Goal: Task Accomplishment & Management: Manage account settings

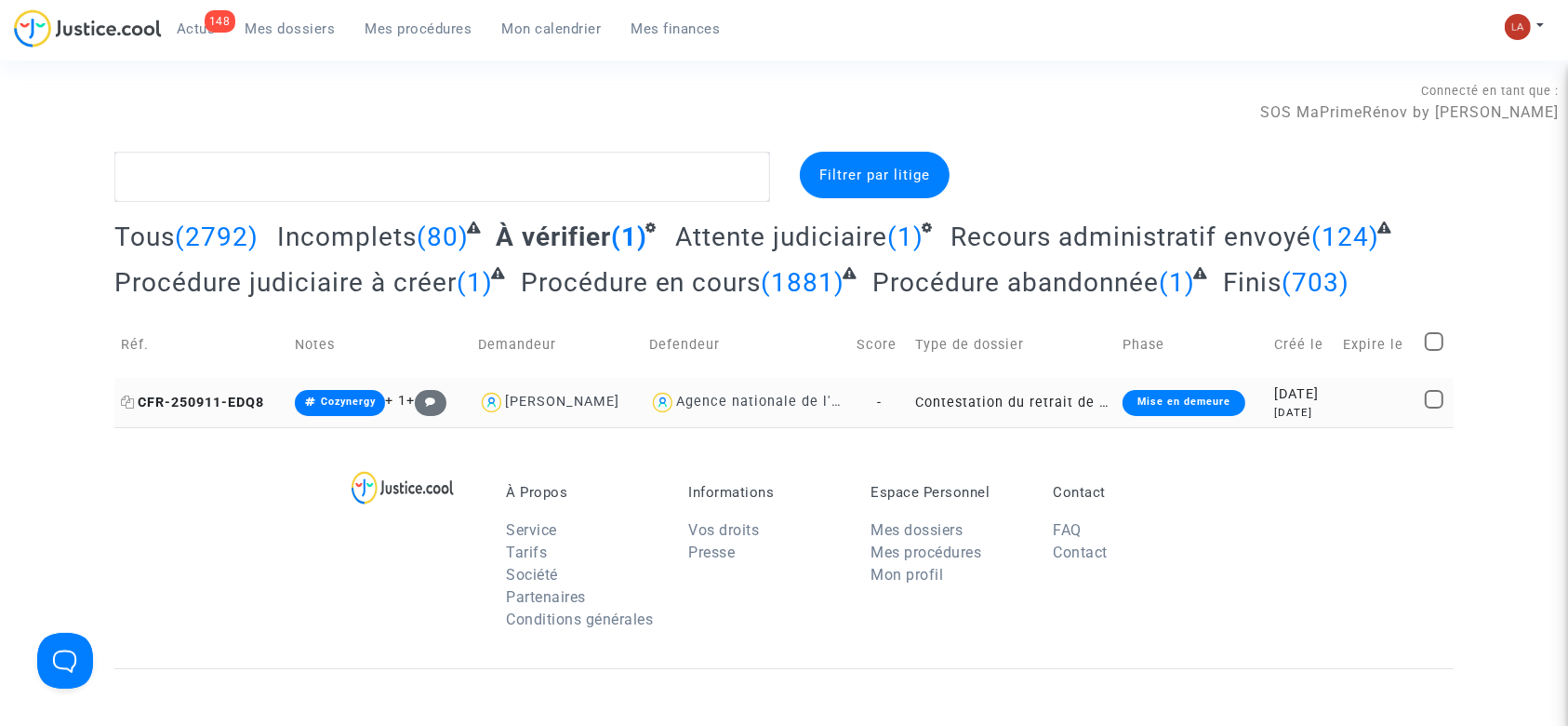
click at [250, 406] on span "CFR-250911-EDQ8" at bounding box center [192, 402] width 143 height 15
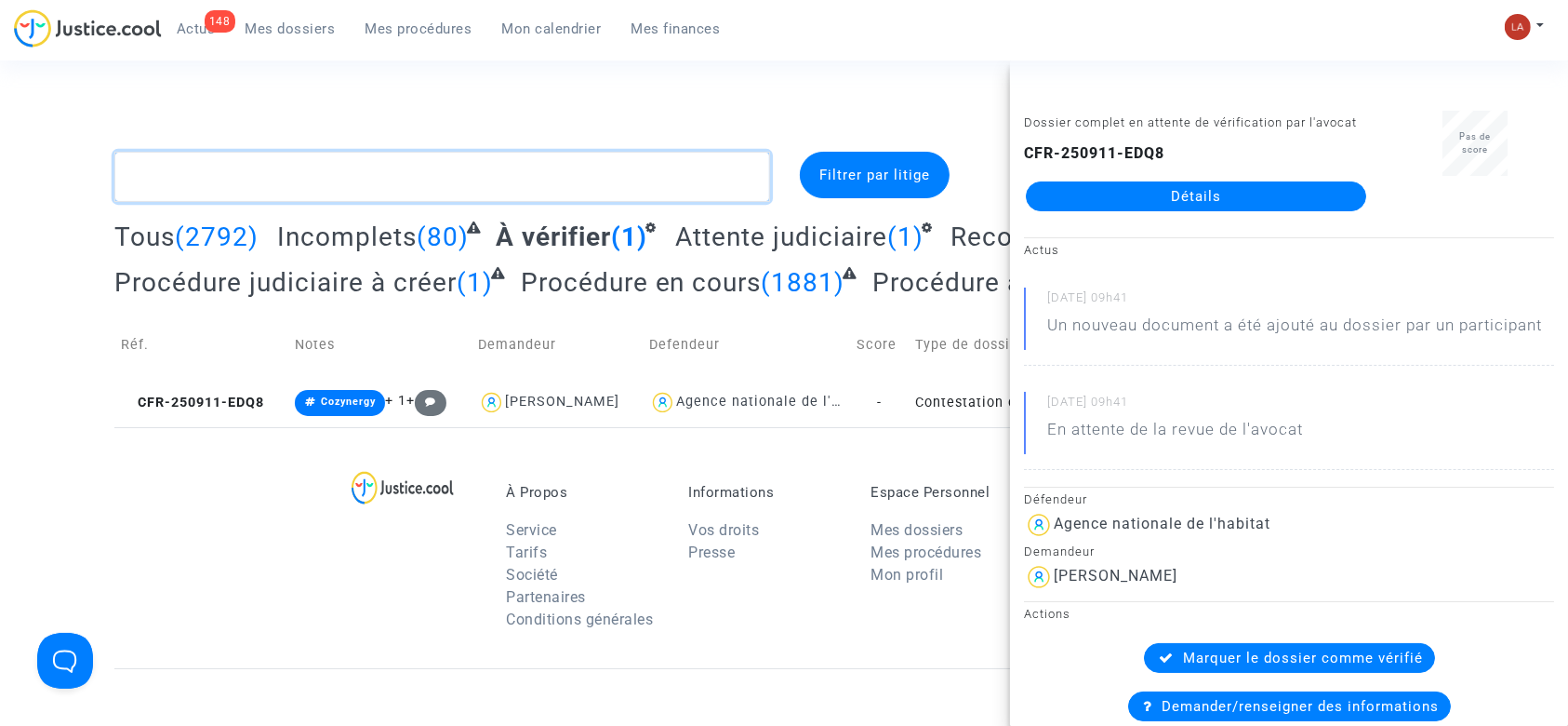
click at [500, 160] on textarea at bounding box center [442, 177] width 656 height 50
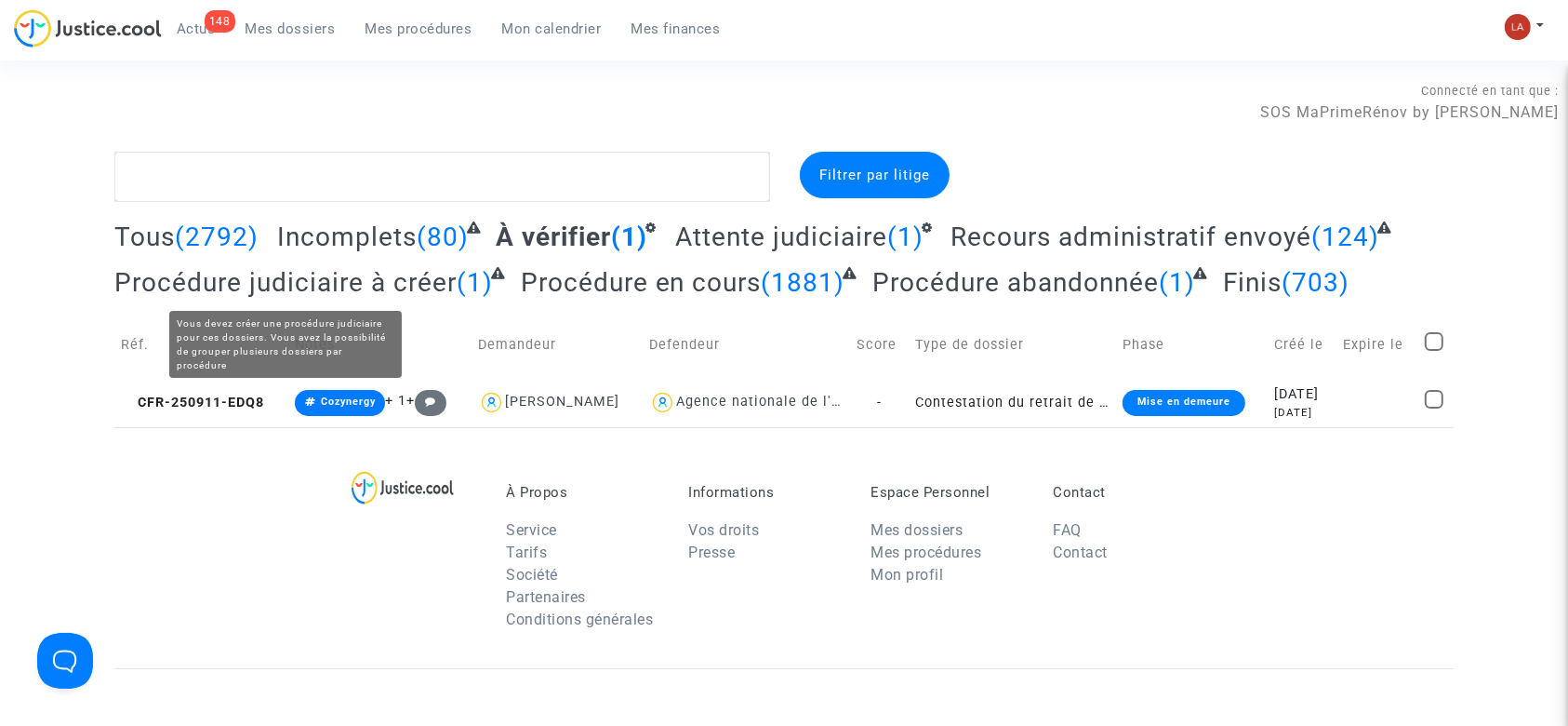
click at [320, 279] on span "Procédure judiciaire à créer" at bounding box center [286, 283] width 342 height 31
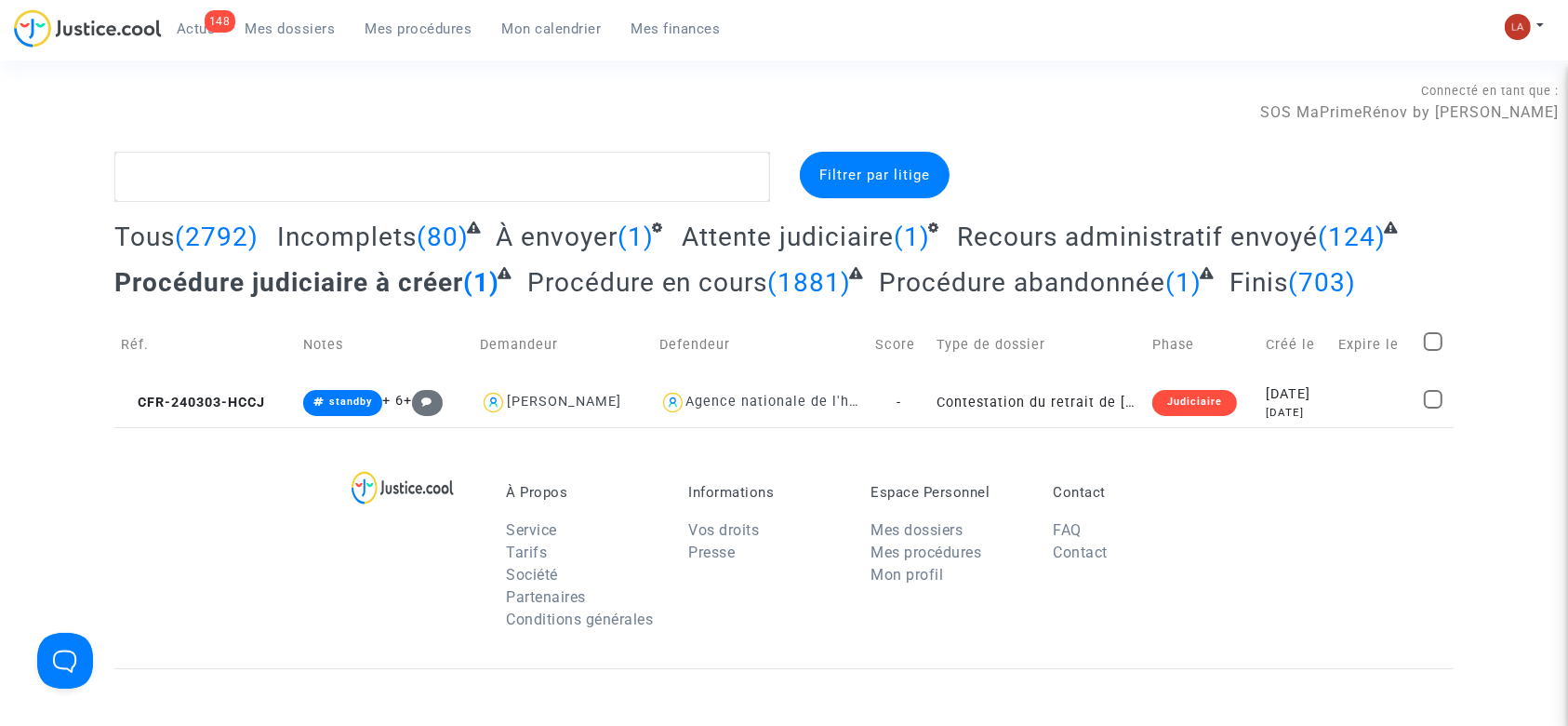
drag, startPoint x: 531, startPoint y: 147, endPoint x: 521, endPoint y: 147, distance: 10.0
click at [531, 147] on div "Connecté en tant que : SOS MaPrimeRénov by Pitcher Avocat" at bounding box center [779, 129] width 1558 height 44
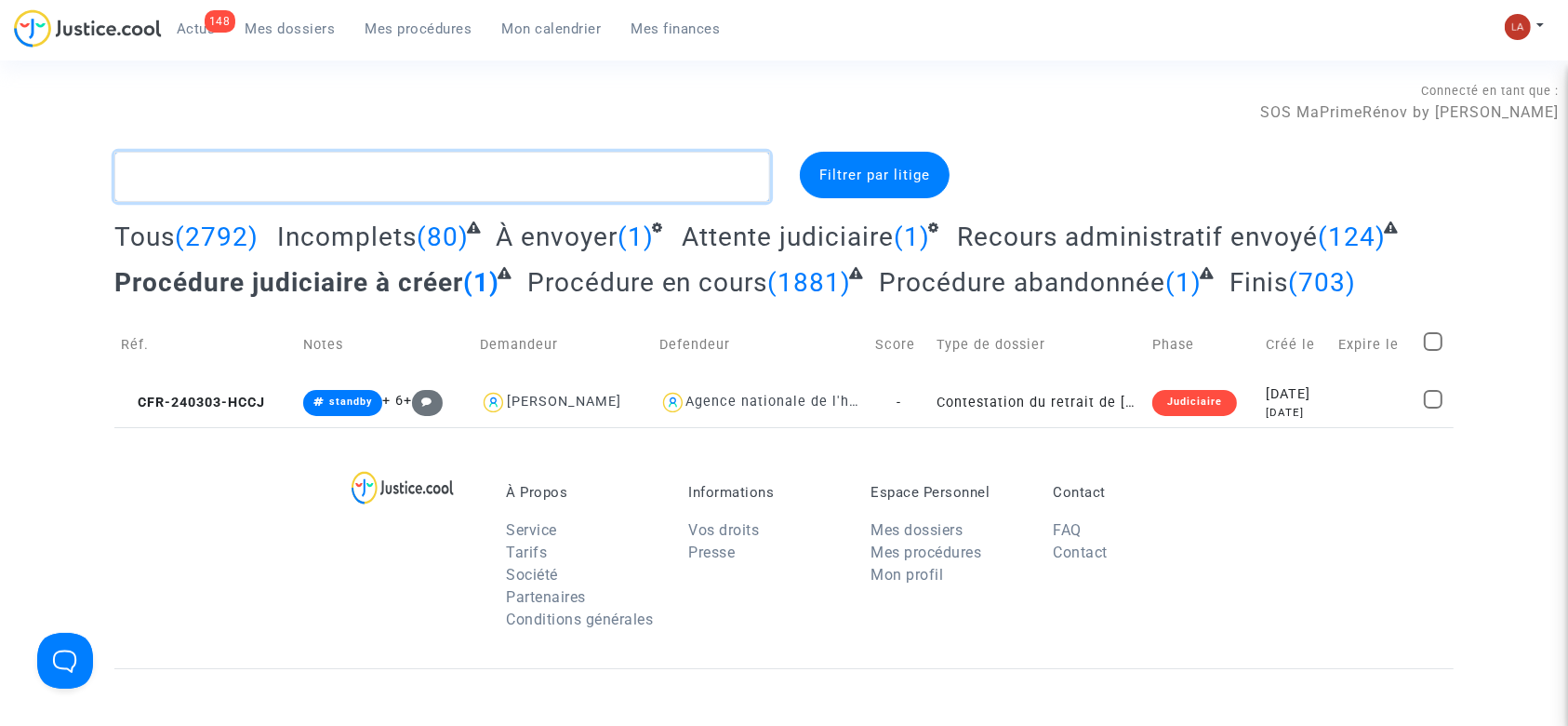
click at [481, 171] on textarea at bounding box center [442, 177] width 656 height 50
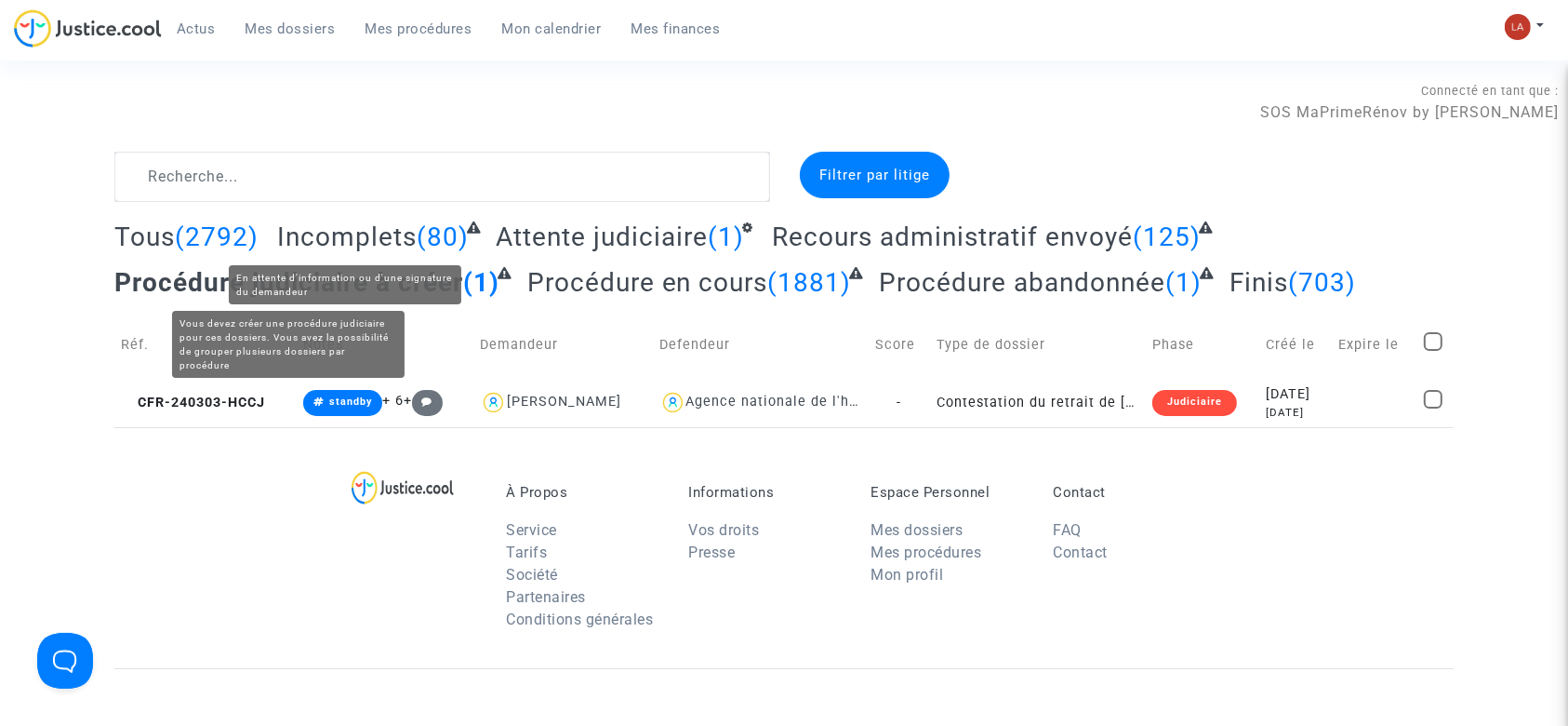
click at [382, 235] on span "Incomplets" at bounding box center [346, 237] width 139 height 31
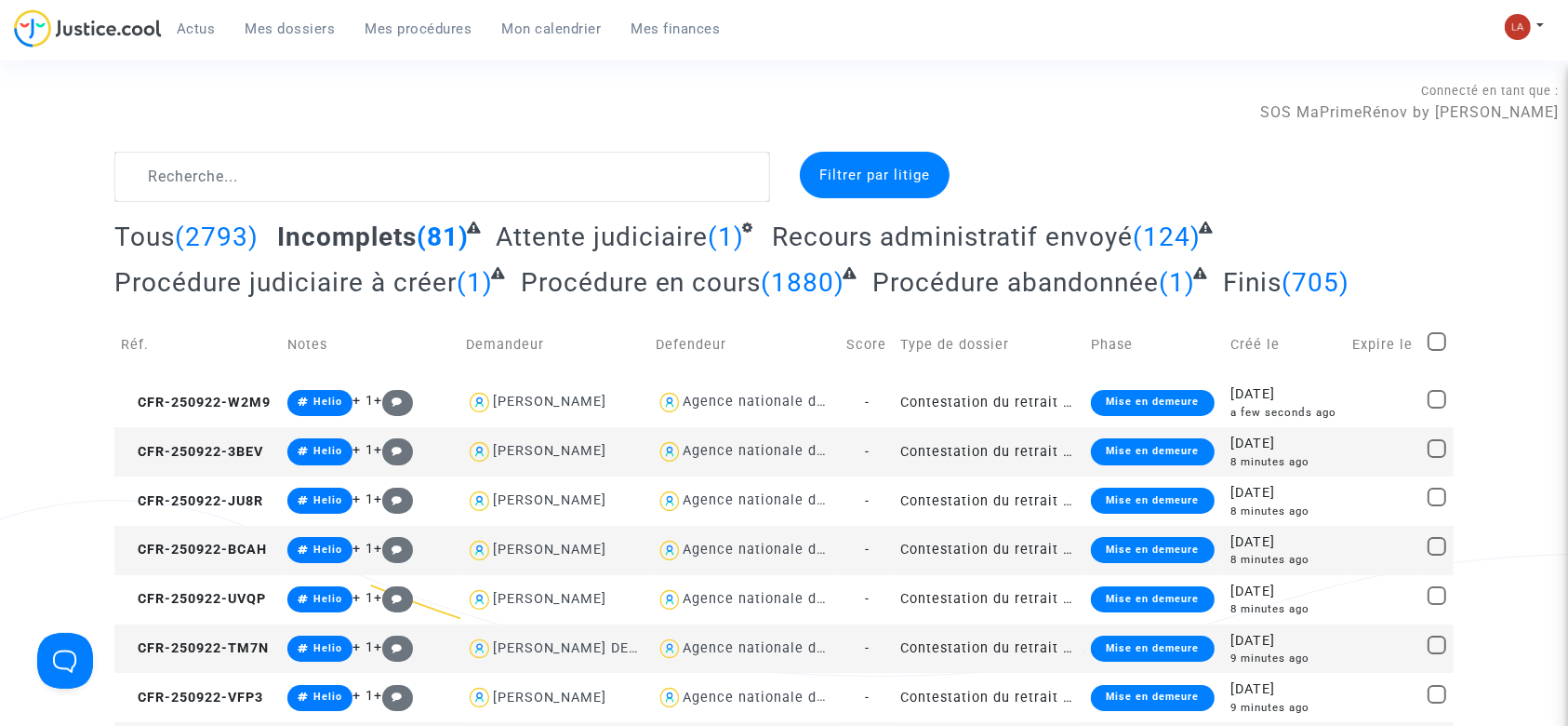
click at [522, 227] on span "Attente judiciaire" at bounding box center [602, 237] width 212 height 31
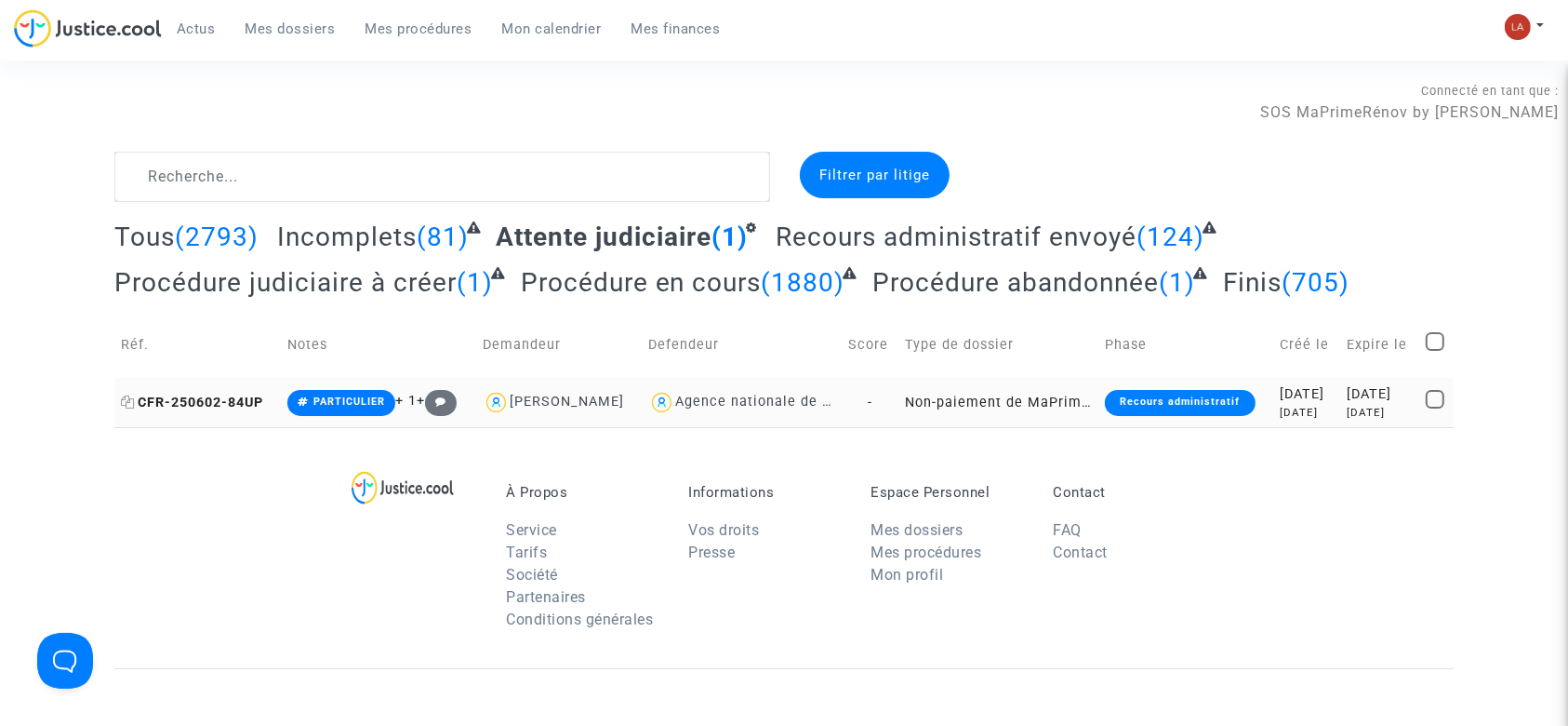
click at [238, 394] on span "CFR-250602-84UP" at bounding box center [192, 402] width 142 height 15
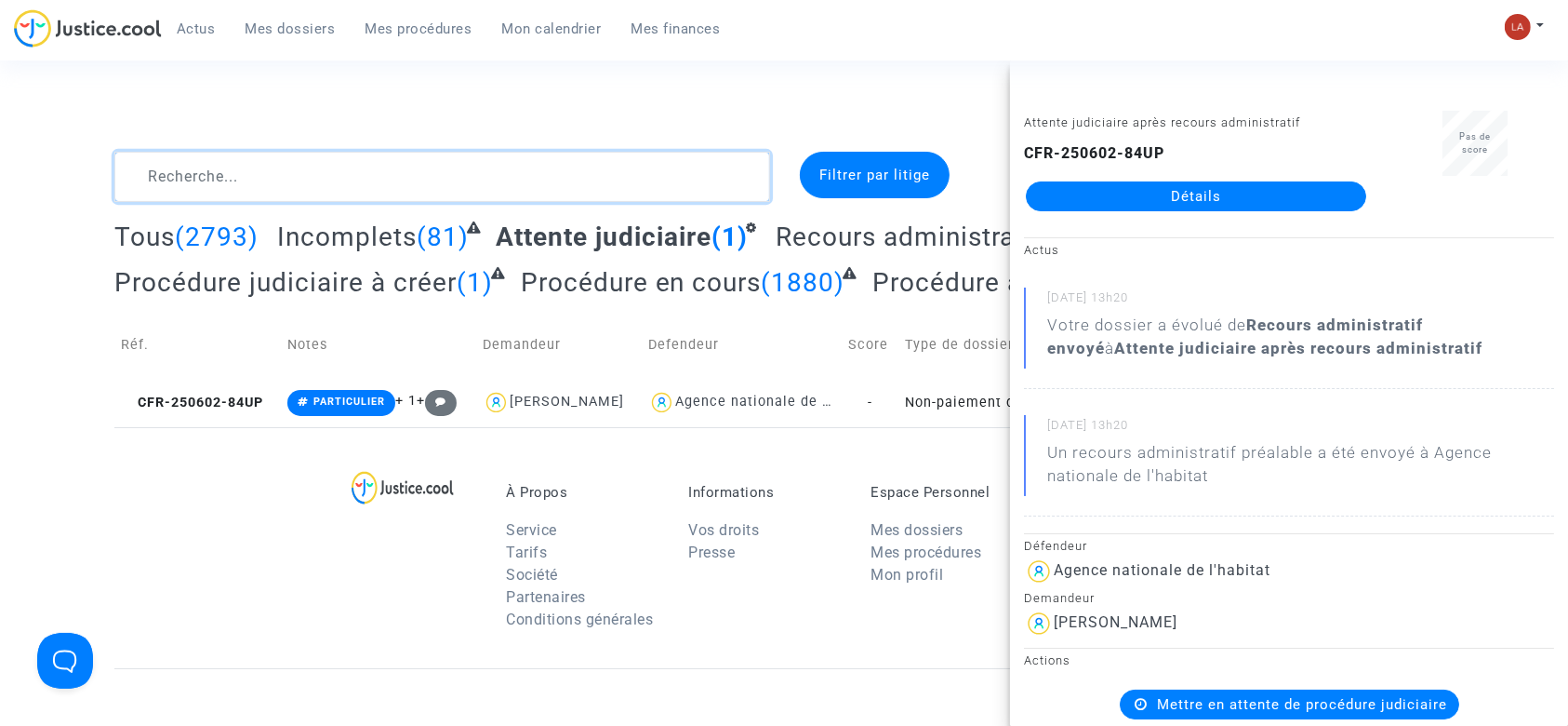
click at [437, 178] on textarea at bounding box center [442, 177] width 656 height 50
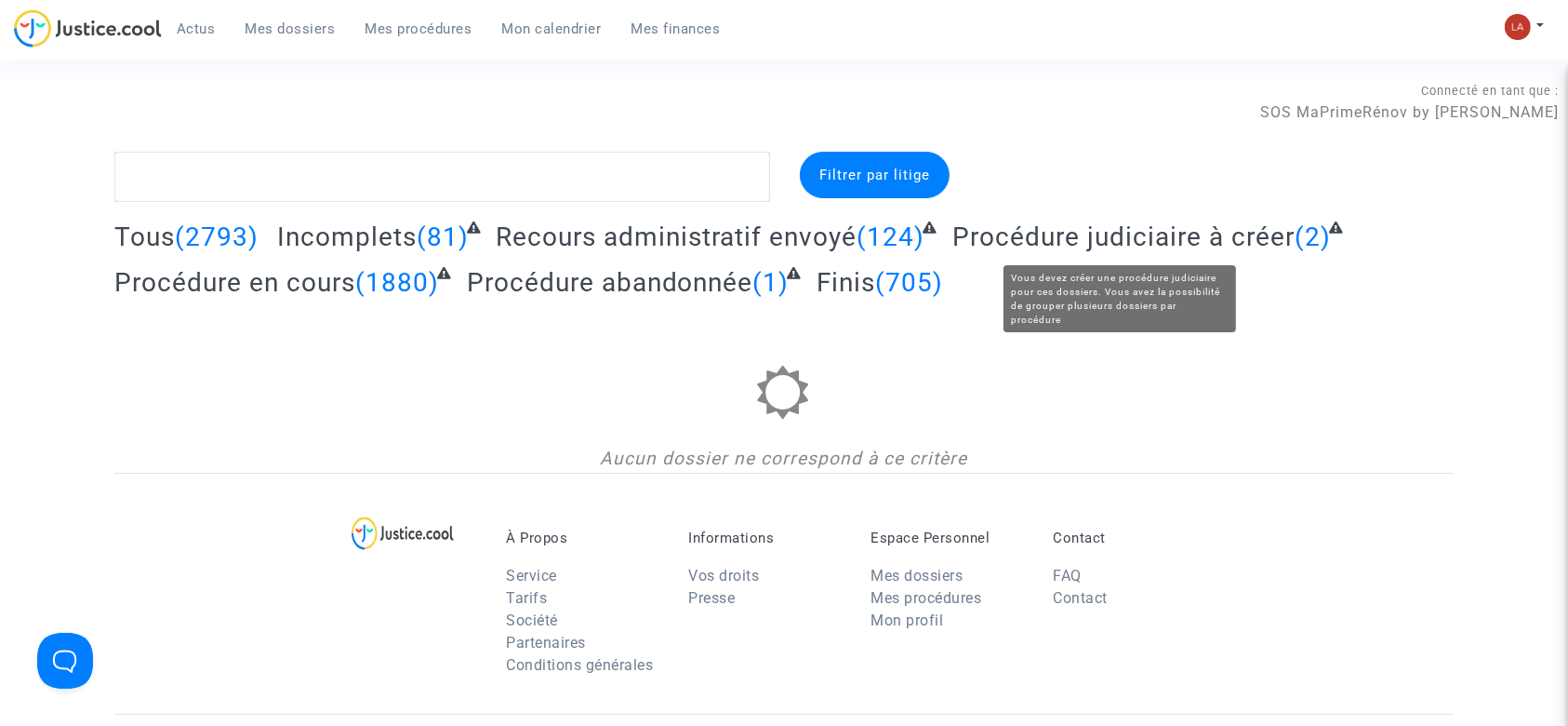
click at [1076, 238] on span "Procédure judiciaire à créer" at bounding box center [1124, 237] width 342 height 31
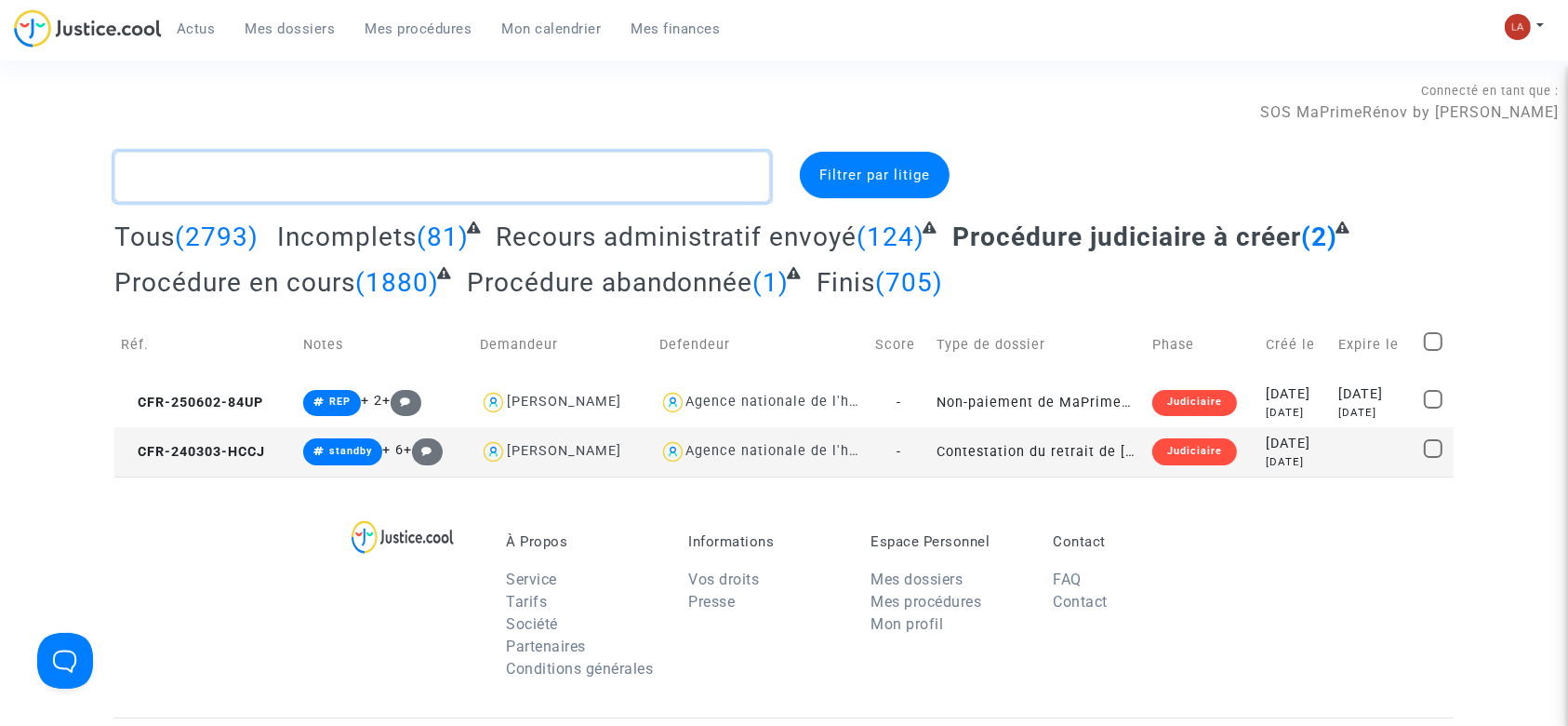
click at [330, 153] on textarea at bounding box center [442, 177] width 656 height 50
type textarea "§"
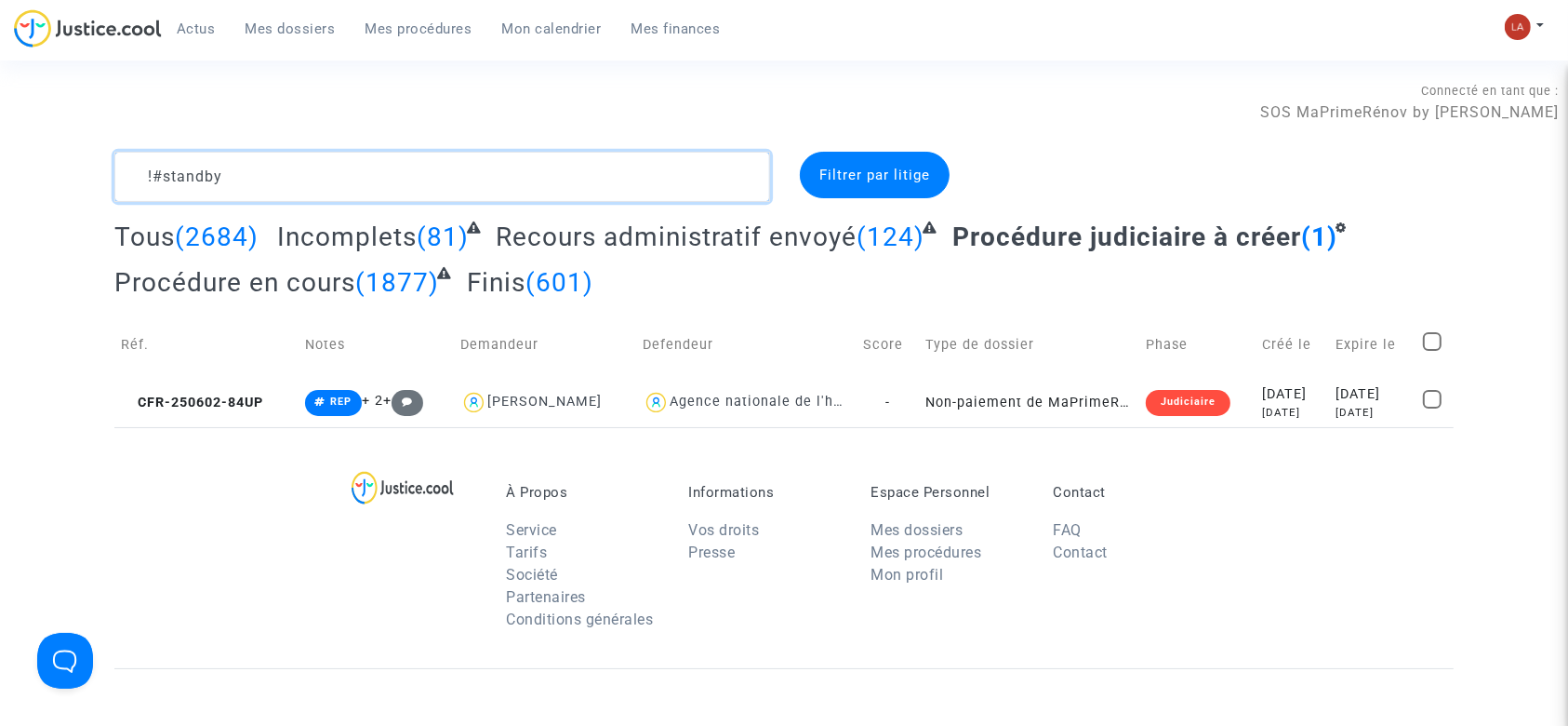
type textarea "!#standby"
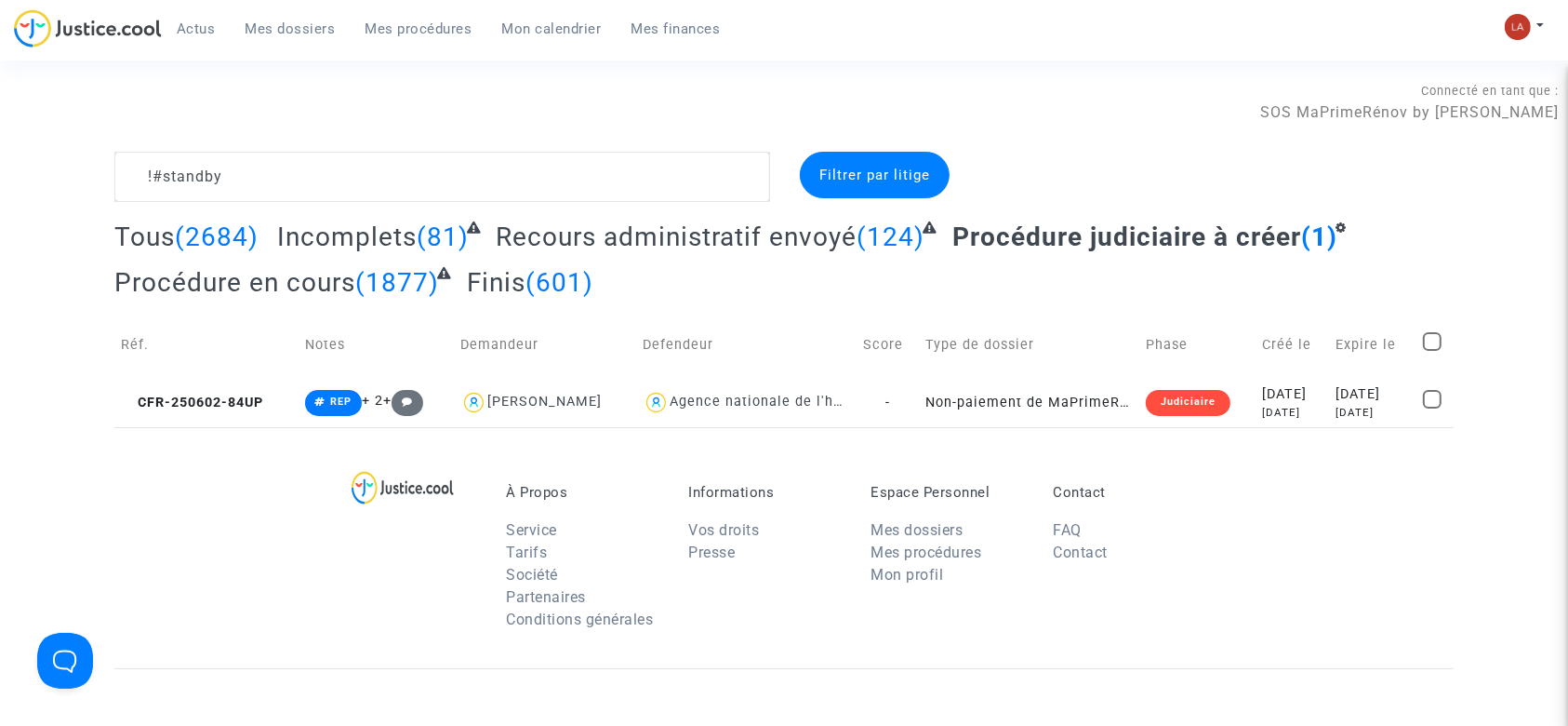
click at [1428, 342] on span at bounding box center [1431, 340] width 18 height 18
click at [1431, 351] on input "checkbox" at bounding box center [1431, 351] width 1 height 1
checkbox input "true"
click at [1361, 168] on span "Sélection" at bounding box center [1365, 174] width 67 height 16
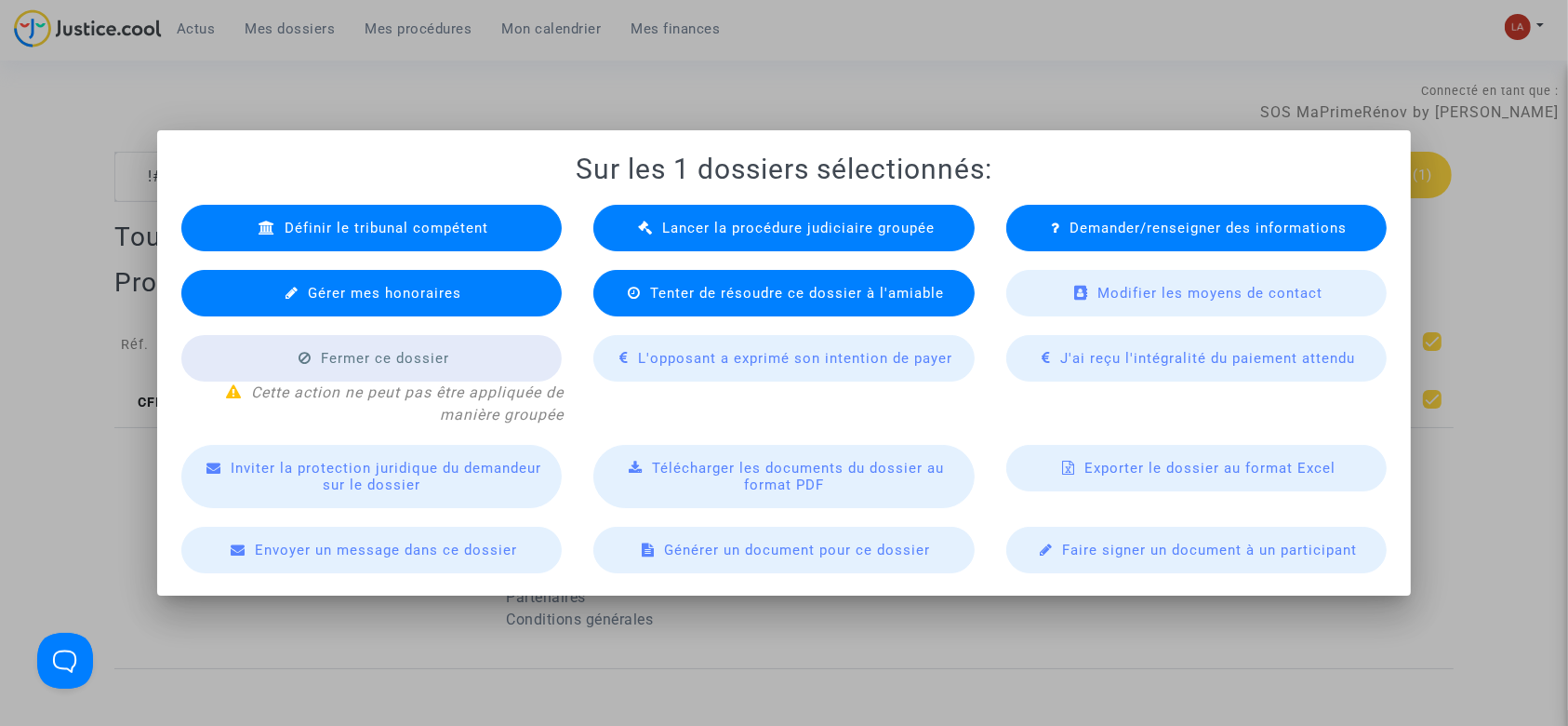
click at [658, 228] on div "Lancer la procédure judiciaire groupée" at bounding box center [784, 228] width 382 height 46
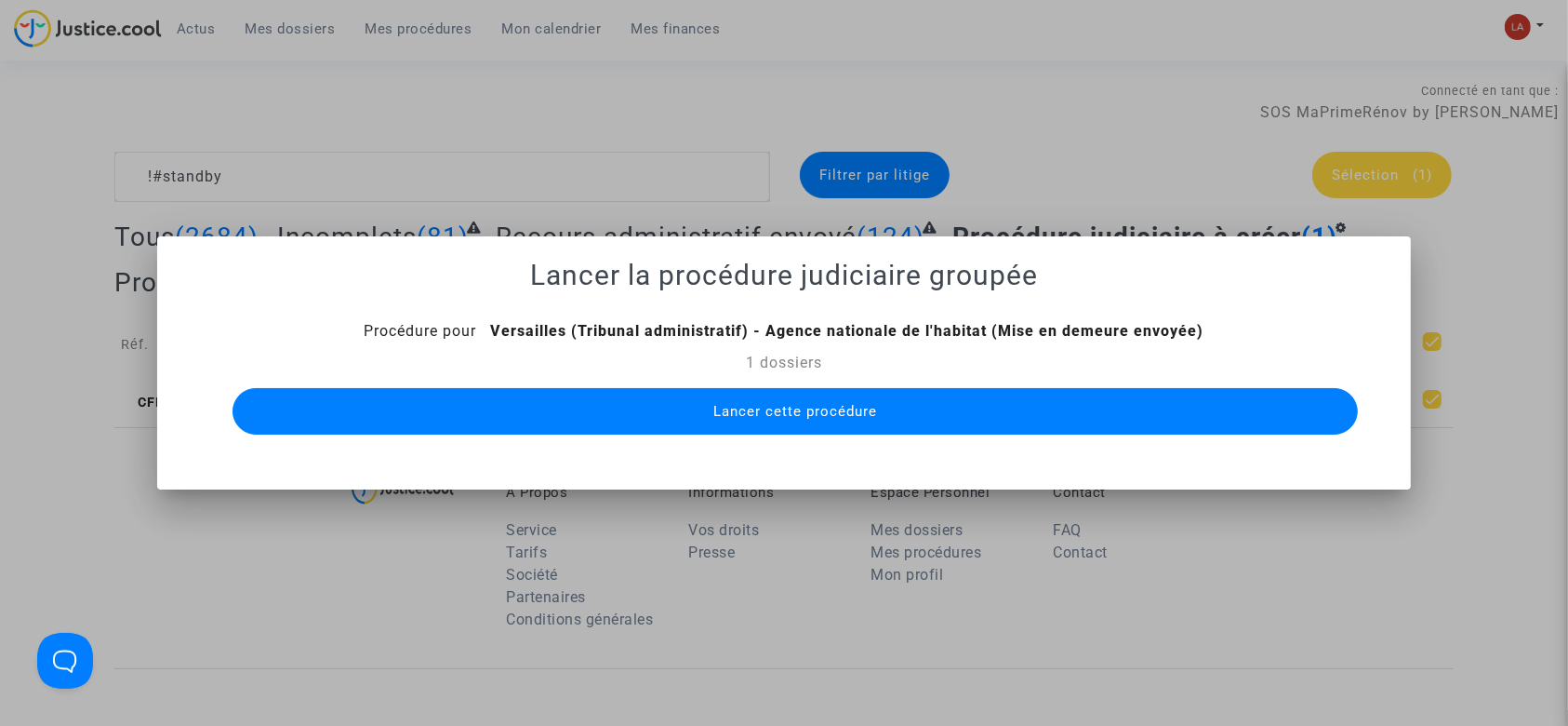
click at [779, 444] on mat-dialog-container "Lancer la procédure judiciaire groupée Procédure pour Versailles (Tribunal admi…" at bounding box center [784, 363] width 1255 height 253
click at [759, 401] on button "Lancer cette procédure" at bounding box center [796, 411] width 1127 height 46
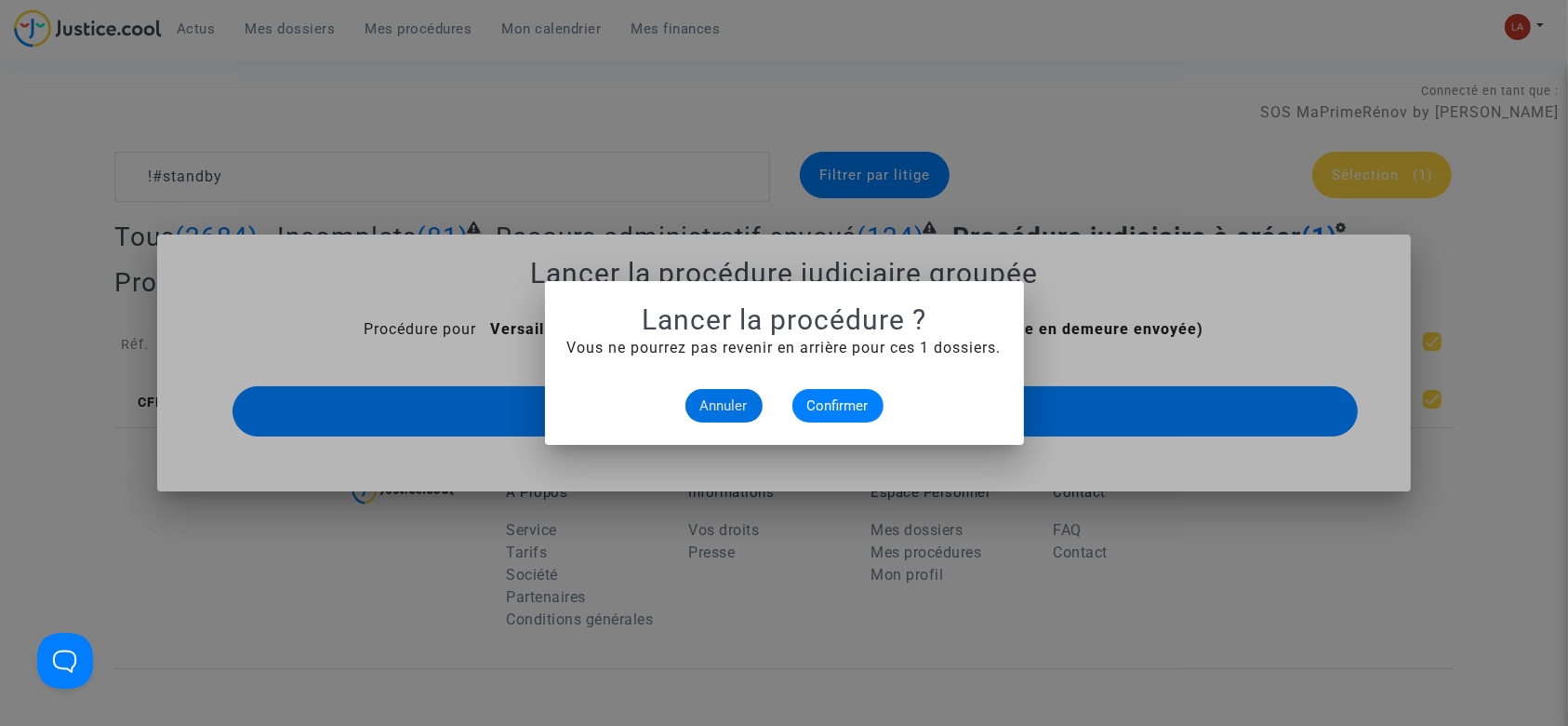
click at [819, 386] on alert-dialogs "Lancer la procédure ? Vous ne pourrez pas revenir en arrière pour ces 1 dossier…" at bounding box center [784, 363] width 435 height 119
click at [808, 406] on span "Confirmer" at bounding box center [838, 405] width 62 height 16
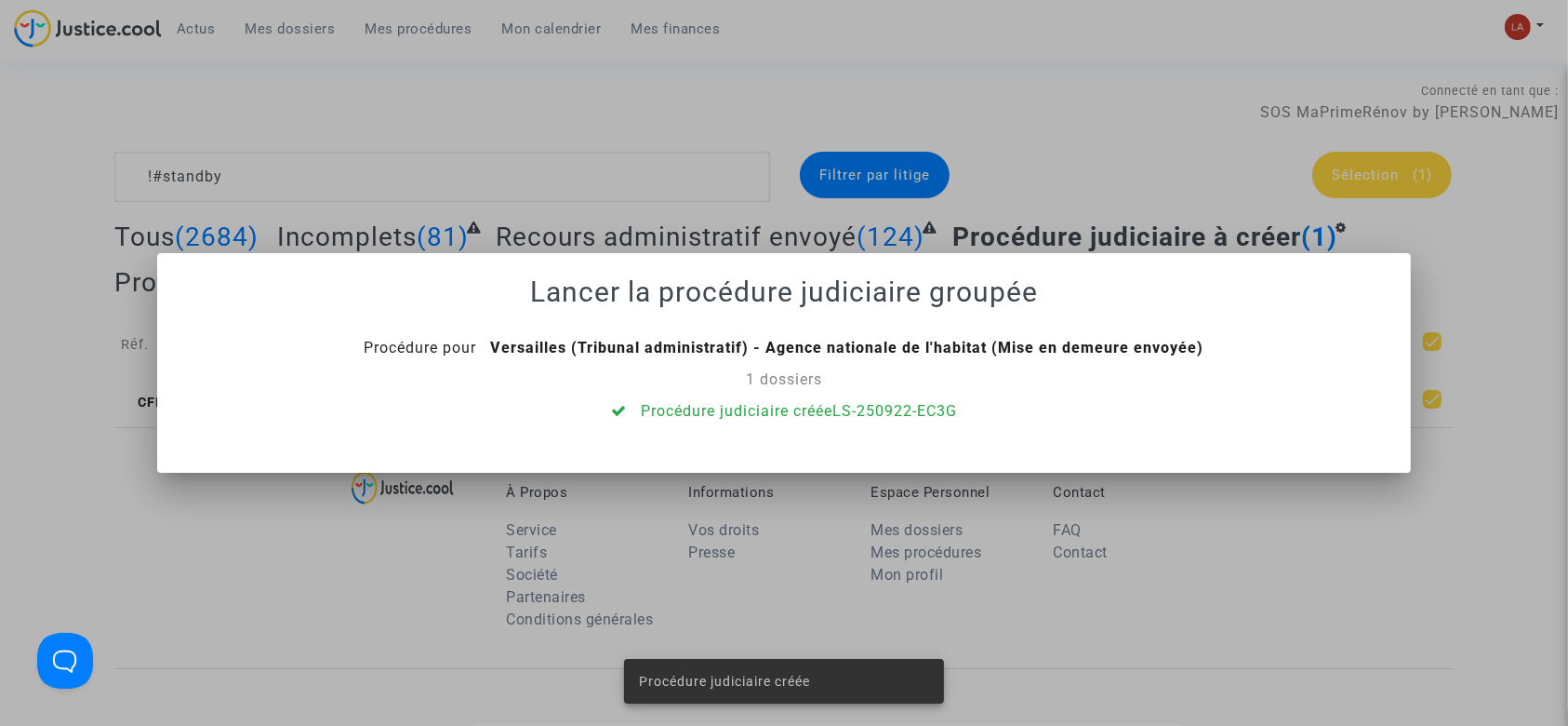
click at [685, 138] on div at bounding box center [784, 363] width 1568 height 726
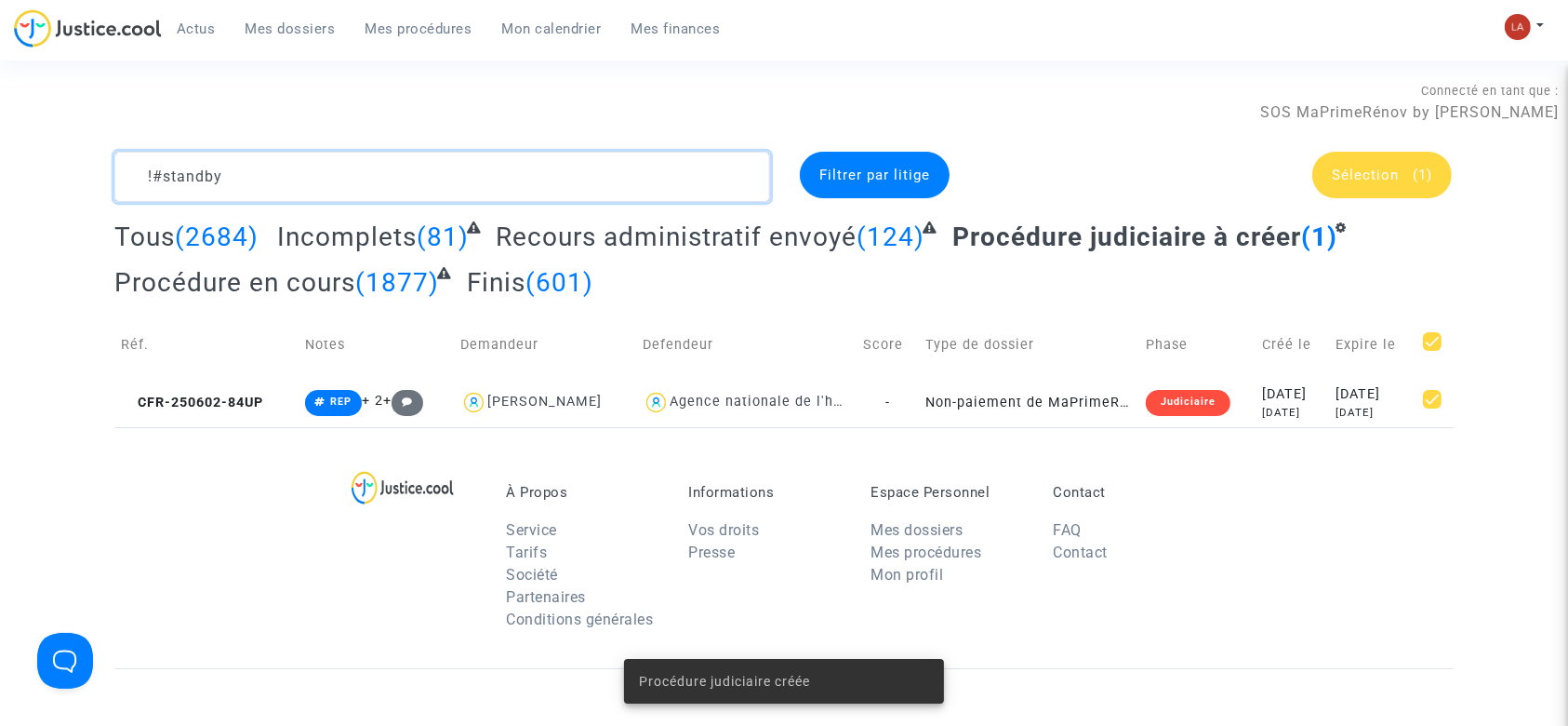
click at [312, 184] on textarea at bounding box center [442, 177] width 656 height 50
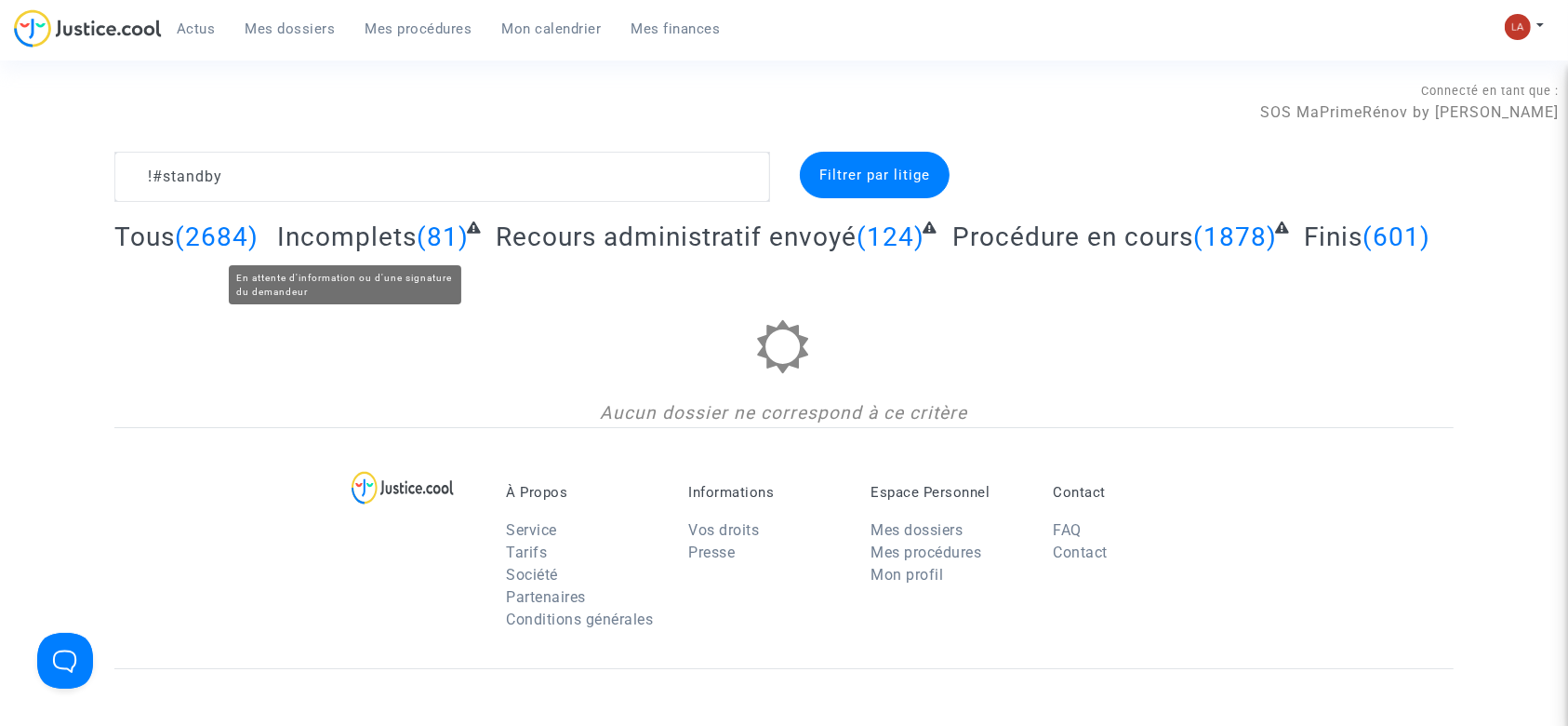
click at [319, 231] on span "Incomplets" at bounding box center [346, 237] width 139 height 31
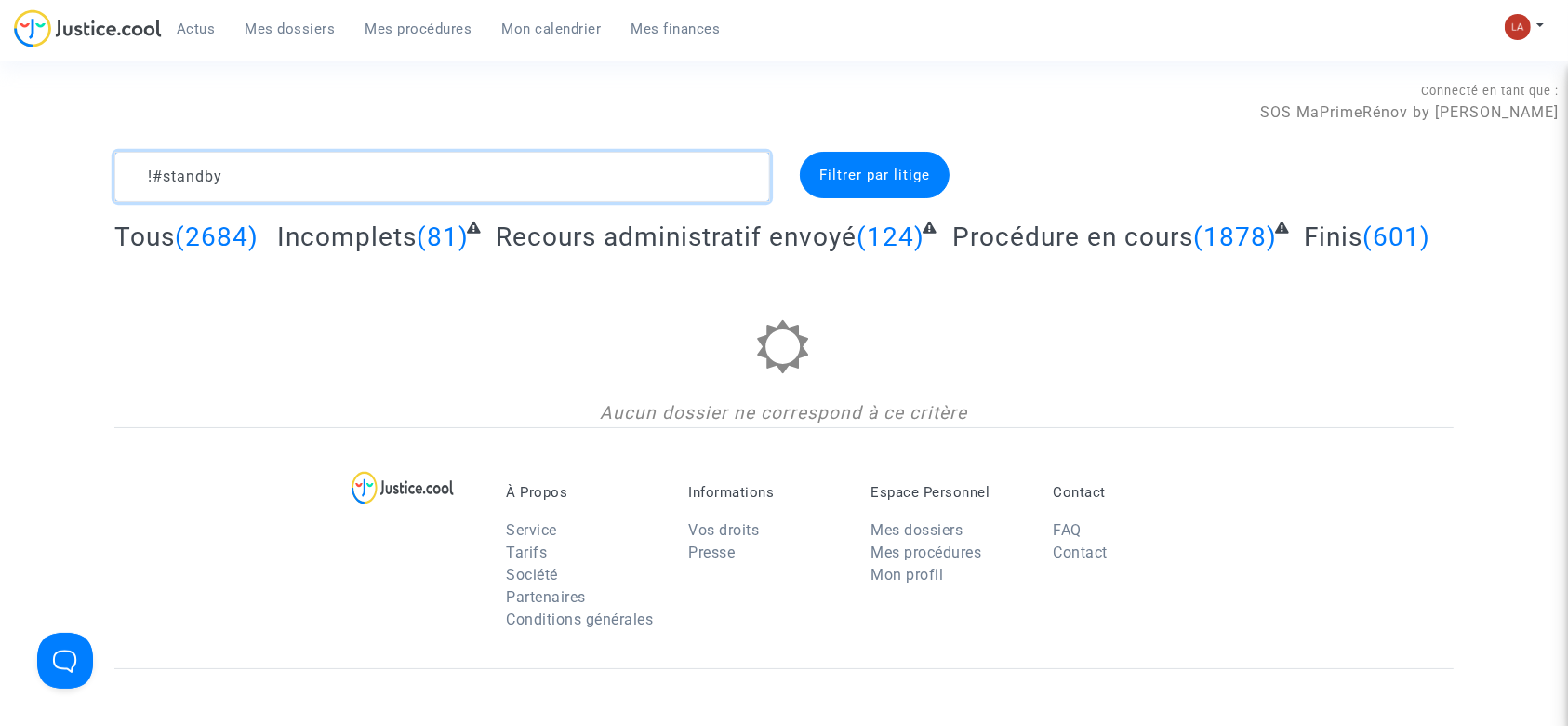
click at [322, 188] on textarea at bounding box center [442, 177] width 656 height 50
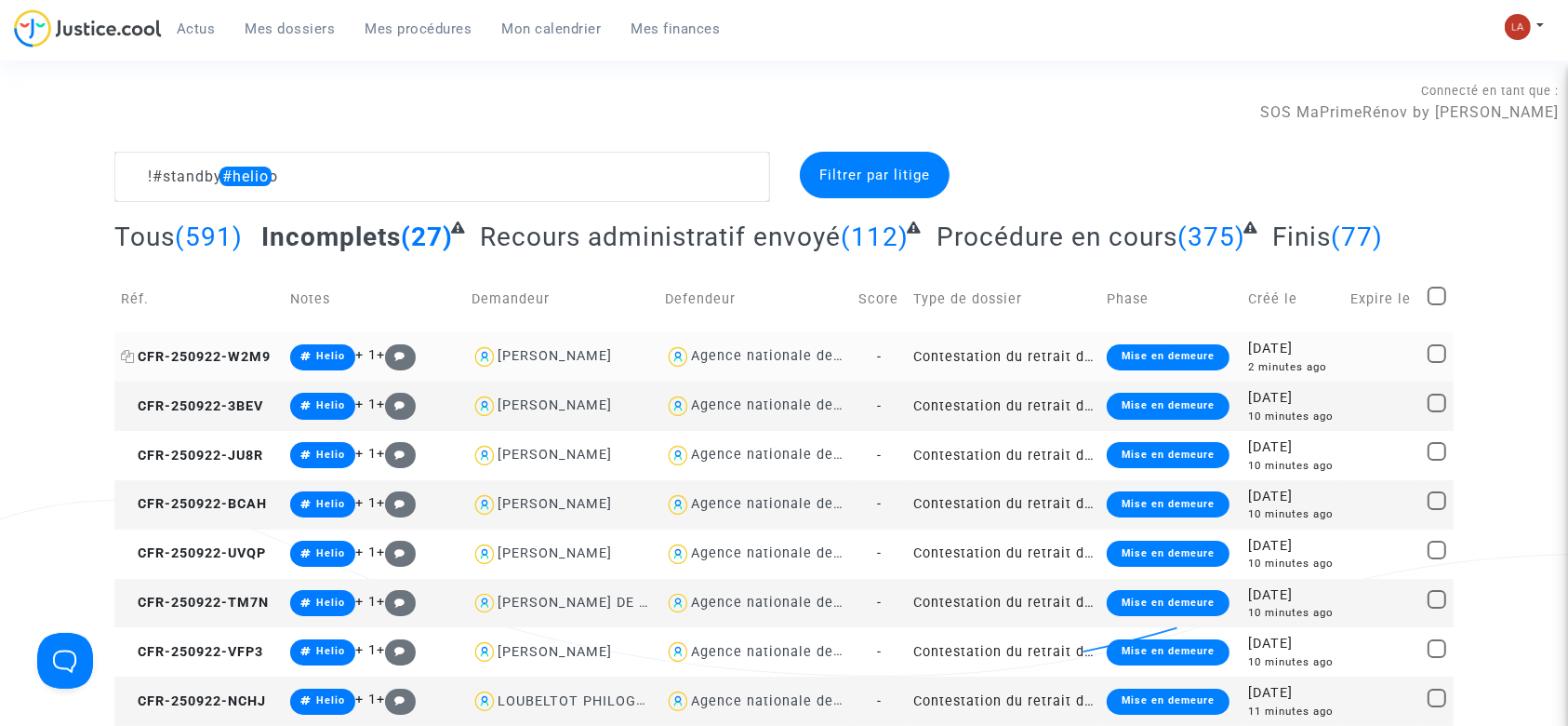
click at [201, 354] on span "CFR-250922-W2M9" at bounding box center [196, 357] width 150 height 15
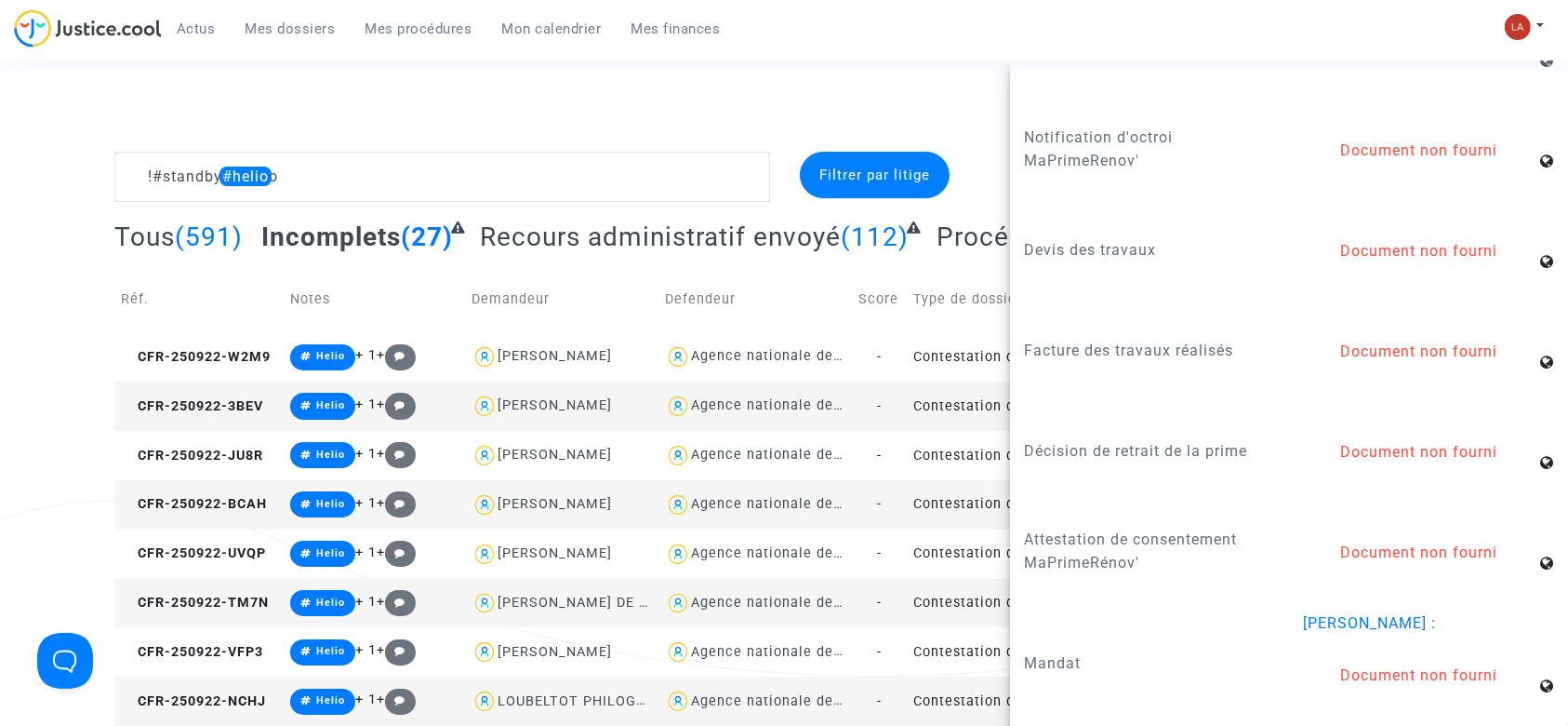
scroll to position [1971, 0]
click at [228, 420] on td "CFR-250922-3BEV" at bounding box center [199, 406] width 169 height 49
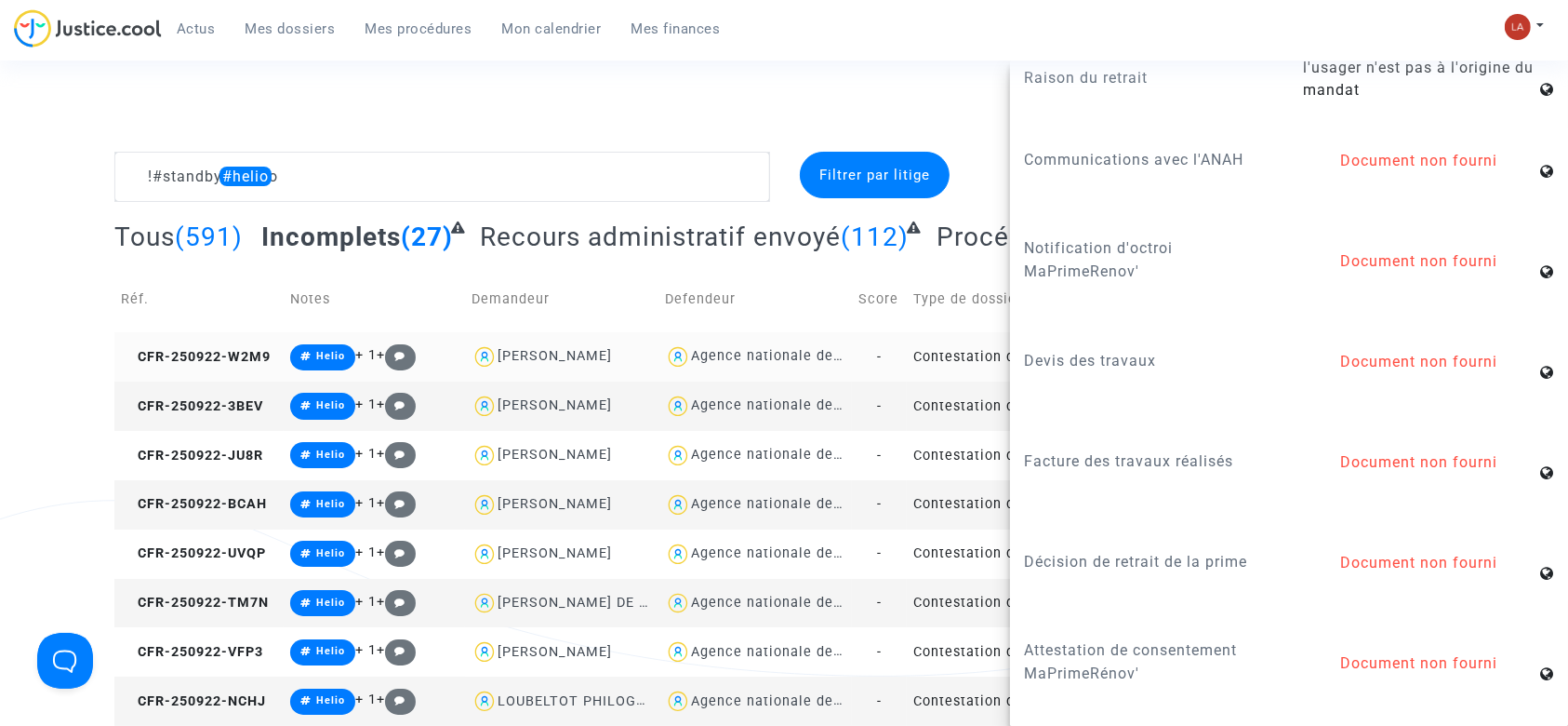
scroll to position [1953, 0]
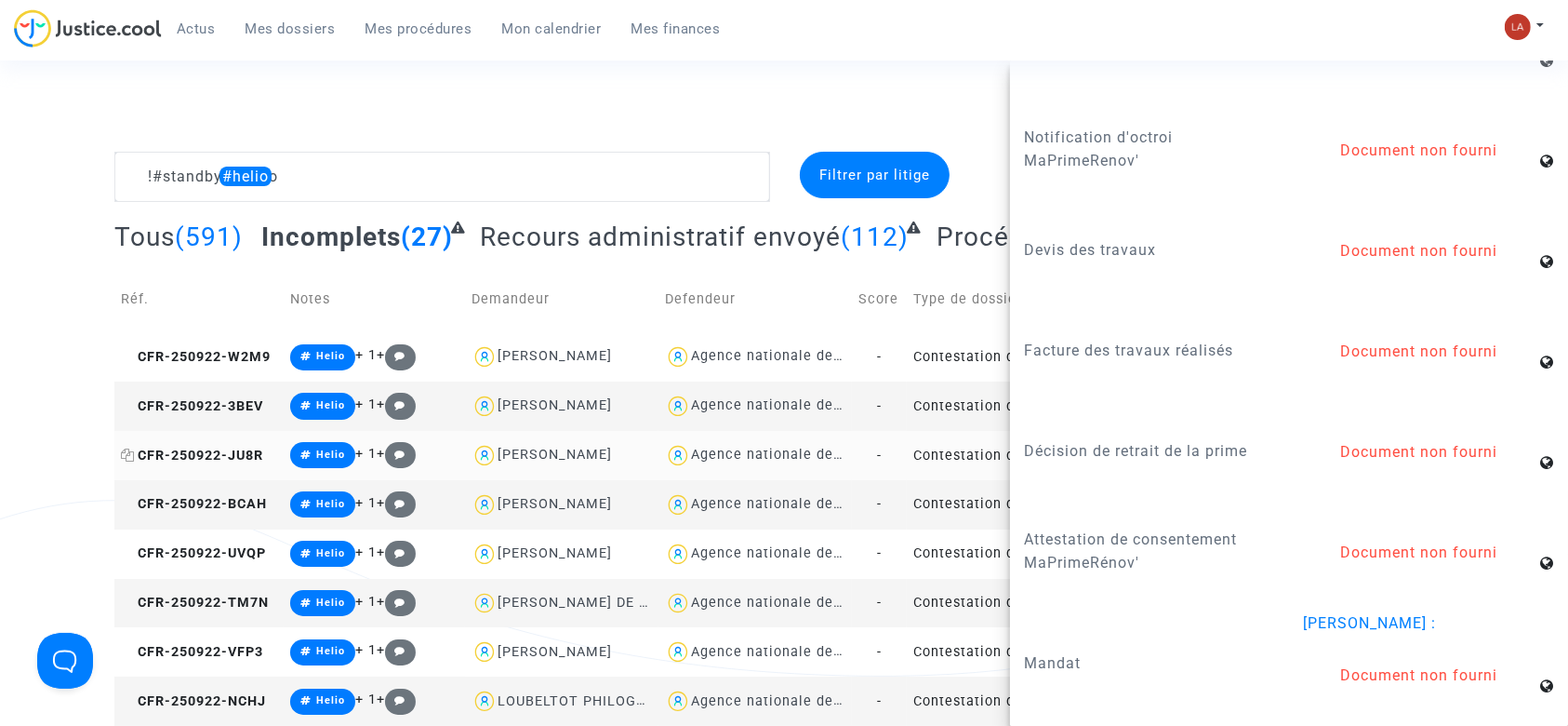
click at [238, 447] on span "CFR-250922-JU8R" at bounding box center [192, 455] width 142 height 15
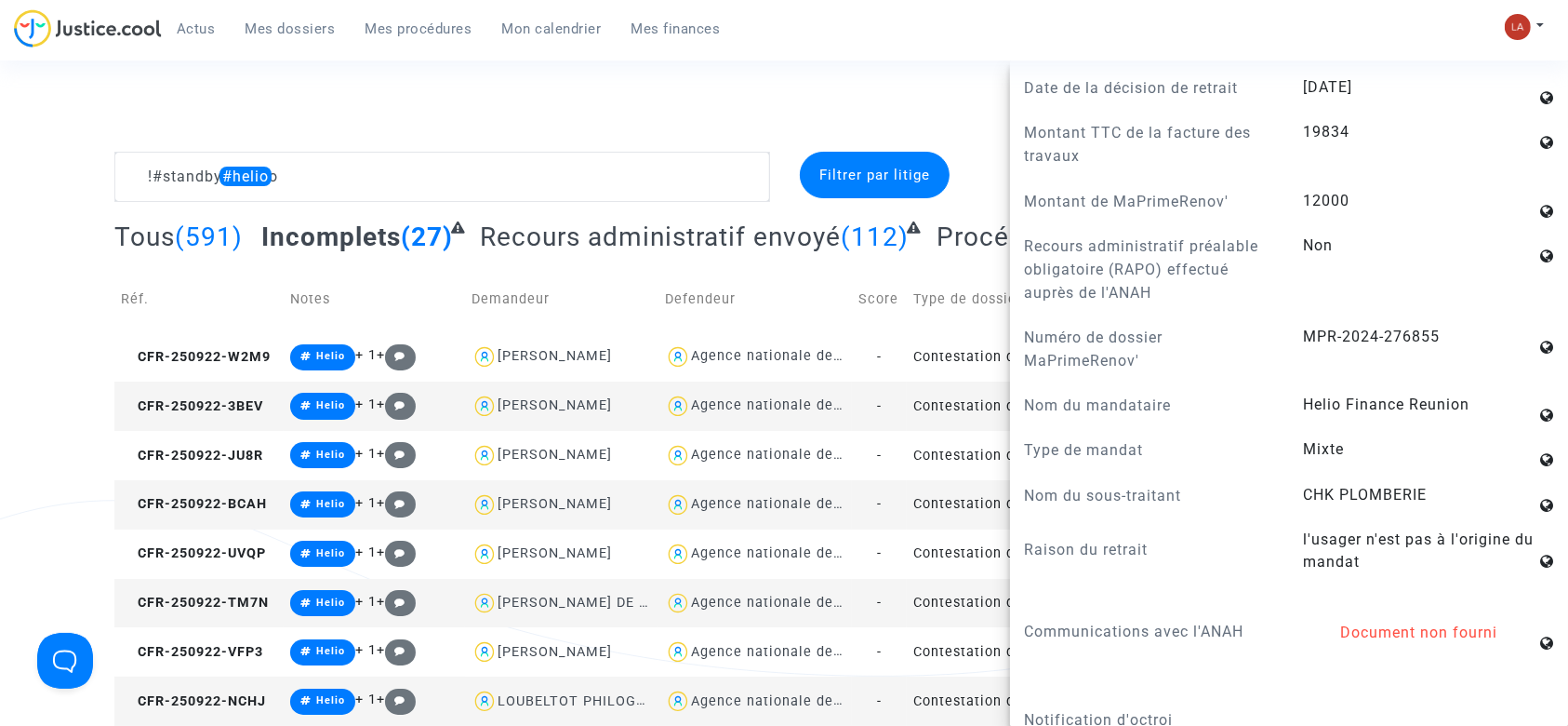
scroll to position [1613, 0]
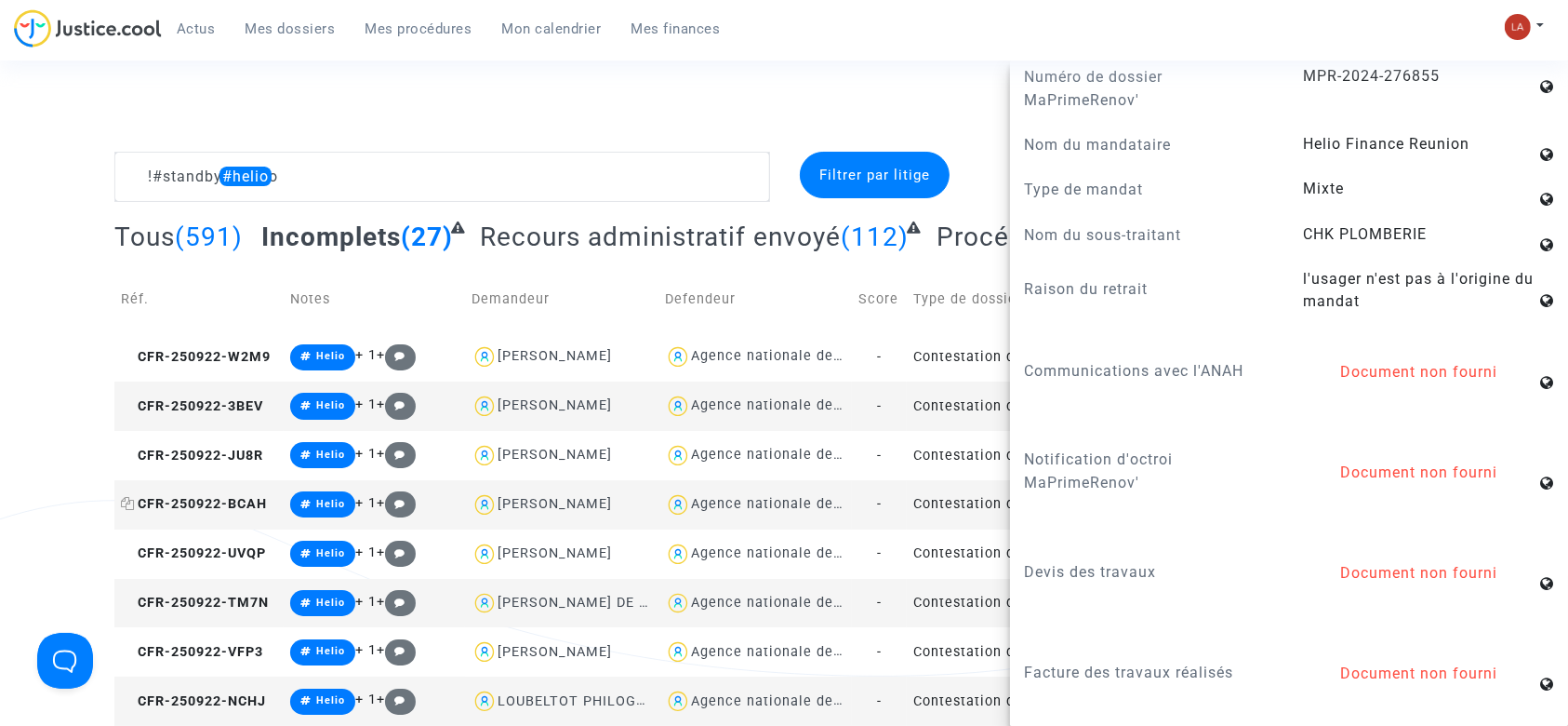
click at [245, 503] on span "CFR-250922-BCAH" at bounding box center [194, 504] width 146 height 15
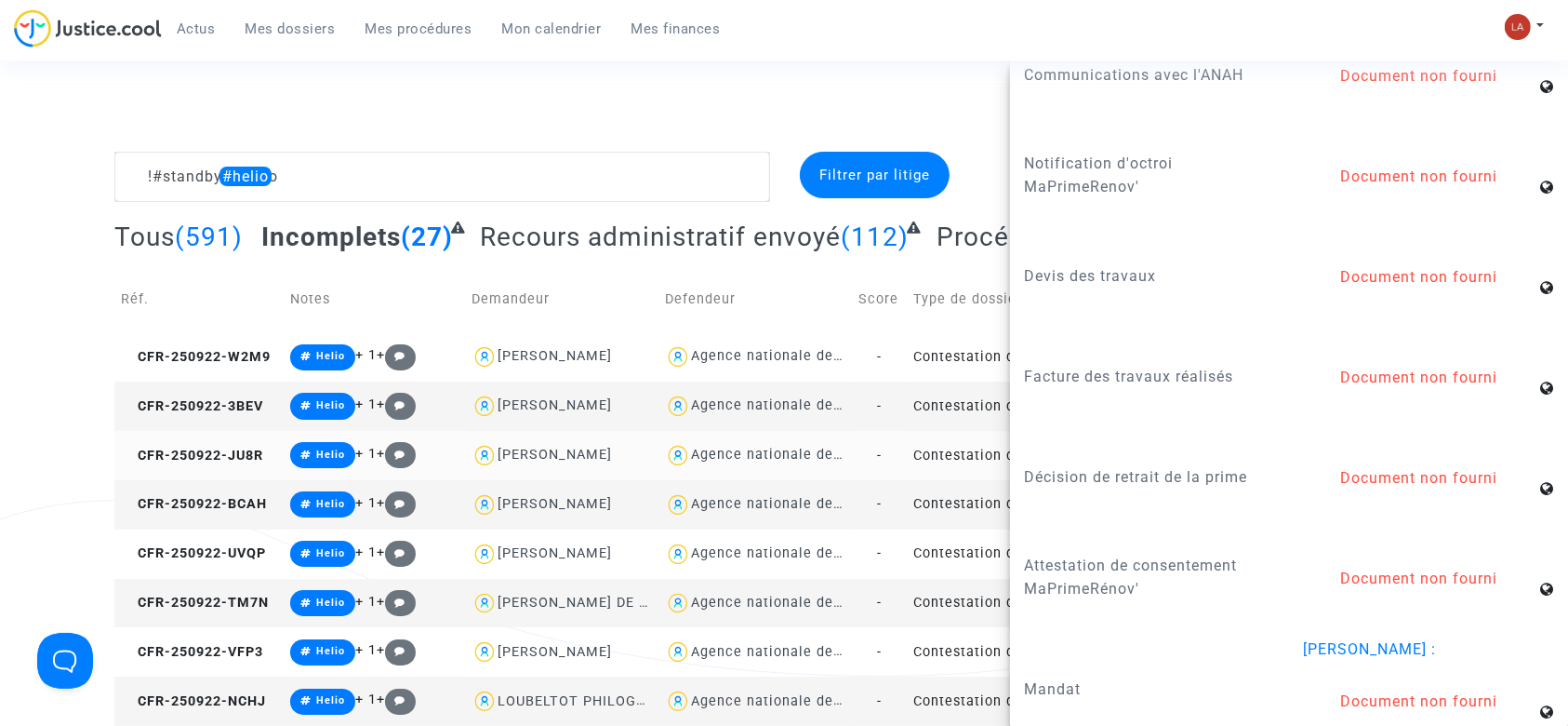
scroll to position [1953, 0]
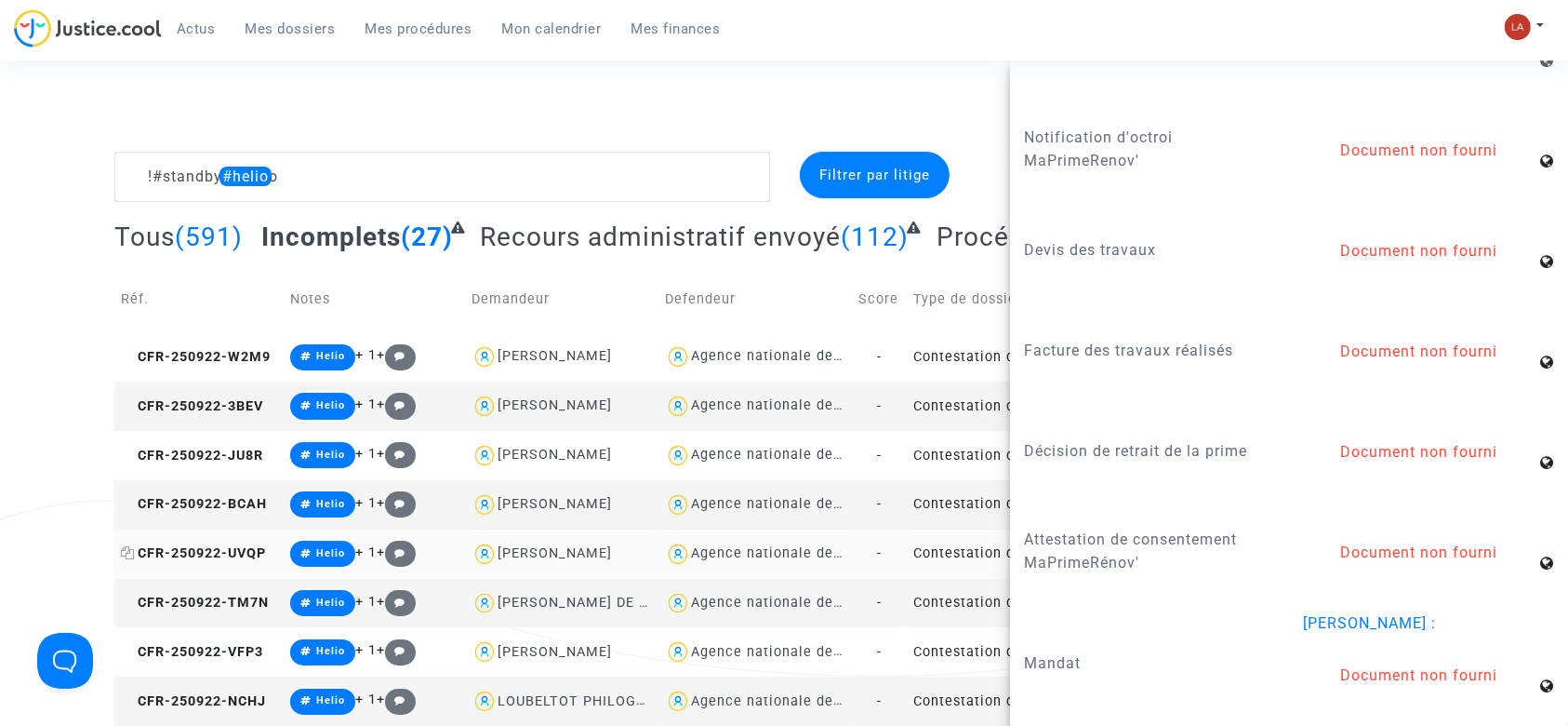
click at [201, 553] on span "CFR-250922-UVQP" at bounding box center [193, 553] width 145 height 15
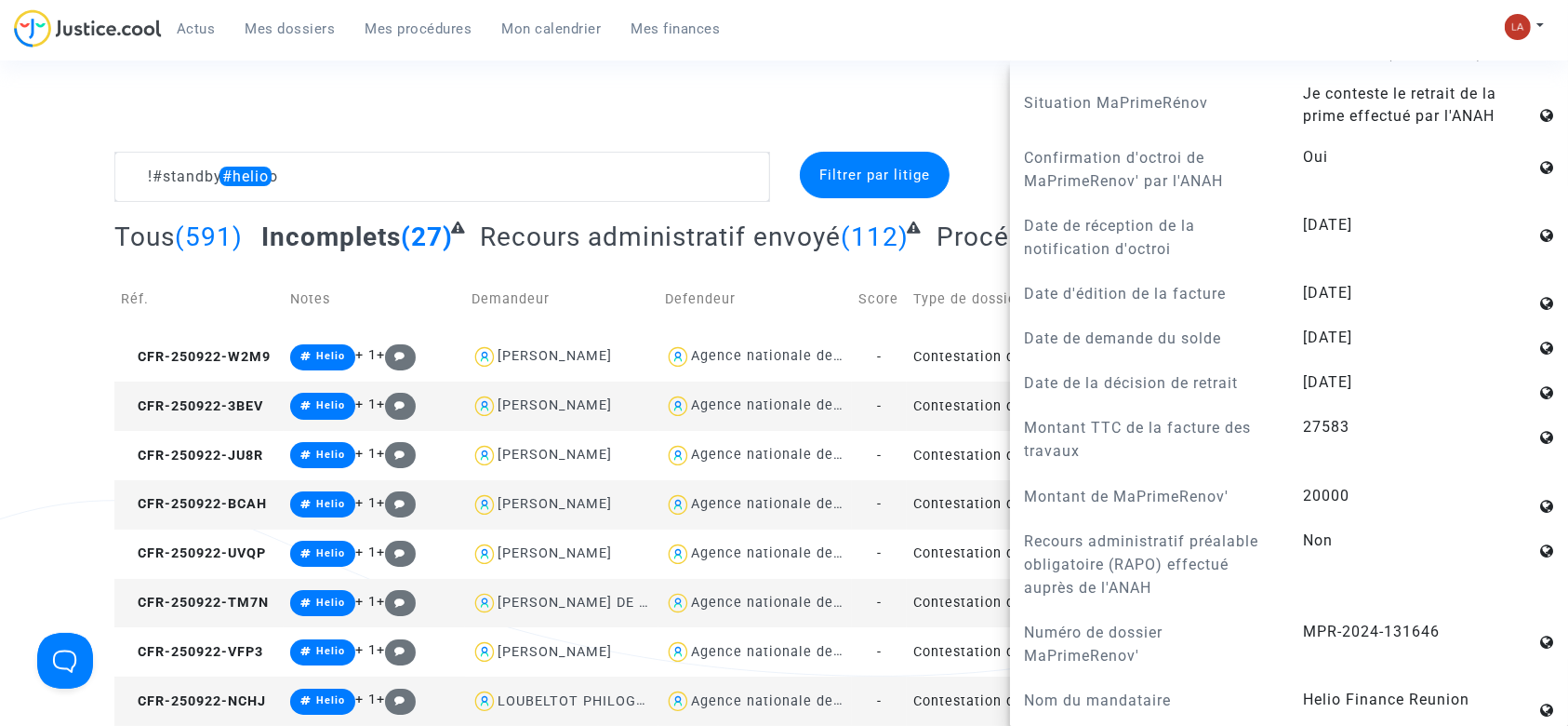
scroll to position [1613, 0]
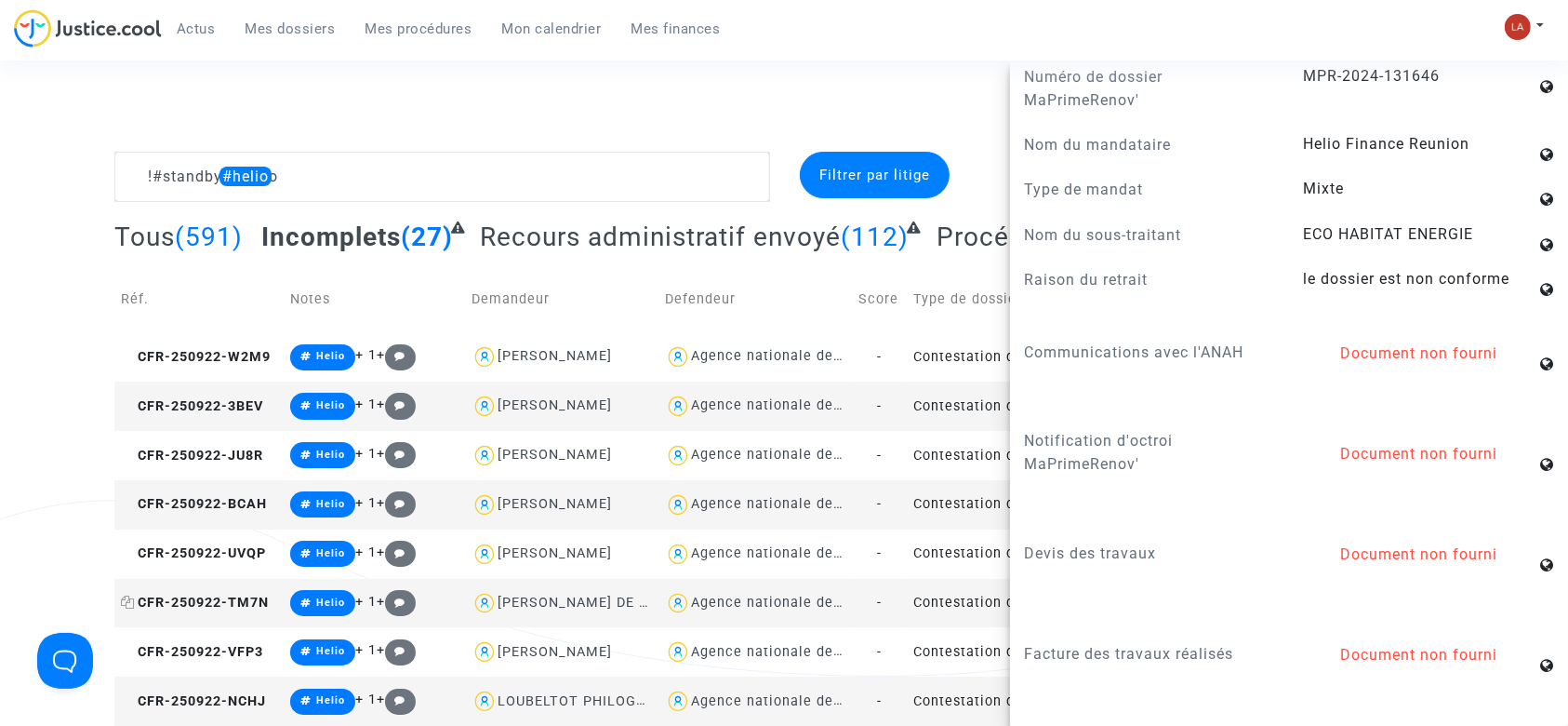
click at [242, 610] on span "CFR-250922-TM7N" at bounding box center [195, 602] width 148 height 15
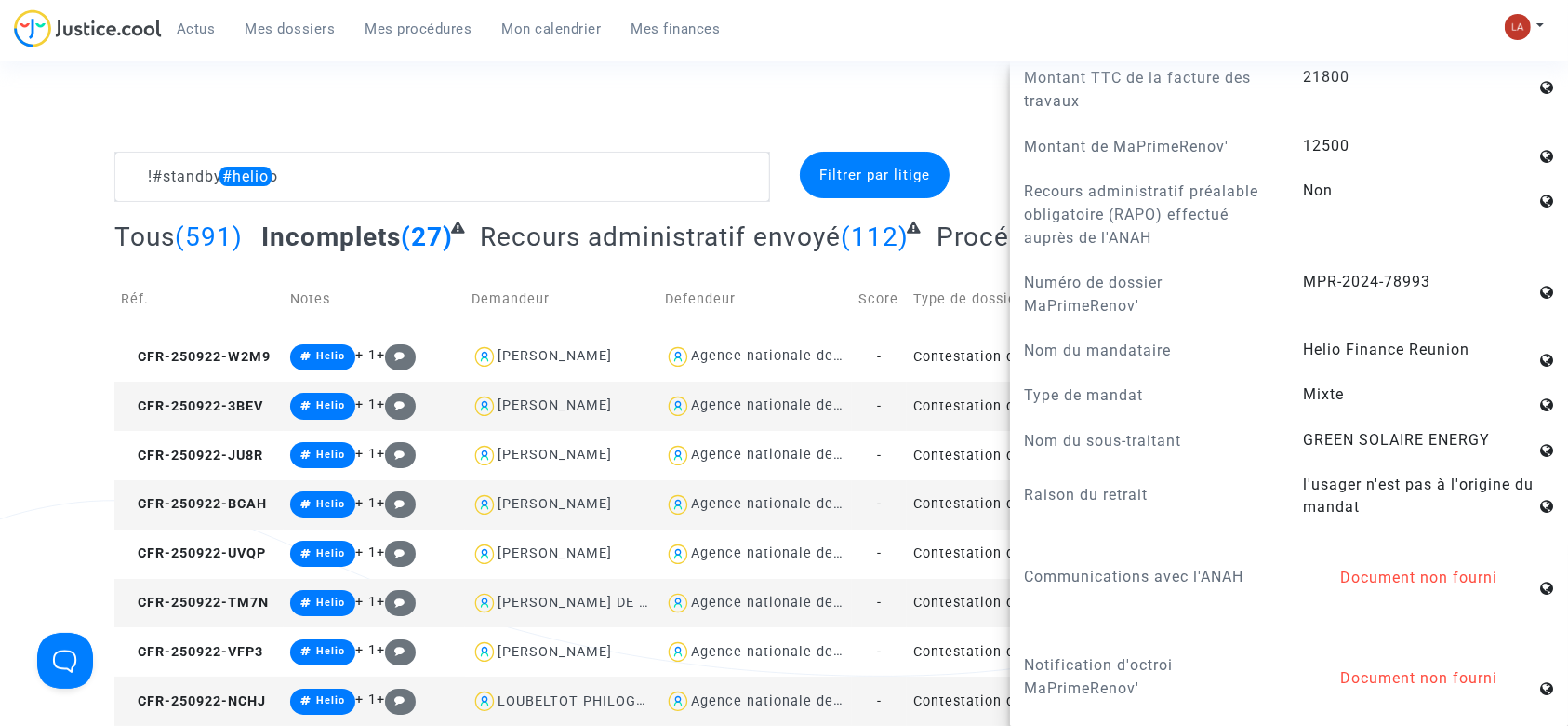
scroll to position [1736, 0]
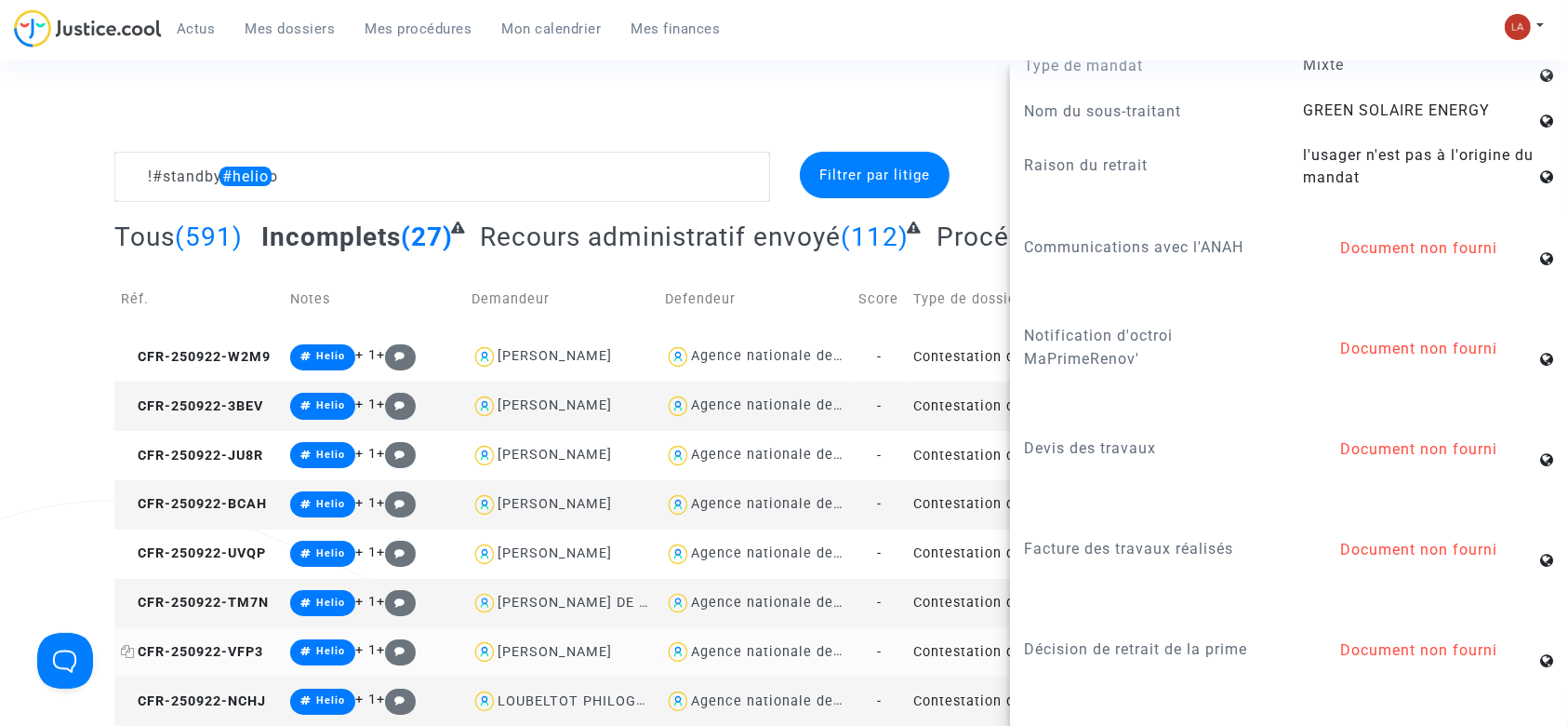
click at [225, 643] on span "CFR-250922-VFP3" at bounding box center [192, 651] width 142 height 15
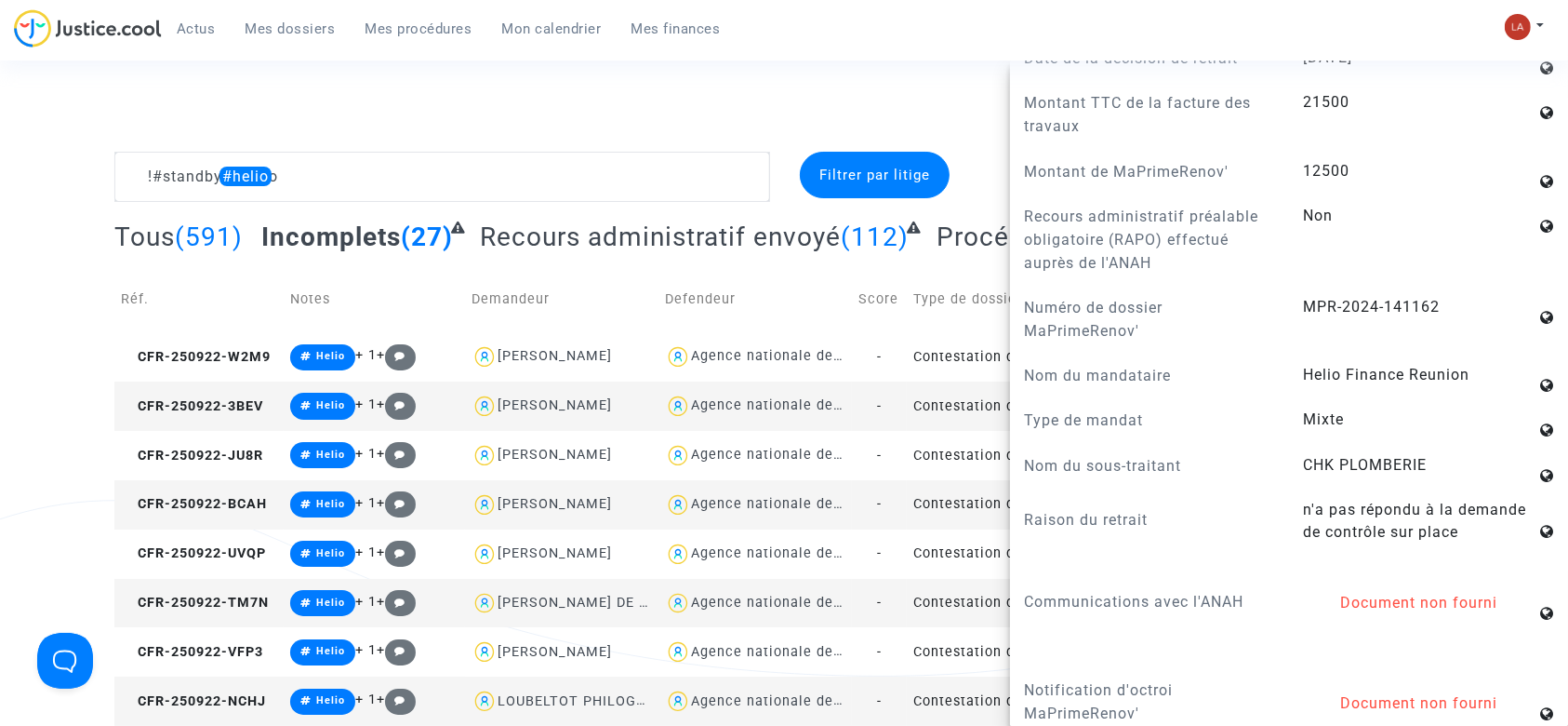
scroll to position [1613, 0]
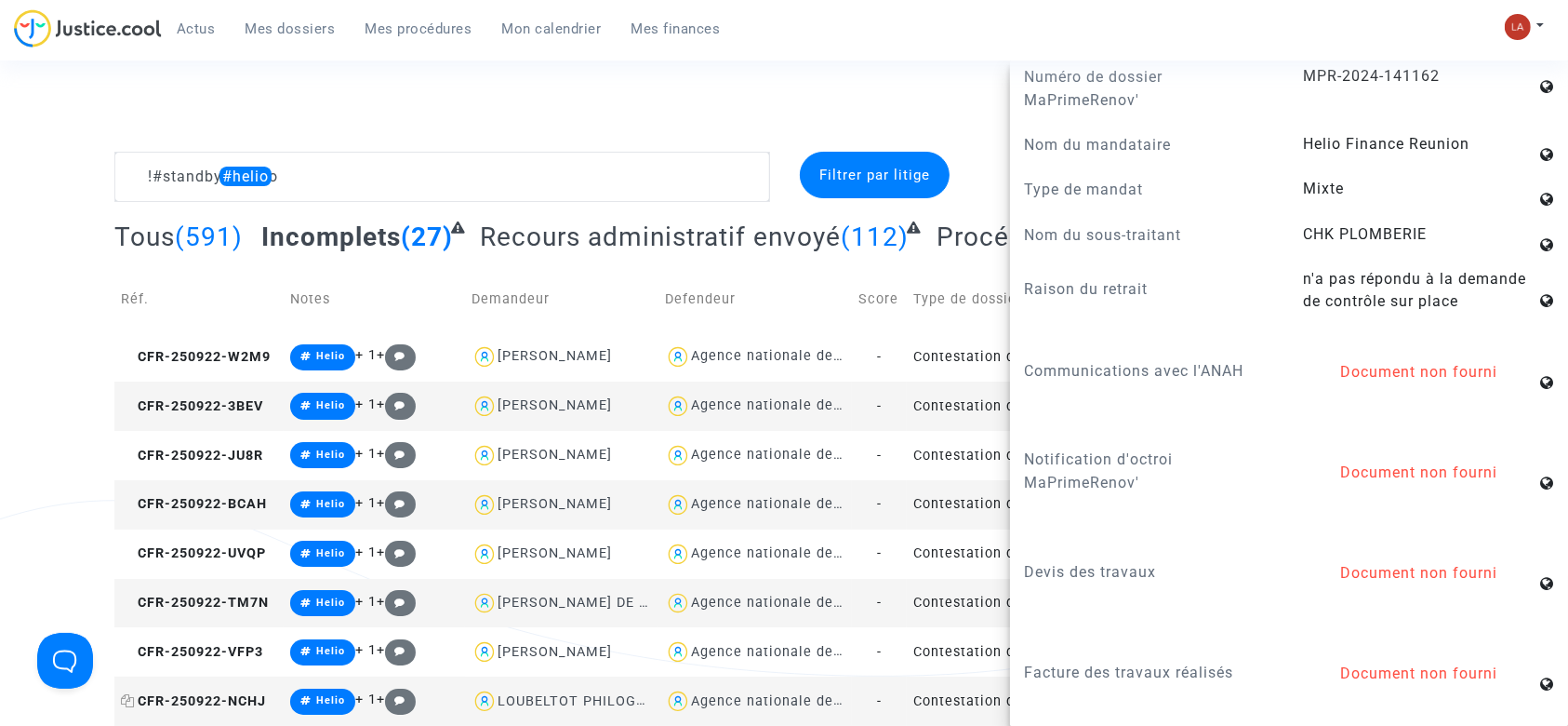
click at [205, 700] on span "CFR-250922-NCHJ" at bounding box center [193, 701] width 145 height 15
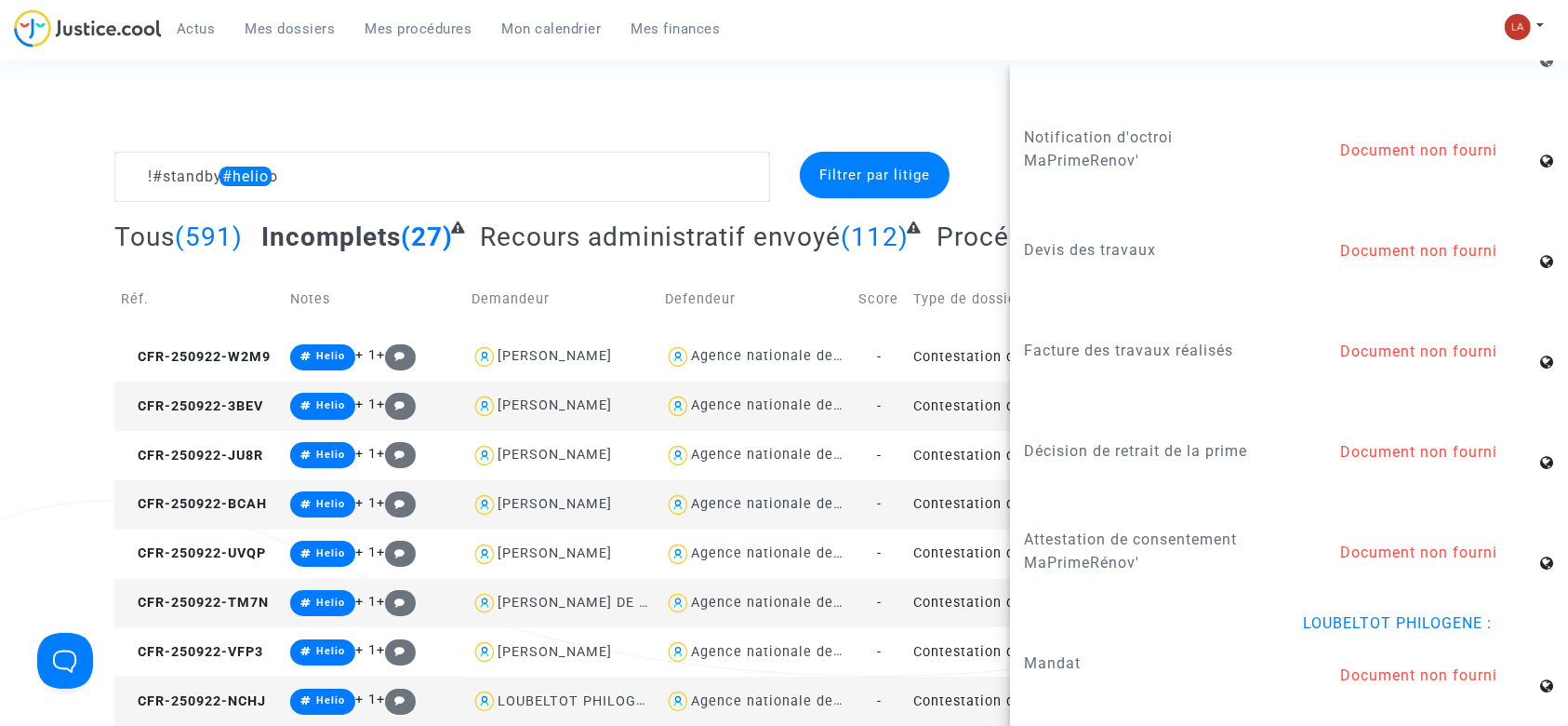
scroll to position [247, 0]
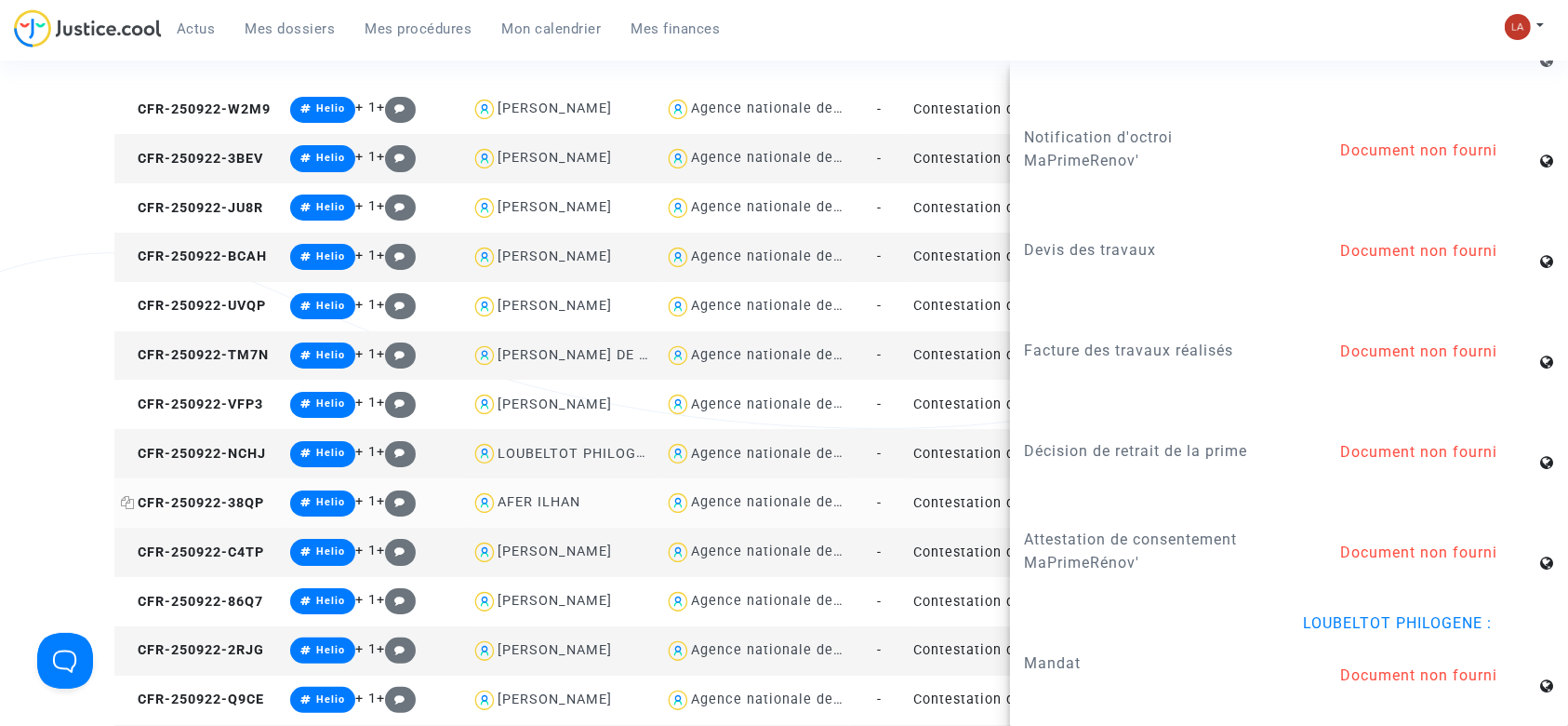
click at [231, 499] on span "CFR-250922-38QP" at bounding box center [192, 503] width 143 height 15
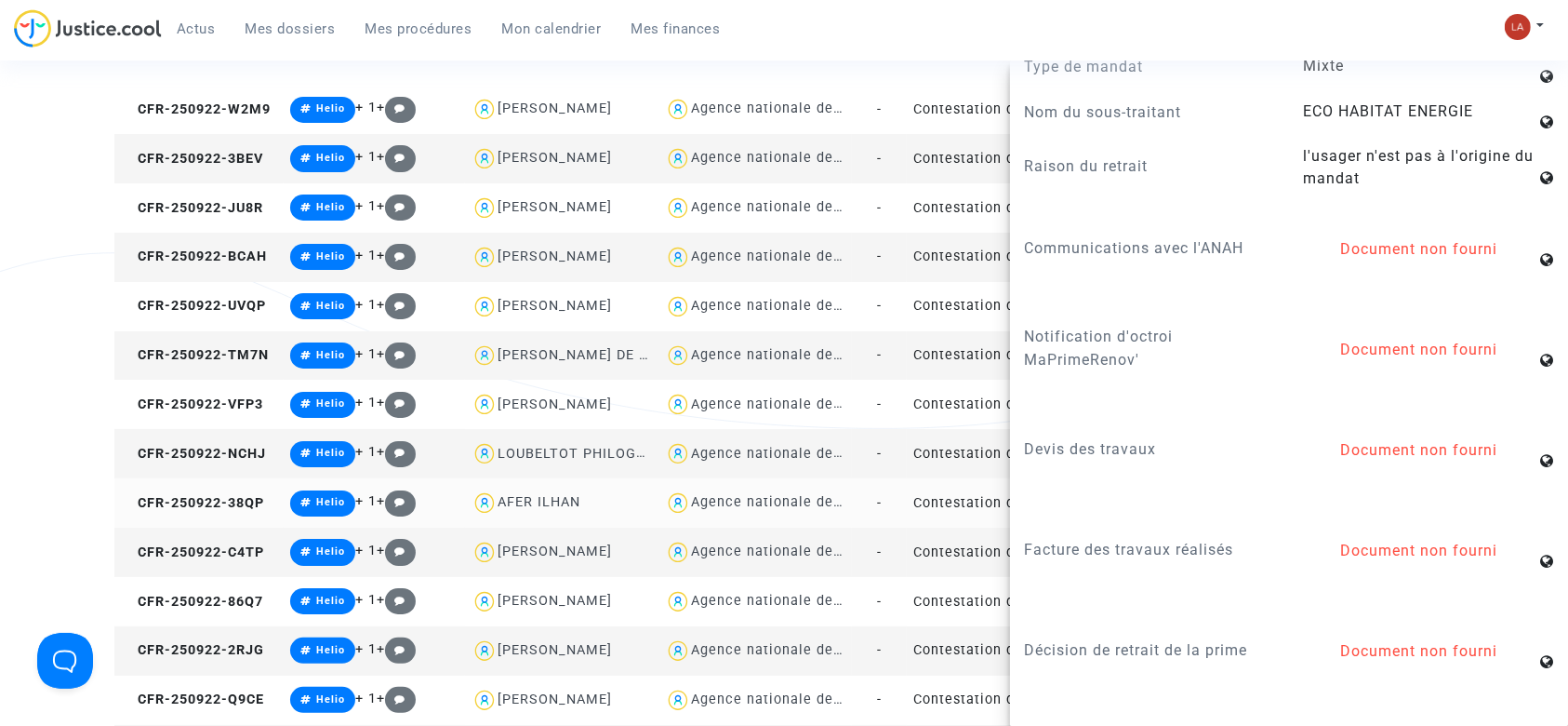
scroll to position [1953, 0]
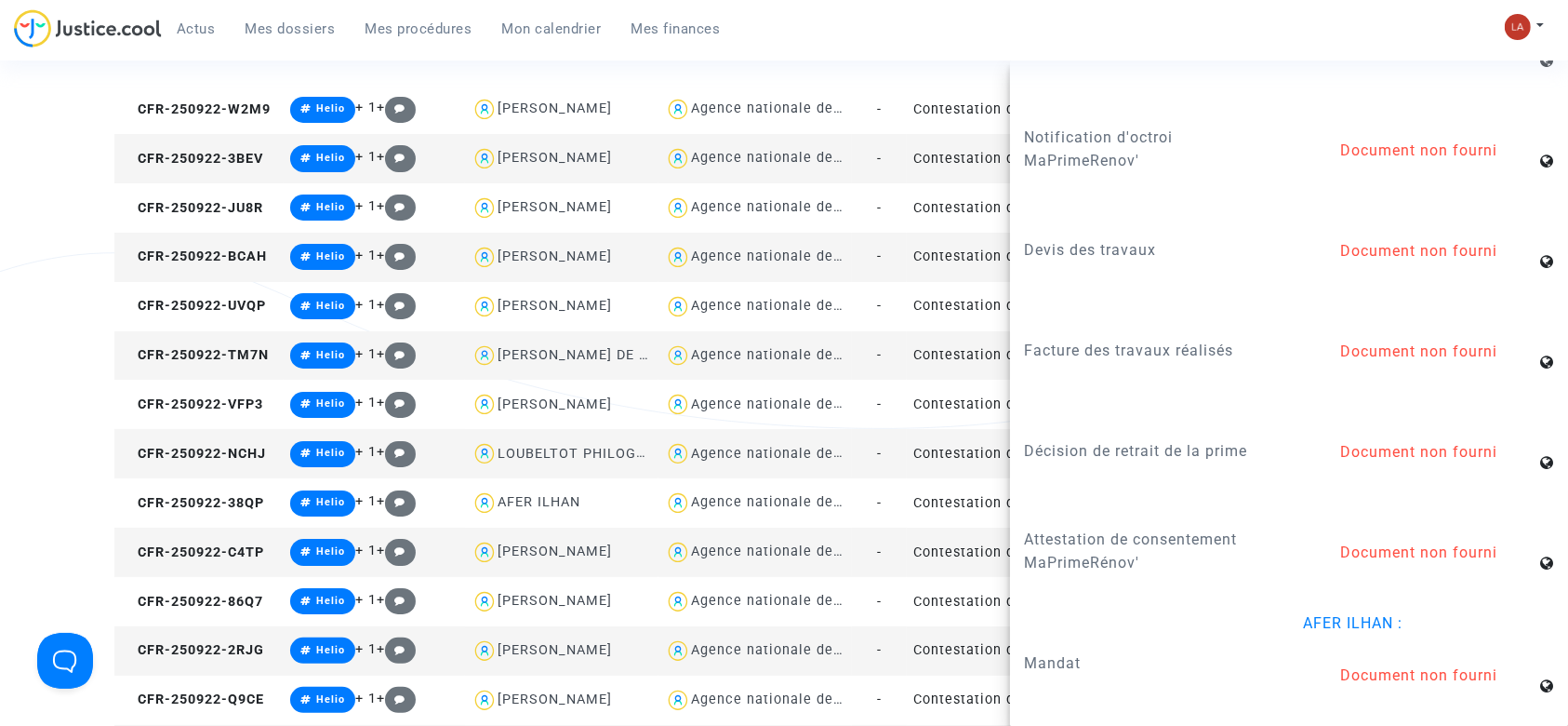
click at [262, 537] on td "CFR-250922-C4TP" at bounding box center [199, 552] width 169 height 49
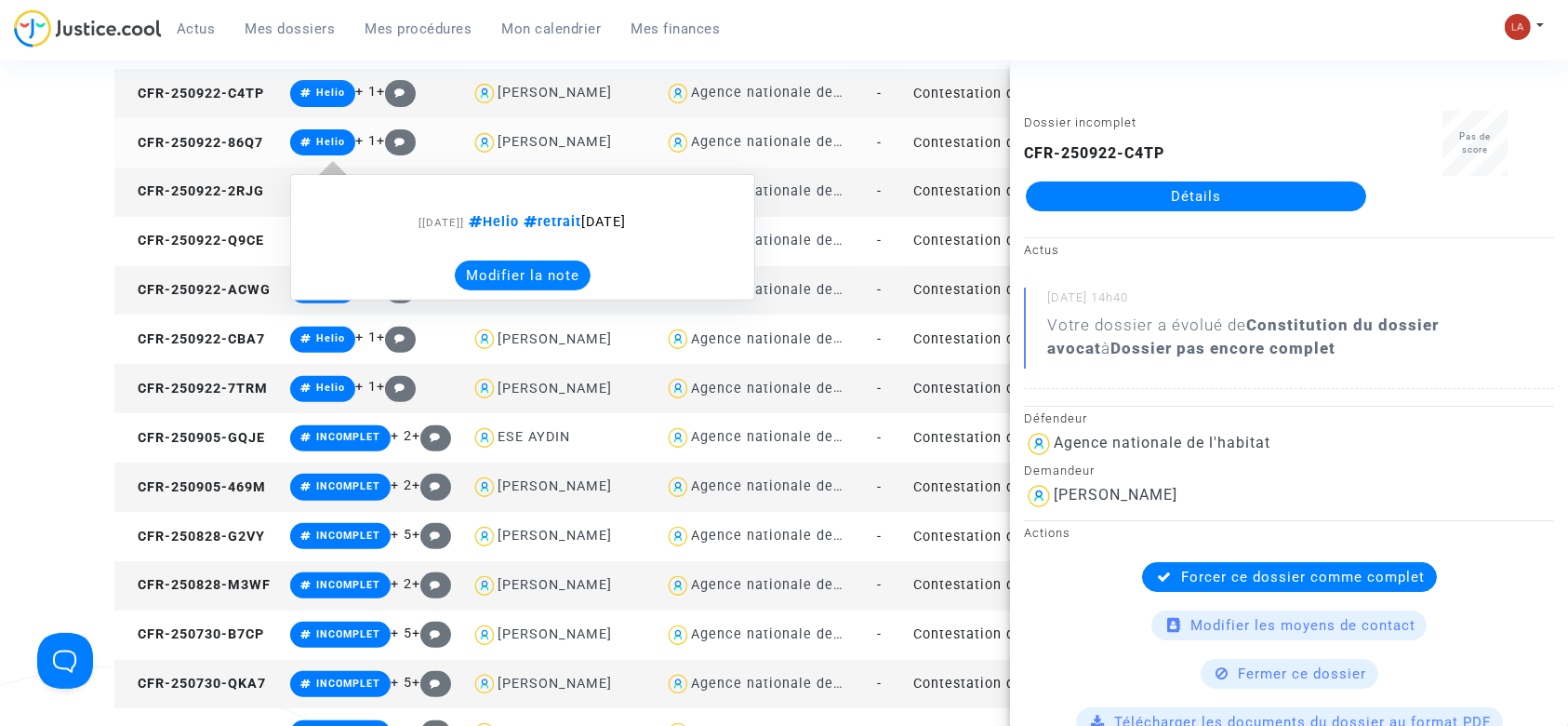
scroll to position [744, 0]
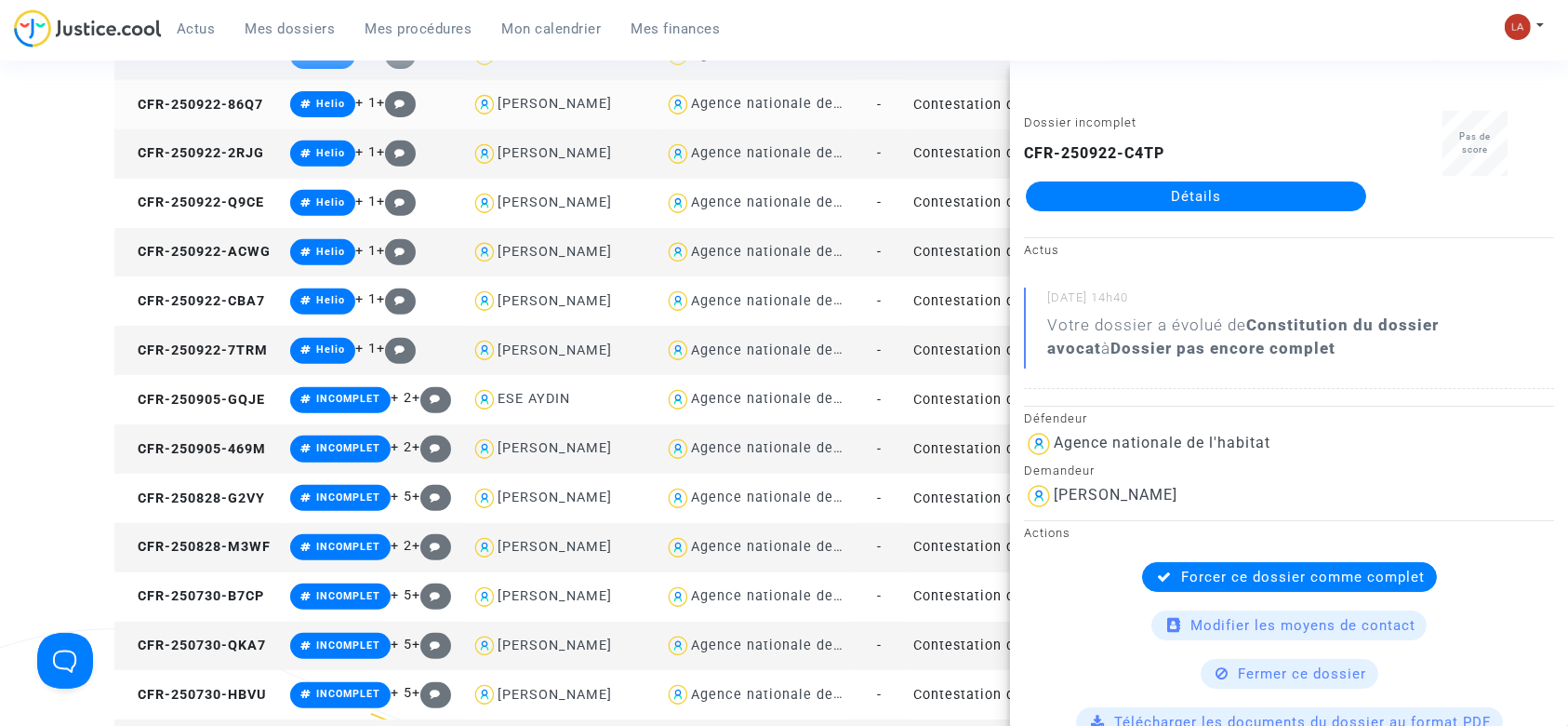
click at [242, 112] on td "CFR-250922-86Q7" at bounding box center [199, 104] width 169 height 49
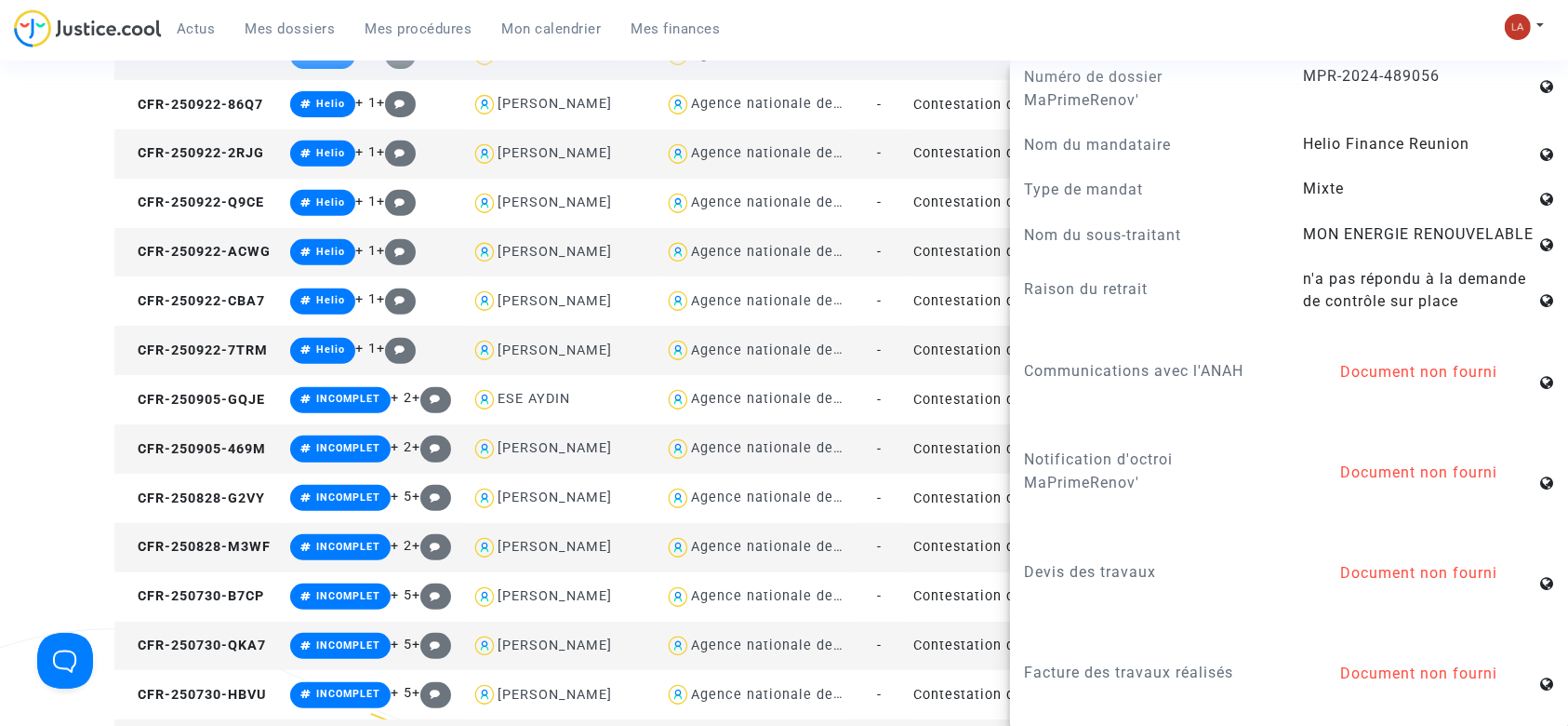
scroll to position [1971, 0]
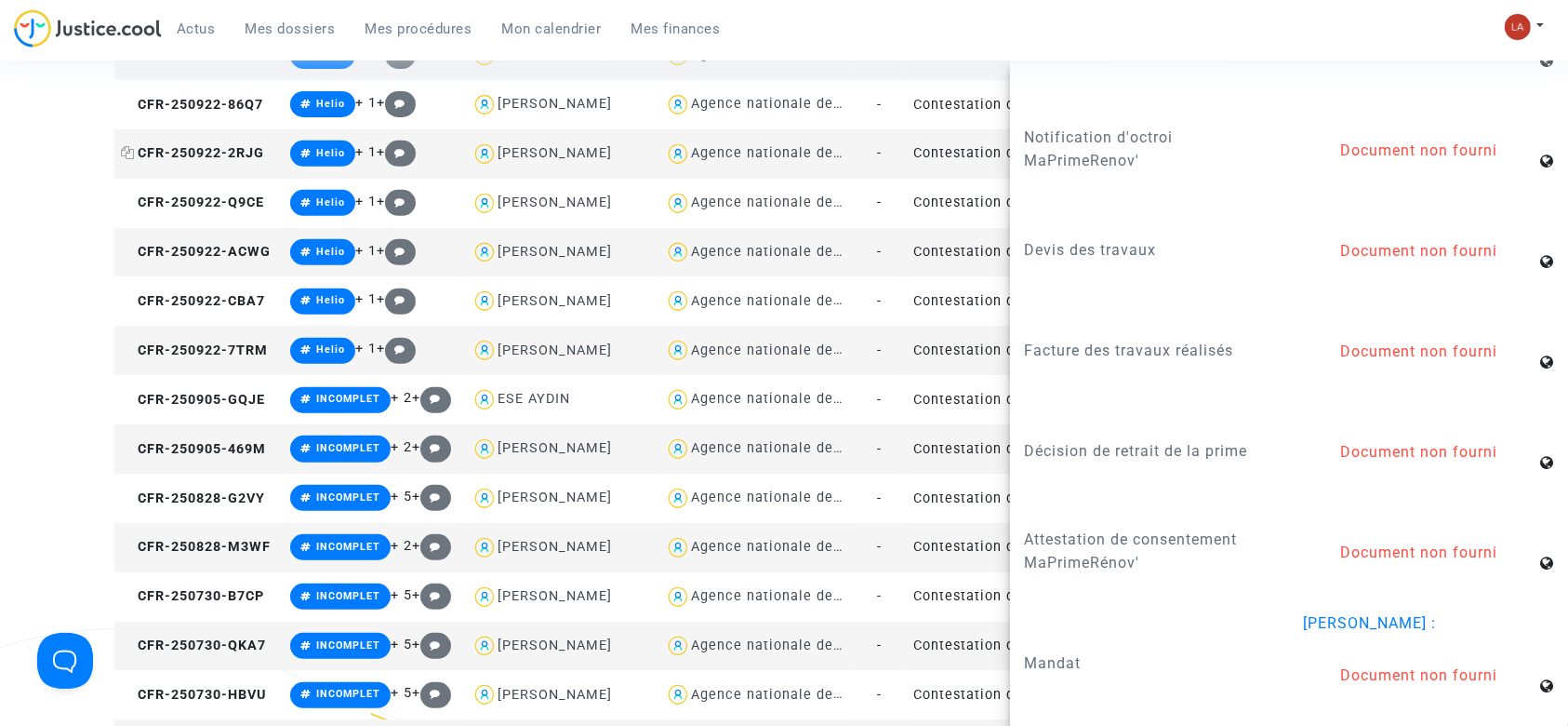
click at [251, 159] on span "CFR-250922-2RJG" at bounding box center [192, 153] width 143 height 15
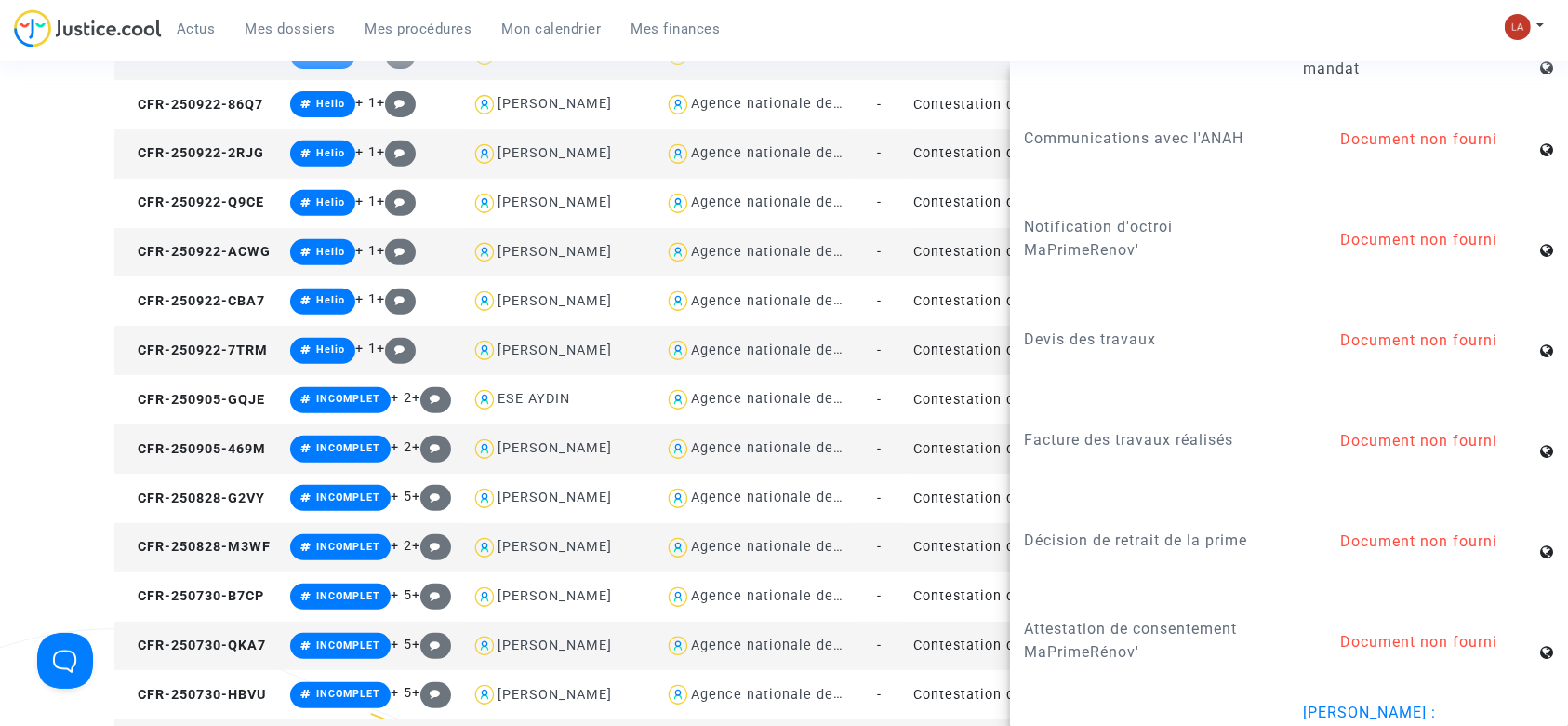
scroll to position [1953, 0]
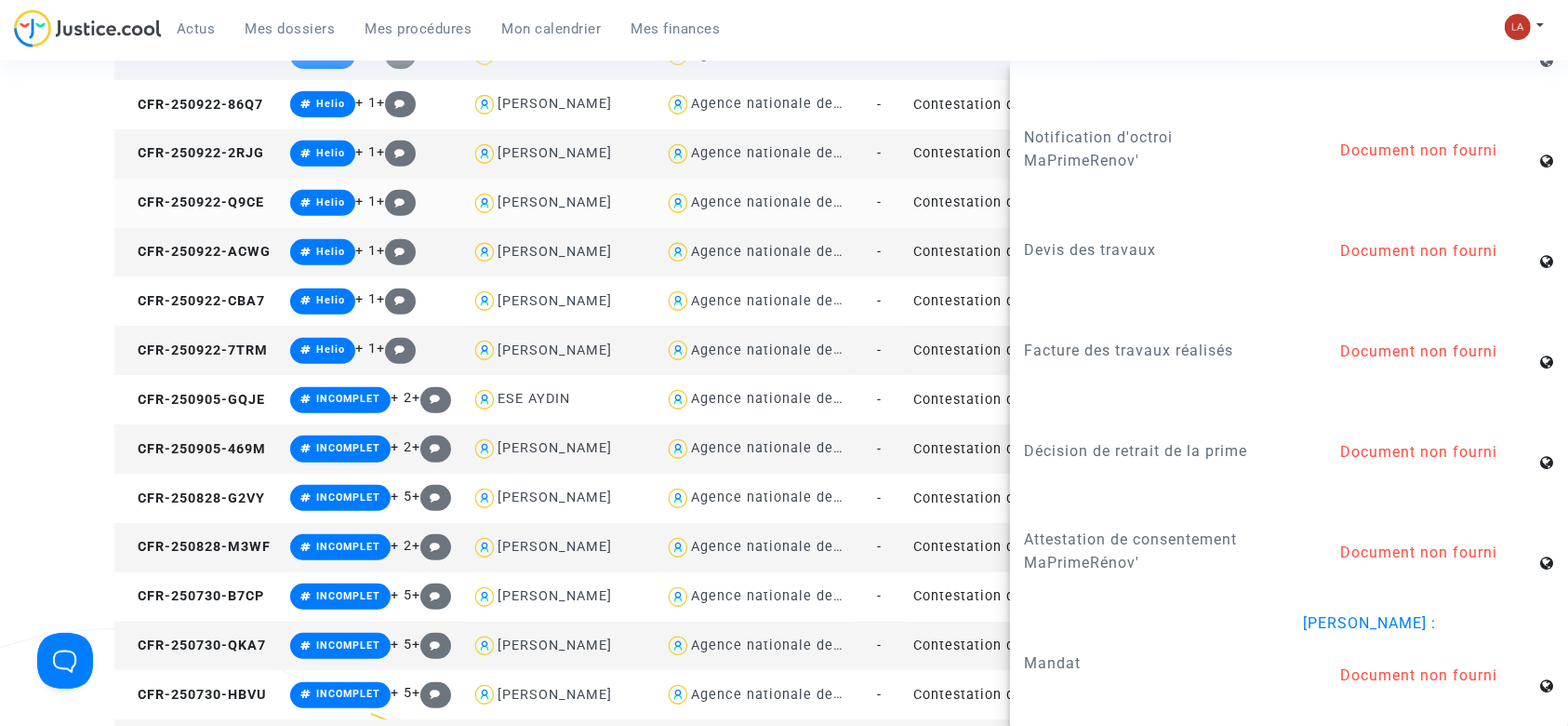
drag, startPoint x: 268, startPoint y: 193, endPoint x: 278, endPoint y: 192, distance: 10.0
click at [268, 193] on td "CFR-250922-Q9CE" at bounding box center [199, 203] width 169 height 49
click at [217, 249] on span "CFR-250922-ACWG" at bounding box center [196, 251] width 150 height 15
click at [230, 312] on td "CFR-250922-CBA7" at bounding box center [199, 300] width 169 height 49
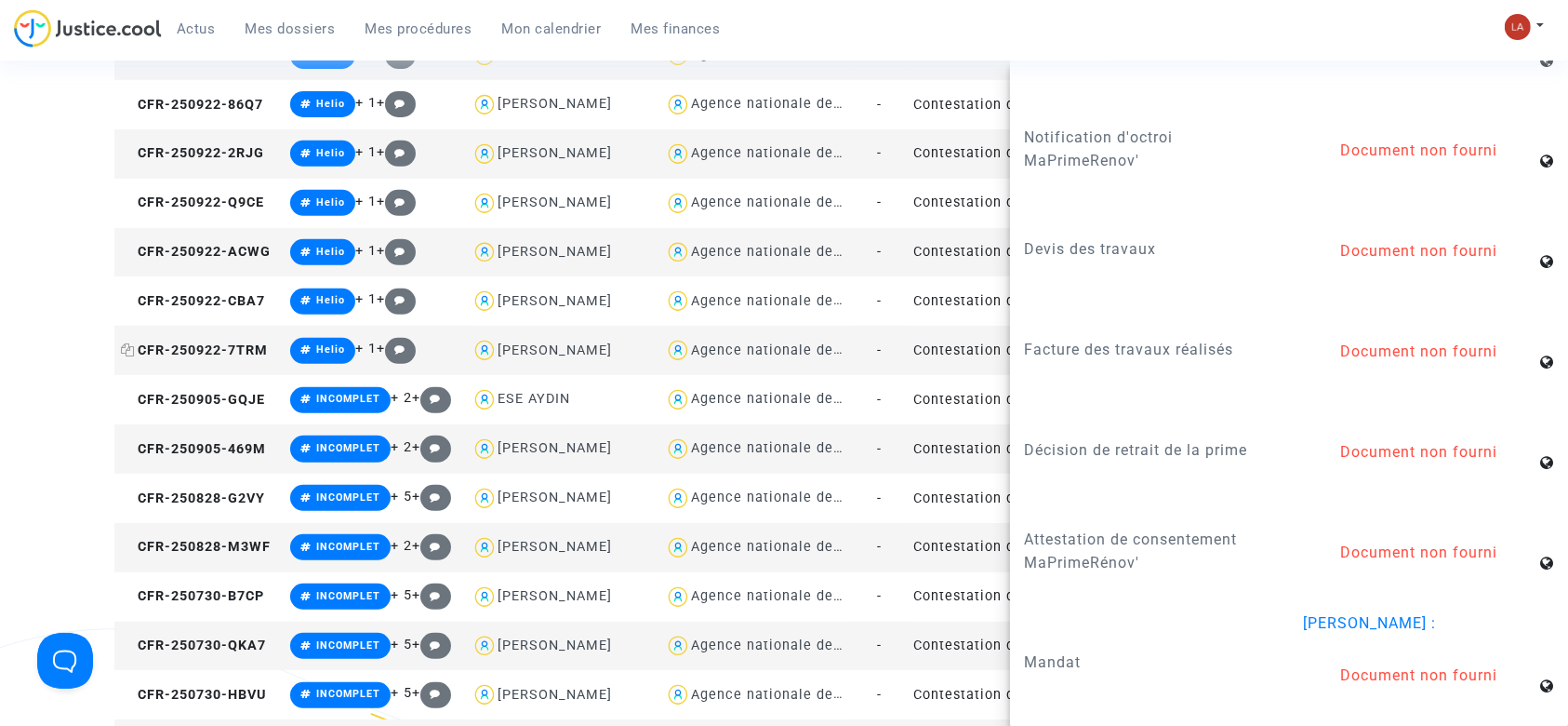
click at [232, 342] on span "CFR-250922-7TRM" at bounding box center [194, 350] width 147 height 15
click at [179, 393] on span "CFR-250905-GQJE" at bounding box center [193, 399] width 144 height 15
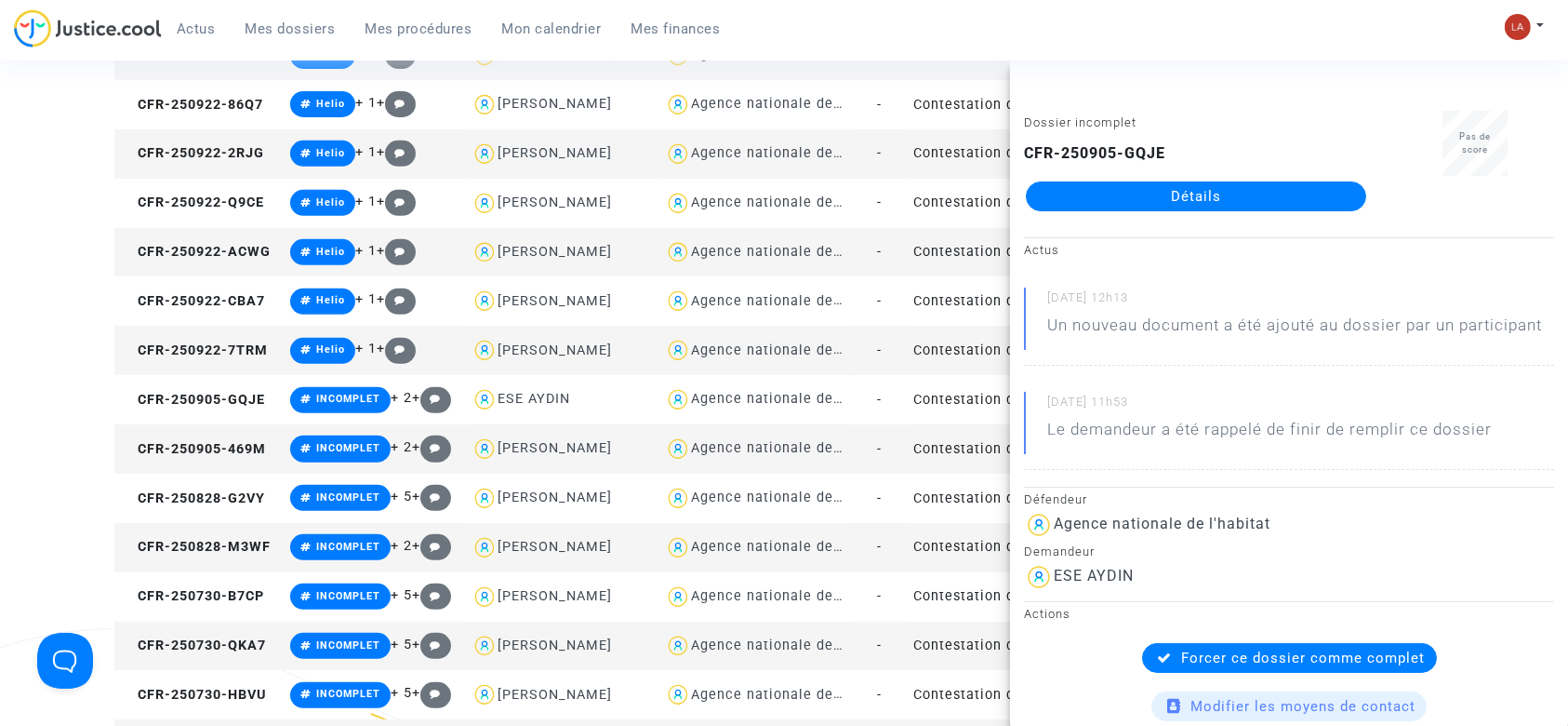
click at [239, 456] on td "CFR-250905-469M" at bounding box center [199, 448] width 169 height 49
click at [235, 497] on span "CFR-250828-G2VY" at bounding box center [193, 498] width 144 height 15
click at [249, 543] on span "CFR-250828-M3WF" at bounding box center [196, 546] width 150 height 15
click at [223, 607] on td "CFR-250730-B7CP" at bounding box center [199, 596] width 169 height 49
click at [203, 652] on td "CFR-250730-QKA7" at bounding box center [199, 645] width 169 height 49
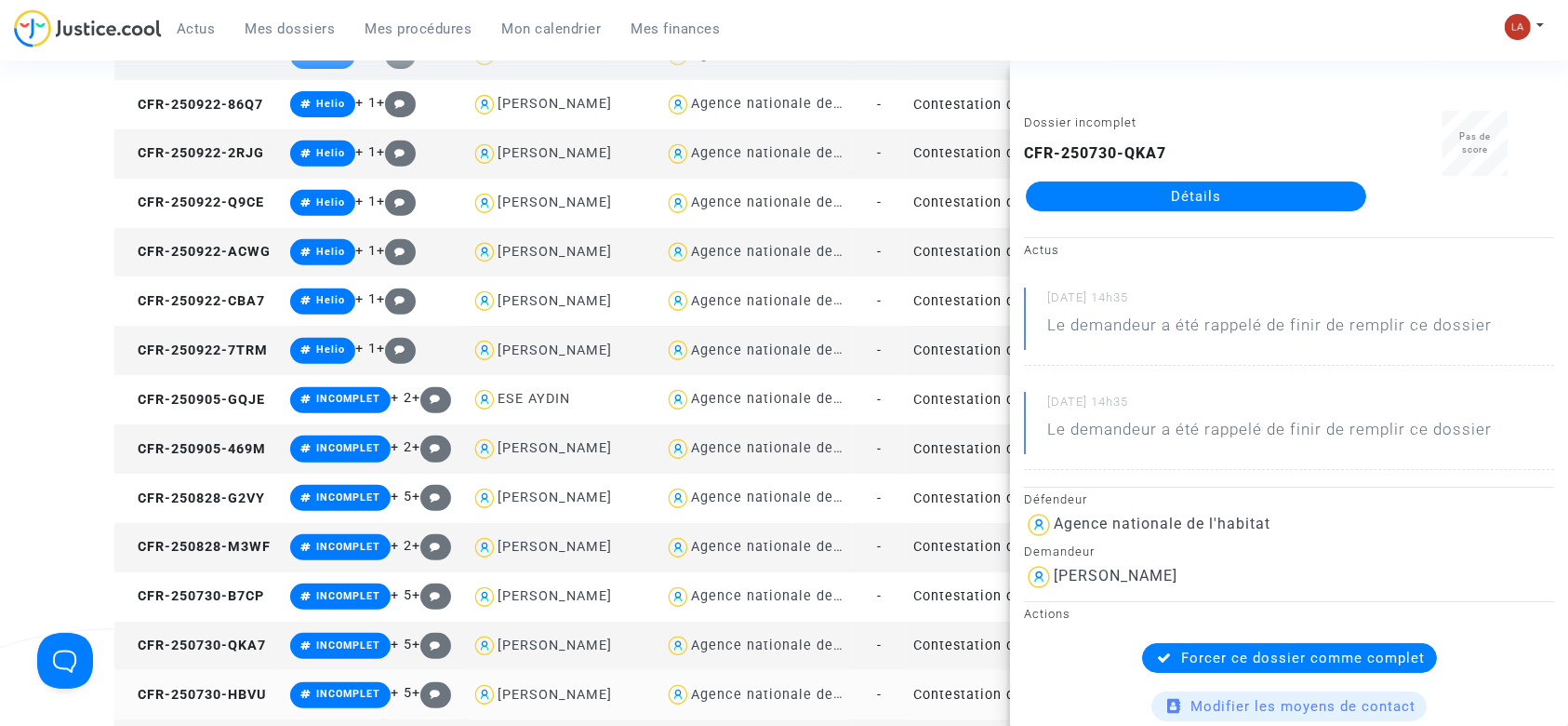
click at [229, 673] on td "CFR-250730-HBVU" at bounding box center [199, 694] width 169 height 49
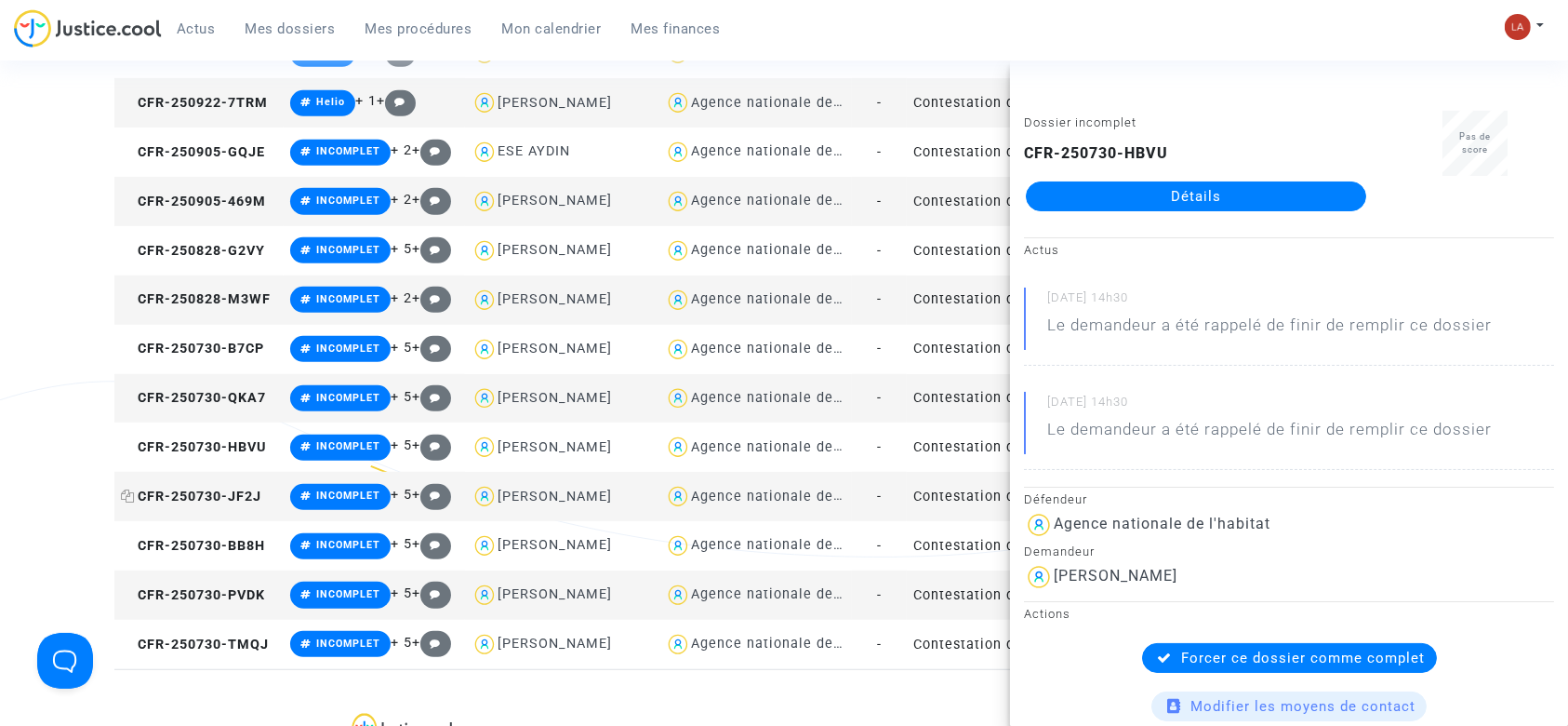
click at [242, 492] on span "CFR-250730-JF2J" at bounding box center [191, 496] width 140 height 15
click at [235, 543] on span "CFR-250730-BB8H" at bounding box center [193, 545] width 144 height 15
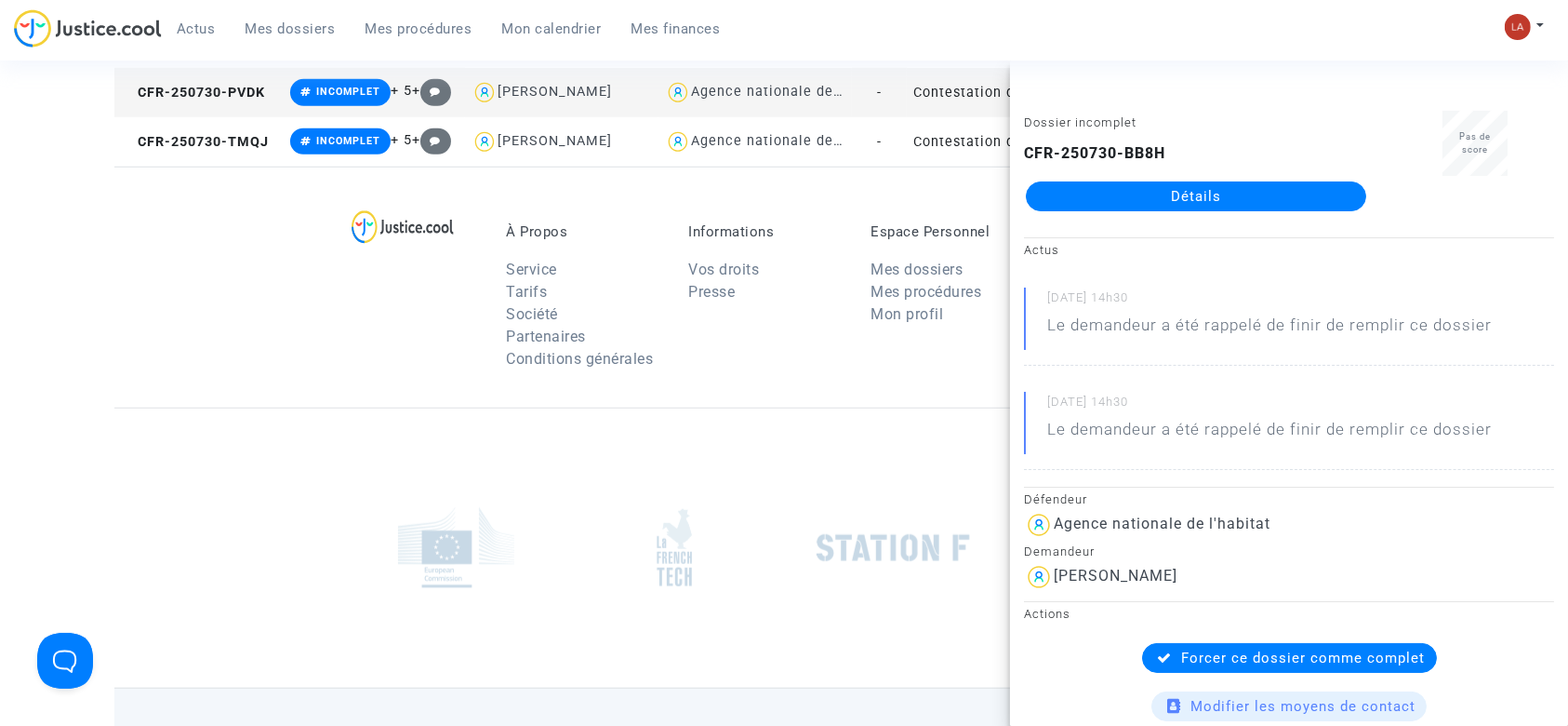
scroll to position [1376, 0]
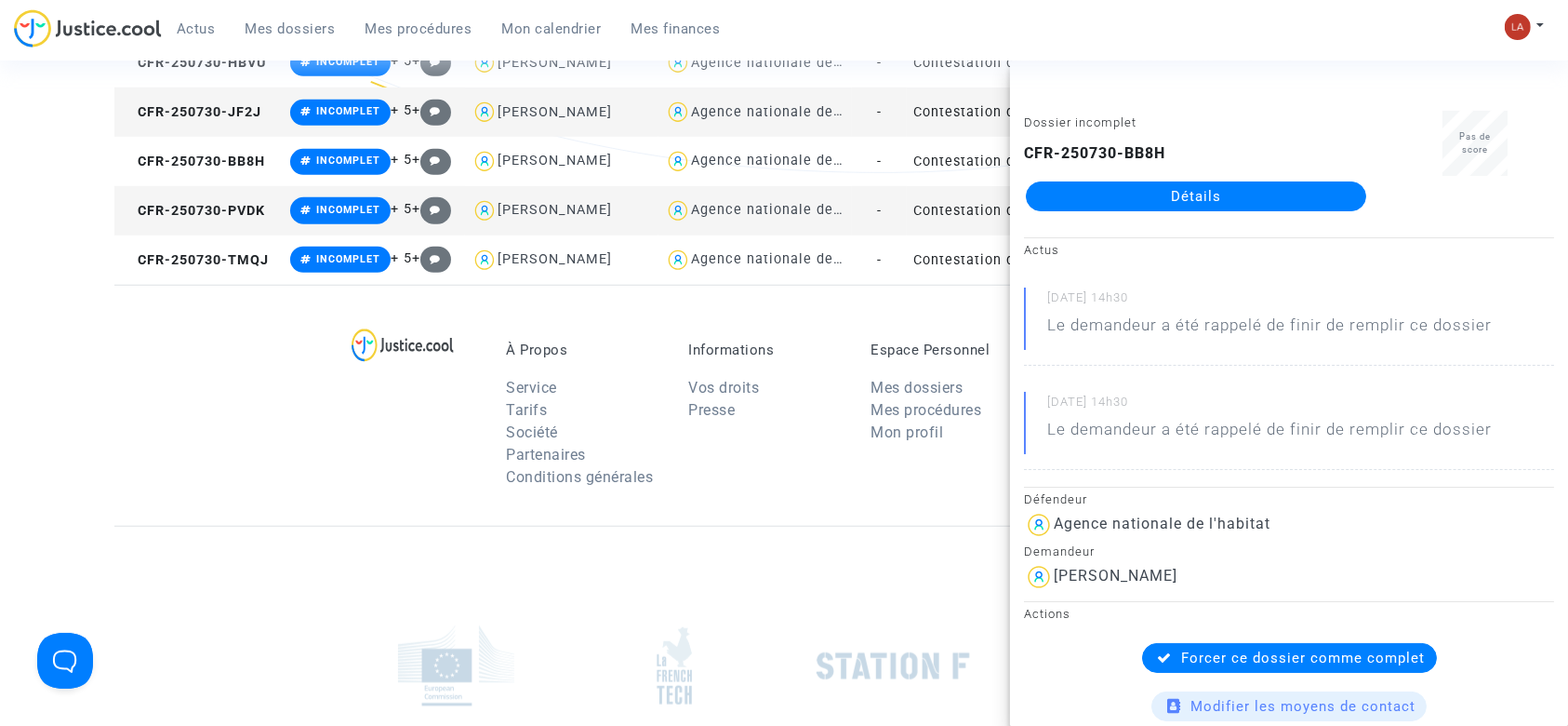
click at [241, 218] on td "CFR-250730-PVDK" at bounding box center [199, 210] width 169 height 49
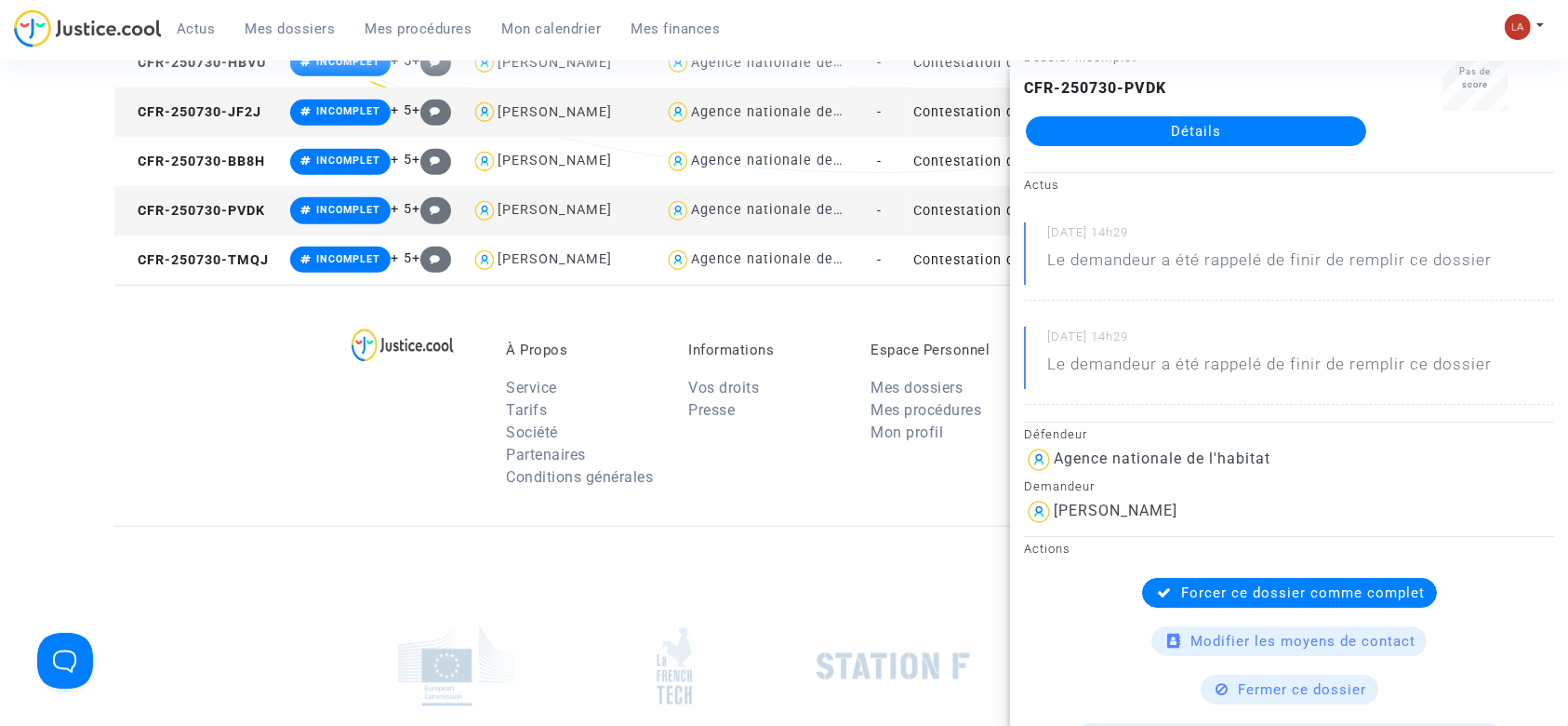
scroll to position [0, 0]
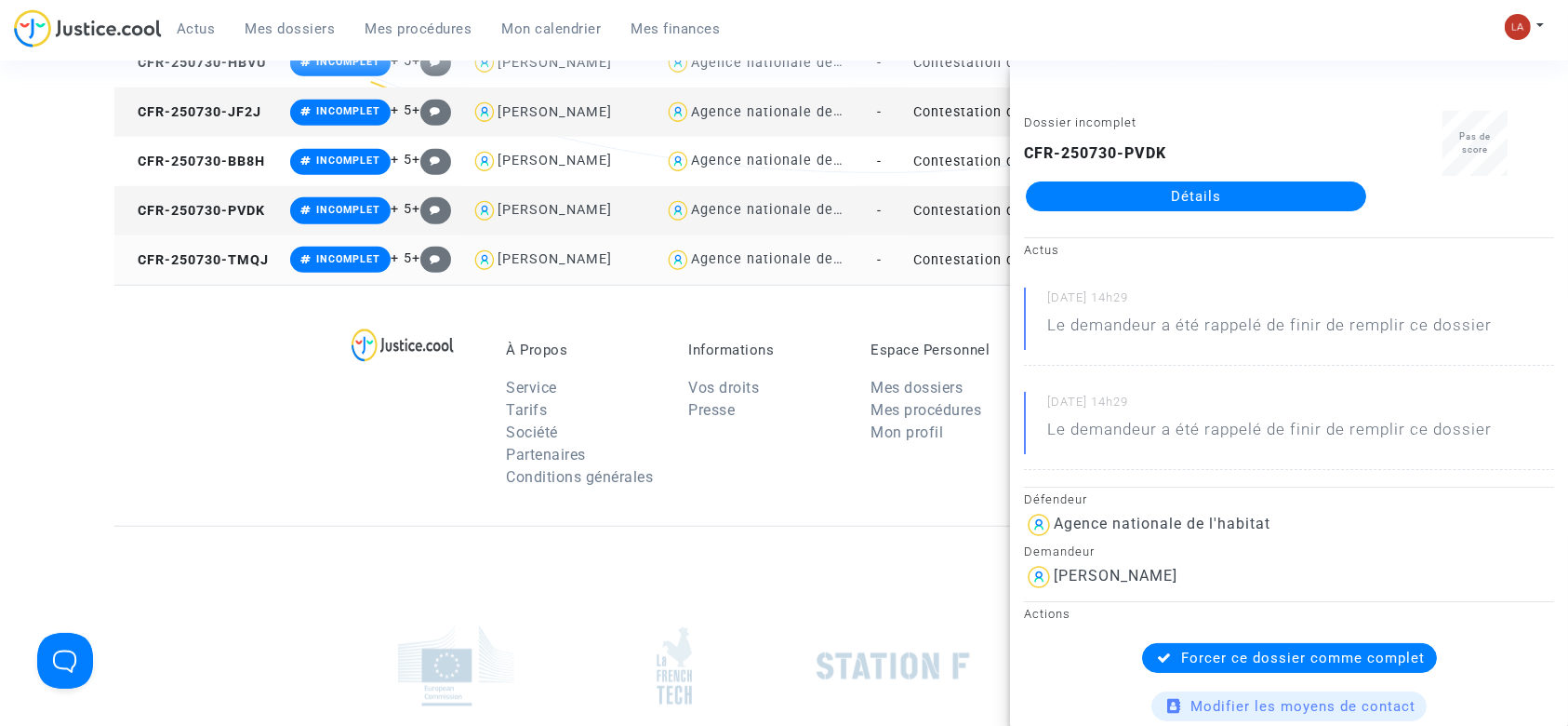
click at [201, 268] on td "CFR-250730-TMQJ" at bounding box center [199, 260] width 169 height 49
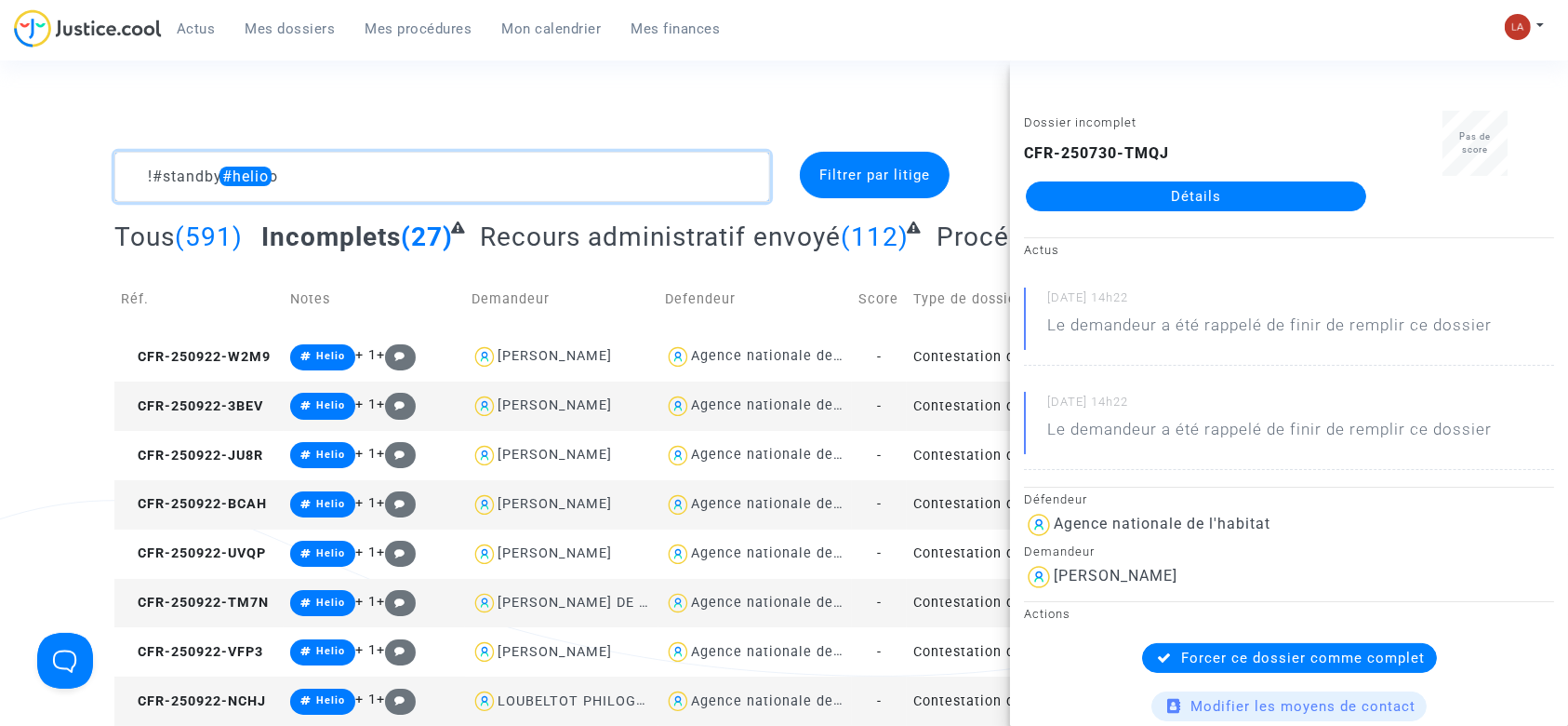
click at [602, 160] on textarea at bounding box center [442, 177] width 656 height 50
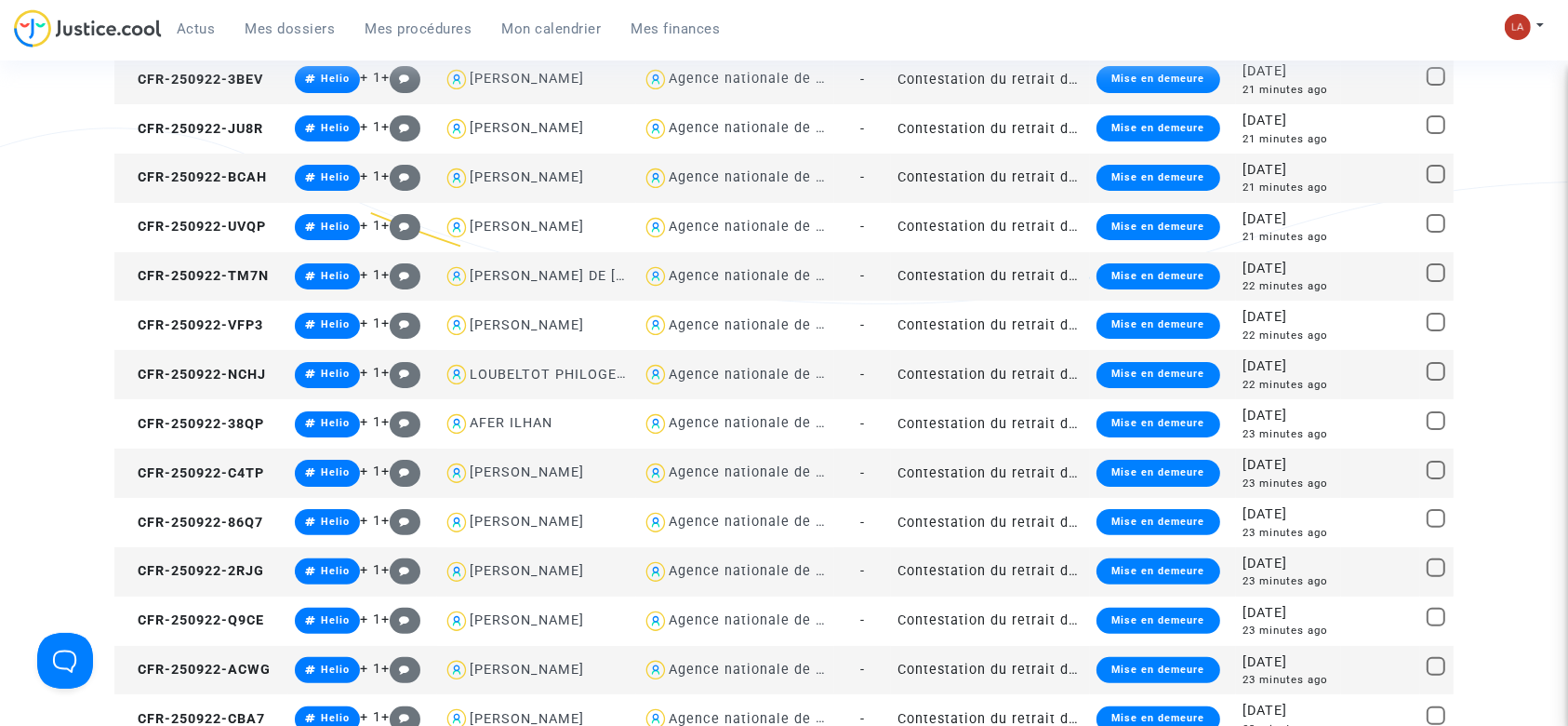
scroll to position [124, 0]
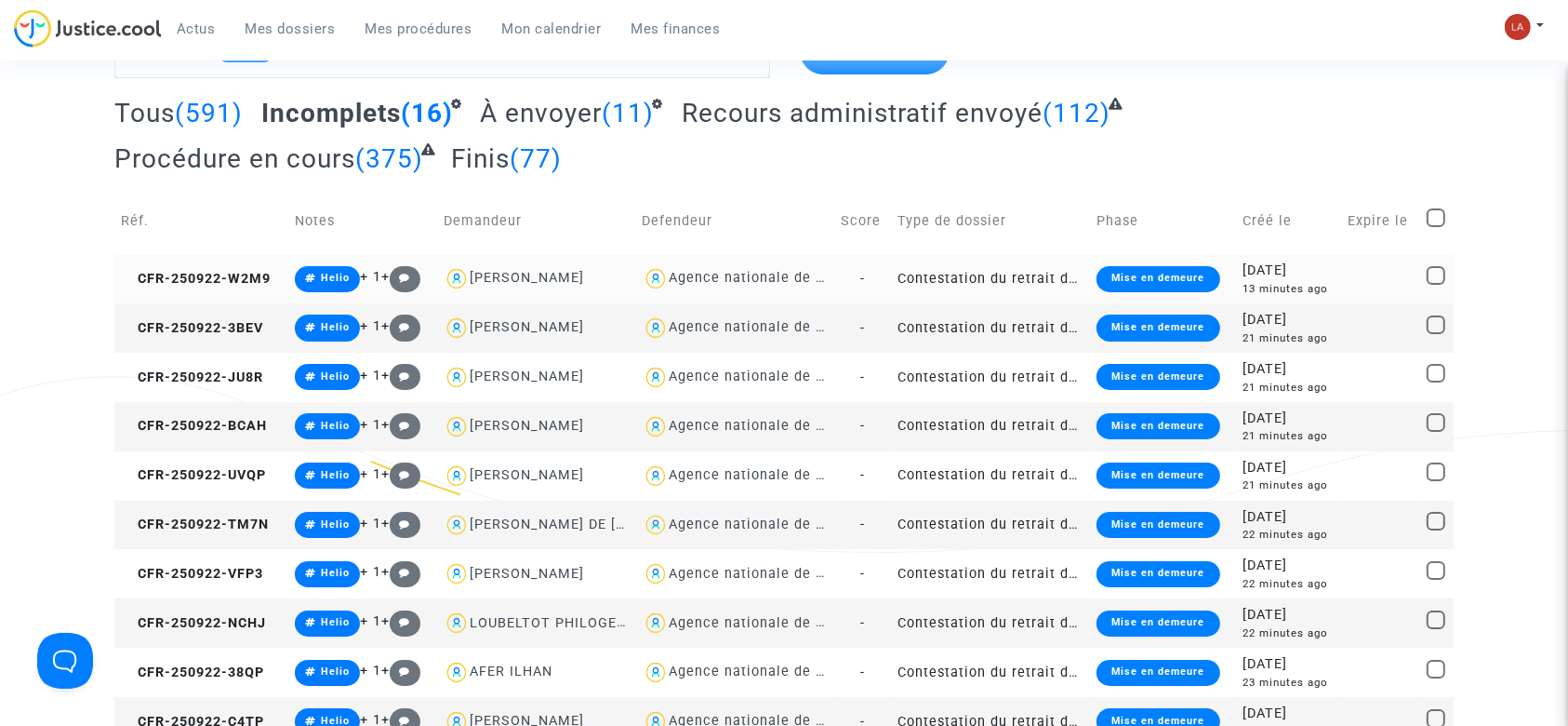
click at [237, 254] on td "CFR-250922-W2M9" at bounding box center [201, 278] width 174 height 49
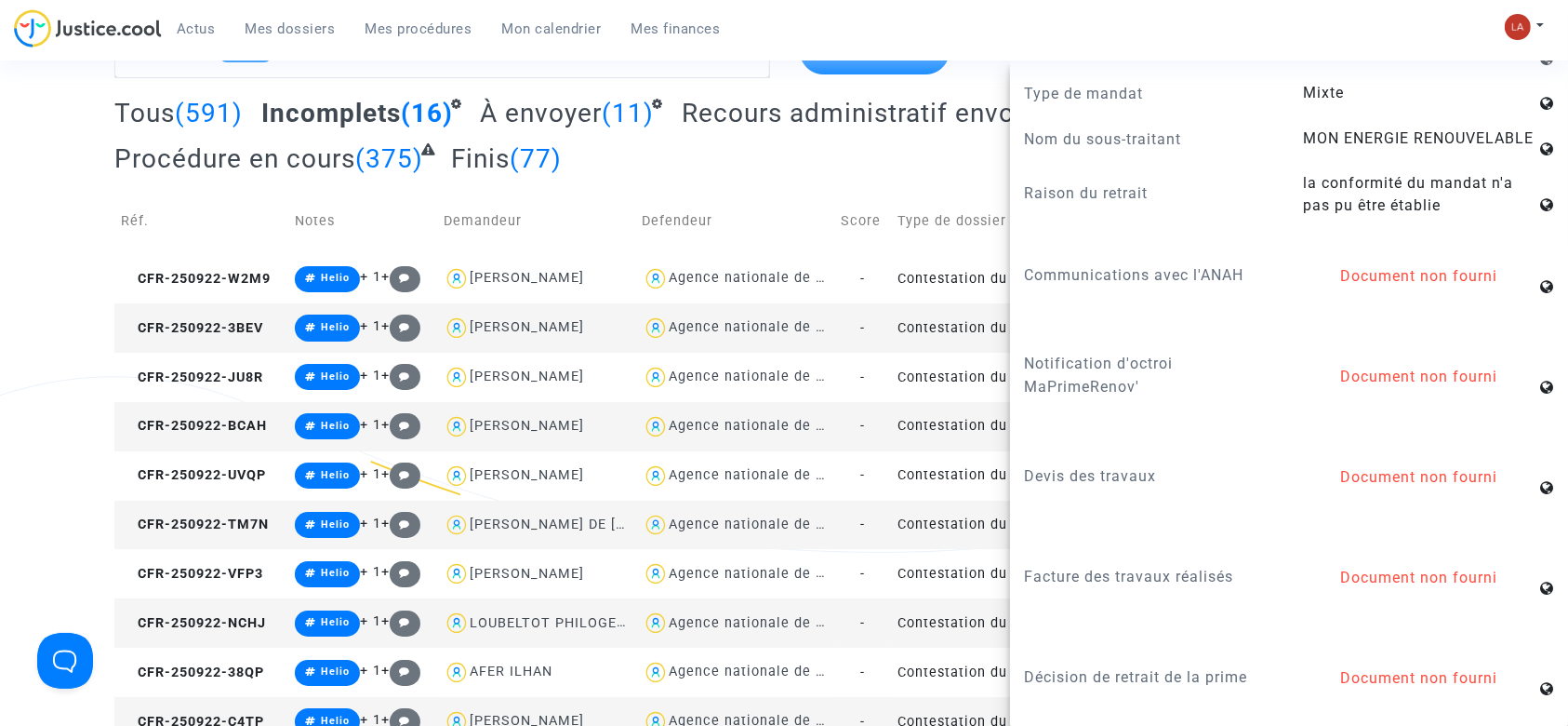
scroll to position [1971, 0]
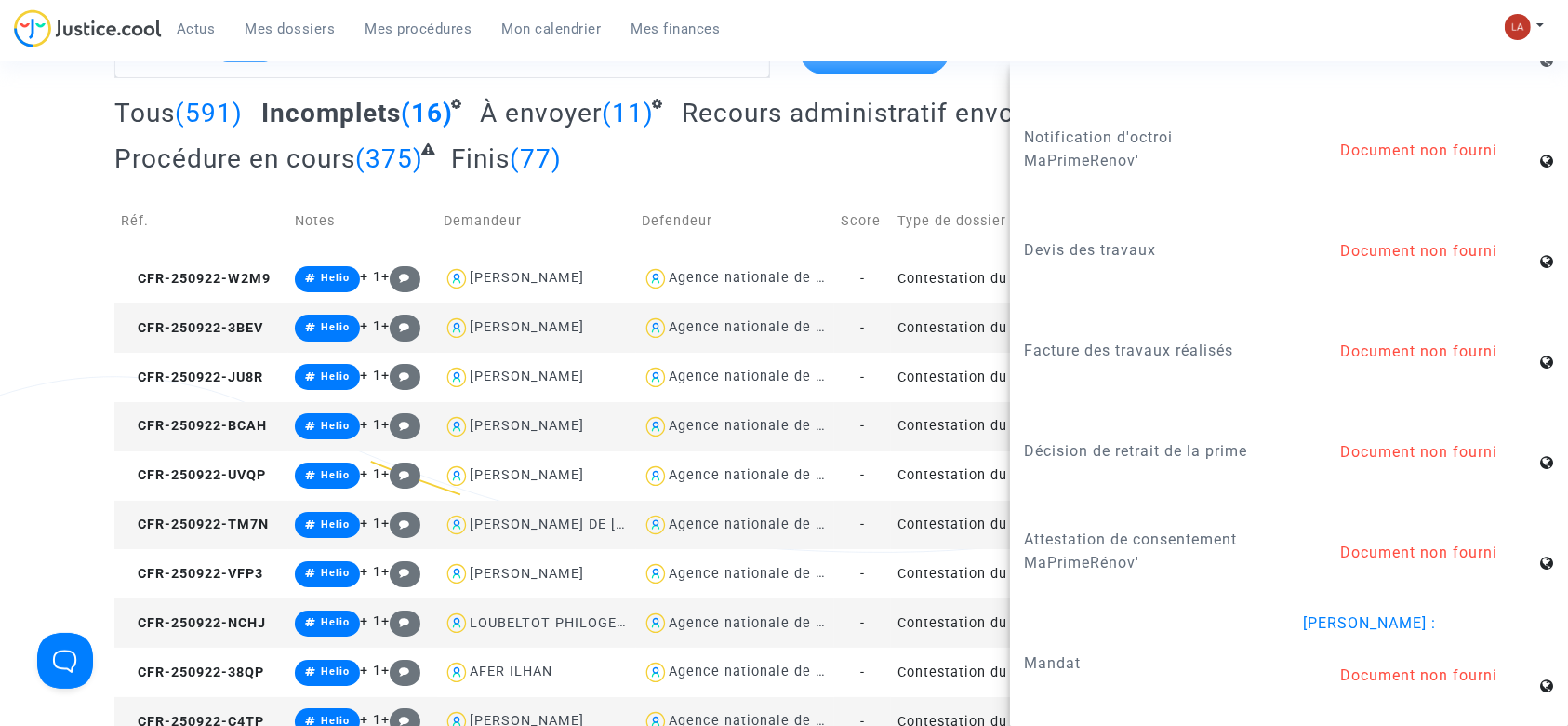
click at [255, 640] on td "CFR-250922-NCHJ" at bounding box center [201, 622] width 174 height 49
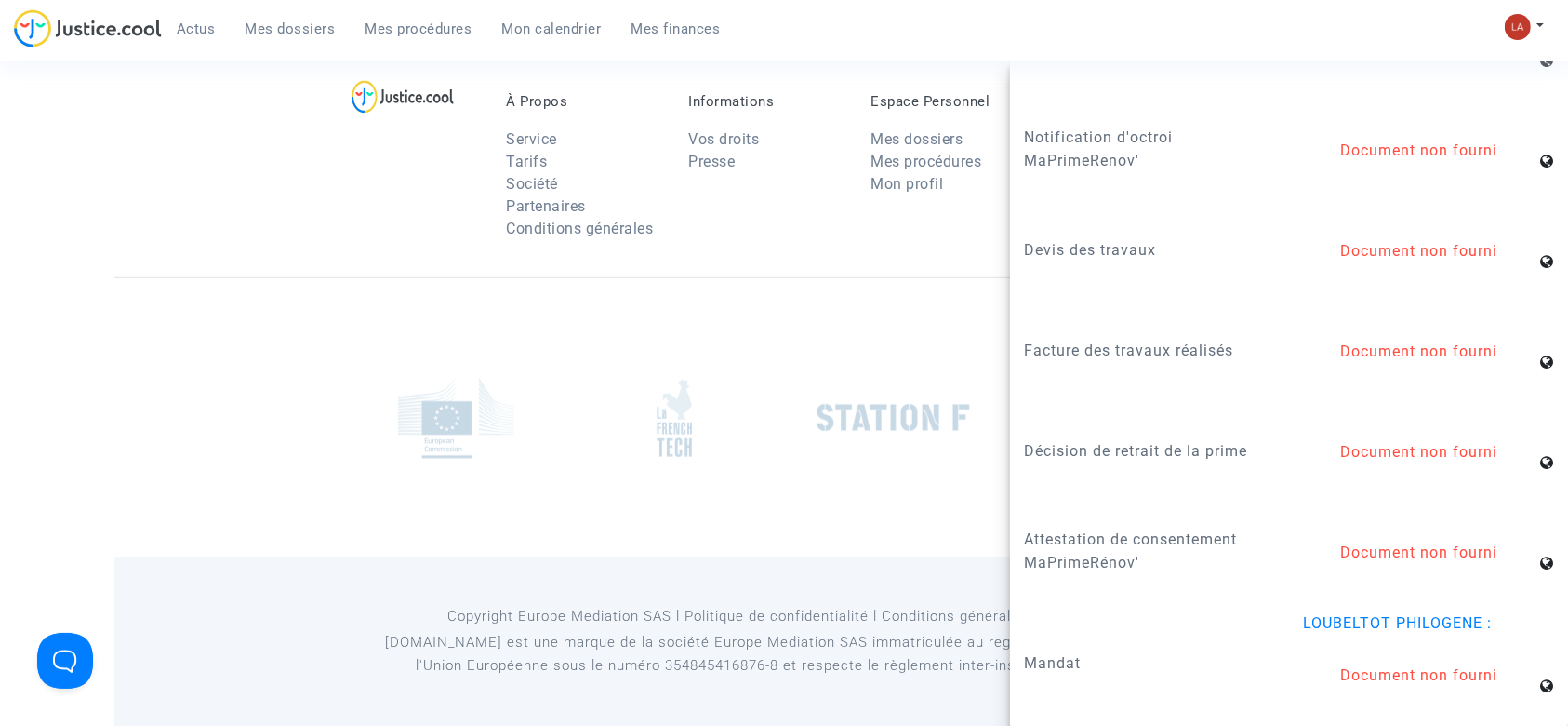
scroll to position [757, 0]
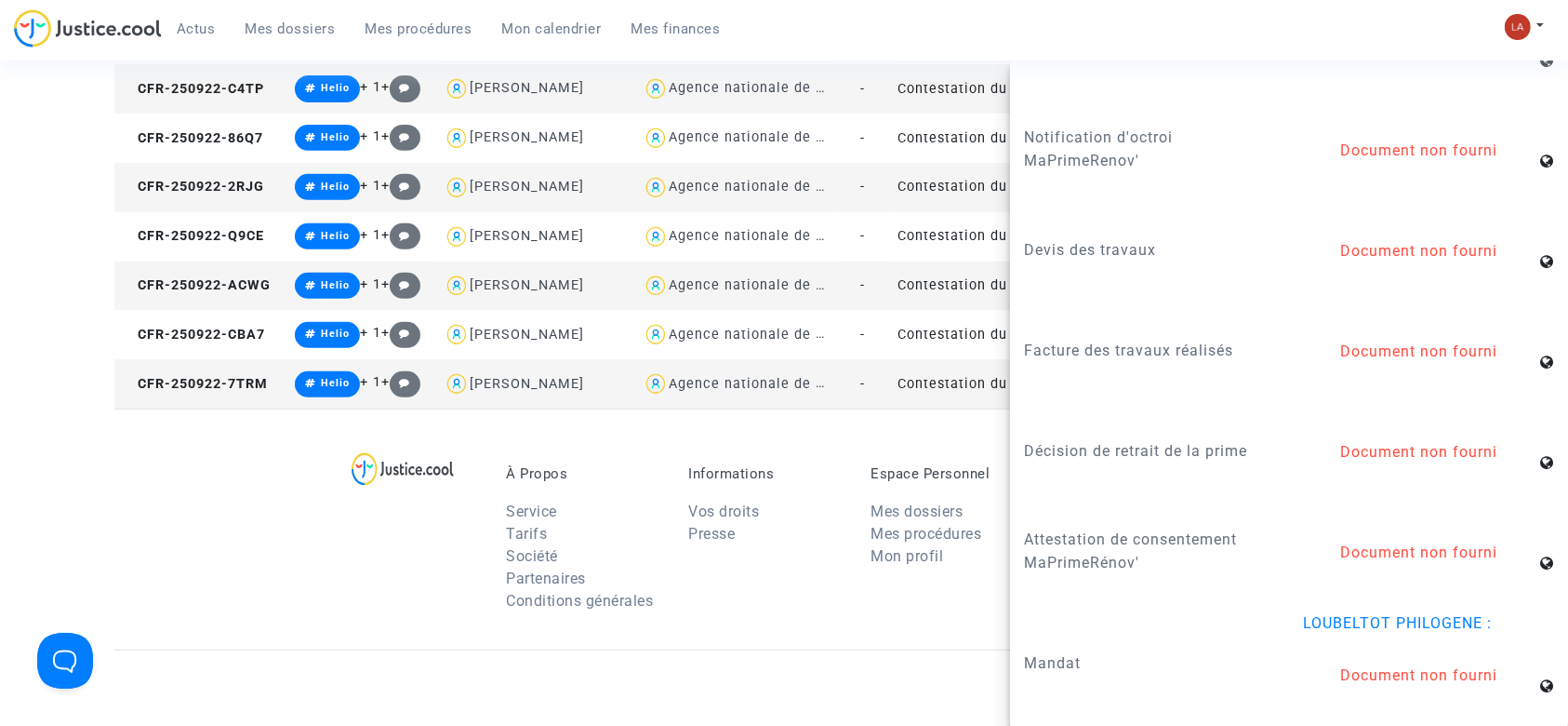
click at [269, 398] on td "CFR-250922-7TRM" at bounding box center [201, 383] width 174 height 49
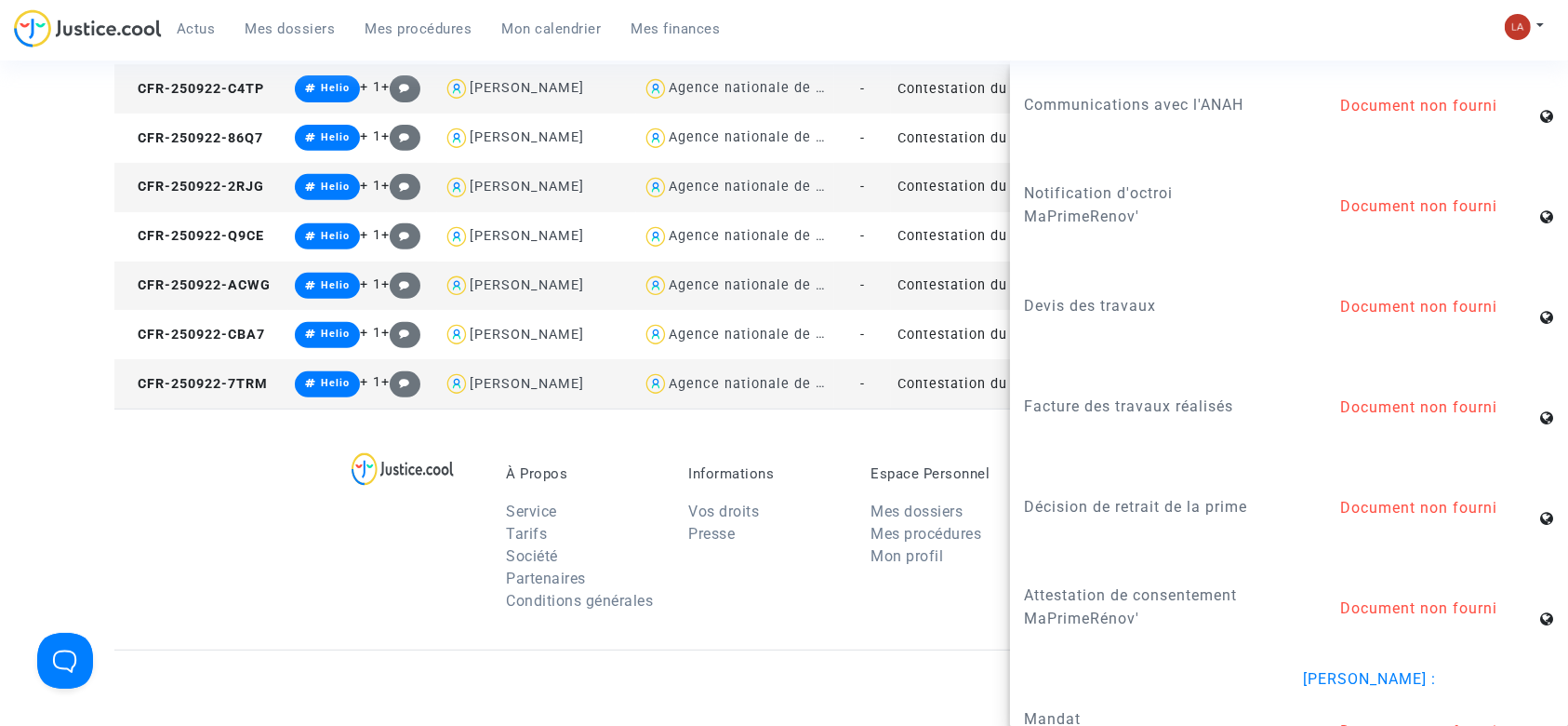
scroll to position [1953, 0]
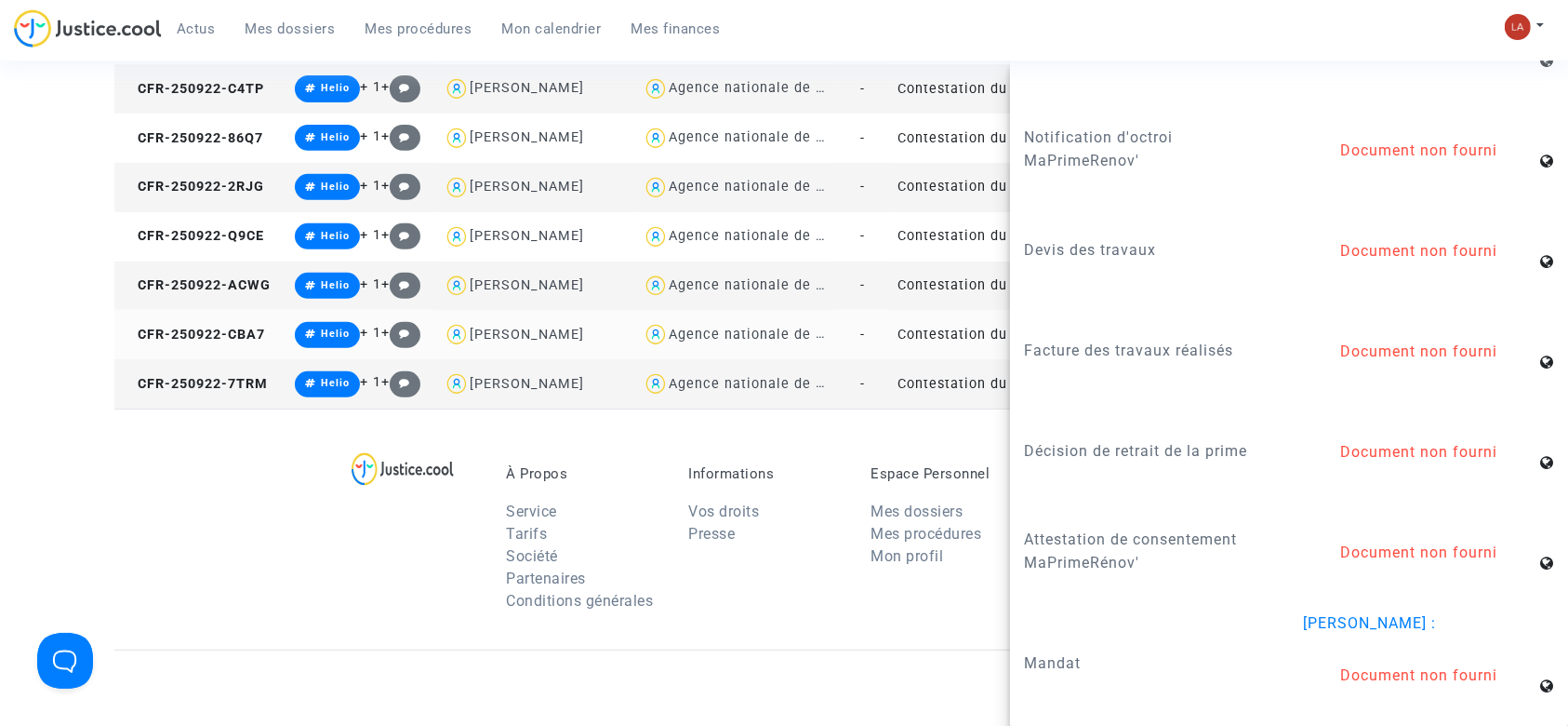
click at [223, 350] on td "CFR-250922-CBA7" at bounding box center [201, 334] width 174 height 49
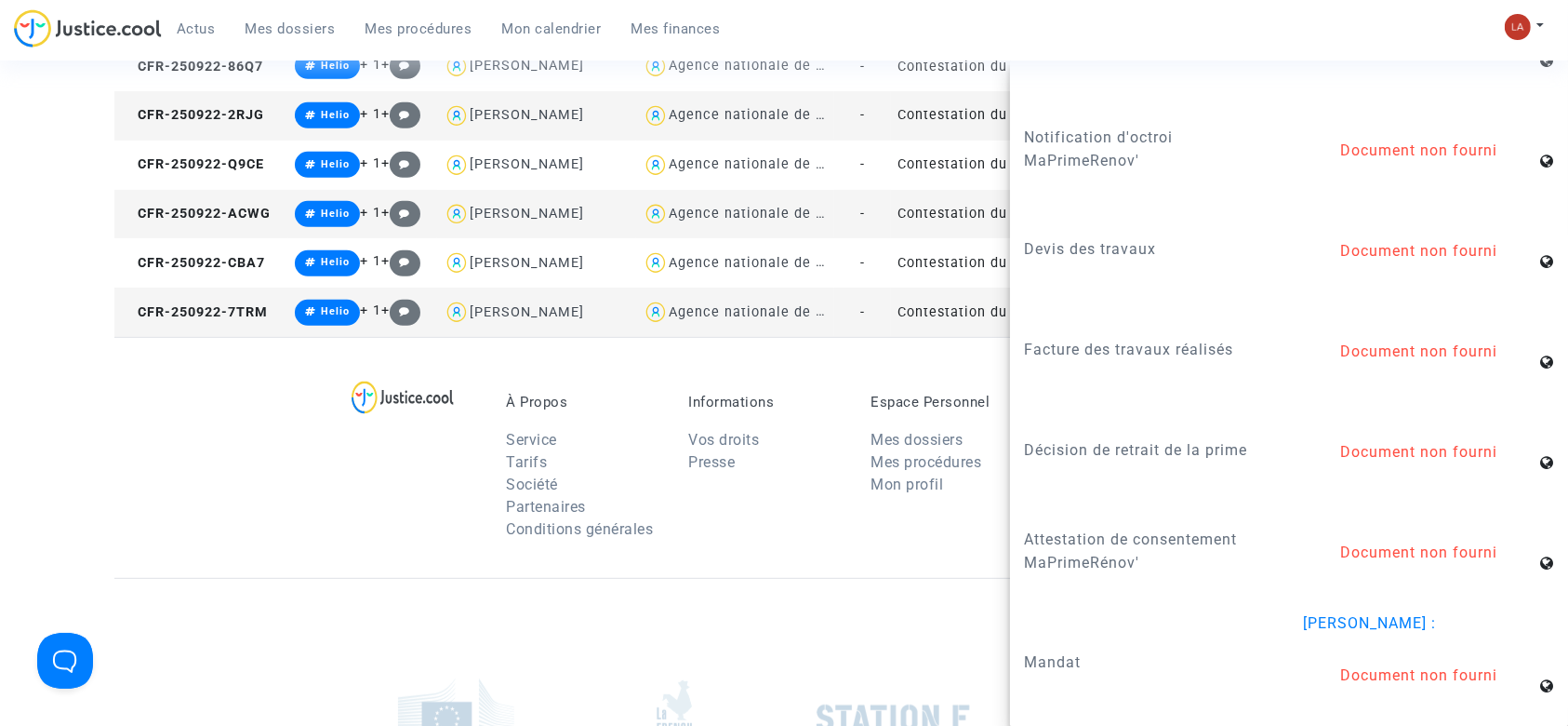
scroll to position [880, 0]
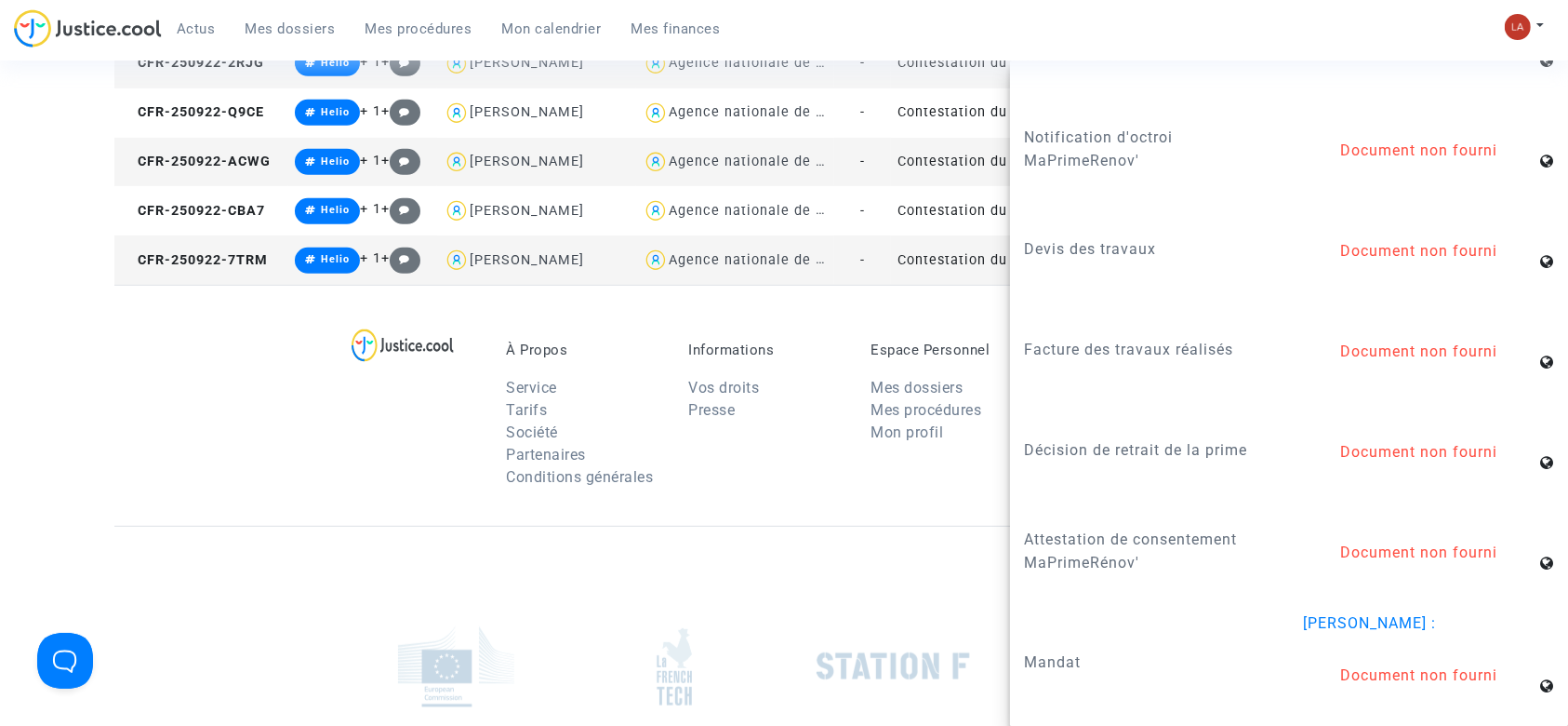
click at [251, 170] on td "CFR-250922-ACWG" at bounding box center [201, 162] width 174 height 49
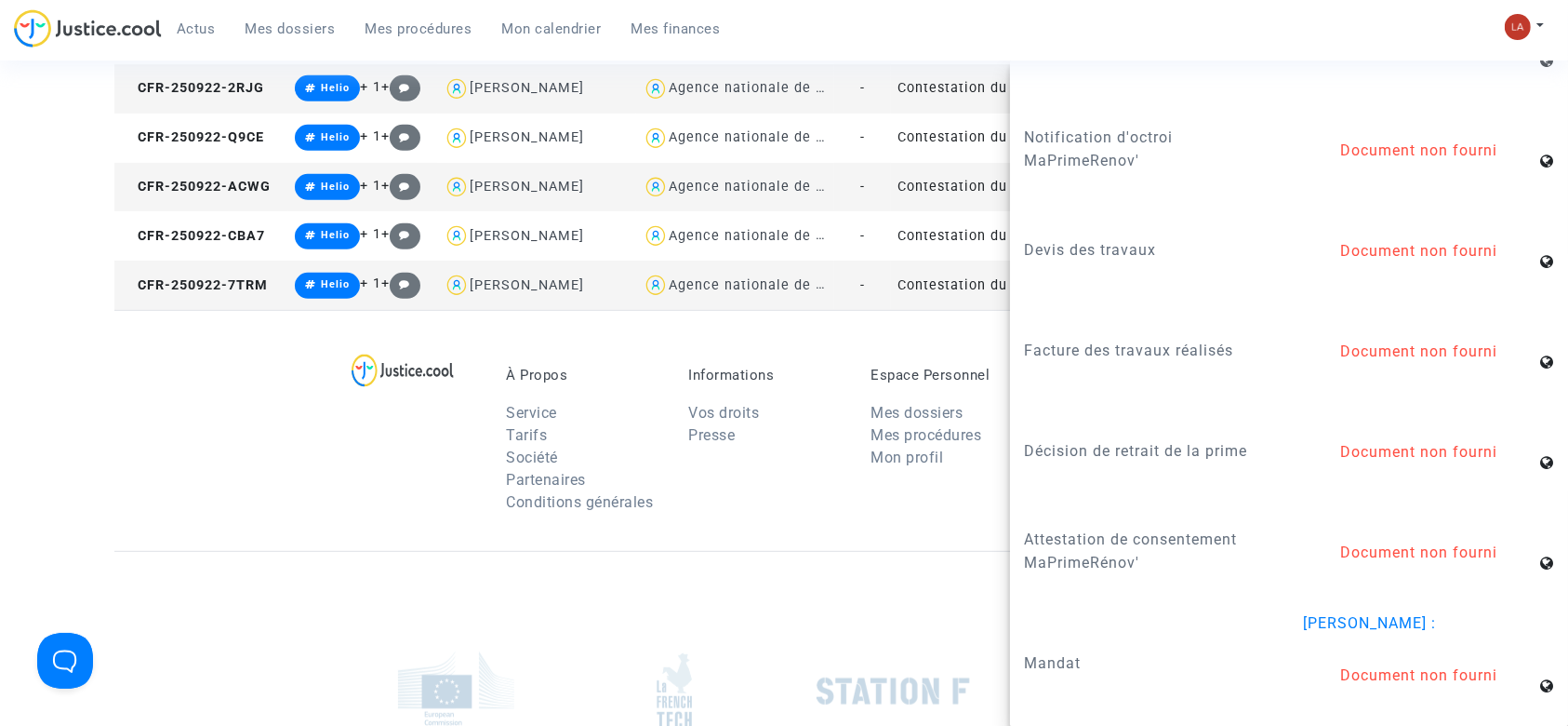
scroll to position [385, 0]
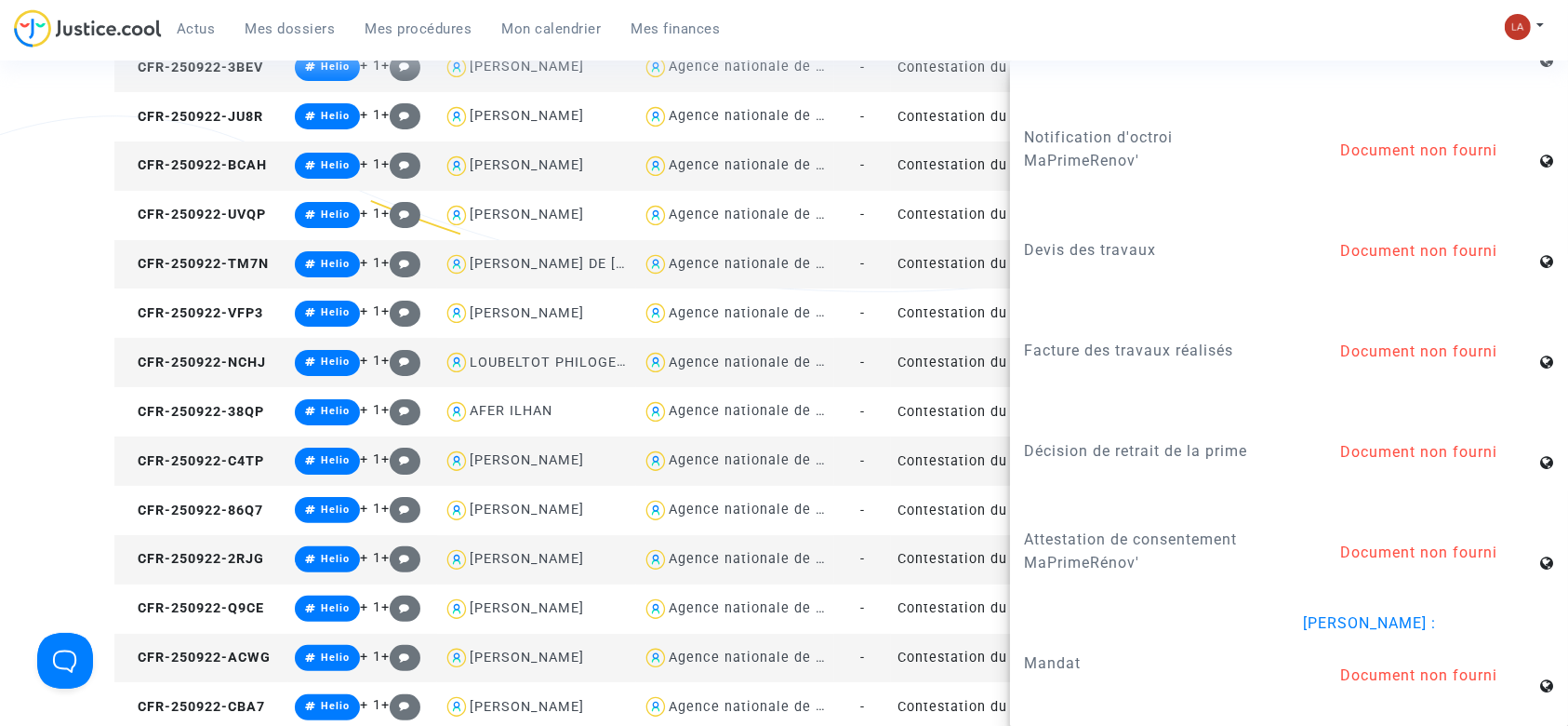
click at [209, 541] on td "CFR-250922-2RJG" at bounding box center [201, 559] width 174 height 49
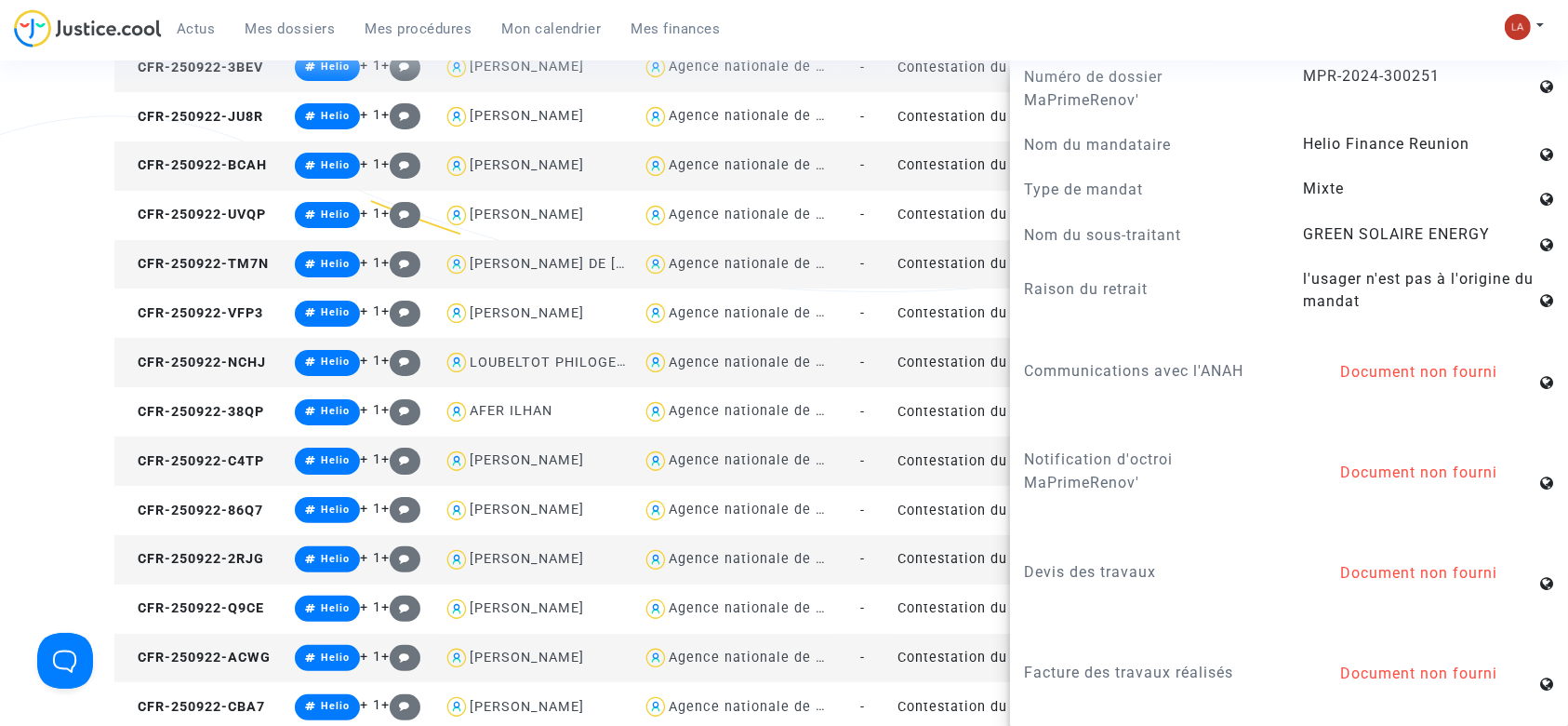
scroll to position [1953, 0]
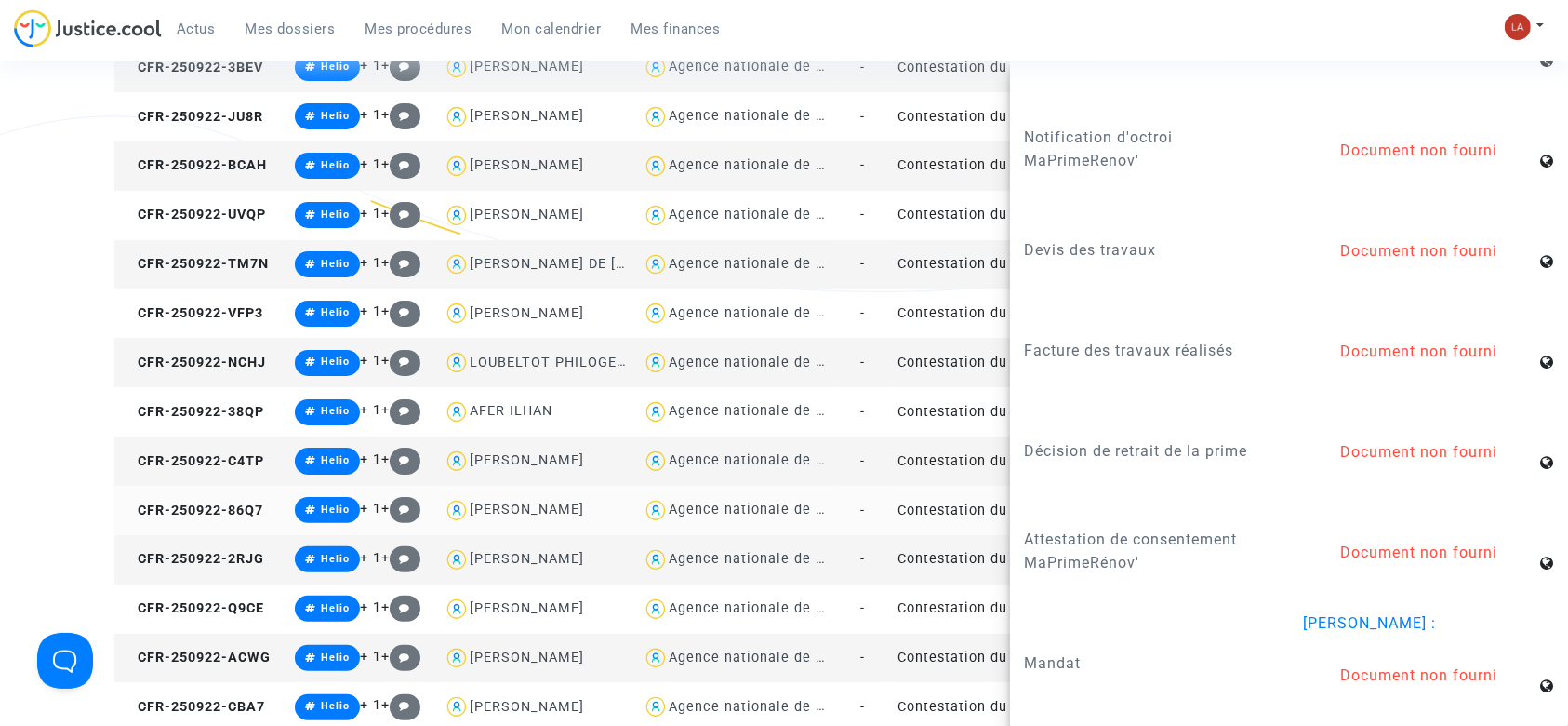
click at [206, 488] on td "CFR-250922-86Q7" at bounding box center [201, 510] width 174 height 49
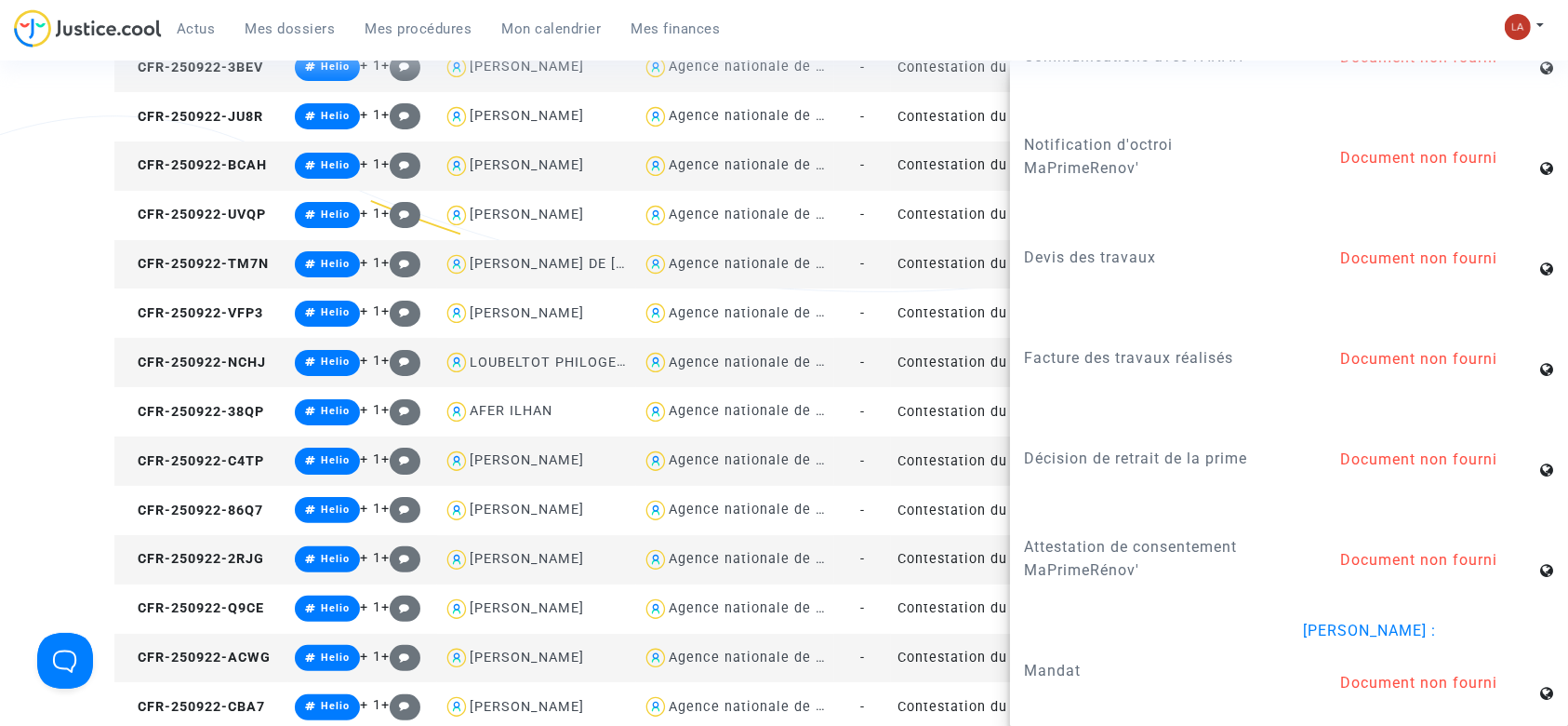
scroll to position [1971, 0]
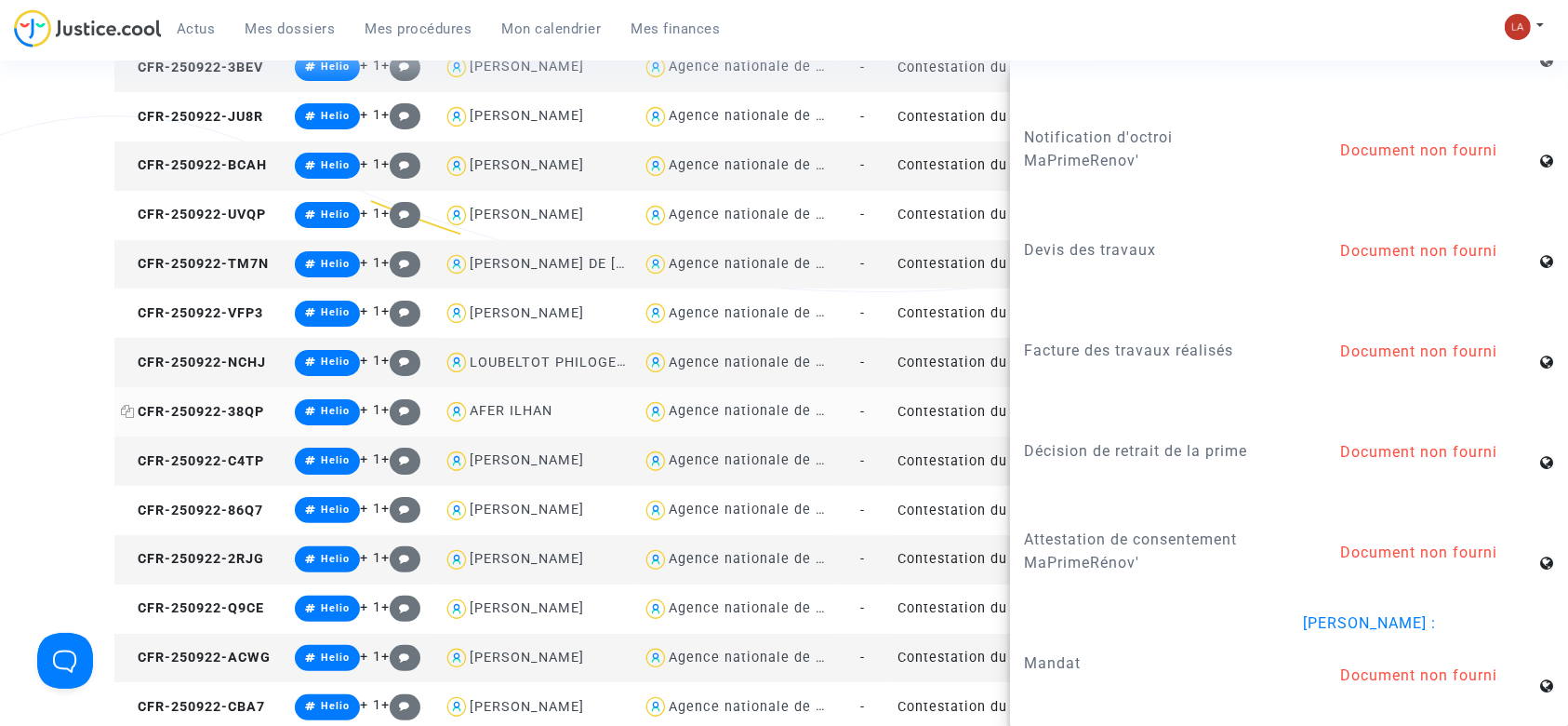
click at [253, 415] on span "CFR-250922-38QP" at bounding box center [192, 412] width 143 height 15
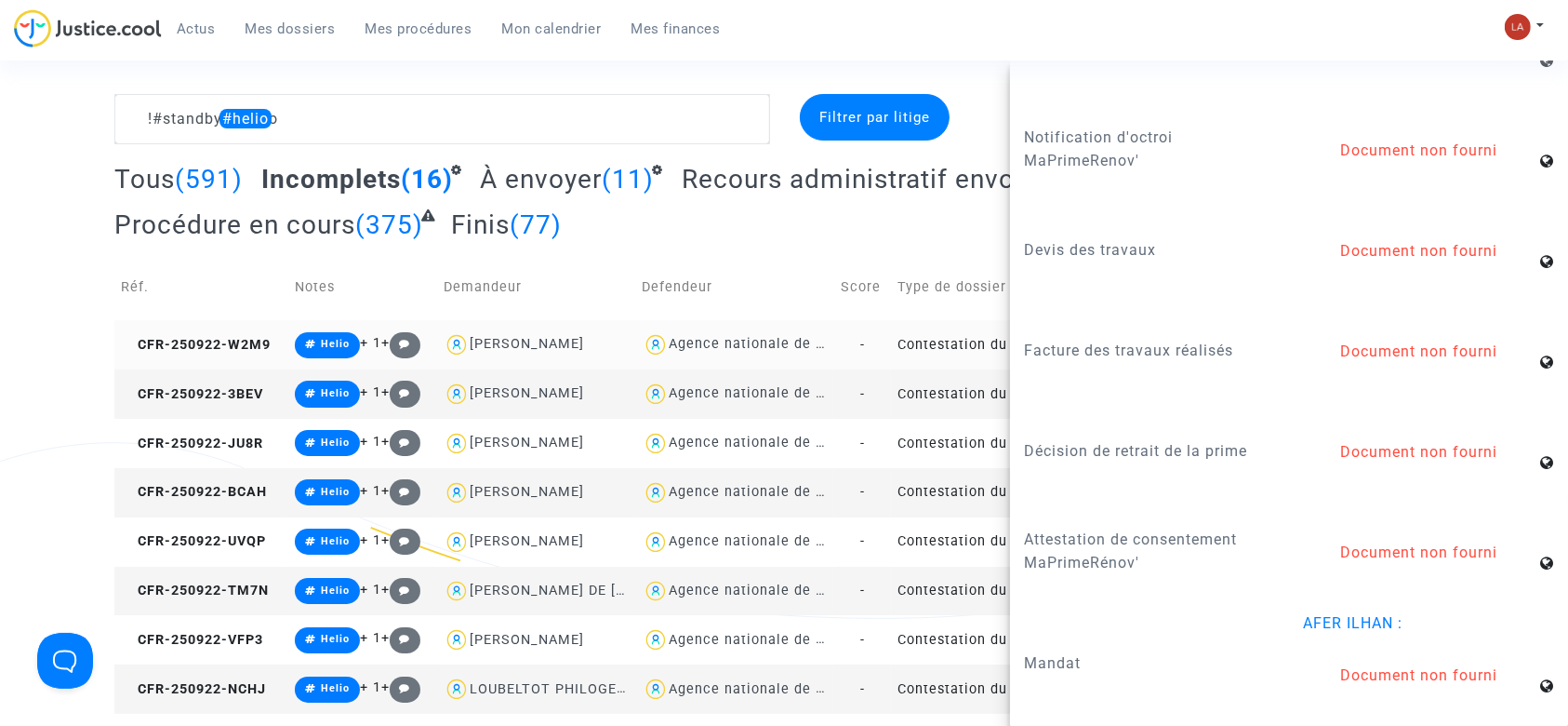
scroll to position [0, 0]
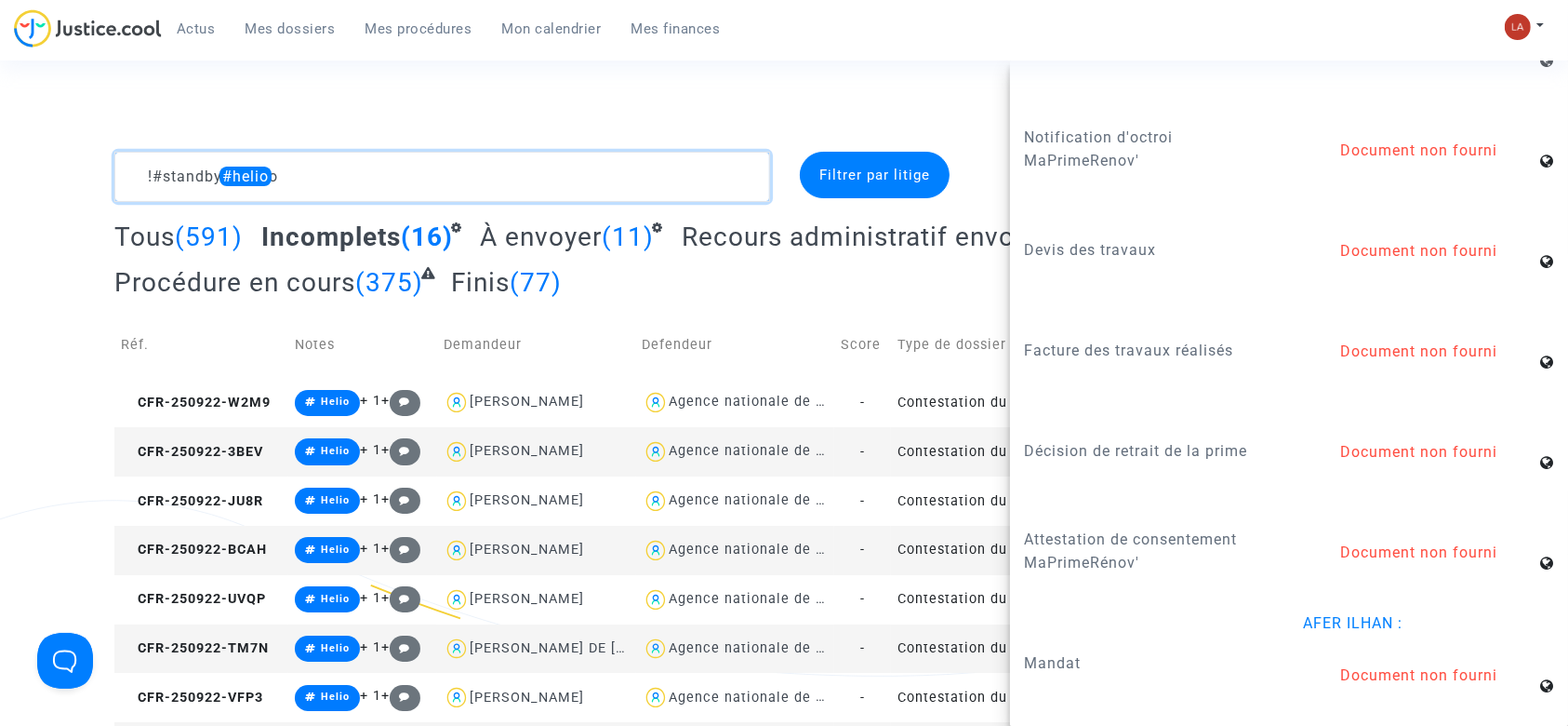
click at [230, 157] on textarea at bounding box center [442, 177] width 656 height 50
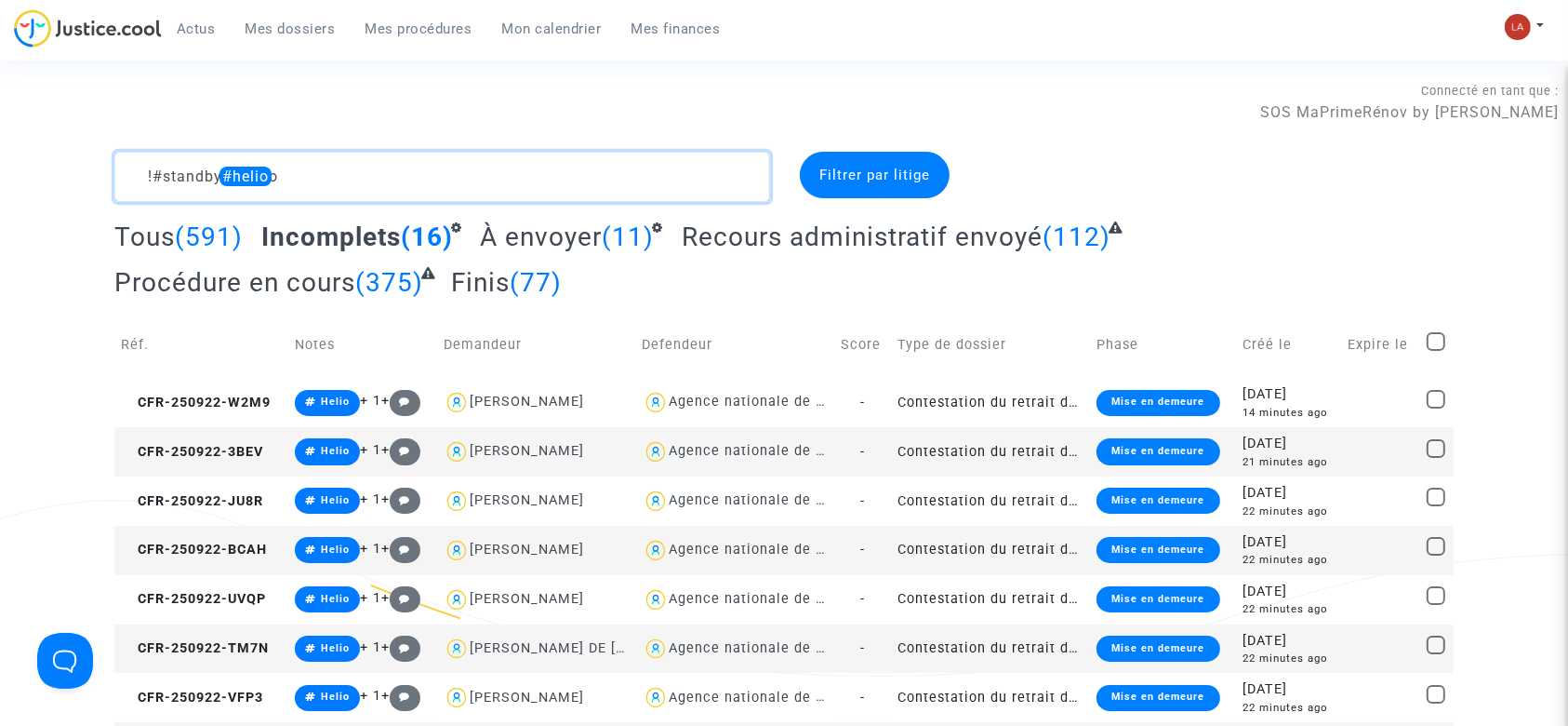
click at [233, 163] on textarea at bounding box center [442, 177] width 656 height 50
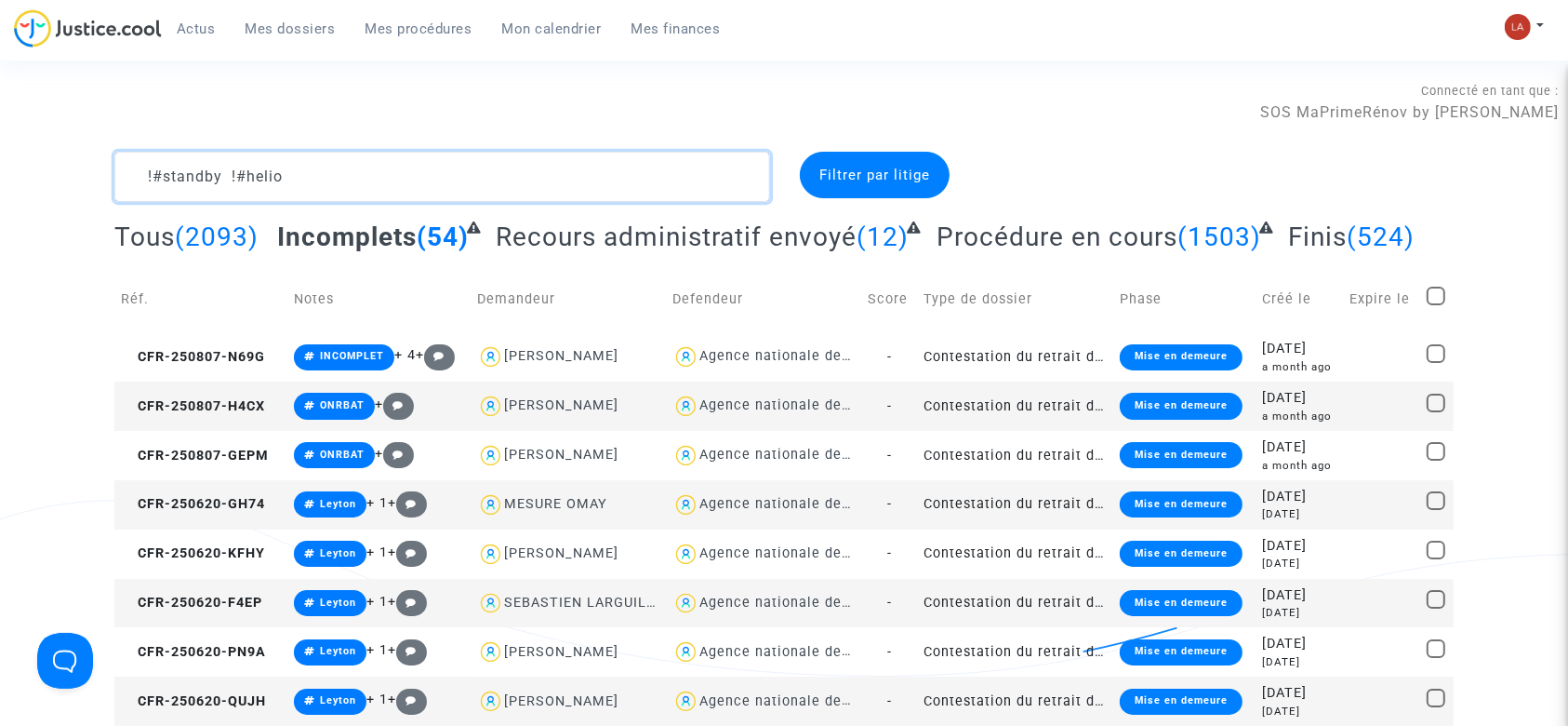
click at [440, 188] on textarea at bounding box center [442, 177] width 656 height 50
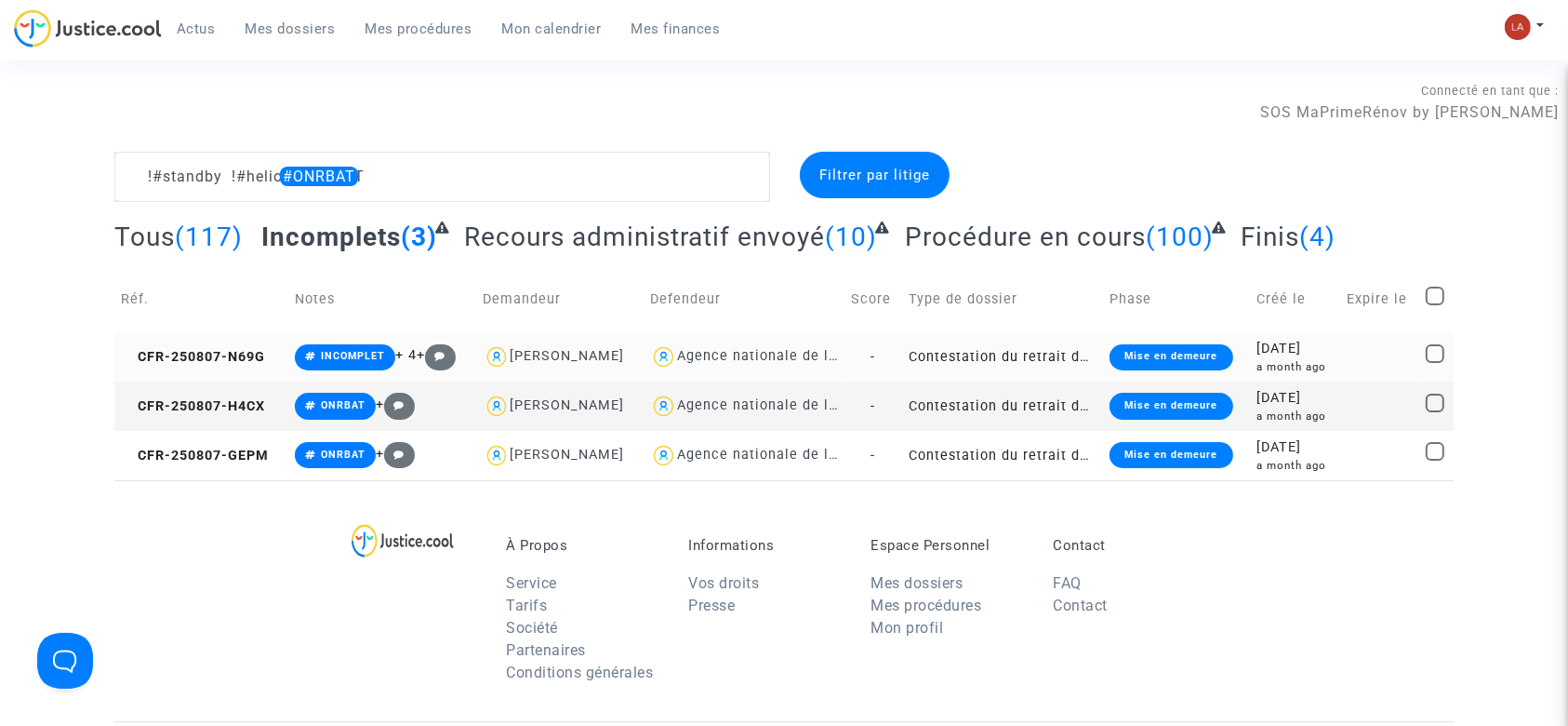
click at [214, 368] on td "CFR-250807-N69G" at bounding box center [201, 356] width 174 height 49
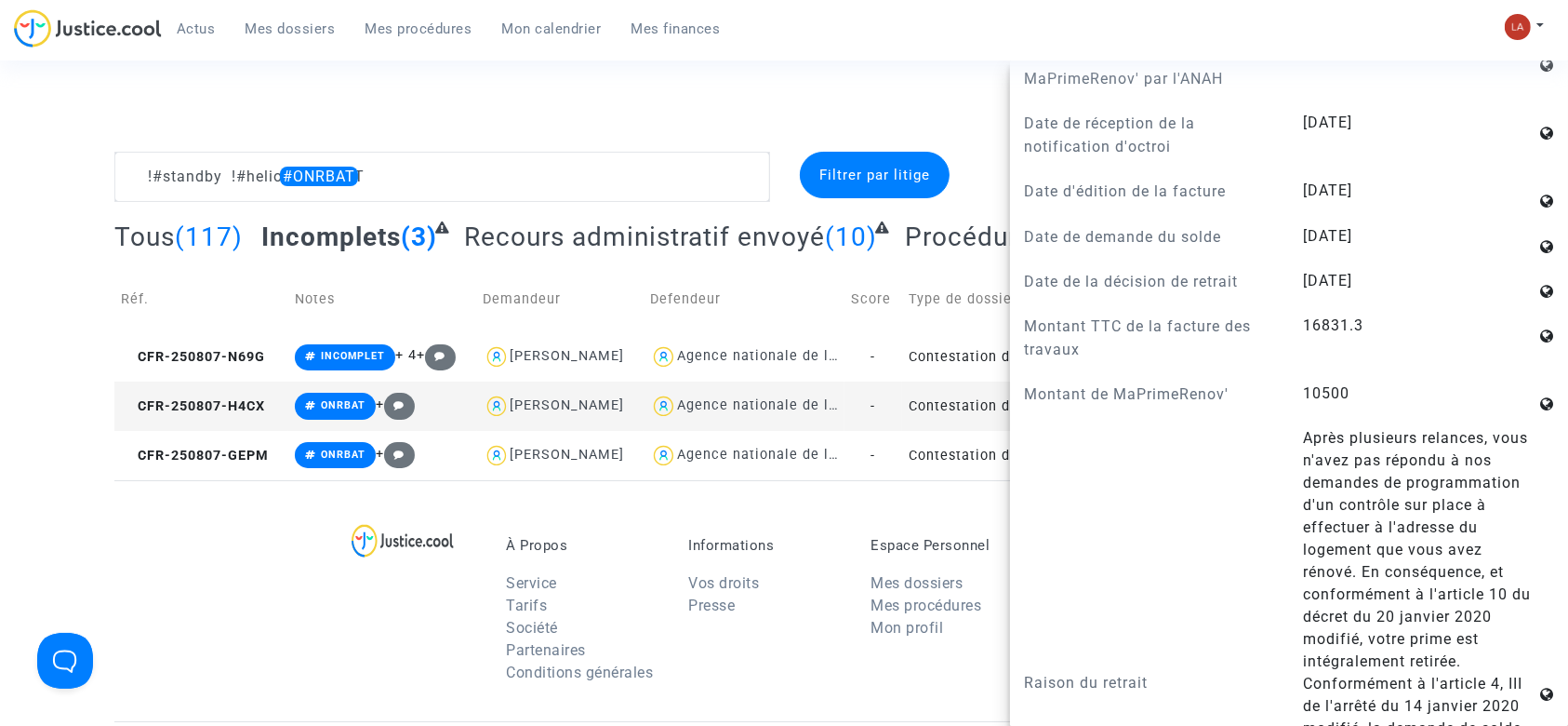
scroll to position [1116, 0]
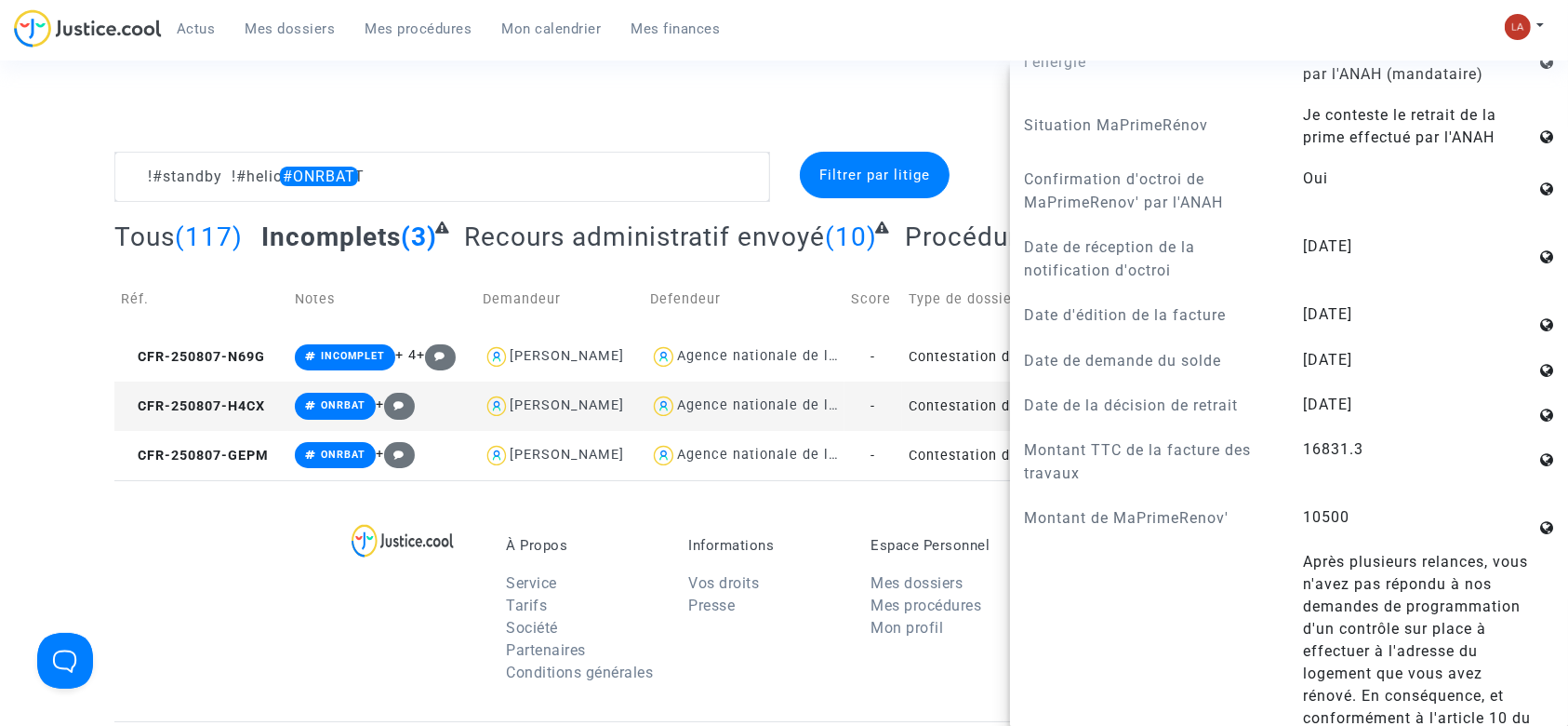
click at [288, 429] on td "ONRBAT +" at bounding box center [382, 406] width 187 height 49
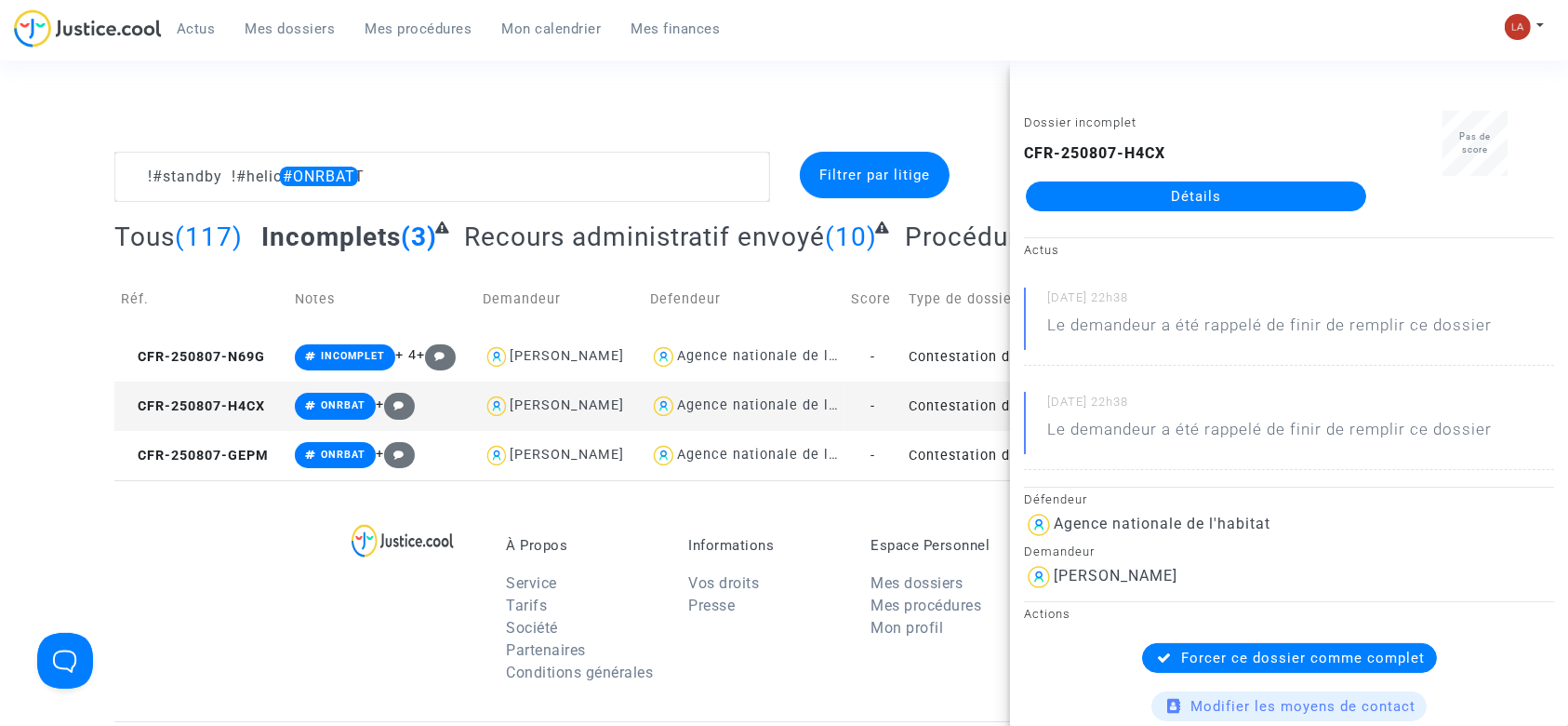
click at [203, 418] on td "CFR-250807-H4CX" at bounding box center [201, 406] width 174 height 49
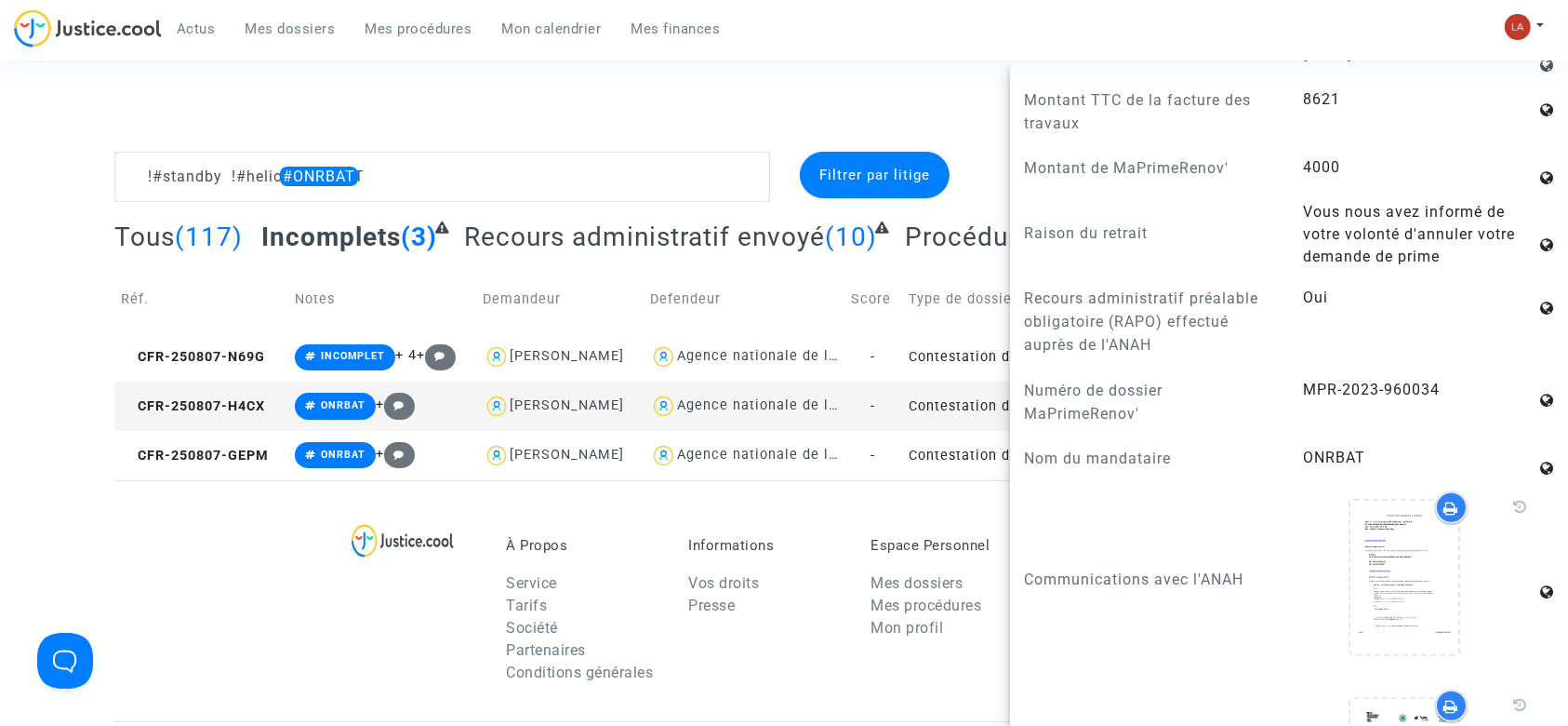
scroll to position [1489, 0]
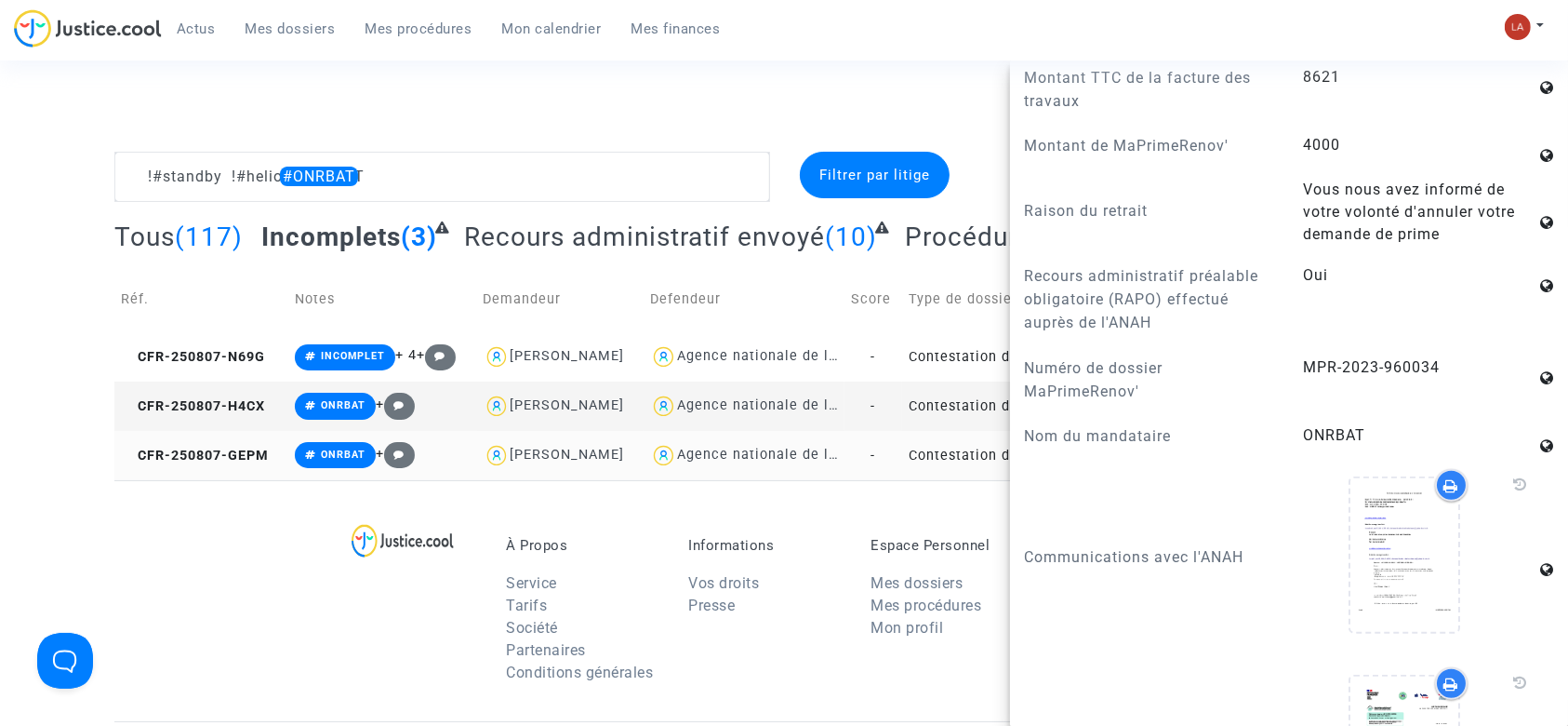
click at [230, 442] on td "CFR-250807-GEPM" at bounding box center [201, 455] width 174 height 49
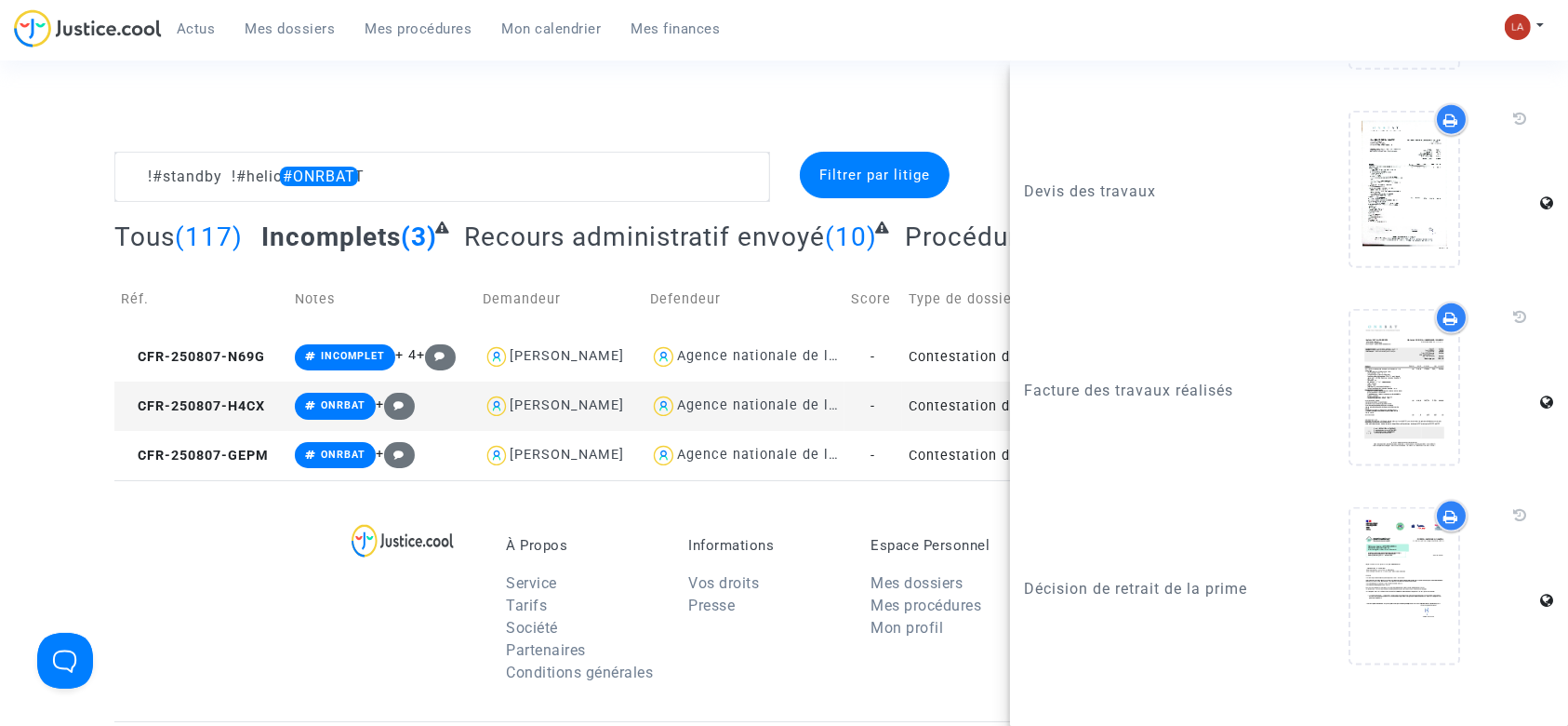
scroll to position [2852, 0]
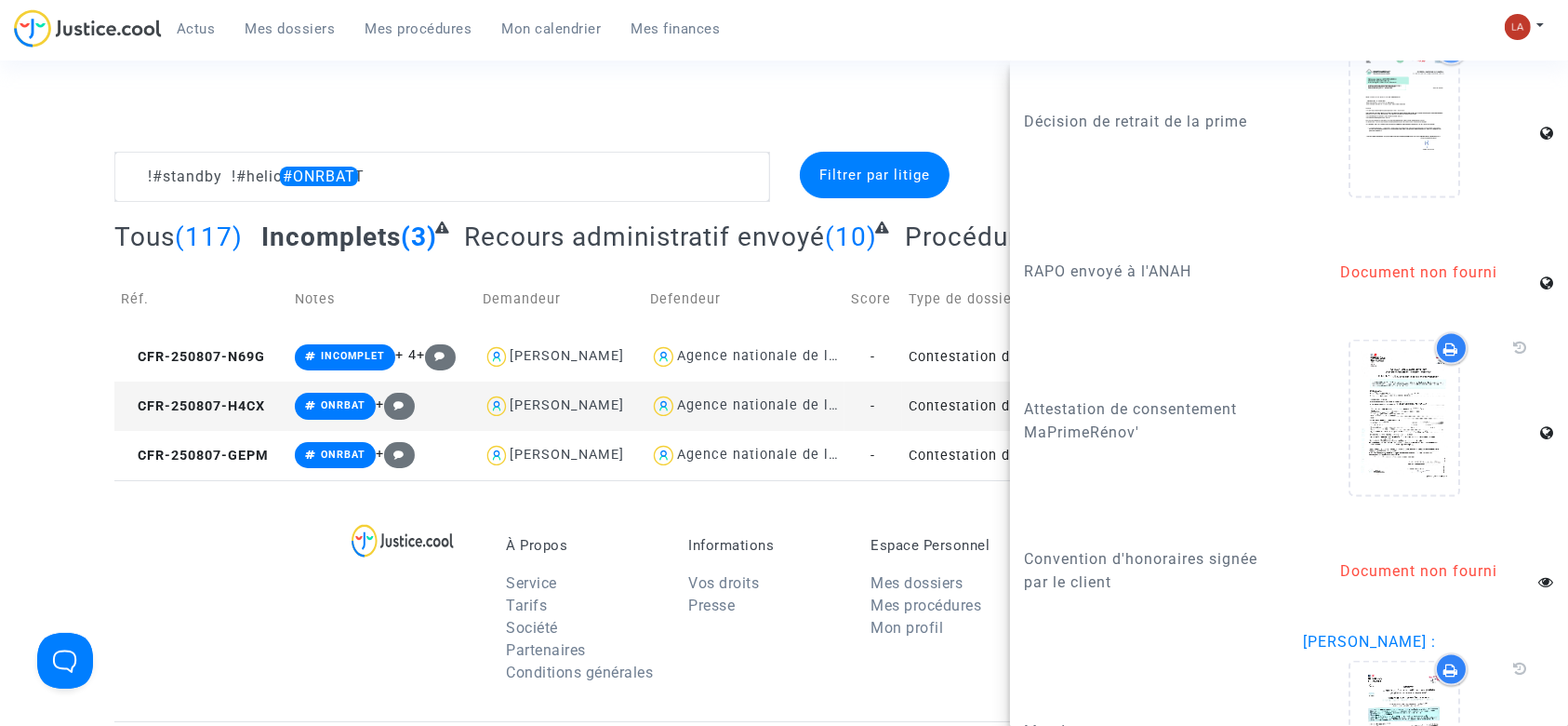
click at [190, 413] on td "CFR-250807-H4CX" at bounding box center [201, 406] width 174 height 49
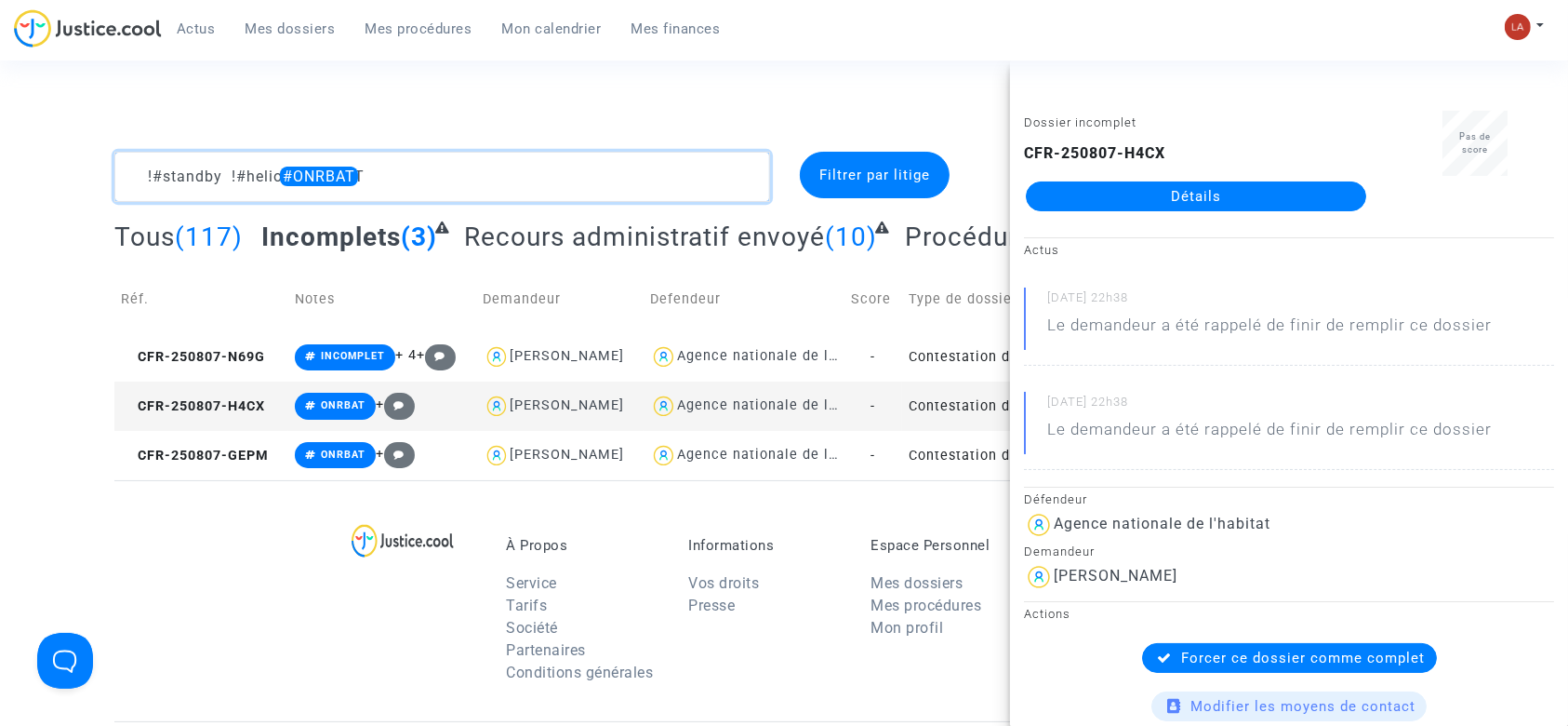
click at [287, 174] on textarea at bounding box center [442, 177] width 656 height 50
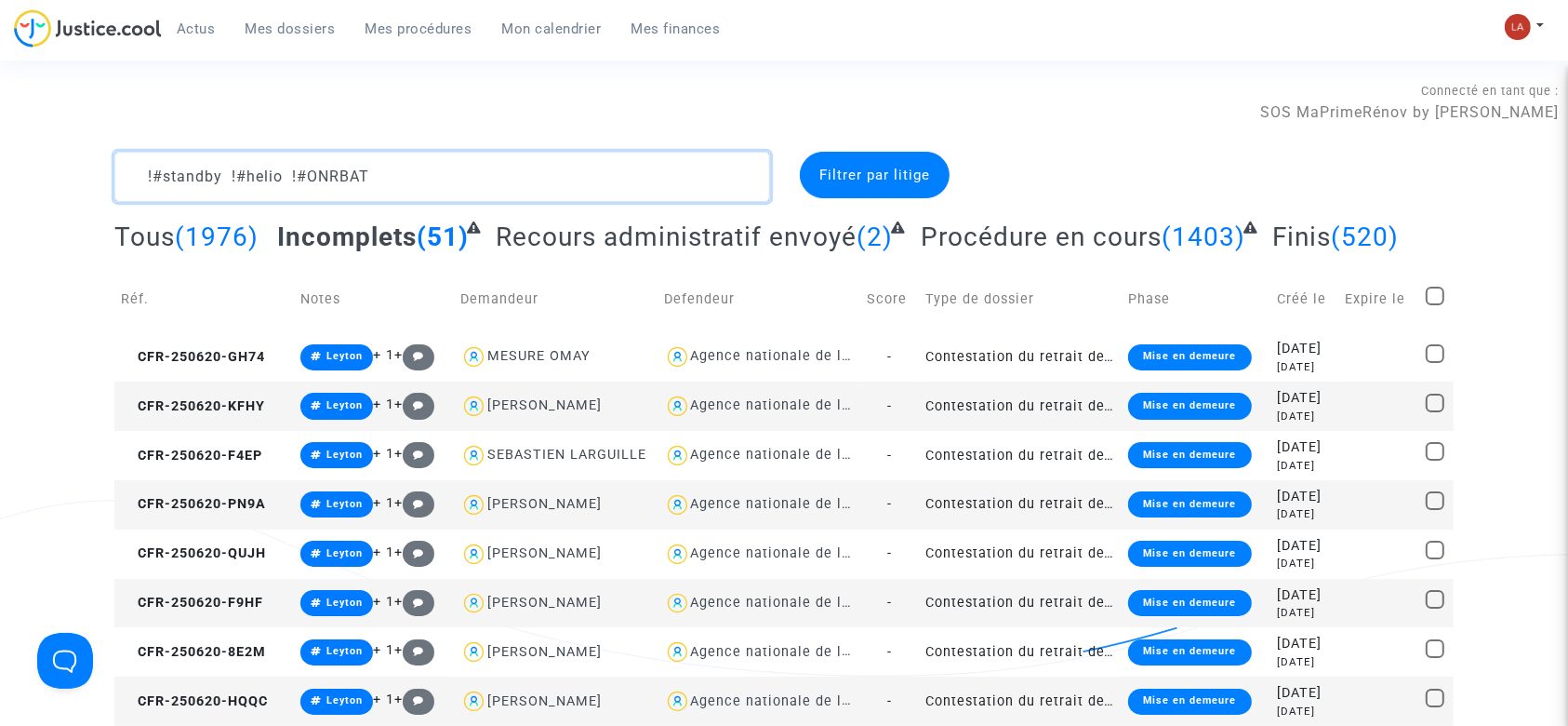
click at [493, 191] on textarea at bounding box center [442, 177] width 656 height 50
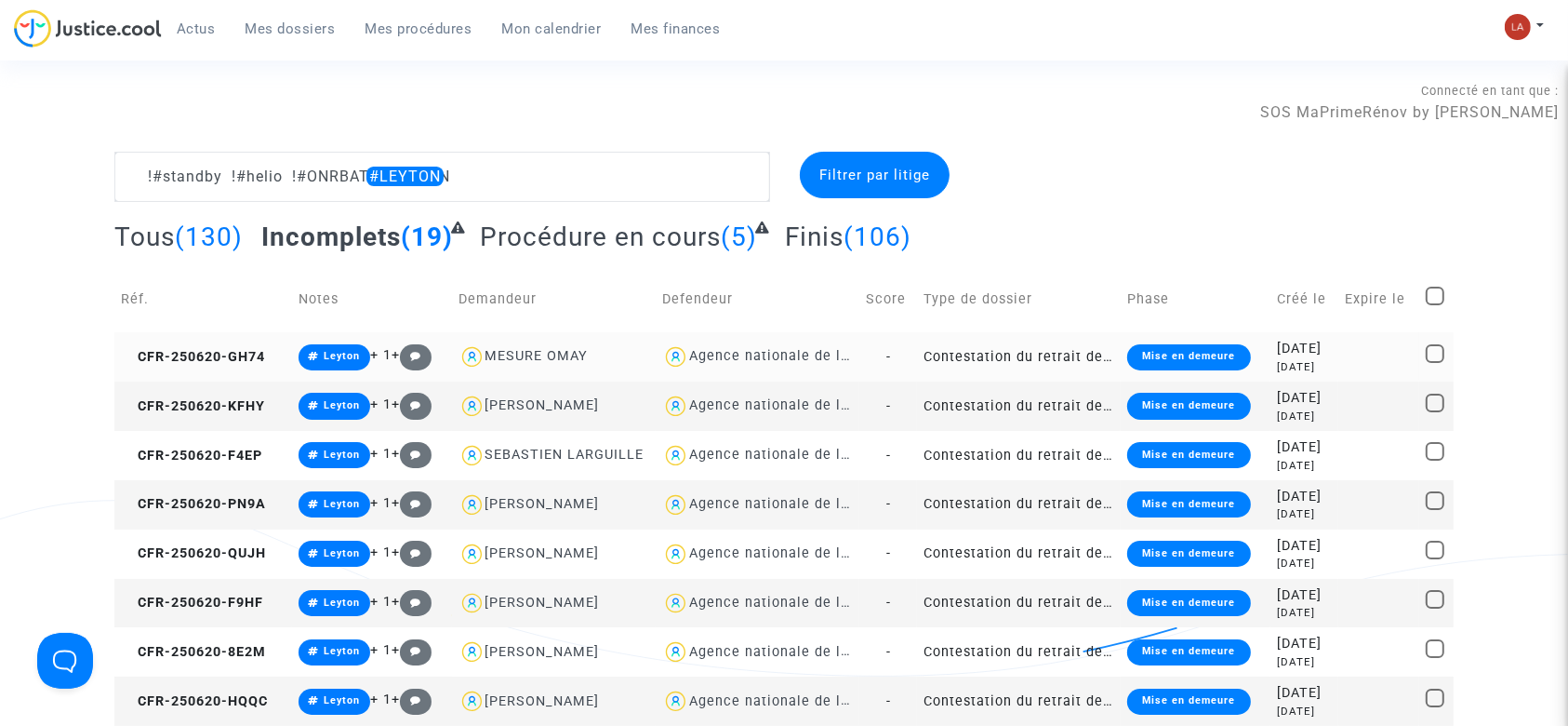
click at [175, 344] on td "CFR-250620-GH74" at bounding box center [203, 356] width 178 height 49
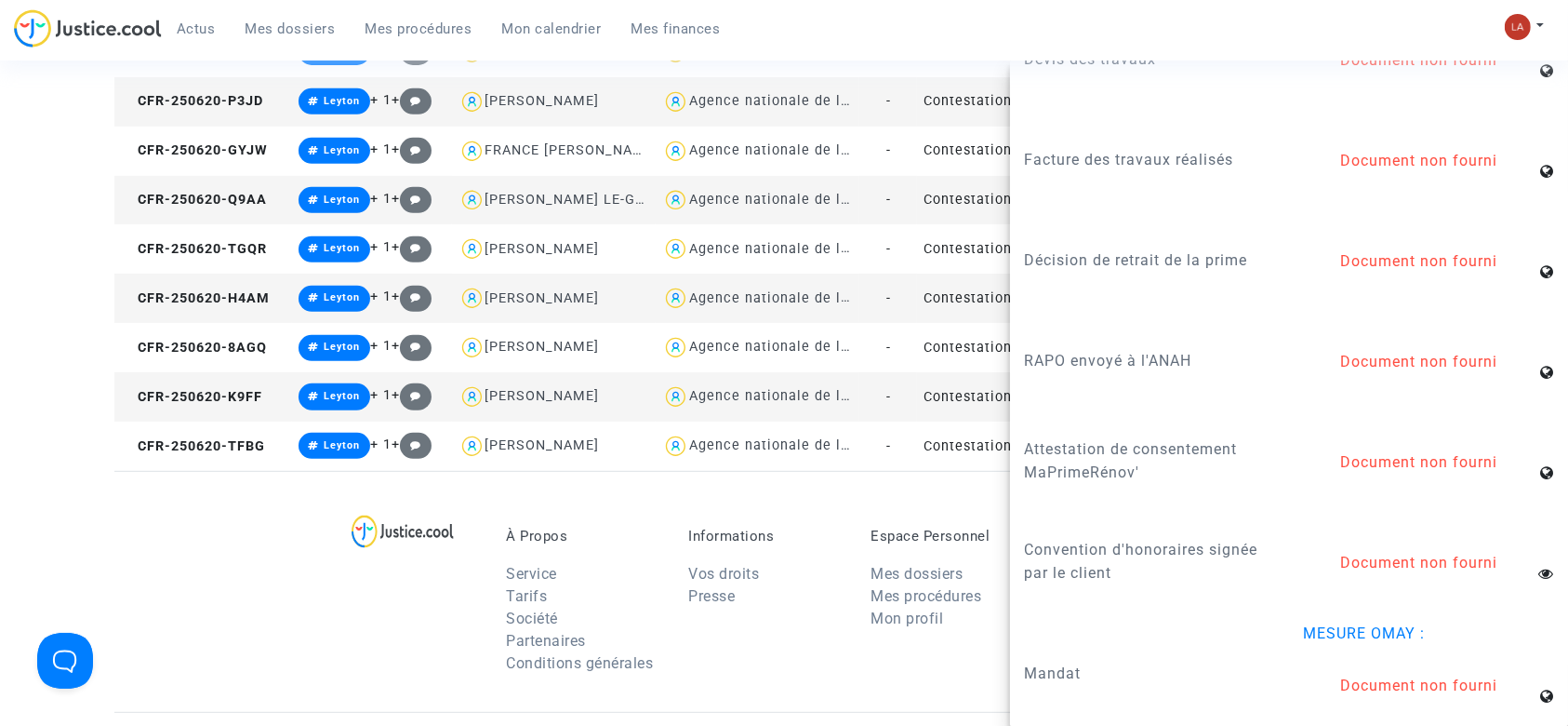
scroll to position [868, 0]
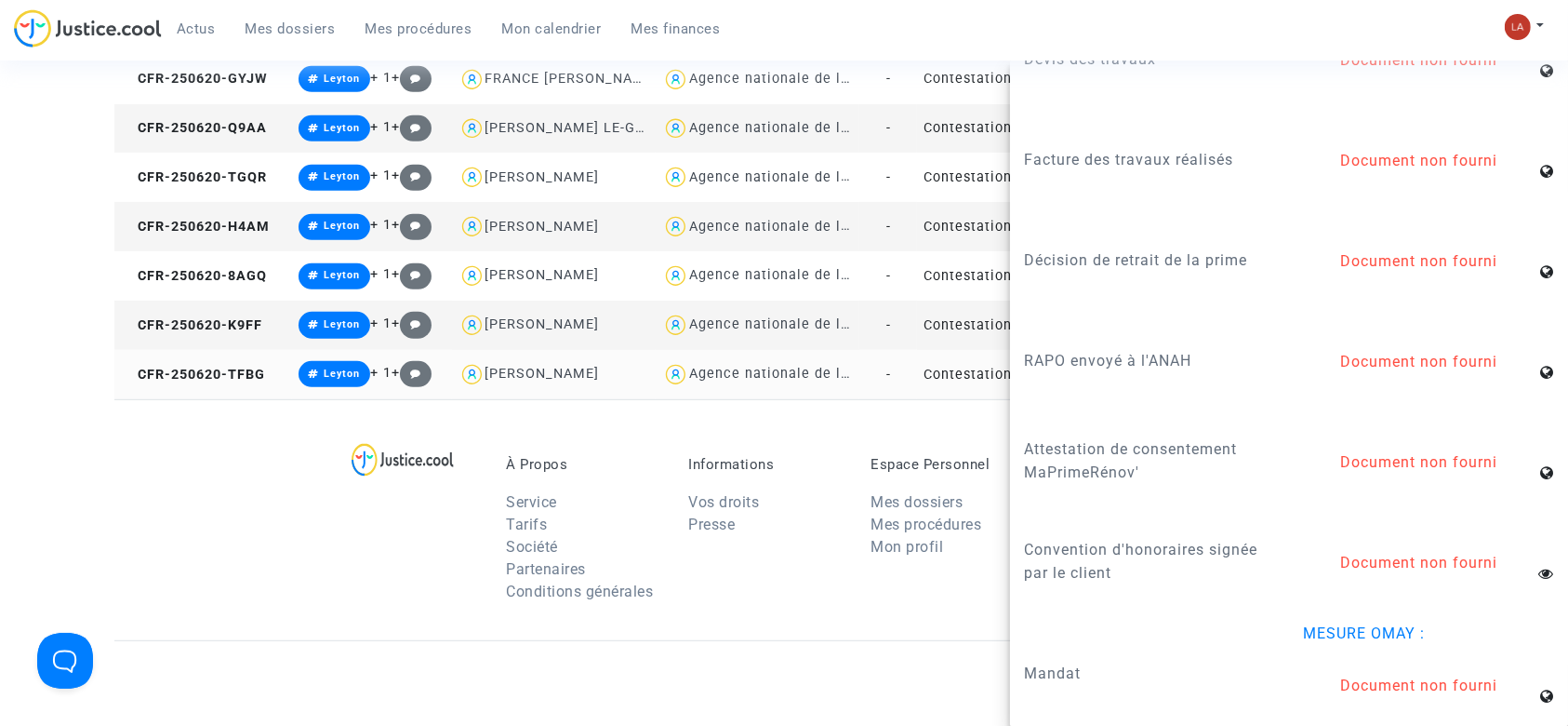
click at [219, 394] on td "CFR-250620-TFBG" at bounding box center [203, 374] width 178 height 49
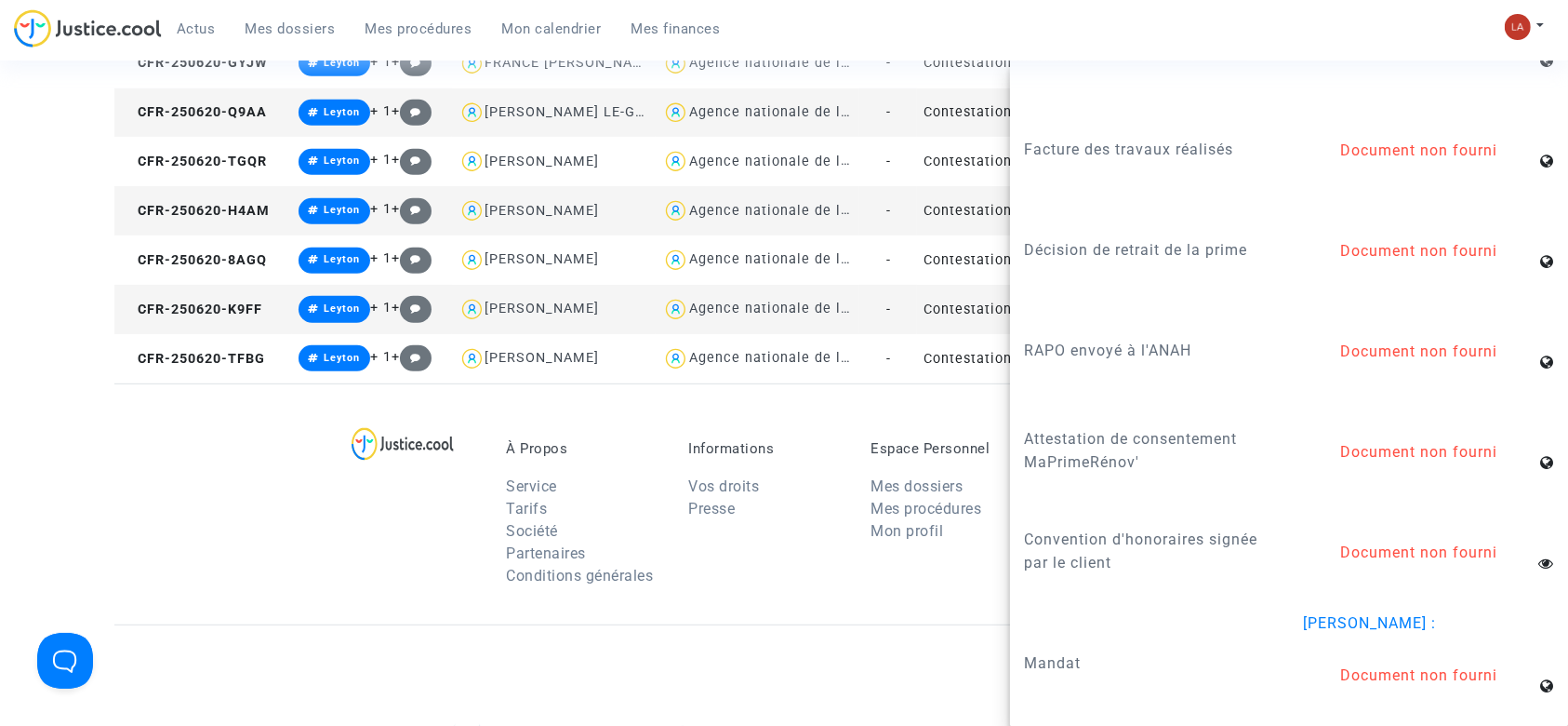
scroll to position [858, 0]
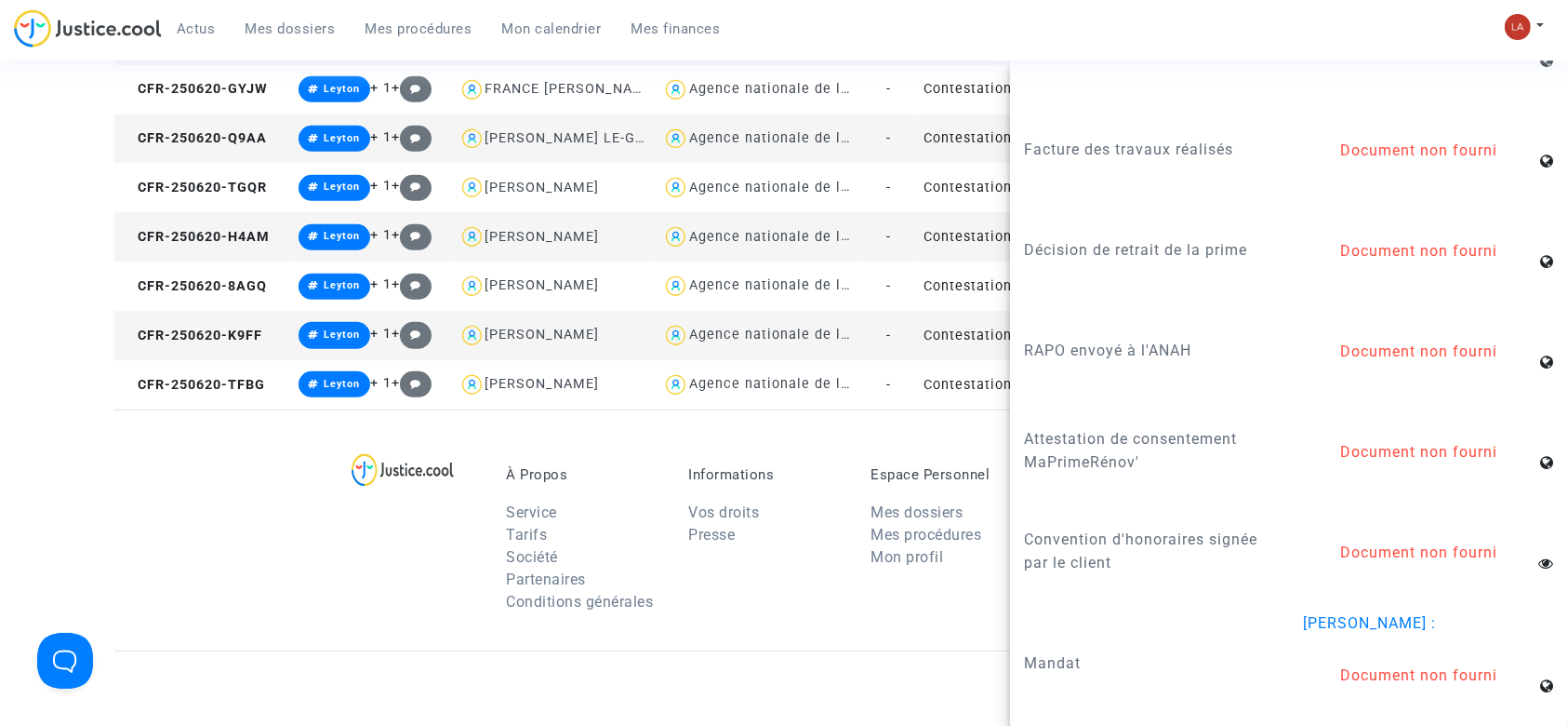
click at [242, 354] on td "CFR-250620-K9FF" at bounding box center [203, 335] width 178 height 49
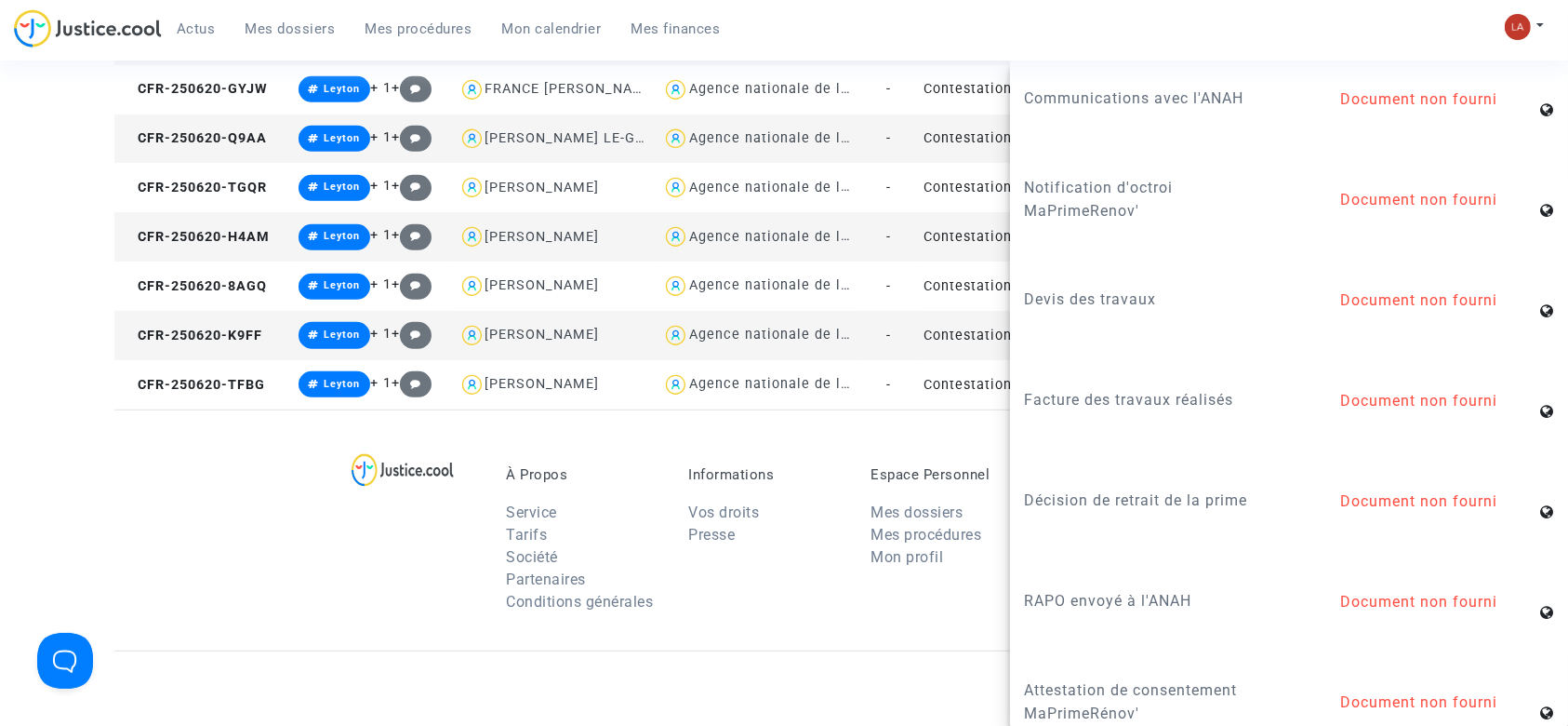
scroll to position [2233, 0]
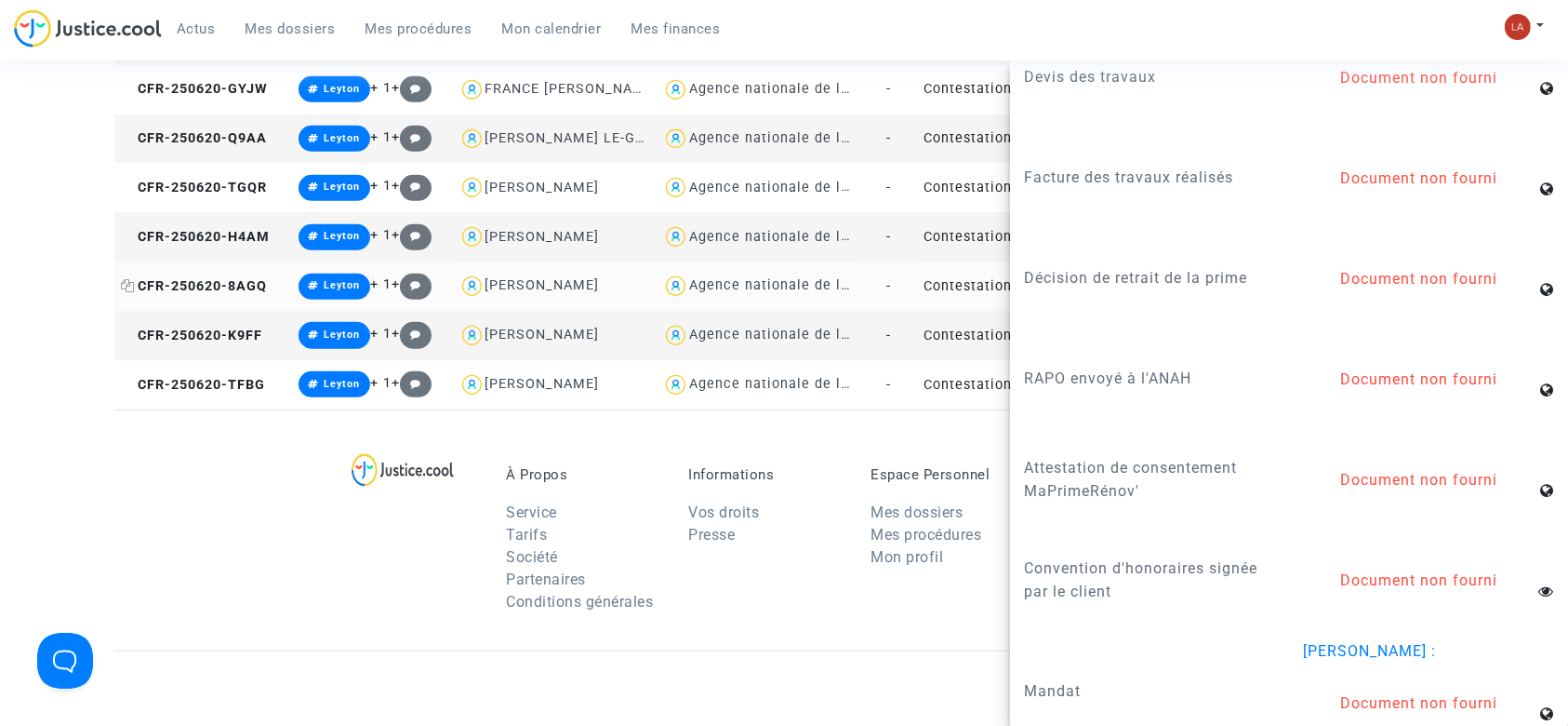
click at [188, 290] on span "CFR-250620-8AGQ" at bounding box center [194, 286] width 146 height 15
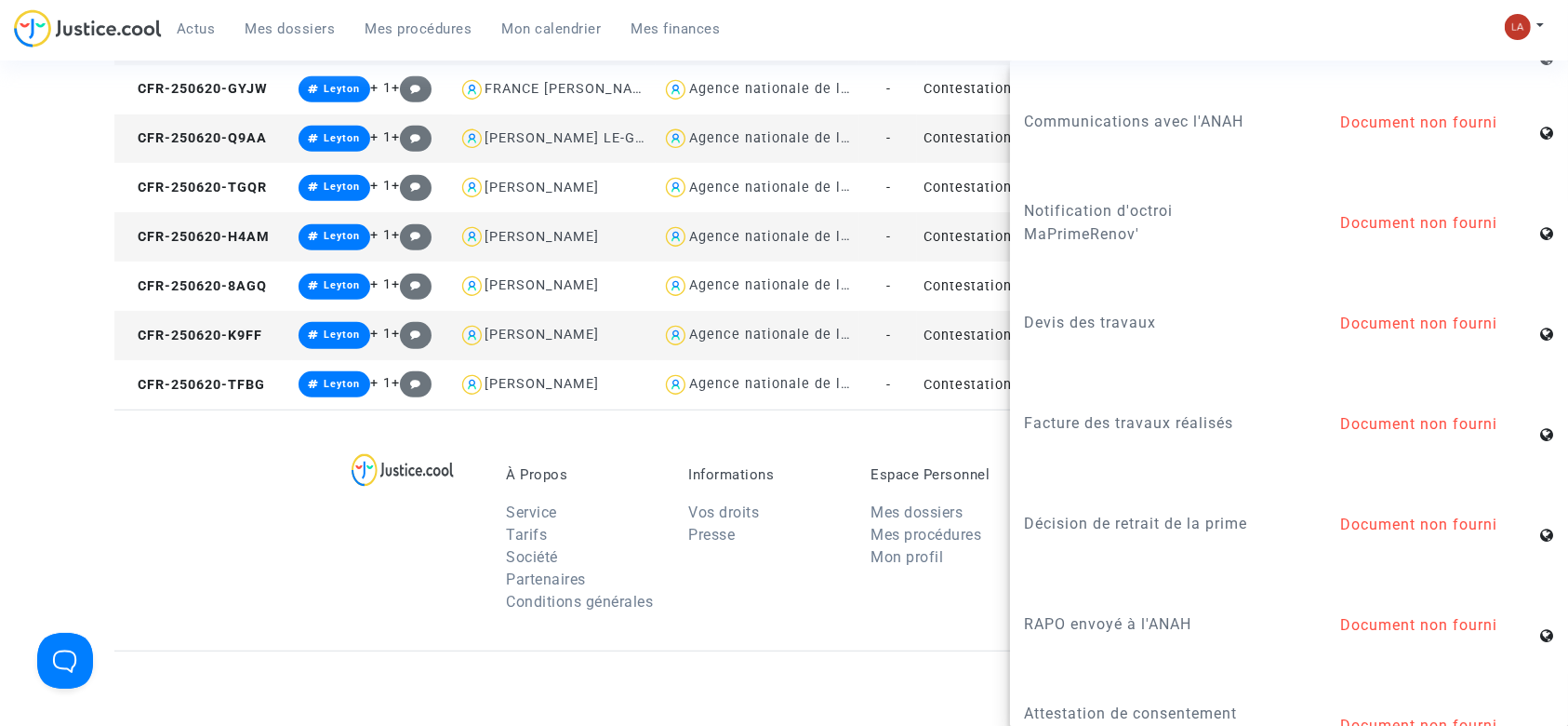
scroll to position [2108, 0]
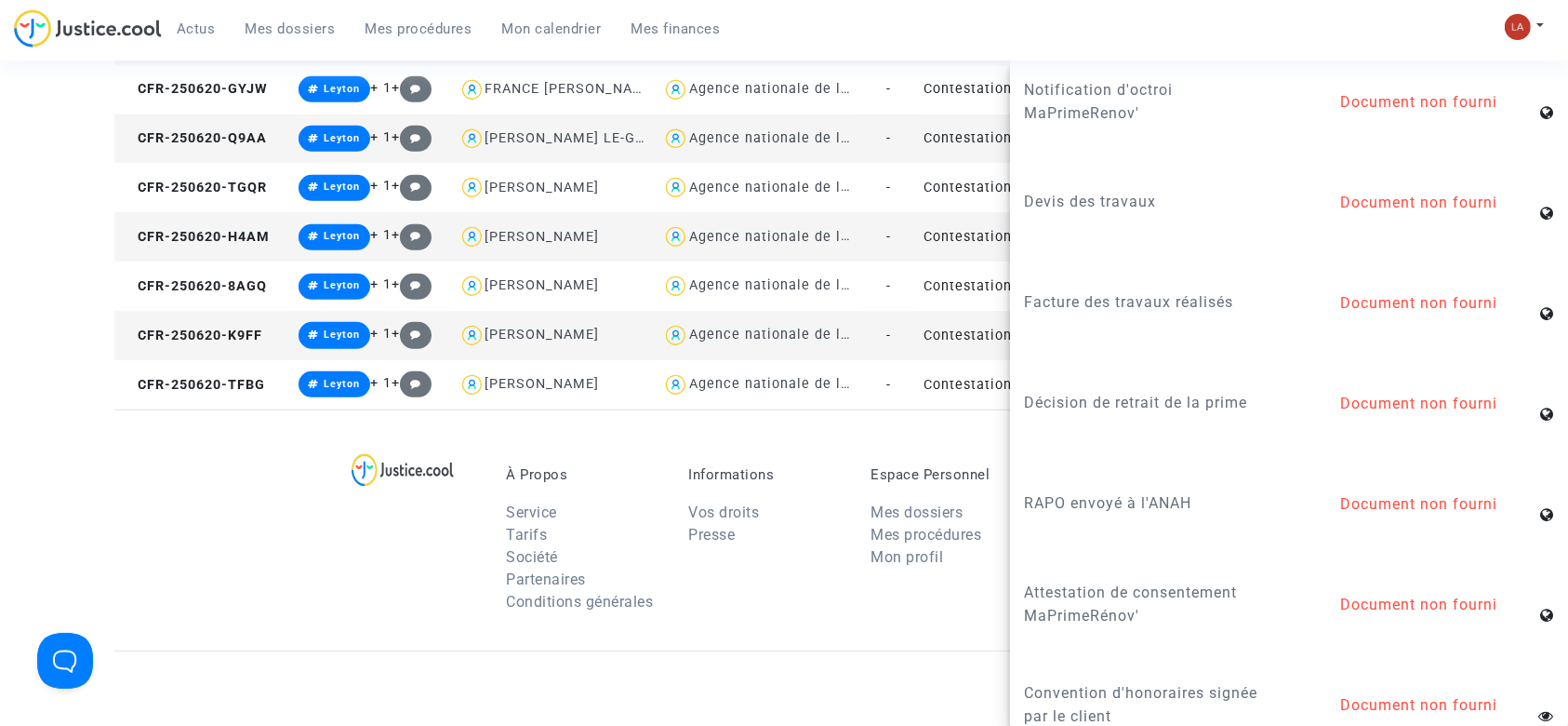
click at [271, 241] on td "CFR-250620-H4AM" at bounding box center [203, 237] width 178 height 49
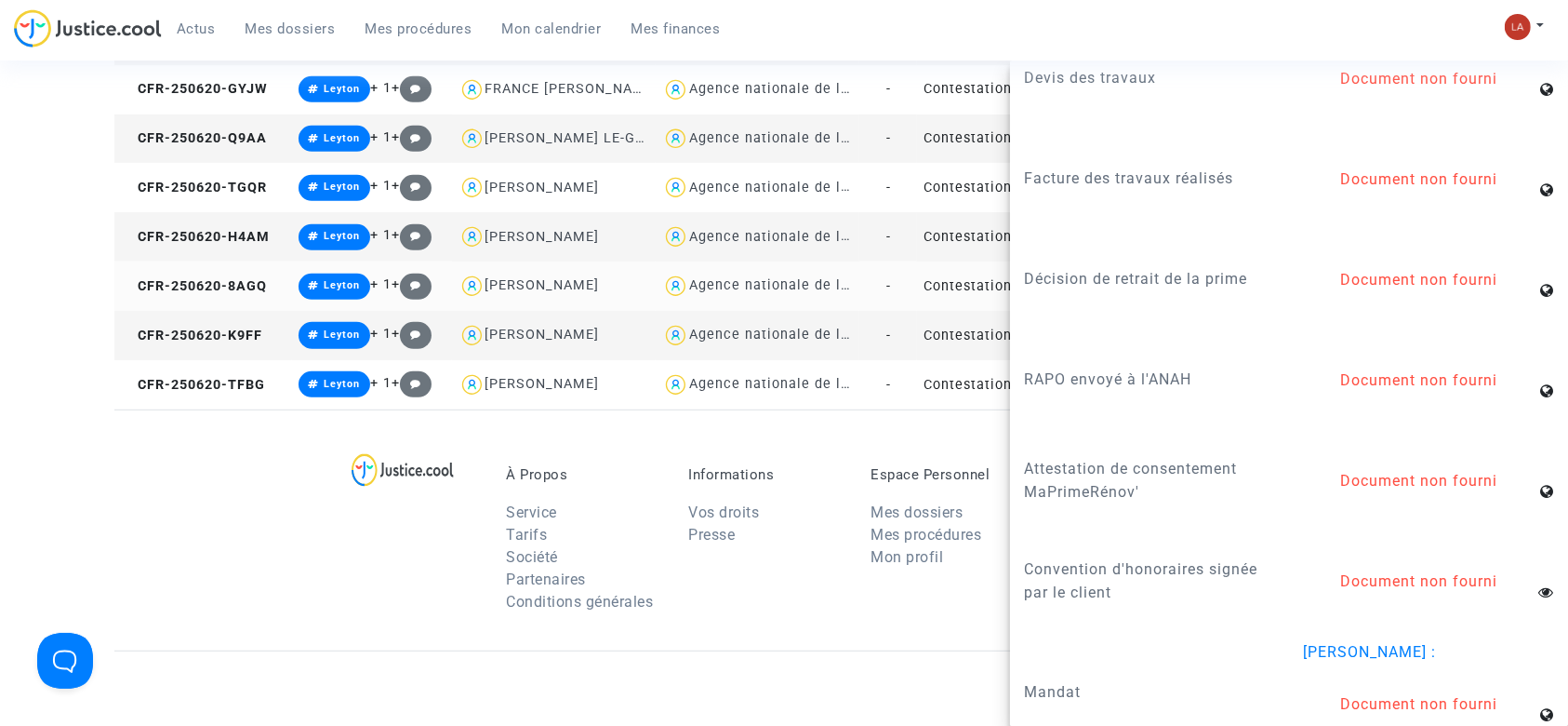
scroll to position [2233, 0]
click at [236, 196] on td "CFR-250620-TGQR" at bounding box center [203, 187] width 178 height 49
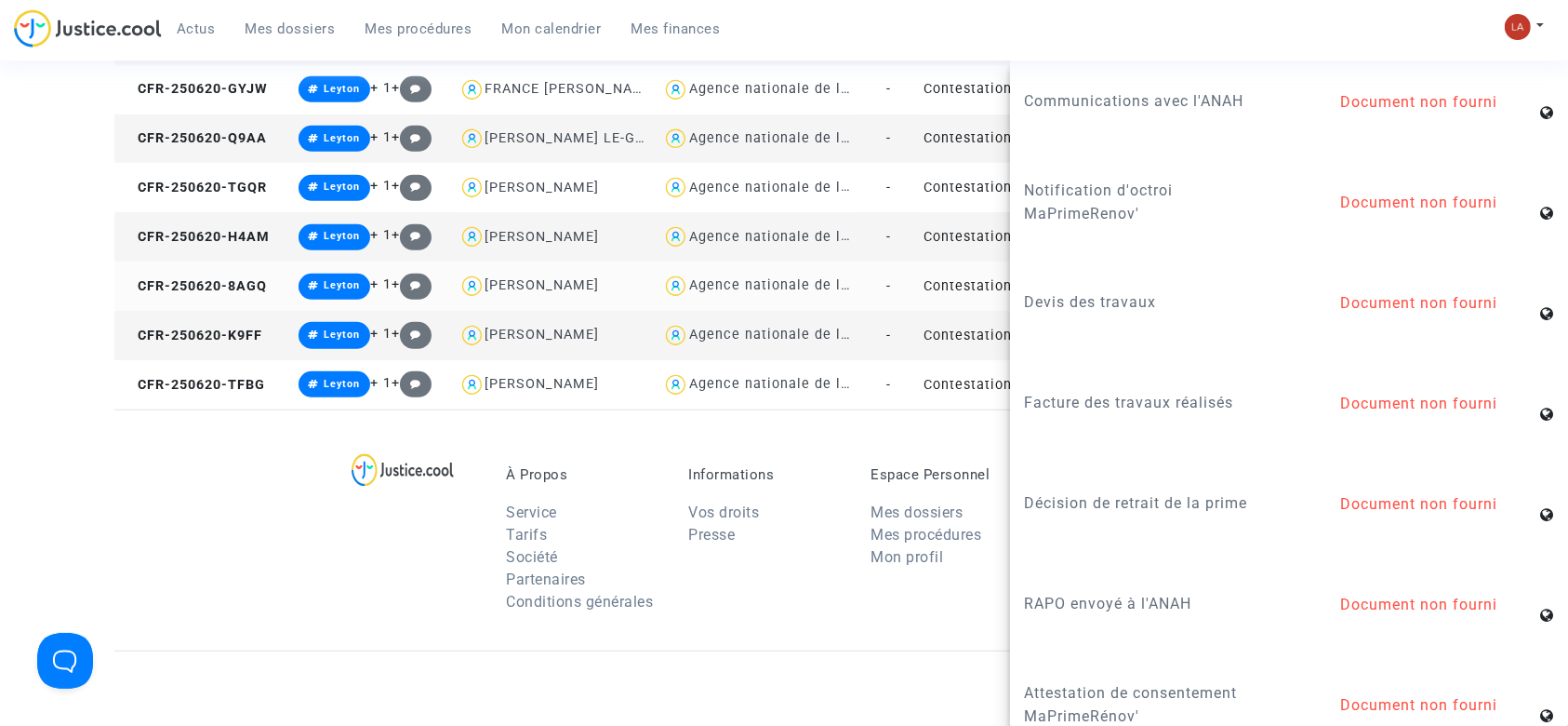
scroll to position [2108, 0]
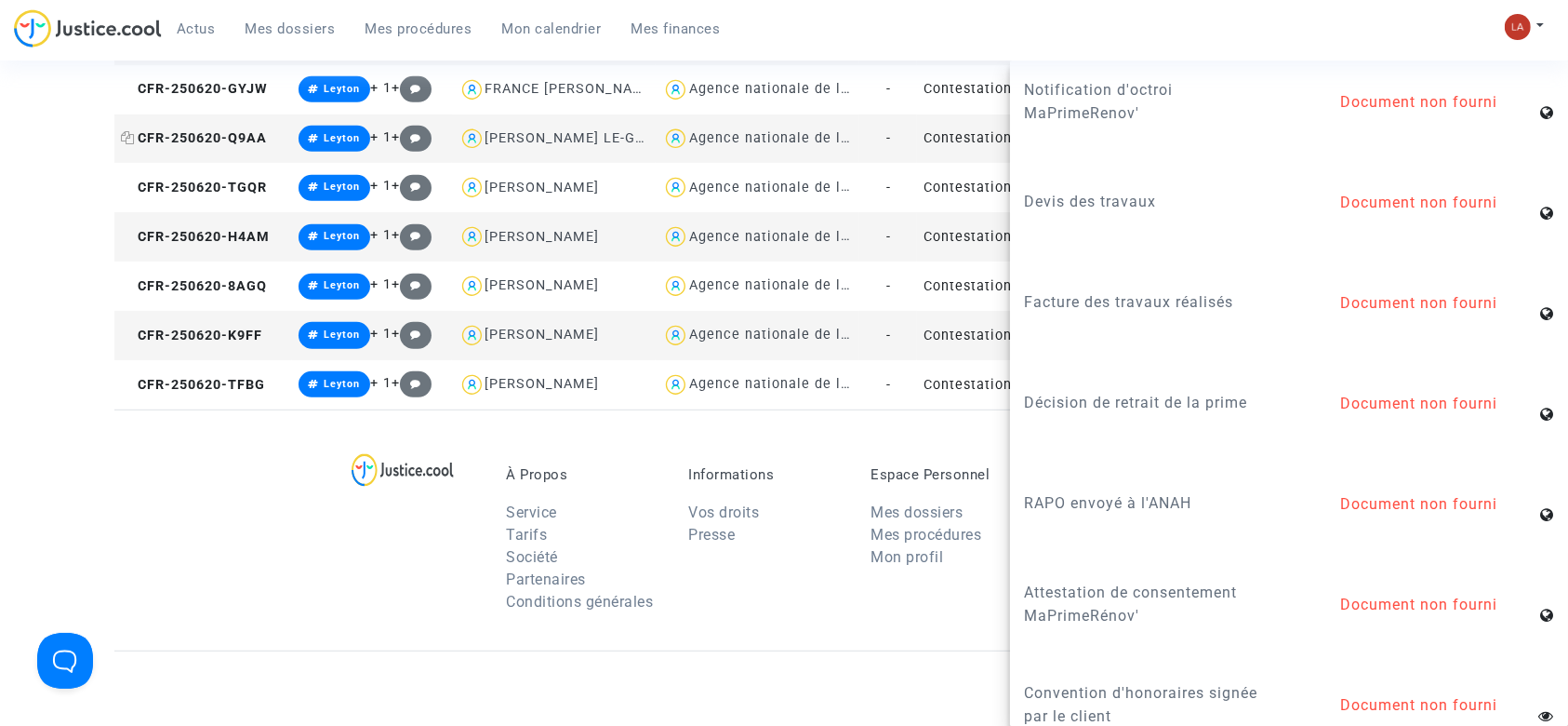
click at [189, 139] on span "CFR-250620-Q9AA" at bounding box center [194, 138] width 146 height 15
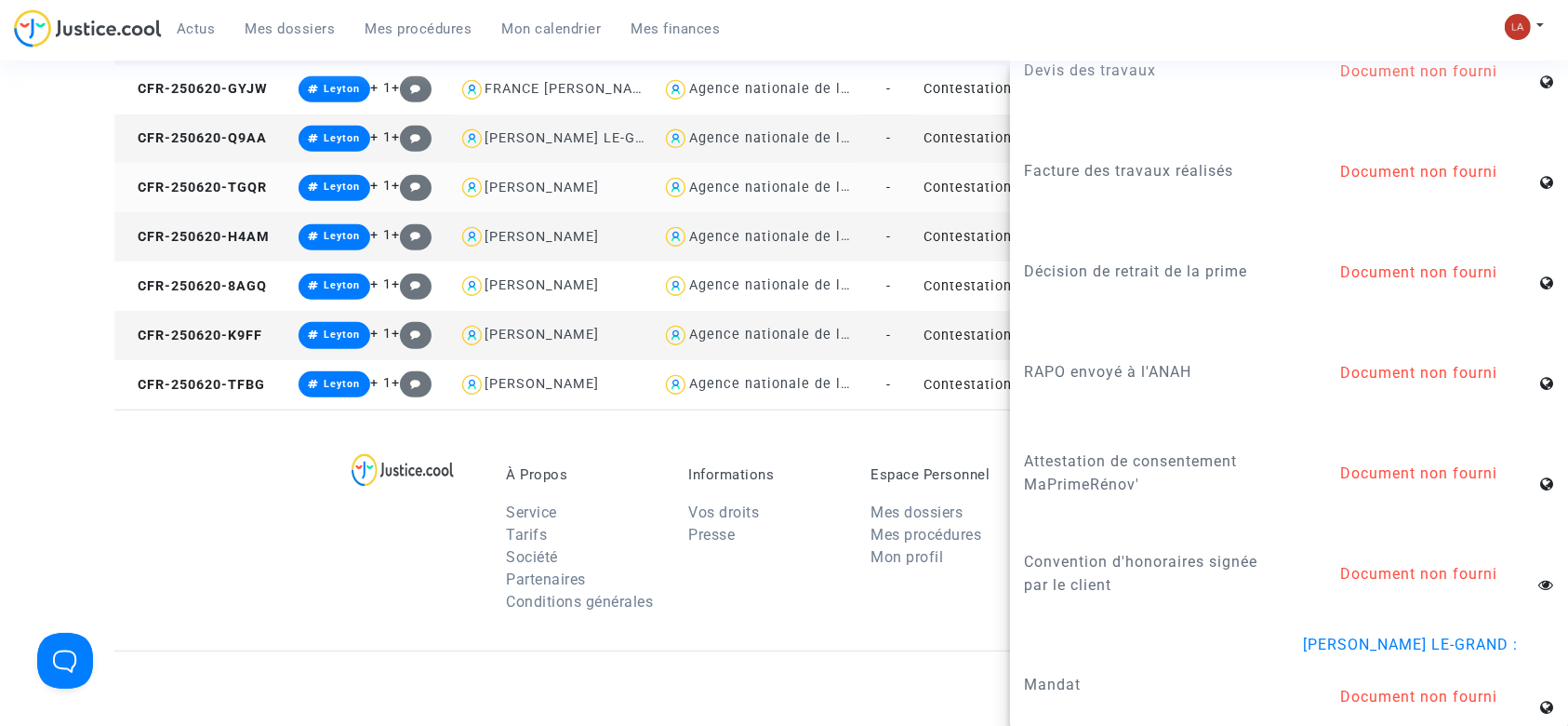
scroll to position [2303, 0]
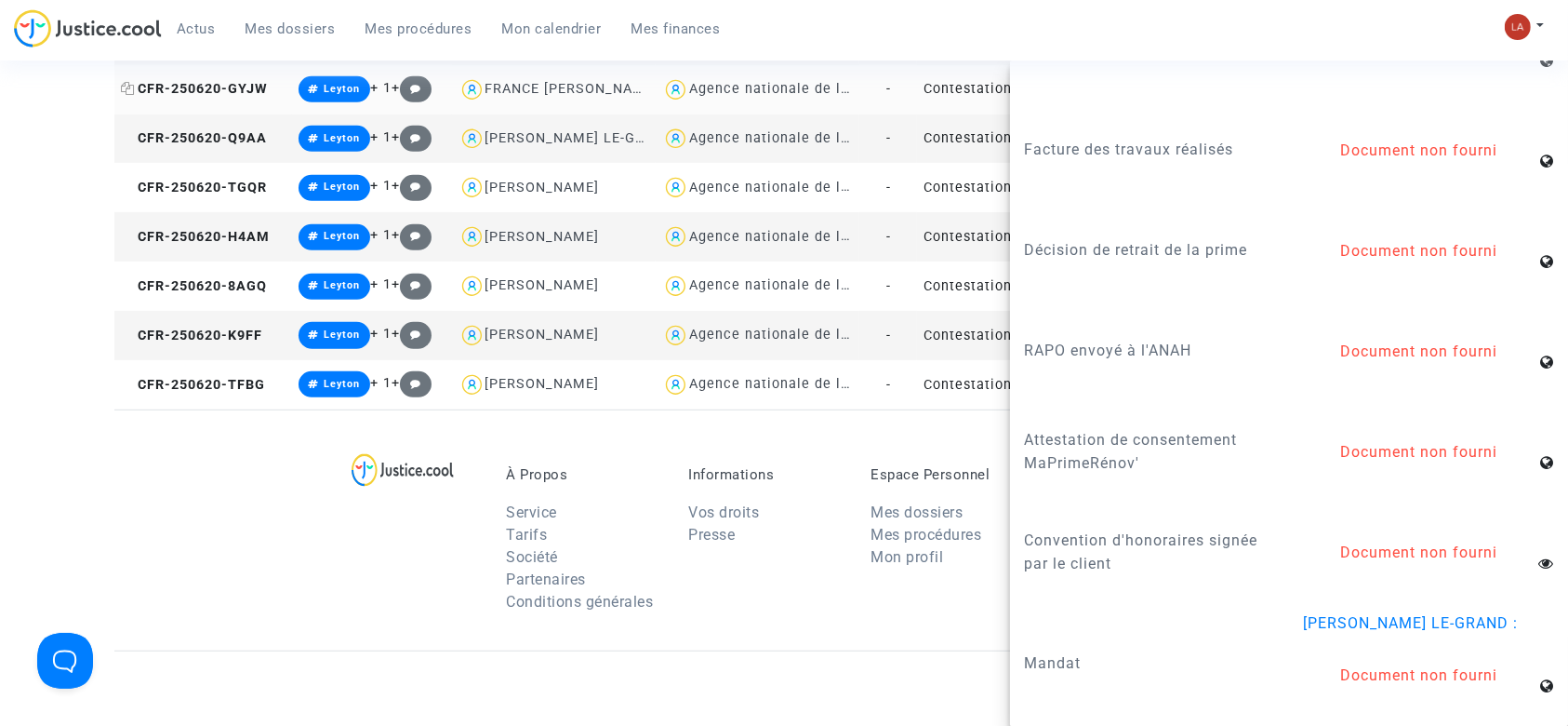
click at [163, 95] on span "CFR-250620-GYJW" at bounding box center [194, 88] width 147 height 15
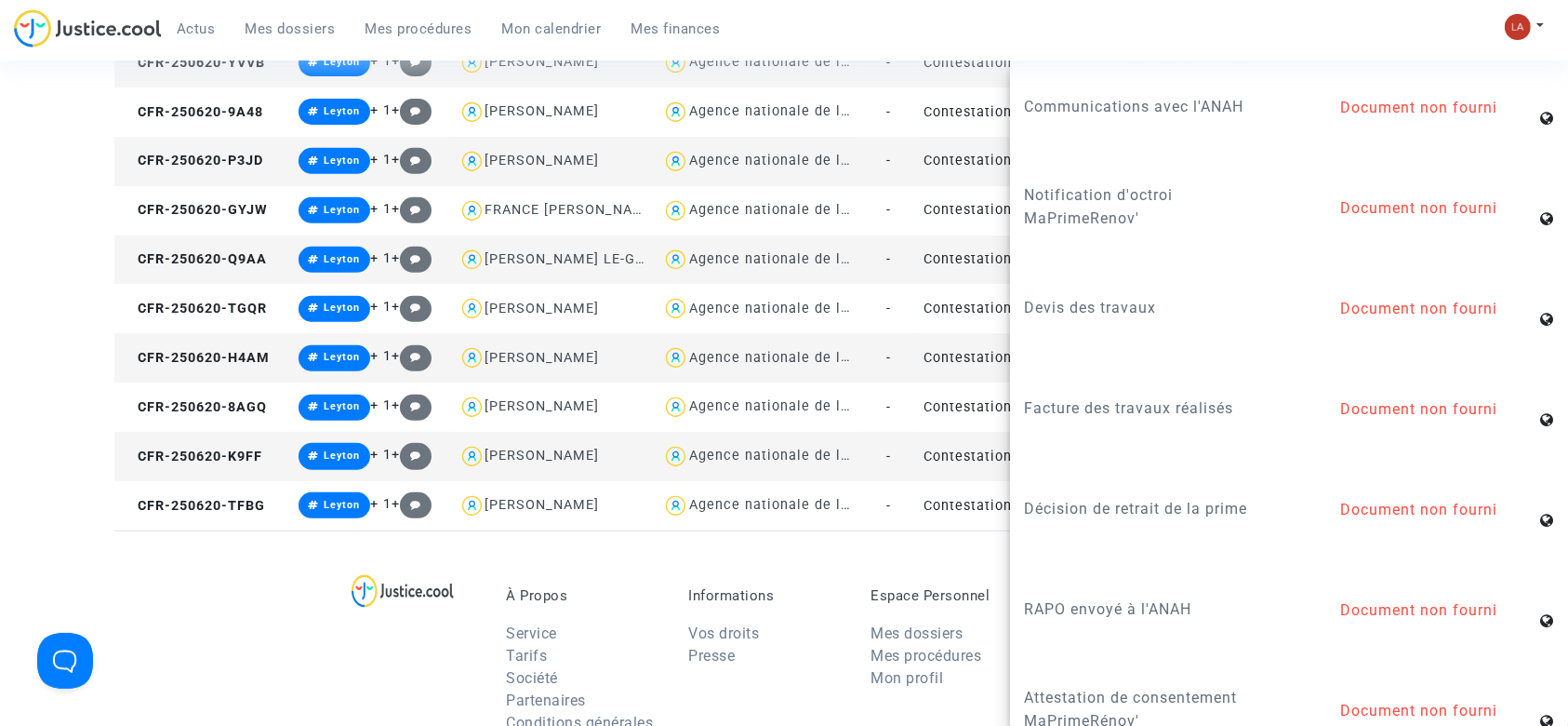
scroll to position [611, 0]
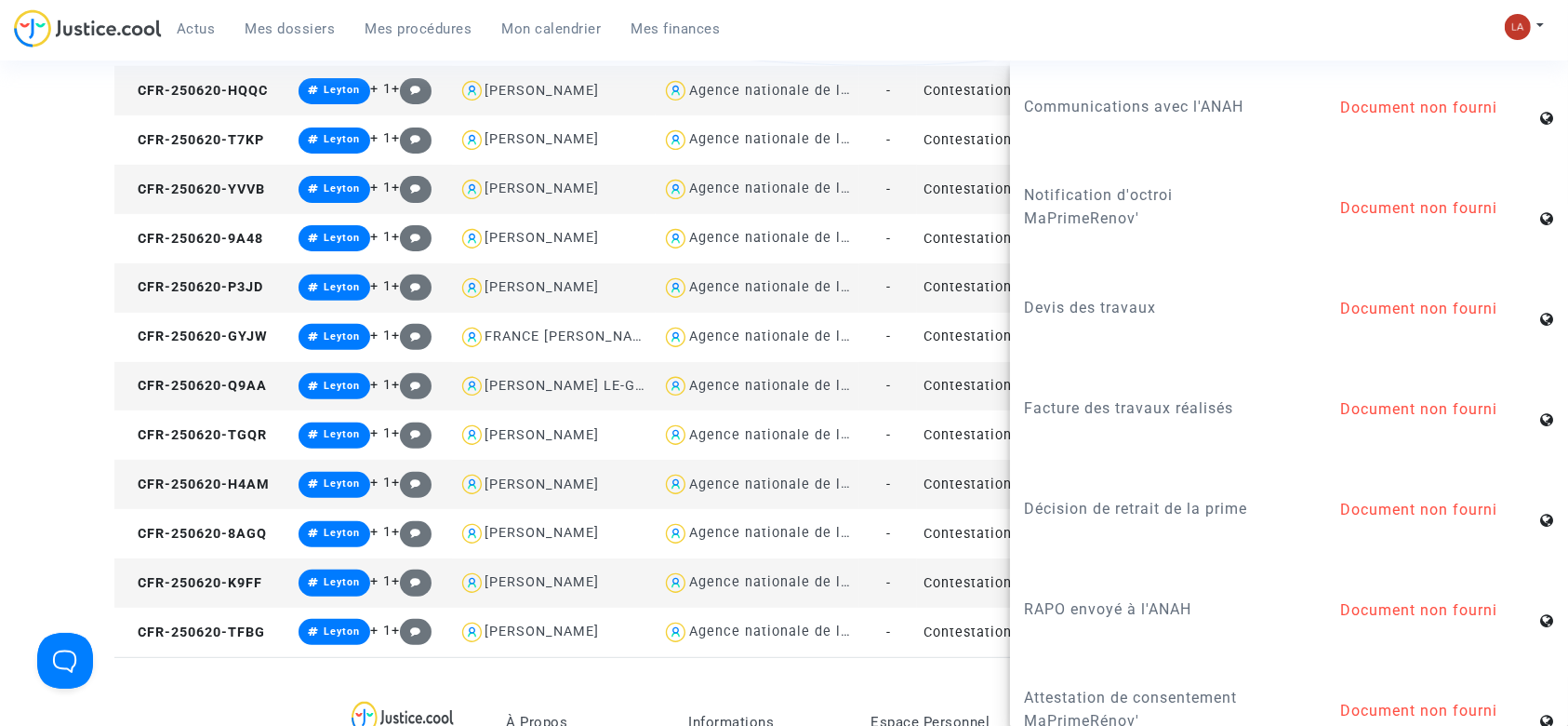
click at [238, 302] on td "CFR-250620-P3JD" at bounding box center [203, 288] width 178 height 49
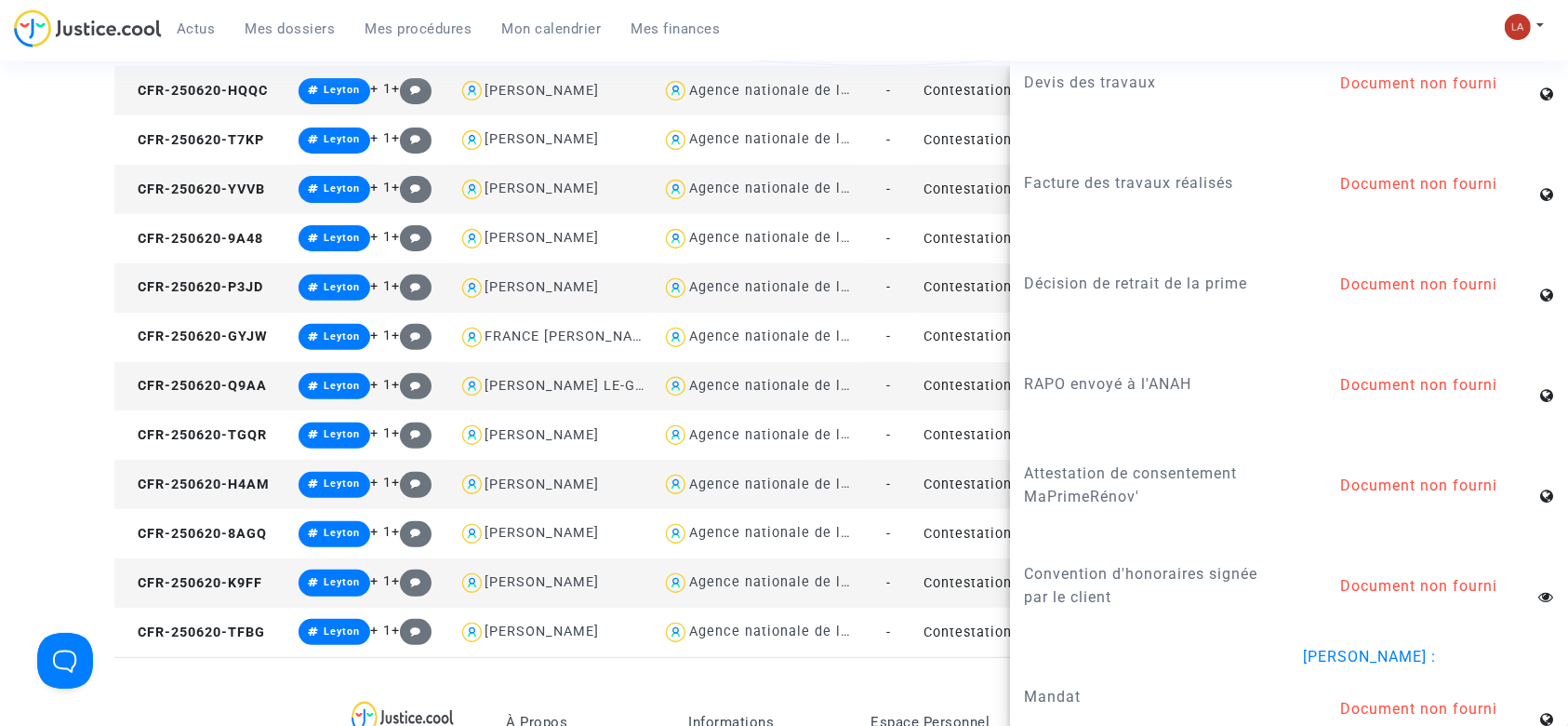
scroll to position [2303, 0]
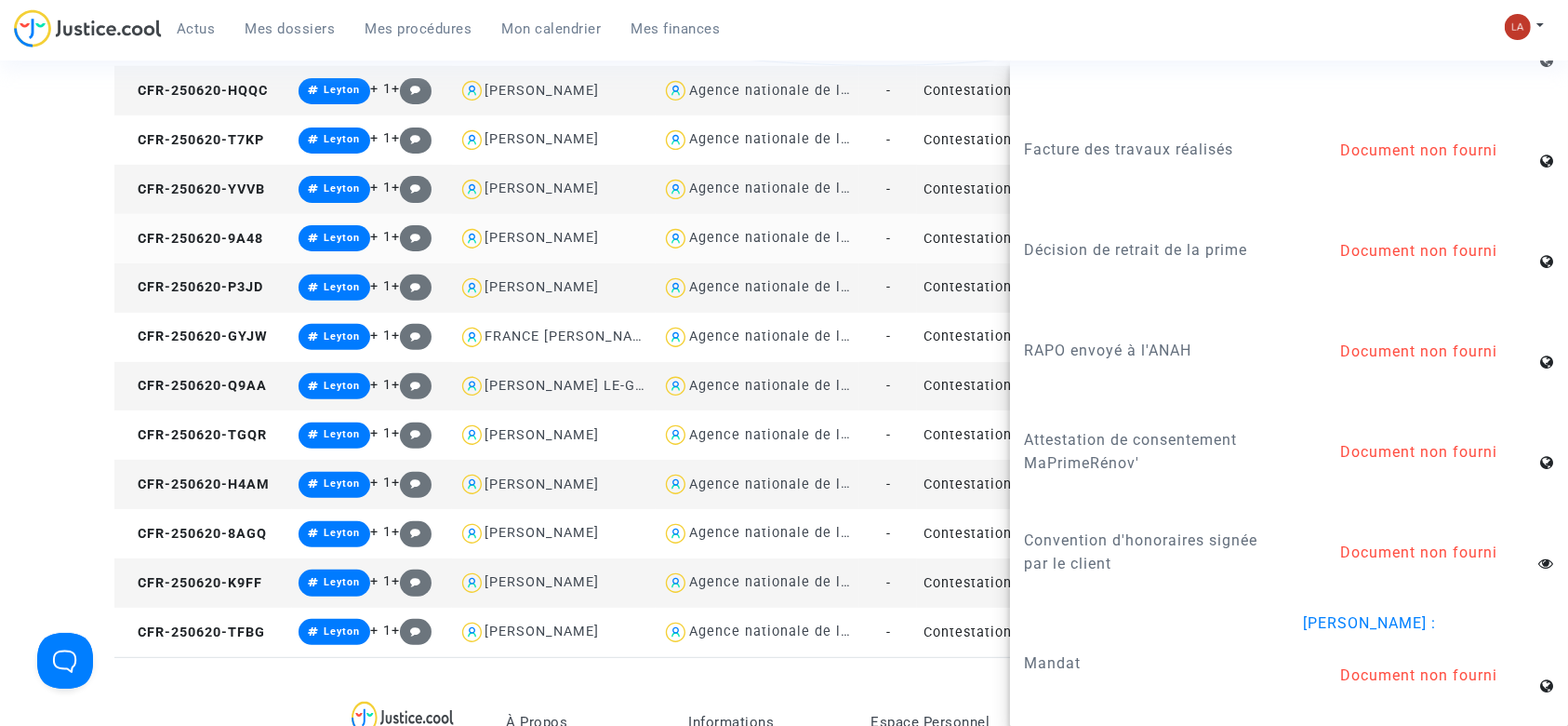
drag, startPoint x: 236, startPoint y: 235, endPoint x: 277, endPoint y: 235, distance: 41.0
click at [234, 235] on span "CFR-250620-9A48" at bounding box center [192, 238] width 142 height 15
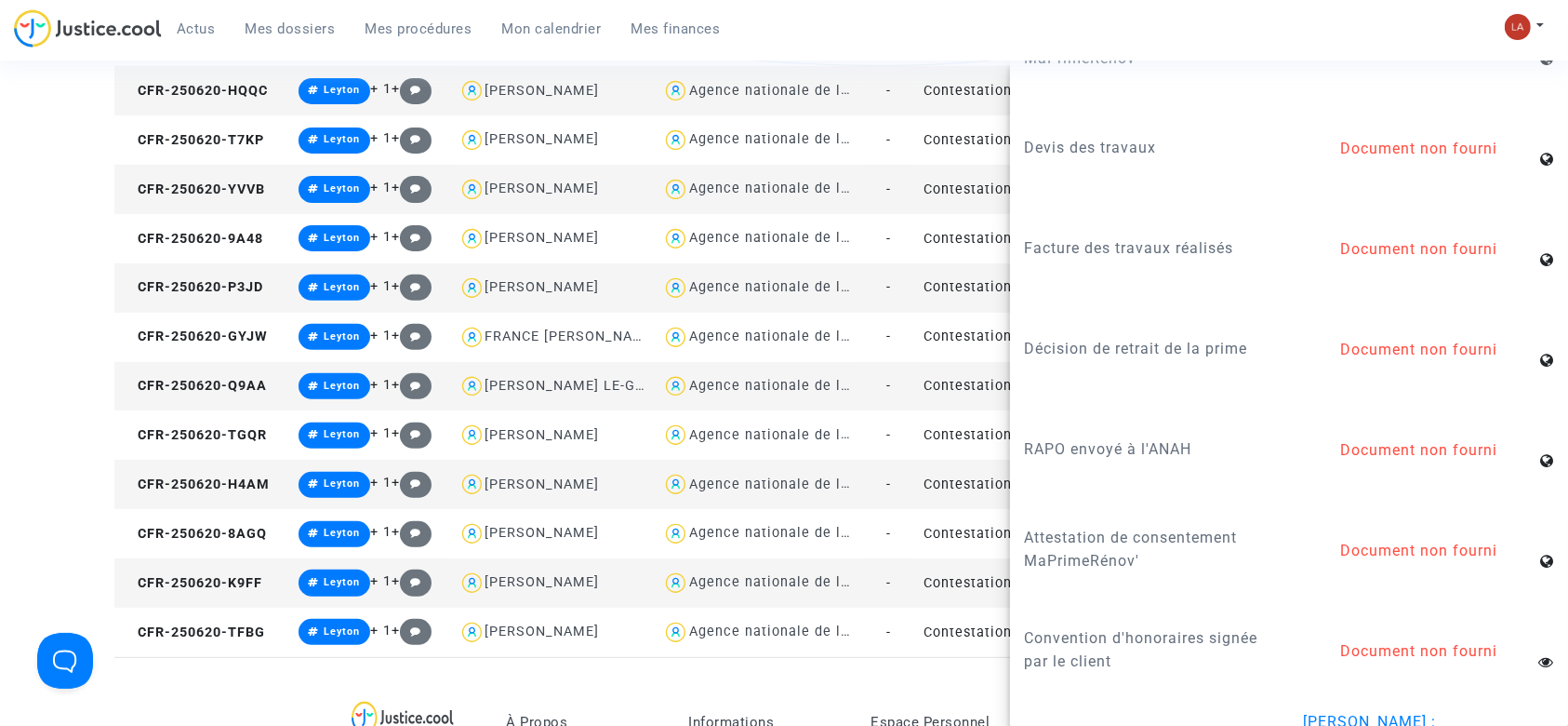
scroll to position [2285, 0]
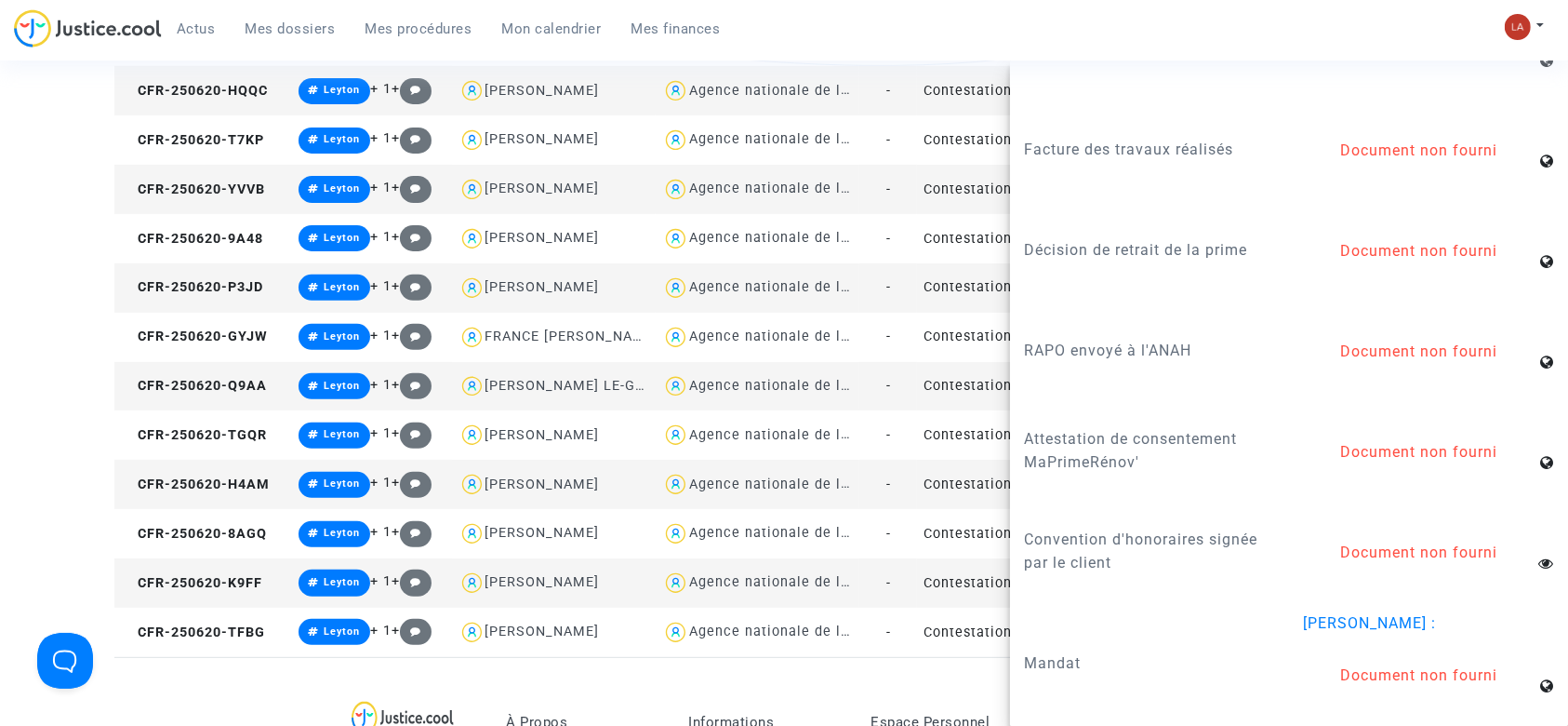
click at [261, 173] on td "CFR-250620-YVVB" at bounding box center [203, 188] width 178 height 49
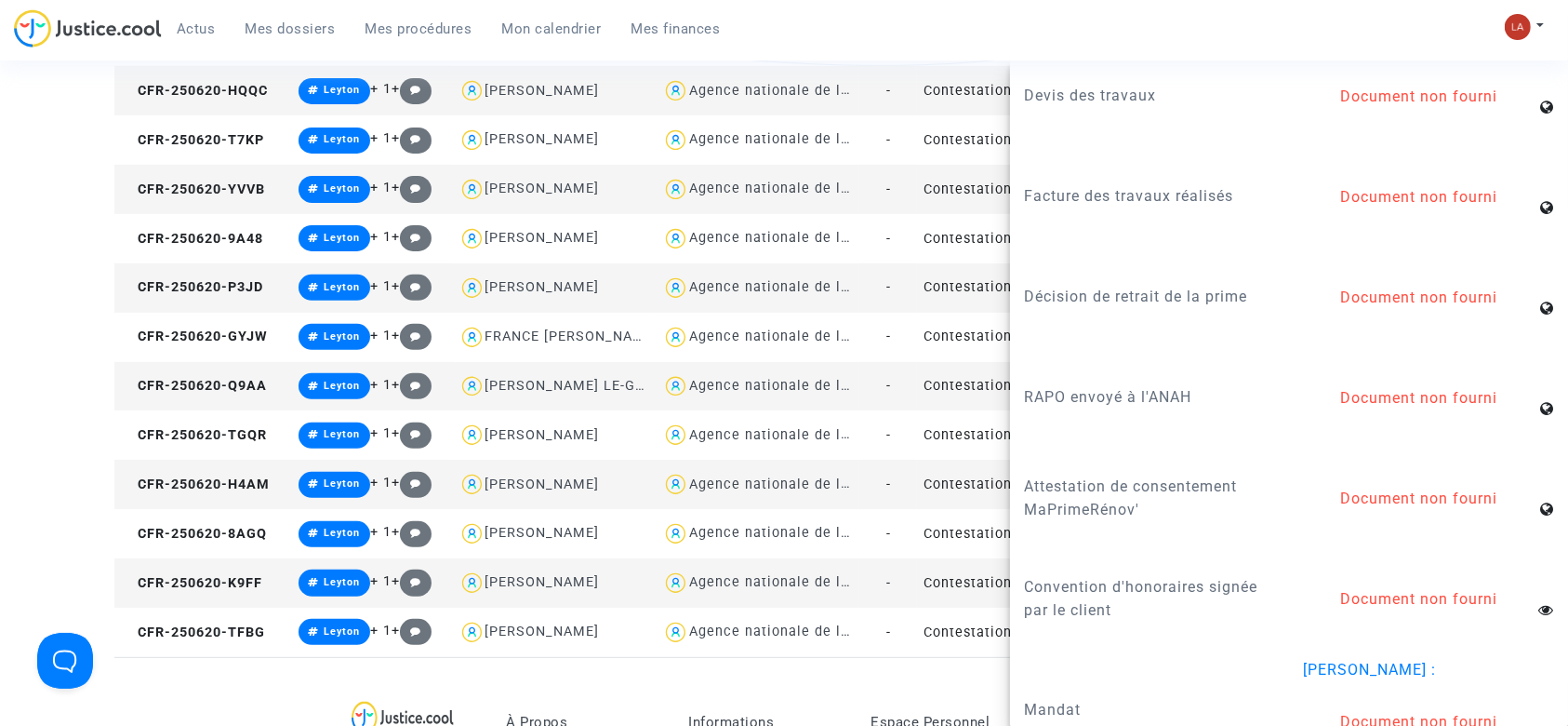
scroll to position [2326, 0]
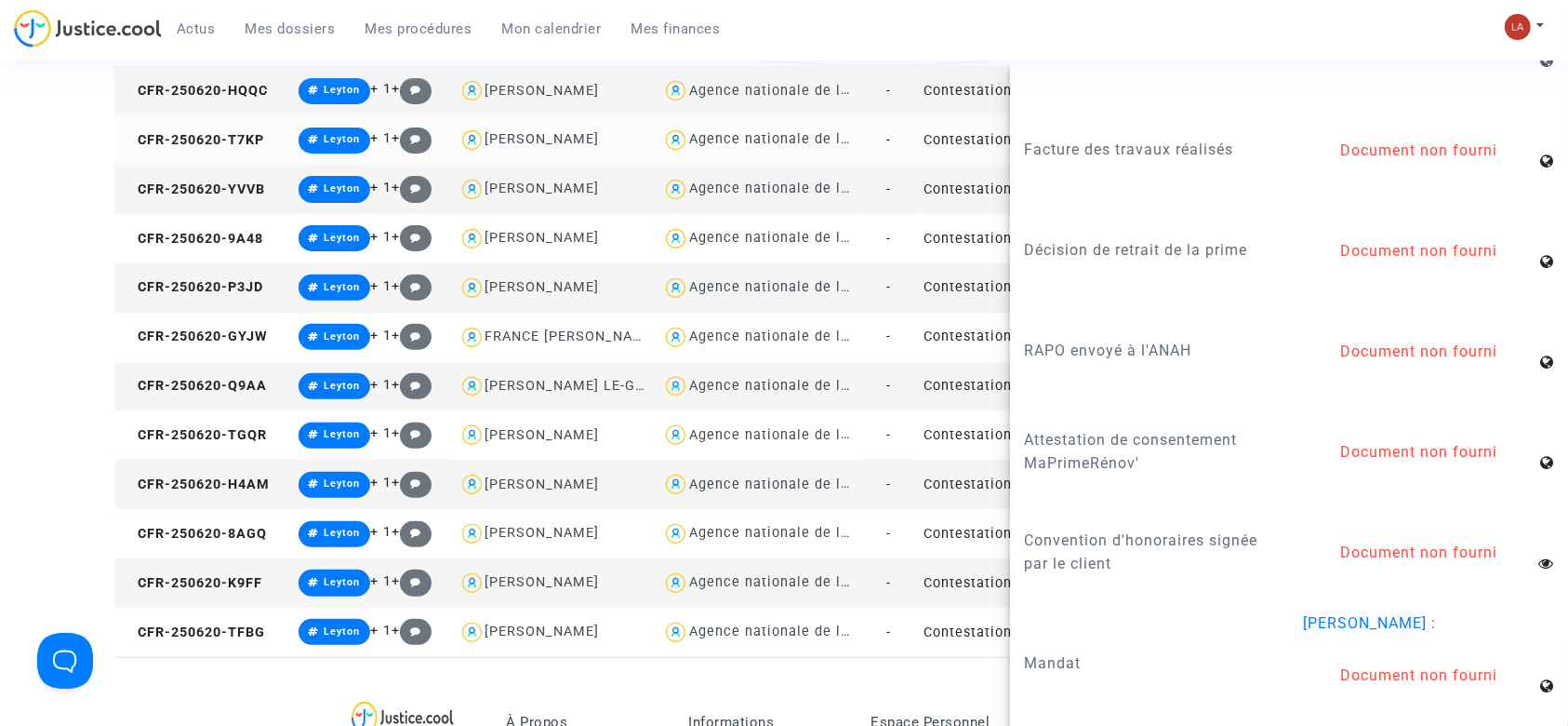
click at [261, 162] on td "CFR-250620-T7KP" at bounding box center [203, 139] width 178 height 49
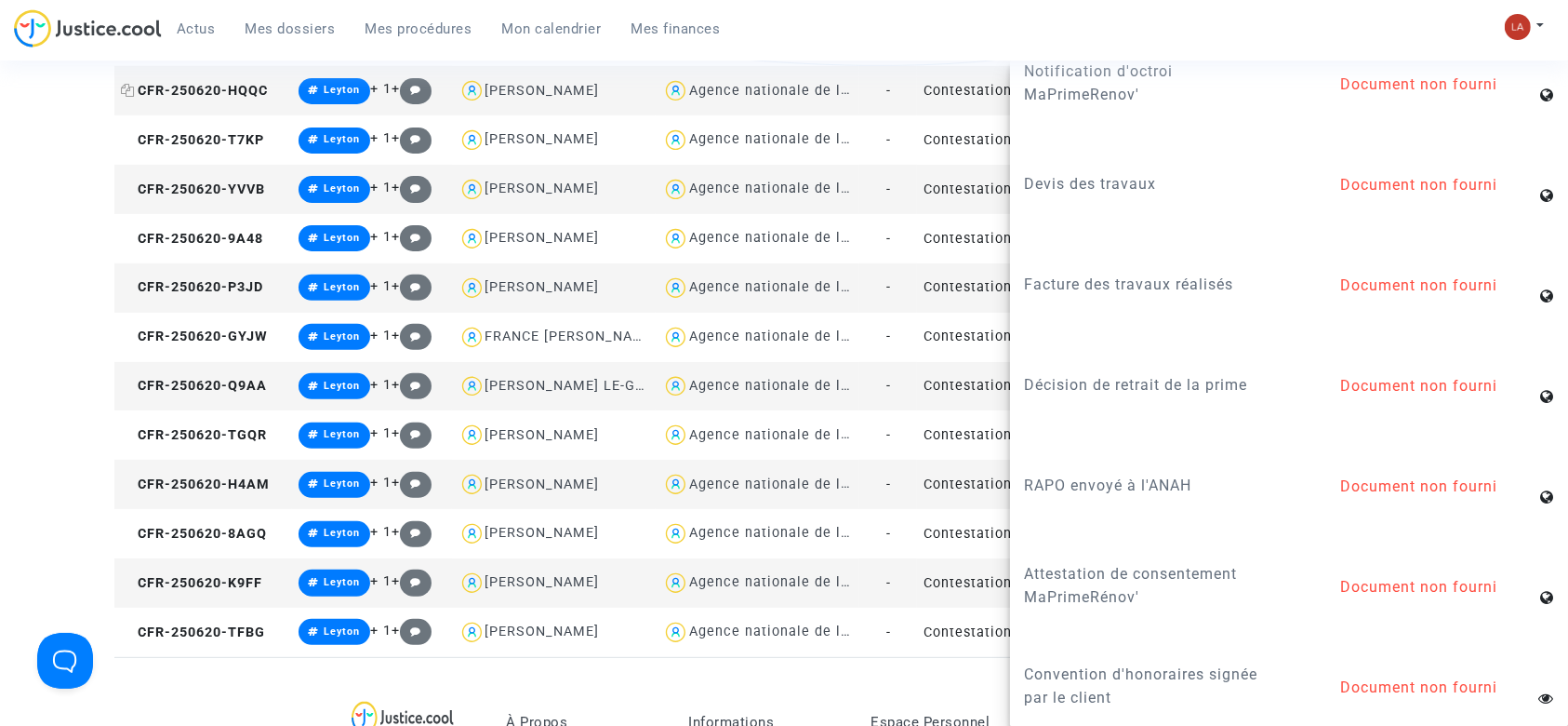
click at [247, 85] on span "CFR-250620-HQQC" at bounding box center [194, 90] width 147 height 15
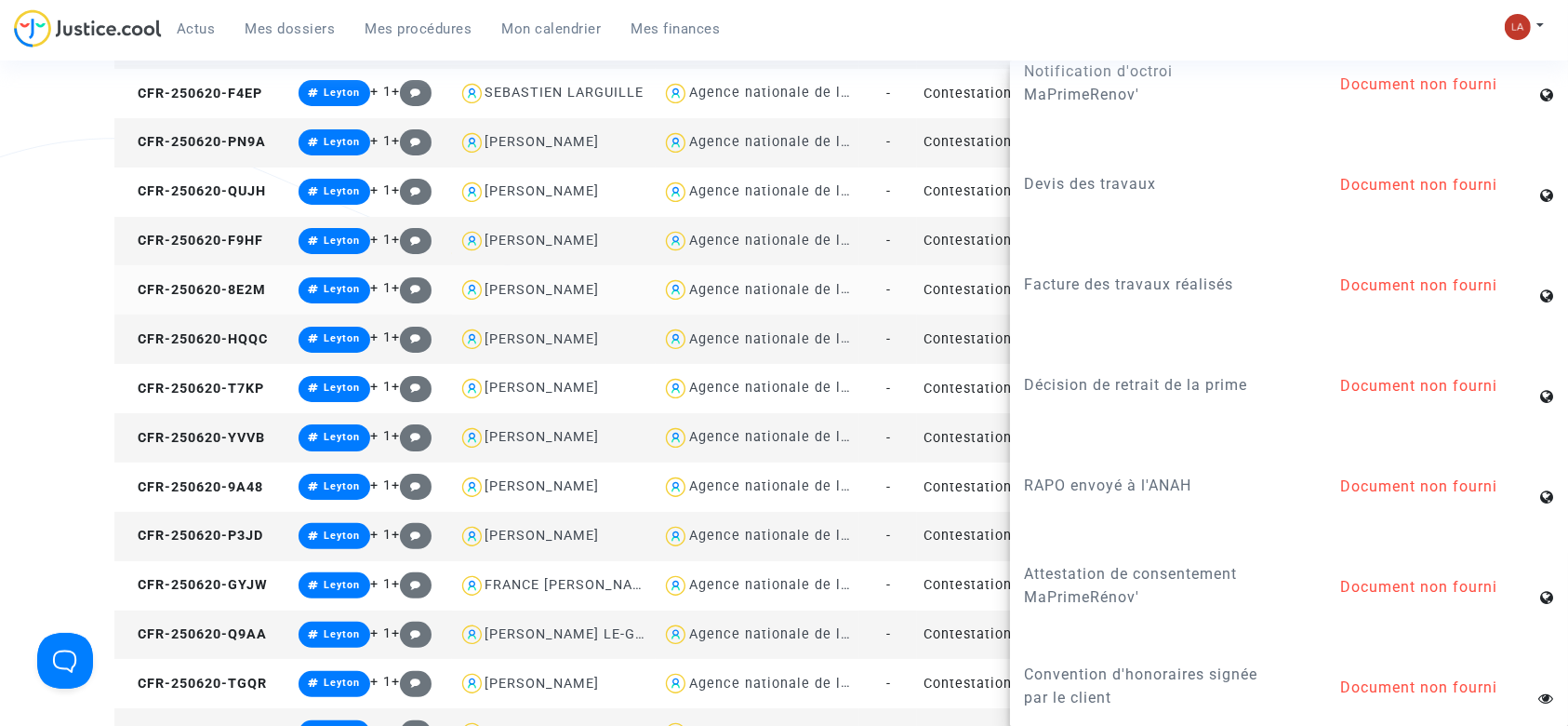
click at [237, 299] on td "CFR-250620-8E2M" at bounding box center [203, 289] width 178 height 49
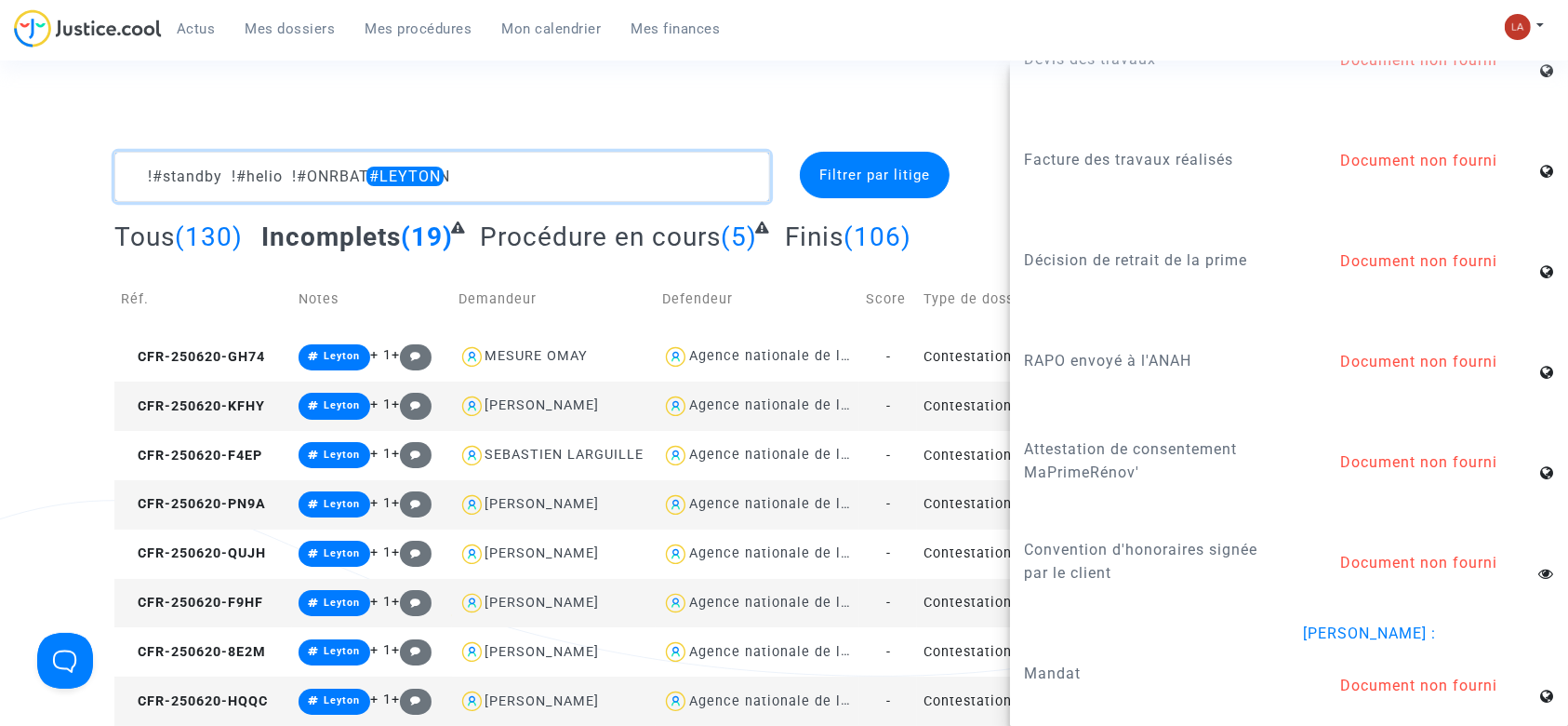
click at [384, 179] on textarea at bounding box center [442, 177] width 656 height 50
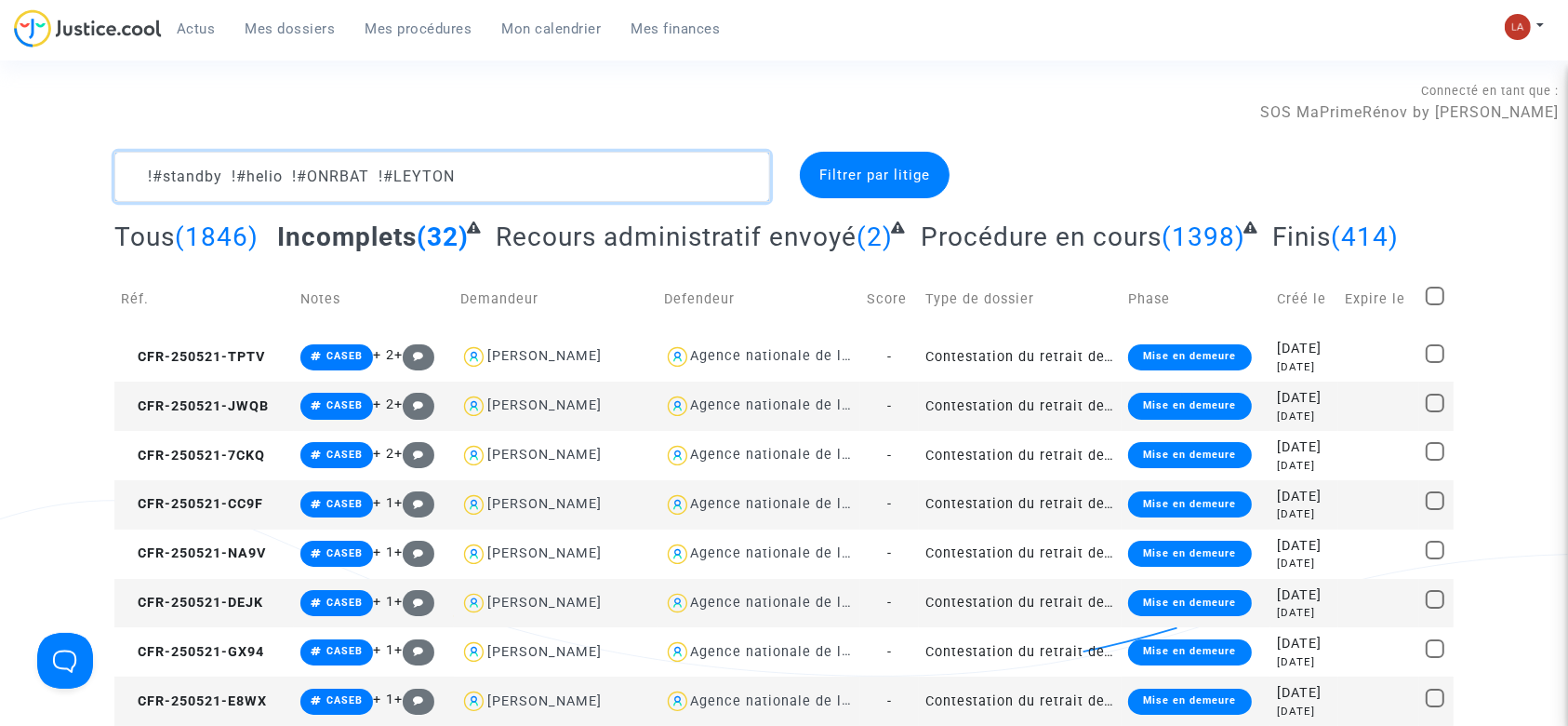
click at [655, 183] on textarea at bounding box center [442, 177] width 656 height 50
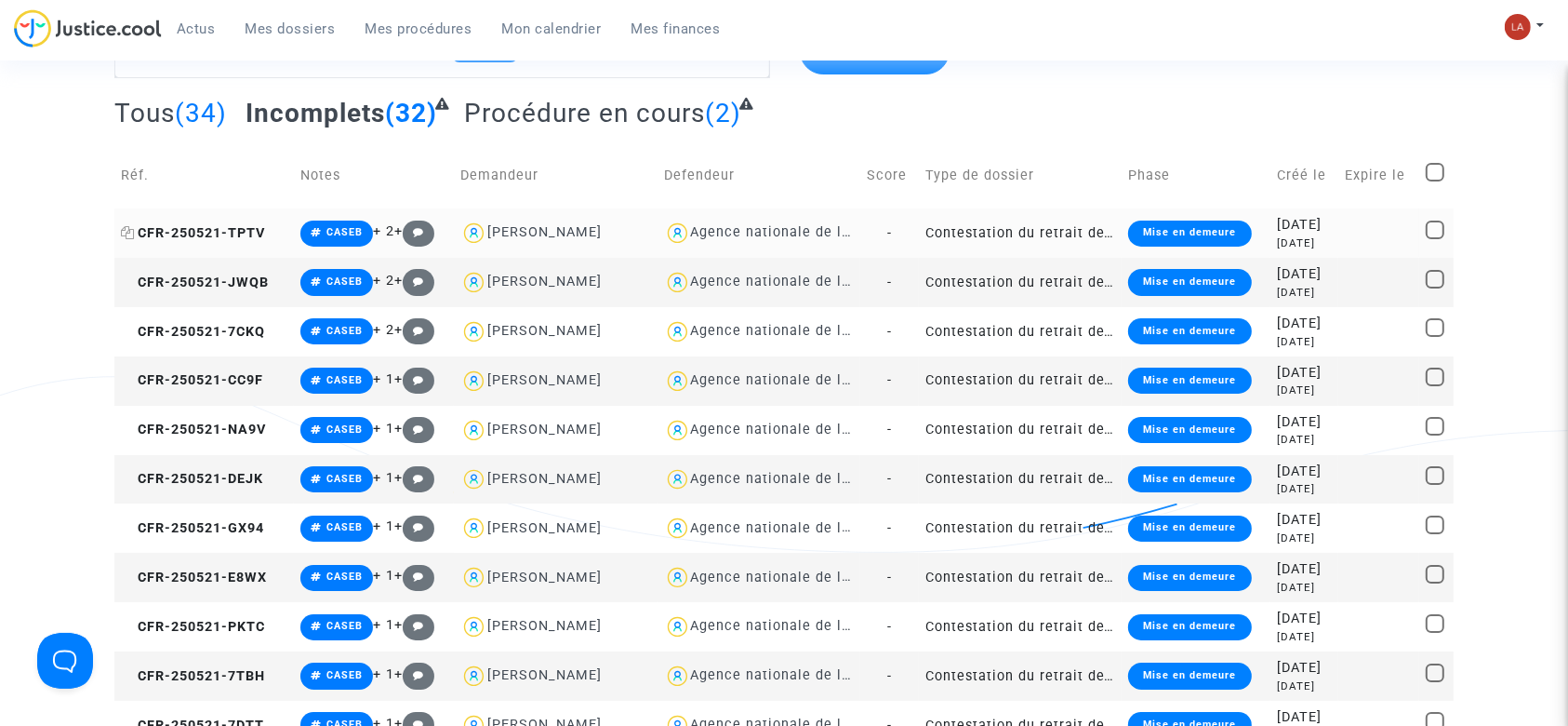
click at [217, 233] on span "CFR-250521-TPTV" at bounding box center [193, 233] width 144 height 15
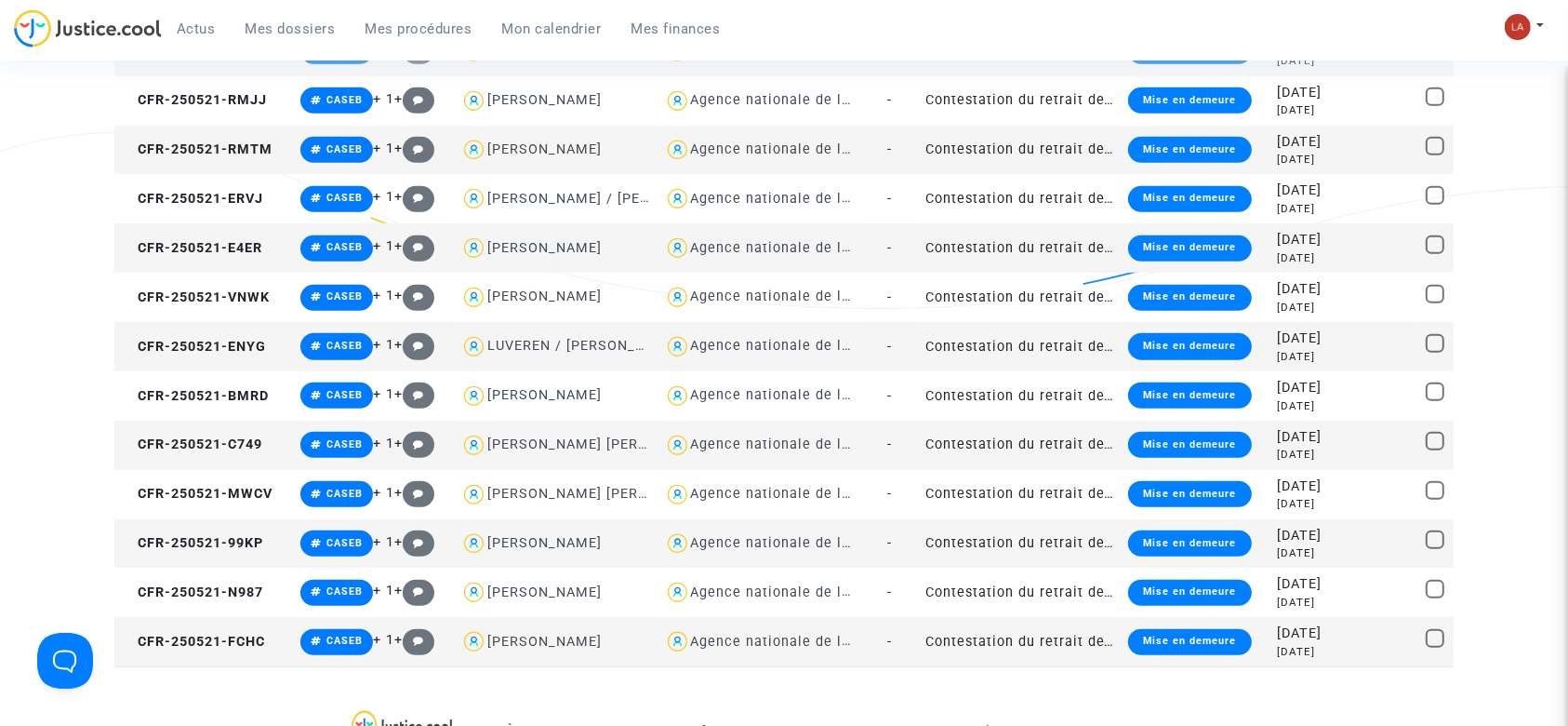
click at [204, 658] on td "CFR-250521-FCHC" at bounding box center [204, 640] width 180 height 49
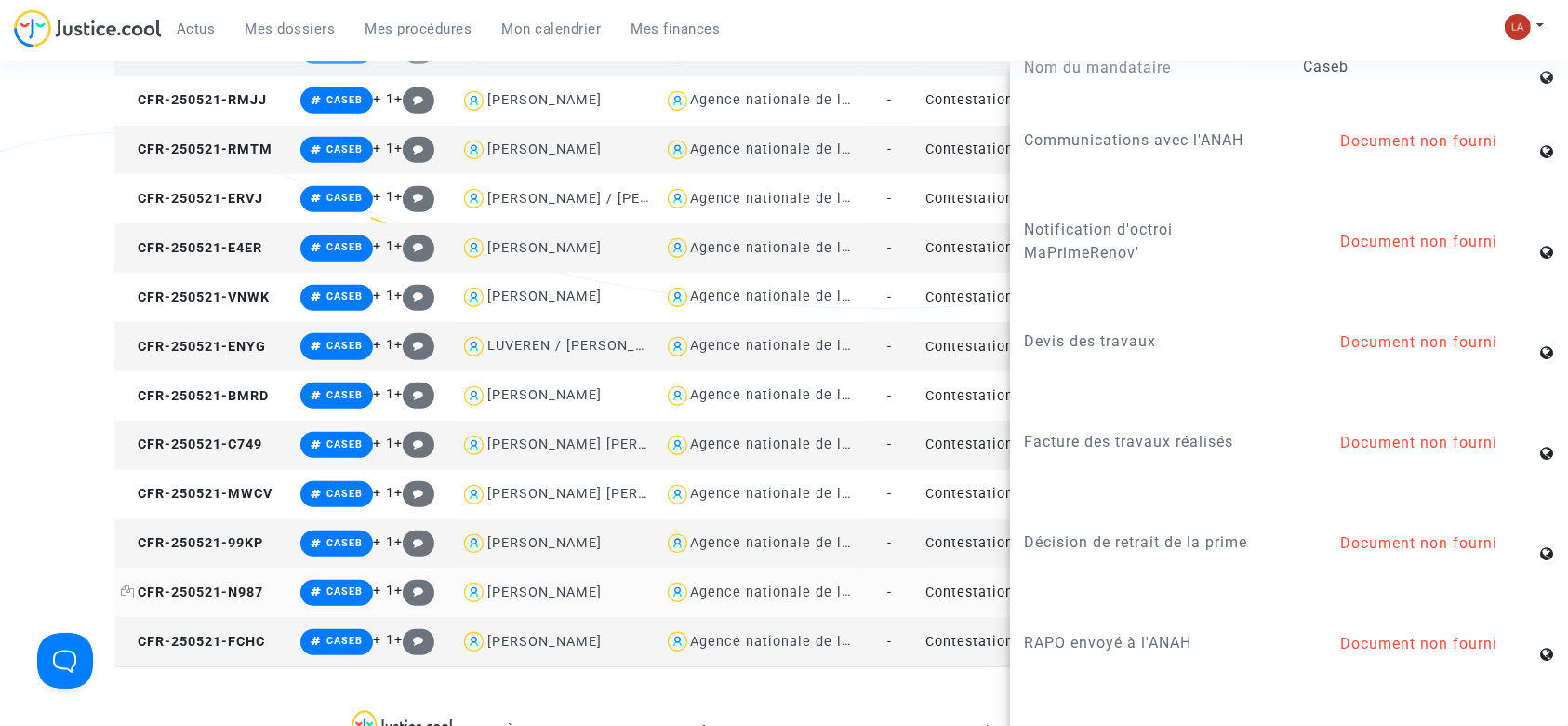
click at [215, 588] on span "CFR-250521-N987" at bounding box center [192, 592] width 142 height 15
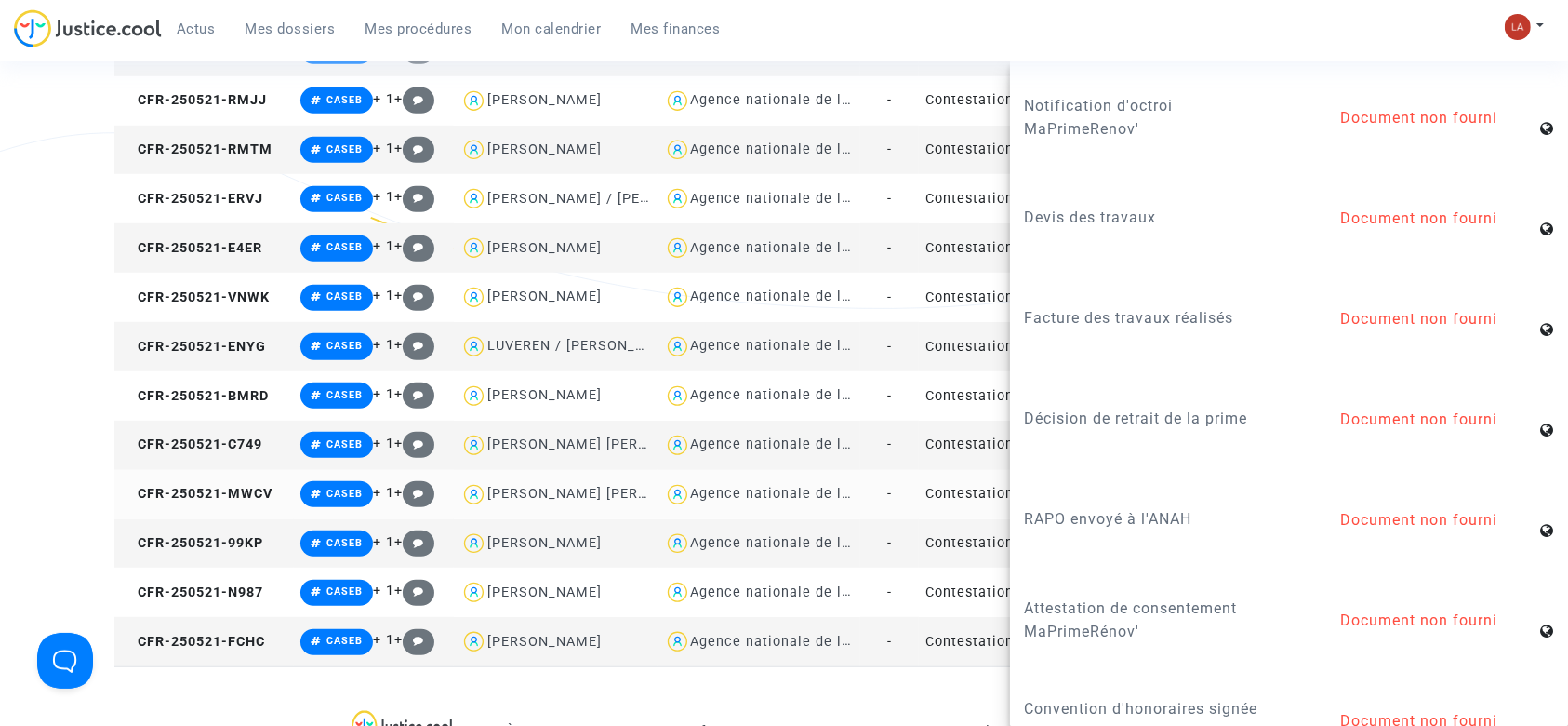
click at [266, 511] on td "CFR-250521-MWCV" at bounding box center [204, 494] width 180 height 49
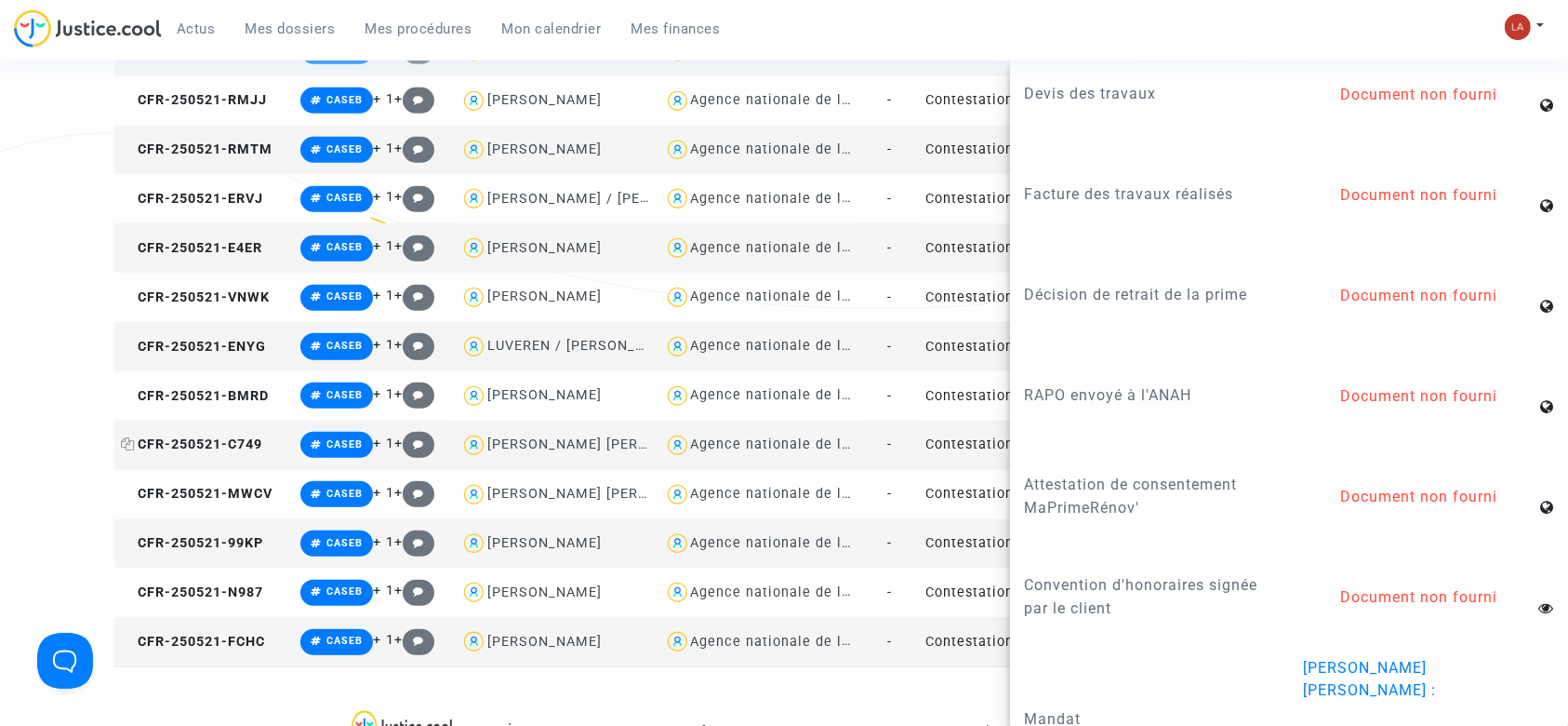
click at [236, 437] on span "CFR-250521-C749" at bounding box center [191, 444] width 141 height 15
click at [219, 378] on td "CFR-250521-BMRD" at bounding box center [204, 395] width 180 height 49
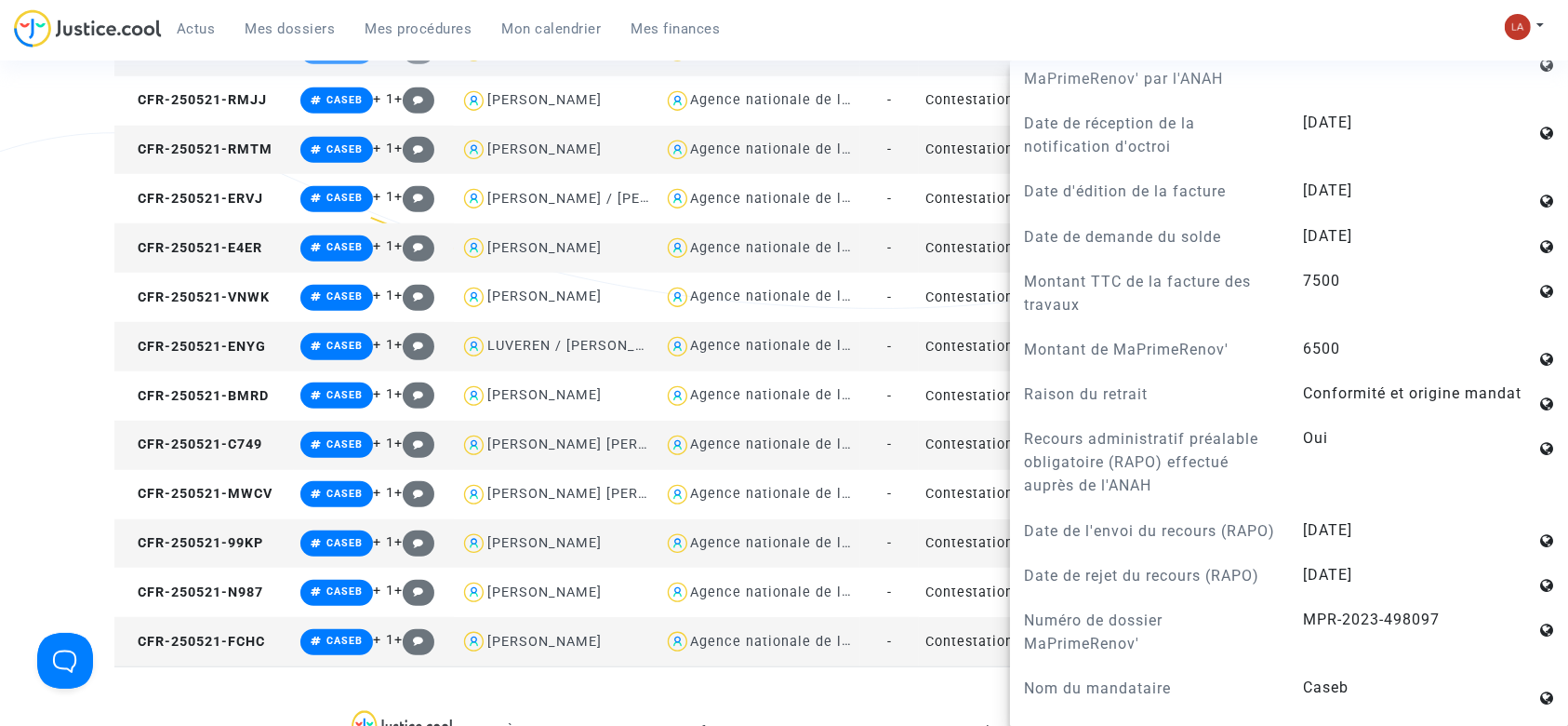
click at [231, 260] on td "CFR-250521-E4ER" at bounding box center [204, 247] width 180 height 49
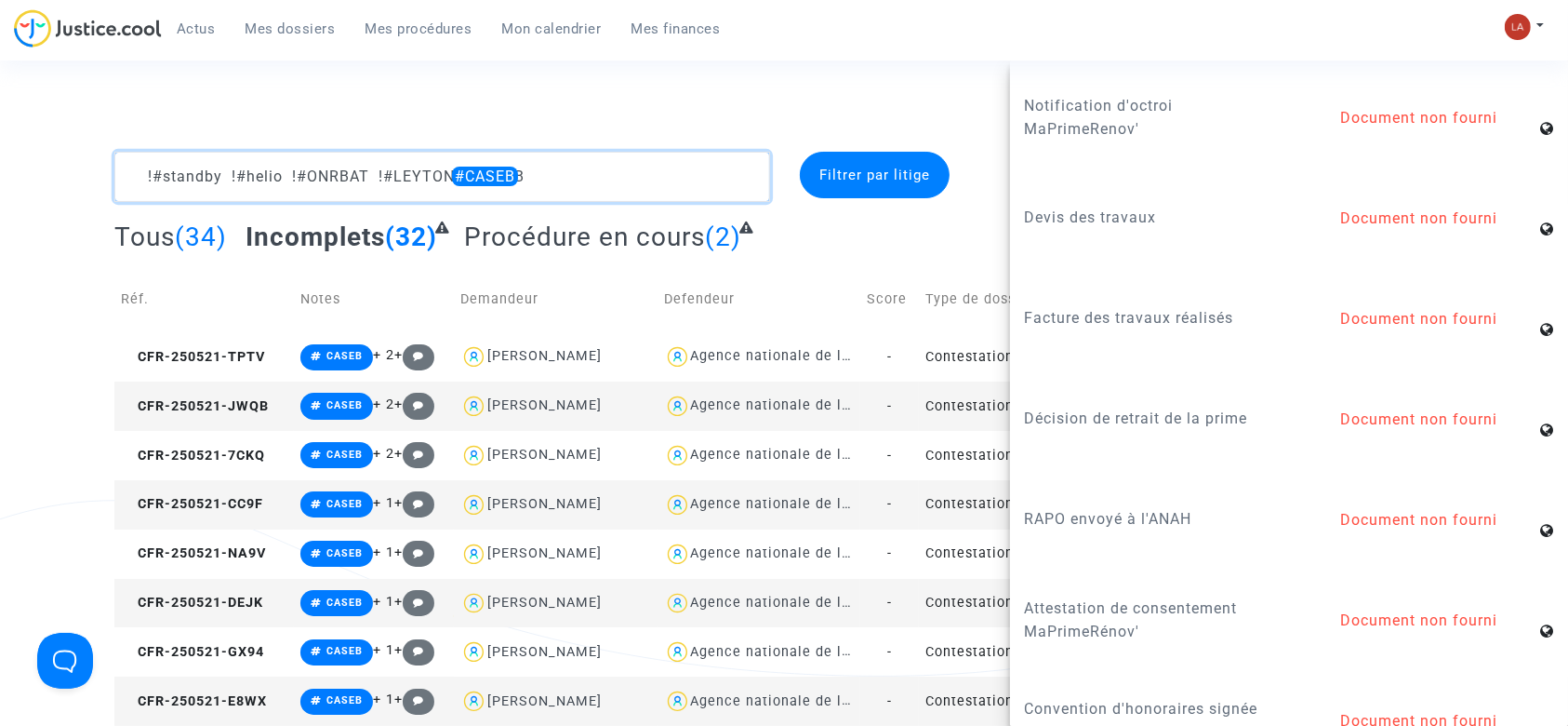
click at [623, 191] on textarea at bounding box center [442, 177] width 656 height 50
click at [623, 193] on textarea at bounding box center [442, 177] width 656 height 50
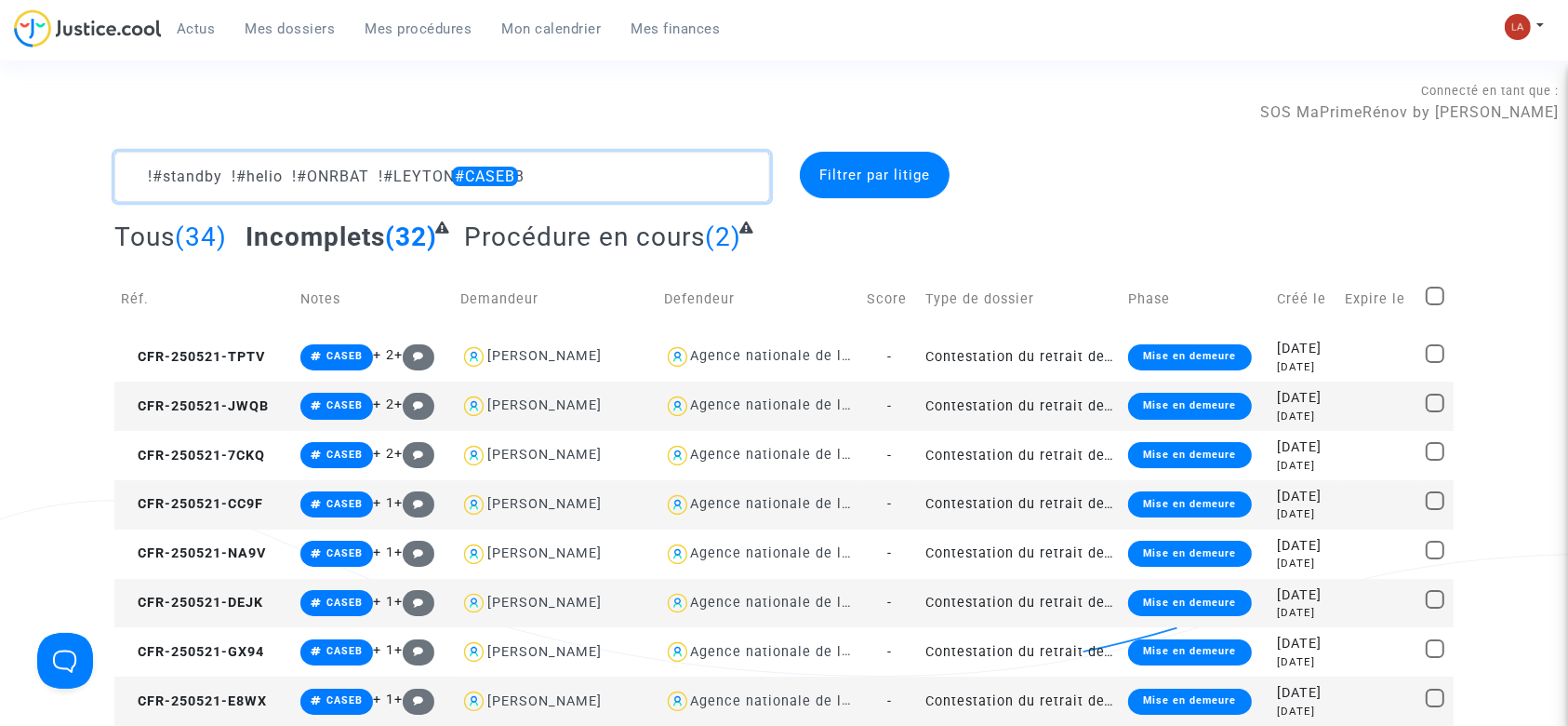
click at [623, 193] on textarea at bounding box center [442, 177] width 656 height 50
type textarea "§"
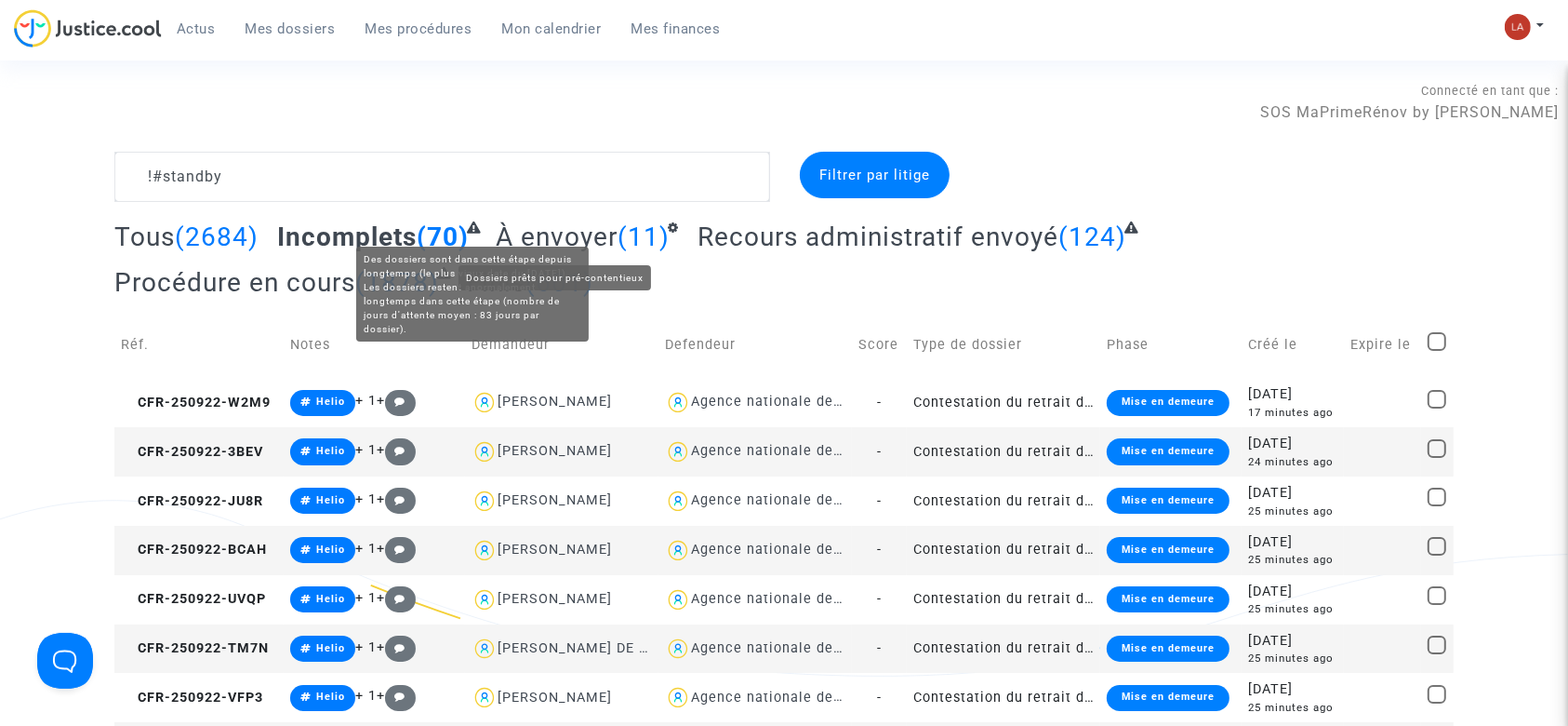
click at [518, 227] on span "À envoyer" at bounding box center [557, 237] width 122 height 31
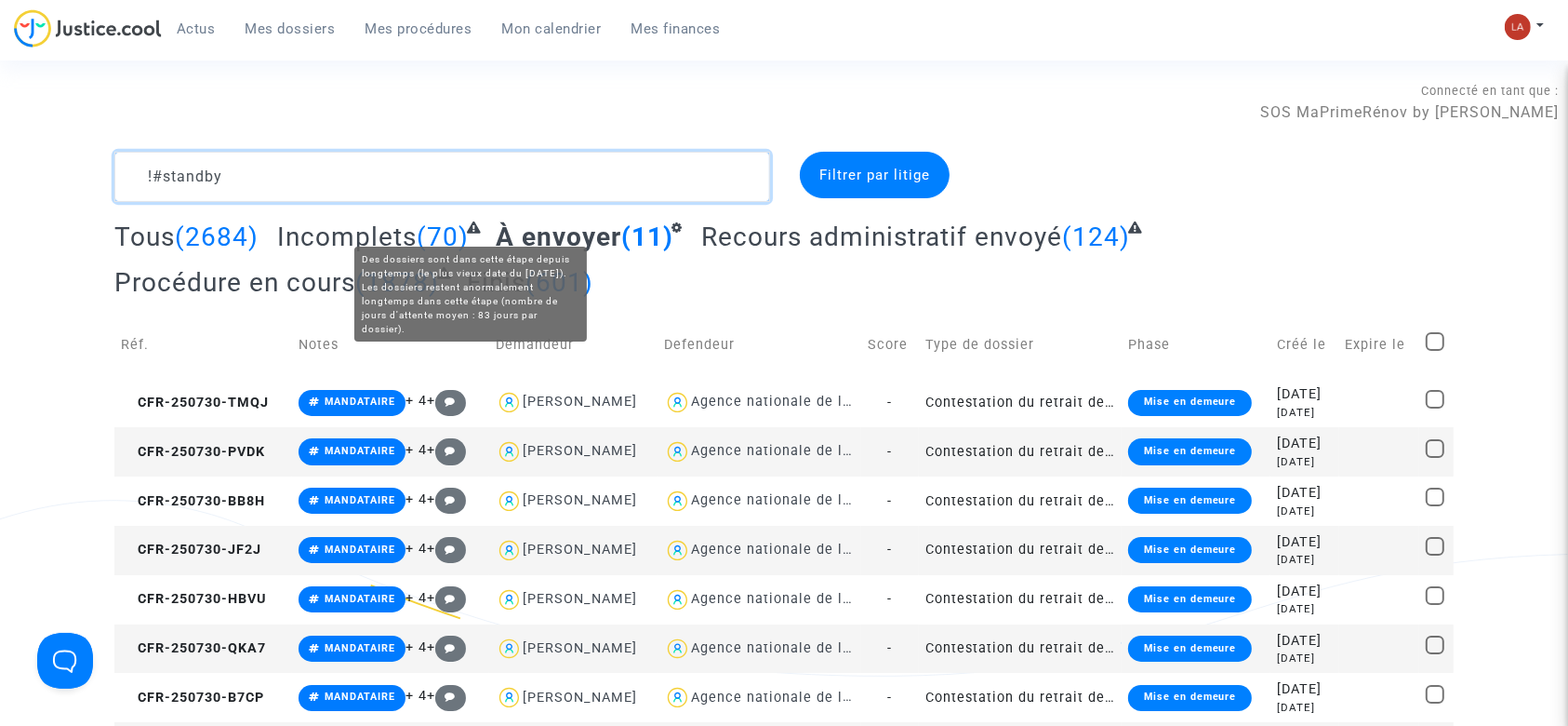
click at [442, 169] on textarea at bounding box center [442, 177] width 656 height 50
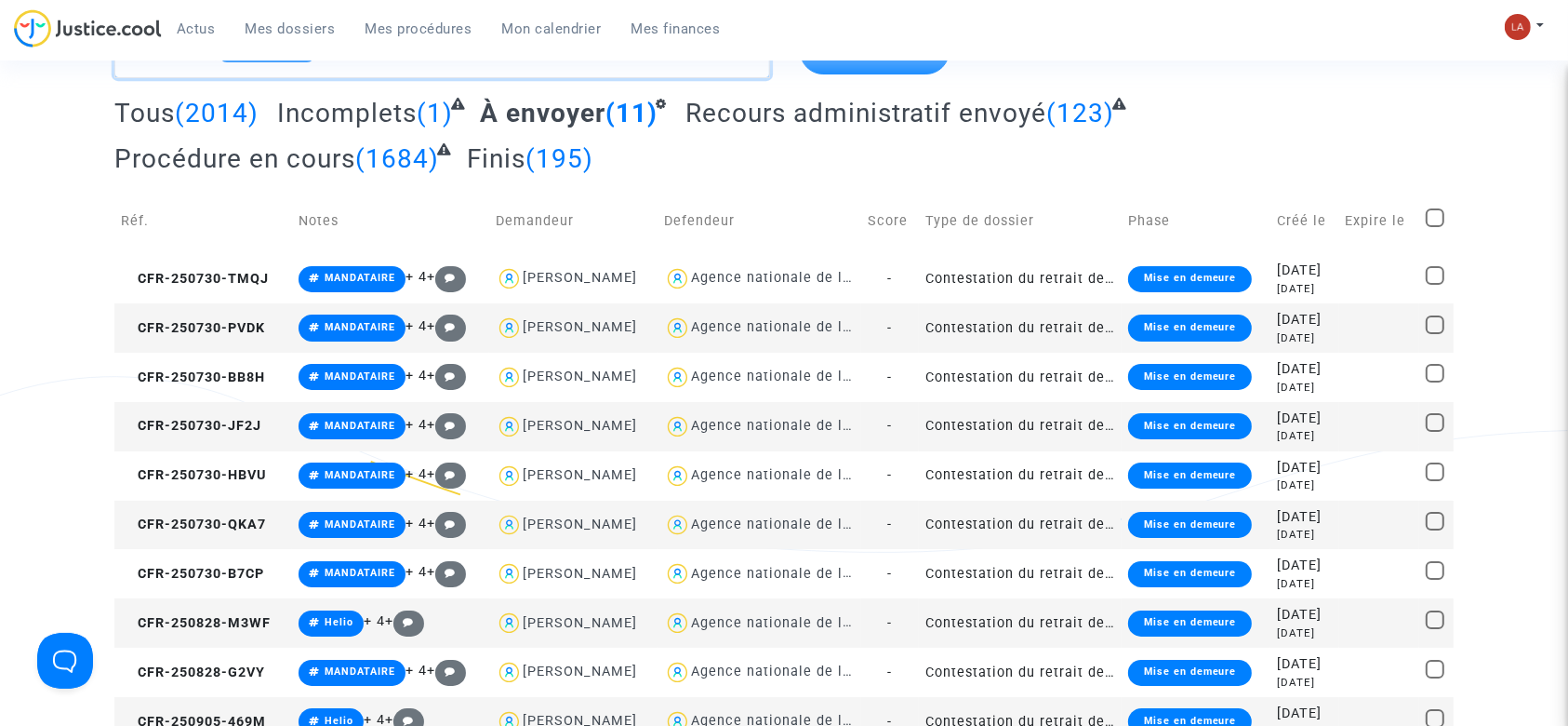
type textarea "!#standby #avecretrait"
click at [1427, 217] on span at bounding box center [1434, 217] width 18 height 18
click at [1434, 227] on input "checkbox" at bounding box center [1434, 227] width 1 height 1
checkbox input "true"
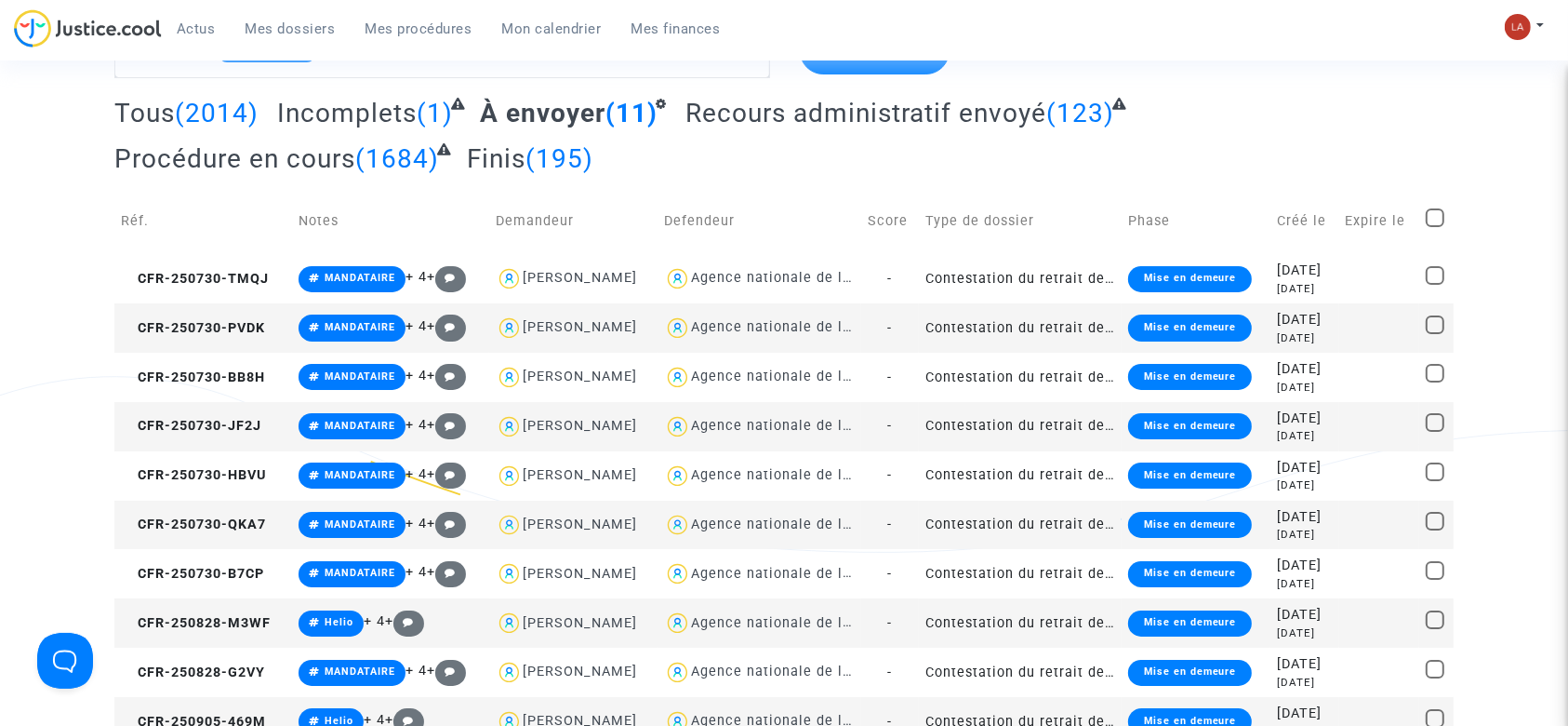
checkbox input "true"
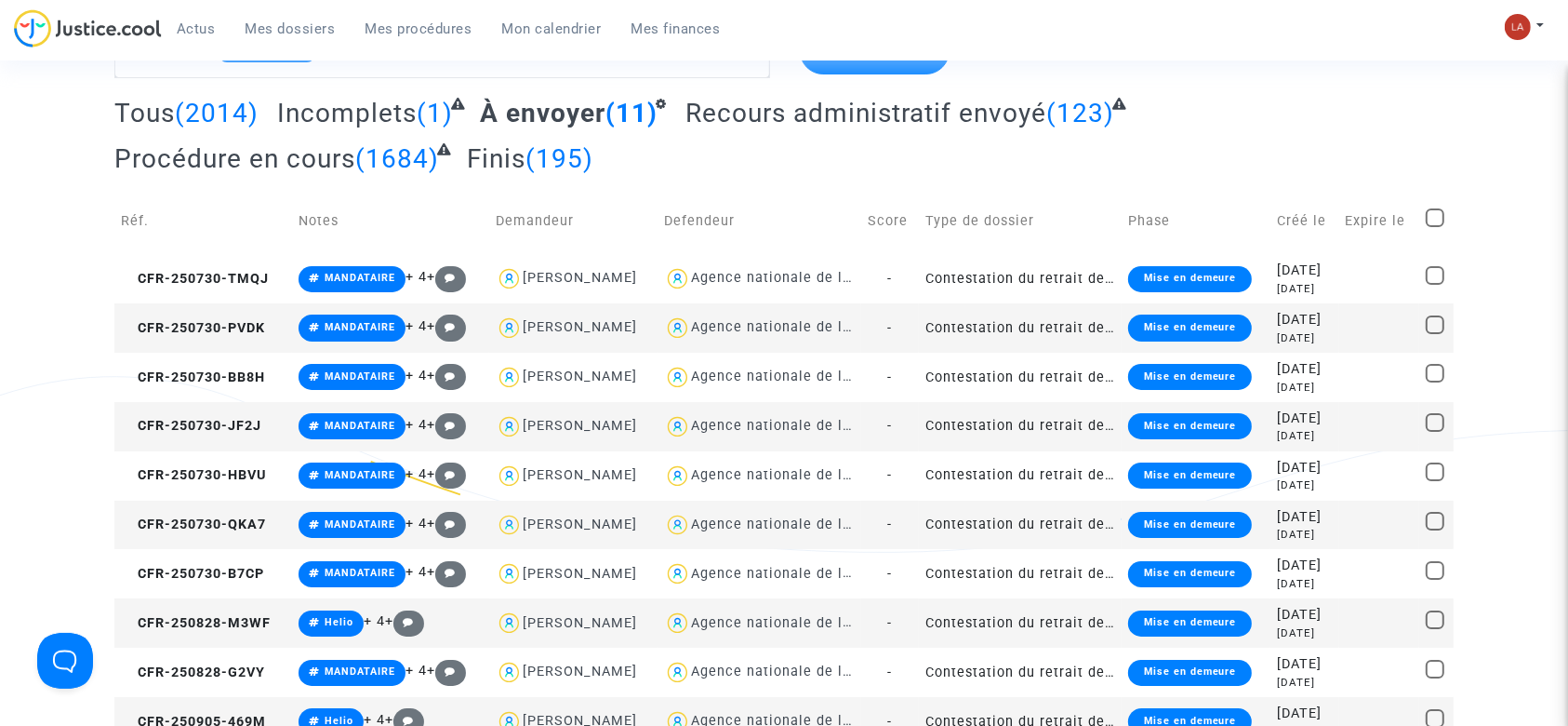
checkbox input "true"
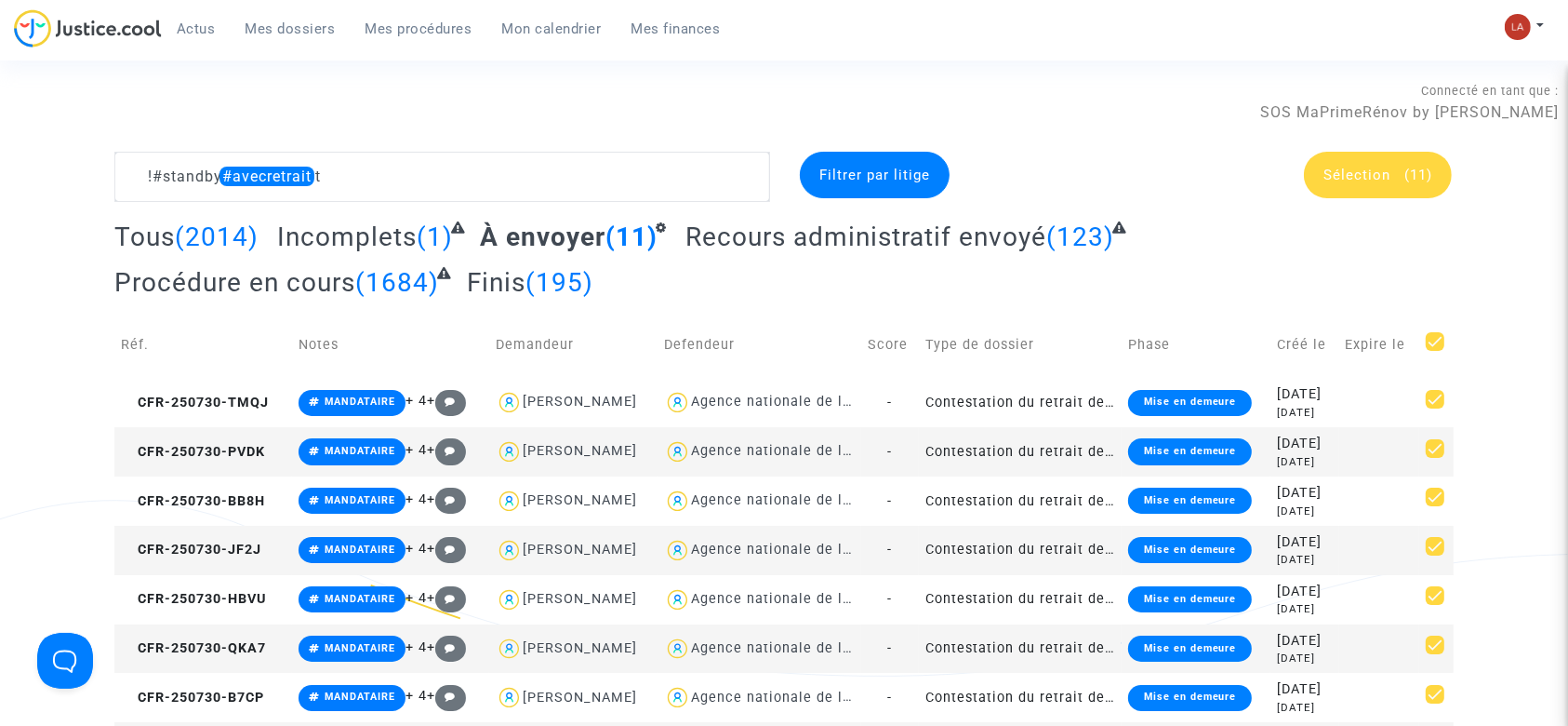
click at [1405, 190] on div "Sélection (11)" at bounding box center [1378, 175] width 148 height 46
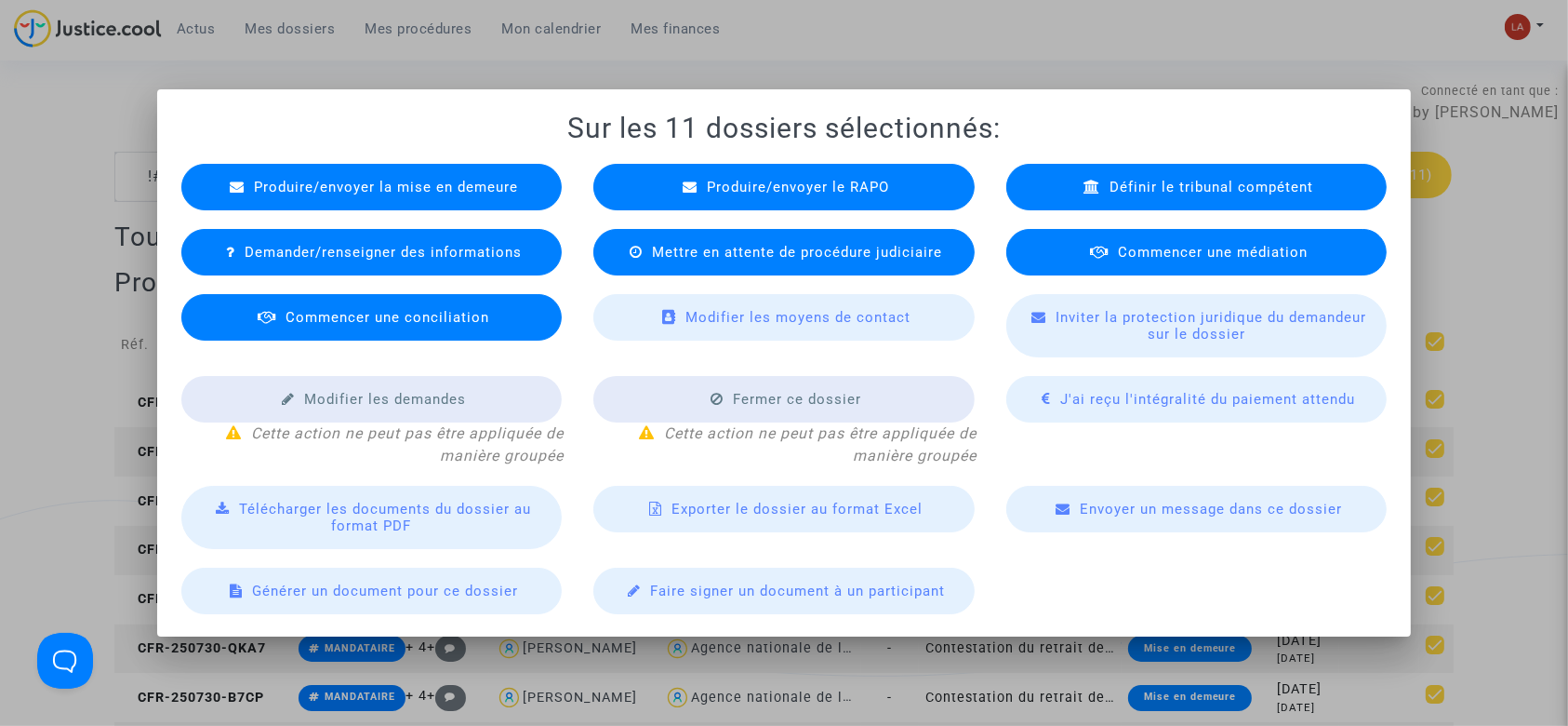
click at [822, 161] on div "Produire/envoyer la mise en demeure Produire/envoyer le RAPO Définir le tribuna…" at bounding box center [784, 380] width 1238 height 469
click at [812, 182] on span "Produire/envoyer le RAPO" at bounding box center [798, 187] width 183 height 16
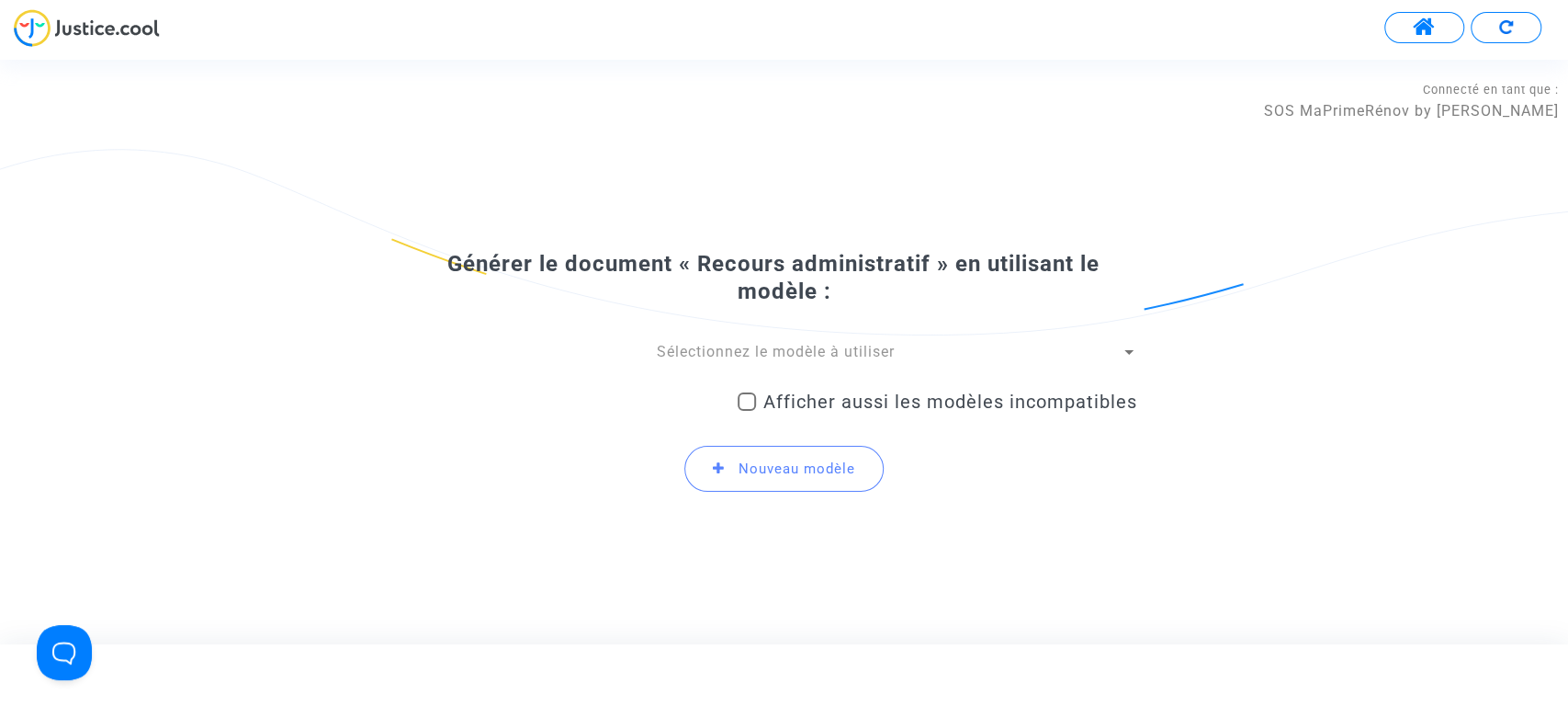
click at [723, 349] on span "Sélectionnez le modèle à utiliser" at bounding box center [776, 351] width 238 height 17
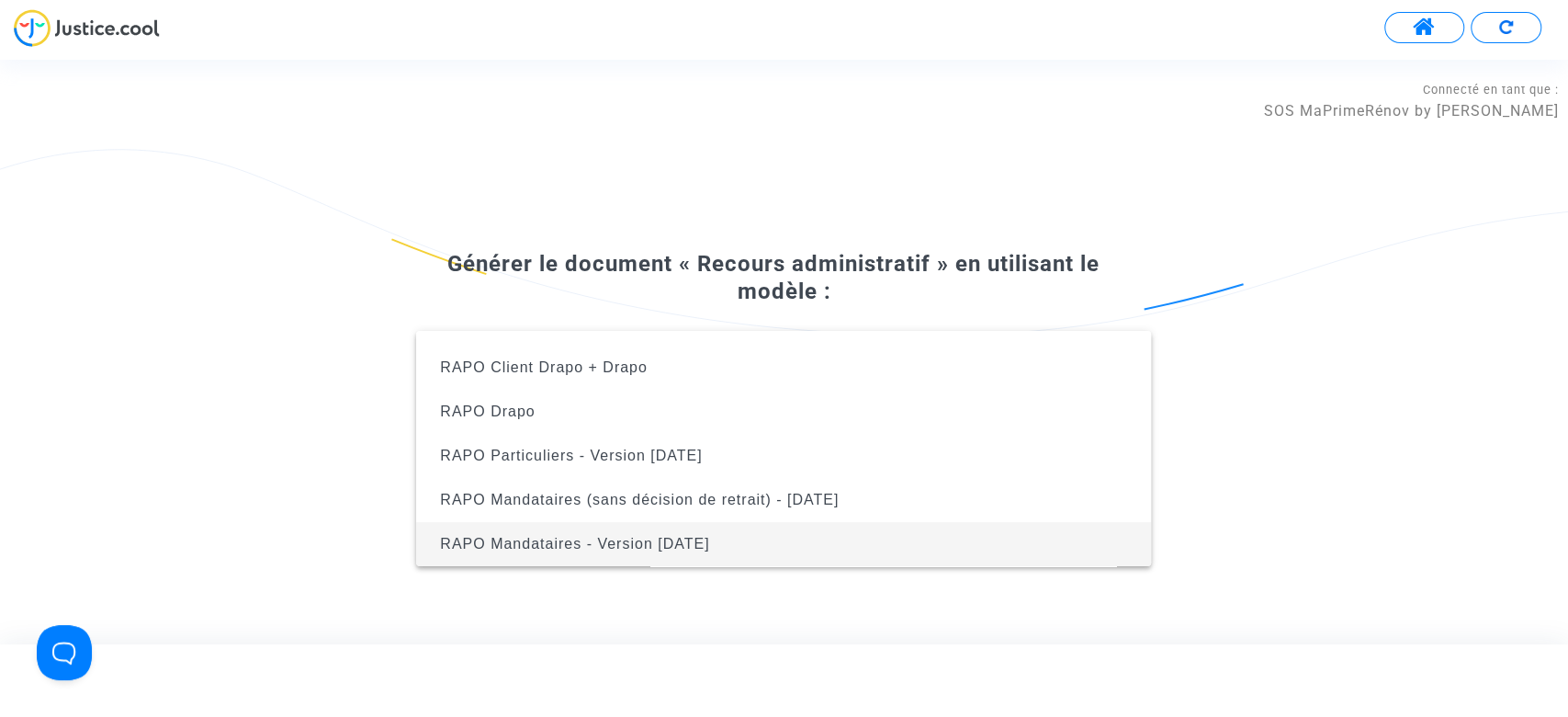
click at [850, 543] on span "RAPO Mandataires - Version Oct2024" at bounding box center [784, 543] width 706 height 44
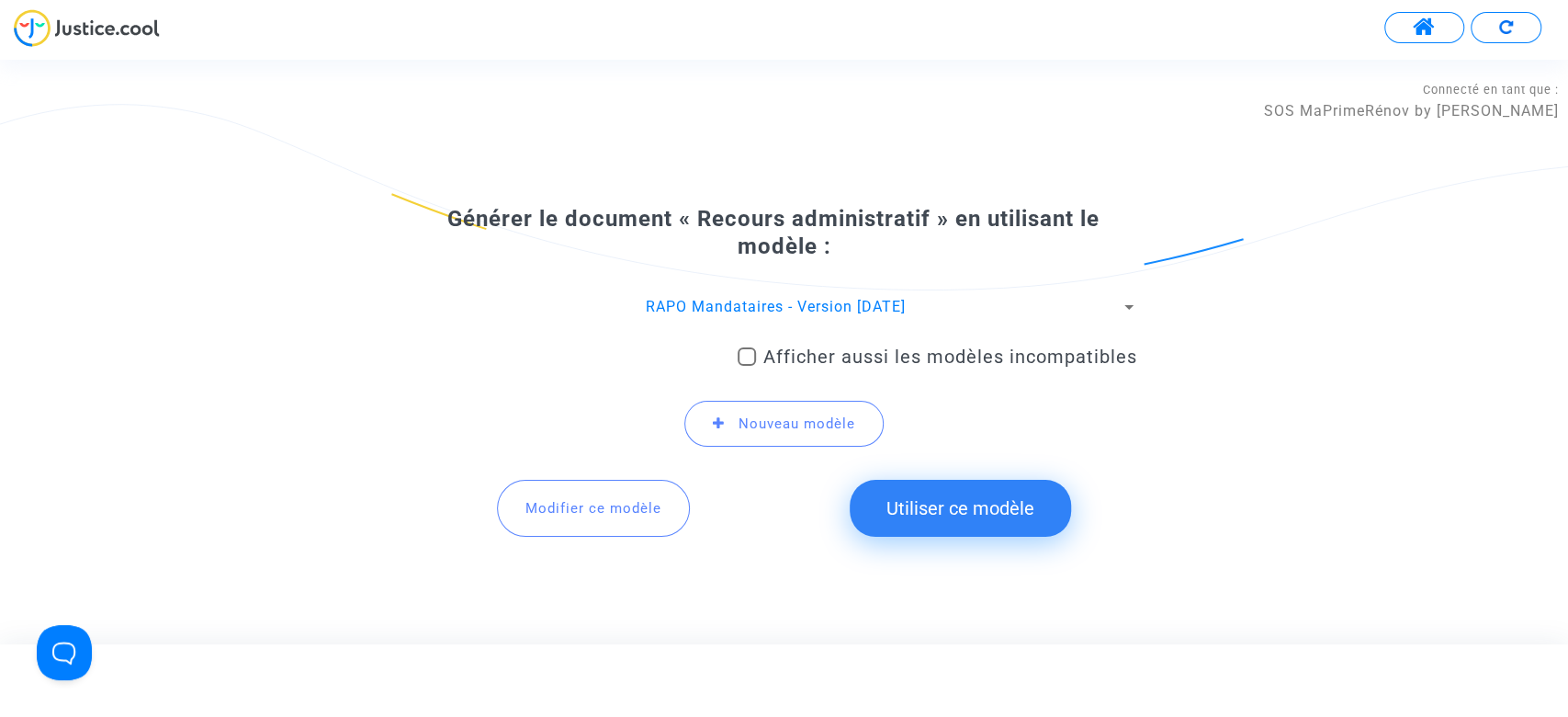
click at [918, 519] on button "Utiliser ce modèle" at bounding box center [960, 508] width 221 height 57
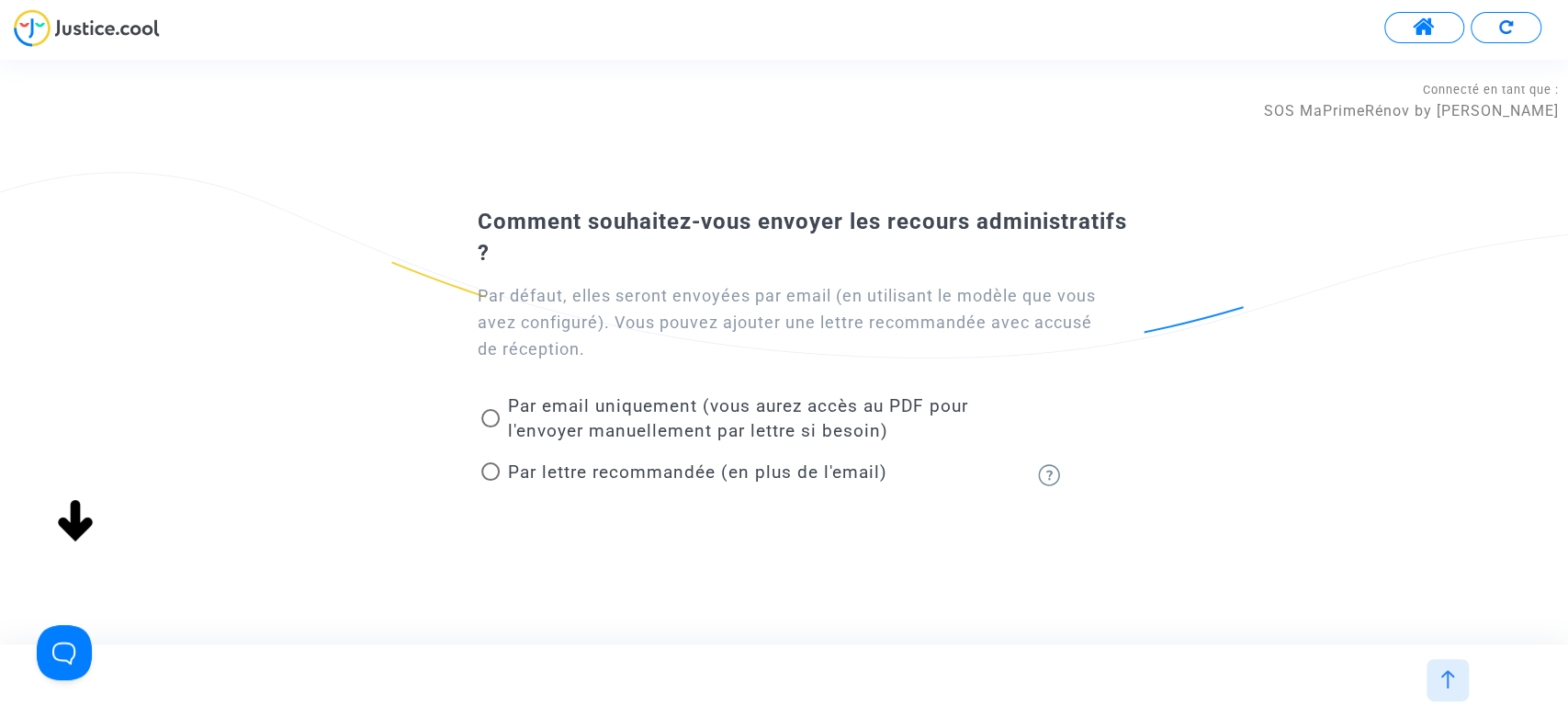
click at [681, 466] on span "Par lettre recommandée (en plus de l'email)" at bounding box center [697, 472] width 380 height 21
click at [491, 481] on input "Par lettre recommandée (en plus de l'email)" at bounding box center [490, 481] width 1 height 1
radio input "true"
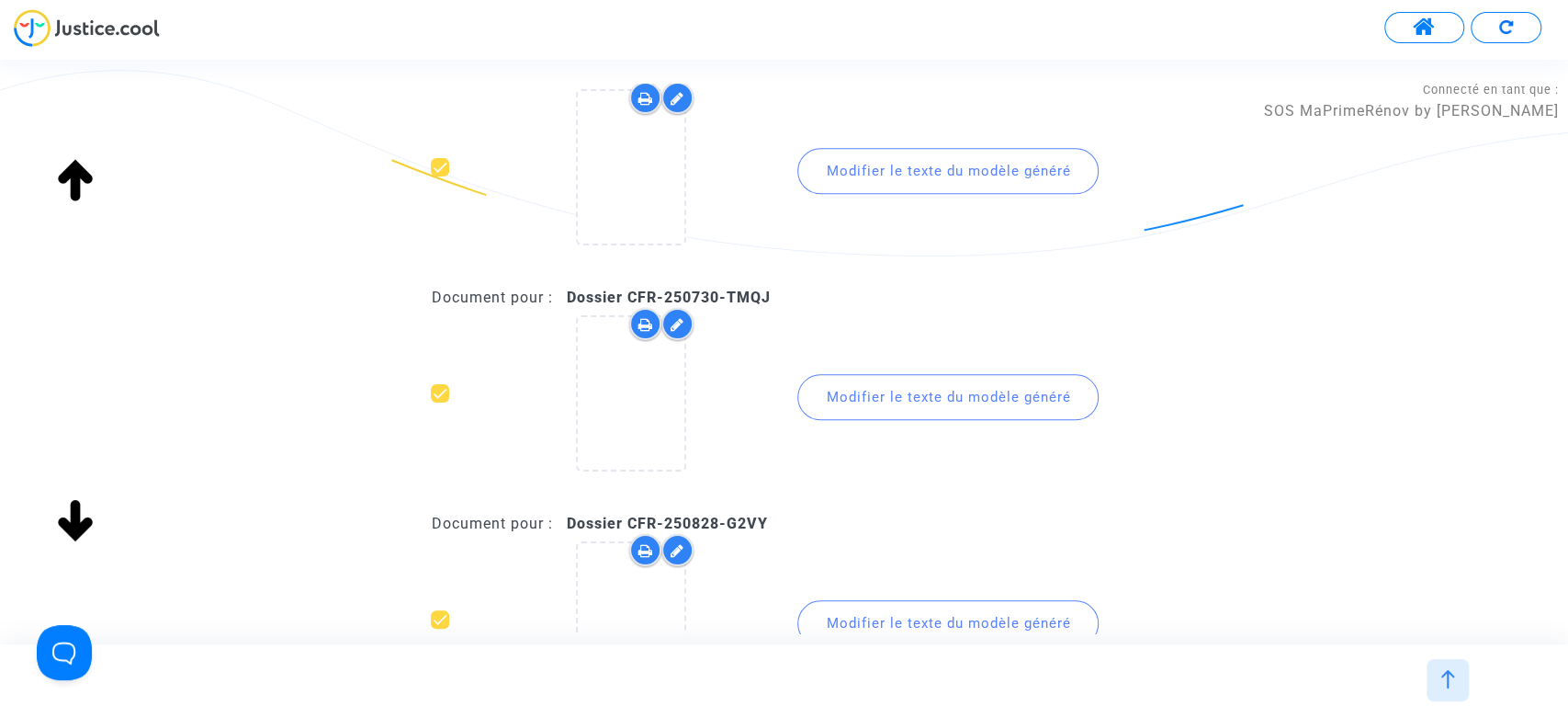
scroll to position [1714, 0]
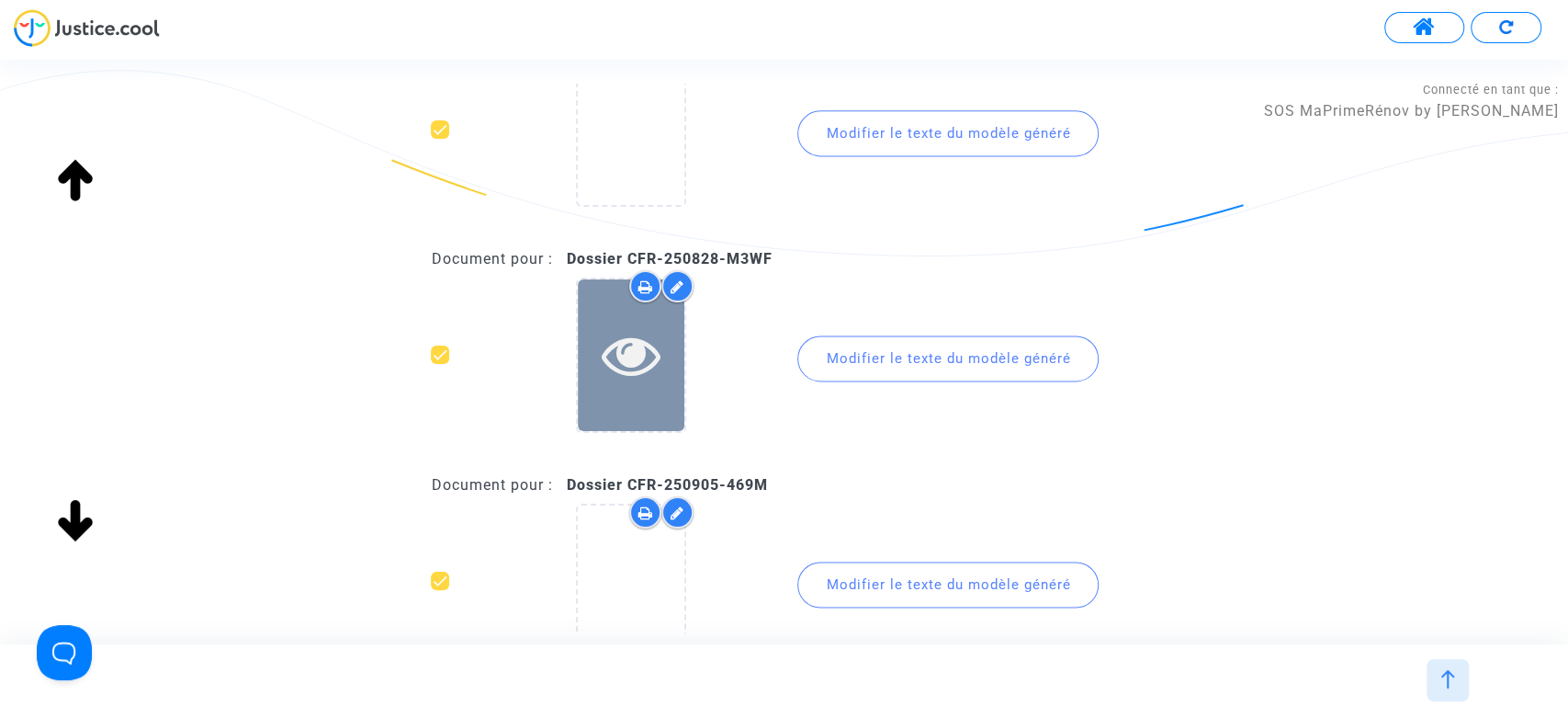
click at [650, 371] on icon at bounding box center [632, 354] width 60 height 59
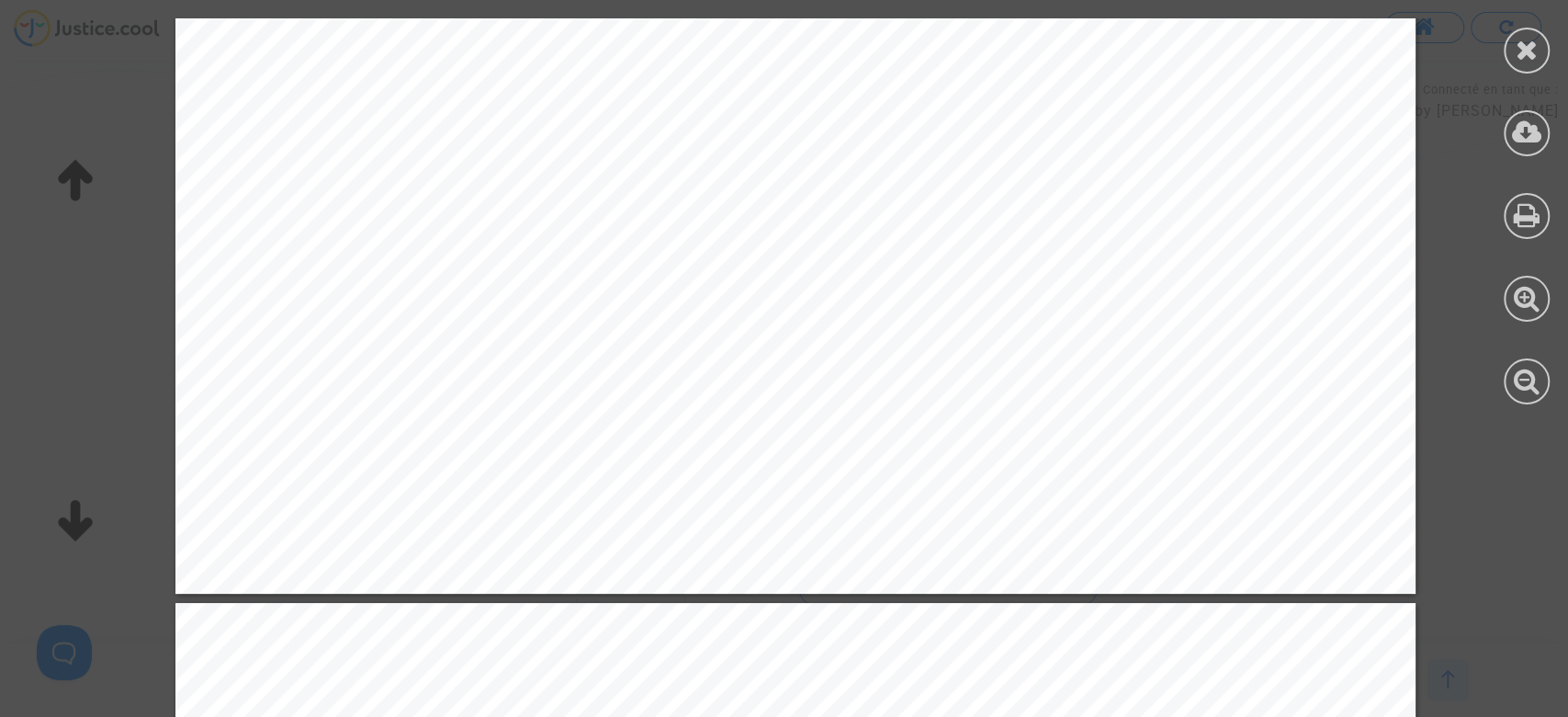
scroll to position [3675, 0]
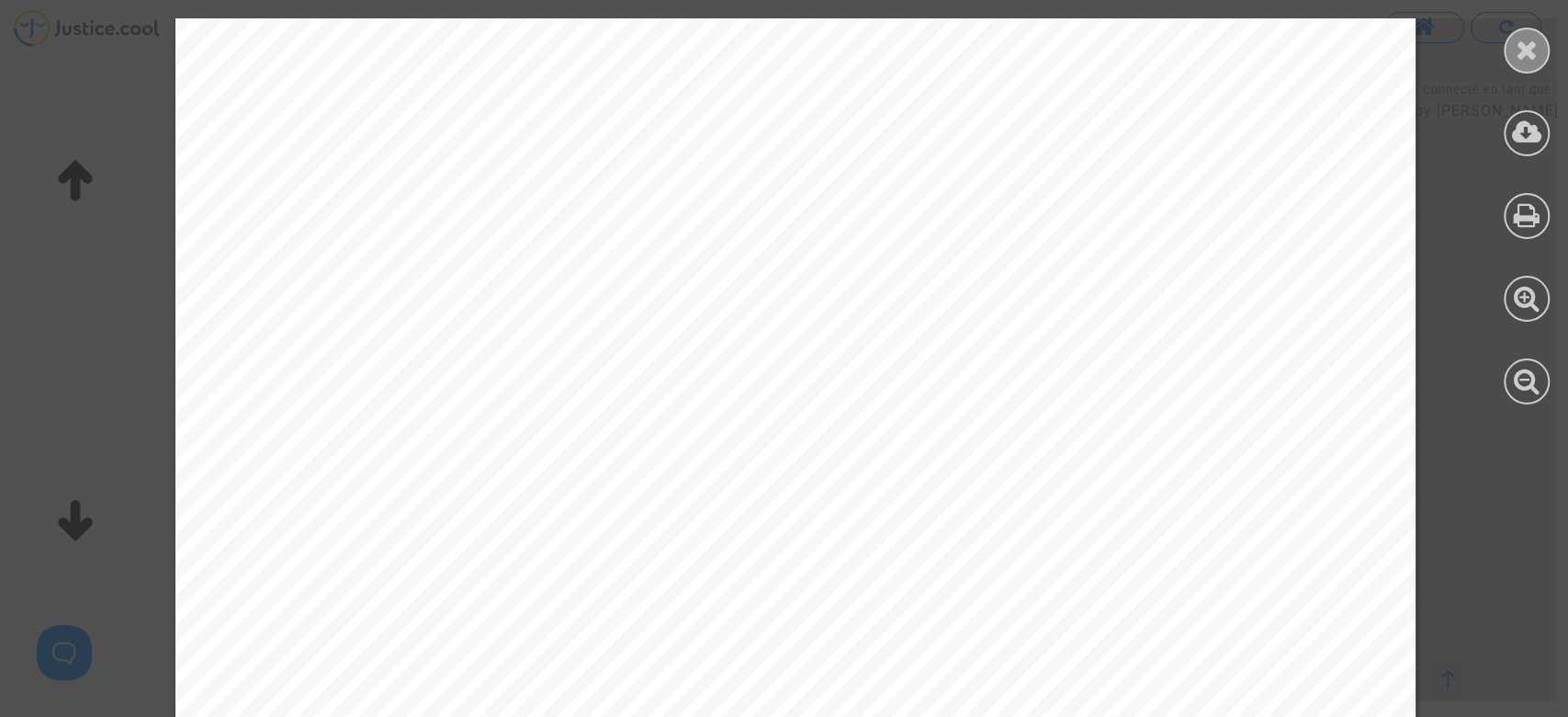
click at [1507, 54] on div at bounding box center [1527, 50] width 46 height 46
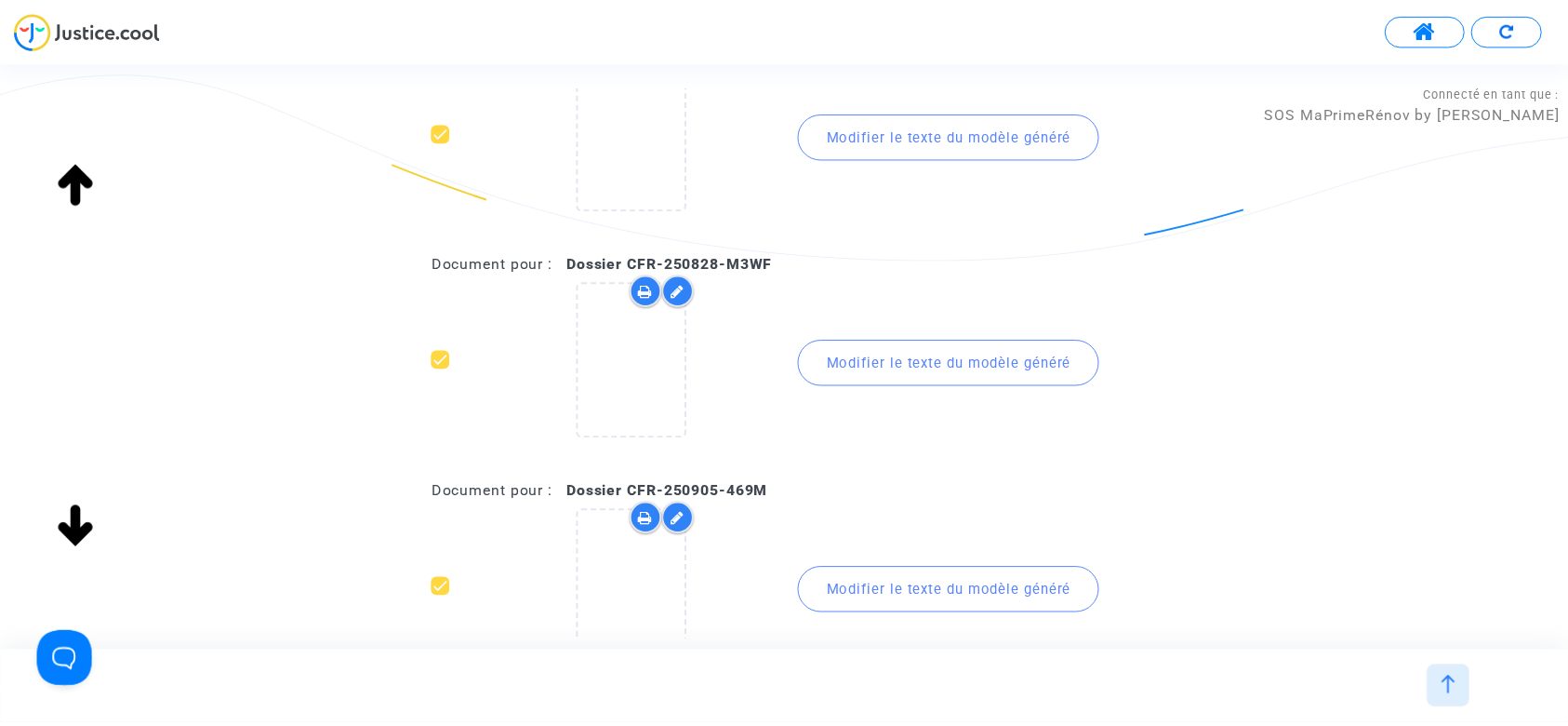
scroll to position [2205, 0]
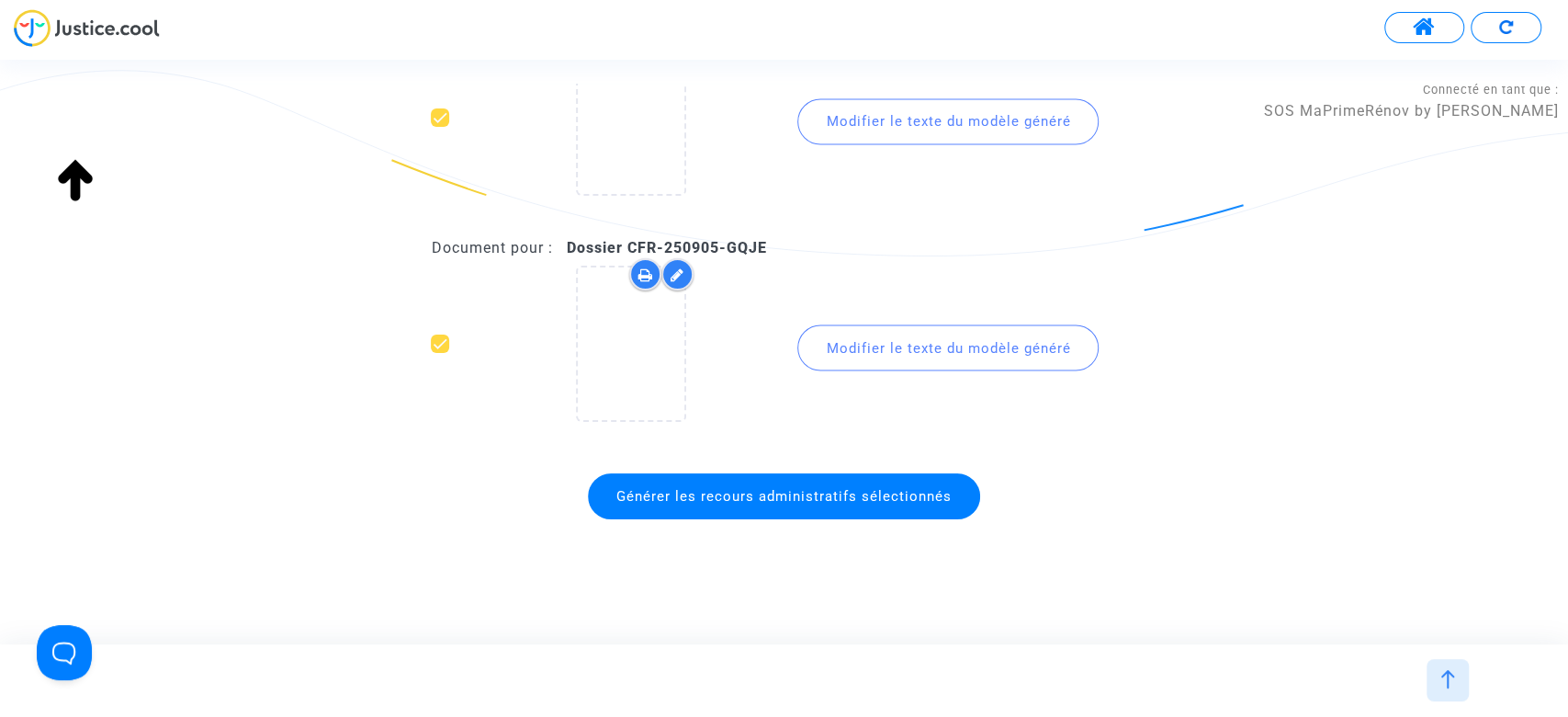
click at [766, 481] on span "Générer les recours administratifs sélectionnés" at bounding box center [784, 496] width 392 height 46
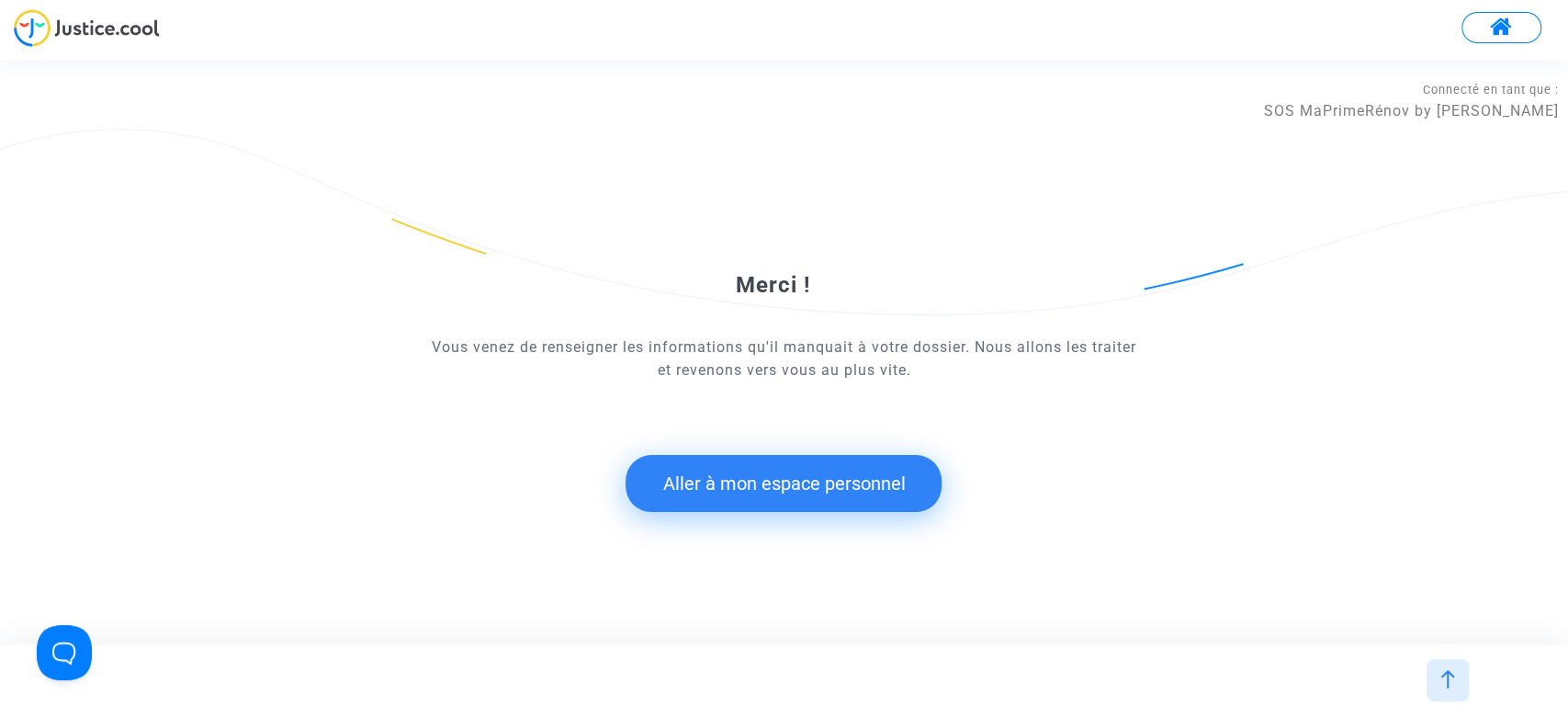
click at [879, 481] on button "Aller à mon espace personnel" at bounding box center [784, 483] width 316 height 57
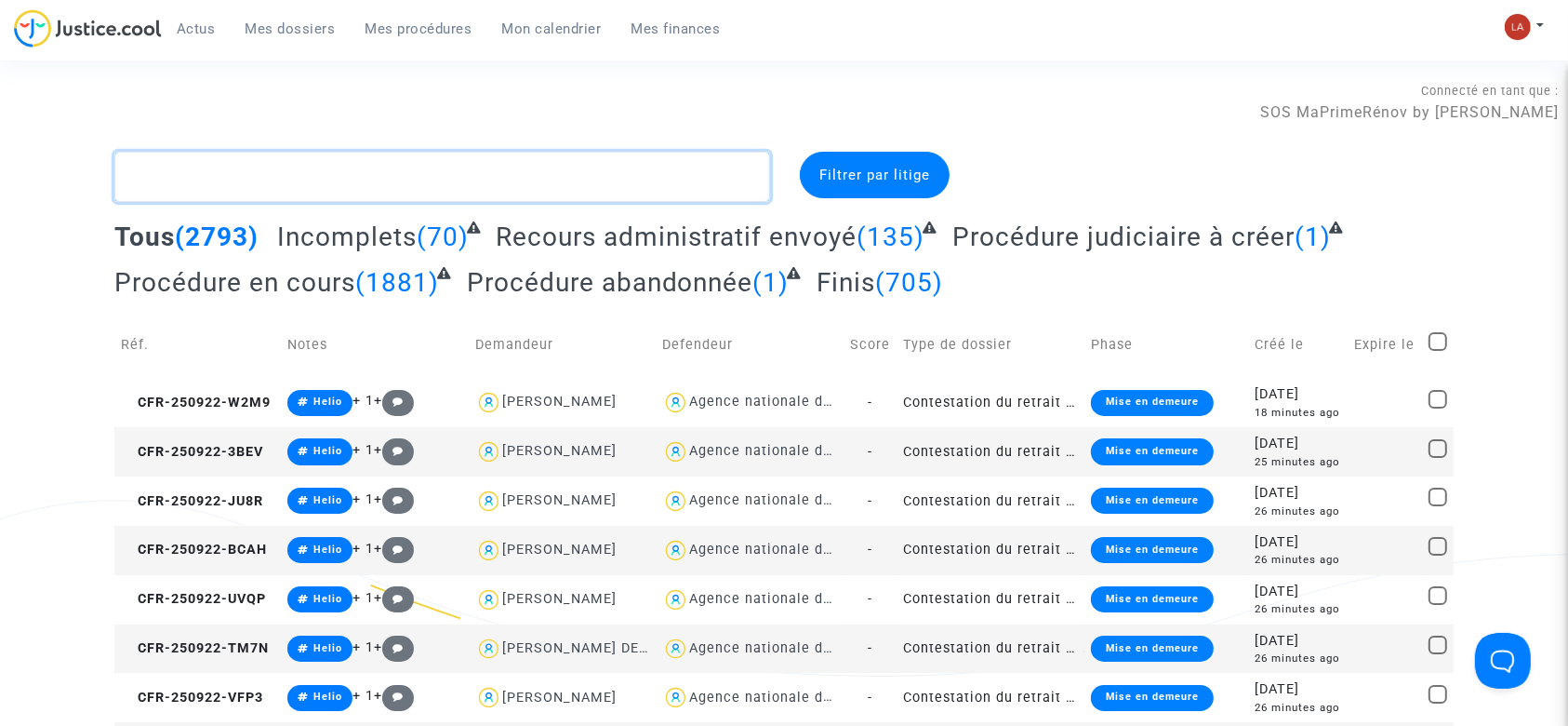
click at [613, 186] on textarea at bounding box center [442, 177] width 656 height 50
paste textarea "CFR-250730-B7CP"
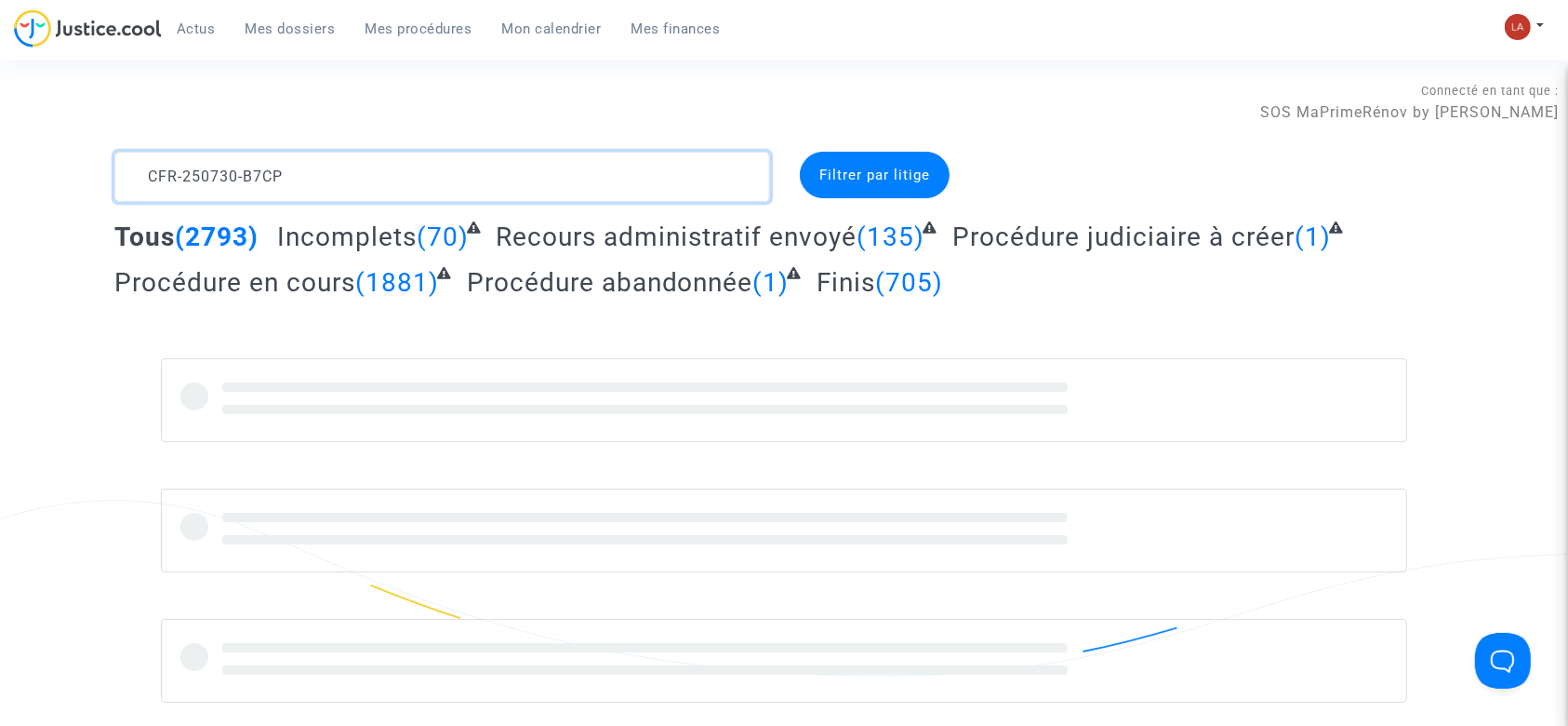
click at [637, 183] on textarea at bounding box center [442, 177] width 656 height 50
click at [648, 185] on textarea at bounding box center [442, 177] width 656 height 50
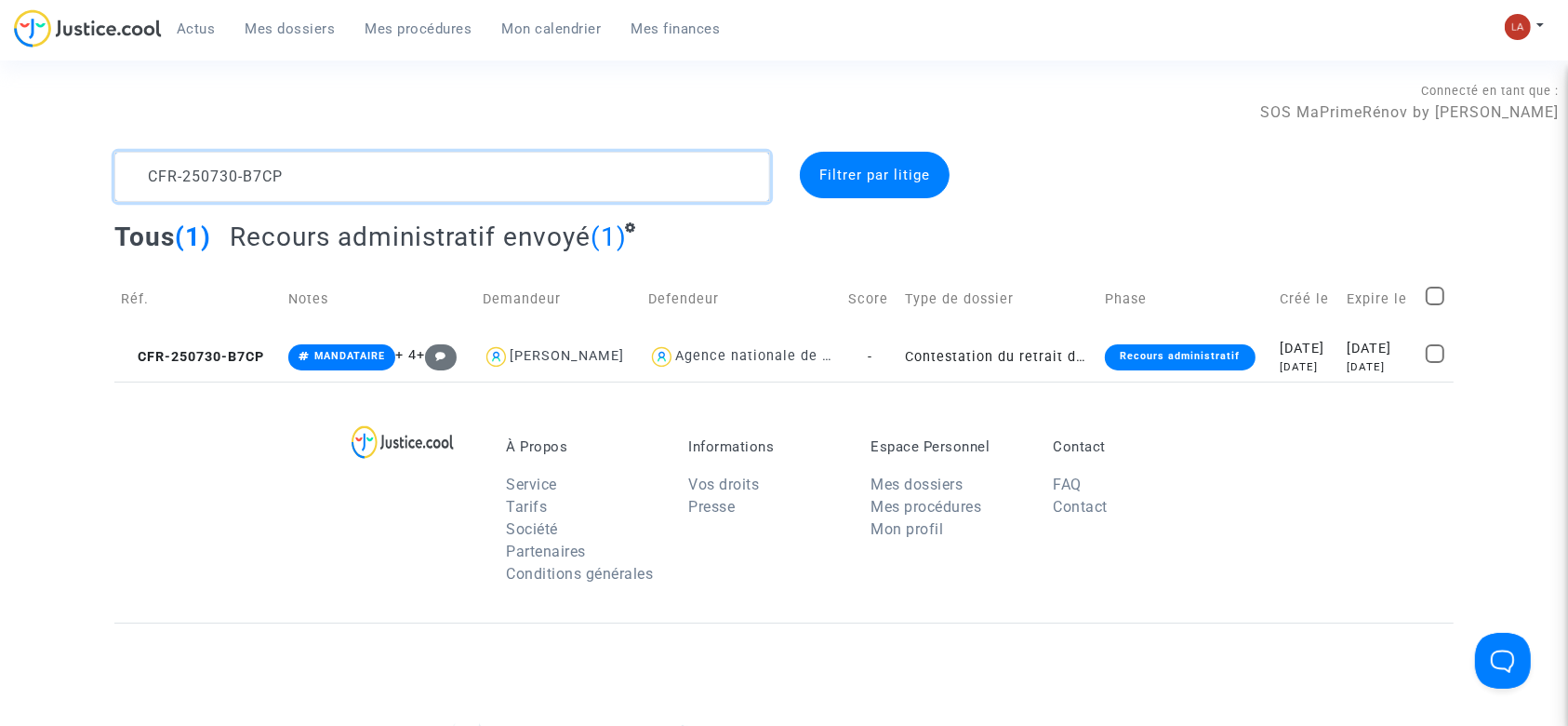
click at [648, 185] on textarea at bounding box center [442, 177] width 656 height 50
click at [656, 179] on textarea at bounding box center [442, 177] width 656 height 50
type textarea "CFR-250730-B7CP"
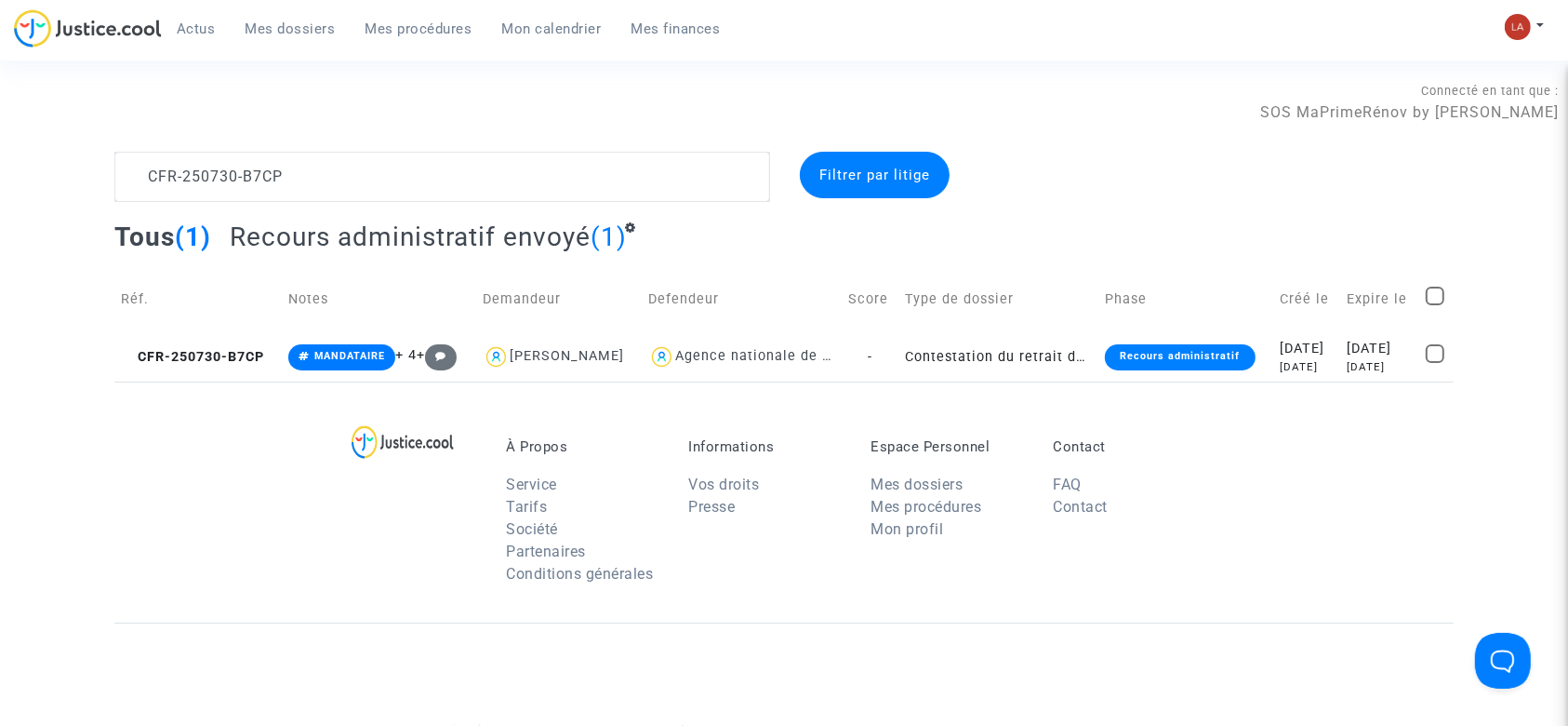
click at [617, 149] on div "Connecté en tant que : SOS MaPrimeRénov by Pitcher Avocat" at bounding box center [779, 129] width 1558 height 44
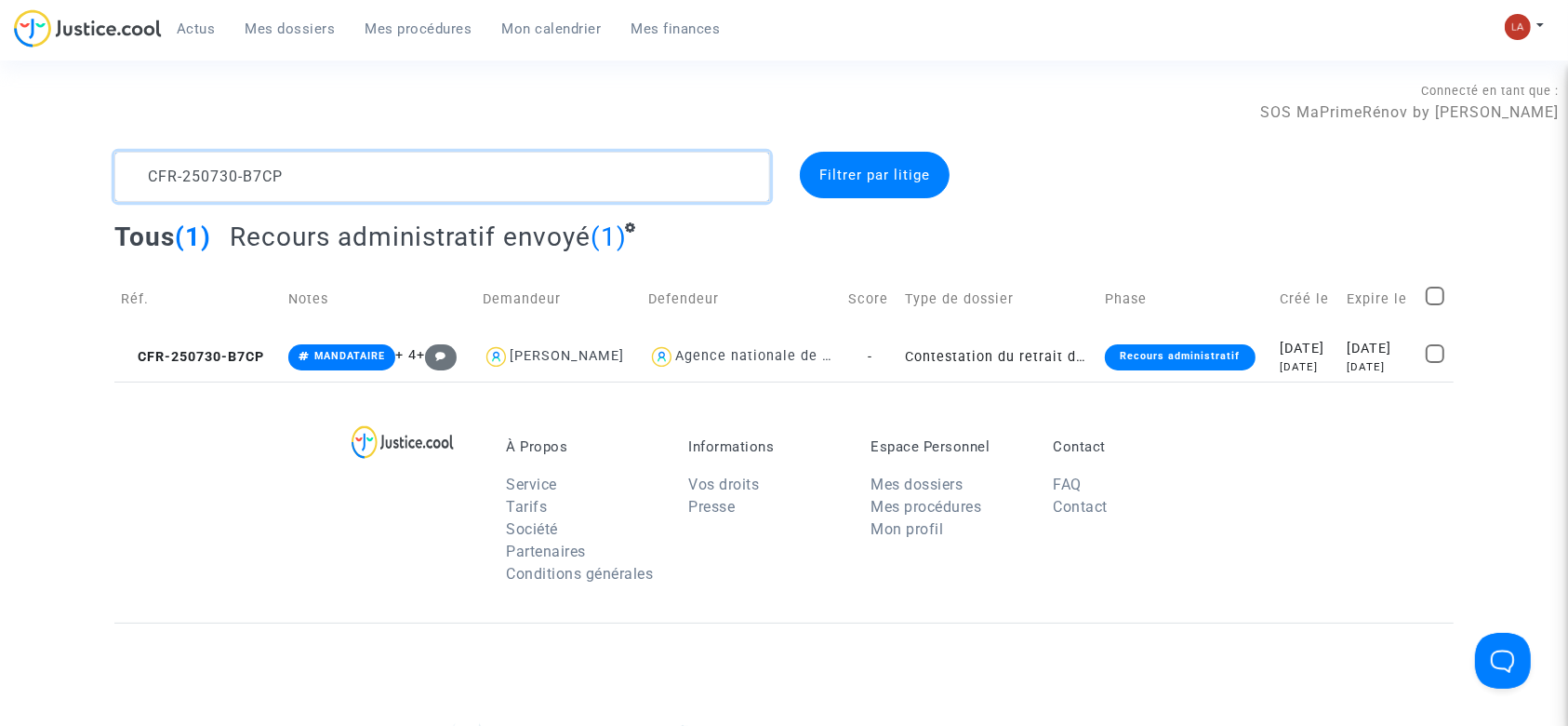
drag, startPoint x: 610, startPoint y: 185, endPoint x: -80, endPoint y: 229, distance: 691.4
click at [0, 229] on html "Actus Mes dossiers Mes procédures Mon calendrier Mes finances Mon profil Change…" at bounding box center [784, 536] width 1568 height 1071
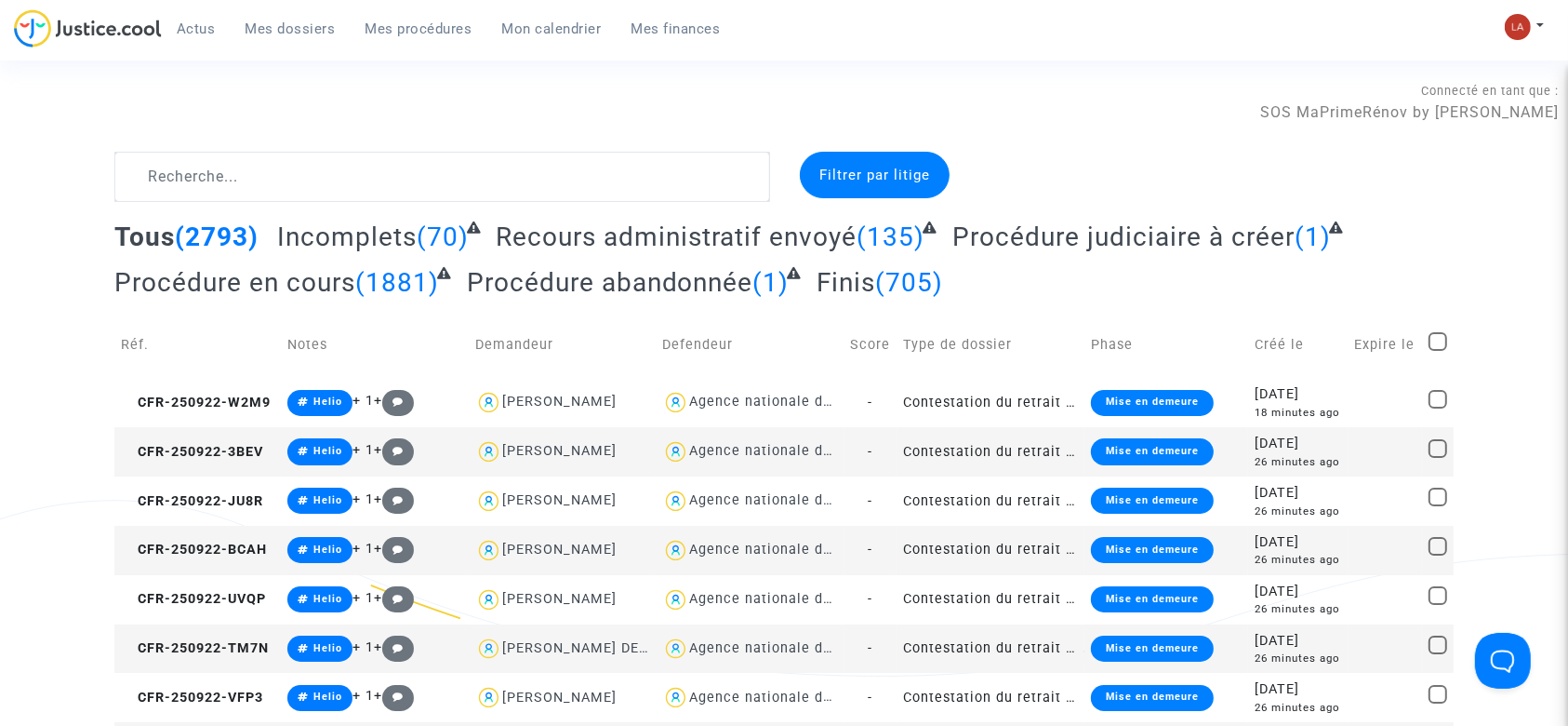
click at [1163, 253] on div "Tous (2793) Incomplets (70) Recours administratif envoyé (135) Procédure judici…" at bounding box center [784, 265] width 1339 height 91
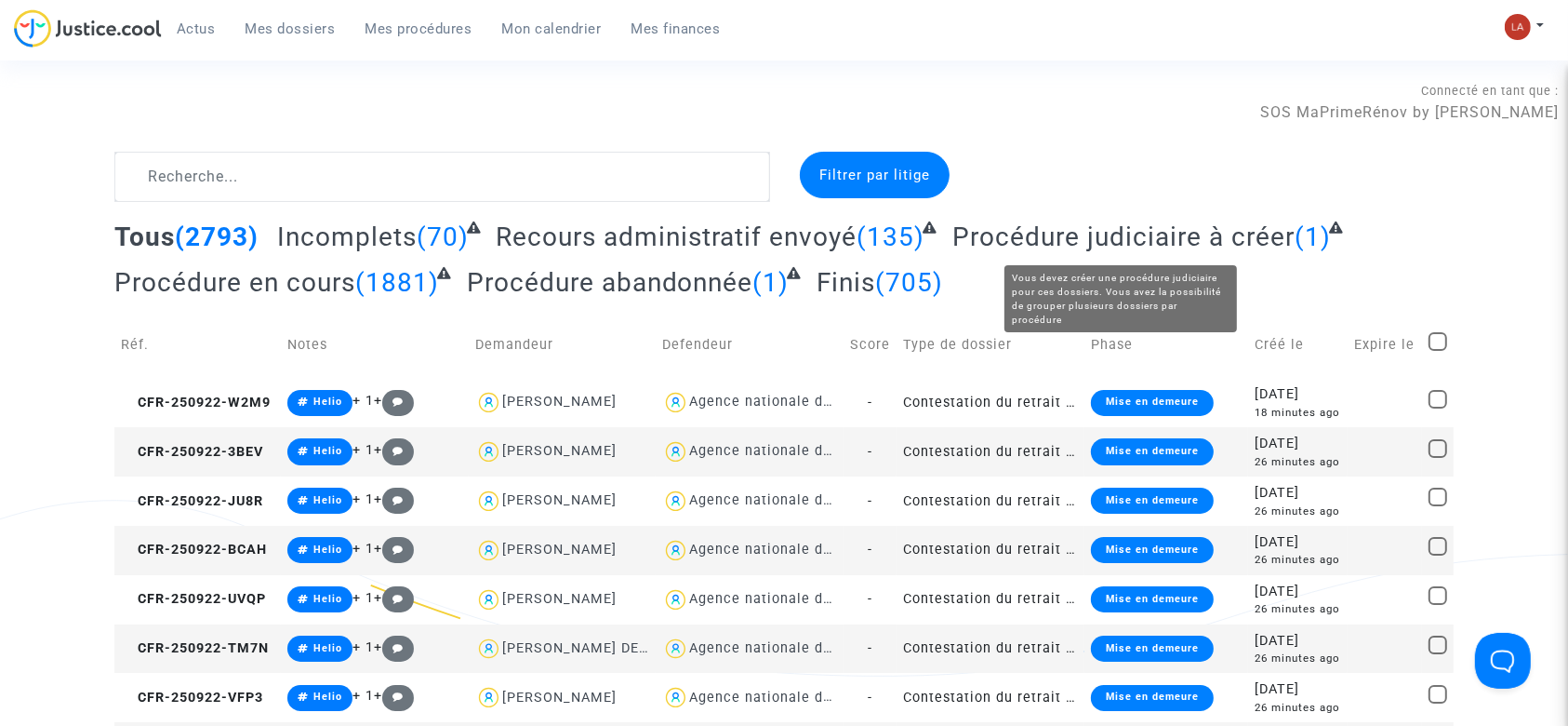
click at [1182, 236] on span "Procédure judiciaire à créer" at bounding box center [1124, 237] width 342 height 31
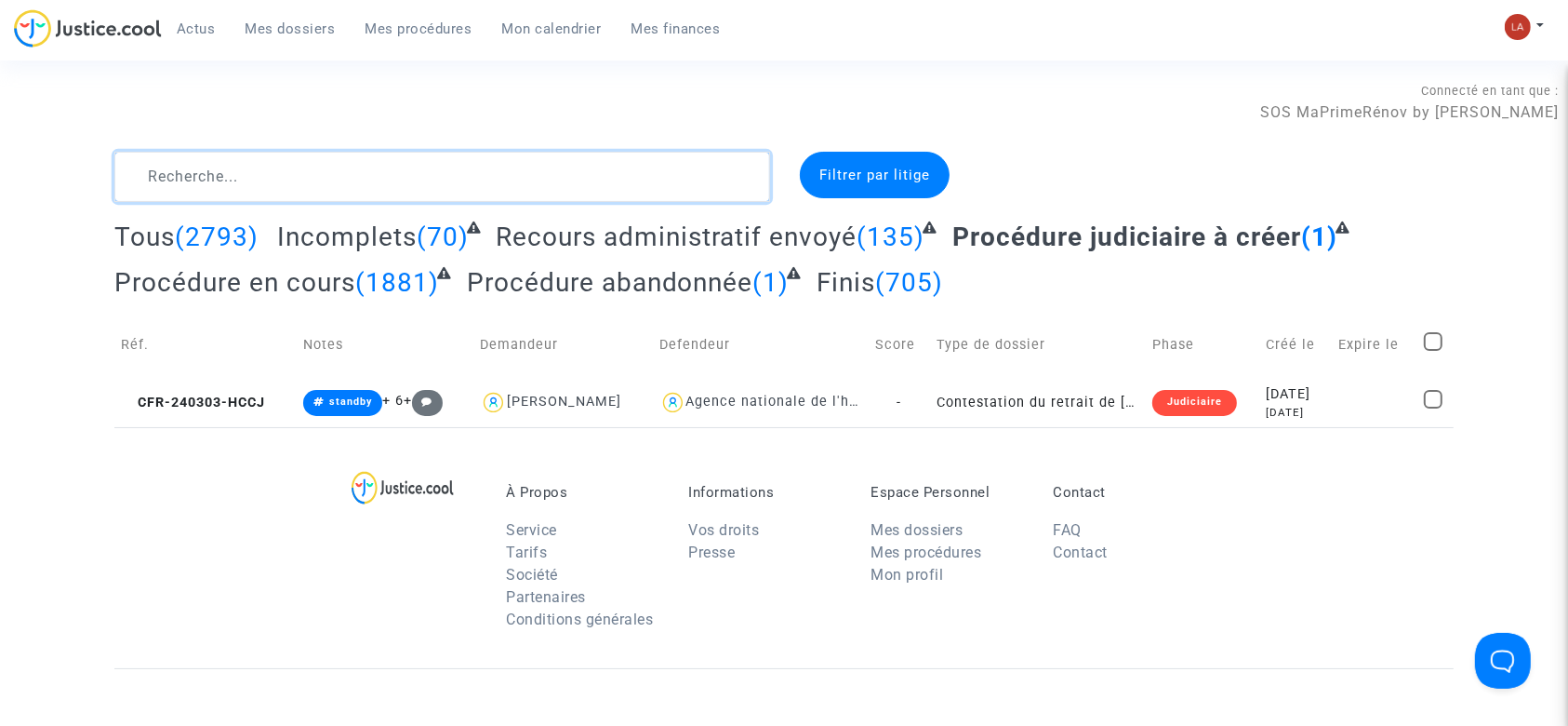
click at [523, 176] on textarea at bounding box center [442, 177] width 656 height 50
click at [543, 175] on textarea at bounding box center [442, 177] width 656 height 50
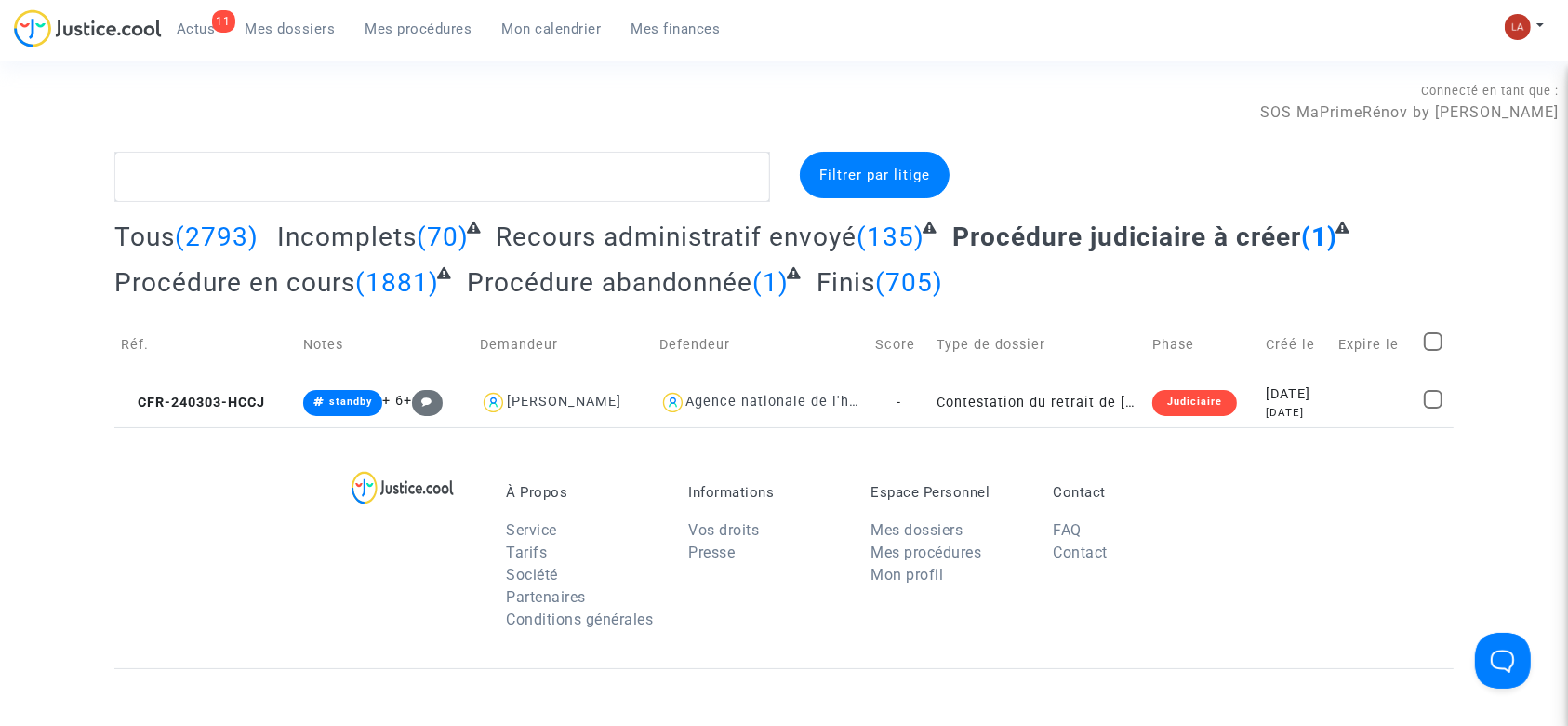
click at [198, 39] on link "11 Actus" at bounding box center [196, 28] width 69 height 28
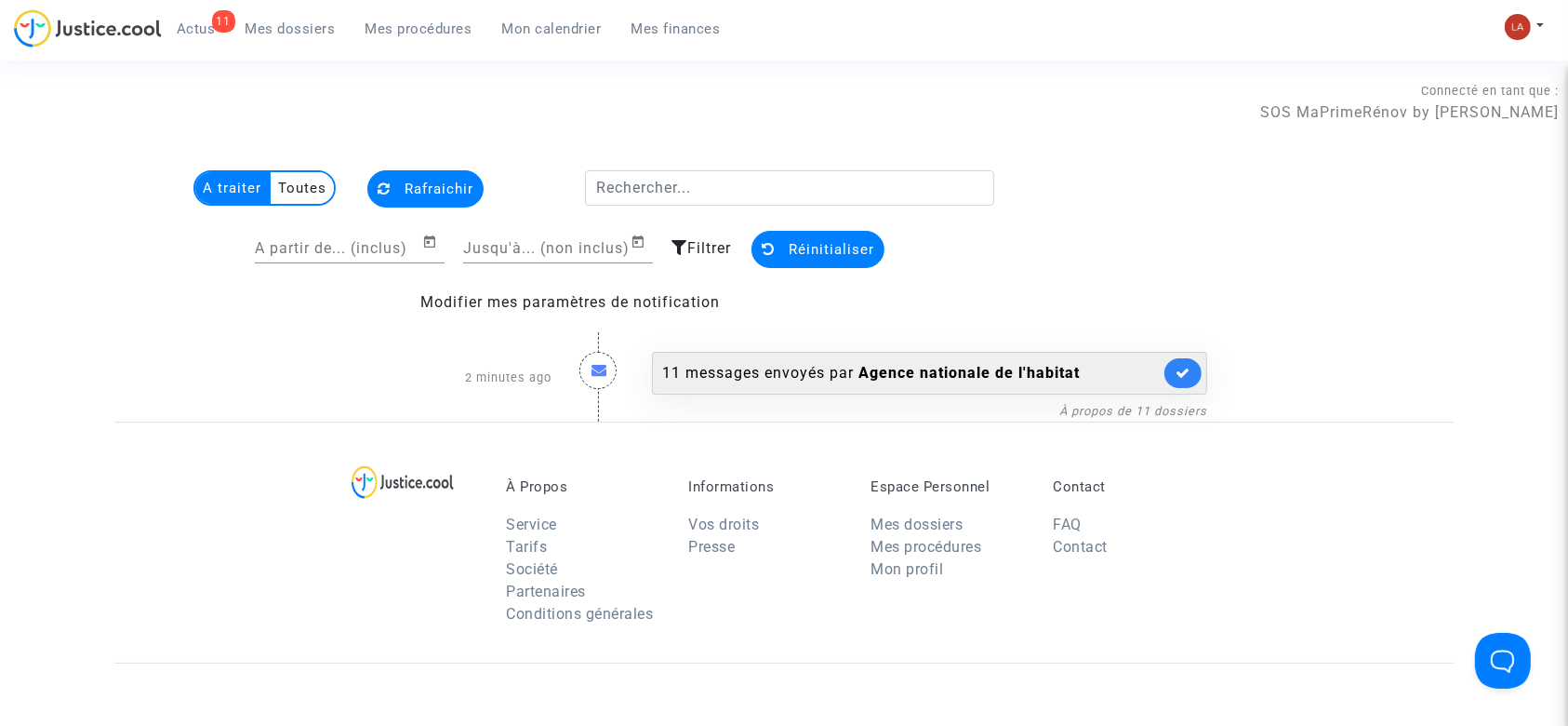
click at [1183, 369] on icon at bounding box center [1182, 372] width 14 height 14
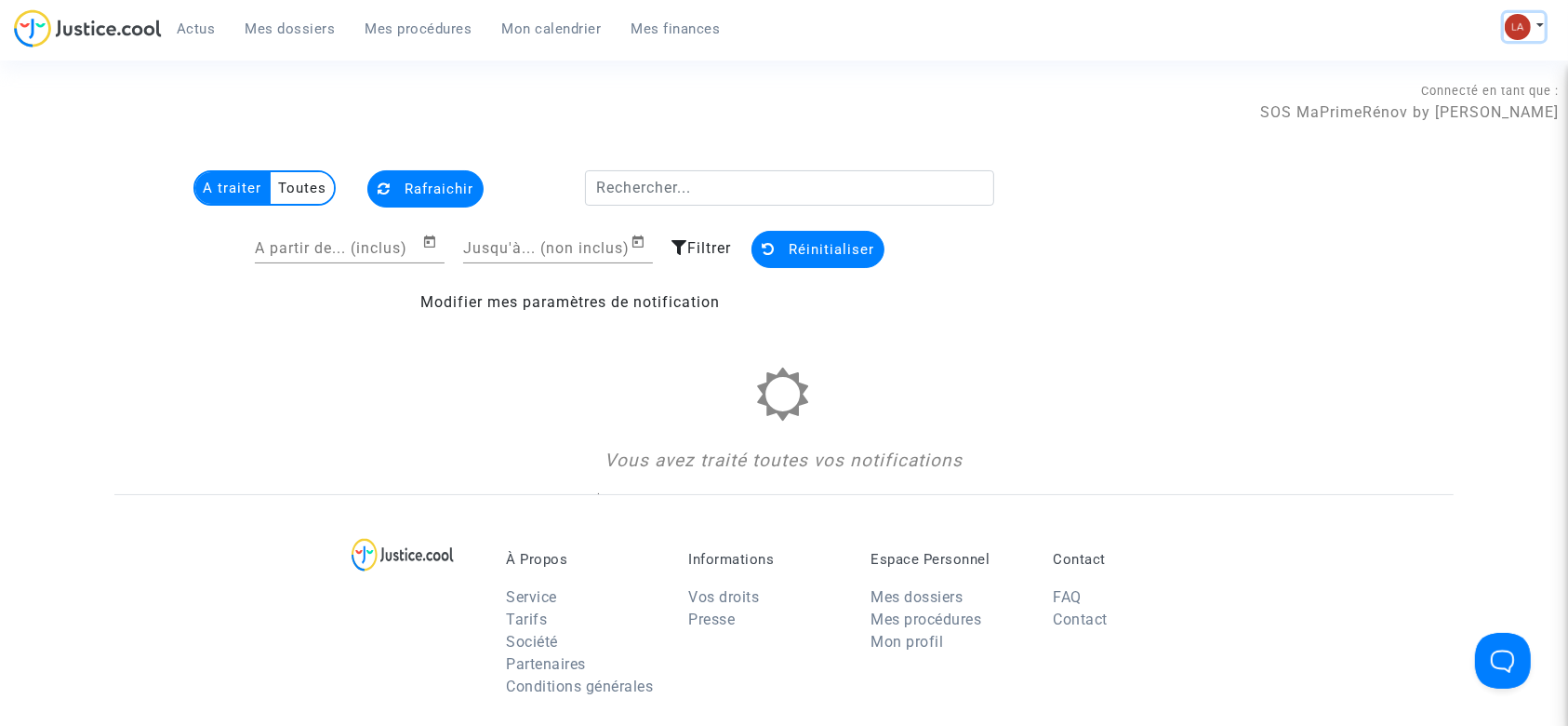
click at [1529, 34] on button at bounding box center [1524, 27] width 41 height 28
click at [1414, 96] on link "Changer de compte" at bounding box center [1449, 95] width 187 height 30
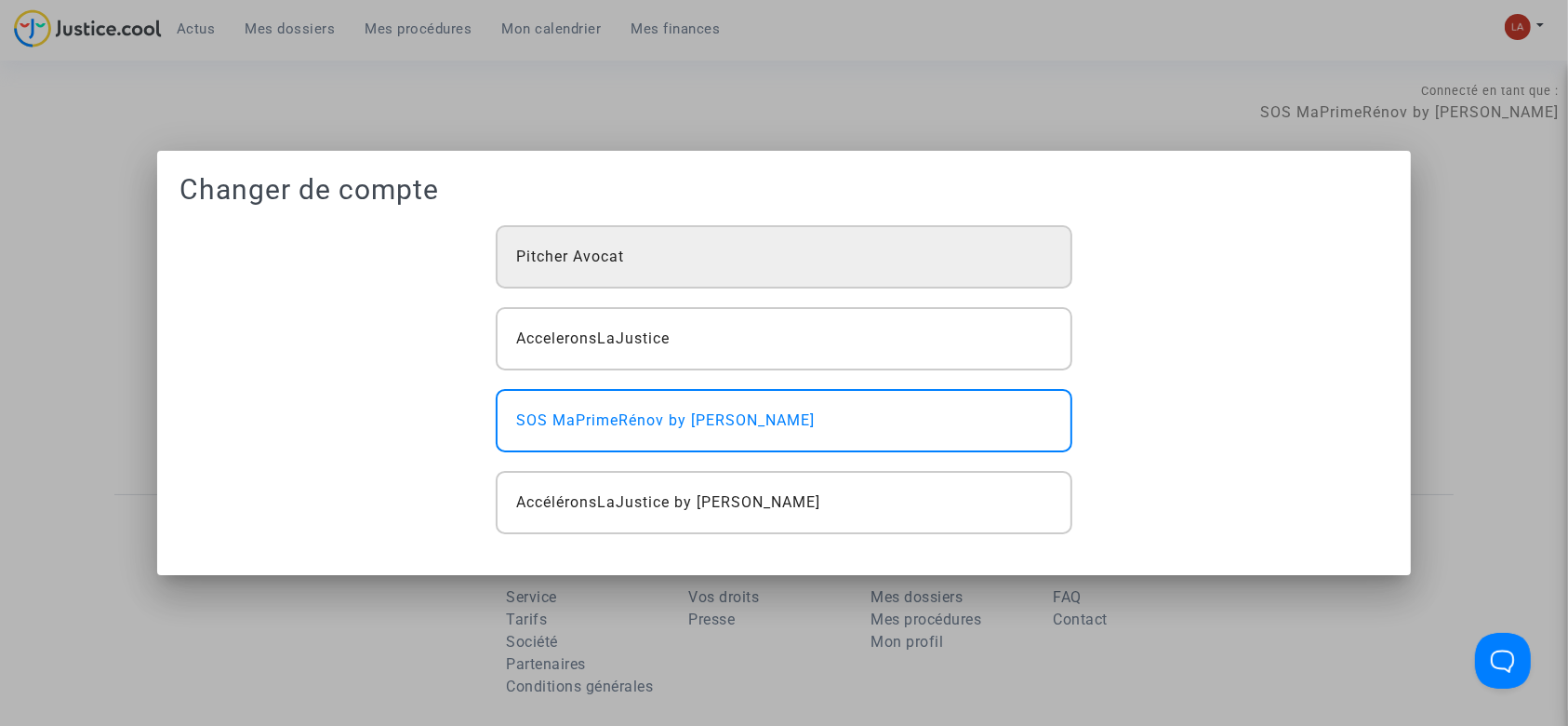
click at [804, 271] on div "Pitcher Avocat" at bounding box center [784, 257] width 577 height 63
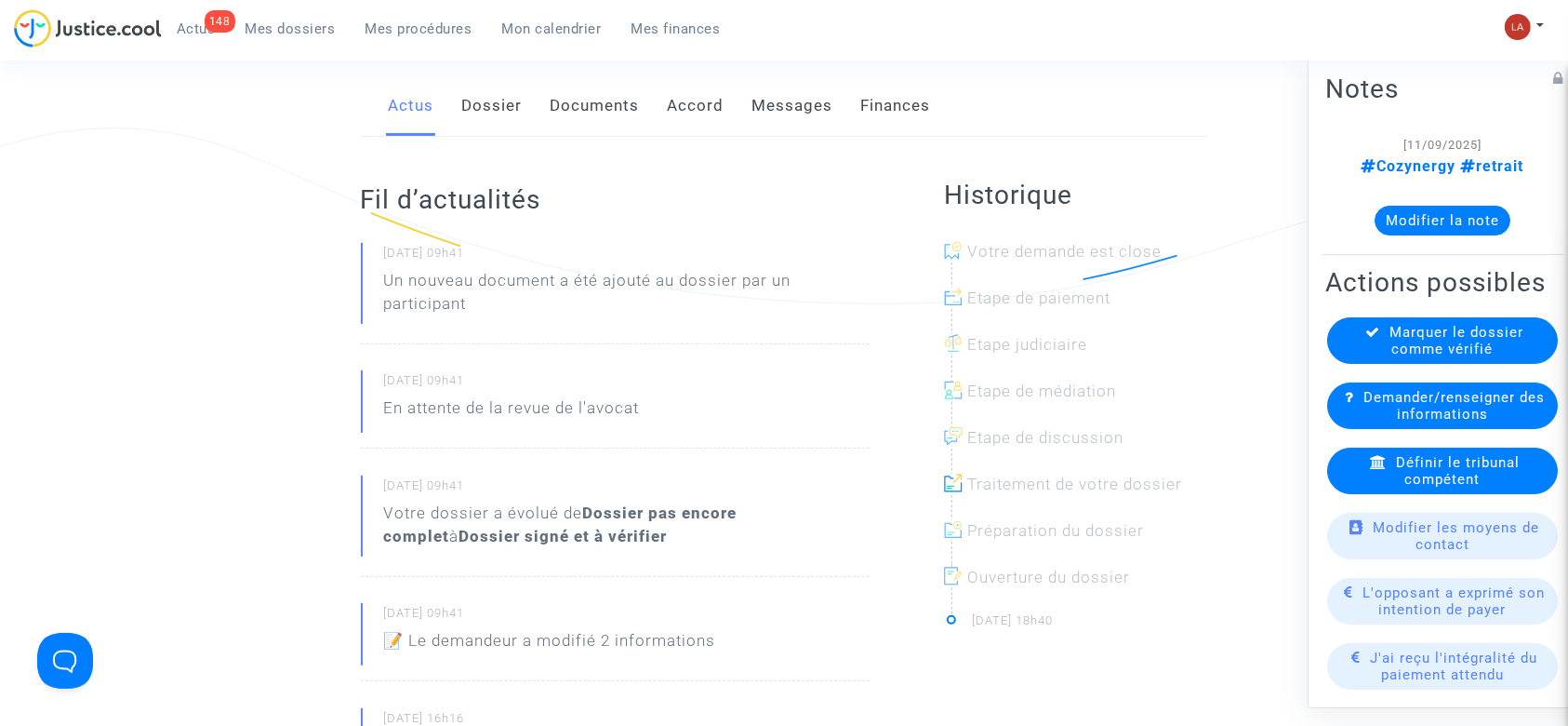
scroll to position [619, 0]
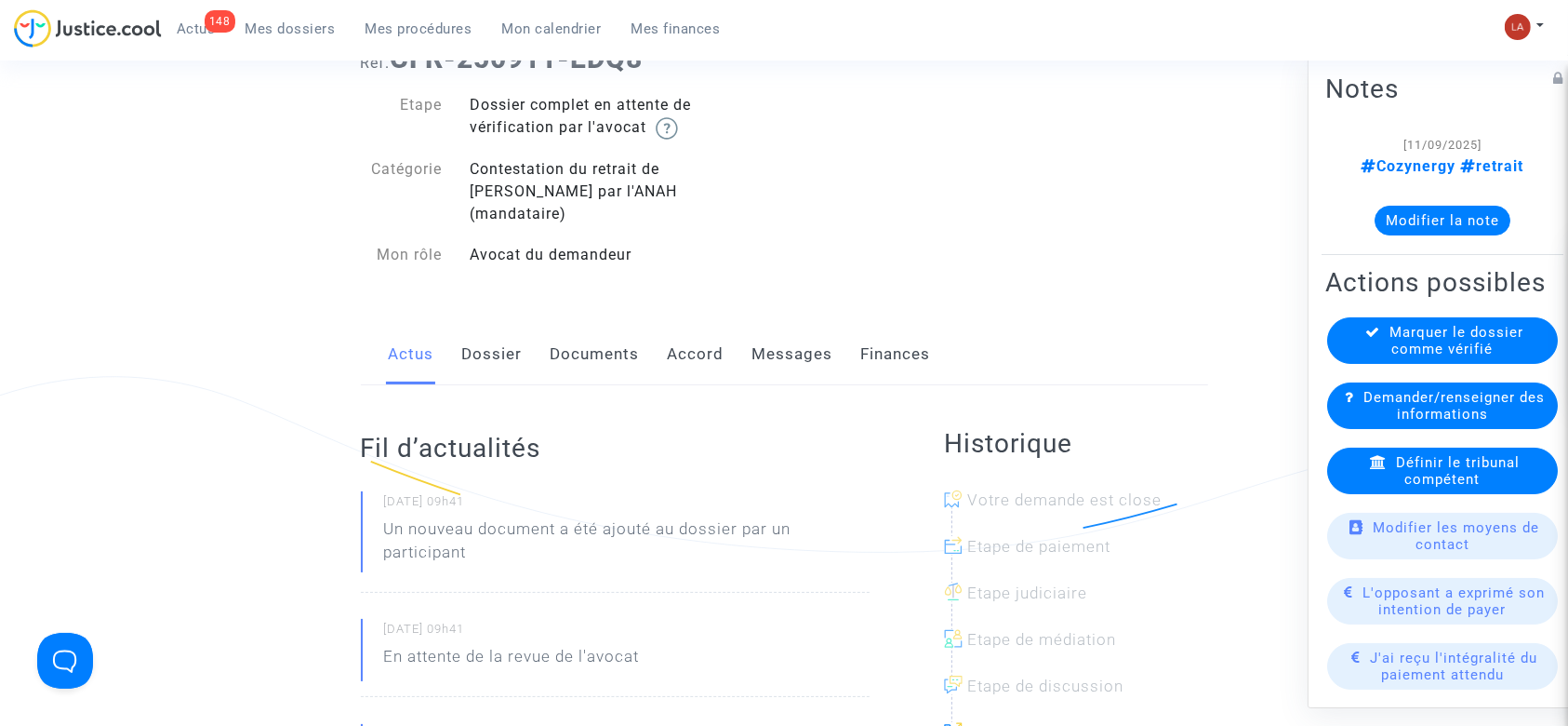
drag, startPoint x: 605, startPoint y: 317, endPoint x: 638, endPoint y: 317, distance: 33.0
click at [605, 324] on link "Documents" at bounding box center [595, 355] width 89 height 62
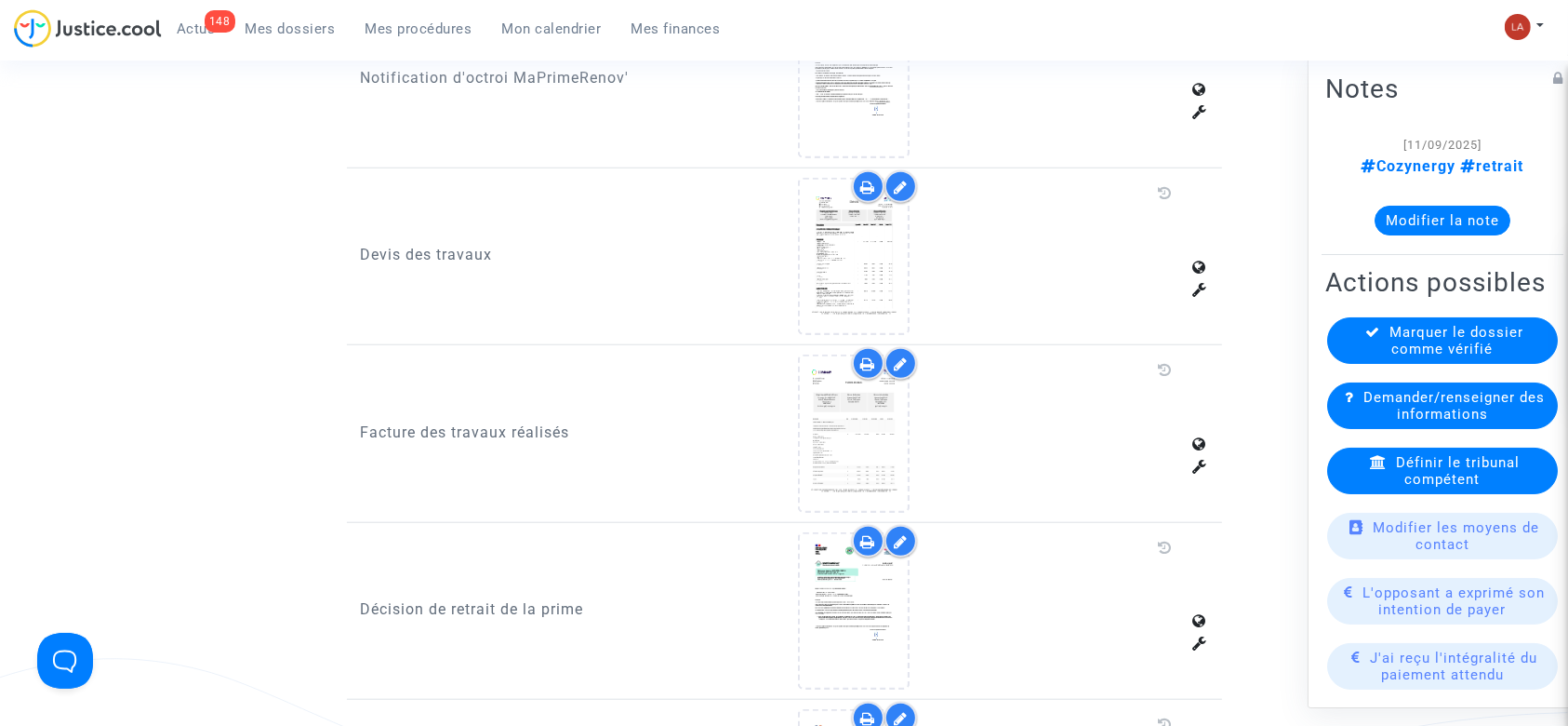
scroll to position [1736, 0]
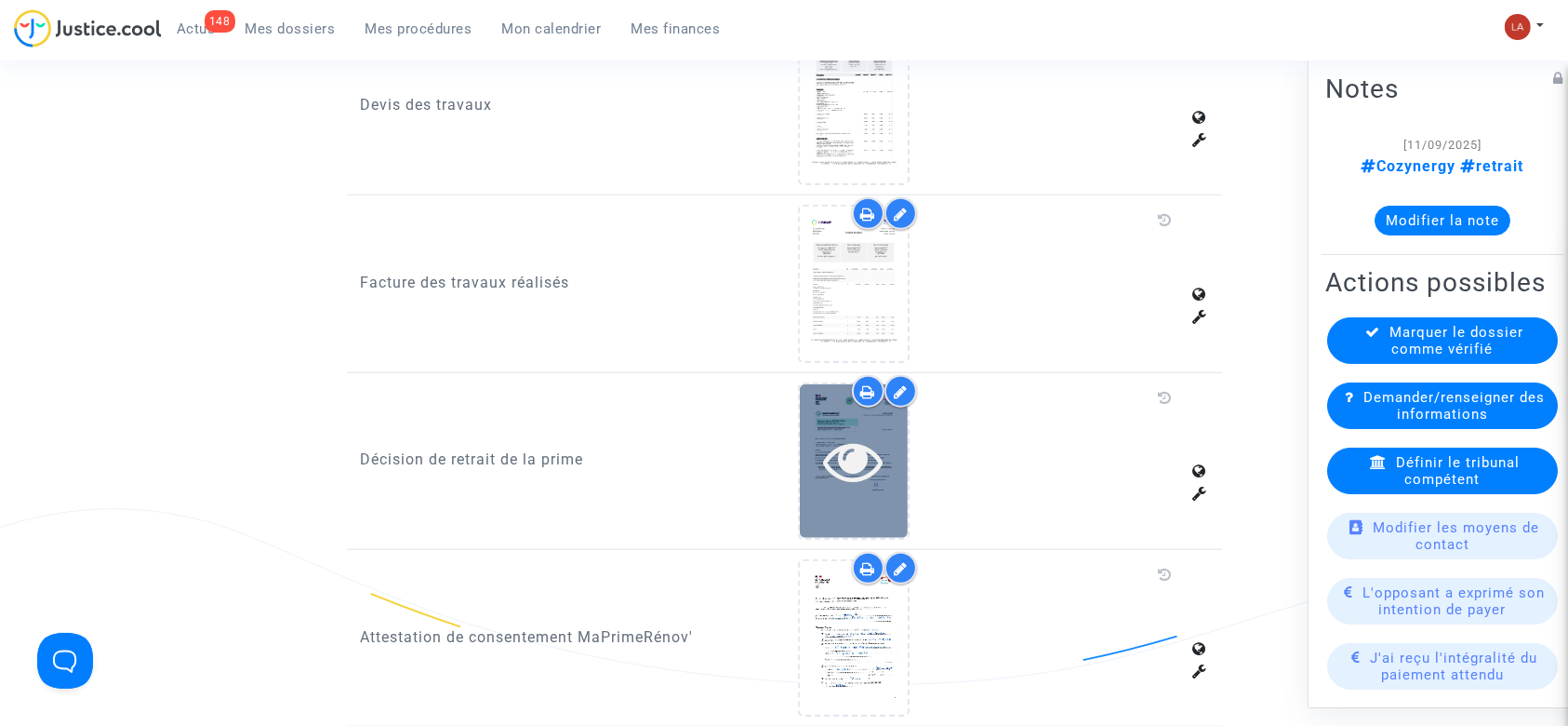
click at [893, 431] on div at bounding box center [854, 461] width 108 height 60
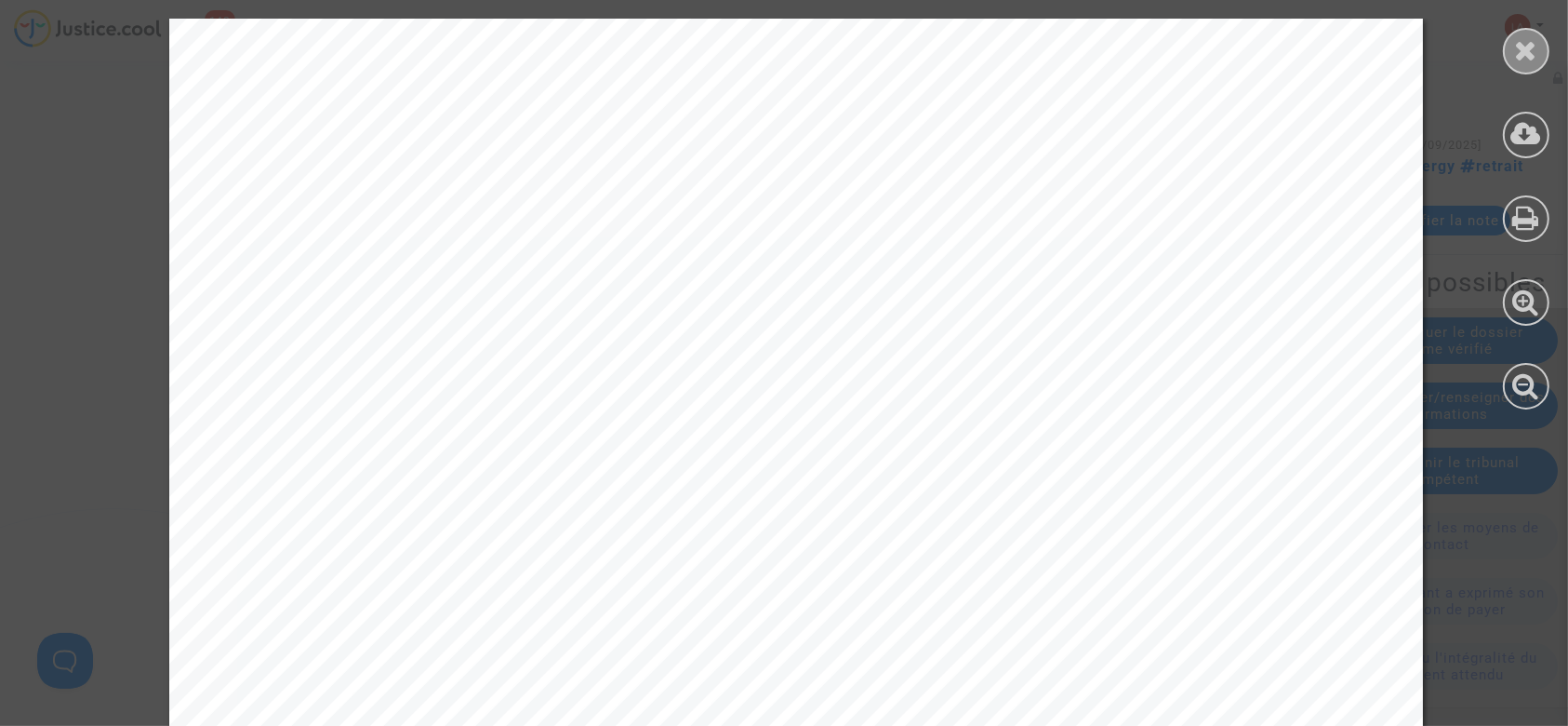
click at [1518, 38] on icon at bounding box center [1527, 50] width 23 height 28
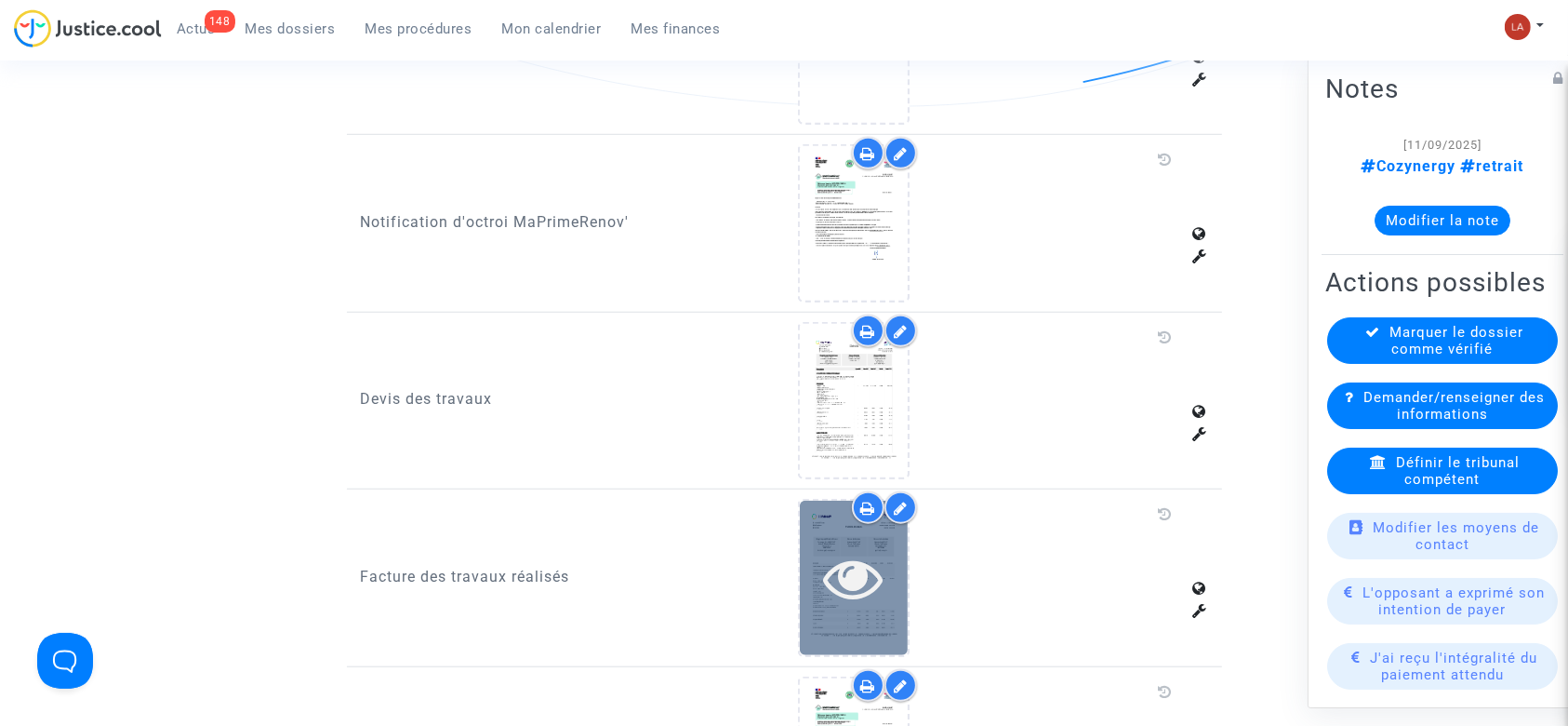
scroll to position [1613, 0]
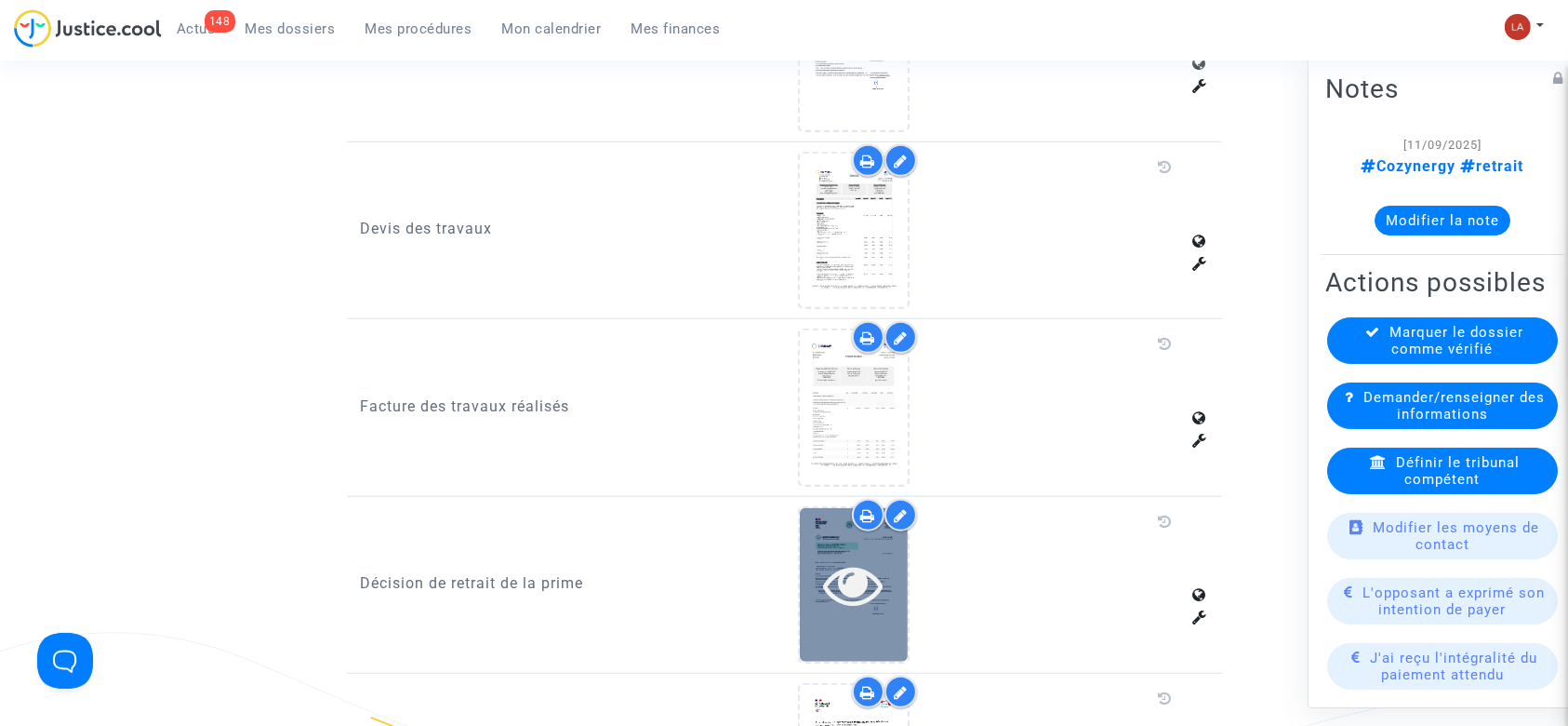
click at [865, 567] on icon at bounding box center [854, 585] width 61 height 60
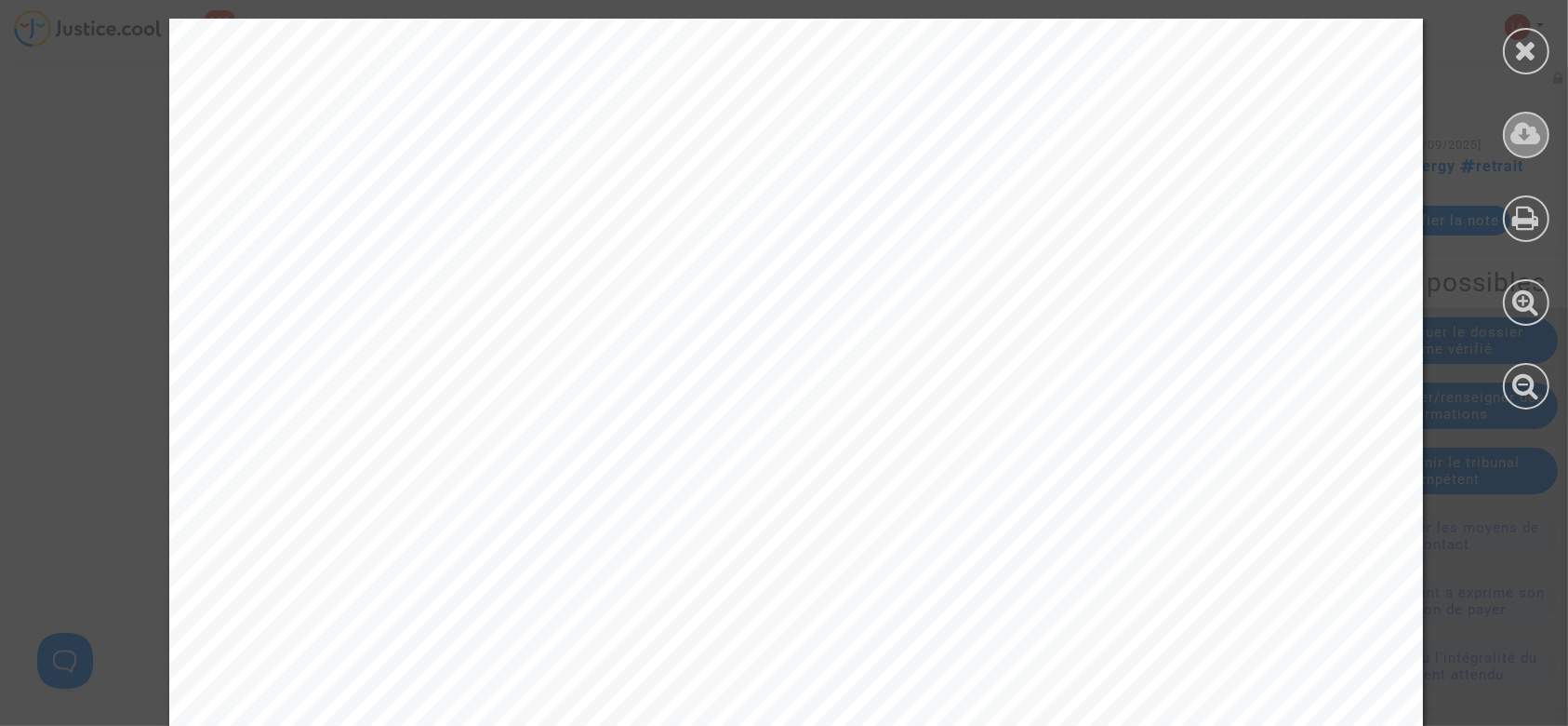
click at [1505, 136] on div at bounding box center [1526, 135] width 46 height 46
click at [1530, 53] on icon at bounding box center [1527, 50] width 23 height 28
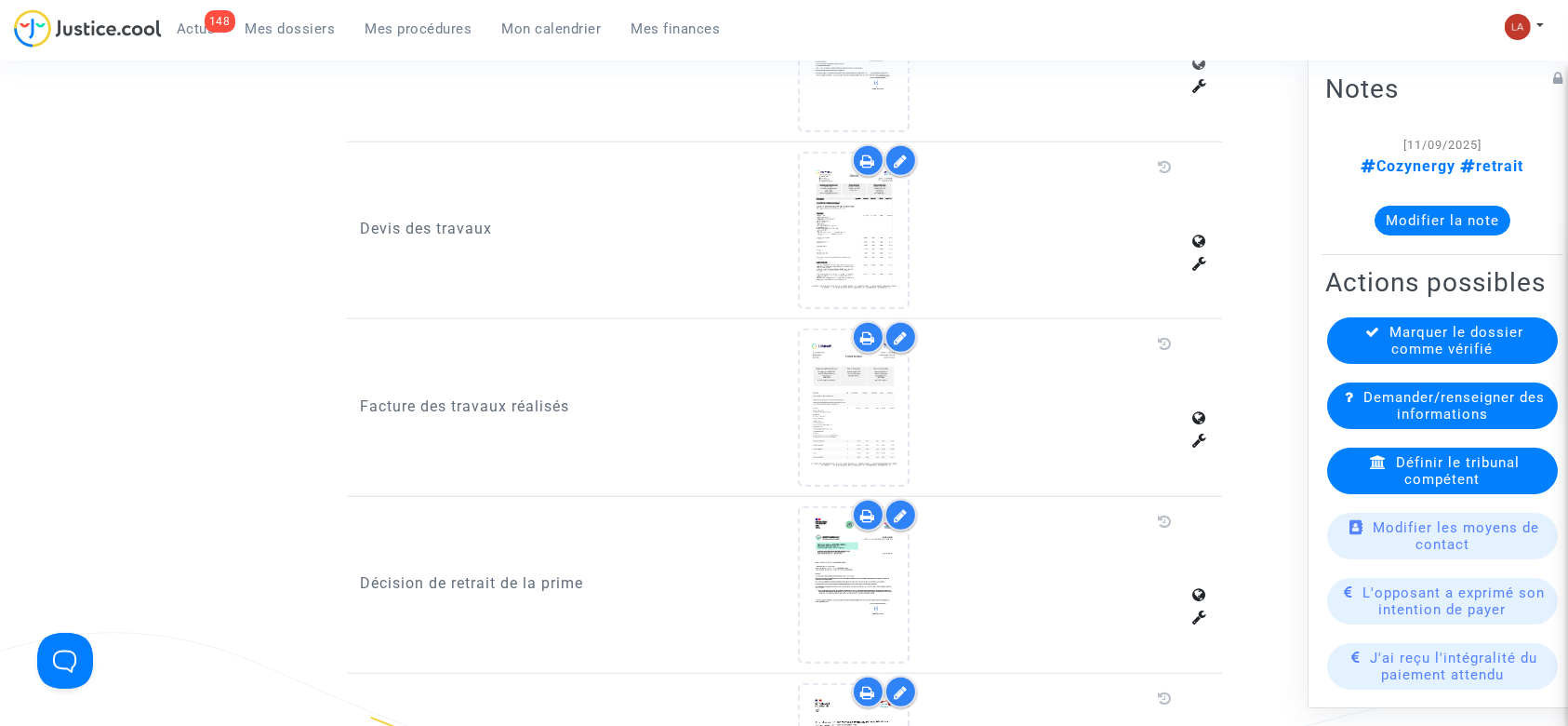
click at [1431, 219] on button "Modifier la note" at bounding box center [1442, 220] width 136 height 30
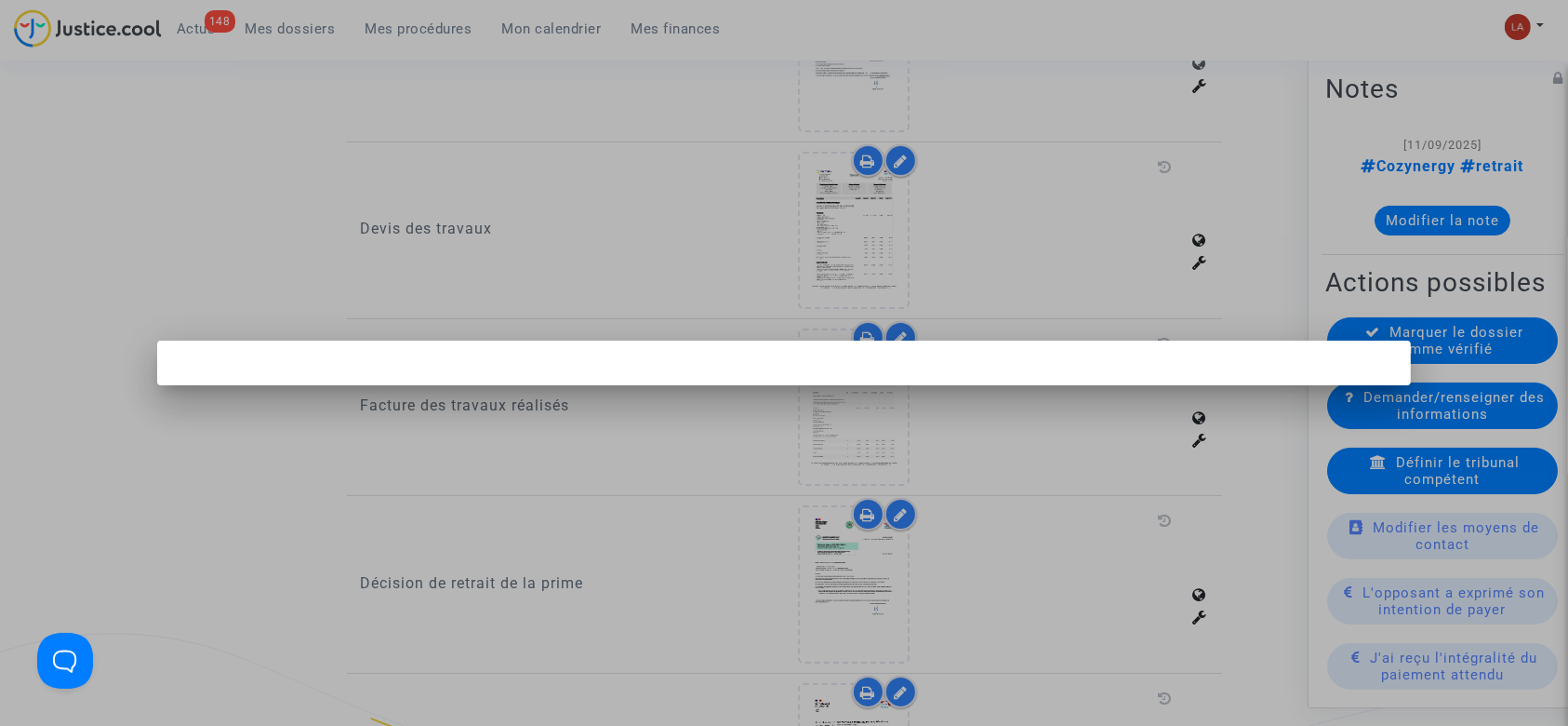
scroll to position [0, 0]
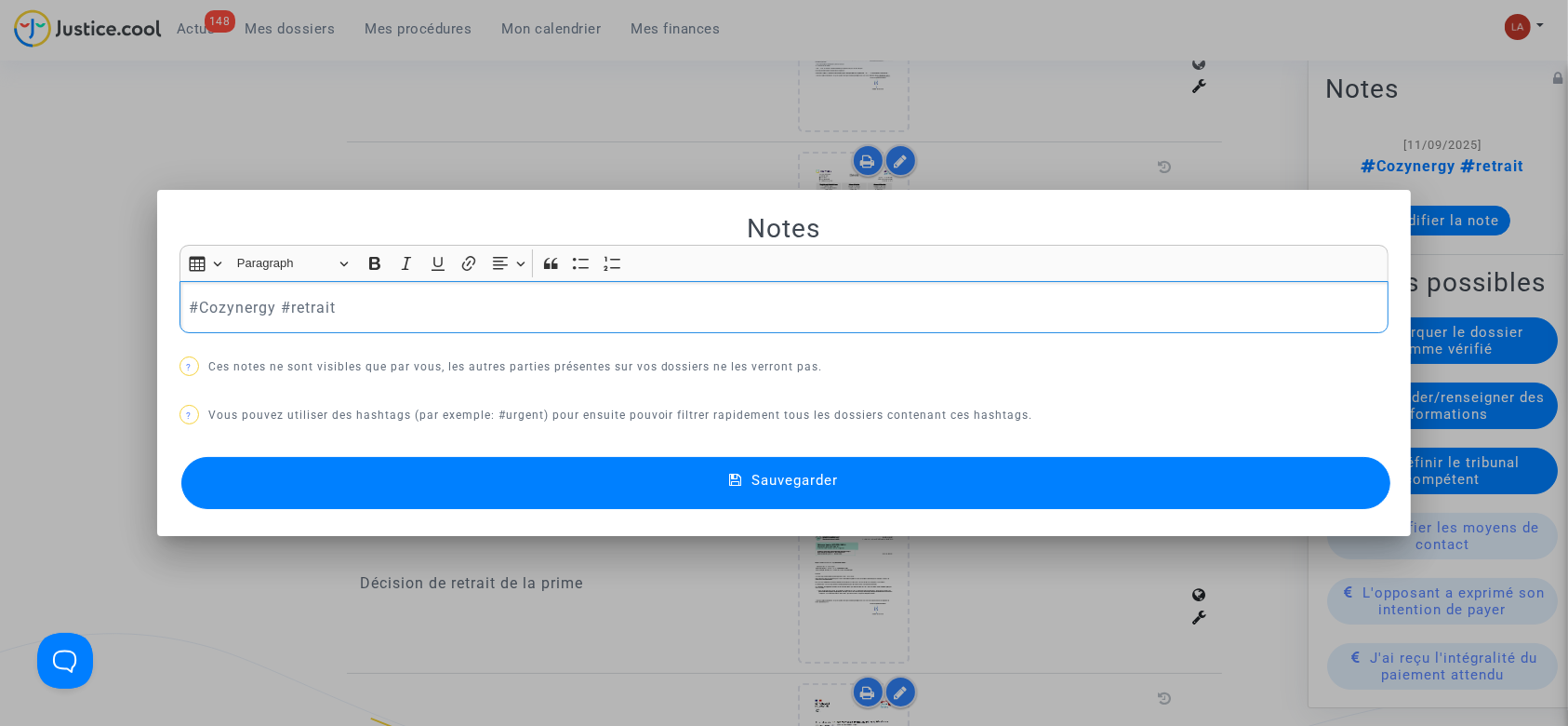
click at [451, 244] on div "Insert table Insert table Heading Paragraph Paragraph Heading 1 Heading 2 Headi…" at bounding box center [784, 263] width 1210 height 37
click at [443, 288] on div "#Cozynergy #retrait" at bounding box center [784, 307] width 1210 height 52
click at [581, 488] on button "Sauvegarder" at bounding box center [786, 483] width 1210 height 52
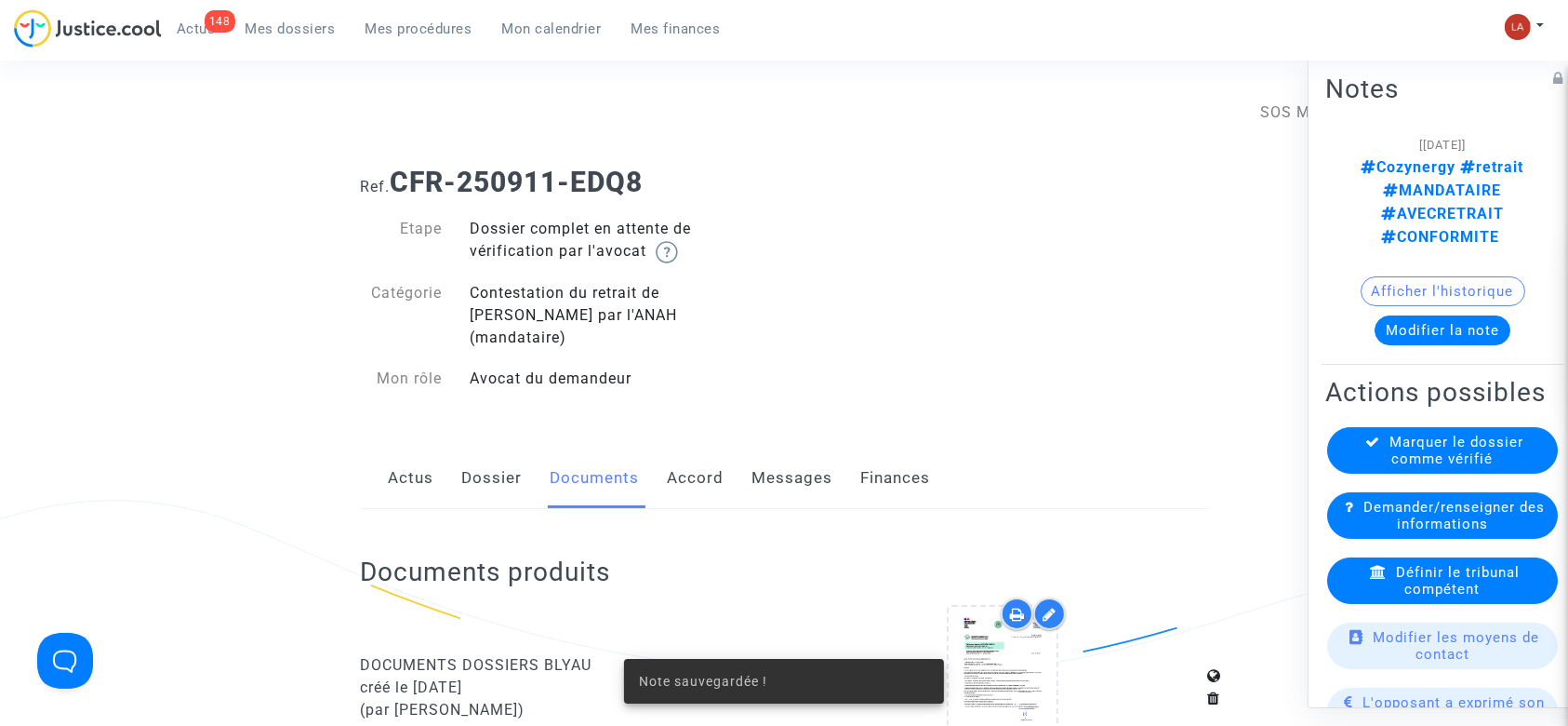
scroll to position [1613, 0]
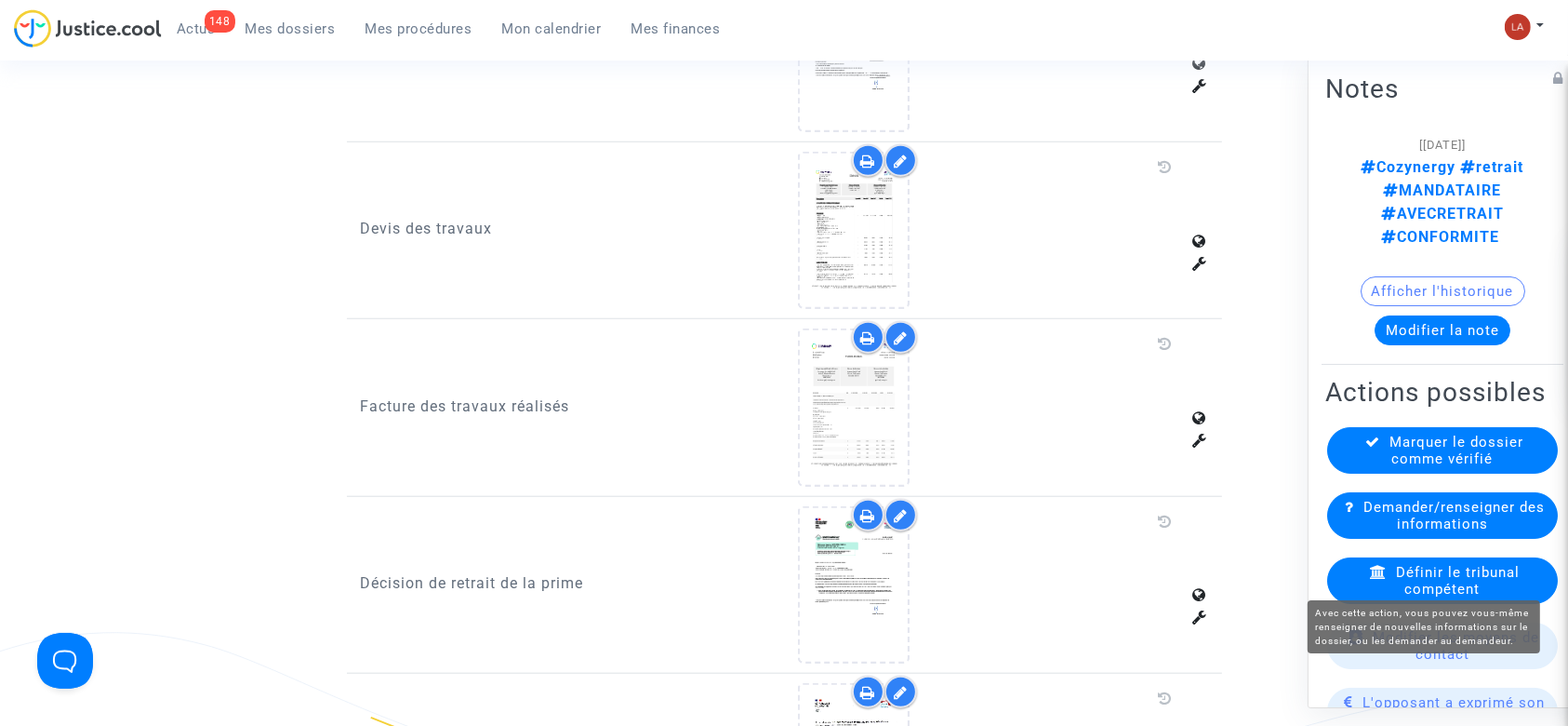
click at [1431, 604] on div "Définir le tribunal compétent" at bounding box center [1442, 580] width 231 height 46
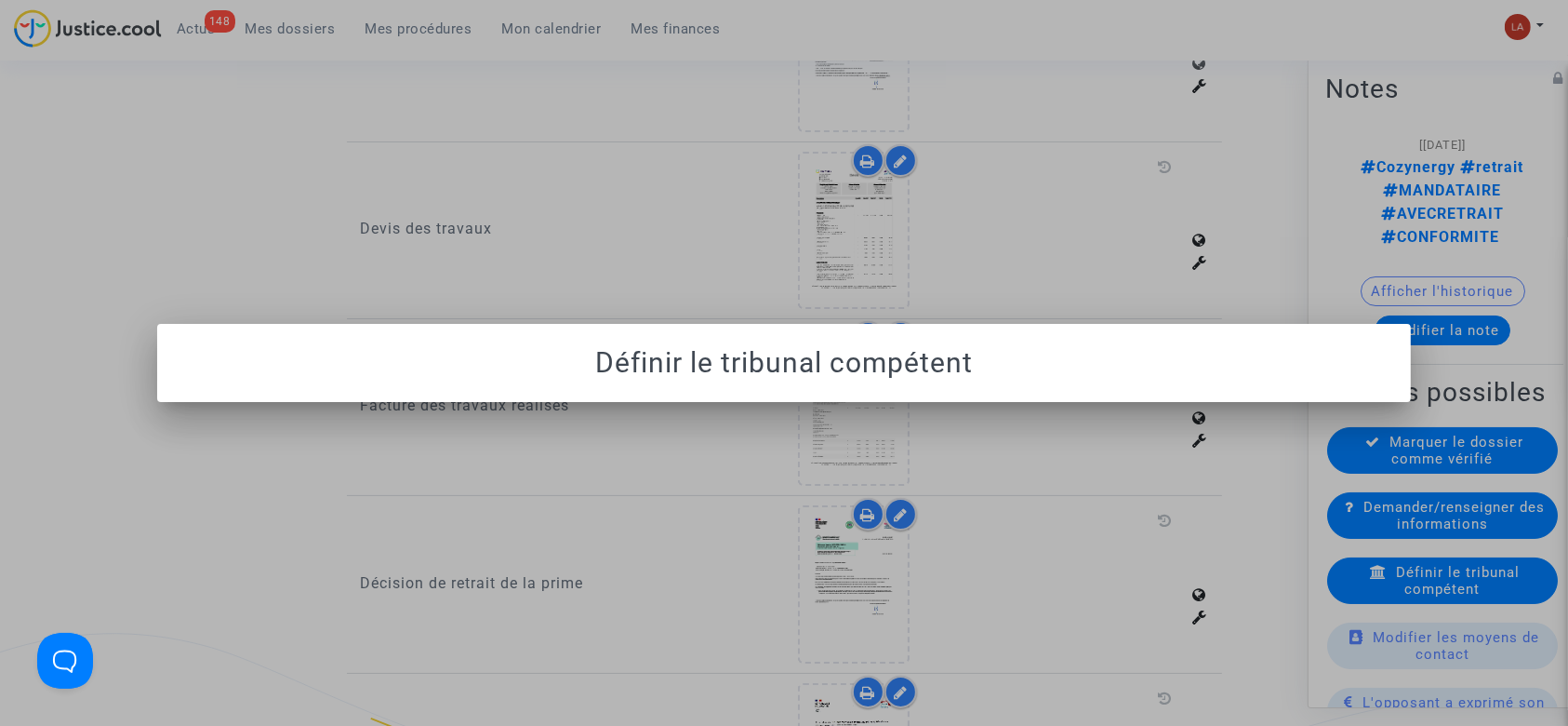
scroll to position [0, 0]
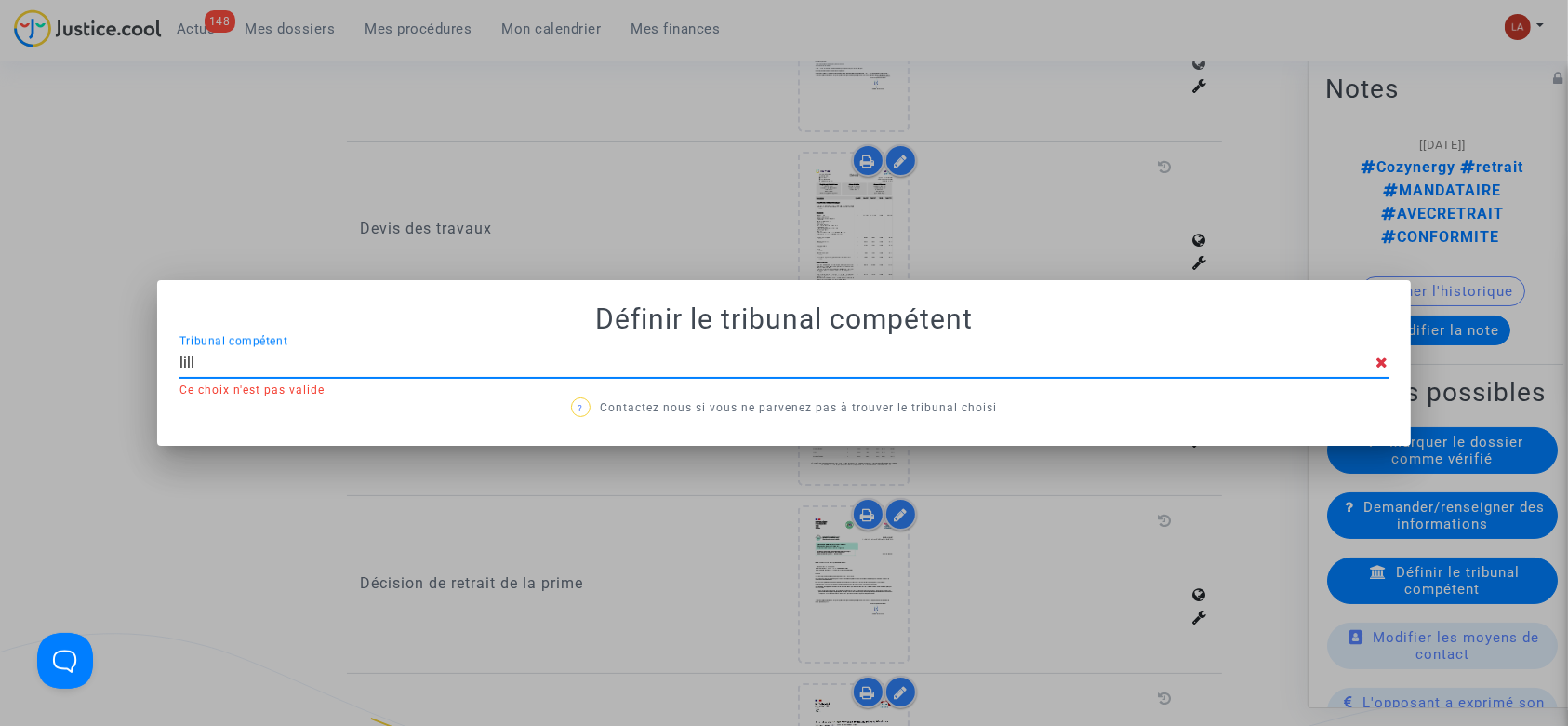
type input "lille"
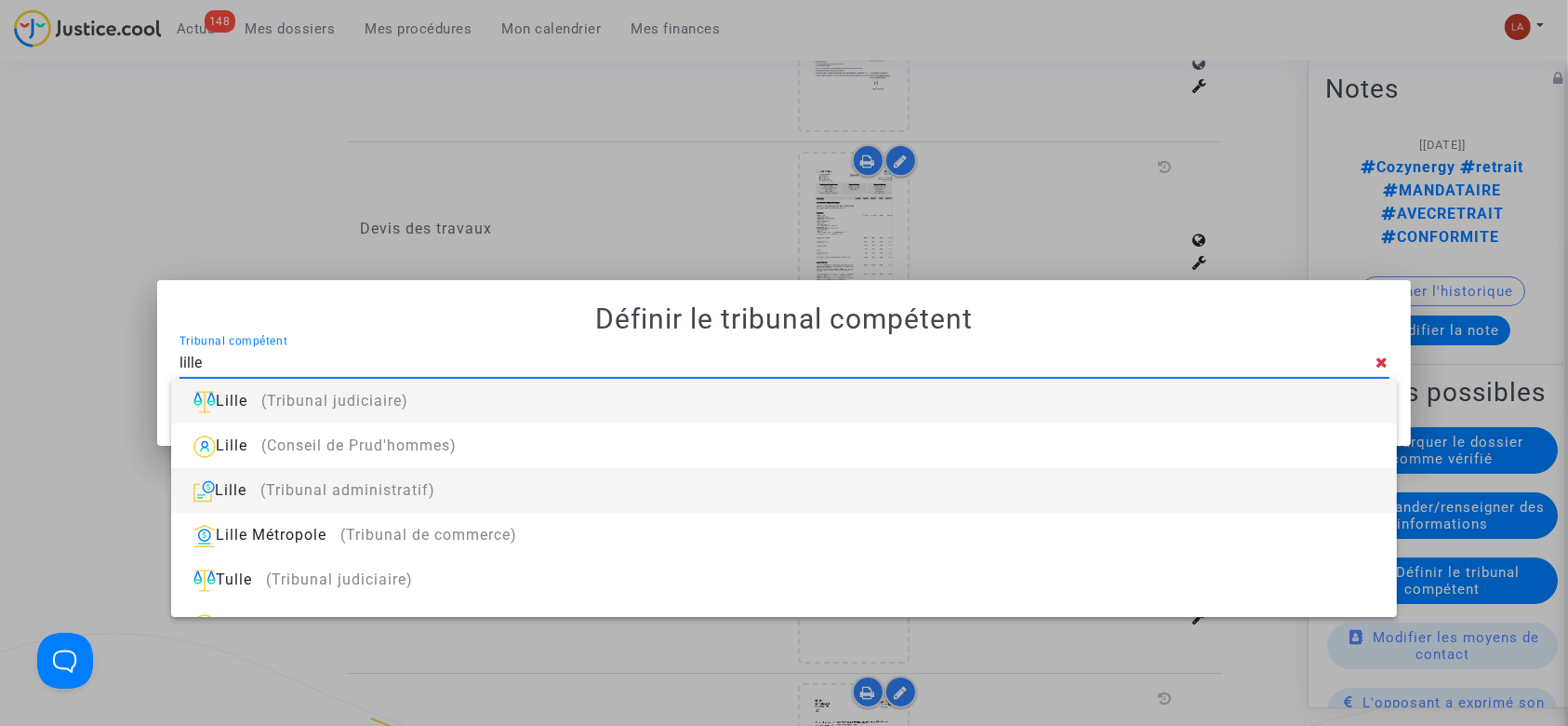
click at [904, 470] on div "Lille (Tribunal administratif)" at bounding box center [783, 490] width 1195 height 44
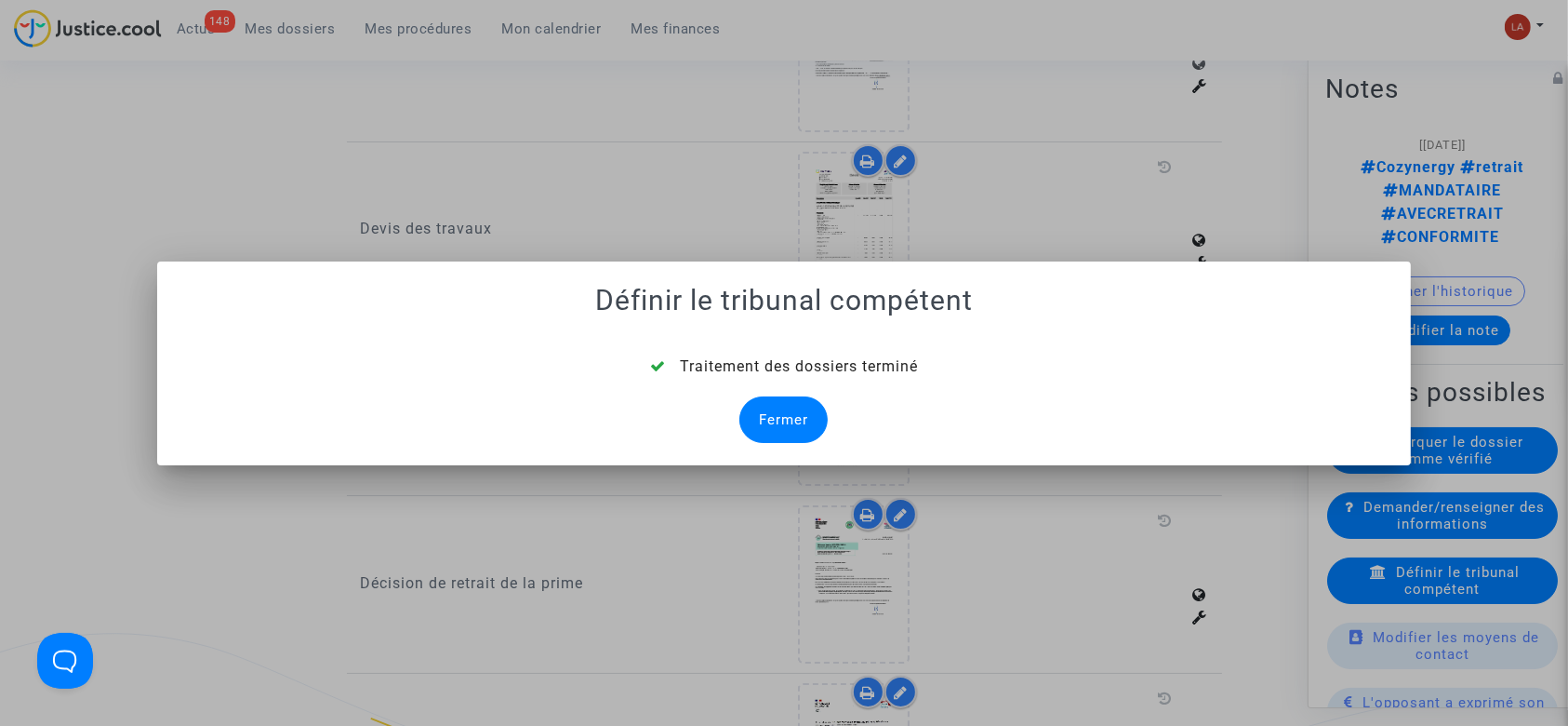
click at [814, 420] on div "Fermer" at bounding box center [784, 419] width 88 height 46
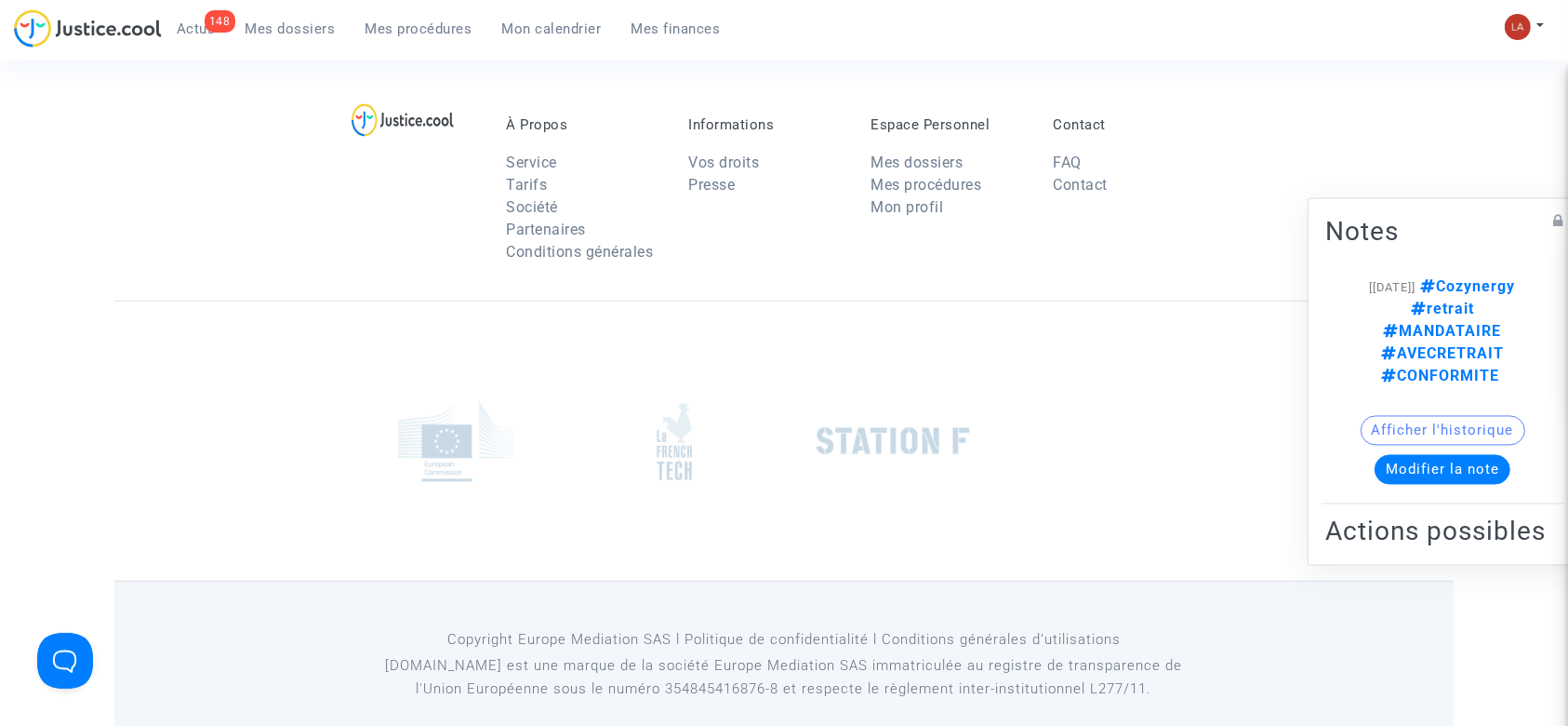
scroll to position [1613, 0]
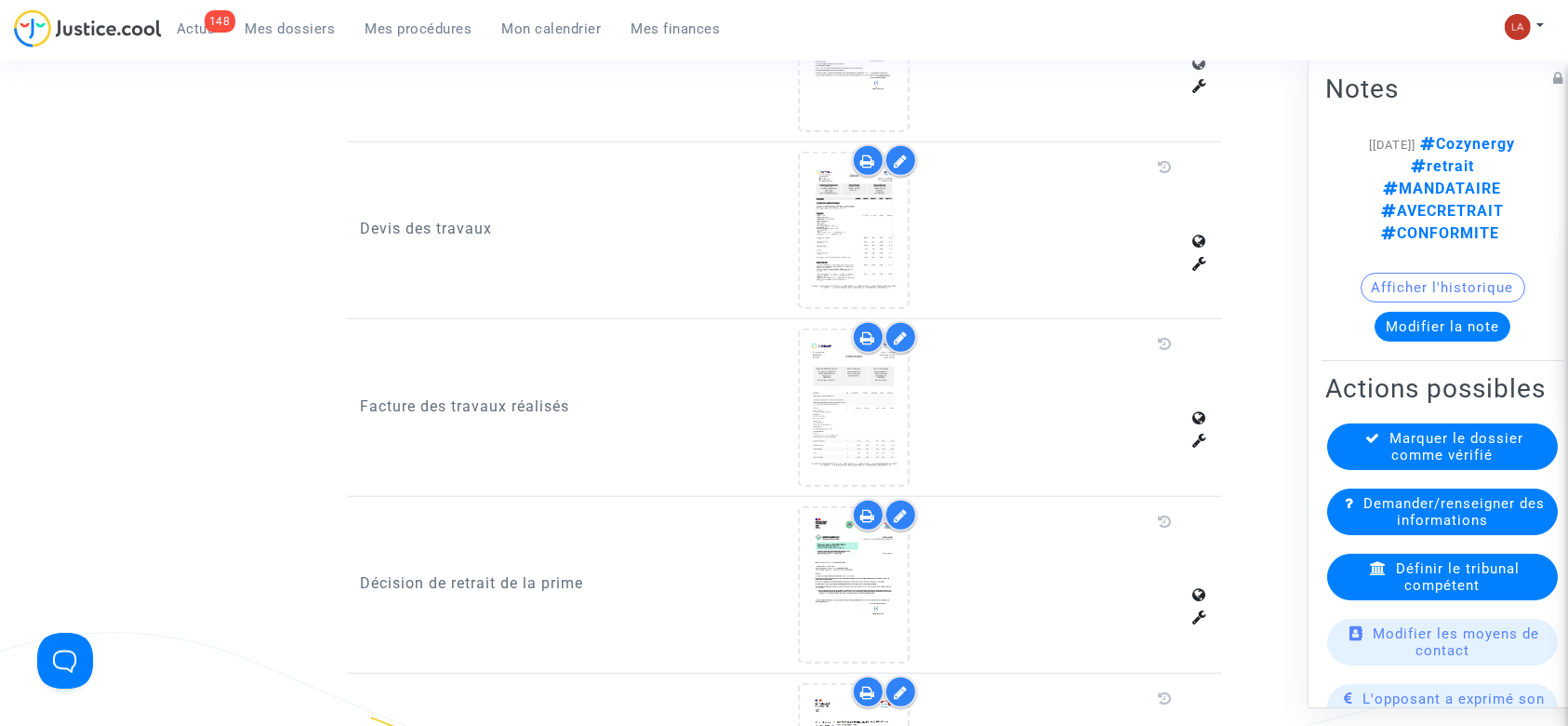
click at [1393, 450] on div "Marquer le dossier comme vérifié" at bounding box center [1442, 446] width 231 height 46
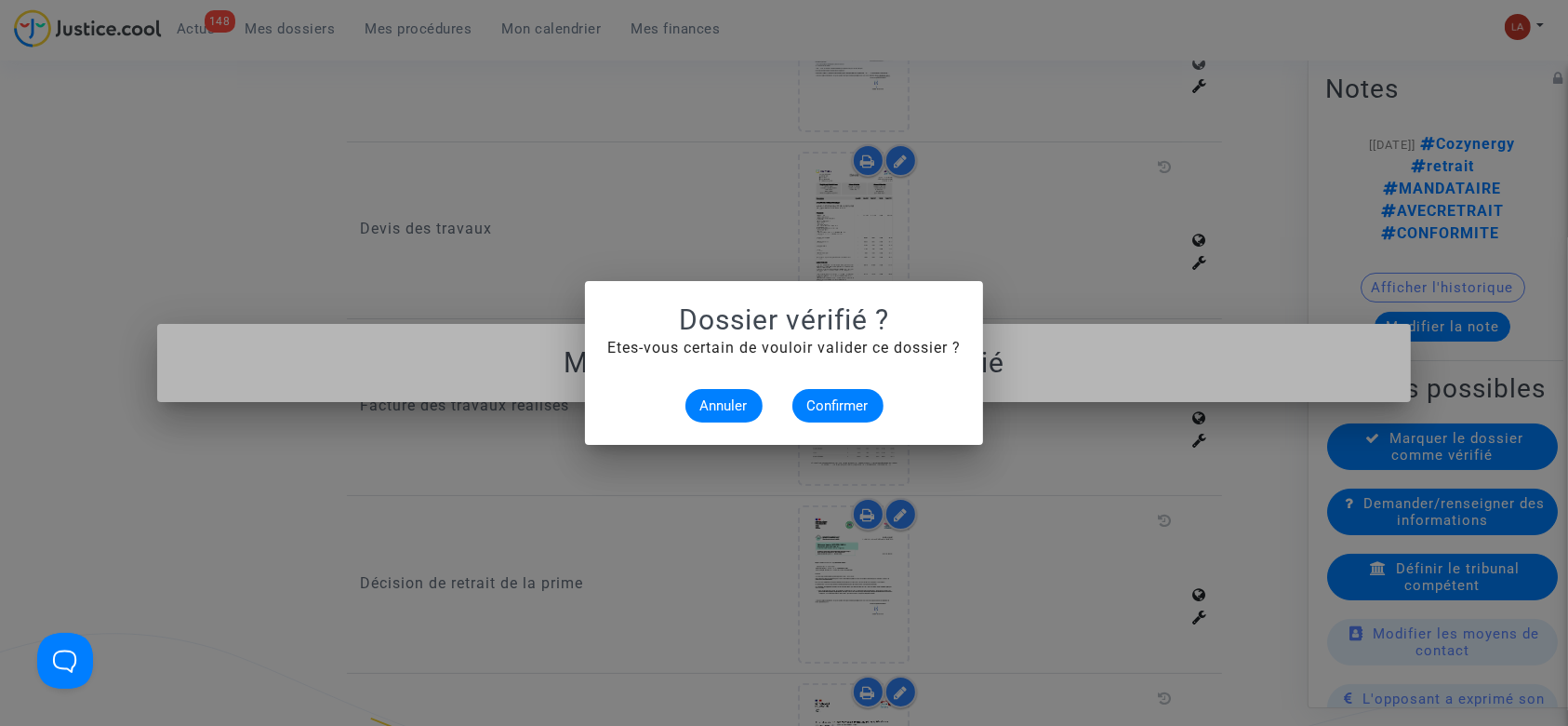
scroll to position [0, 0]
click at [803, 413] on button "Confirmer" at bounding box center [837, 405] width 91 height 34
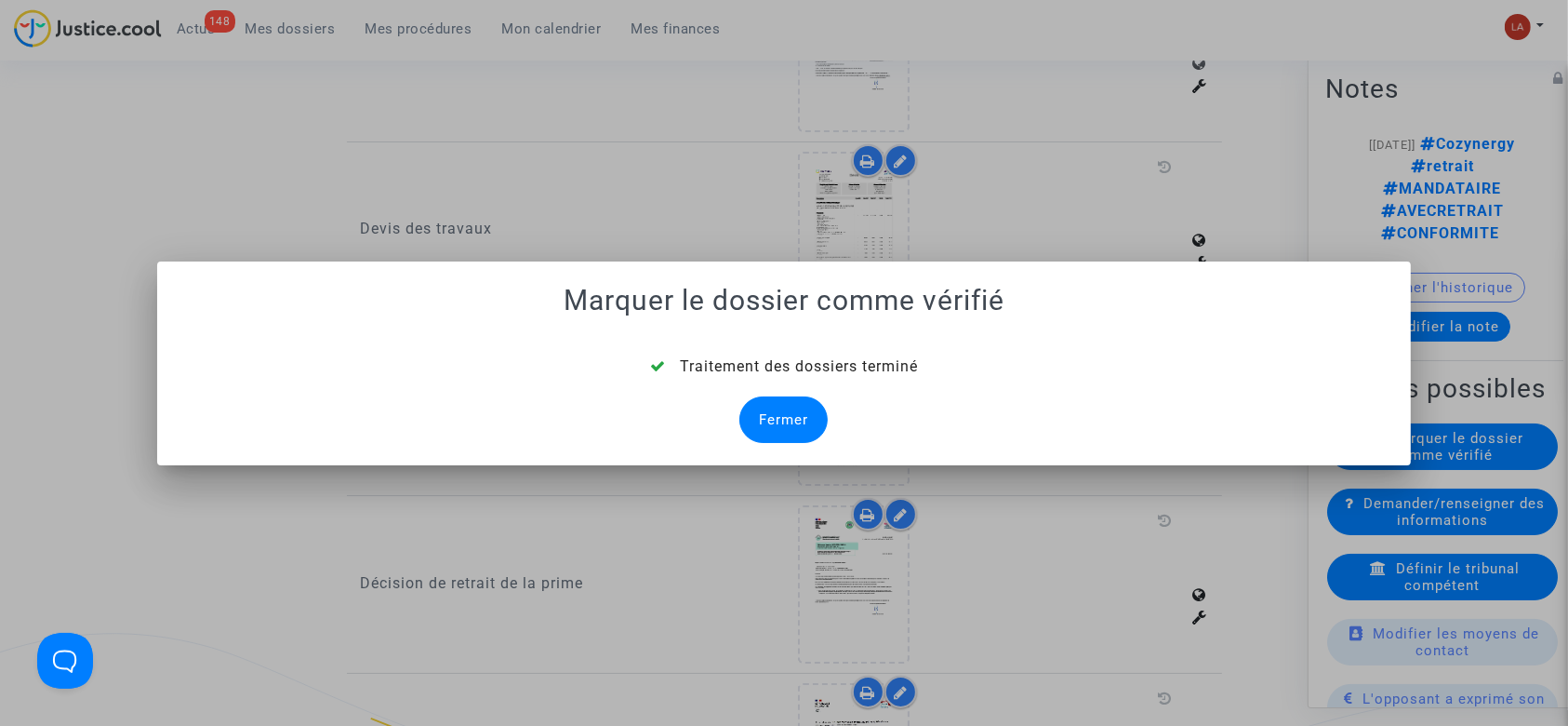
click at [785, 418] on div "Fermer" at bounding box center [784, 419] width 88 height 46
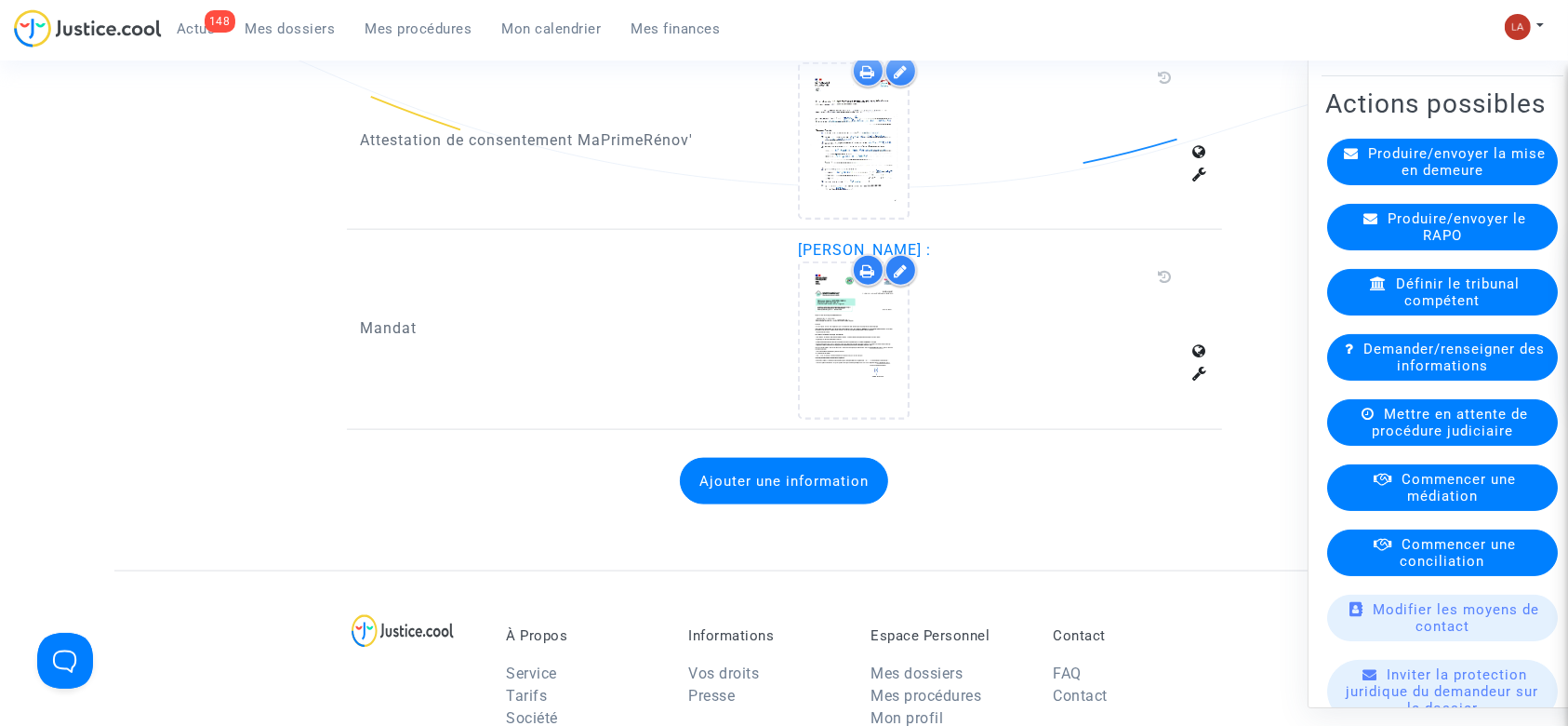
scroll to position [247, 0]
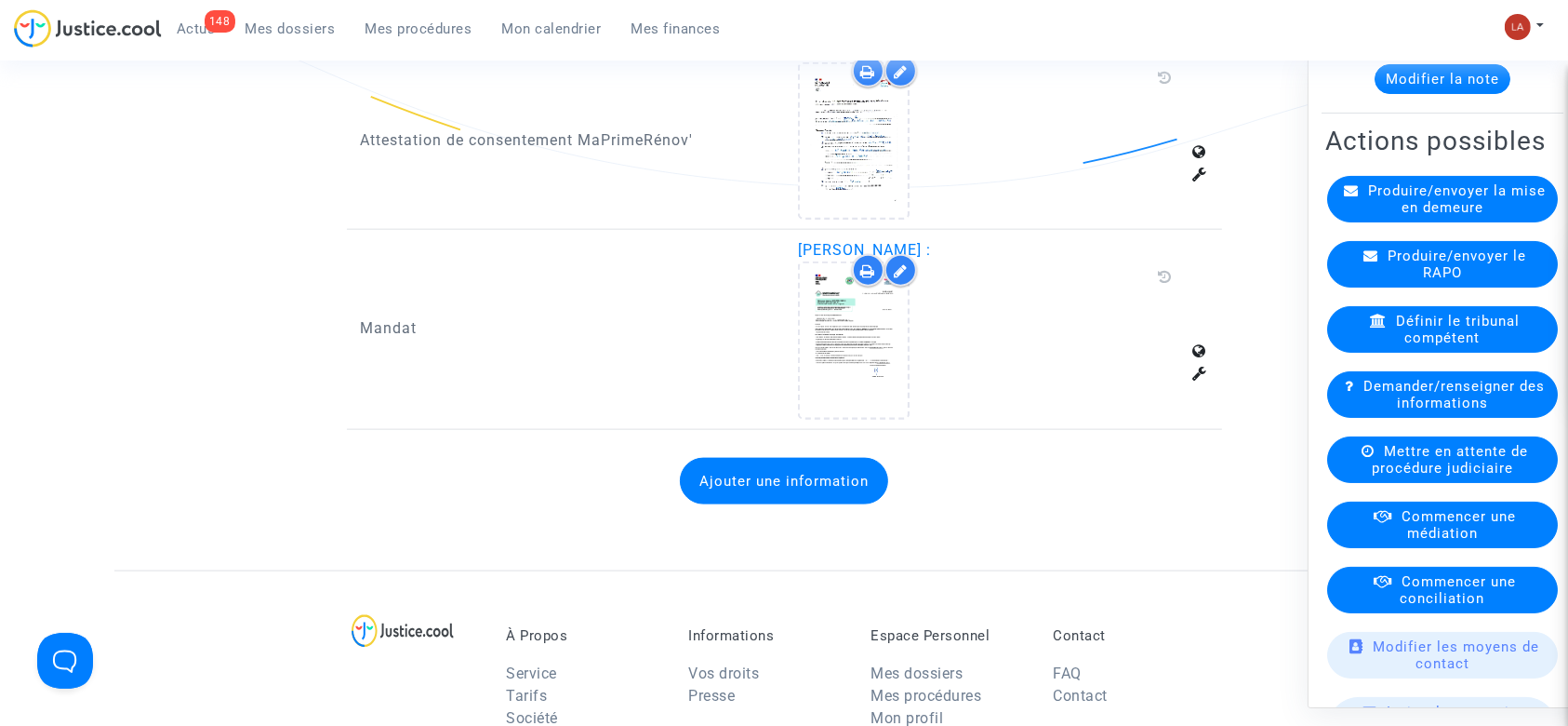
click at [1466, 250] on div "Produire/envoyer le RAPO" at bounding box center [1442, 264] width 231 height 46
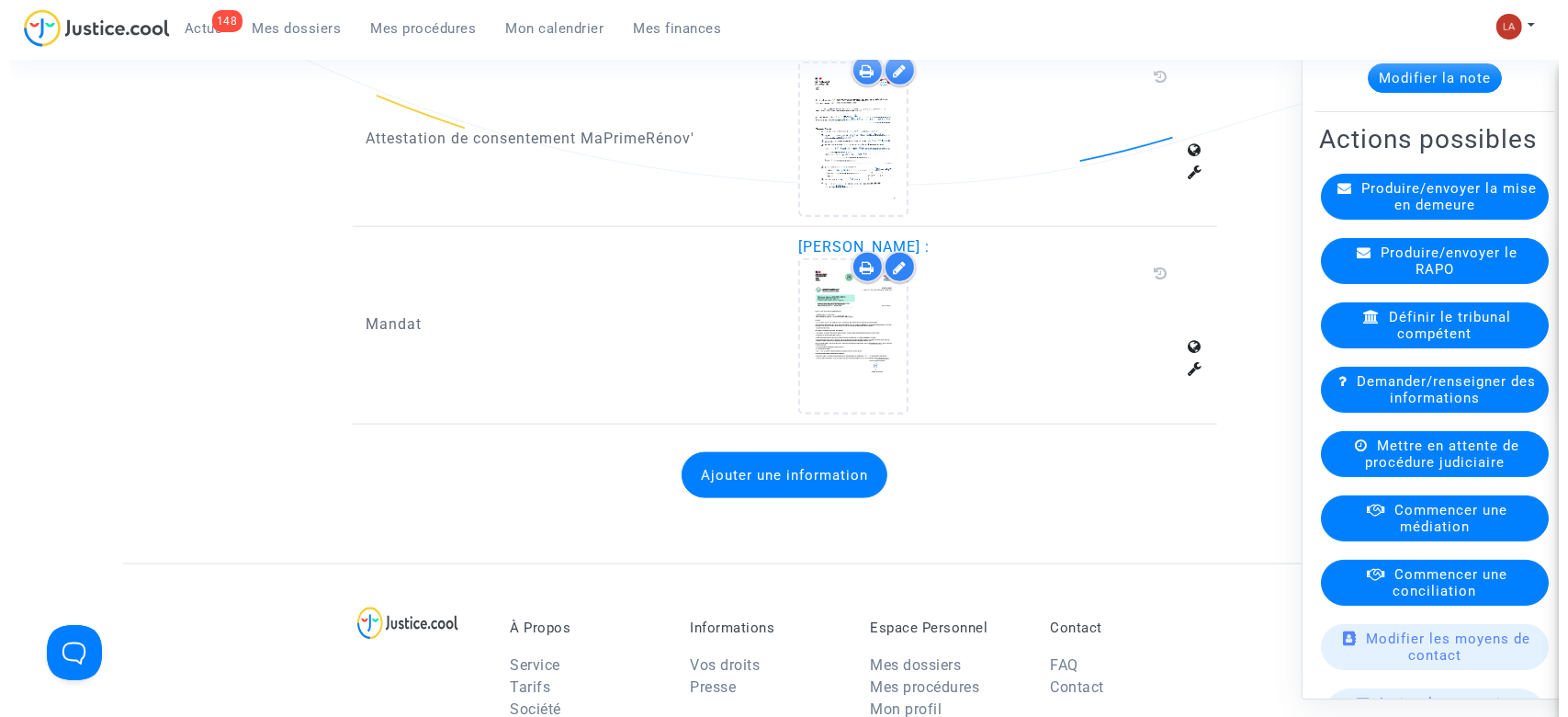
scroll to position [0, 0]
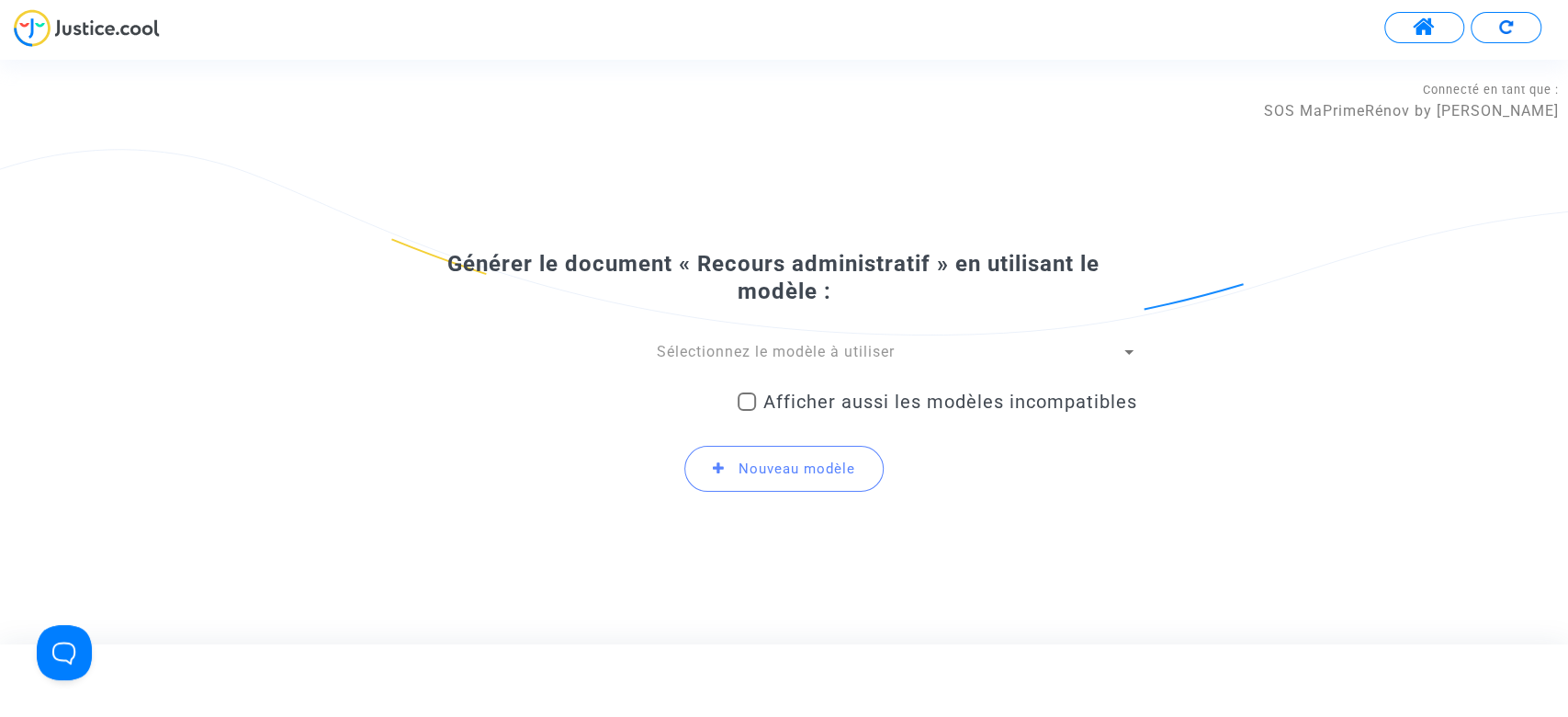
click at [838, 354] on span "Sélectionnez le modèle à utiliser" at bounding box center [776, 351] width 238 height 17
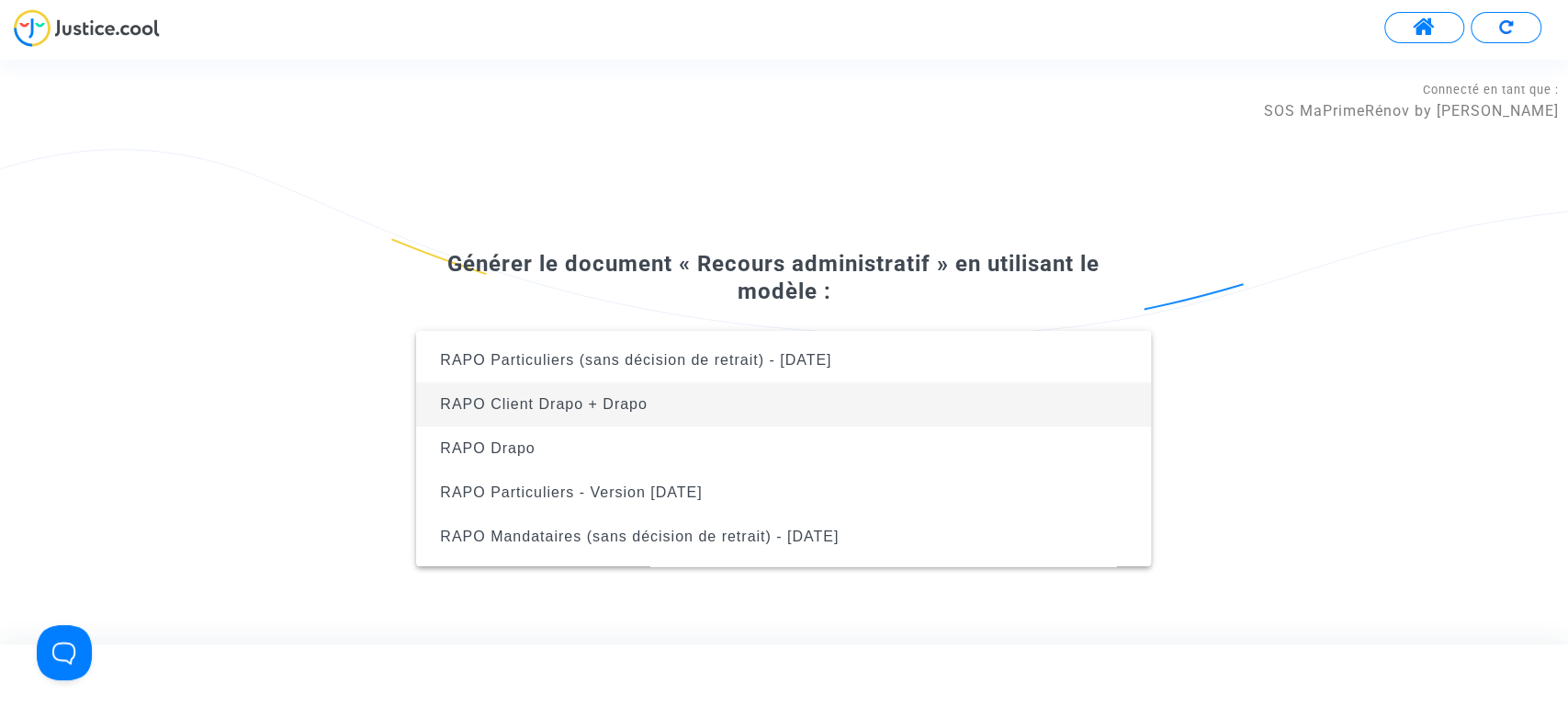
scroll to position [118, 0]
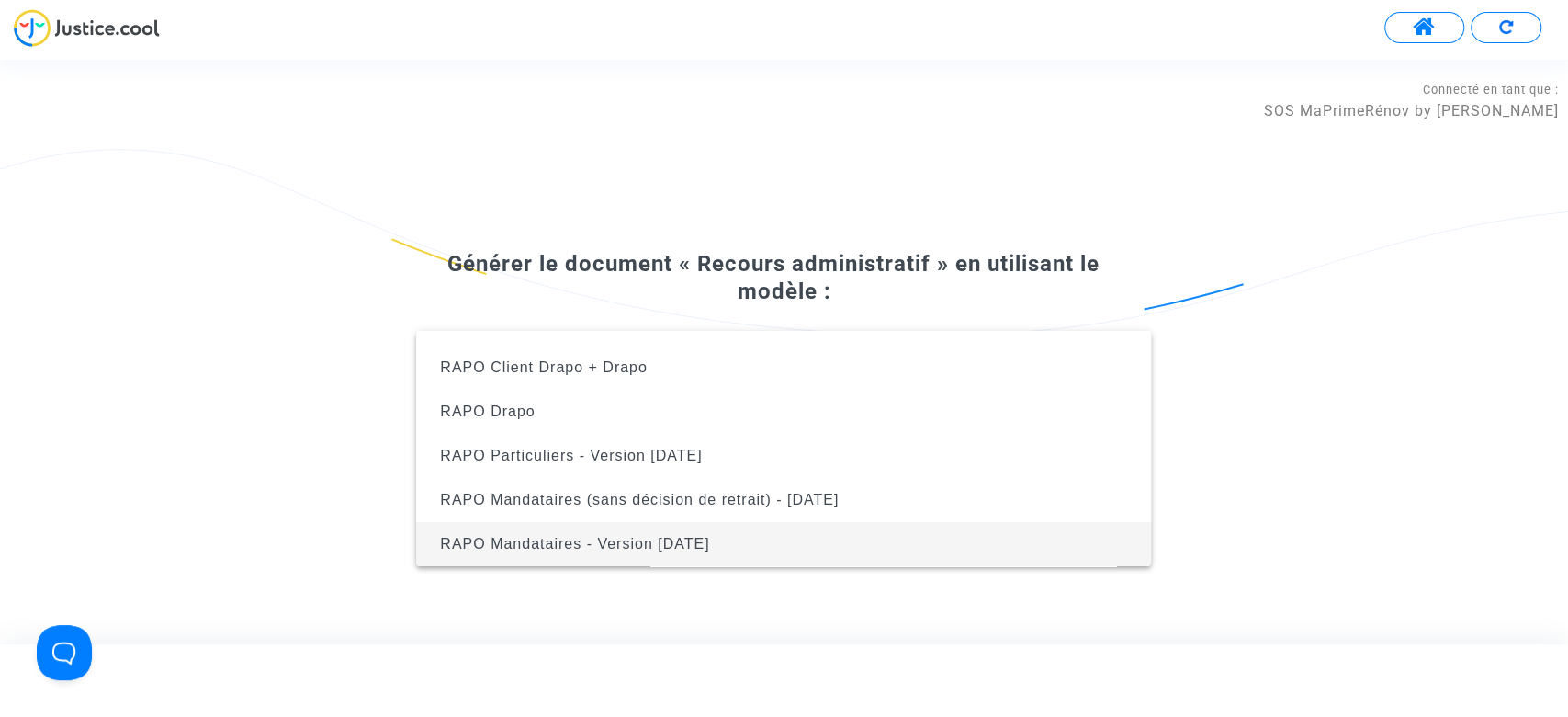
click at [746, 547] on span "RAPO Mandataires - Version Oct2024" at bounding box center [784, 543] width 706 height 44
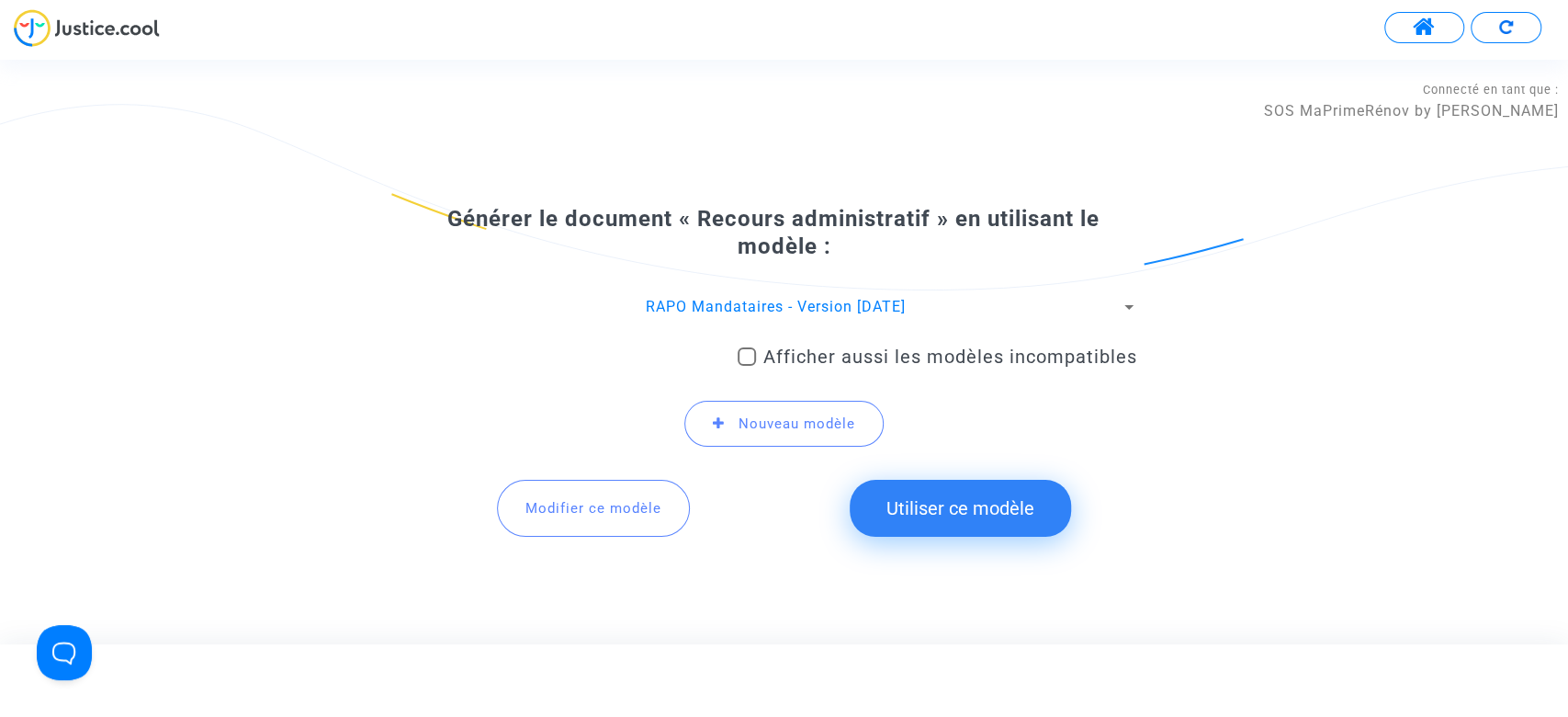
click at [920, 504] on button "Utiliser ce modèle" at bounding box center [960, 508] width 221 height 57
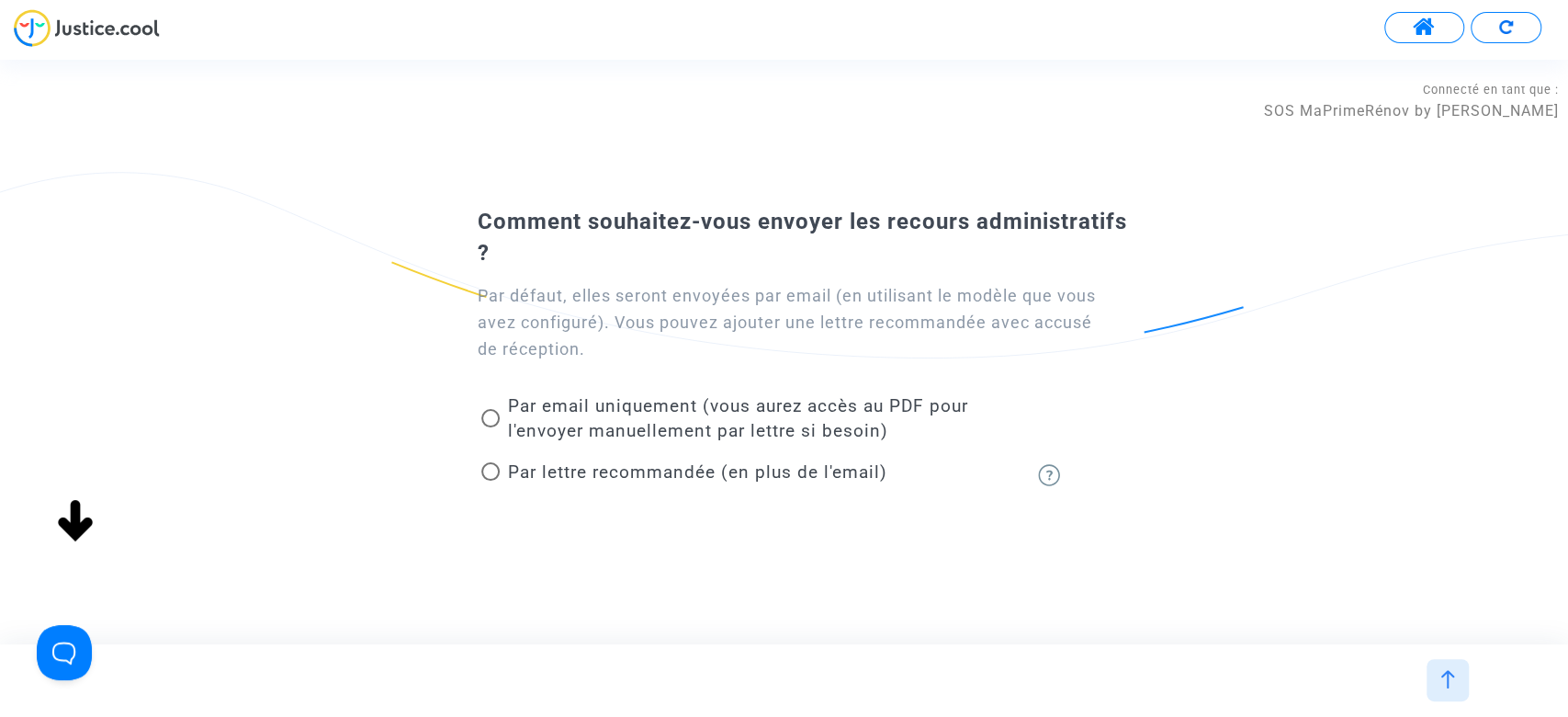
click at [718, 465] on span "Par lettre recommandée (en plus de l'email)" at bounding box center [697, 472] width 380 height 21
click at [491, 481] on input "Par lettre recommandée (en plus de l'email)" at bounding box center [490, 481] width 1 height 1
radio input "true"
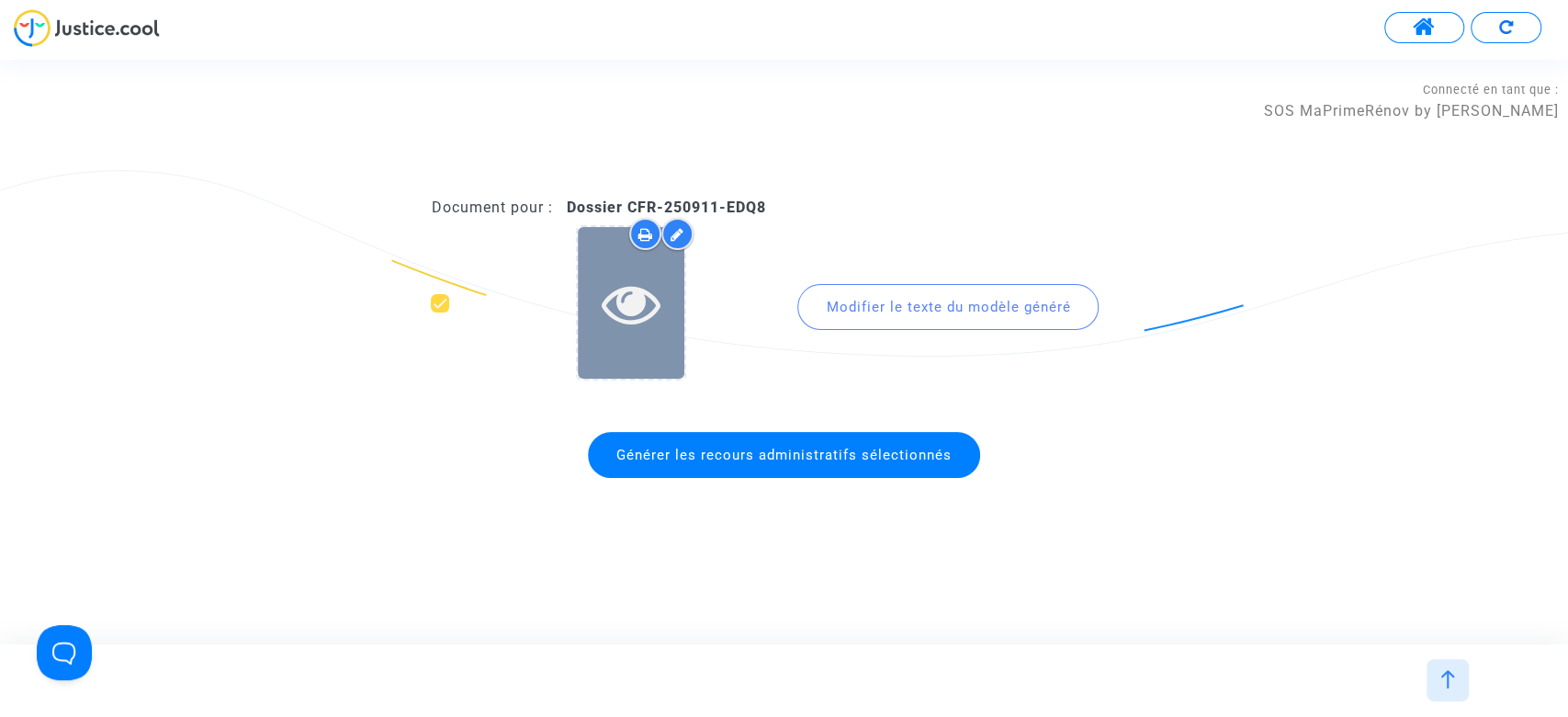
click at [666, 316] on div at bounding box center [632, 303] width 106 height 59
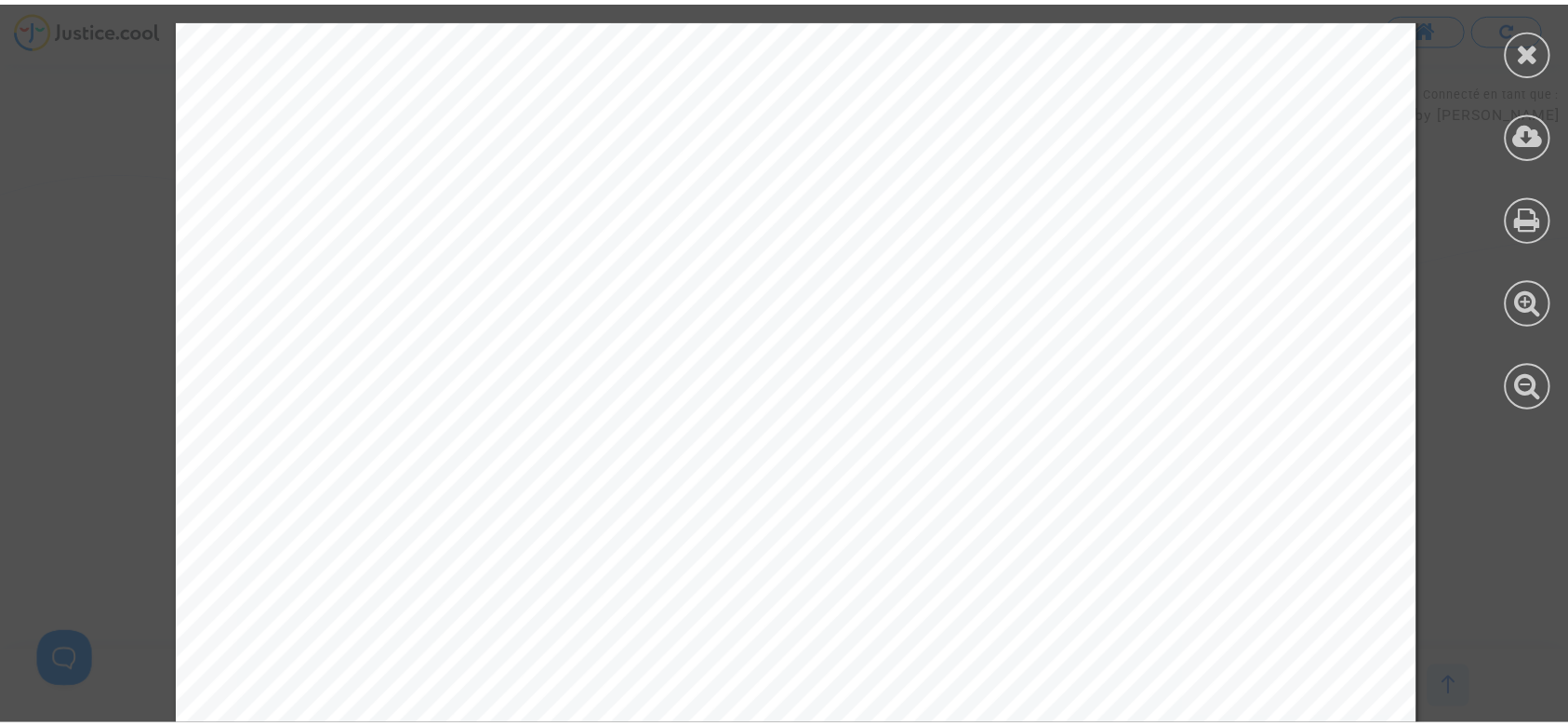
scroll to position [3721, 0]
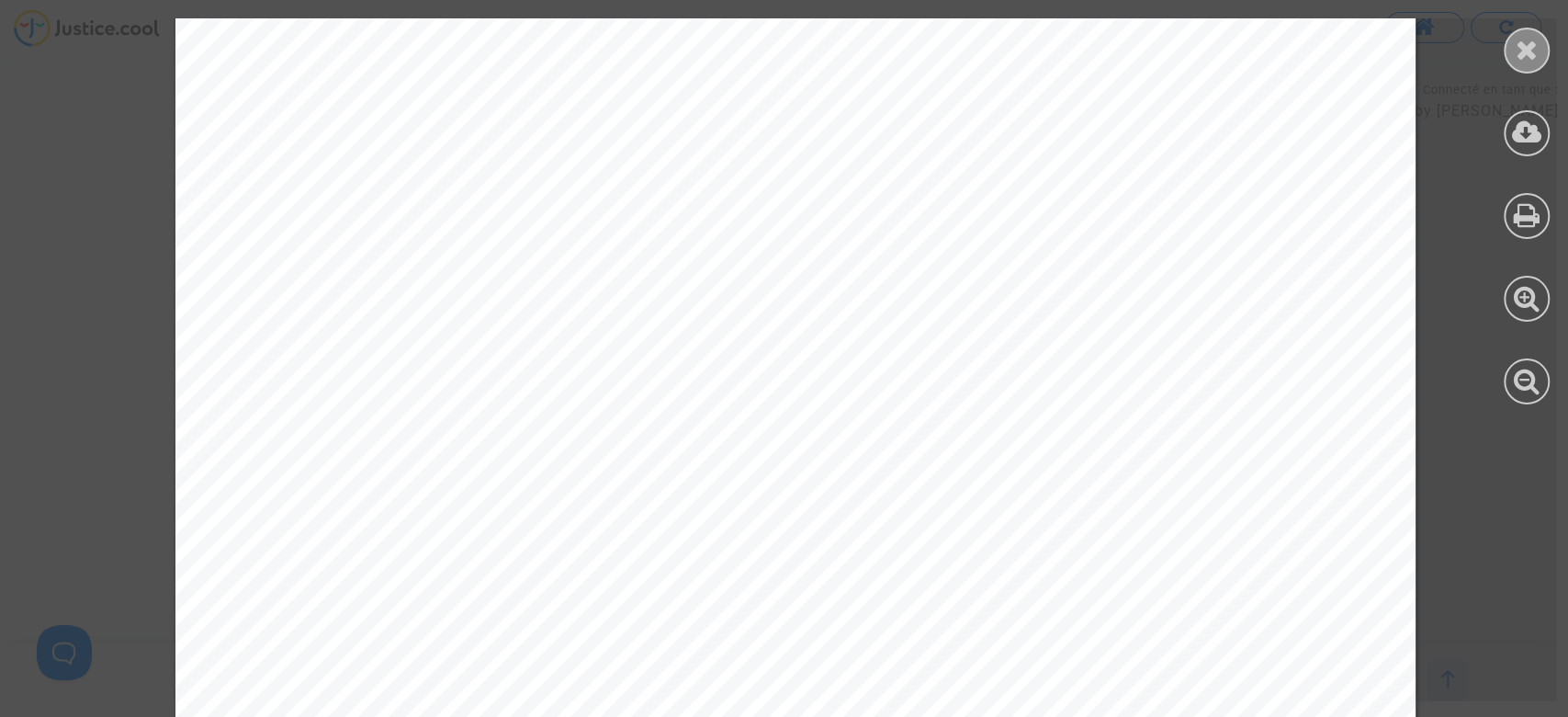
click at [1512, 46] on div at bounding box center [1527, 50] width 46 height 46
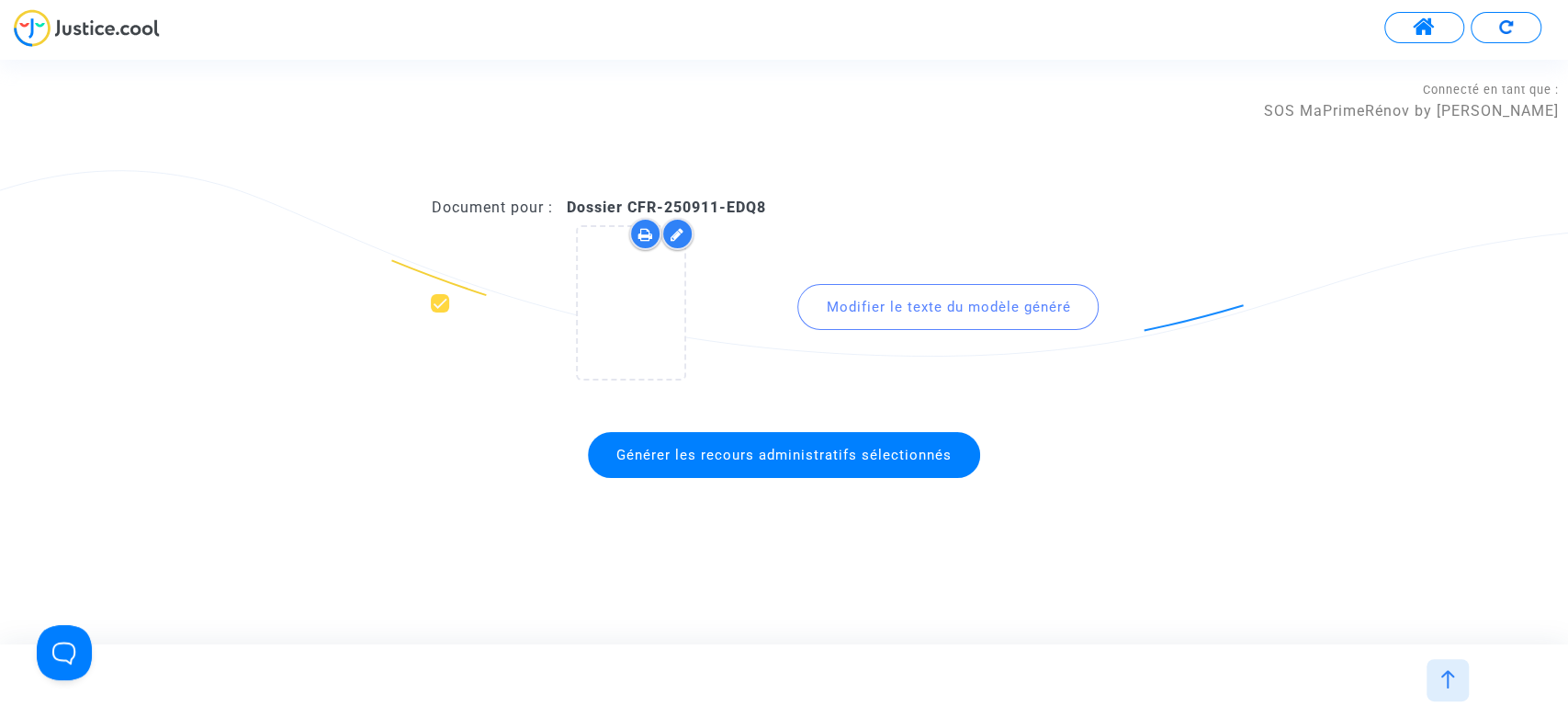
click at [843, 460] on span "Générer les recours administratifs sélectionnés" at bounding box center [784, 454] width 335 height 16
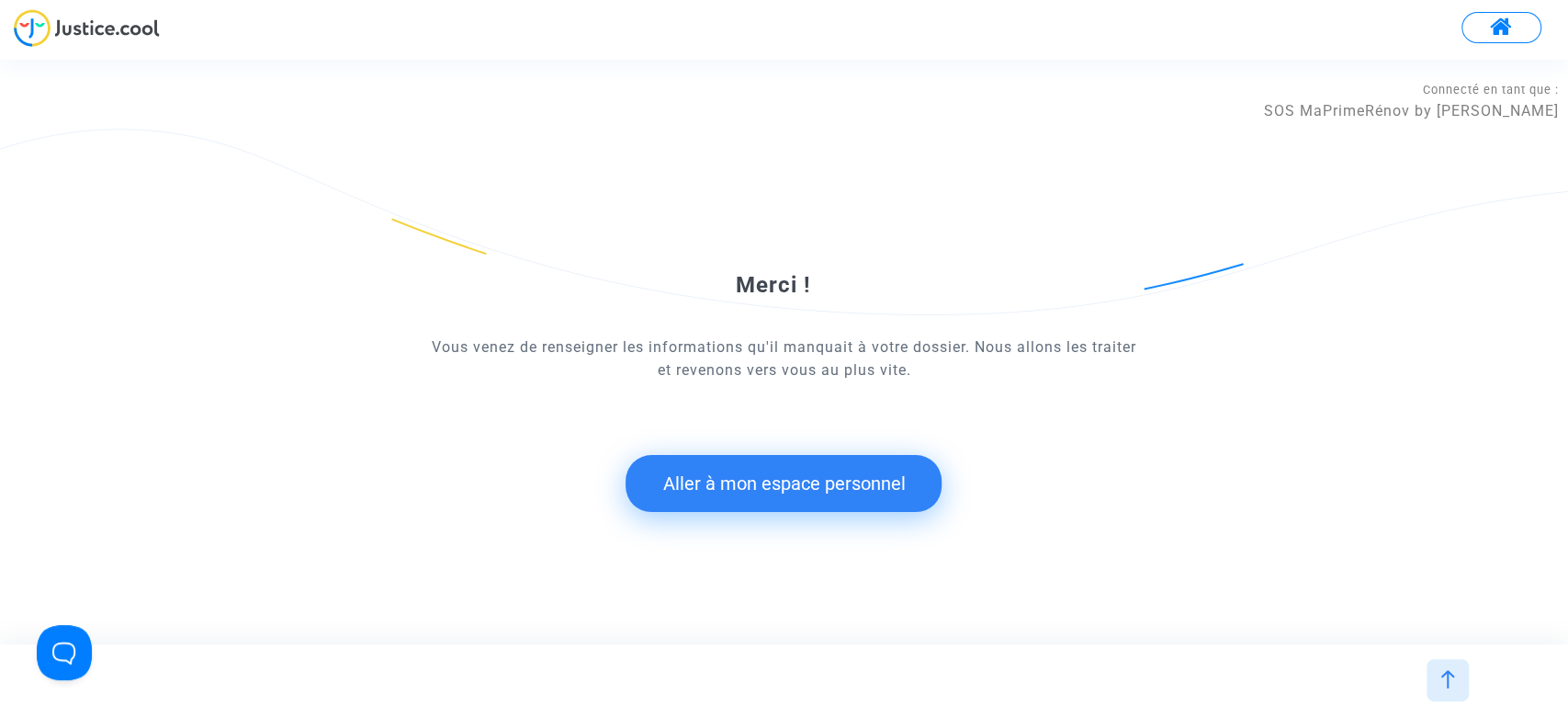
click at [772, 506] on button "Aller à mon espace personnel" at bounding box center [784, 483] width 316 height 57
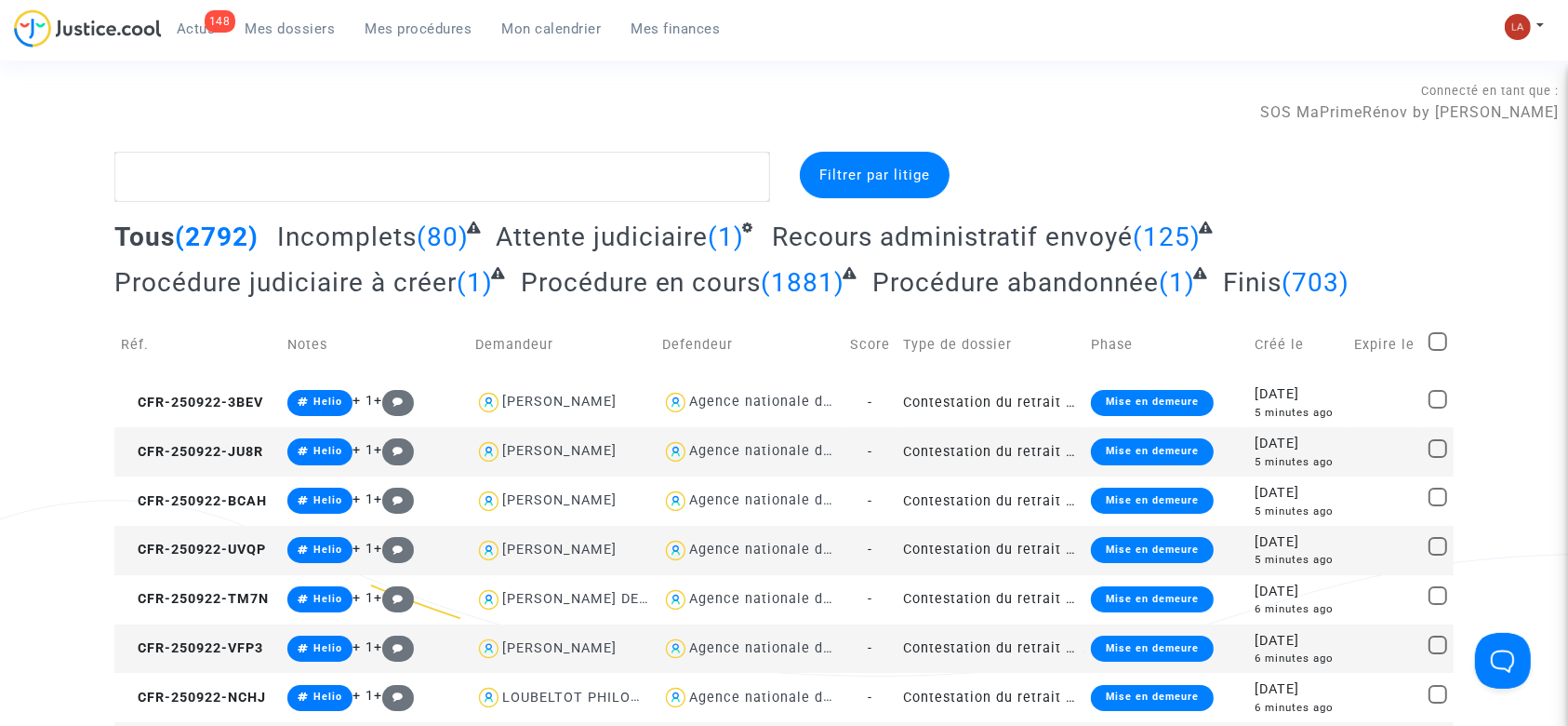
click at [187, 15] on link "148 Actus" at bounding box center [196, 28] width 69 height 28
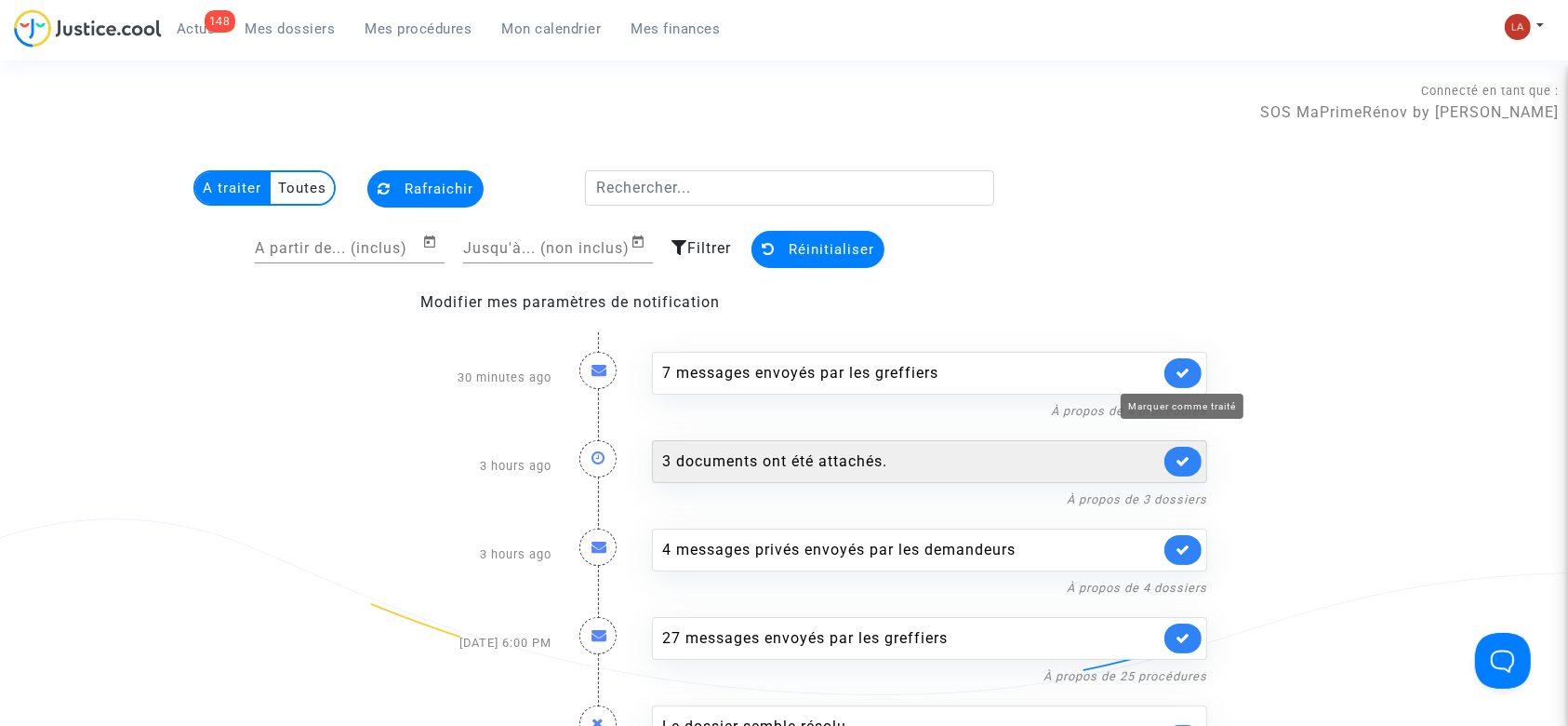
click at [1182, 370] on icon at bounding box center [1182, 372] width 14 height 14
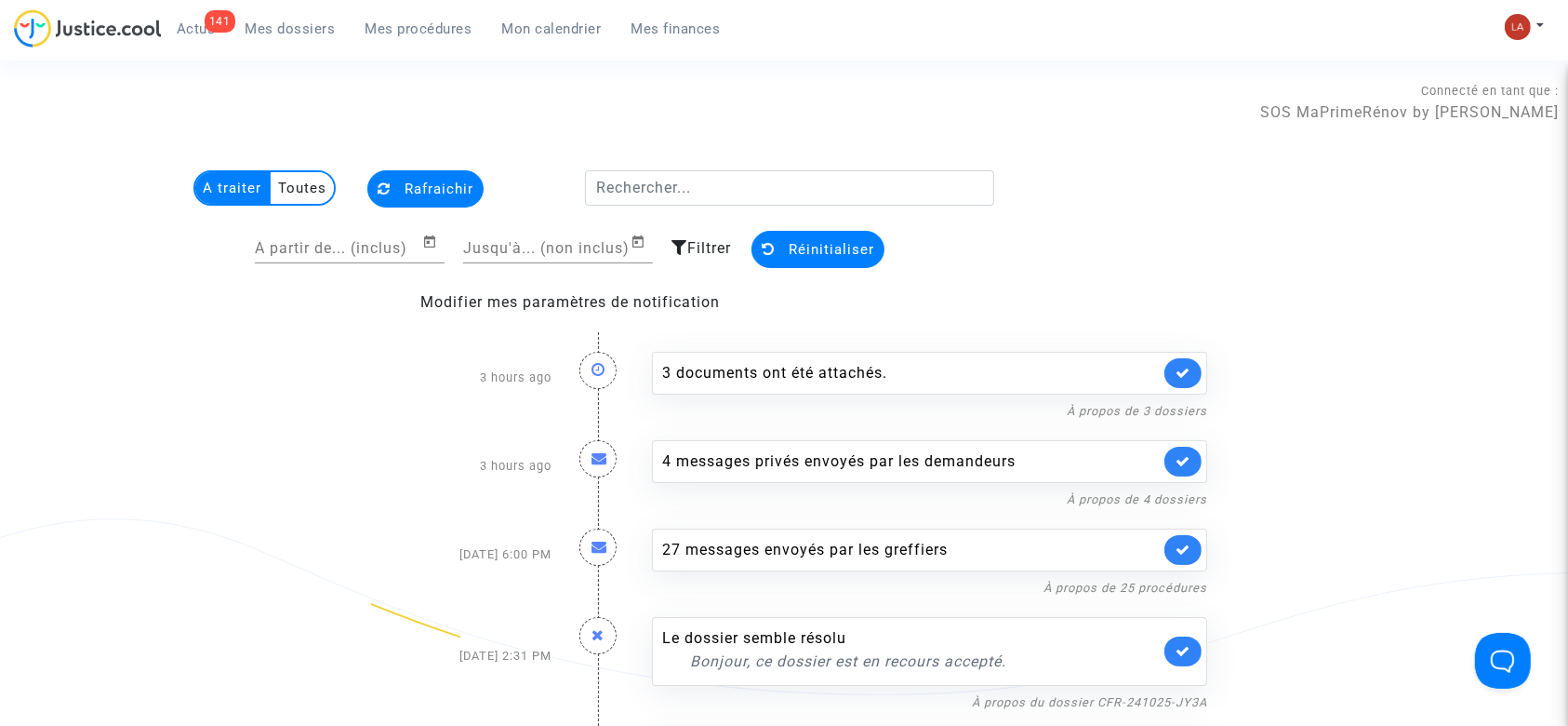
click at [1211, 374] on div "3 documents ont été attachés. À propos de 3 dossiers" at bounding box center [930, 377] width 584 height 88
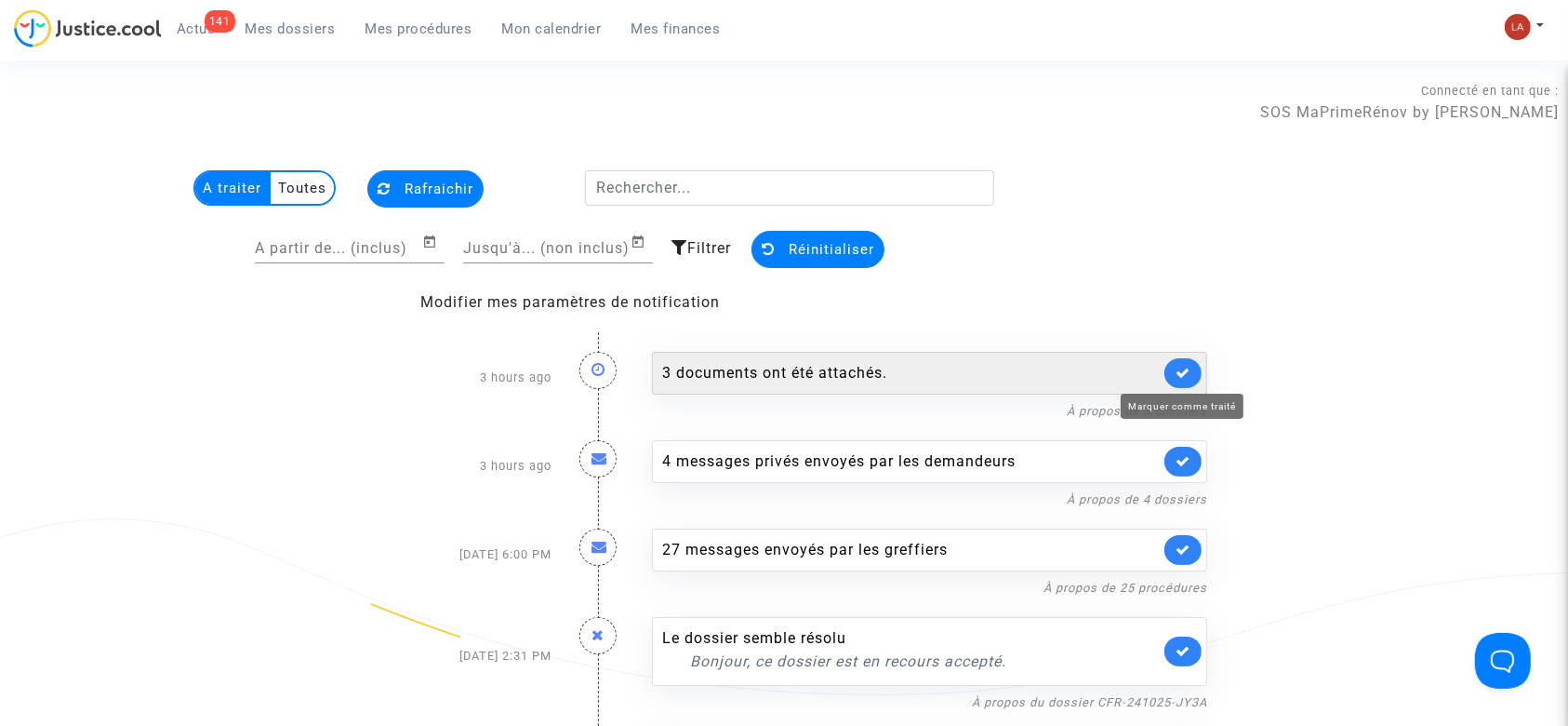
click at [1183, 367] on icon at bounding box center [1182, 372] width 14 height 14
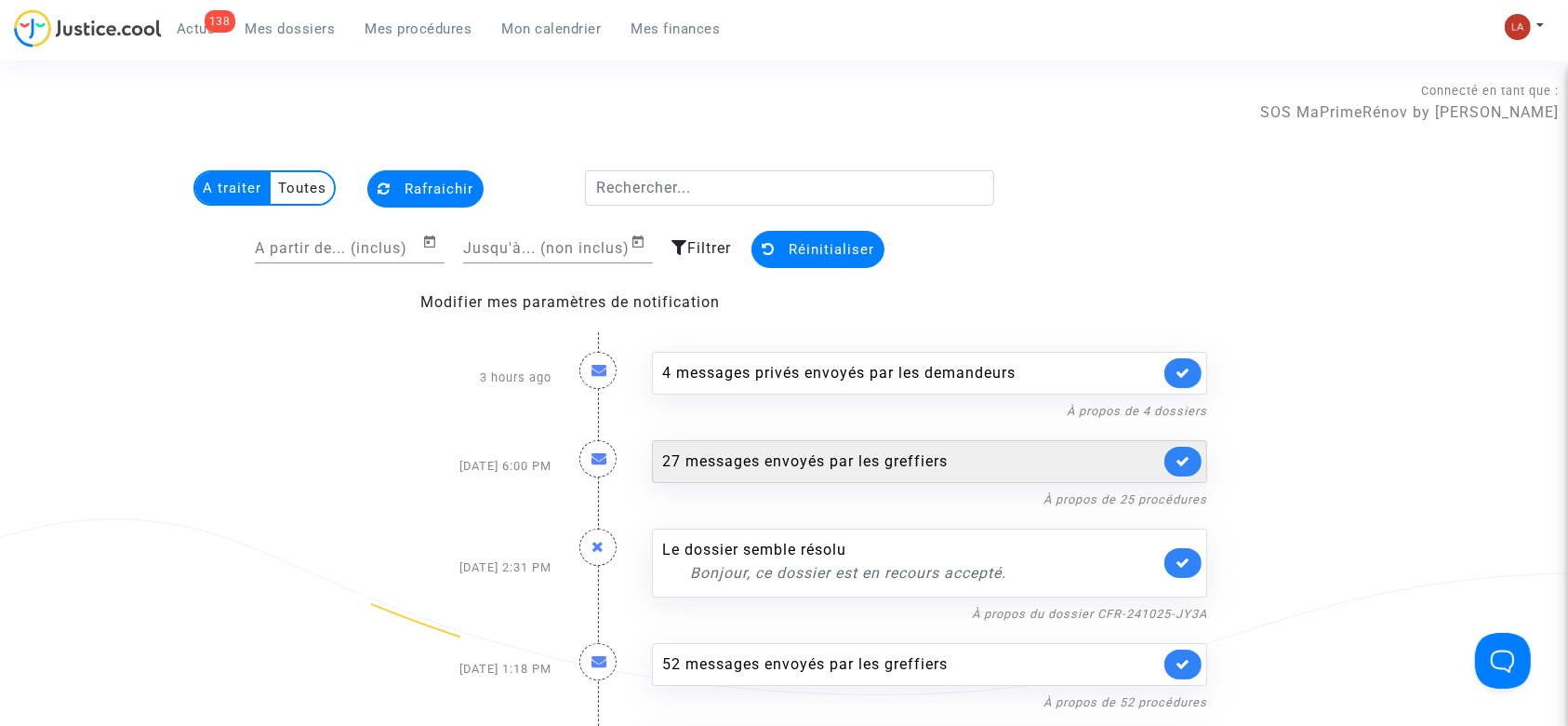
click at [1190, 460] on link at bounding box center [1182, 461] width 37 height 30
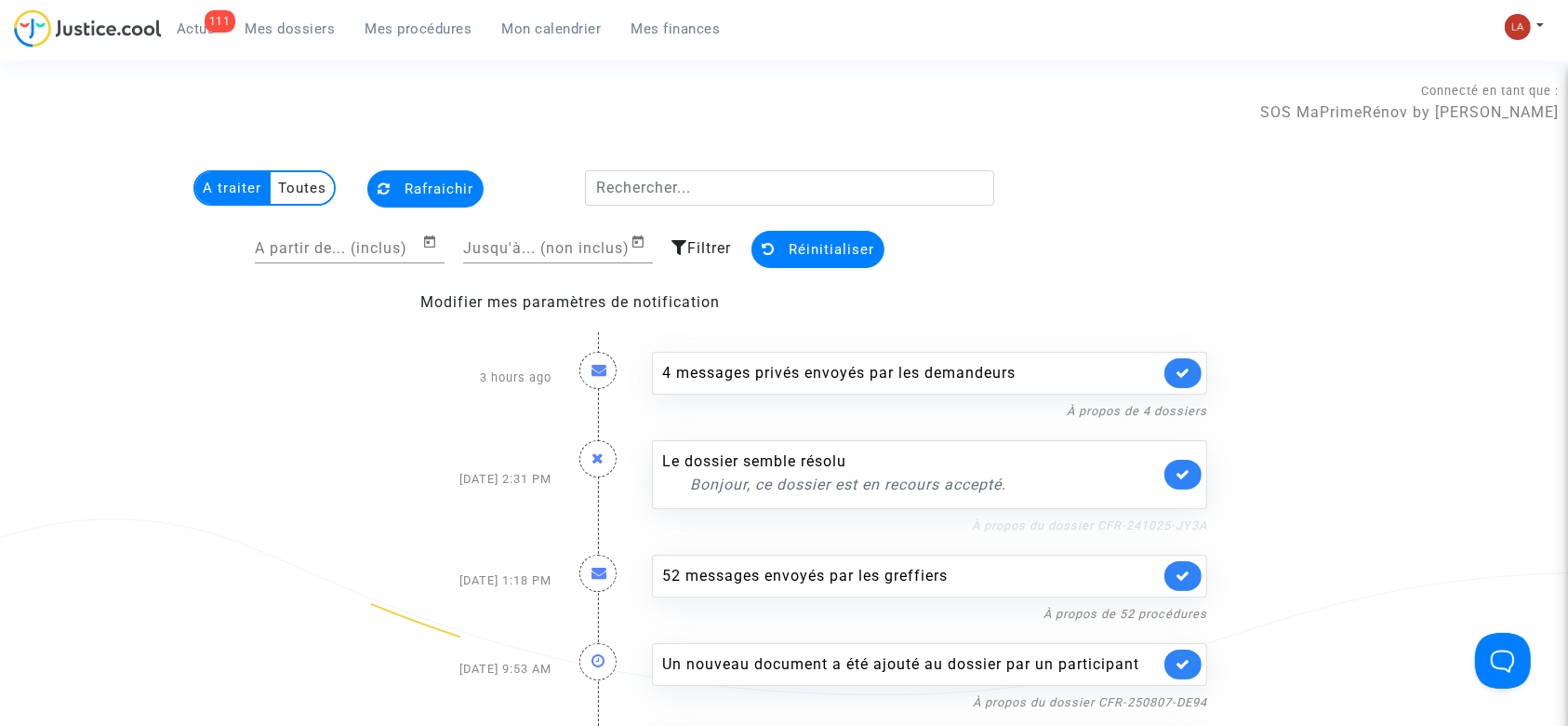
click at [1161, 526] on link "À propos du dossier CFR-241025-JY3A" at bounding box center [1089, 525] width 236 height 14
click at [1170, 474] on link at bounding box center [1182, 474] width 37 height 30
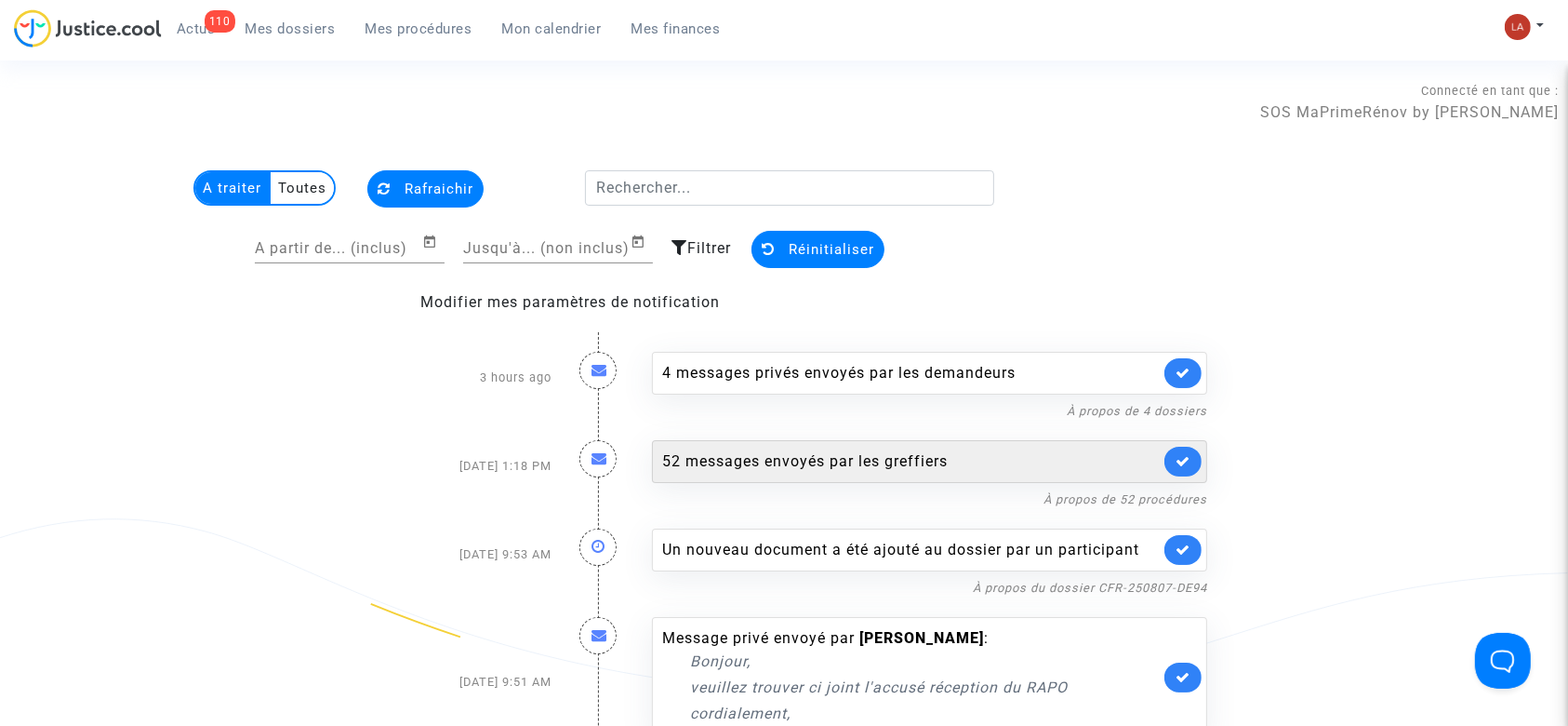
click at [1168, 465] on link at bounding box center [1182, 461] width 37 height 30
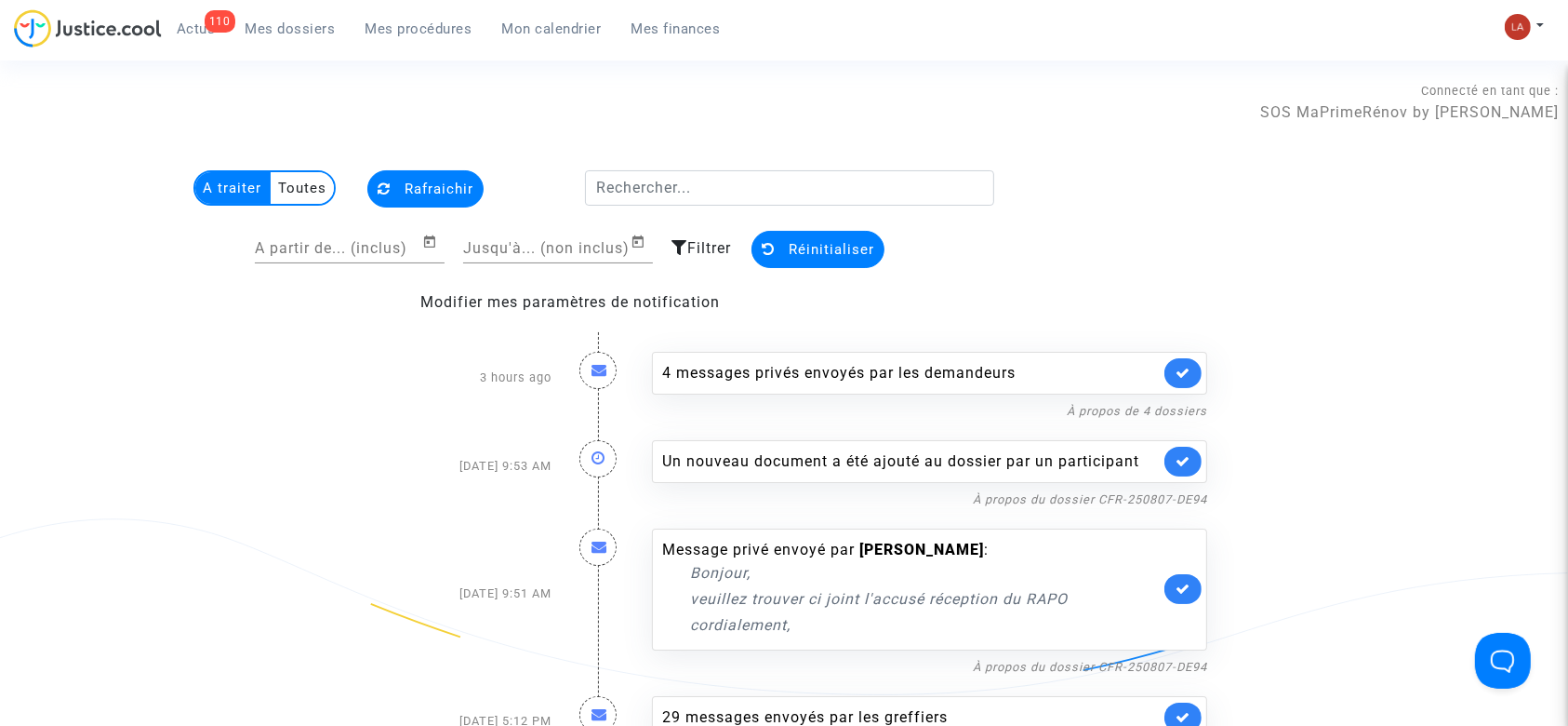
click at [1190, 472] on link at bounding box center [1182, 461] width 37 height 30
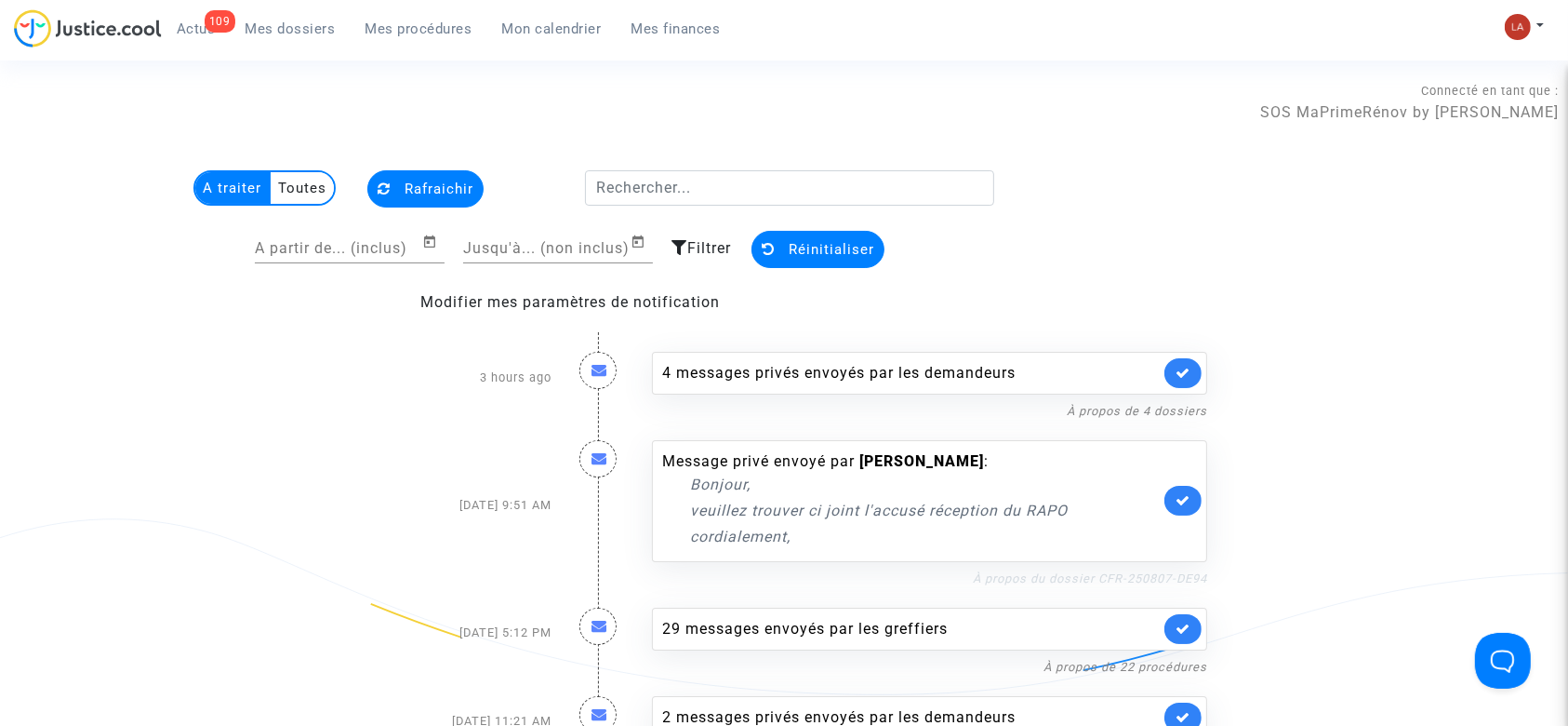
click at [1068, 584] on link "À propos du dossier CFR-250807-DE94" at bounding box center [1090, 578] width 235 height 14
click at [1190, 525] on div "Message privé envoyé par ALAIN VILARET : Bonjour, veuillez trouver ci joint l'a…" at bounding box center [930, 501] width 556 height 122
click at [1196, 494] on link at bounding box center [1182, 500] width 37 height 30
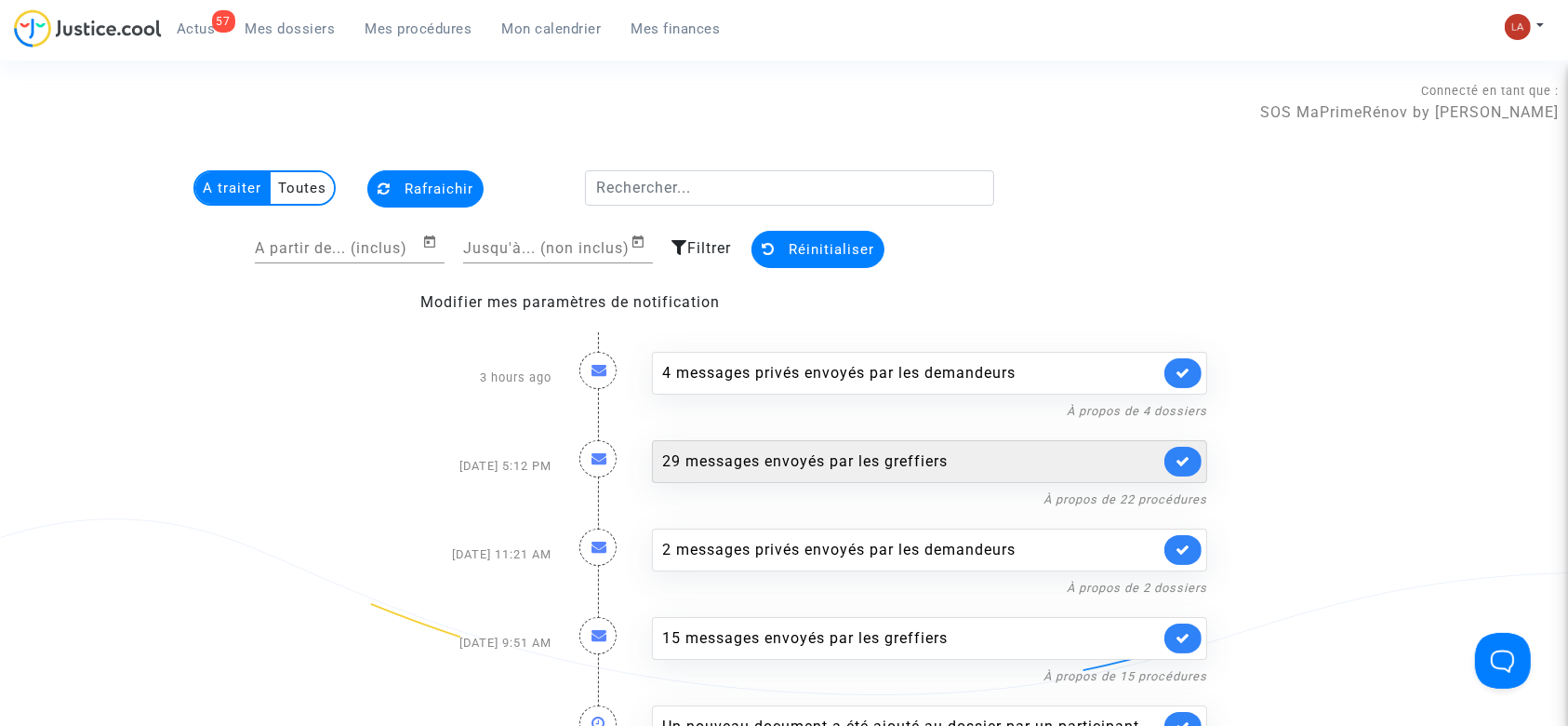
click at [1182, 458] on icon at bounding box center [1182, 461] width 14 height 14
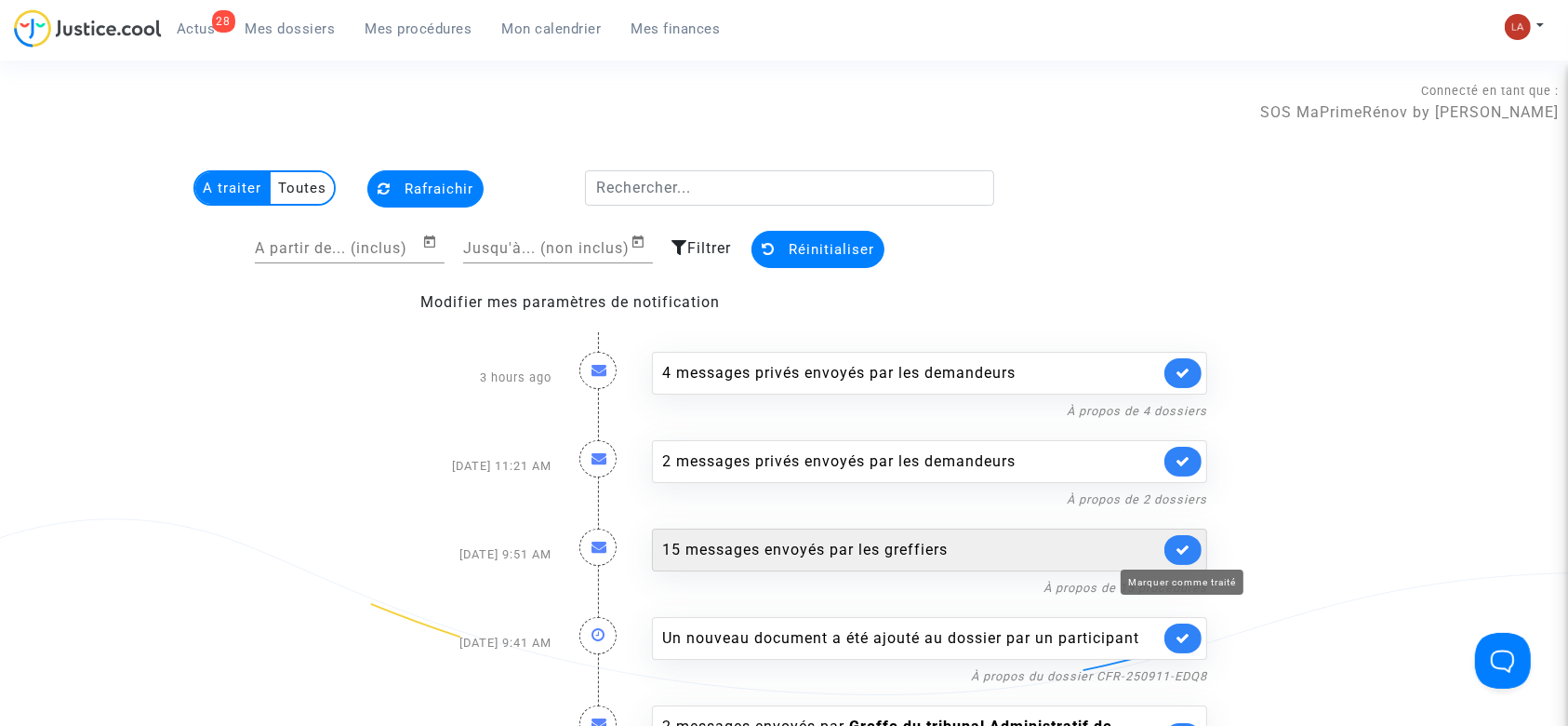
click at [1181, 546] on icon at bounding box center [1182, 549] width 14 height 14
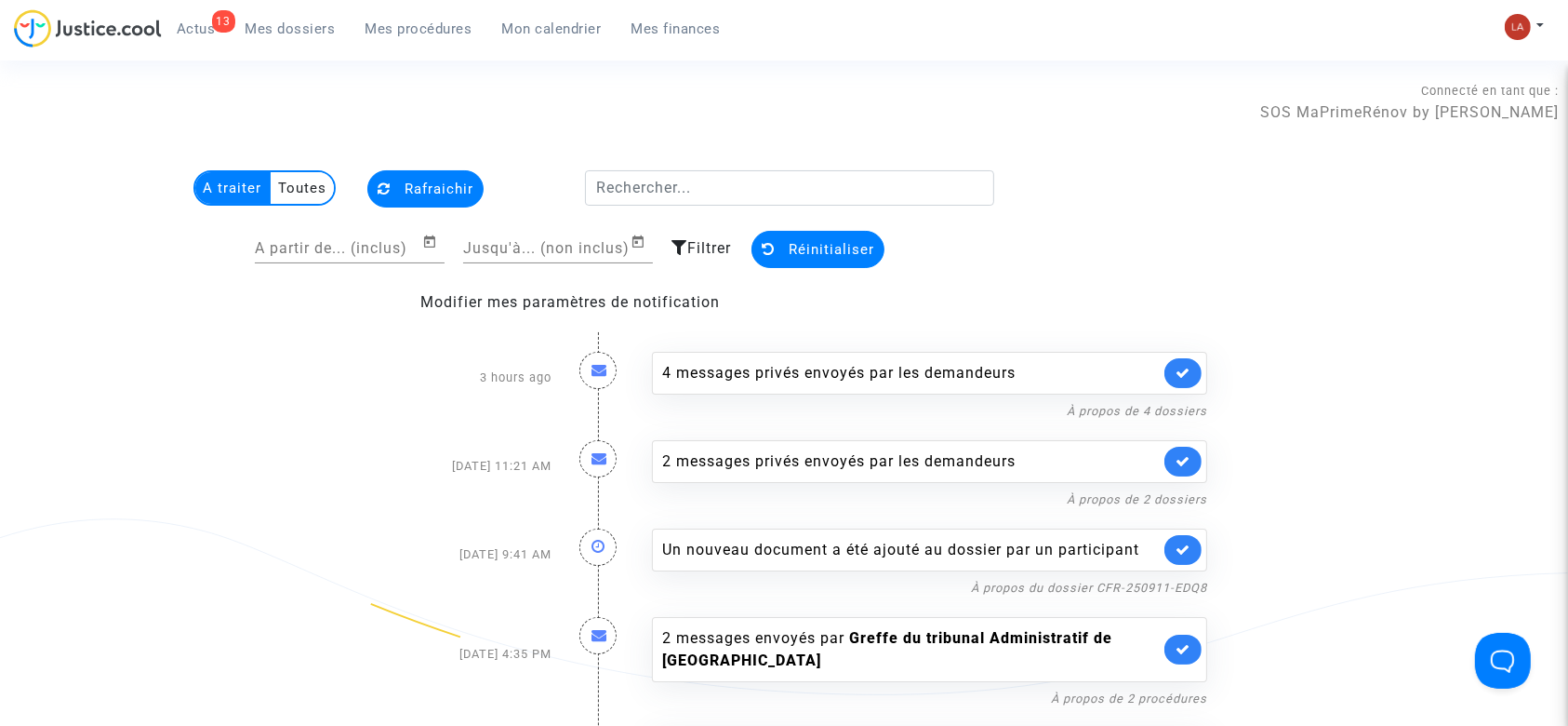
click at [1184, 537] on link at bounding box center [1182, 549] width 37 height 30
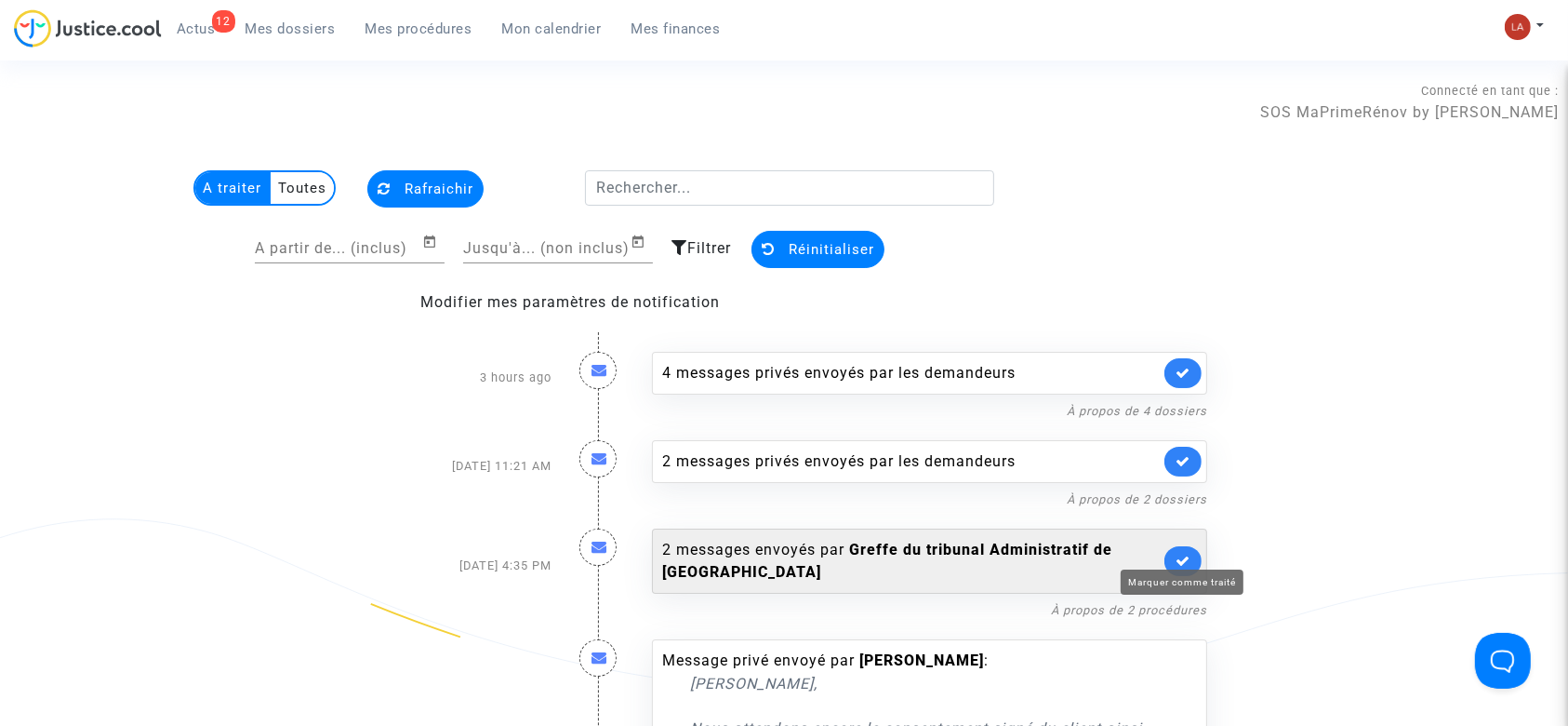
click at [1185, 554] on icon at bounding box center [1182, 561] width 14 height 14
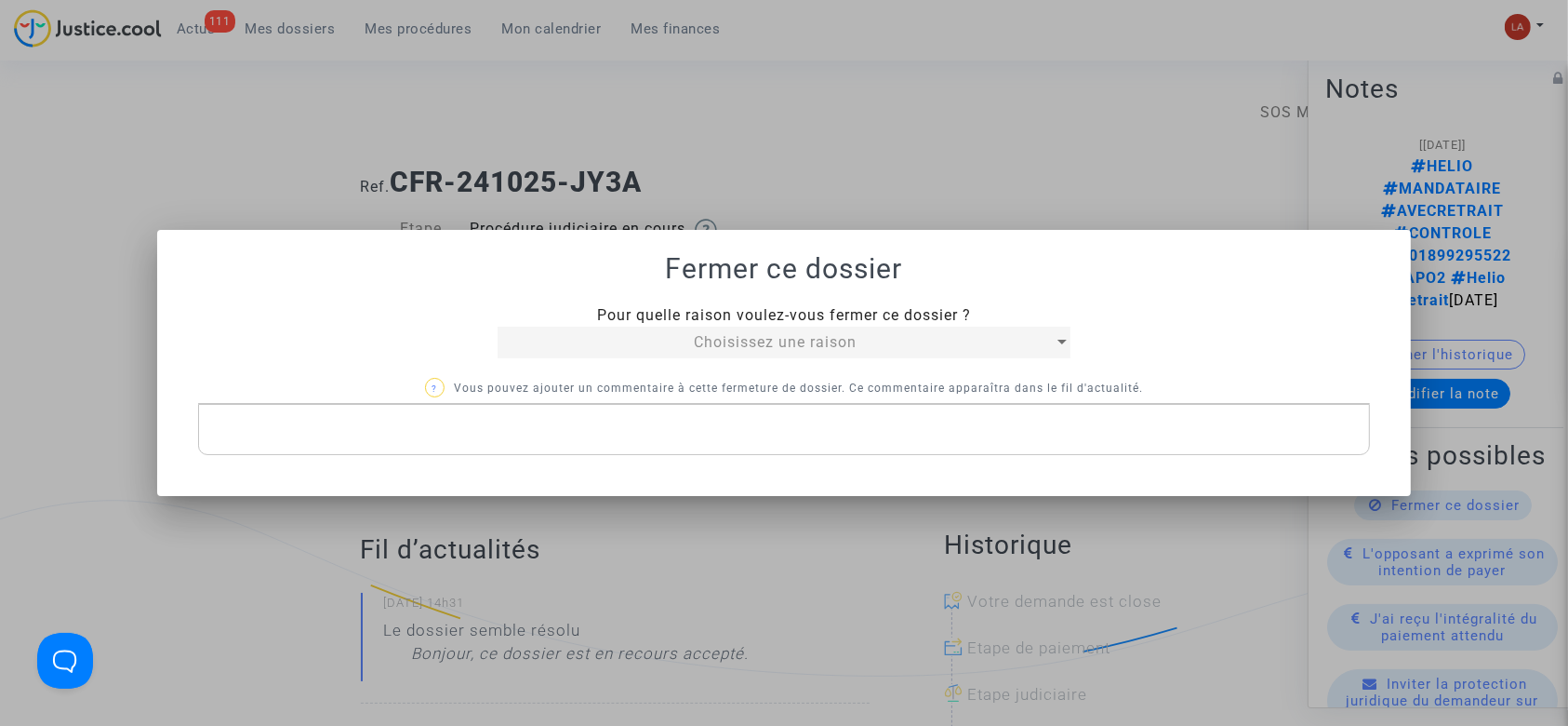
click at [725, 344] on span "Choisissez une raison" at bounding box center [775, 341] width 162 height 17
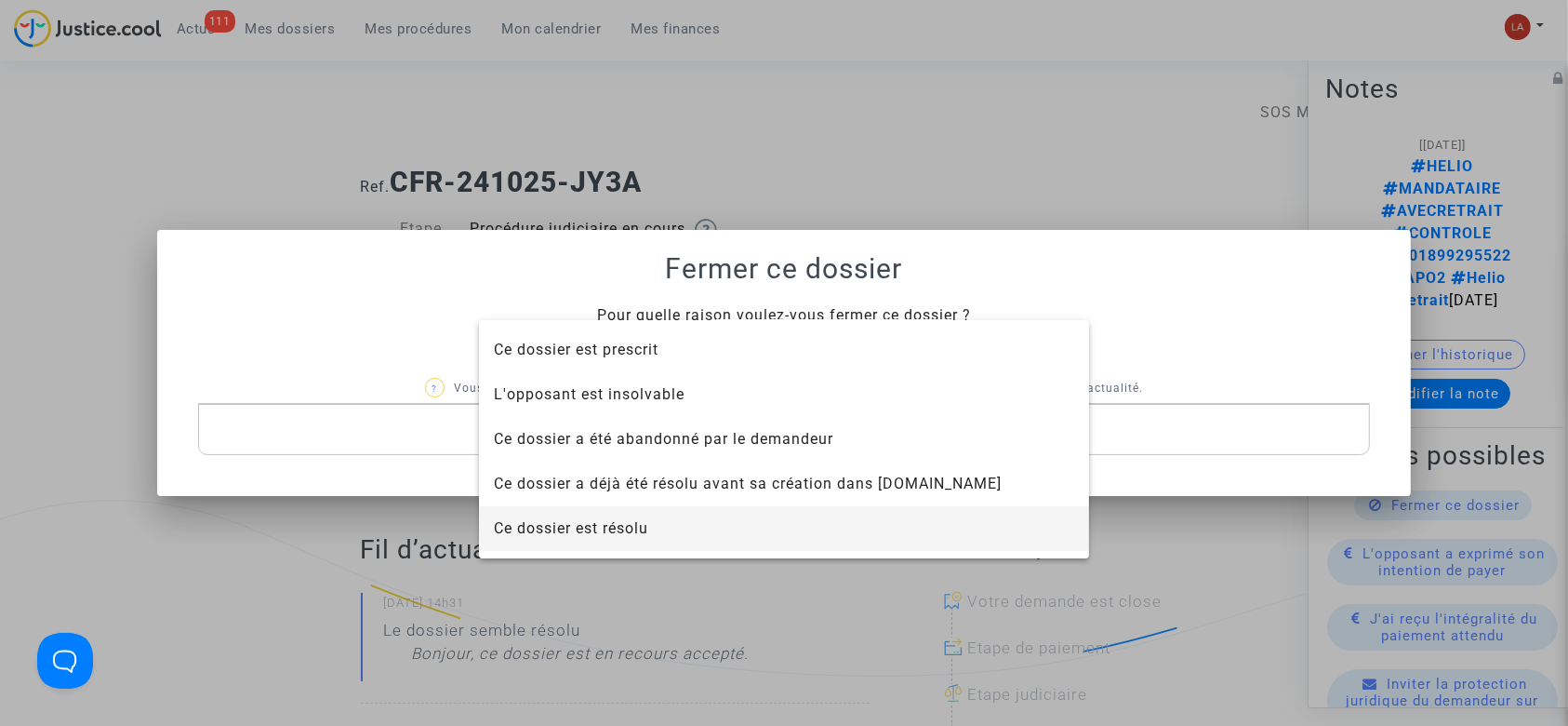
scroll to position [119, 0]
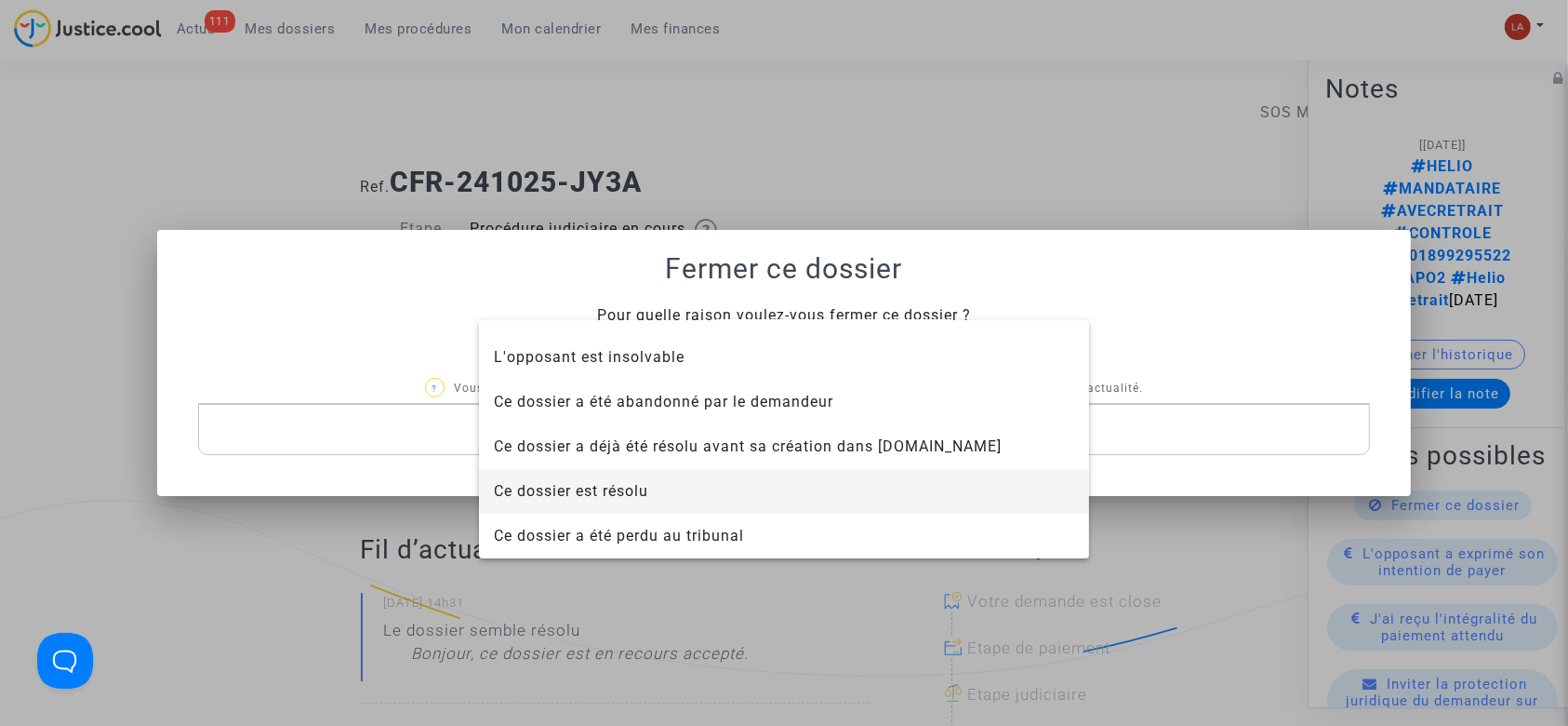
click at [640, 498] on span "Ce dossier est résolu" at bounding box center [571, 490] width 155 height 17
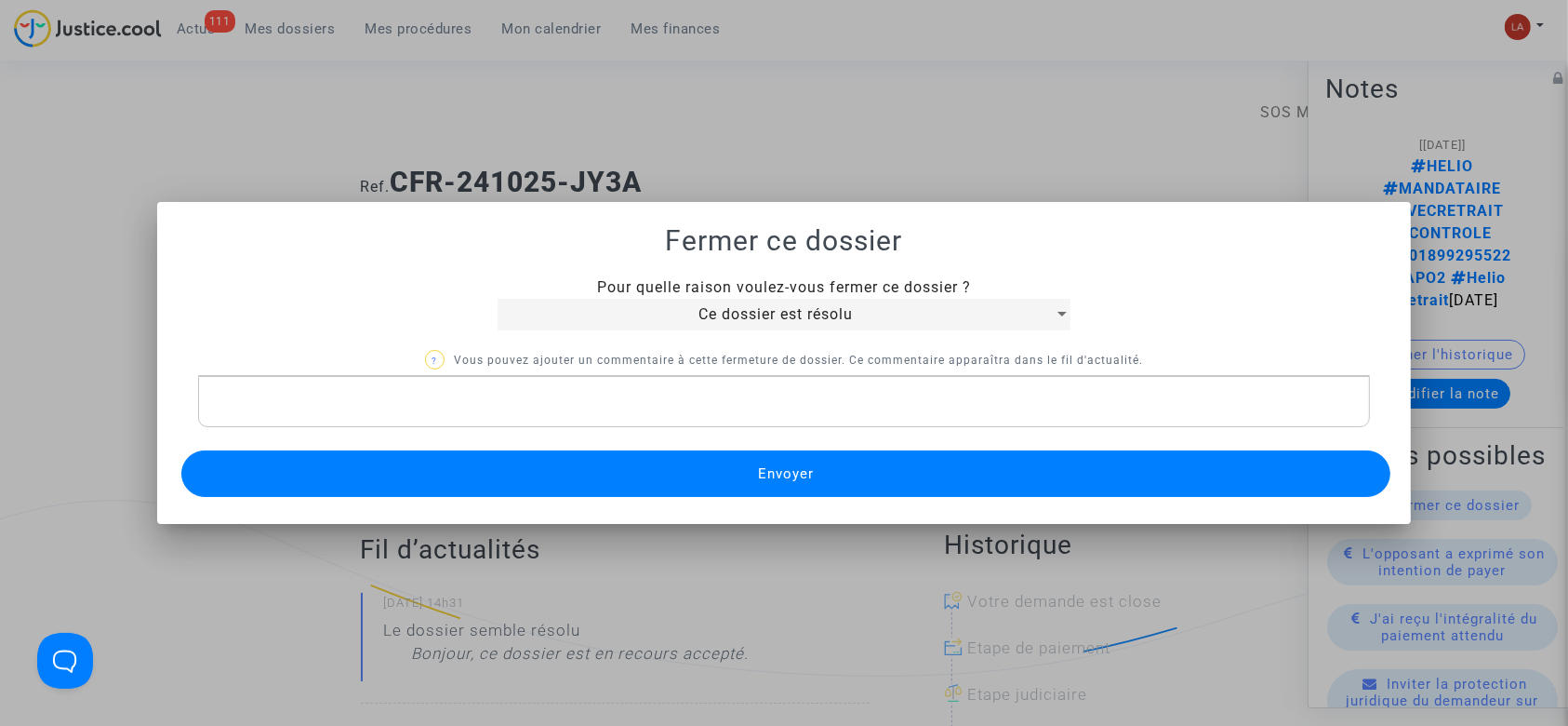
click at [681, 469] on button "Envoyer" at bounding box center [786, 473] width 1210 height 46
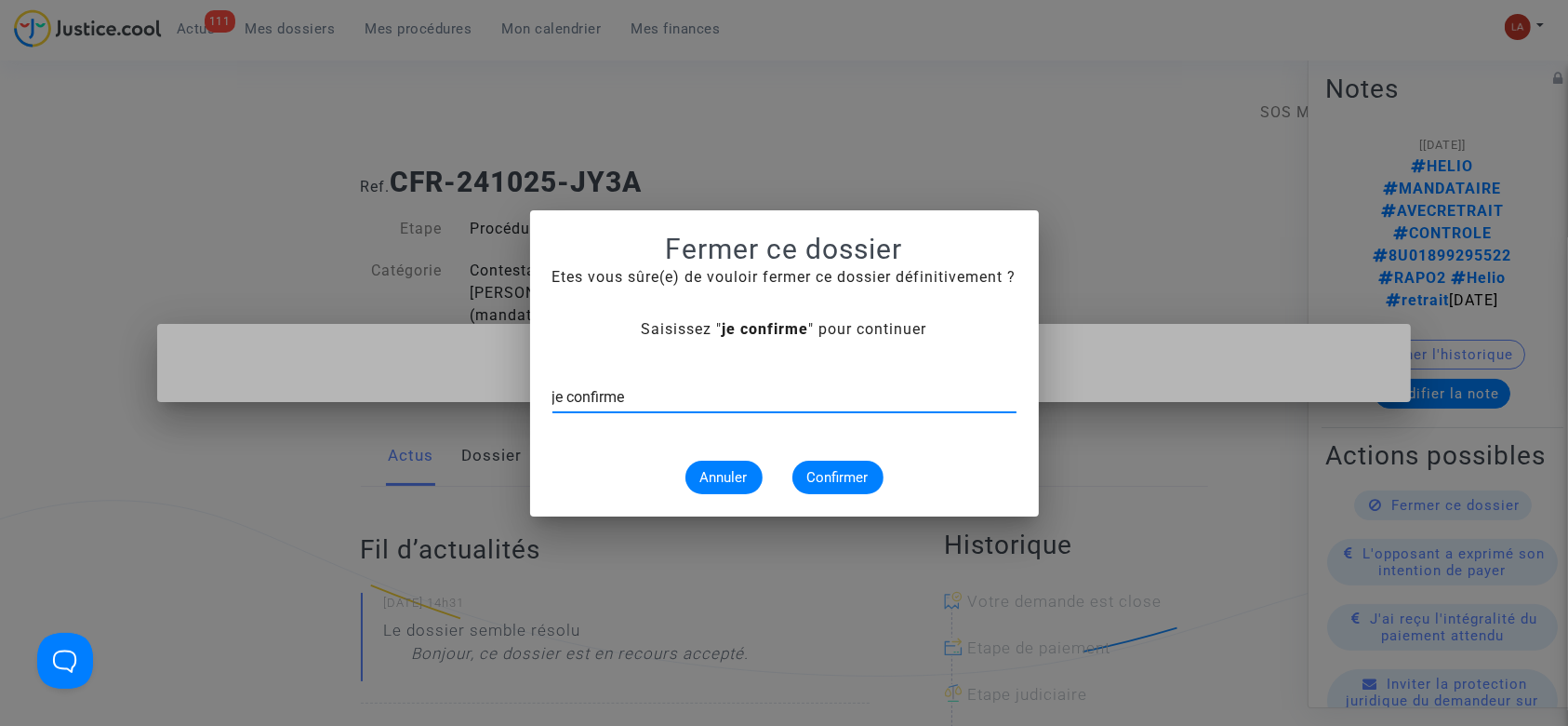
type input "je confirme"
click at [808, 474] on span "Confirmer" at bounding box center [838, 477] width 62 height 16
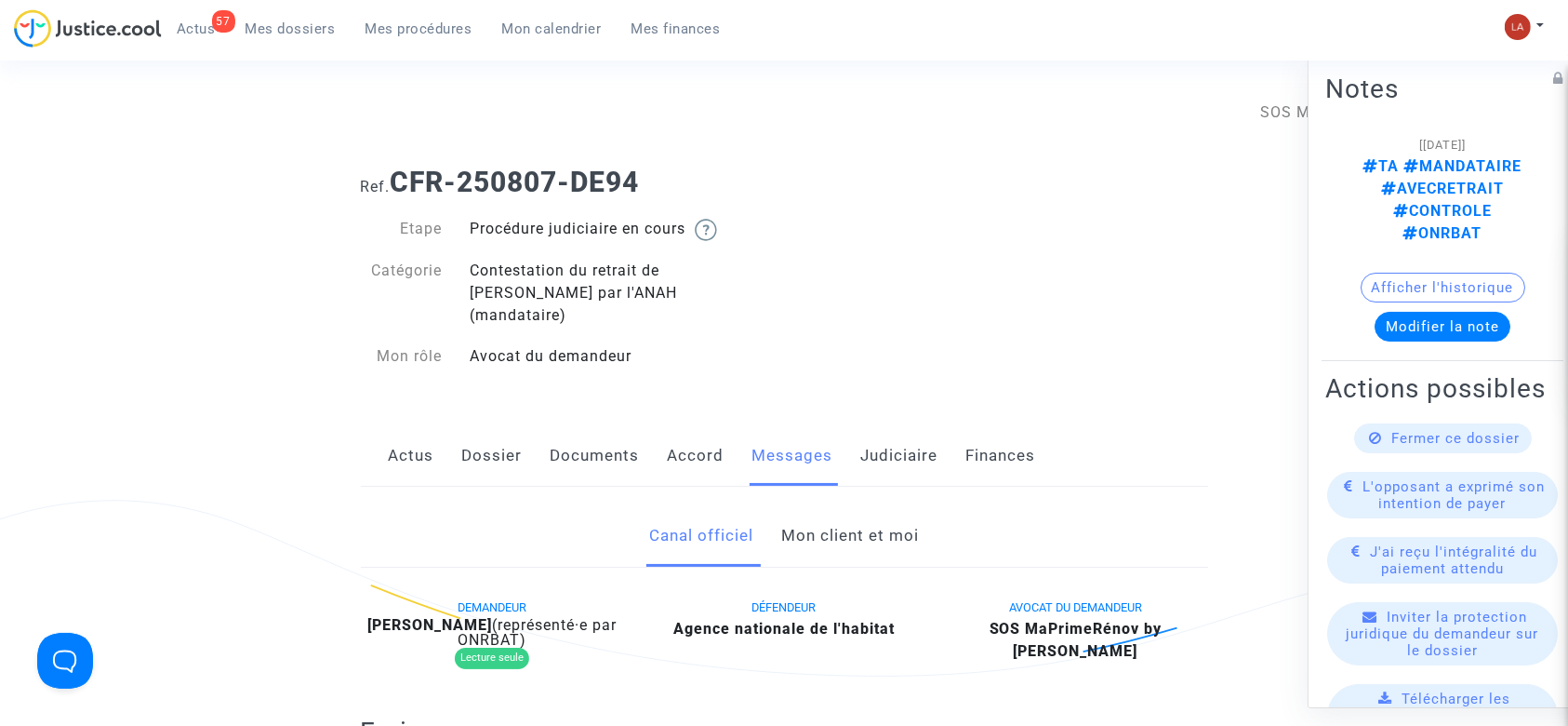
click at [900, 446] on link "Judiciaire" at bounding box center [900, 456] width 77 height 62
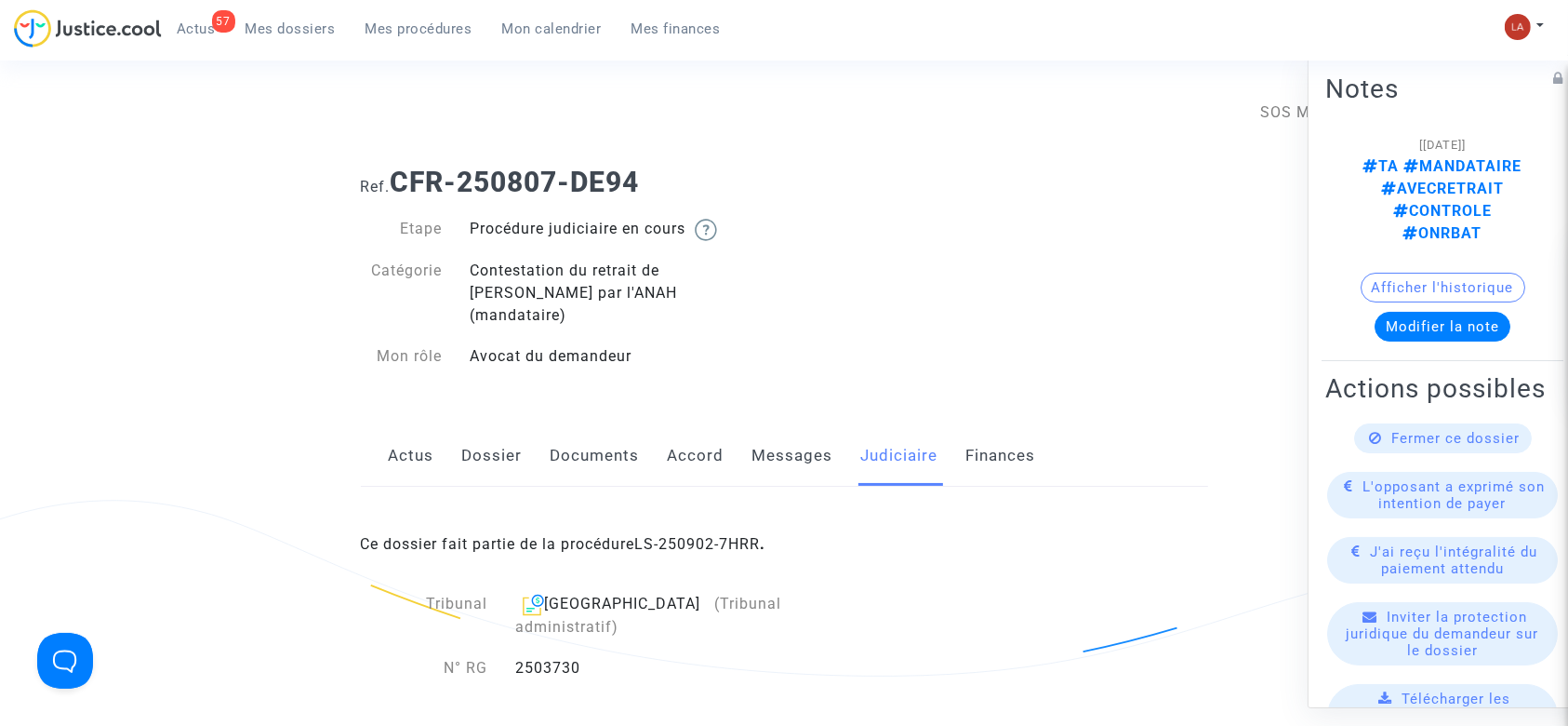
click at [804, 425] on link "Messages" at bounding box center [793, 456] width 81 height 62
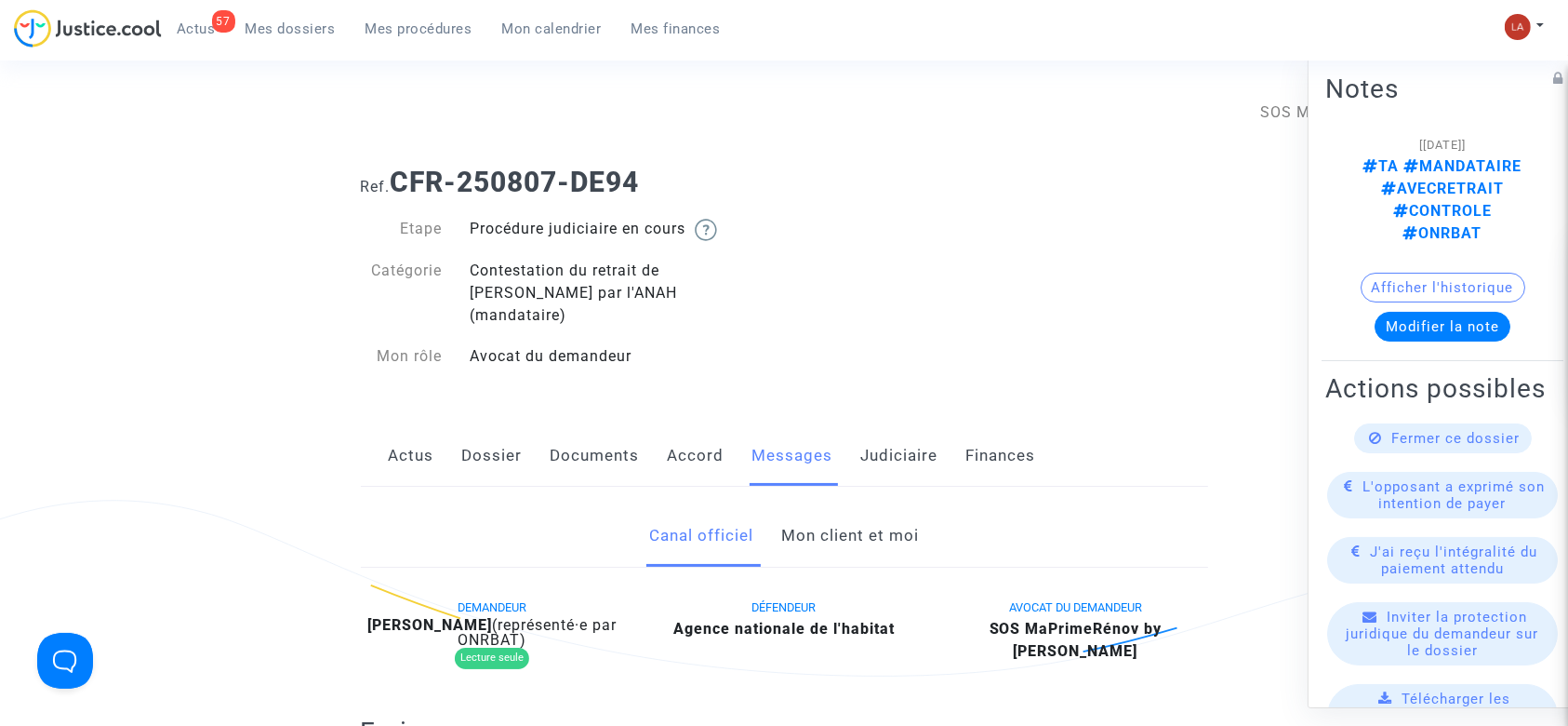
click at [879, 505] on link "Mon client et moi" at bounding box center [850, 536] width 137 height 62
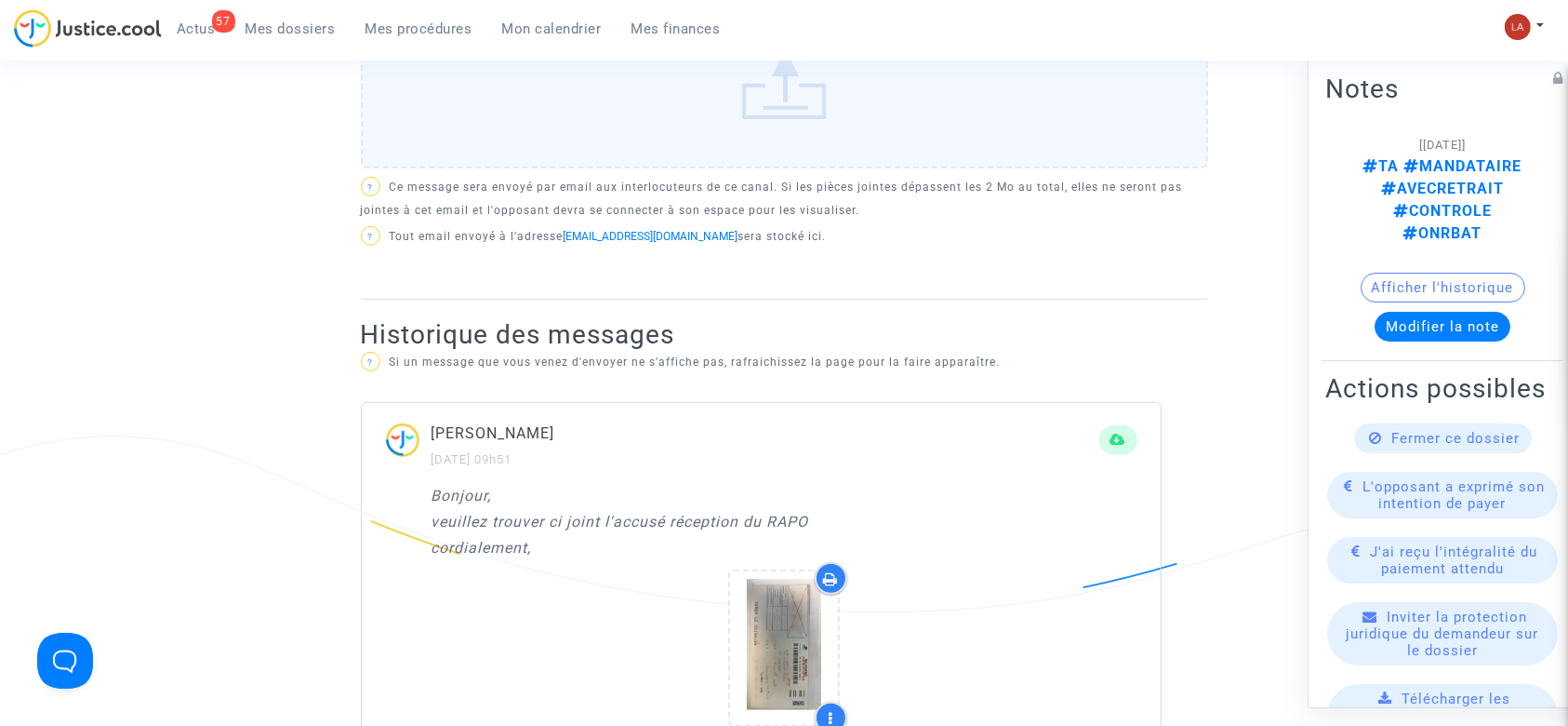
scroll to position [619, 0]
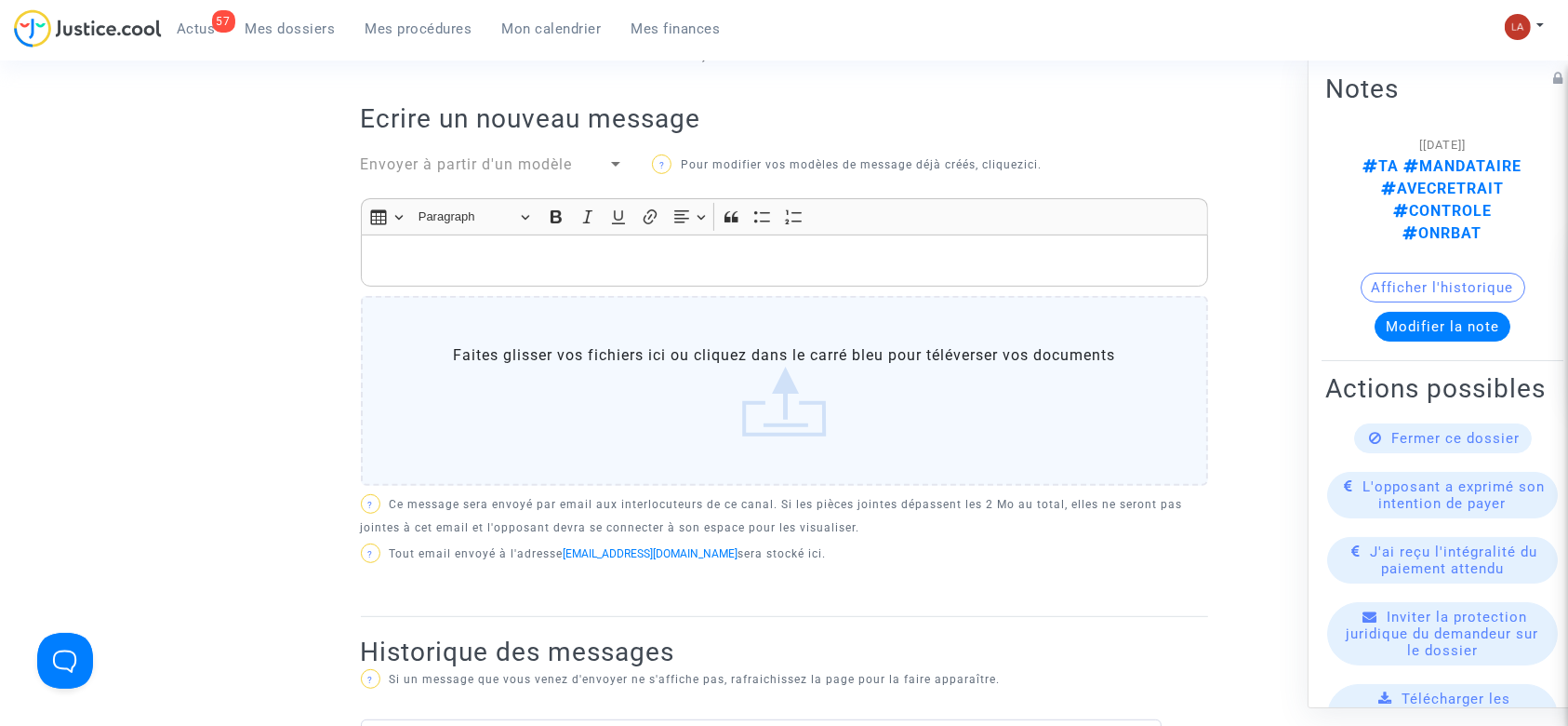
click at [445, 249] on p "Rich Text Editor, main" at bounding box center [784, 261] width 828 height 23
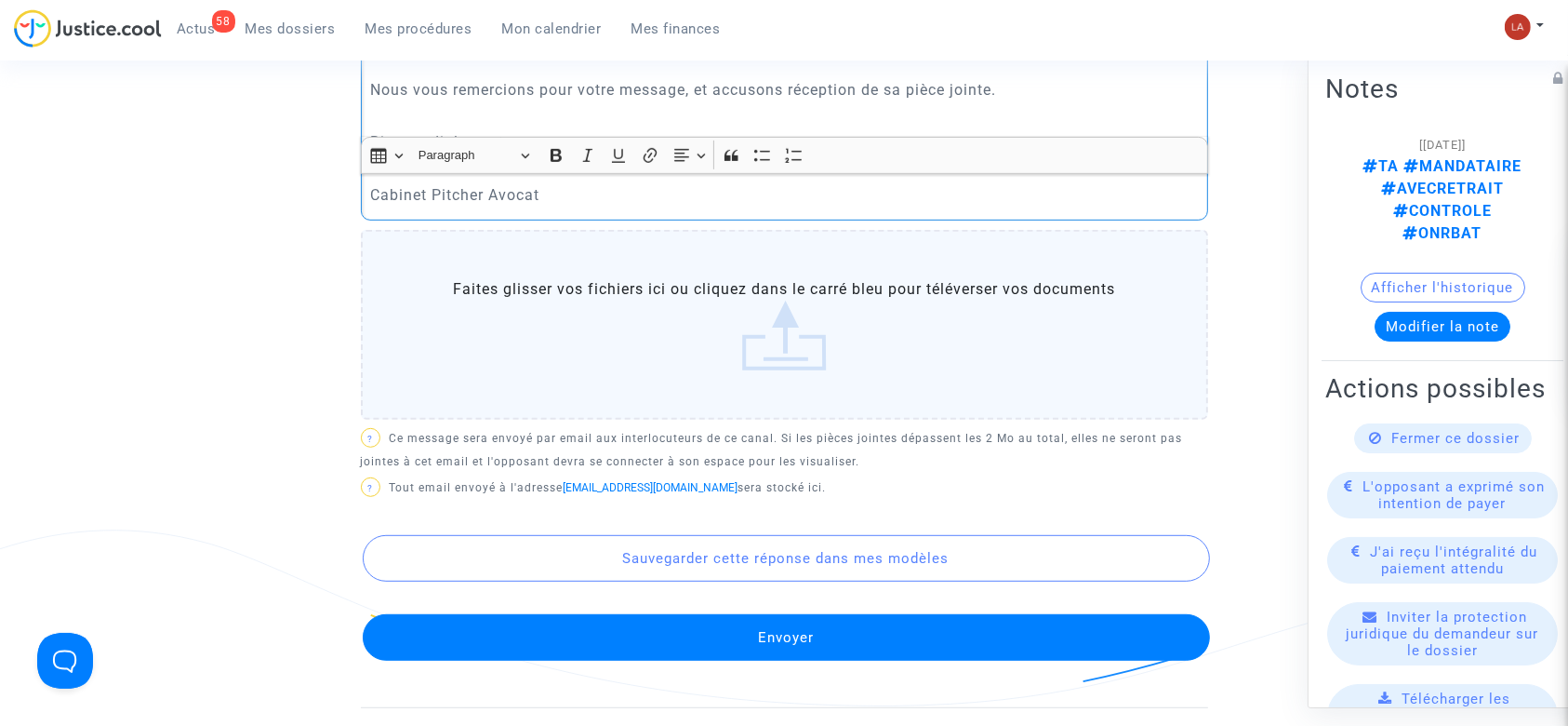
scroll to position [991, 0]
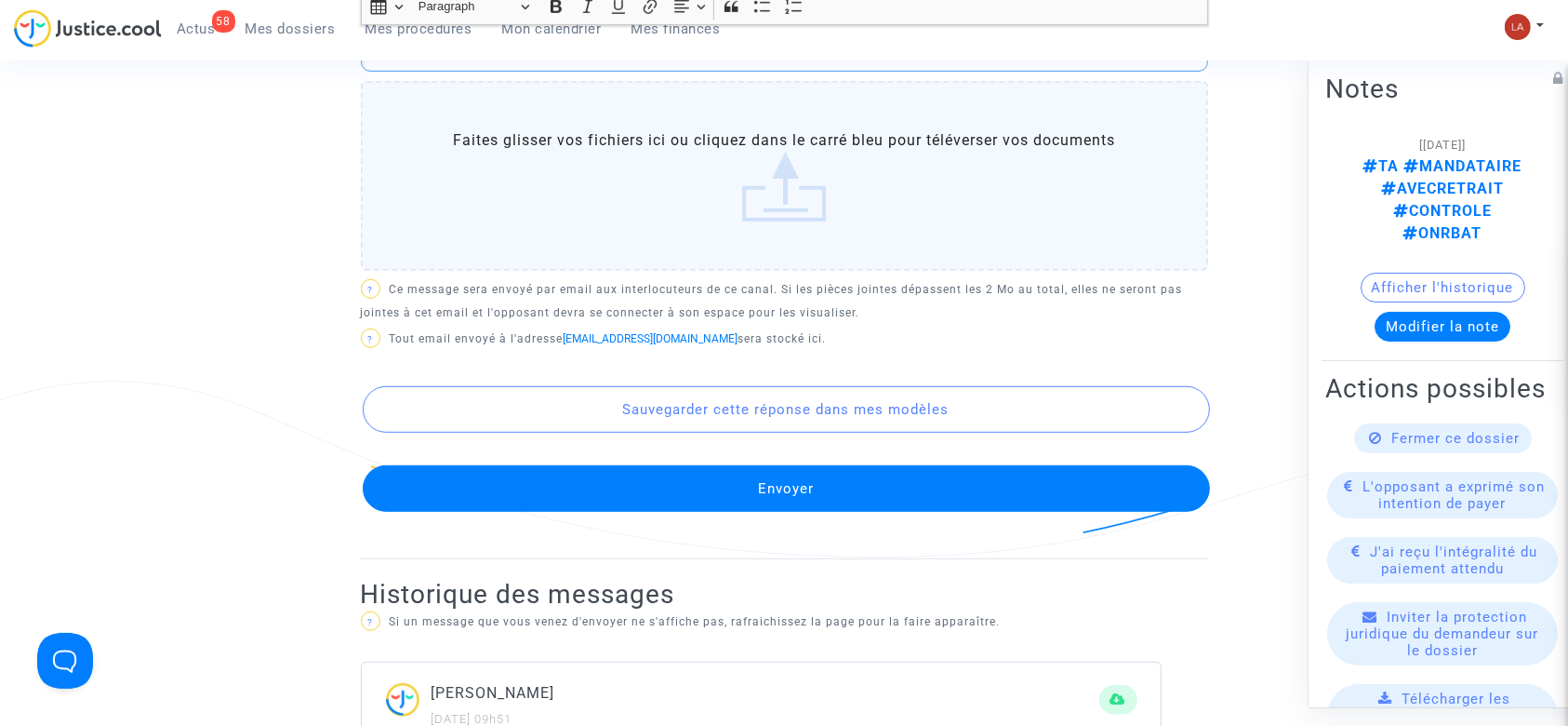
click at [610, 465] on button "Envoyer" at bounding box center [785, 488] width 847 height 46
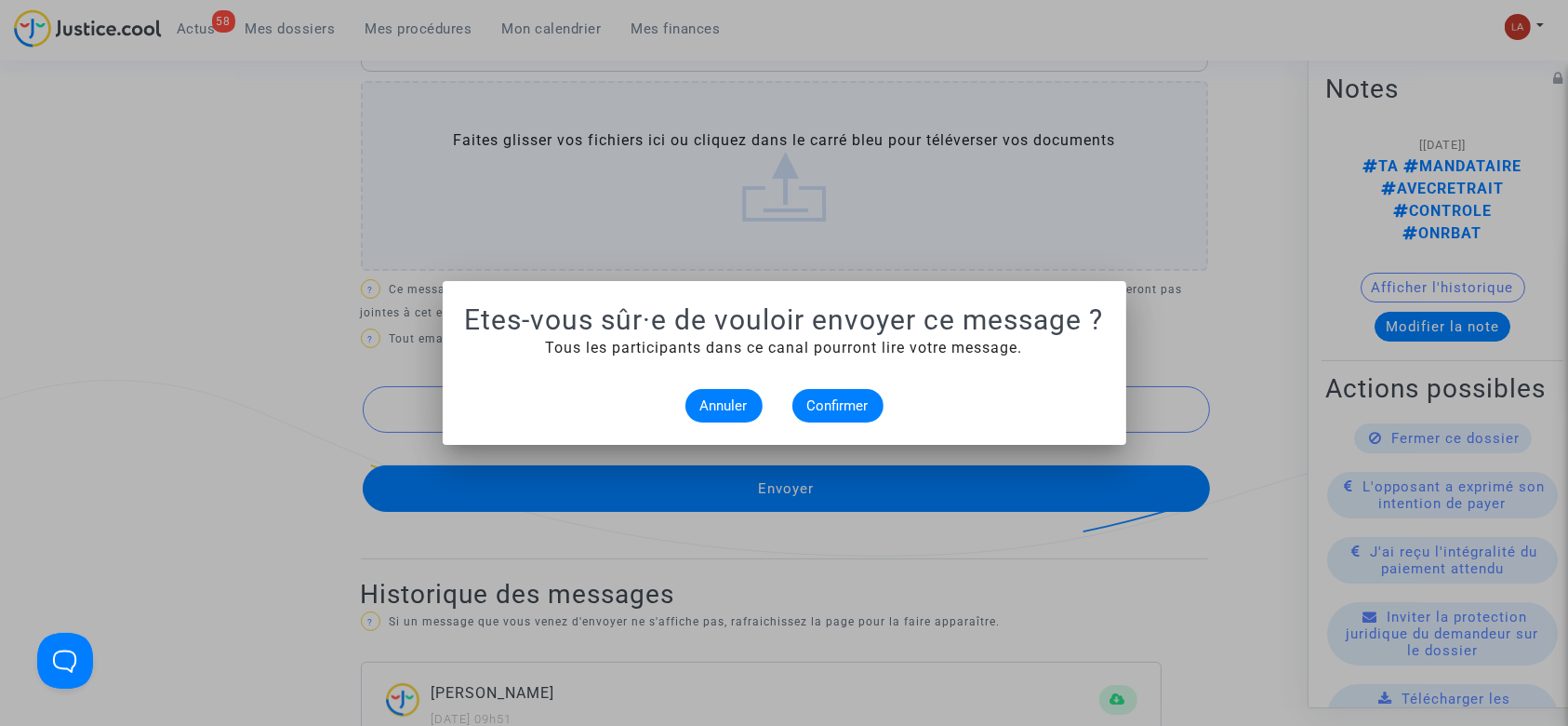
scroll to position [0, 0]
click at [860, 413] on span "Confirmer" at bounding box center [838, 405] width 62 height 16
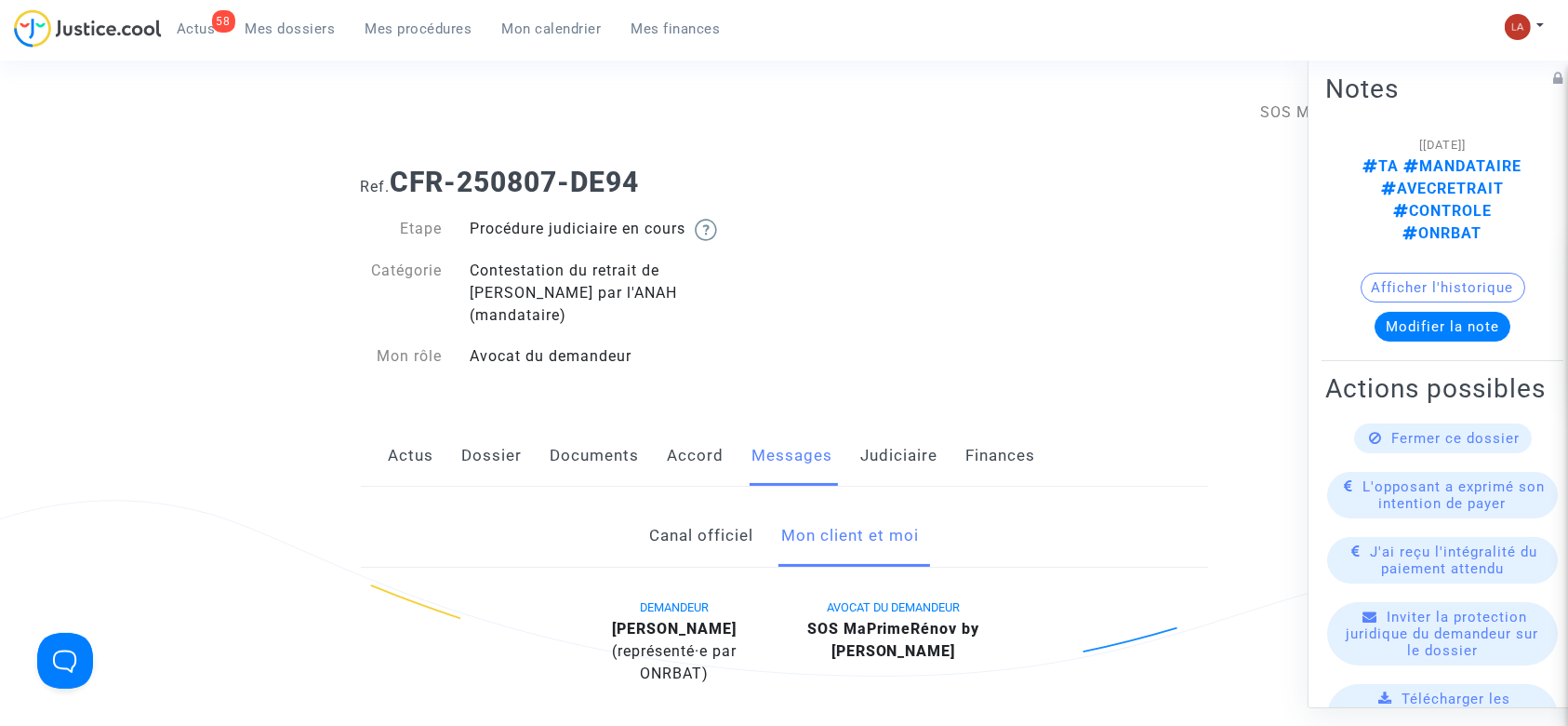
scroll to position [991, 0]
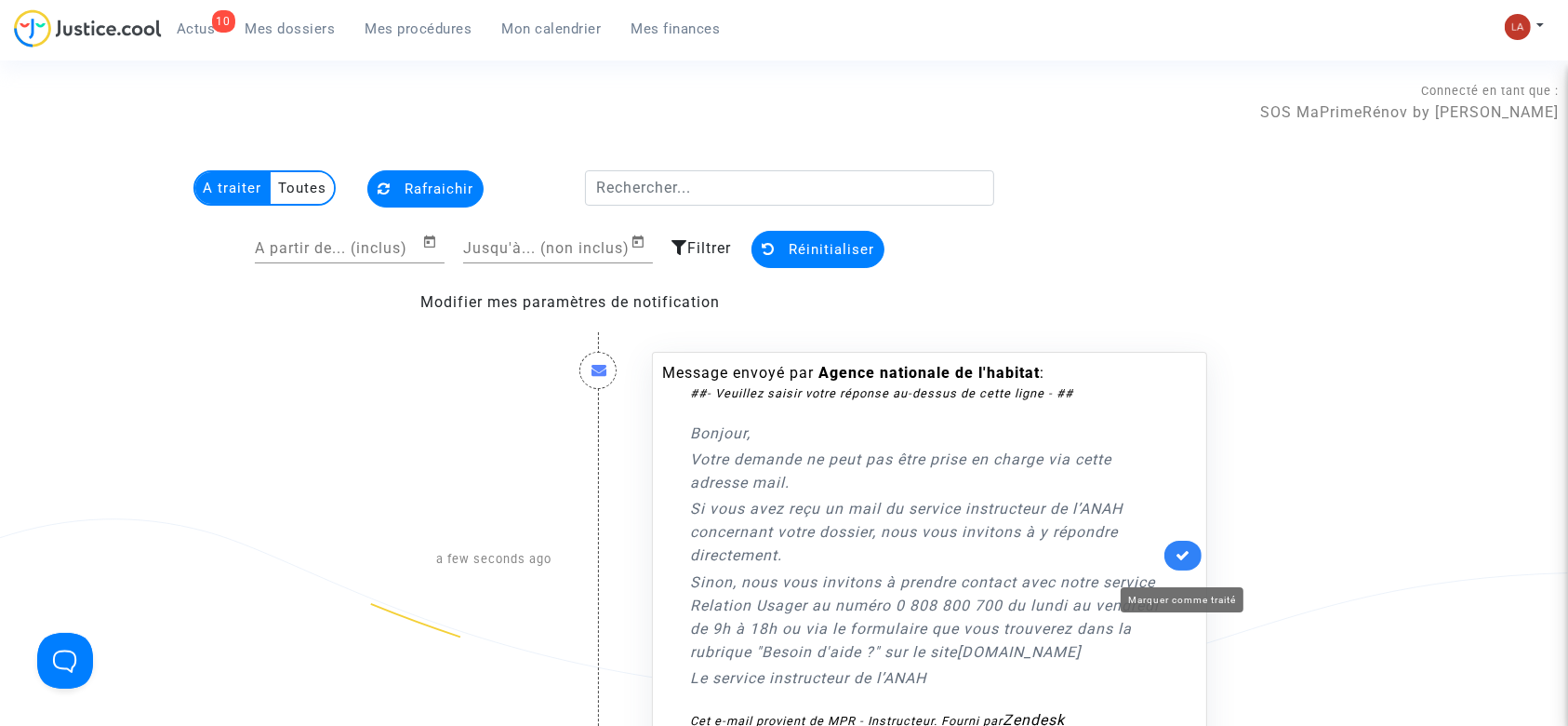
click at [1186, 562] on icon at bounding box center [1182, 555] width 14 height 14
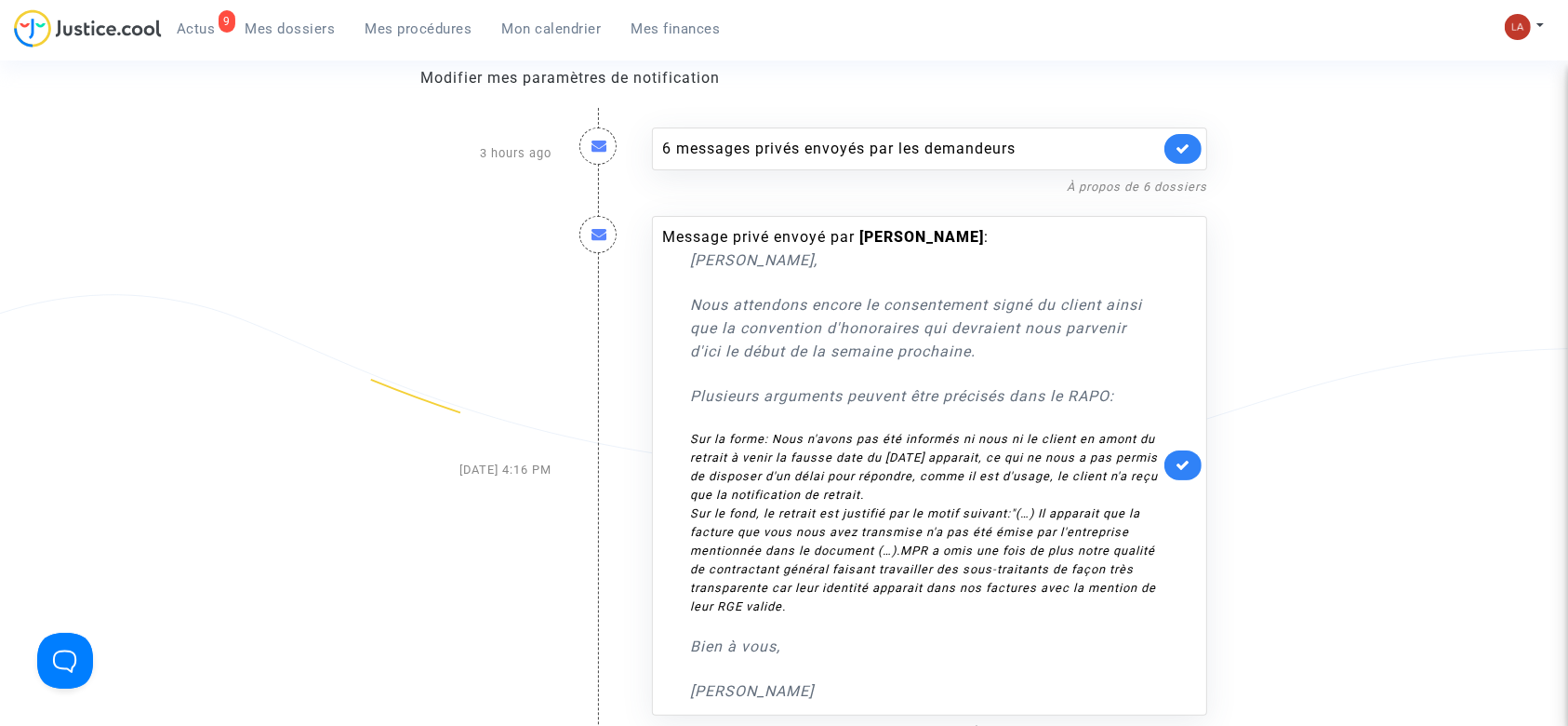
scroll to position [372, 0]
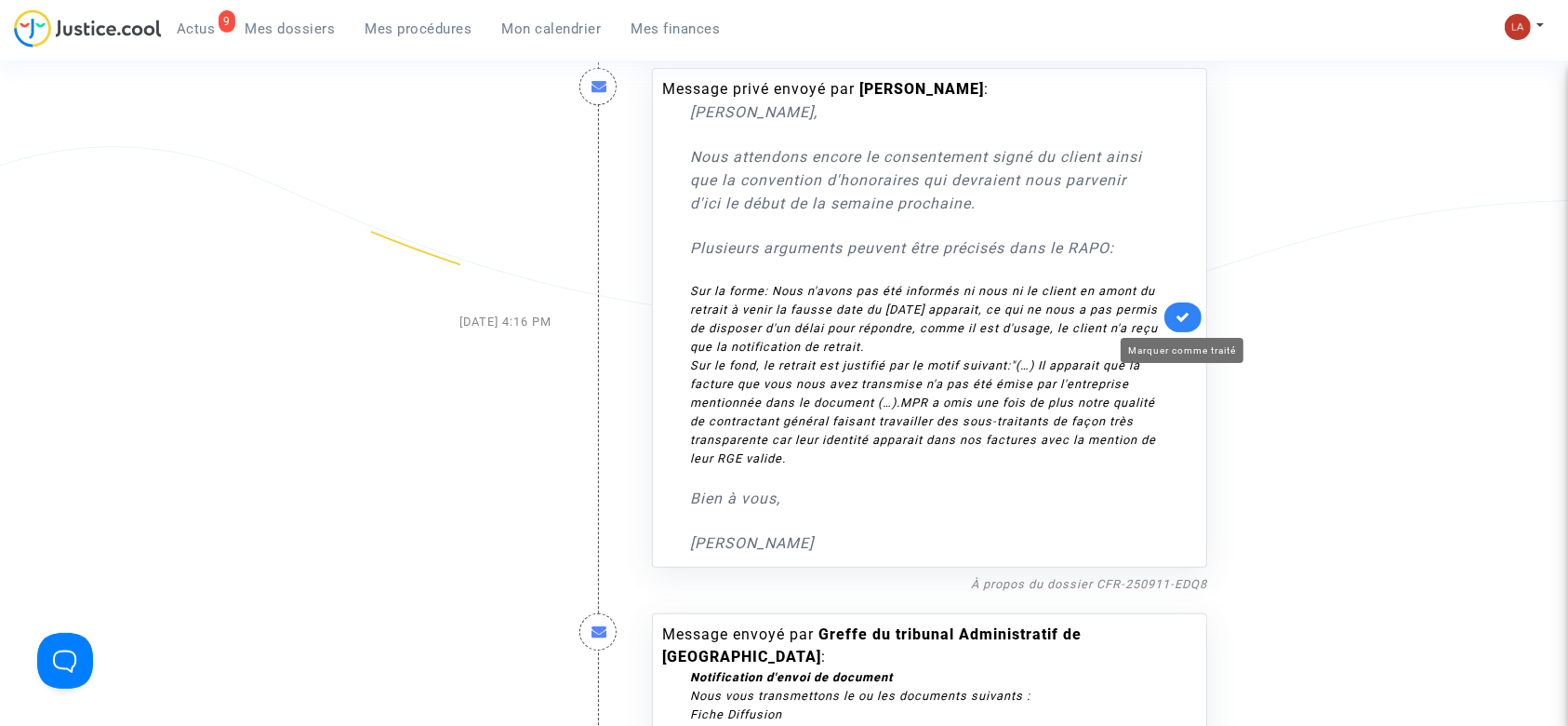
click at [1185, 324] on icon at bounding box center [1182, 316] width 14 height 14
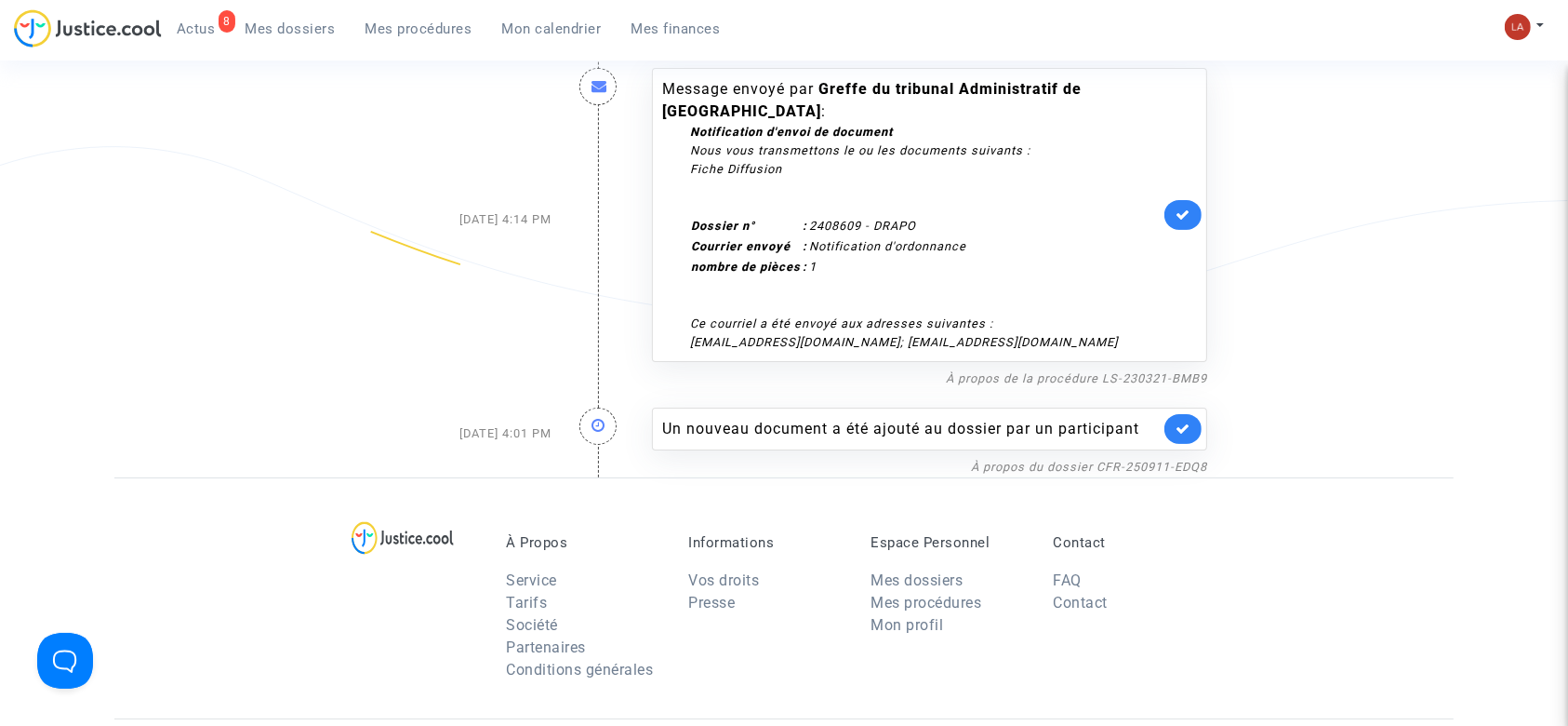
click at [1190, 200] on link at bounding box center [1182, 214] width 37 height 30
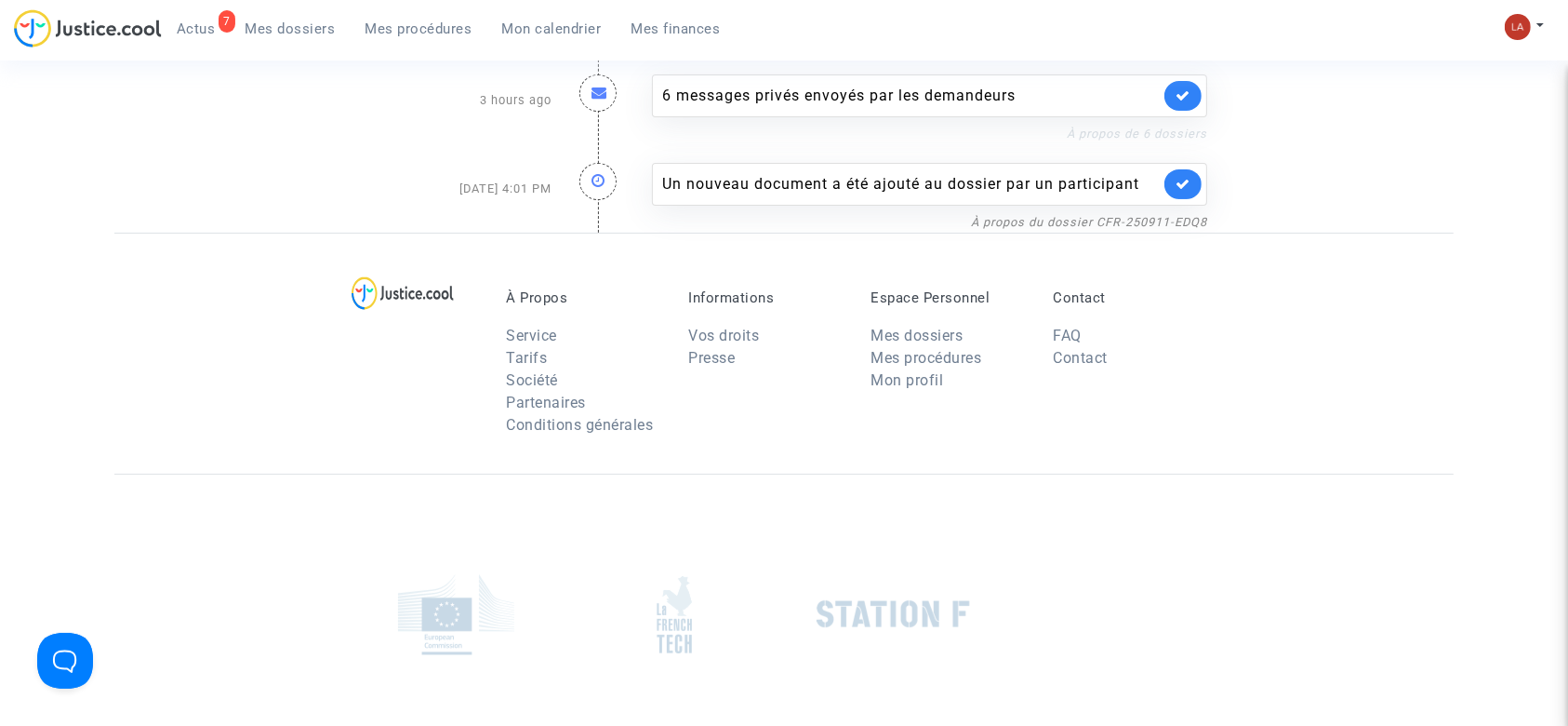
scroll to position [124, 0]
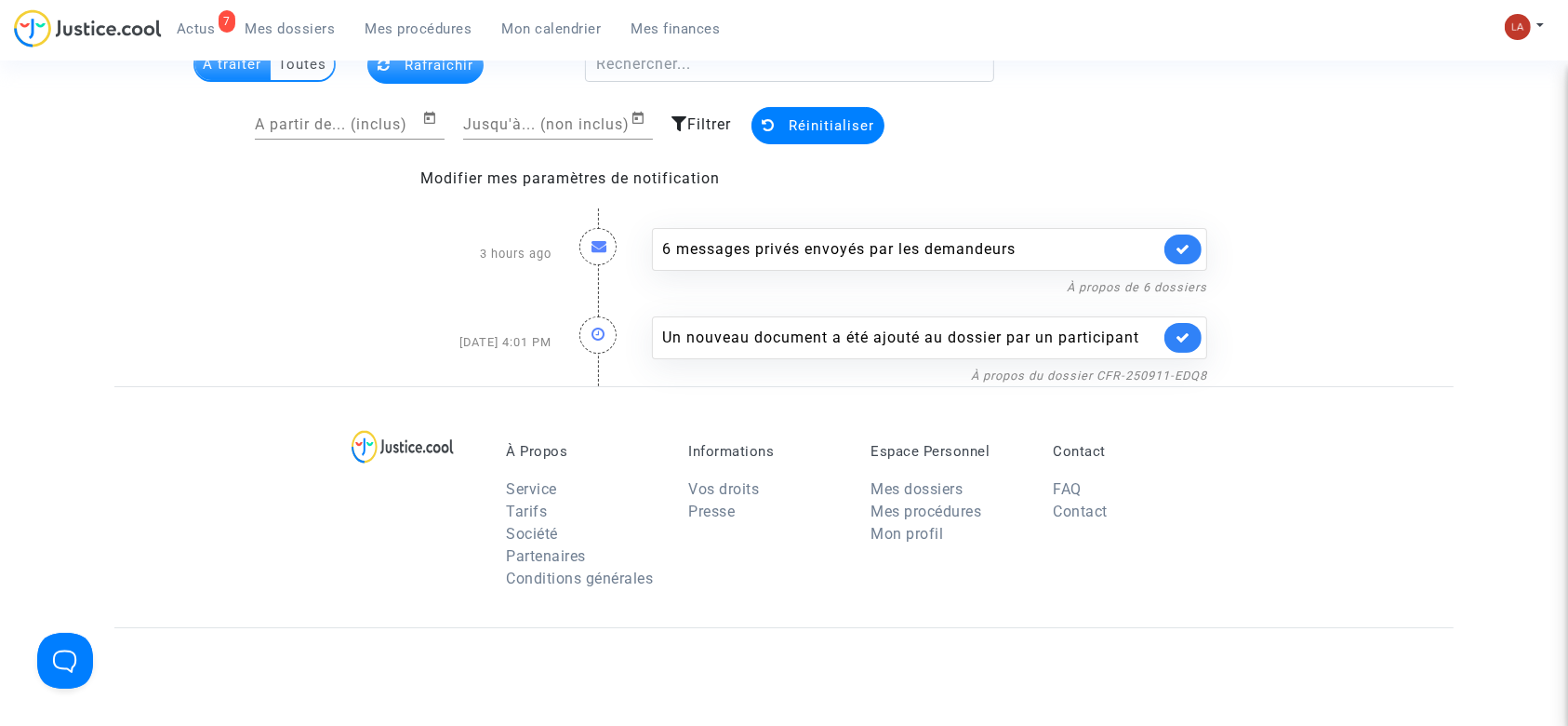
click at [1194, 329] on link at bounding box center [1182, 338] width 37 height 30
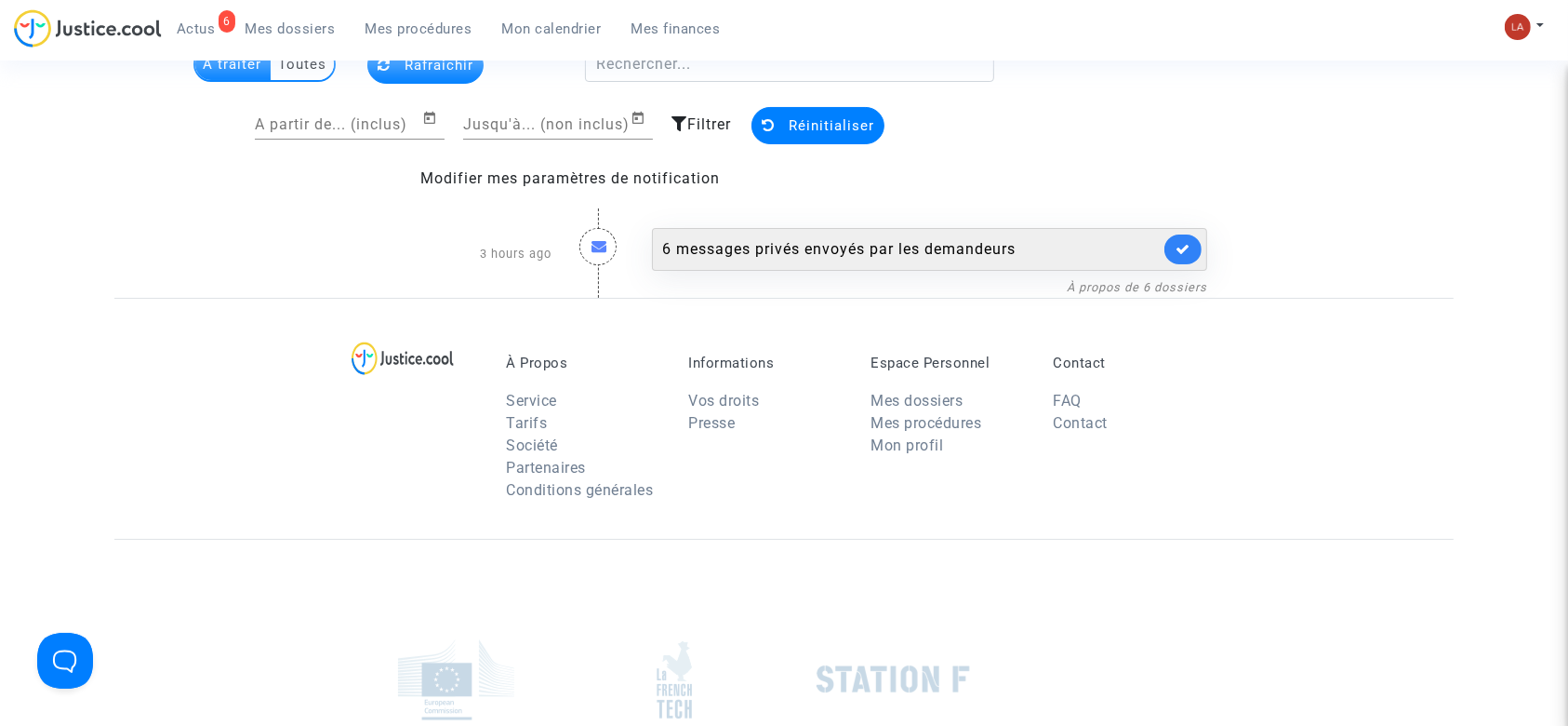
click at [968, 233] on div "6 messages privés envoyés par les demandeurs" at bounding box center [930, 249] width 556 height 43
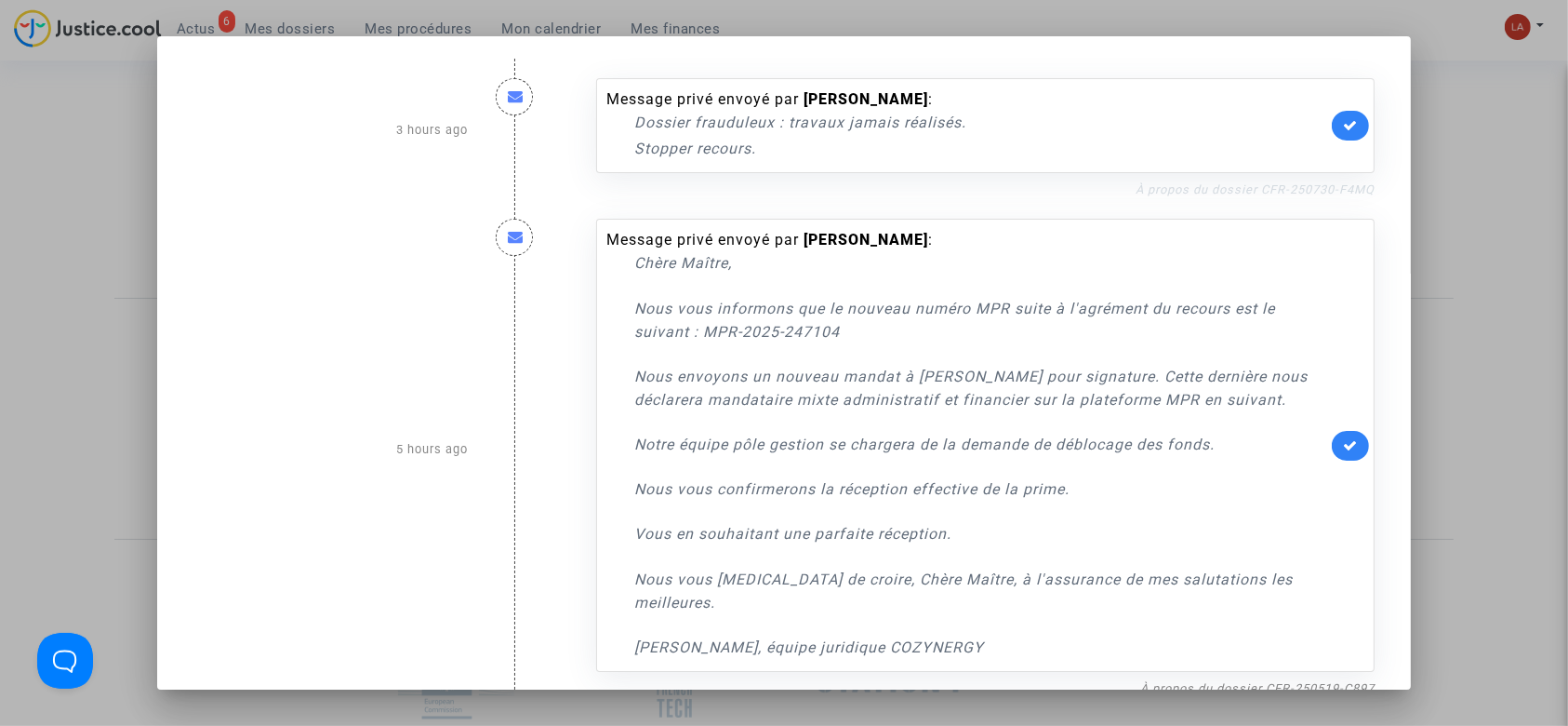
click at [1226, 195] on link "À propos du dossier CFR-250730-F4MQ" at bounding box center [1255, 189] width 239 height 14
click at [1332, 128] on link at bounding box center [1350, 125] width 37 height 30
click at [1343, 438] on icon at bounding box center [1350, 445] width 14 height 14
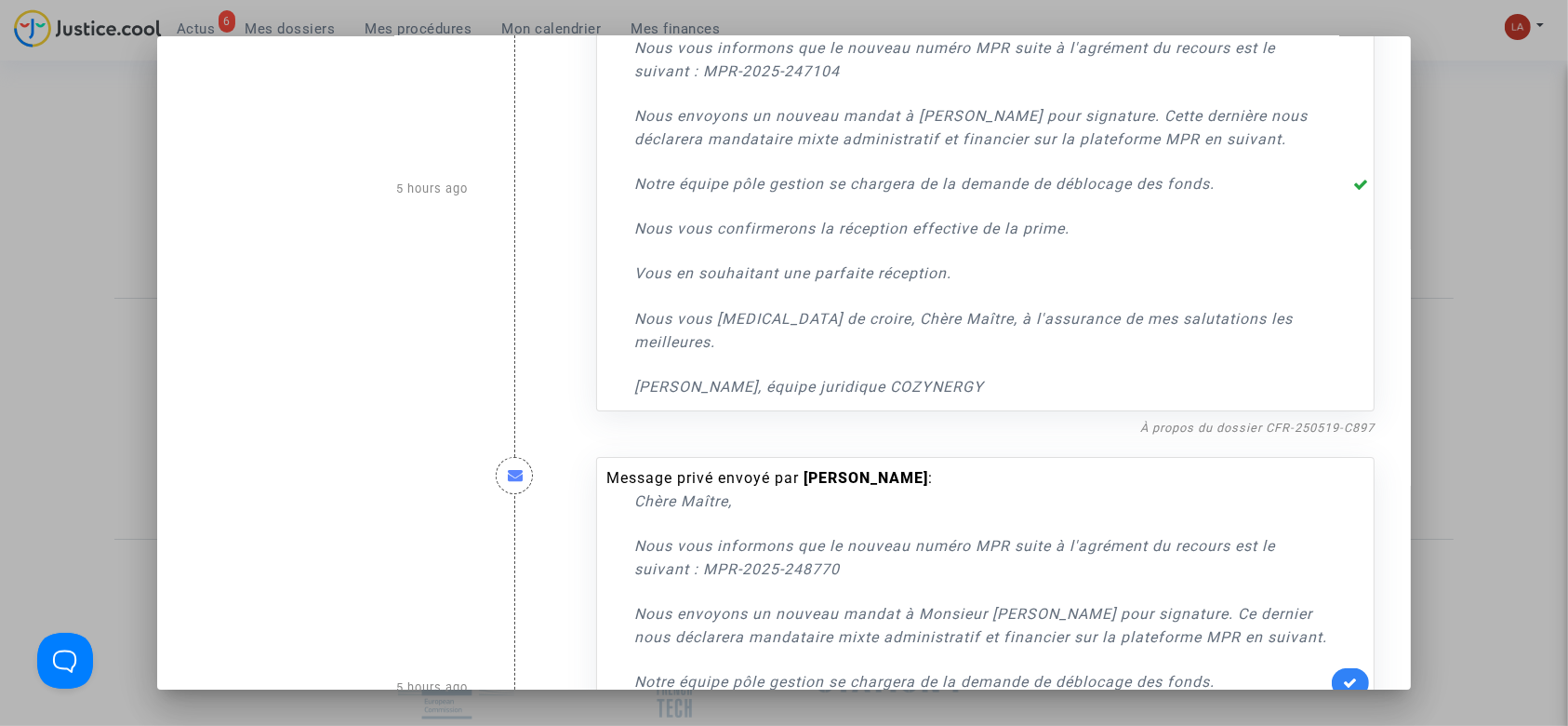
scroll to position [496, 0]
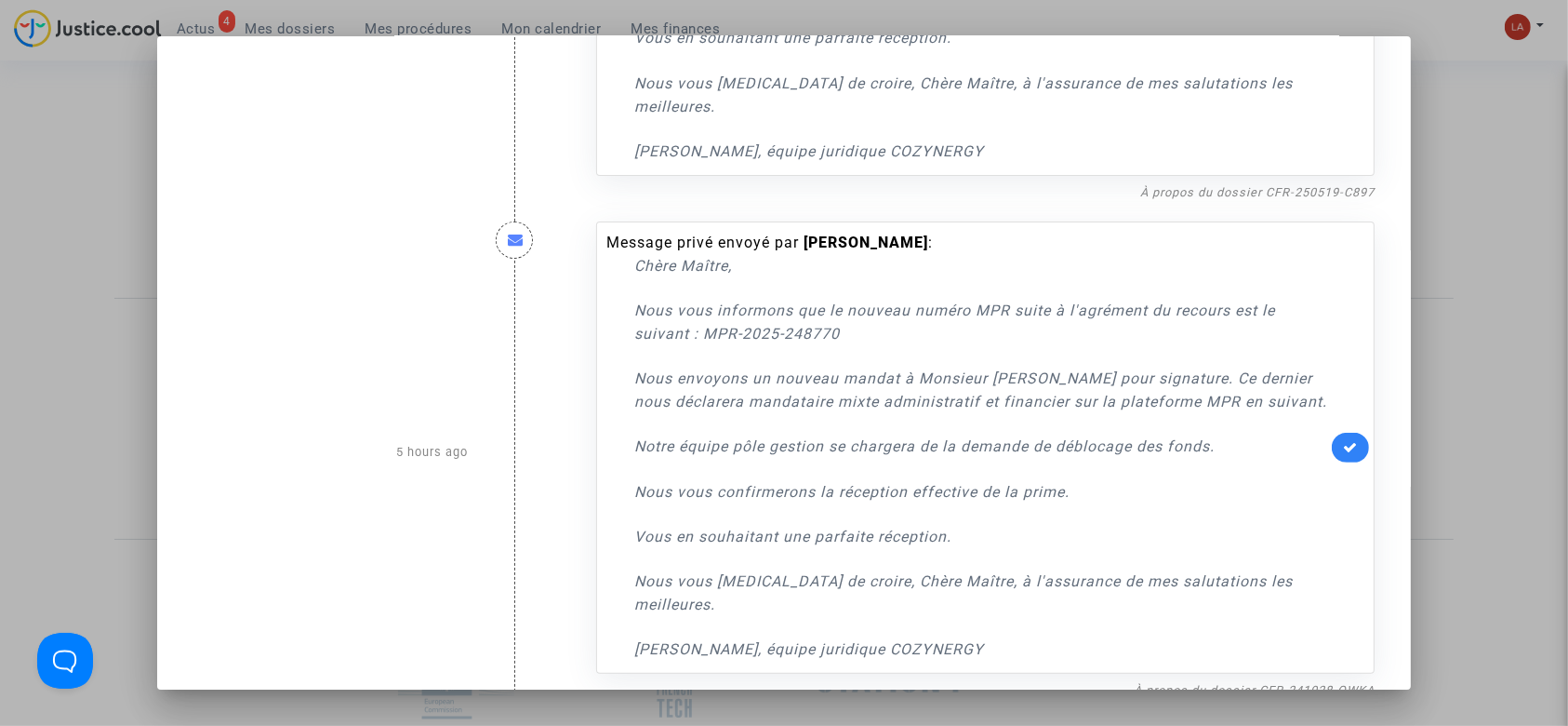
click at [1357, 413] on div "Message privé envoyé par [PERSON_NAME] : Chère Maître, Nous vous informons que …" at bounding box center [985, 447] width 779 height 453
click at [1332, 433] on link at bounding box center [1350, 447] width 37 height 30
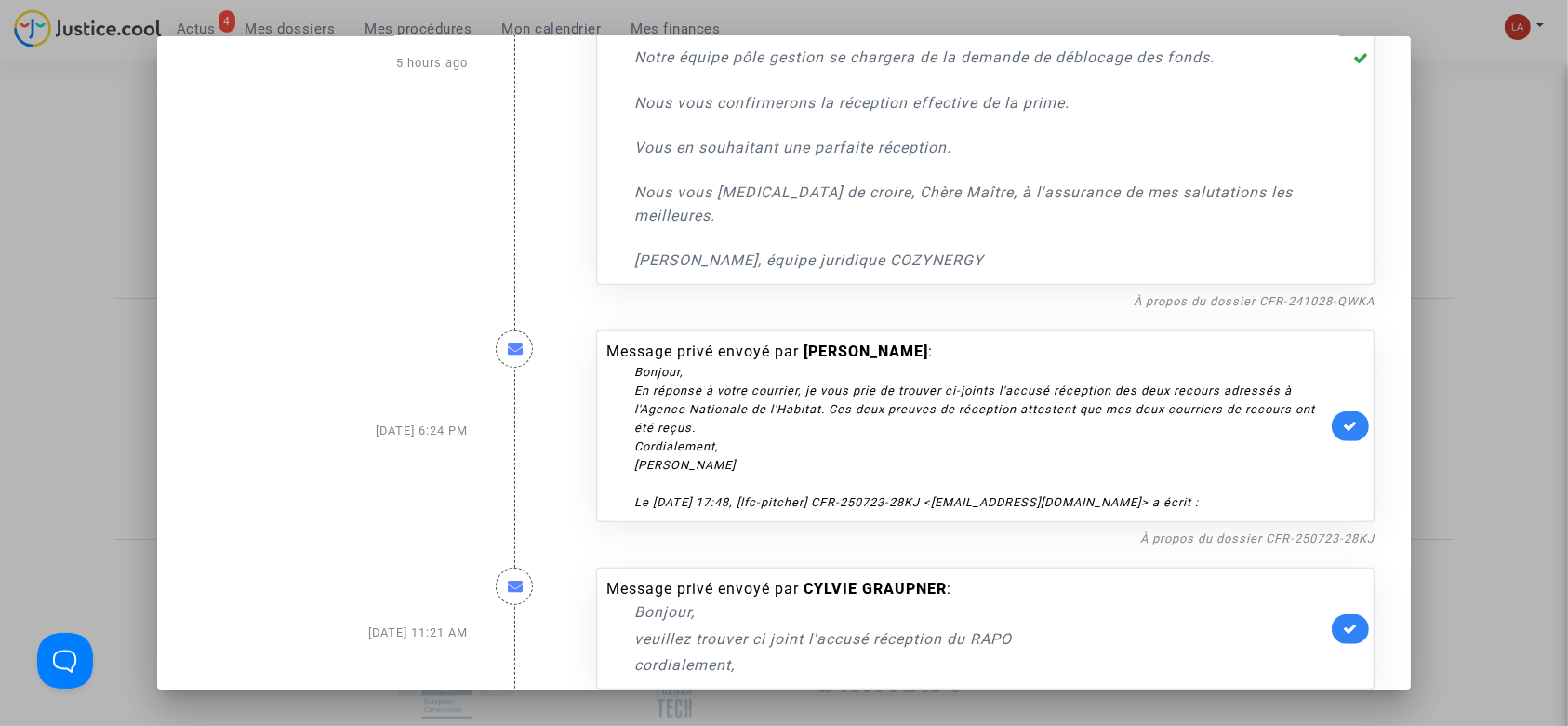
scroll to position [991, 0]
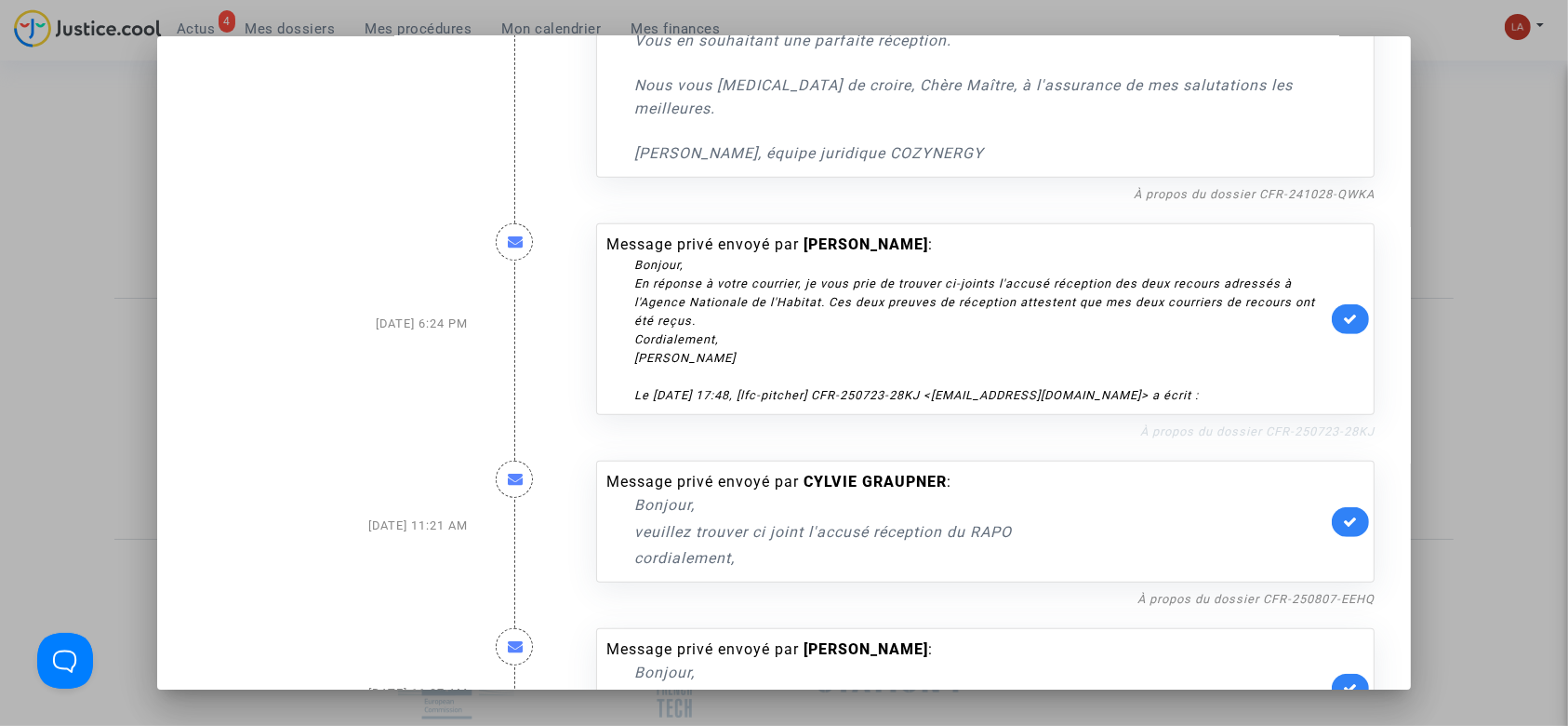
click at [1205, 426] on link "À propos du dossier CFR-250723-28KJ" at bounding box center [1257, 431] width 235 height 14
click at [1352, 304] on link at bounding box center [1350, 318] width 37 height 30
click at [1272, 599] on link "À propos du dossier CFR-250807-EEHQ" at bounding box center [1256, 598] width 237 height 14
click at [1343, 518] on icon at bounding box center [1350, 521] width 14 height 14
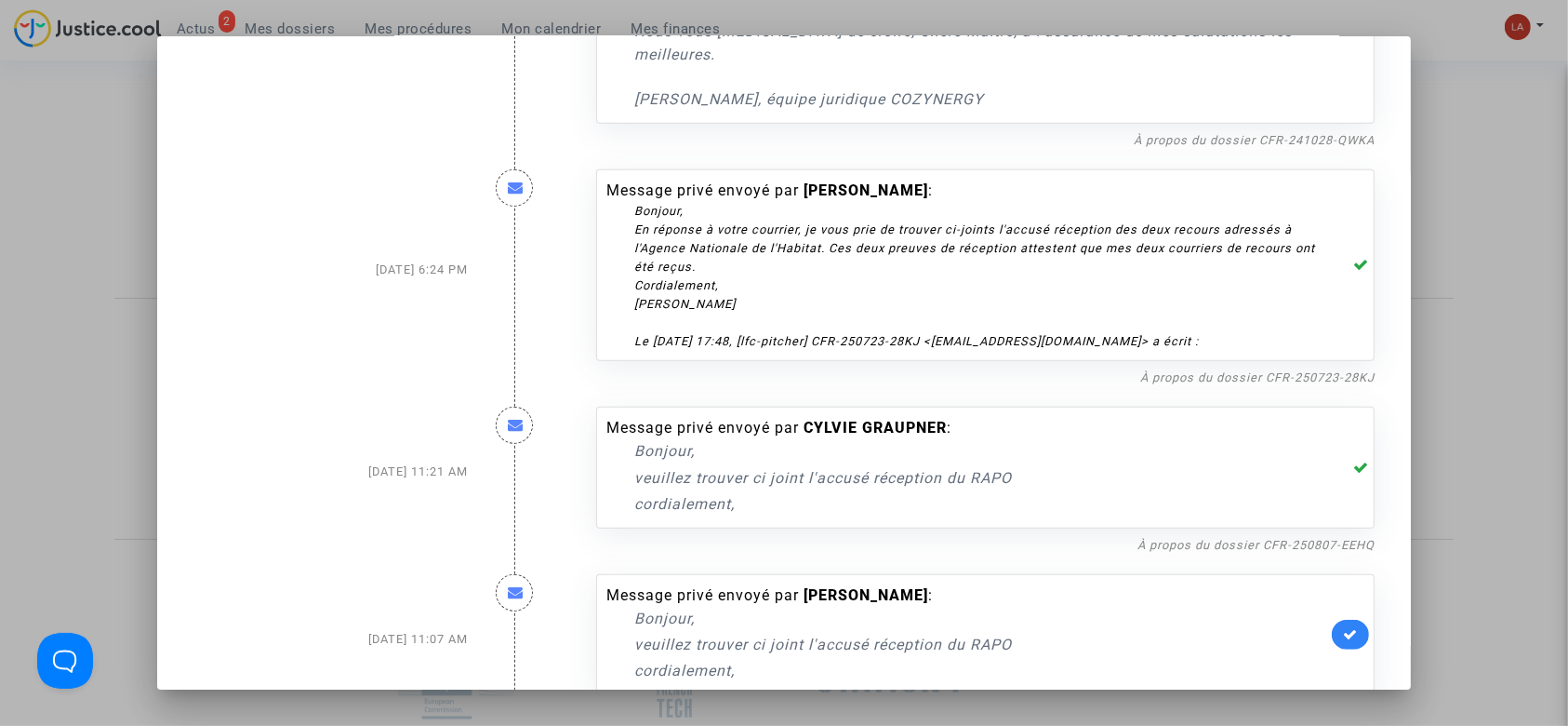
scroll to position [1094, 0]
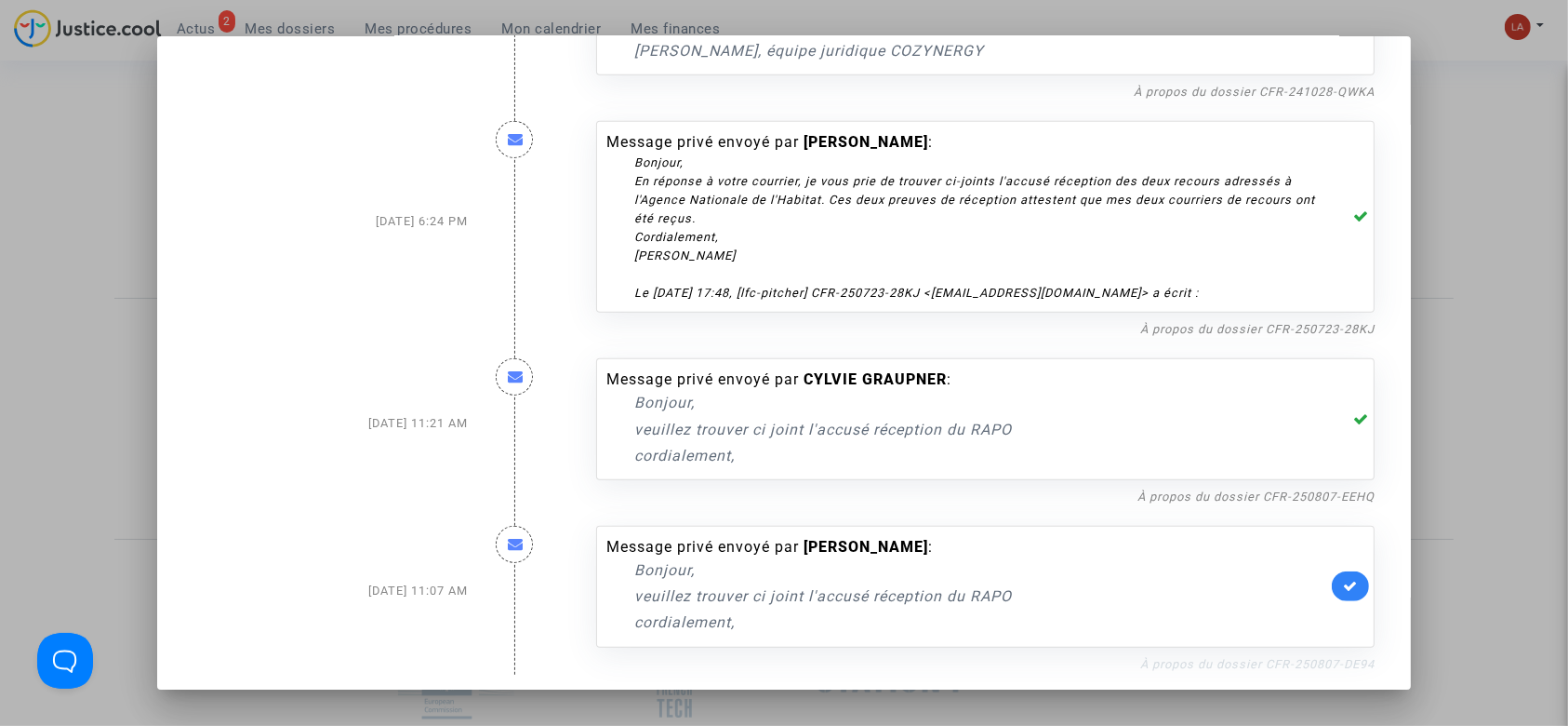
click at [1303, 657] on link "À propos du dossier CFR-250807-DE94" at bounding box center [1257, 663] width 235 height 14
click at [1343, 580] on icon at bounding box center [1350, 586] width 14 height 14
click at [1497, 432] on div at bounding box center [784, 363] width 1568 height 726
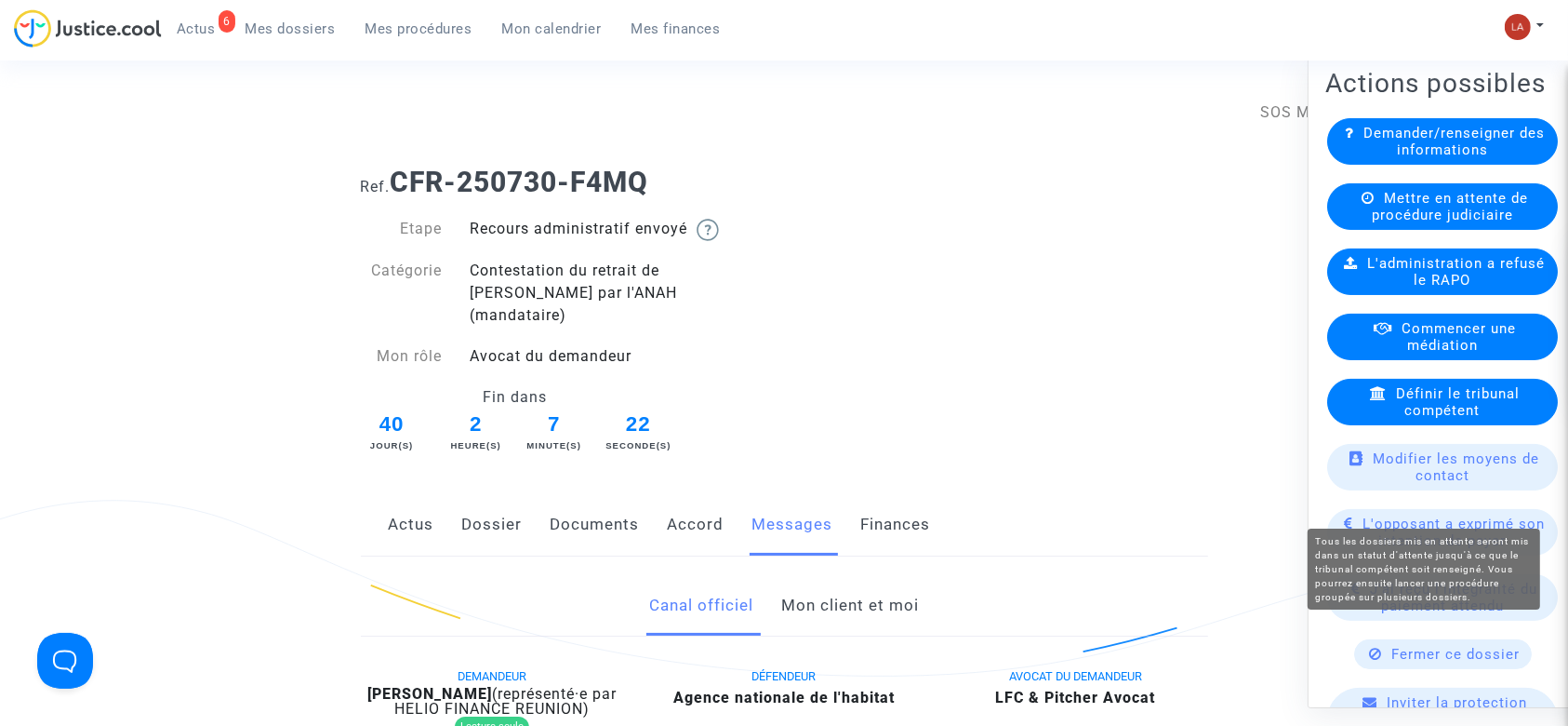
scroll to position [496, 0]
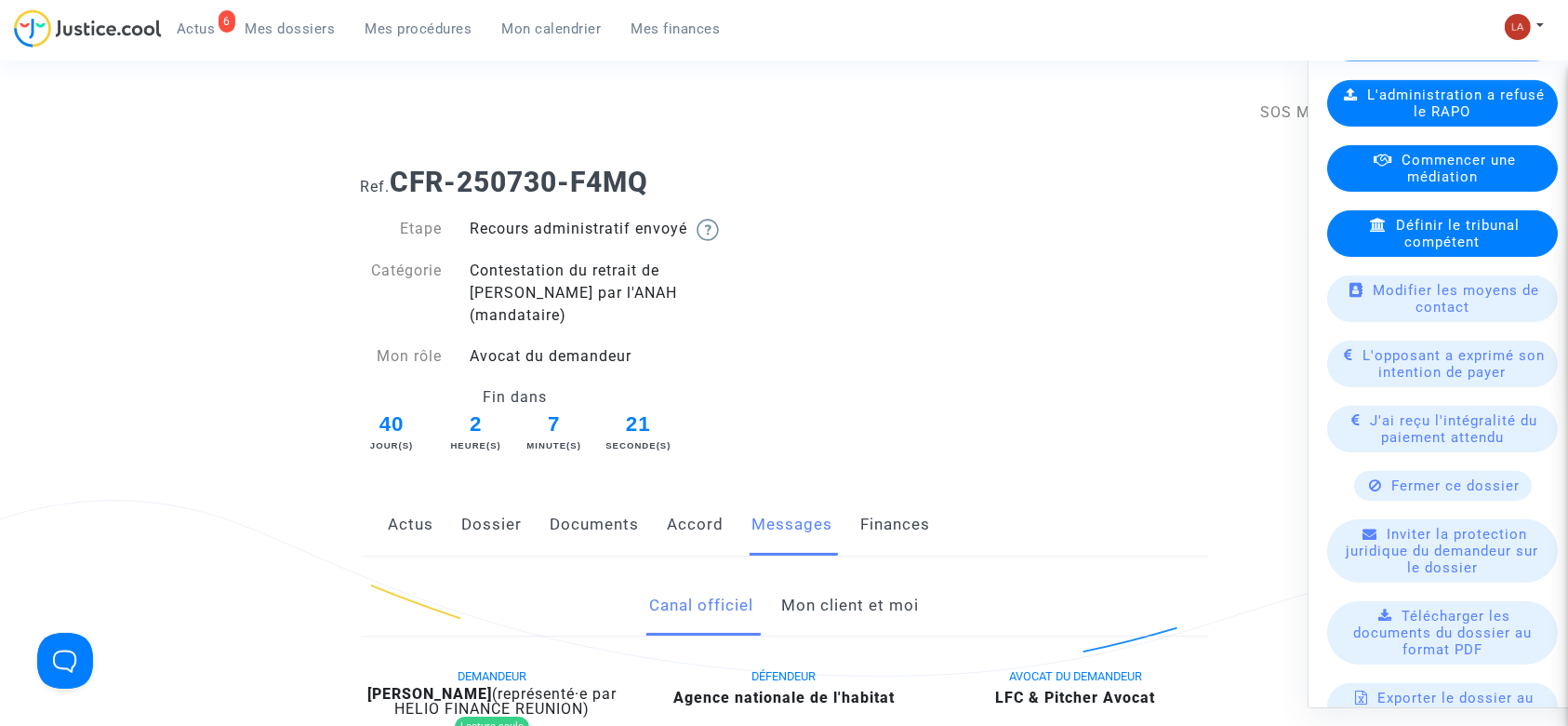
click at [1444, 477] on span "Fermer ce dossier" at bounding box center [1456, 485] width 129 height 16
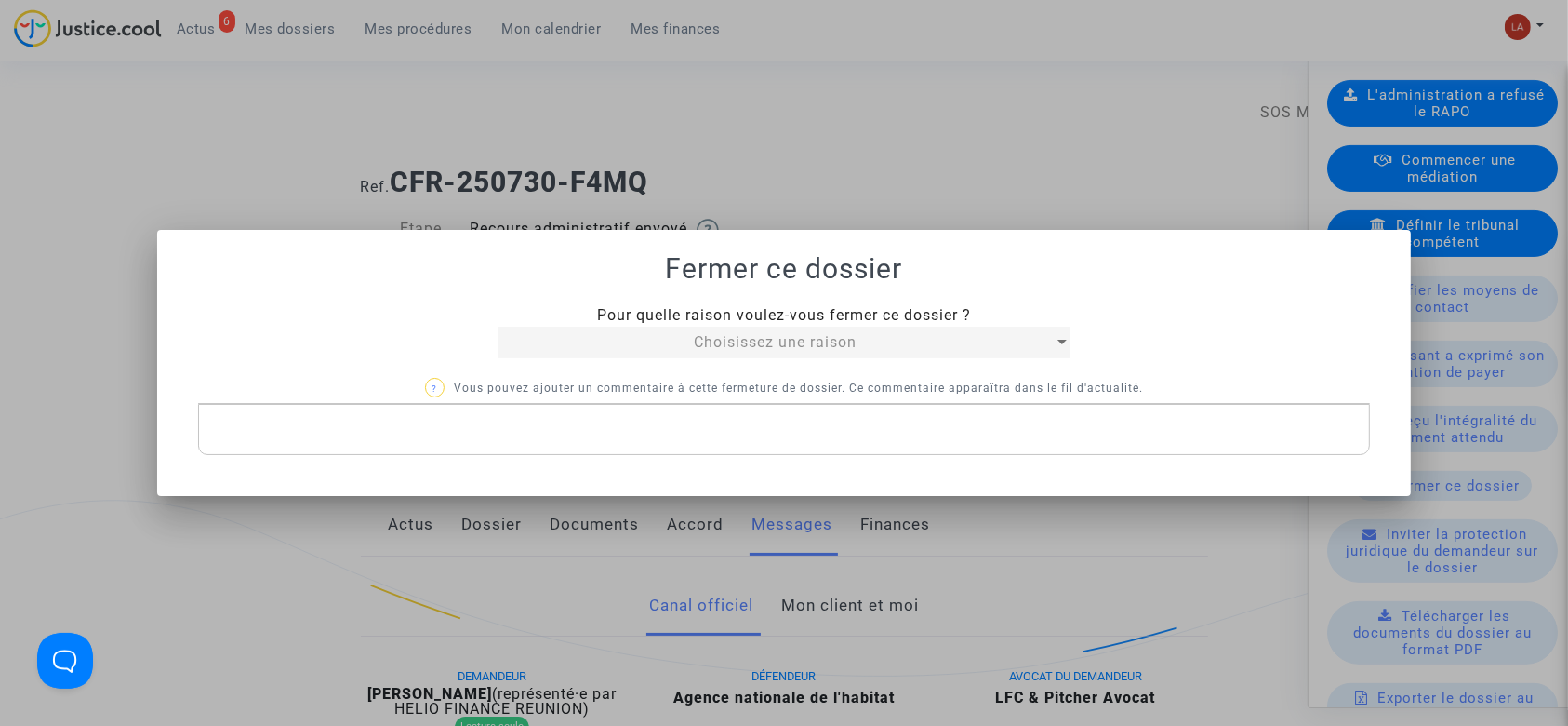
click at [888, 346] on div "Choisissez une raison" at bounding box center [776, 341] width 556 height 22
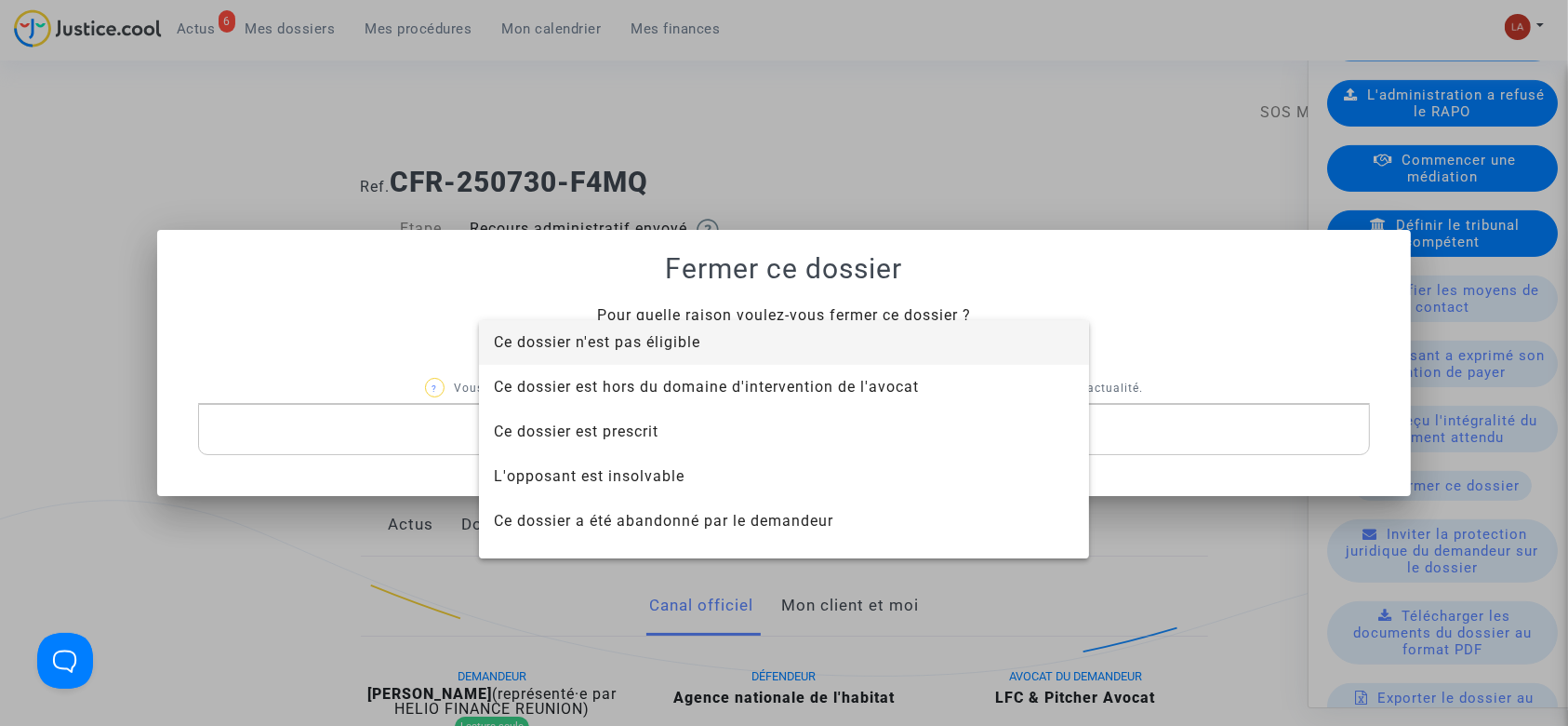
click at [789, 357] on span "Ce dossier n'est pas éligible" at bounding box center [784, 342] width 581 height 44
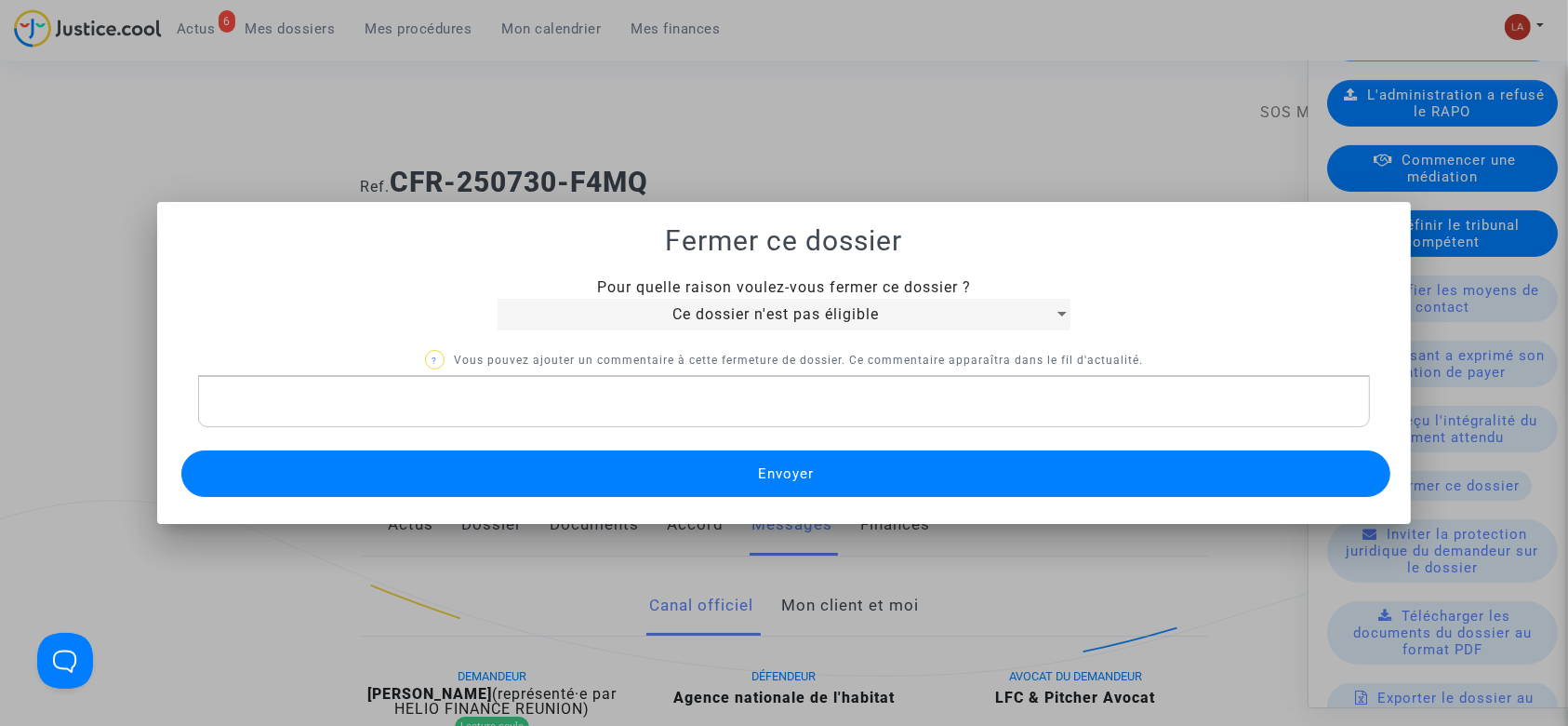
click at [769, 478] on span "Envoyer" at bounding box center [785, 473] width 56 height 16
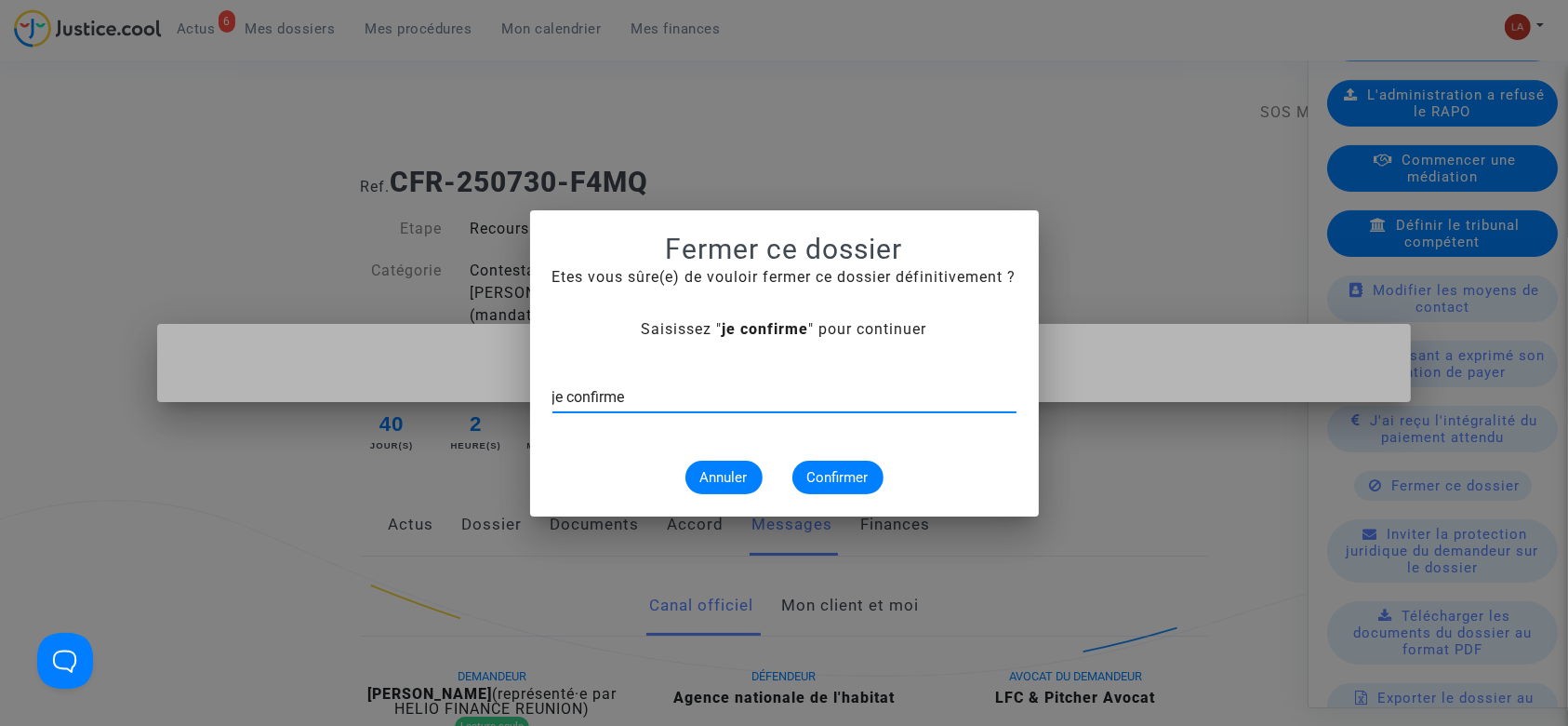
type input "je confirme"
click at [847, 479] on span "Confirmer" at bounding box center [838, 477] width 62 height 16
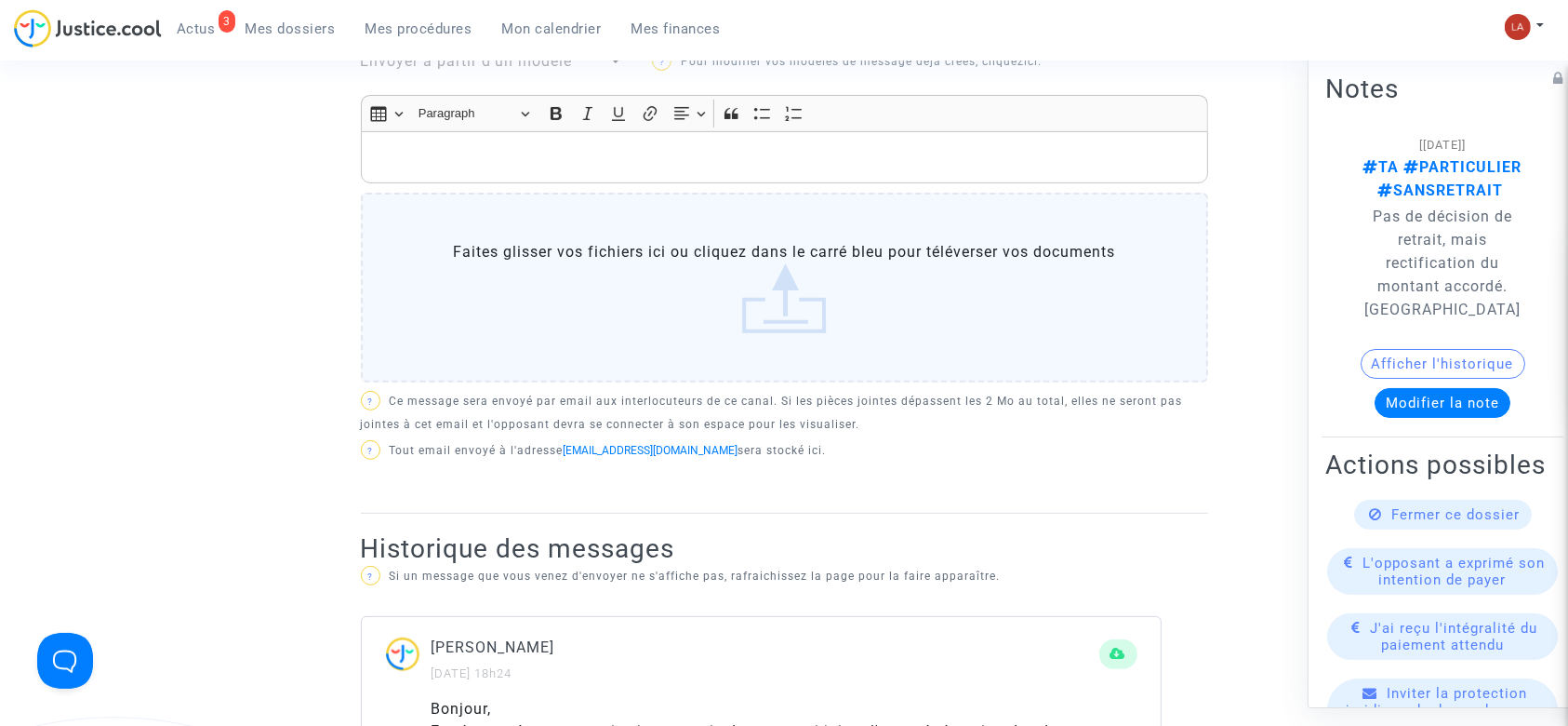
scroll to position [619, 0]
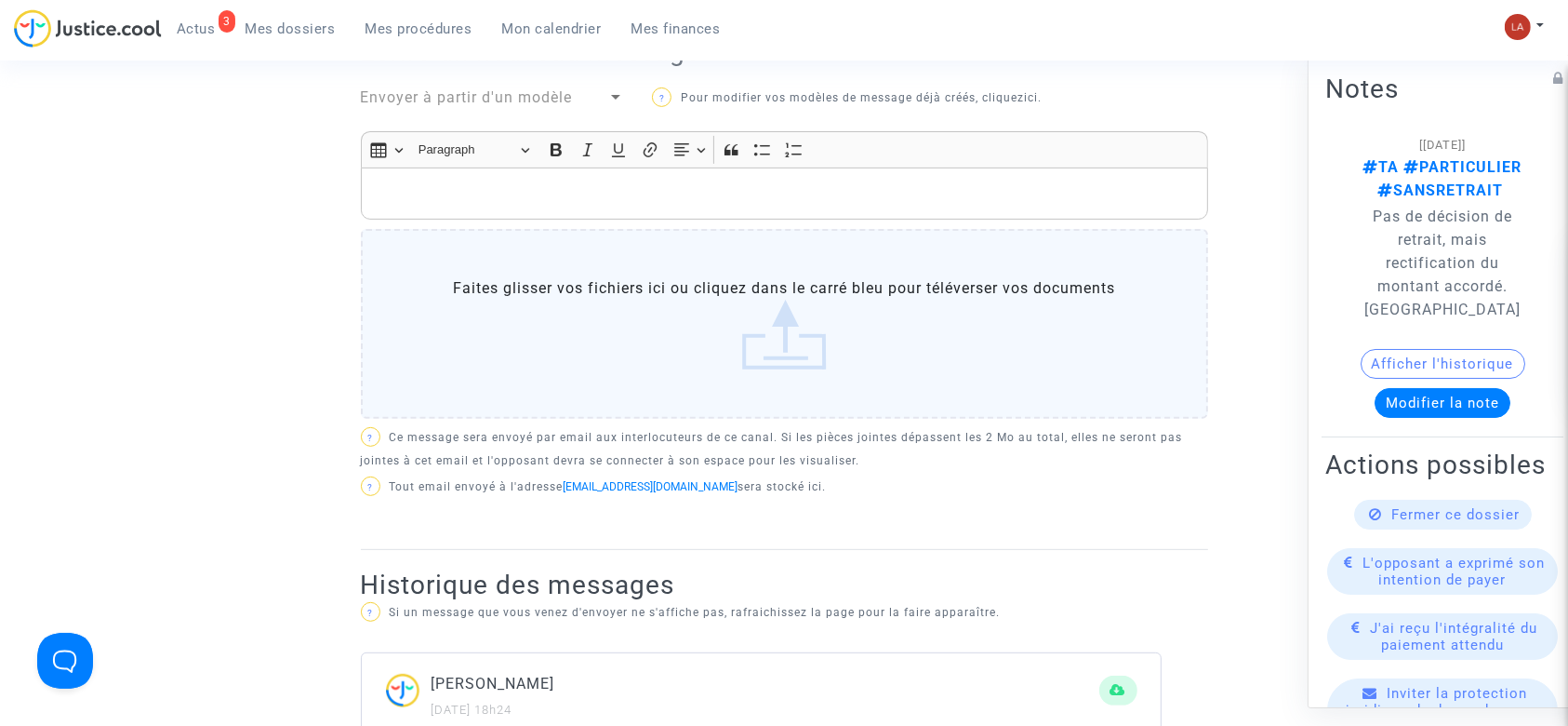
click at [551, 197] on p "Rich Text Editor, main" at bounding box center [784, 194] width 828 height 23
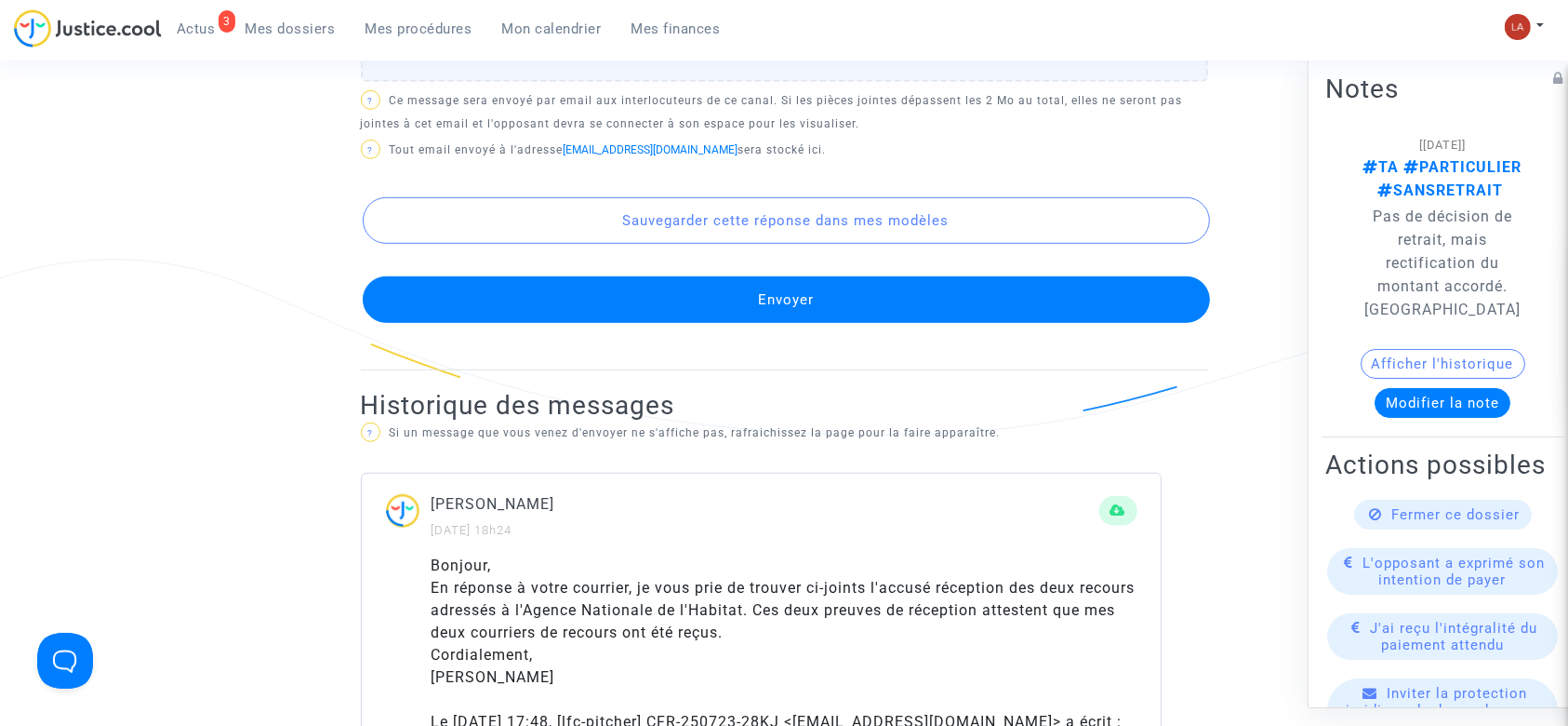
scroll to position [1116, 0]
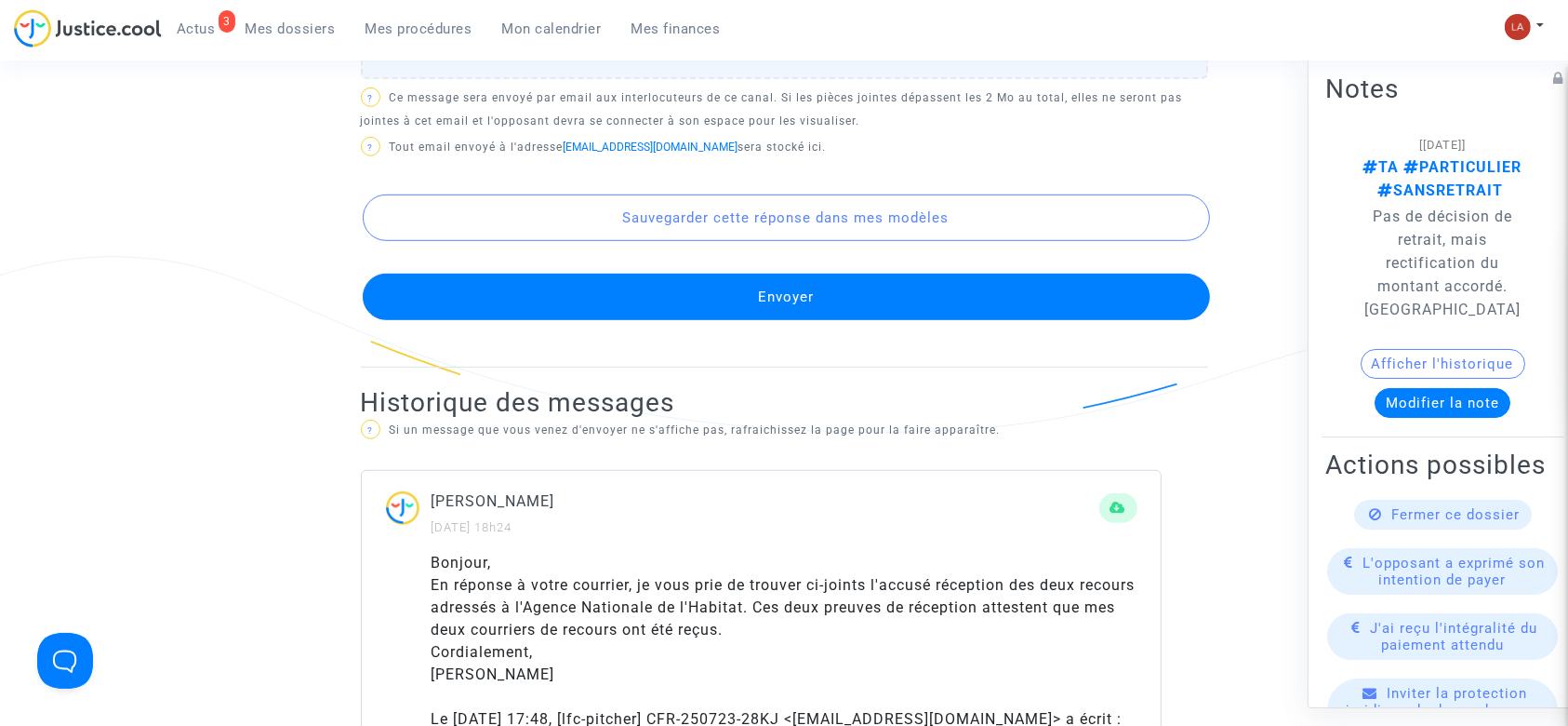
click at [709, 309] on button "Envoyer" at bounding box center [785, 296] width 847 height 46
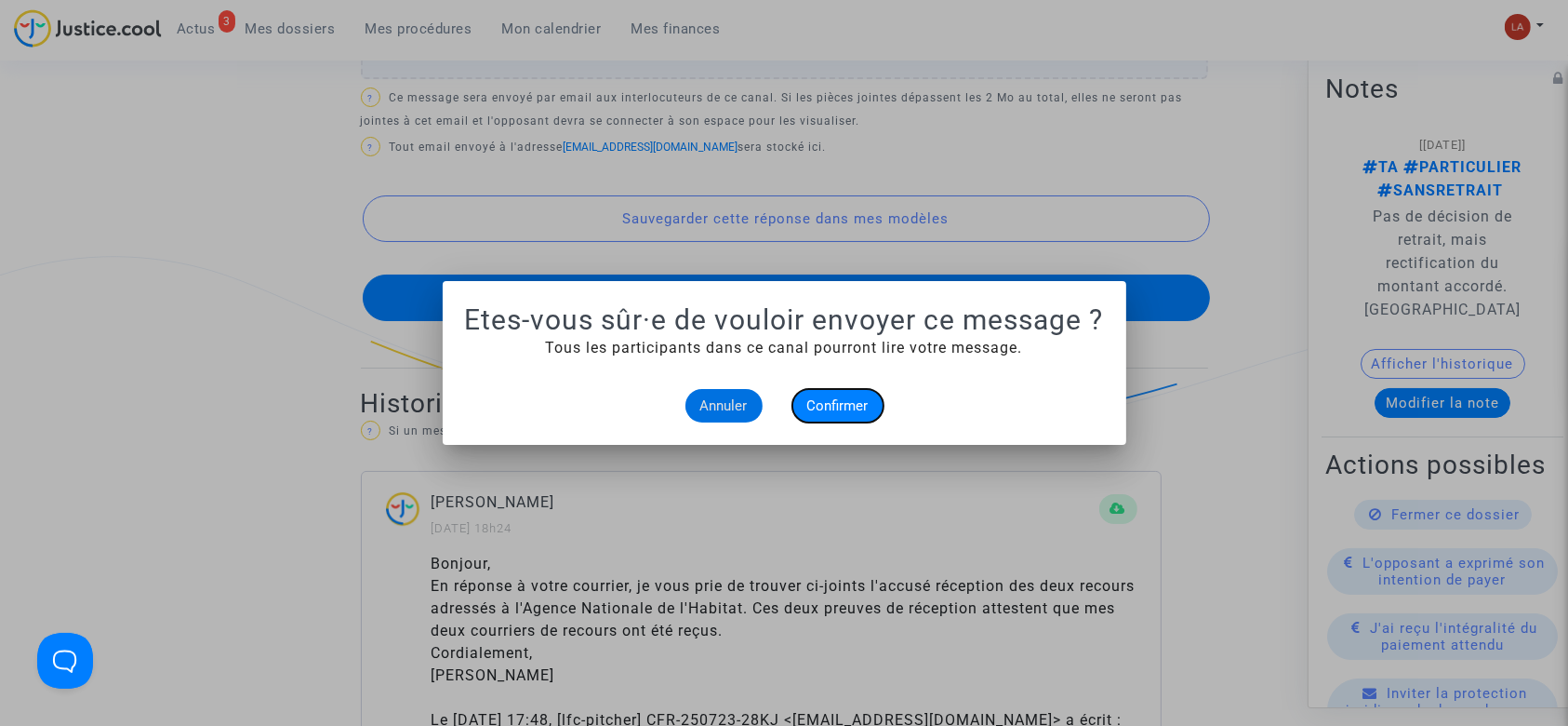
click at [855, 398] on span "Confirmer" at bounding box center [838, 405] width 62 height 16
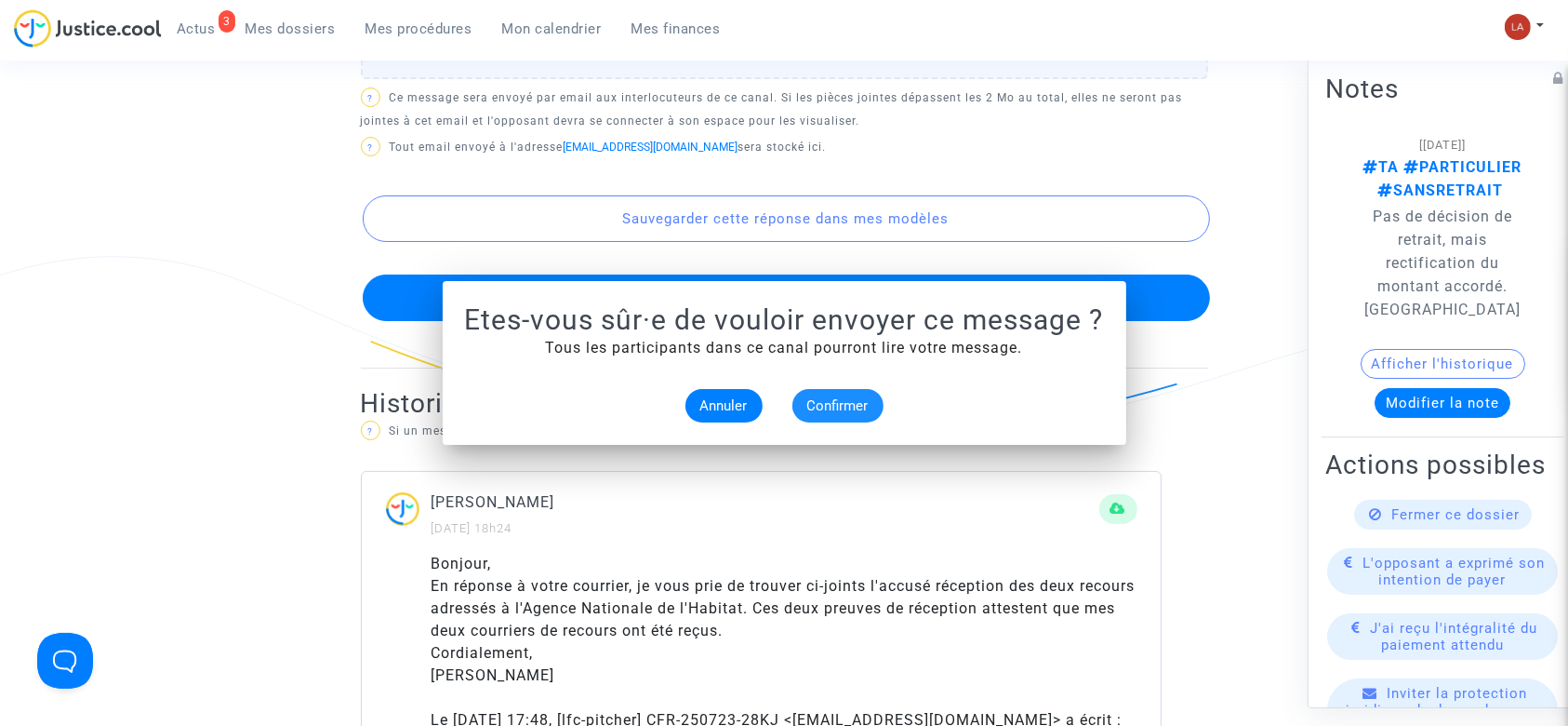
scroll to position [1116, 0]
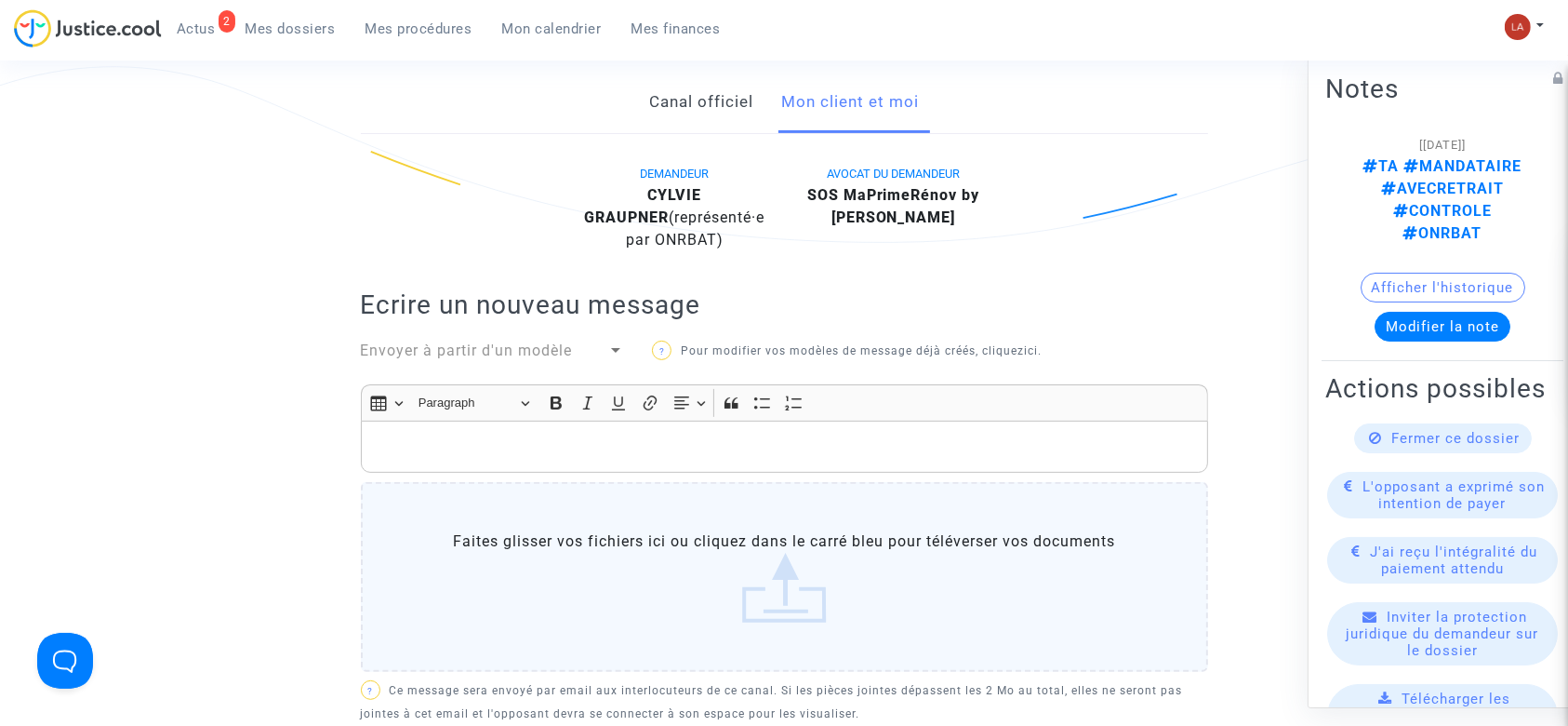
scroll to position [247, 0]
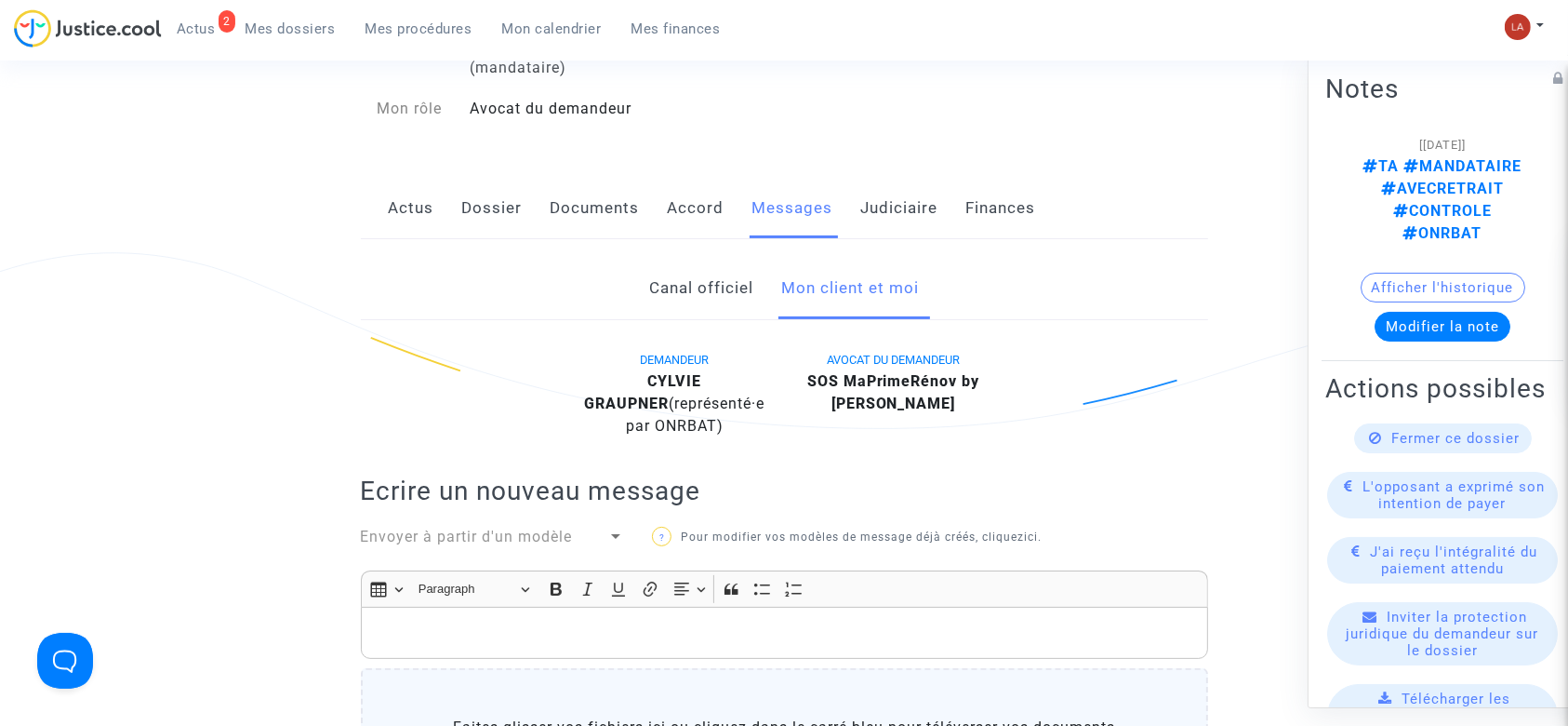
click at [635, 607] on div "Rich Text Editor, main" at bounding box center [784, 633] width 847 height 52
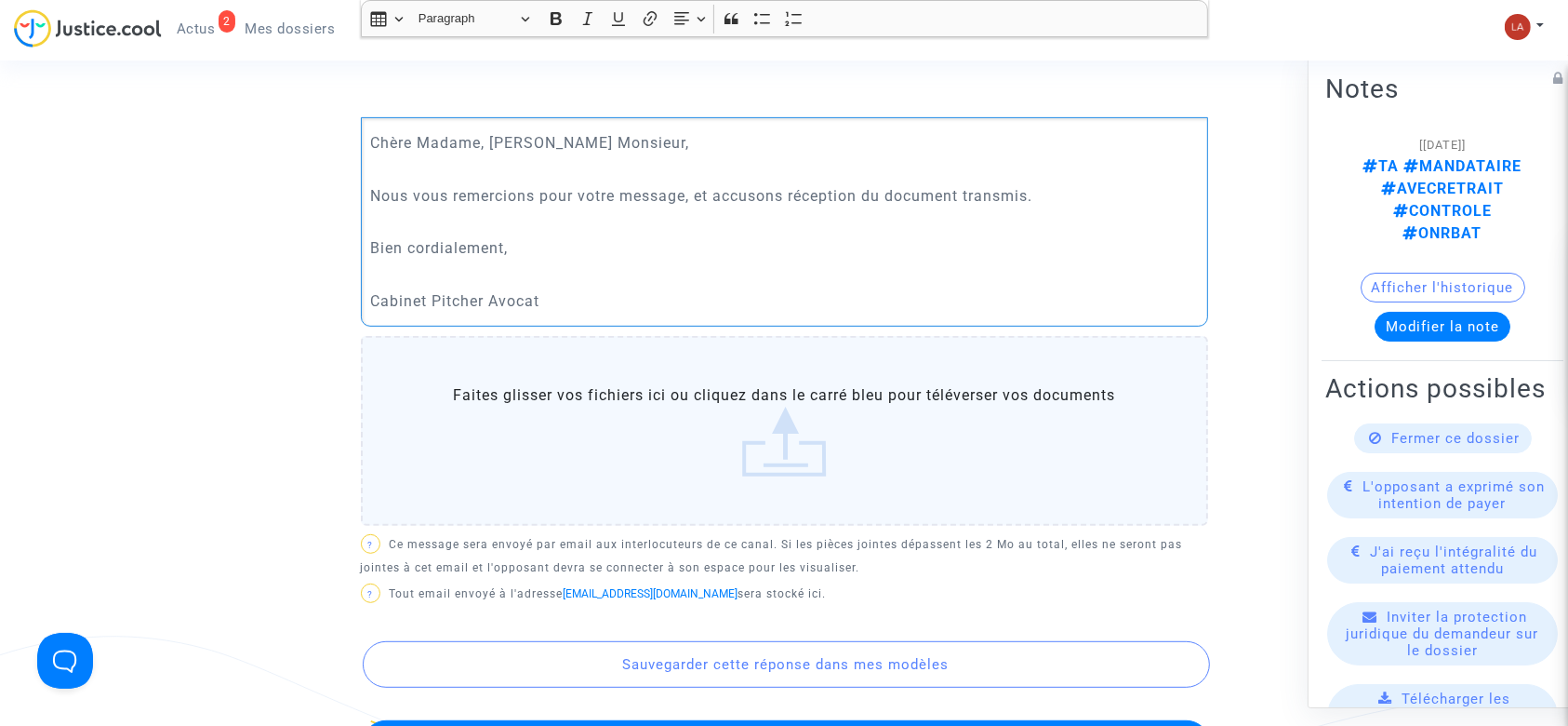
scroll to position [939, 0]
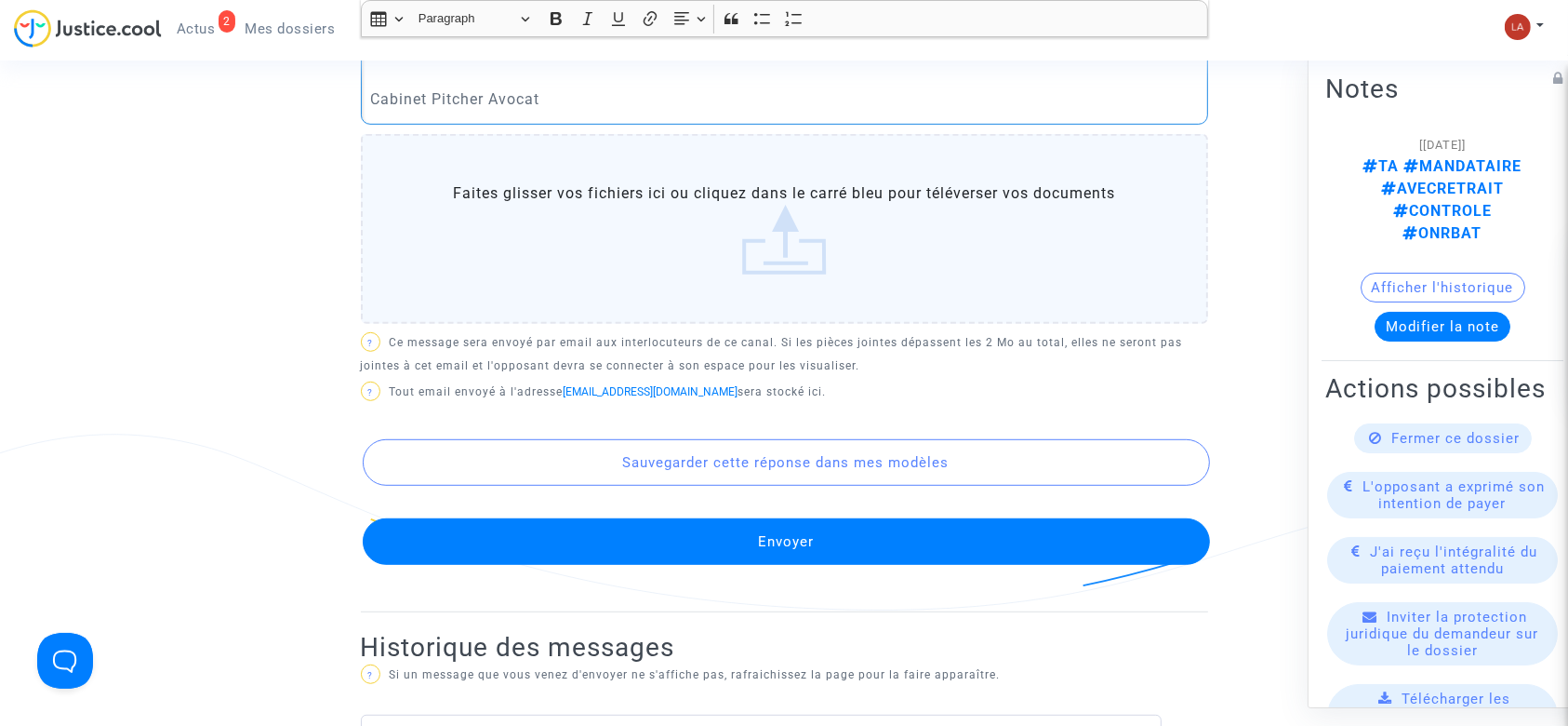
click at [672, 518] on button "Envoyer" at bounding box center [785, 541] width 847 height 46
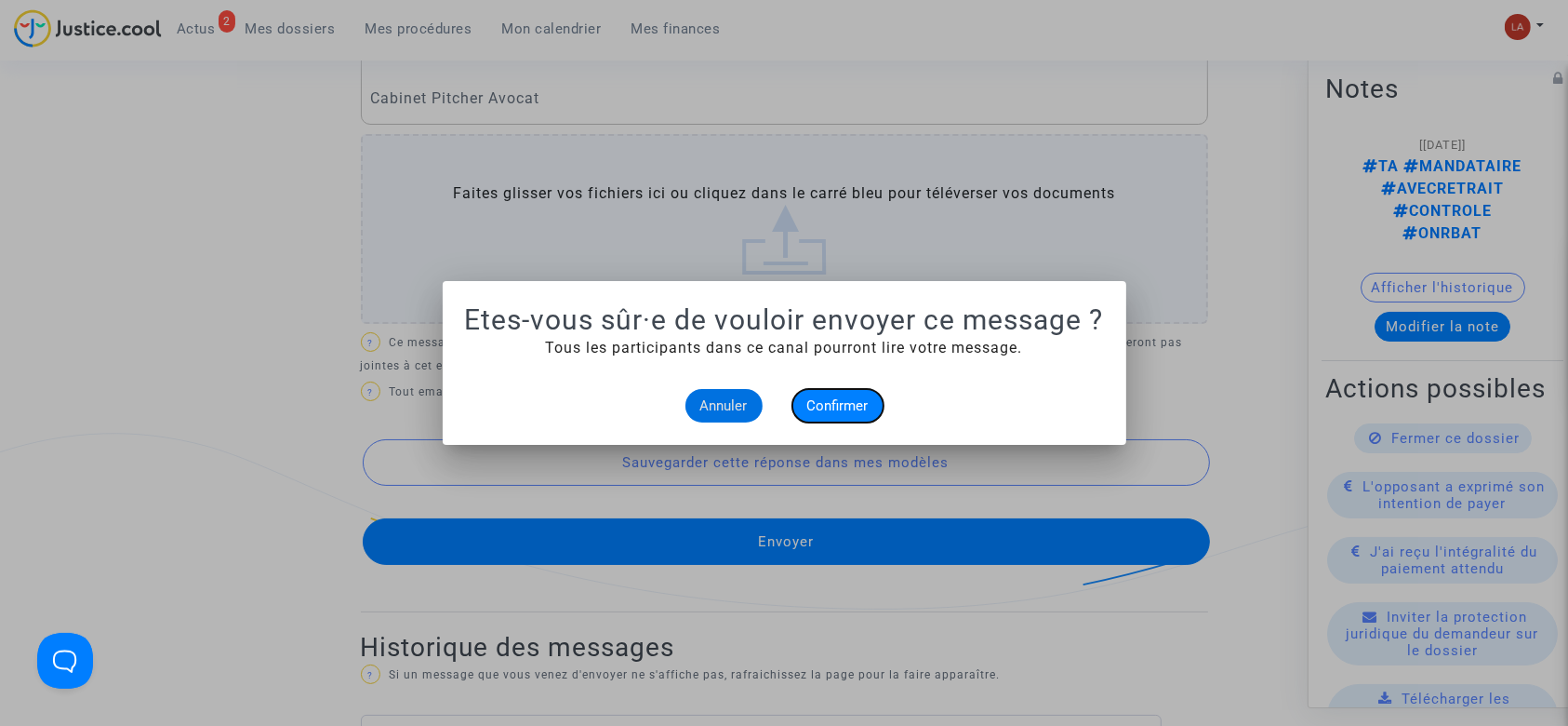
click at [818, 404] on span "Confirmer" at bounding box center [838, 405] width 62 height 16
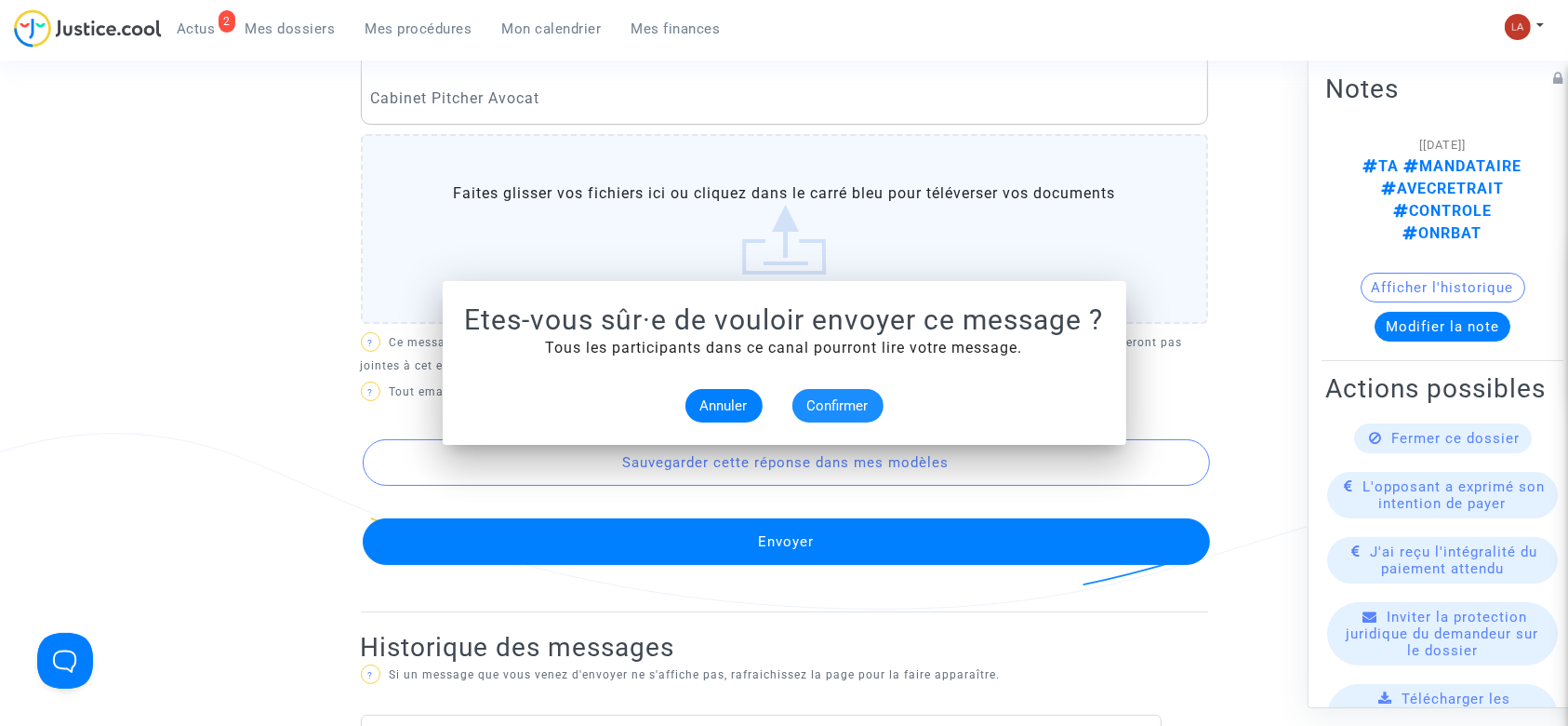
scroll to position [939, 0]
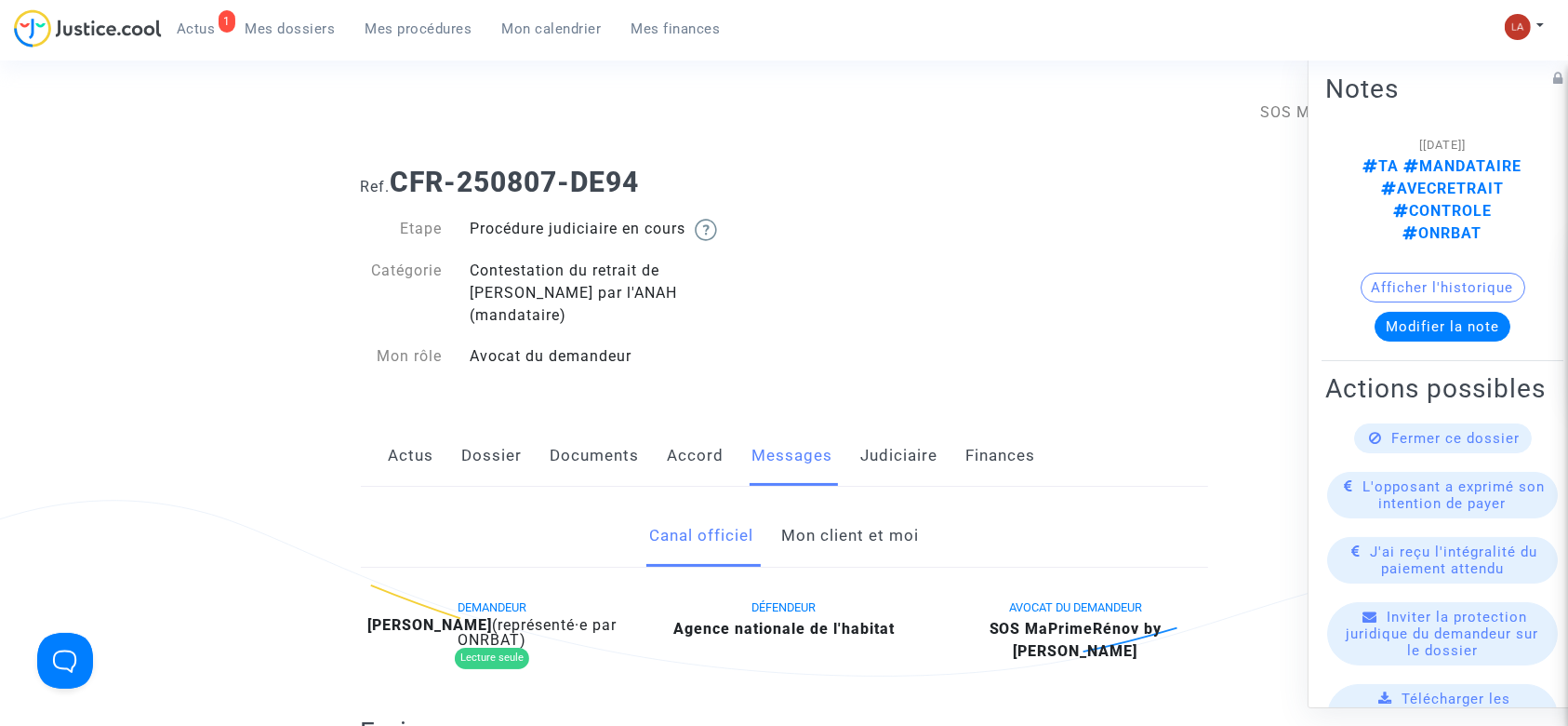
click at [848, 510] on link "Mon client et moi" at bounding box center [850, 536] width 137 height 62
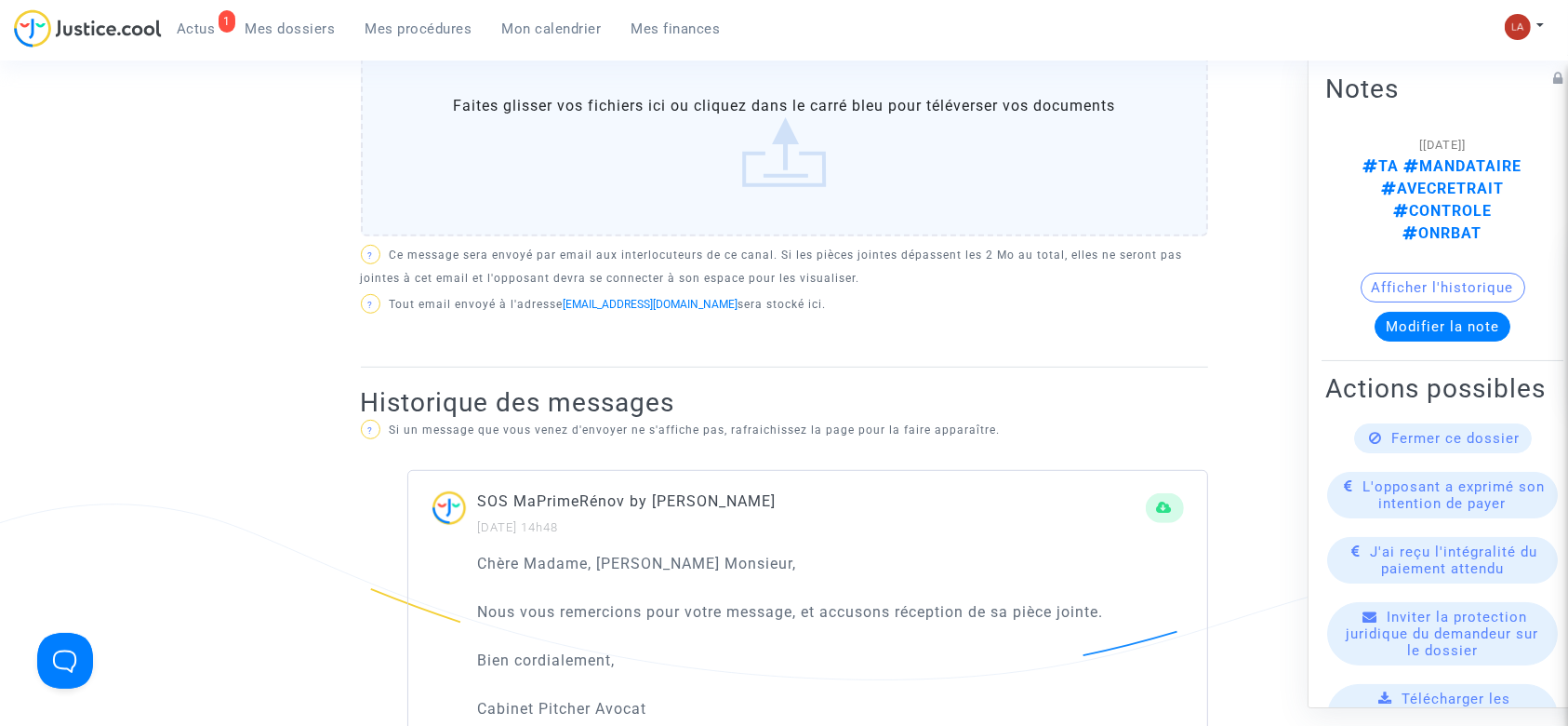
scroll to position [1116, 0]
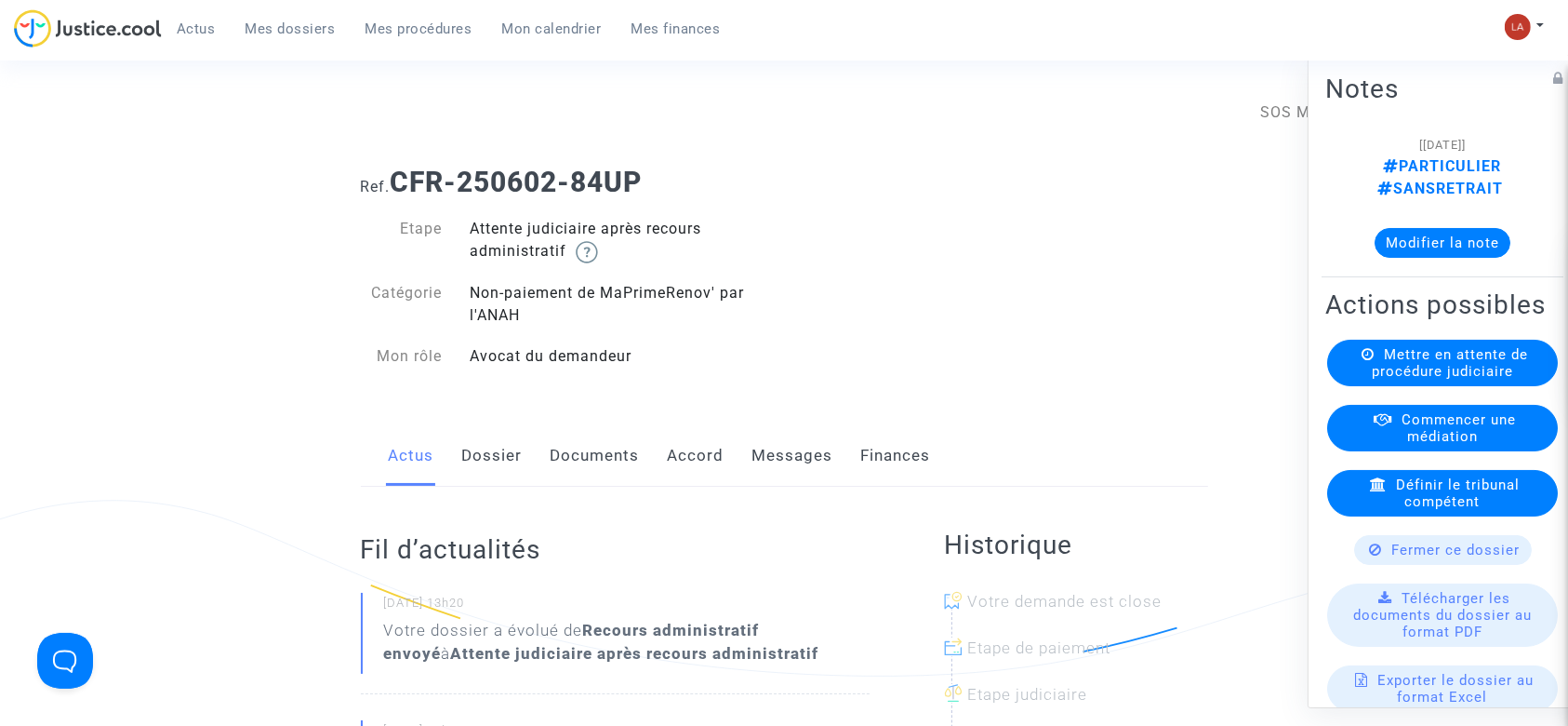
scroll to position [496, 0]
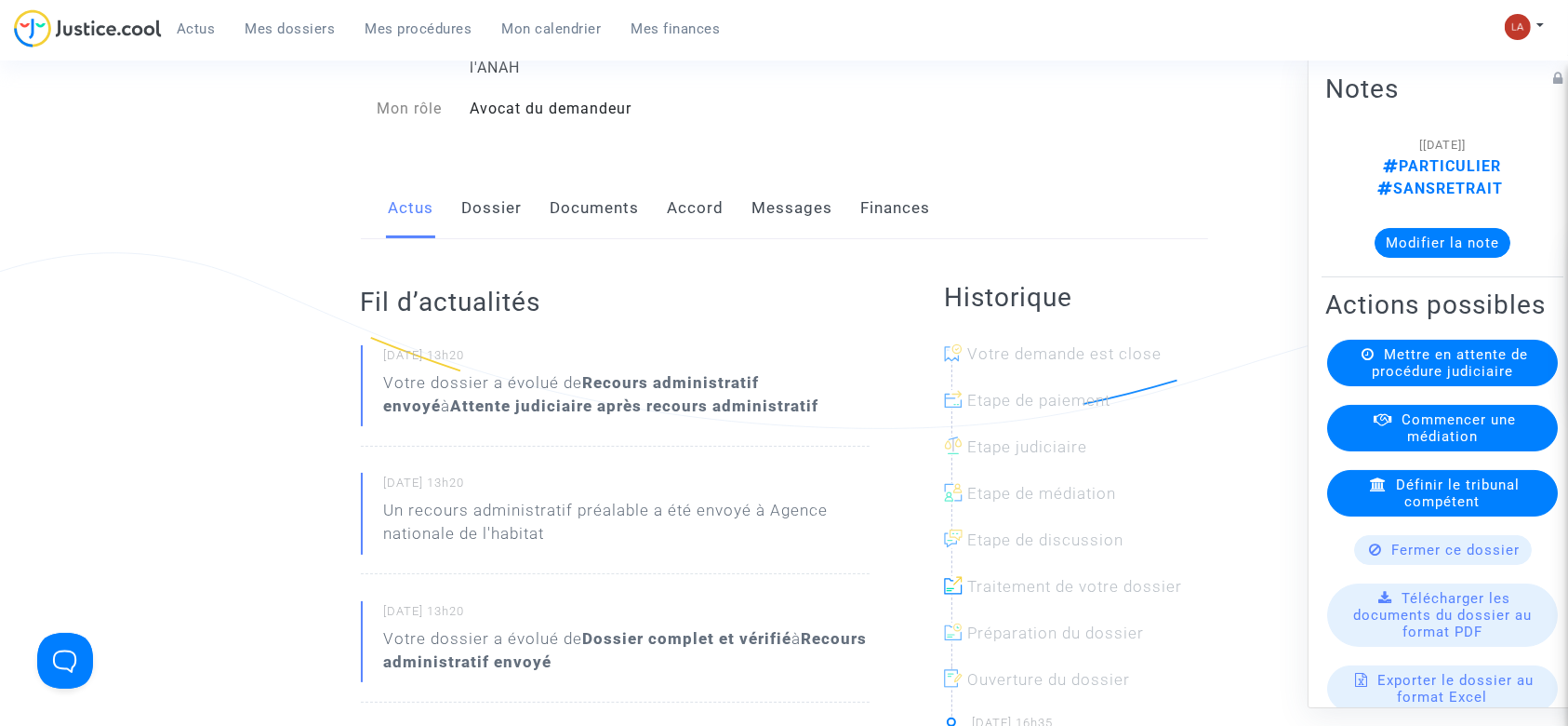
drag, startPoint x: 776, startPoint y: 210, endPoint x: 795, endPoint y: 202, distance: 20.6
click at [776, 210] on link "Messages" at bounding box center [793, 209] width 81 height 62
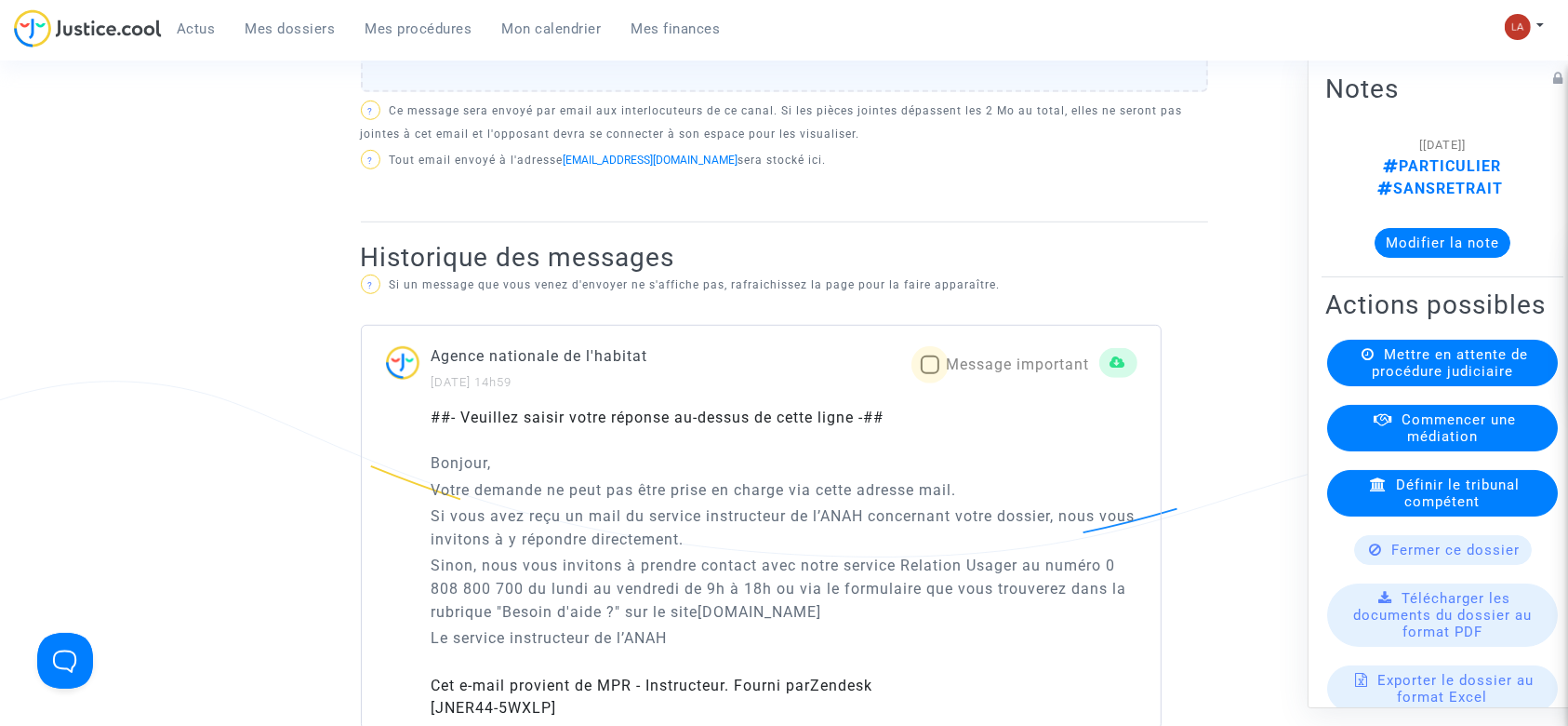
click at [1027, 365] on span "Message important" at bounding box center [1018, 364] width 143 height 17
click at [930, 374] on input "Message important" at bounding box center [929, 374] width 1 height 1
checkbox input "true"
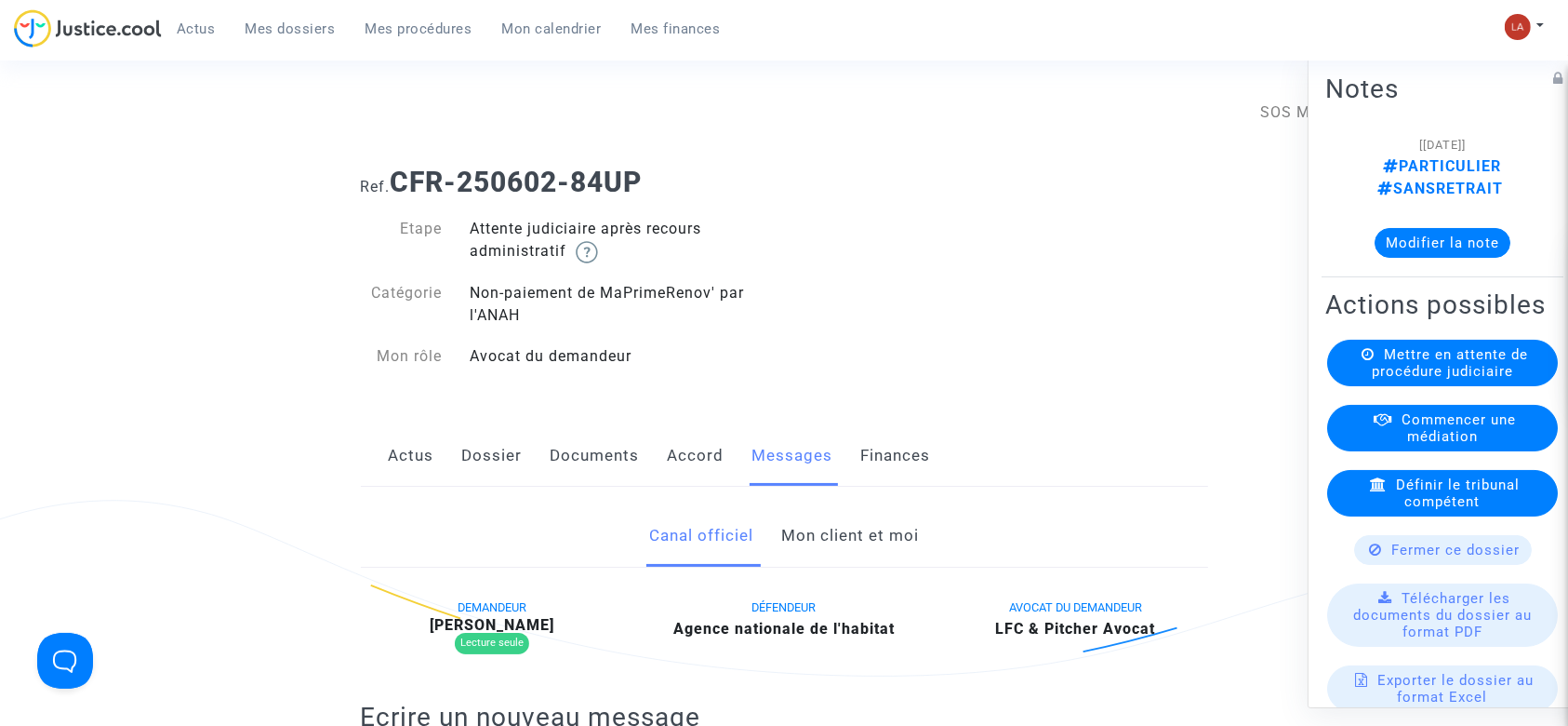
click at [529, 458] on div "Actus Dossier Documents Accord Messages Finances" at bounding box center [784, 456] width 847 height 63
click at [577, 450] on link "Documents" at bounding box center [595, 456] width 89 height 62
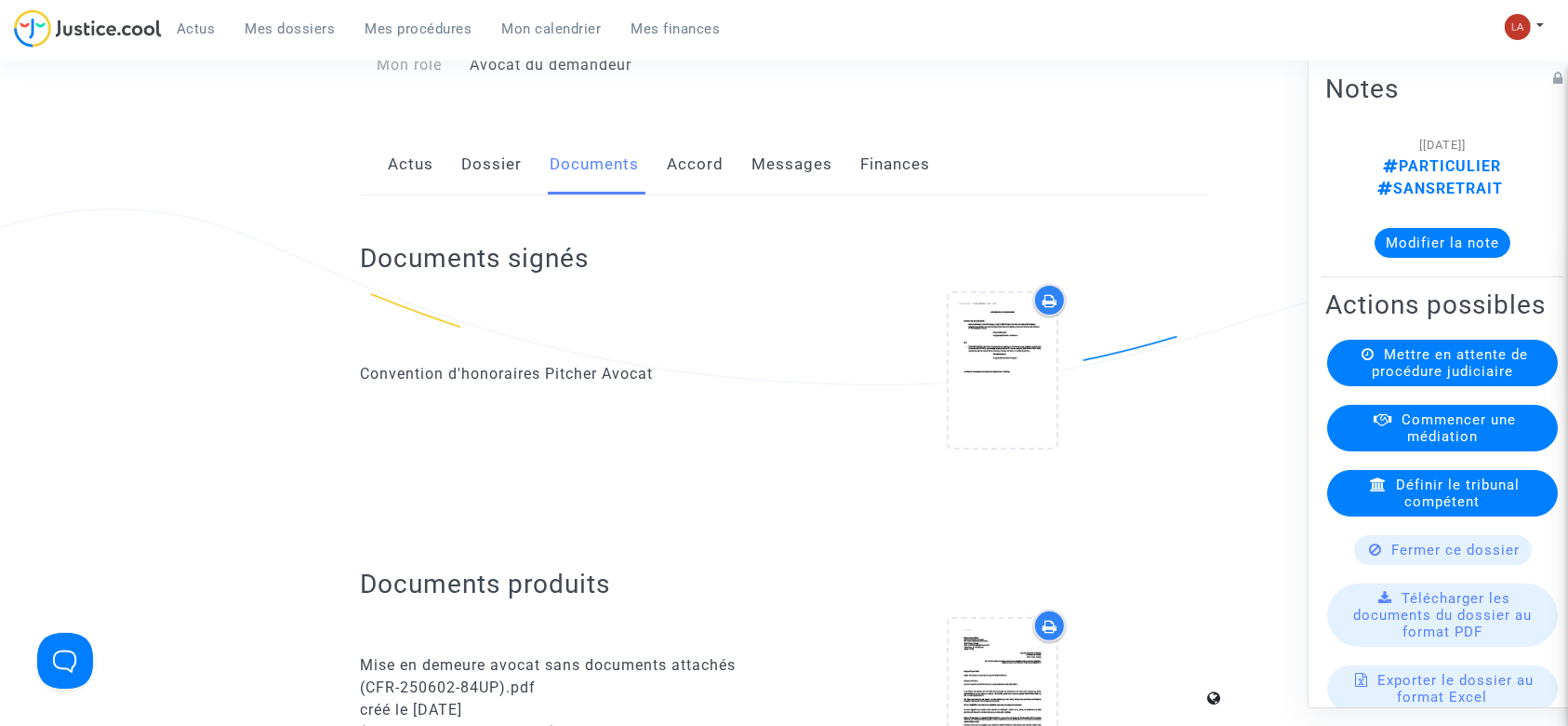
scroll to position [124, 0]
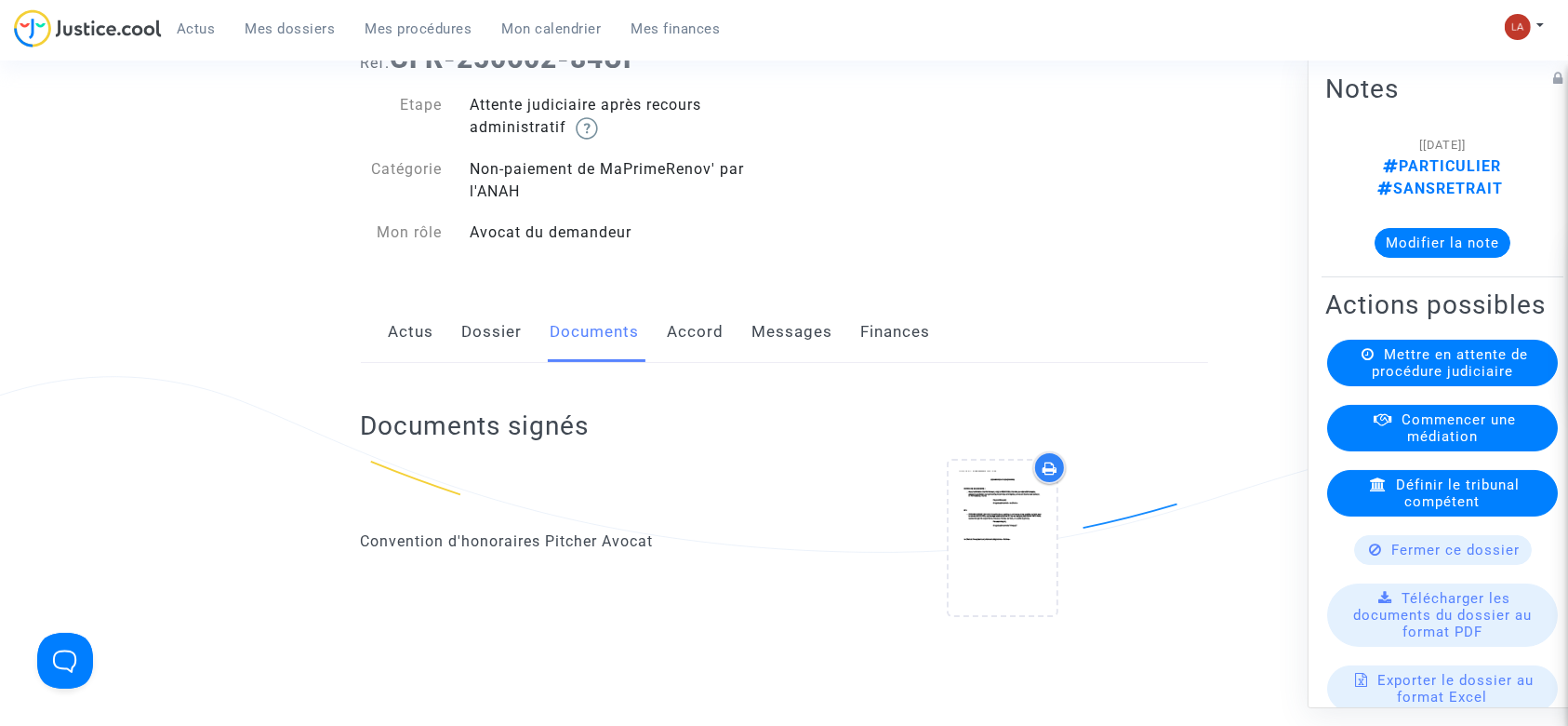
click at [420, 326] on link "Actus" at bounding box center [411, 332] width 45 height 62
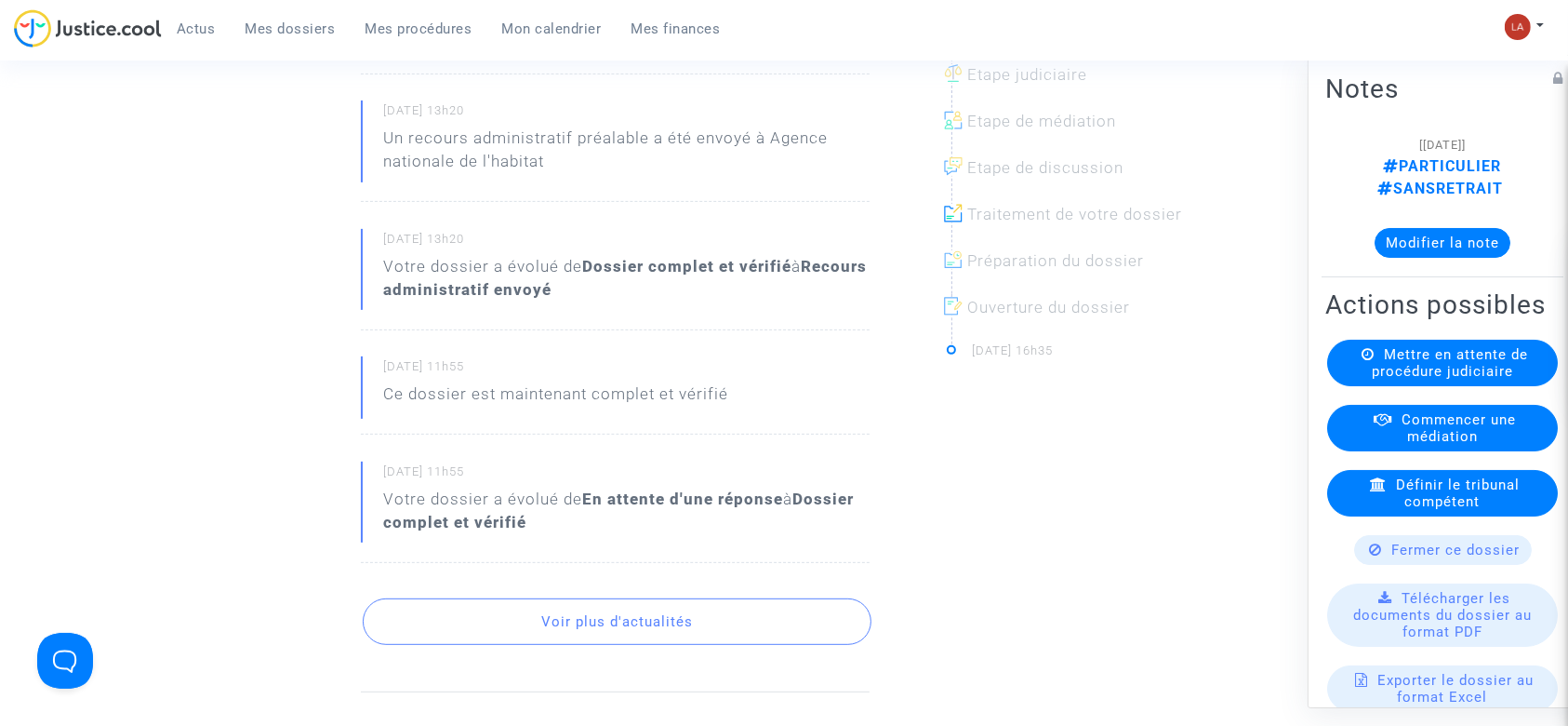
scroll to position [744, 0]
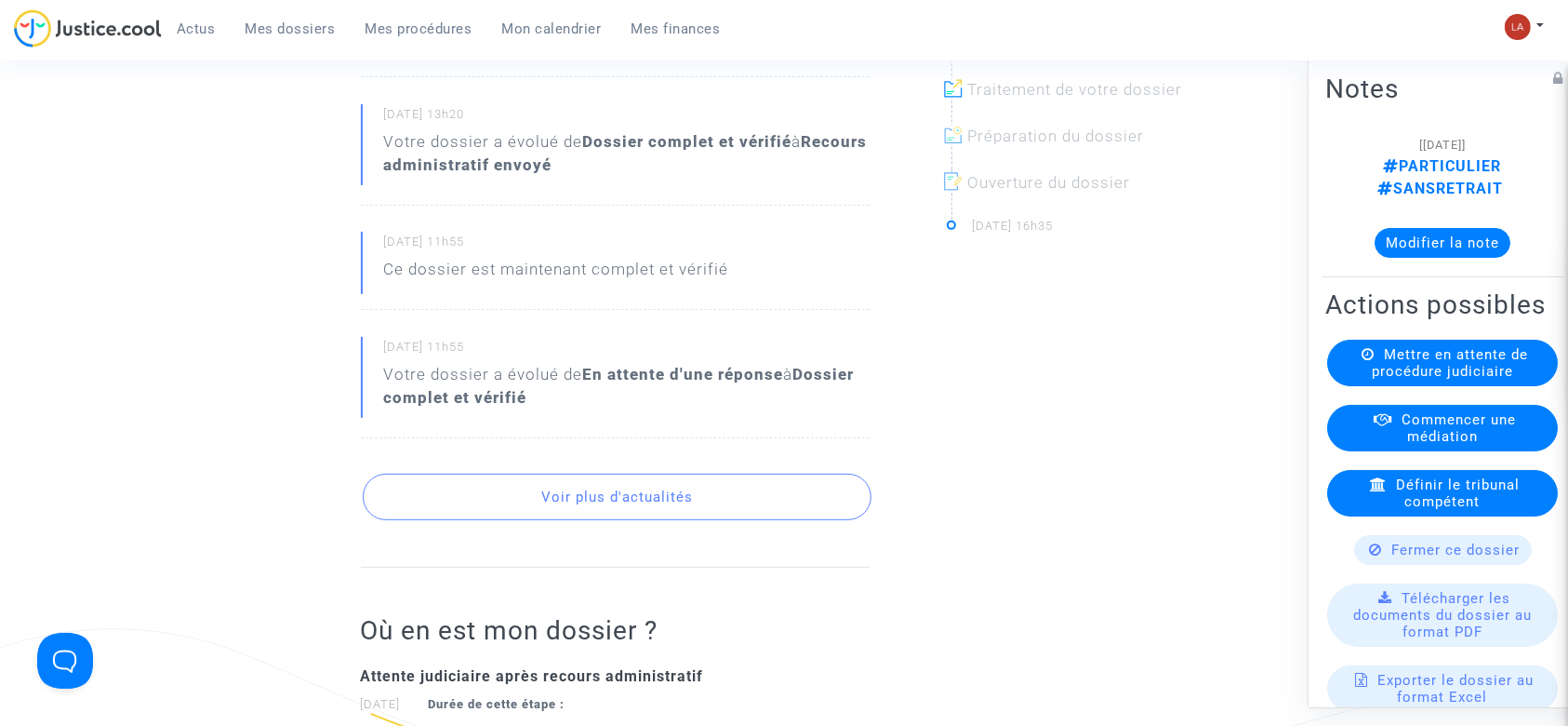
click at [734, 456] on div "Fil d’actualités [DATE] 13h20 Votre dossier a évolué de Recours administratif e…" at bounding box center [614, 155] width 509 height 825
click at [709, 477] on button "Voir plus d'actualités" at bounding box center [616, 496] width 509 height 46
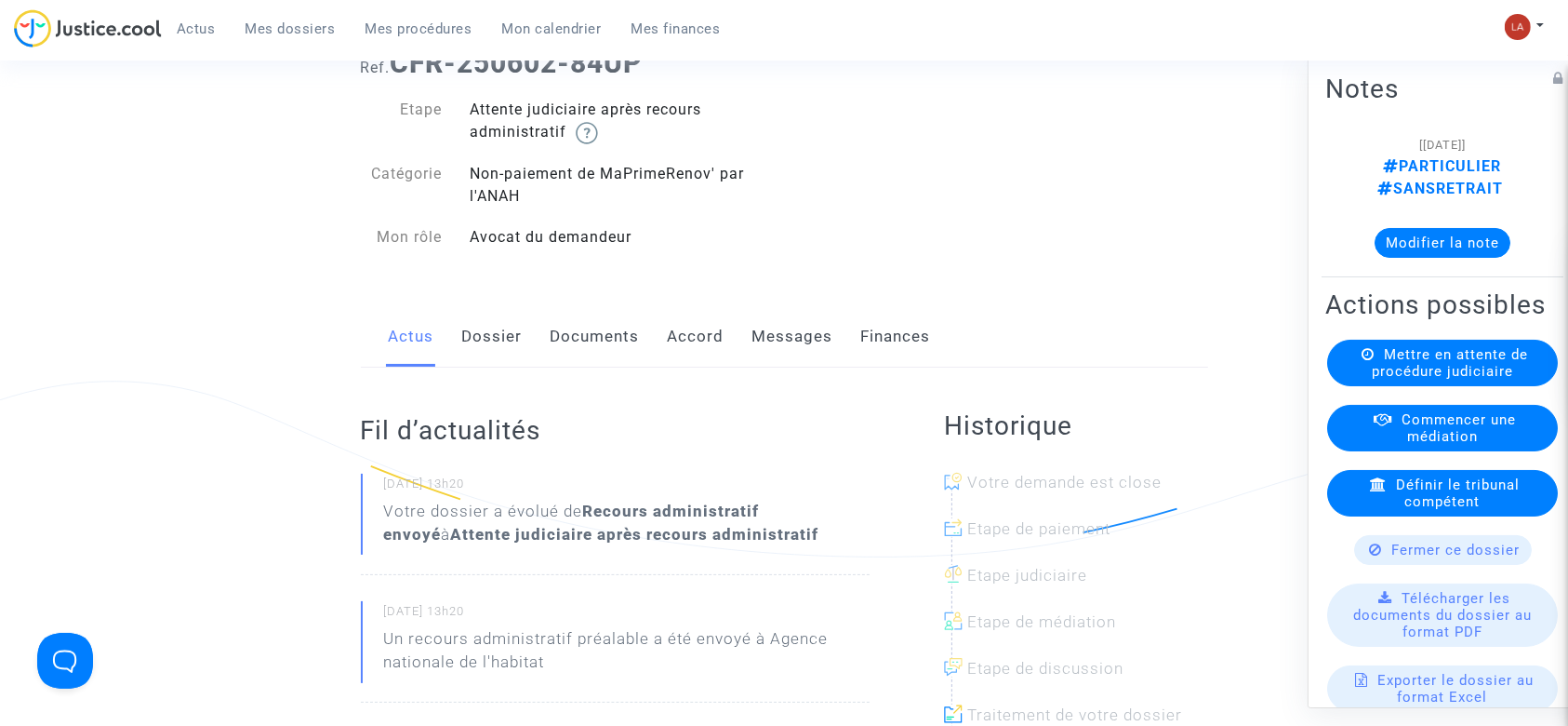
scroll to position [0, 0]
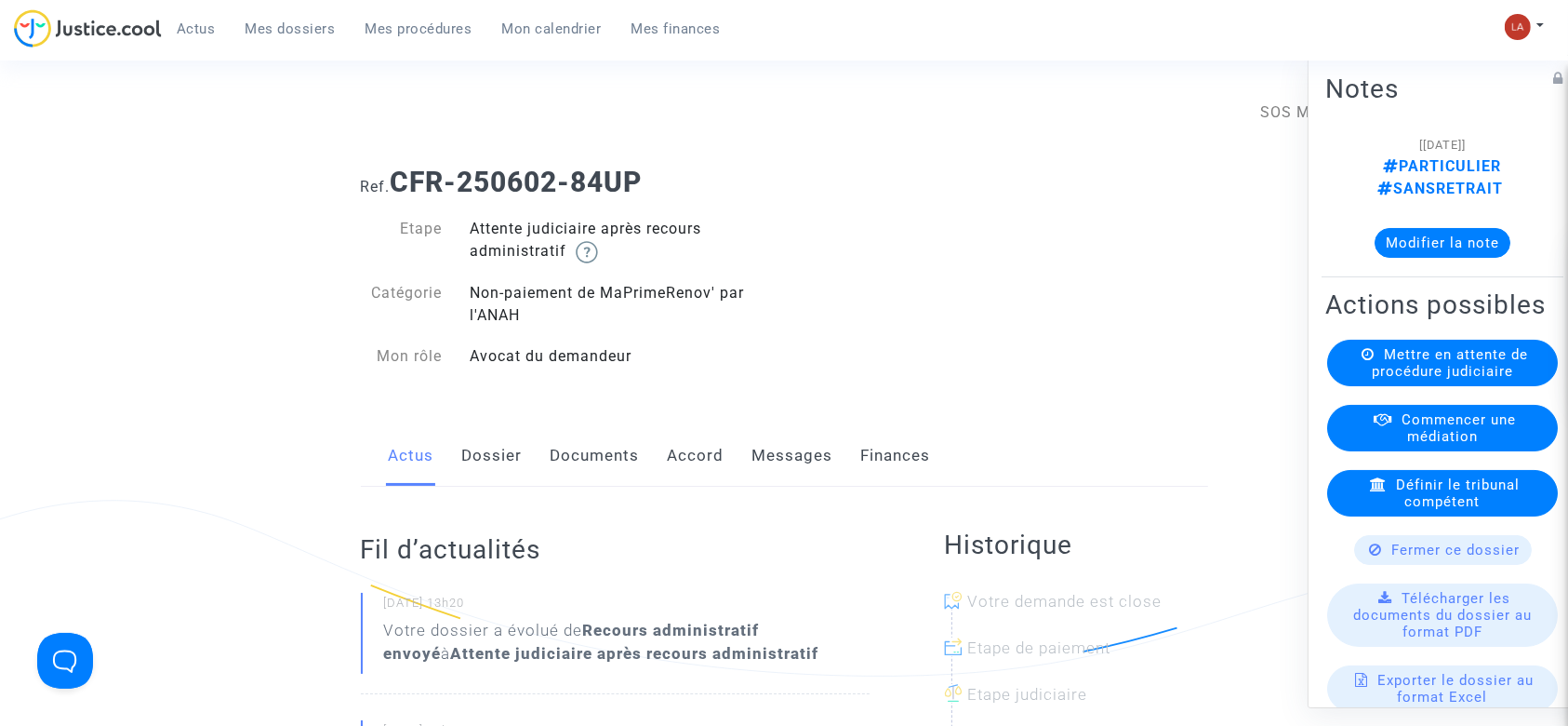
click at [513, 449] on link "Dossier" at bounding box center [492, 456] width 61 height 62
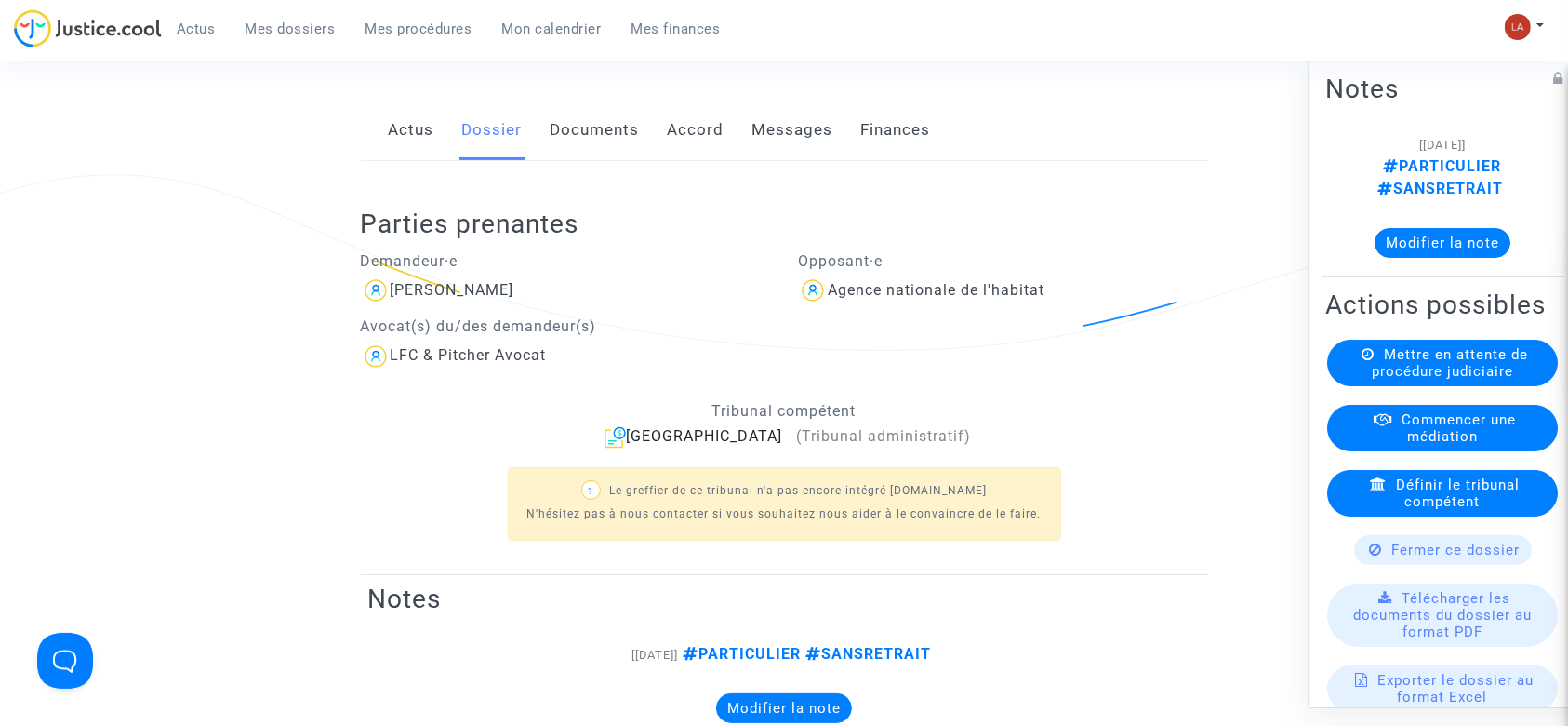
scroll to position [619, 0]
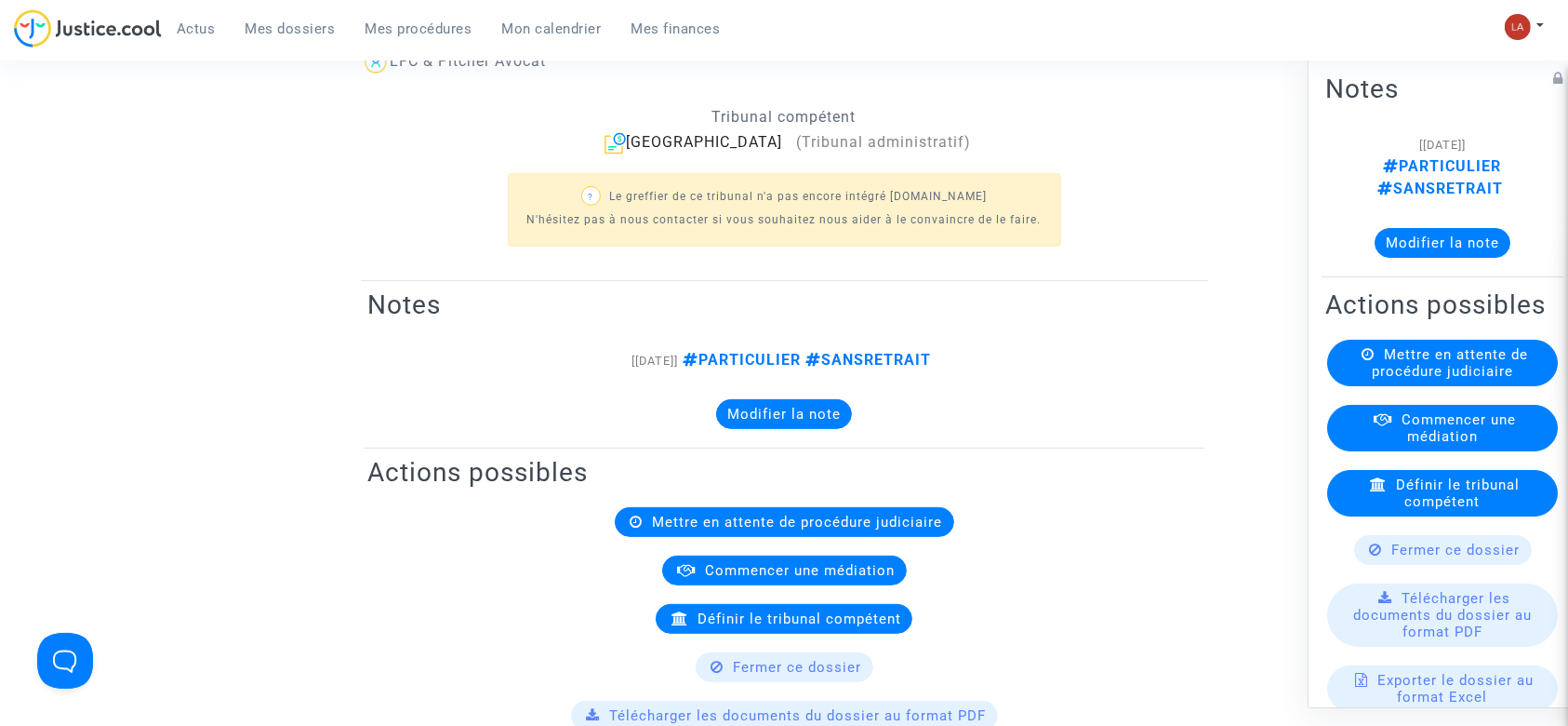
click at [1416, 232] on button "Modifier la note" at bounding box center [1442, 242] width 136 height 30
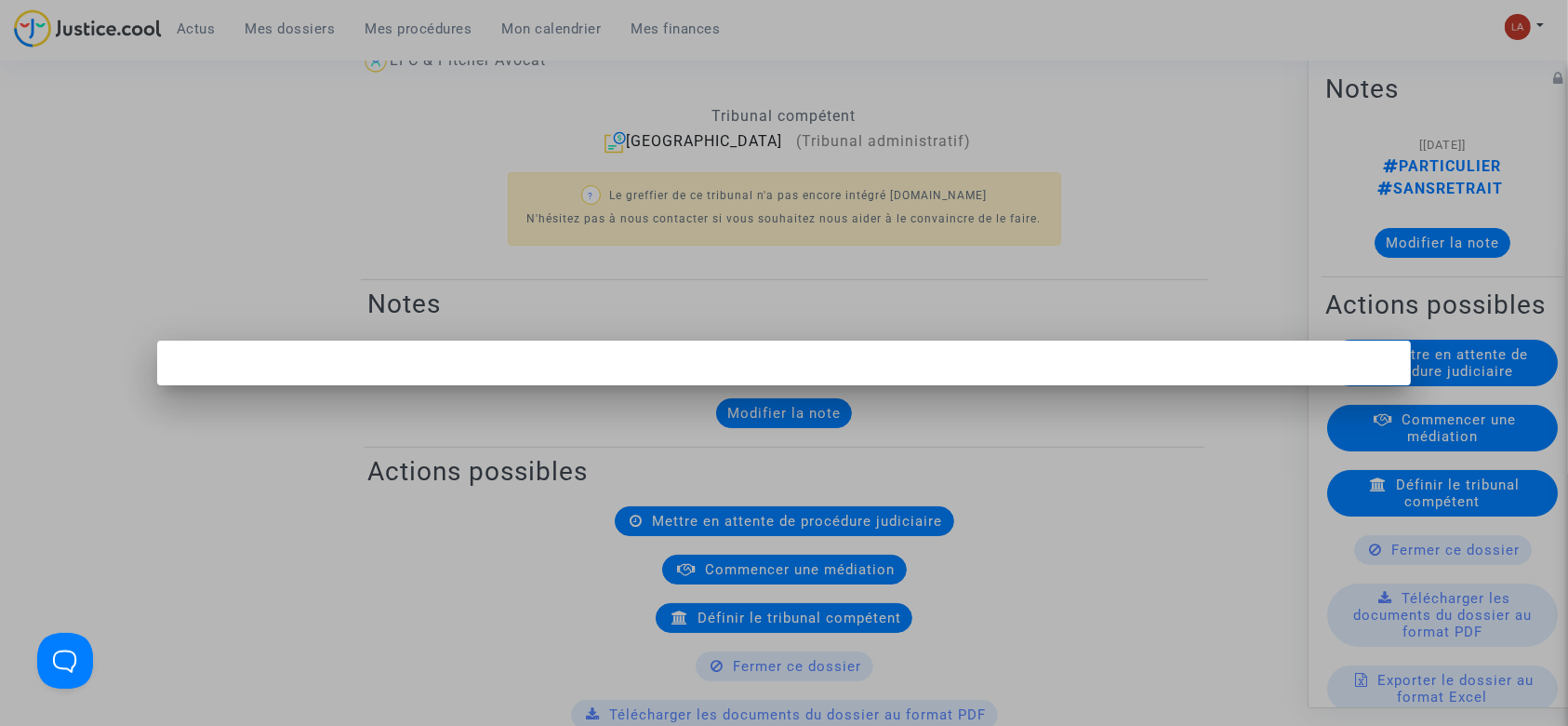
scroll to position [0, 0]
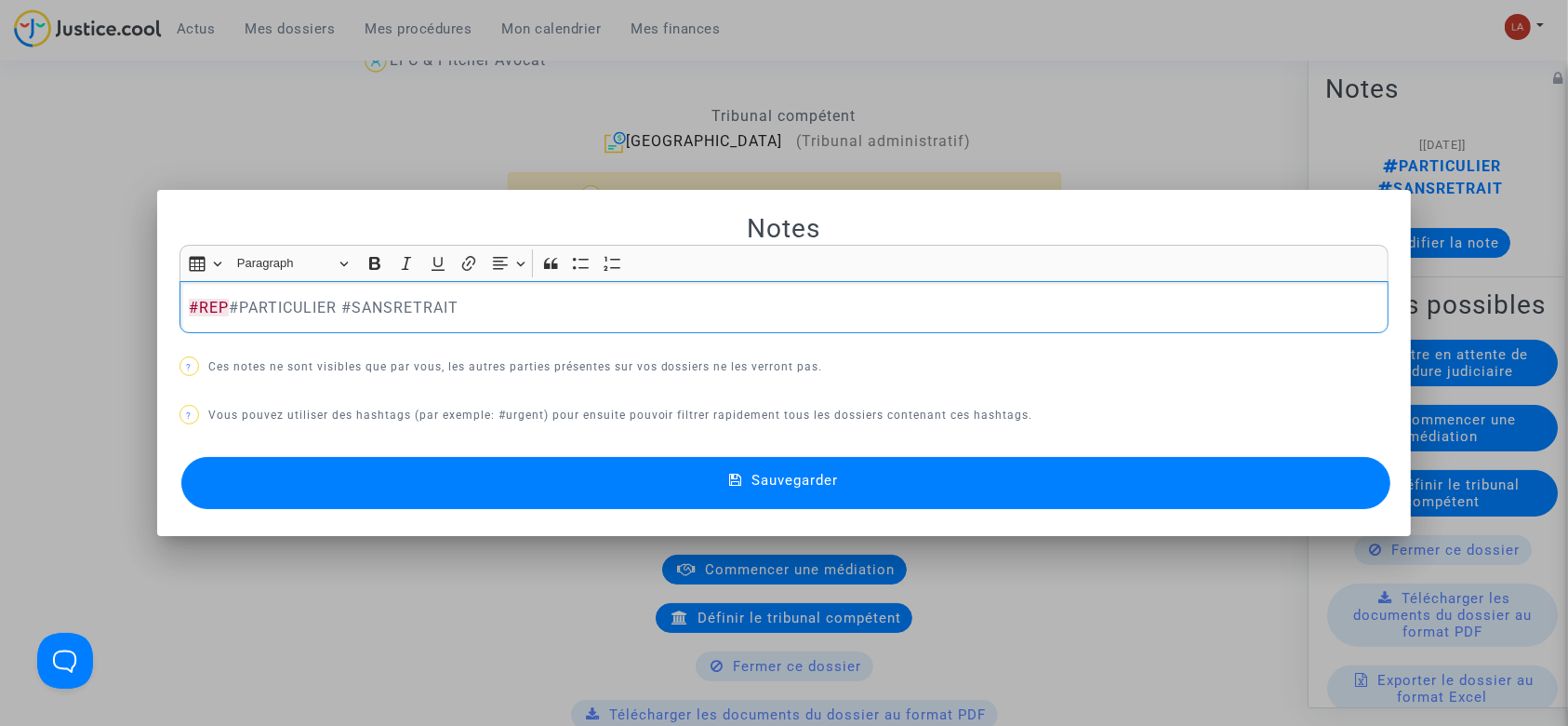
click at [1248, 487] on button "Sauvegarder" at bounding box center [786, 483] width 1210 height 52
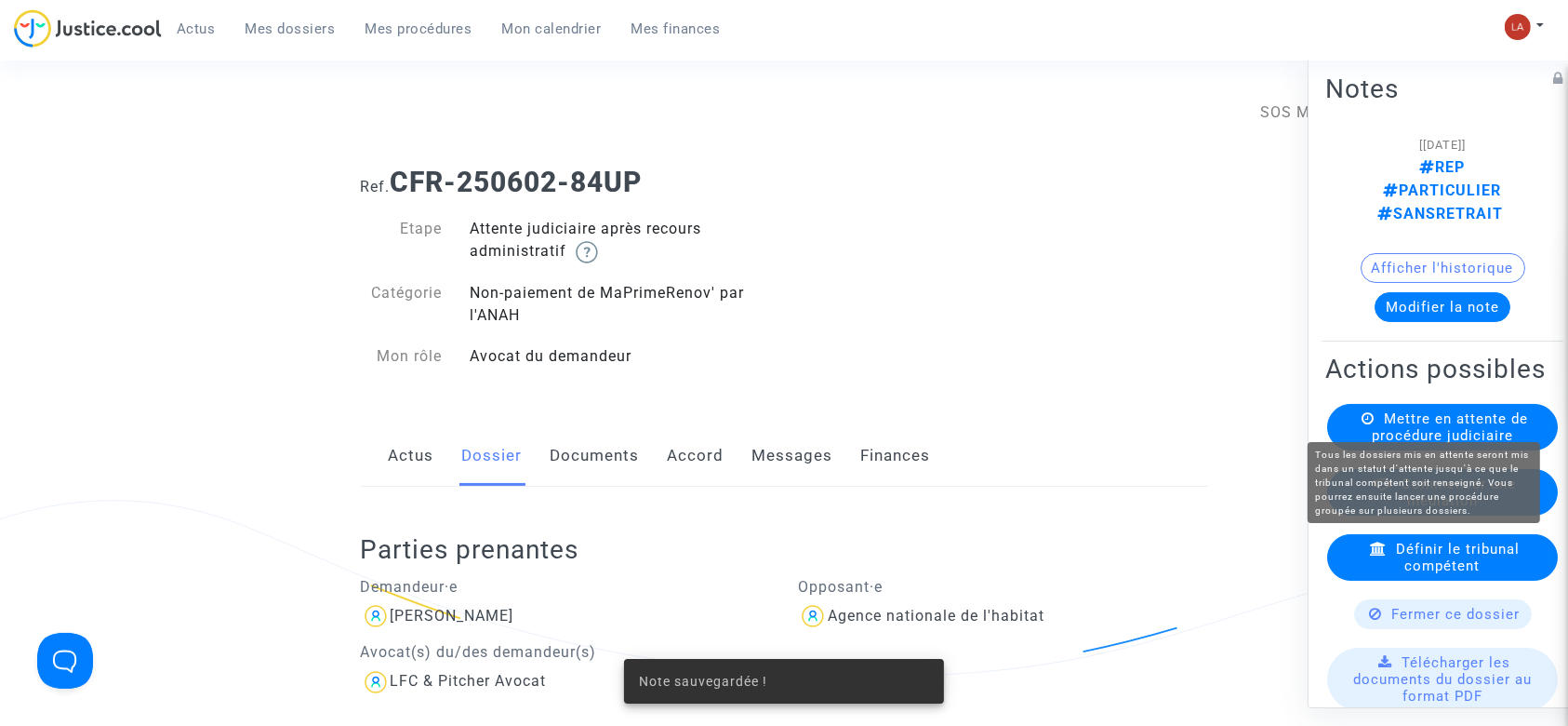
scroll to position [619, 0]
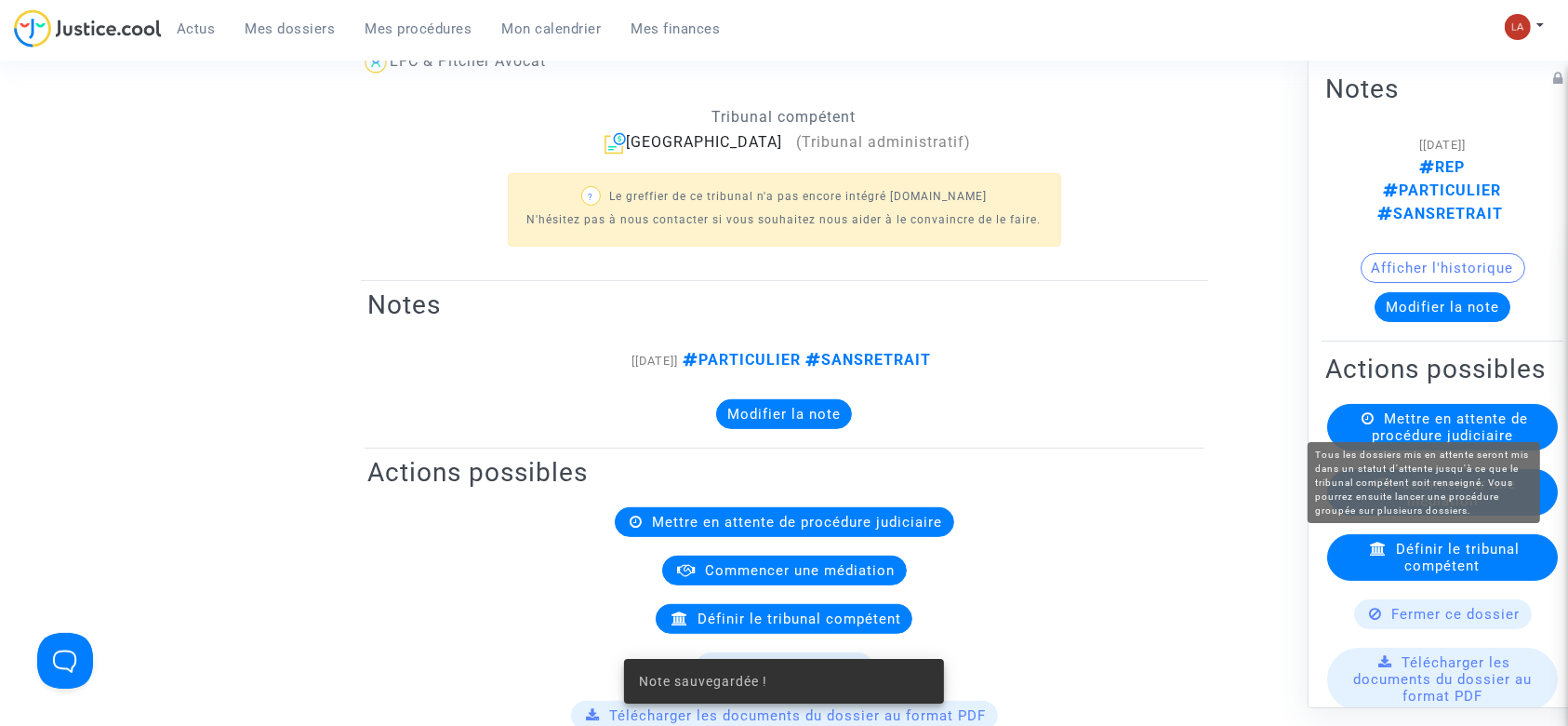
click at [1412, 436] on available-action-list "Mettre en attente de procédure judiciaire Commencer une médiation Définir le tr…" at bounding box center [1443, 688] width 235 height 567
click at [1419, 423] on span "Mettre en attente de procédure judiciaire" at bounding box center [1450, 427] width 157 height 34
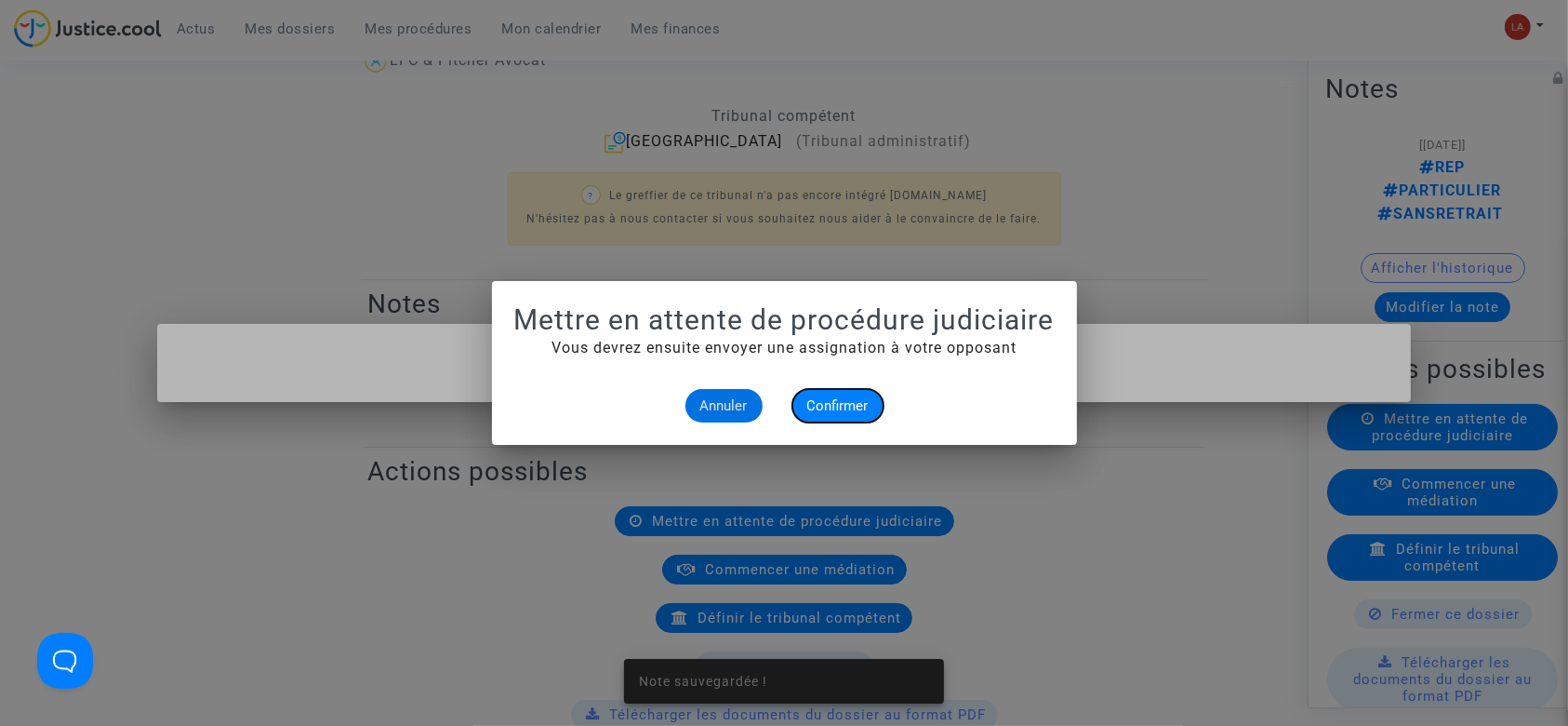
click at [831, 408] on span "Confirmer" at bounding box center [838, 405] width 62 height 16
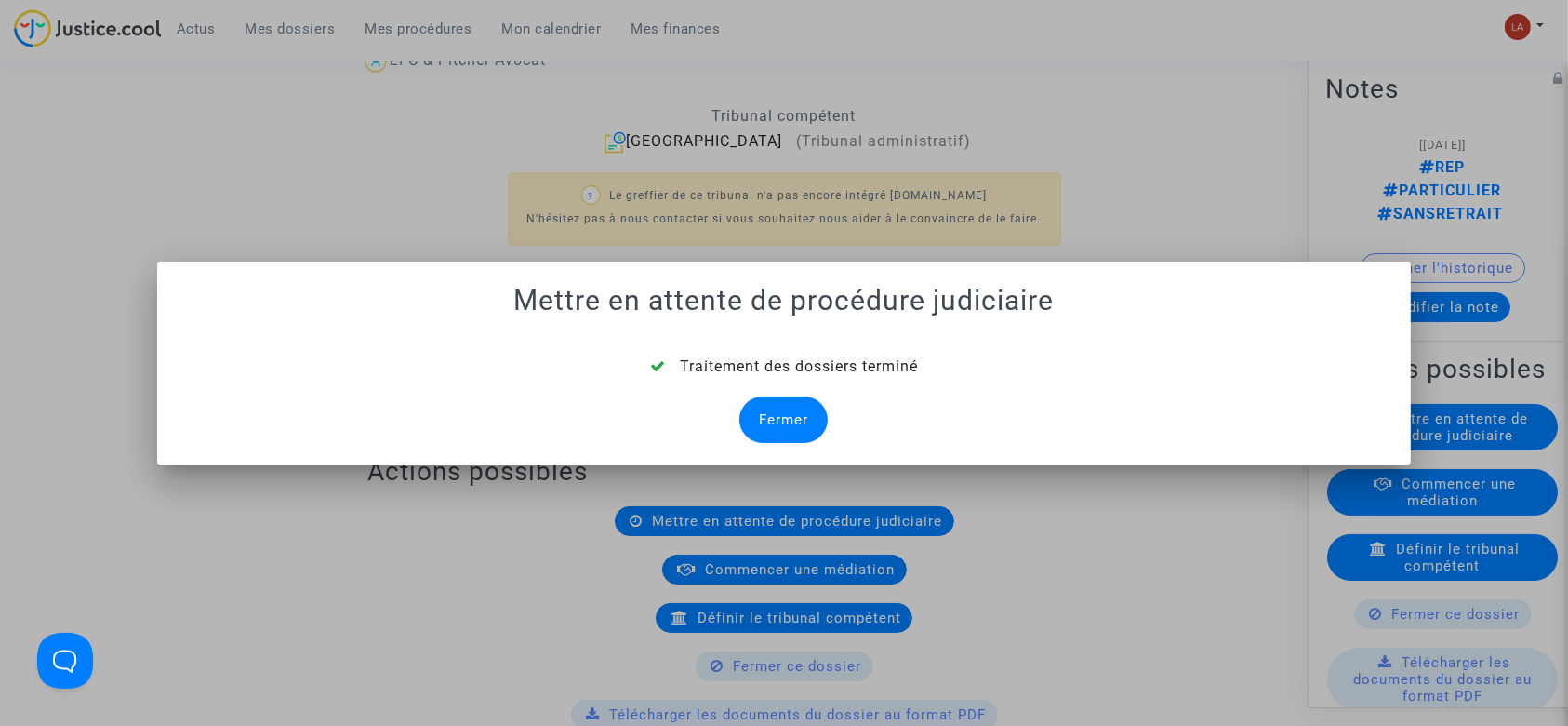
click at [777, 420] on div "Fermer" at bounding box center [784, 419] width 88 height 46
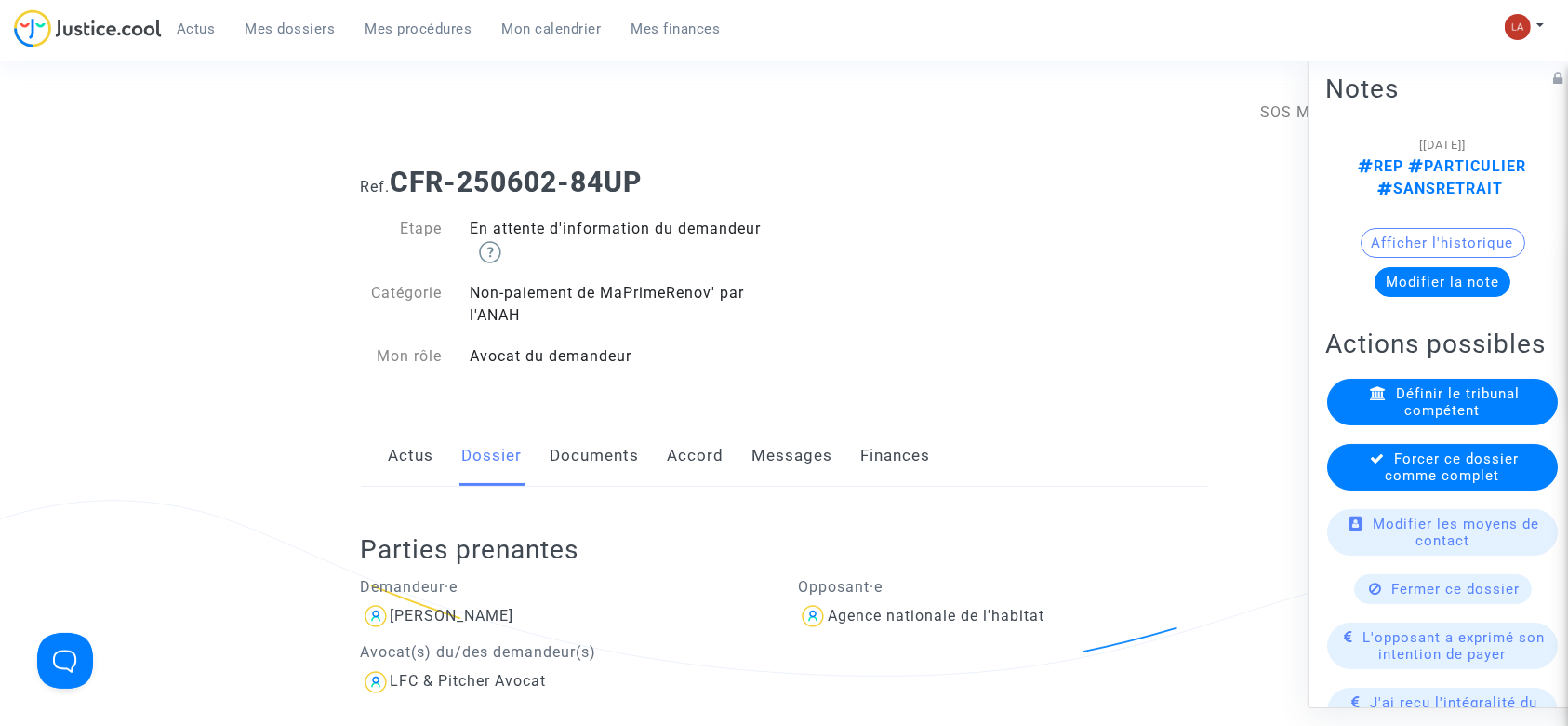
scroll to position [549, 0]
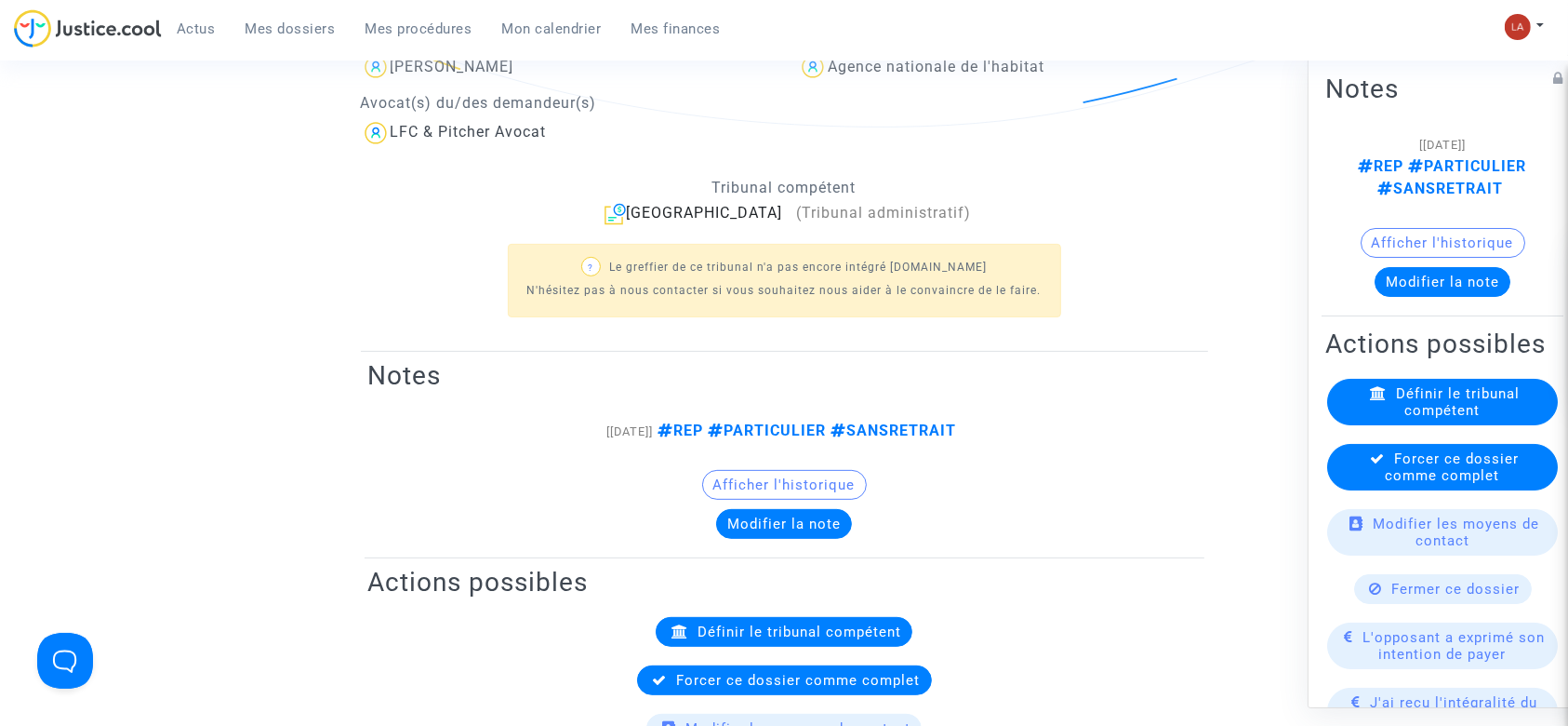
click at [1394, 490] on div "Forcer ce dossier comme complet" at bounding box center [1442, 466] width 231 height 46
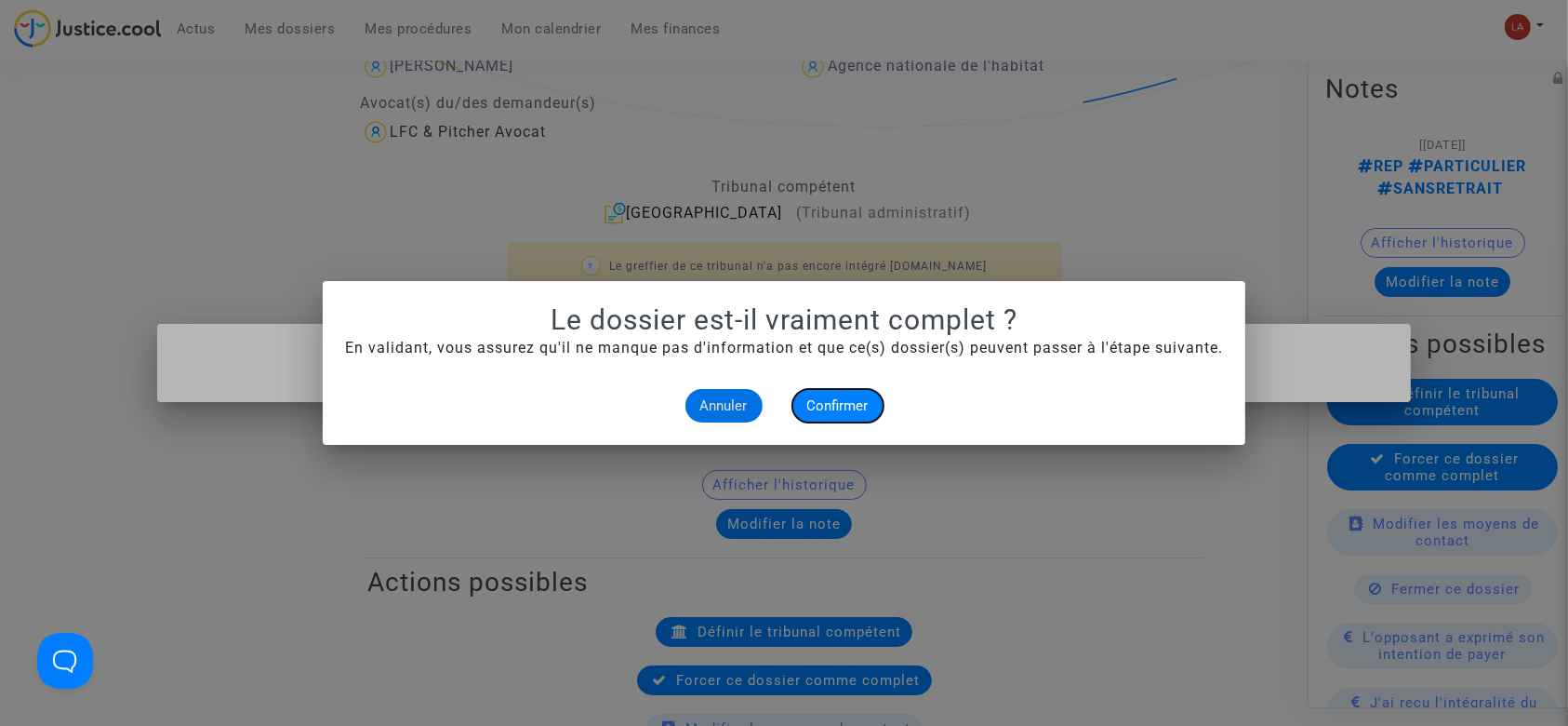
click at [842, 402] on span "Confirmer" at bounding box center [838, 405] width 62 height 16
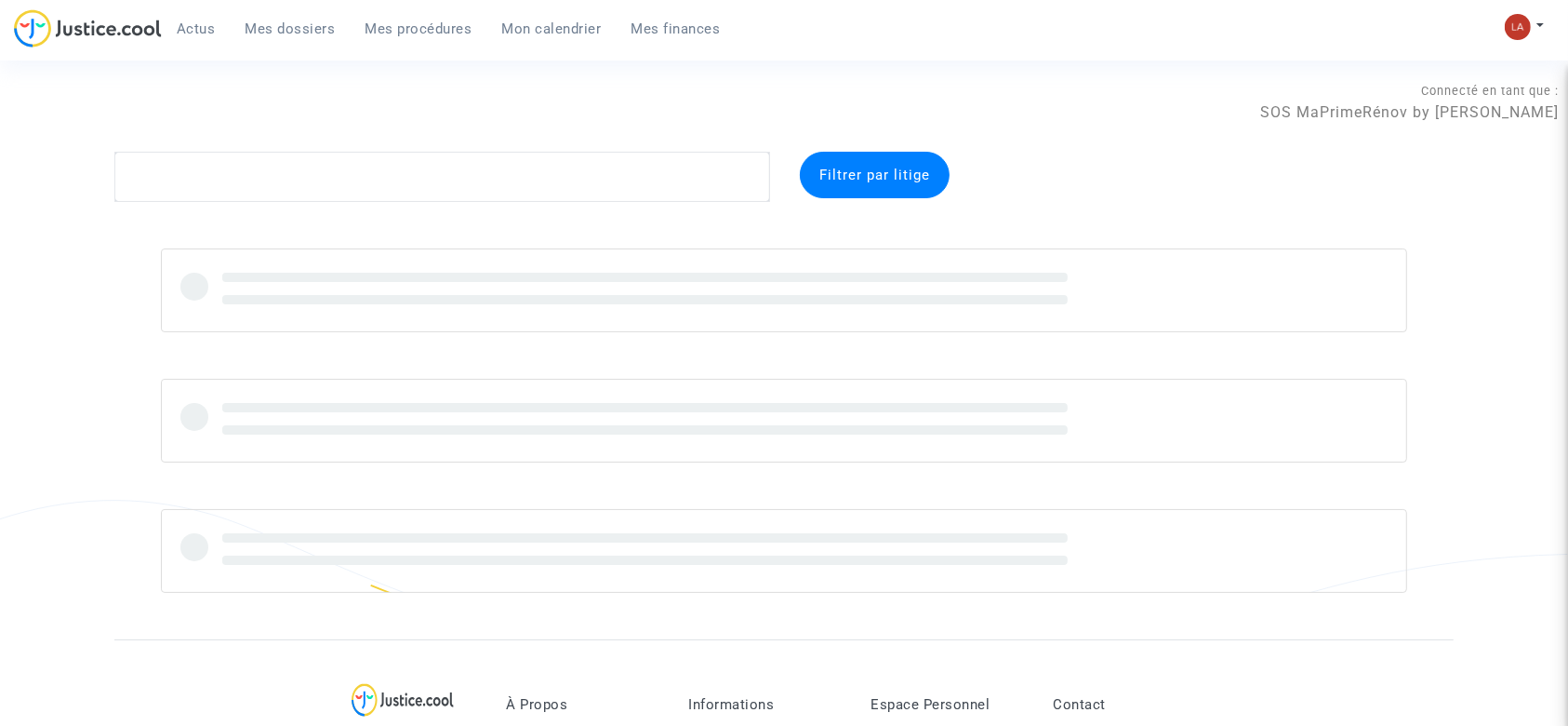
click at [389, 34] on span "Mes procédures" at bounding box center [418, 28] width 107 height 16
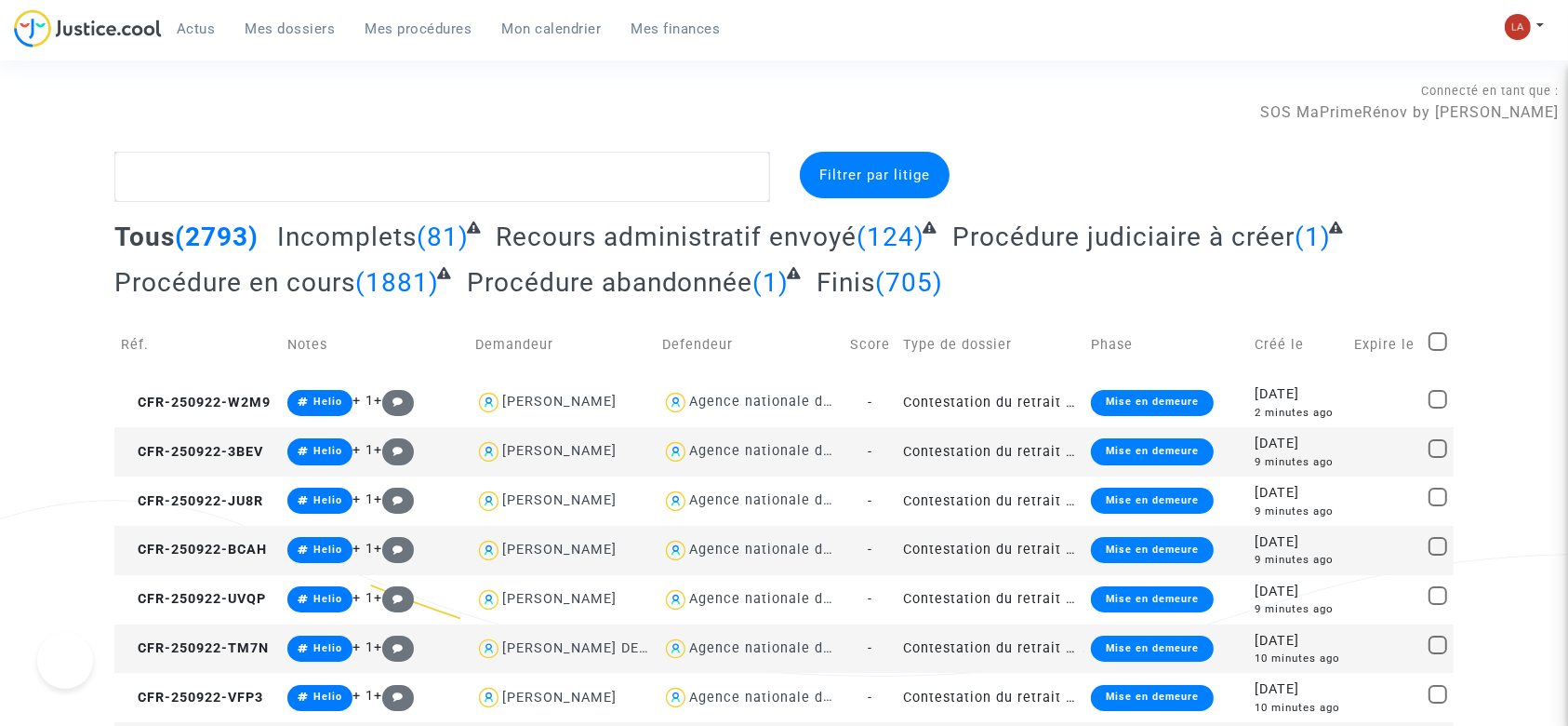
click at [471, 26] on link "Mes procédures" at bounding box center [419, 28] width 137 height 28
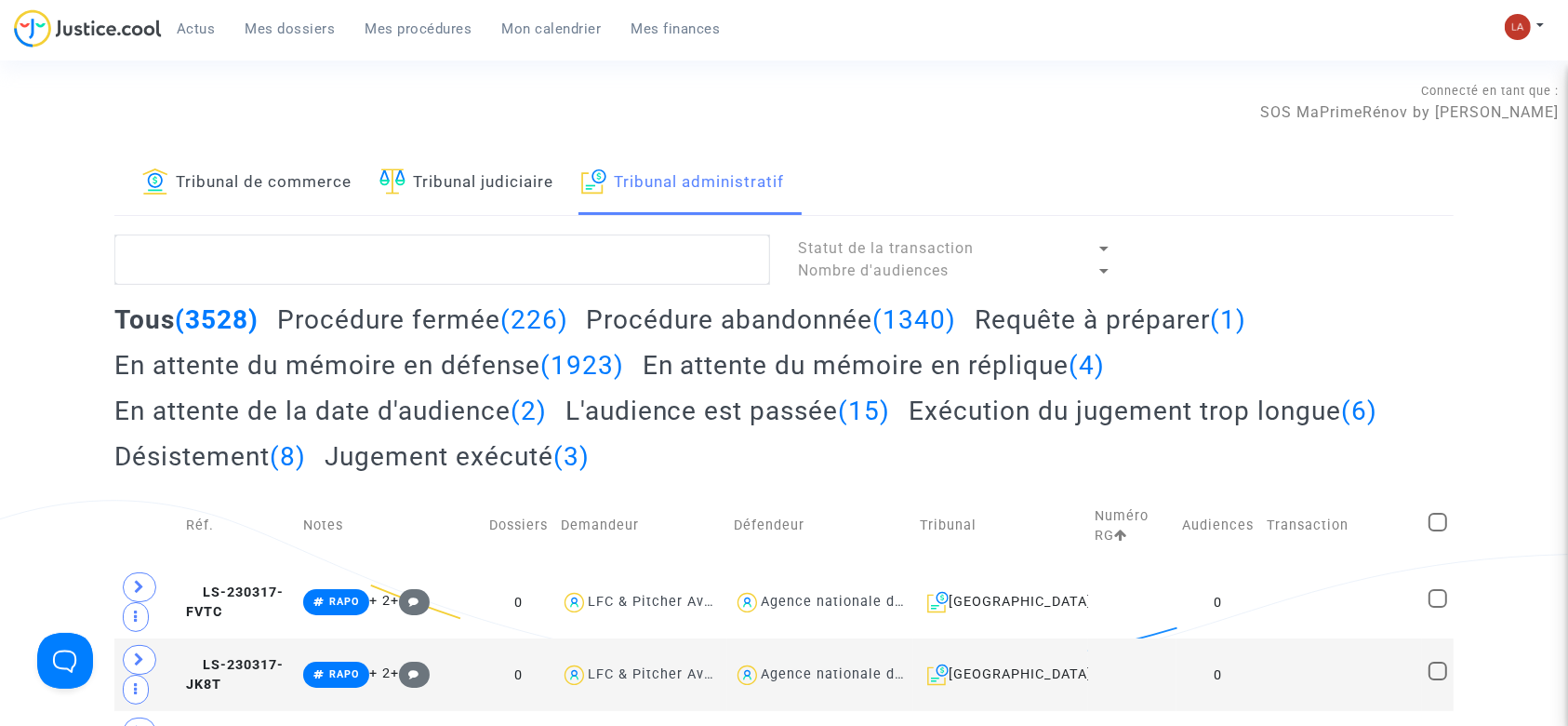
click at [1128, 328] on h2 "Requête à préparer (1)" at bounding box center [1110, 319] width 271 height 33
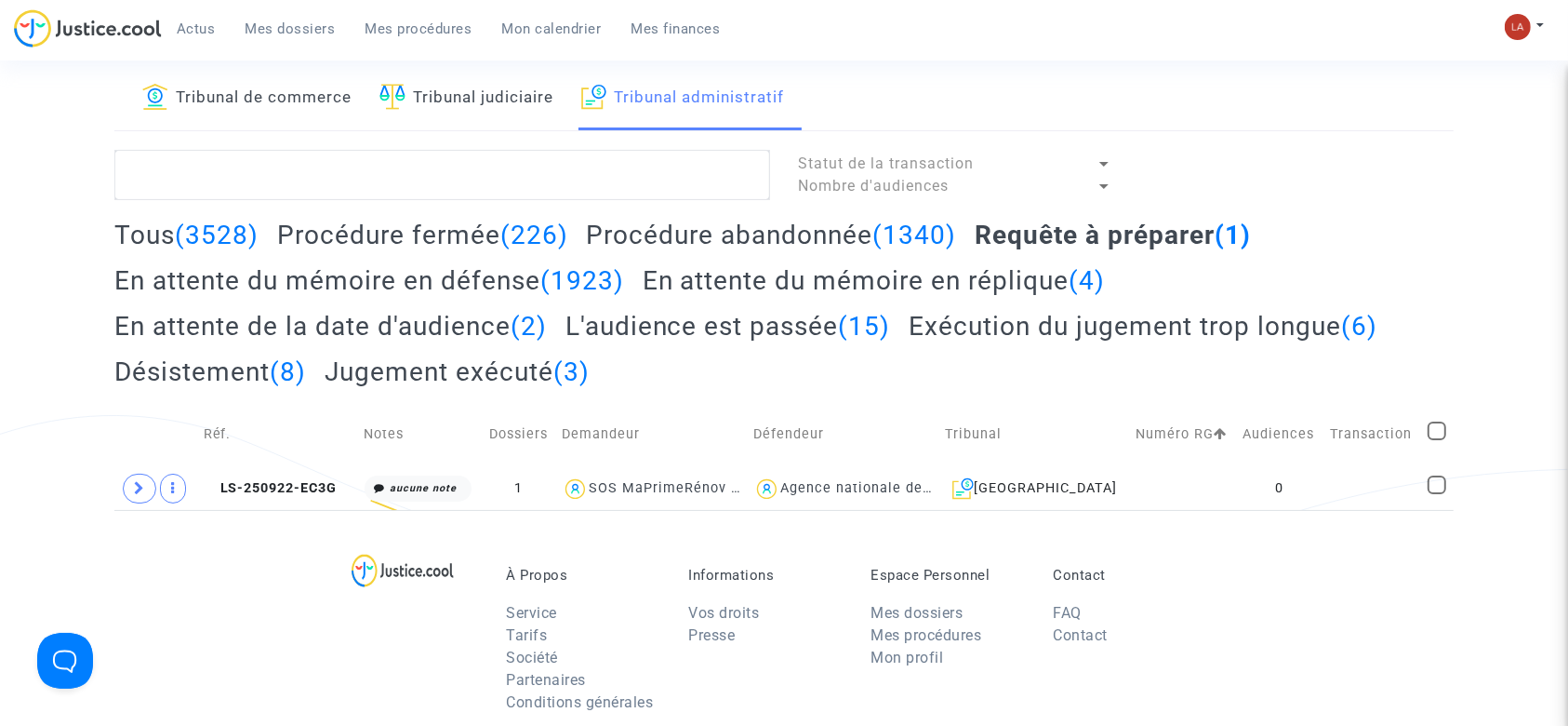
scroll to position [124, 0]
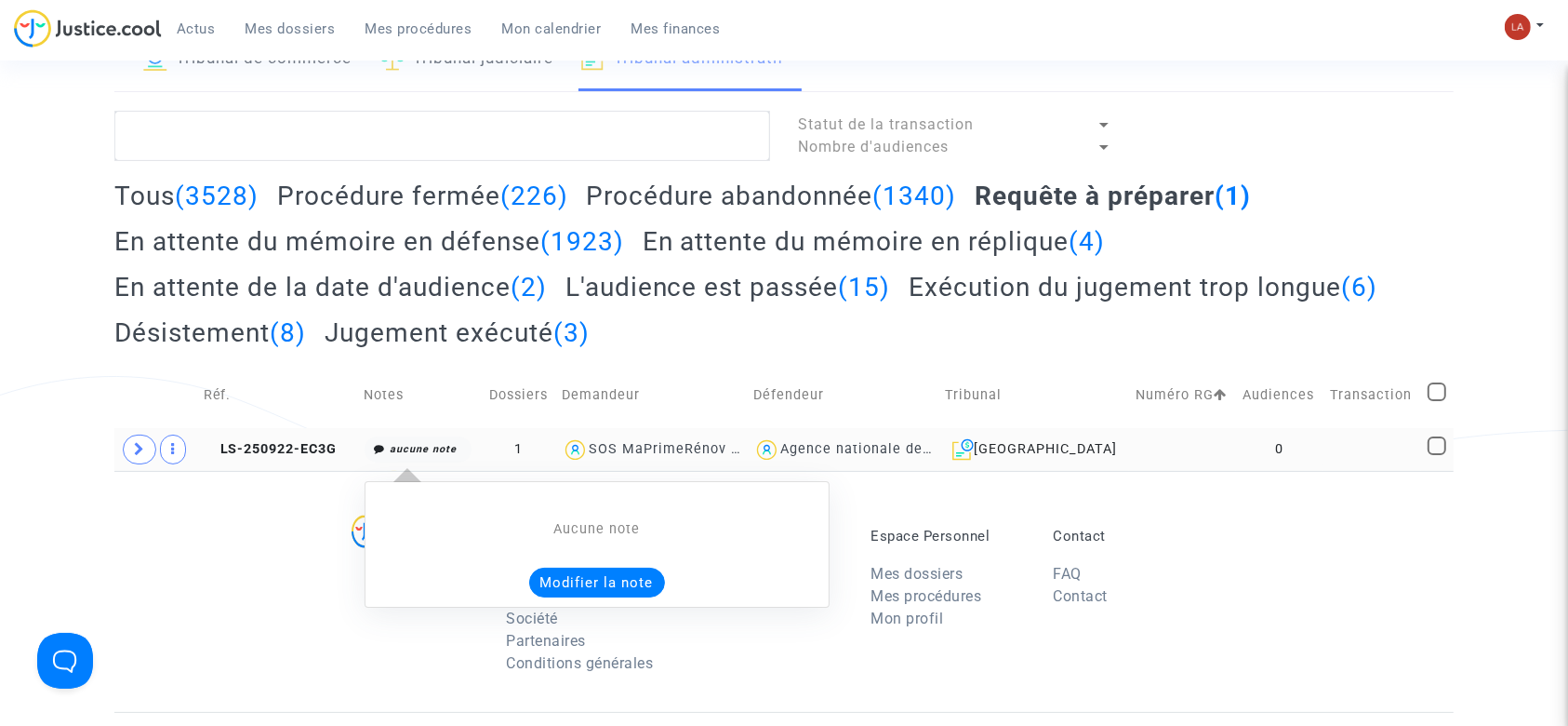
click at [612, 573] on button "Modifier la note" at bounding box center [596, 582] width 136 height 30
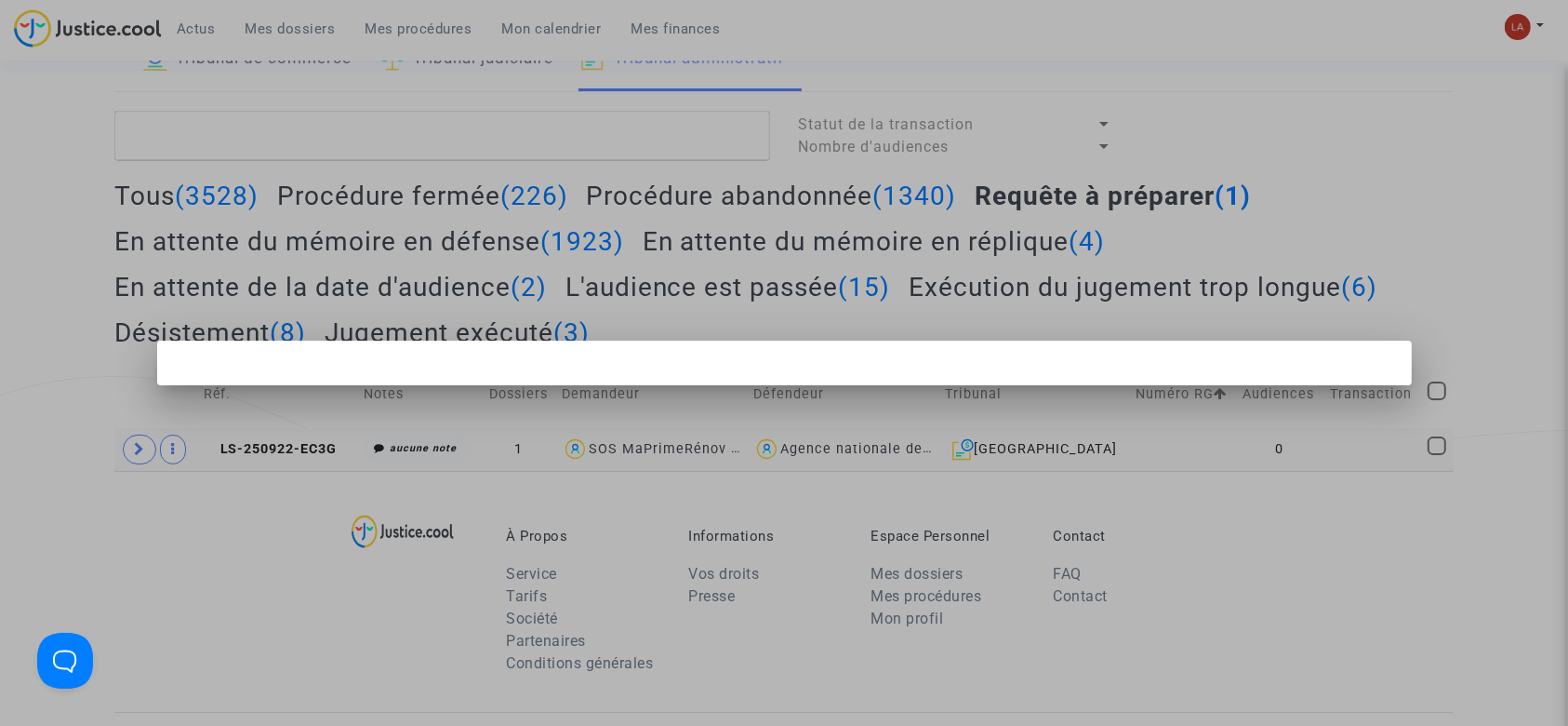
scroll to position [0, 0]
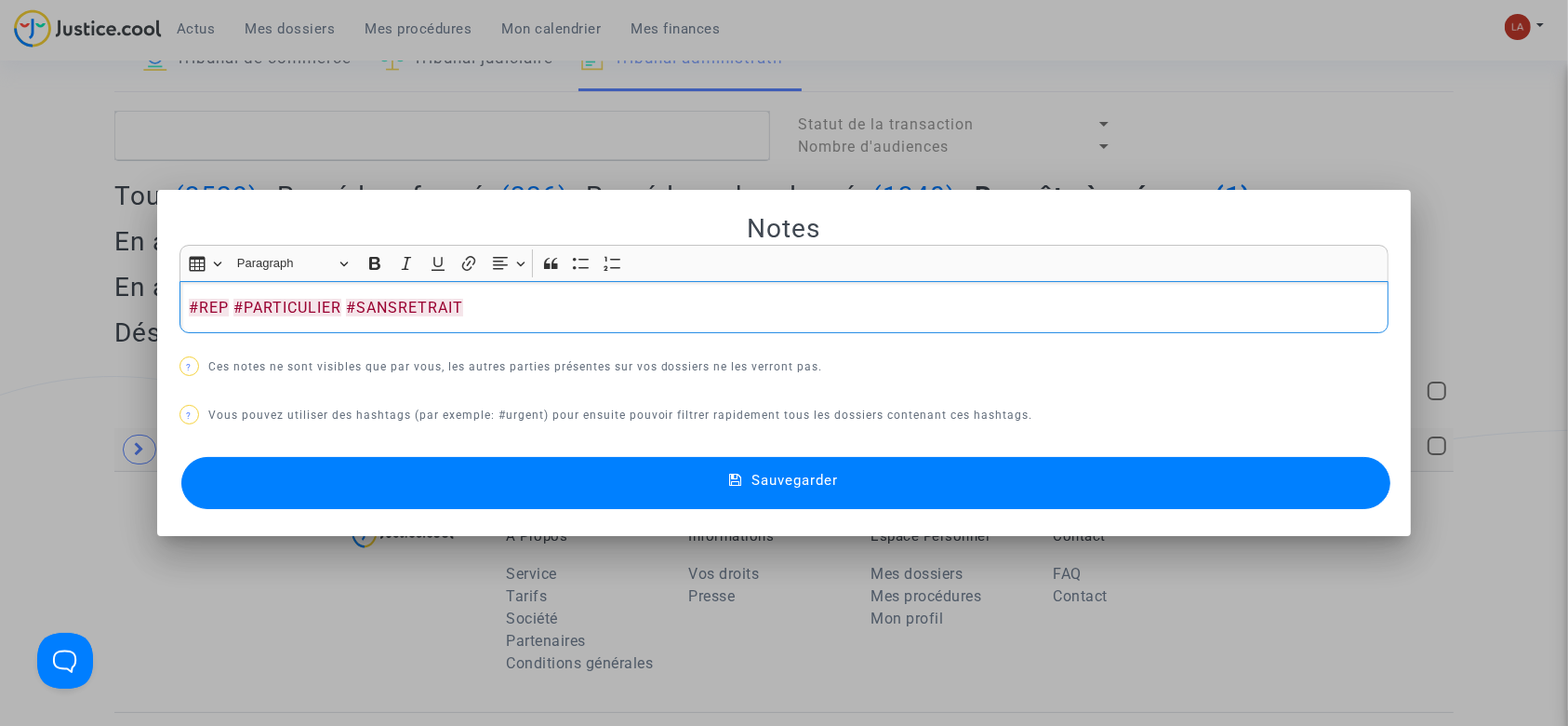
click at [628, 485] on button "Sauvegarder" at bounding box center [786, 483] width 1210 height 52
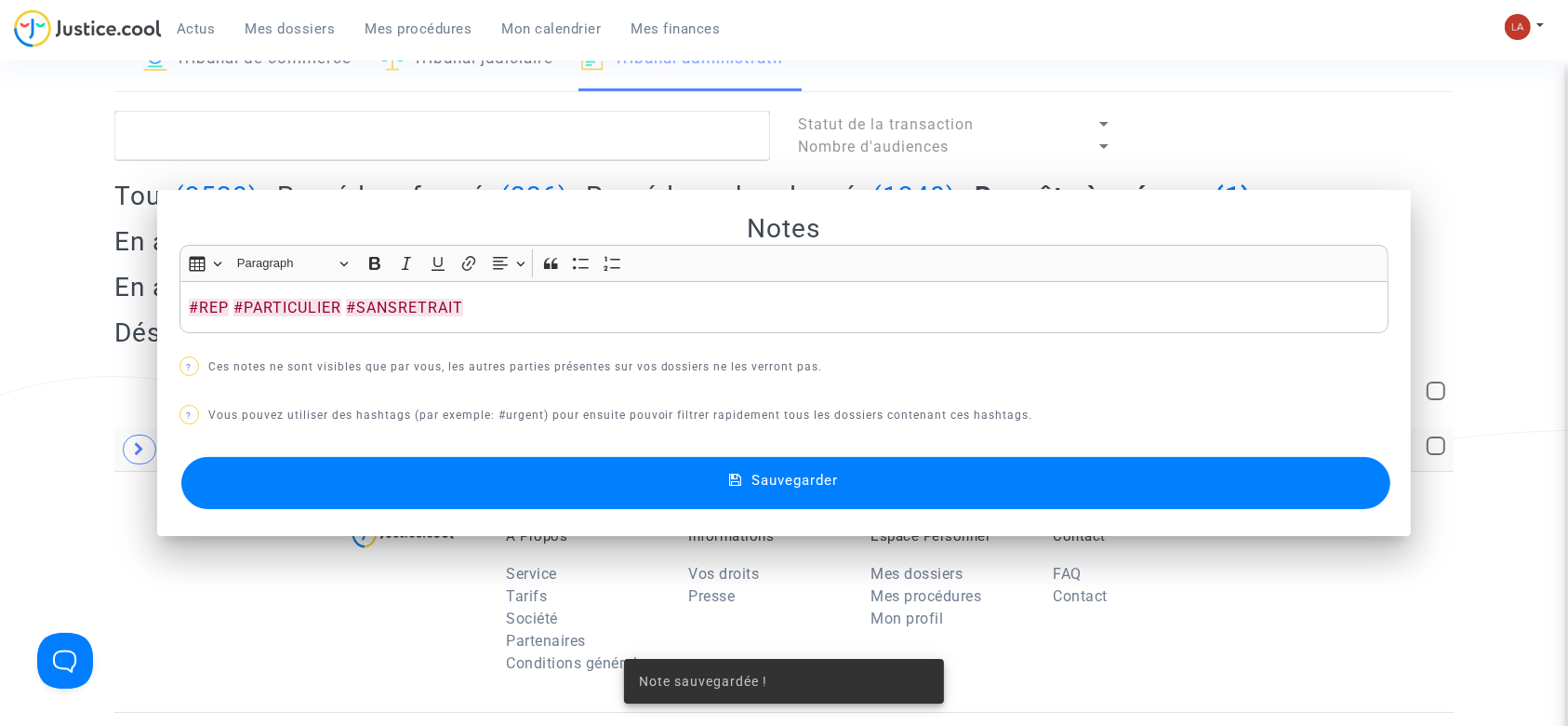
scroll to position [124, 0]
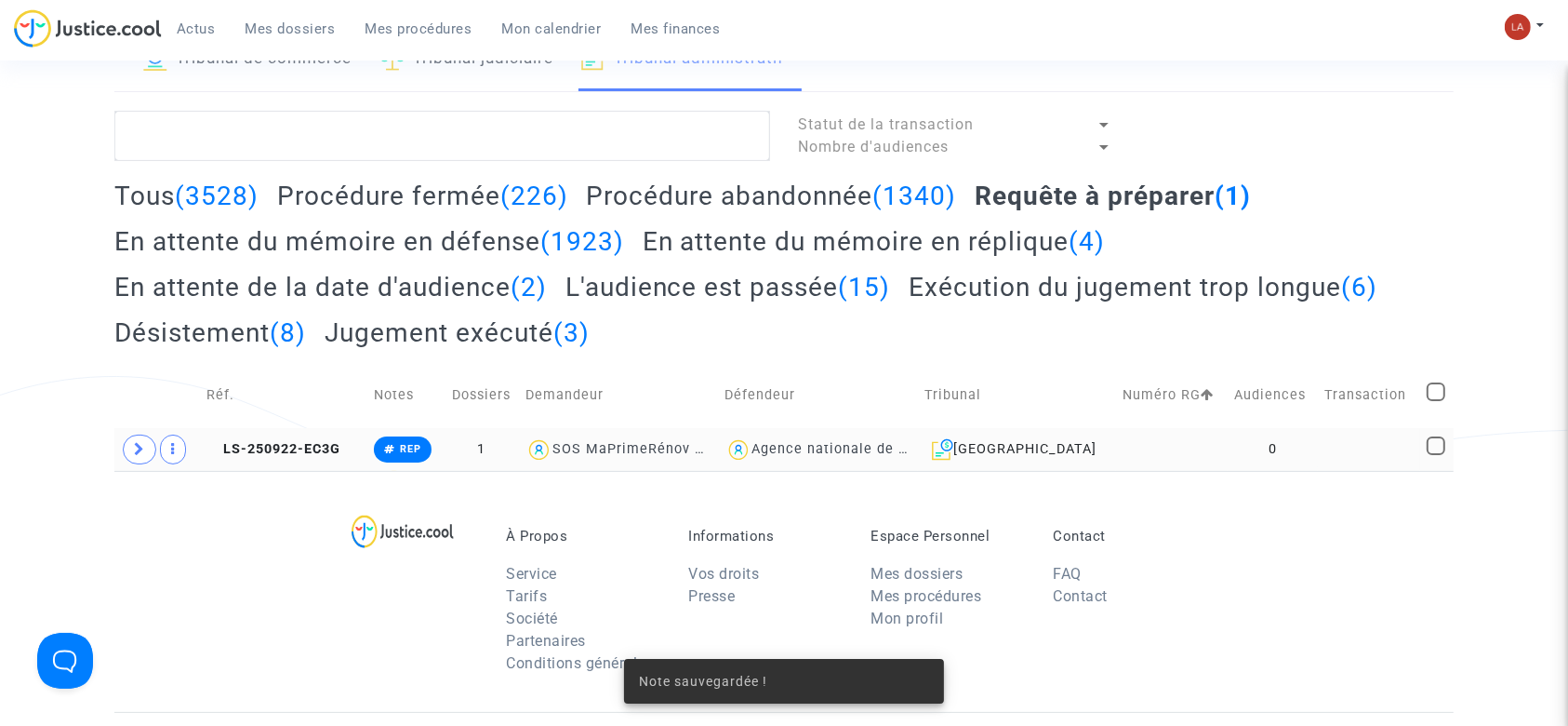
click at [353, 464] on td "LS-250922-EC3G" at bounding box center [284, 449] width 167 height 43
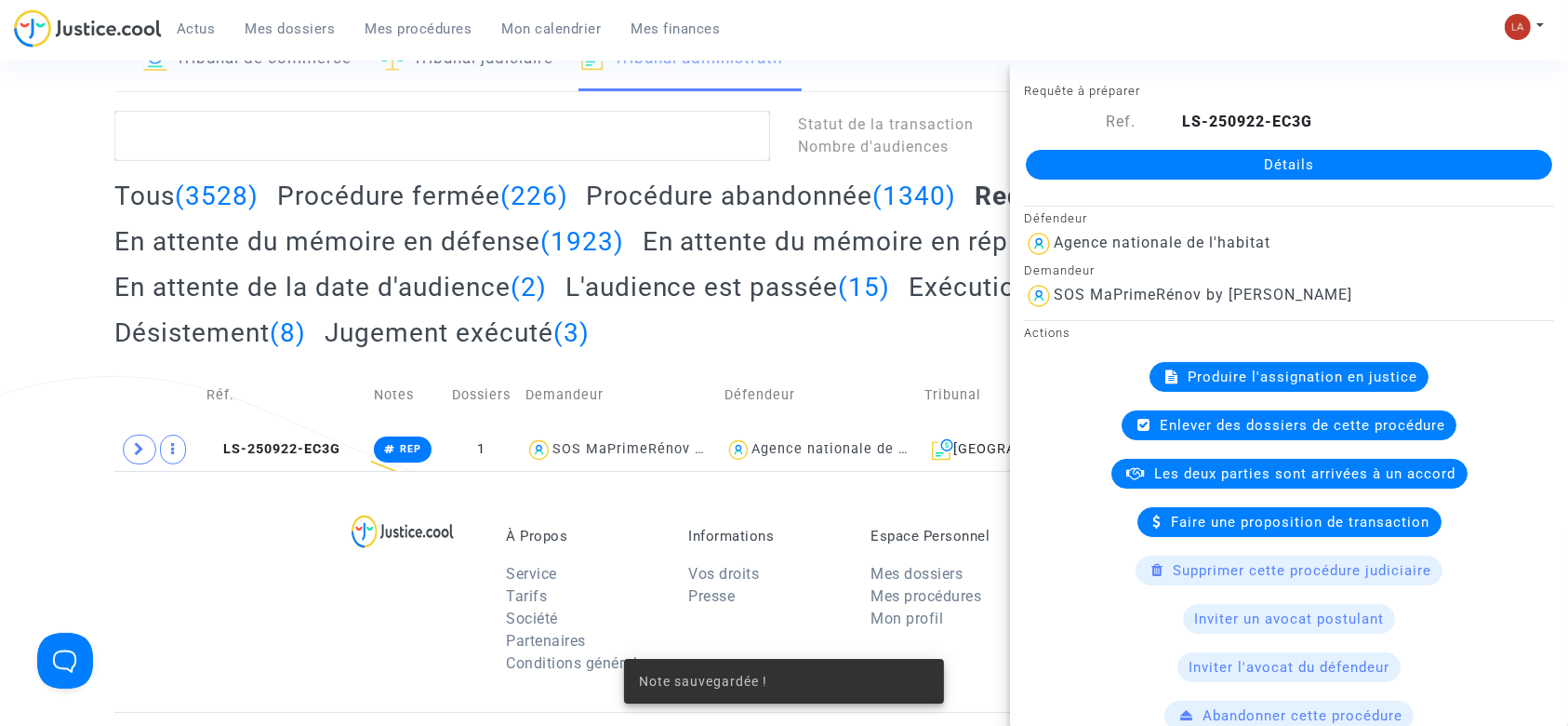
click at [1206, 366] on div "Produire l'assignation en justice" at bounding box center [1289, 376] width 279 height 30
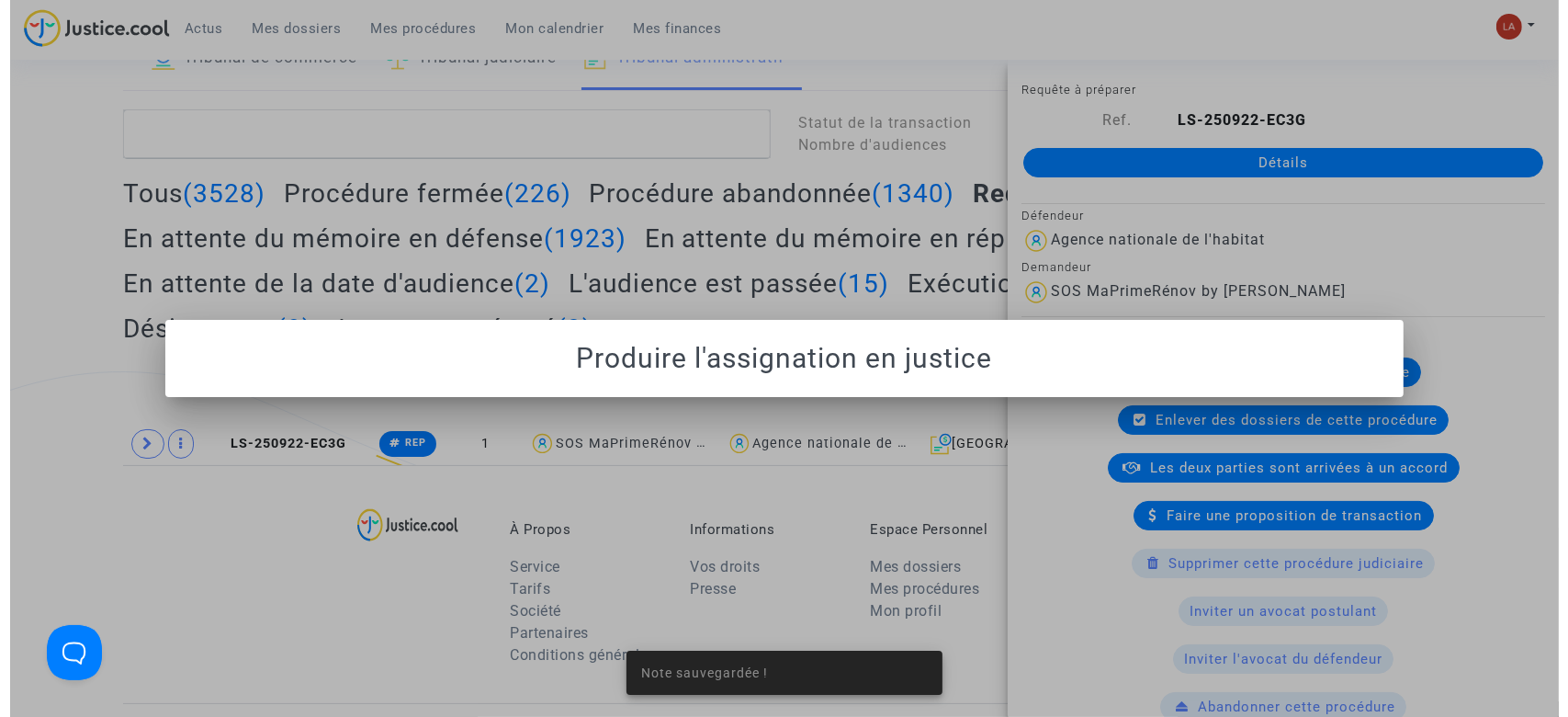
scroll to position [0, 0]
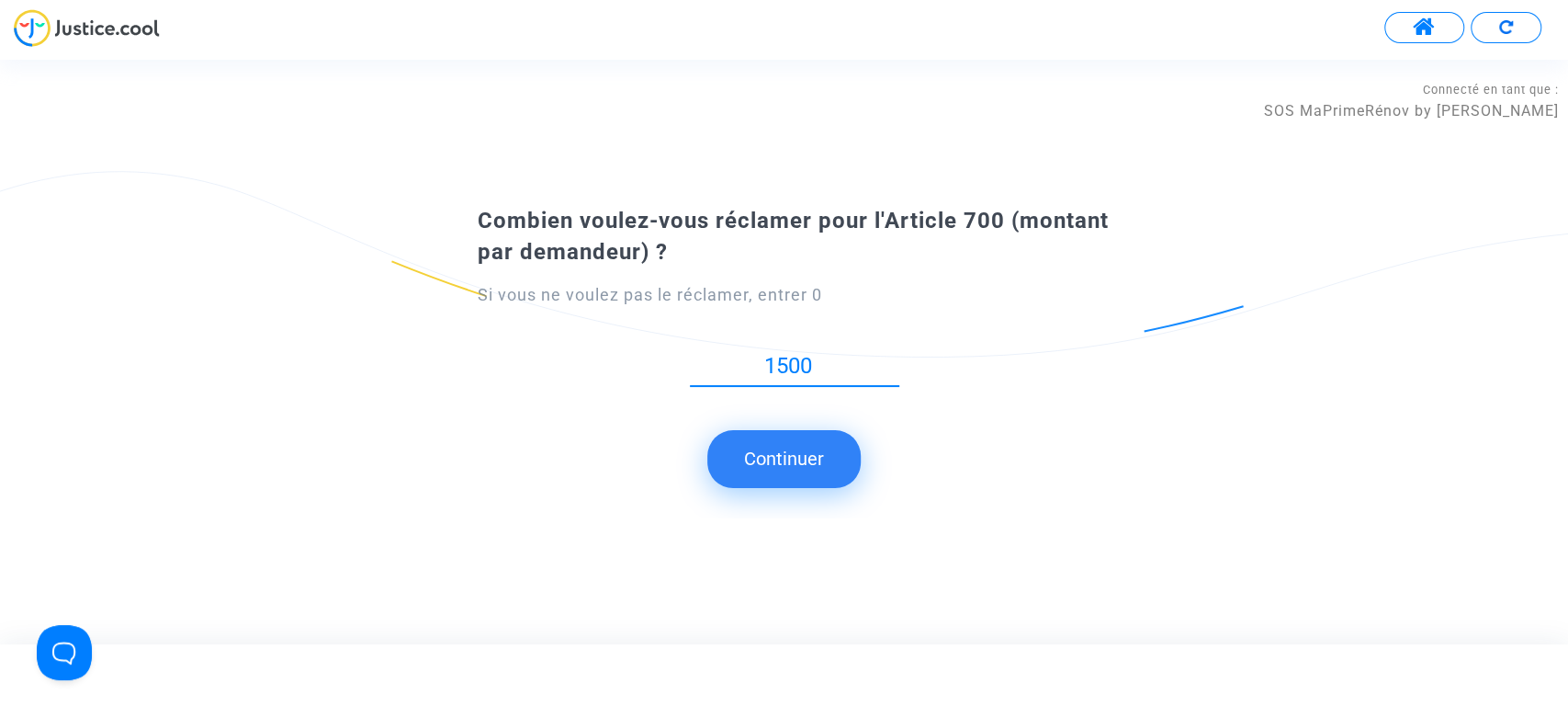
type input "1500"
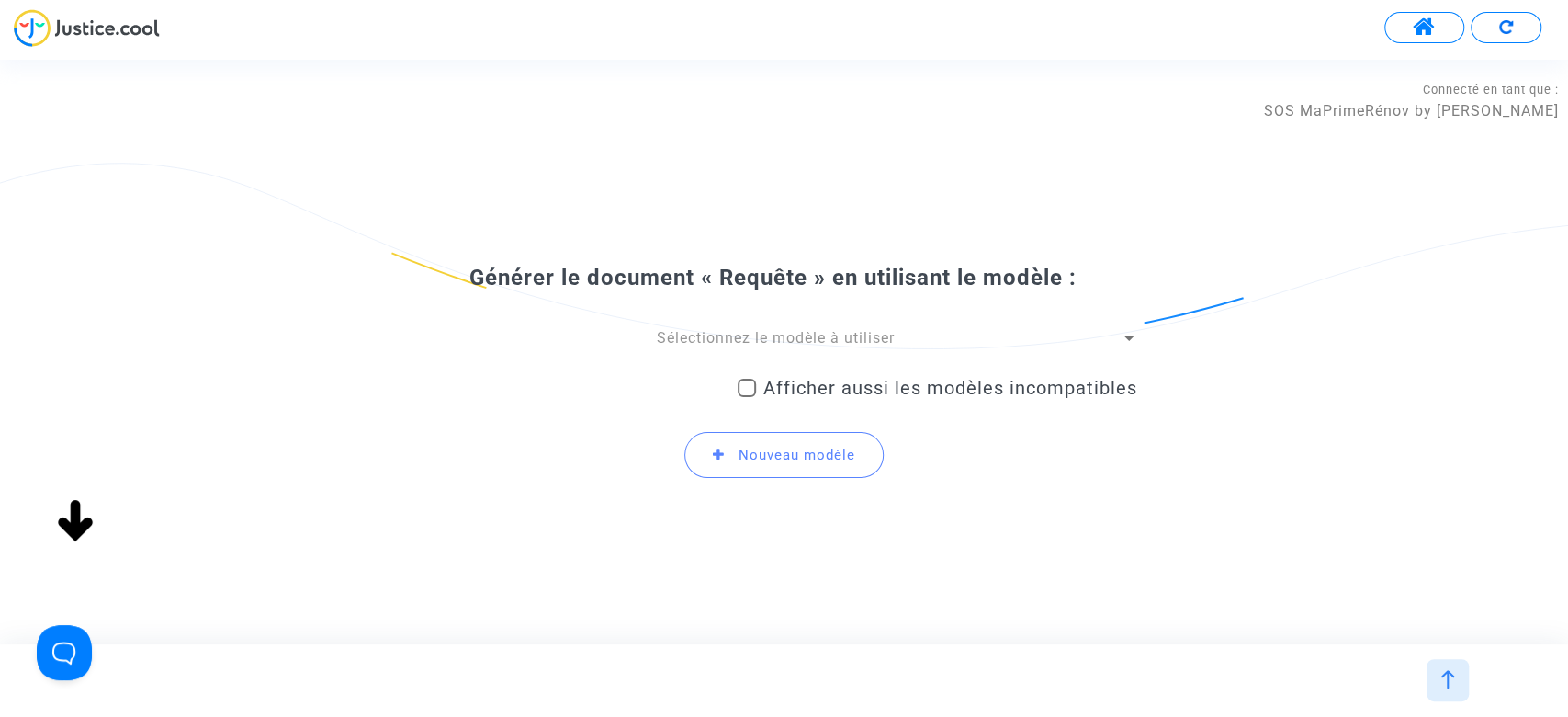
click at [754, 351] on div "Sélectionnez le modèle à utiliser Afficher aussi les modèles incompatibles Nouv…" at bounding box center [784, 410] width 706 height 165
click at [759, 334] on span "Sélectionnez le modèle à utiliser" at bounding box center [776, 337] width 238 height 17
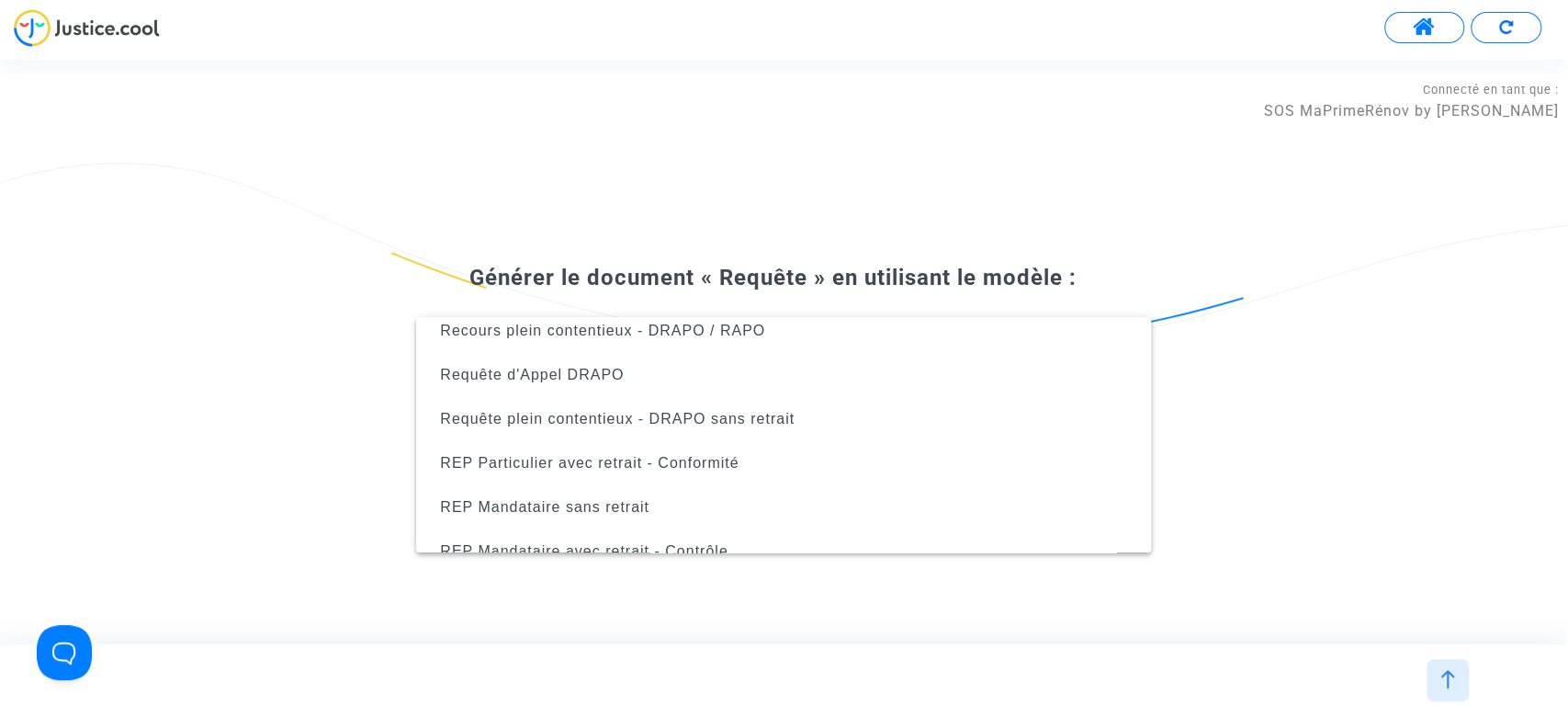
scroll to position [603, 0]
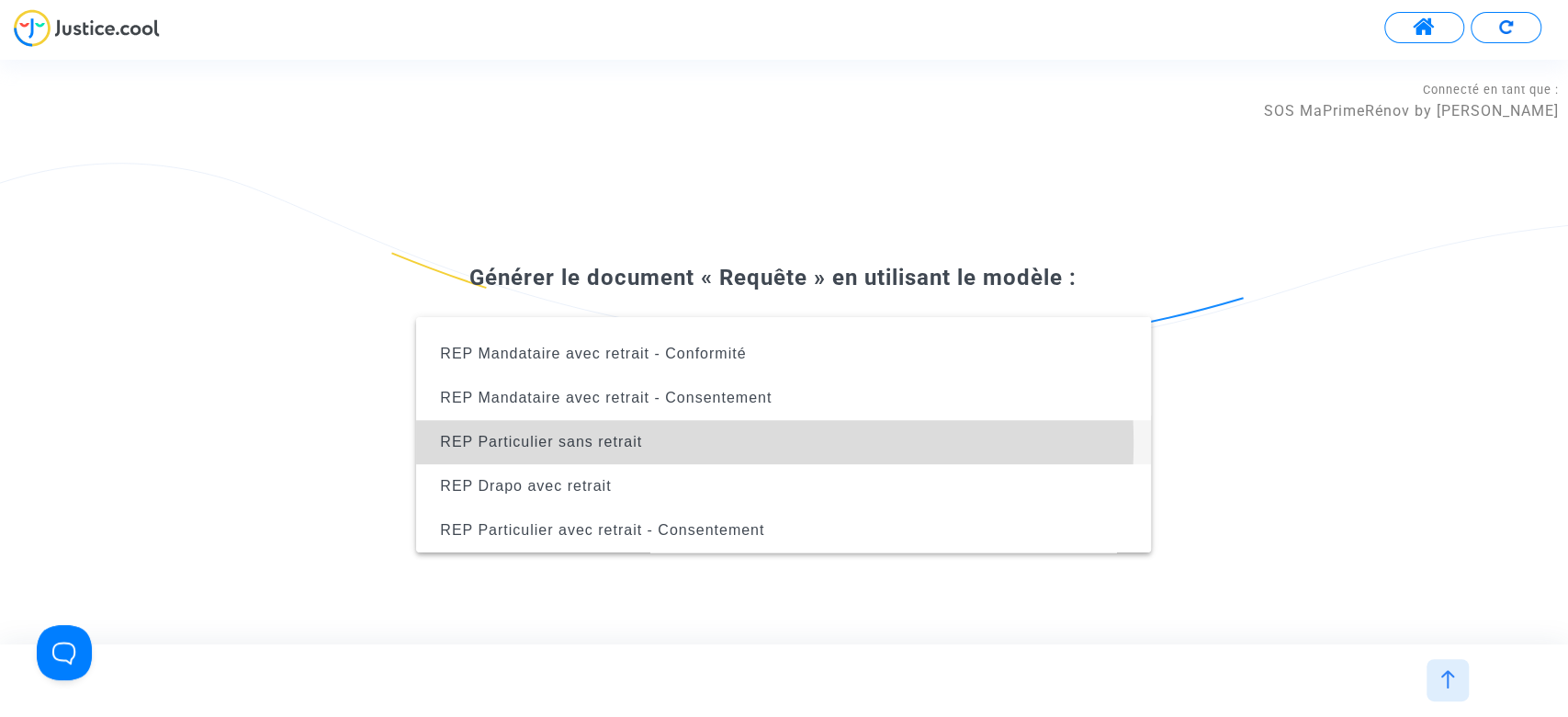
click at [680, 443] on span "REP Particulier sans retrait" at bounding box center [784, 442] width 706 height 44
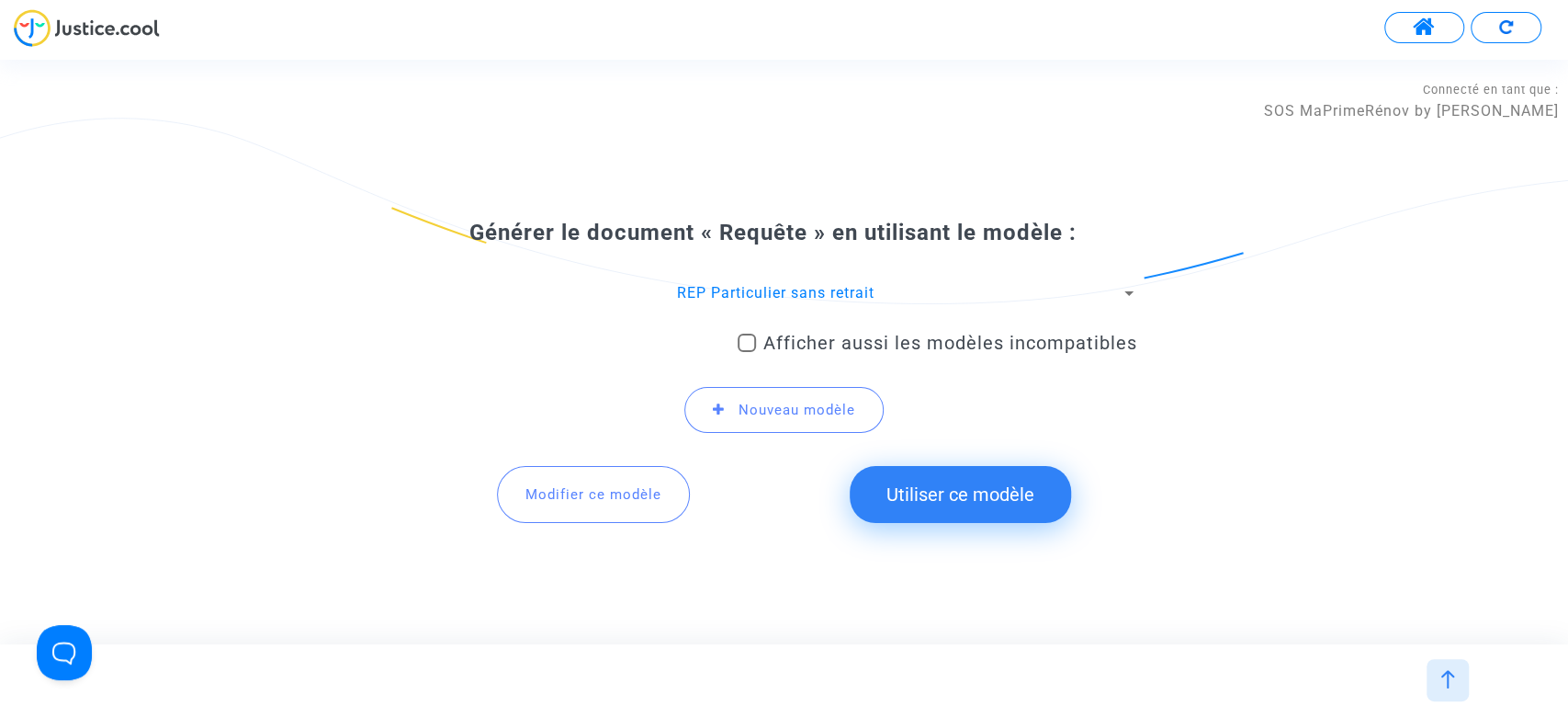
click at [965, 492] on button "Utiliser ce modèle" at bounding box center [960, 494] width 221 height 57
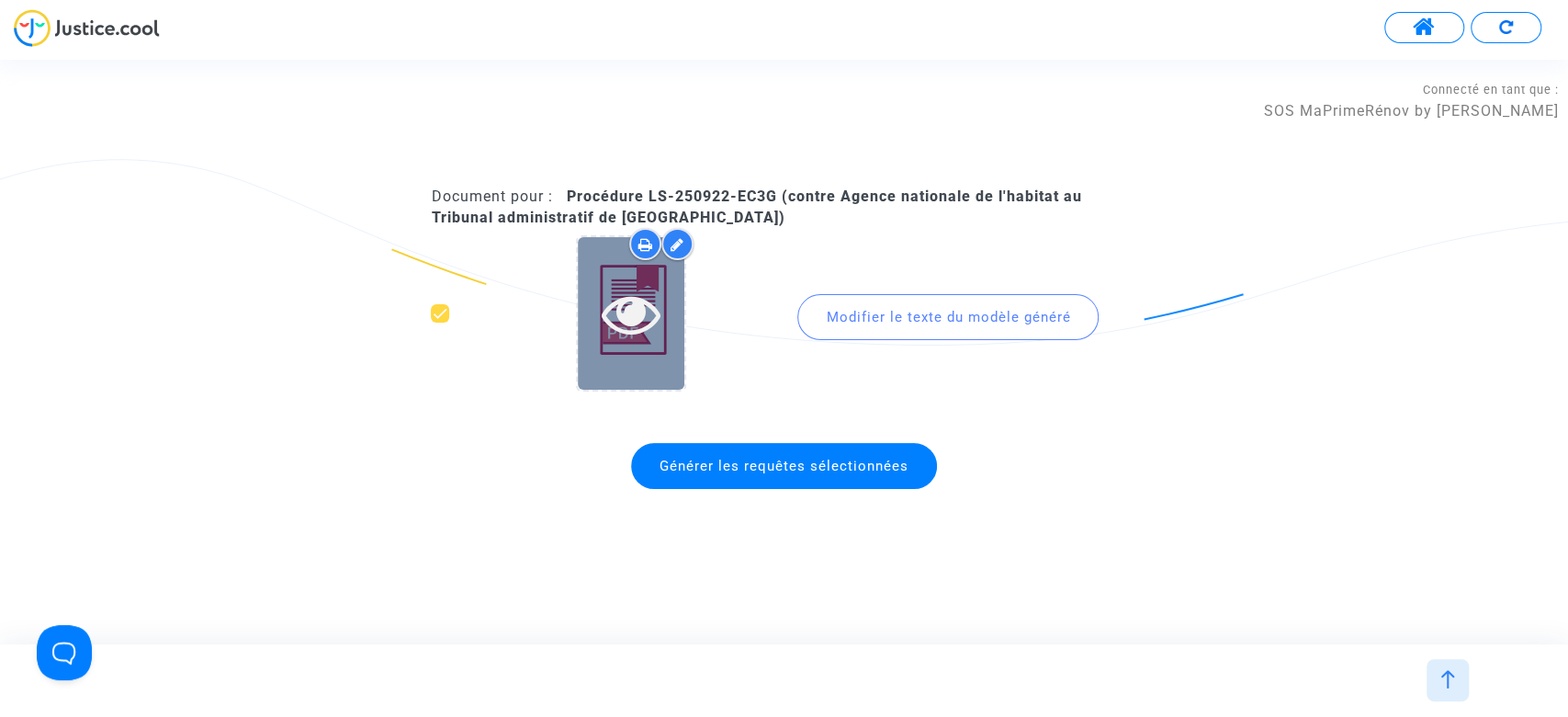
click at [654, 298] on icon at bounding box center [632, 313] width 60 height 59
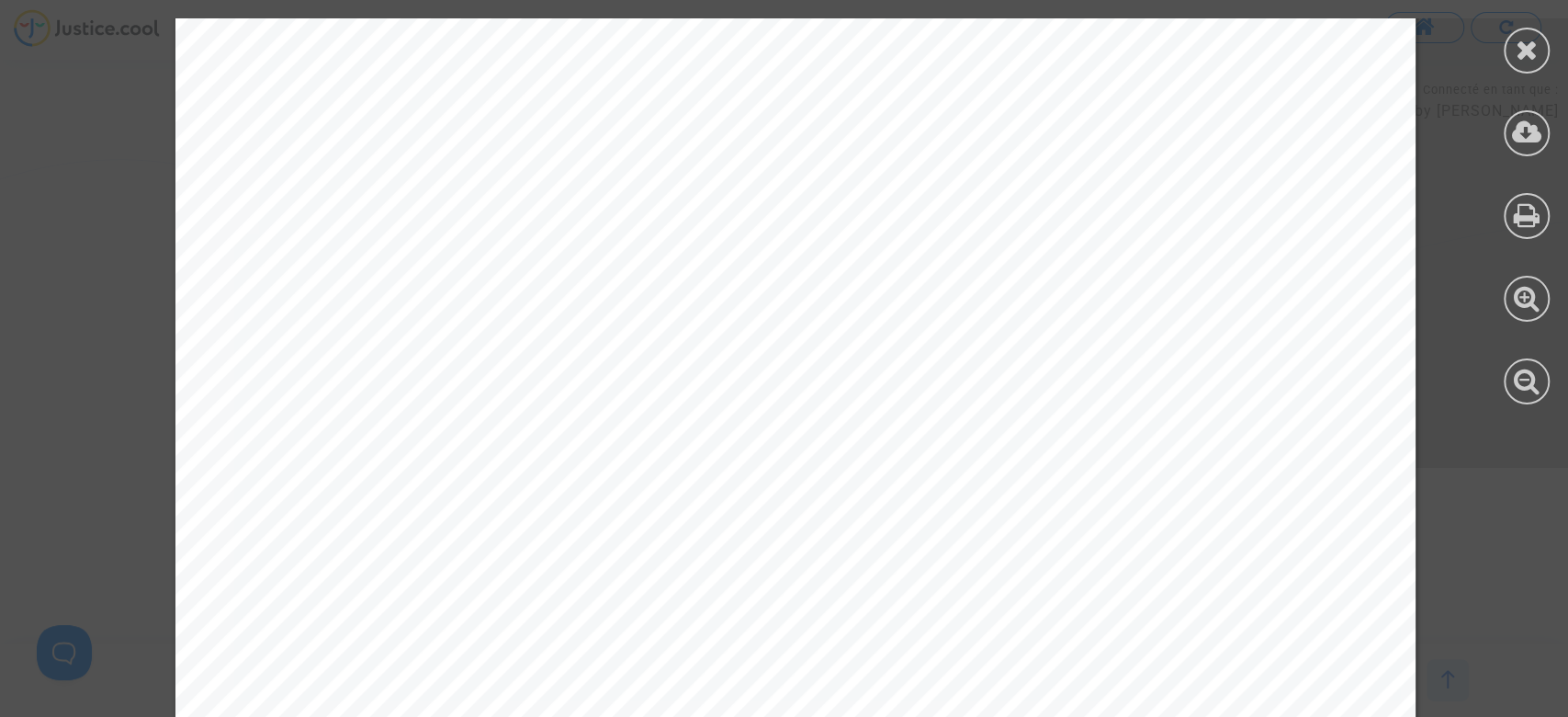
scroll to position [123, 0]
click at [1509, 46] on div at bounding box center [1527, 50] width 46 height 46
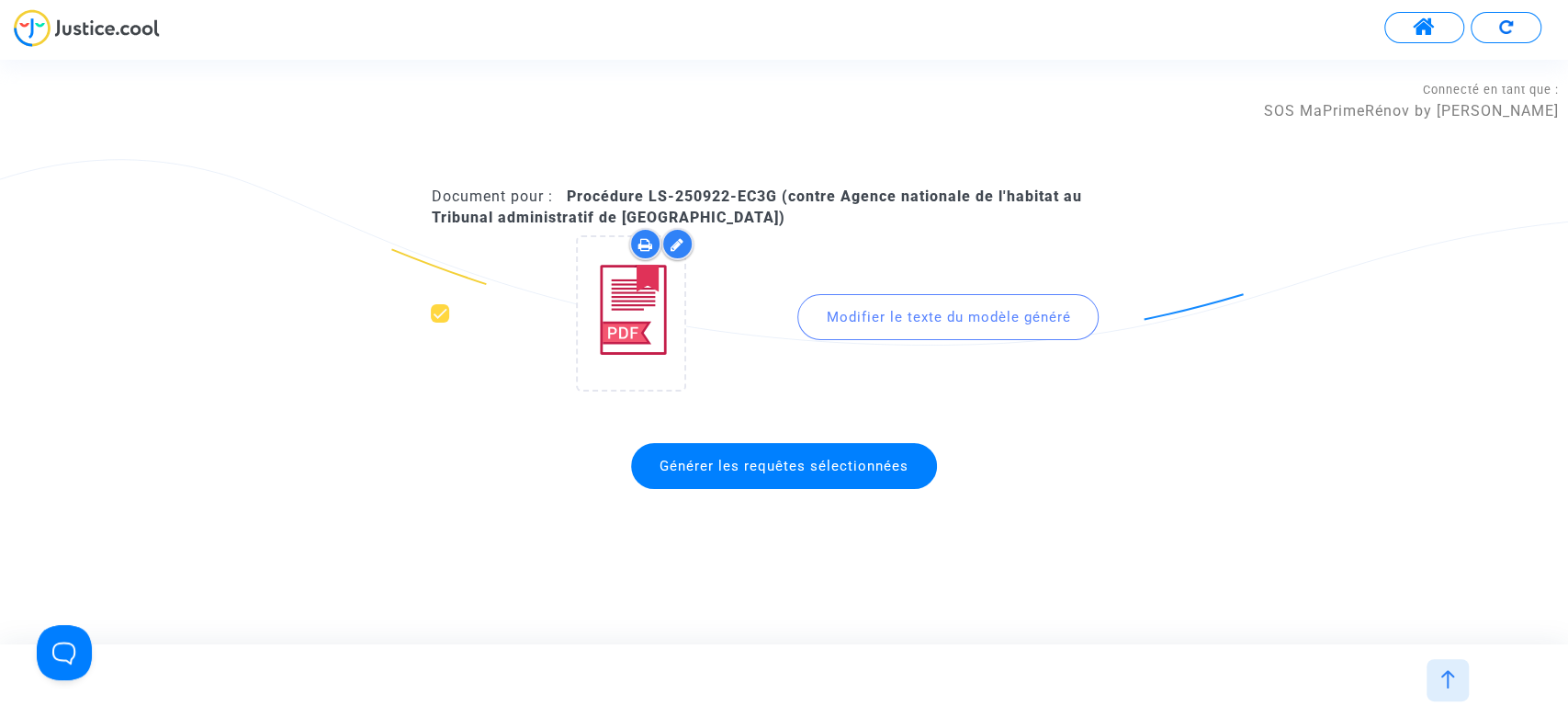
click at [877, 490] on div "Générer les requêtes sélectionnées" at bounding box center [784, 466] width 706 height 65
click at [887, 481] on span "Générer les requêtes sélectionnées" at bounding box center [784, 465] width 306 height 46
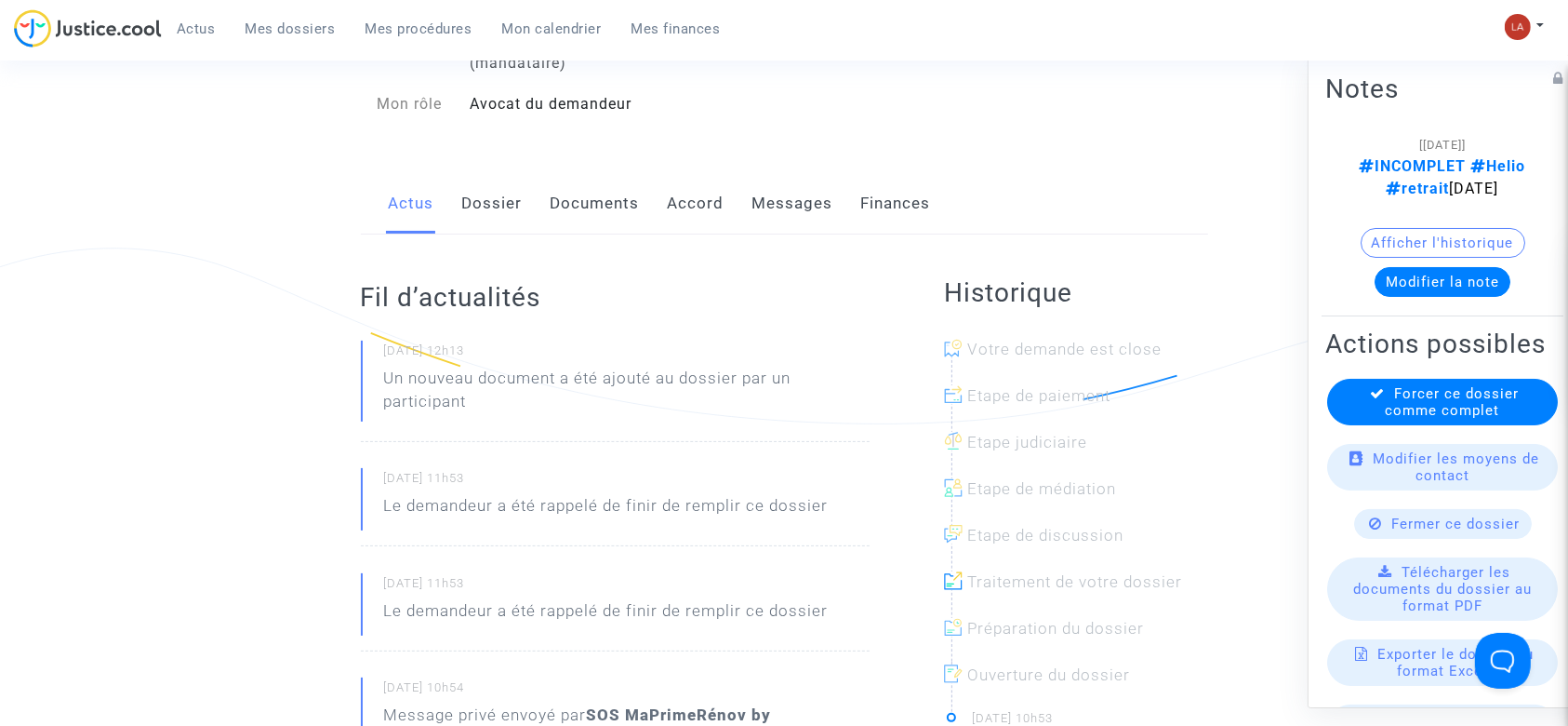
scroll to position [124, 0]
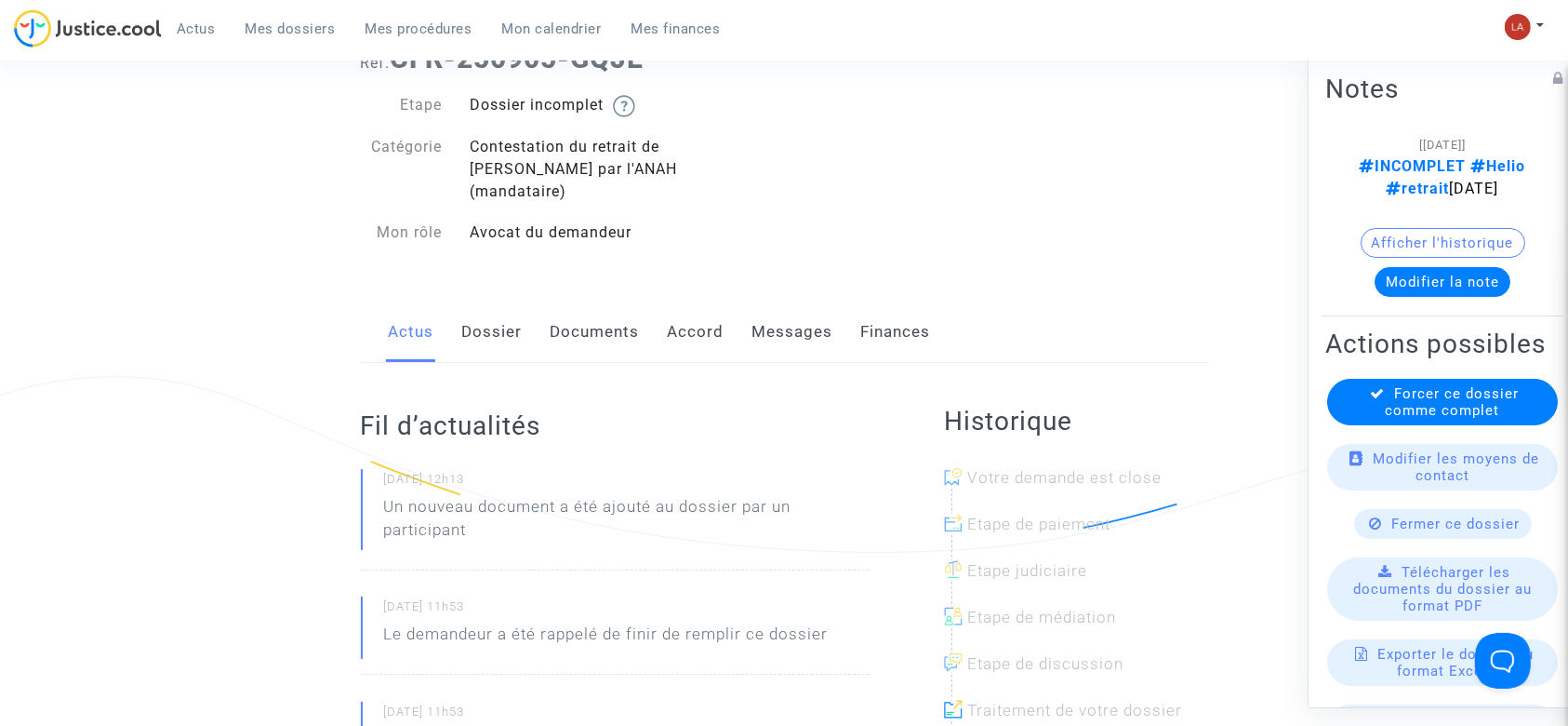
click at [581, 320] on link "Documents" at bounding box center [595, 332] width 89 height 62
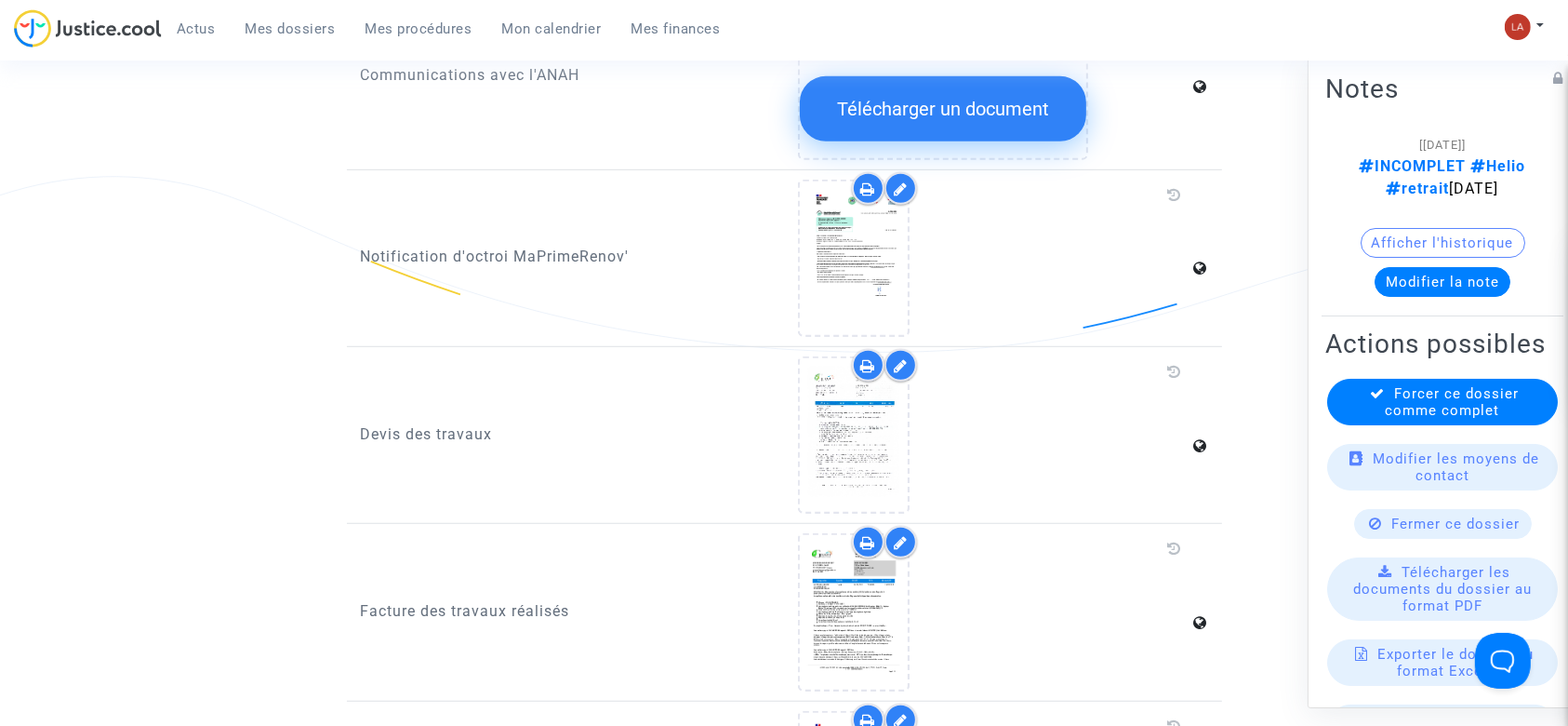
scroll to position [1364, 0]
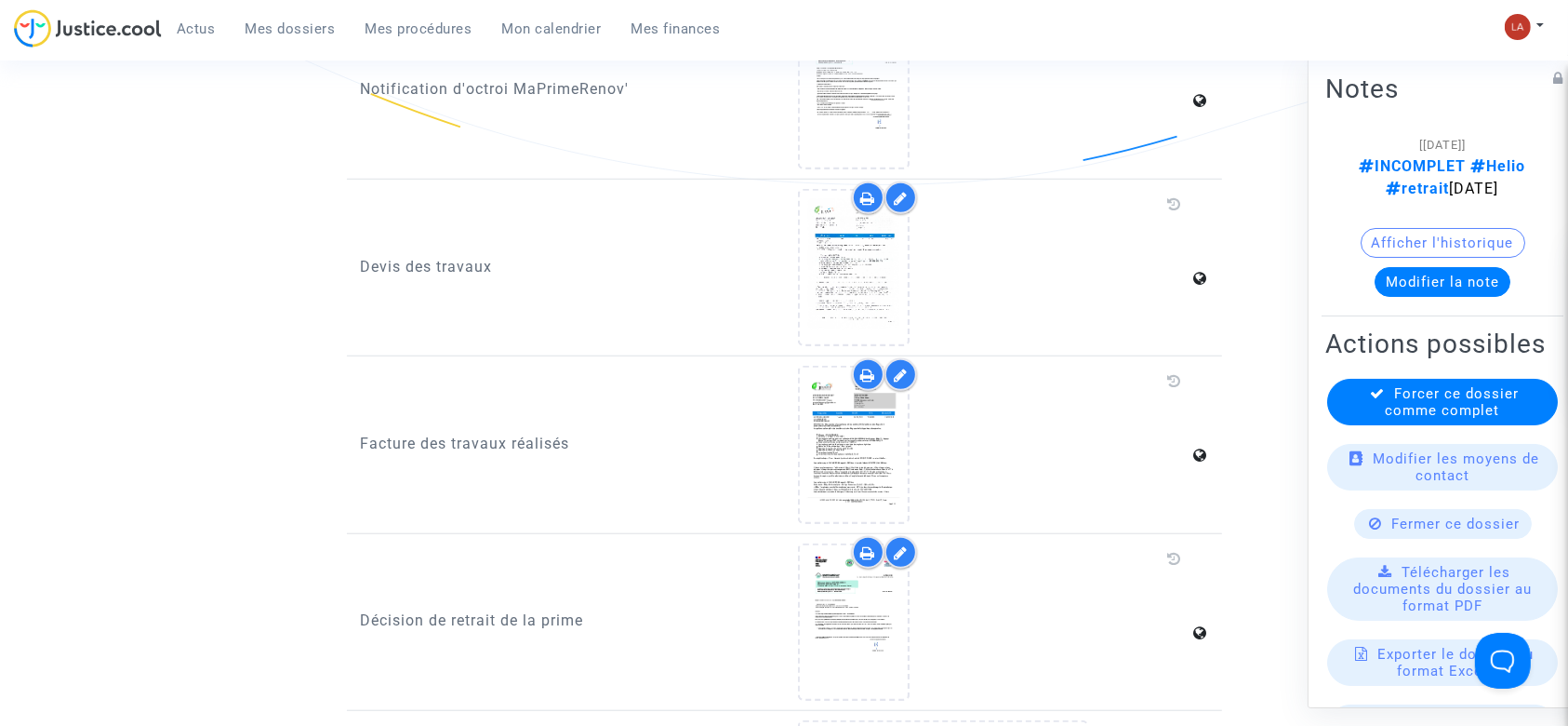
click at [901, 367] on icon at bounding box center [901, 374] width 14 height 14
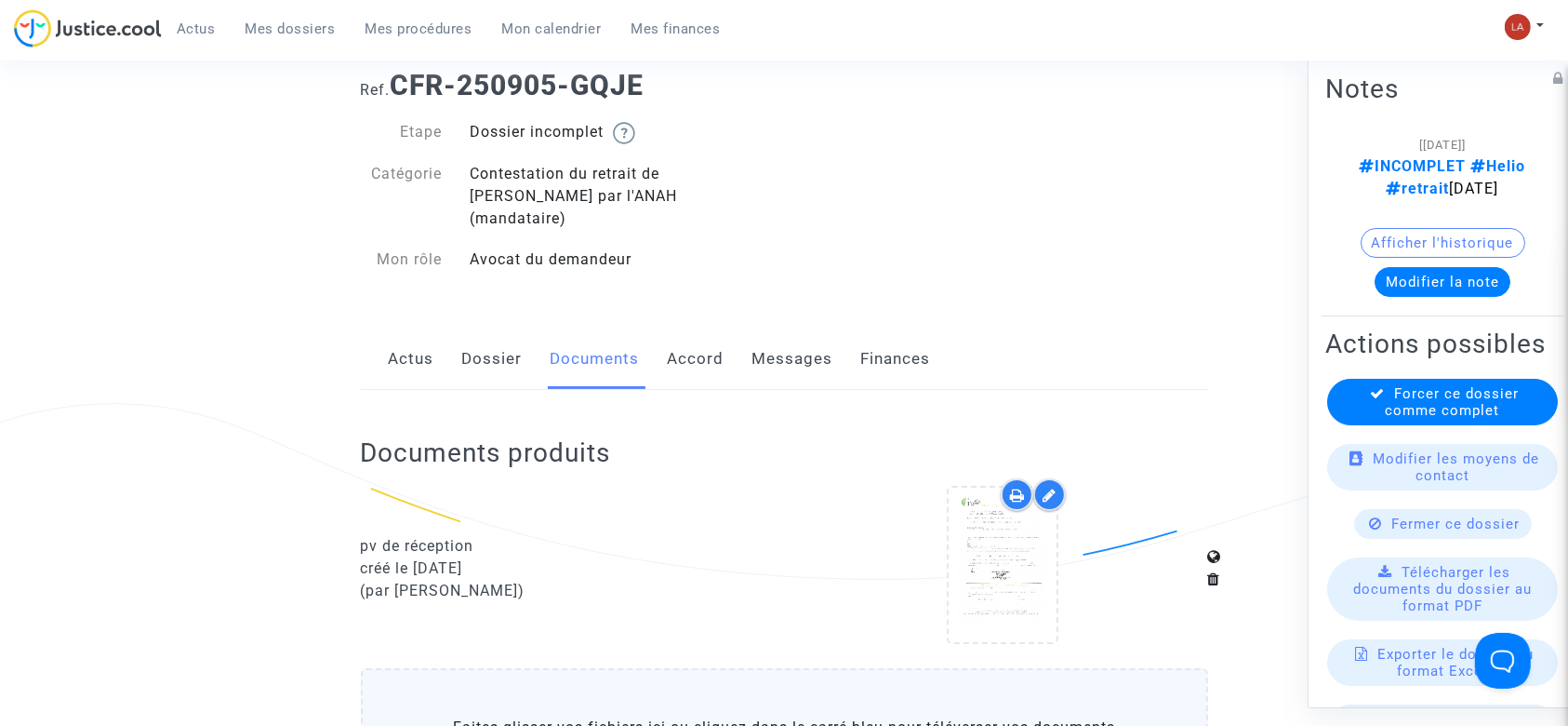
scroll to position [0, 0]
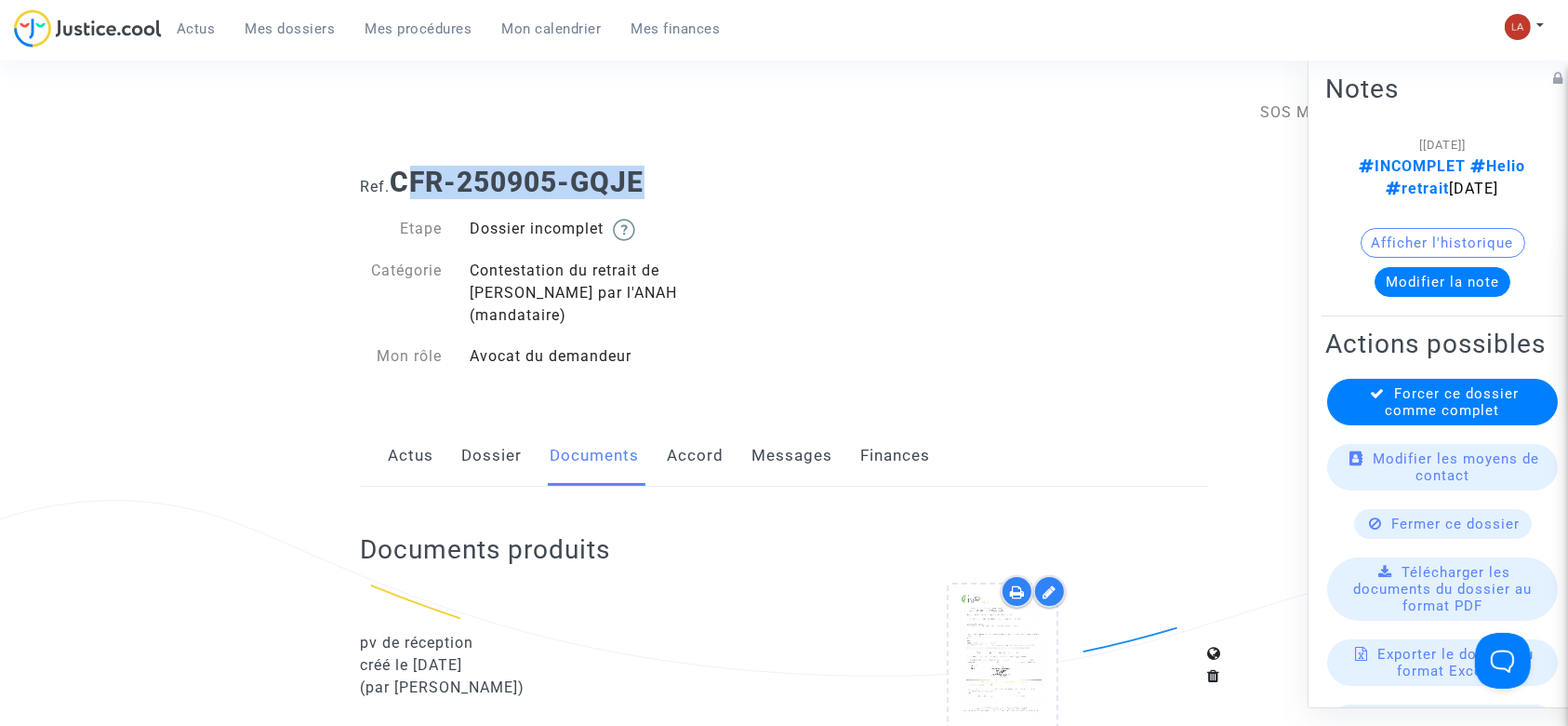
drag, startPoint x: 593, startPoint y: 184, endPoint x: 406, endPoint y: 179, distance: 187.1
click at [406, 179] on h1 "Ref. CFR-250905-GQJE" at bounding box center [784, 182] width 847 height 34
drag, startPoint x: 398, startPoint y: 178, endPoint x: 834, endPoint y: 183, distance: 436.0
click at [833, 183] on h1 "Ref. CFR-250905-GQJE" at bounding box center [784, 182] width 847 height 34
copy b "CFR-250905-GQJE"
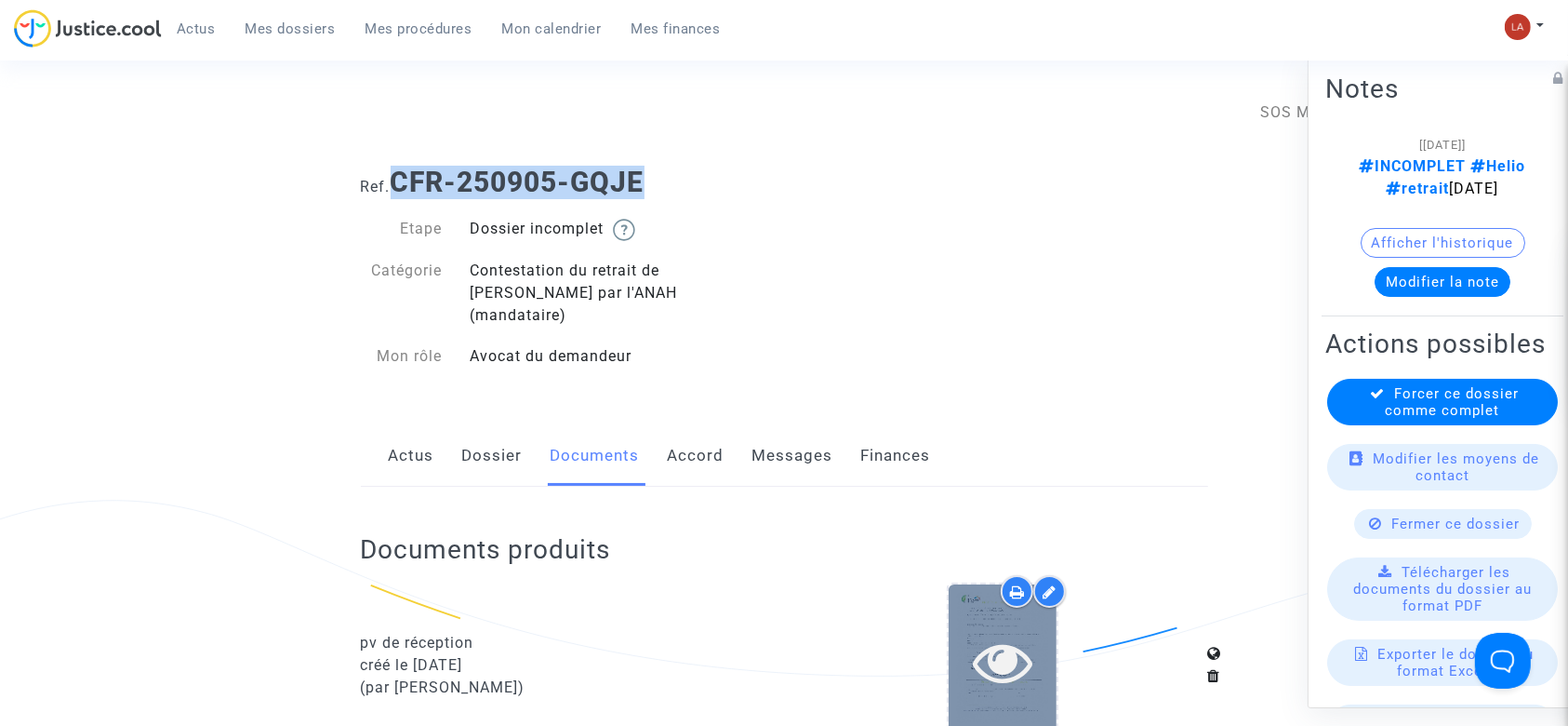
click at [1012, 632] on icon at bounding box center [1003, 662] width 61 height 60
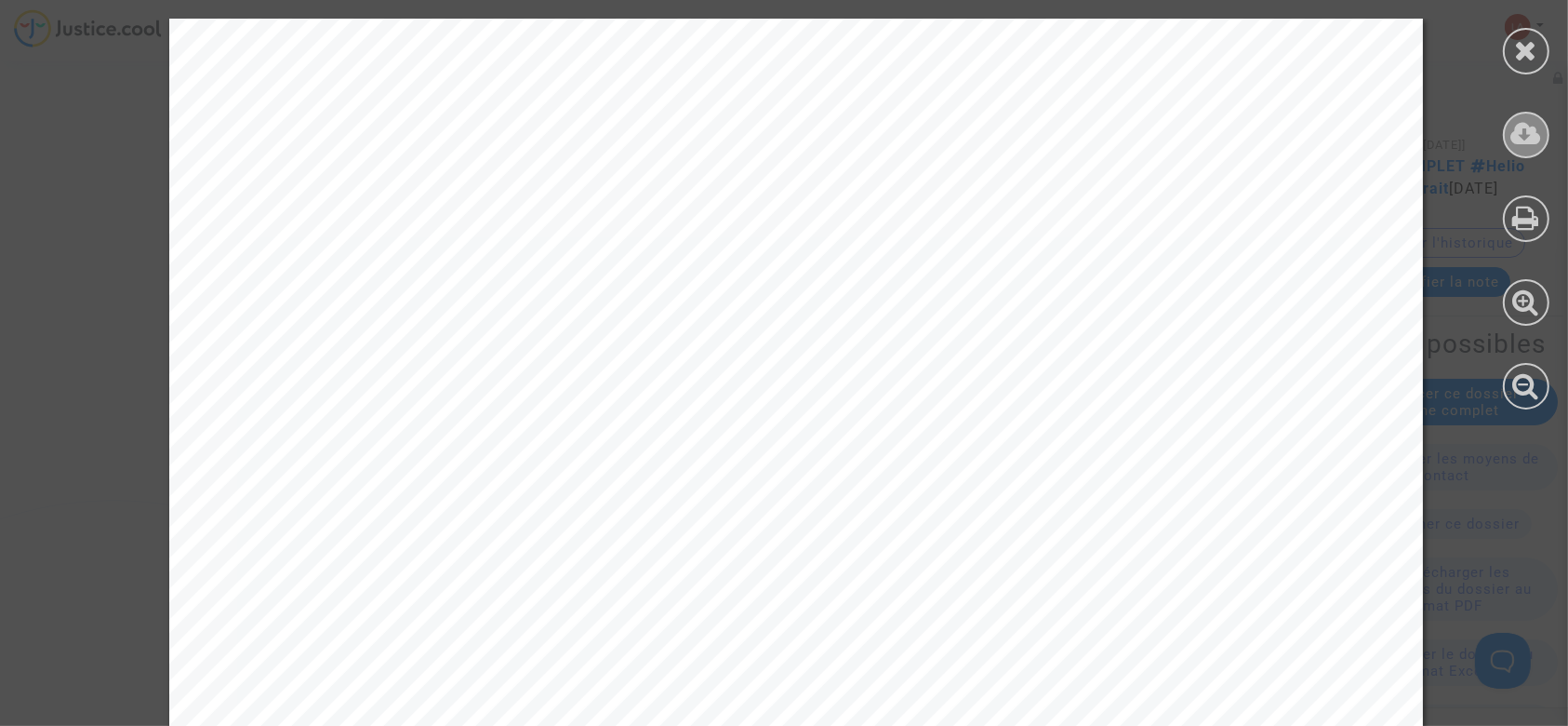
click at [1513, 128] on icon at bounding box center [1527, 134] width 31 height 28
click at [1532, 67] on div at bounding box center [1526, 51] width 46 height 46
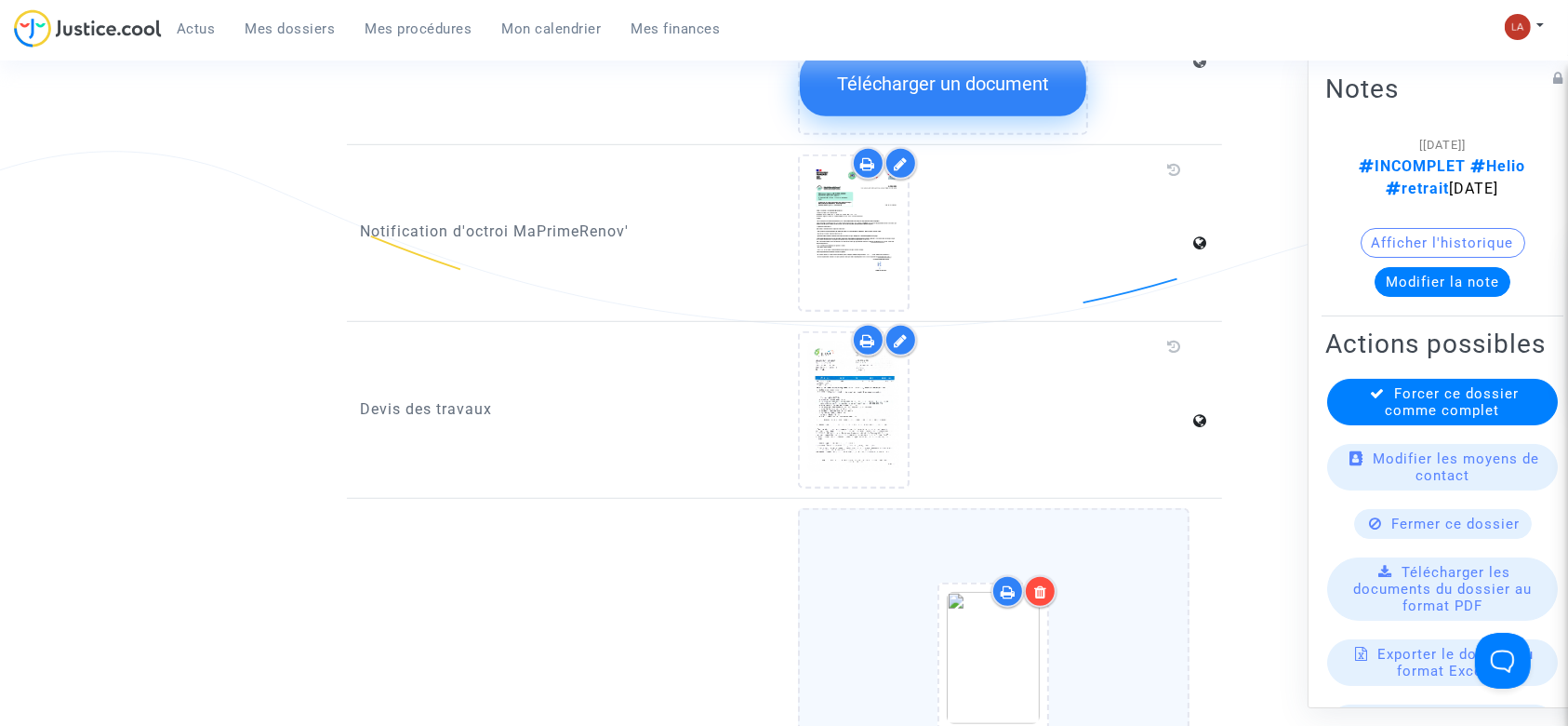
scroll to position [1240, 0]
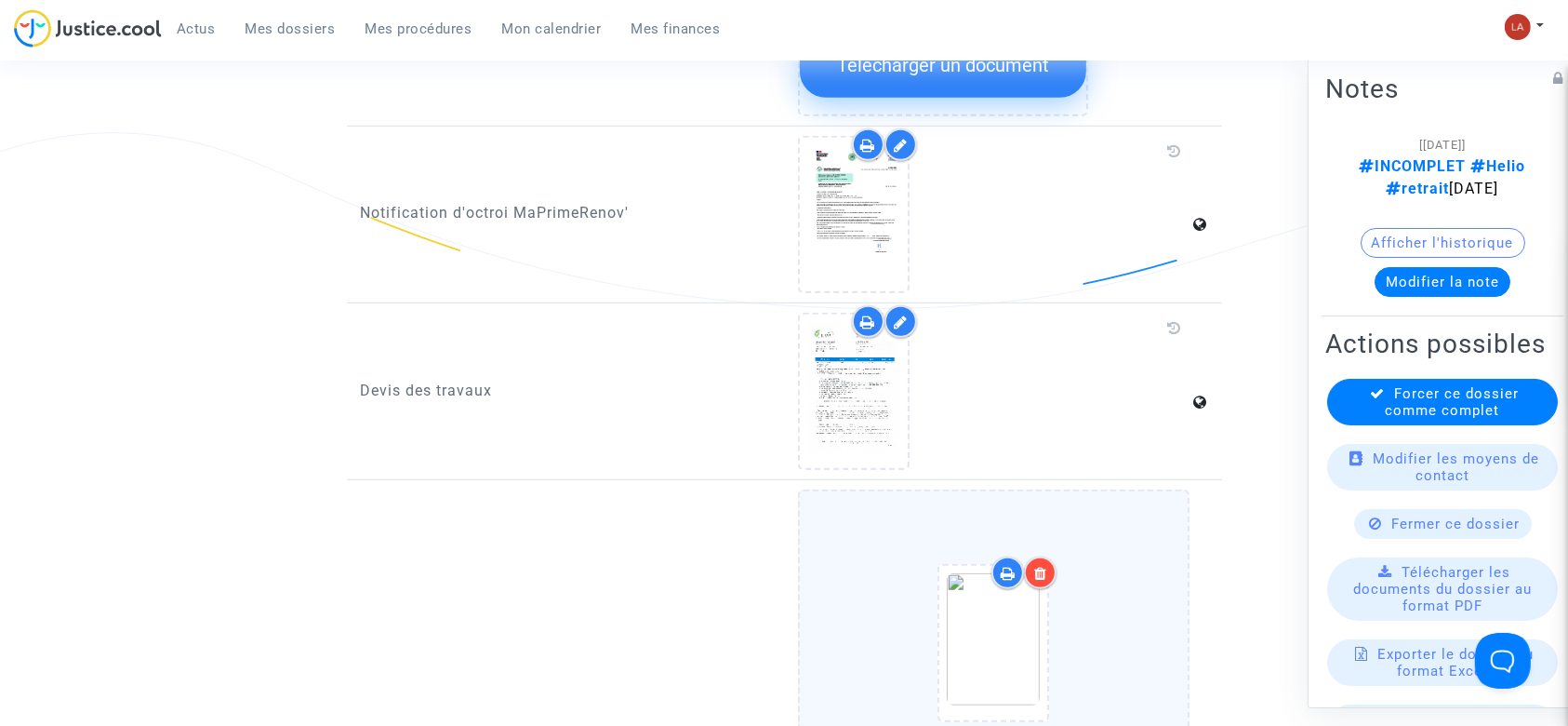
click at [1108, 539] on div at bounding box center [994, 645] width 313 height 216
click at [0, 0] on input "Ajouter un document" at bounding box center [0, 0] width 0 height 0
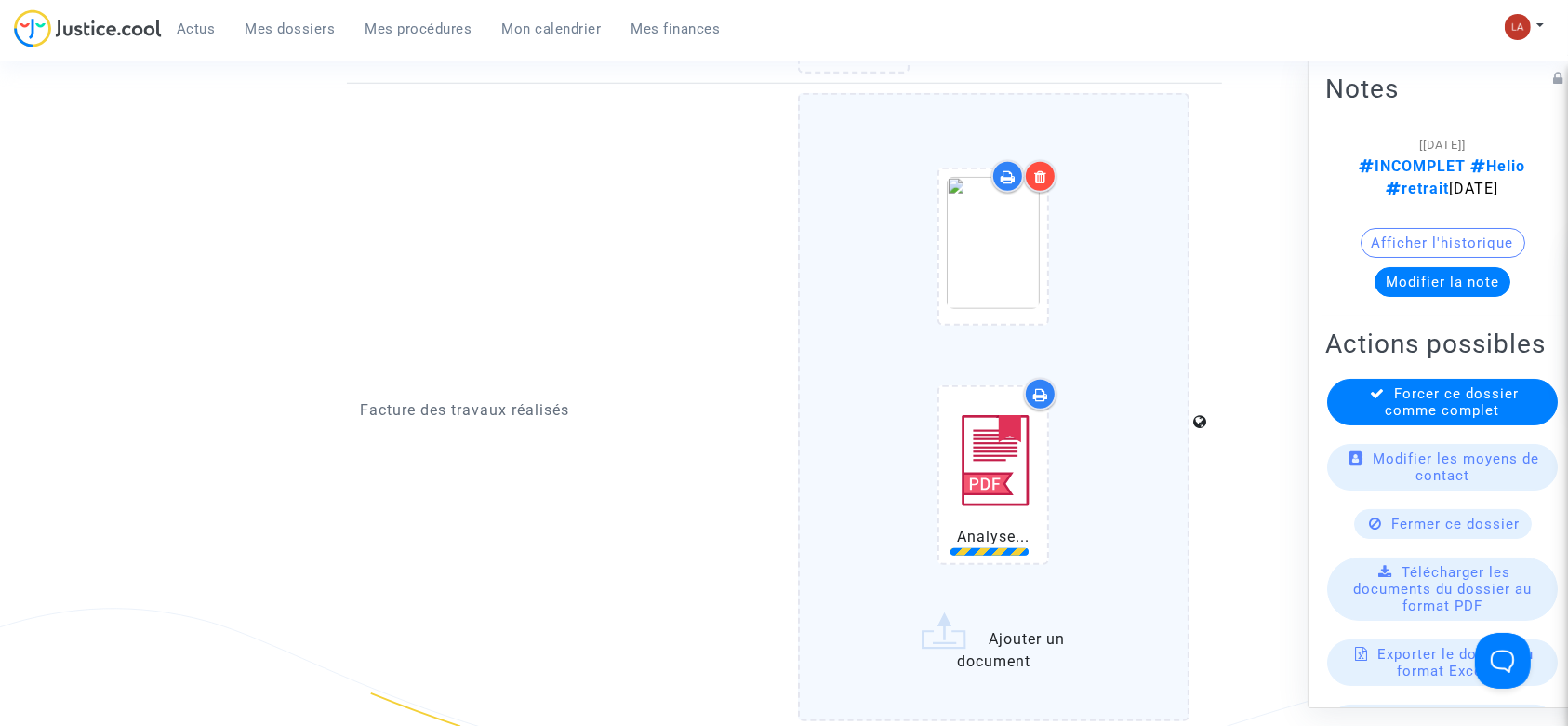
scroll to position [1736, 0]
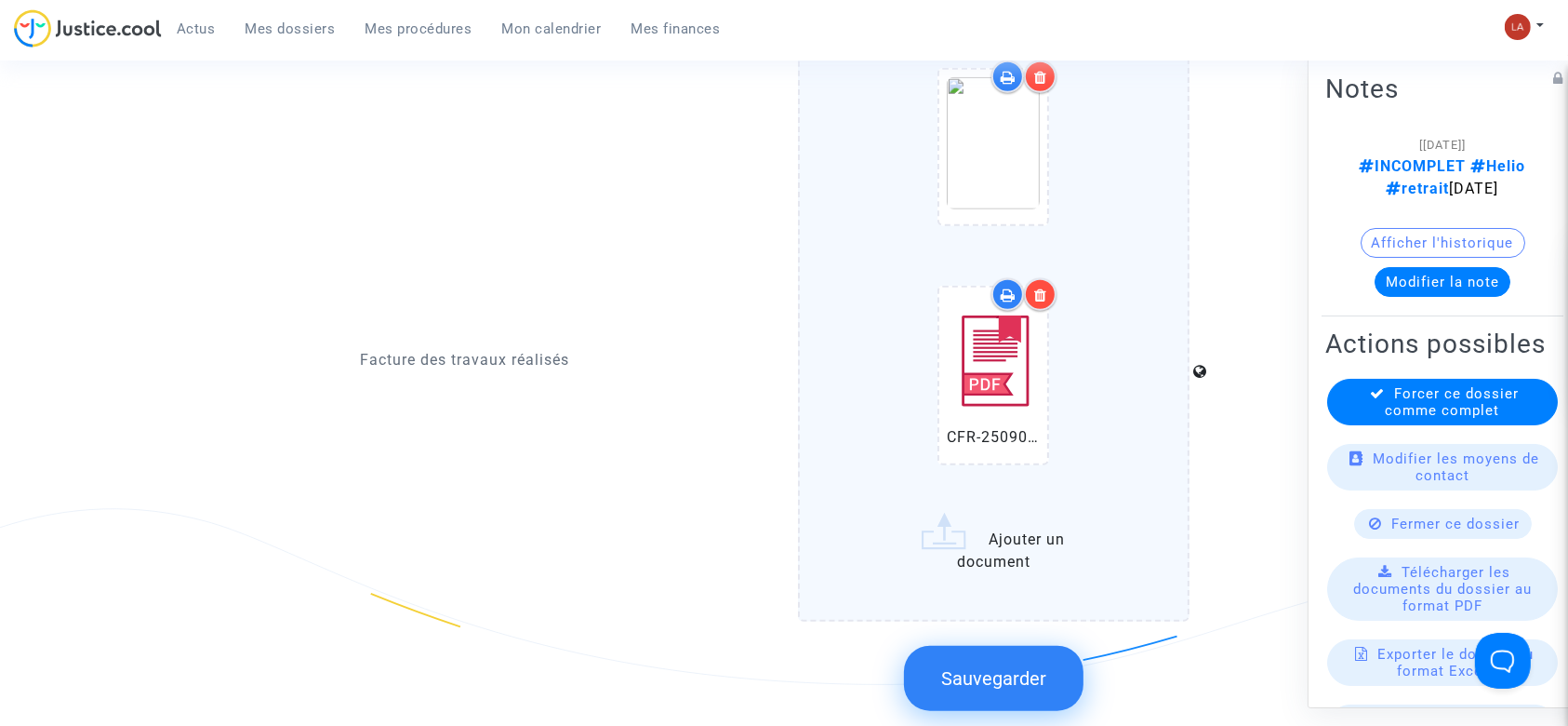
click at [1021, 667] on span "Sauvegarder" at bounding box center [993, 678] width 105 height 22
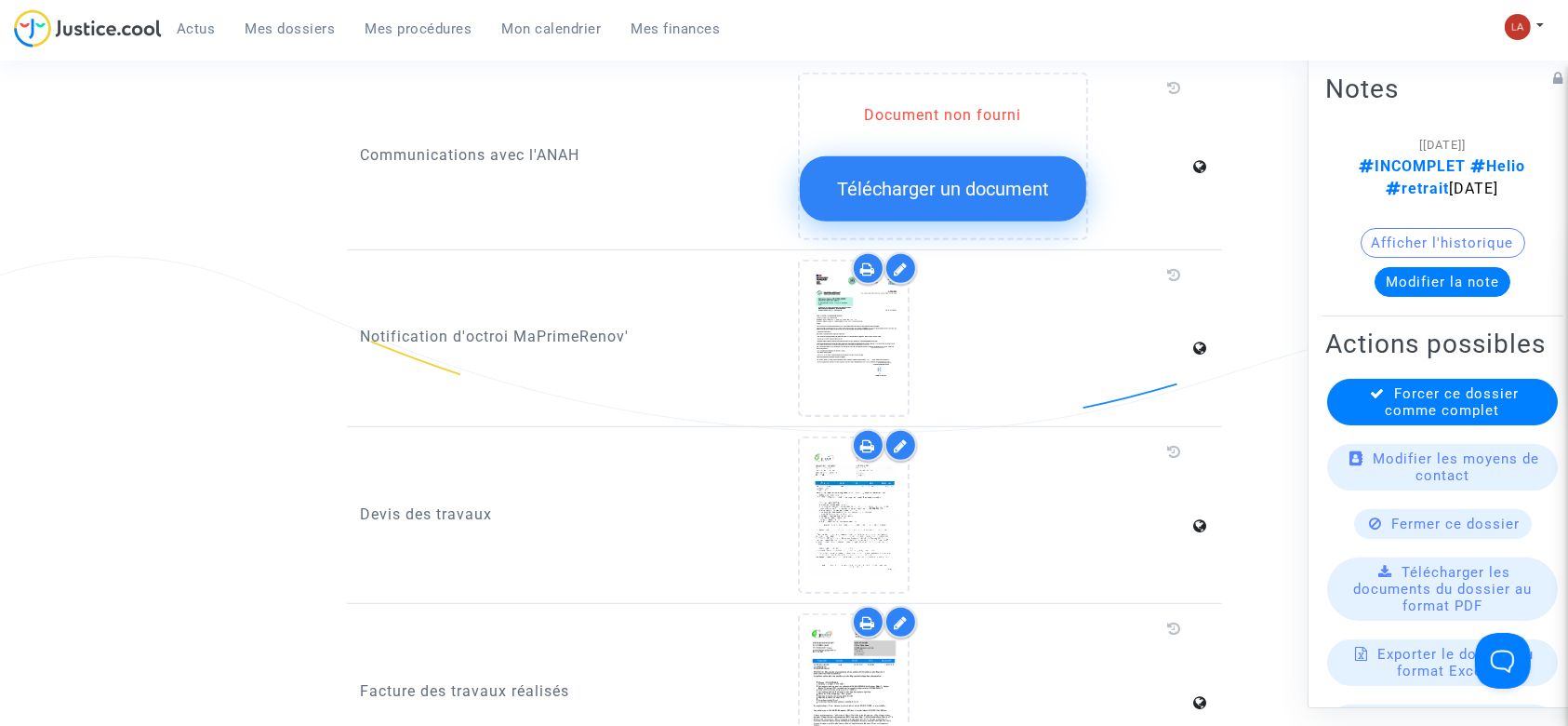
scroll to position [1489, 0]
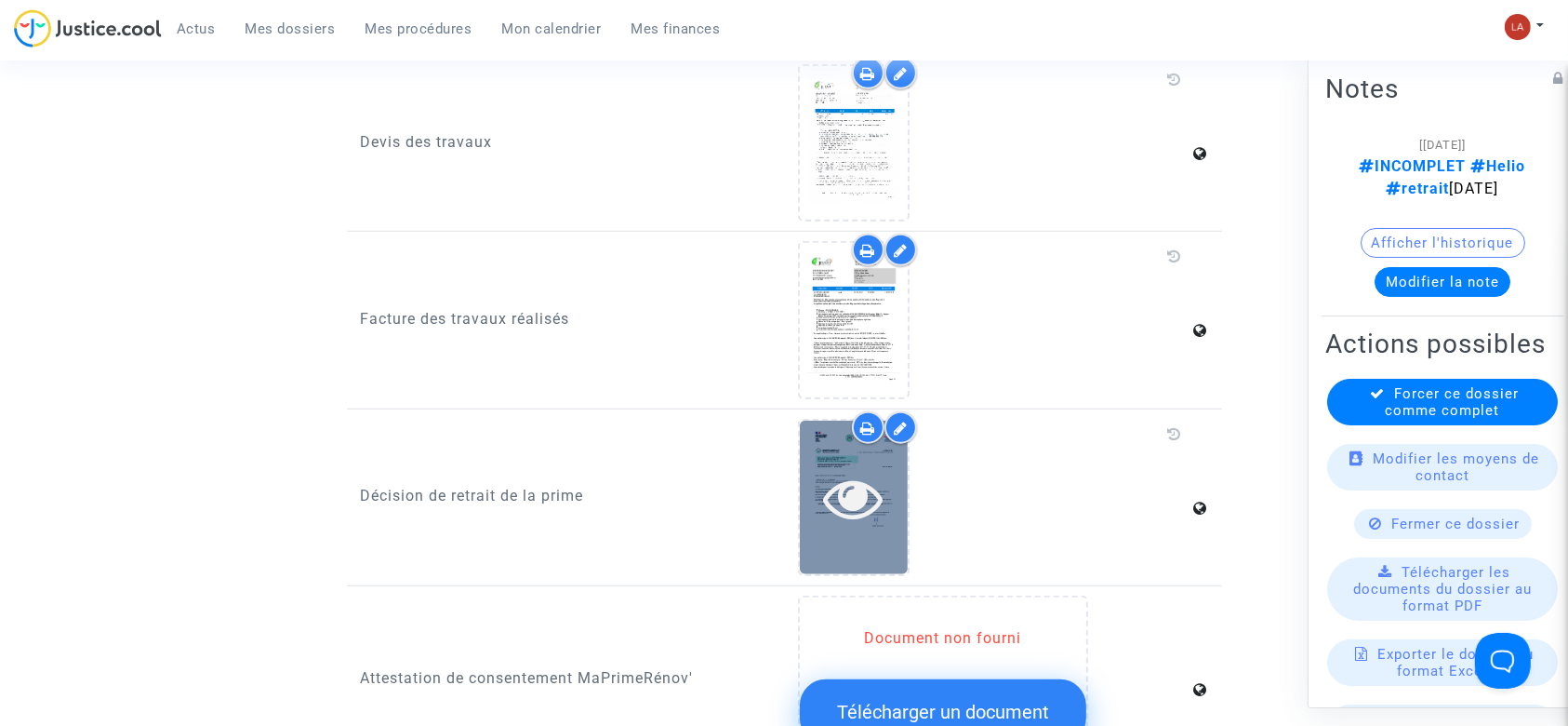
click at [903, 495] on div at bounding box center [854, 498] width 108 height 60
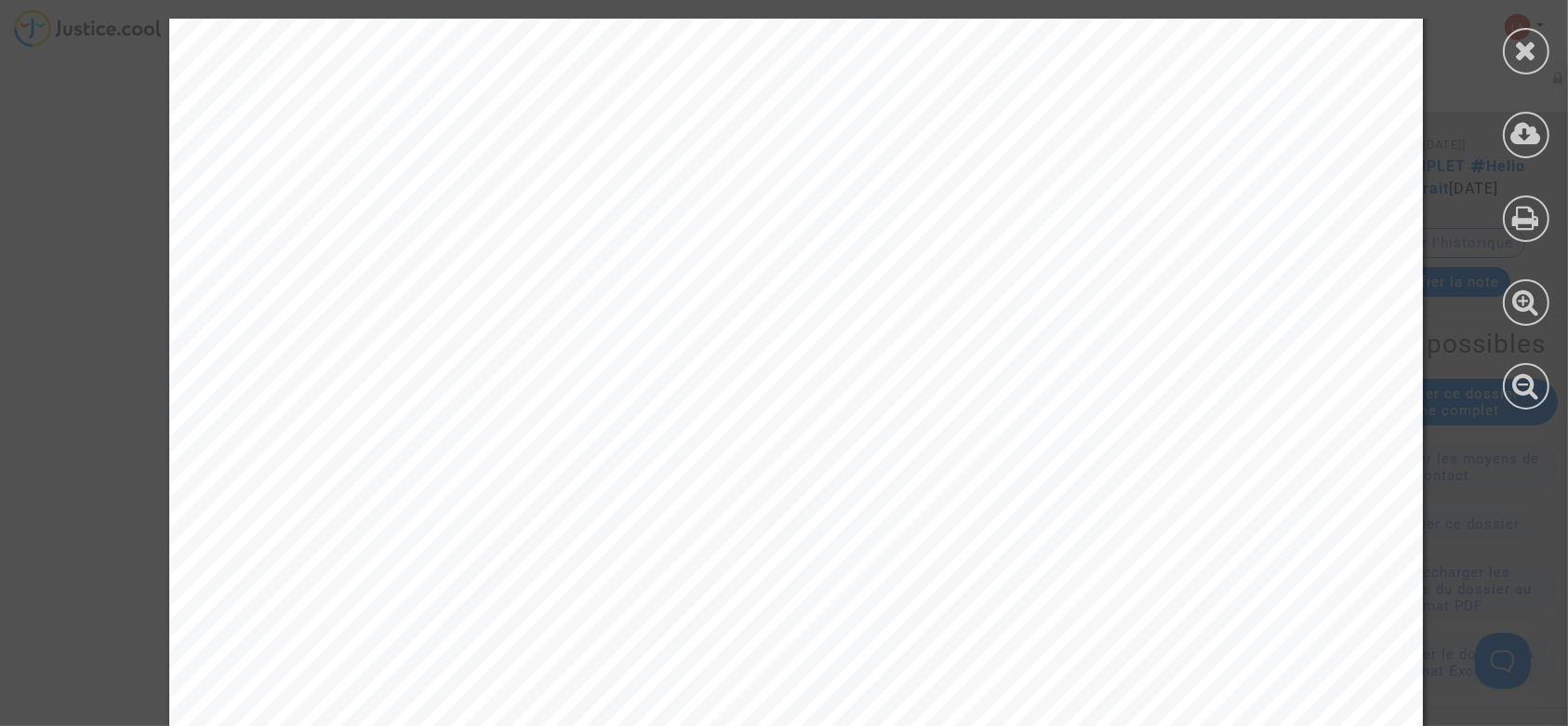
scroll to position [372, 0]
click at [1515, 43] on icon at bounding box center [1527, 50] width 23 height 28
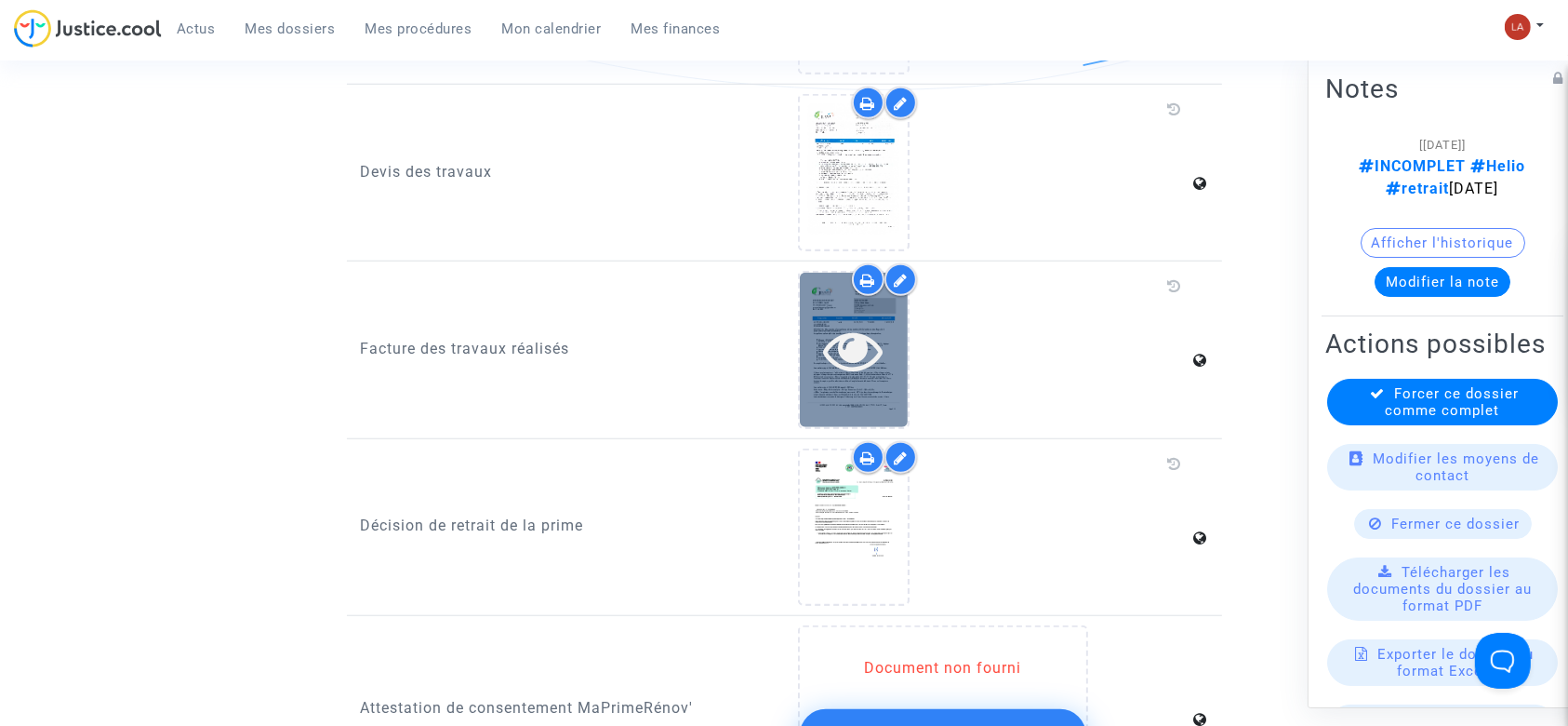
scroll to position [1613, 0]
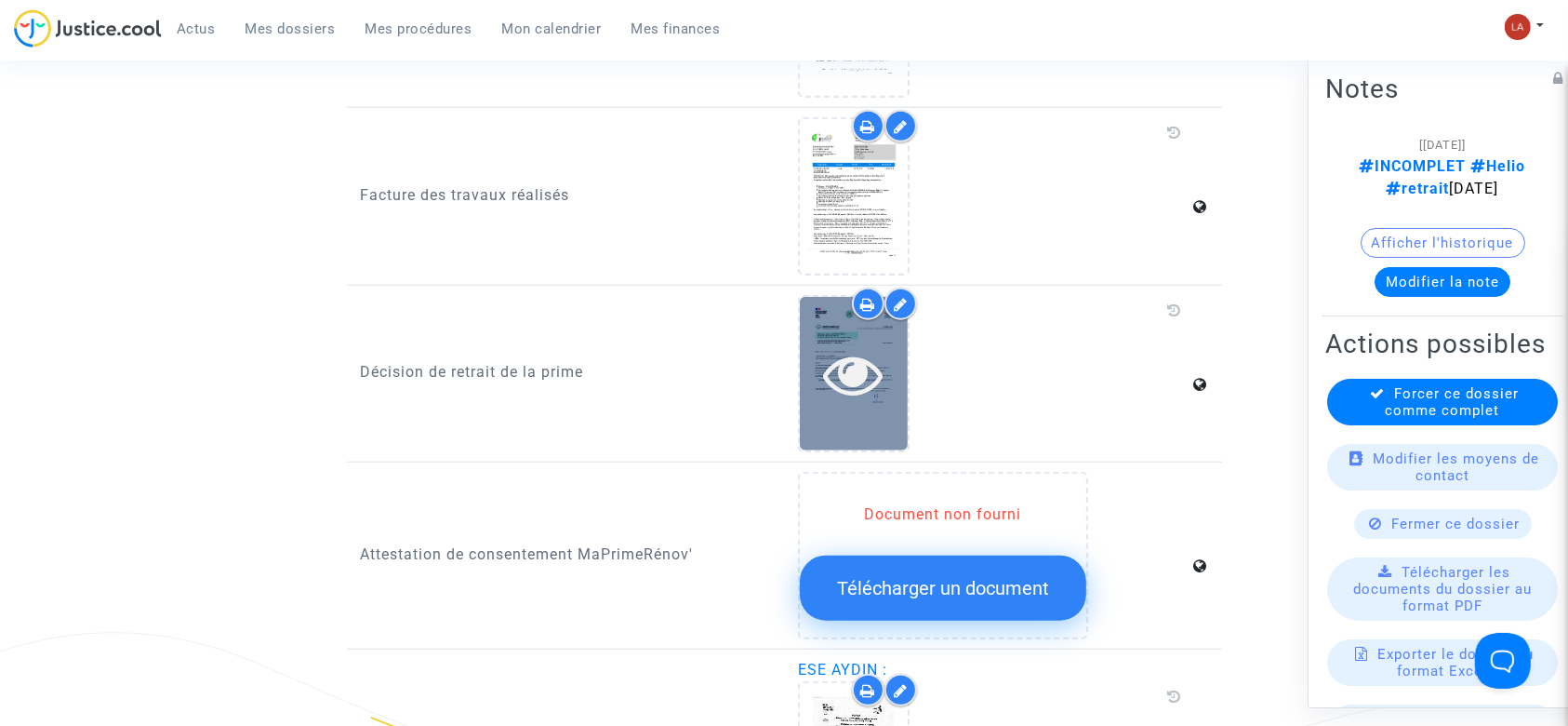
click at [856, 411] on div at bounding box center [854, 374] width 108 height 154
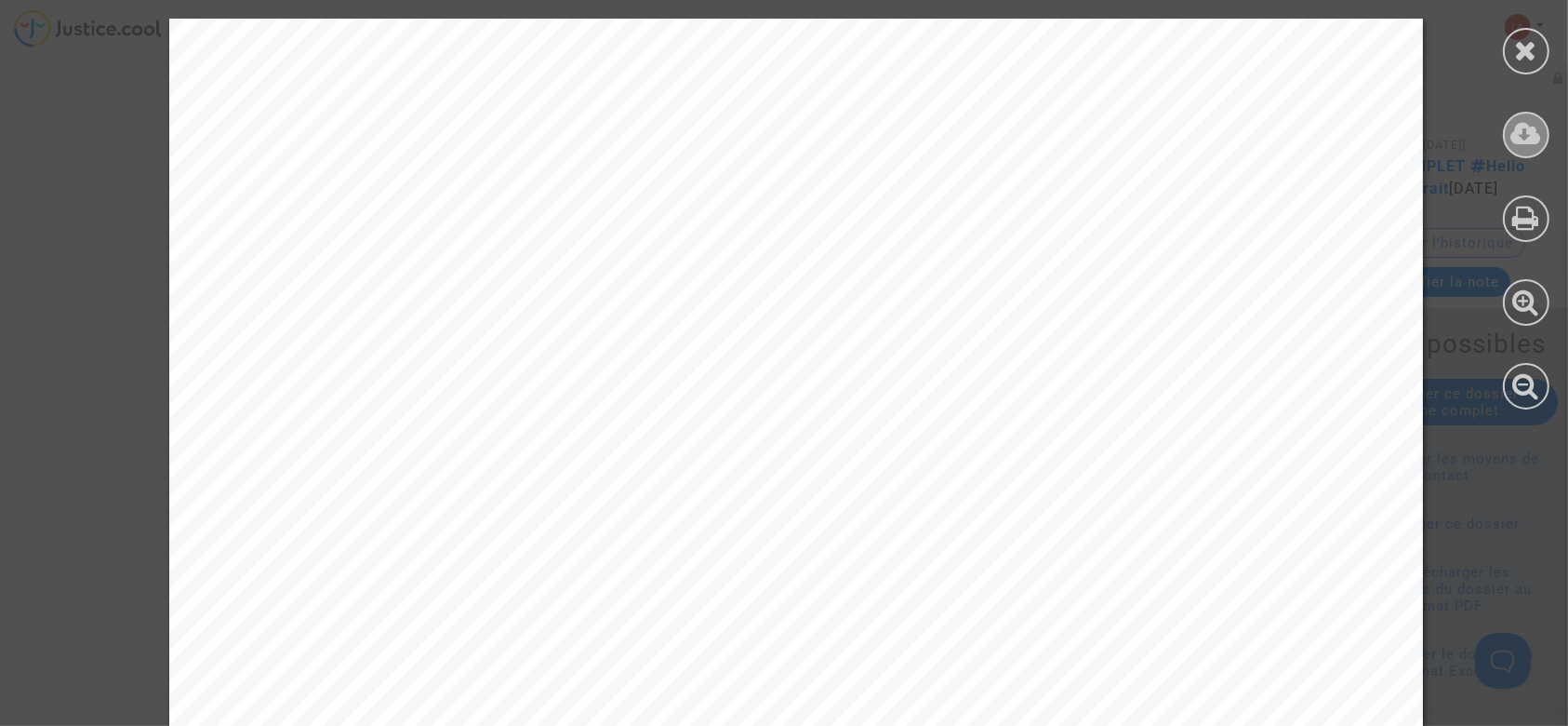
click at [1522, 145] on icon at bounding box center [1527, 134] width 31 height 28
click at [1542, 42] on div at bounding box center [1526, 51] width 46 height 46
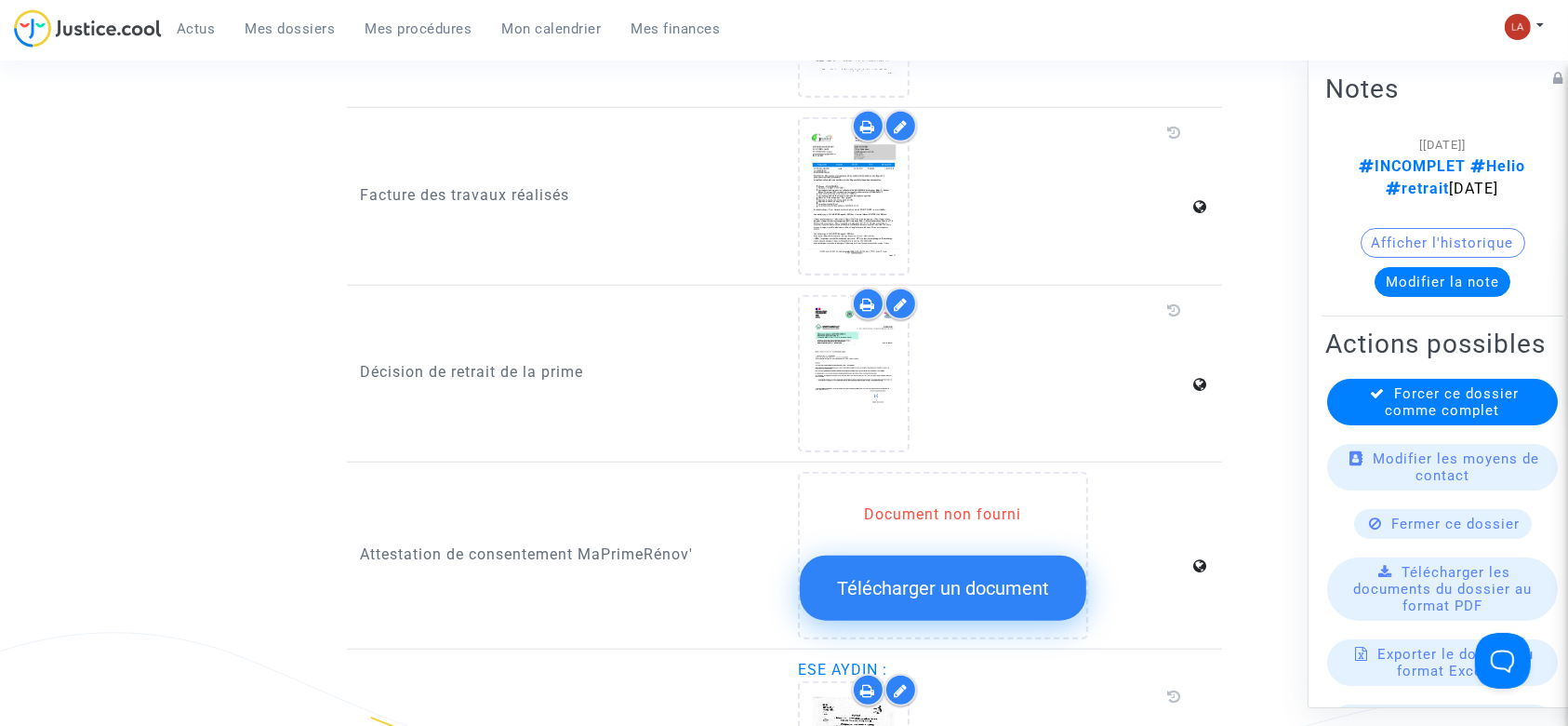
click at [1437, 276] on button "Modifier la note" at bounding box center [1442, 282] width 136 height 30
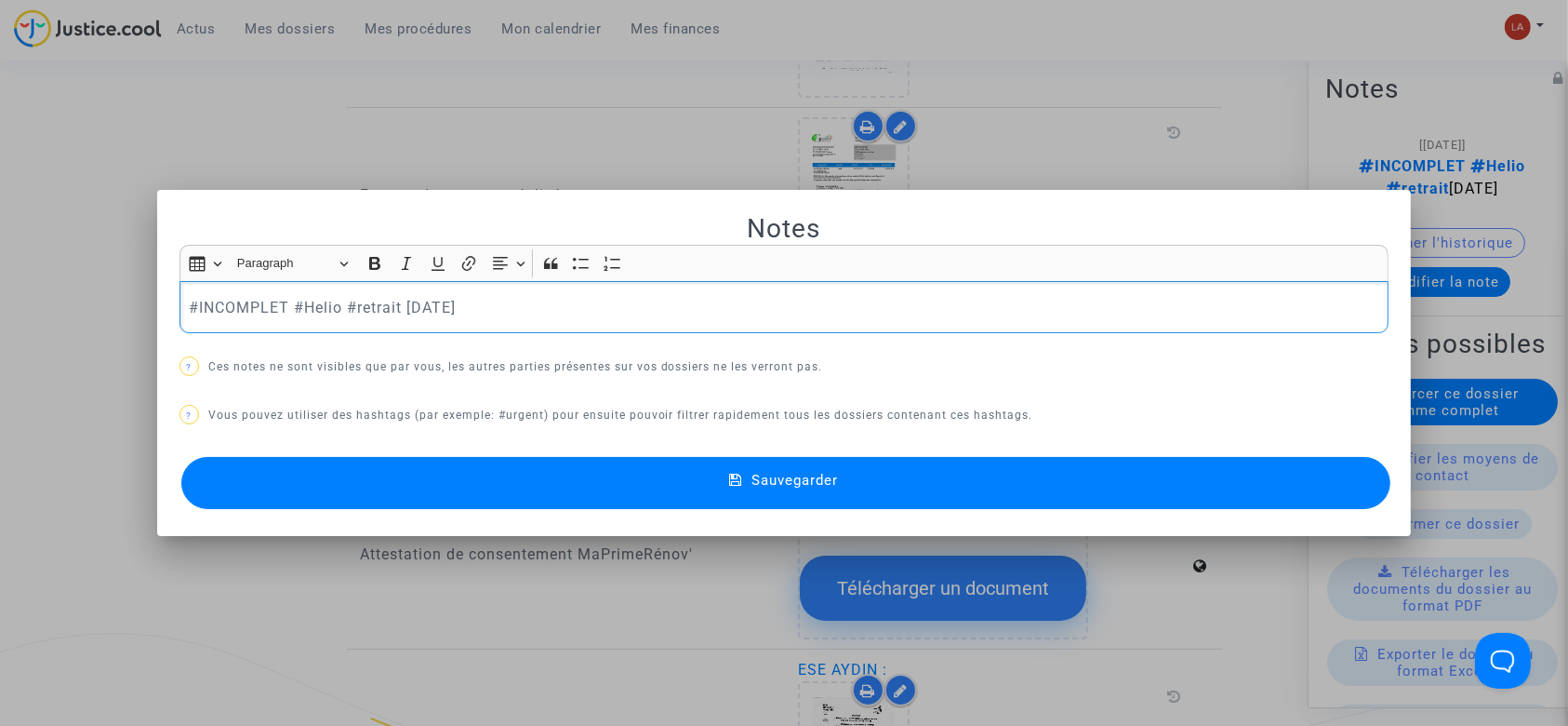
scroll to position [0, 0]
click at [215, 319] on div "#INCOMPLET #Helio #retrait 2025-09-02" at bounding box center [784, 307] width 1210 height 52
click at [452, 289] on div "#Helio #retrait 2025-09-02" at bounding box center [784, 307] width 1210 height 52
click at [523, 471] on button "Sauvegarder" at bounding box center [786, 483] width 1210 height 52
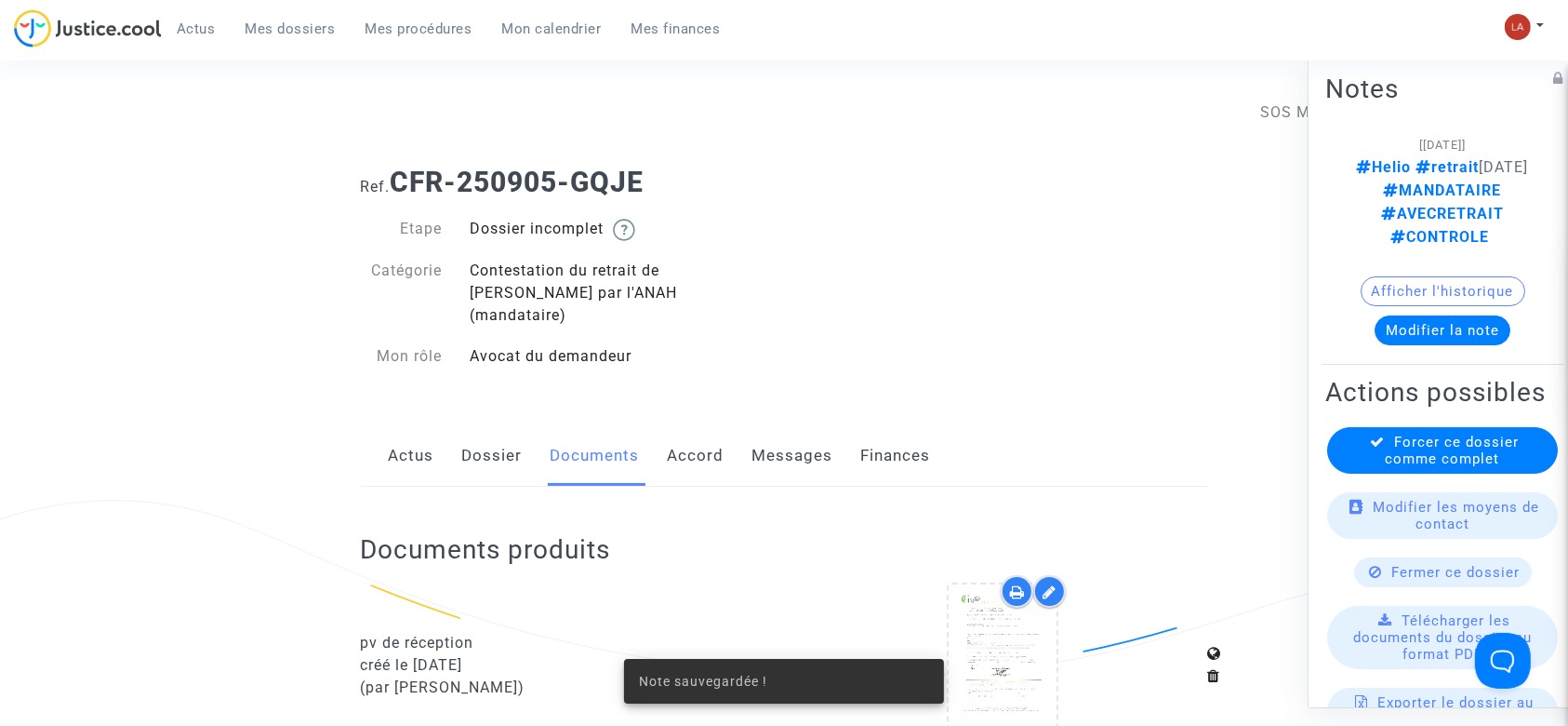
scroll to position [1613, 0]
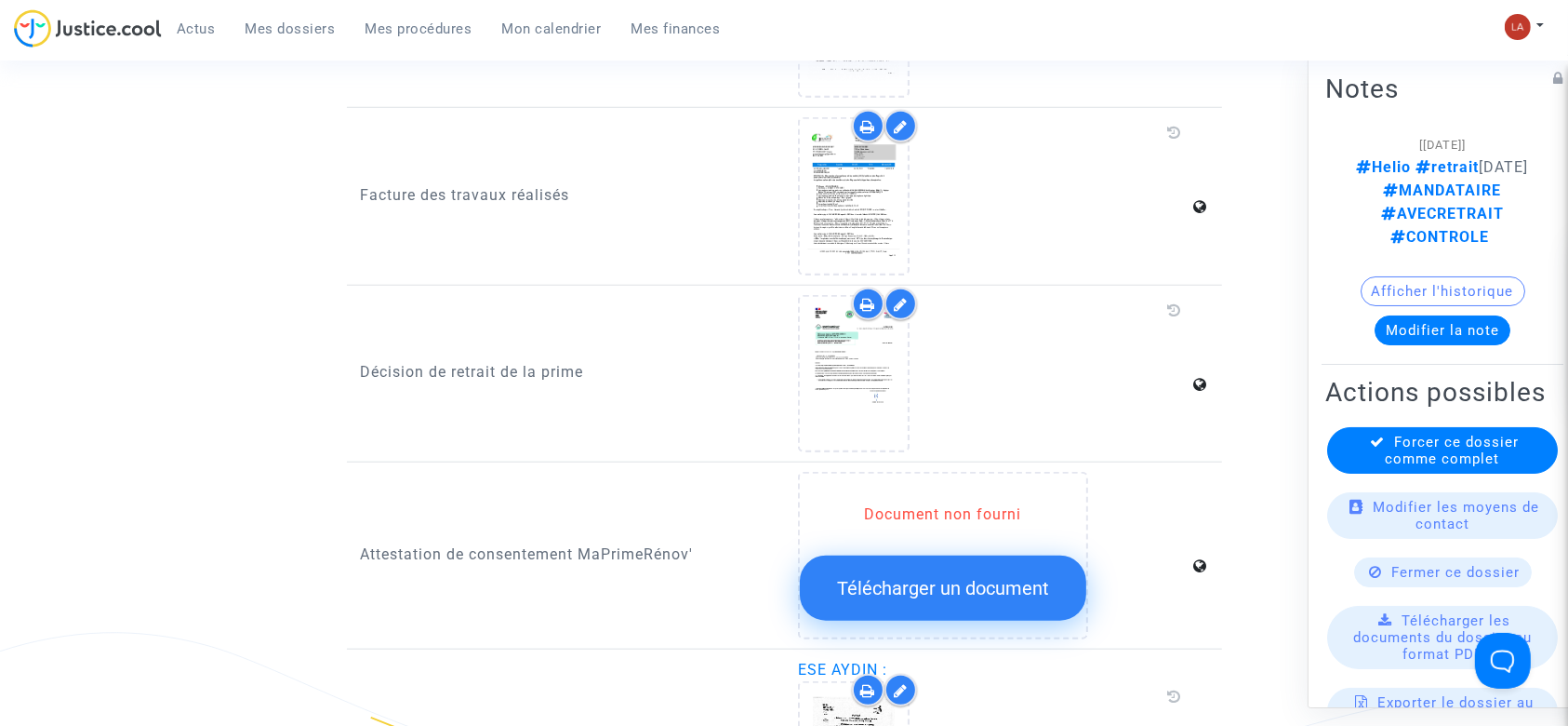
click at [1358, 473] on div "Forcer ce dossier comme complet" at bounding box center [1442, 450] width 231 height 46
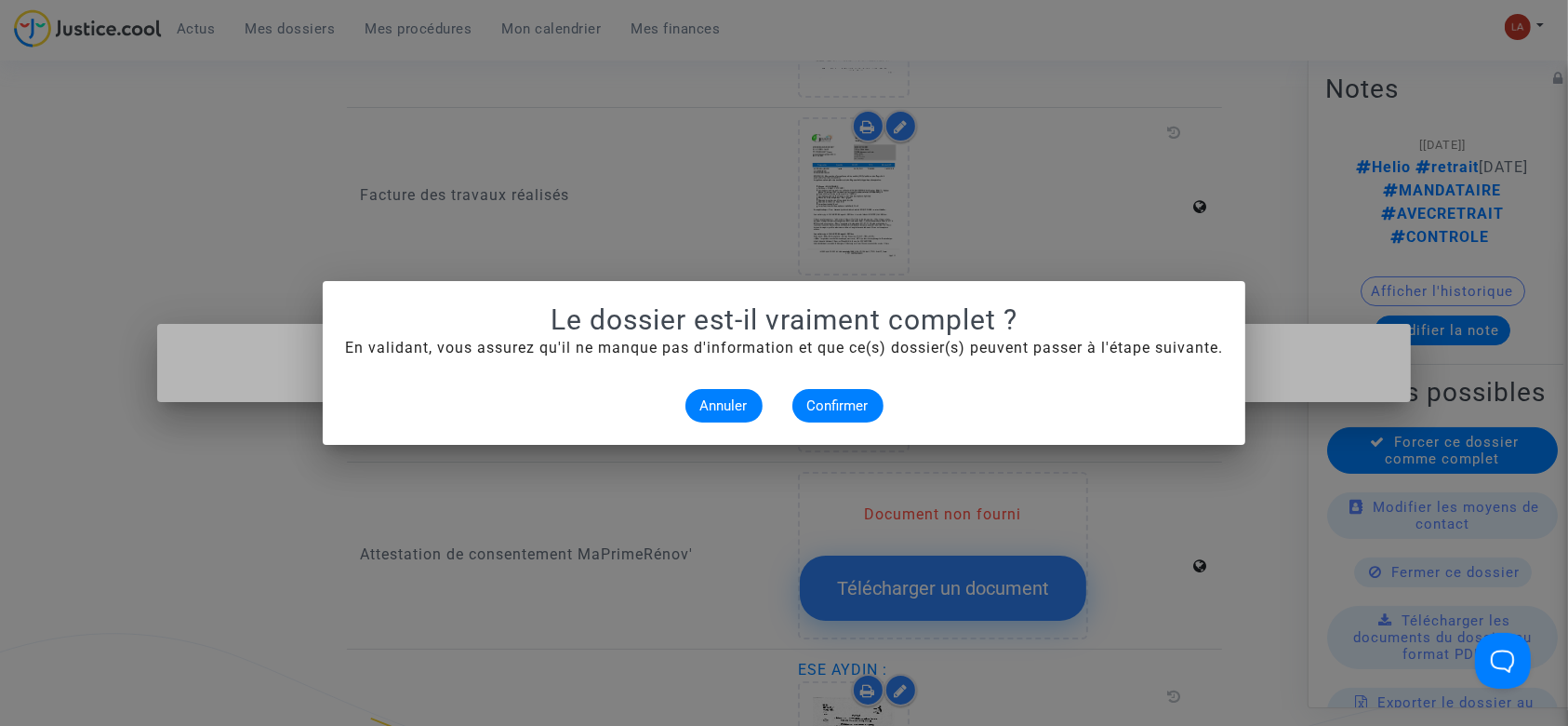
scroll to position [0, 0]
click at [842, 400] on span "Confirmer" at bounding box center [838, 405] width 62 height 16
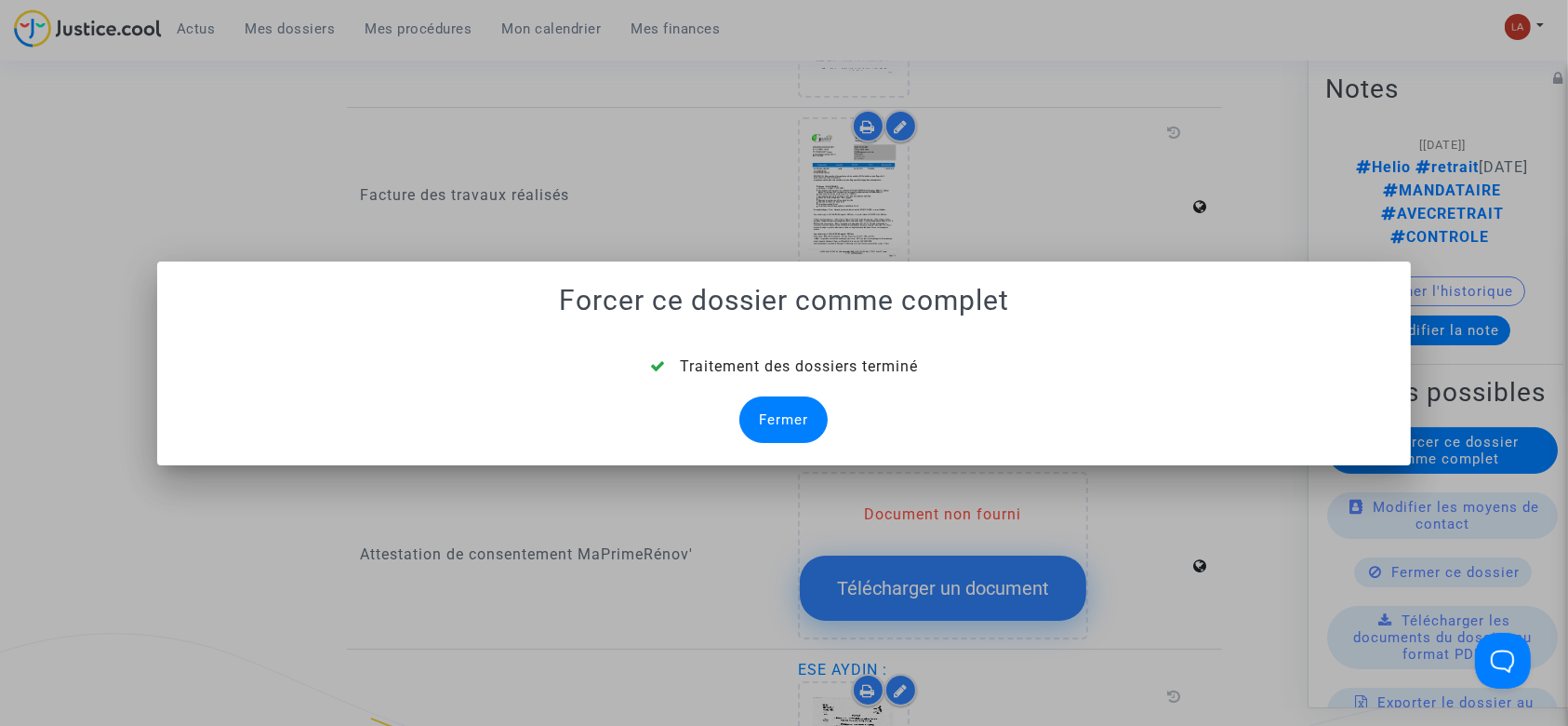
click at [797, 414] on div "Fermer" at bounding box center [784, 419] width 88 height 46
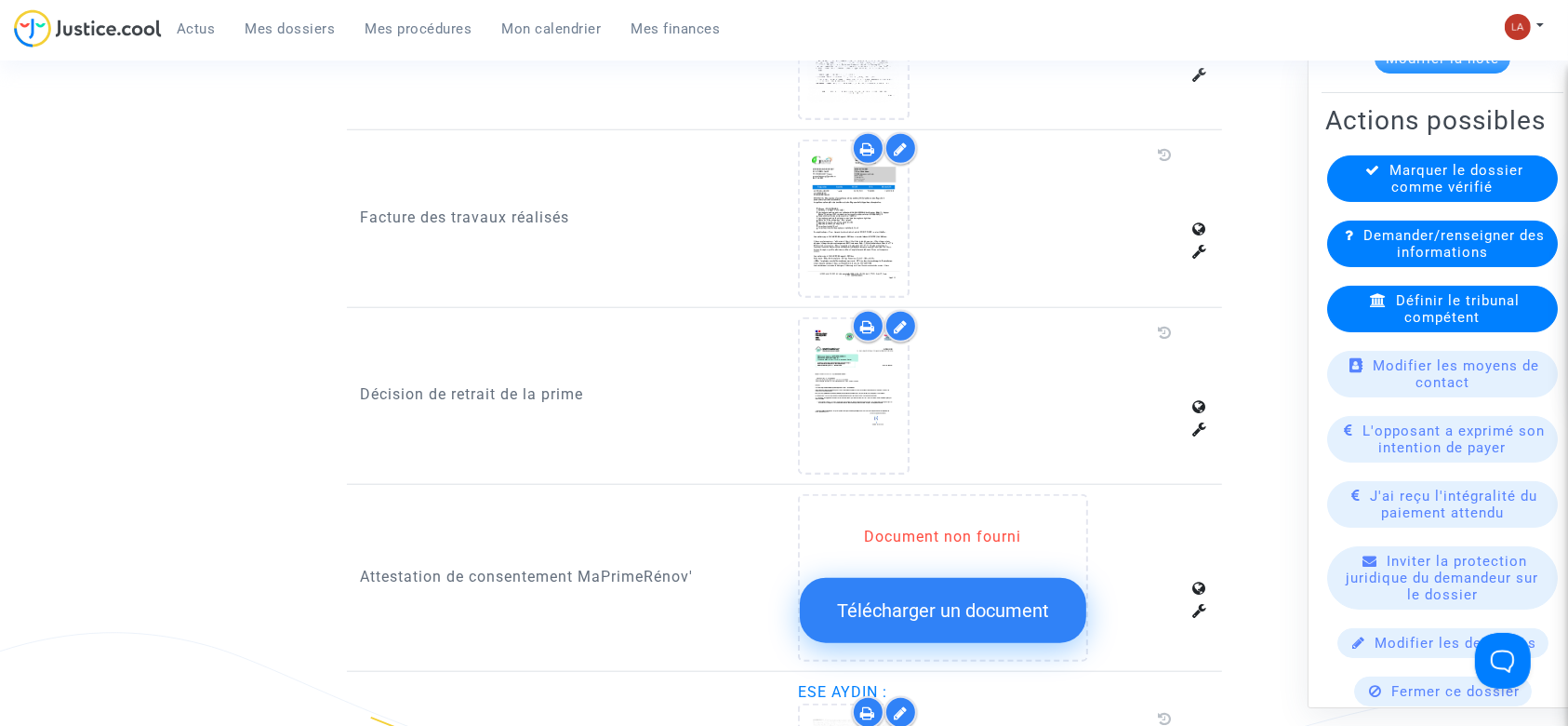
scroll to position [372, 0]
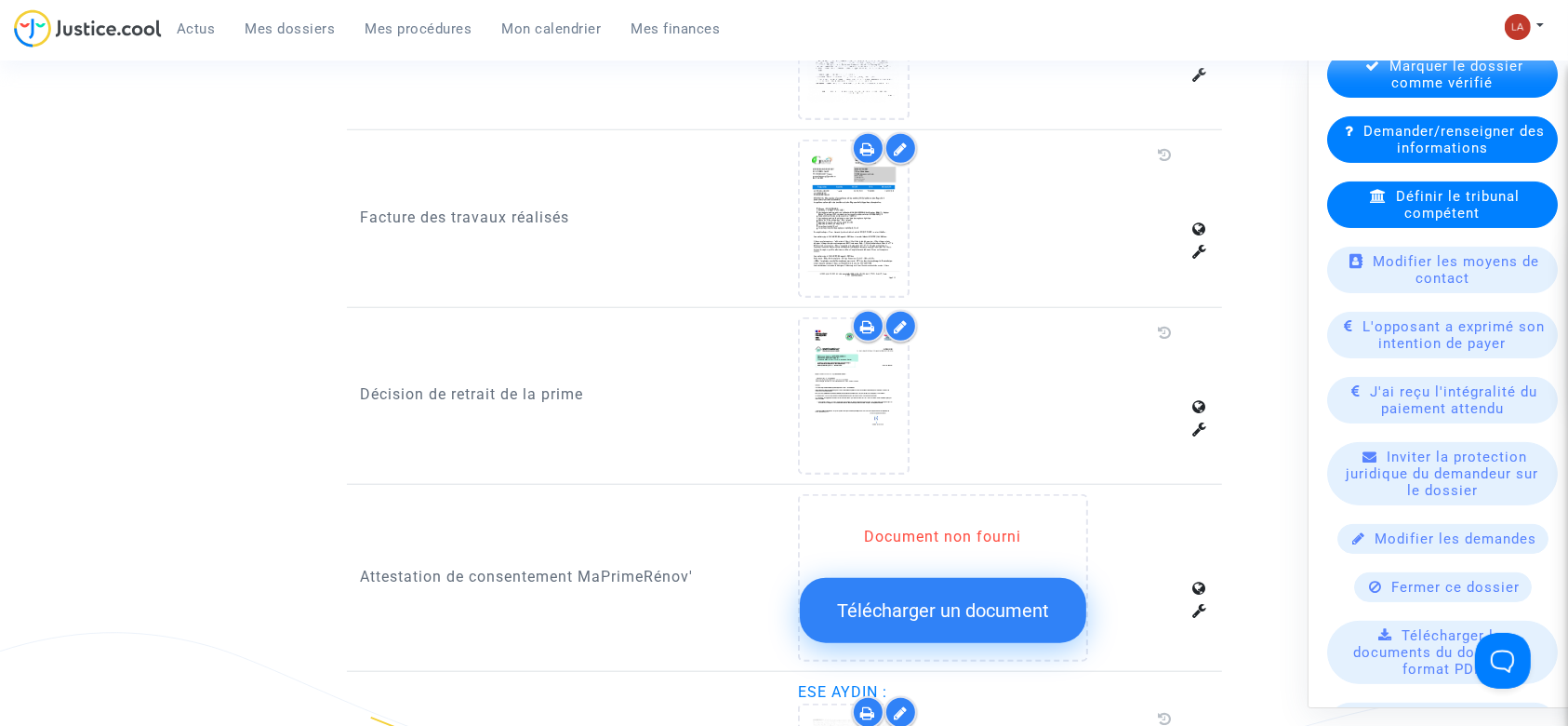
click at [1472, 197] on span "Définir le tribunal compétent" at bounding box center [1457, 204] width 124 height 34
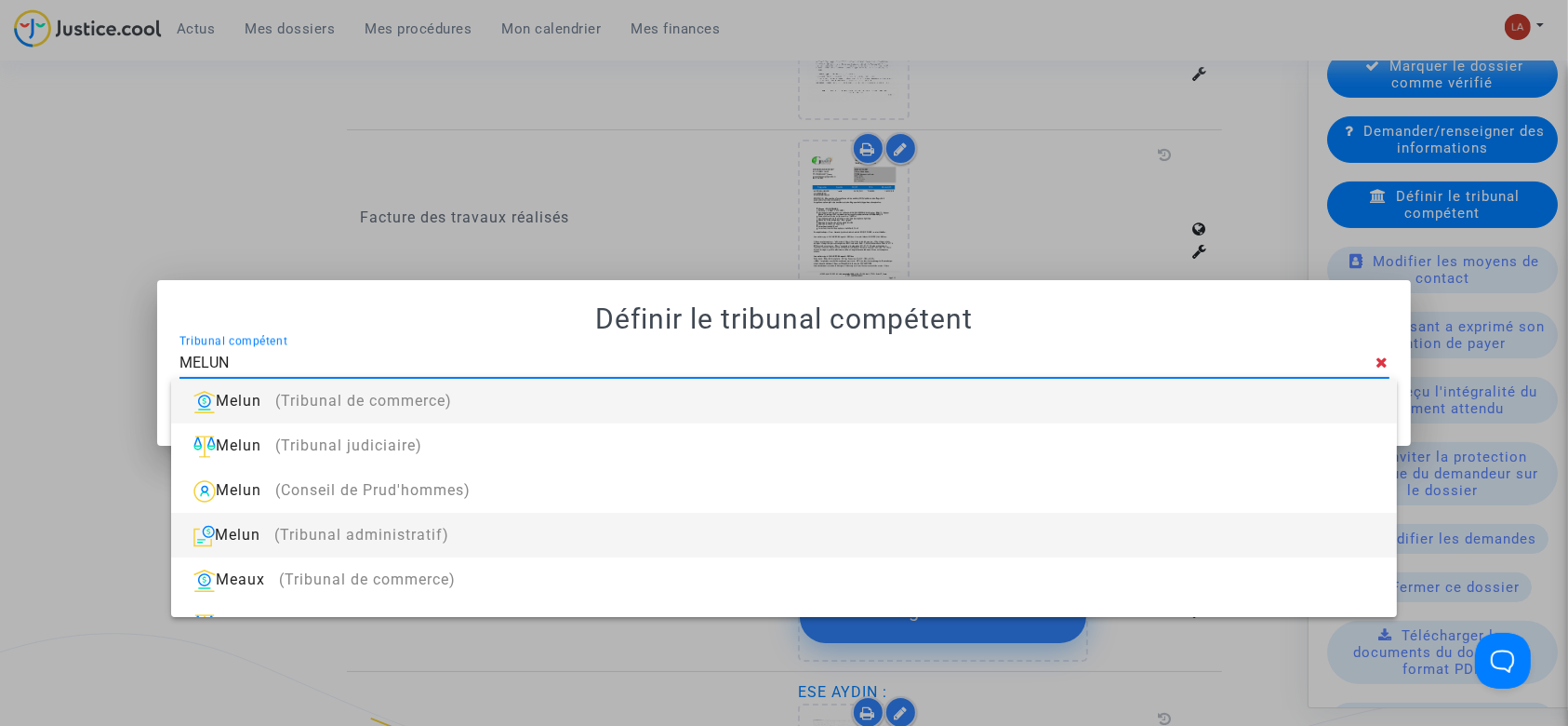
type input "MELUN"
click at [607, 534] on div "Melun (Tribunal administratif)" at bounding box center [783, 535] width 1195 height 44
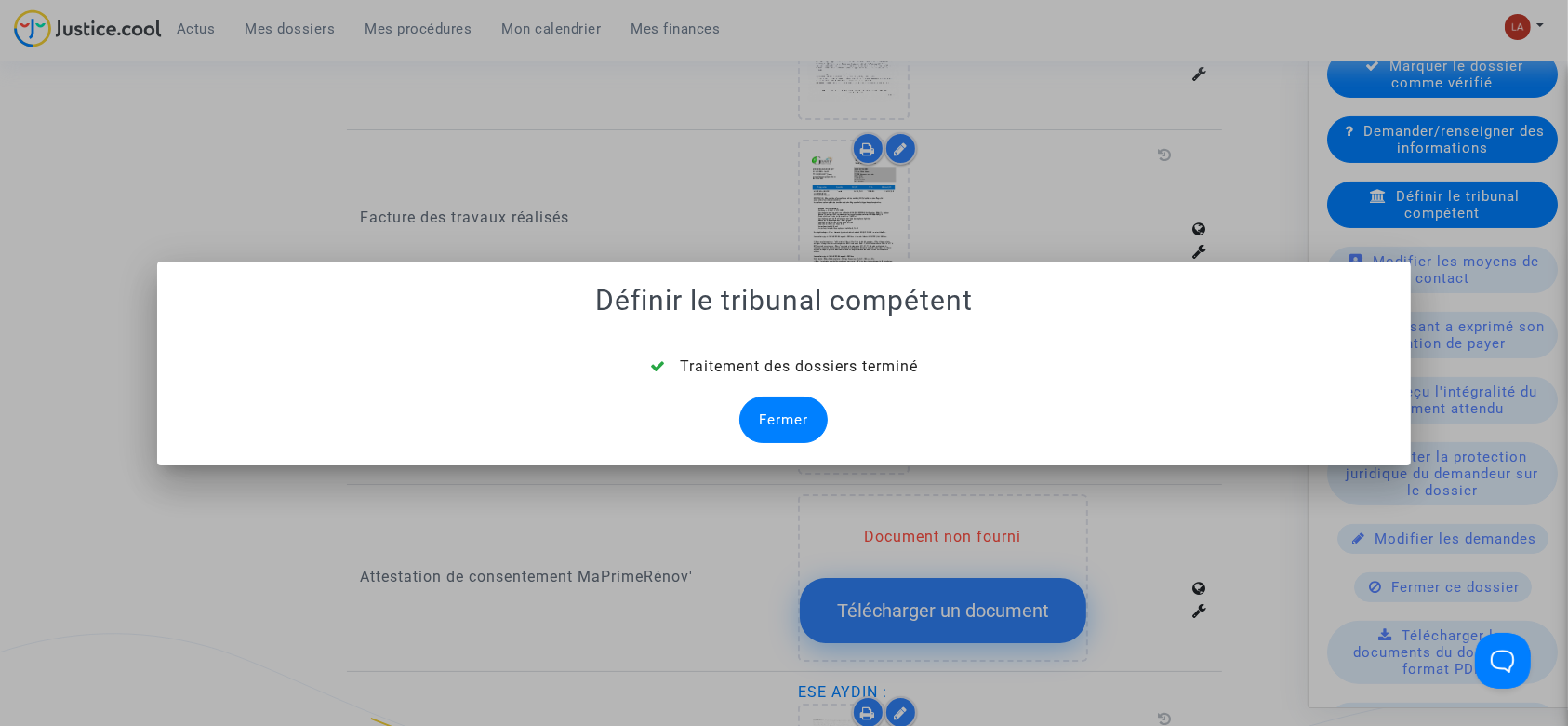
click at [767, 413] on div "Fermer" at bounding box center [784, 419] width 88 height 46
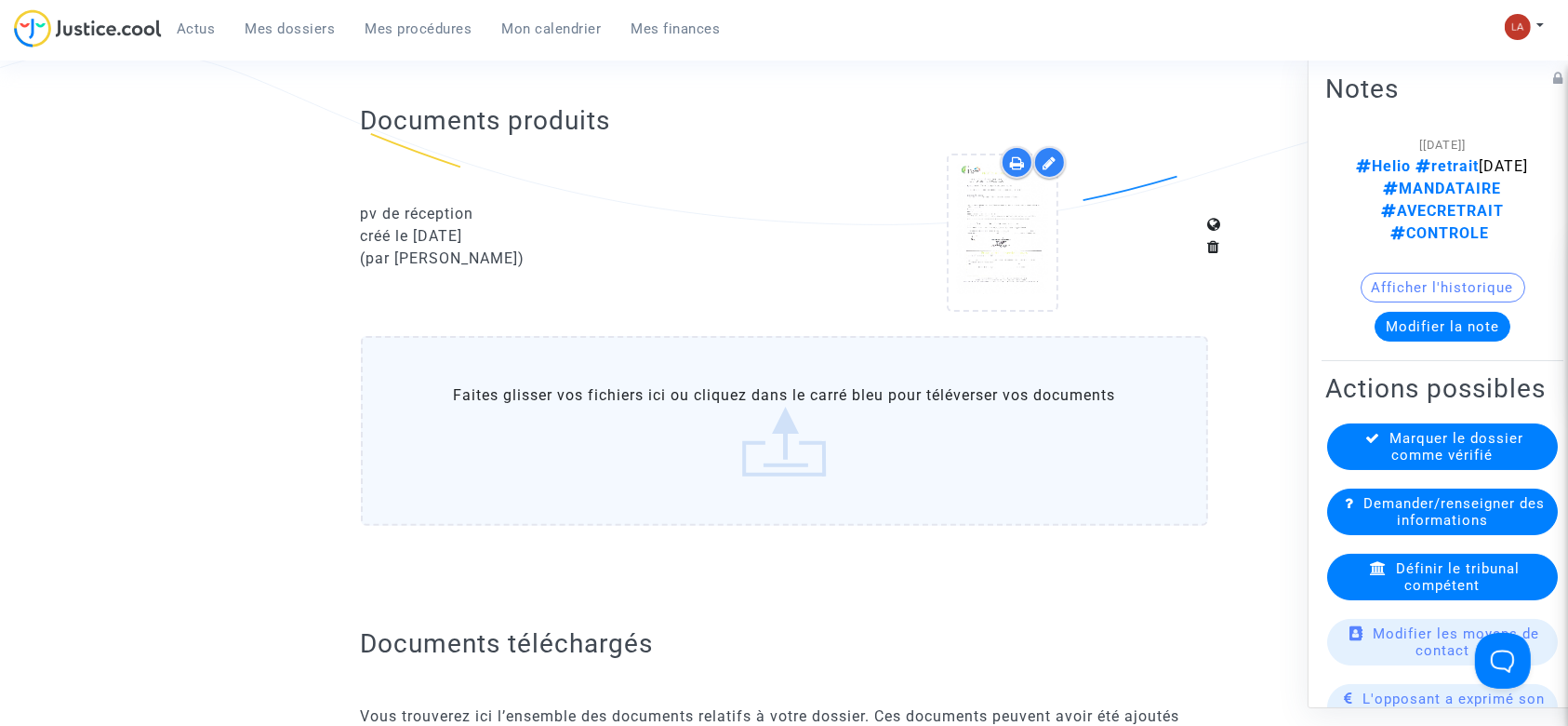
scroll to position [1613, 0]
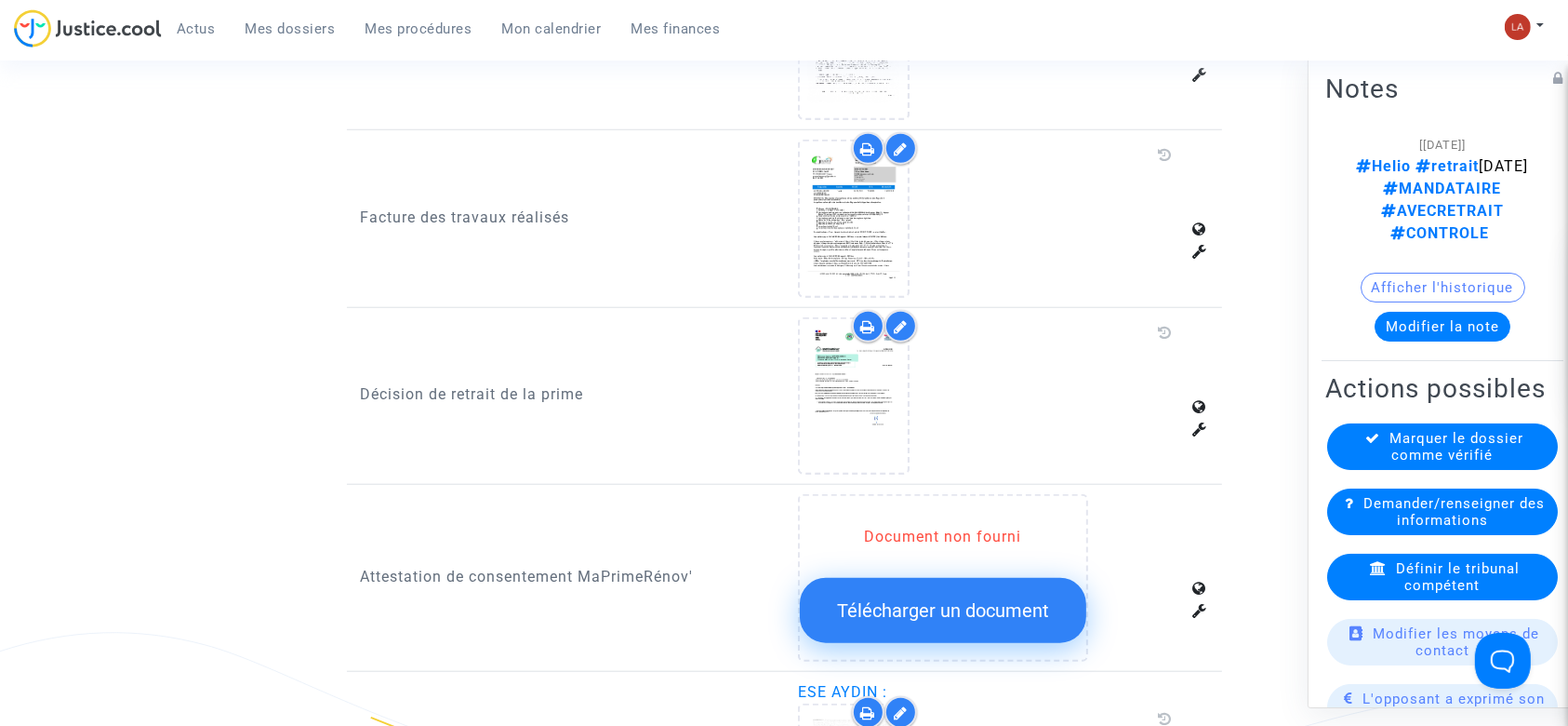
click at [1489, 439] on span "Marquer le dossier comme vérifié" at bounding box center [1456, 446] width 134 height 34
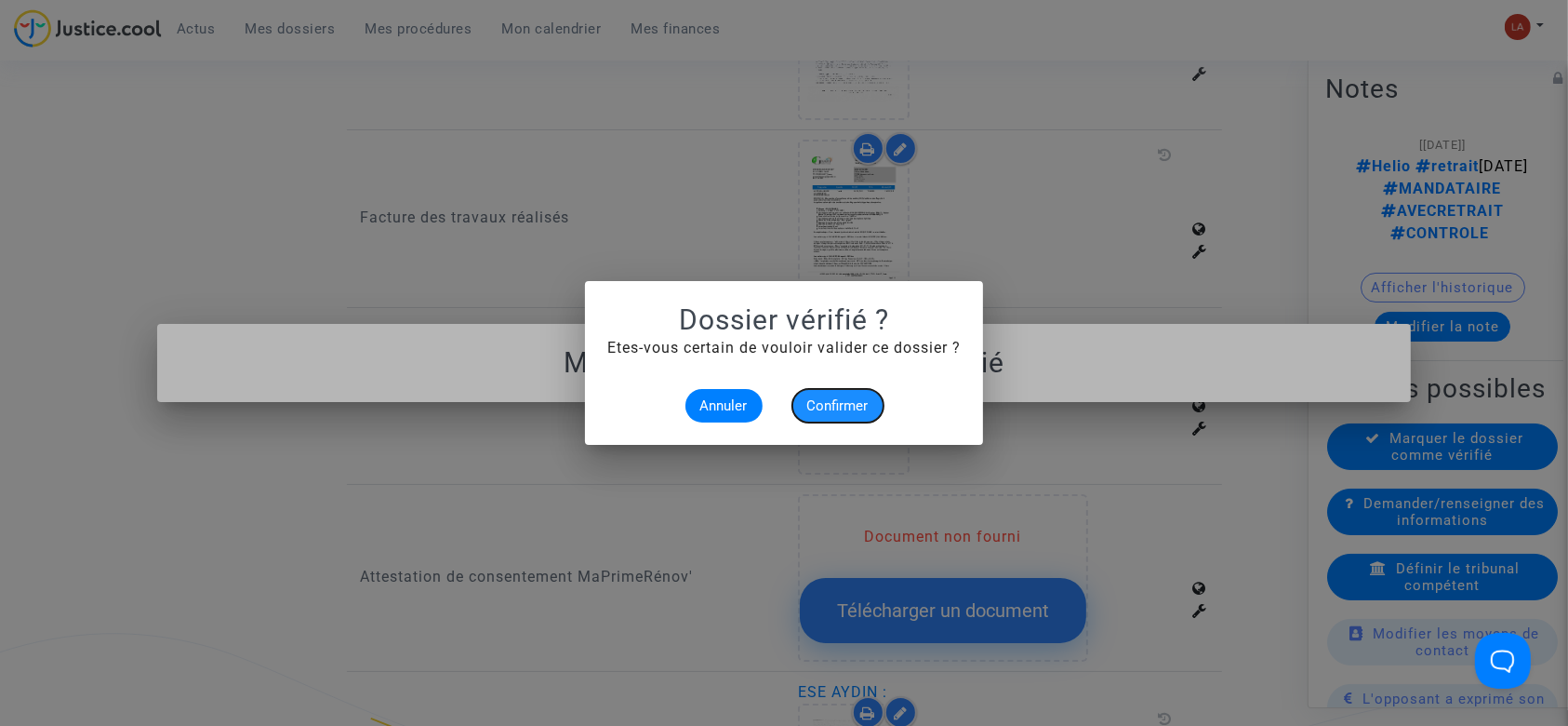
click at [838, 412] on span "Confirmer" at bounding box center [838, 405] width 62 height 16
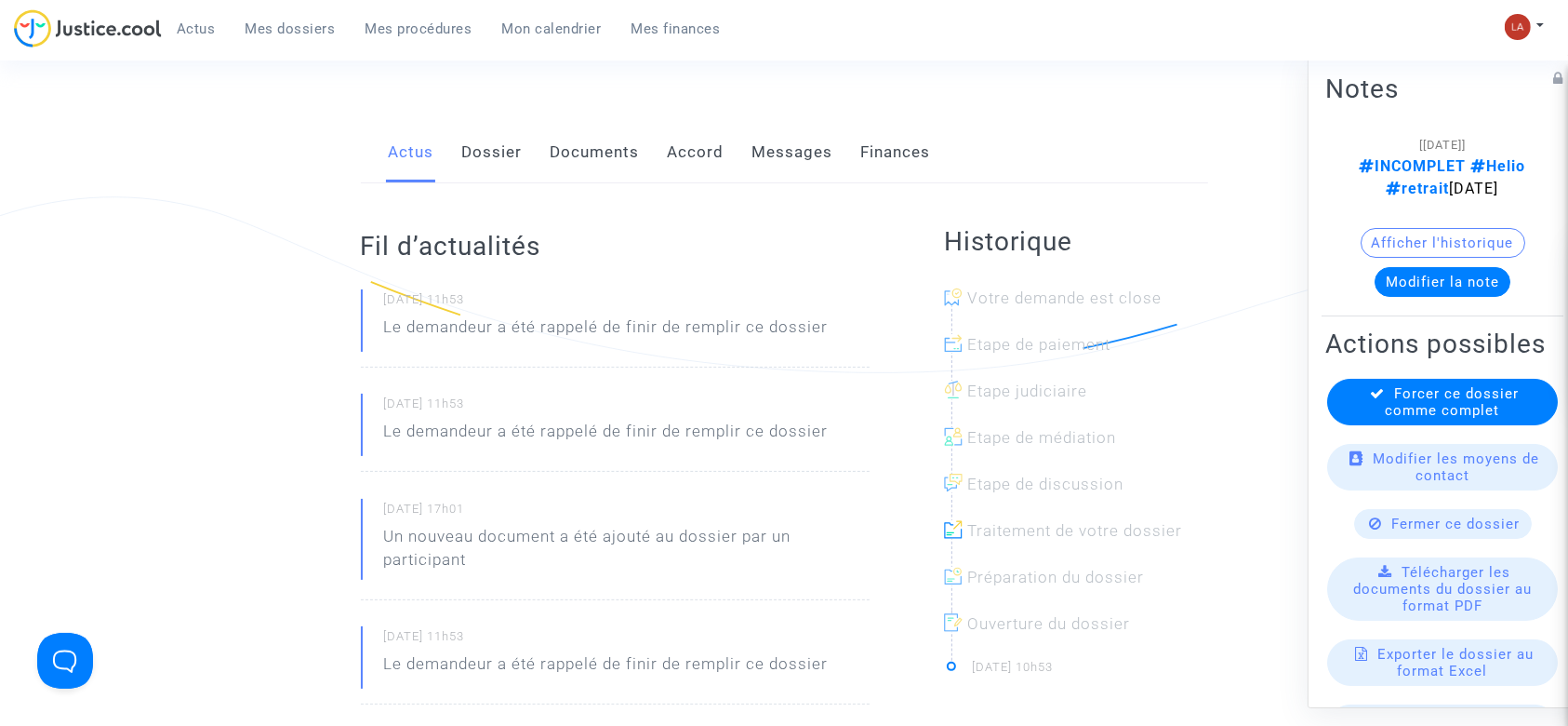
scroll to position [247, 0]
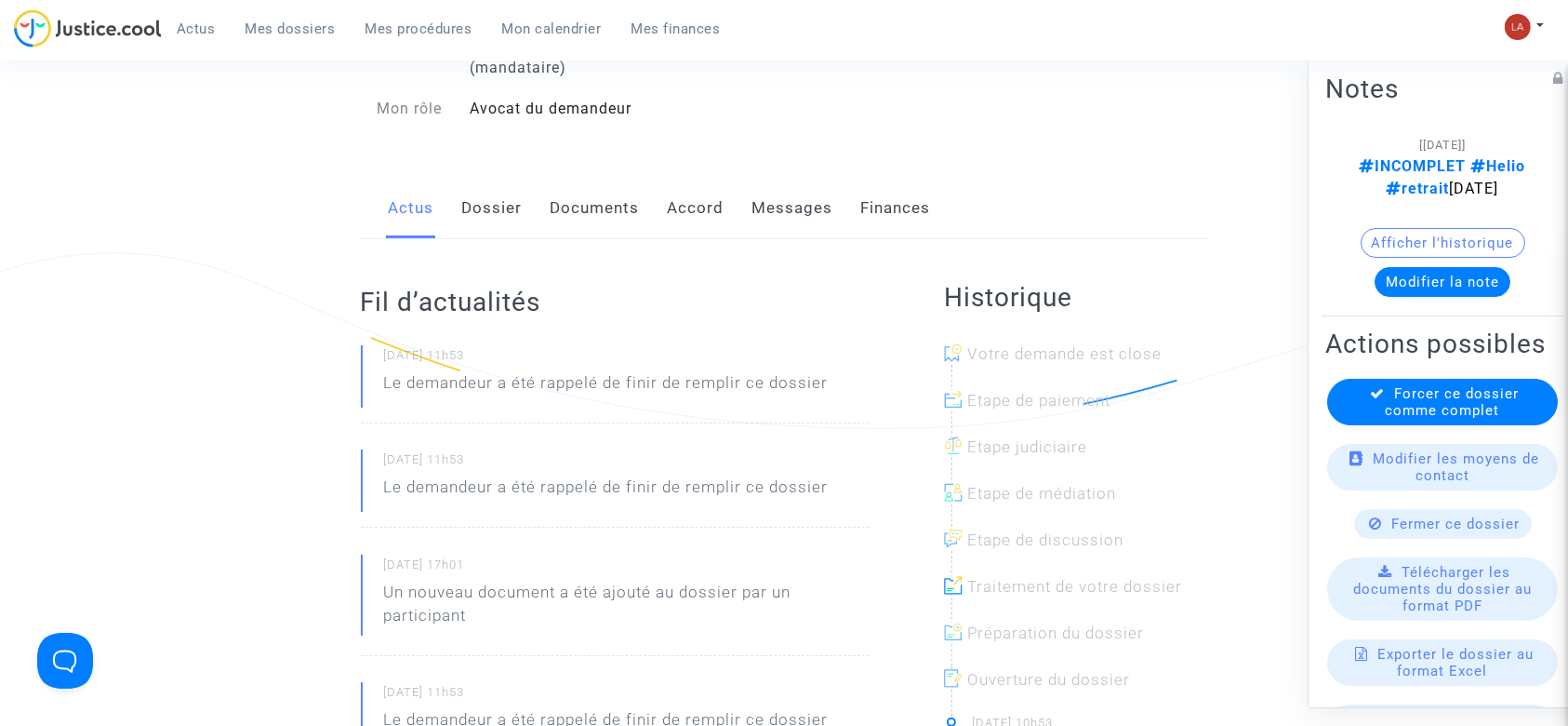
click at [579, 178] on link "Documents" at bounding box center [595, 209] width 89 height 62
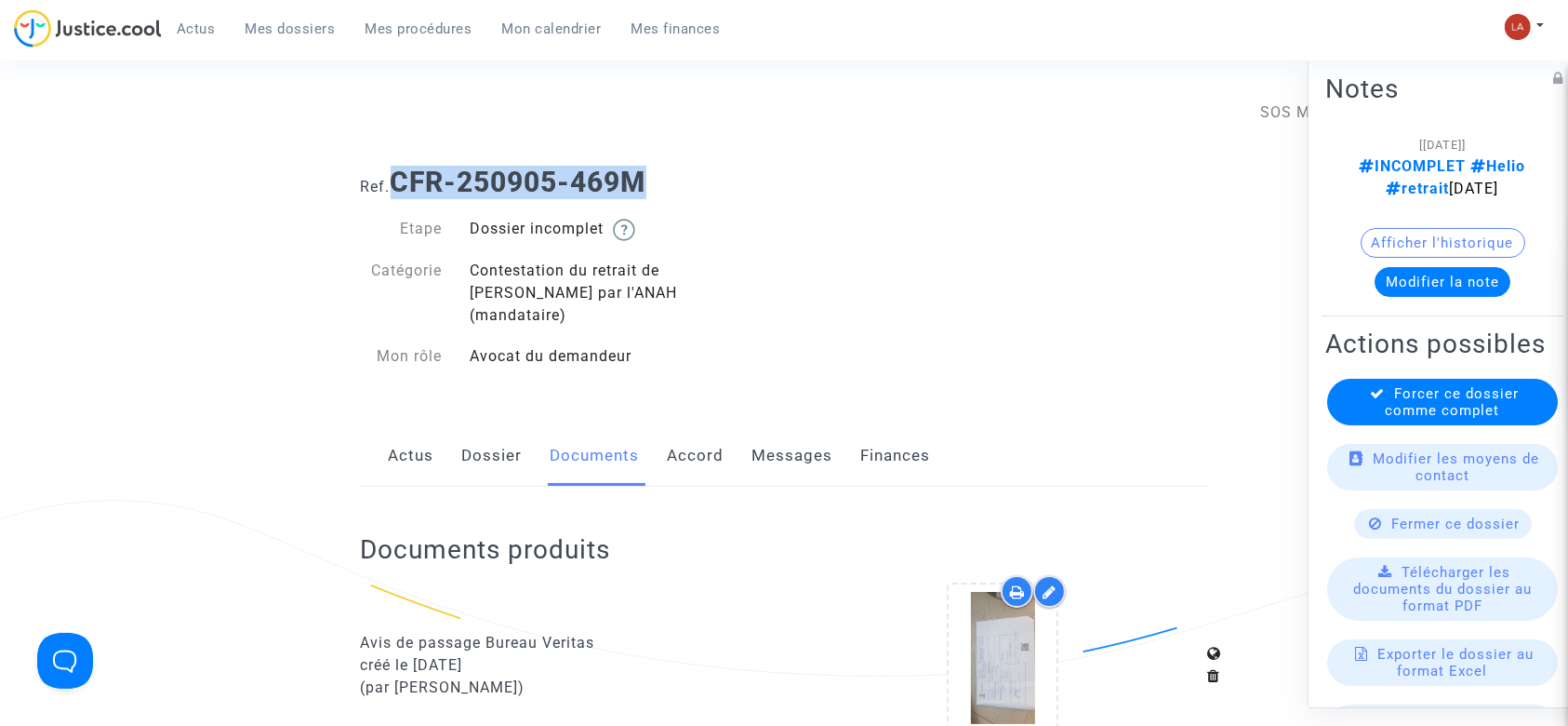
drag, startPoint x: 669, startPoint y: 184, endPoint x: 403, endPoint y: 182, distance: 266.0
click at [403, 182] on h1 "Ref. CFR-250905-469M" at bounding box center [784, 182] width 847 height 34
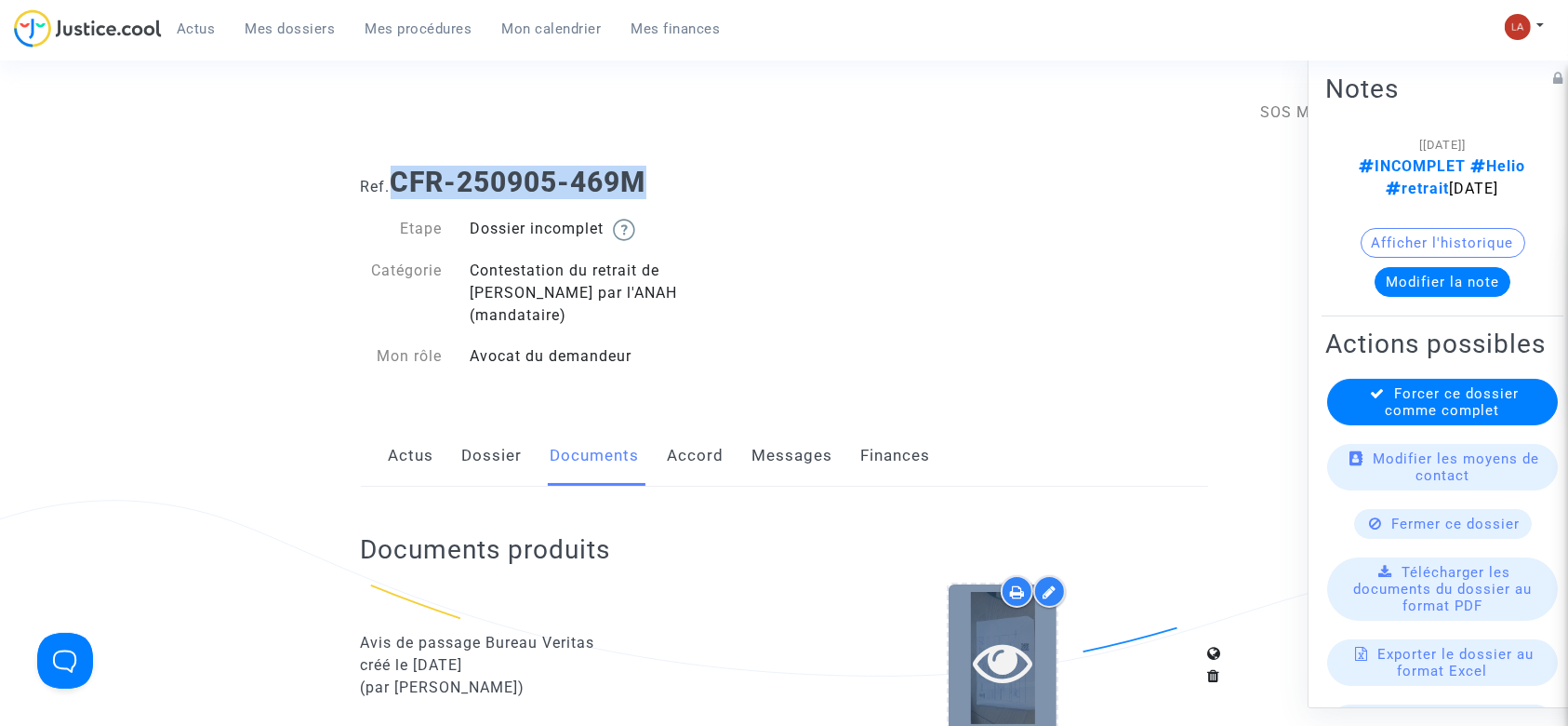
click at [1008, 661] on icon at bounding box center [1003, 662] width 61 height 60
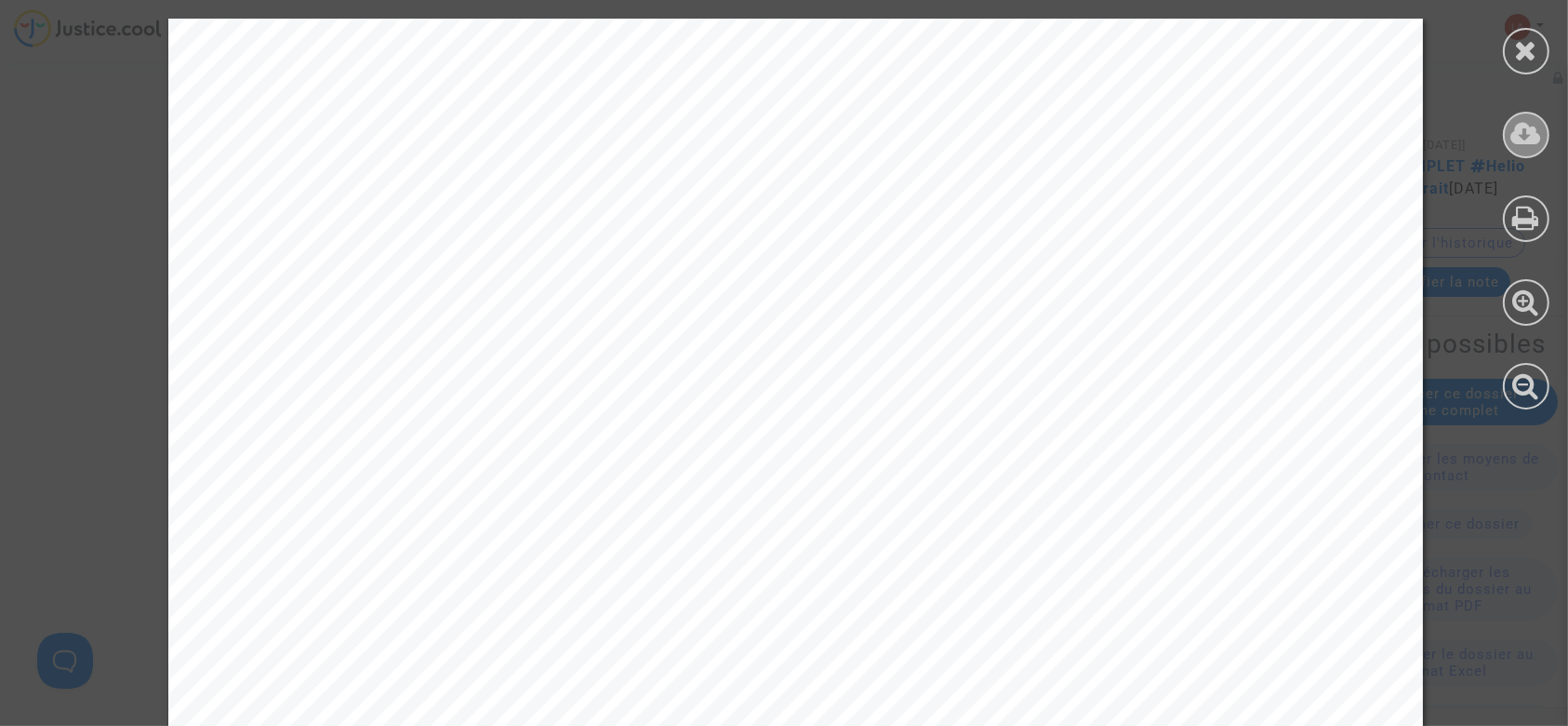
click at [1515, 140] on icon at bounding box center [1527, 134] width 31 height 28
click at [1500, 63] on div at bounding box center [1526, 213] width 84 height 428
click at [1510, 41] on div at bounding box center [1526, 51] width 46 height 46
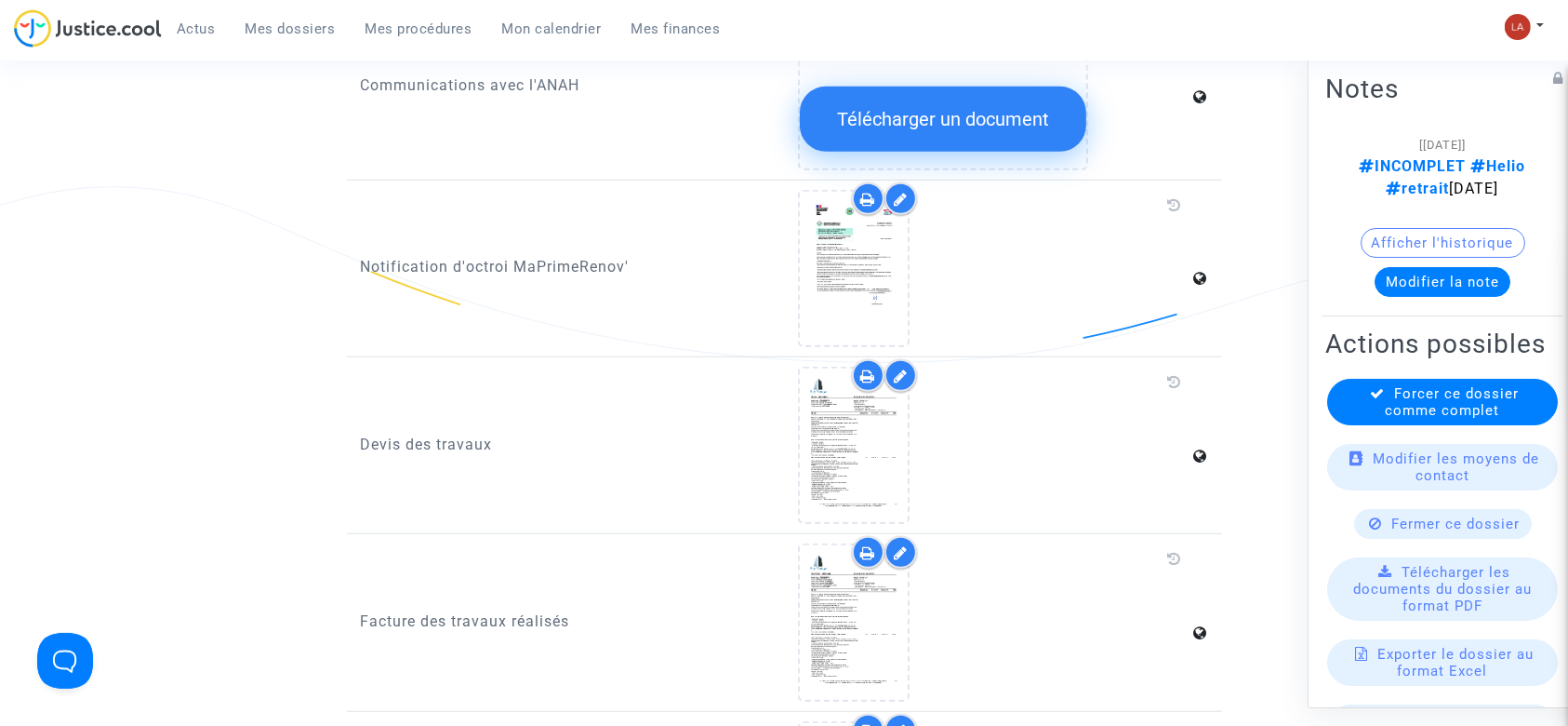
scroll to position [1240, 0]
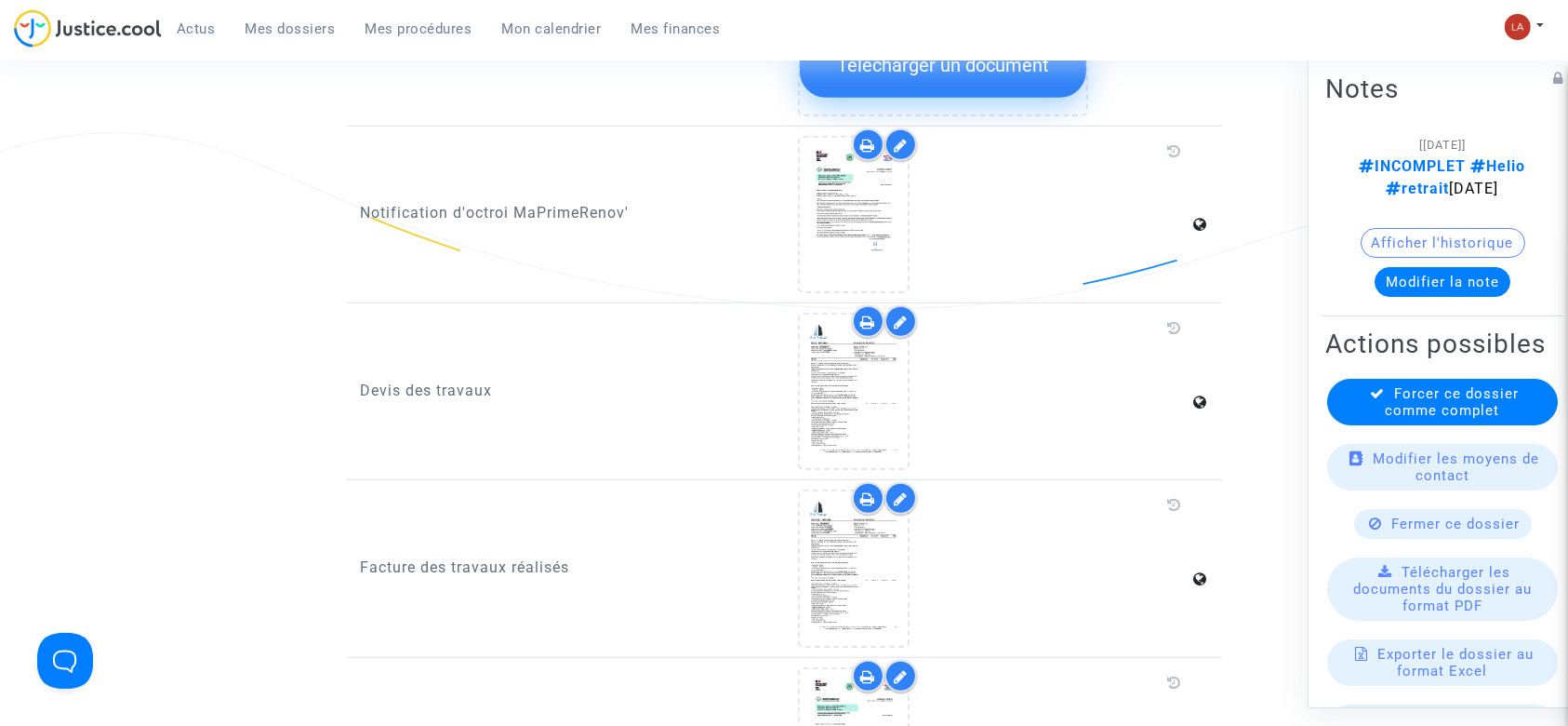
click at [913, 482] on div at bounding box center [901, 498] width 33 height 33
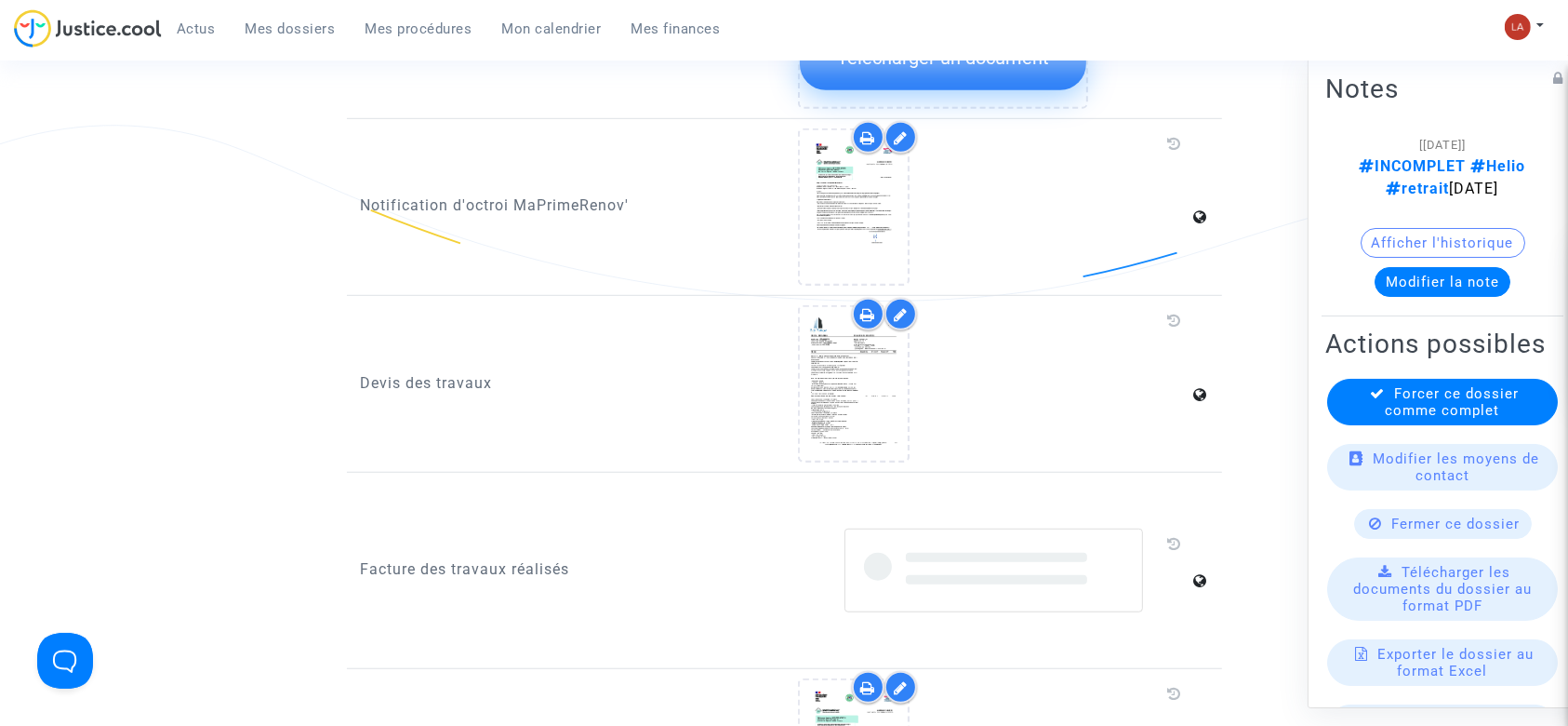
scroll to position [1489, 0]
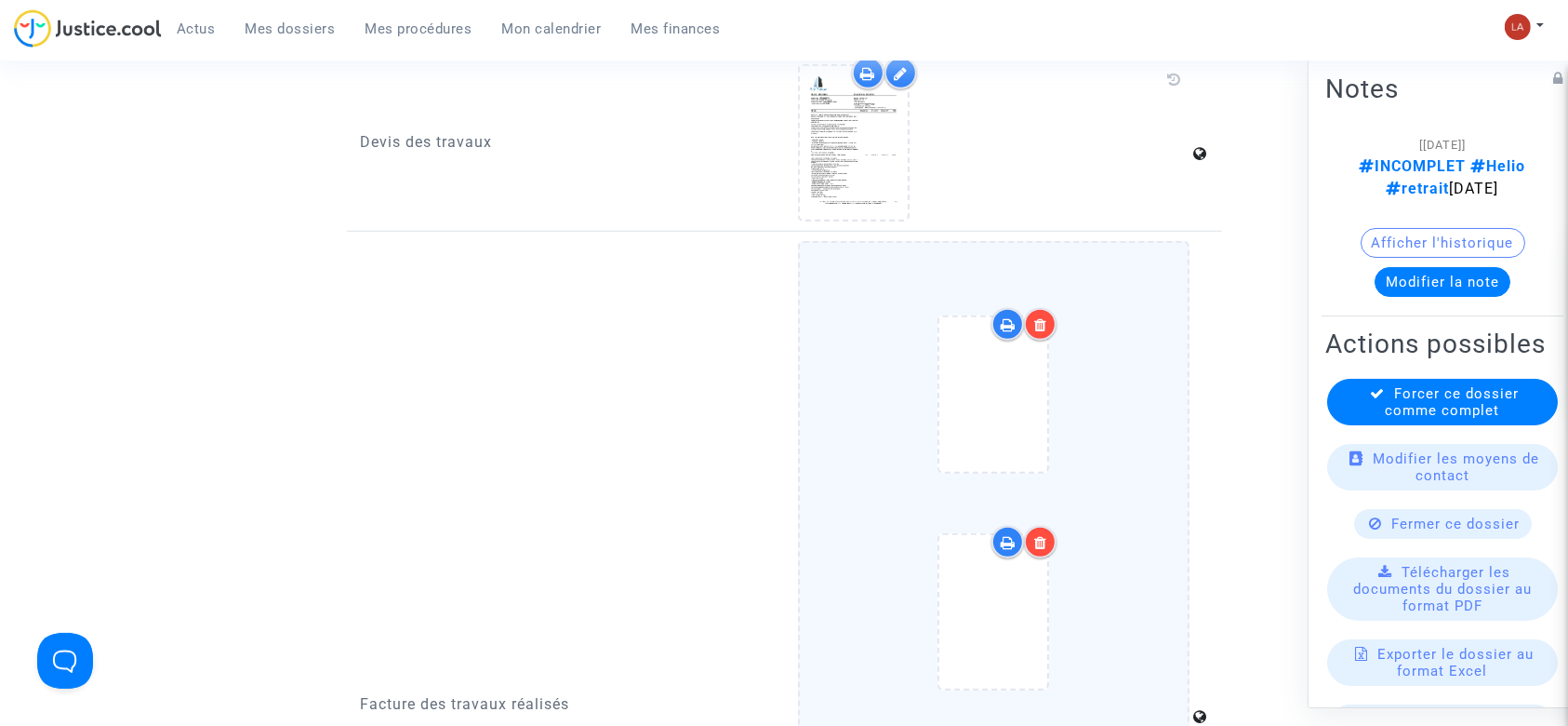
click at [1113, 378] on div at bounding box center [994, 614] width 313 height 651
click at [0, 0] on input "Ajouter un document" at bounding box center [0, 0] width 0 height 0
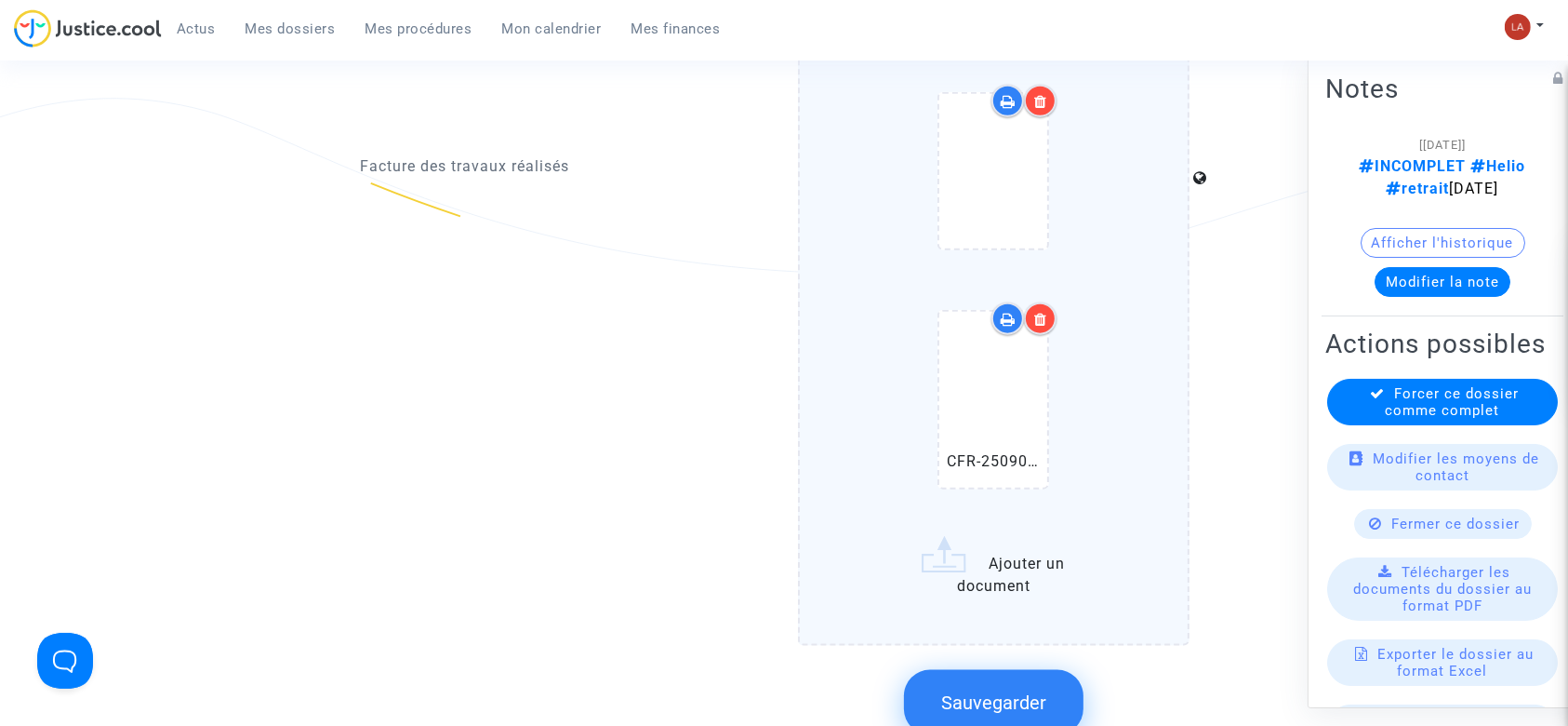
scroll to position [2108, 0]
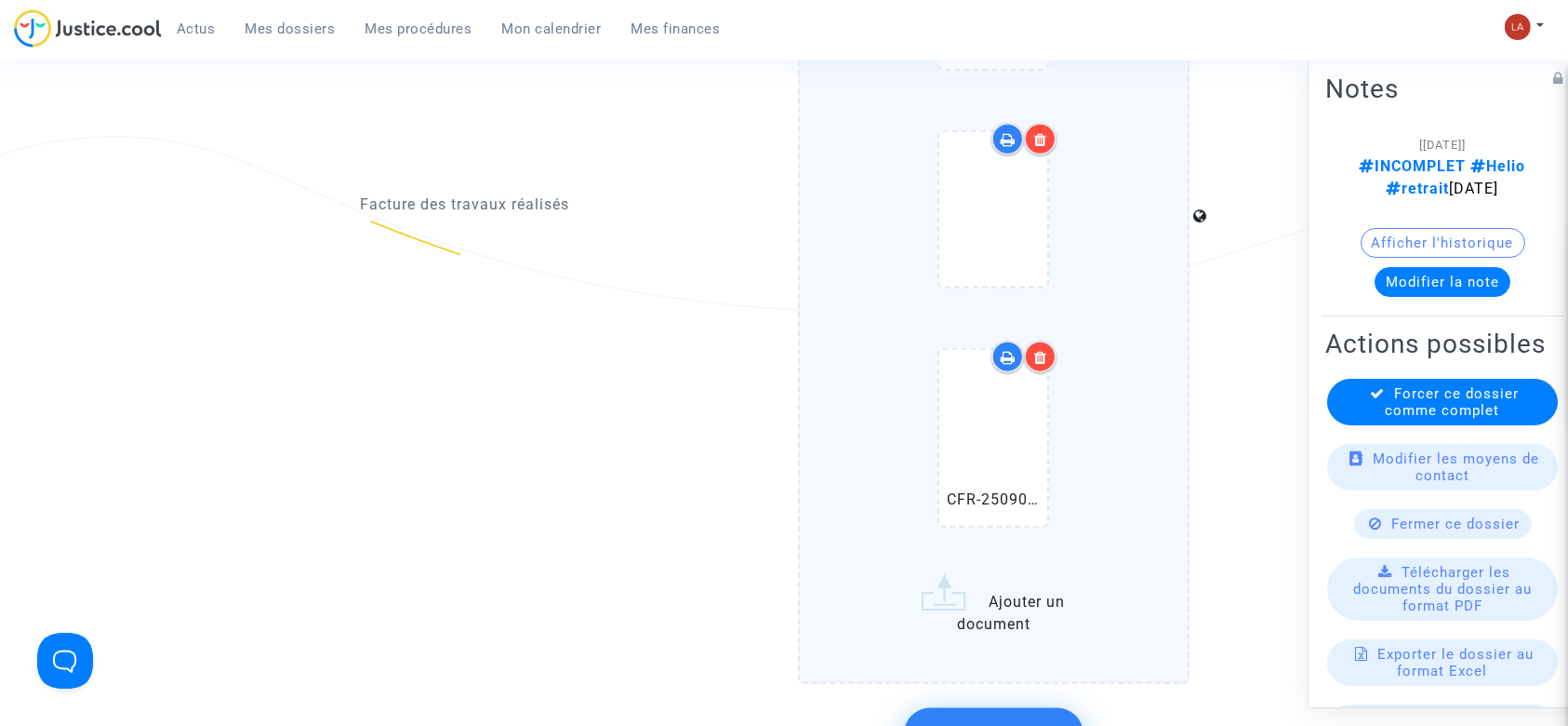
click at [1033, 340] on div at bounding box center [1040, 357] width 33 height 33
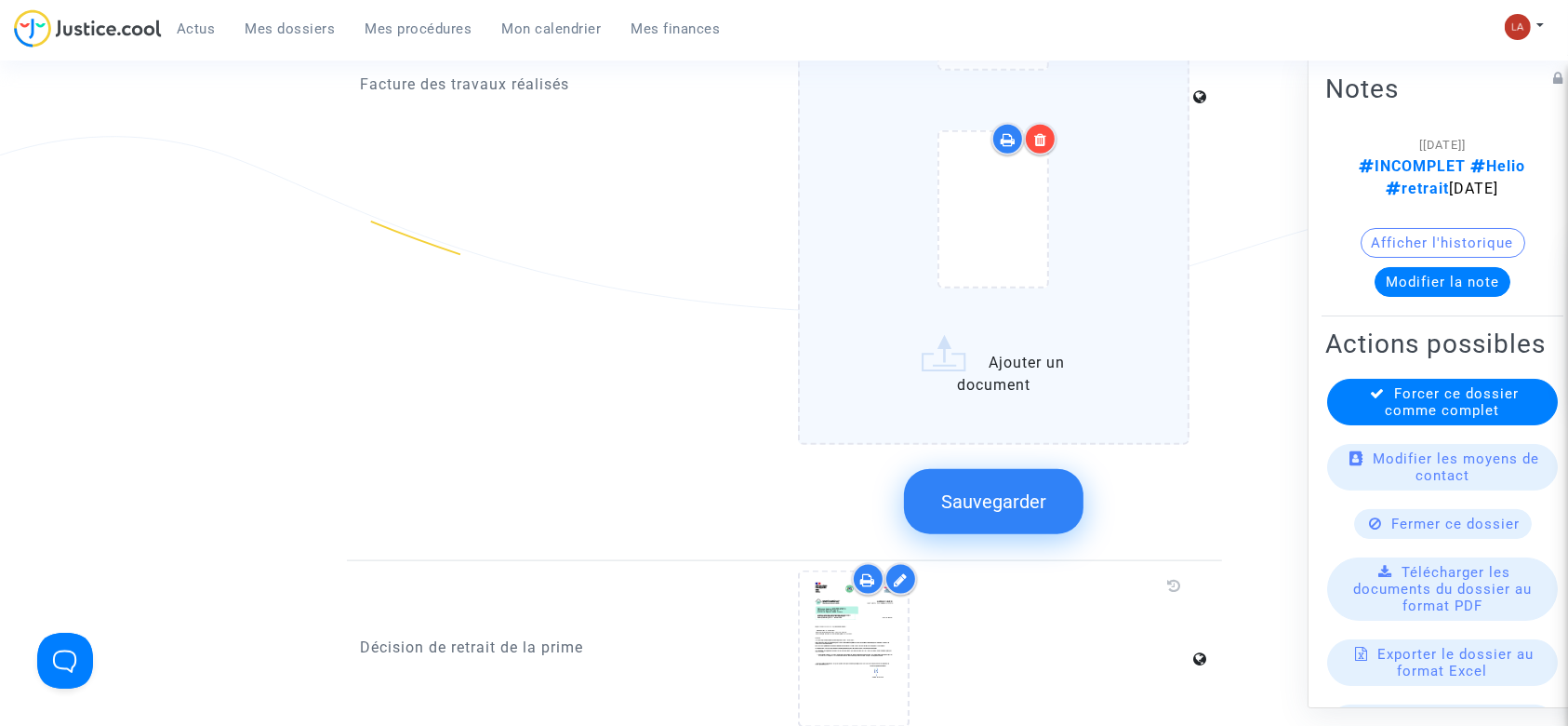
click at [1010, 508] on div "Sauvegarder" at bounding box center [993, 501] width 391 height 99
click at [1011, 498] on button "Sauvegarder" at bounding box center [993, 502] width 180 height 65
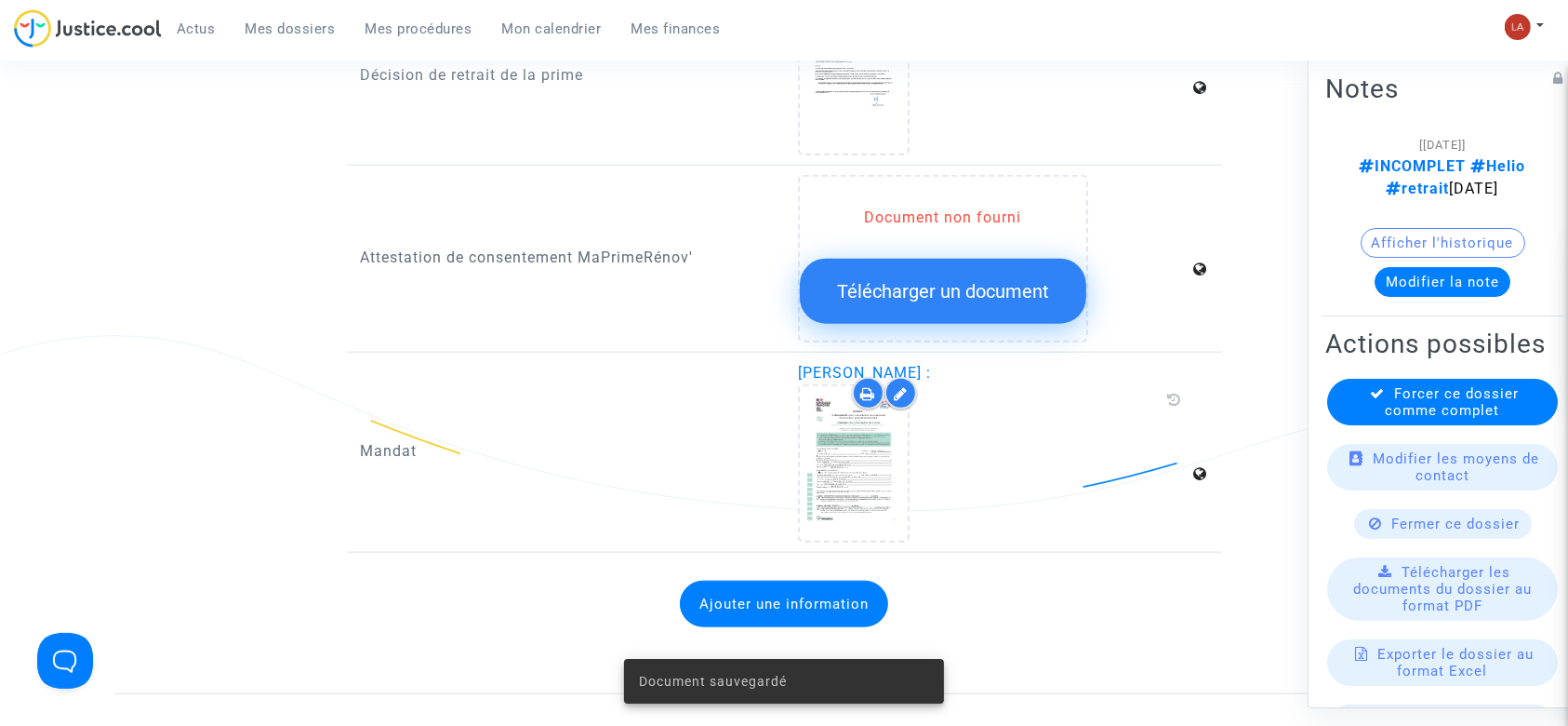
scroll to position [1736, 0]
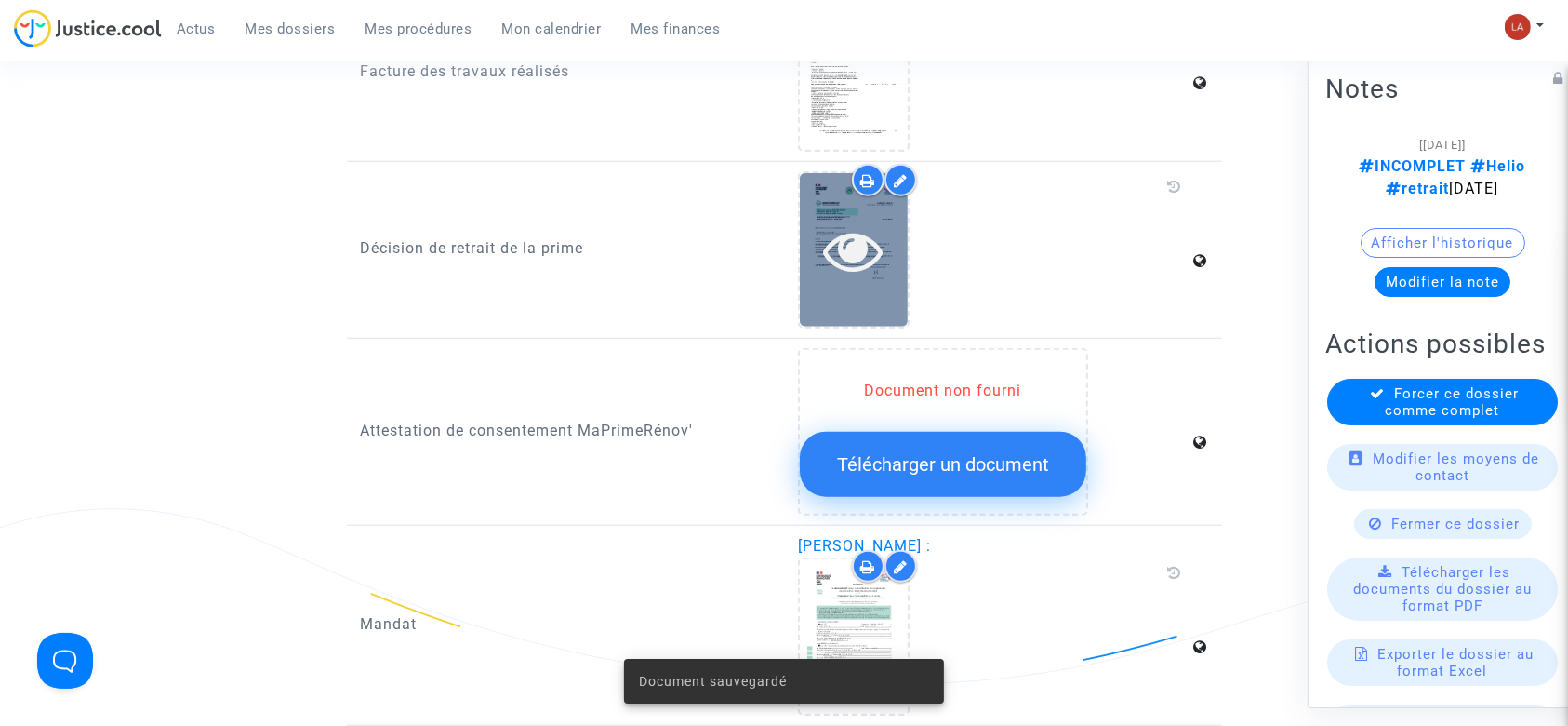
click at [882, 242] on icon at bounding box center [854, 250] width 61 height 60
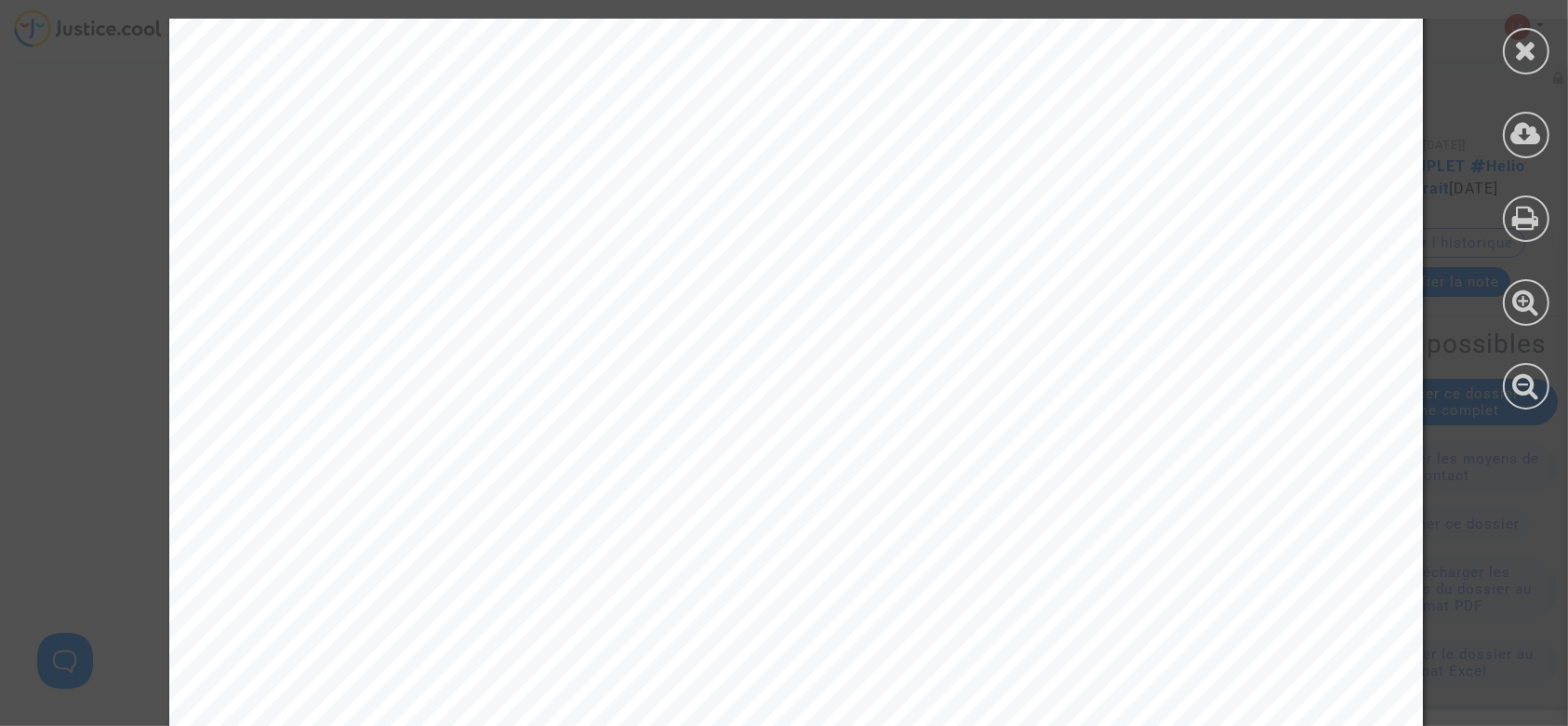
scroll to position [372, 0]
click at [1531, 48] on icon at bounding box center [1527, 50] width 23 height 28
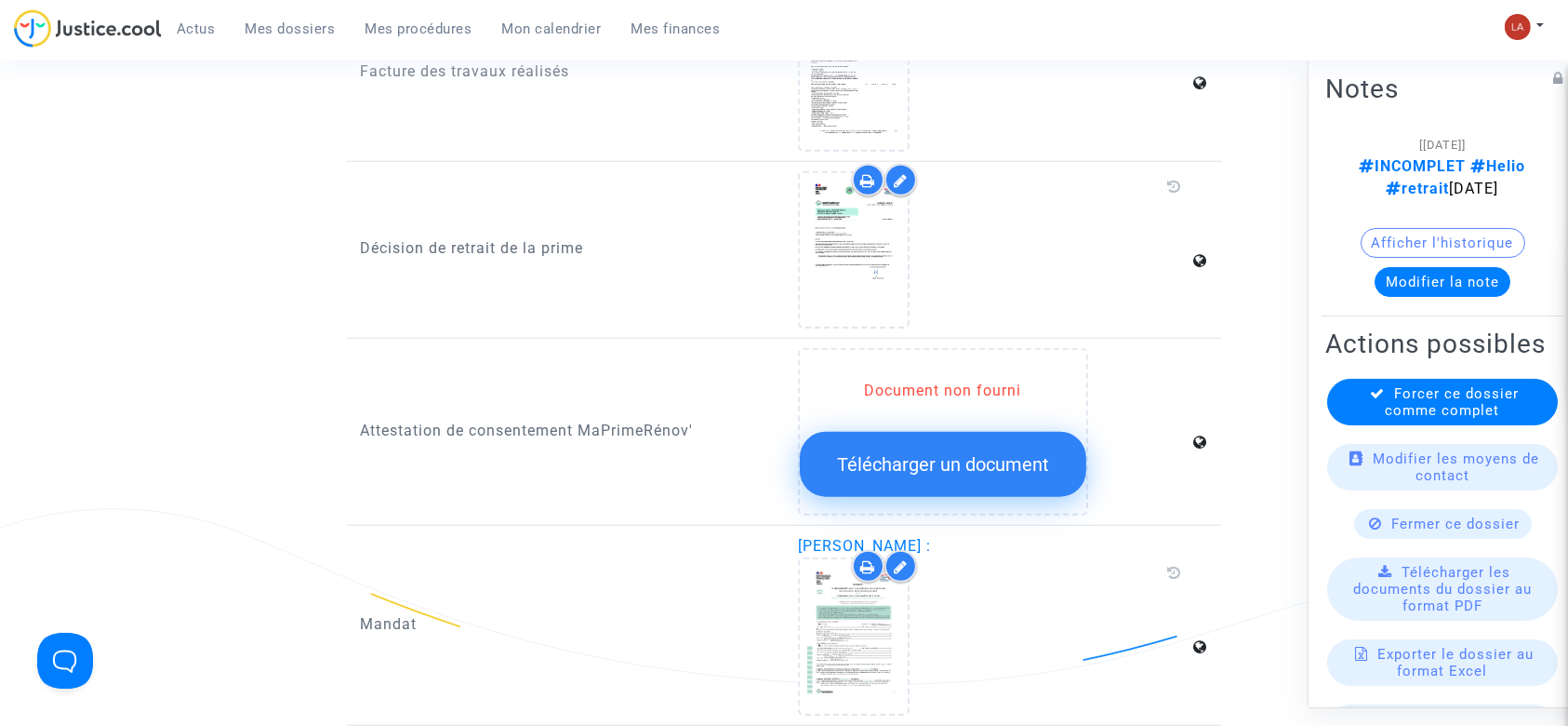
click at [1429, 267] on button "Modifier la note" at bounding box center [1442, 282] width 136 height 30
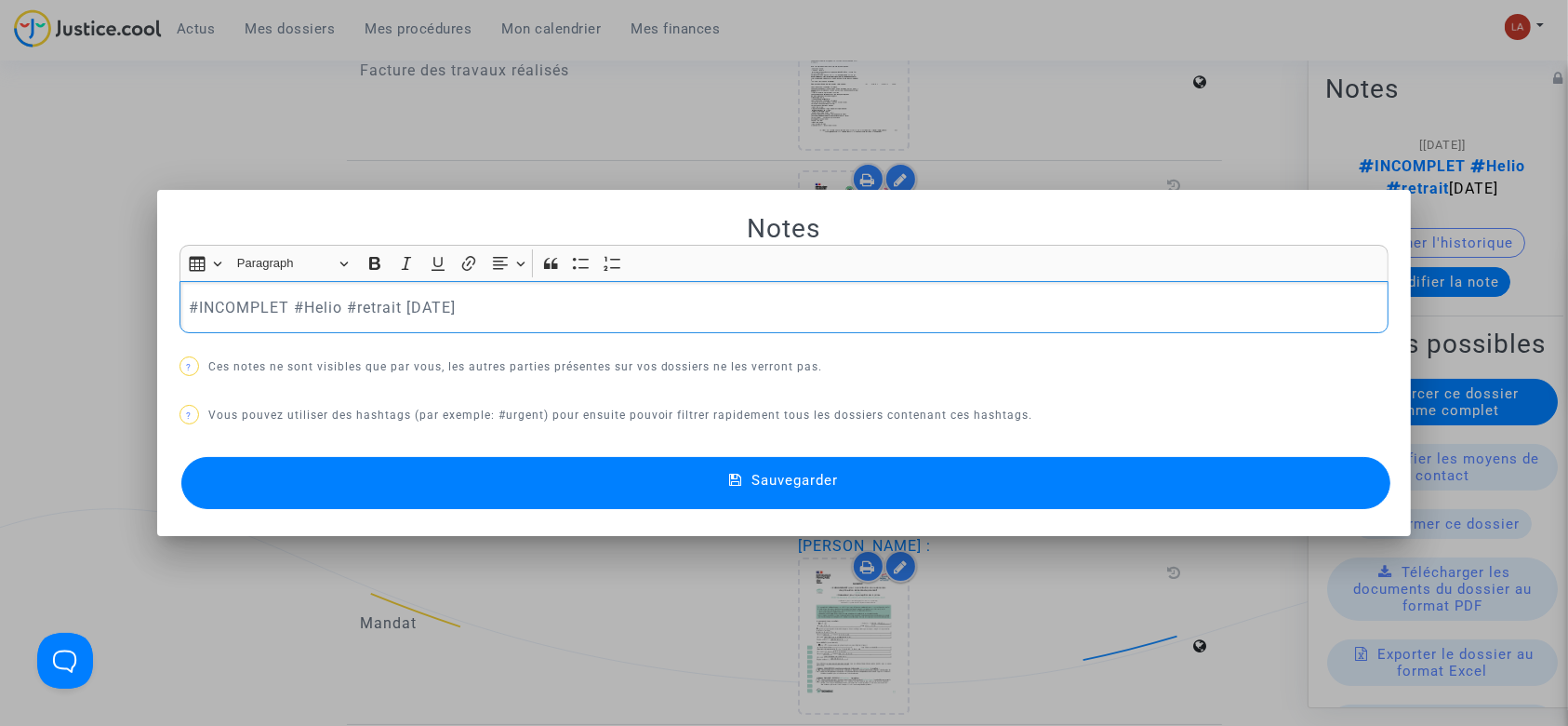
scroll to position [0, 0]
click at [225, 312] on p "#INCOMPLET #Helio #retrait [DATE]" at bounding box center [784, 308] width 1190 height 23
click at [571, 313] on p "#Helio #retrait [DATE]" at bounding box center [784, 308] width 1190 height 23
click at [540, 497] on button "Sauvegarder" at bounding box center [786, 483] width 1210 height 52
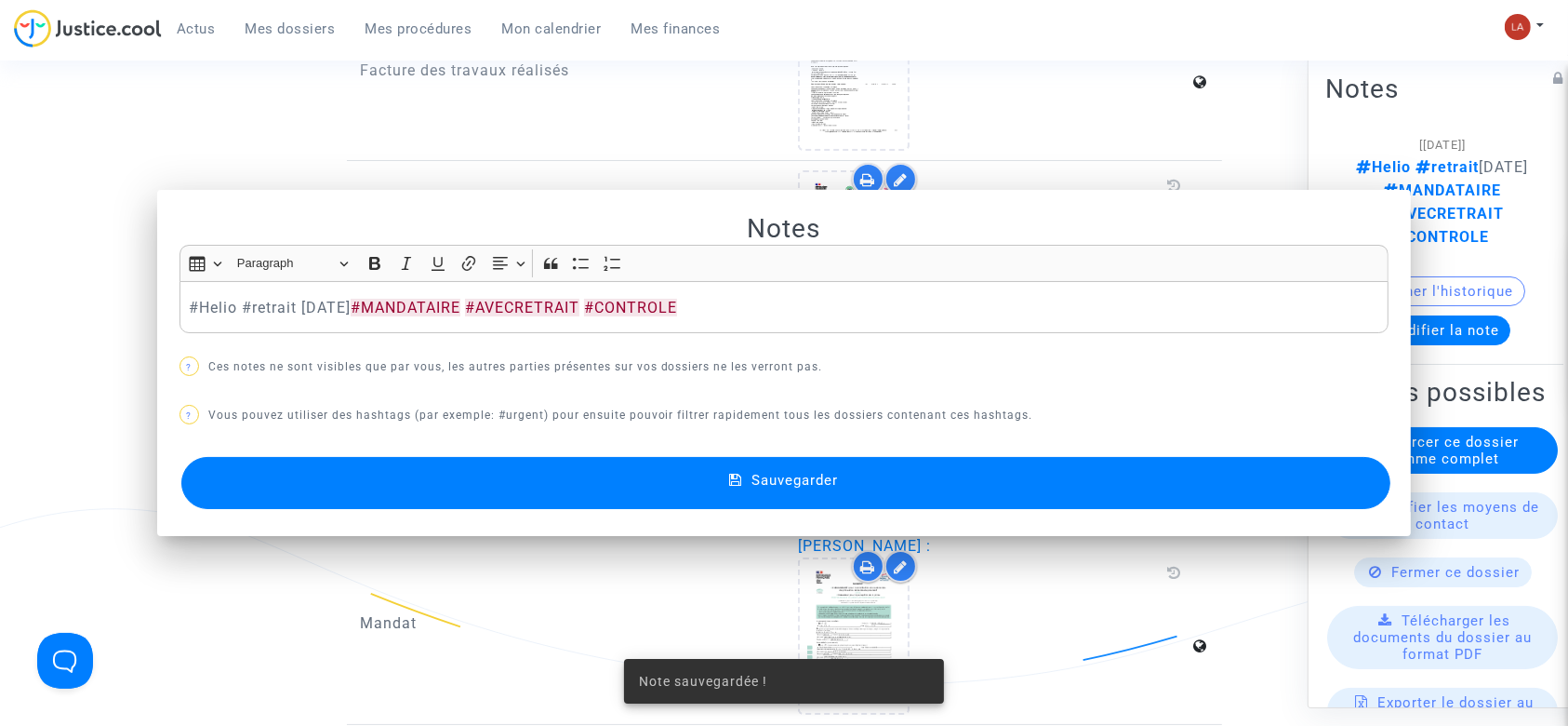
scroll to position [1736, 0]
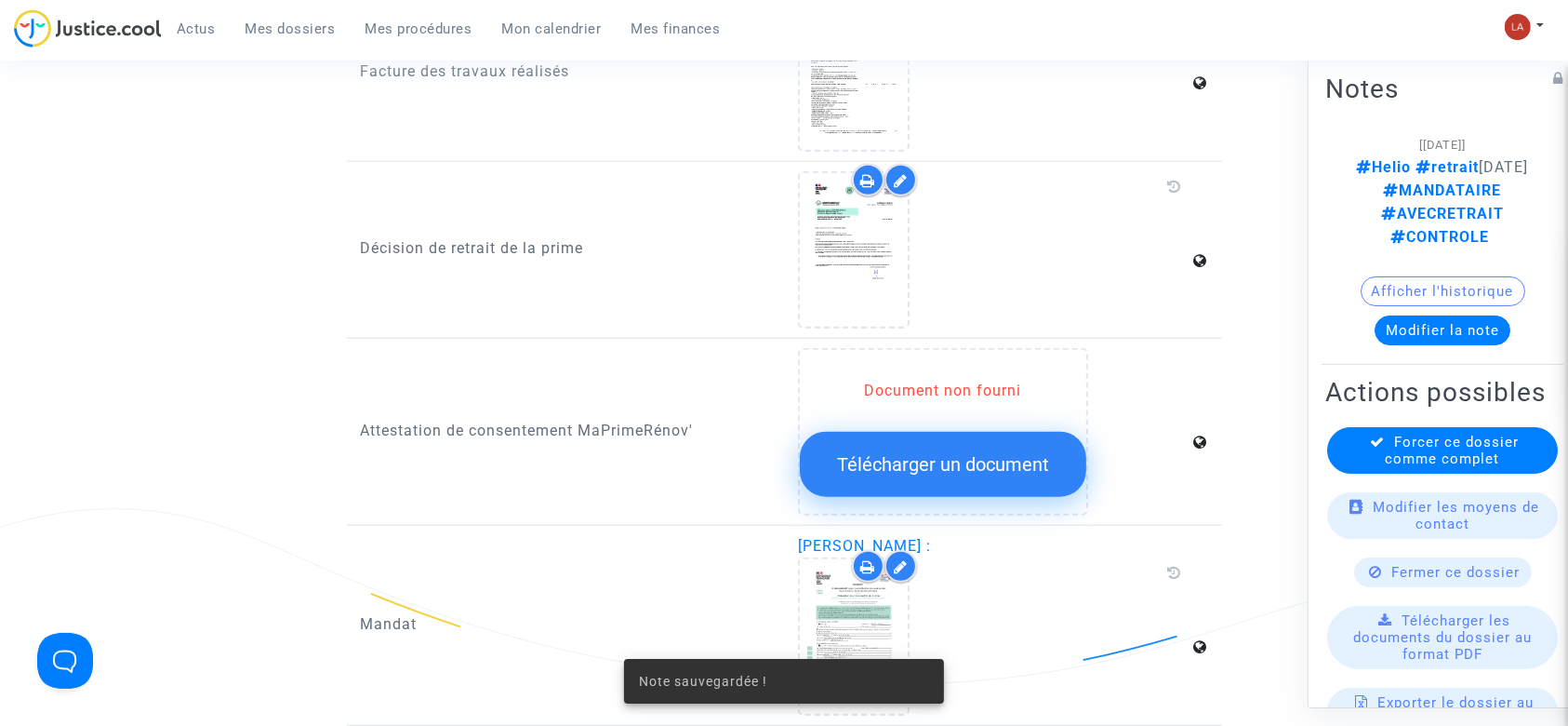
click at [1391, 467] on span "Forcer ce dossier comme complet" at bounding box center [1452, 450] width 134 height 34
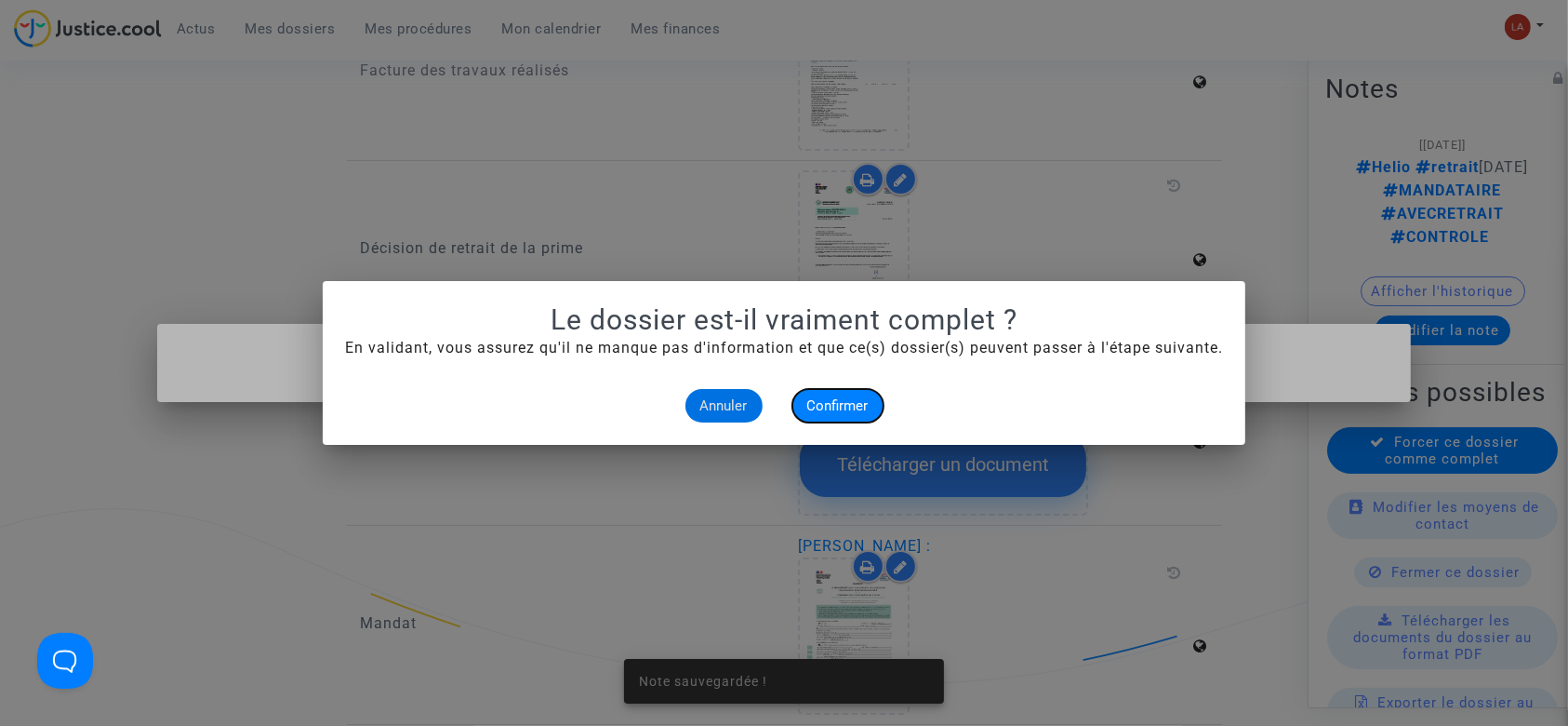
click at [856, 404] on span "Confirmer" at bounding box center [838, 405] width 62 height 16
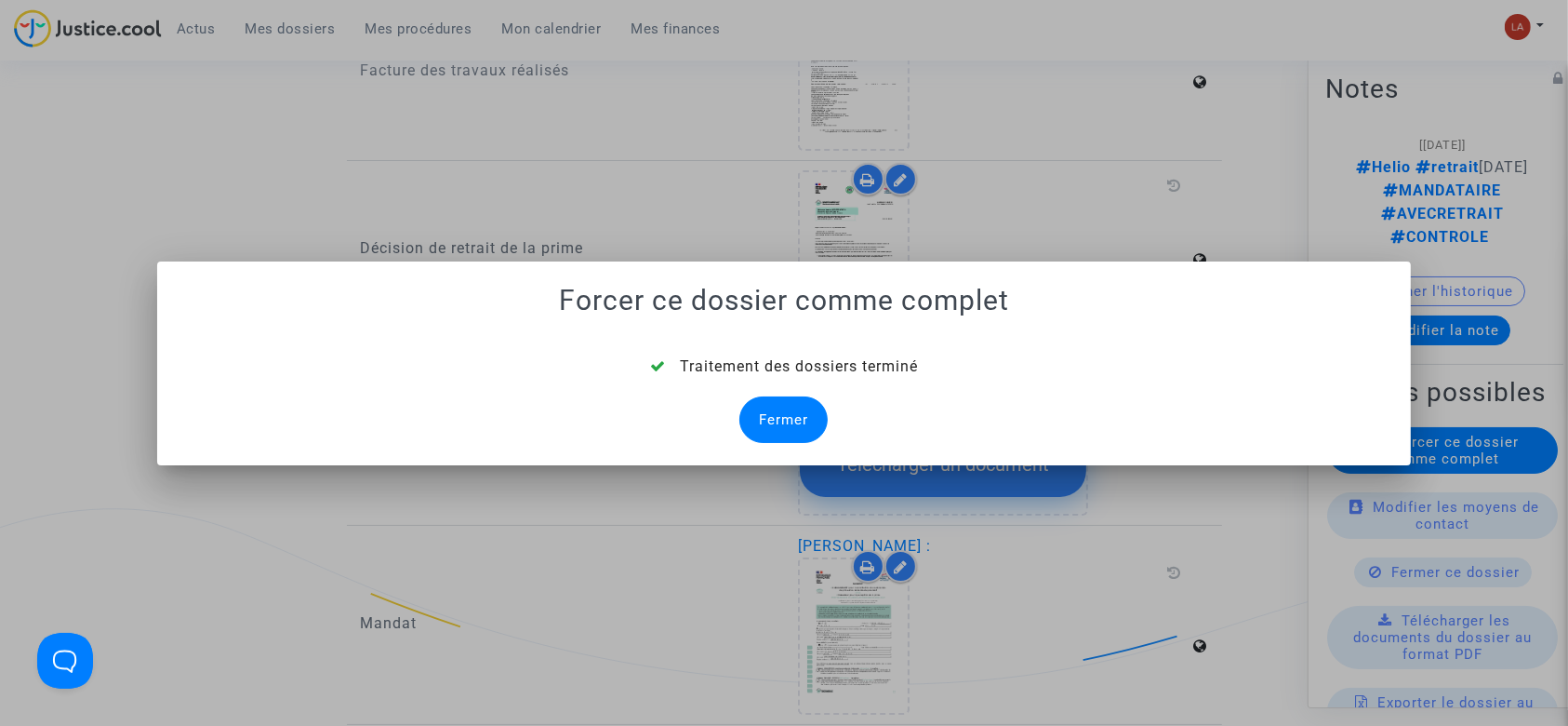
click at [796, 408] on div "Fermer" at bounding box center [784, 419] width 88 height 46
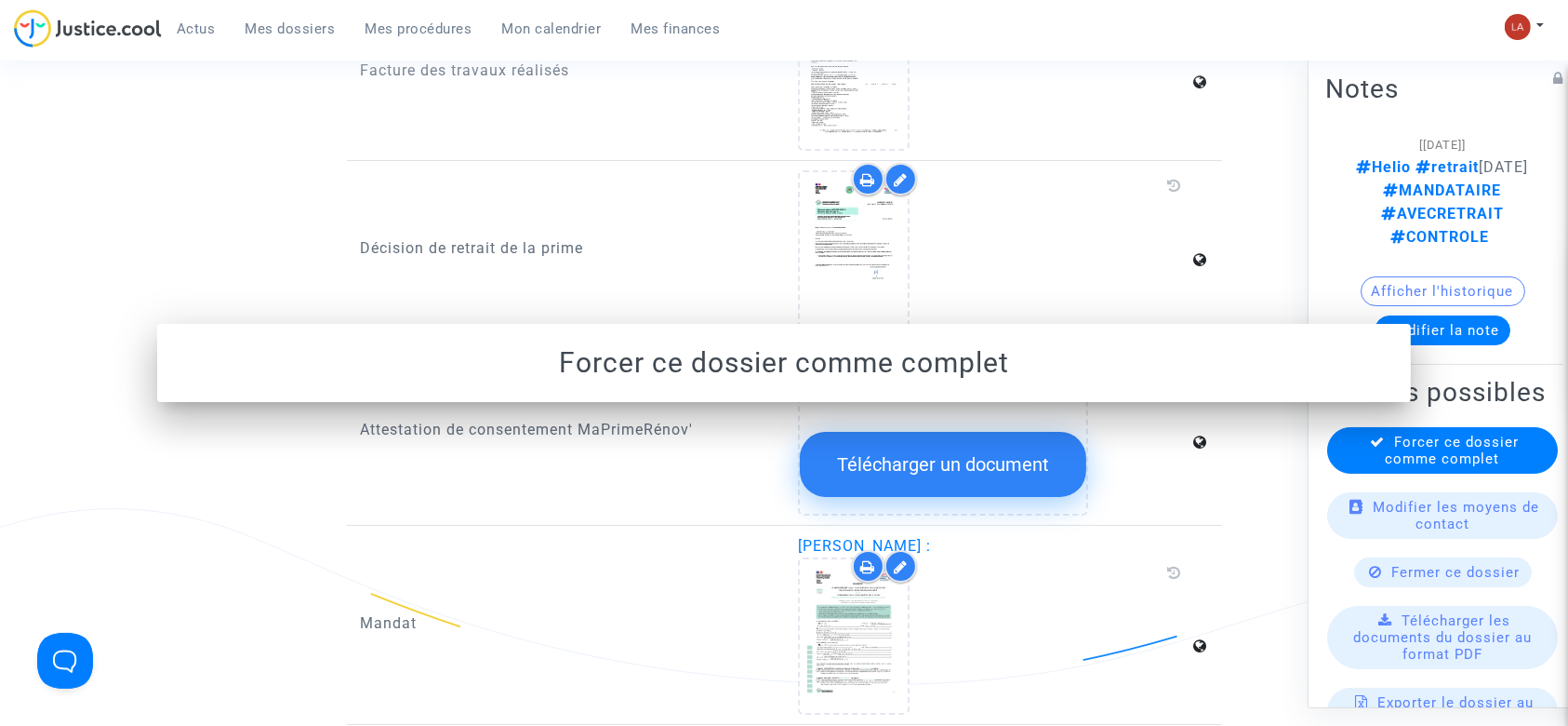
scroll to position [1736, 0]
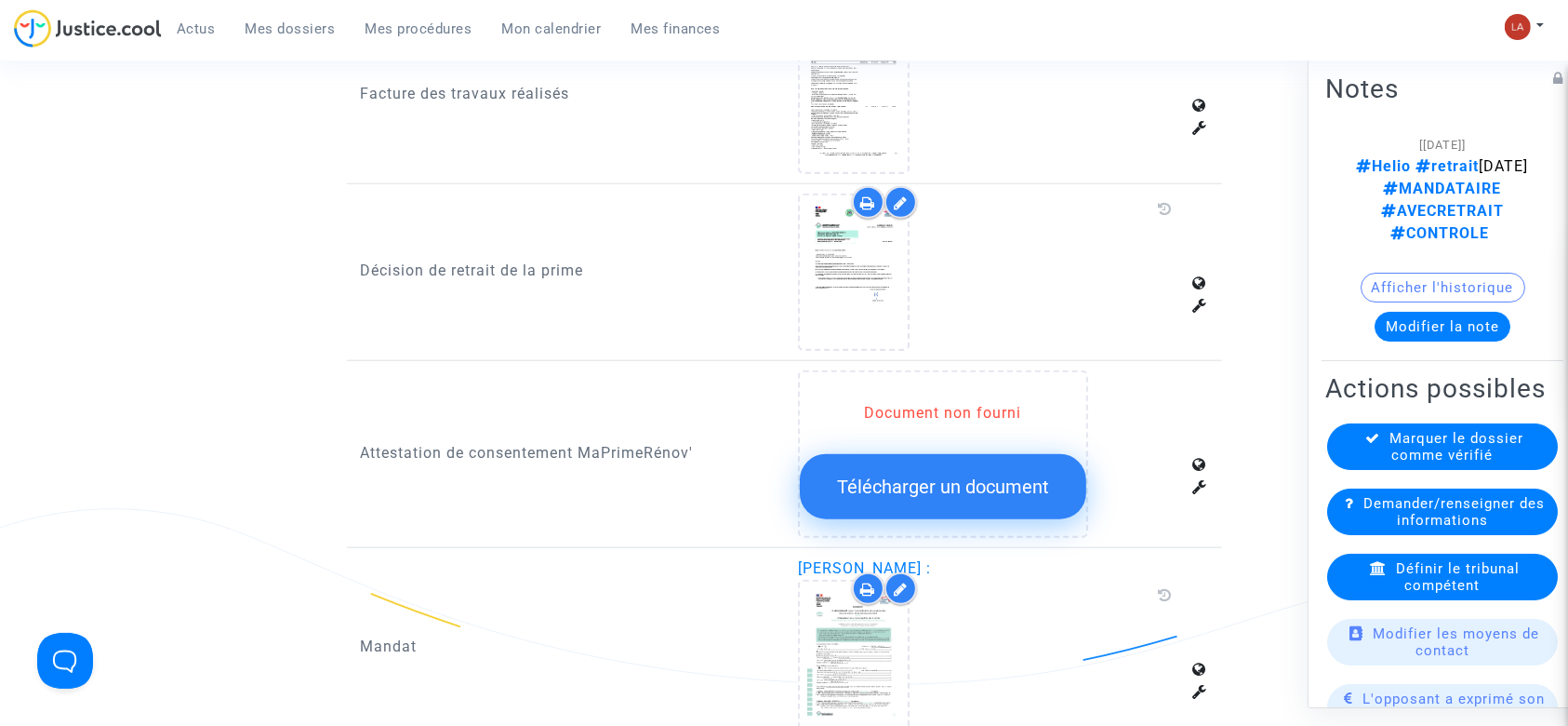
click at [1379, 581] on div "Définir le tribunal compétent" at bounding box center [1442, 577] width 231 height 46
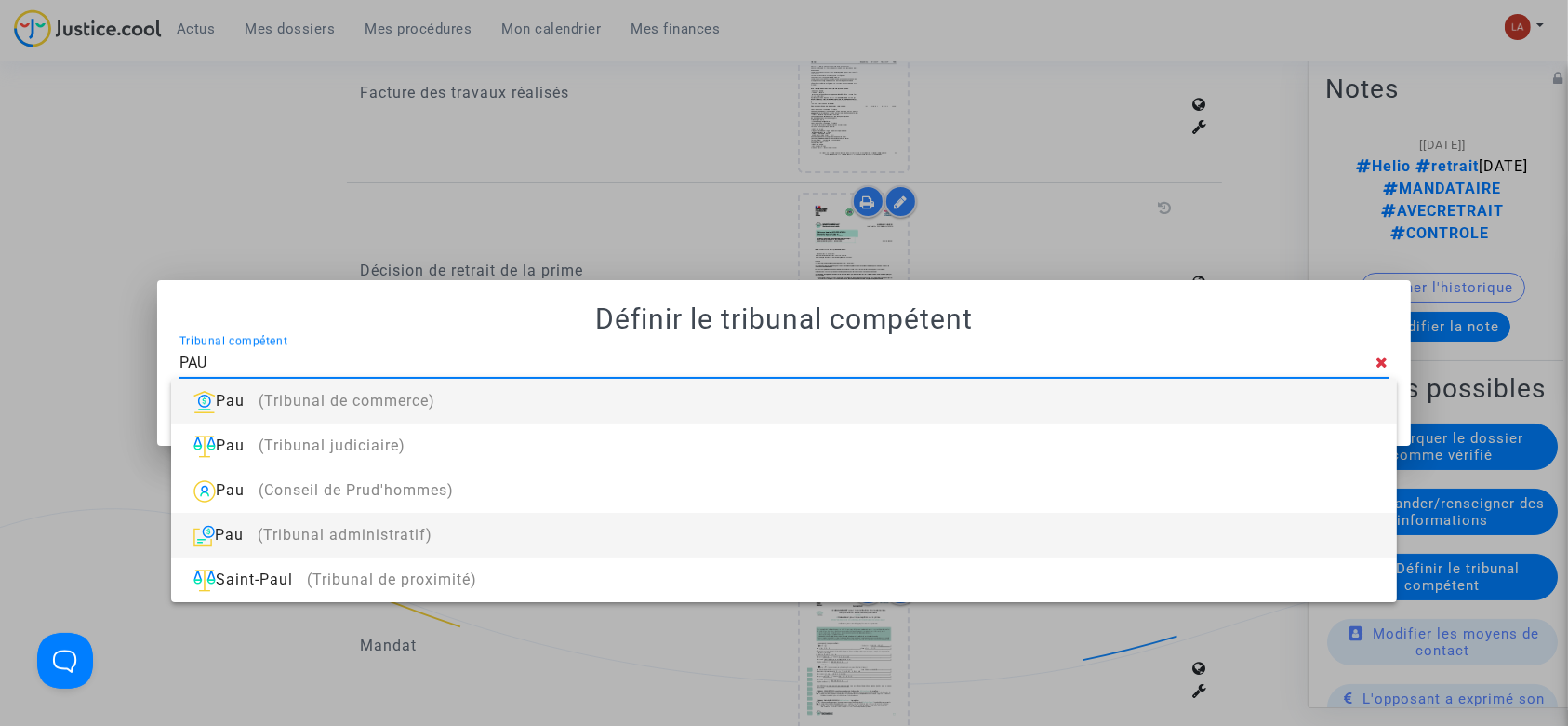
type input "PAU"
click at [565, 517] on div "Pau (Tribunal administratif)" at bounding box center [783, 535] width 1195 height 44
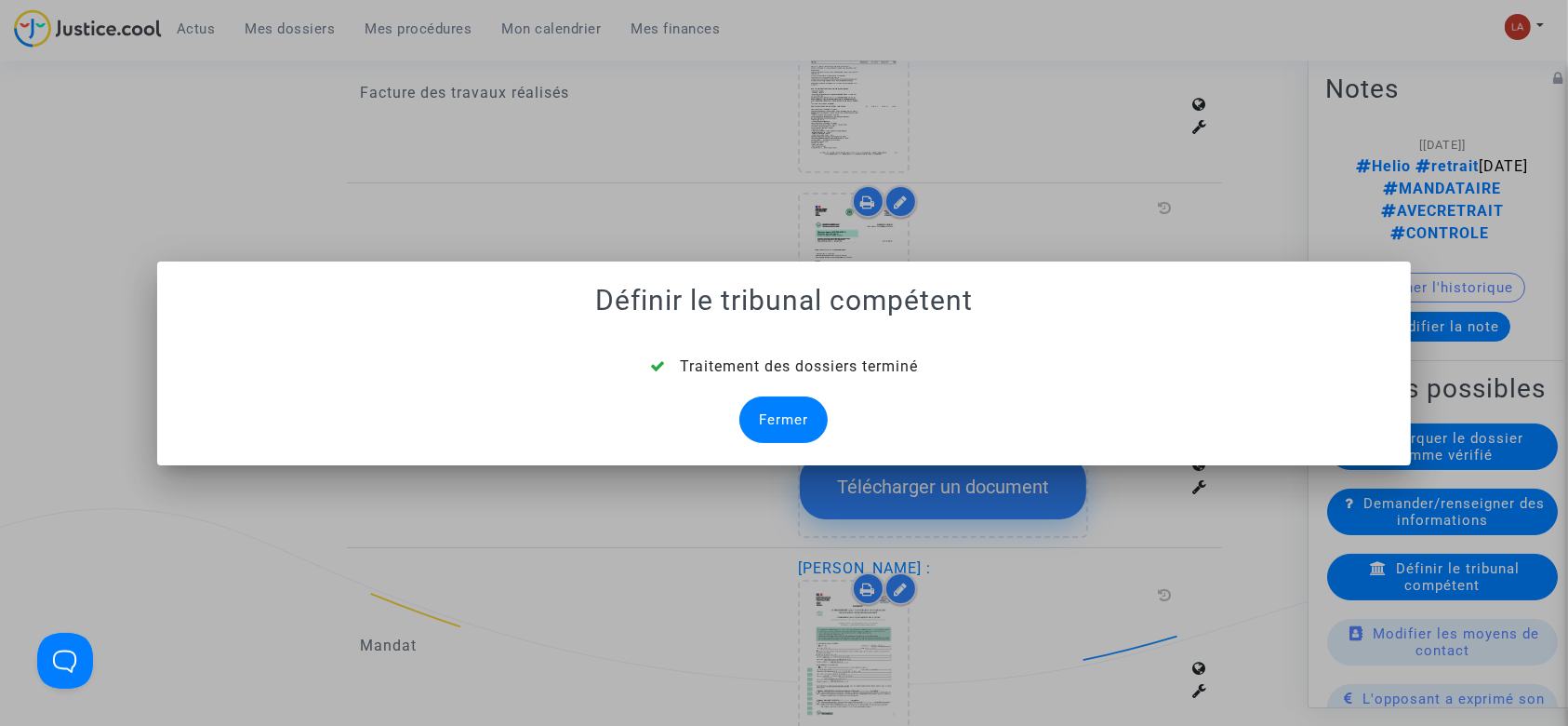
click at [786, 409] on div "Fermer" at bounding box center [784, 419] width 88 height 46
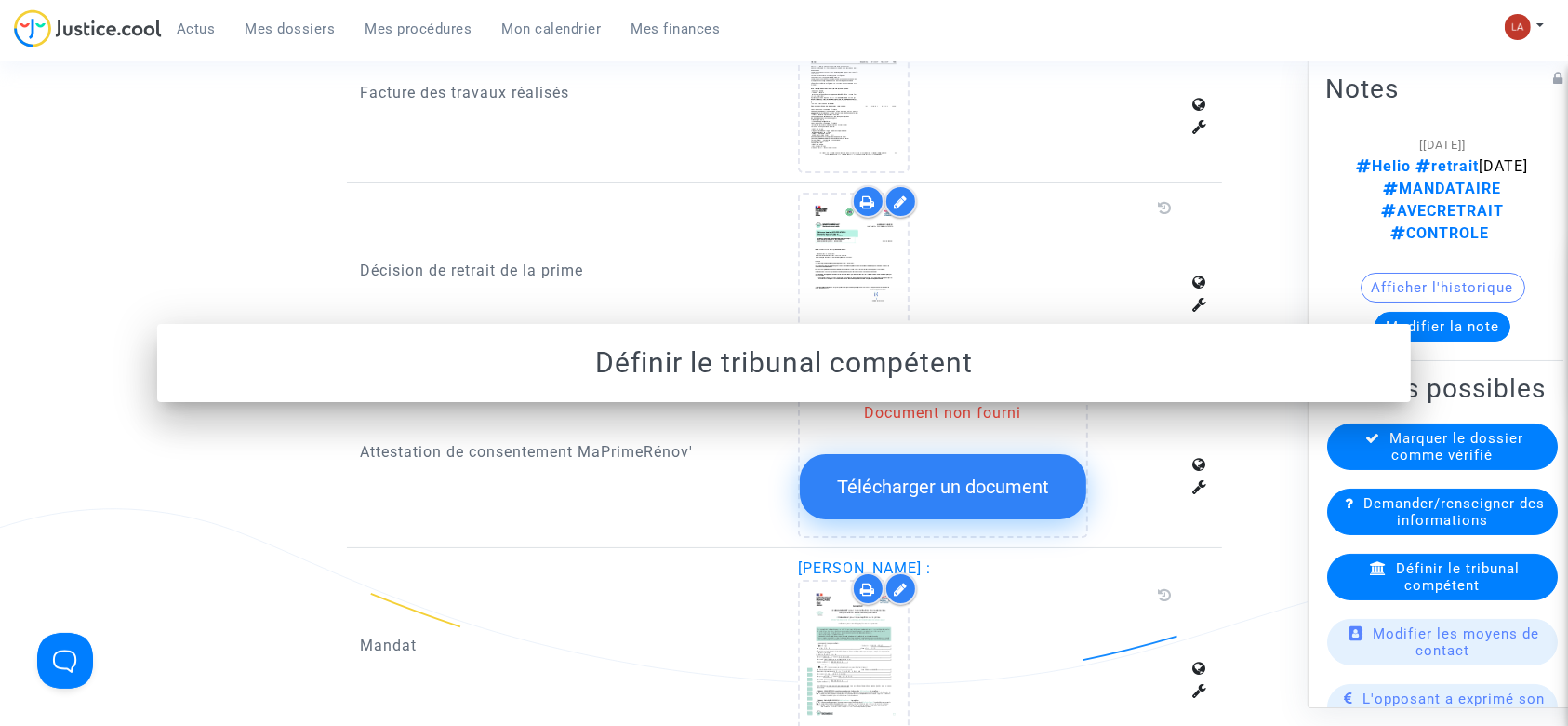
scroll to position [1736, 0]
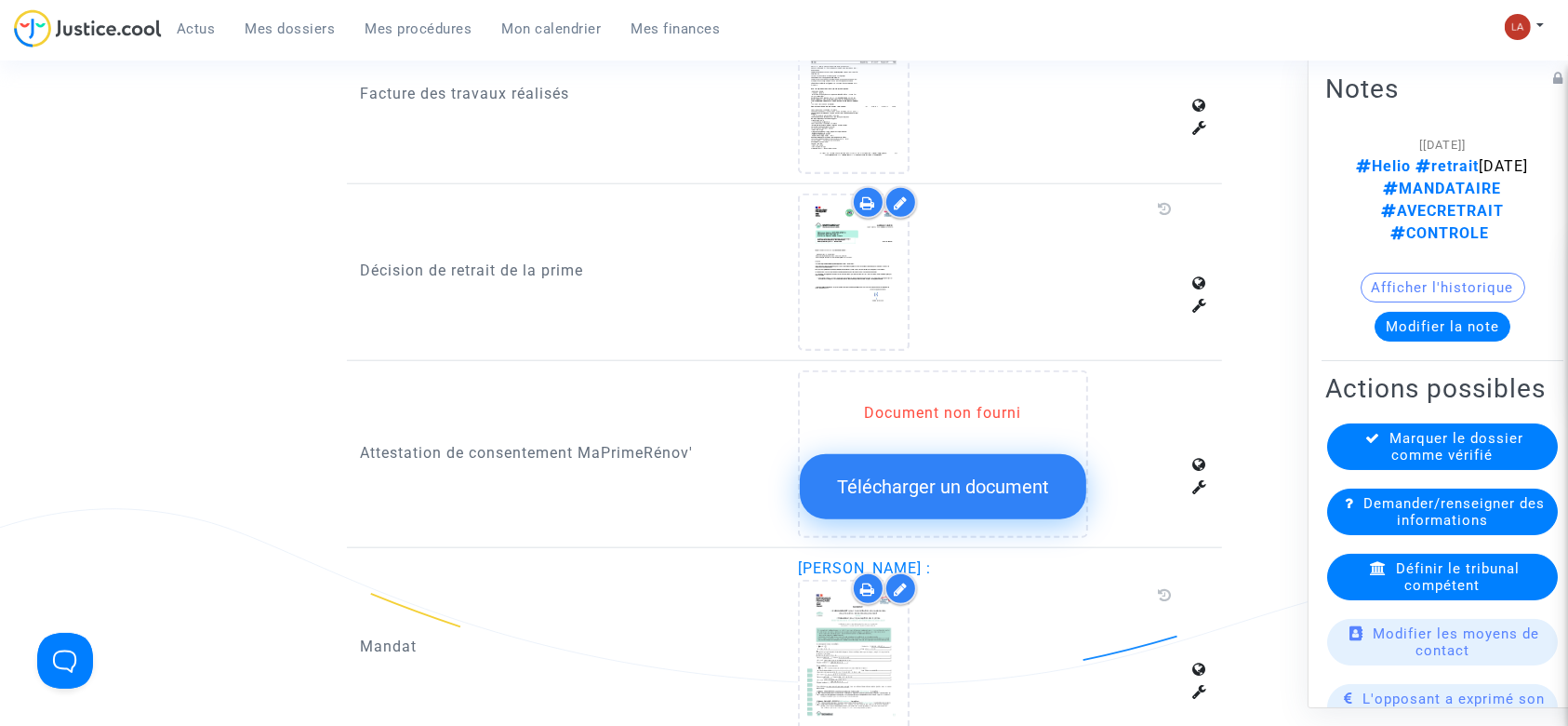
click at [1522, 441] on div "Marquer le dossier comme vérifié" at bounding box center [1442, 446] width 231 height 46
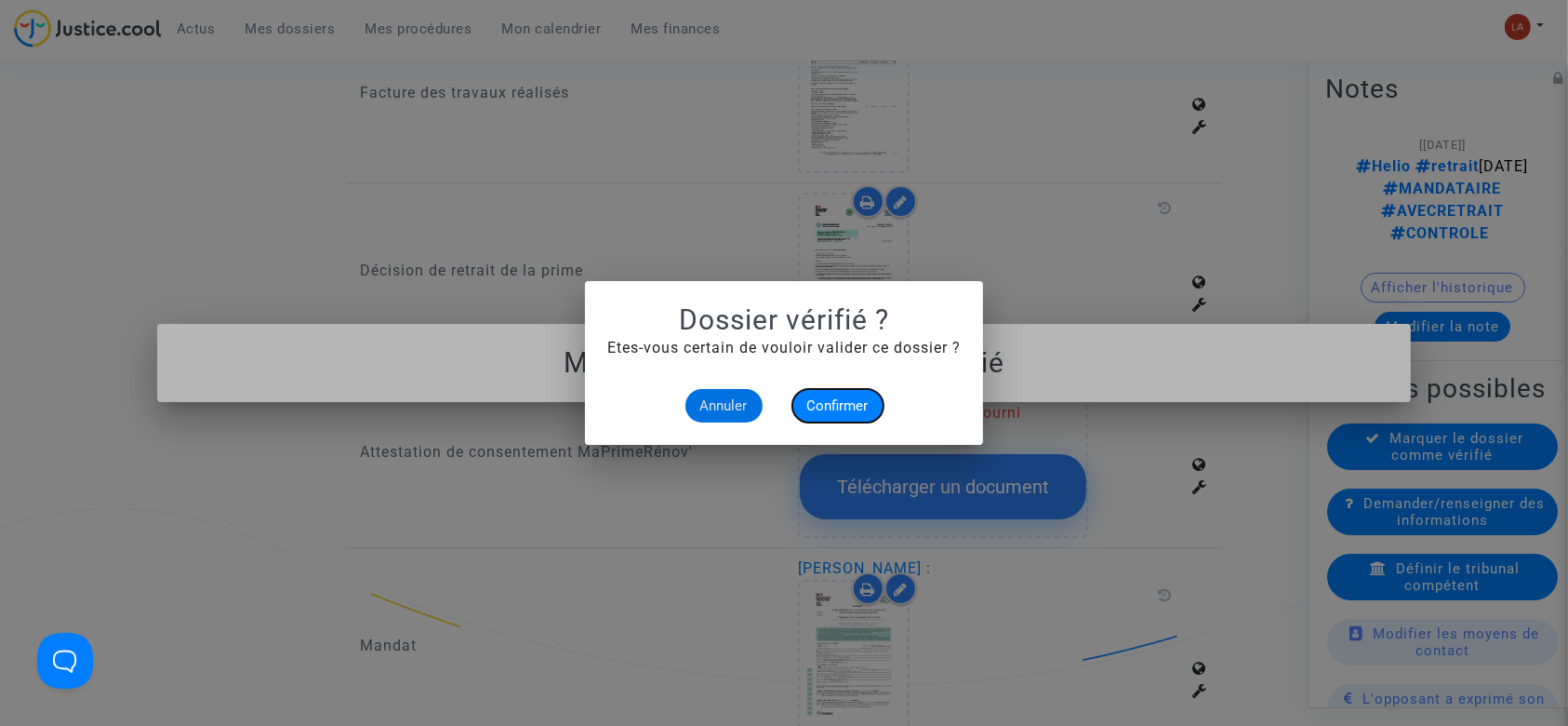
click at [829, 420] on button "Confirmer" at bounding box center [837, 405] width 91 height 34
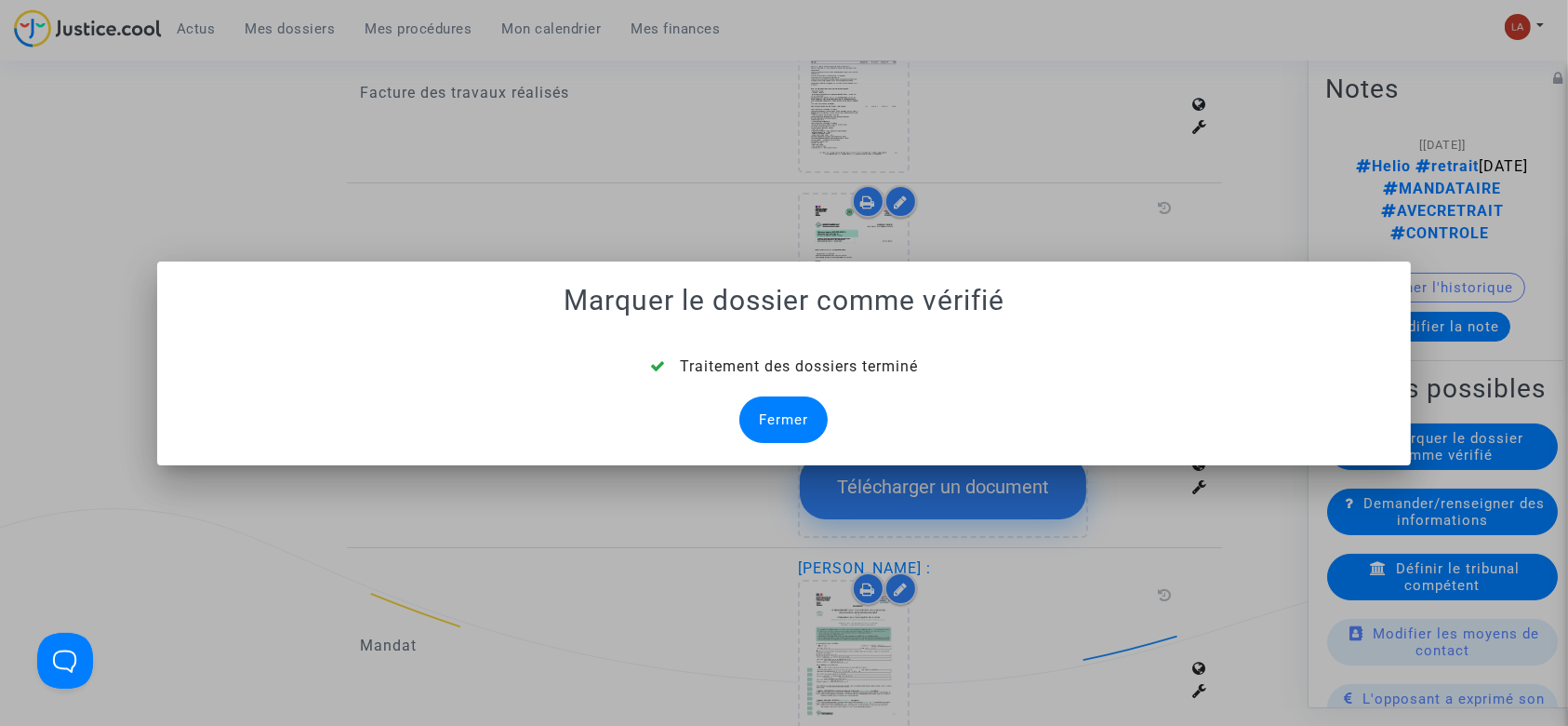
click at [801, 414] on div "Fermer" at bounding box center [784, 419] width 88 height 46
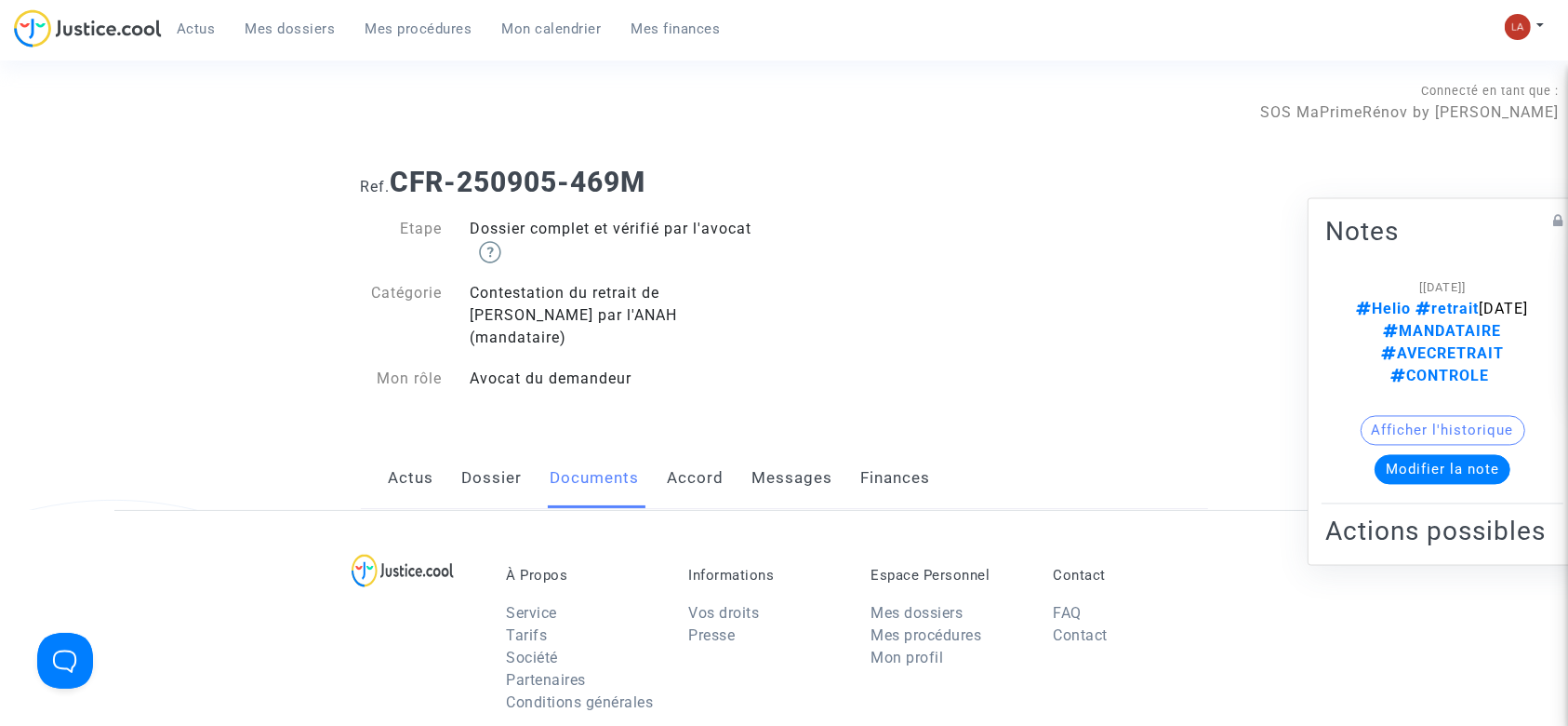
scroll to position [1736, 0]
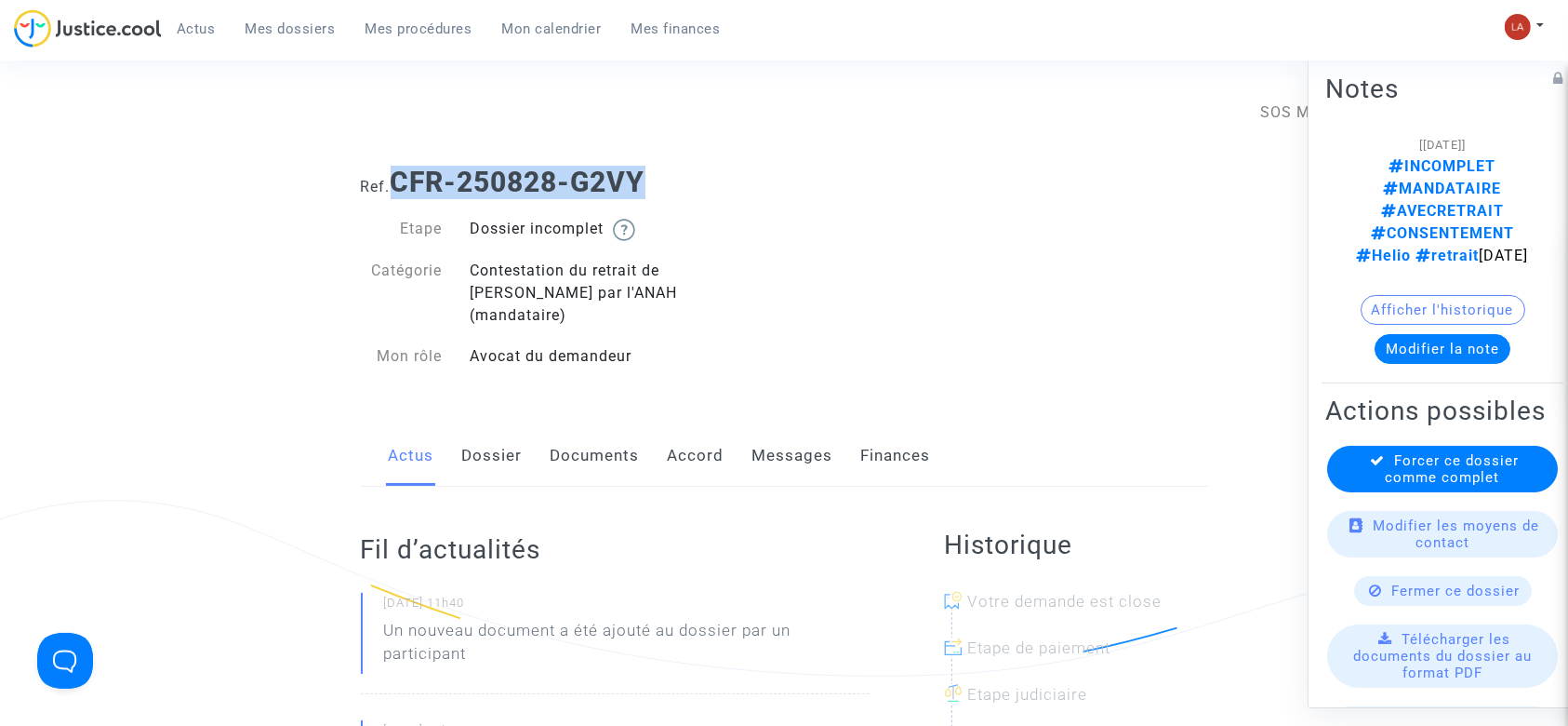
drag, startPoint x: 398, startPoint y: 169, endPoint x: 677, endPoint y: 175, distance: 279.1
click at [677, 175] on h1 "Ref. CFR-250828-G2VY" at bounding box center [784, 182] width 847 height 34
click at [595, 433] on link "Documents" at bounding box center [595, 456] width 89 height 62
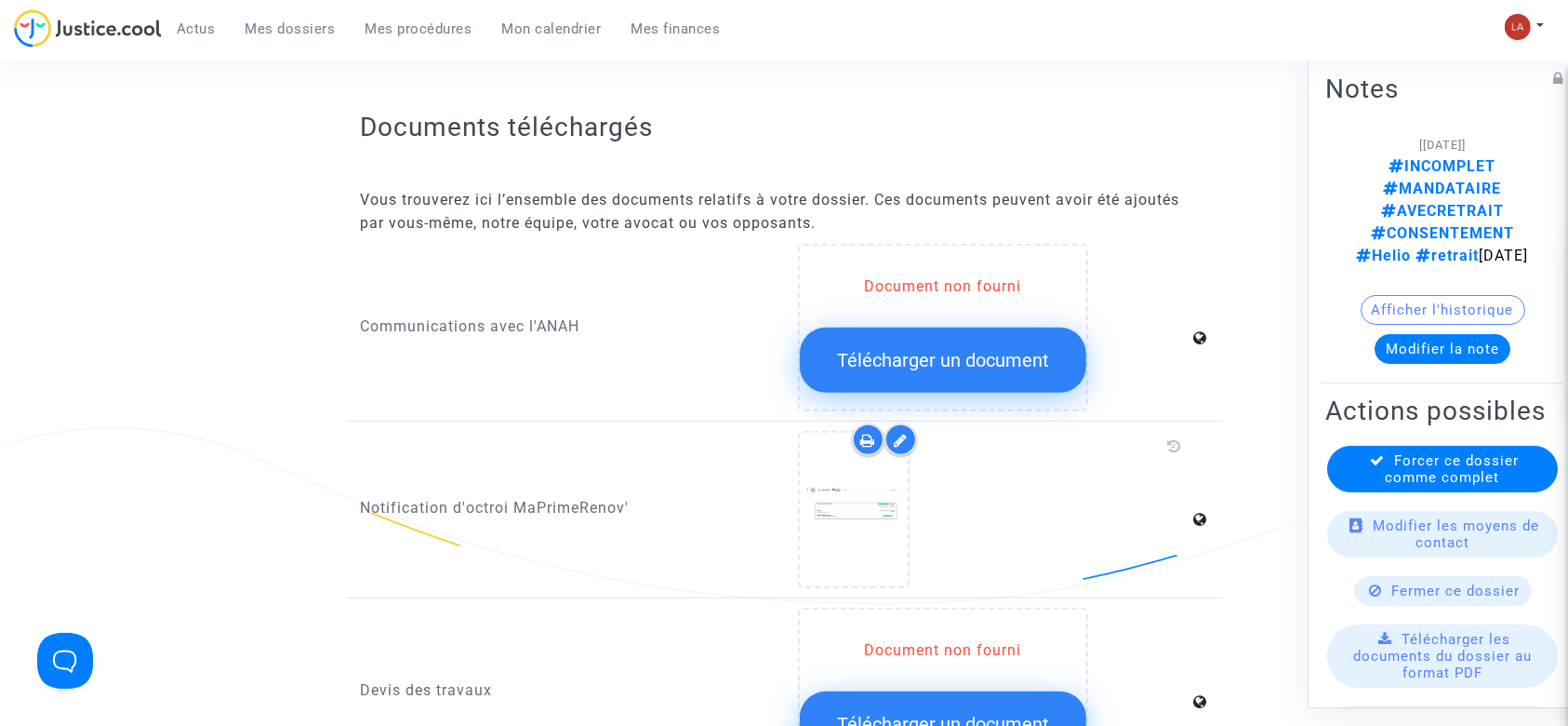
scroll to position [1364, 0]
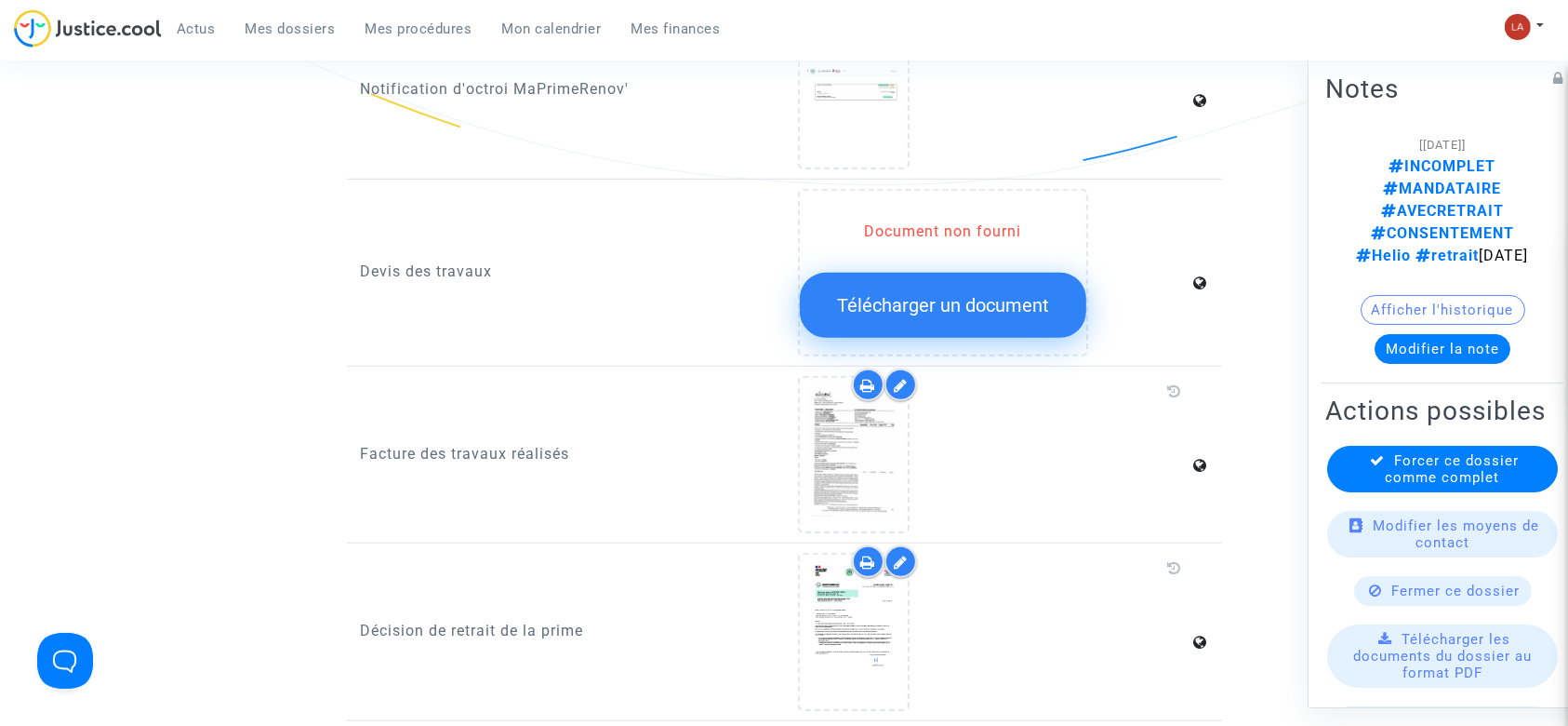
click at [899, 378] on icon at bounding box center [901, 385] width 14 height 14
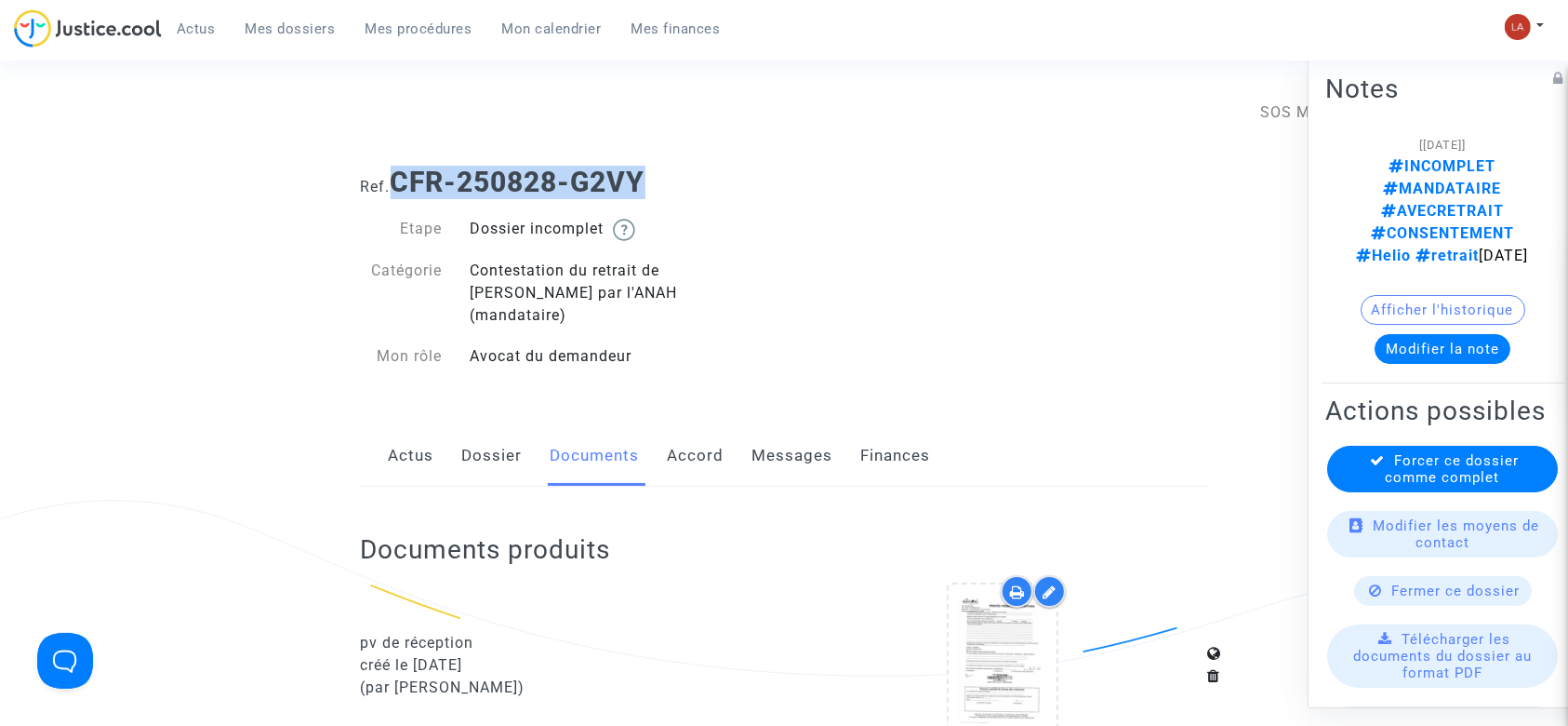
scroll to position [372, 0]
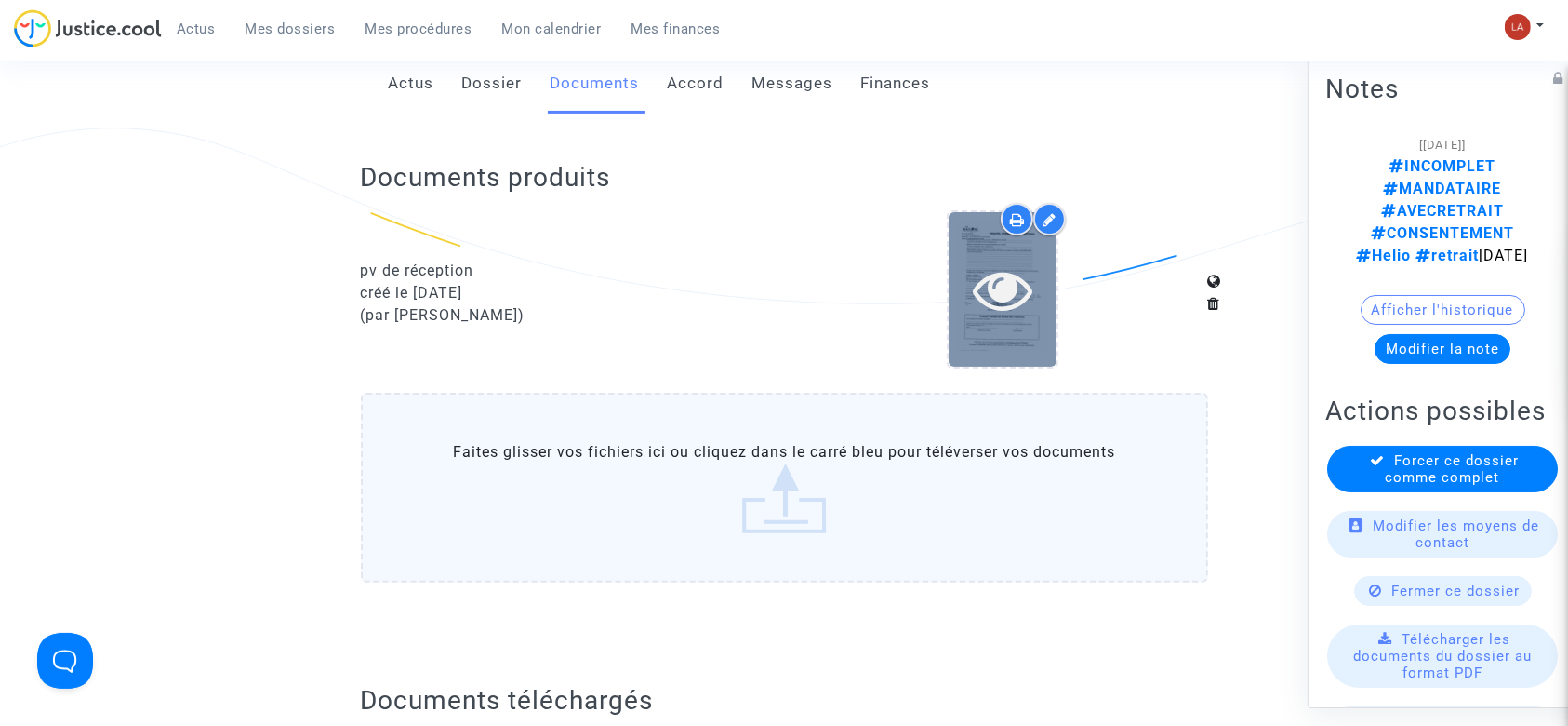
click at [997, 296] on div at bounding box center [1003, 289] width 108 height 154
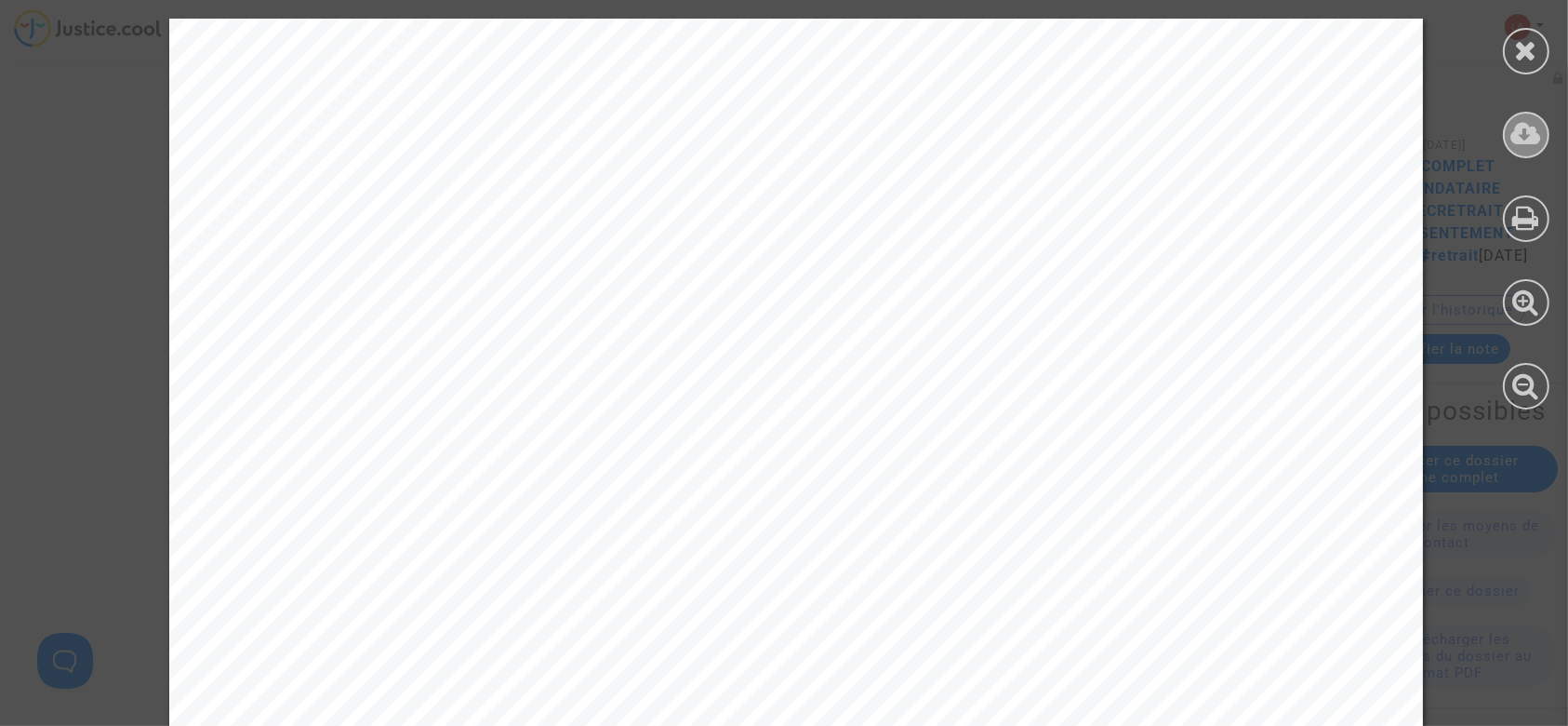
click at [1518, 129] on icon at bounding box center [1527, 134] width 31 height 28
drag, startPoint x: 1525, startPoint y: 47, endPoint x: 1489, endPoint y: 49, distance: 36.1
click at [1525, 47] on icon at bounding box center [1527, 50] width 23 height 28
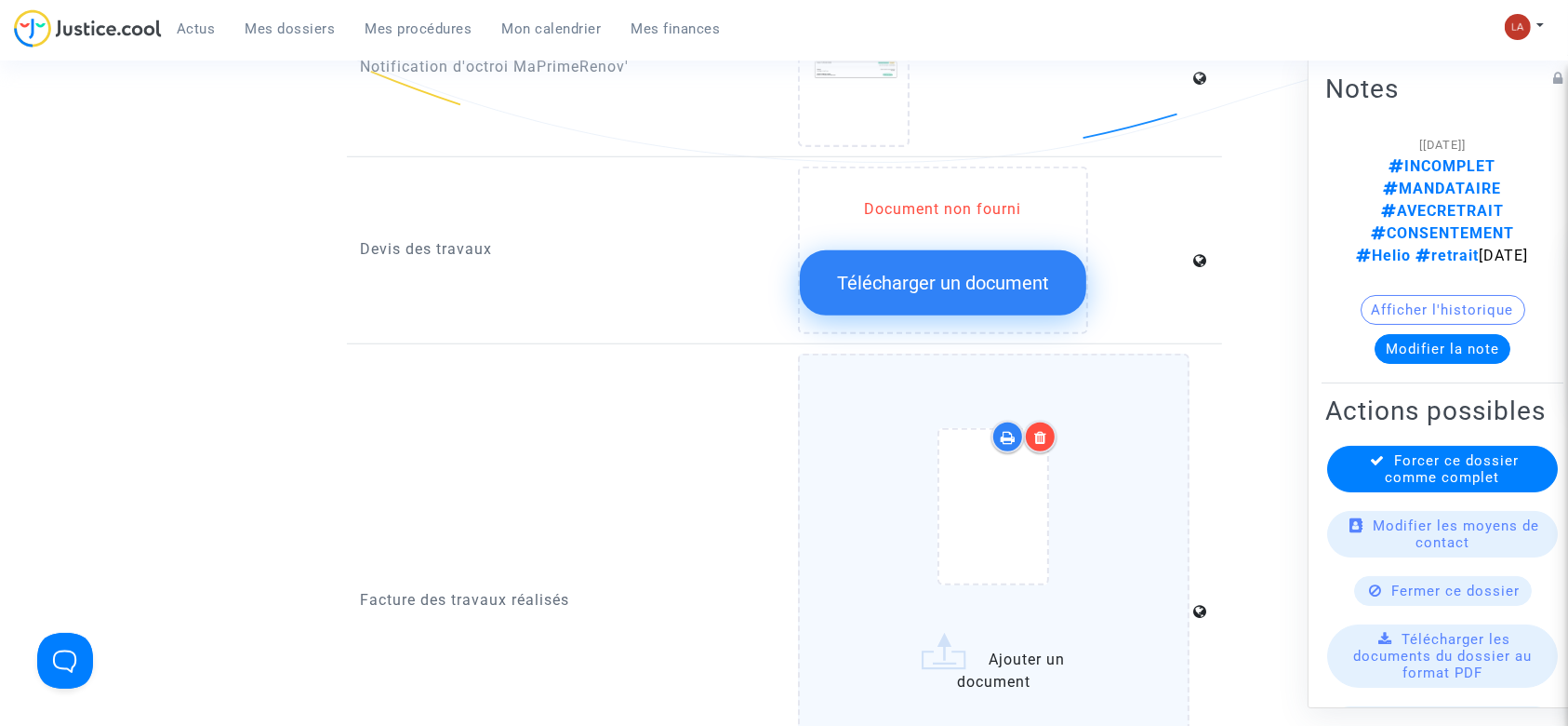
scroll to position [1489, 0]
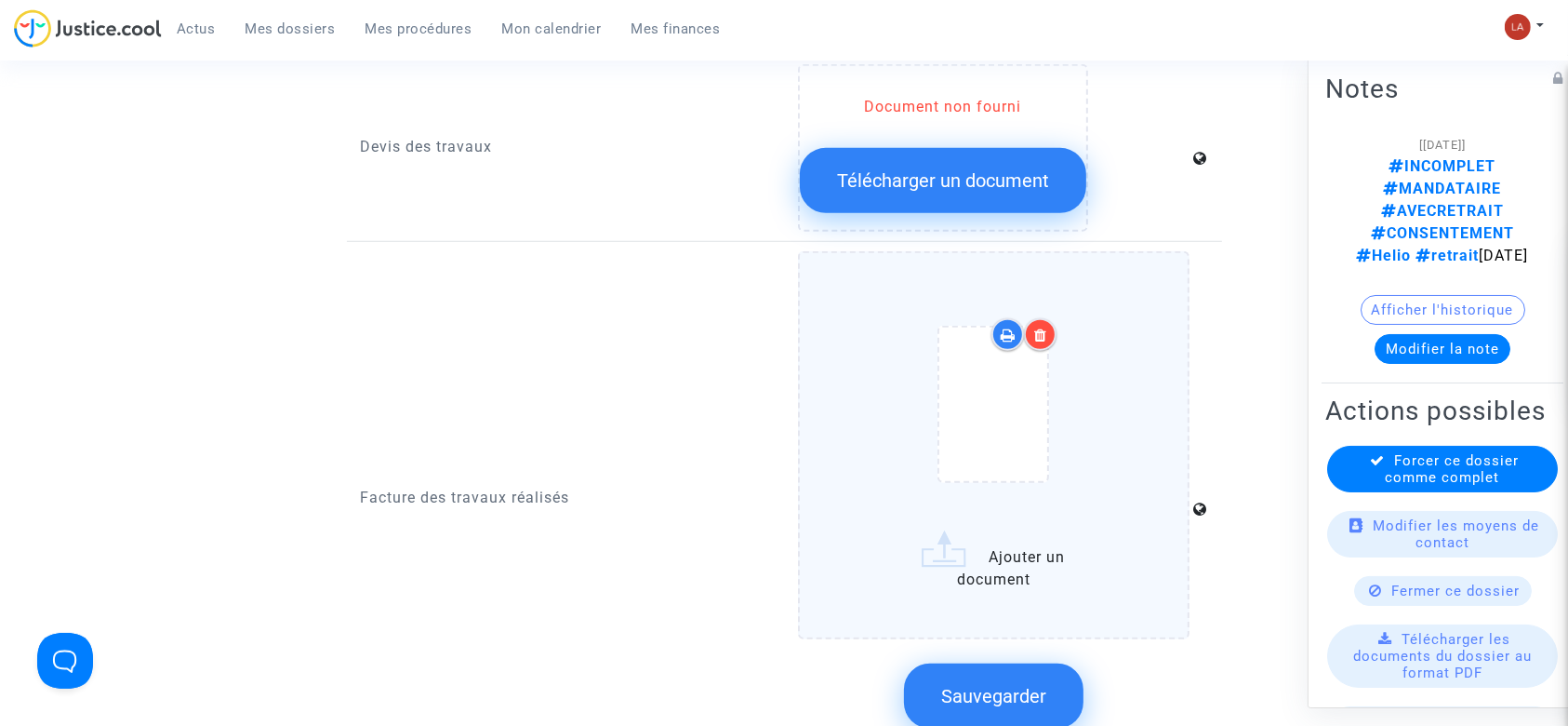
click at [1101, 395] on div at bounding box center [994, 408] width 313 height 216
click at [0, 0] on input "Ajouter un document" at bounding box center [0, 0] width 0 height 0
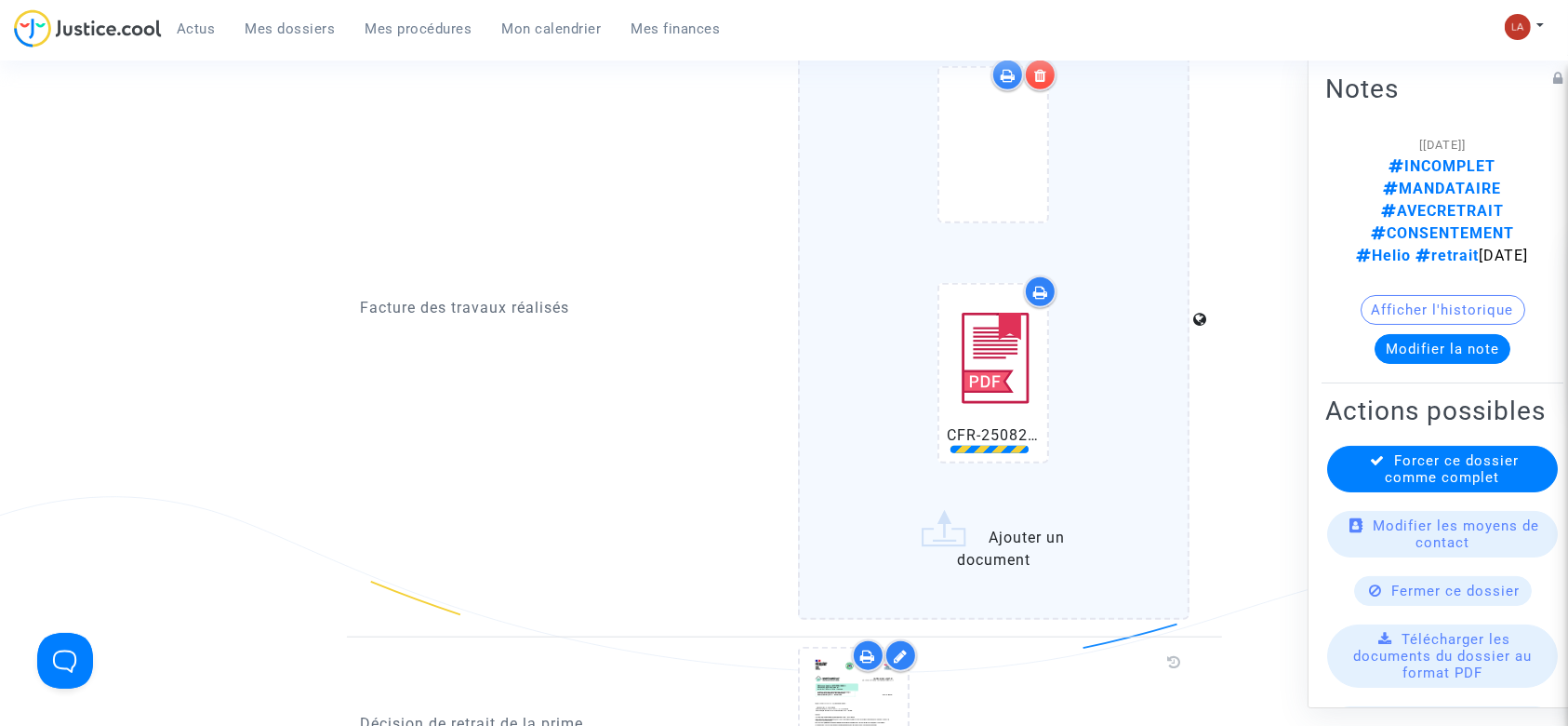
scroll to position [1984, 0]
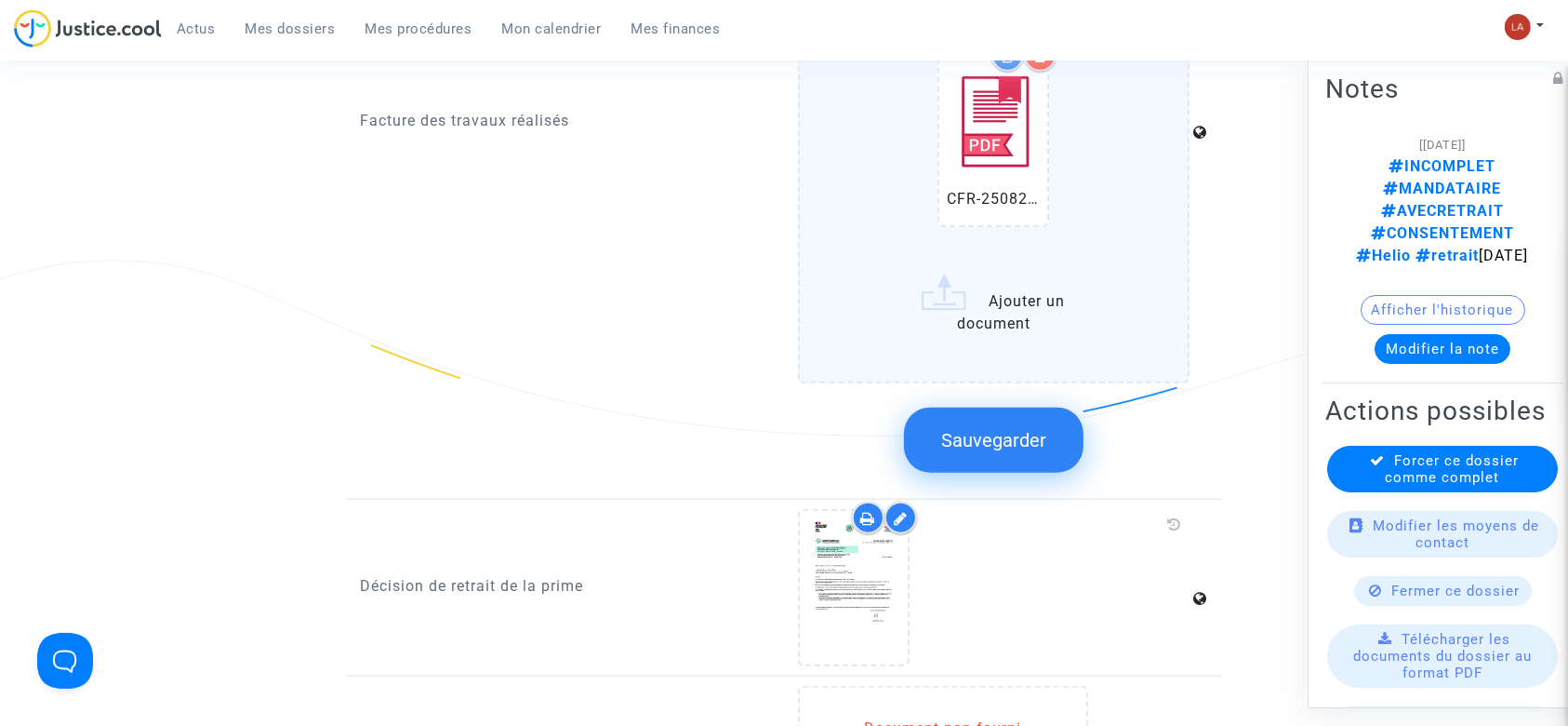
click at [1012, 429] on span "Sauvegarder" at bounding box center [993, 439] width 105 height 22
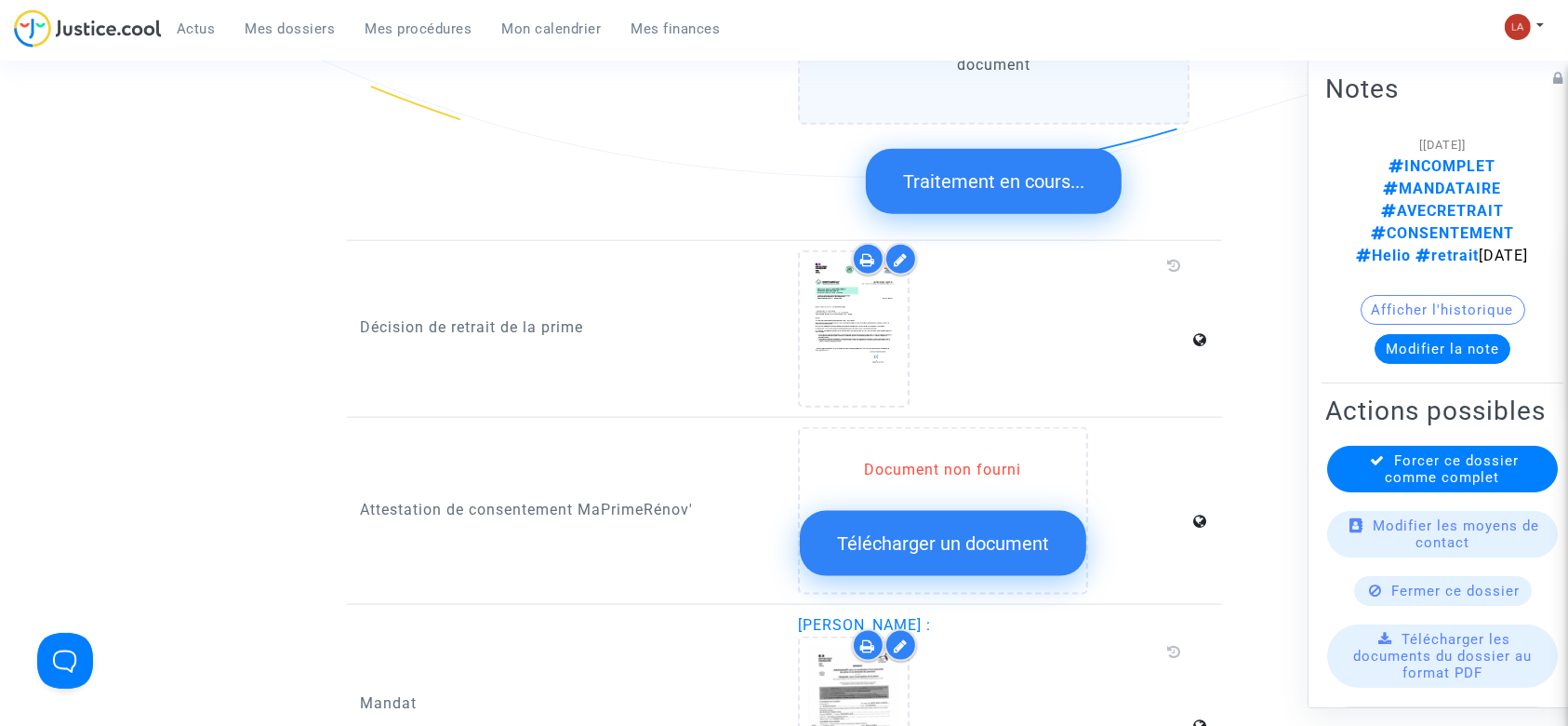
scroll to position [2356, 0]
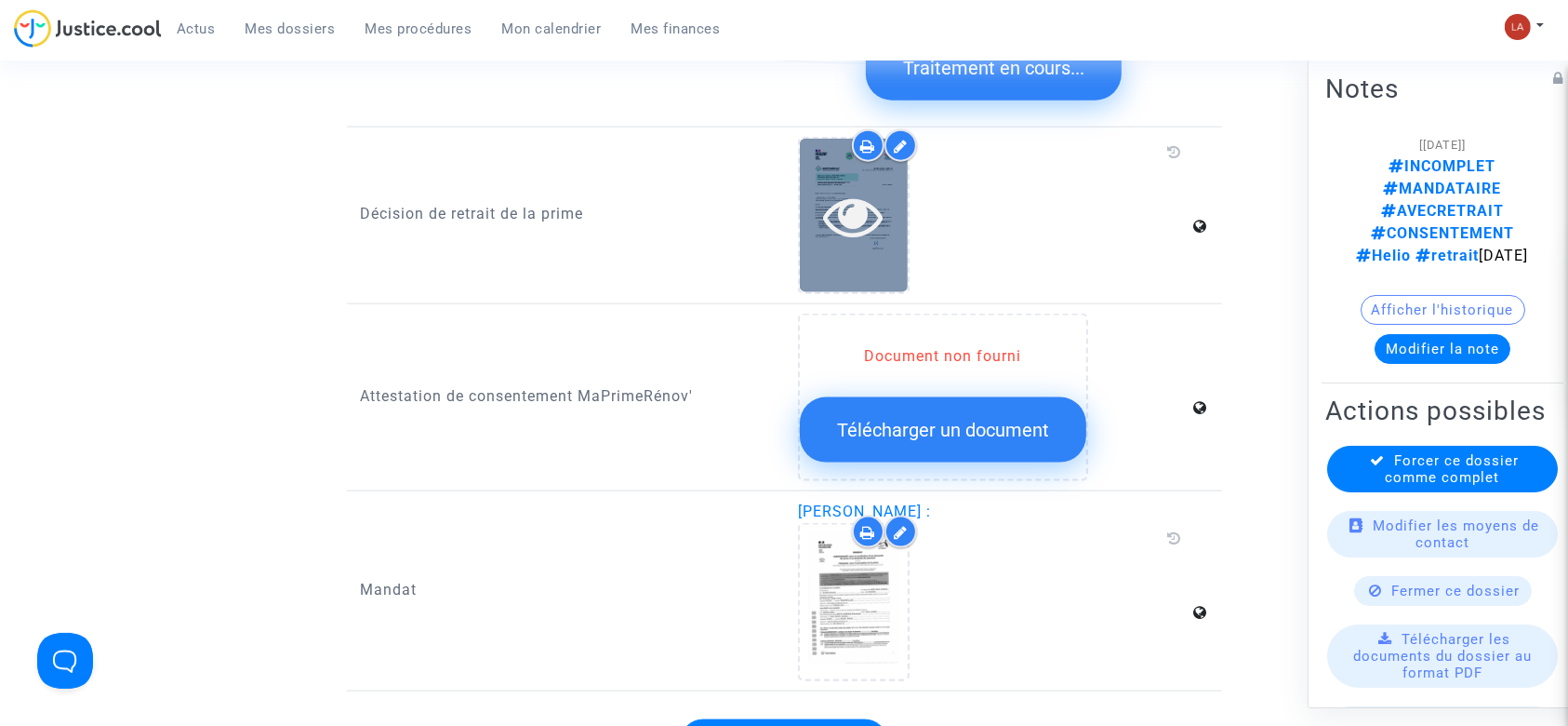
click at [839, 186] on icon at bounding box center [854, 215] width 61 height 60
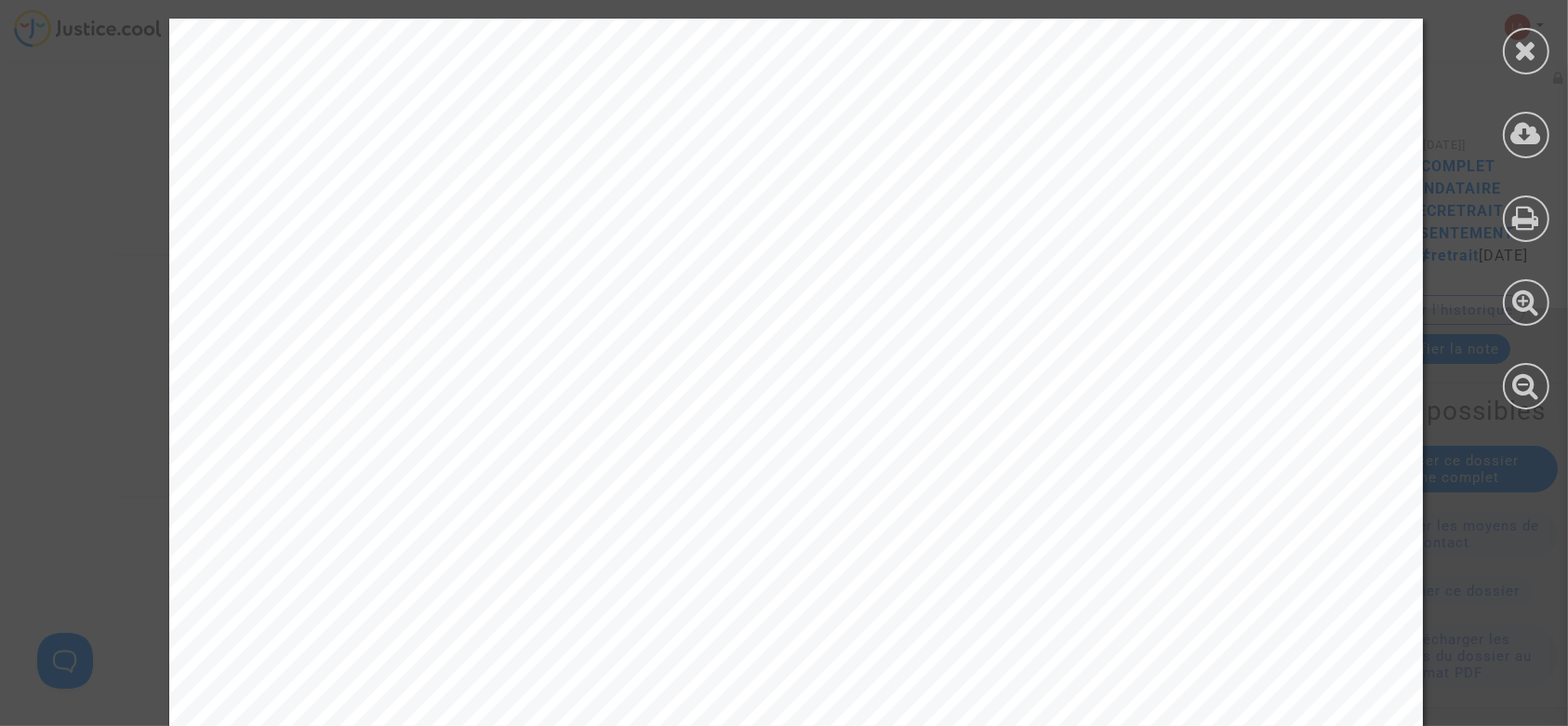
scroll to position [372, 0]
click at [1504, 40] on div at bounding box center [1526, 213] width 84 height 428
click at [1522, 38] on icon at bounding box center [1527, 50] width 23 height 28
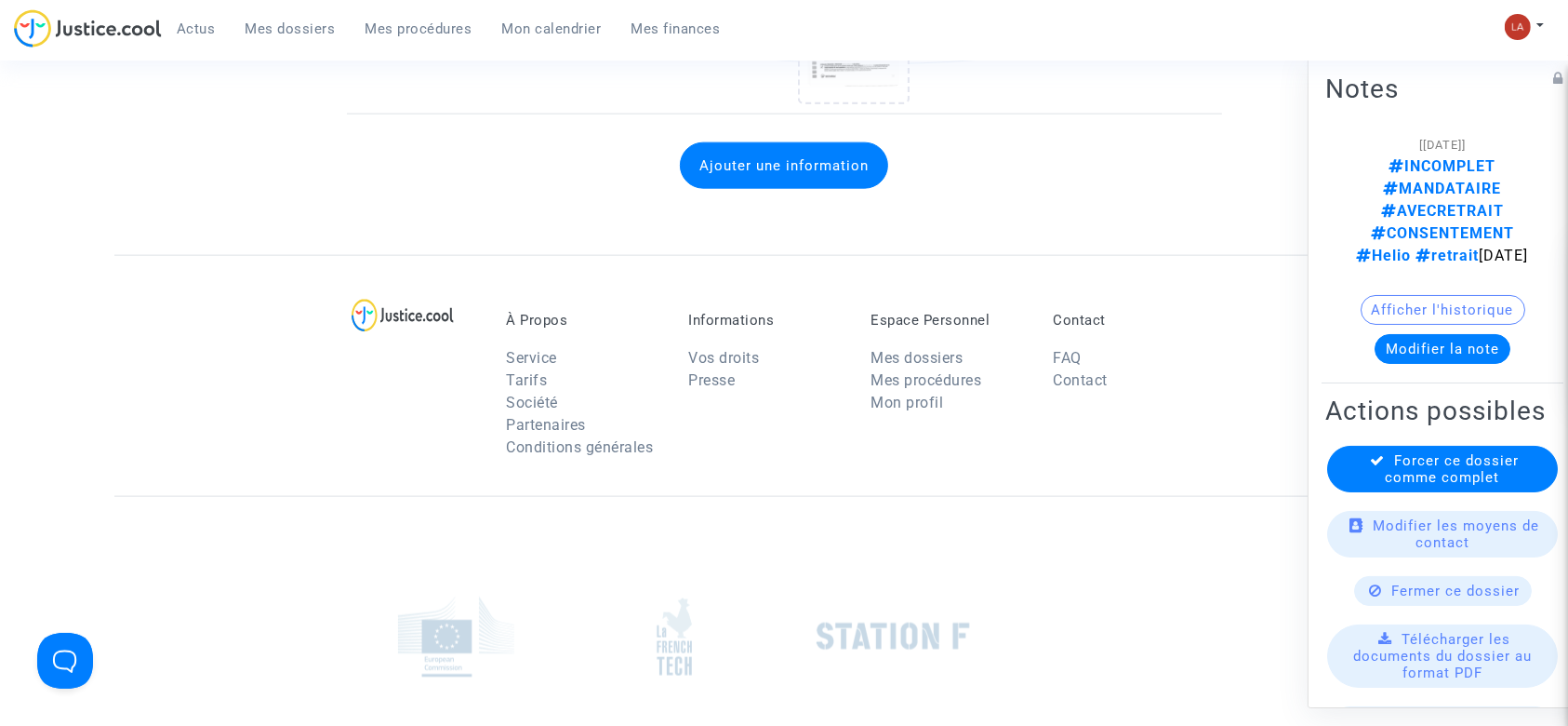
click at [1418, 334] on button "Modifier la note" at bounding box center [1442, 348] width 136 height 30
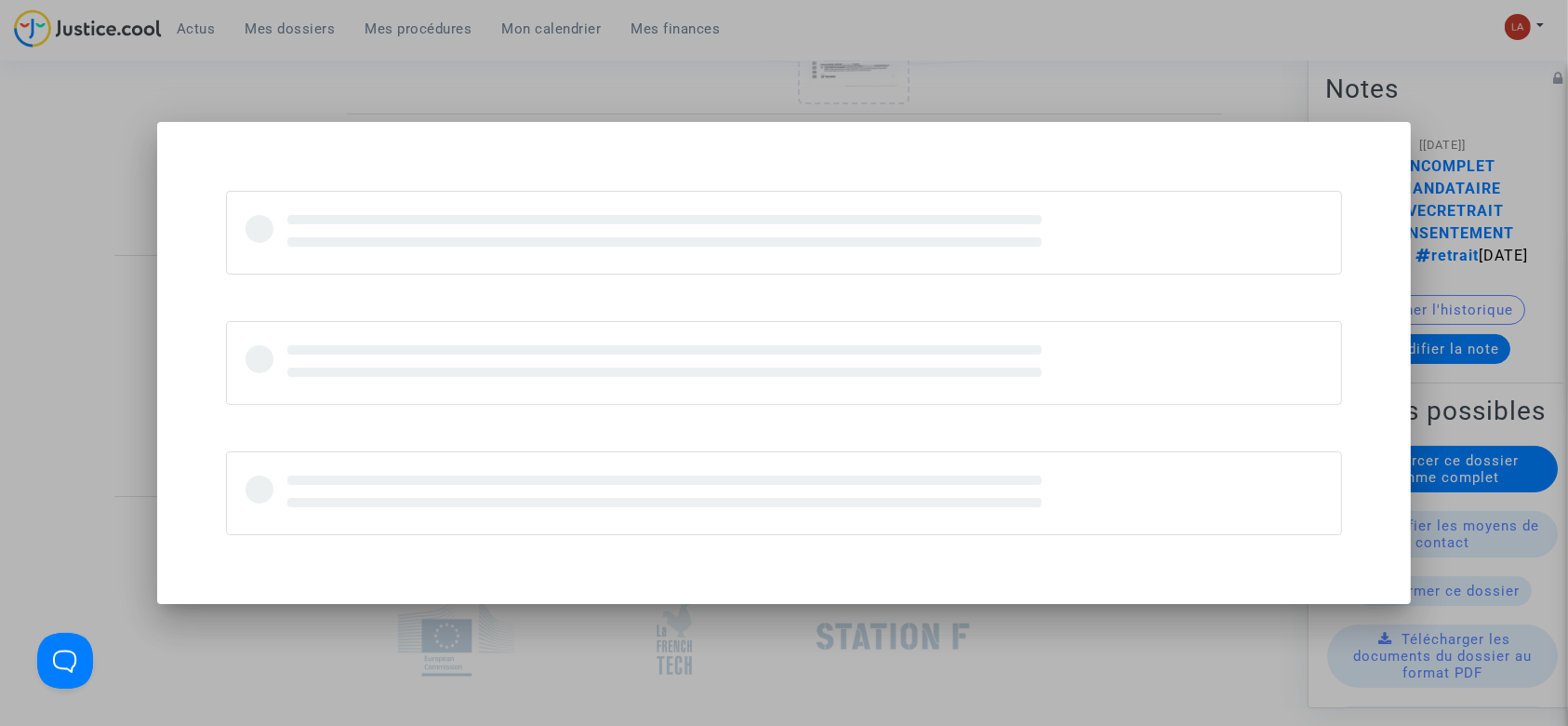
scroll to position [0, 0]
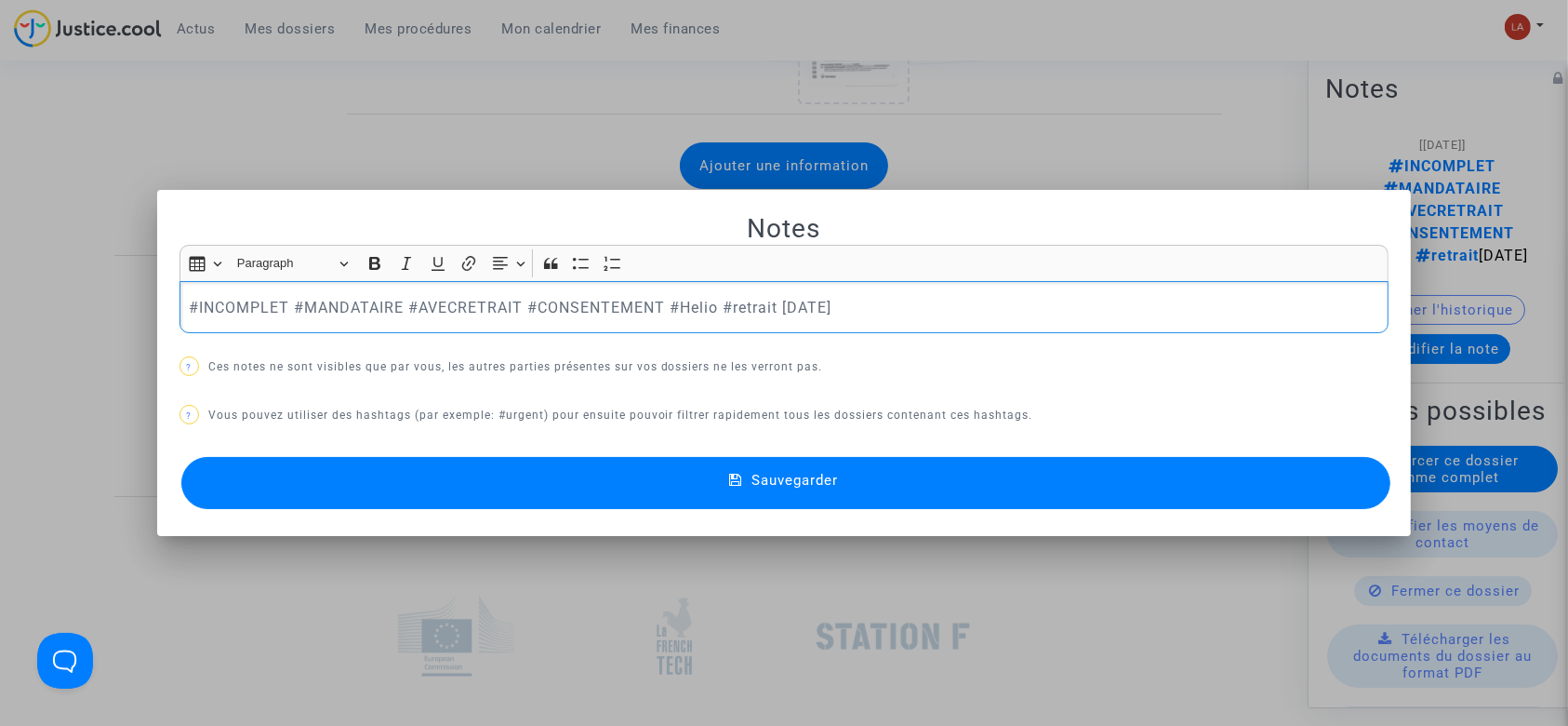
click at [224, 309] on p "#INCOMPLET #MANDATAIRE #AVECRETRAIT #CONSENTEMENT #Helio #retrait [DATE]" at bounding box center [784, 308] width 1190 height 23
click at [982, 469] on button "Sauvegarder" at bounding box center [786, 483] width 1210 height 52
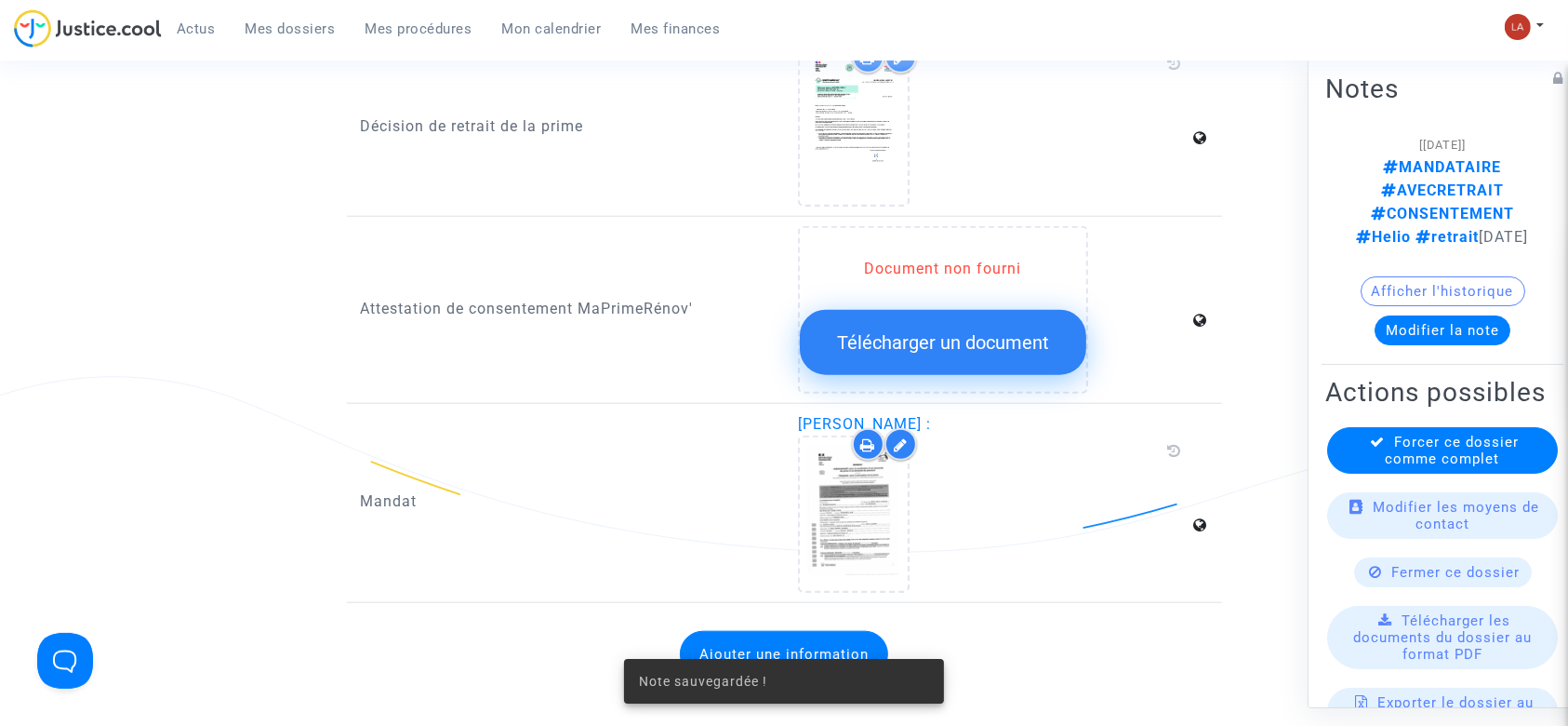
scroll to position [1613, 0]
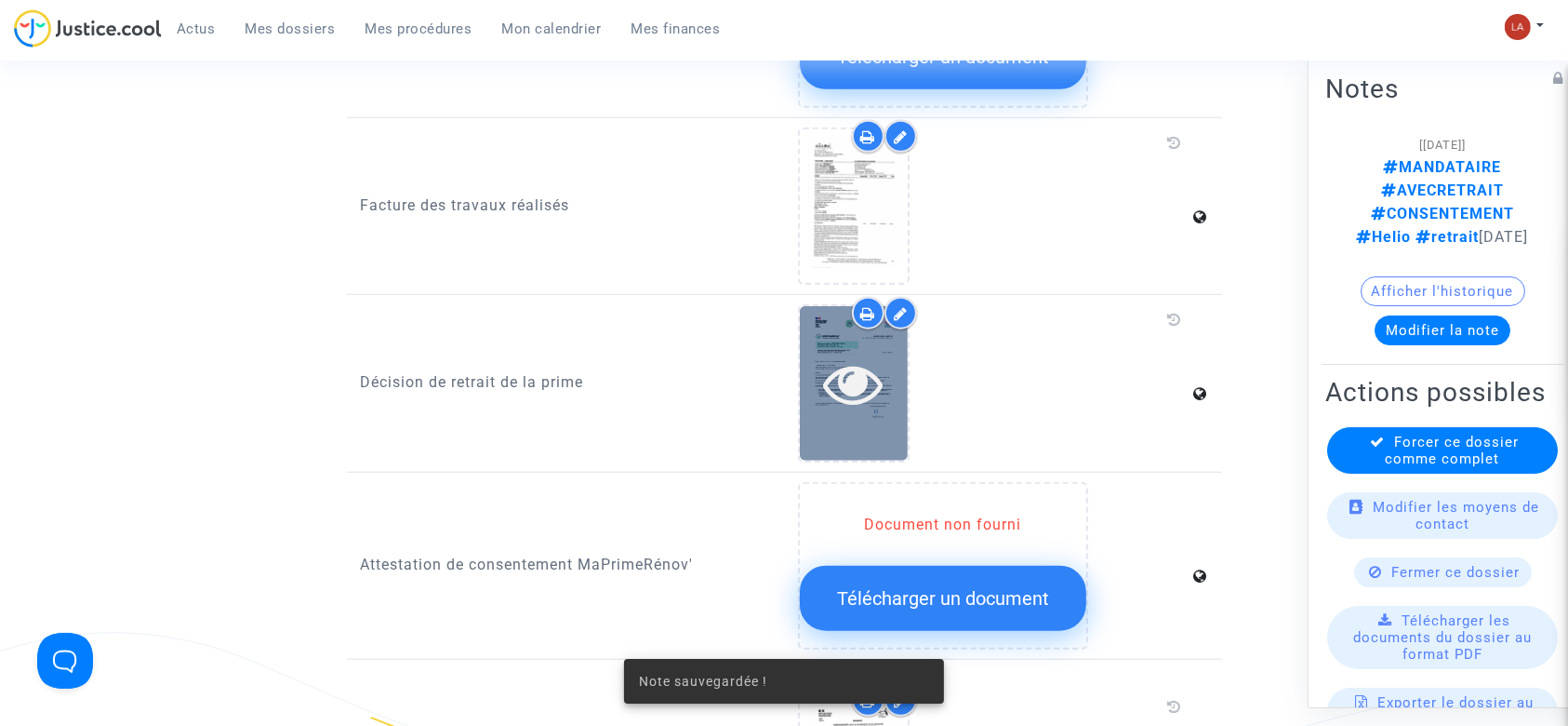
click at [896, 412] on div at bounding box center [854, 383] width 108 height 154
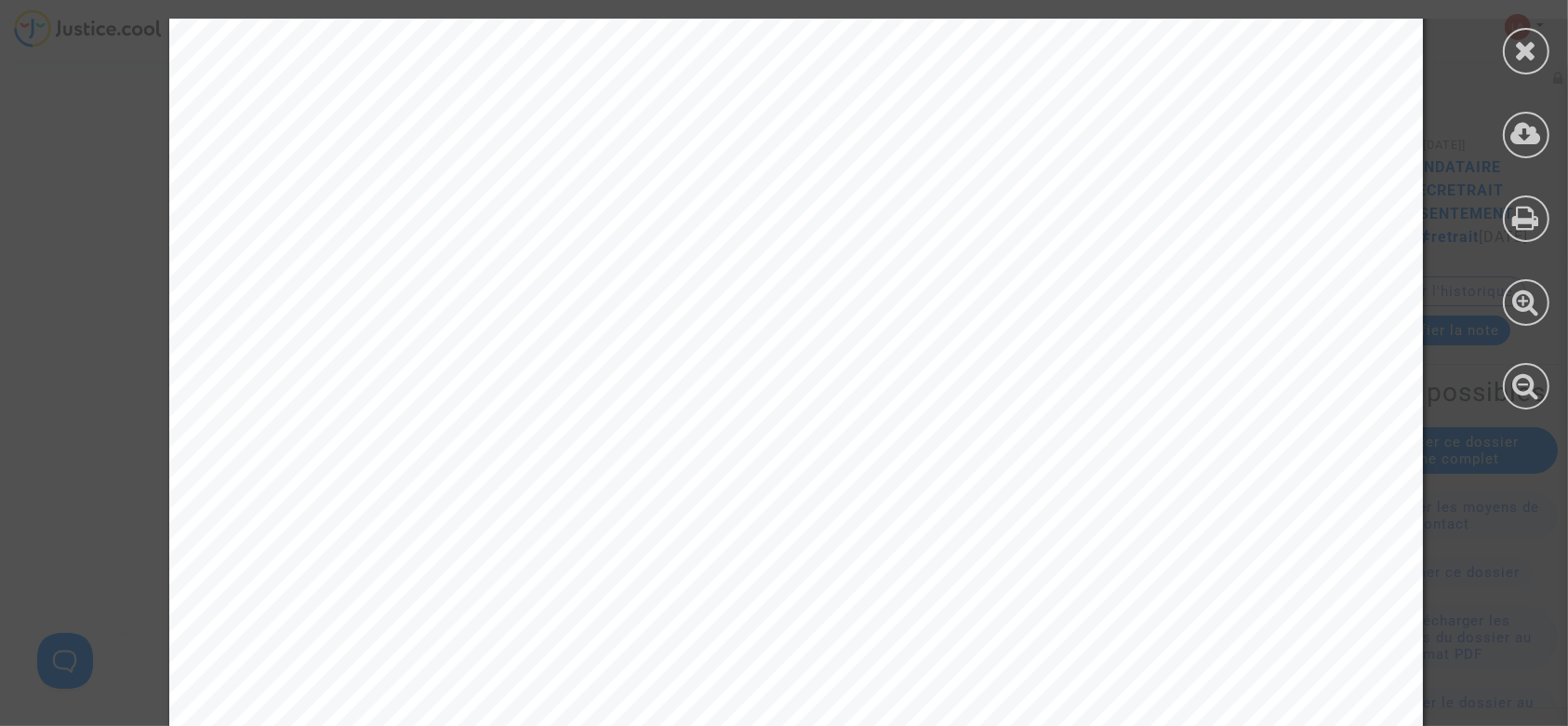
scroll to position [496, 0]
click at [1544, 55] on div at bounding box center [1526, 51] width 46 height 46
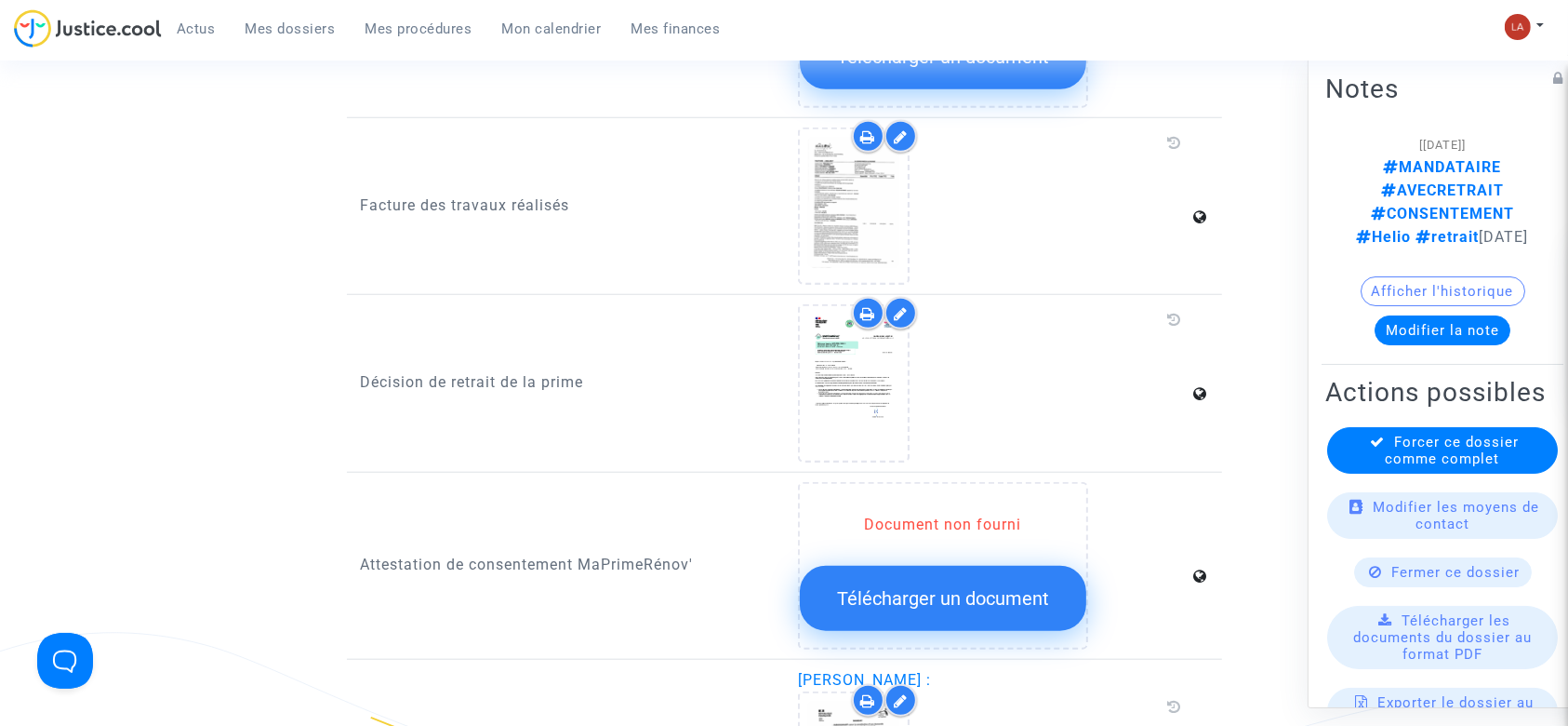
click at [1466, 435] on span "Forcer ce dossier comme complet" at bounding box center [1452, 450] width 134 height 34
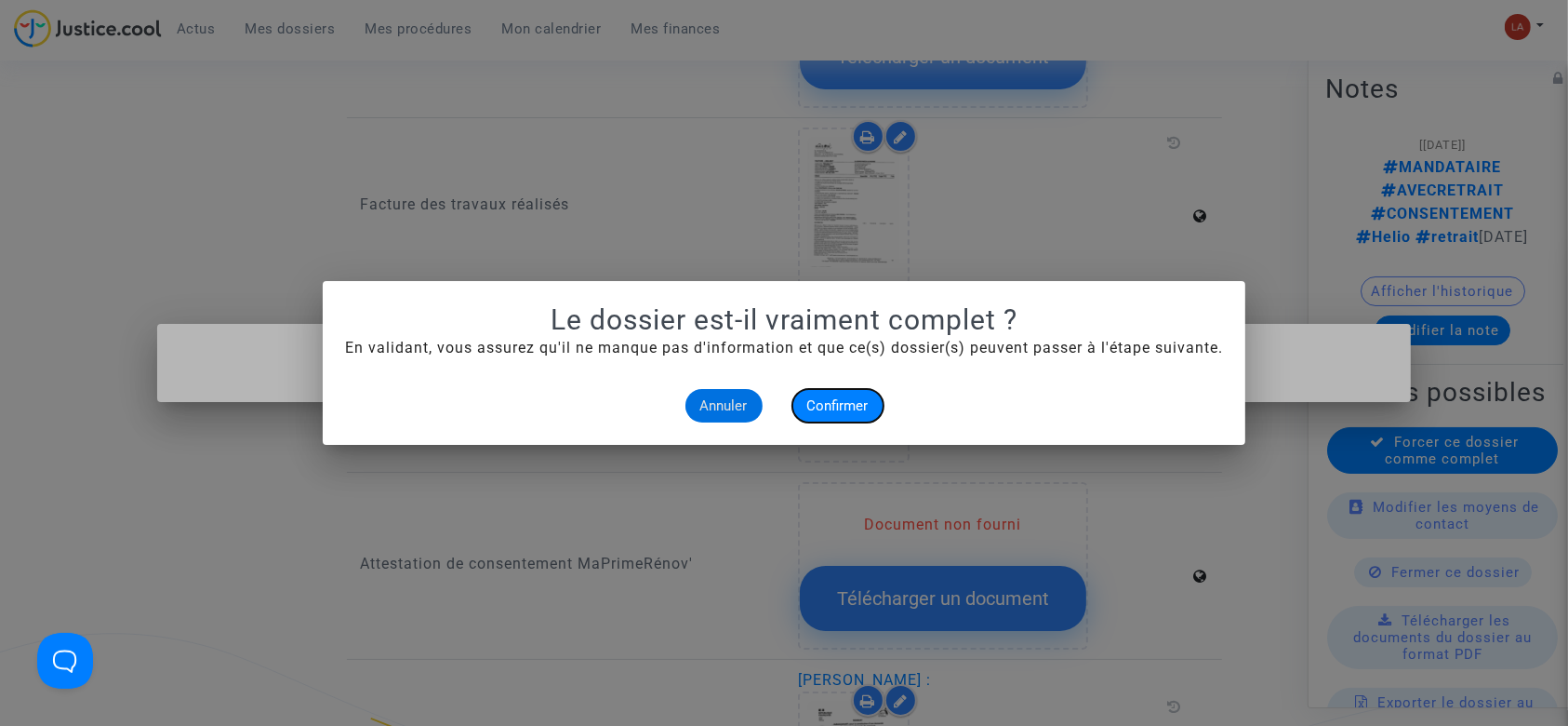
click at [816, 403] on span "Confirmer" at bounding box center [838, 405] width 62 height 16
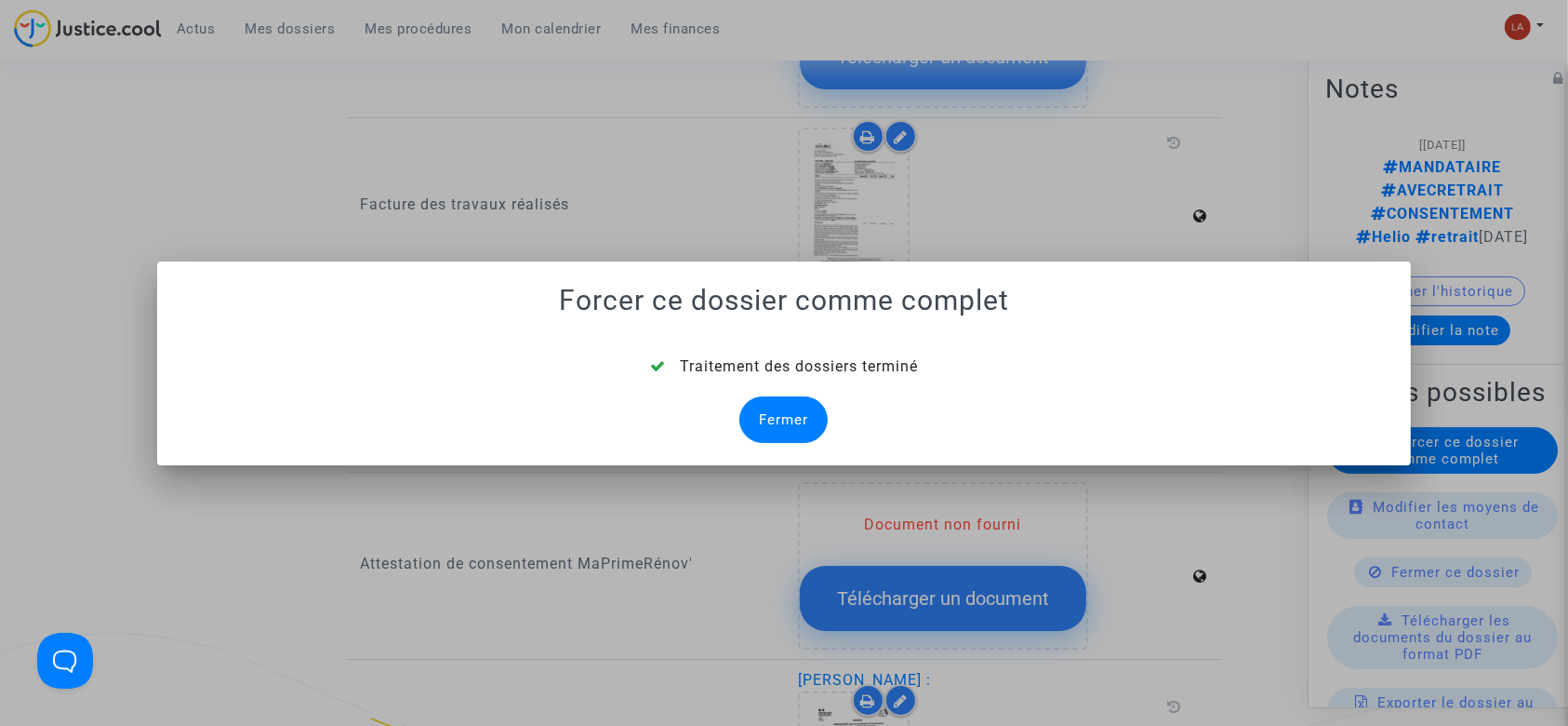
click at [777, 421] on div "Fermer" at bounding box center [784, 419] width 88 height 46
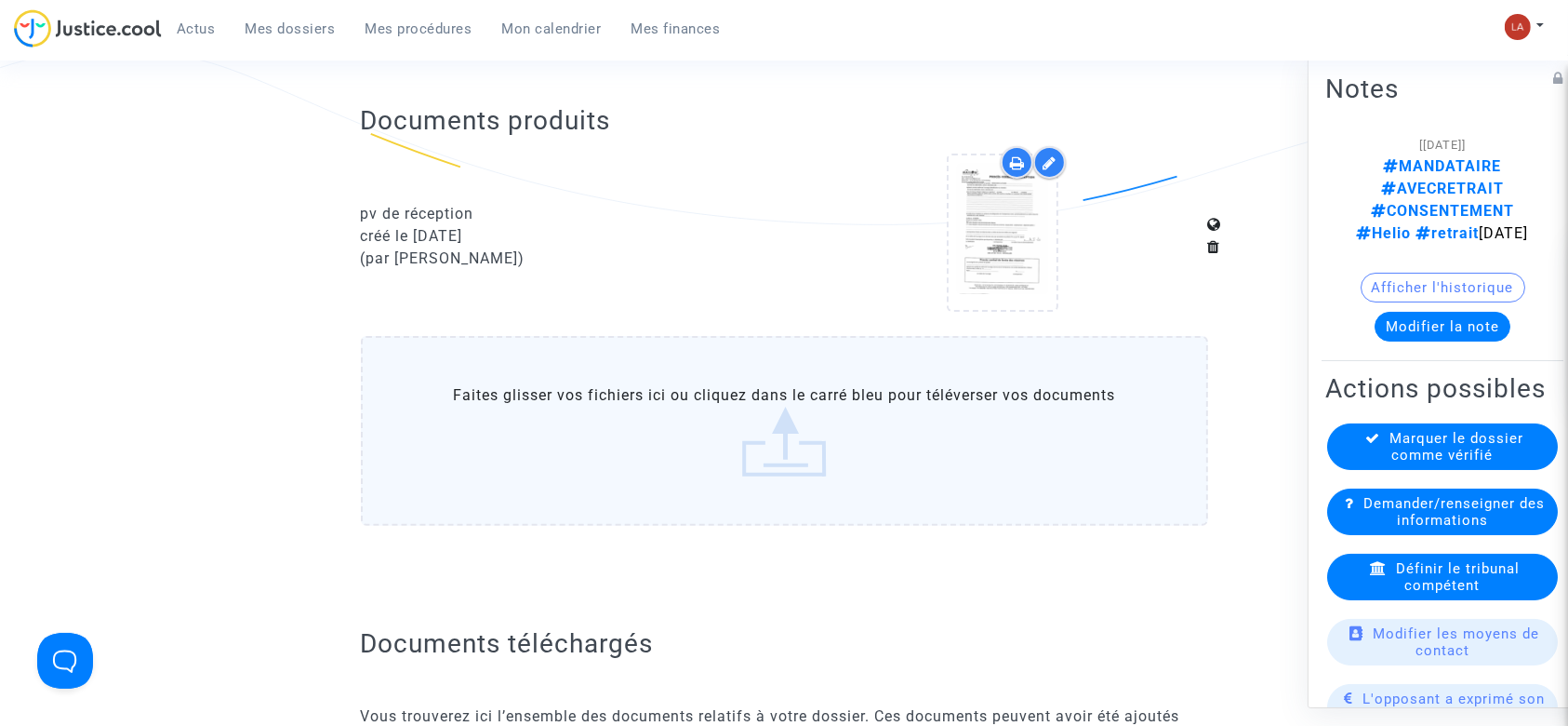
scroll to position [1613, 0]
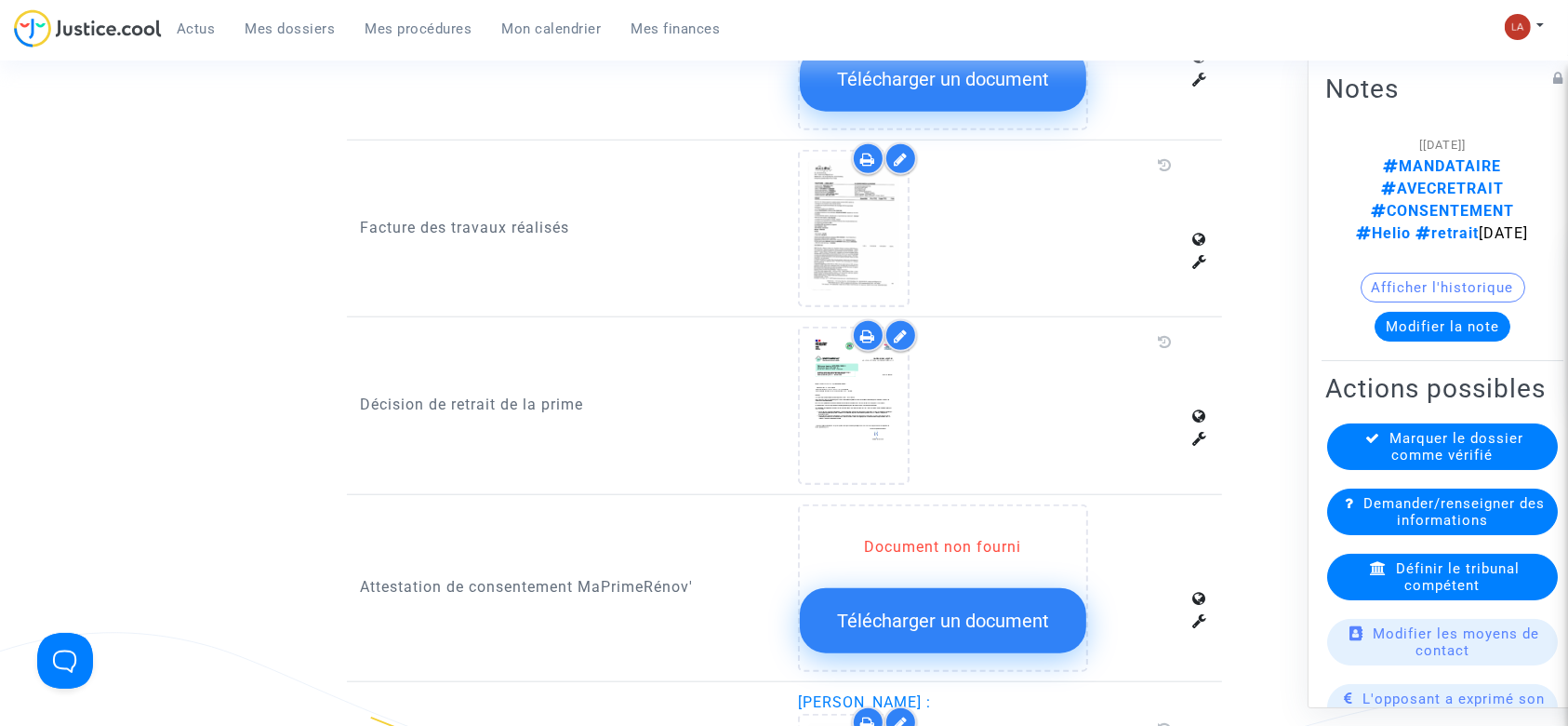
click at [1415, 560] on span "Définir le tribunal compétent" at bounding box center [1457, 576] width 124 height 34
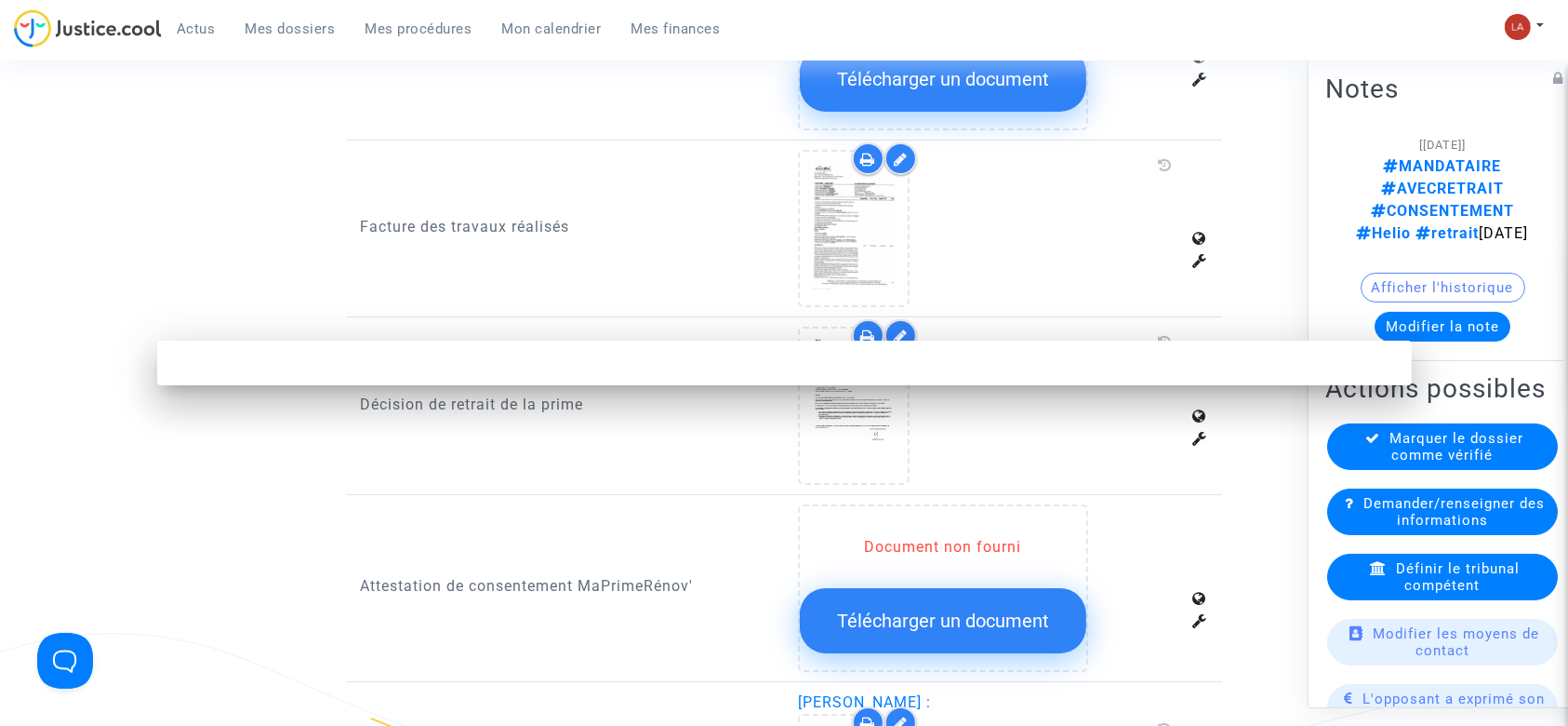
scroll to position [0, 0]
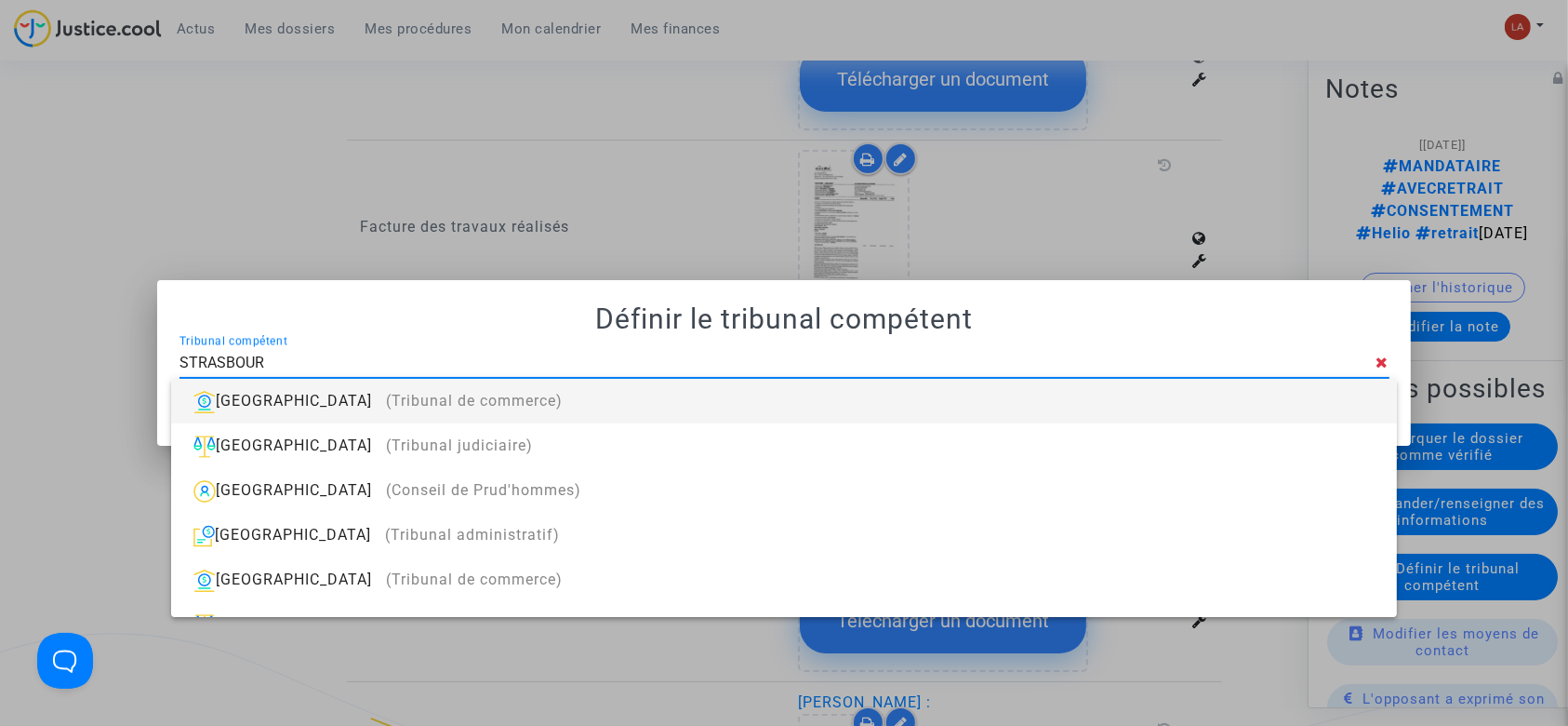
type input "[GEOGRAPHIC_DATA]"
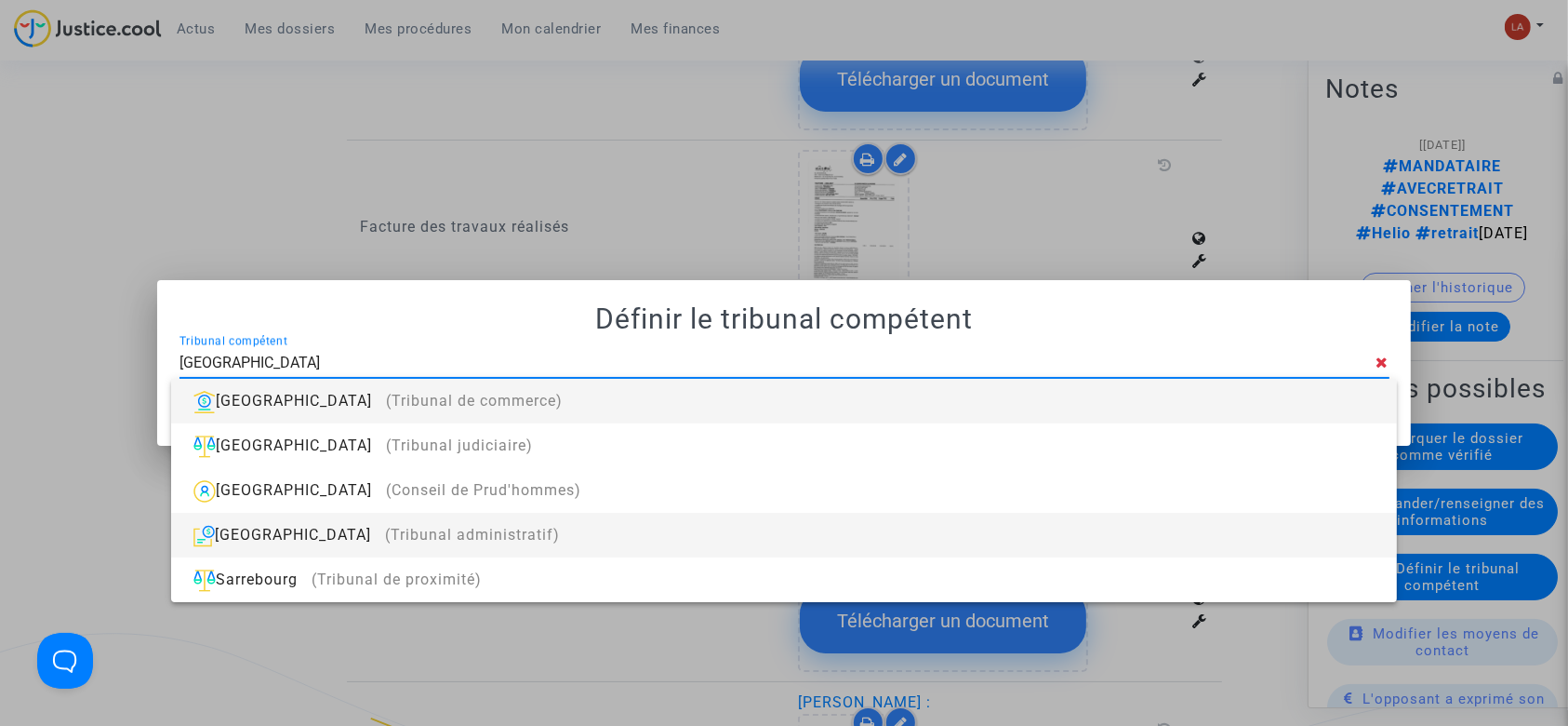
click at [953, 551] on div "[GEOGRAPHIC_DATA] (Tribunal administratif)" at bounding box center [783, 535] width 1195 height 44
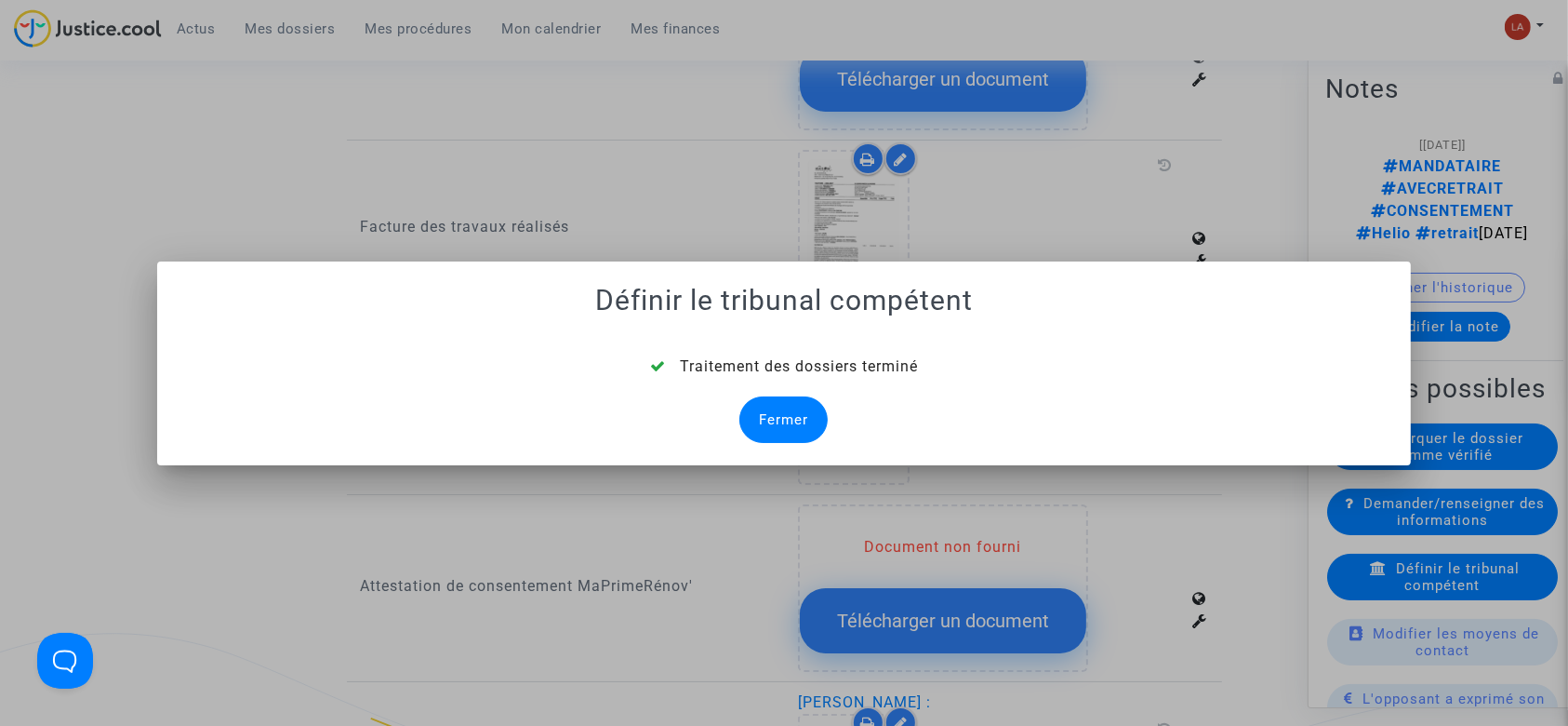
click at [765, 404] on div "Fermer" at bounding box center [784, 419] width 88 height 46
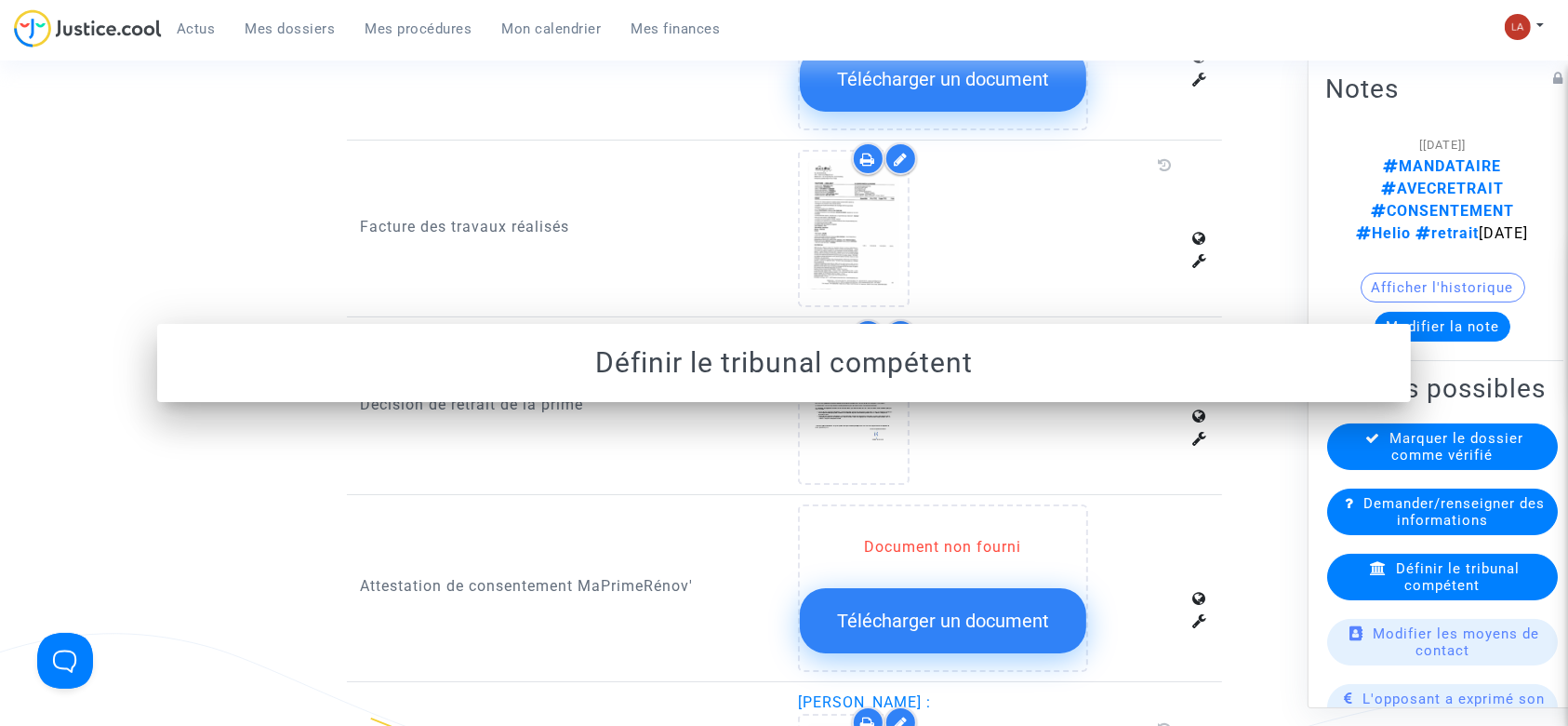
scroll to position [1613, 0]
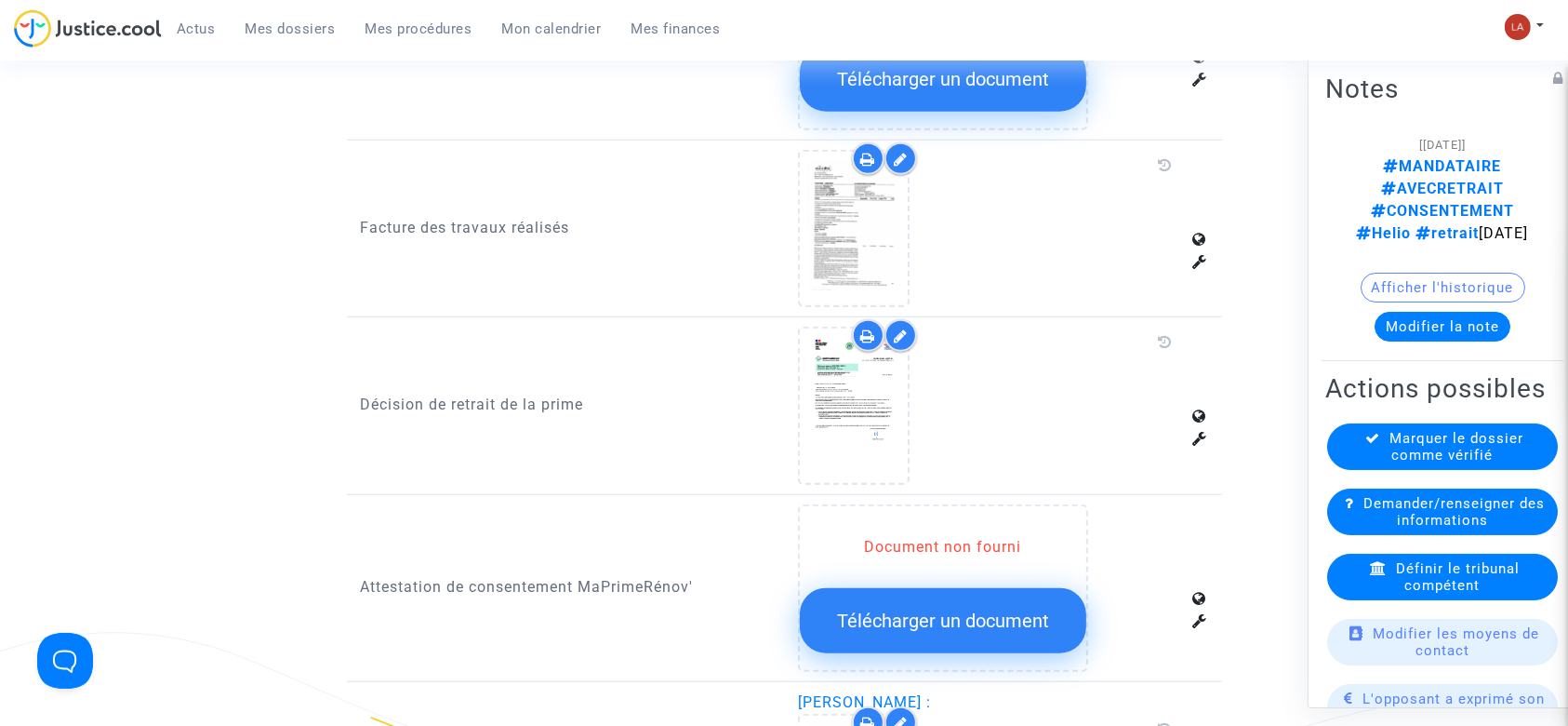
click at [1381, 445] on div "Marquer le dossier comme vérifié" at bounding box center [1442, 446] width 231 height 46
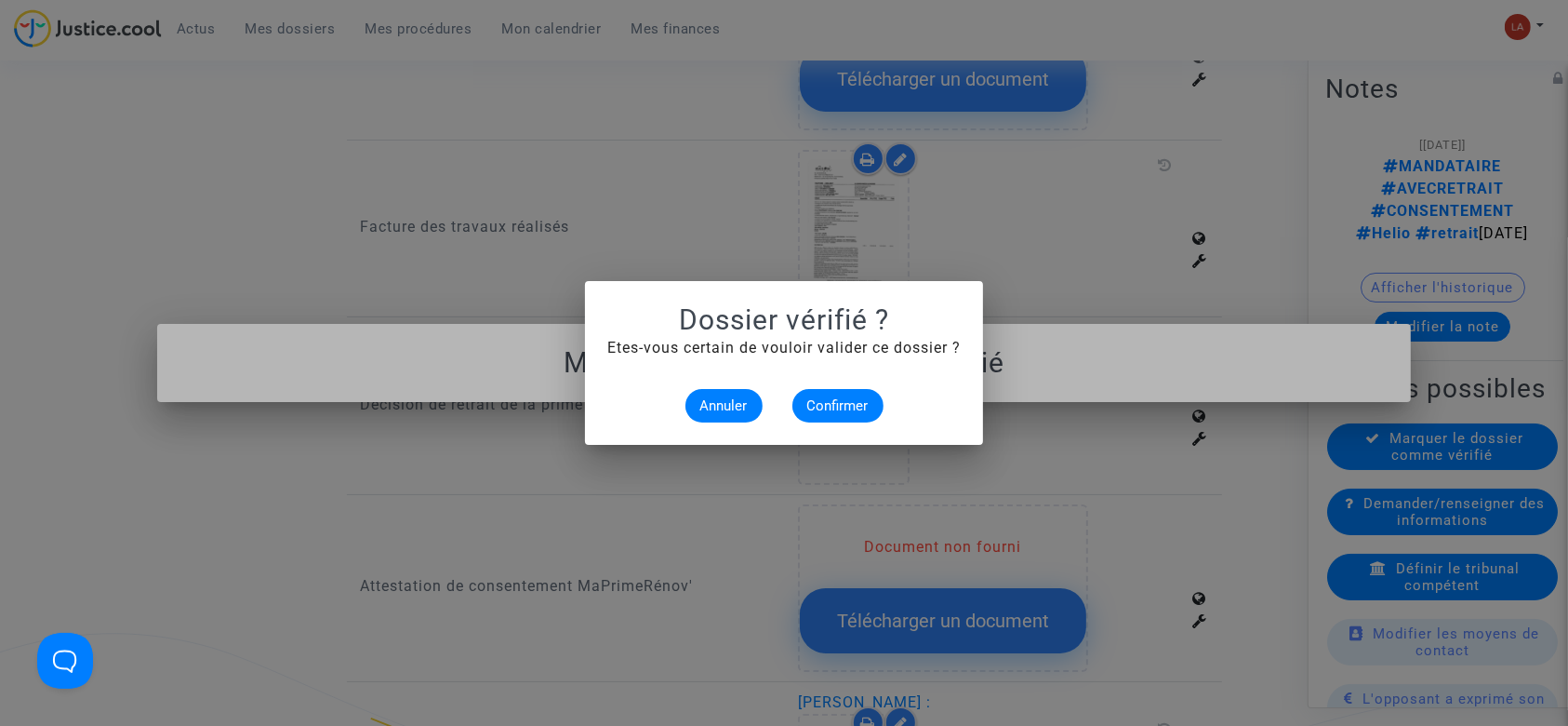
scroll to position [0, 0]
click at [818, 395] on button "Confirmer" at bounding box center [837, 405] width 91 height 34
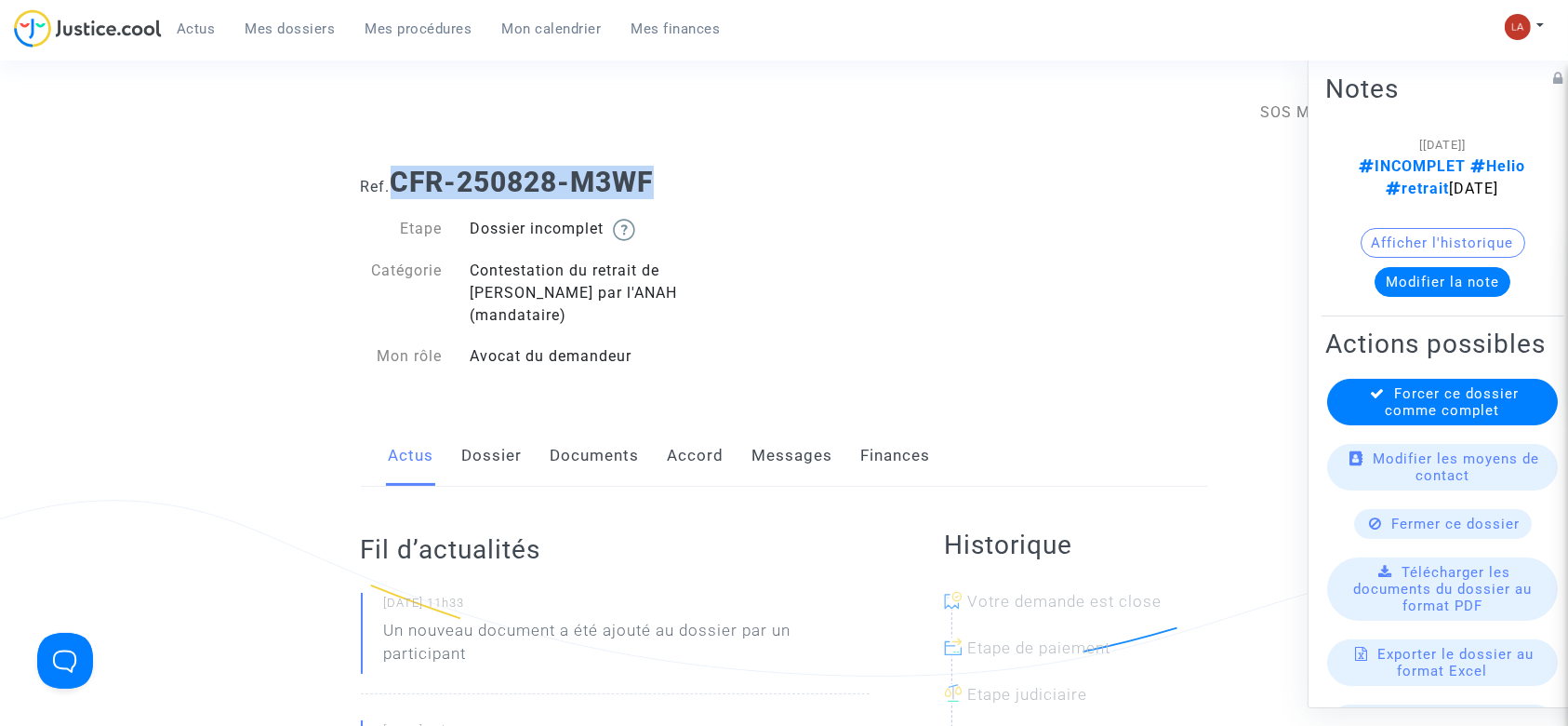
drag, startPoint x: 397, startPoint y: 172, endPoint x: 691, endPoint y: 176, distance: 294.0
click at [693, 176] on h1 "Ref. CFR-250828-M3WF" at bounding box center [784, 182] width 847 height 34
copy b "CFR-250828-M3WF"
click at [649, 442] on div "Actus Dossier Documents Accord Messages Finances" at bounding box center [784, 456] width 847 height 63
click at [620, 427] on link "Documents" at bounding box center [595, 456] width 89 height 62
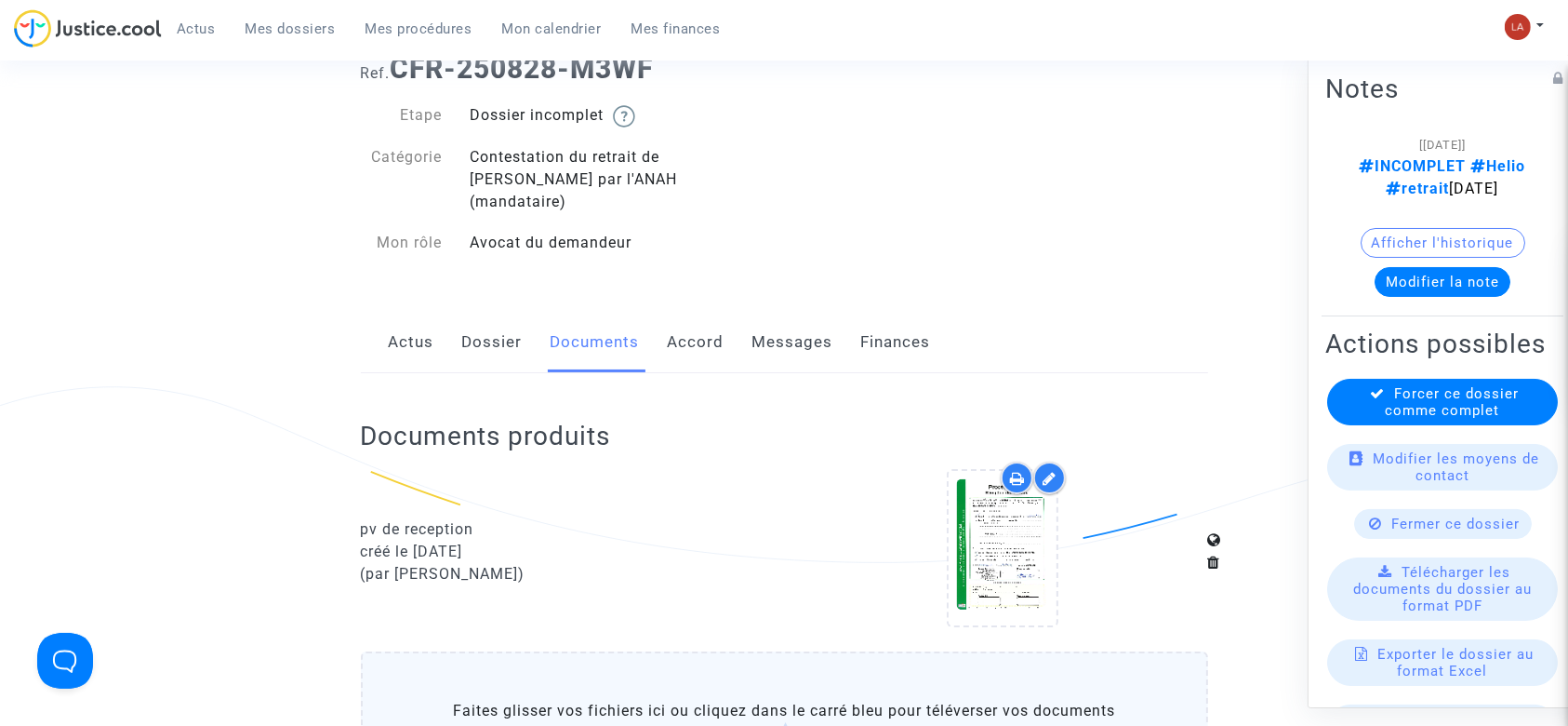
scroll to position [247, 0]
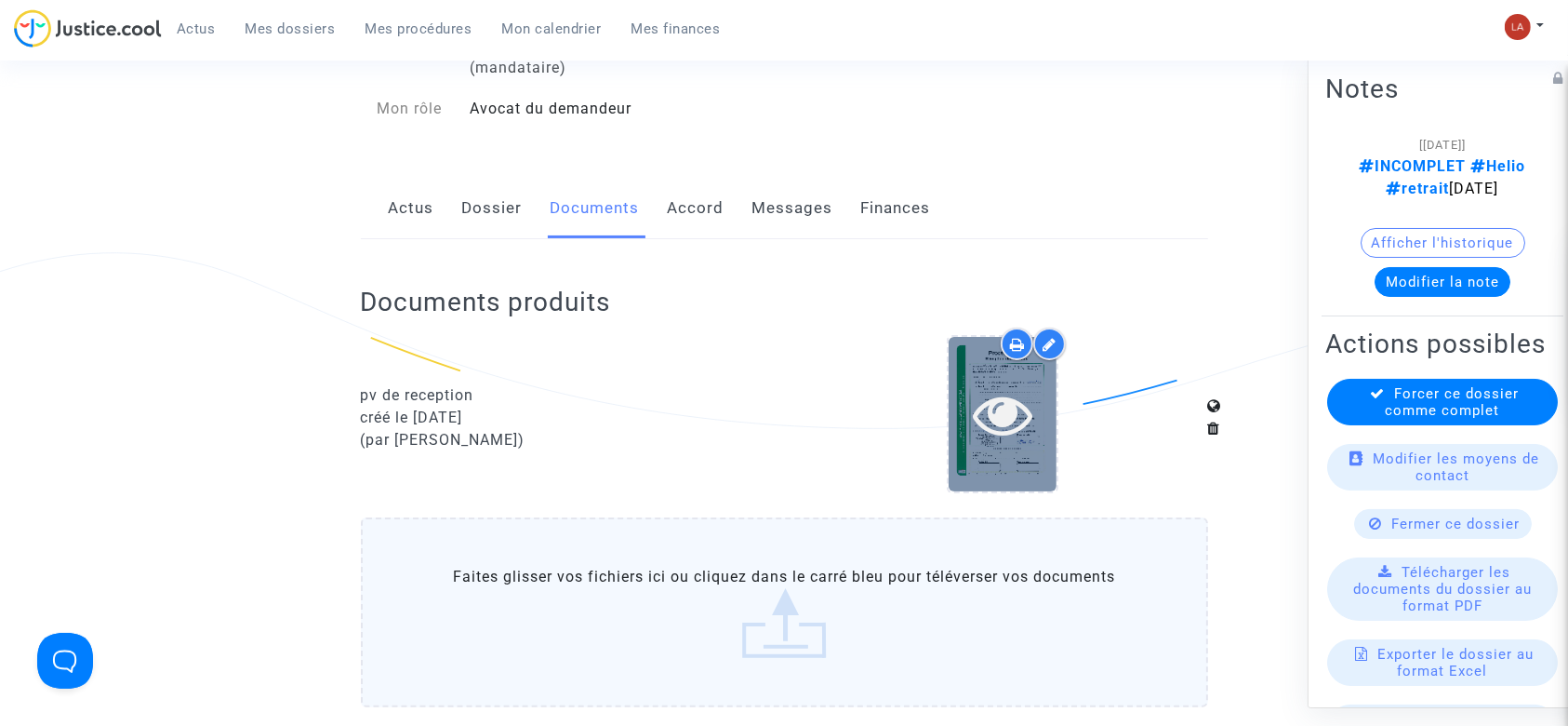
click at [1035, 418] on div at bounding box center [1003, 414] width 108 height 60
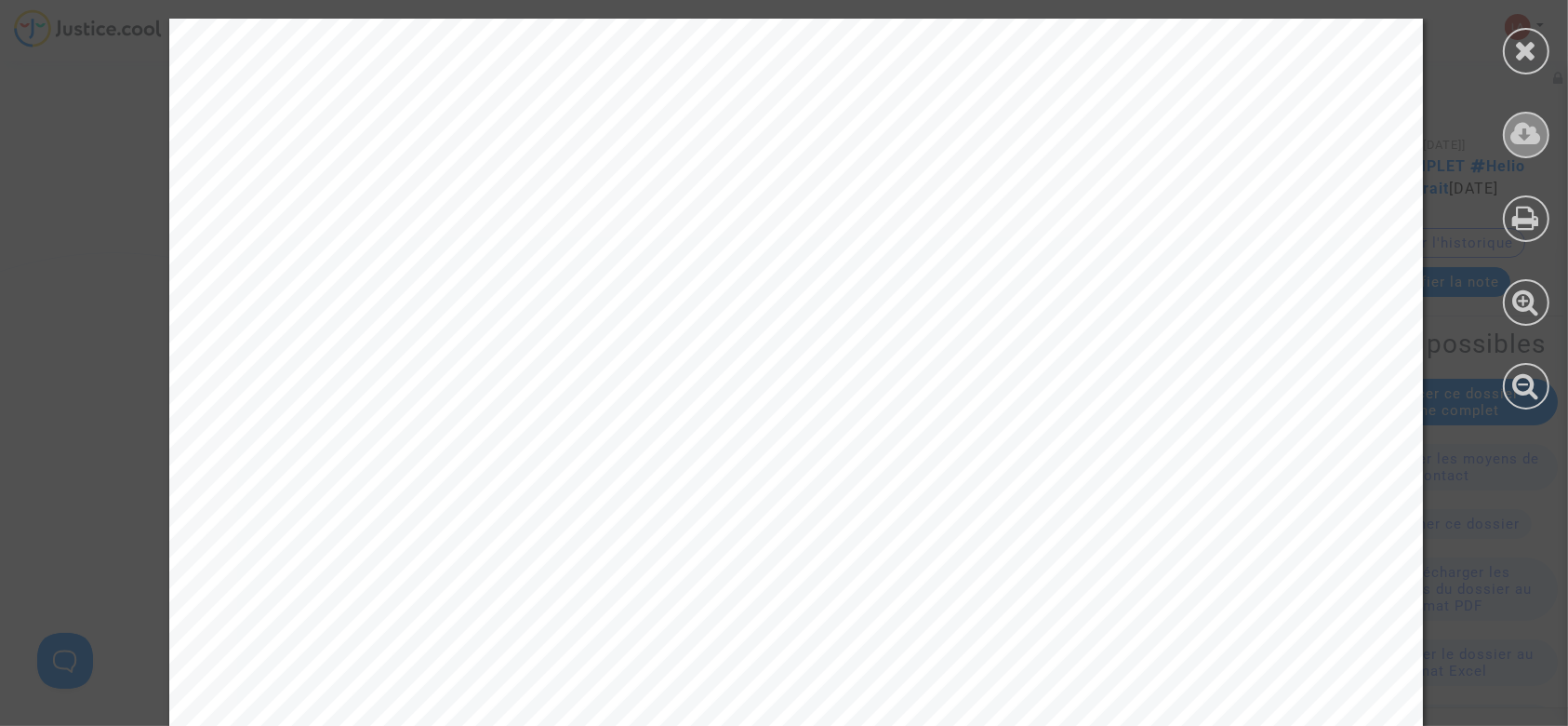
click at [1522, 123] on icon at bounding box center [1527, 134] width 31 height 28
click at [1503, 59] on div at bounding box center [1526, 51] width 46 height 46
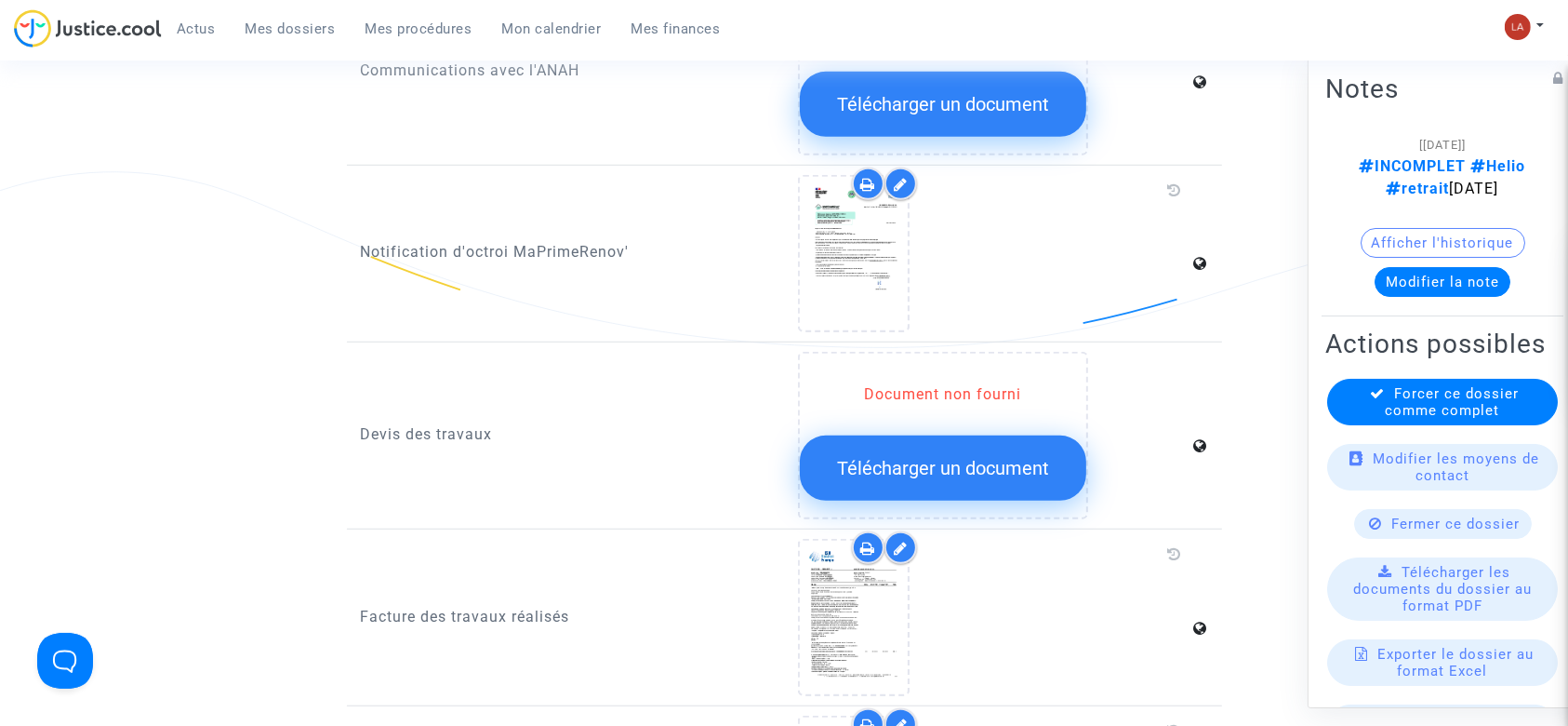
scroll to position [1240, 0]
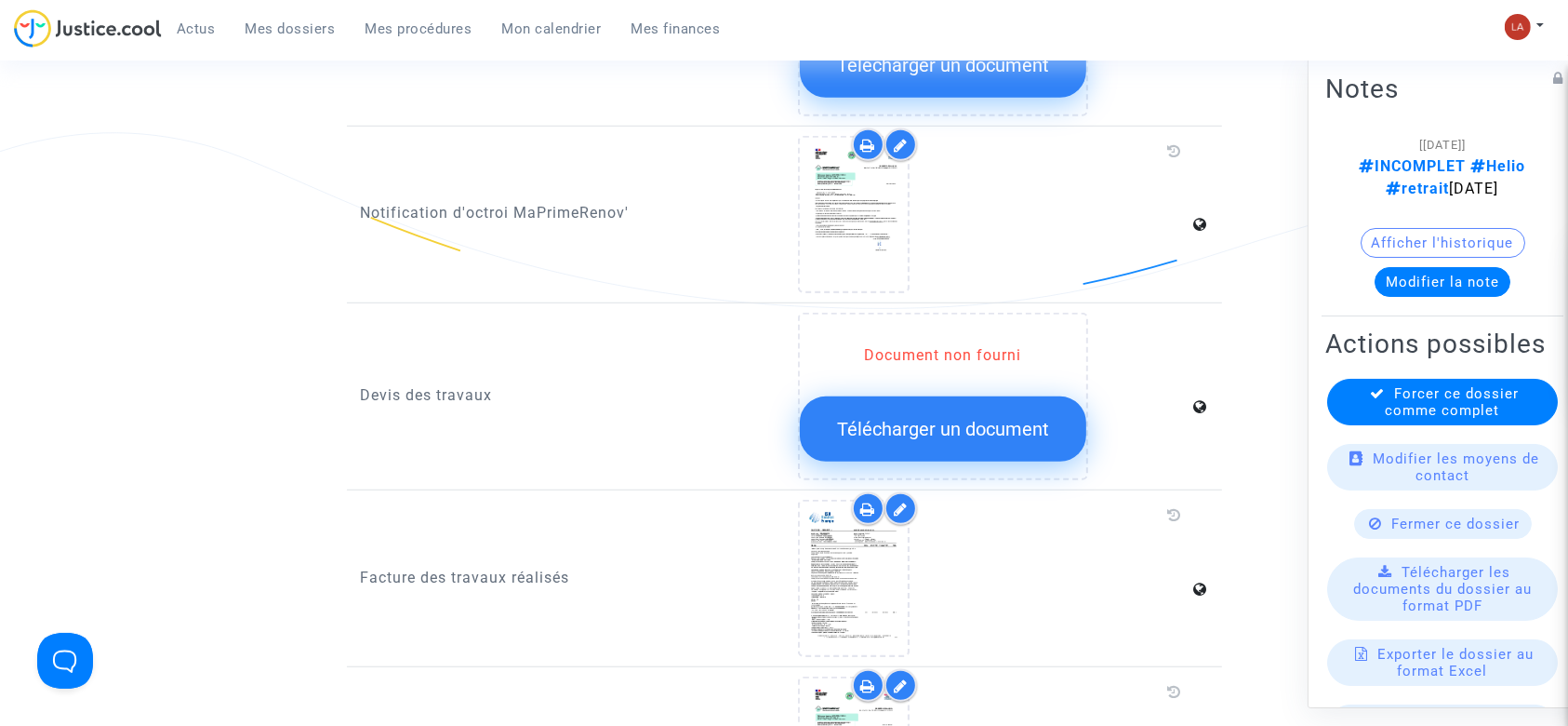
click at [909, 492] on div at bounding box center [901, 509] width 33 height 33
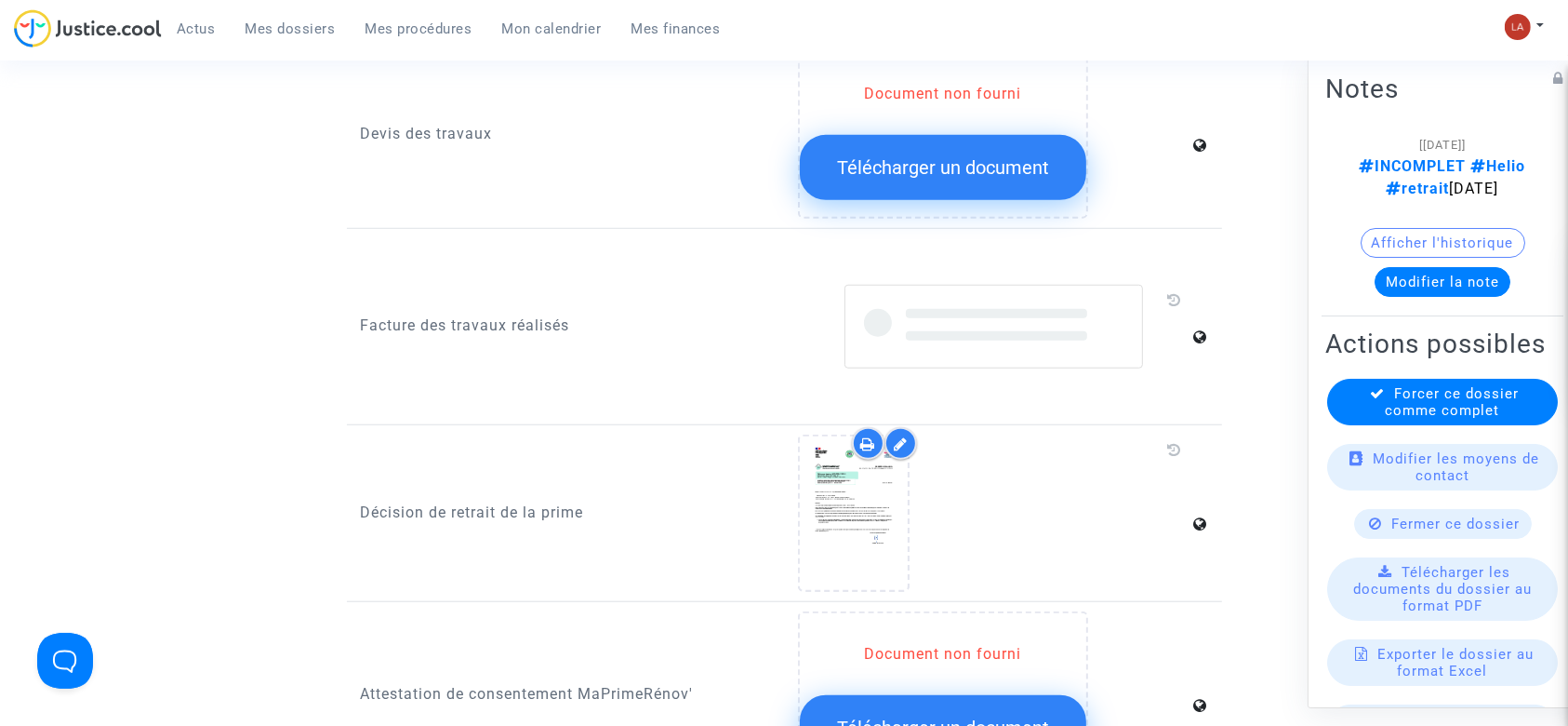
scroll to position [1613, 0]
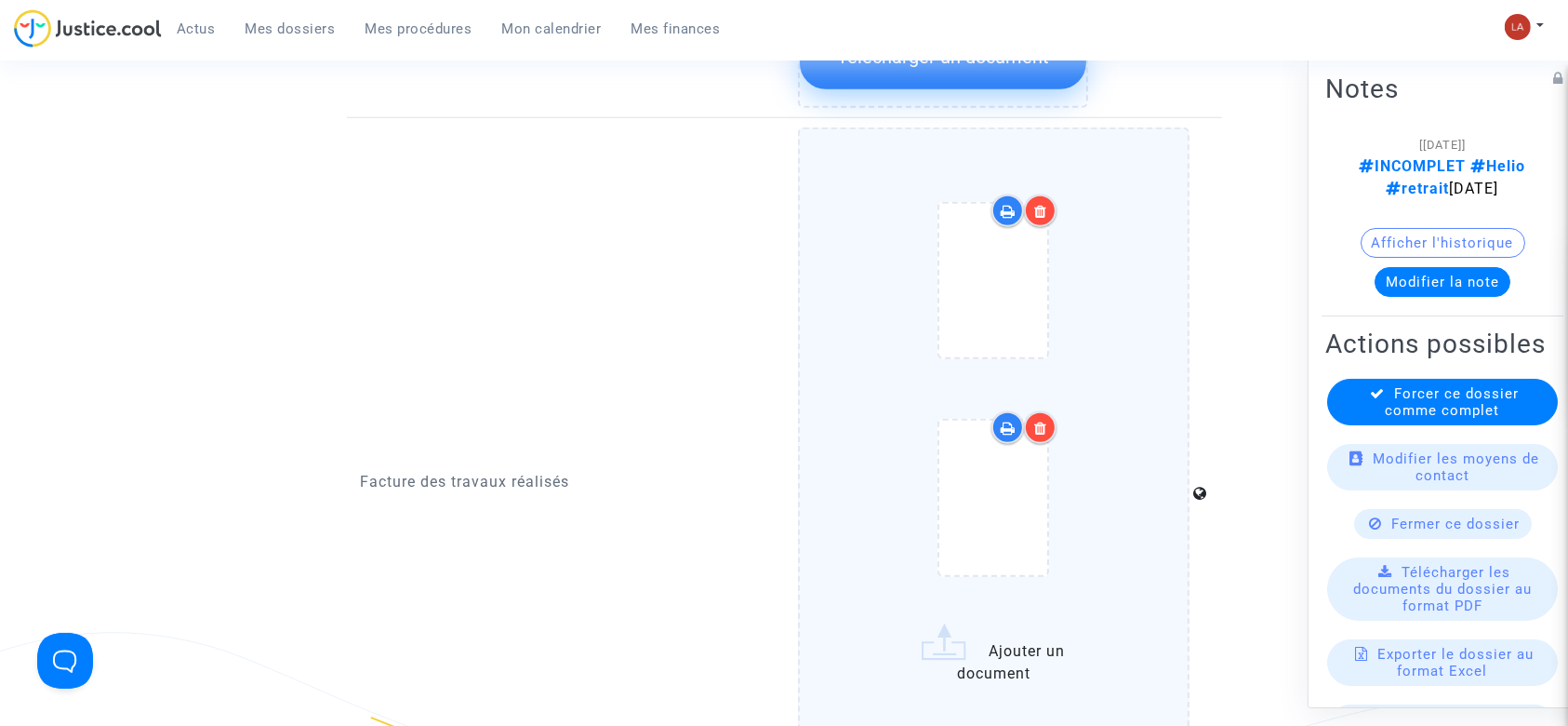
click at [1132, 438] on div at bounding box center [994, 393] width 313 height 435
click at [0, 0] on input "Ajouter un document" at bounding box center [0, 0] width 0 height 0
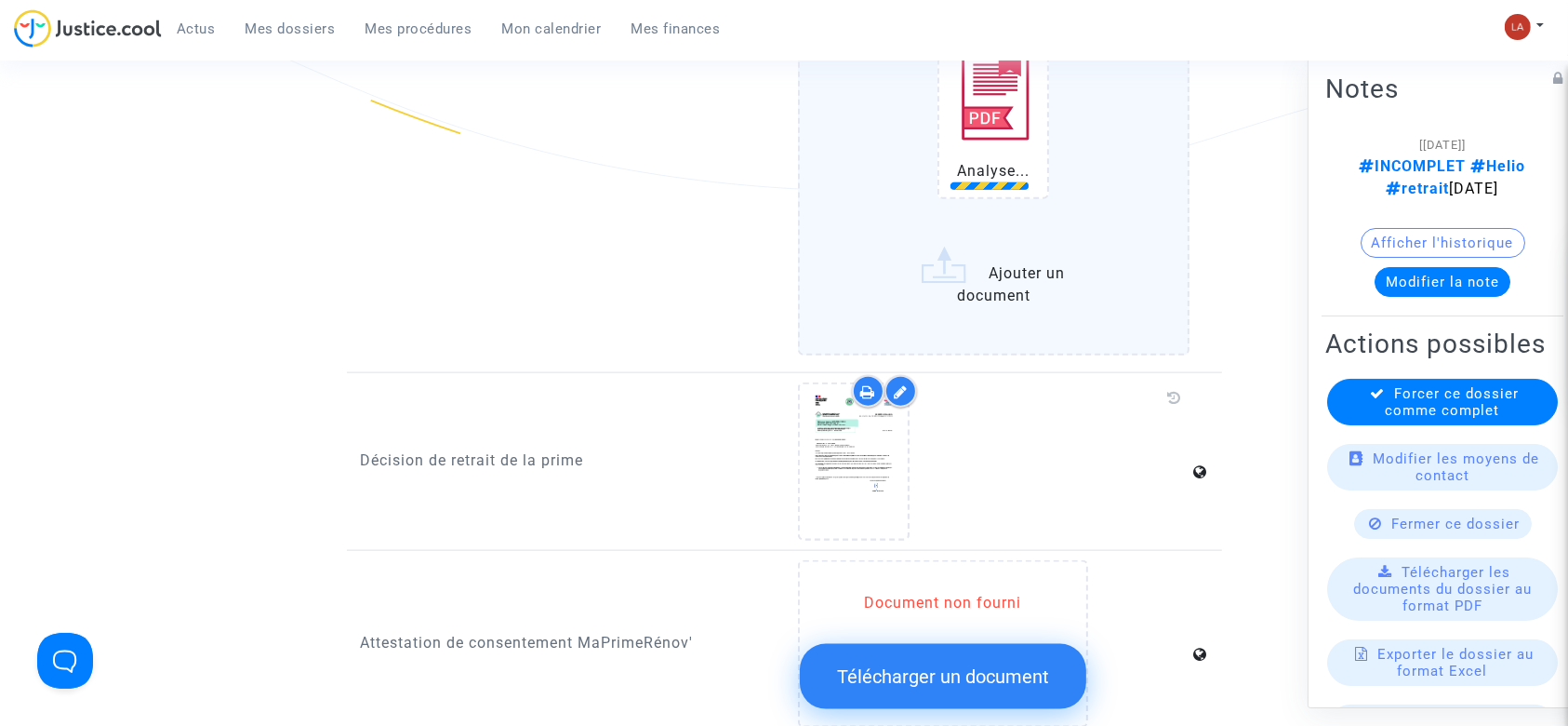
scroll to position [2233, 0]
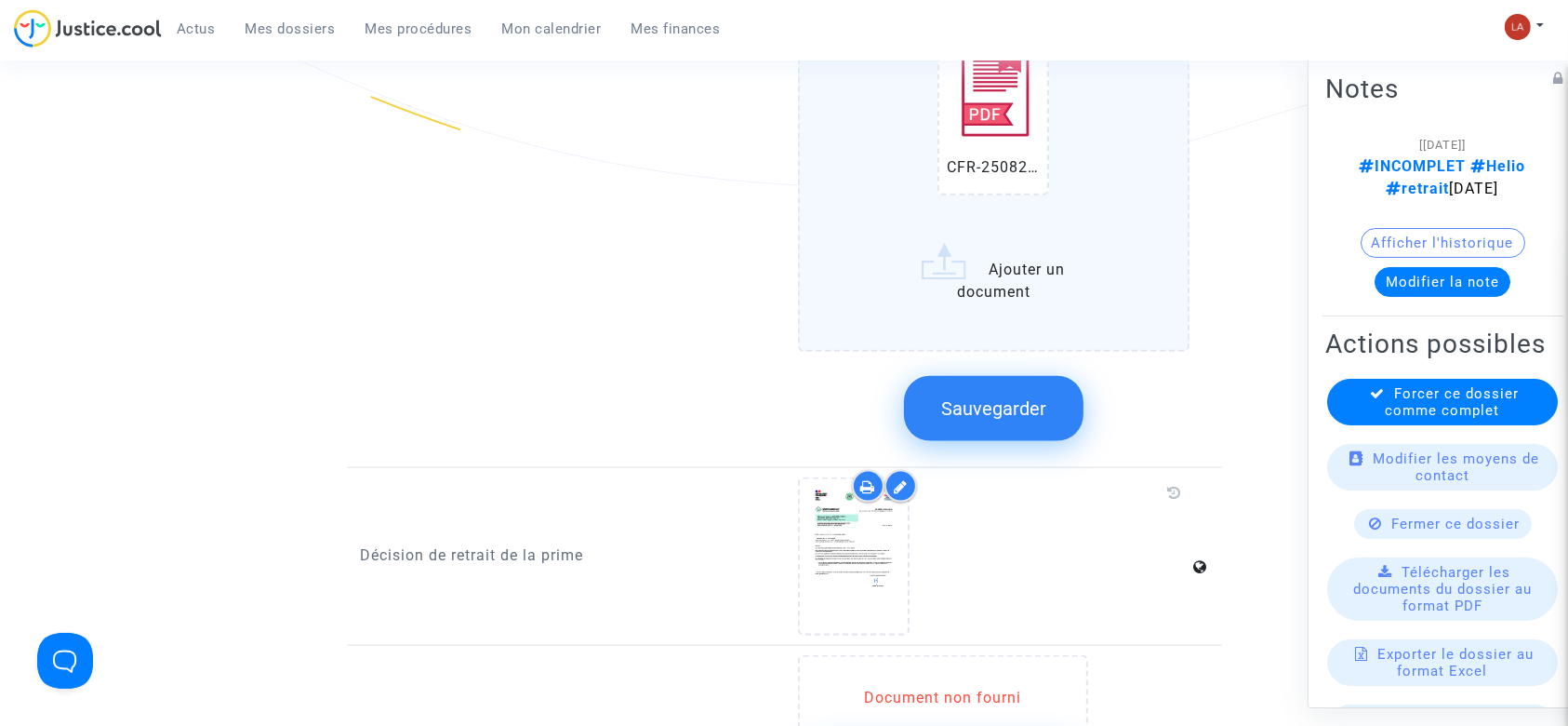
click at [981, 397] on span "Sauvegarder" at bounding box center [993, 408] width 105 height 22
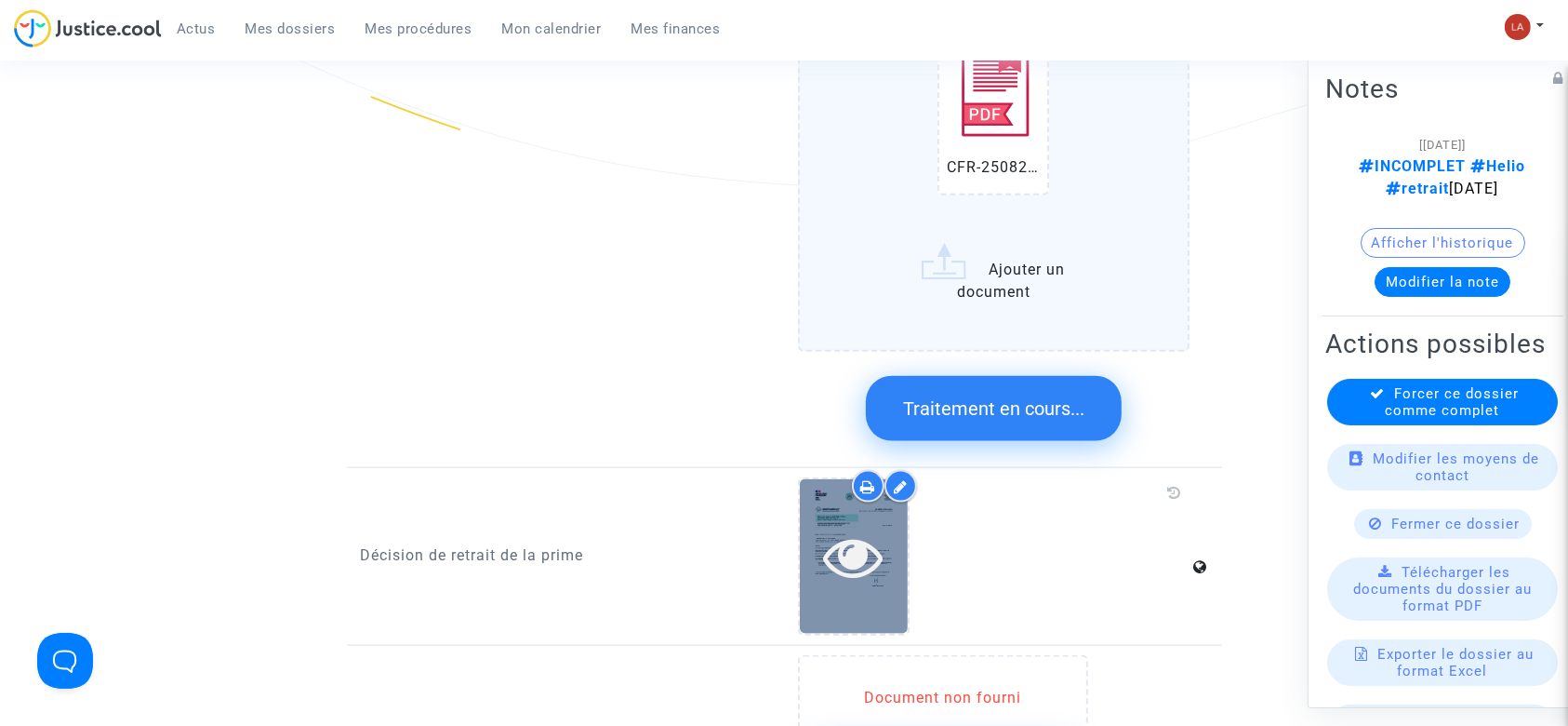
click at [858, 527] on icon at bounding box center [854, 557] width 61 height 60
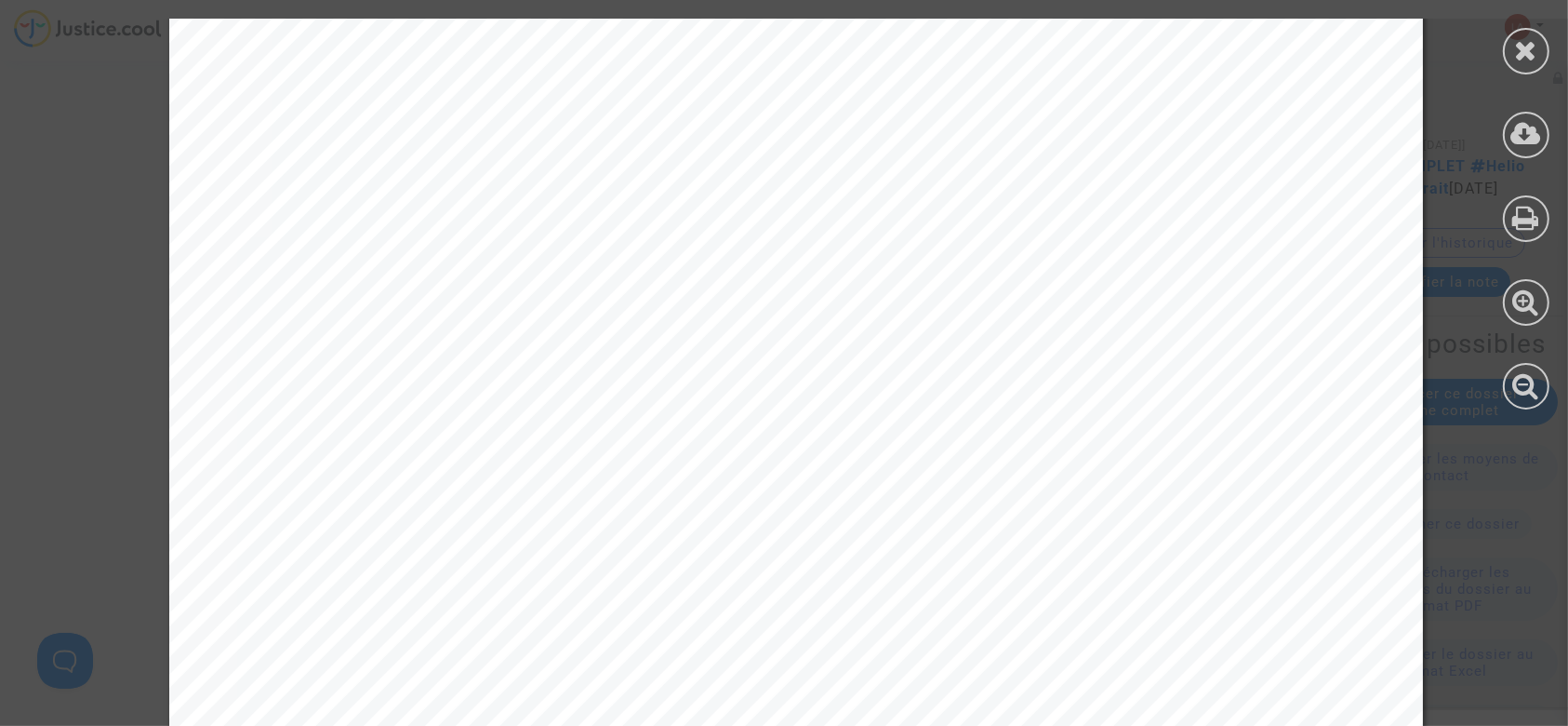
scroll to position [496, 0]
click at [1523, 63] on icon at bounding box center [1527, 50] width 23 height 28
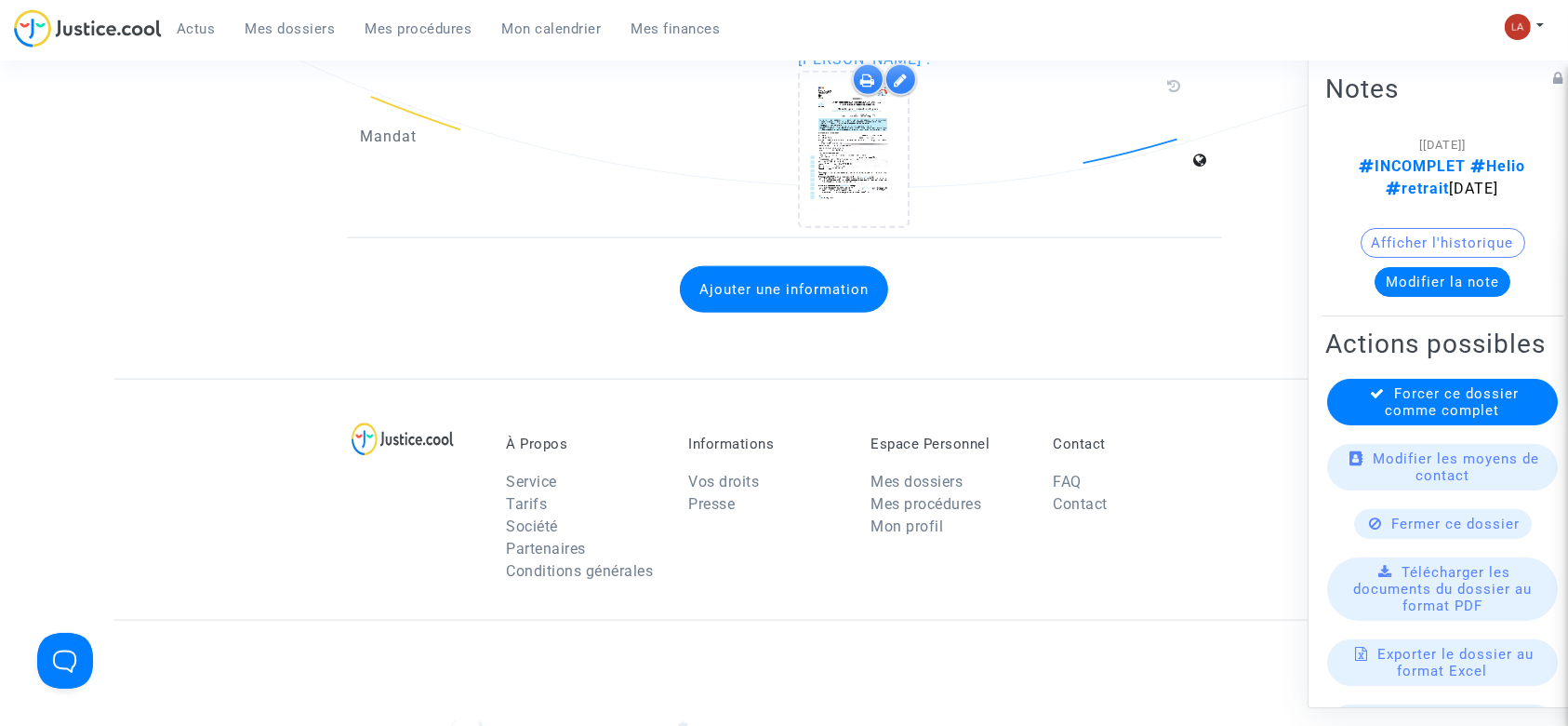
click at [1481, 282] on button "Modifier la note" at bounding box center [1442, 282] width 136 height 30
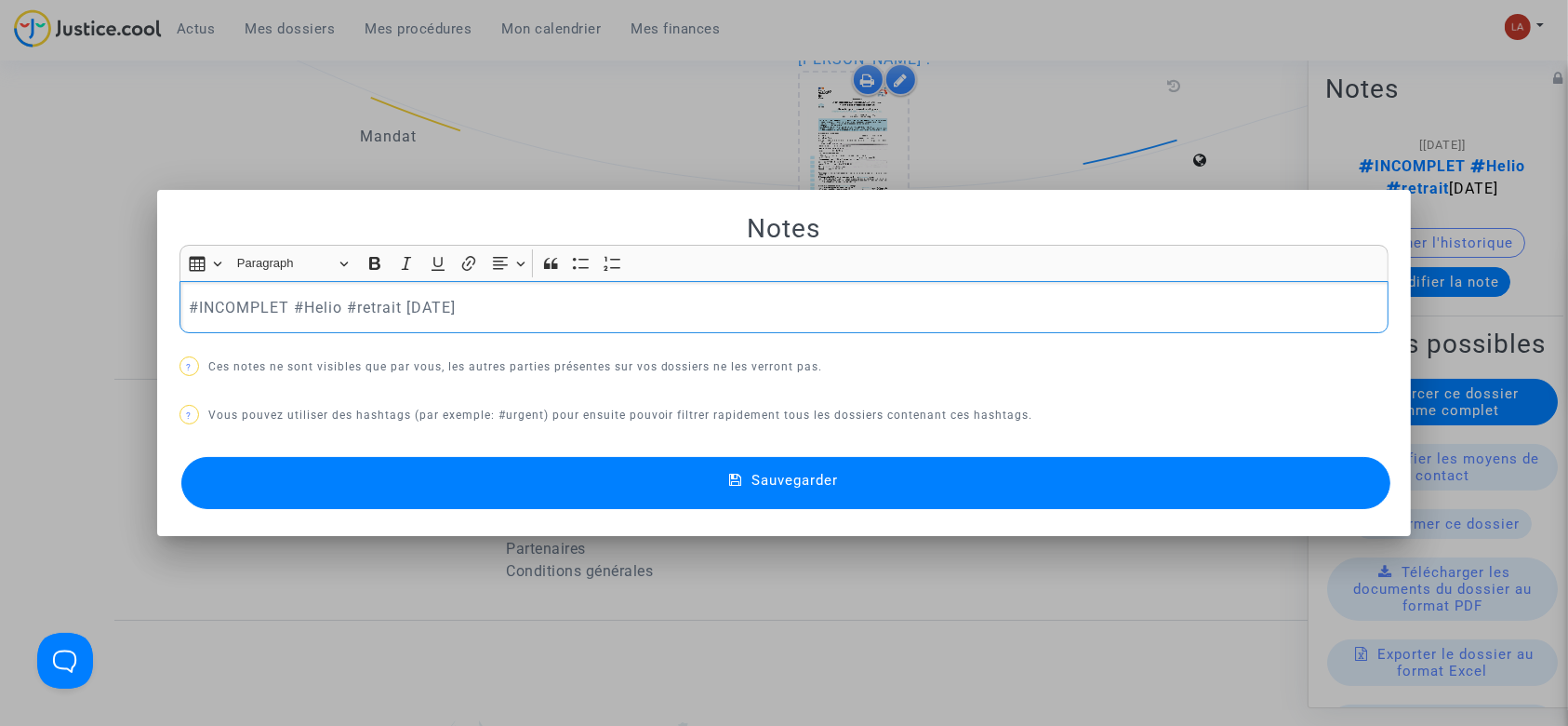
scroll to position [0, 0]
click at [261, 314] on p "#INCOMPLET #Helio #retrait 2025-08-07" at bounding box center [784, 308] width 1190 height 23
click at [261, 313] on p "#INCOMPLET #Helio #retrait 2025-08-07" at bounding box center [784, 308] width 1190 height 23
click at [504, 302] on p "#Helio #retrait 2025-08-07" at bounding box center [784, 308] width 1190 height 23
click at [440, 482] on button "Sauvegarder" at bounding box center [786, 483] width 1210 height 52
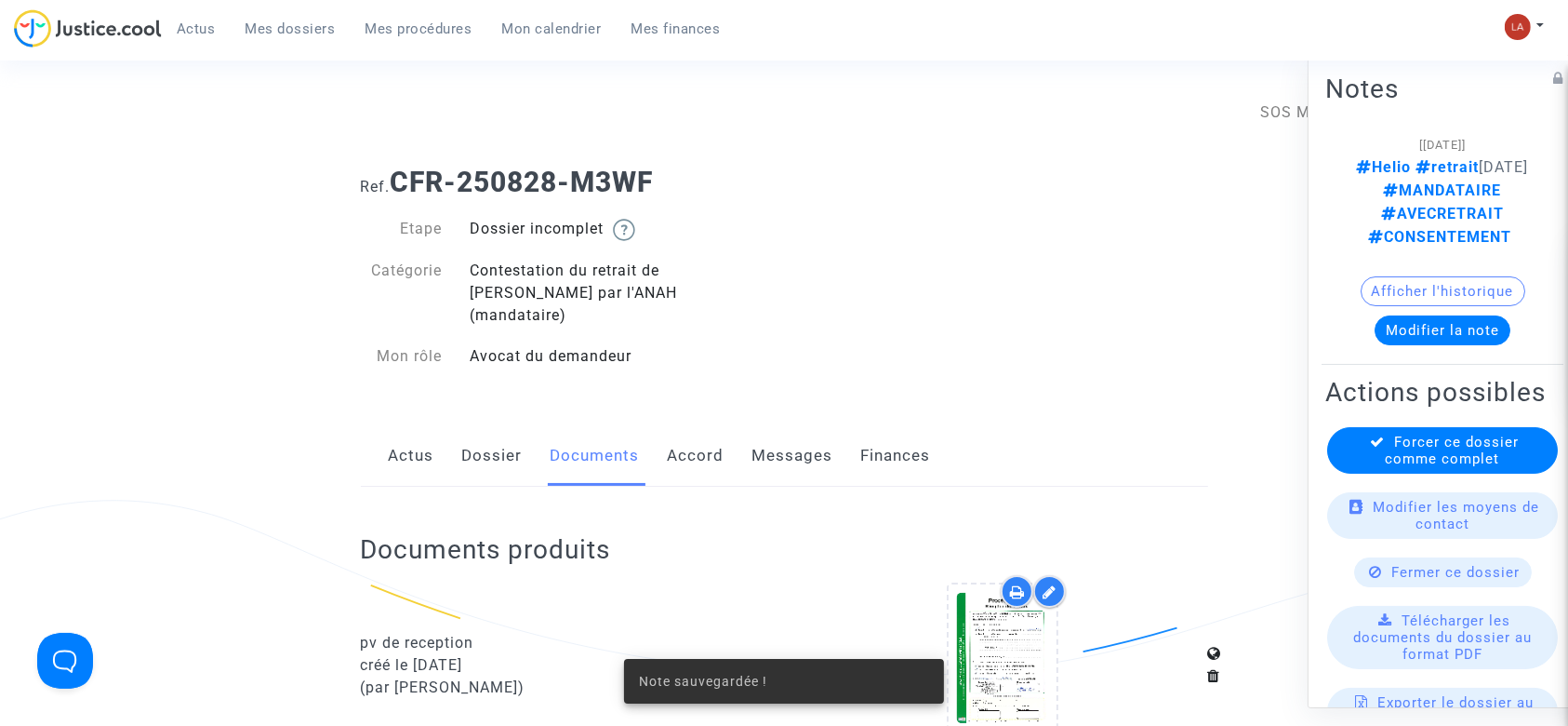
scroll to position [2233, 0]
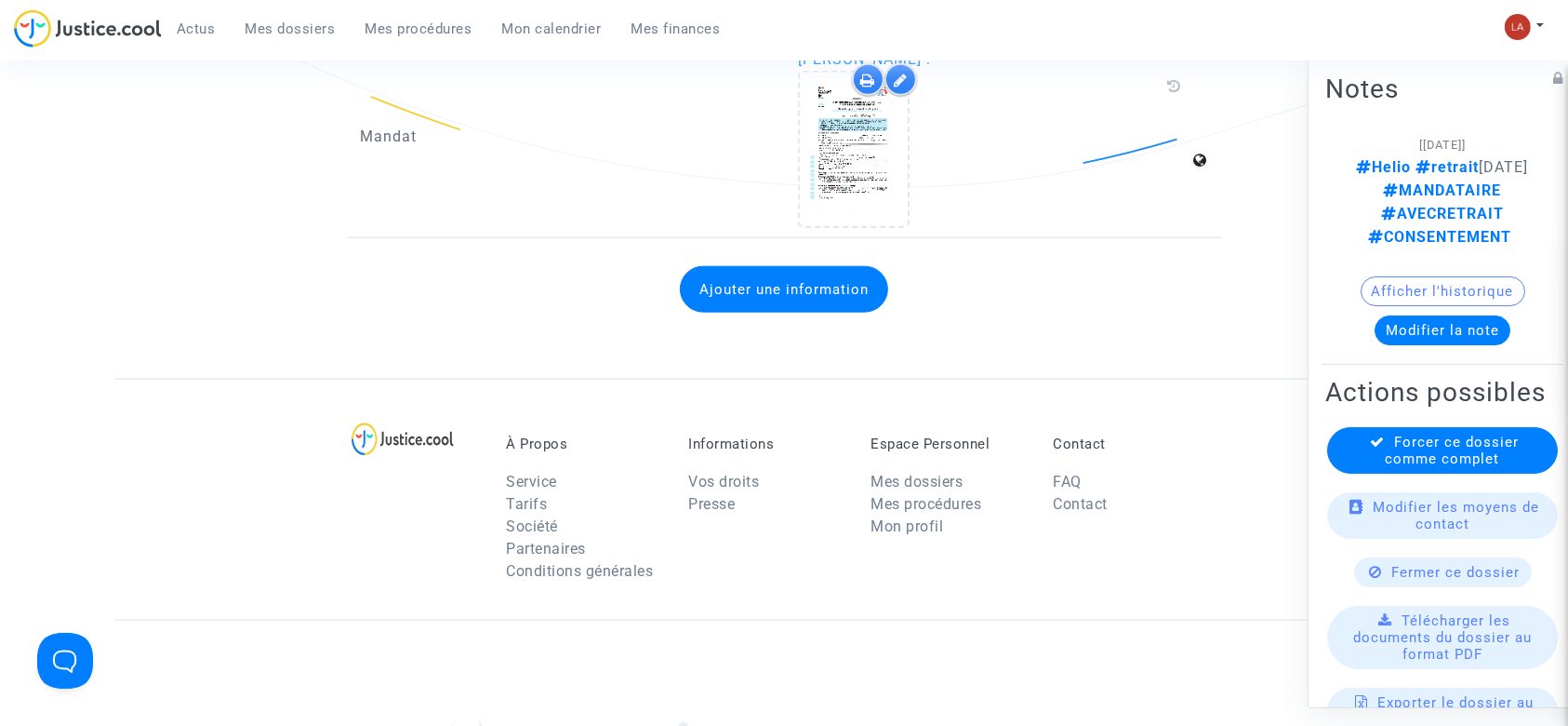
click at [1391, 467] on span "Forcer ce dossier comme complet" at bounding box center [1452, 450] width 134 height 34
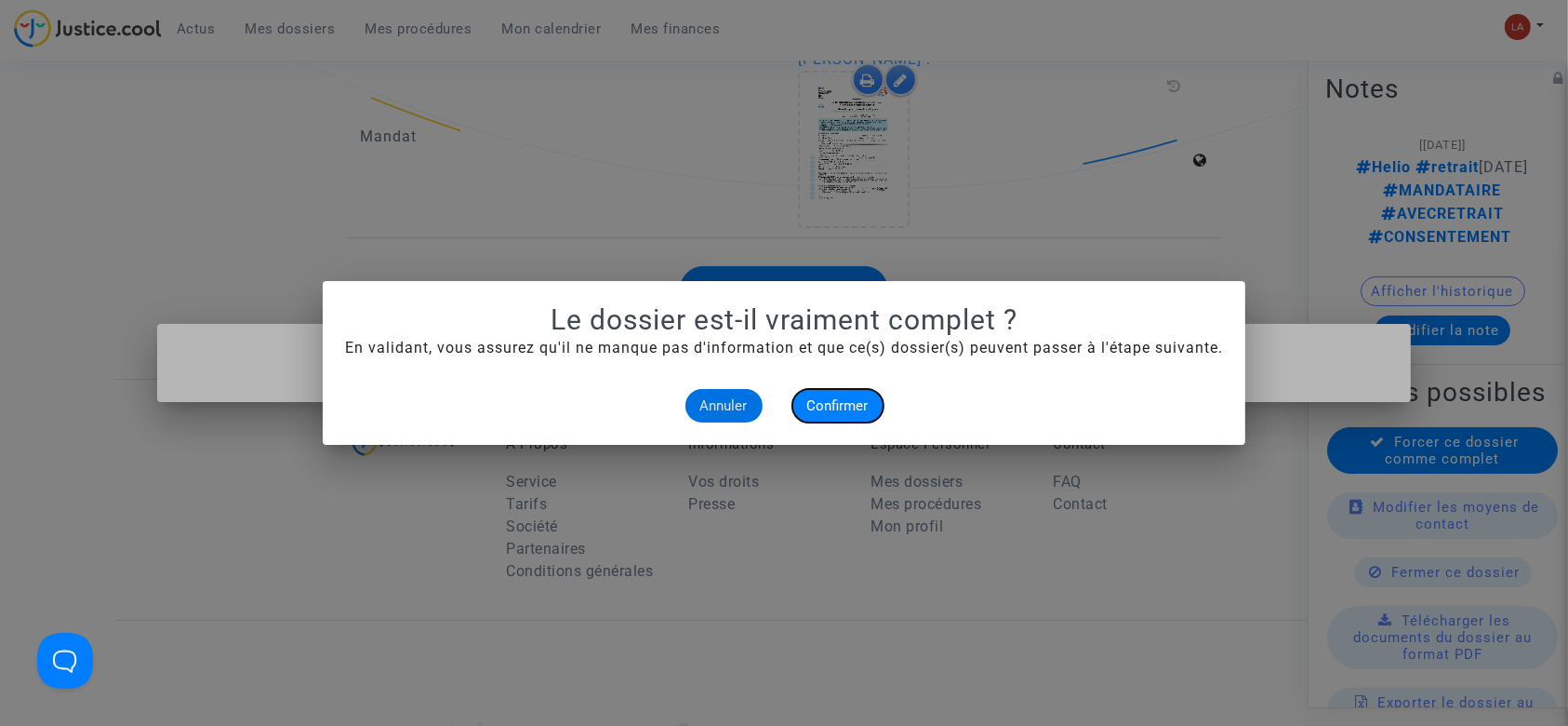
click at [844, 403] on span "Confirmer" at bounding box center [838, 405] width 62 height 16
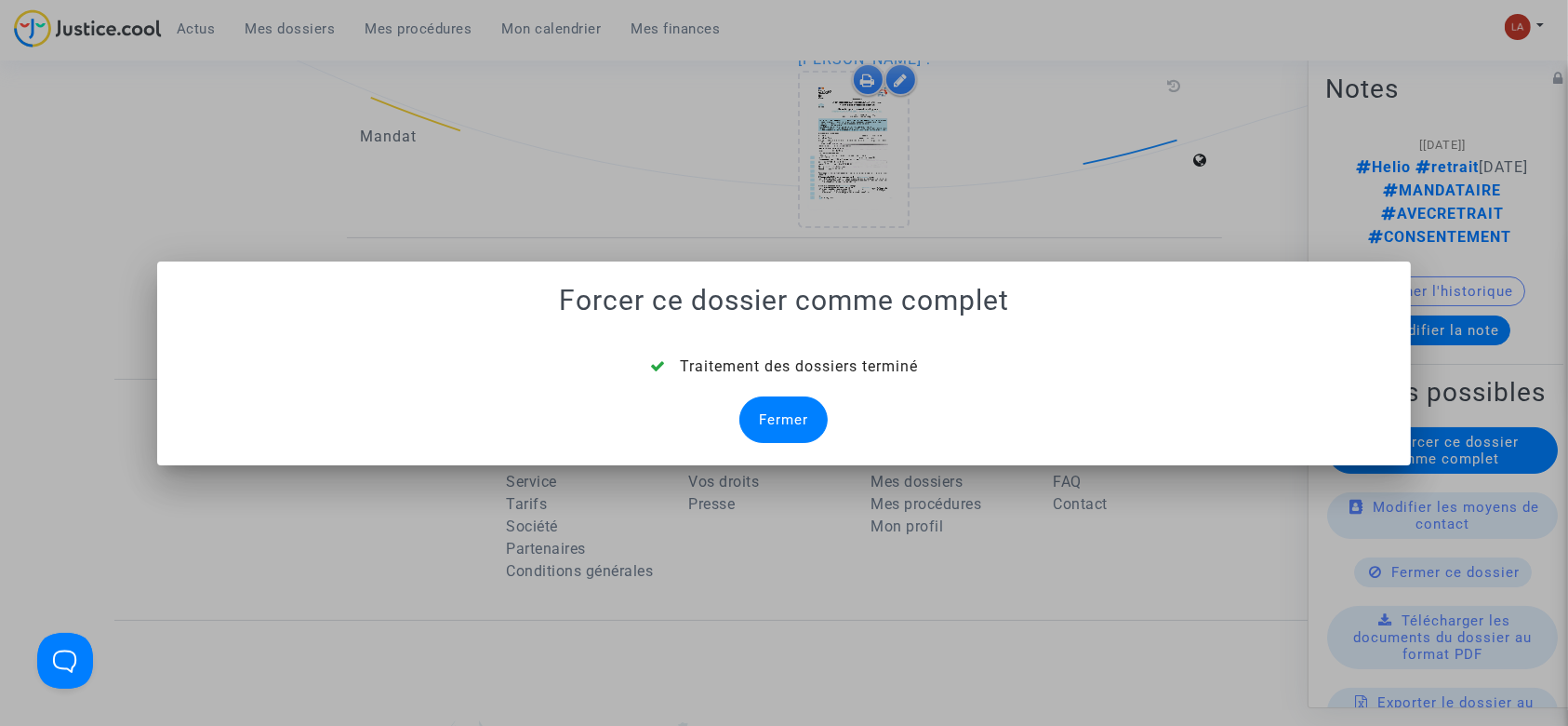
click at [782, 415] on div "Fermer" at bounding box center [784, 419] width 88 height 46
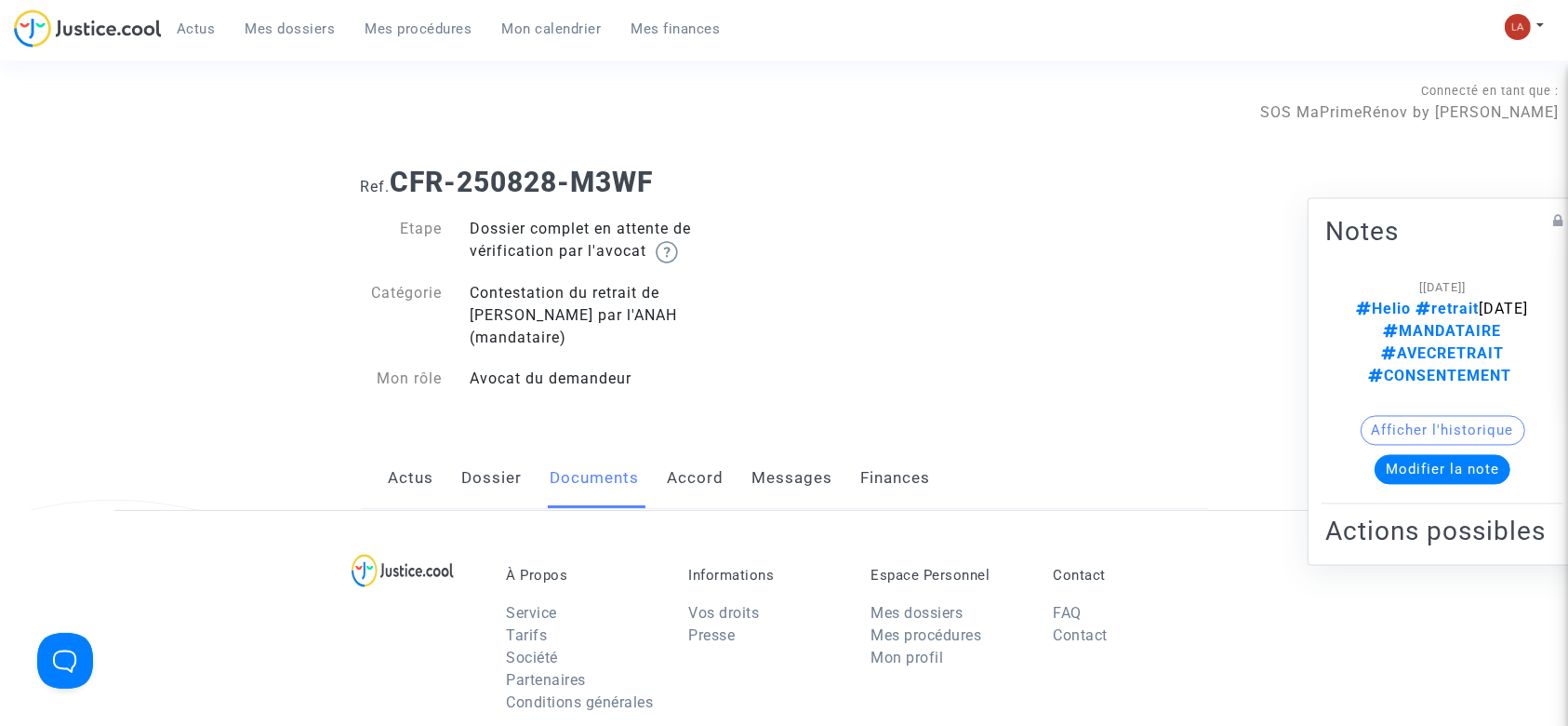
scroll to position [2233, 0]
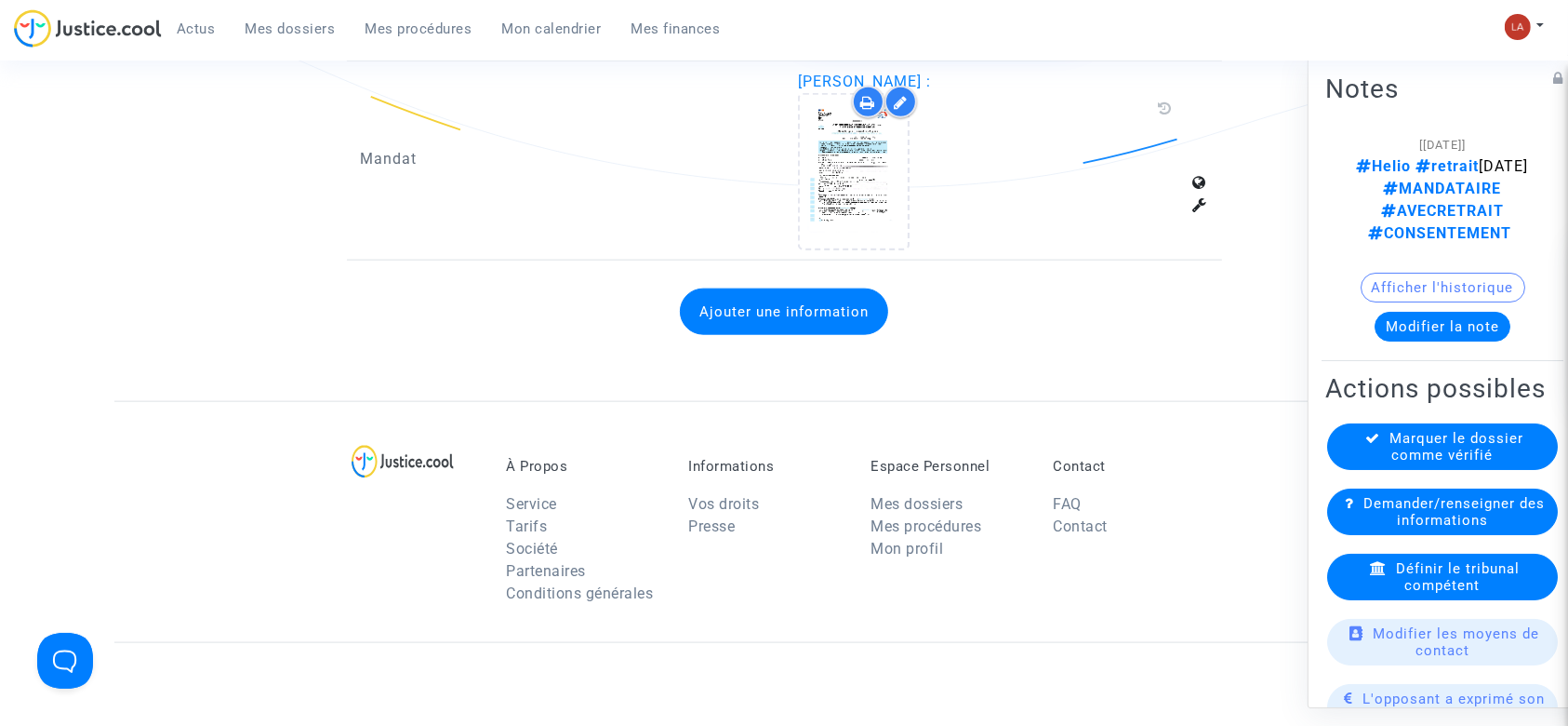
click at [1465, 593] on span "Définir le tribunal compétent" at bounding box center [1457, 576] width 124 height 34
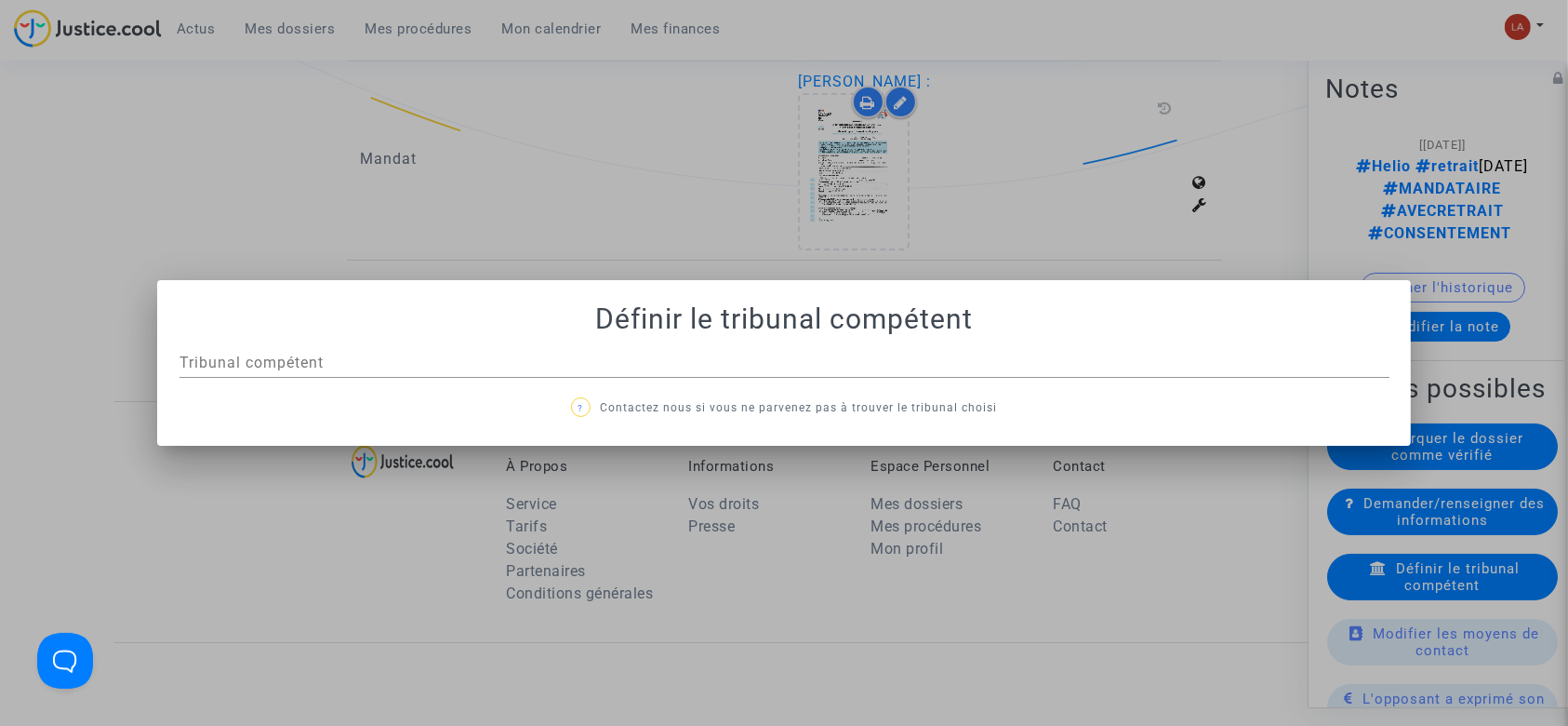
scroll to position [0, 0]
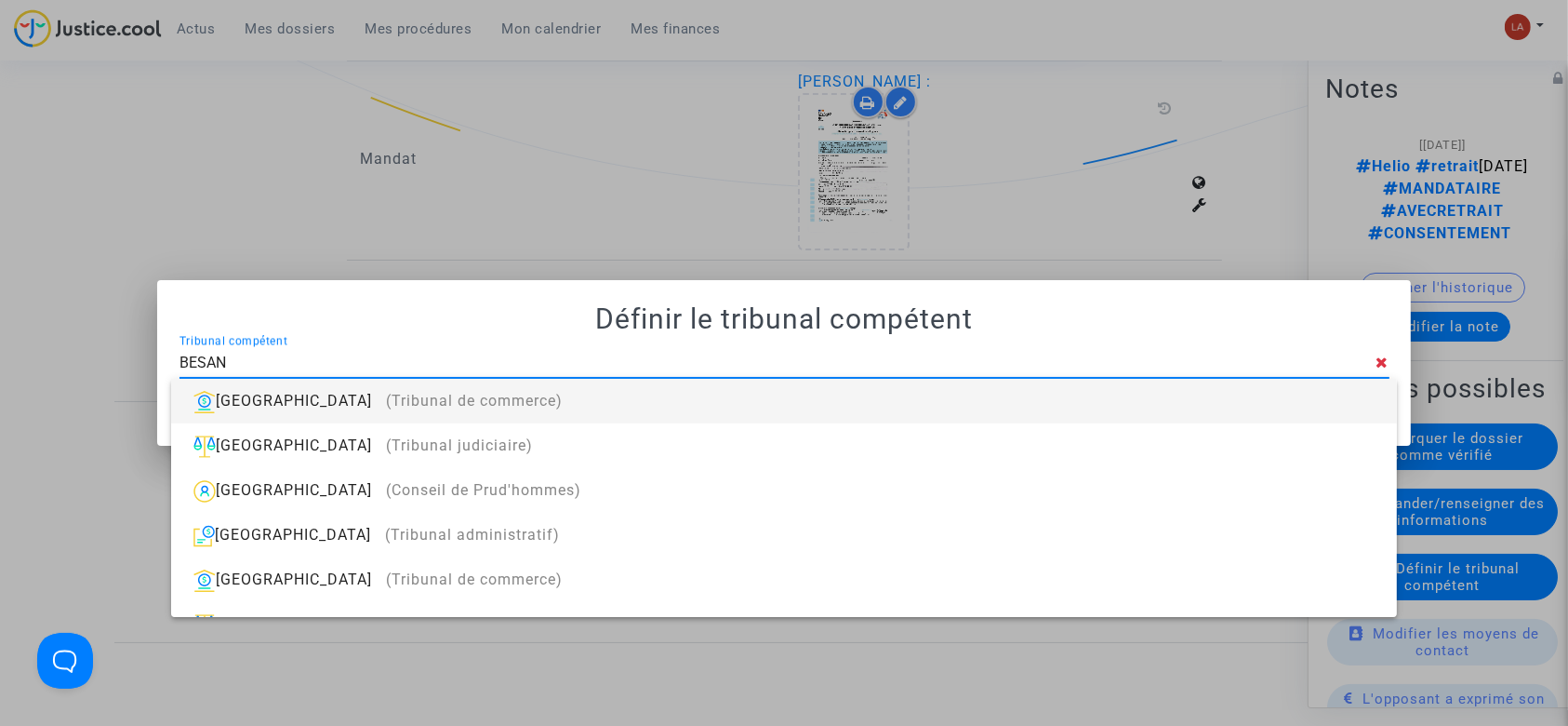
type input "BESANC"
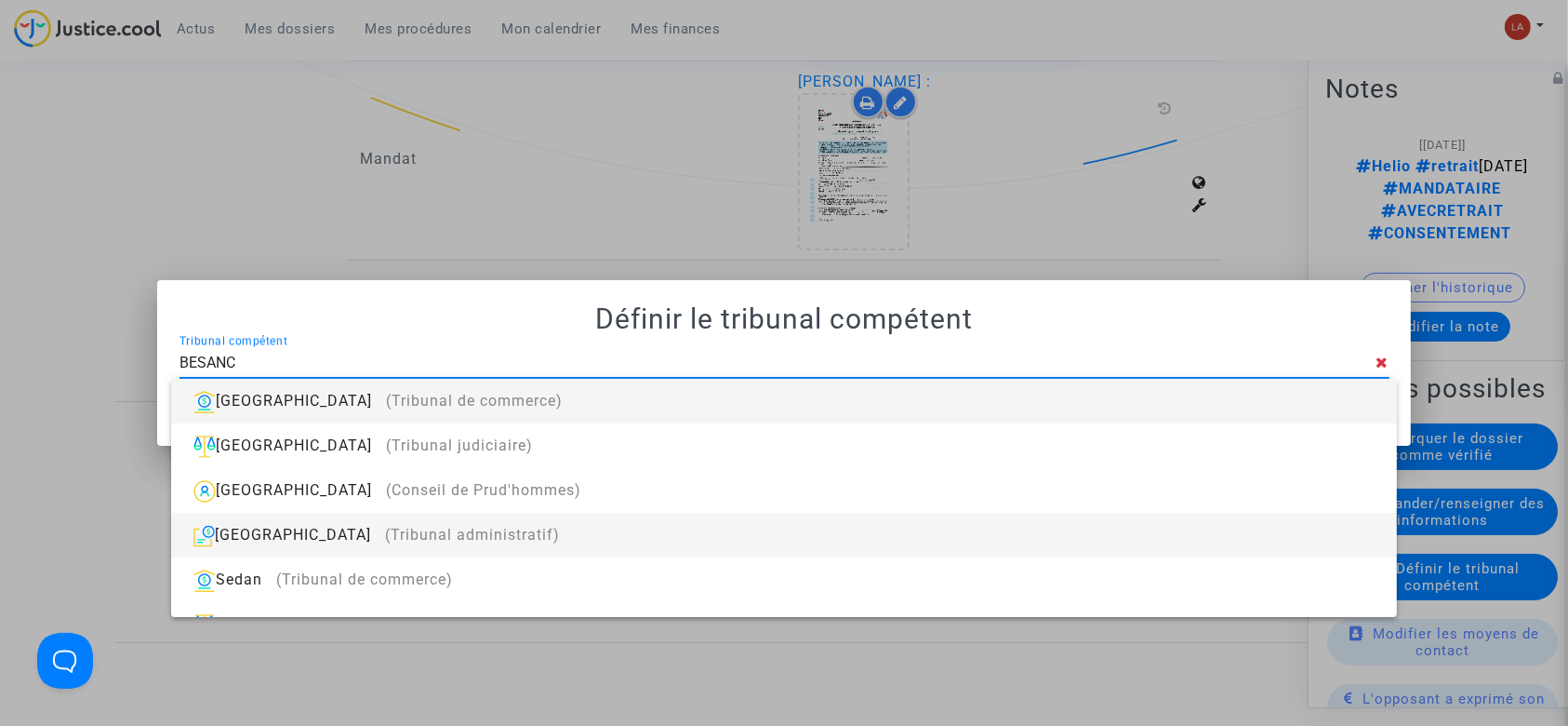
click at [764, 530] on div "Besançon (Tribunal administratif)" at bounding box center [783, 535] width 1195 height 44
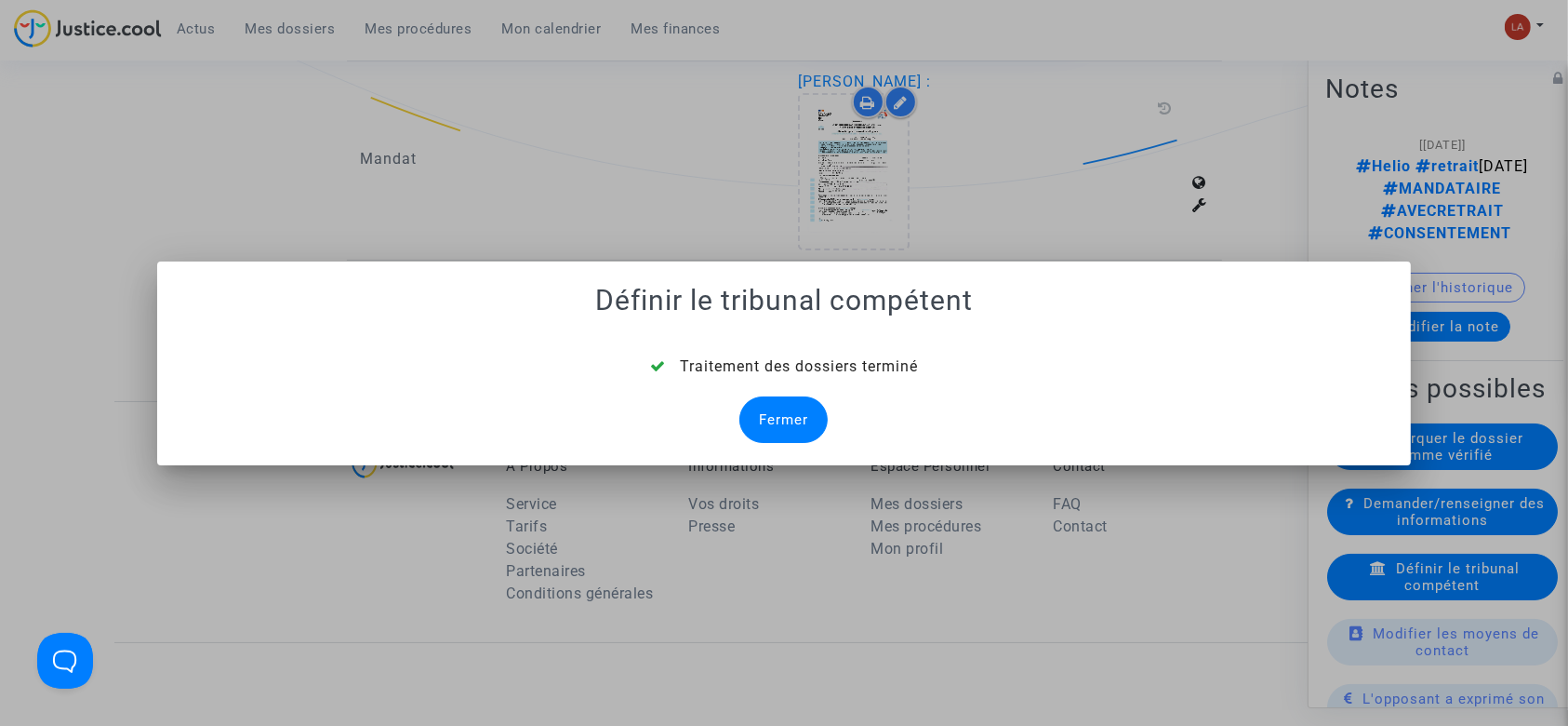
click at [763, 422] on div "Fermer" at bounding box center [784, 419] width 88 height 46
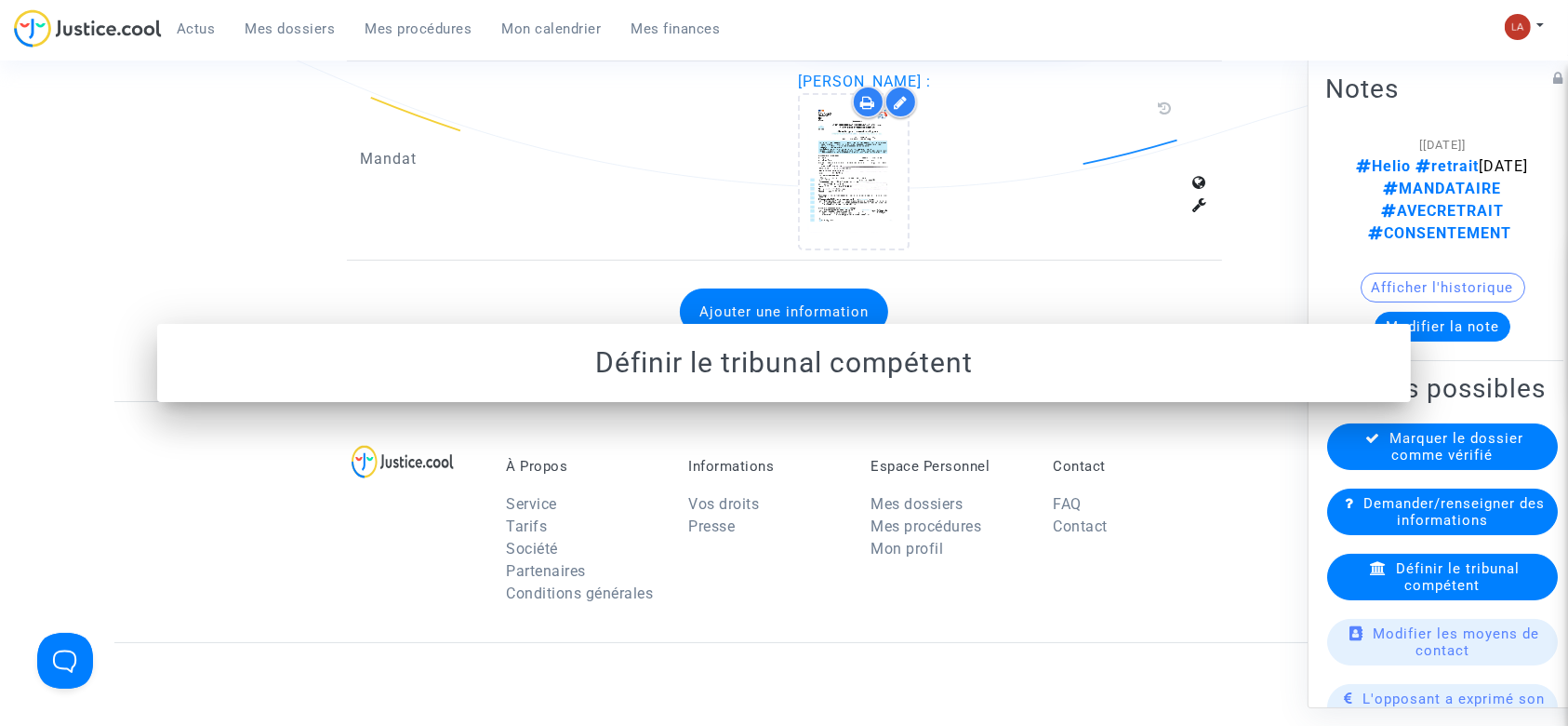
scroll to position [2233, 0]
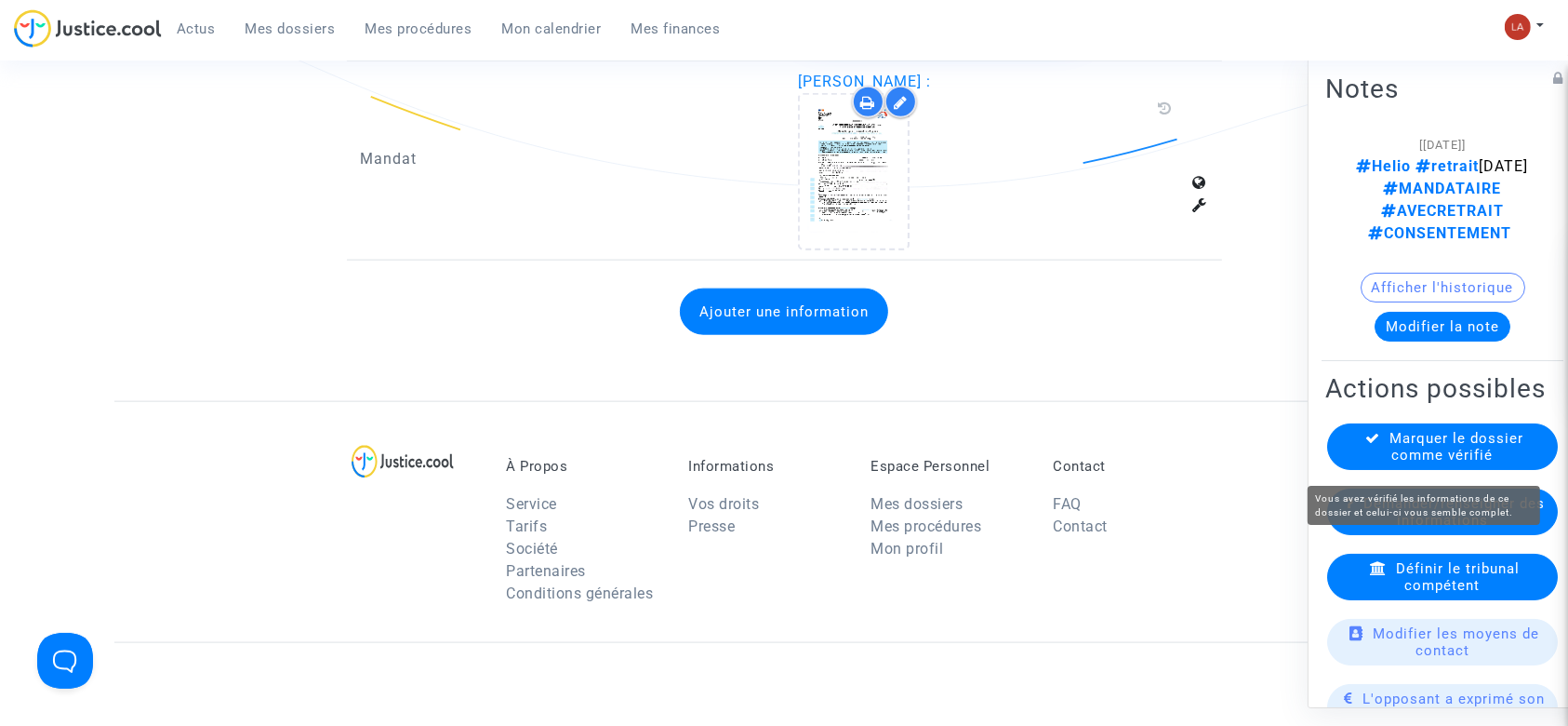
click at [1435, 448] on span "Marquer le dossier comme vérifié" at bounding box center [1456, 446] width 134 height 34
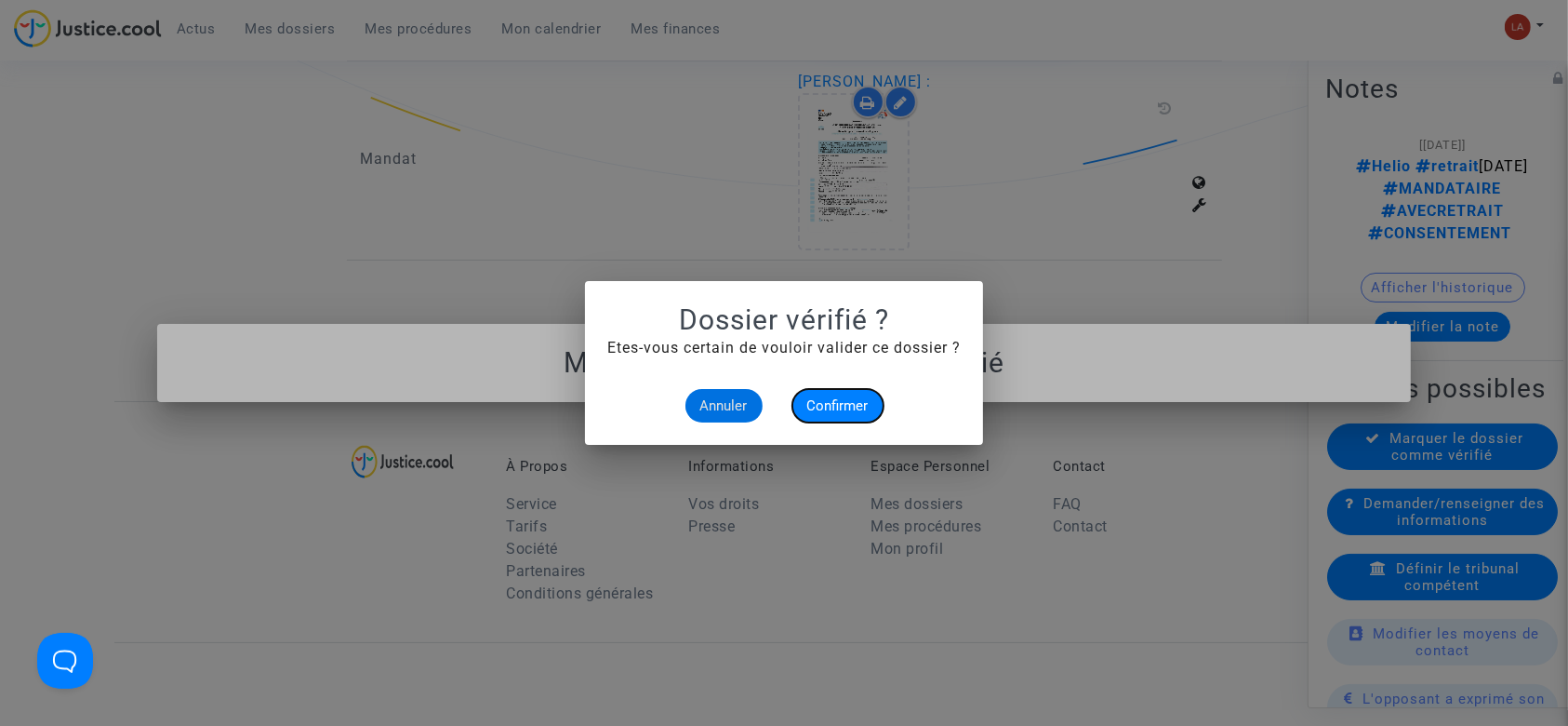
click at [869, 406] on button "Confirmer" at bounding box center [837, 405] width 91 height 34
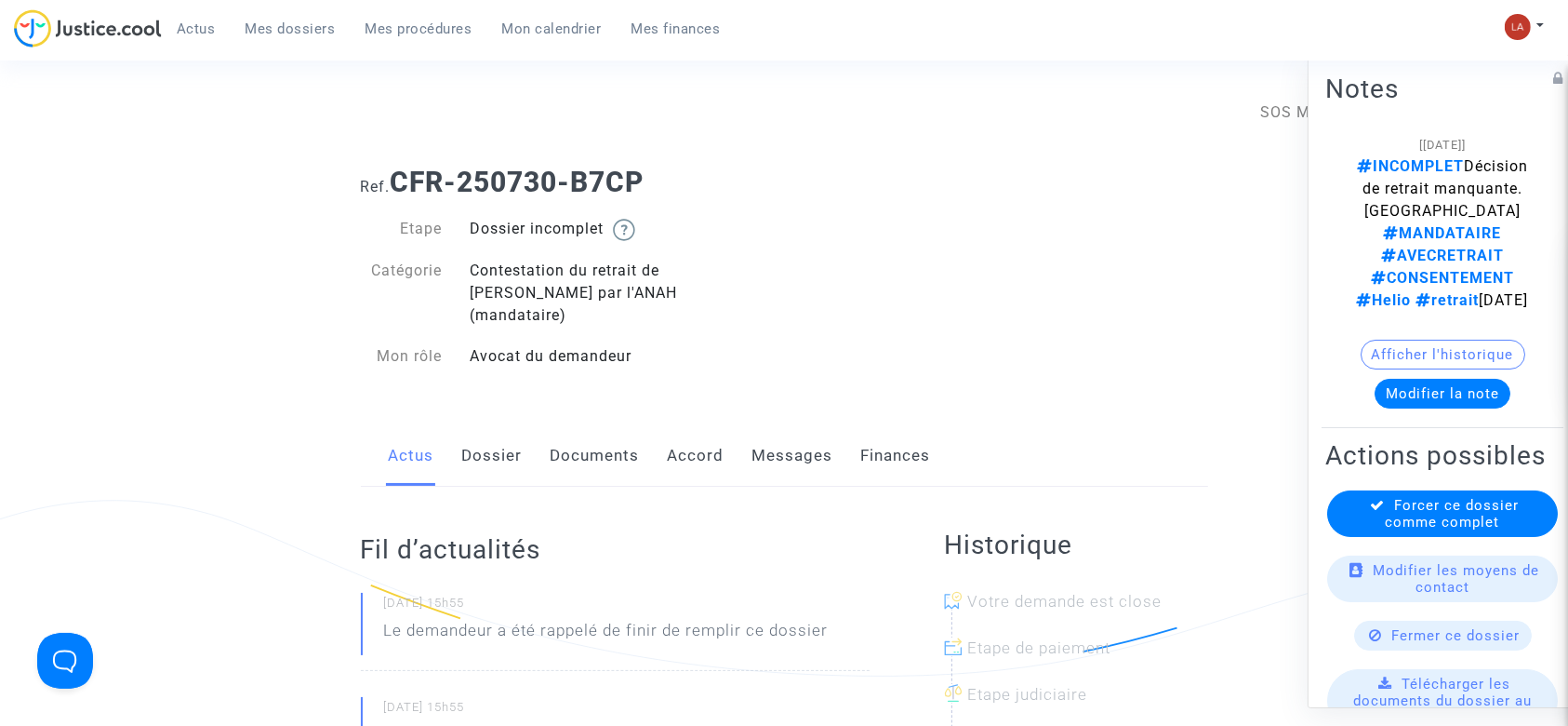
click at [632, 425] on link "Documents" at bounding box center [595, 456] width 89 height 62
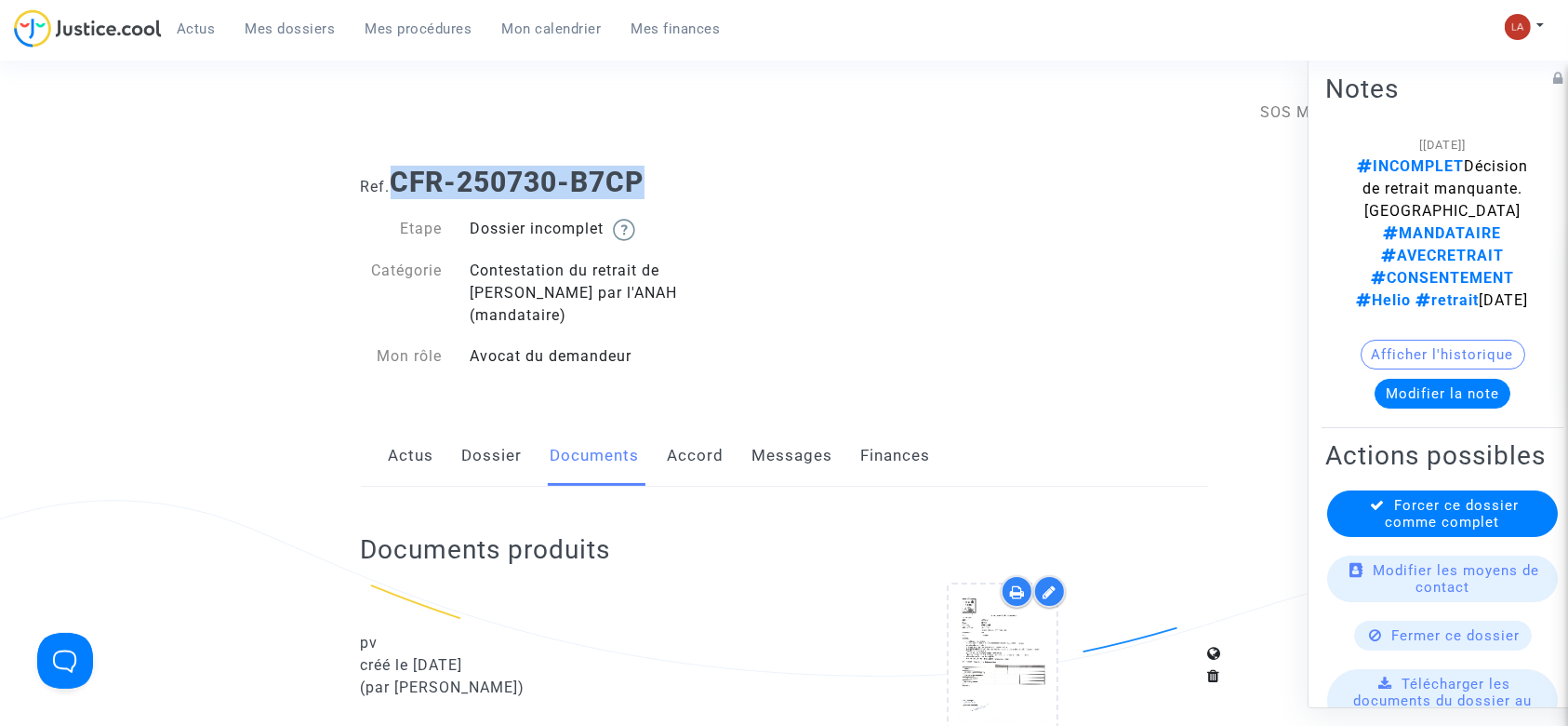
drag, startPoint x: 630, startPoint y: 176, endPoint x: 400, endPoint y: 175, distance: 230.0
click at [400, 175] on h1 "Ref. CFR-250730-B7CP" at bounding box center [784, 182] width 847 height 34
copy b "CFR-250730-B7CP"
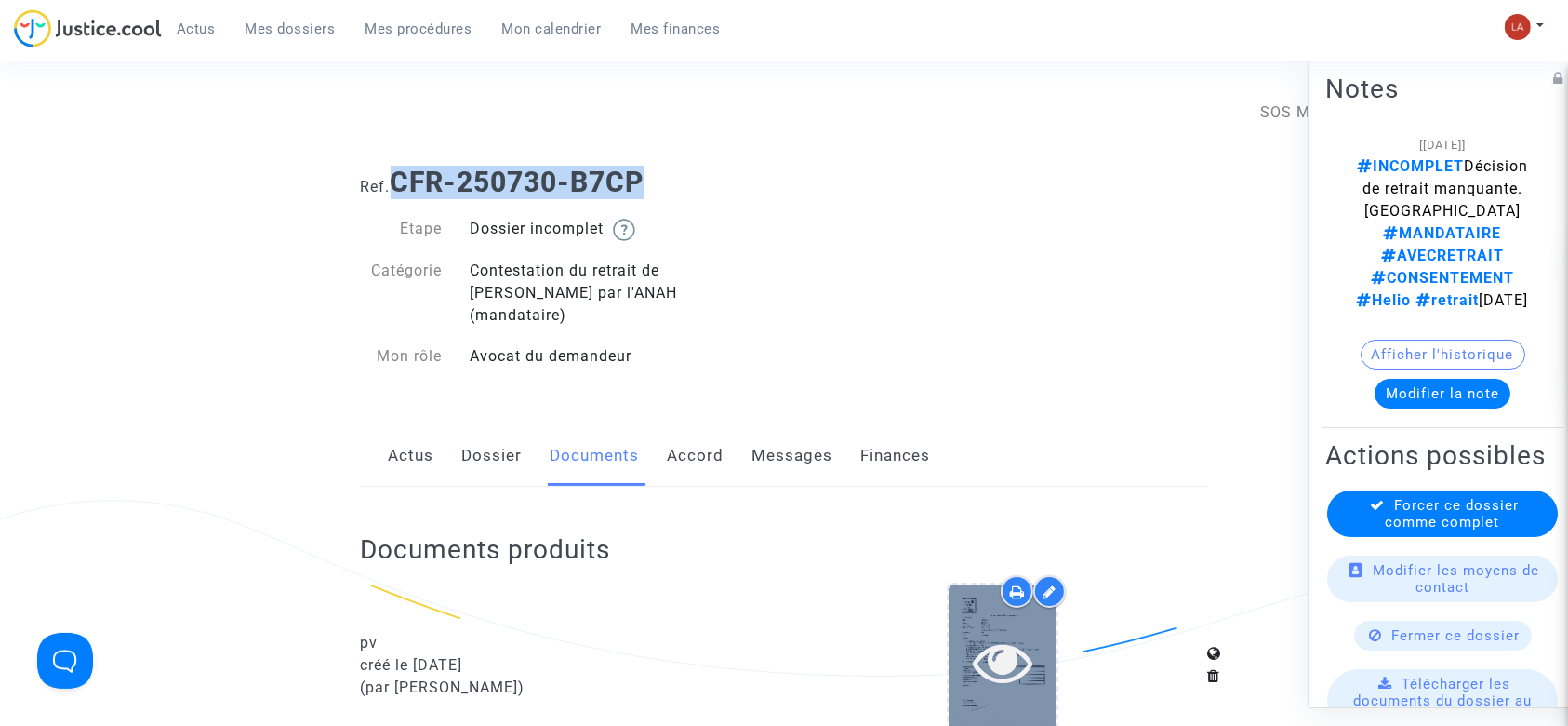
click at [1041, 680] on div at bounding box center [1003, 662] width 108 height 154
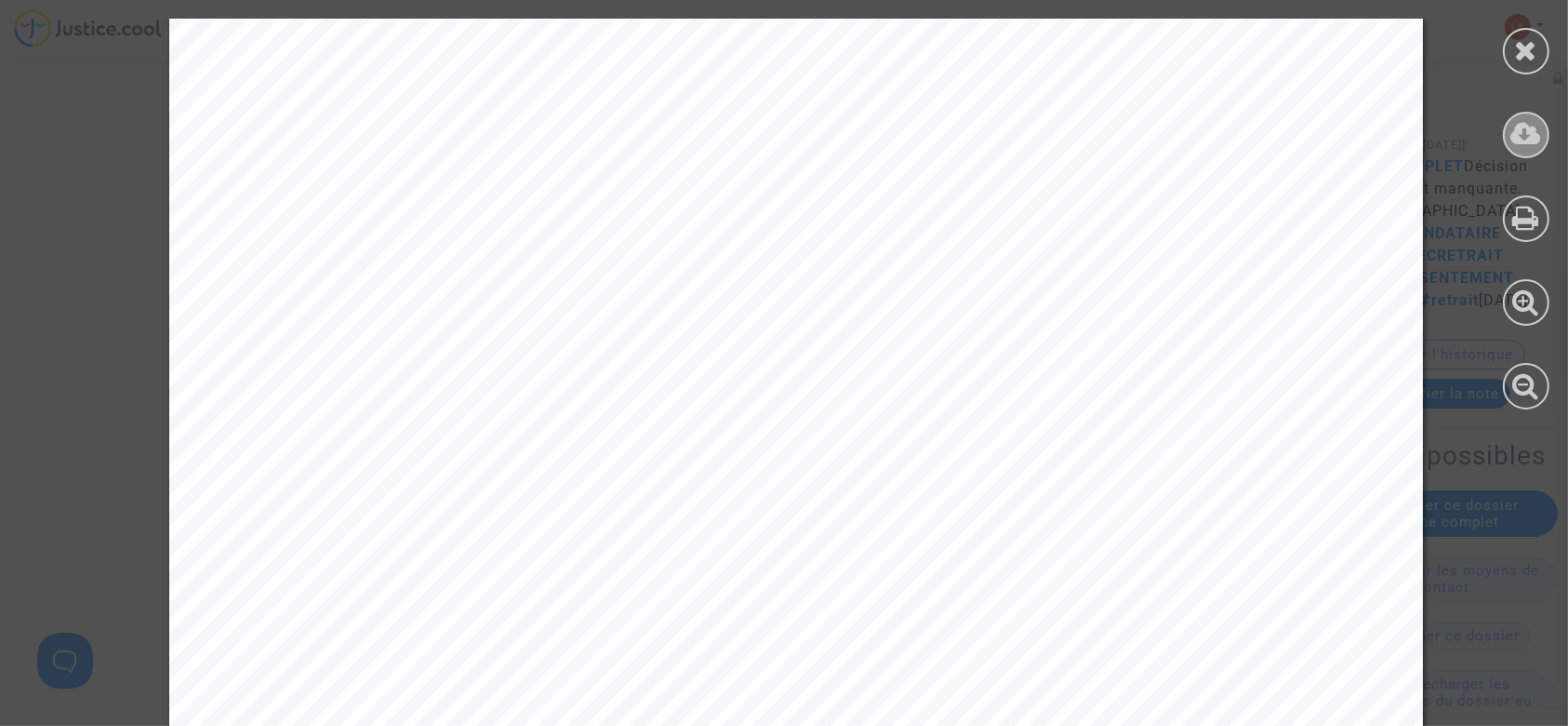
click at [1520, 135] on icon at bounding box center [1527, 134] width 31 height 28
click at [1517, 38] on icon at bounding box center [1527, 50] width 23 height 28
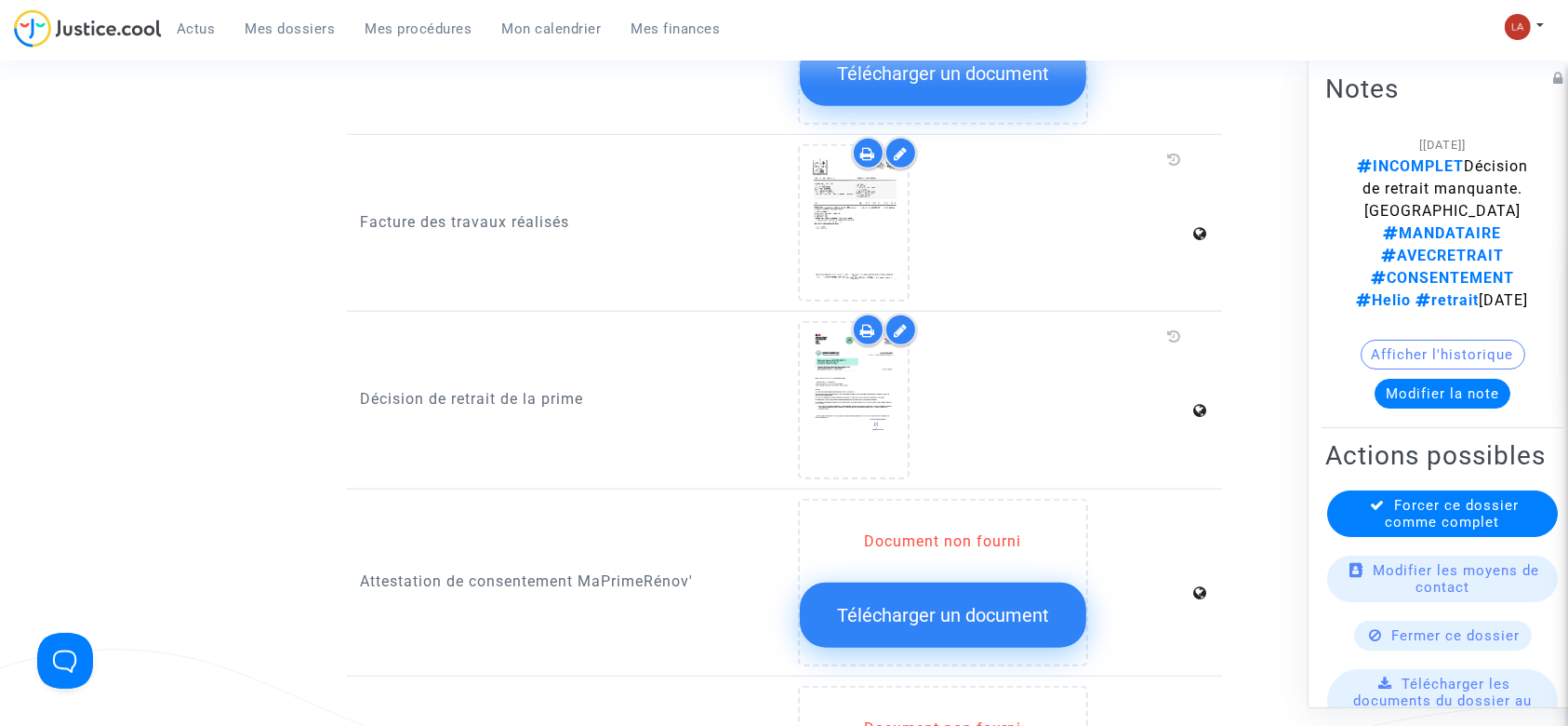
scroll to position [1489, 0]
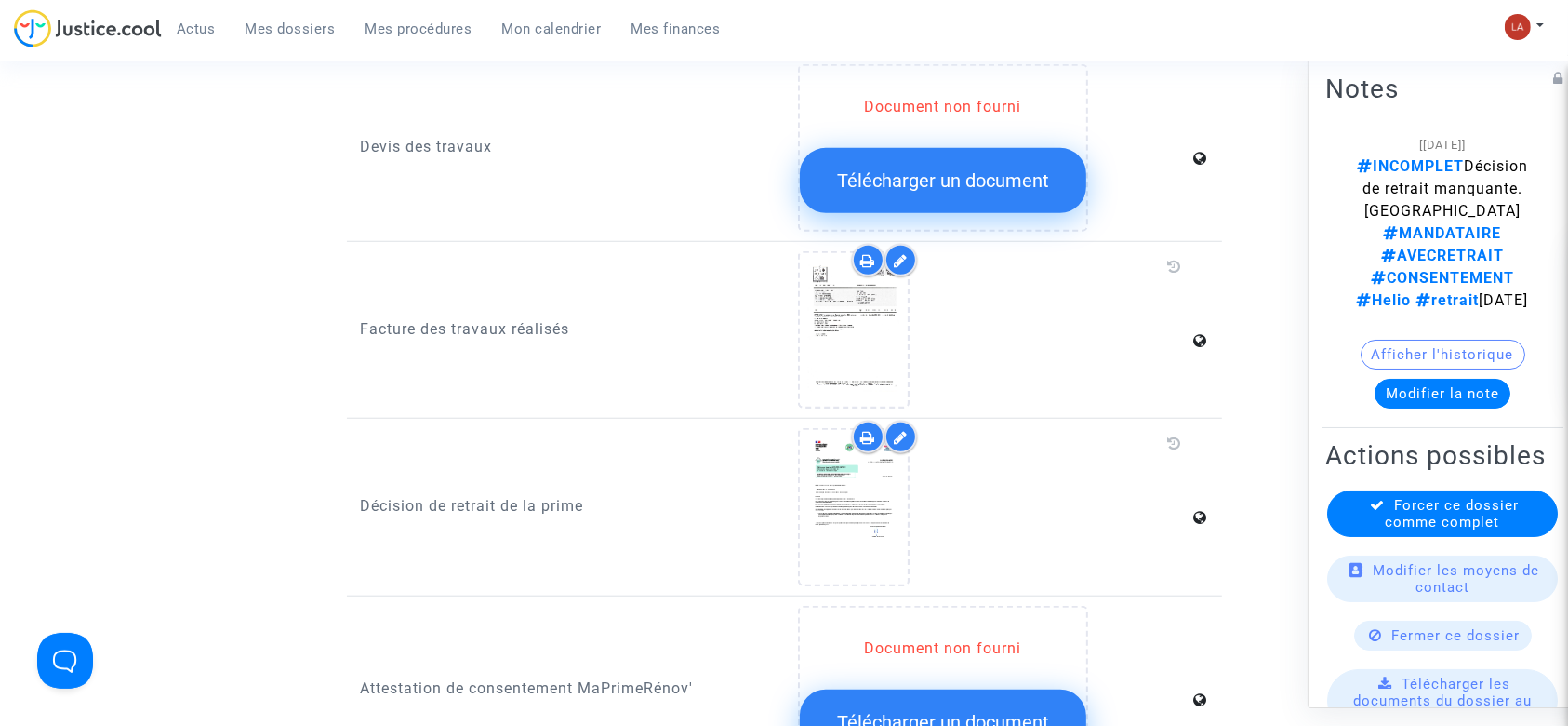
click at [903, 253] on icon at bounding box center [901, 260] width 14 height 14
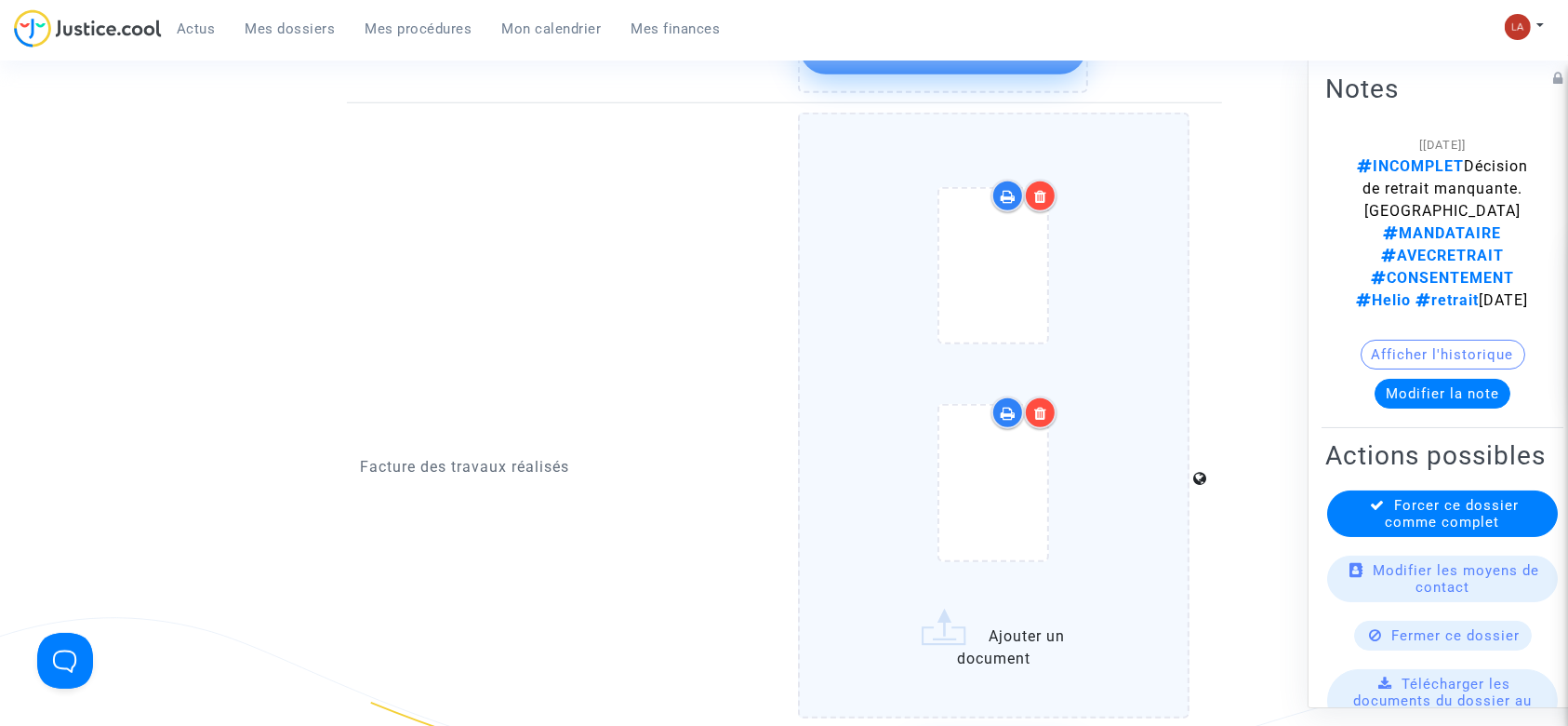
scroll to position [1736, 0]
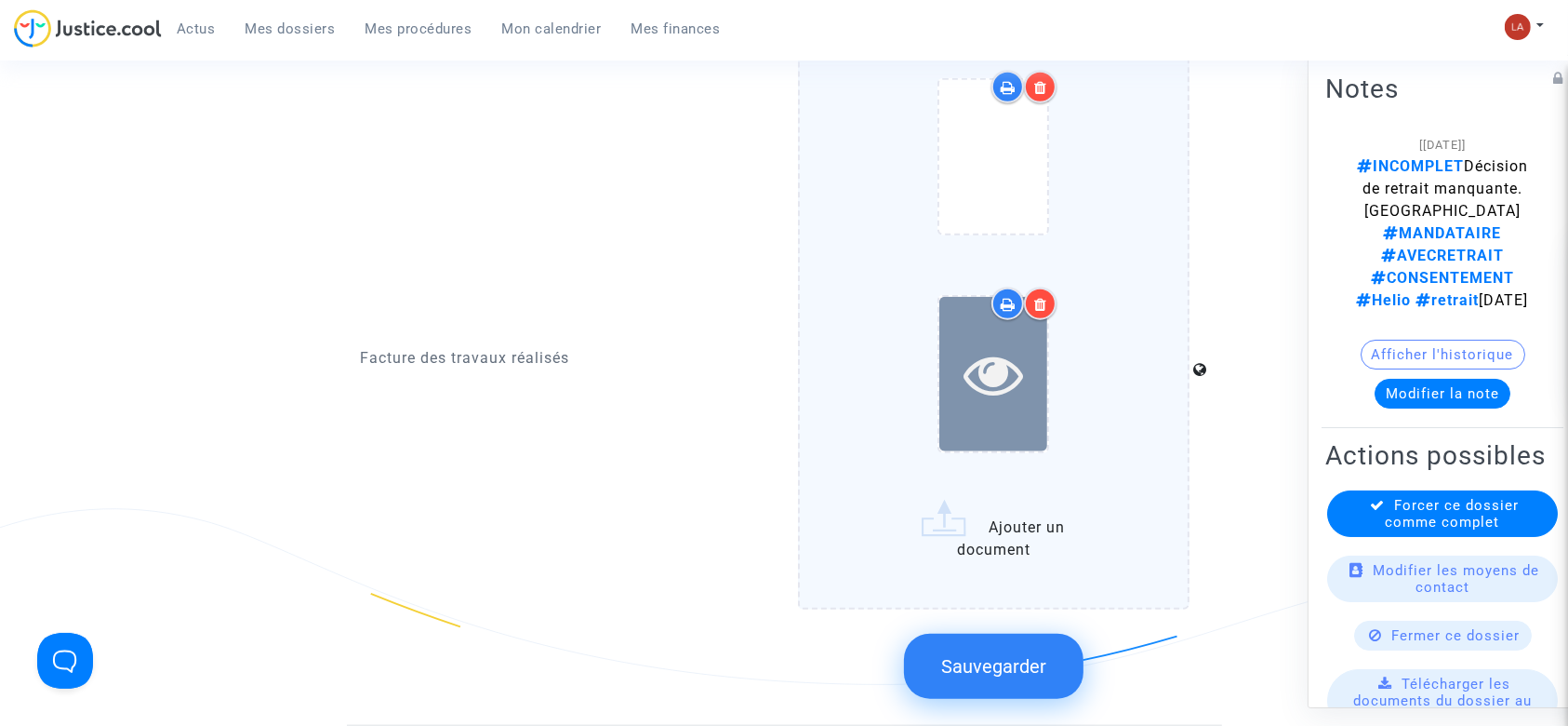
click at [1024, 410] on div at bounding box center [993, 374] width 108 height 154
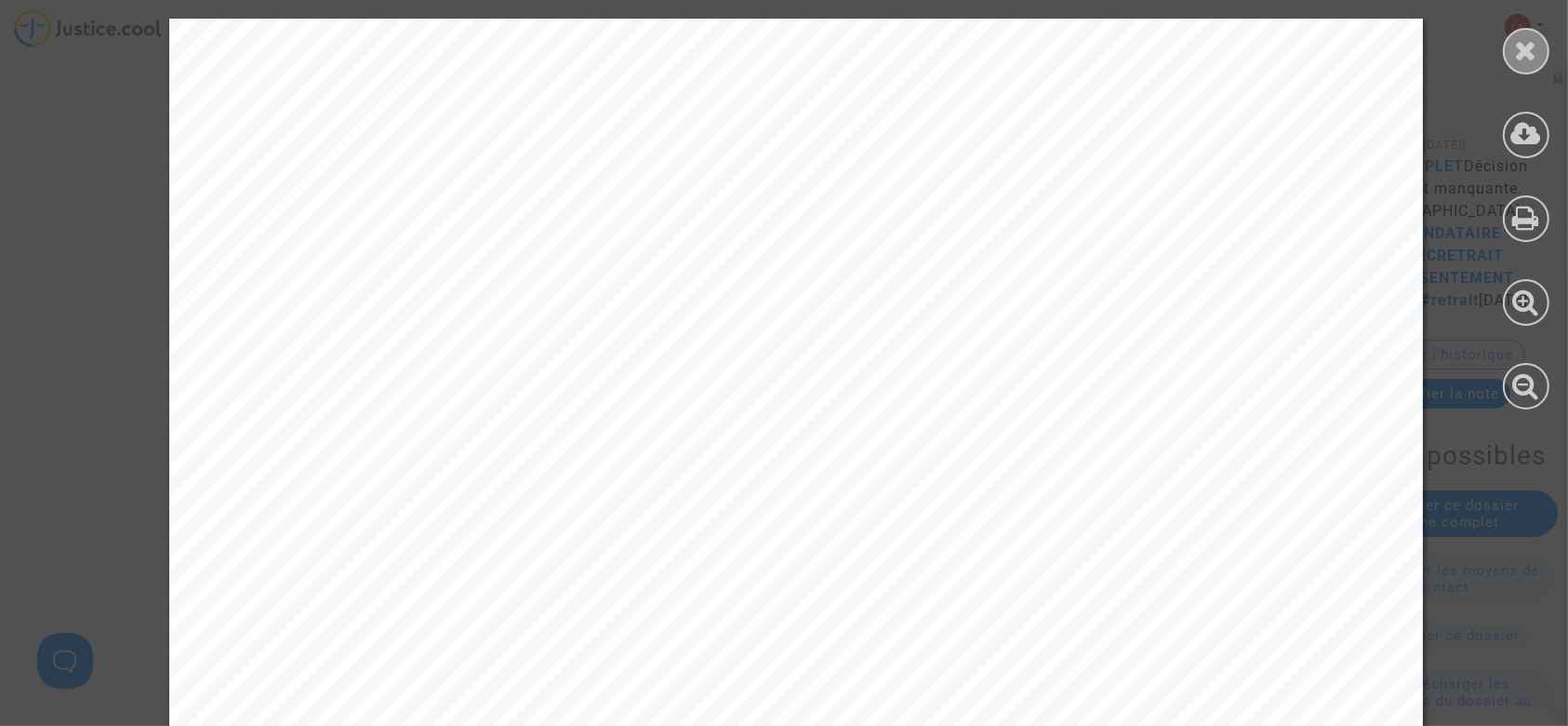
click at [1510, 53] on div at bounding box center [1526, 51] width 46 height 46
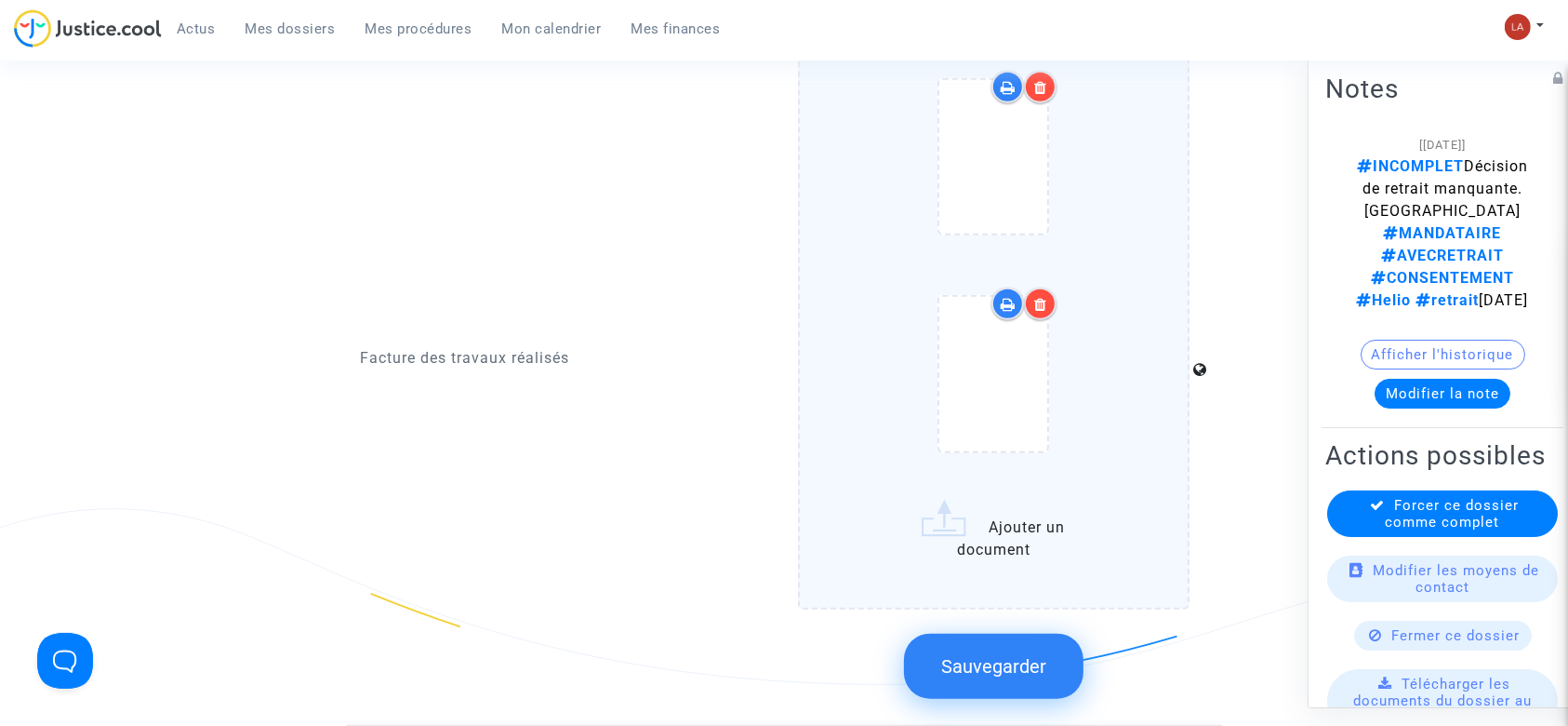
click at [1005, 634] on button "Sauvegarder" at bounding box center [993, 666] width 180 height 65
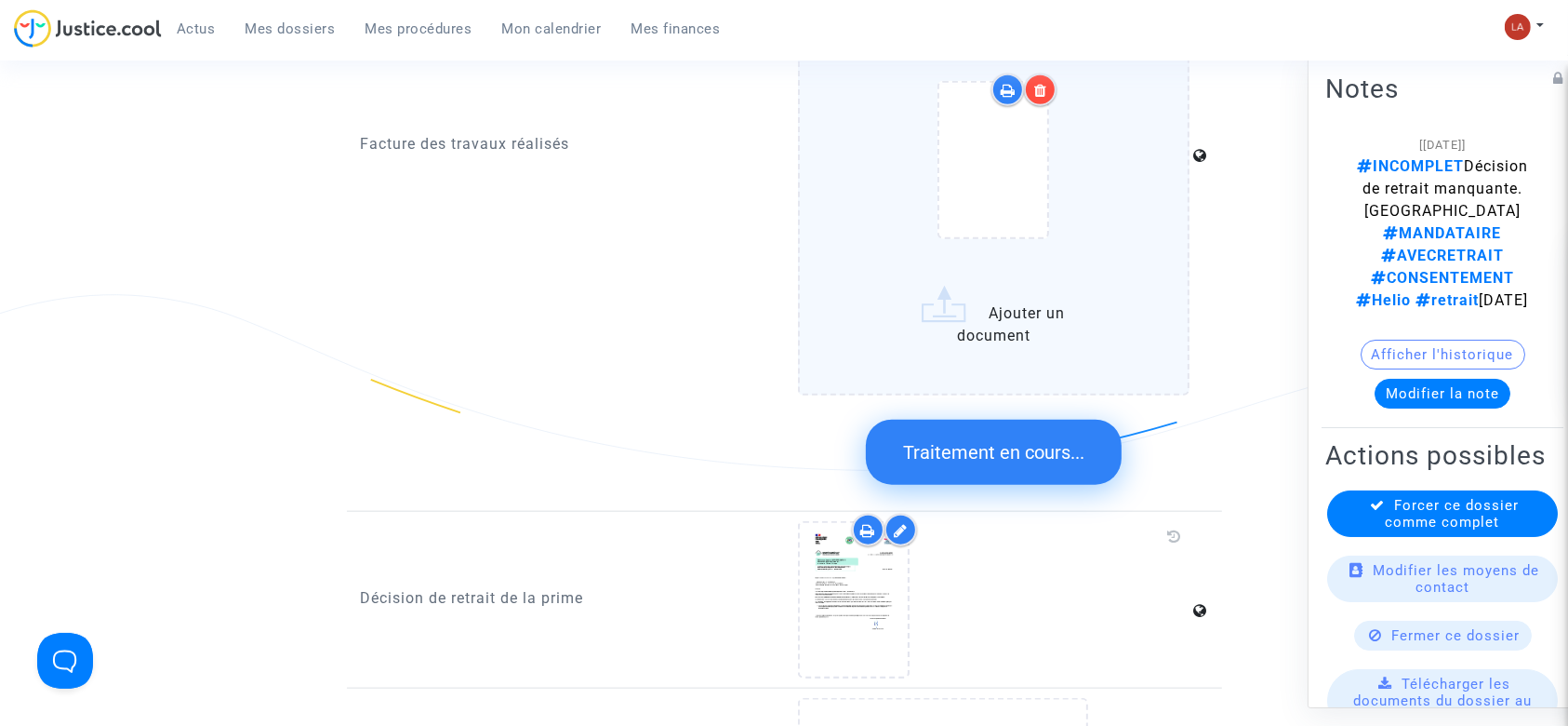
scroll to position [2108, 0]
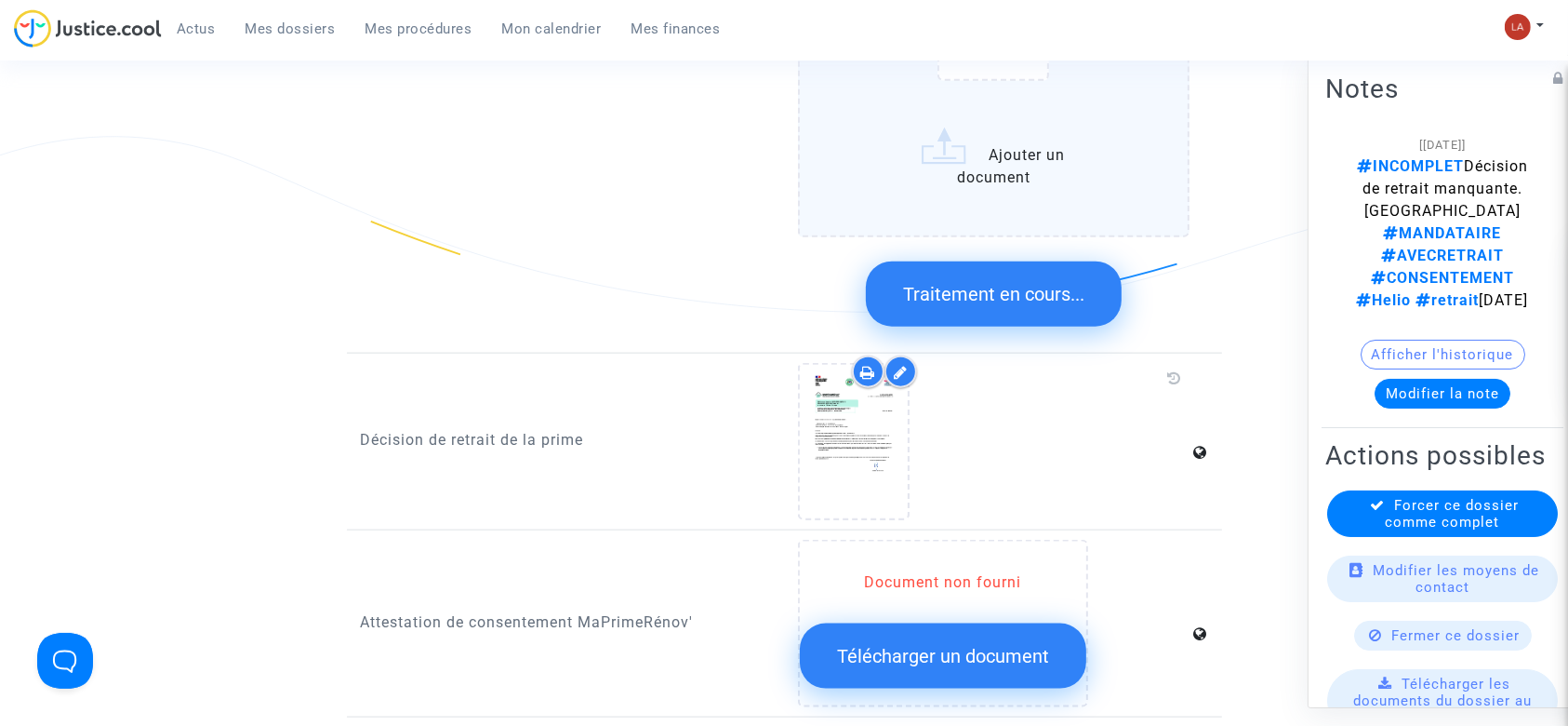
click at [759, 436] on div "Décision de retrait de la prime" at bounding box center [566, 440] width 438 height 157
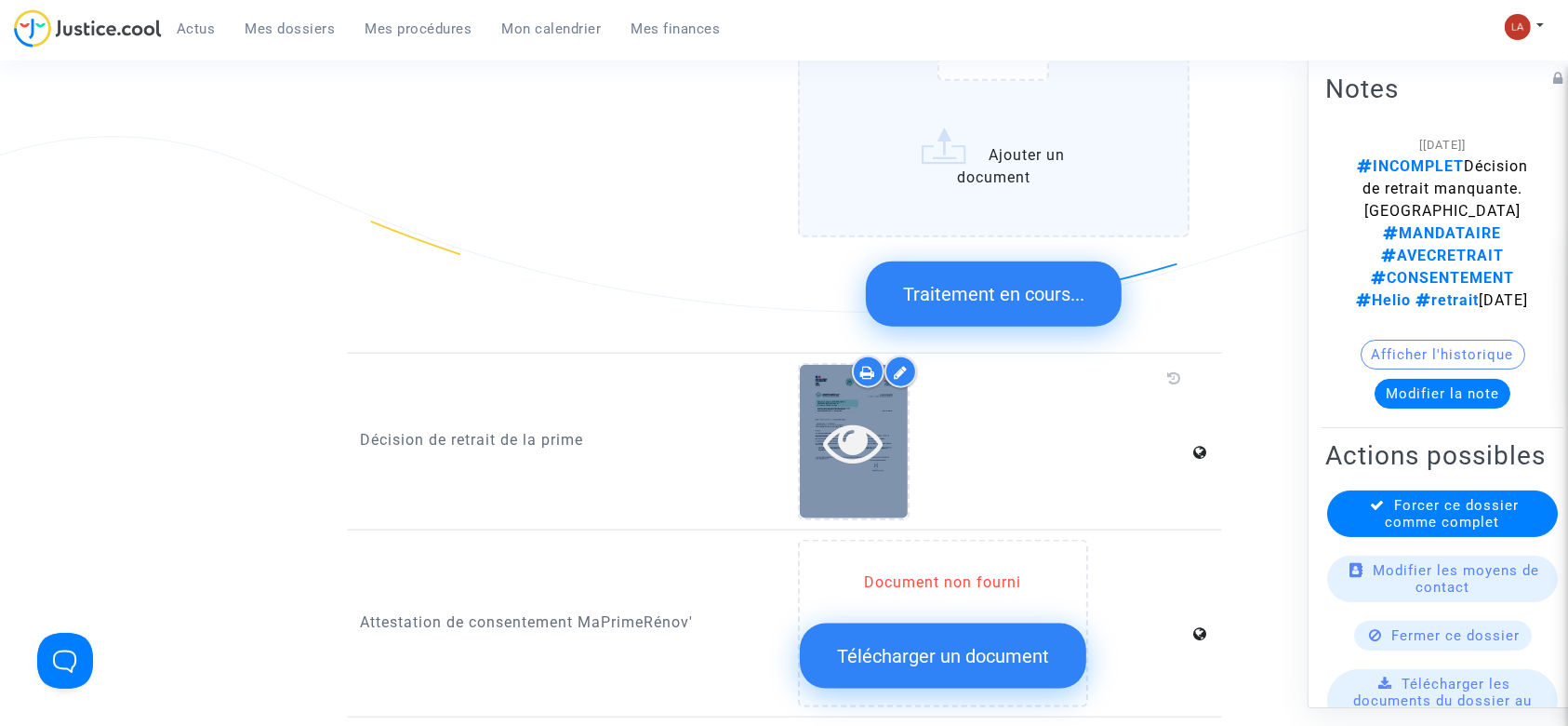
click at [834, 436] on icon at bounding box center [854, 442] width 61 height 60
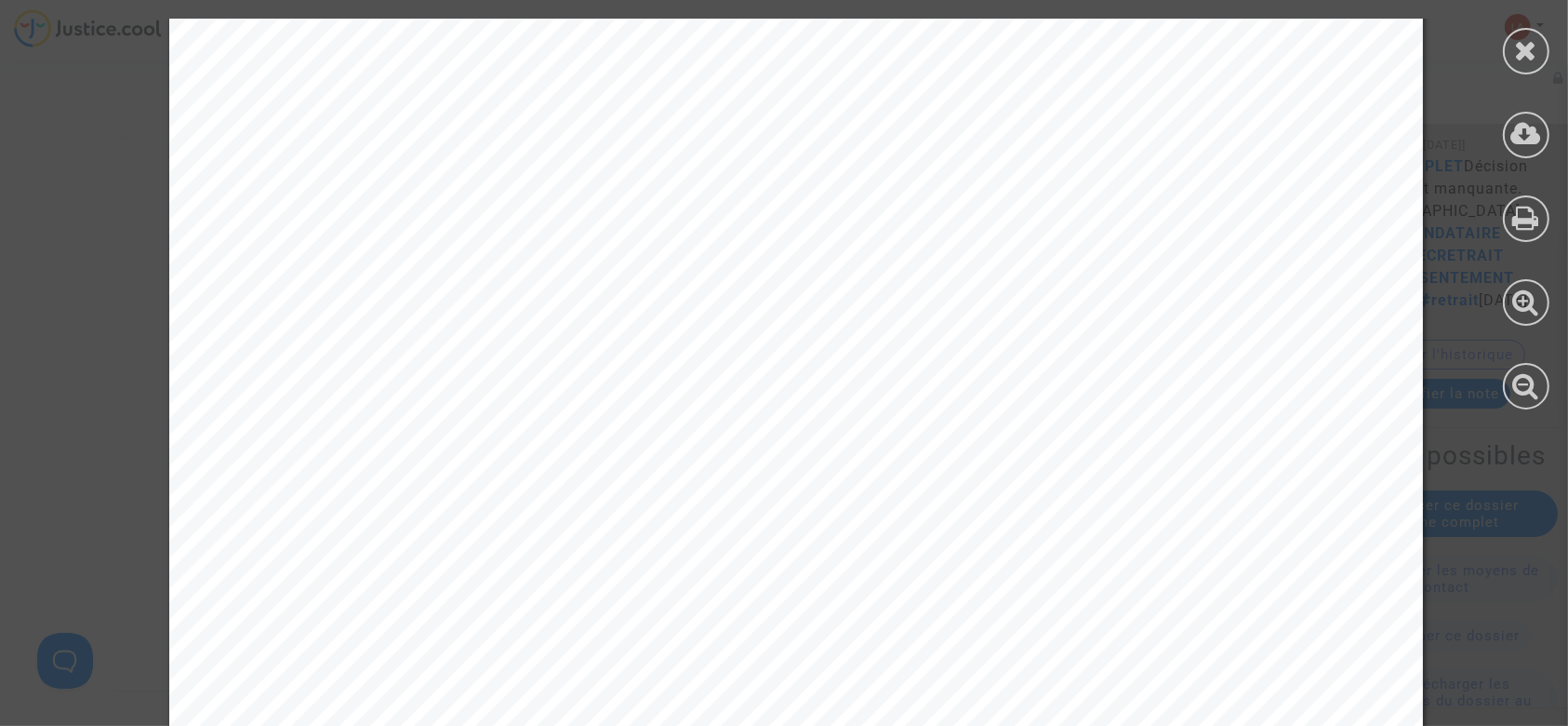
scroll to position [496, 0]
click at [1526, 58] on icon at bounding box center [1527, 50] width 23 height 28
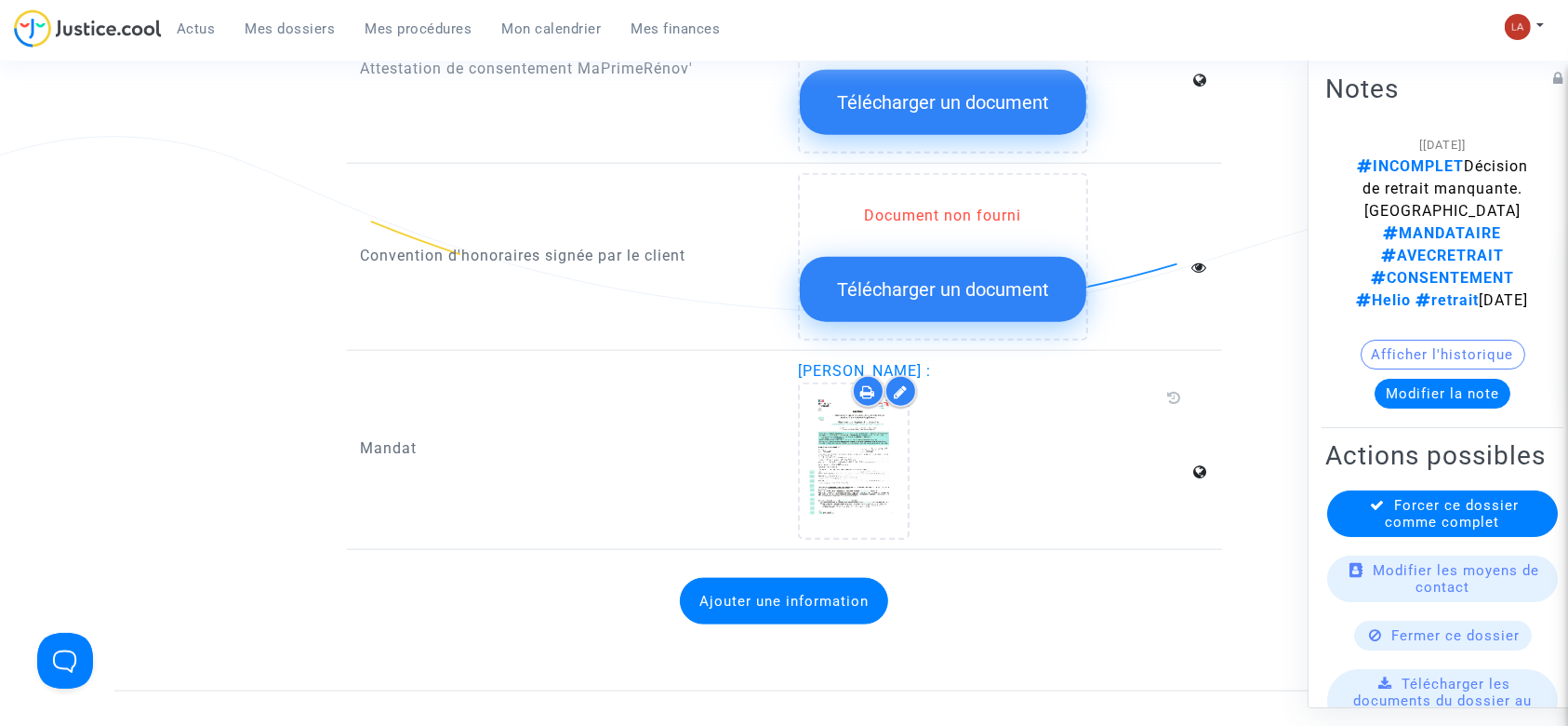
click at [1461, 379] on button "Modifier la note" at bounding box center [1442, 393] width 136 height 30
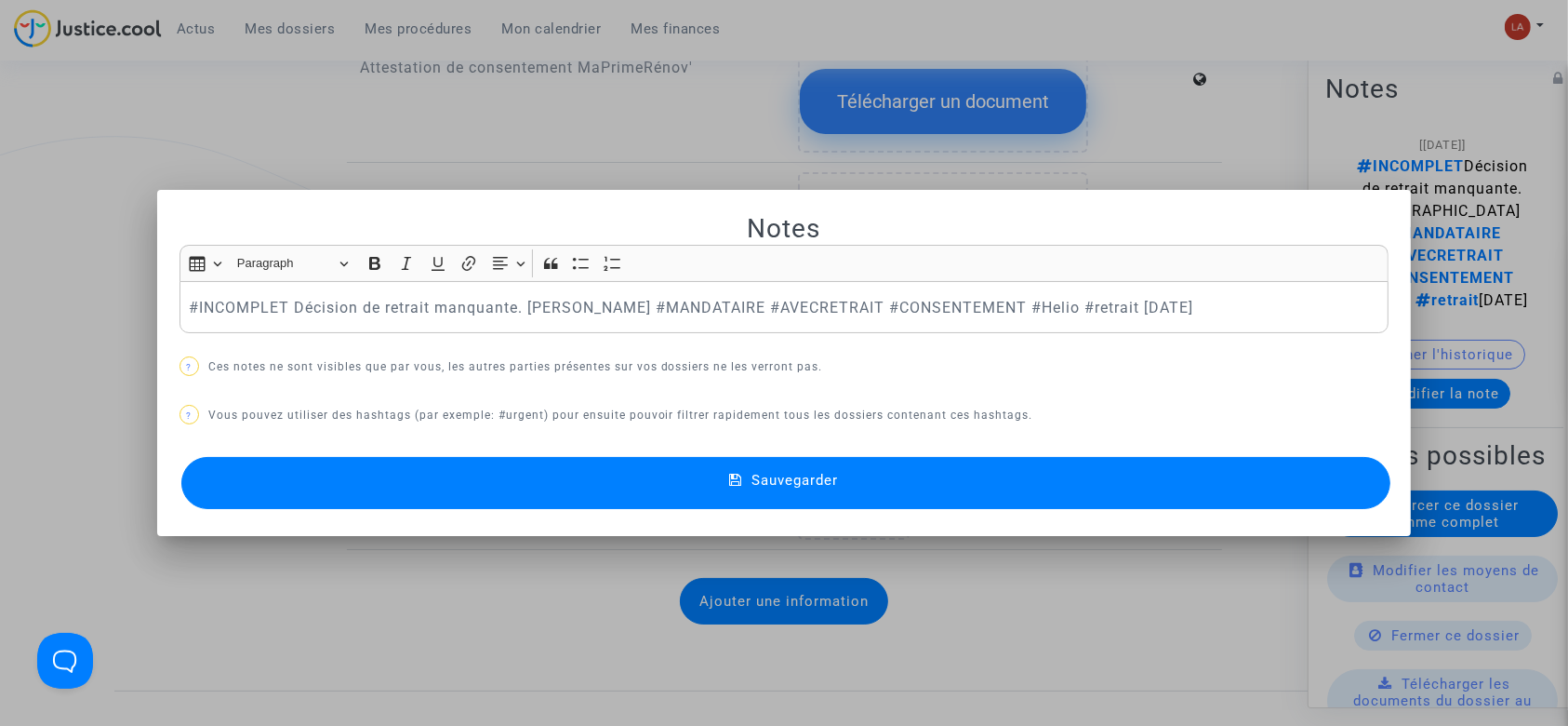
scroll to position [0, 0]
drag, startPoint x: 581, startPoint y: 298, endPoint x: 69, endPoint y: 293, distance: 512.0
click at [357, 297] on p "#INCOMPLET Décision de retrait manquante. Laurène #MANDATAIRE #AVECRETRAIT #CON…" at bounding box center [784, 308] width 1190 height 23
click at [445, 291] on div "#INCOMPLET Décision de retrait manquante. Laurène #MANDATAIRE #AVECRETRAIT #CON…" at bounding box center [784, 307] width 1210 height 52
click at [733, 317] on p "#INCOMPLET Décision de retrait manquante. Laurène #MANDATAIRE #AVECRETRAIT #CON…" at bounding box center [784, 308] width 1190 height 23
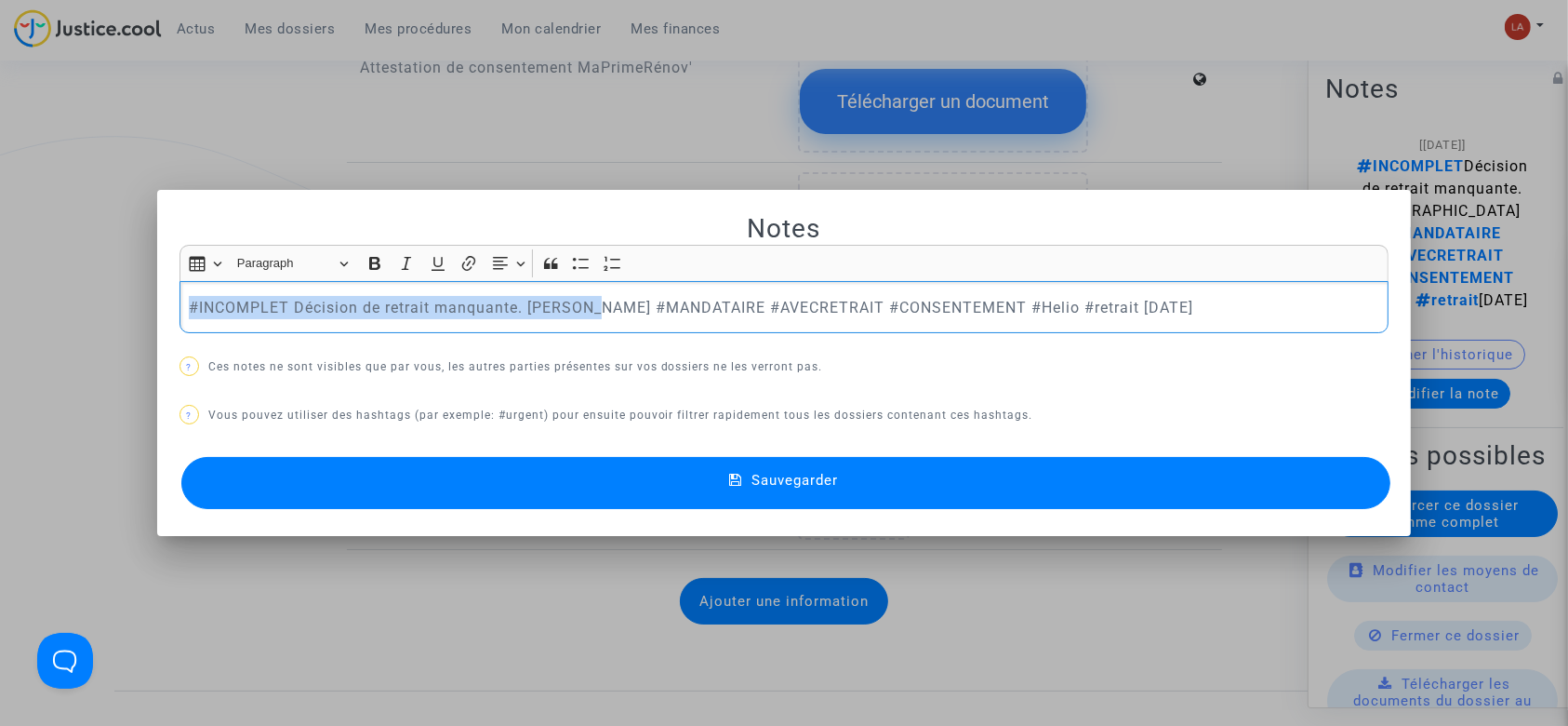
drag, startPoint x: 586, startPoint y: 298, endPoint x: 182, endPoint y: 293, distance: 404.0
click at [182, 293] on div "#INCOMPLET Décision de retrait manquante. Laurène #MANDATAIRE #AVECRETRAIT #CON…" at bounding box center [784, 307] width 1210 height 52
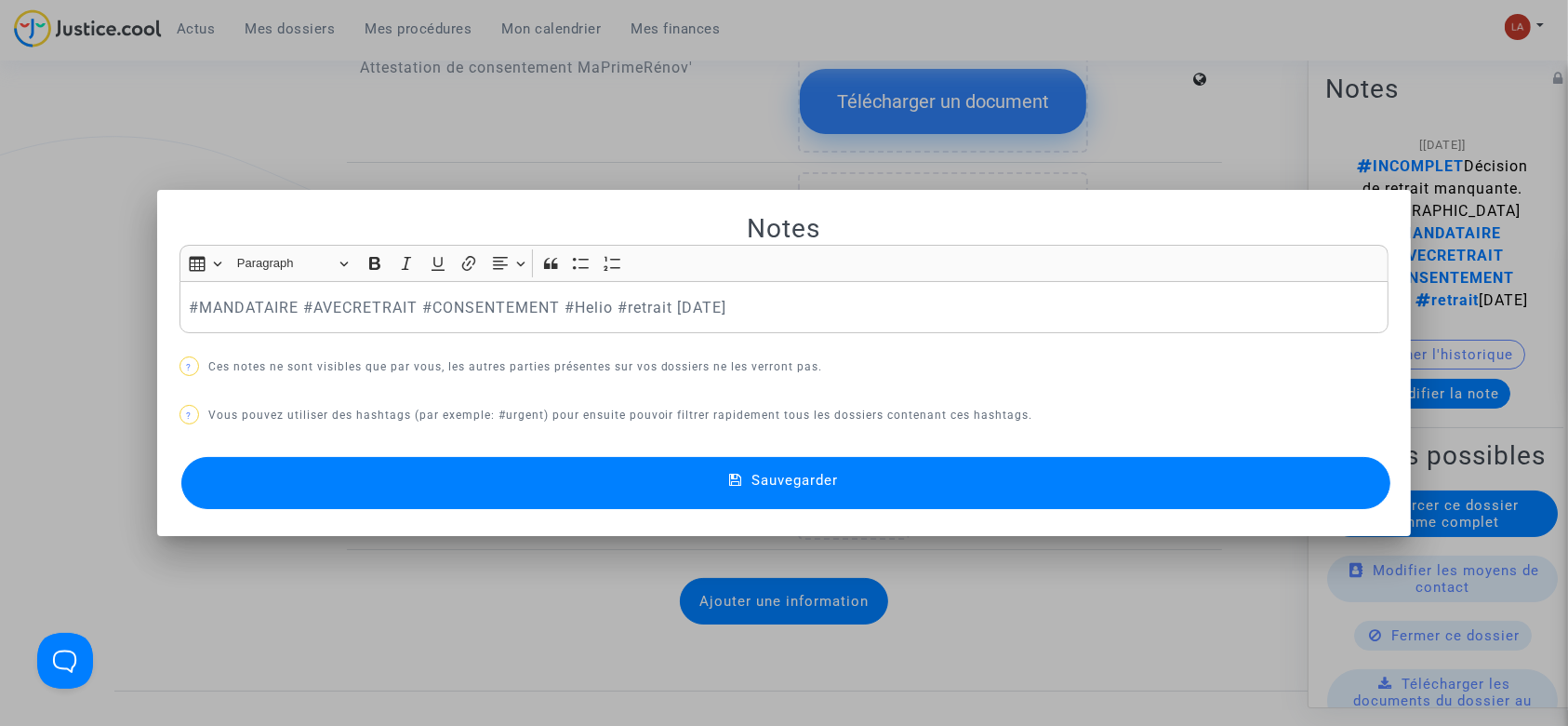
click at [377, 487] on button "Sauvegarder" at bounding box center [786, 483] width 1210 height 52
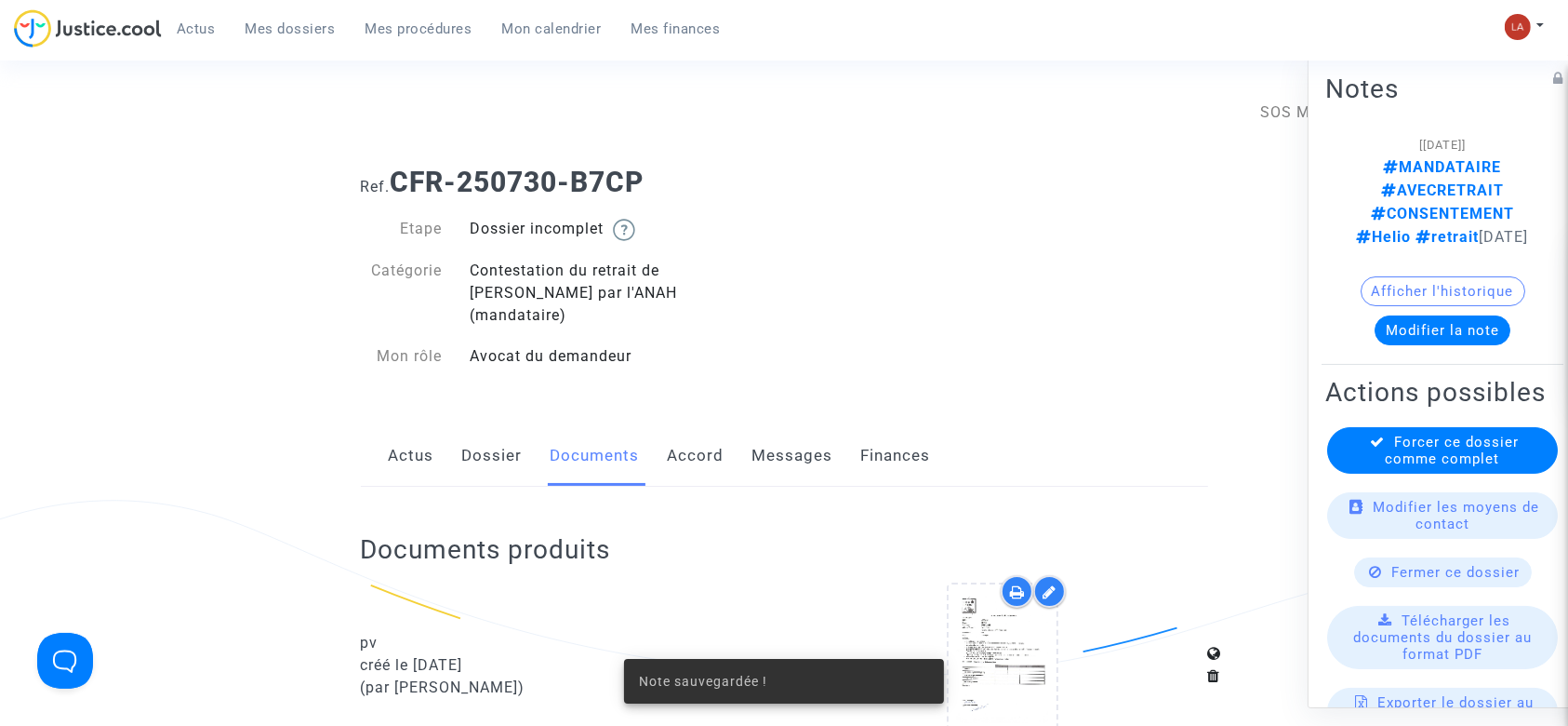
scroll to position [2108, 0]
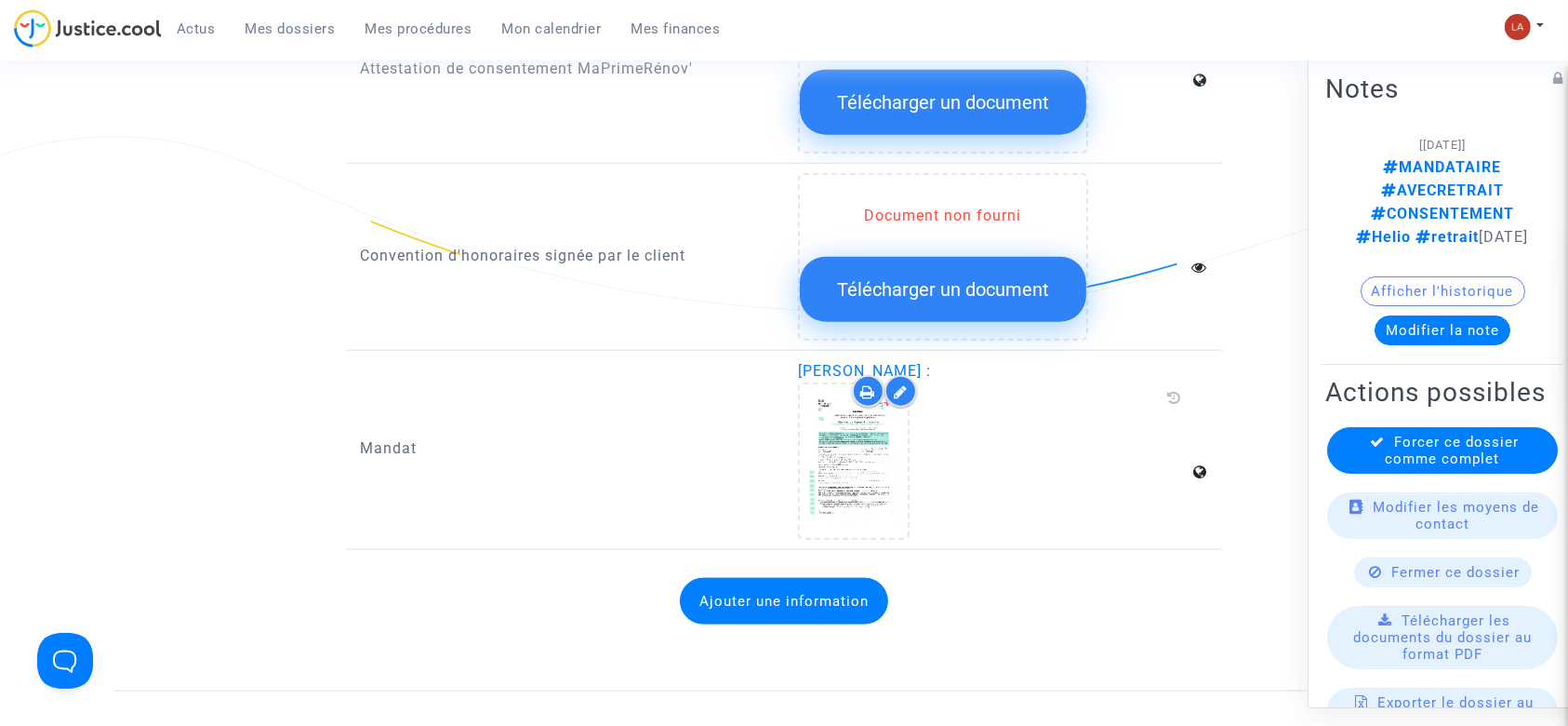
click at [1429, 434] on span "Forcer ce dossier comme complet" at bounding box center [1452, 450] width 134 height 34
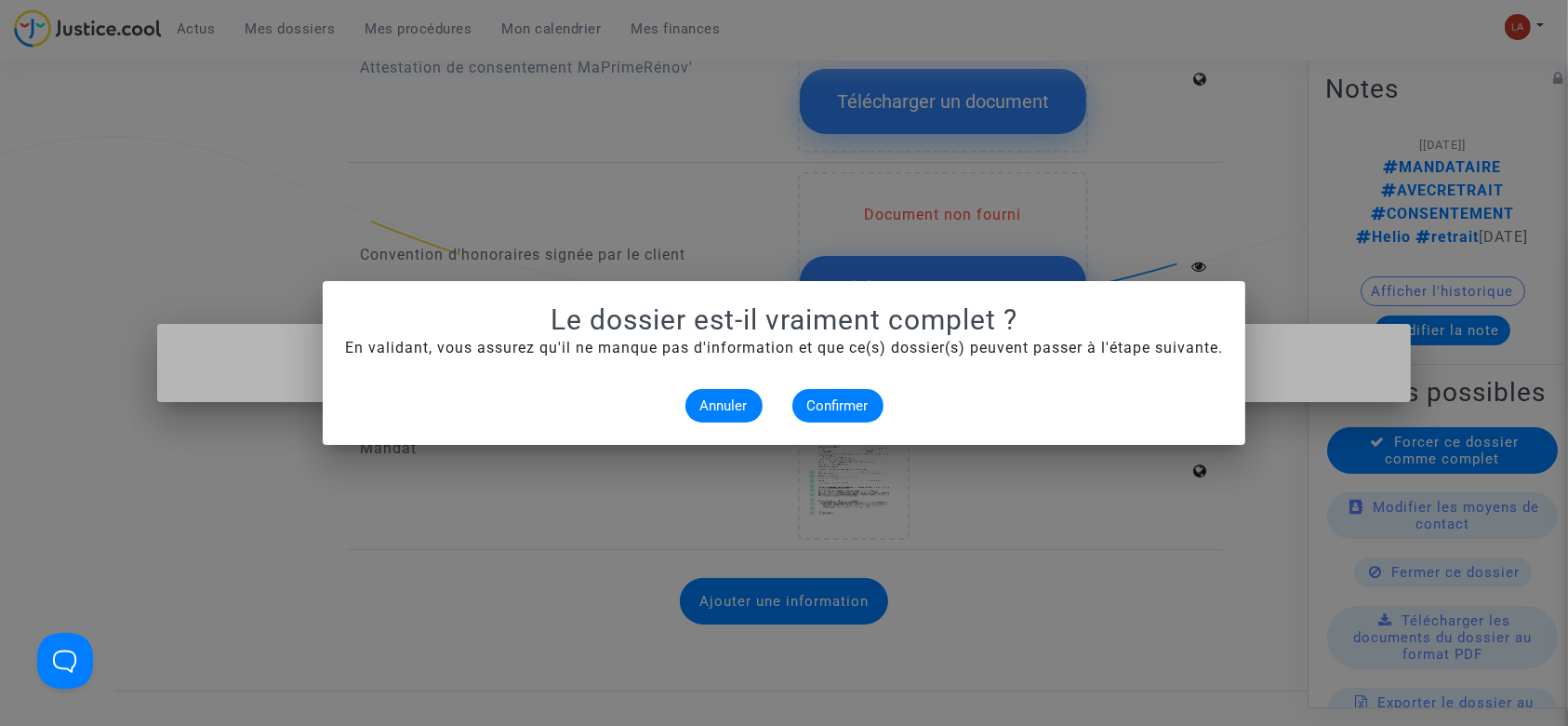
scroll to position [0, 0]
click at [856, 402] on span "Confirmer" at bounding box center [838, 405] width 62 height 16
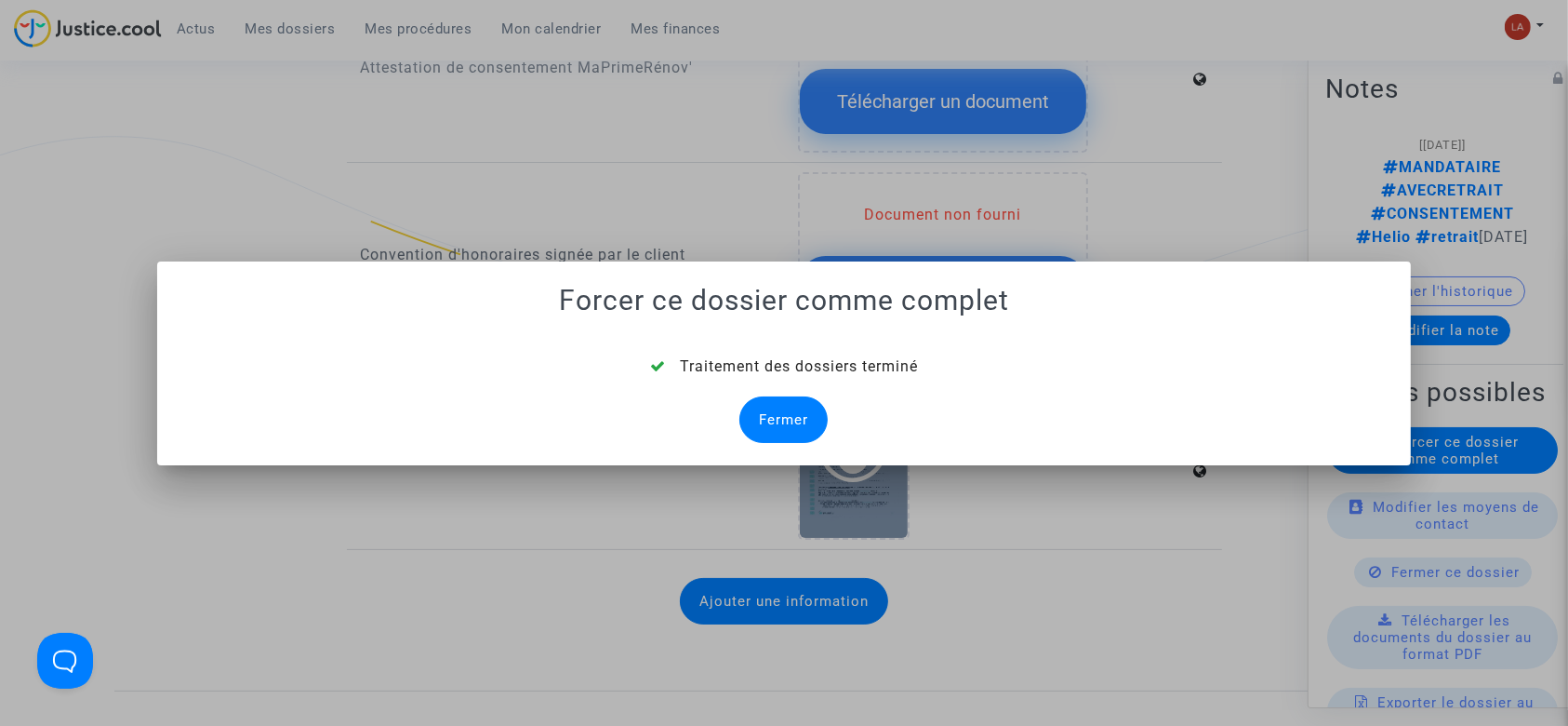
click at [792, 413] on div "Fermer" at bounding box center [784, 419] width 88 height 46
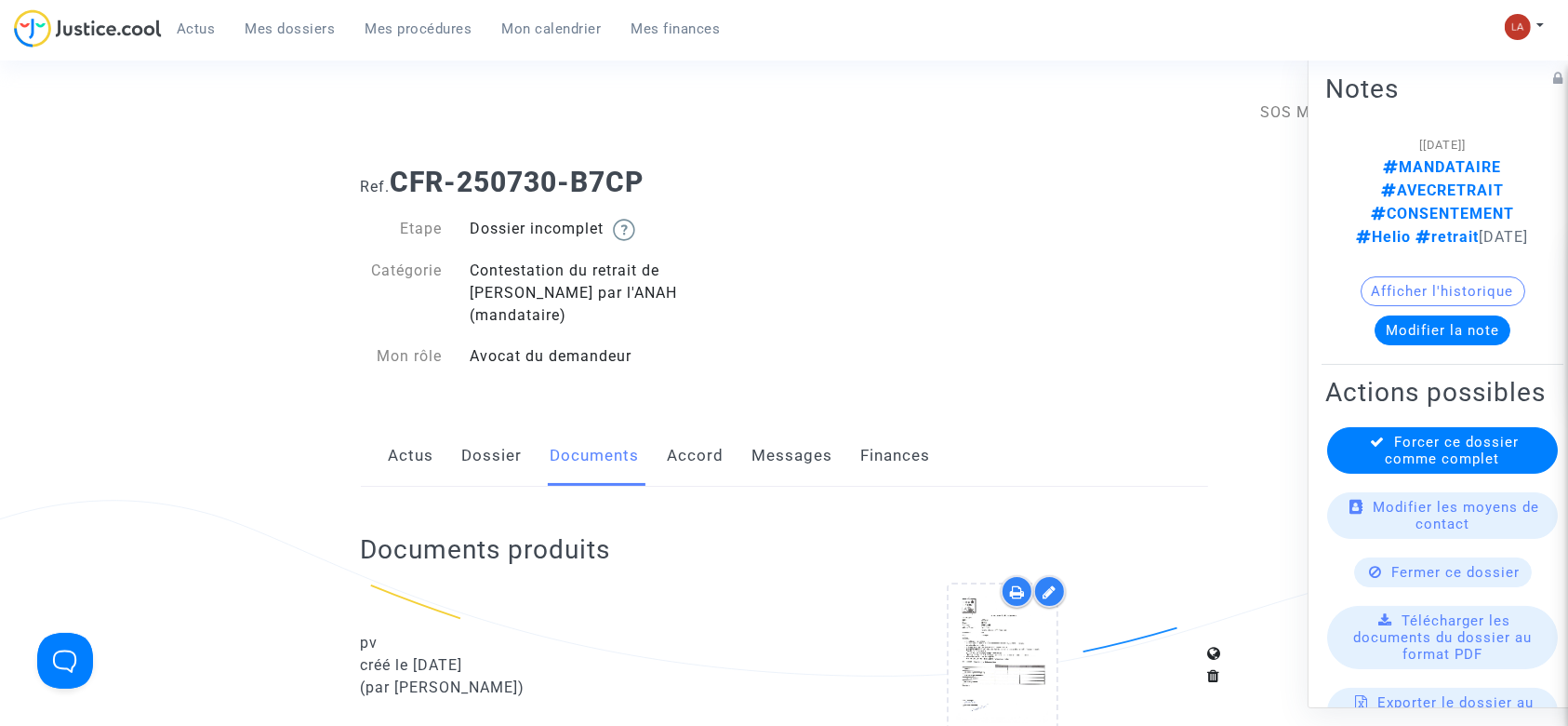
scroll to position [2108, 0]
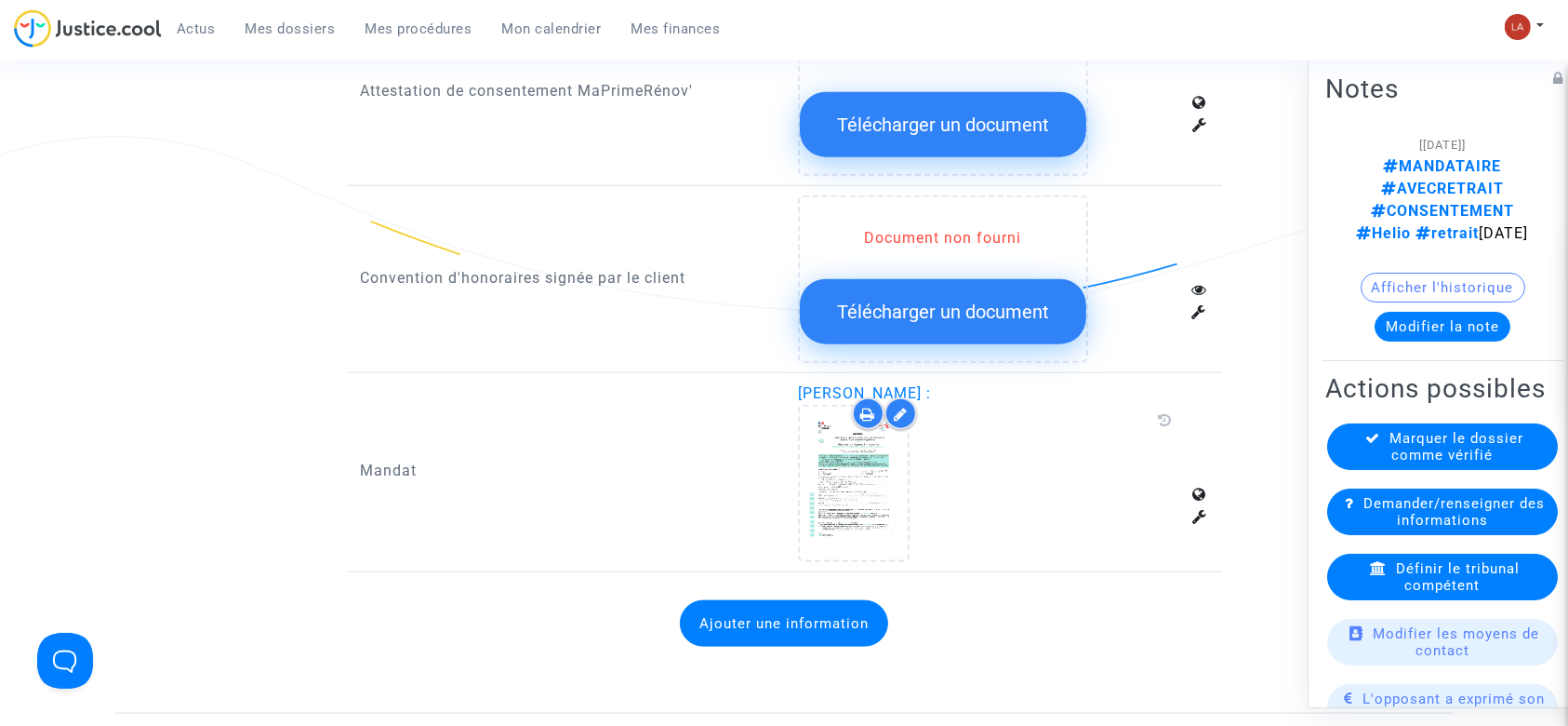
click at [1370, 571] on div "Définir le tribunal compétent" at bounding box center [1442, 577] width 231 height 46
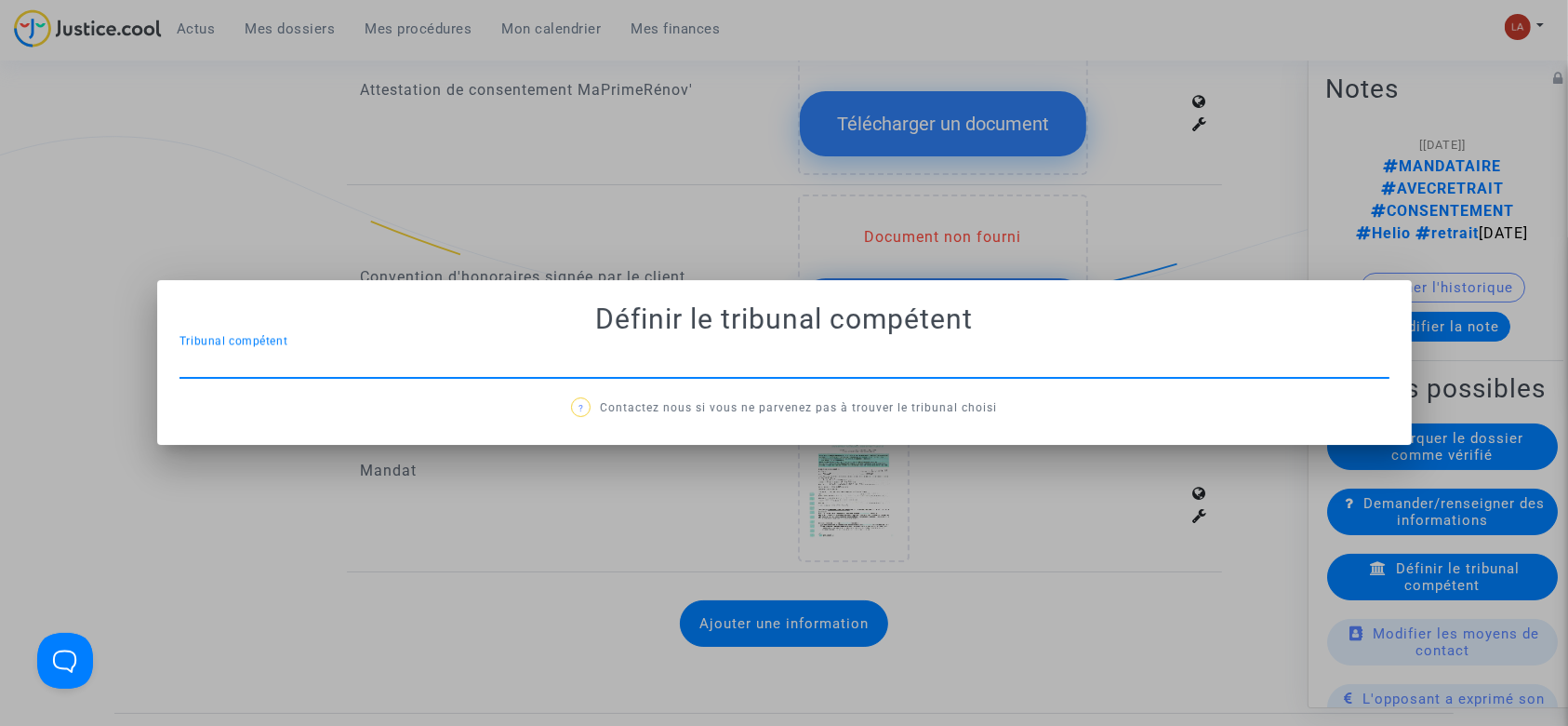
scroll to position [0, 0]
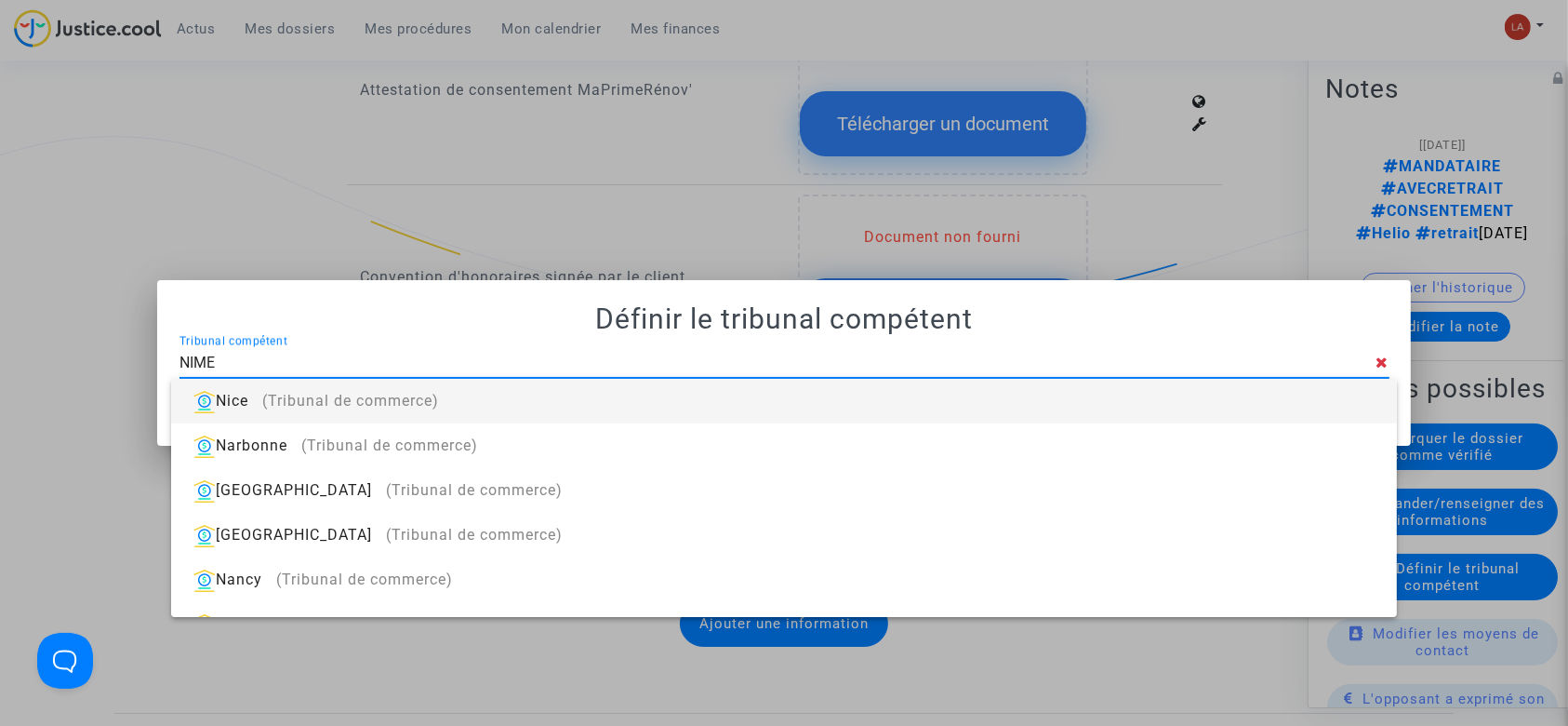
type input "NIMES"
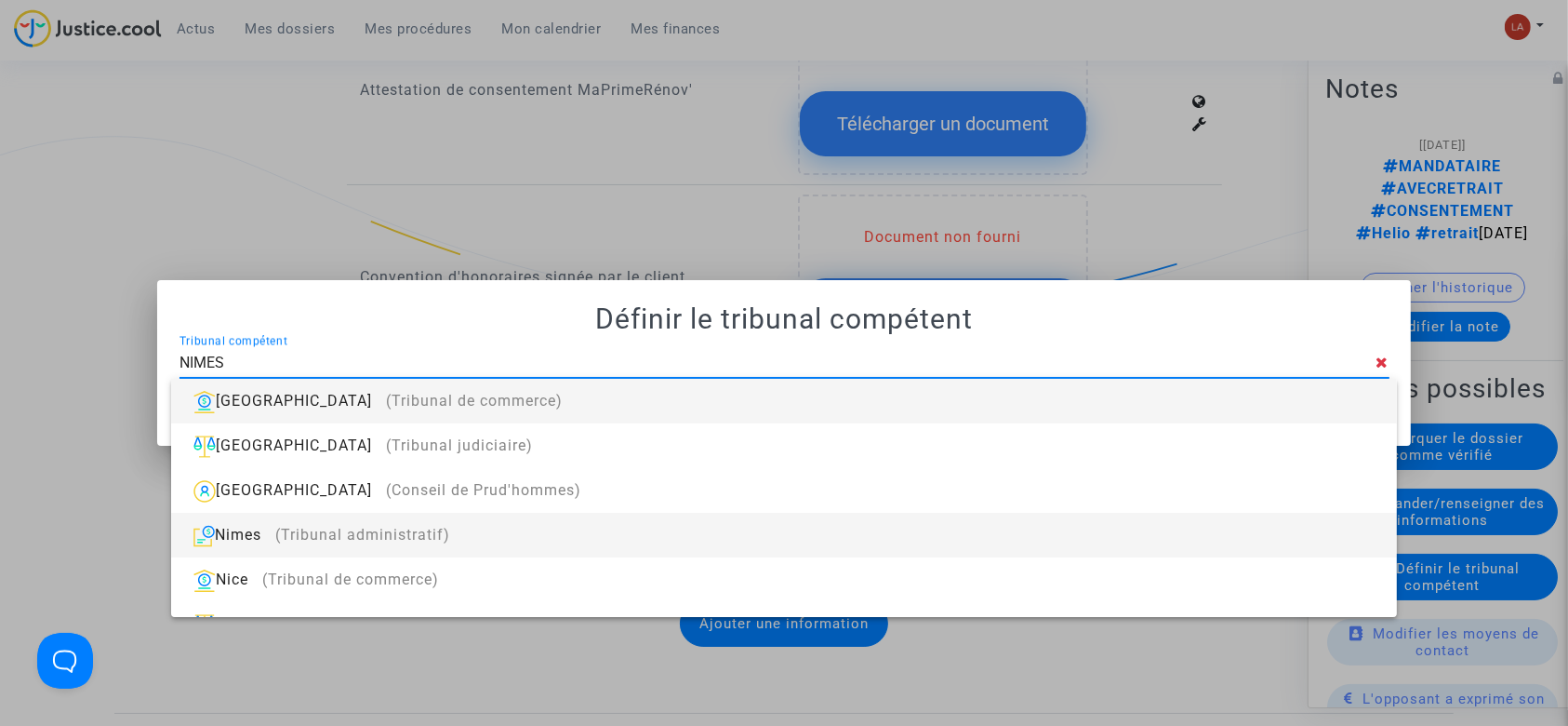
click at [714, 524] on div "Nimes (Tribunal administratif)" at bounding box center [783, 535] width 1195 height 44
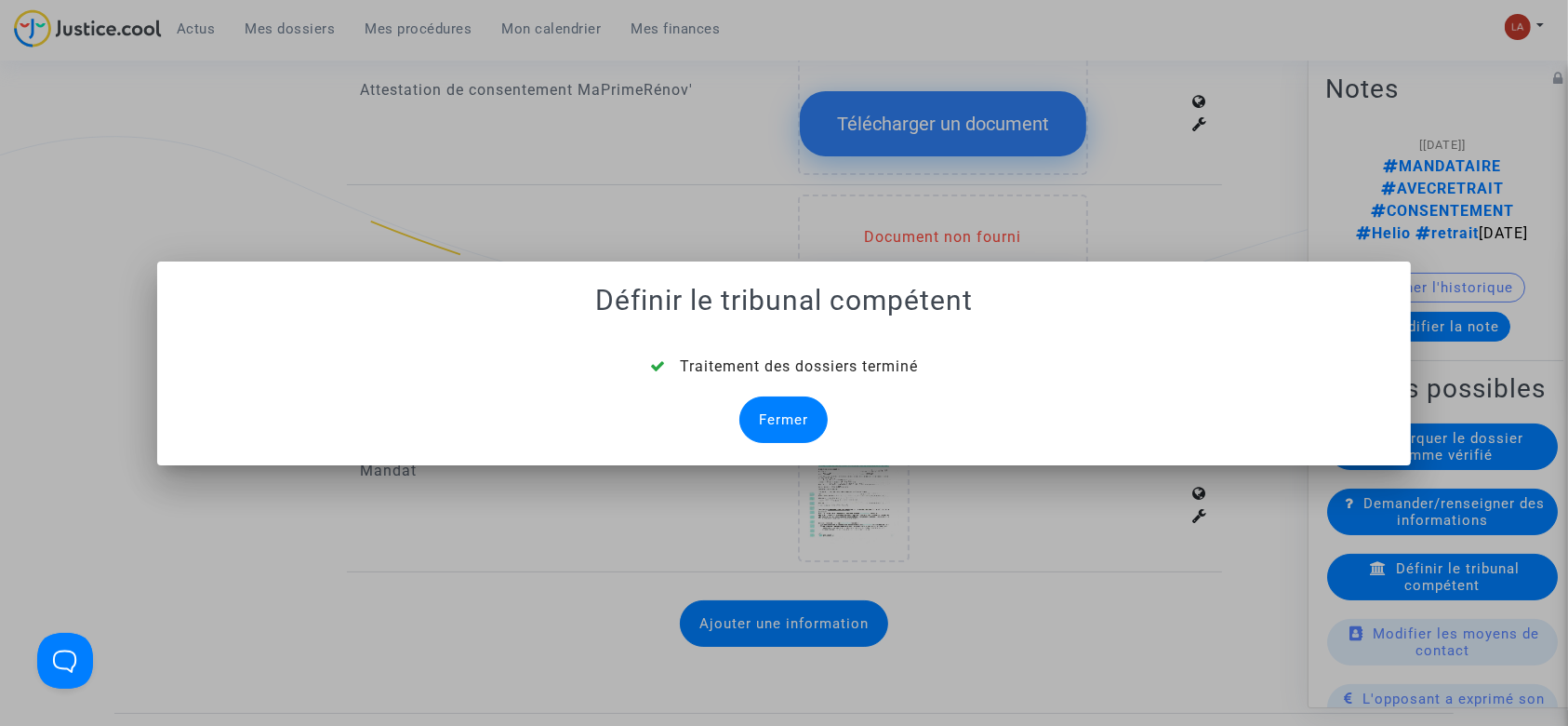
click at [775, 412] on div "Fermer" at bounding box center [784, 419] width 88 height 46
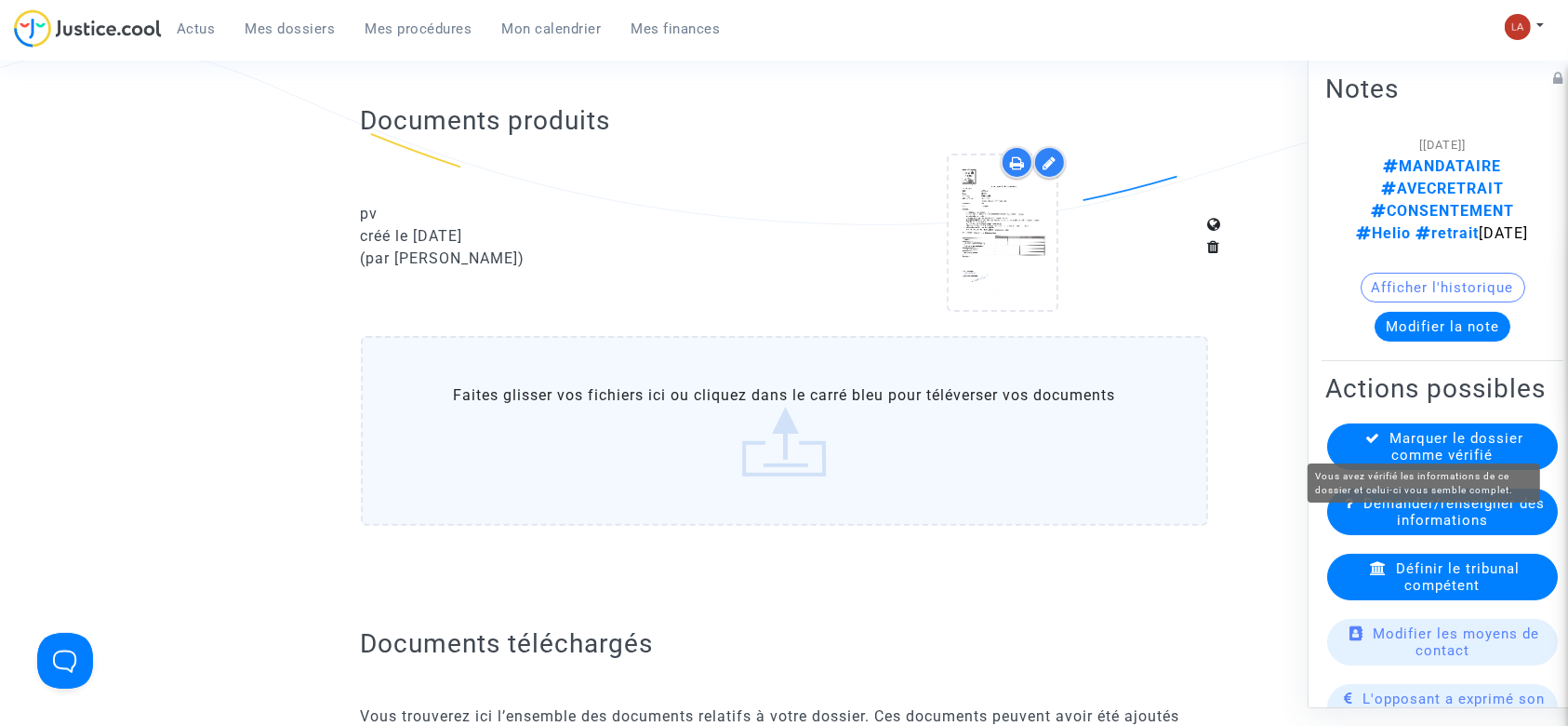
click at [1444, 435] on span "Marquer le dossier comme vérifié" at bounding box center [1456, 446] width 134 height 34
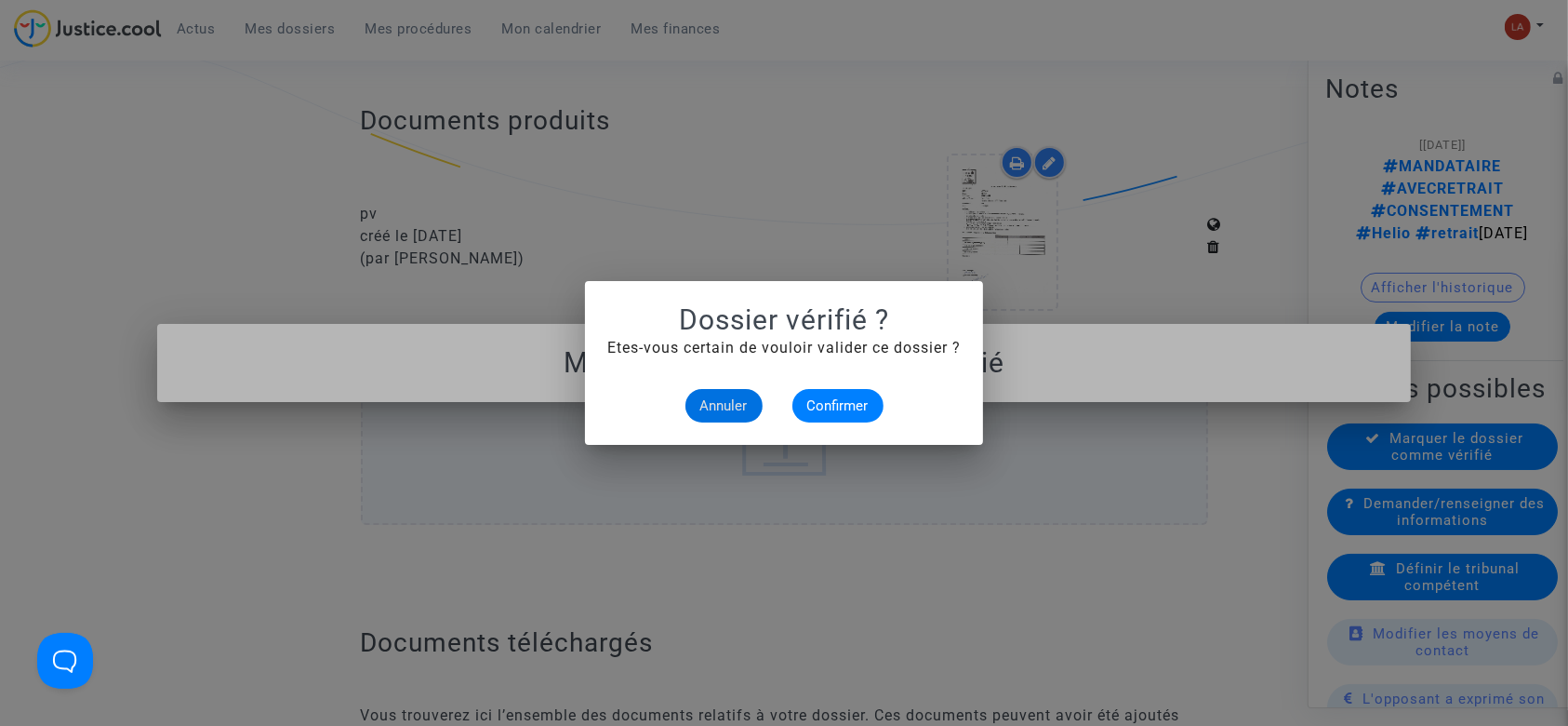
click at [809, 386] on alert-dialogs "Dossier vérifié ? Etes-vous certain de vouloir valider ce dossier ? Annuler Con…" at bounding box center [784, 363] width 354 height 119
click at [817, 401] on span "Confirmer" at bounding box center [838, 405] width 62 height 16
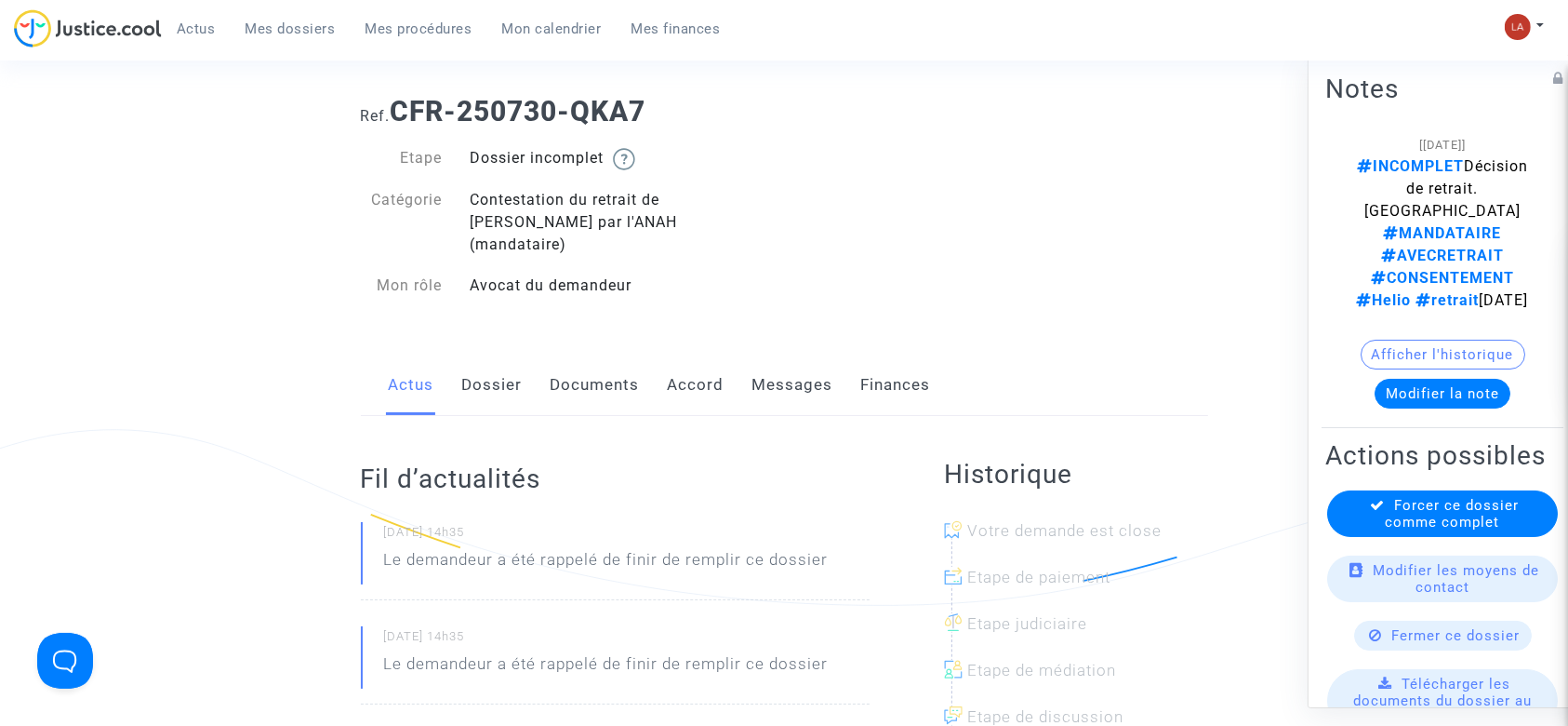
scroll to position [124, 0]
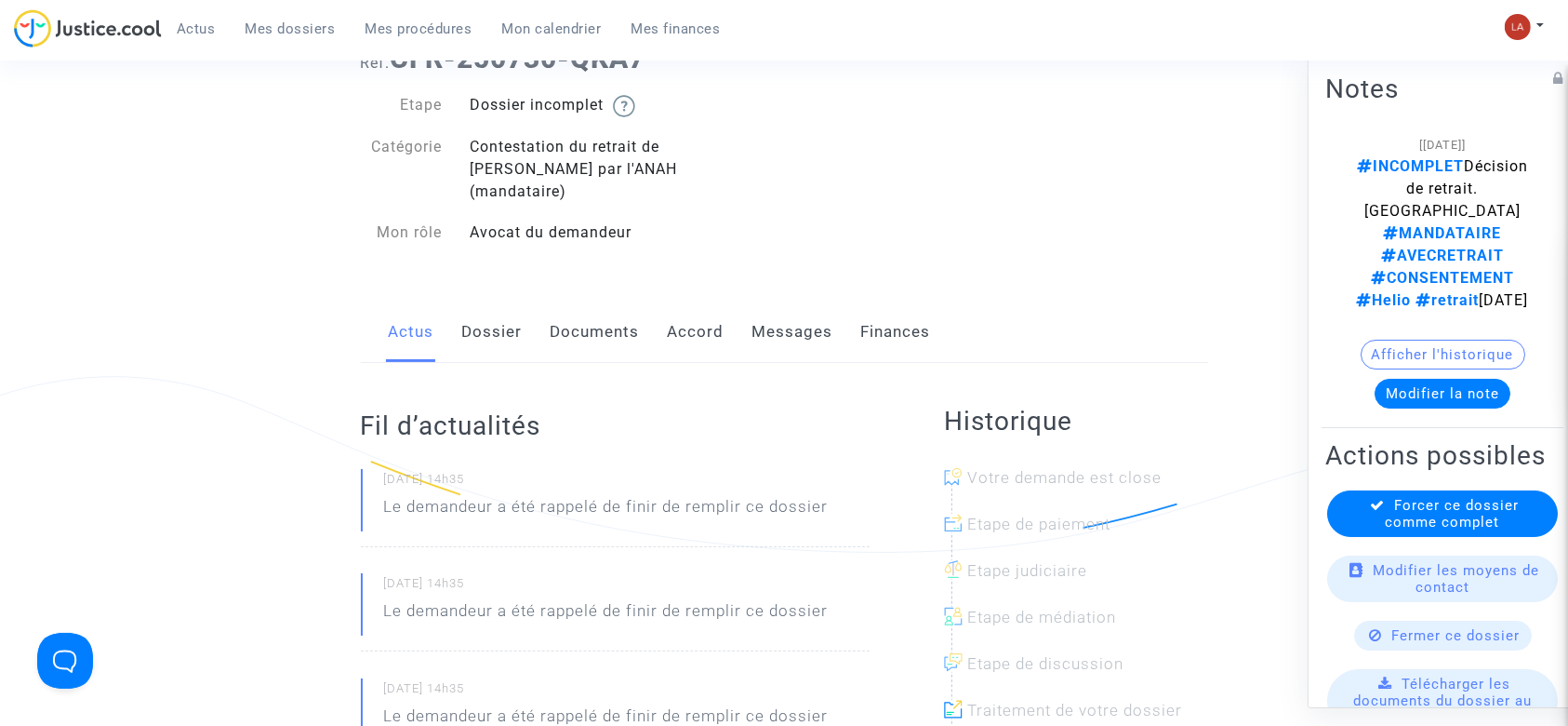
drag, startPoint x: 551, startPoint y: 302, endPoint x: 565, endPoint y: 297, distance: 14.9
click at [551, 302] on link "Documents" at bounding box center [595, 332] width 89 height 62
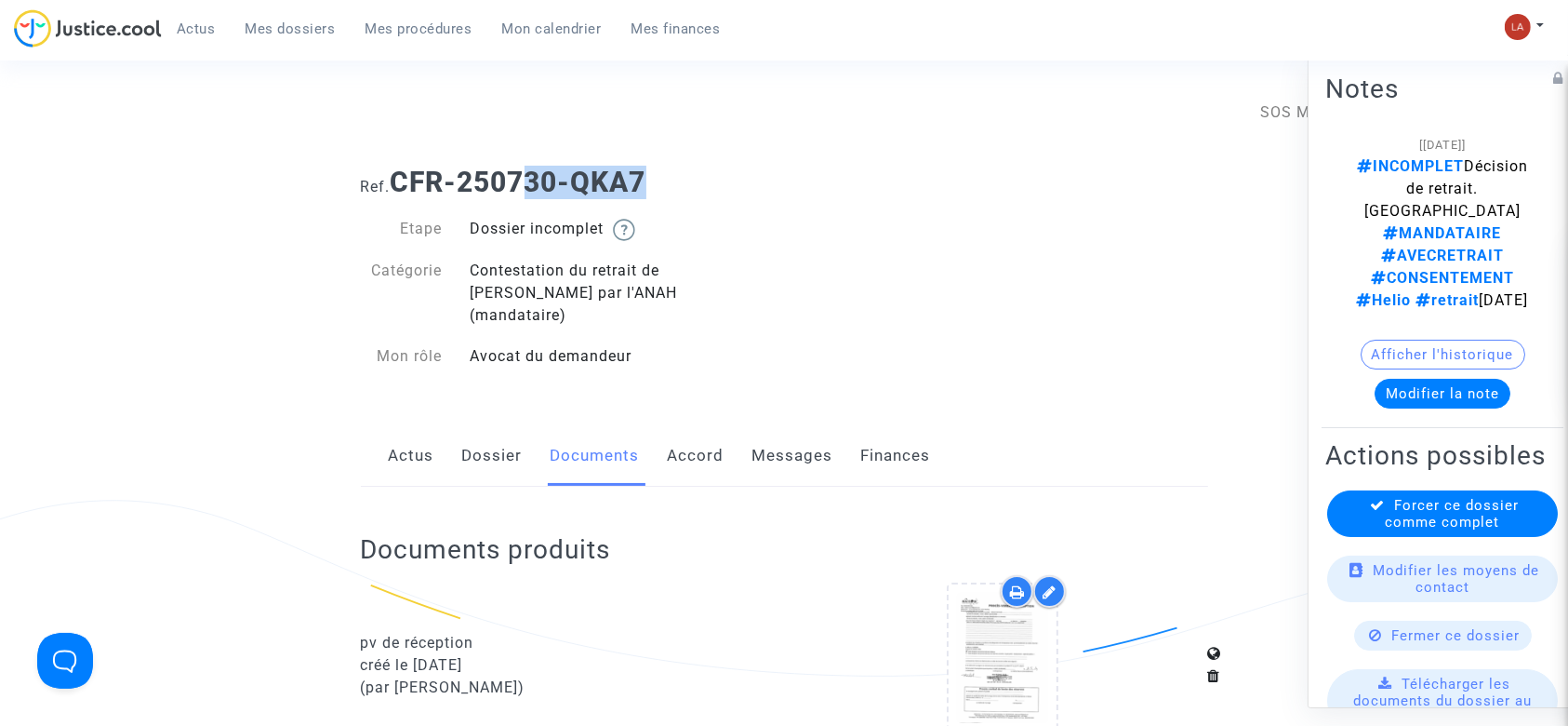
drag, startPoint x: 660, startPoint y: 179, endPoint x: 457, endPoint y: 175, distance: 203.0
click at [480, 175] on h1 "Ref. CFR-250730-QKA7" at bounding box center [784, 182] width 847 height 34
click at [402, 169] on b "CFR-250730-QKA7" at bounding box center [518, 182] width 256 height 33
drag, startPoint x: 397, startPoint y: 175, endPoint x: 601, endPoint y: 177, distance: 204.0
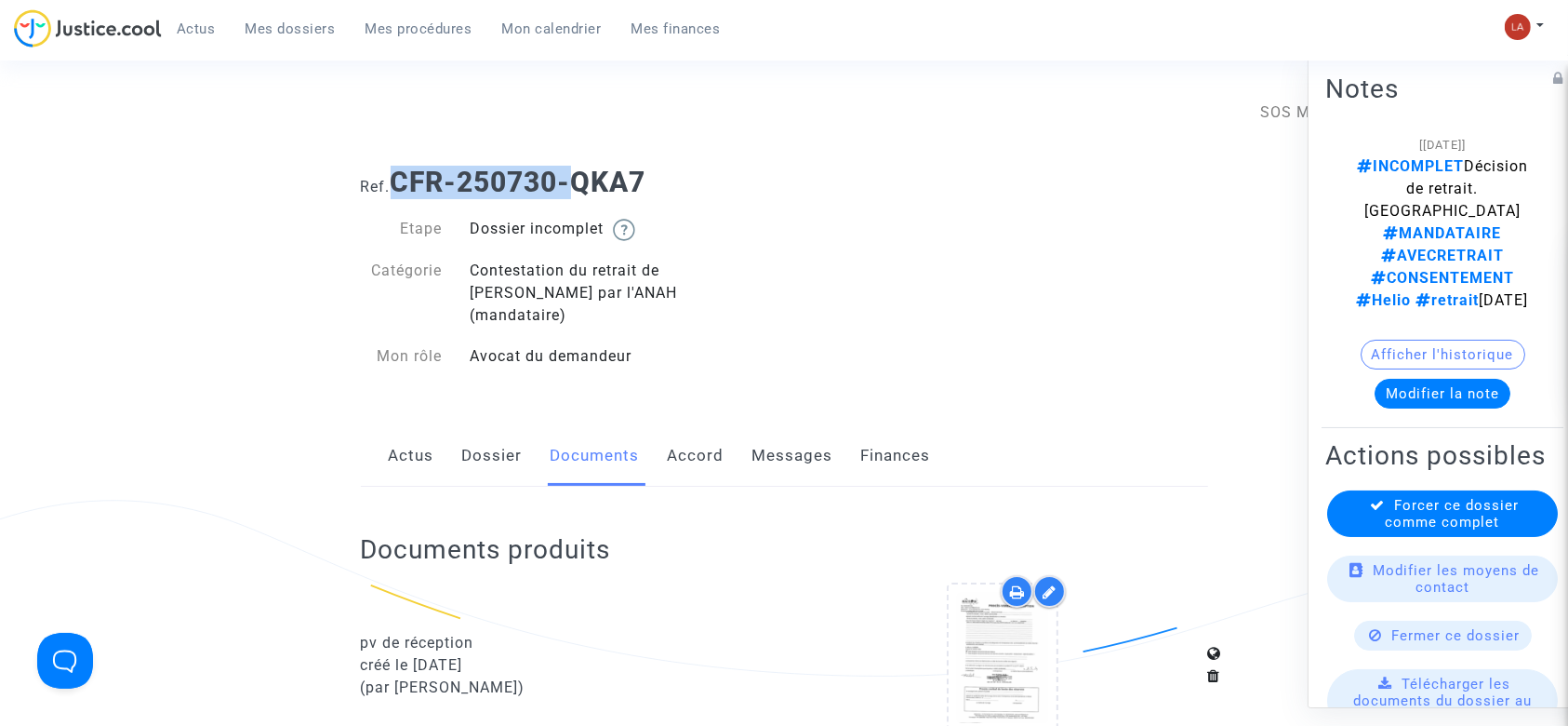
click at [594, 177] on b "CFR-250730-QKA7" at bounding box center [518, 182] width 256 height 33
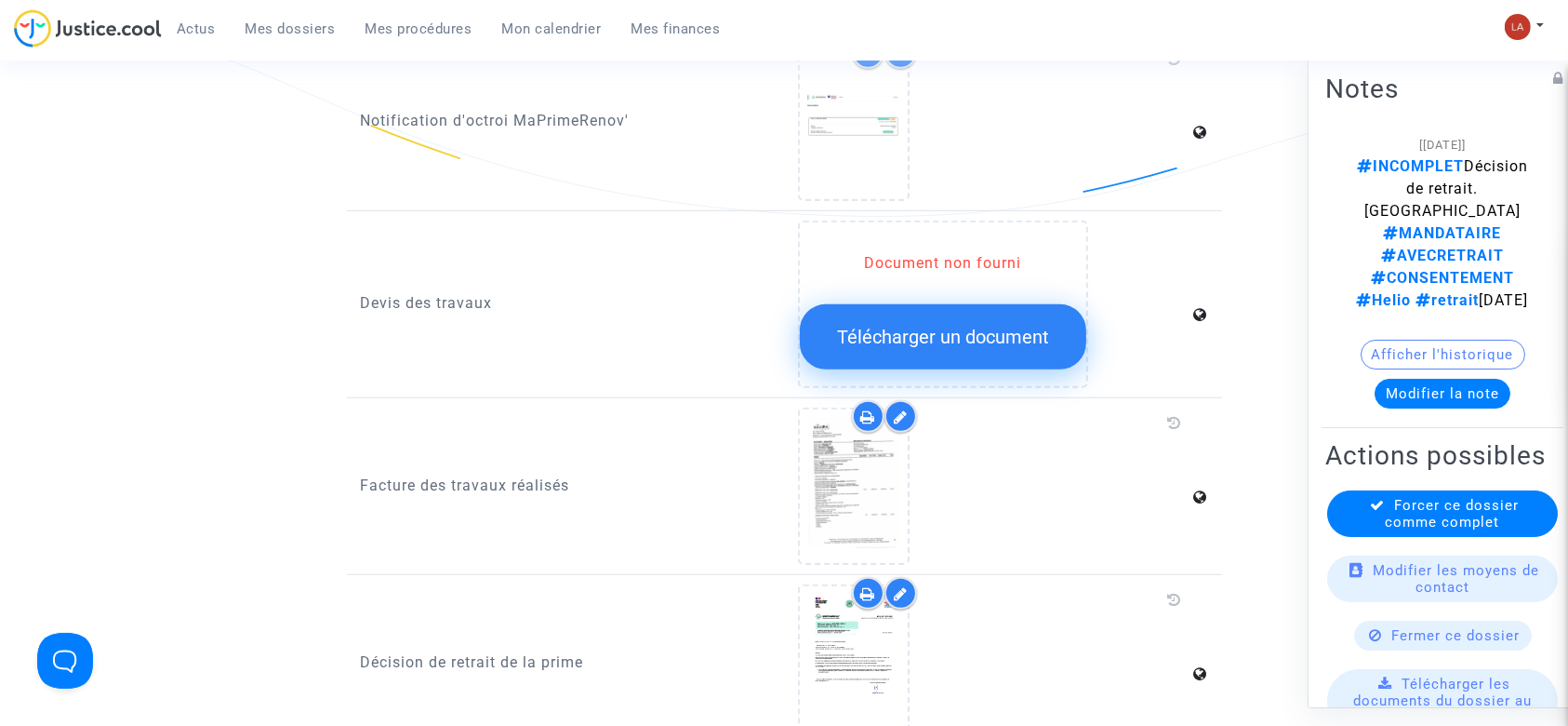
scroll to position [1364, 0]
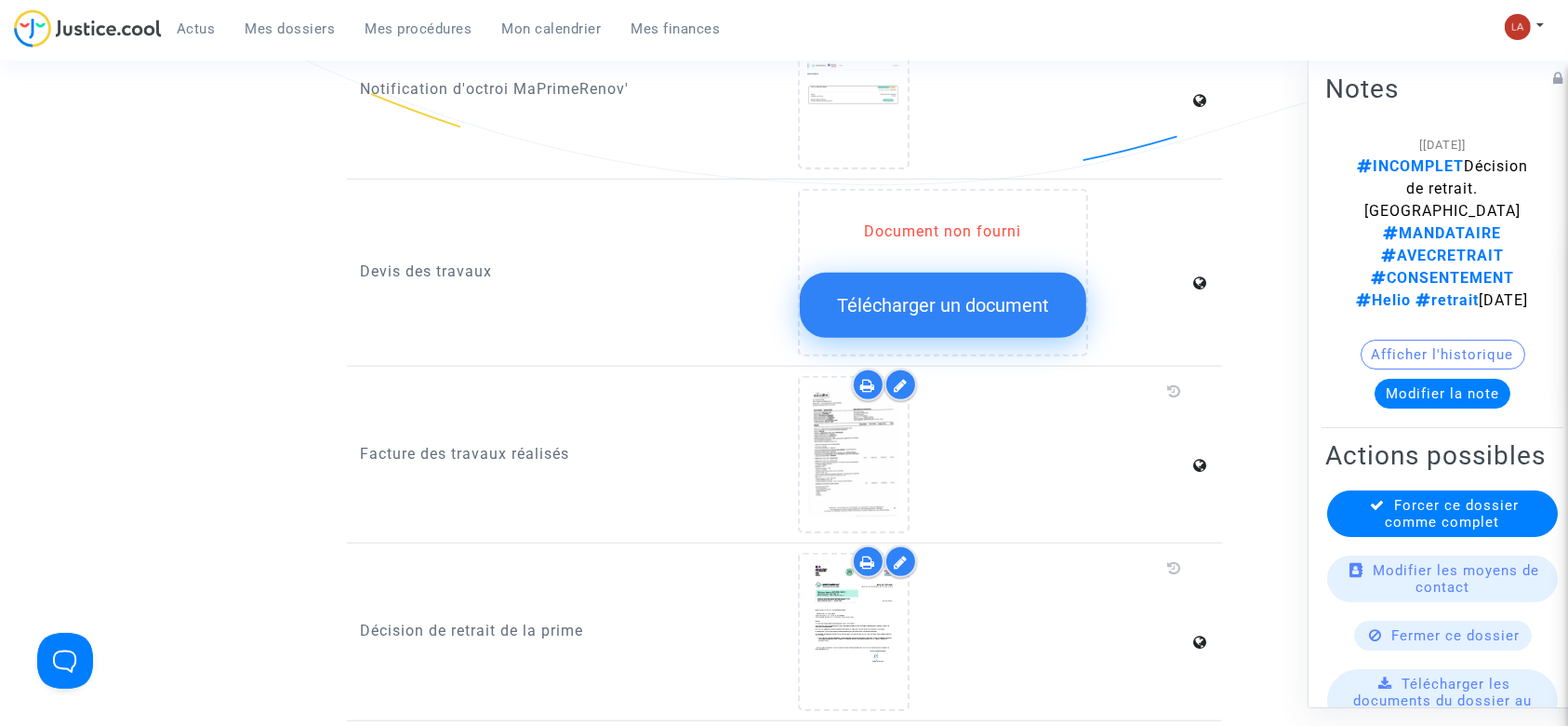
click at [884, 368] on div at bounding box center [884, 385] width 65 height 33
click at [896, 378] on icon at bounding box center [901, 385] width 14 height 14
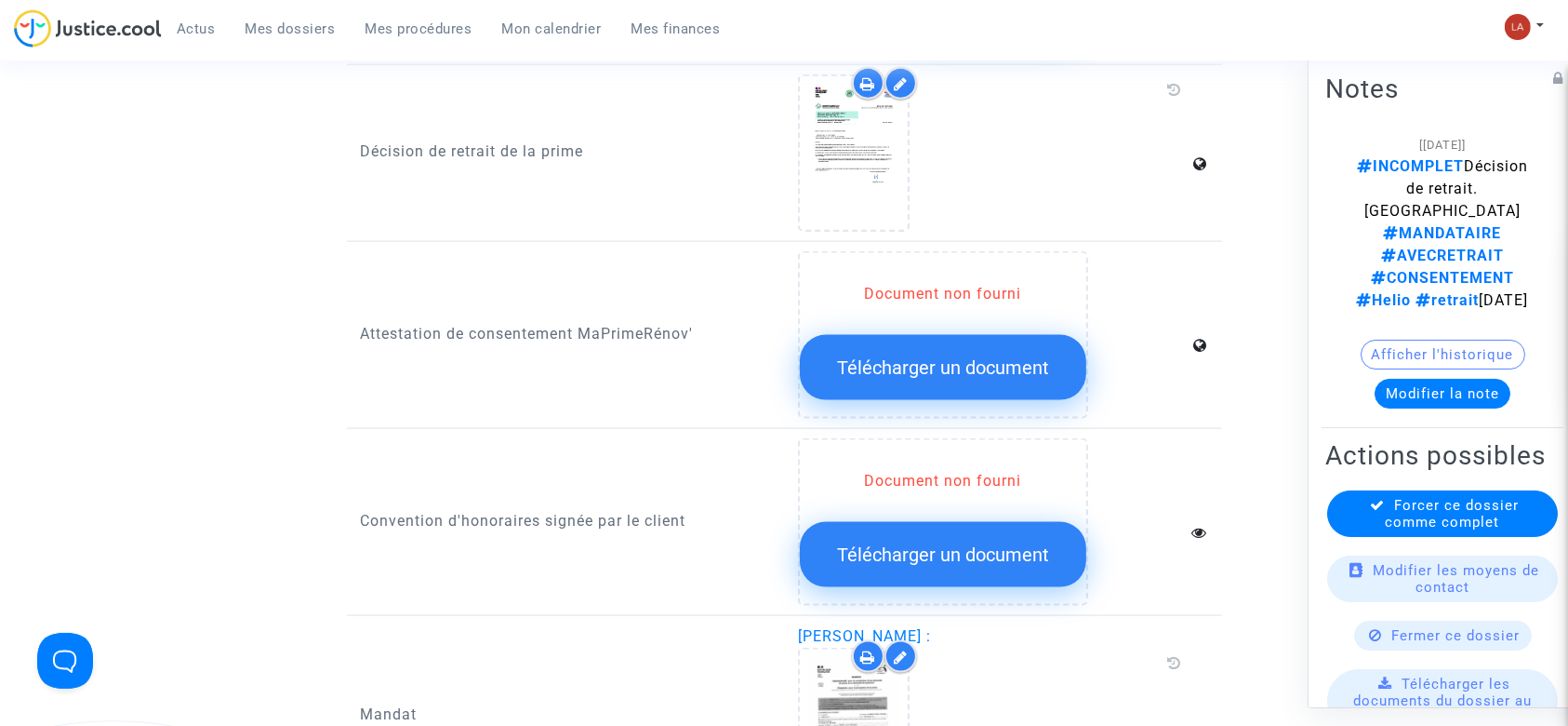
scroll to position [2480, 0]
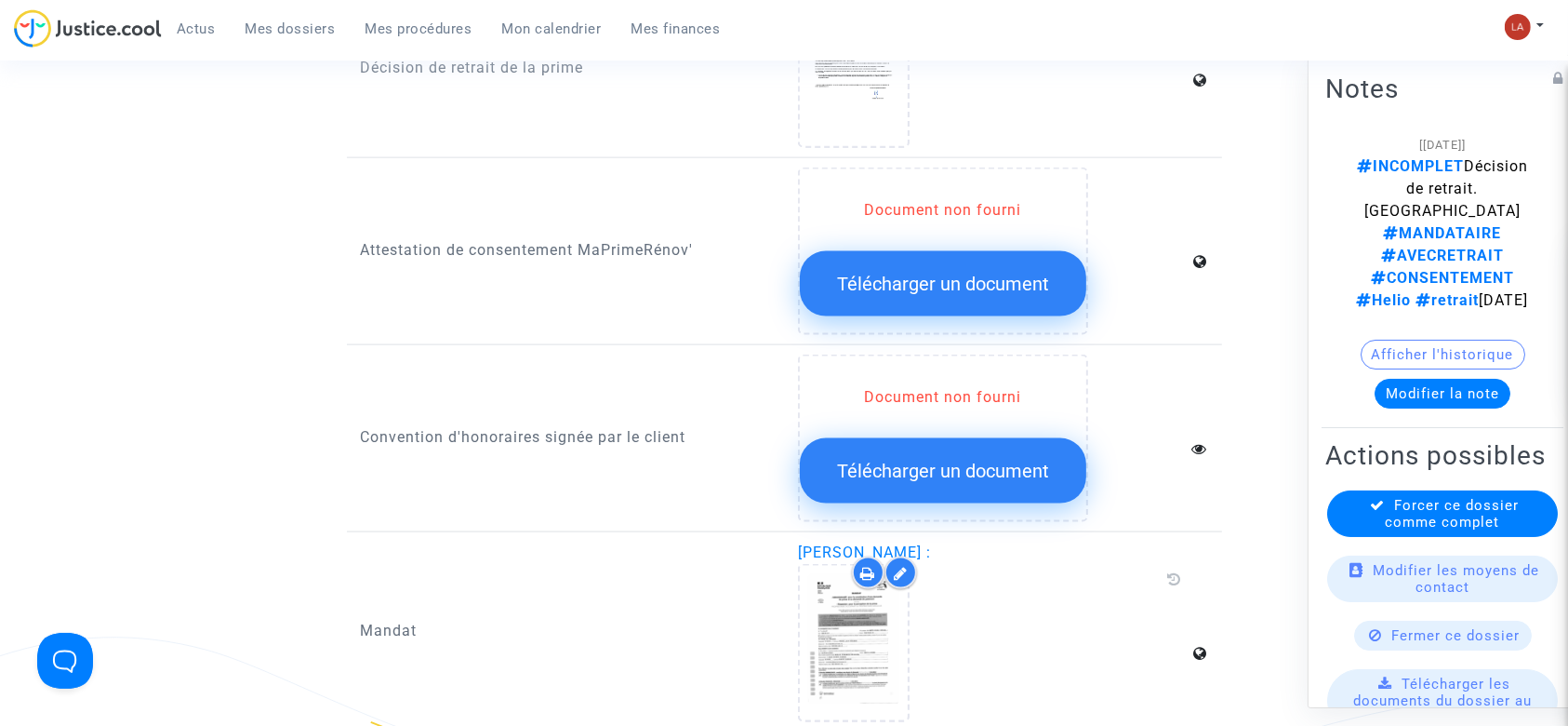
click at [852, 120] on div "Décision de retrait de la prime" at bounding box center [784, 74] width 875 height 167
click at [859, 96] on div at bounding box center [854, 69] width 108 height 154
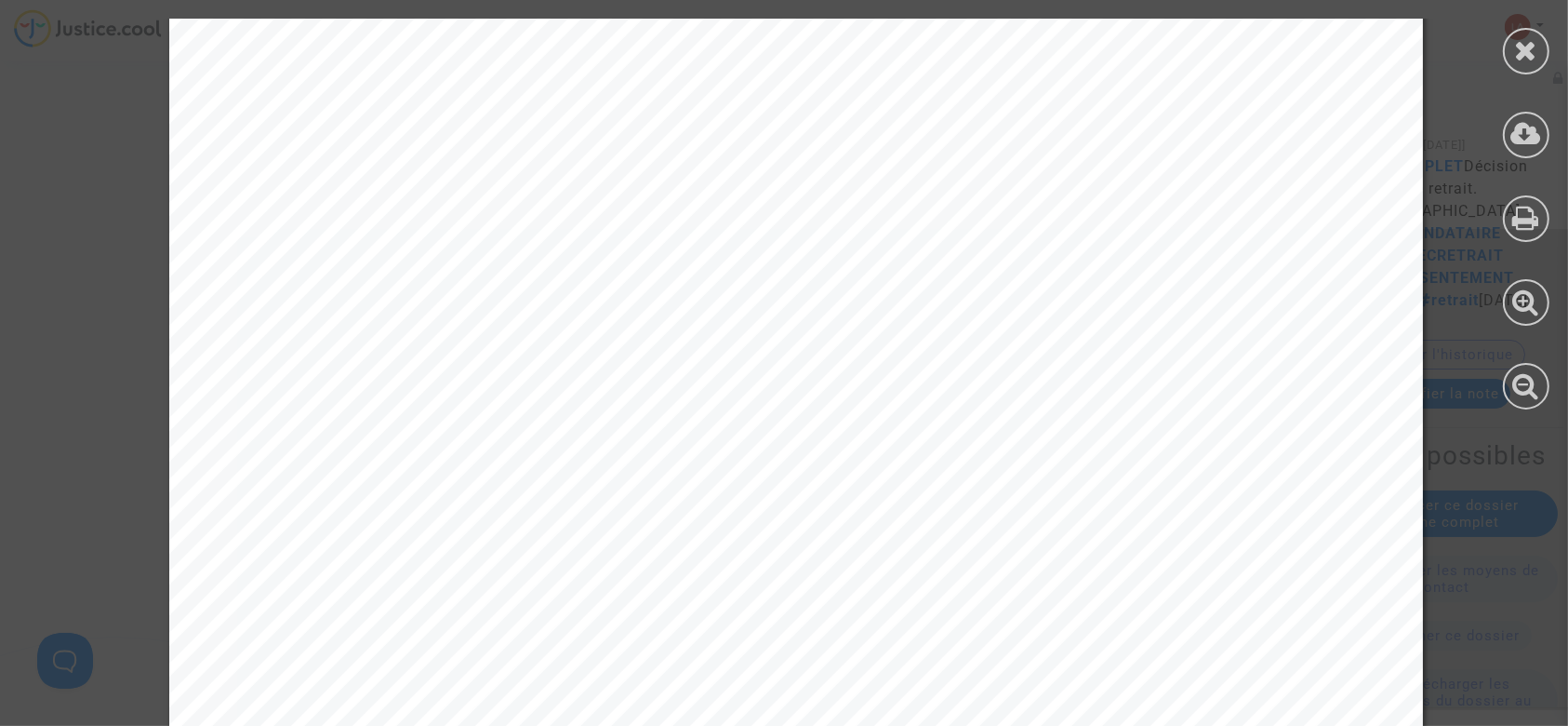
scroll to position [247, 0]
drag, startPoint x: 1510, startPoint y: 47, endPoint x: 1476, endPoint y: 251, distance: 206.8
click at [1510, 47] on div at bounding box center [1526, 51] width 46 height 46
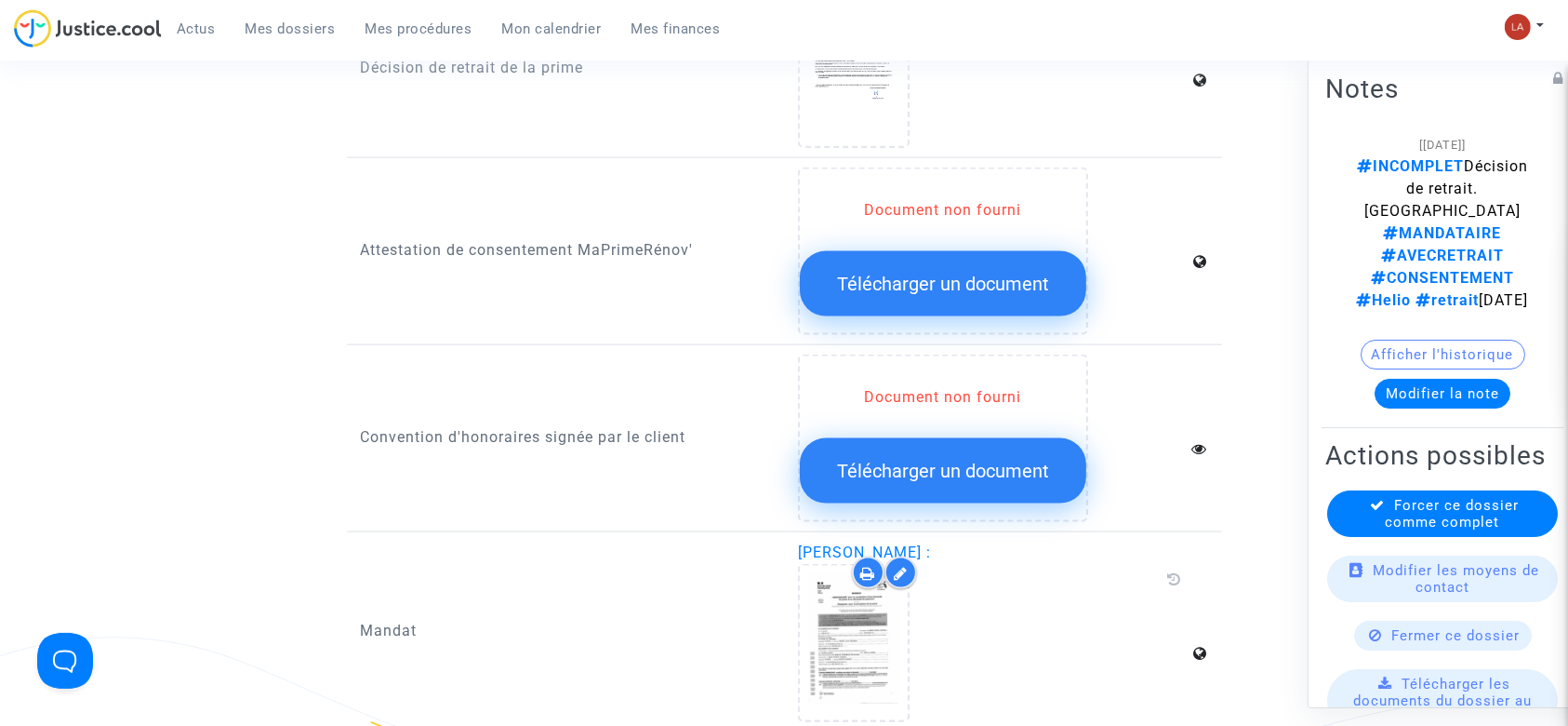
click at [1443, 379] on button "Modifier la note" at bounding box center [1442, 393] width 136 height 30
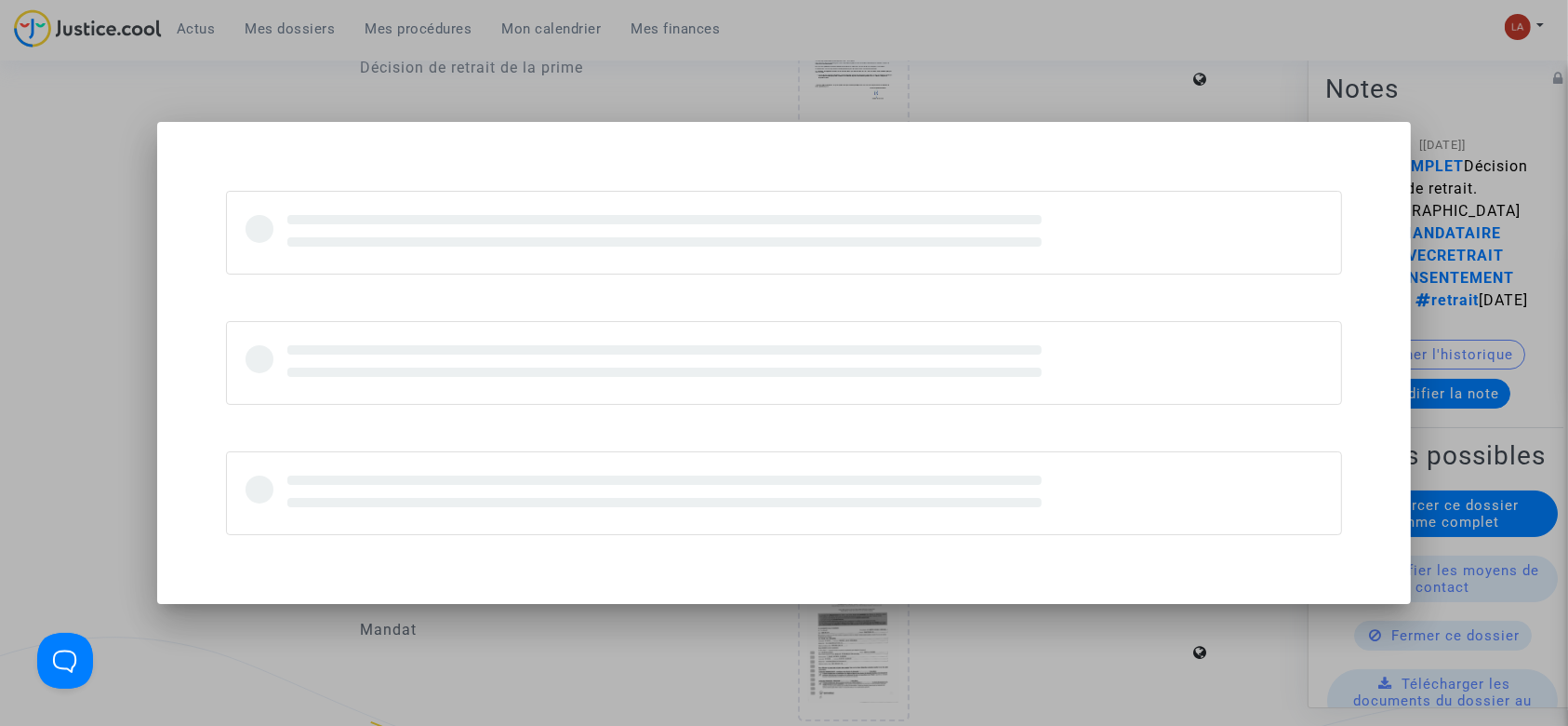
scroll to position [0, 0]
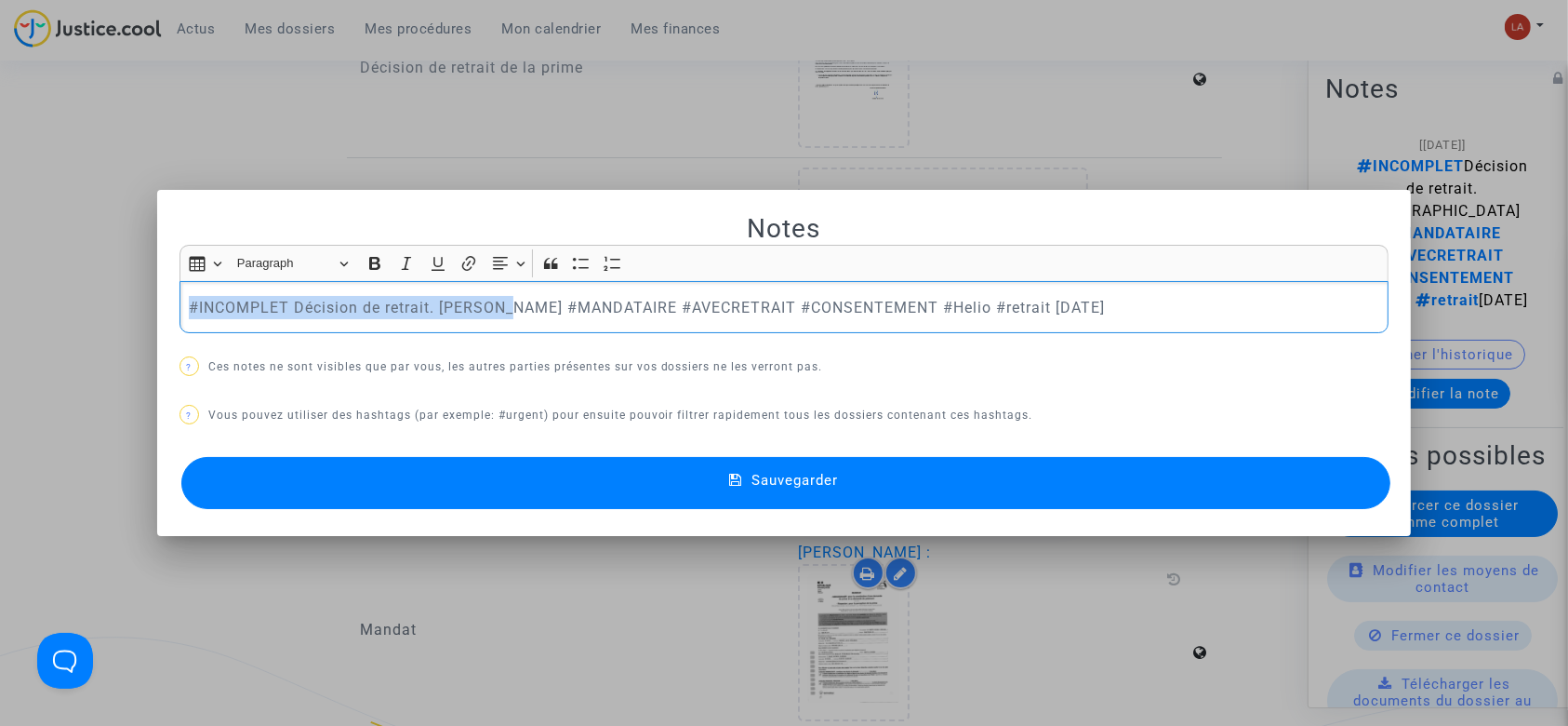
drag, startPoint x: 502, startPoint y: 307, endPoint x: 70, endPoint y: 294, distance: 432.2
click at [70, 294] on div "Notes Rich Text Editor Insert table Insert table Heading Paragraph Paragraph He…" at bounding box center [784, 363] width 1568 height 726
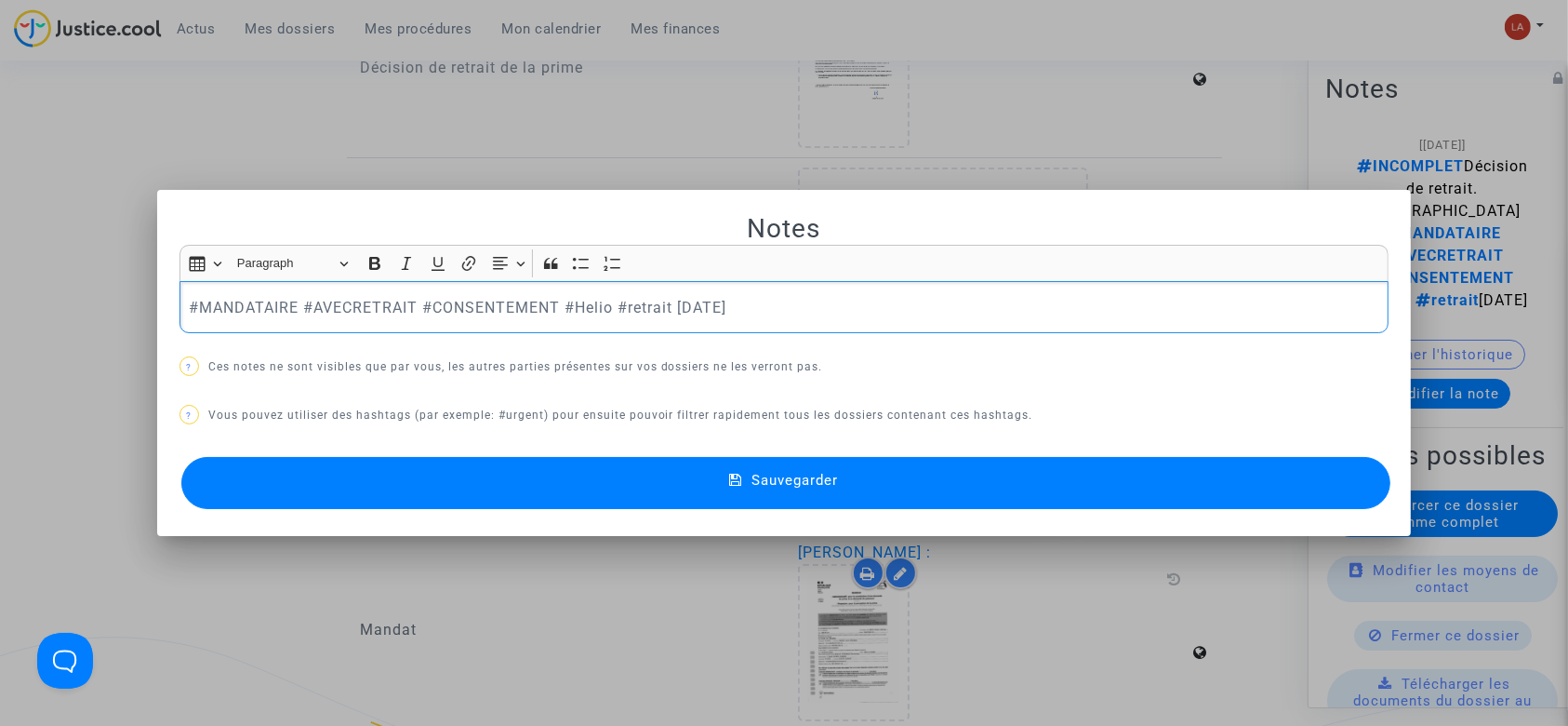
click at [668, 478] on button "Sauvegarder" at bounding box center [786, 483] width 1210 height 52
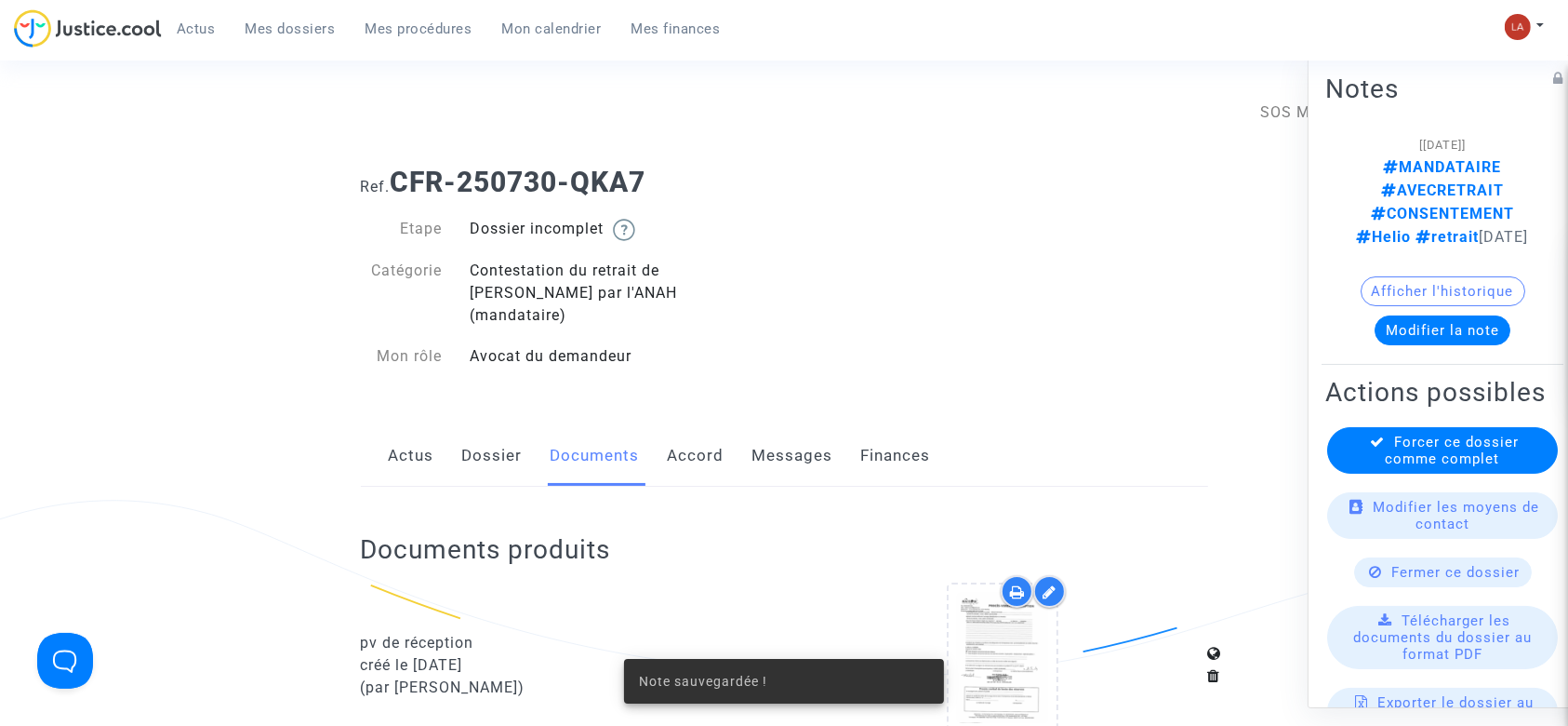
scroll to position [2480, 0]
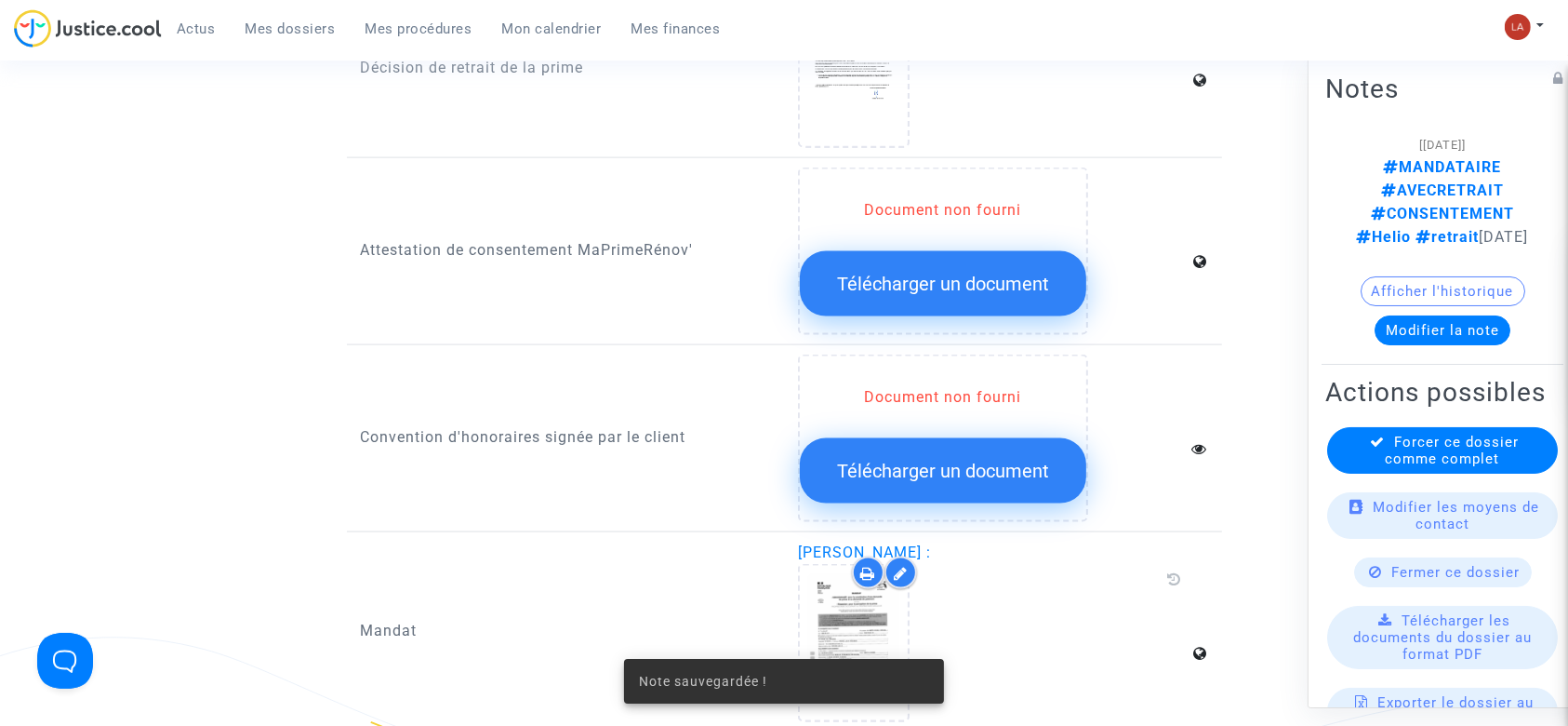
click at [1422, 436] on span "Forcer ce dossier comme complet" at bounding box center [1452, 450] width 134 height 34
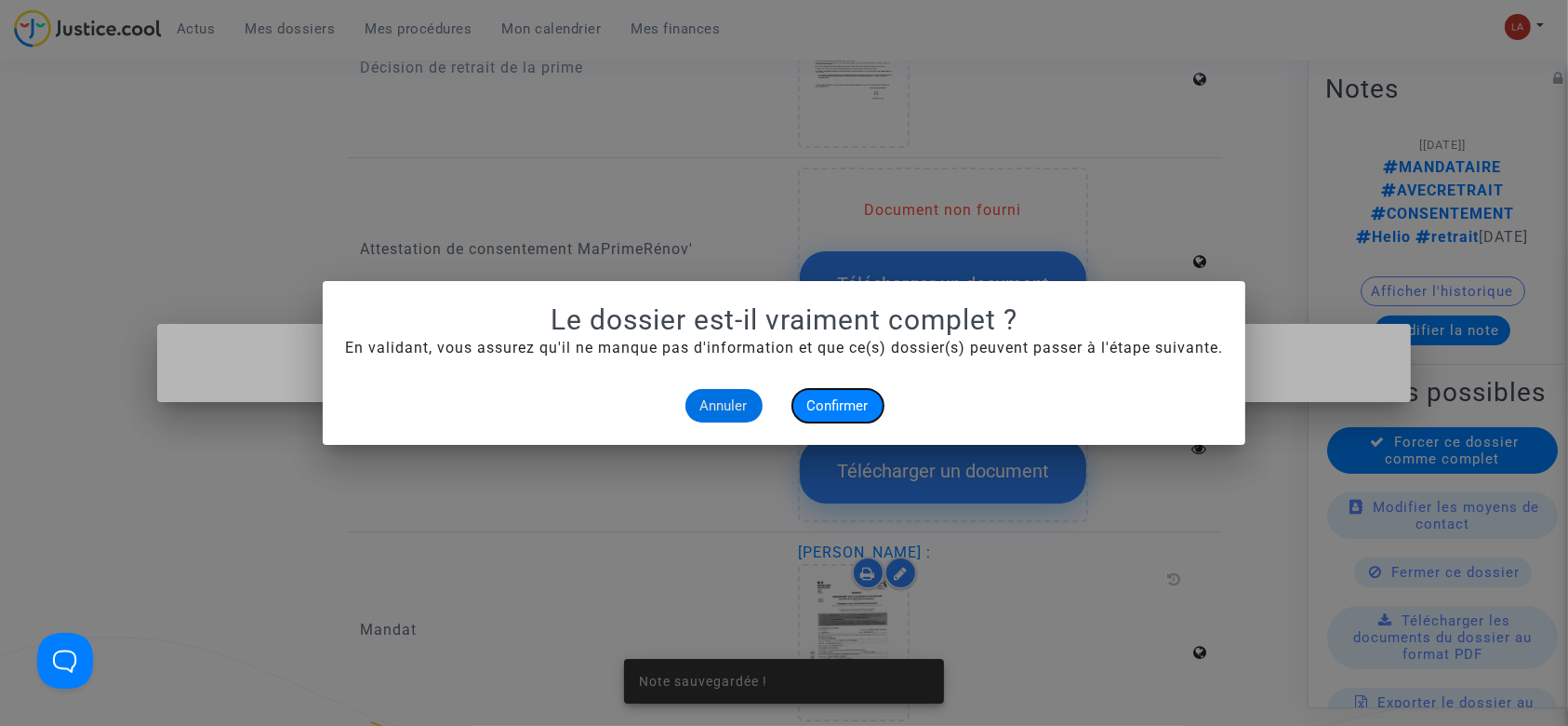
click at [832, 413] on button "Confirmer" at bounding box center [837, 405] width 91 height 34
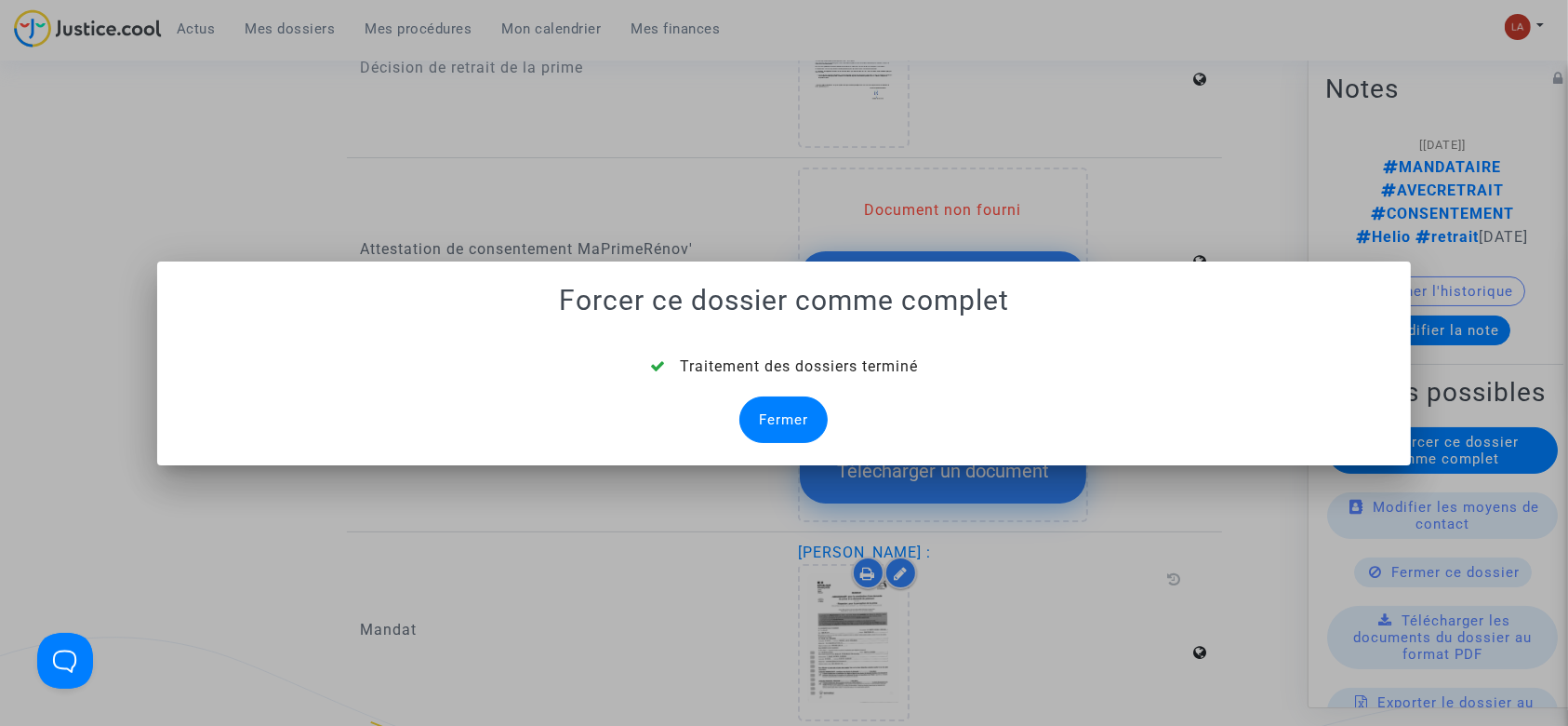
click at [773, 414] on div "Fermer" at bounding box center [784, 419] width 88 height 46
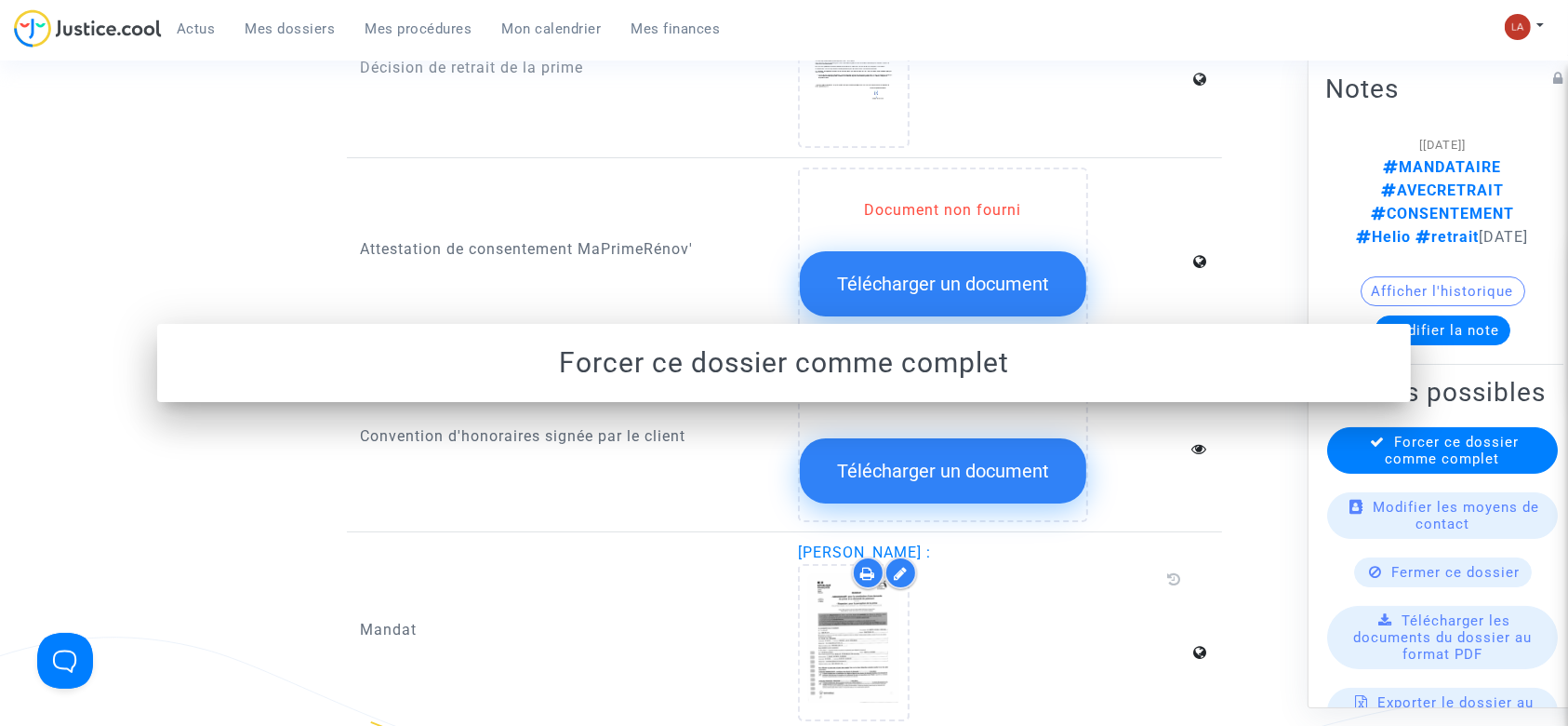
scroll to position [2480, 0]
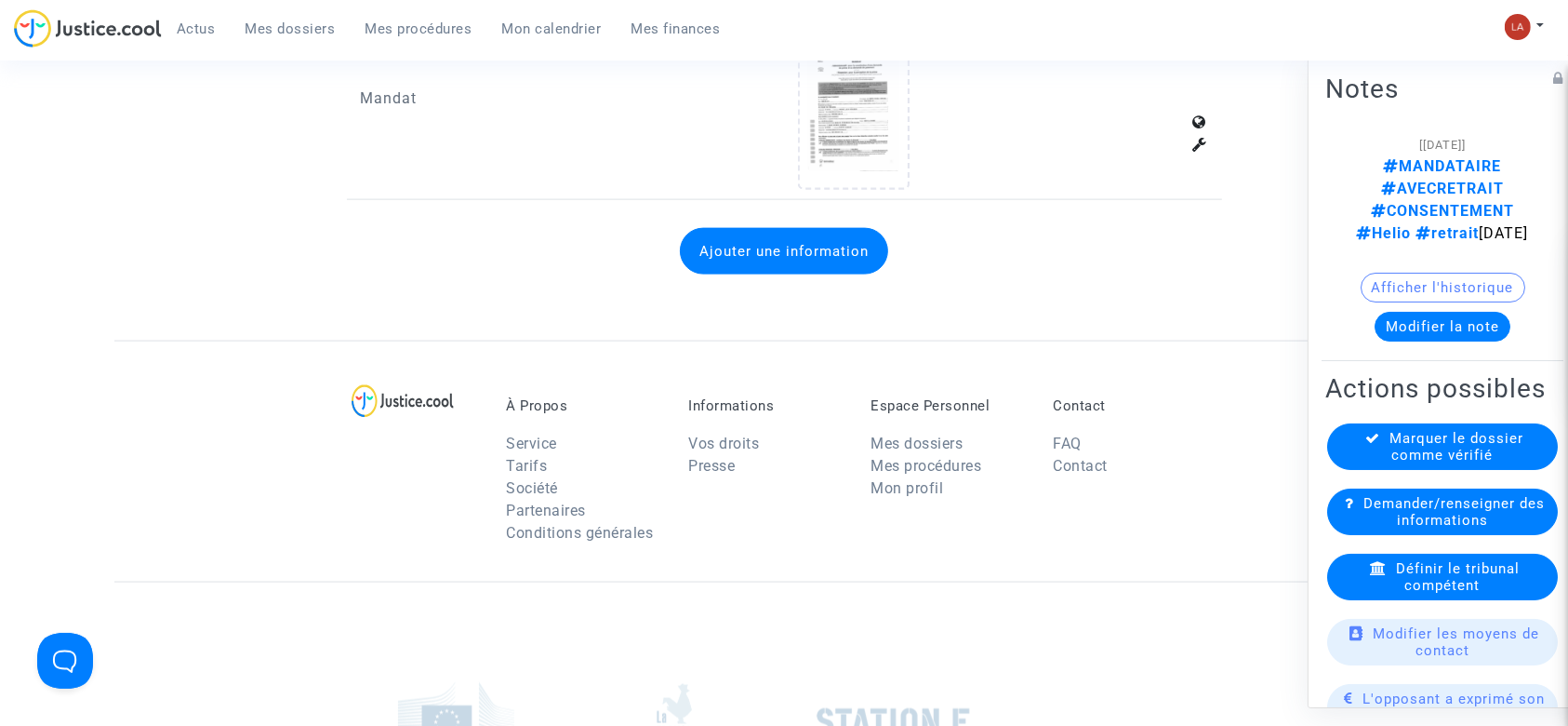
click at [1362, 571] on div "Définir le tribunal compétent" at bounding box center [1442, 577] width 231 height 46
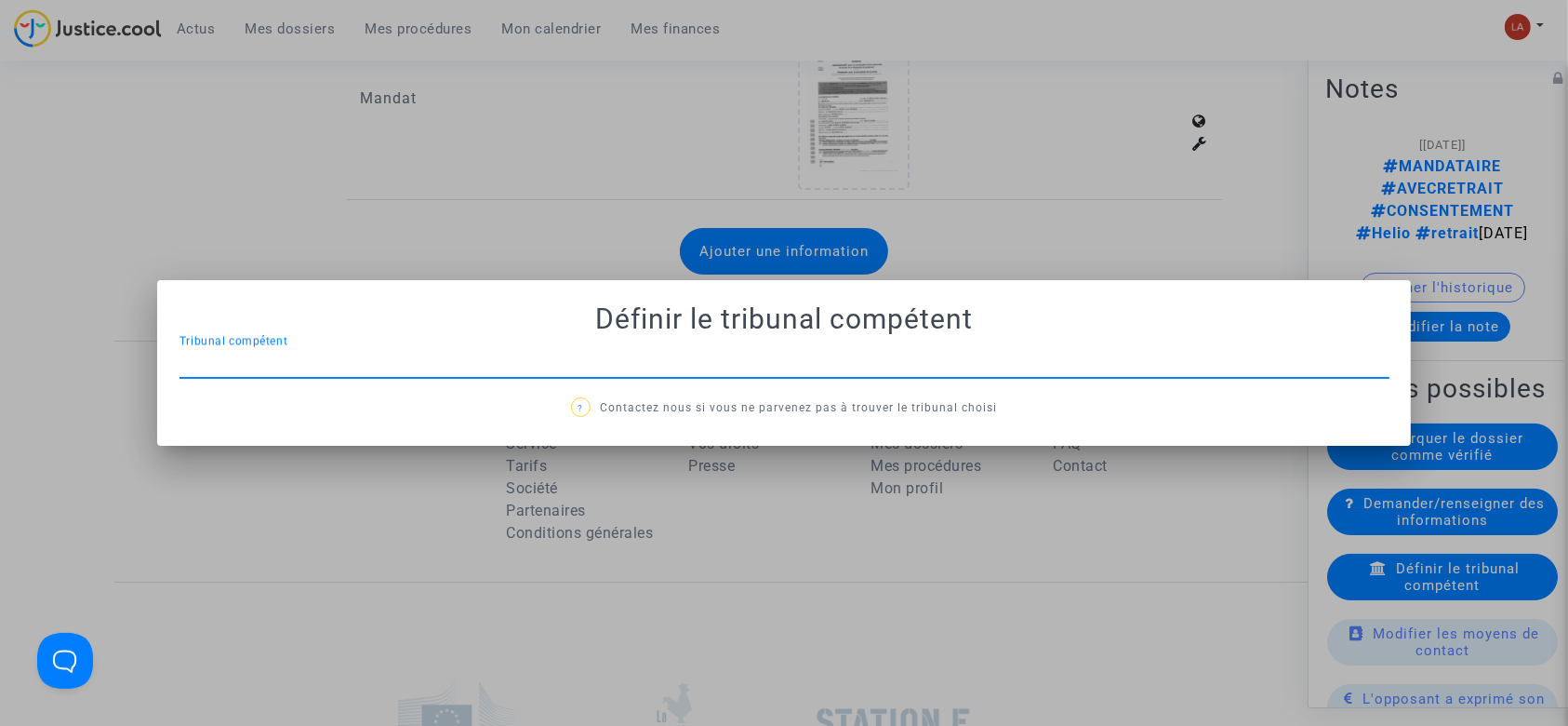
scroll to position [0, 0]
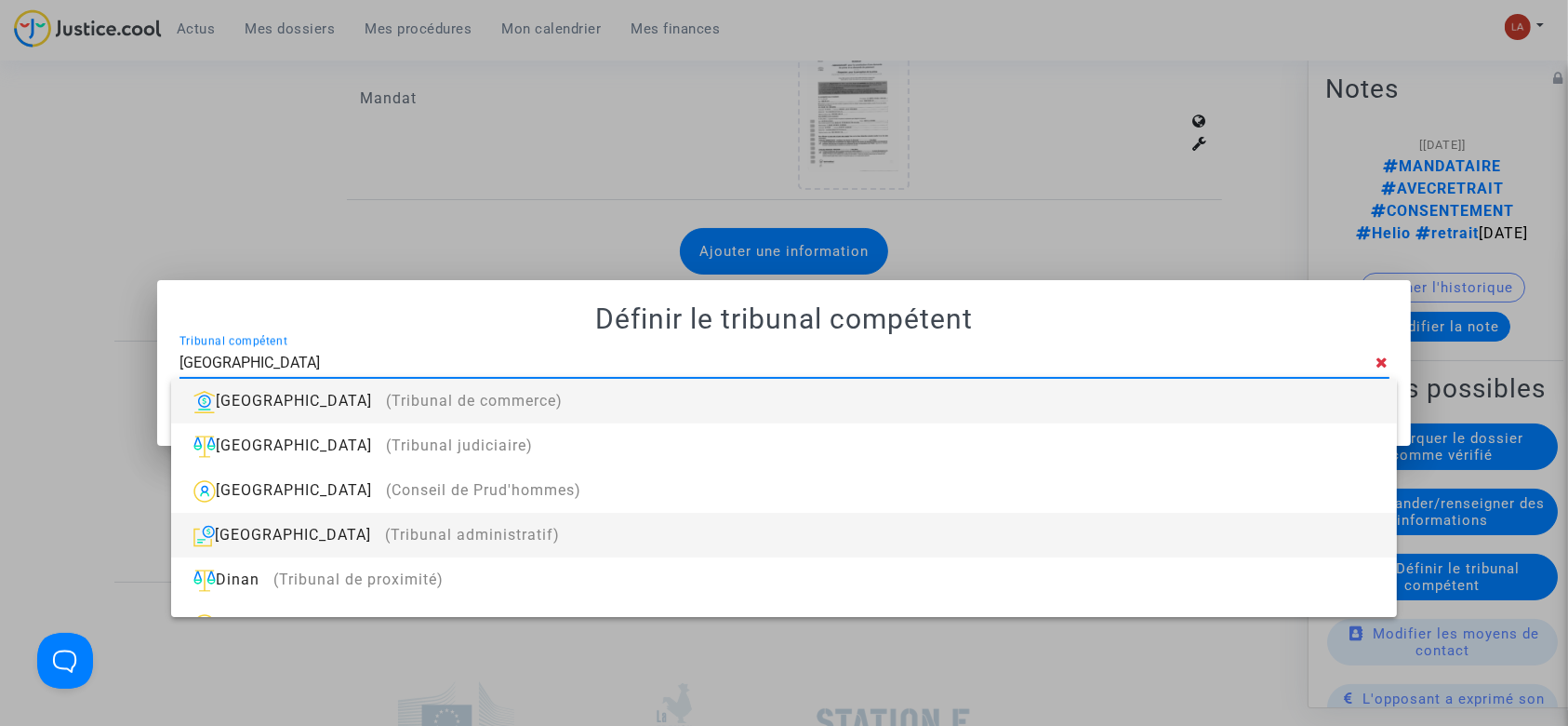
type input "DIJON"
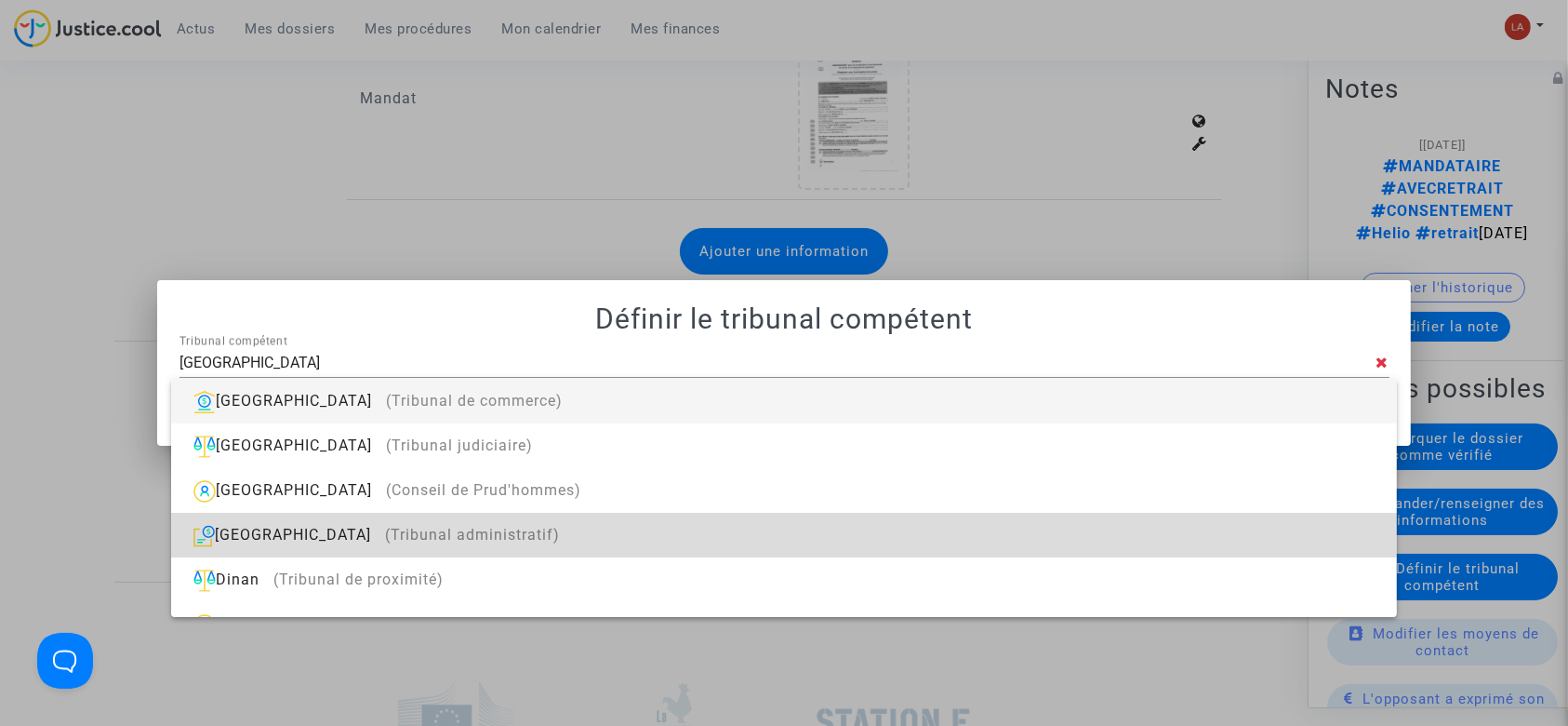
click at [1113, 554] on div "Dijon (Tribunal administratif)" at bounding box center [783, 535] width 1195 height 44
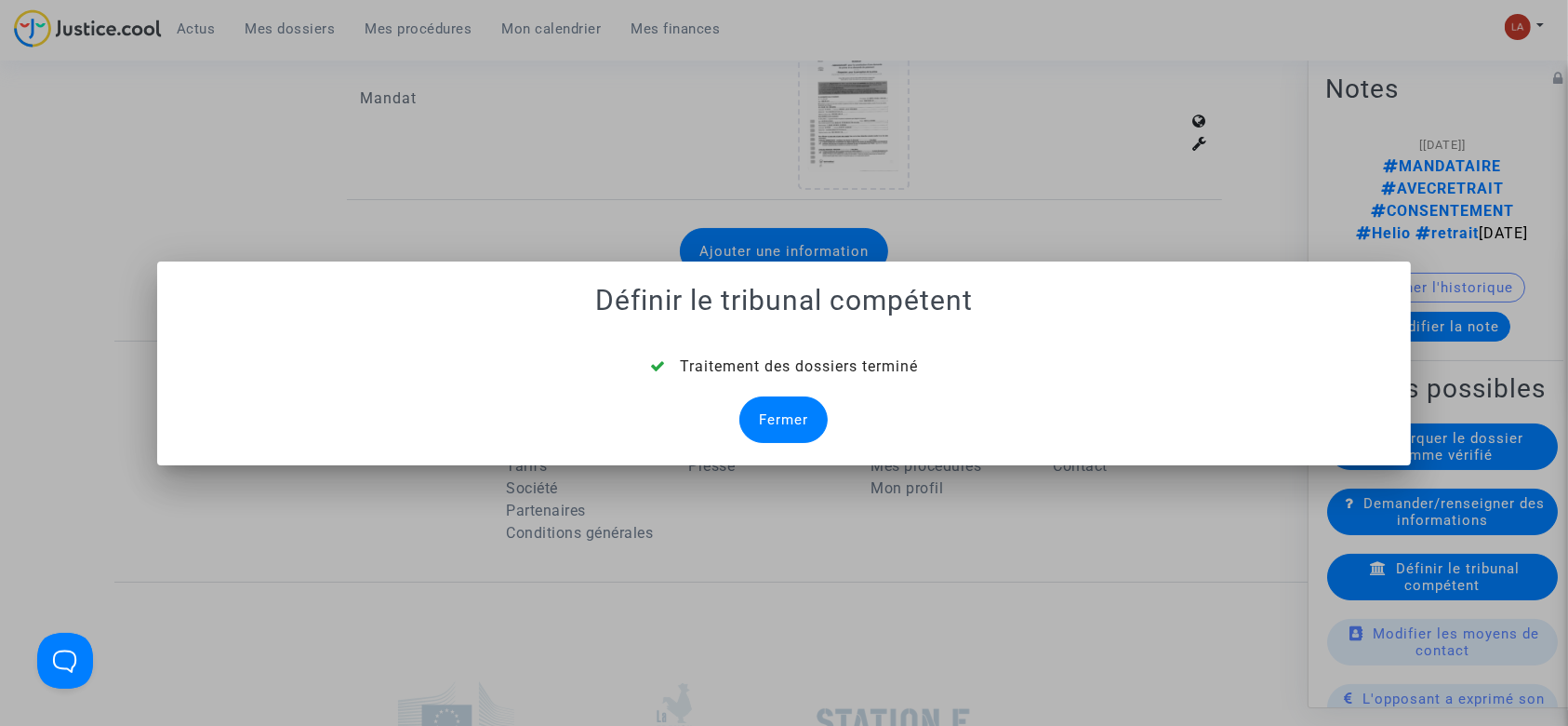
click at [835, 427] on div "Traitement des dossiers terminé Fermer" at bounding box center [784, 399] width 1210 height 88
click at [817, 423] on div "Fermer" at bounding box center [784, 419] width 88 height 46
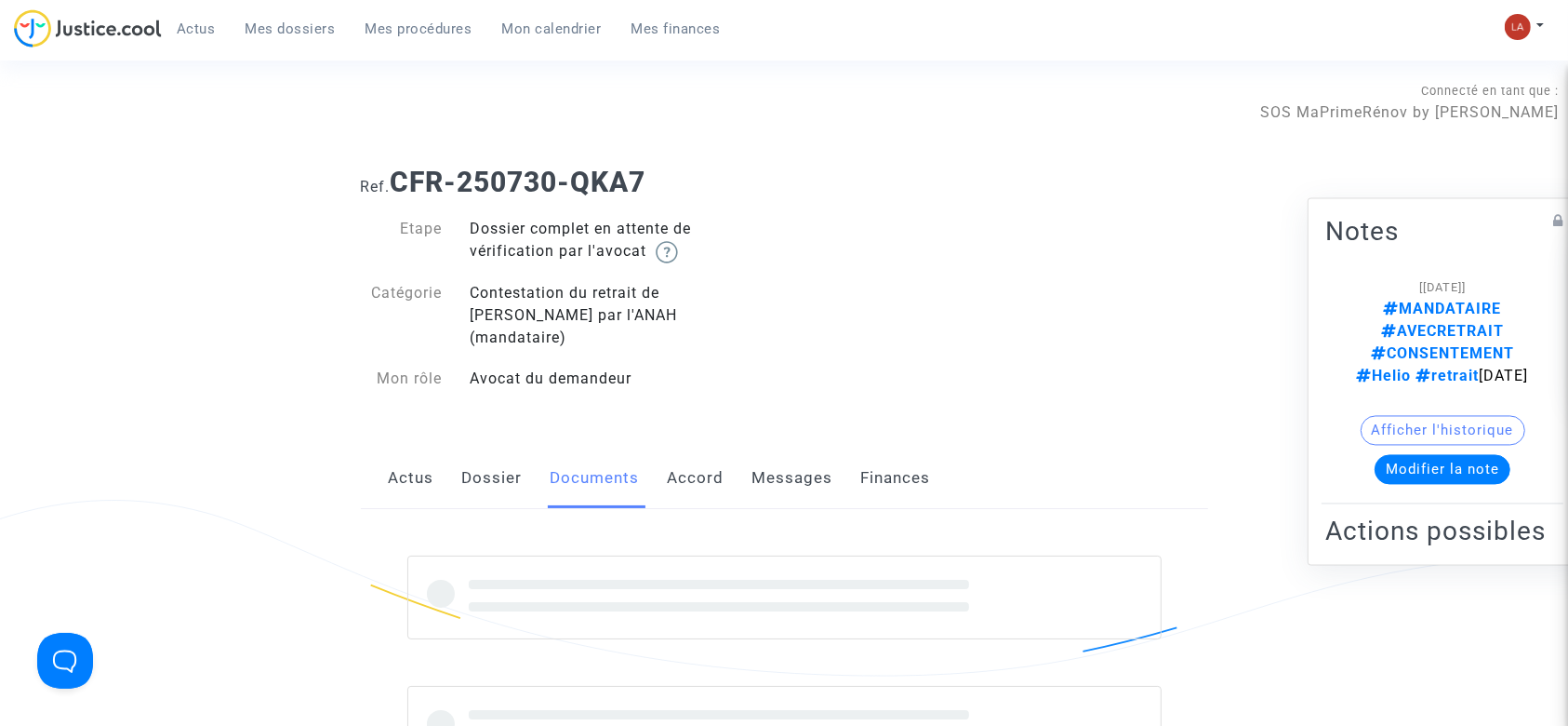
scroll to position [2480, 0]
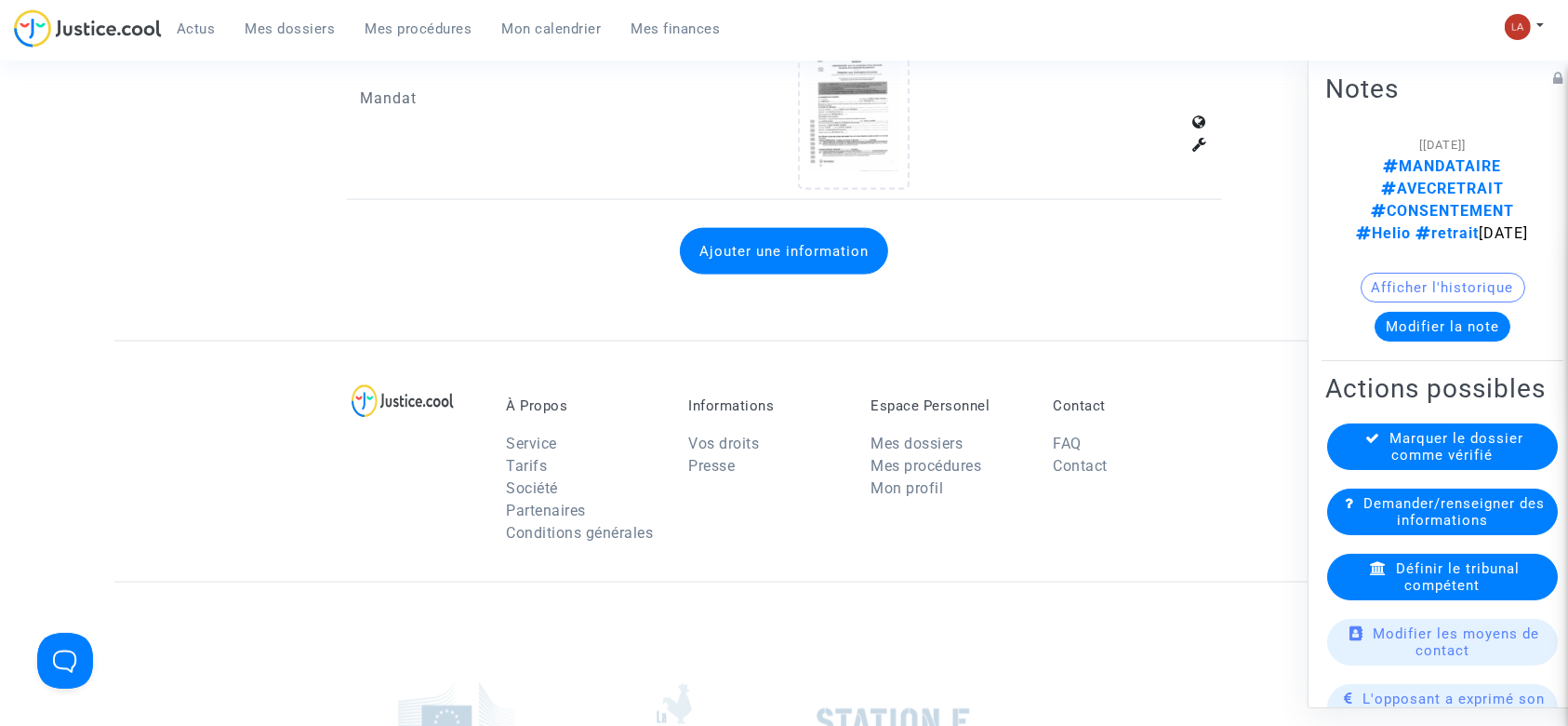
click at [1467, 423] on div "Marquer le dossier comme vérifié" at bounding box center [1442, 446] width 231 height 46
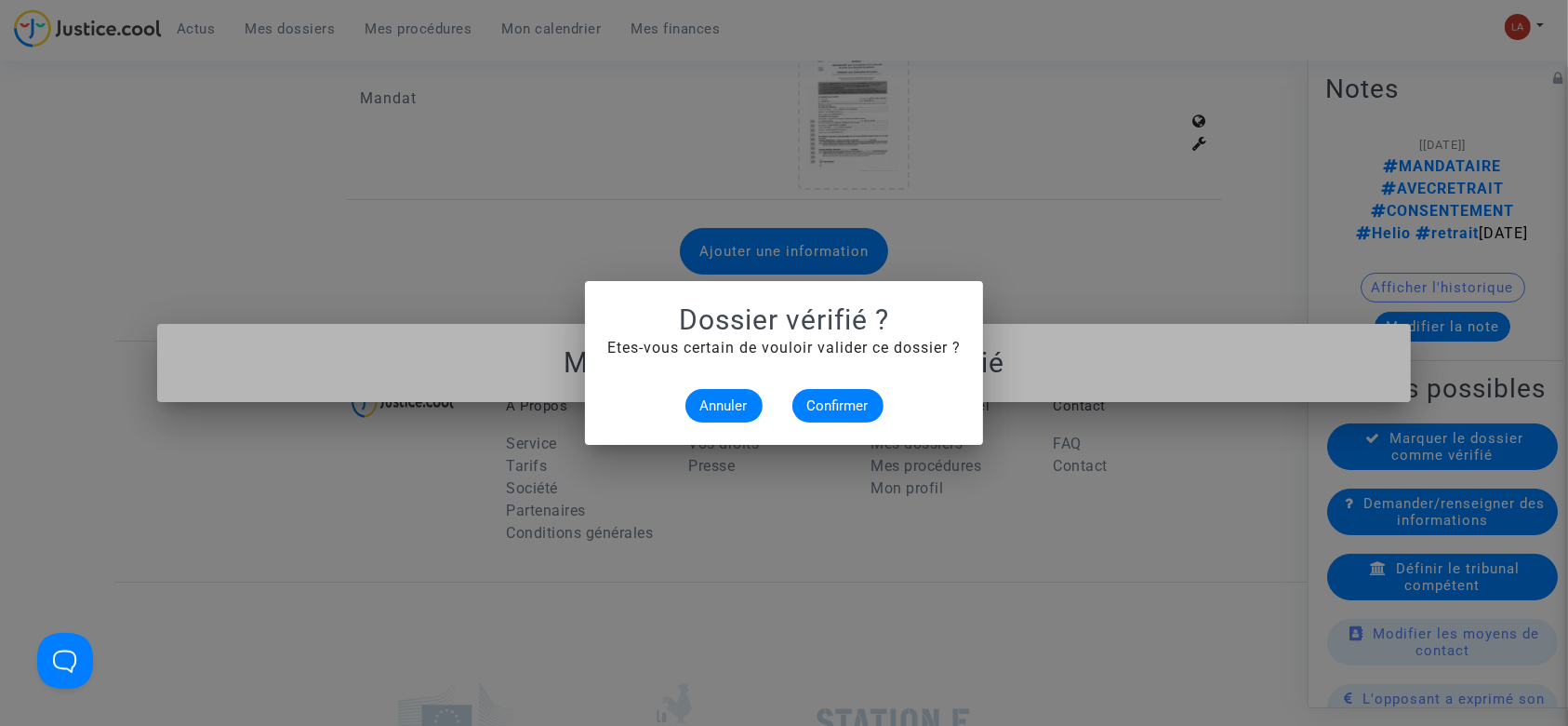
scroll to position [0, 0]
click at [830, 415] on button "Confirmer" at bounding box center [837, 405] width 91 height 34
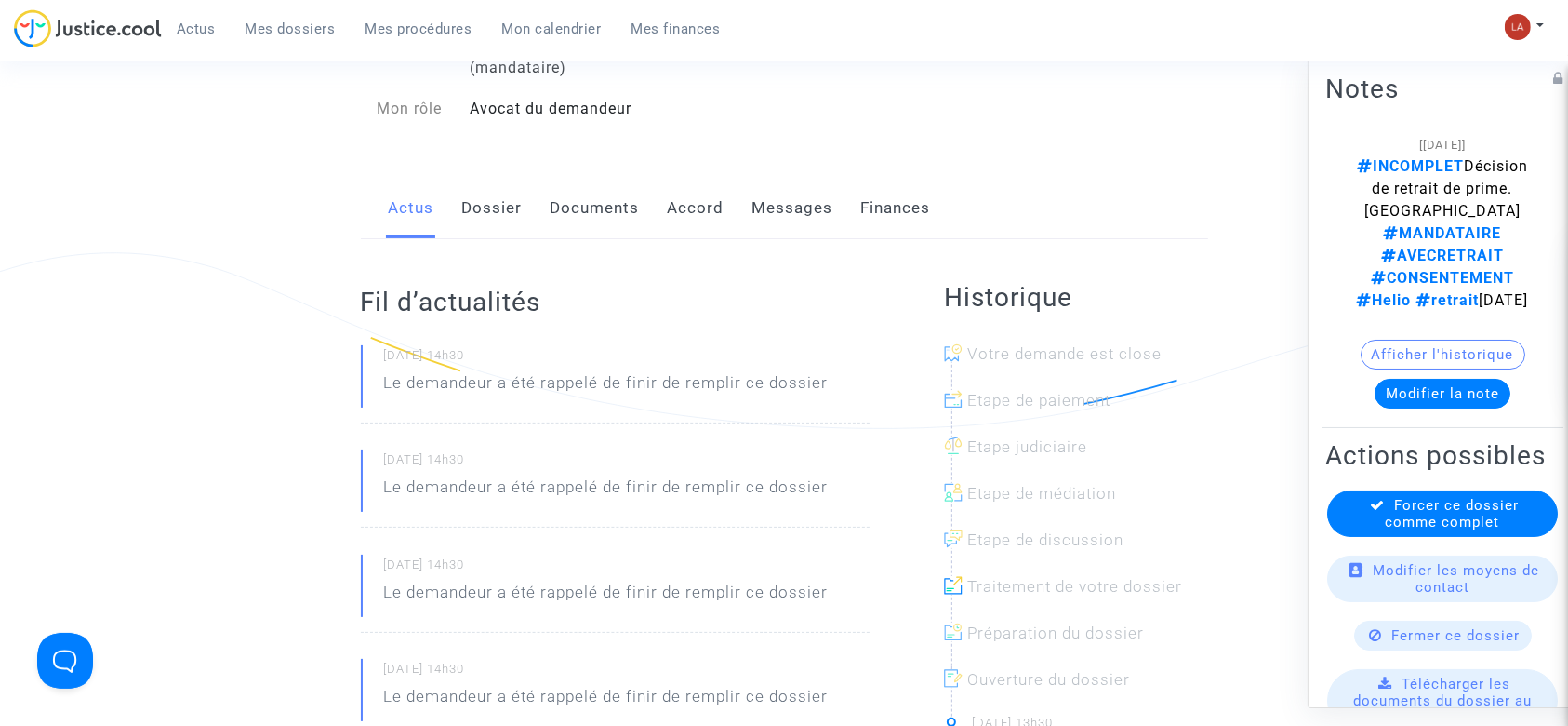
drag, startPoint x: 599, startPoint y: 194, endPoint x: 610, endPoint y: 191, distance: 11.4
click at [599, 194] on link "Documents" at bounding box center [595, 209] width 89 height 62
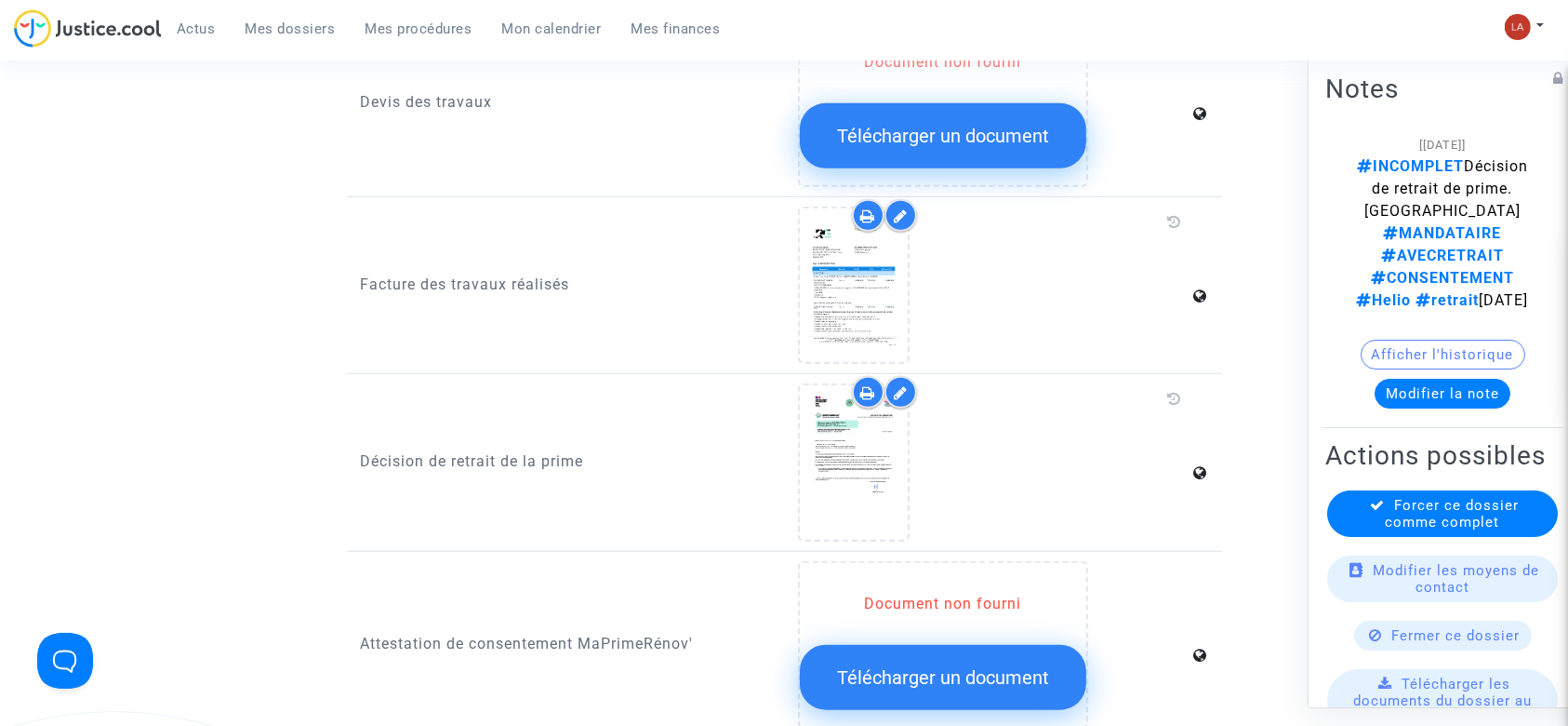
scroll to position [1613, 0]
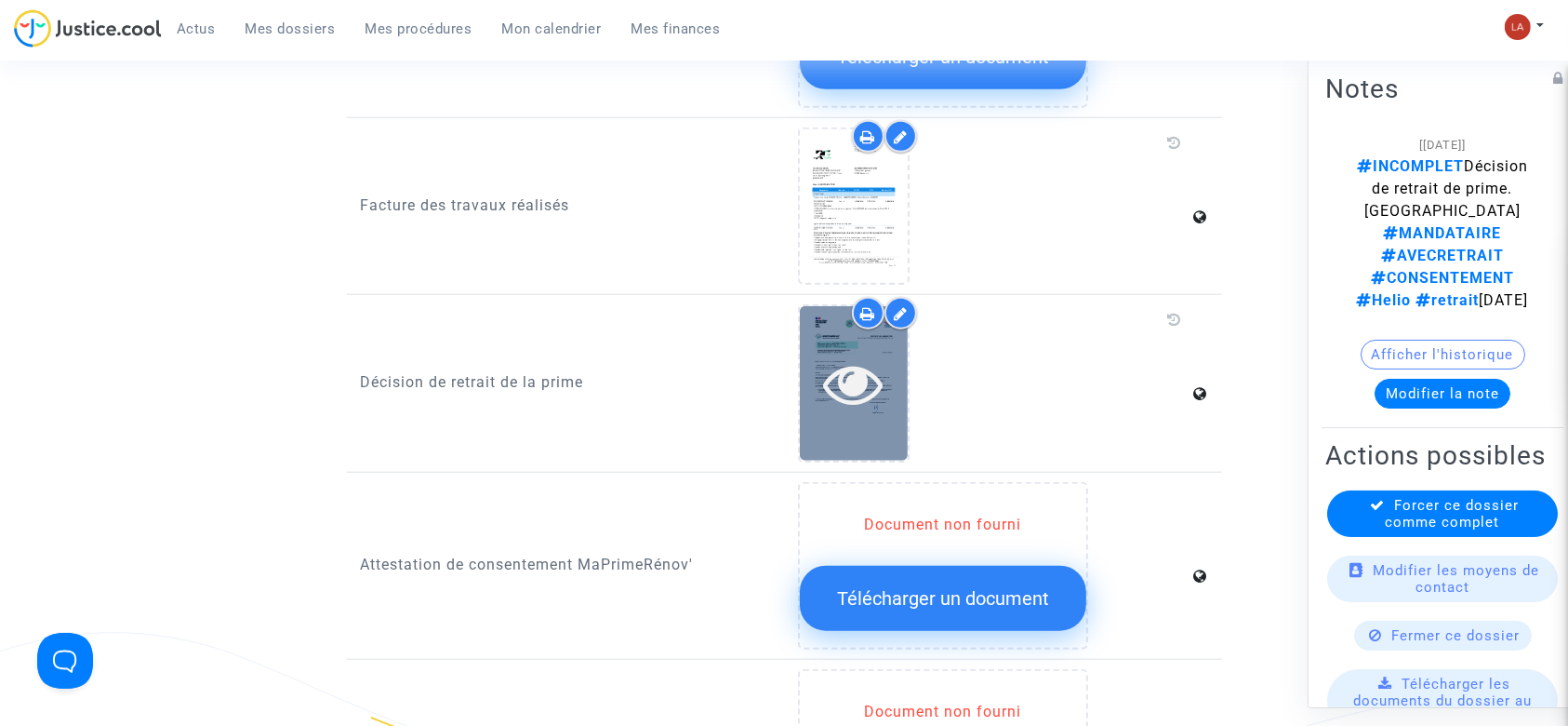
click at [848, 412] on div at bounding box center [854, 383] width 108 height 154
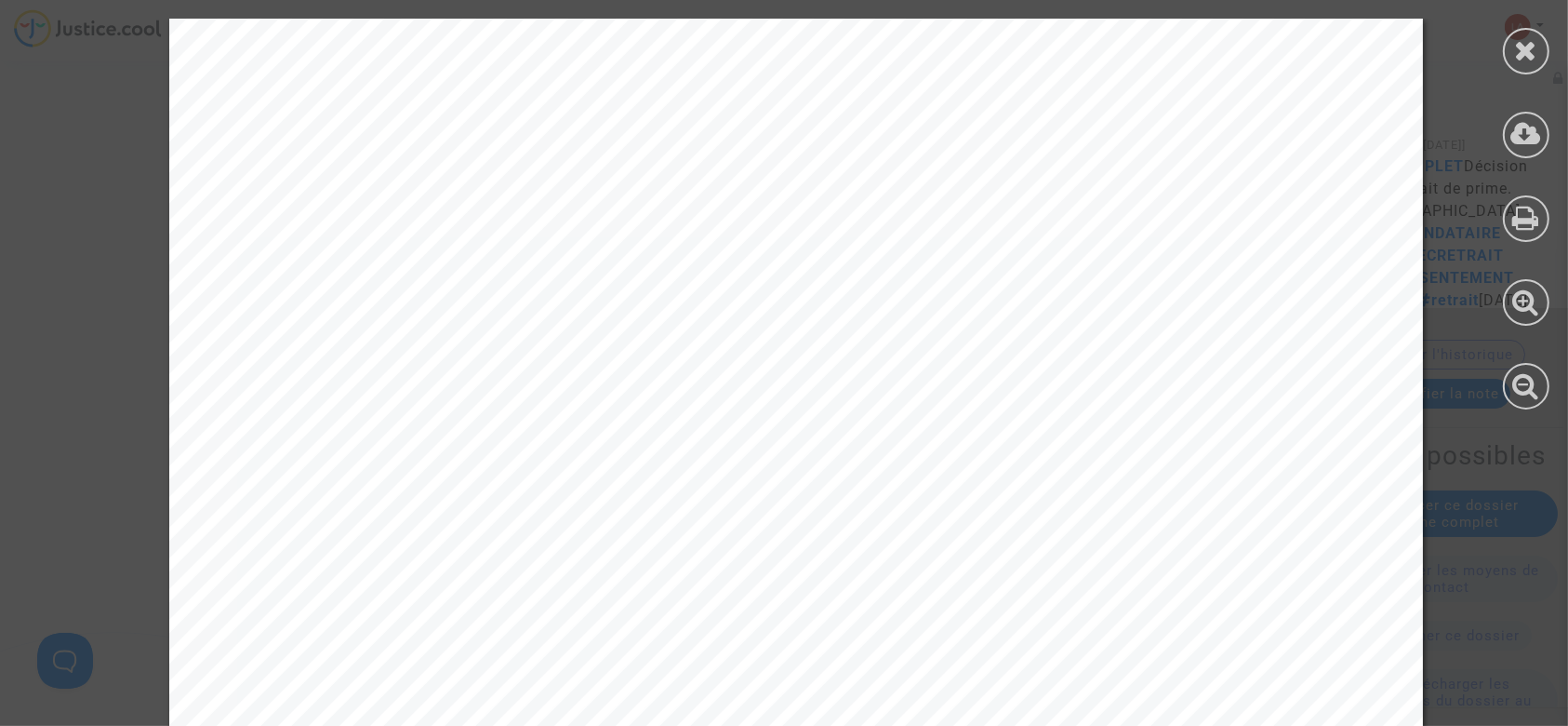
scroll to position [496, 0]
drag, startPoint x: 1517, startPoint y: 63, endPoint x: 1489, endPoint y: 86, distance: 36.2
click at [1518, 63] on icon at bounding box center [1527, 50] width 23 height 28
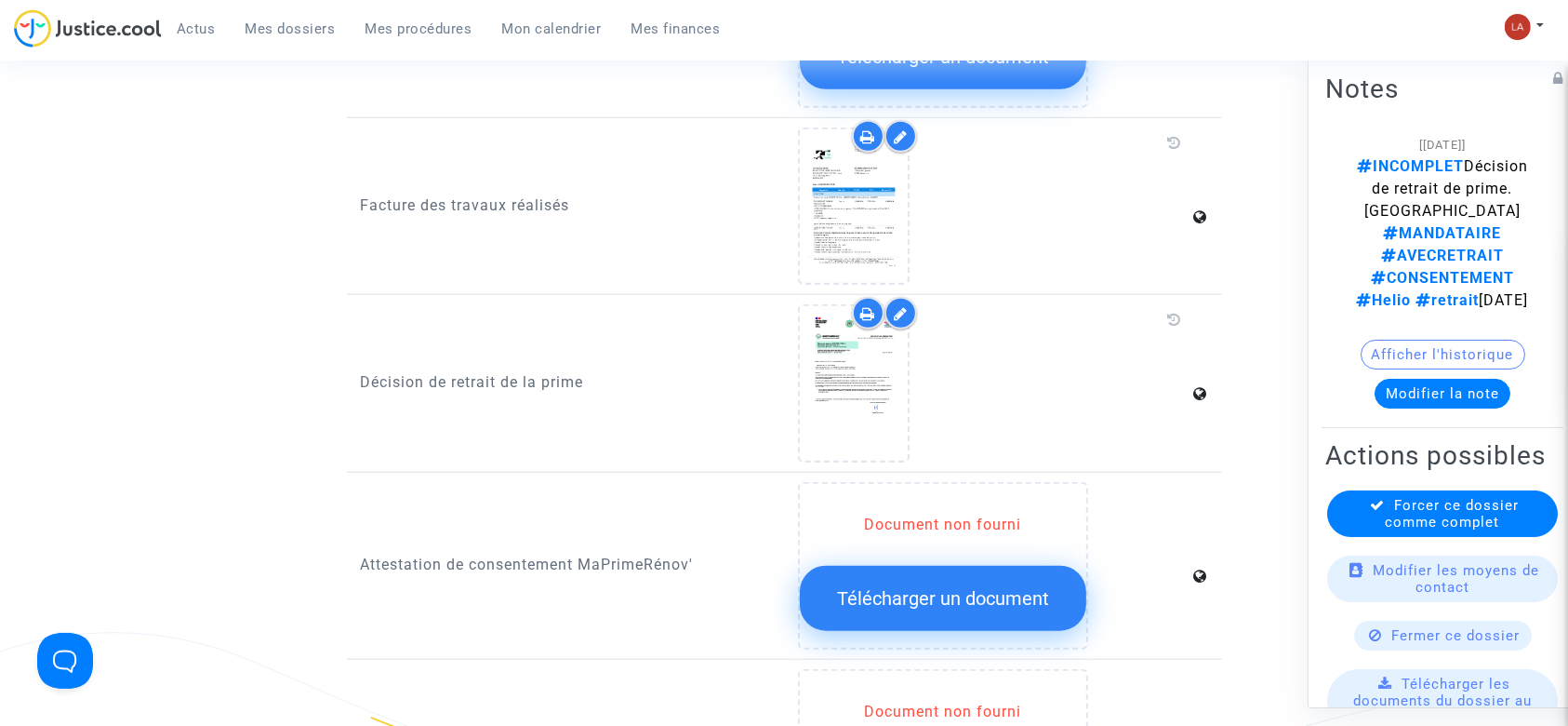
click at [1421, 379] on button "Modifier la note" at bounding box center [1442, 393] width 136 height 30
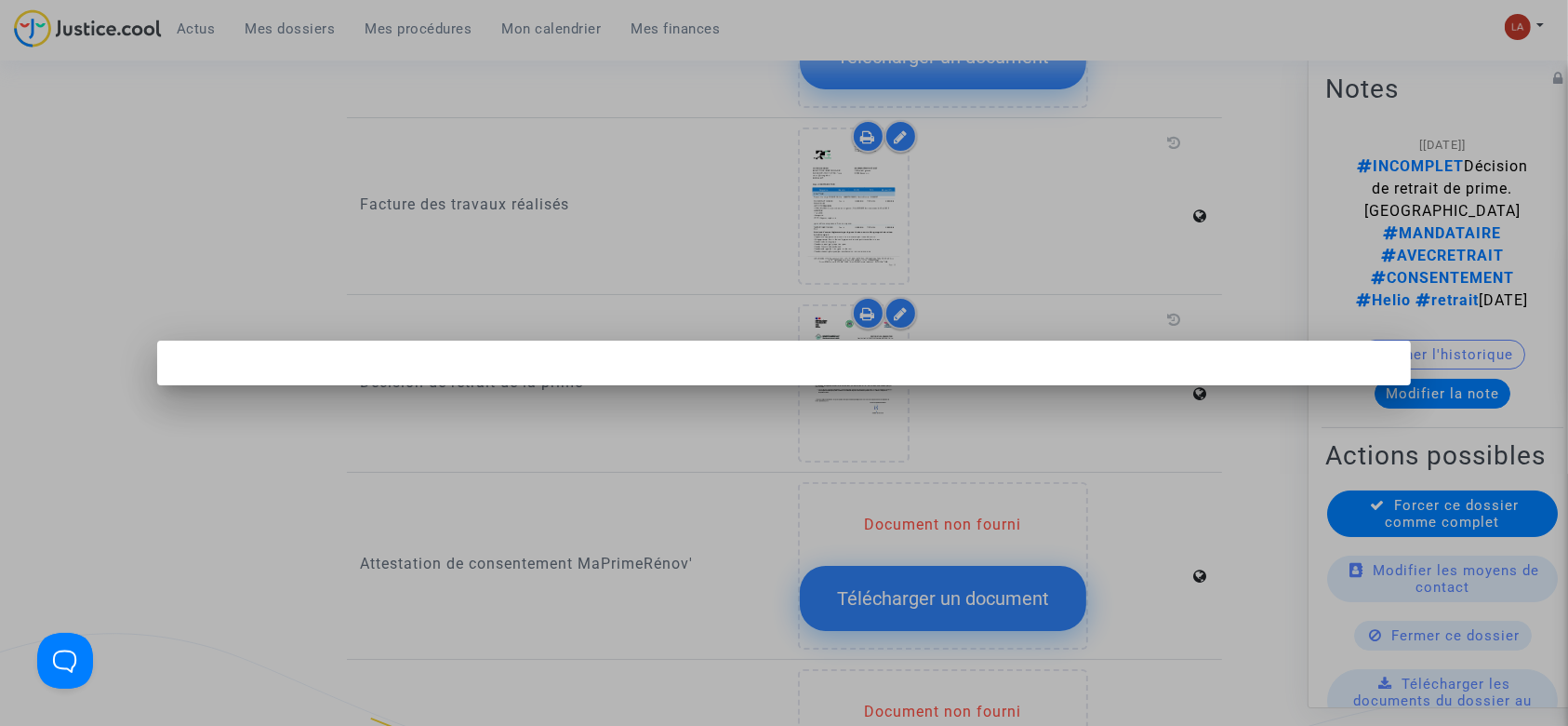
scroll to position [0, 0]
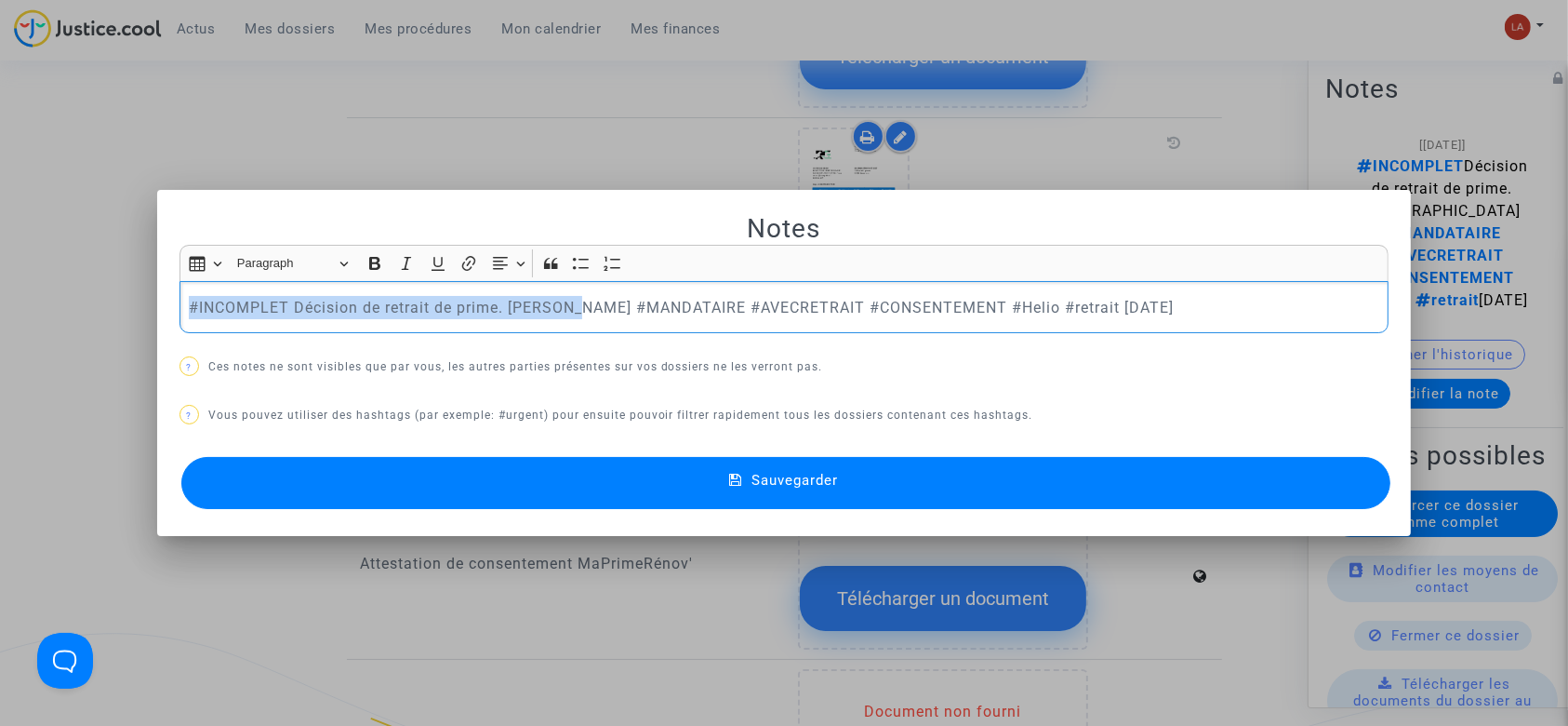
drag, startPoint x: 565, startPoint y: 308, endPoint x: 63, endPoint y: 273, distance: 503.2
click at [63, 273] on div "Notes Rich Text Editor Insert table Insert table Heading Paragraph Paragraph He…" at bounding box center [784, 363] width 1568 height 726
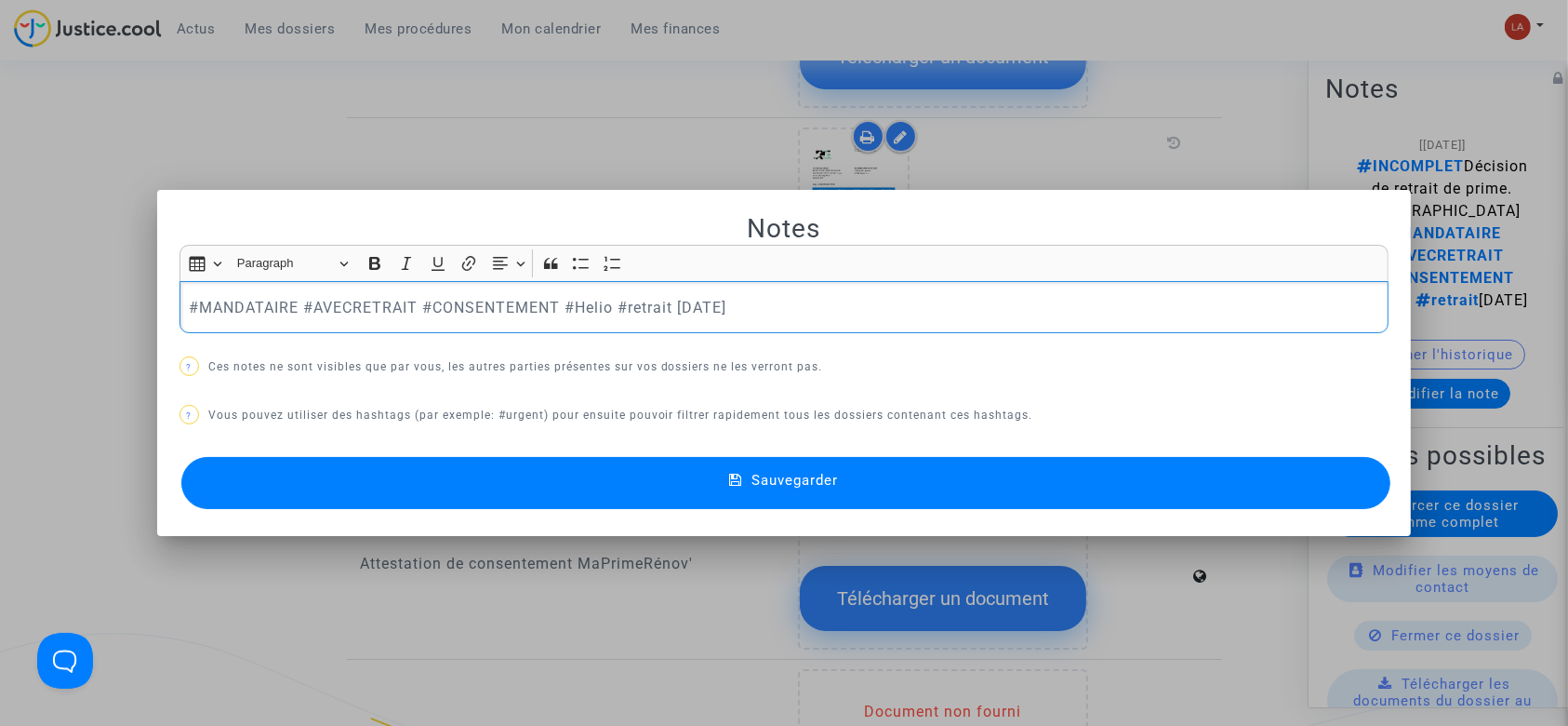
click at [557, 480] on button "Sauvegarder" at bounding box center [786, 483] width 1210 height 52
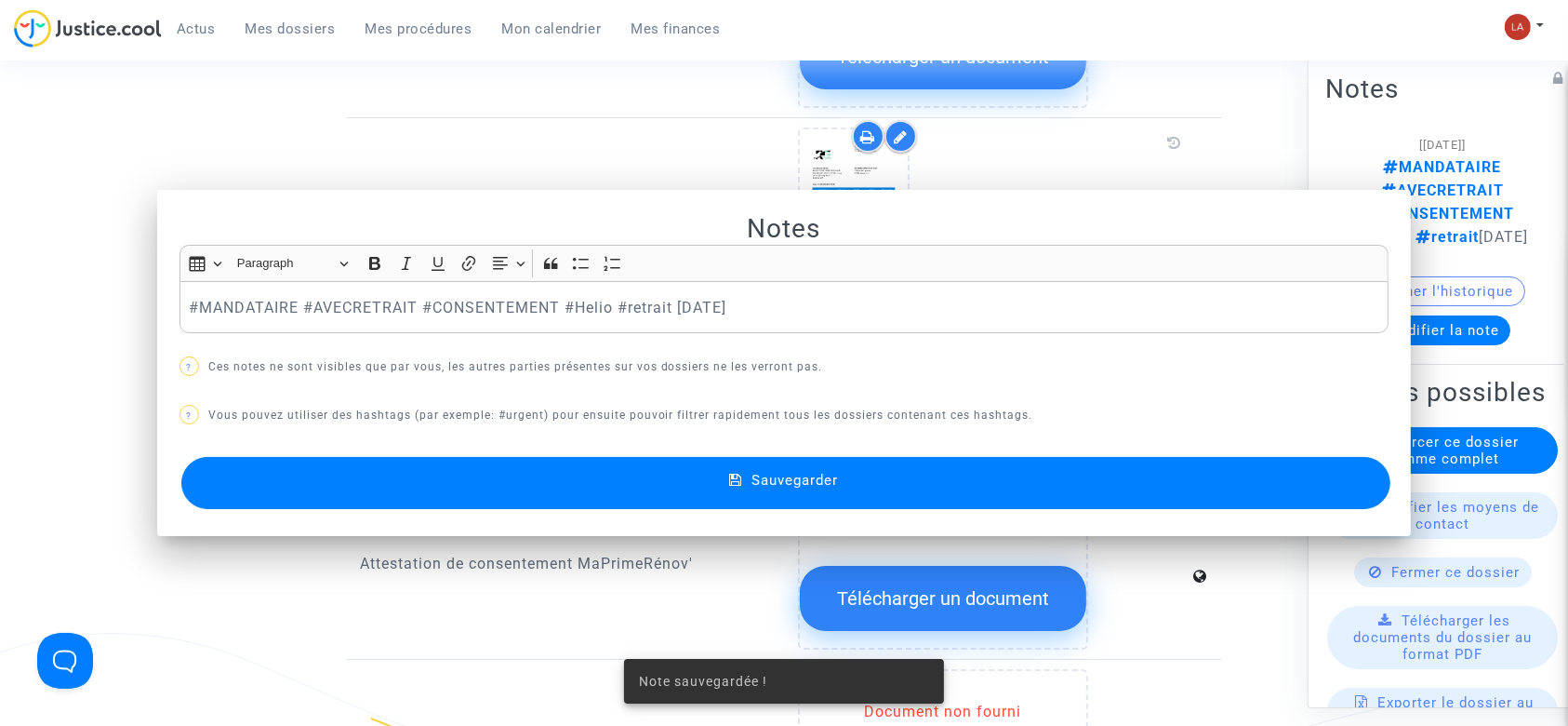
scroll to position [1613, 0]
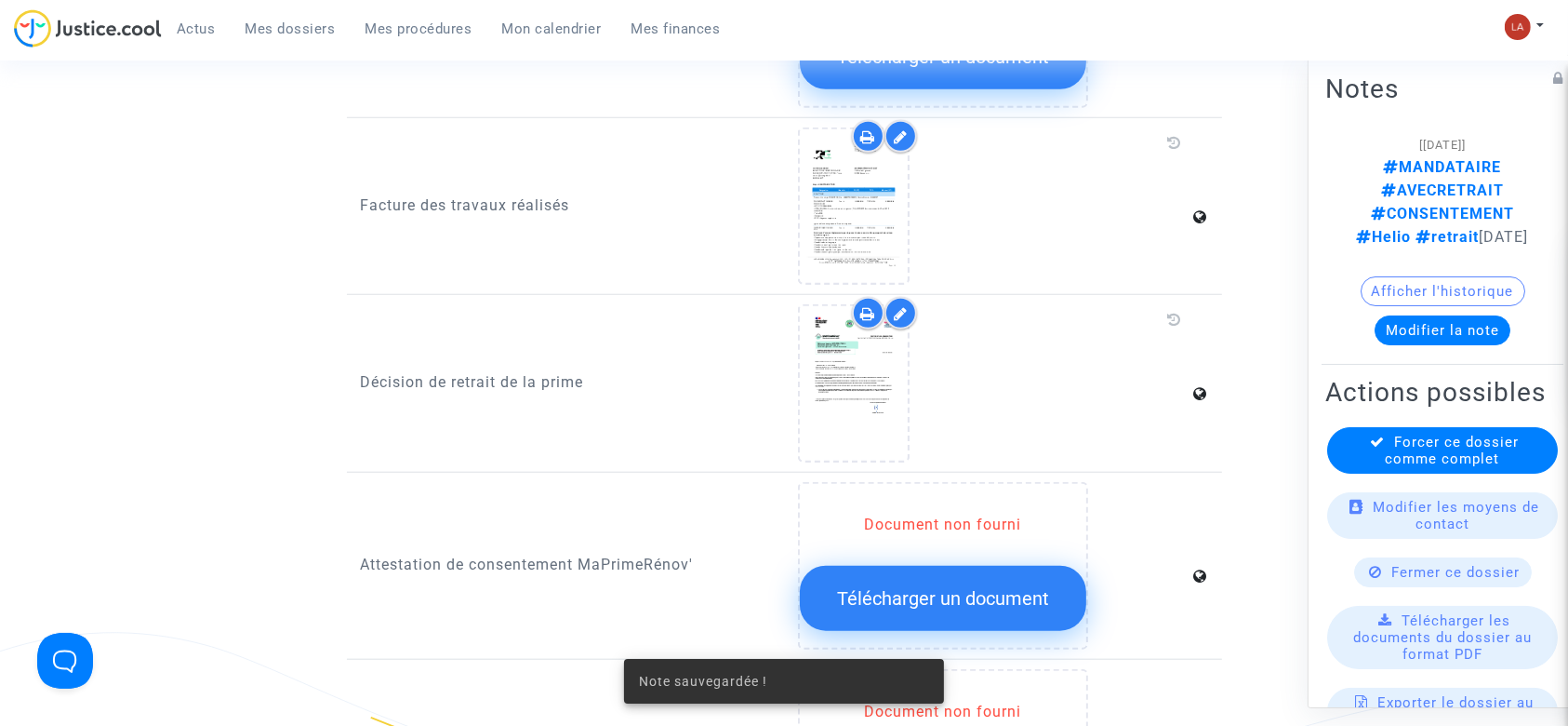
click at [1426, 434] on span "Forcer ce dossier comme complet" at bounding box center [1452, 450] width 134 height 34
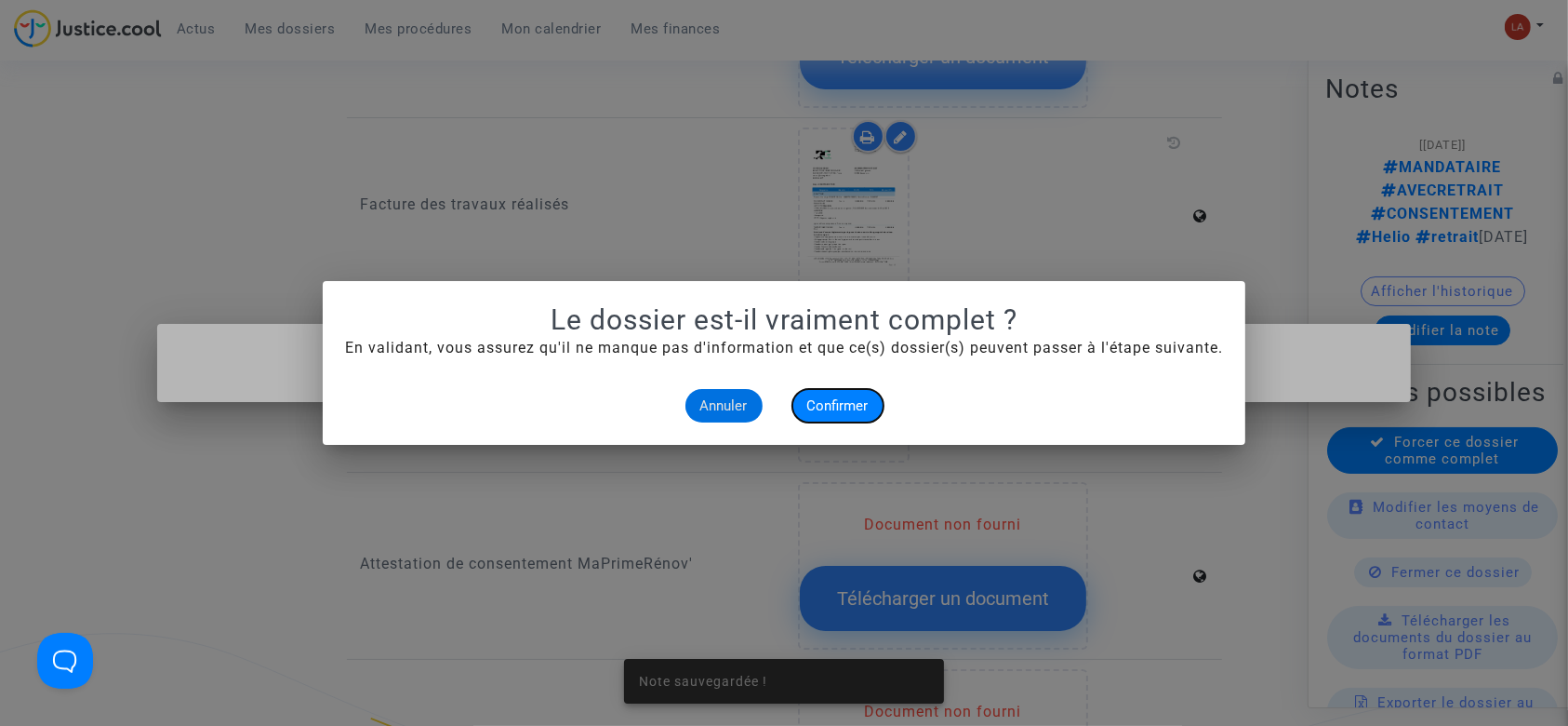
click at [826, 406] on span "Confirmer" at bounding box center [838, 405] width 62 height 16
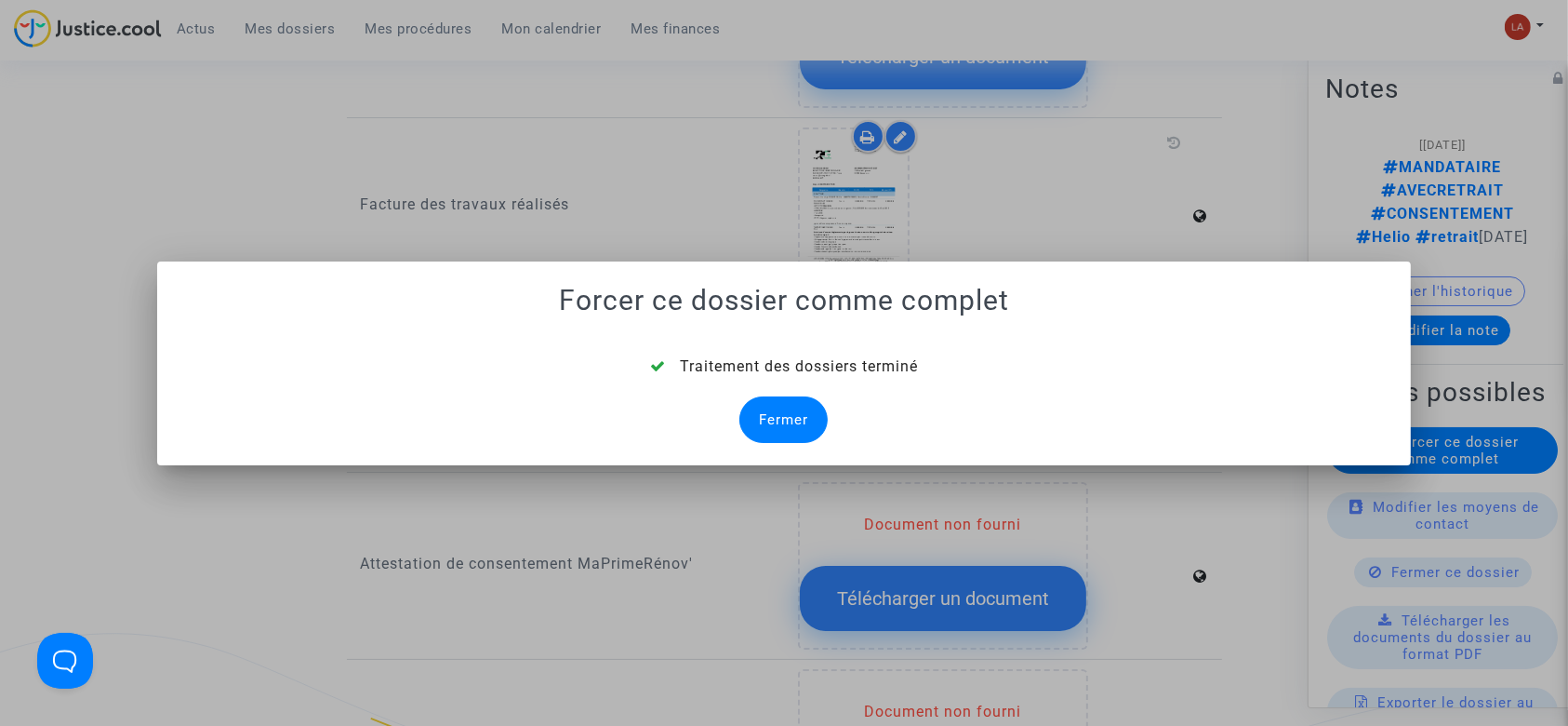
click at [816, 401] on div "Fermer" at bounding box center [784, 419] width 88 height 46
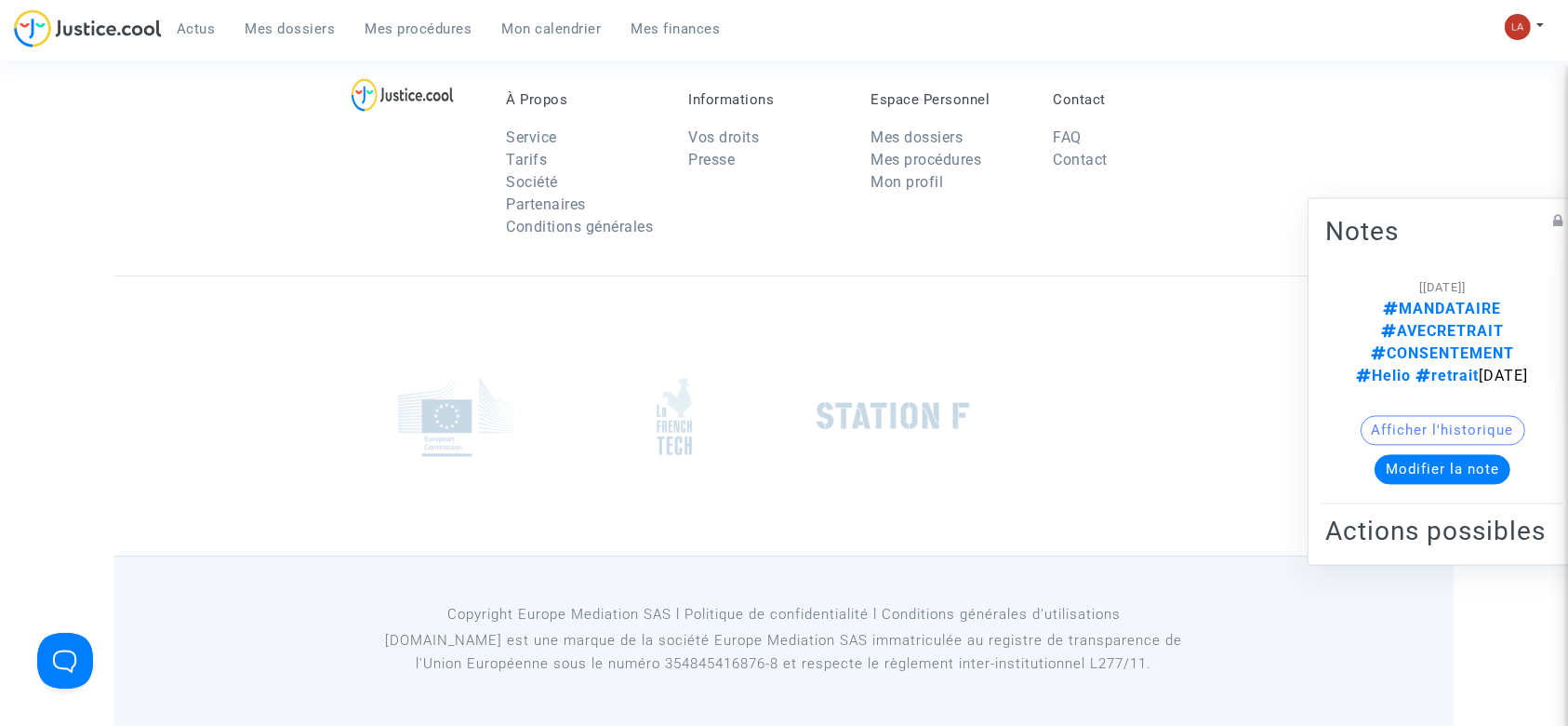
scroll to position [1613, 0]
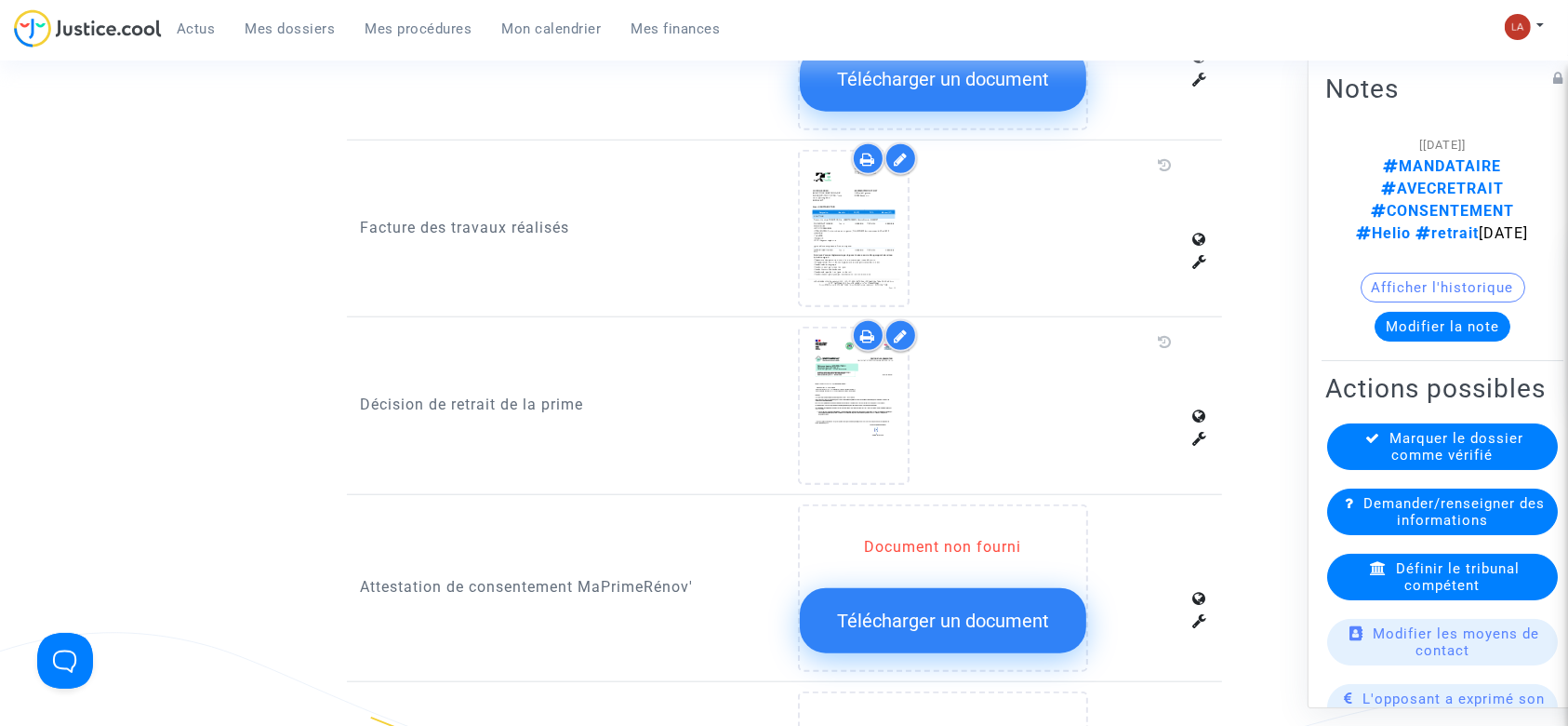
click at [1481, 560] on span "Définir le tribunal compétent" at bounding box center [1457, 576] width 124 height 34
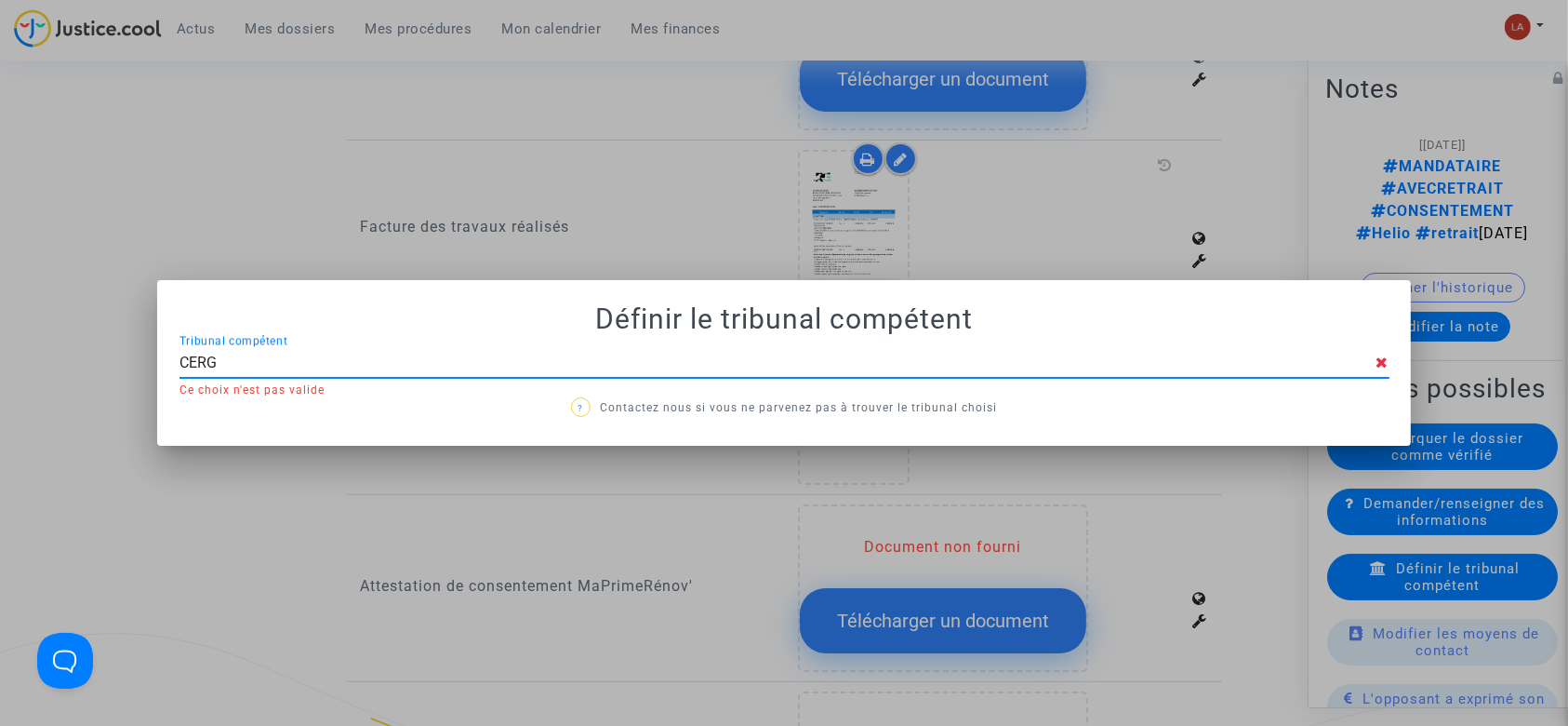
type input "CERGY"
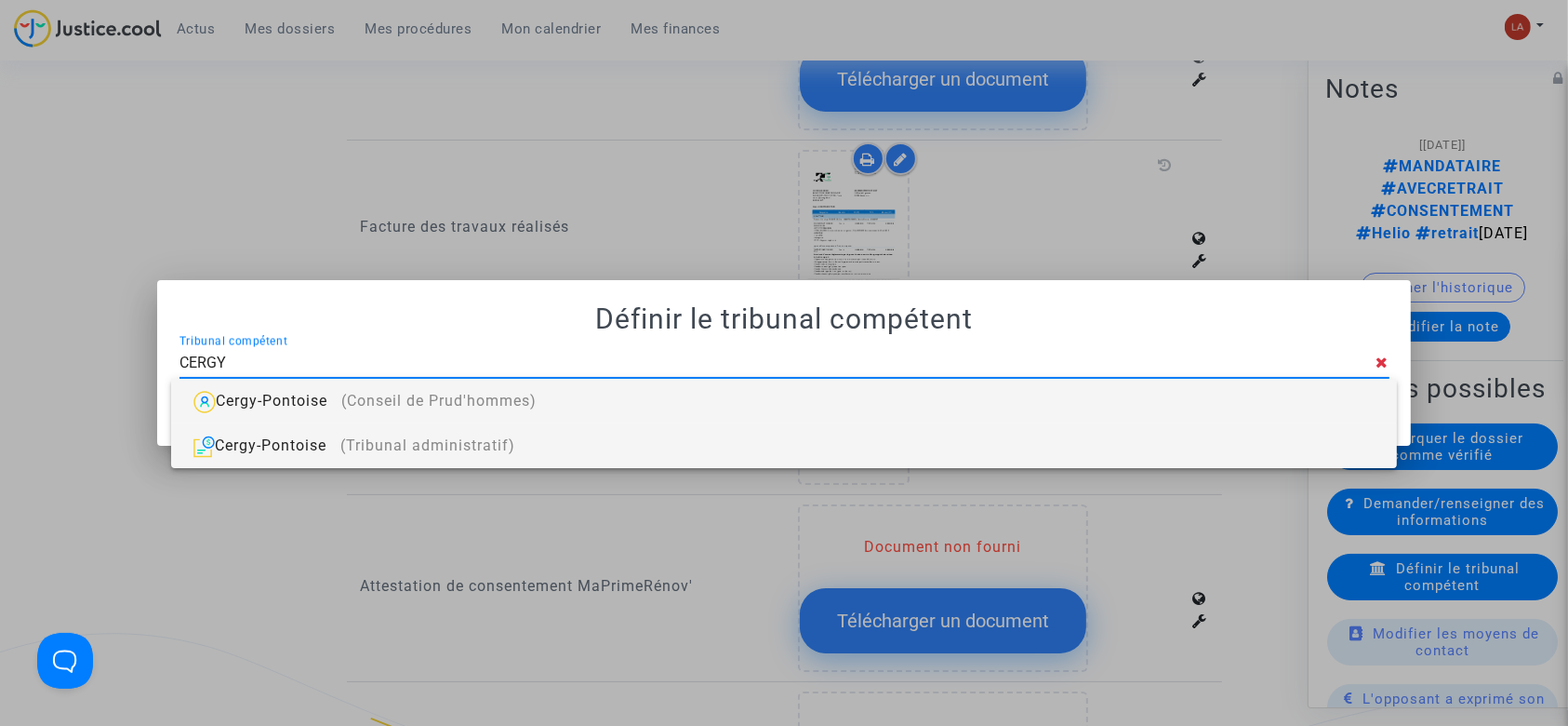
click at [515, 442] on span "(Tribunal administratif)" at bounding box center [428, 445] width 175 height 17
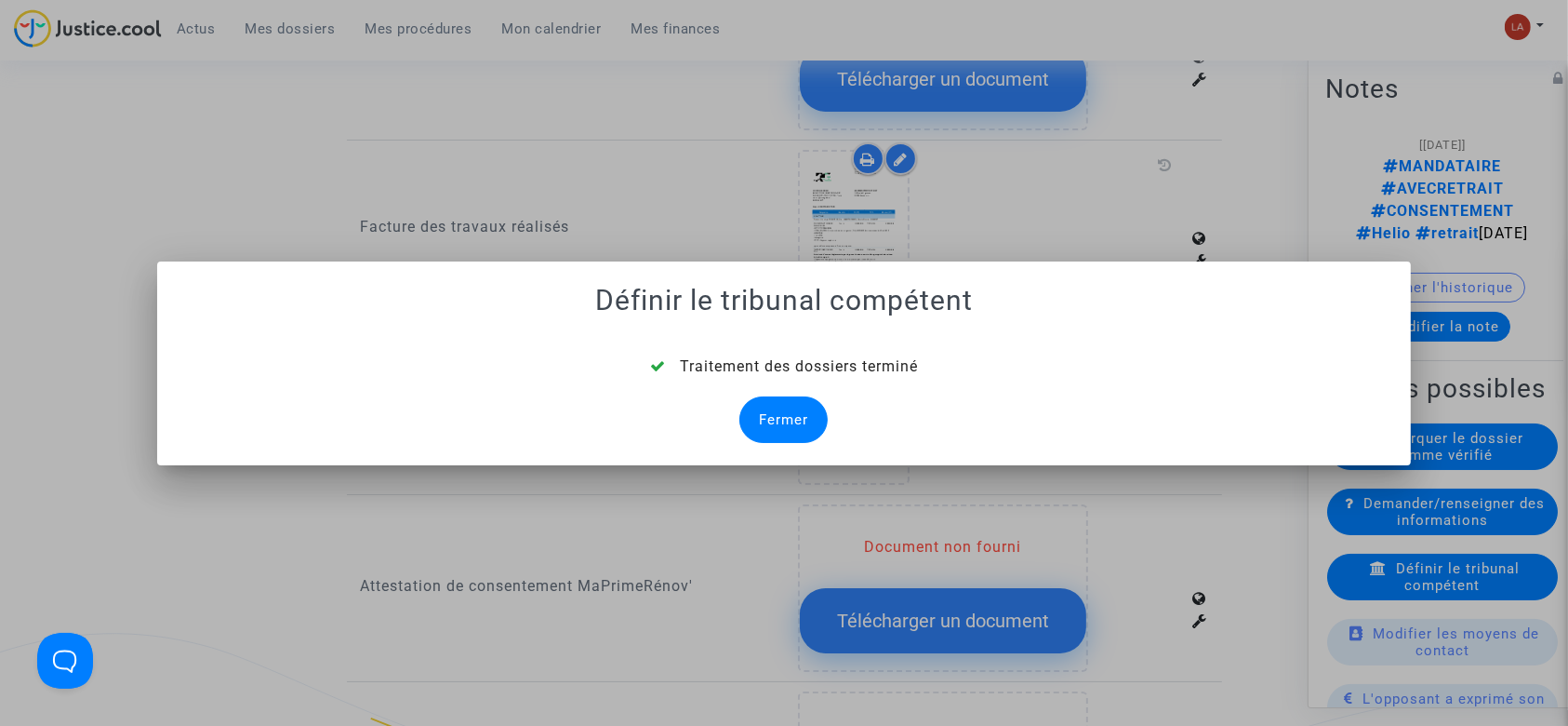
click at [784, 410] on div "Fermer" at bounding box center [784, 419] width 88 height 46
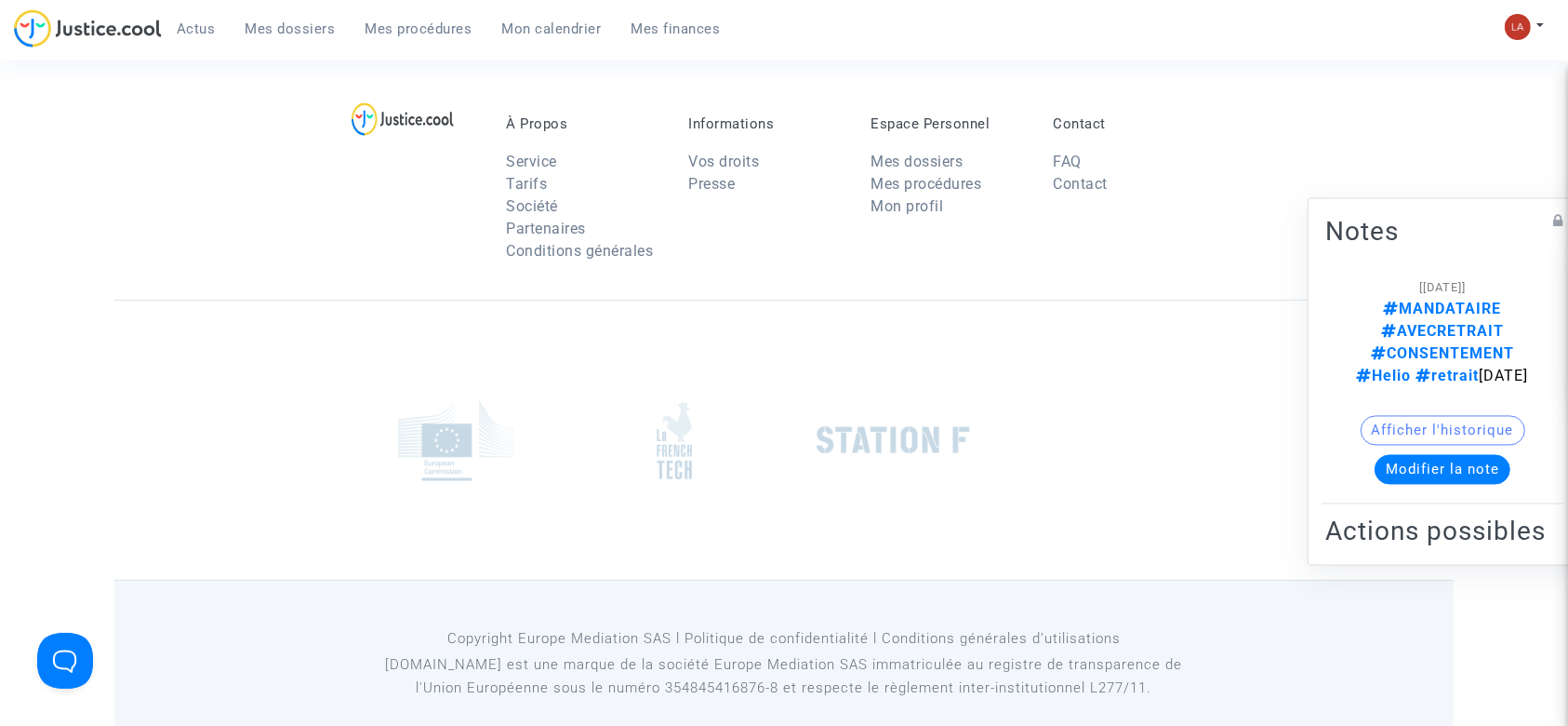
scroll to position [1613, 0]
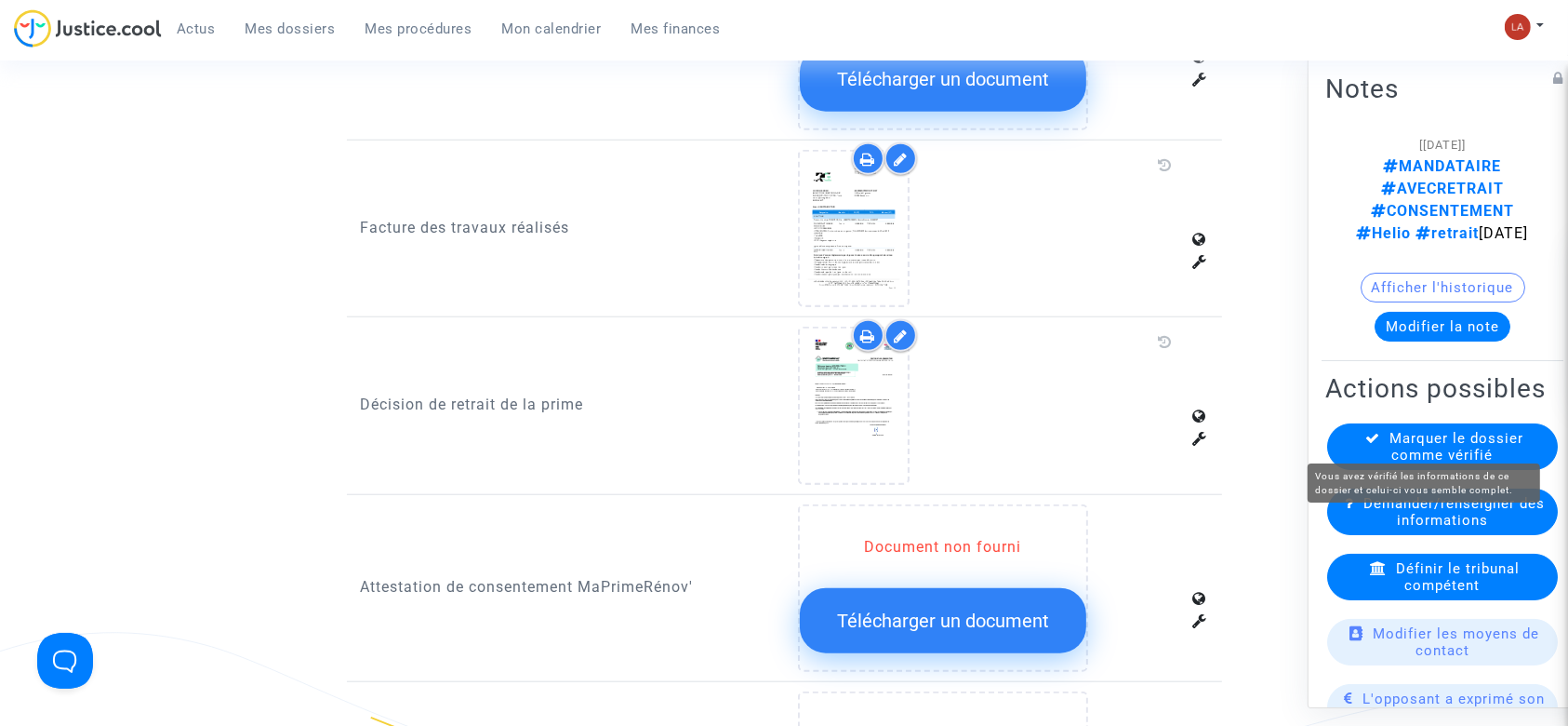
click at [1512, 430] on span "Marquer le dossier comme vérifié" at bounding box center [1456, 446] width 134 height 34
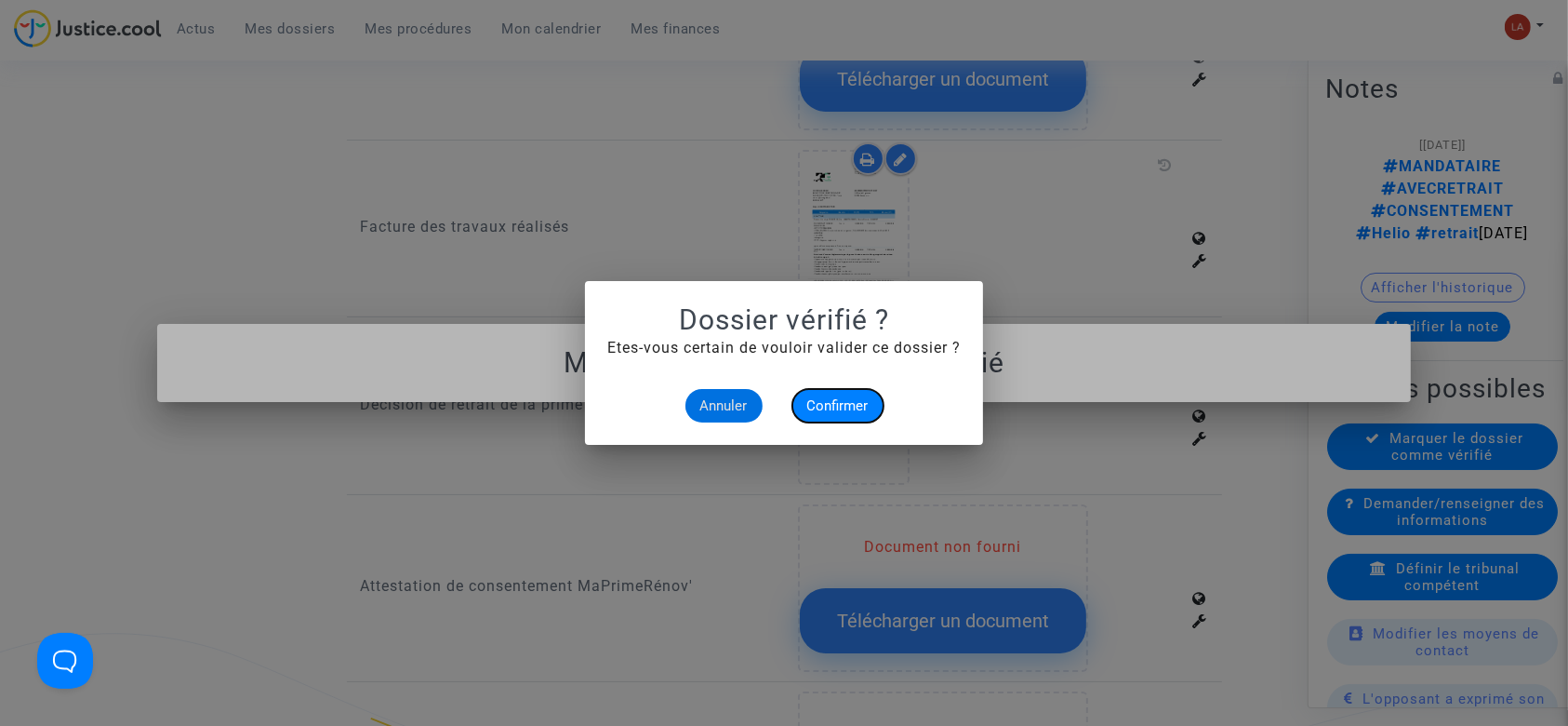
click at [820, 397] on span "Confirmer" at bounding box center [838, 405] width 62 height 16
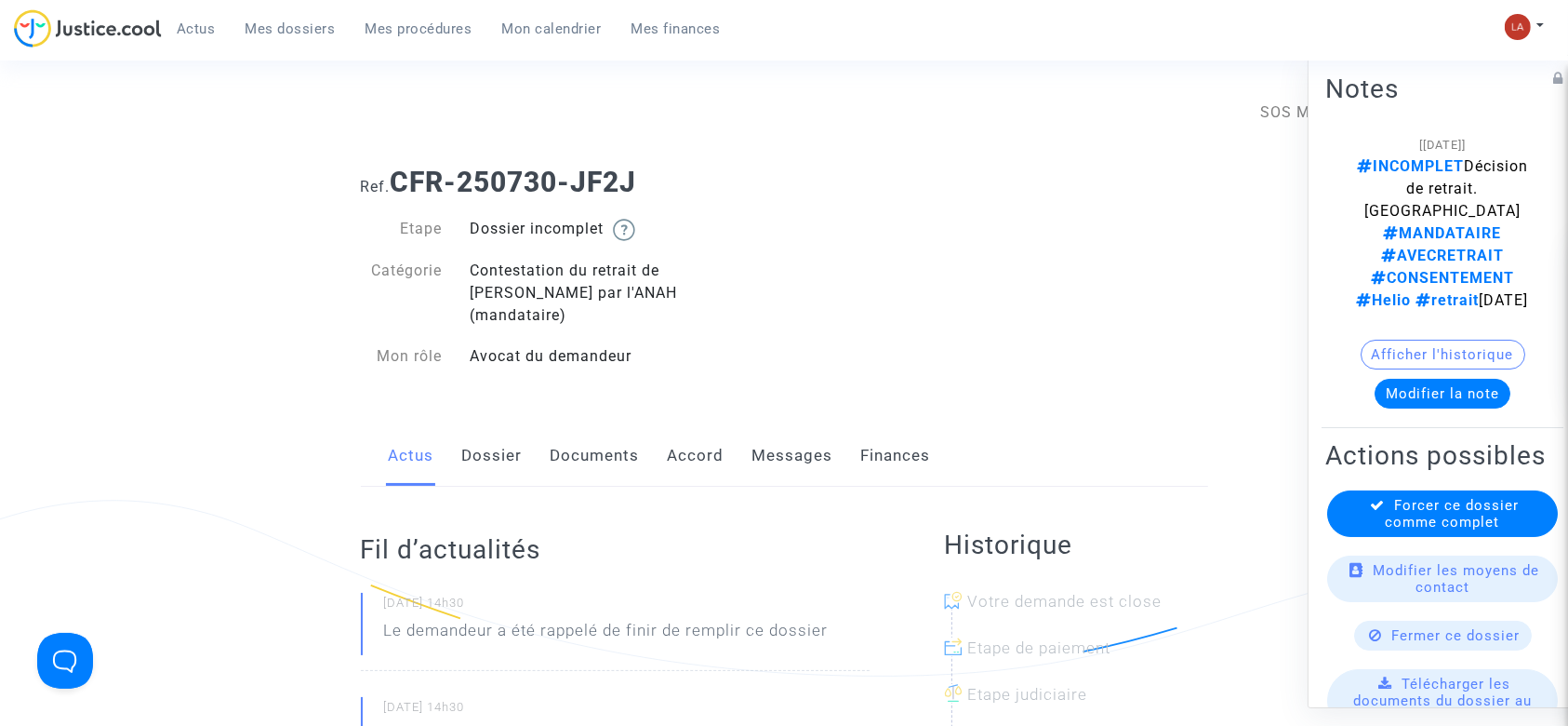
scroll to position [247, 0]
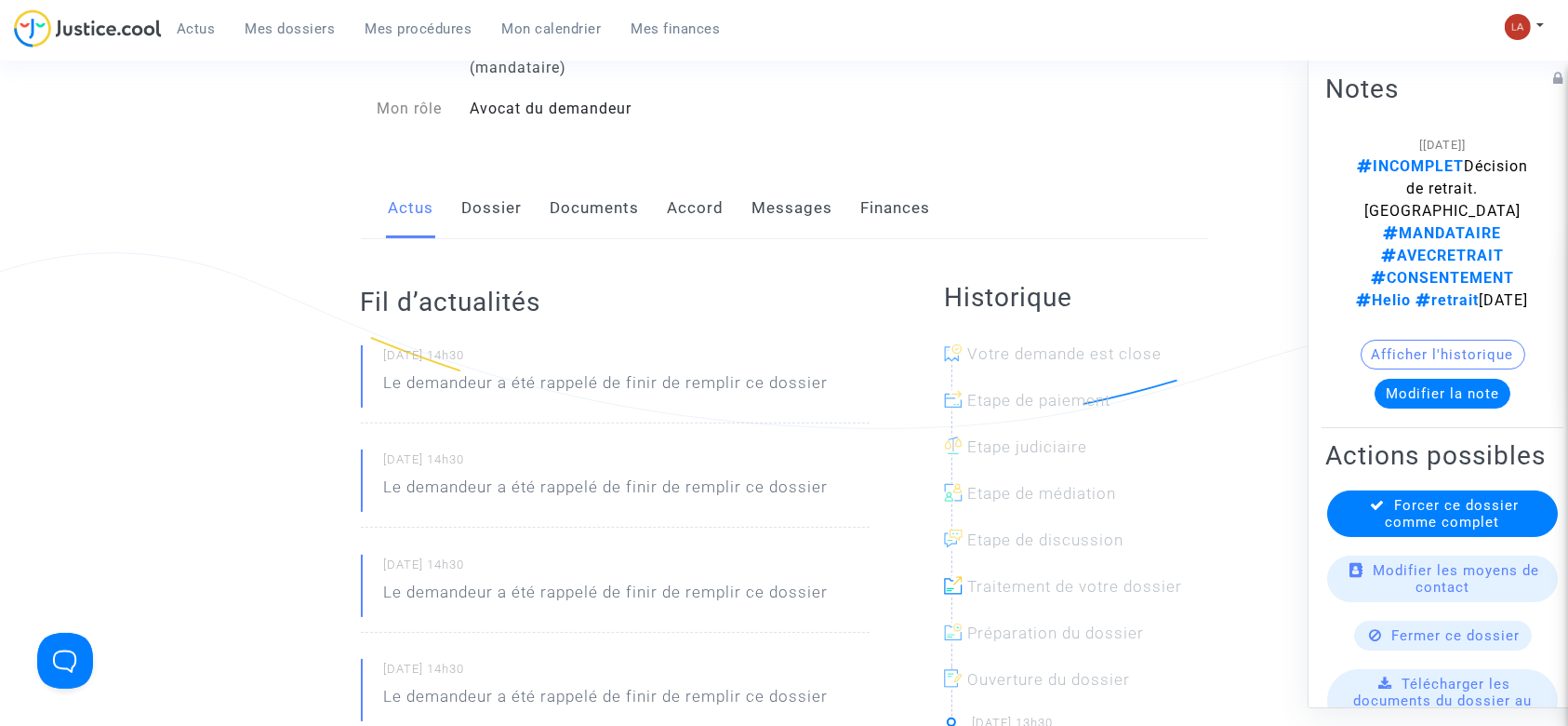
click at [579, 186] on link "Documents" at bounding box center [595, 209] width 89 height 62
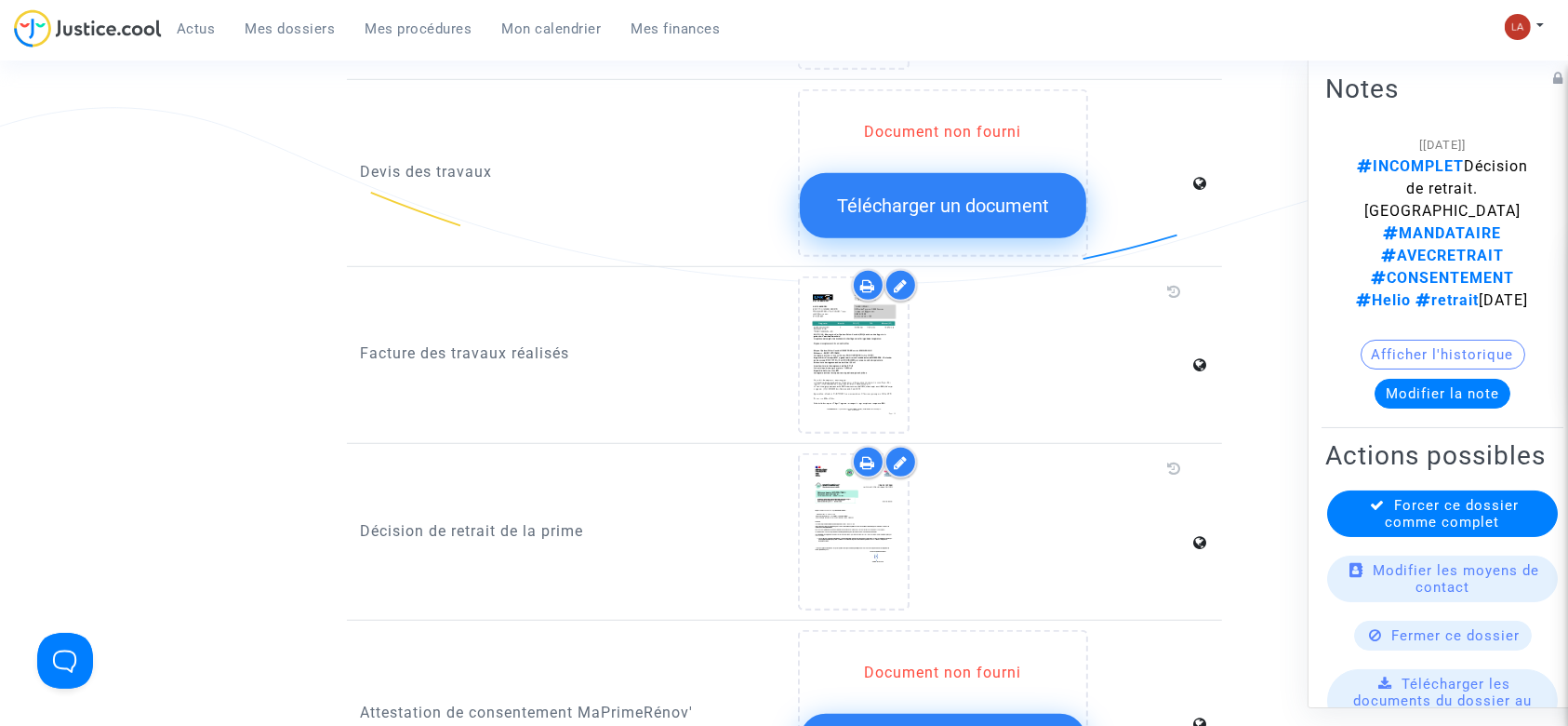
scroll to position [1364, 0]
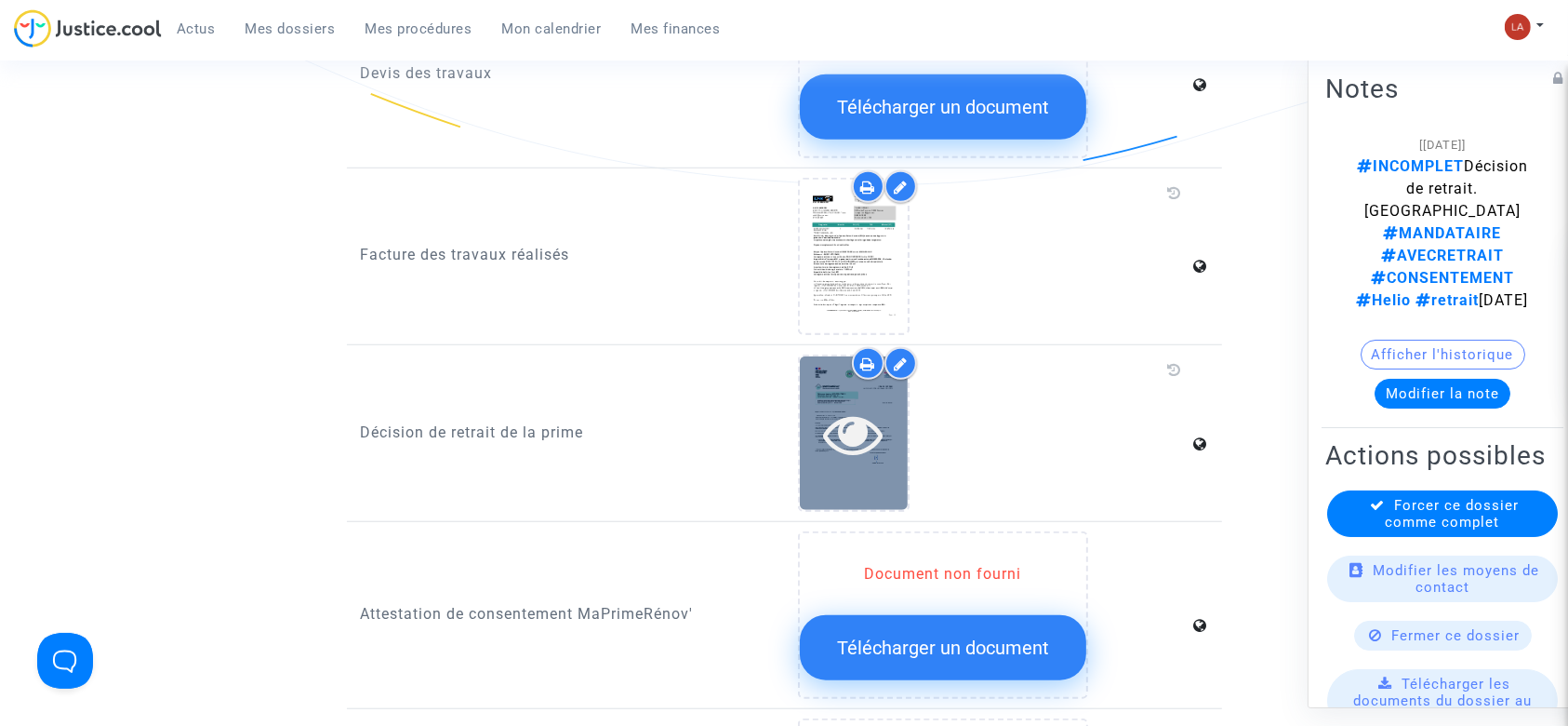
click at [817, 453] on div at bounding box center [854, 434] width 108 height 154
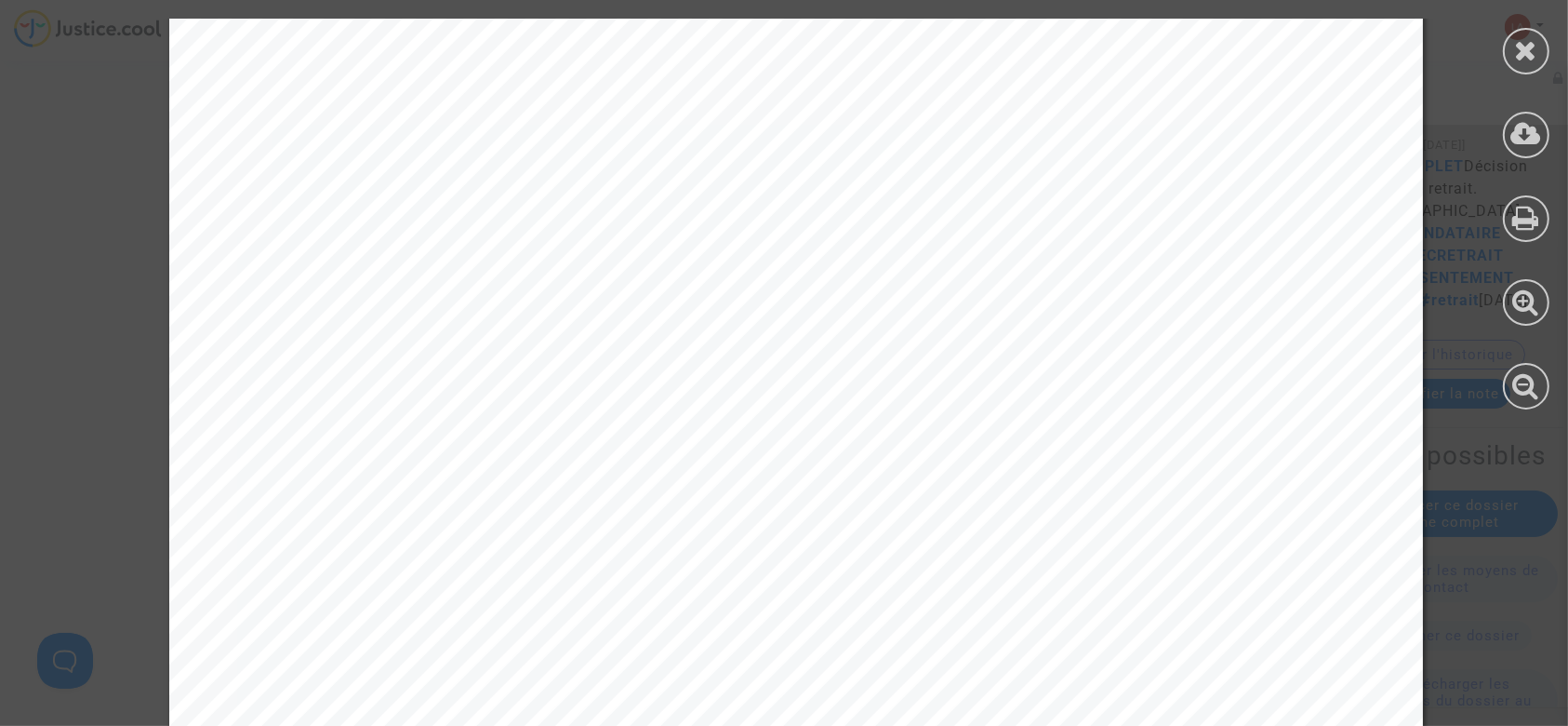
scroll to position [372, 0]
drag, startPoint x: 1514, startPoint y: 68, endPoint x: 1471, endPoint y: 80, distance: 44.6
click at [1514, 68] on div at bounding box center [1526, 51] width 46 height 46
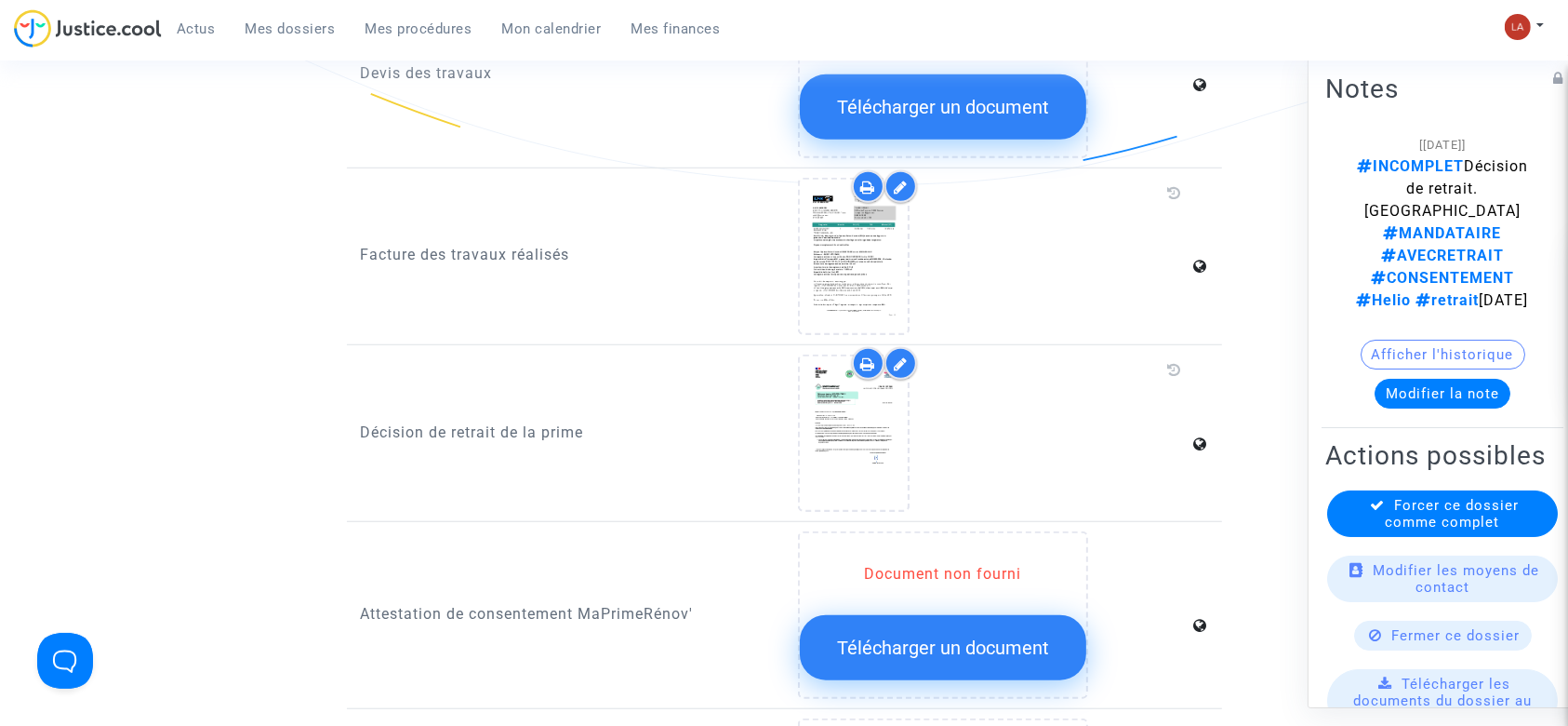
click at [1418, 379] on button "Modifier la note" at bounding box center [1442, 393] width 136 height 30
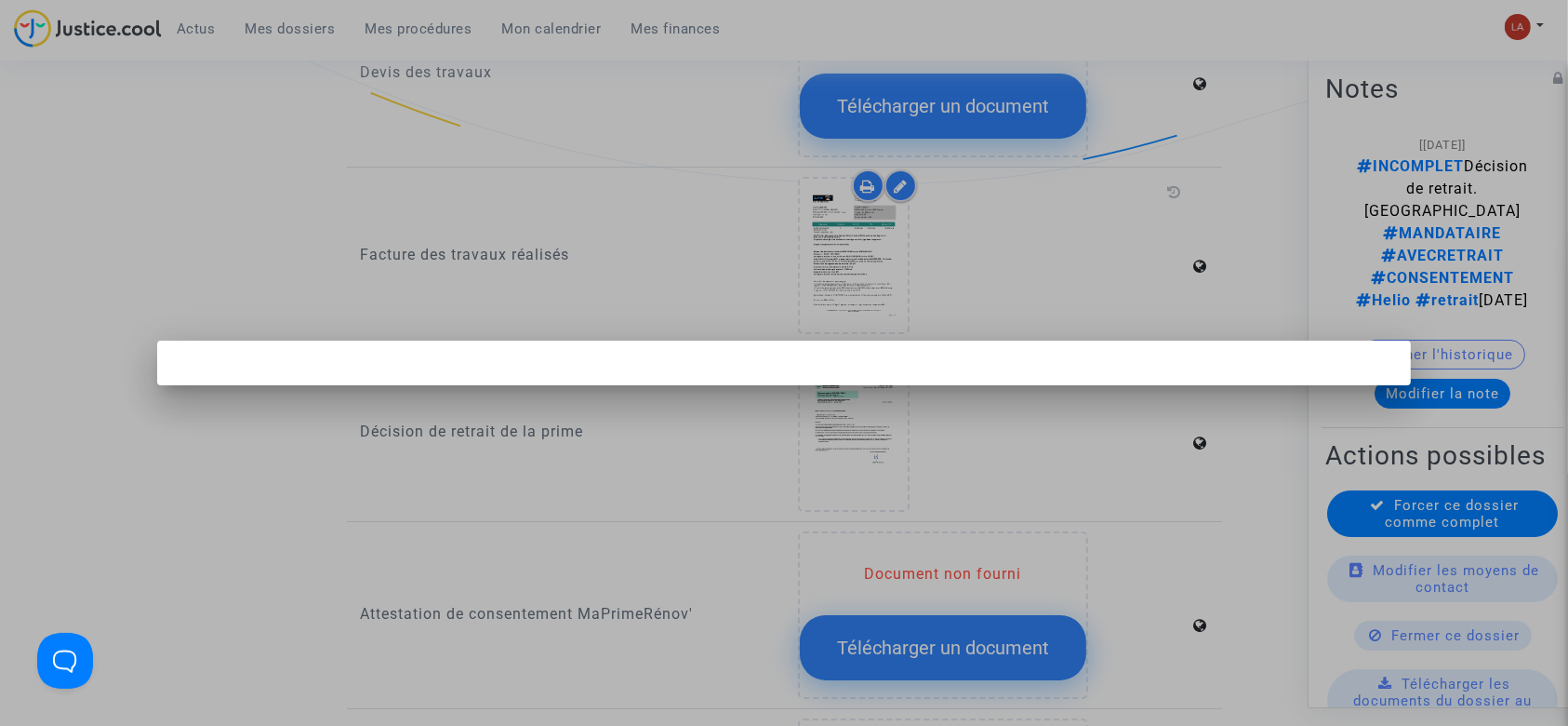
scroll to position [0, 0]
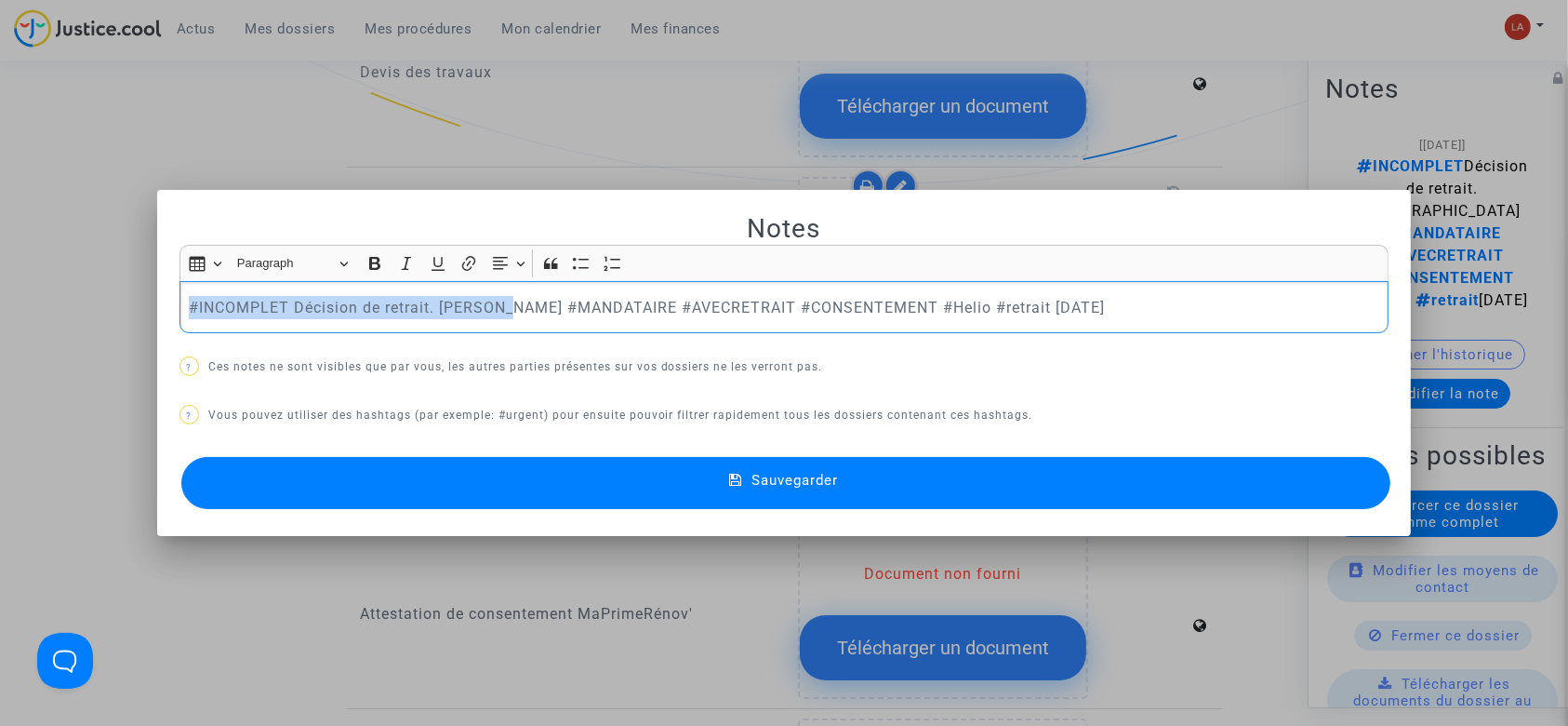
drag, startPoint x: 502, startPoint y: 305, endPoint x: 131, endPoint y: 279, distance: 371.9
click at [124, 282] on div "Notes Rich Text Editor Insert table Insert table Heading Paragraph Paragraph He…" at bounding box center [784, 363] width 1568 height 726
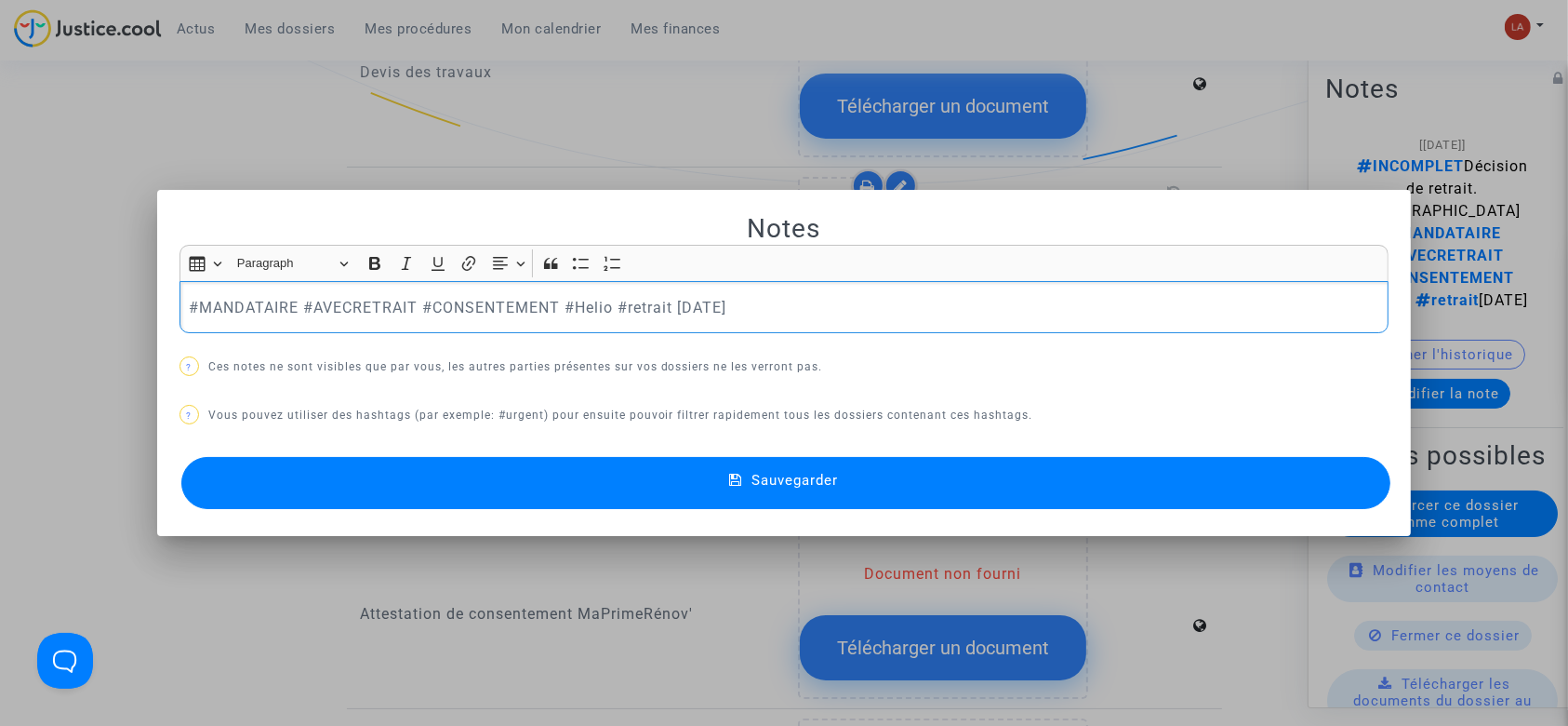
click at [531, 472] on button "Sauvegarder" at bounding box center [786, 483] width 1210 height 52
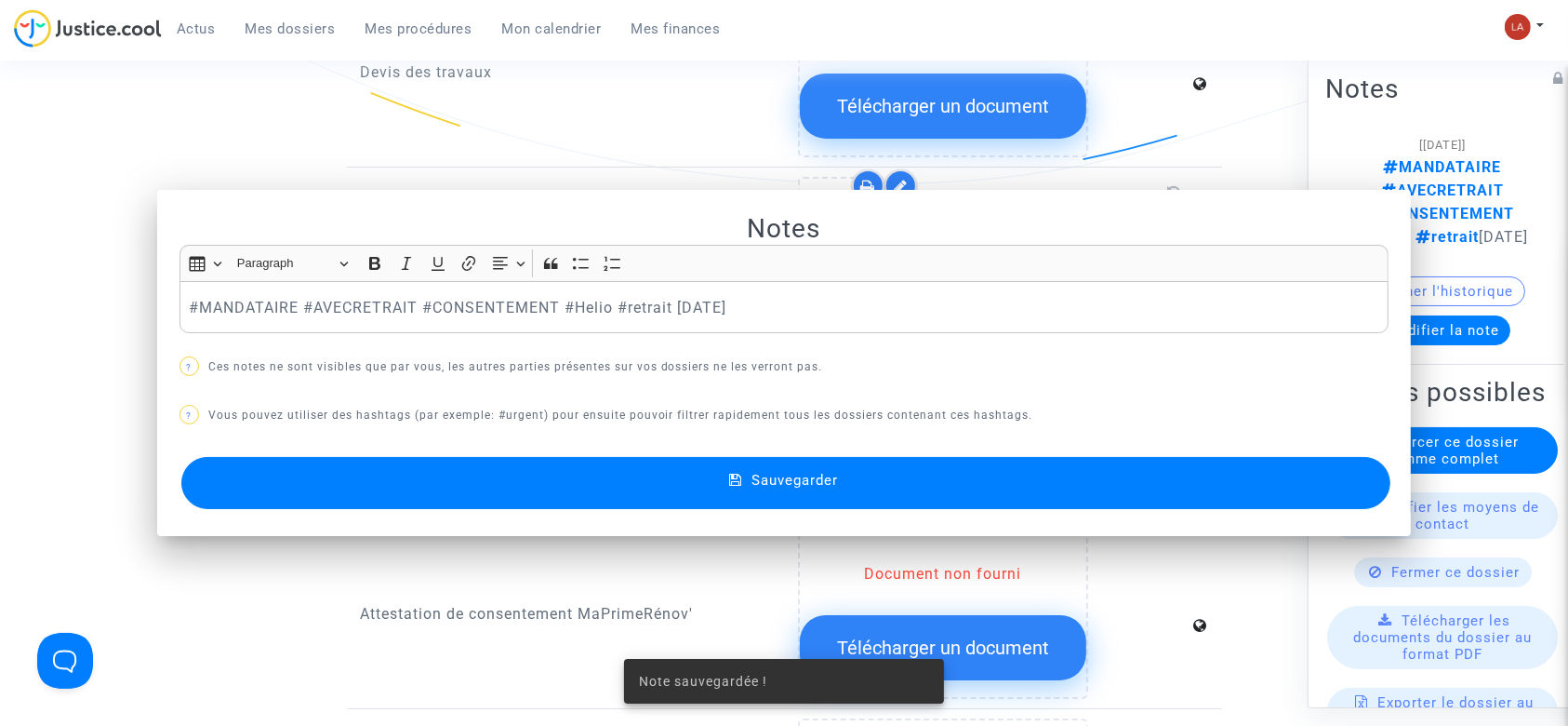
scroll to position [1364, 0]
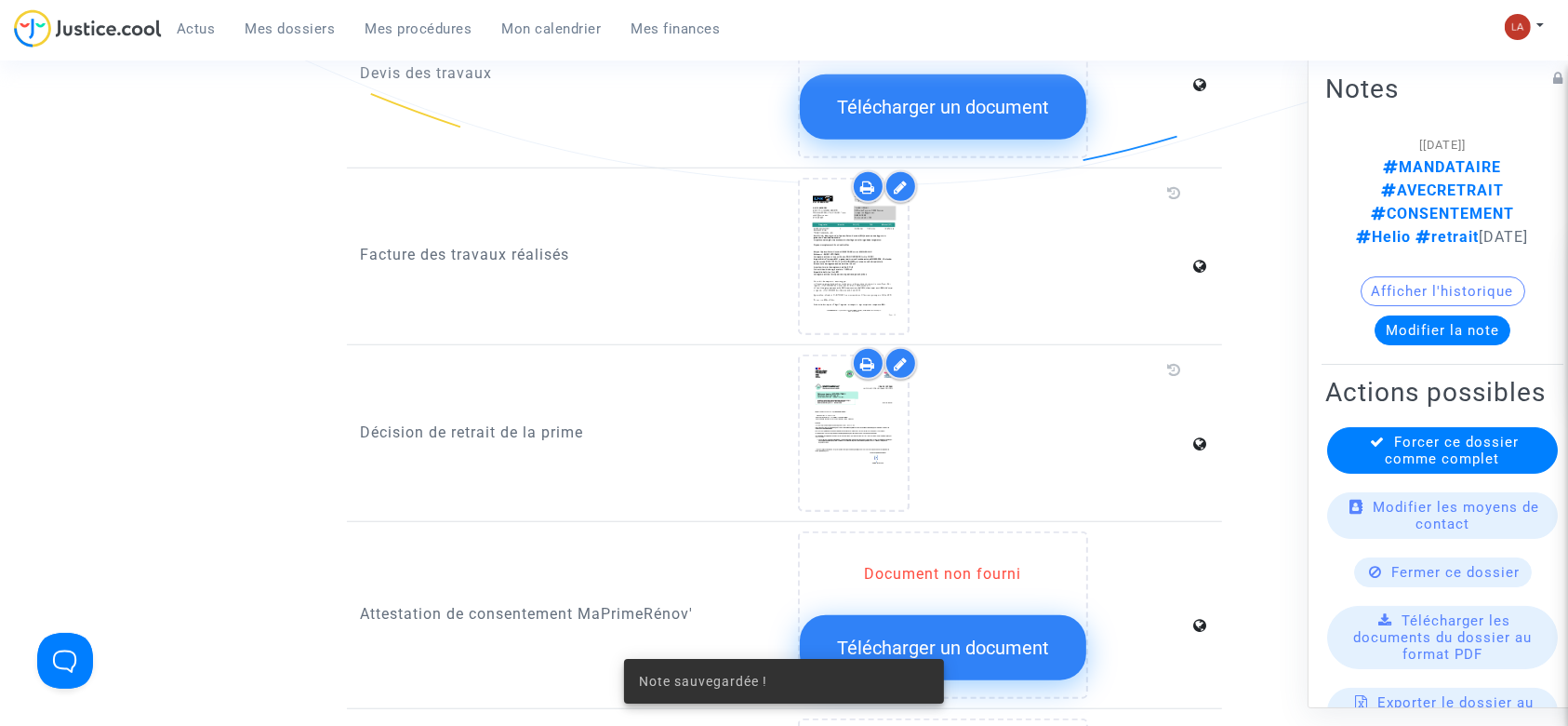
click at [1429, 434] on span "Forcer ce dossier comme complet" at bounding box center [1452, 450] width 134 height 34
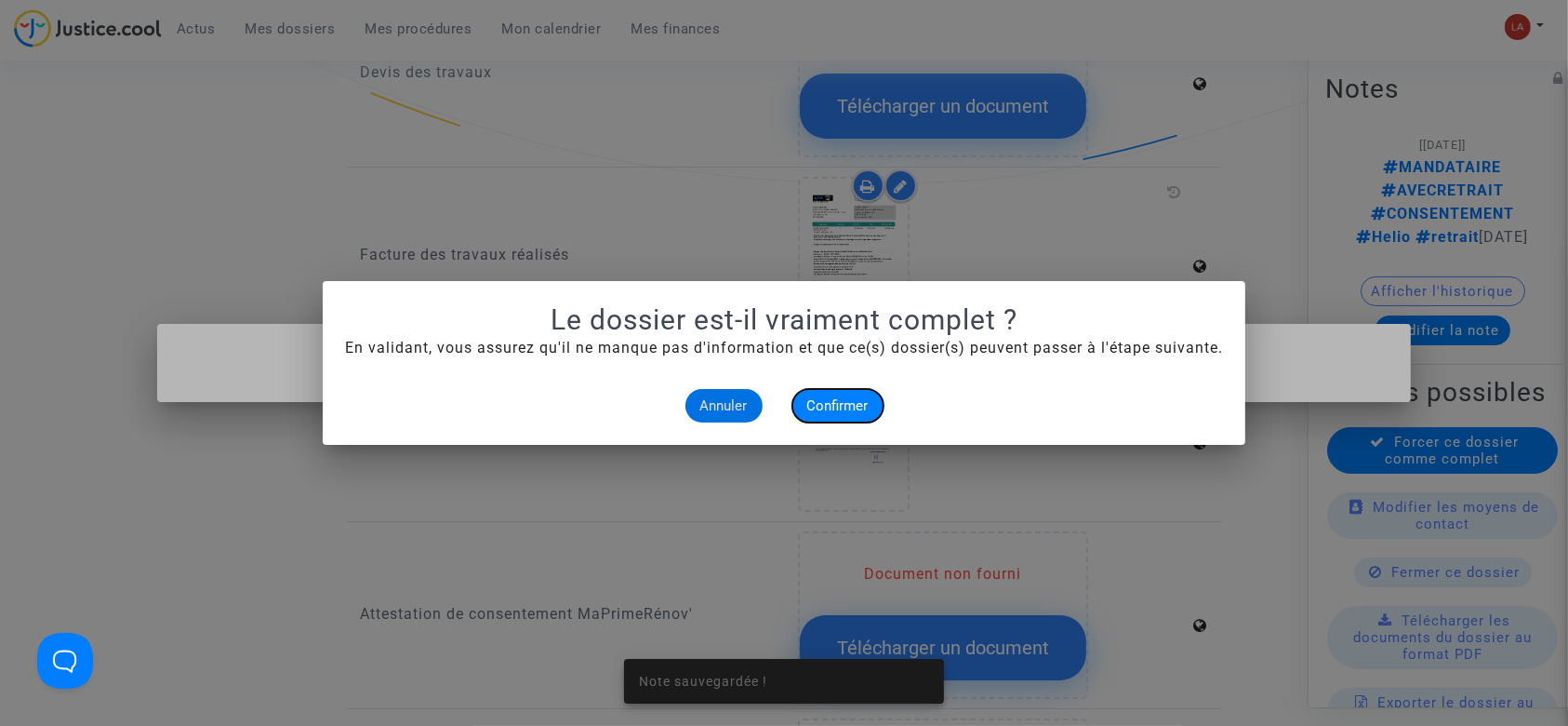
click at [852, 395] on button "Confirmer" at bounding box center [837, 405] width 91 height 34
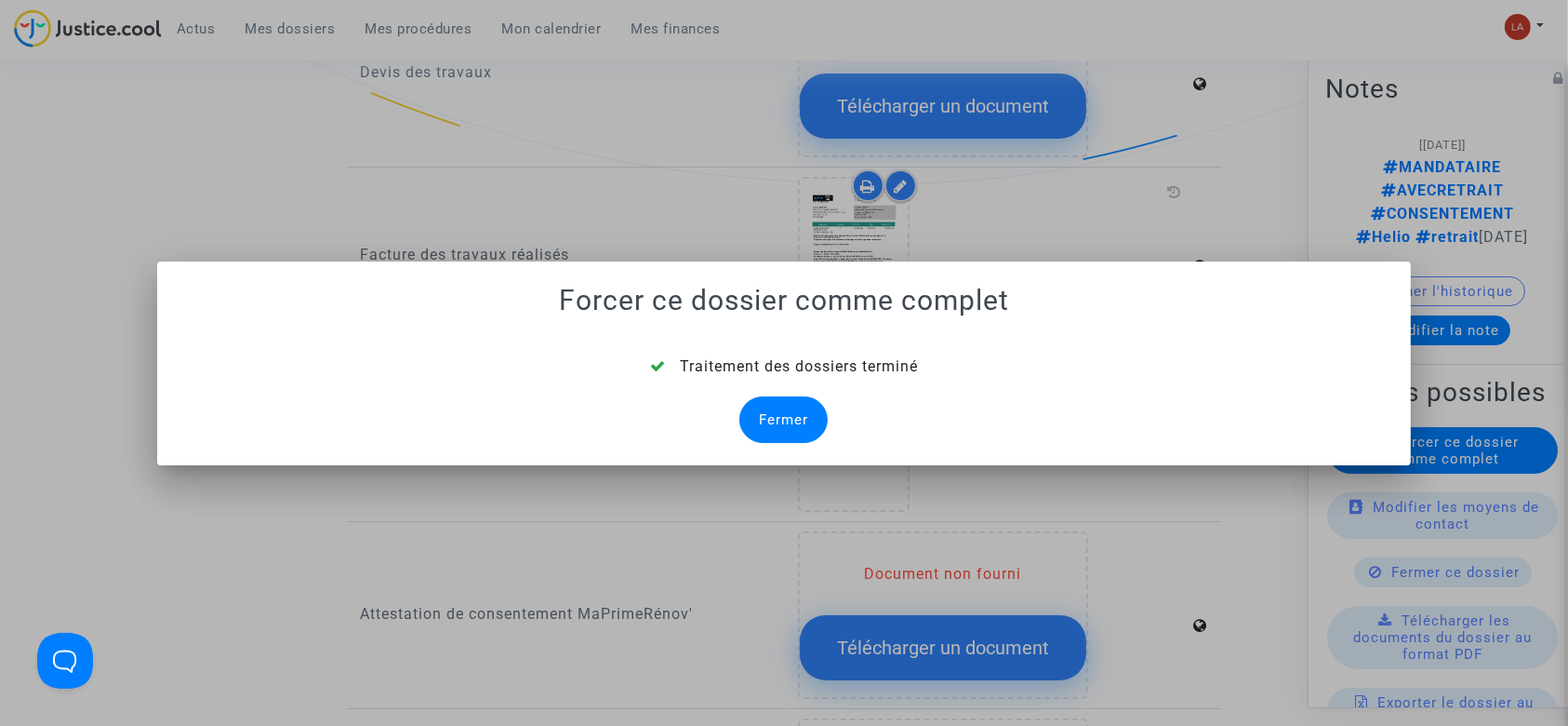
click at [779, 413] on div "Fermer" at bounding box center [784, 419] width 88 height 46
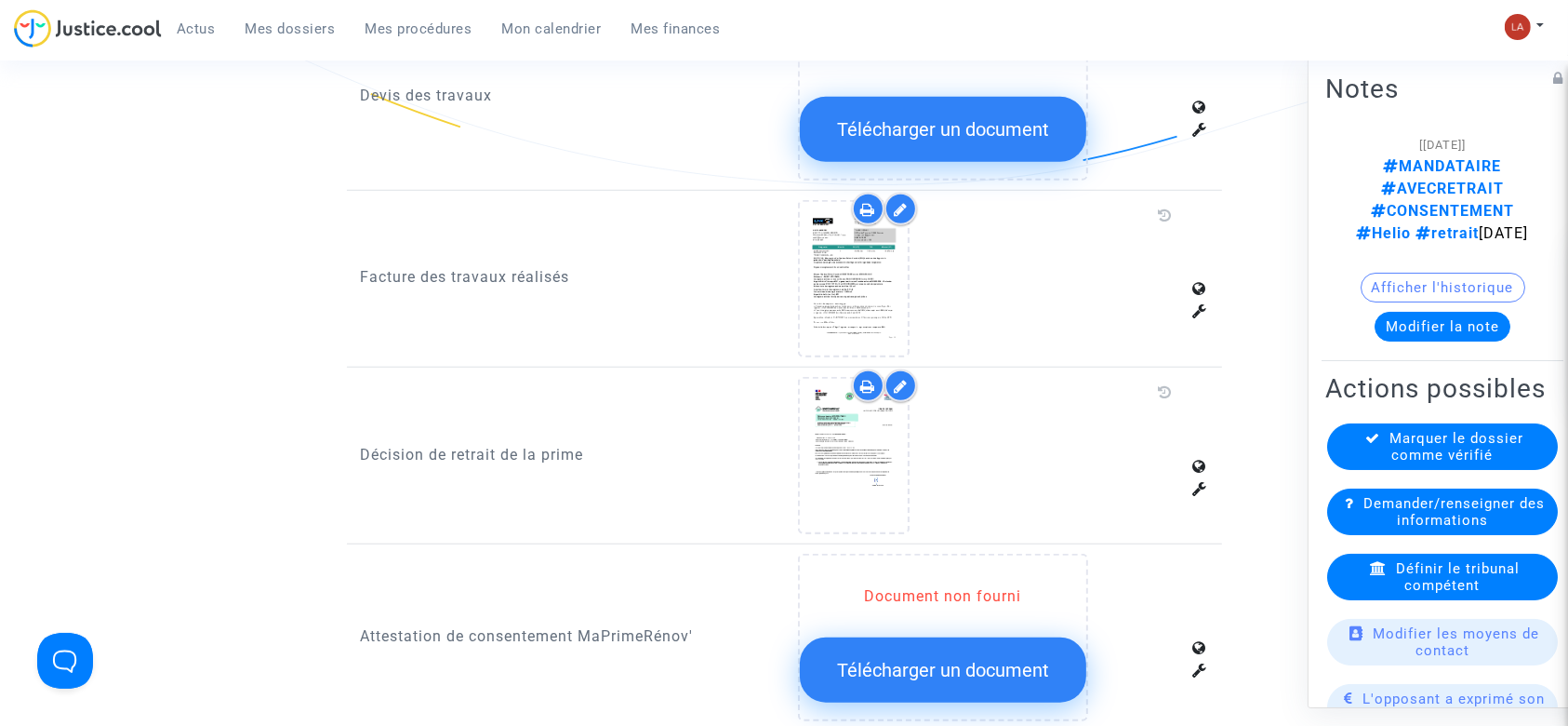
click at [1481, 560] on span "Définir le tribunal compétent" at bounding box center [1457, 576] width 124 height 34
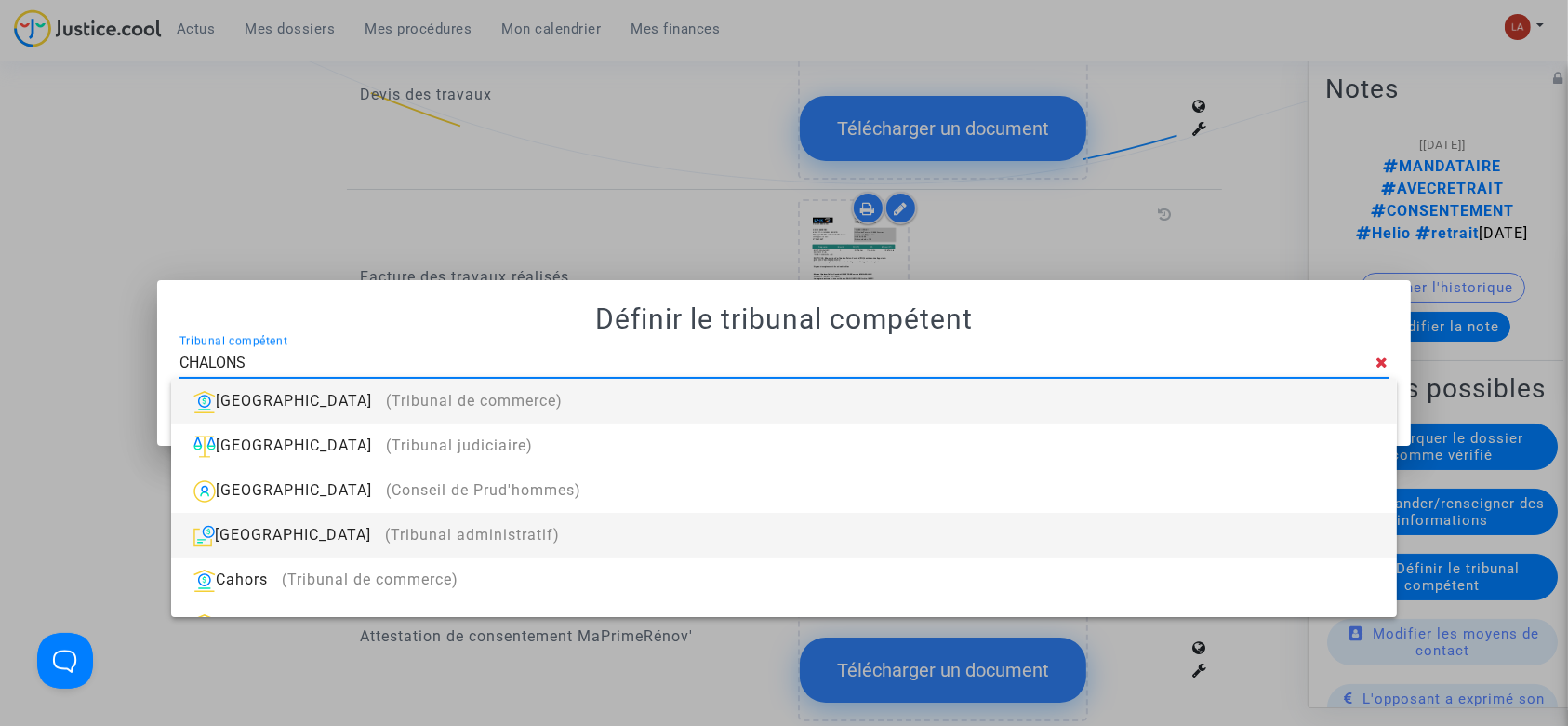
type input "CHALONS"
click at [870, 536] on div "Châlons-en-Champagne (Tribunal administratif)" at bounding box center [783, 535] width 1195 height 44
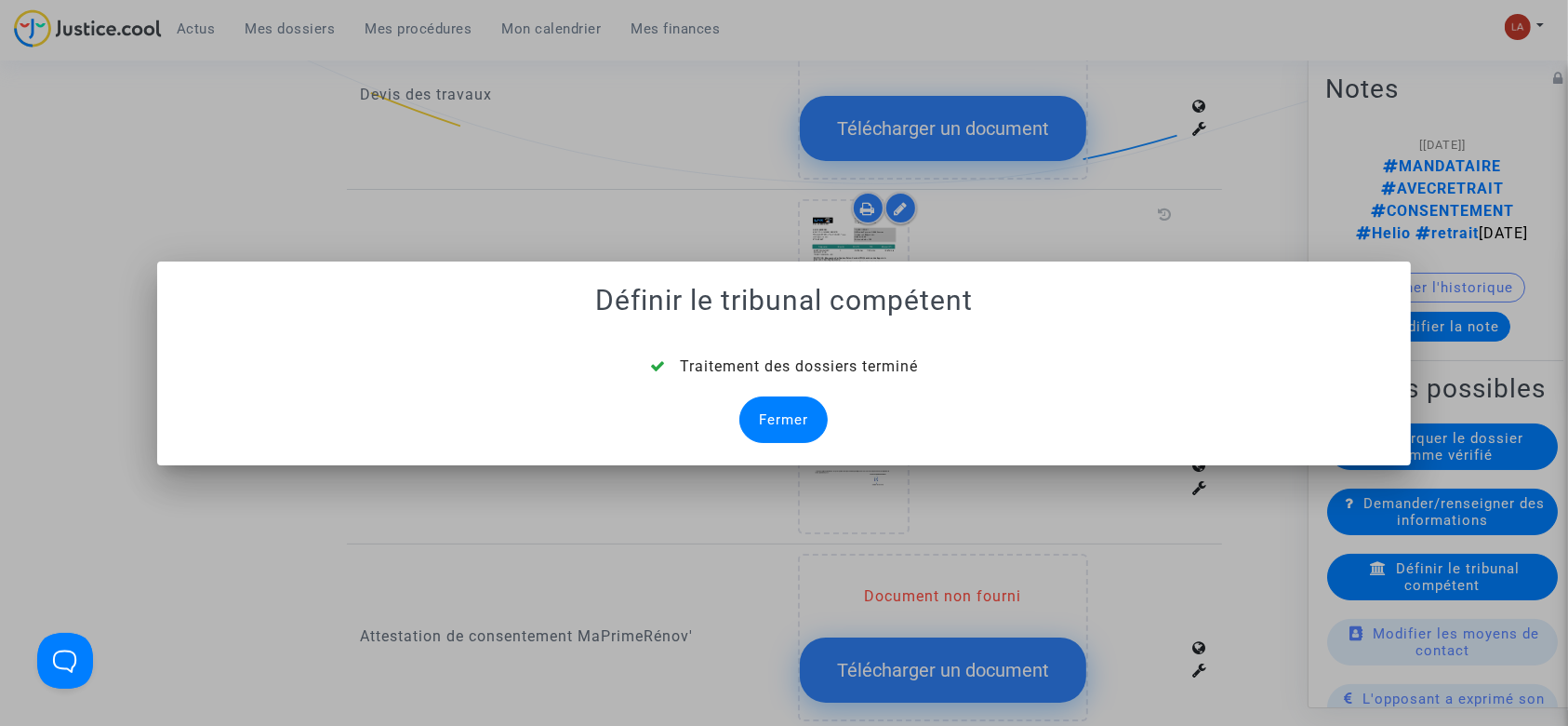
click at [758, 420] on div "Fermer" at bounding box center [784, 419] width 88 height 46
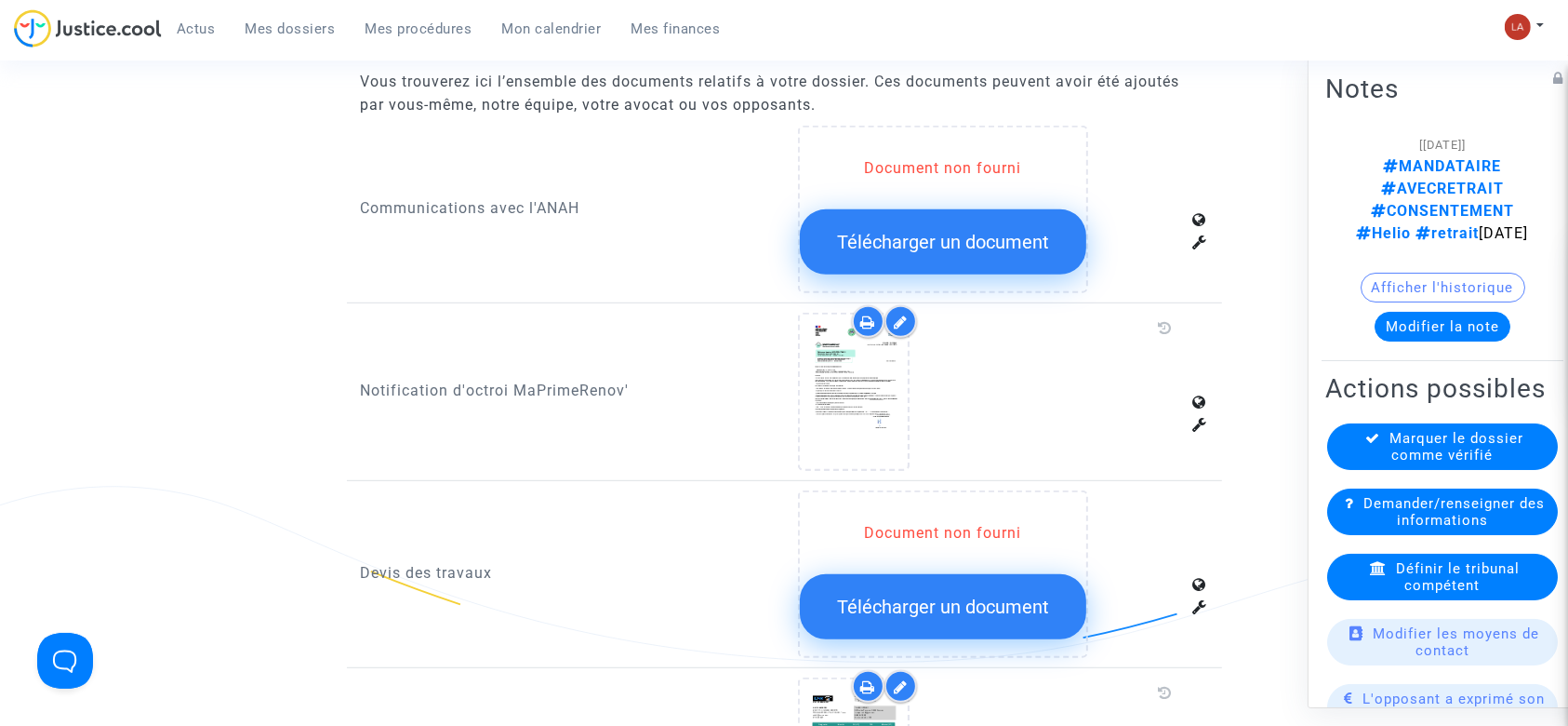
scroll to position [1364, 0]
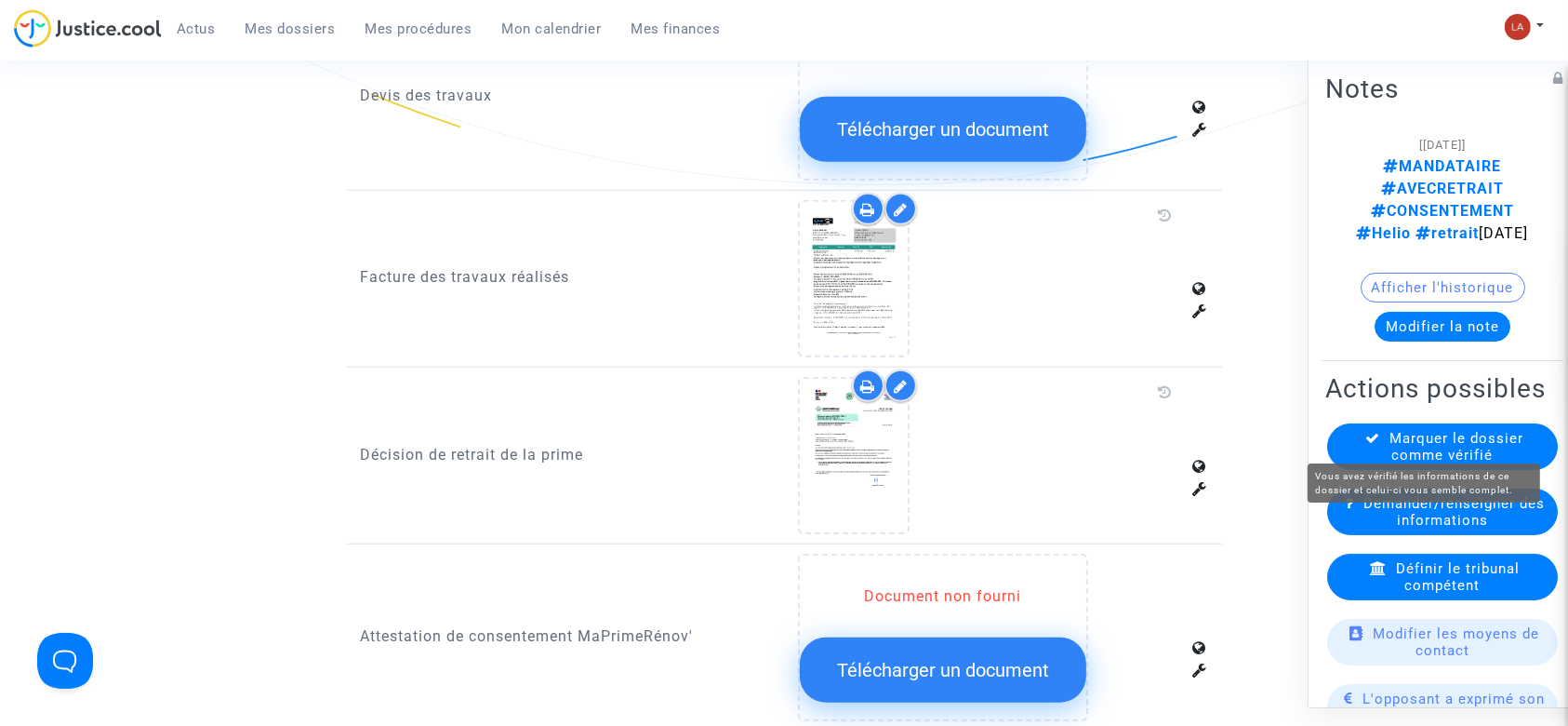
click at [1438, 430] on span "Marquer le dossier comme vérifié" at bounding box center [1456, 446] width 134 height 34
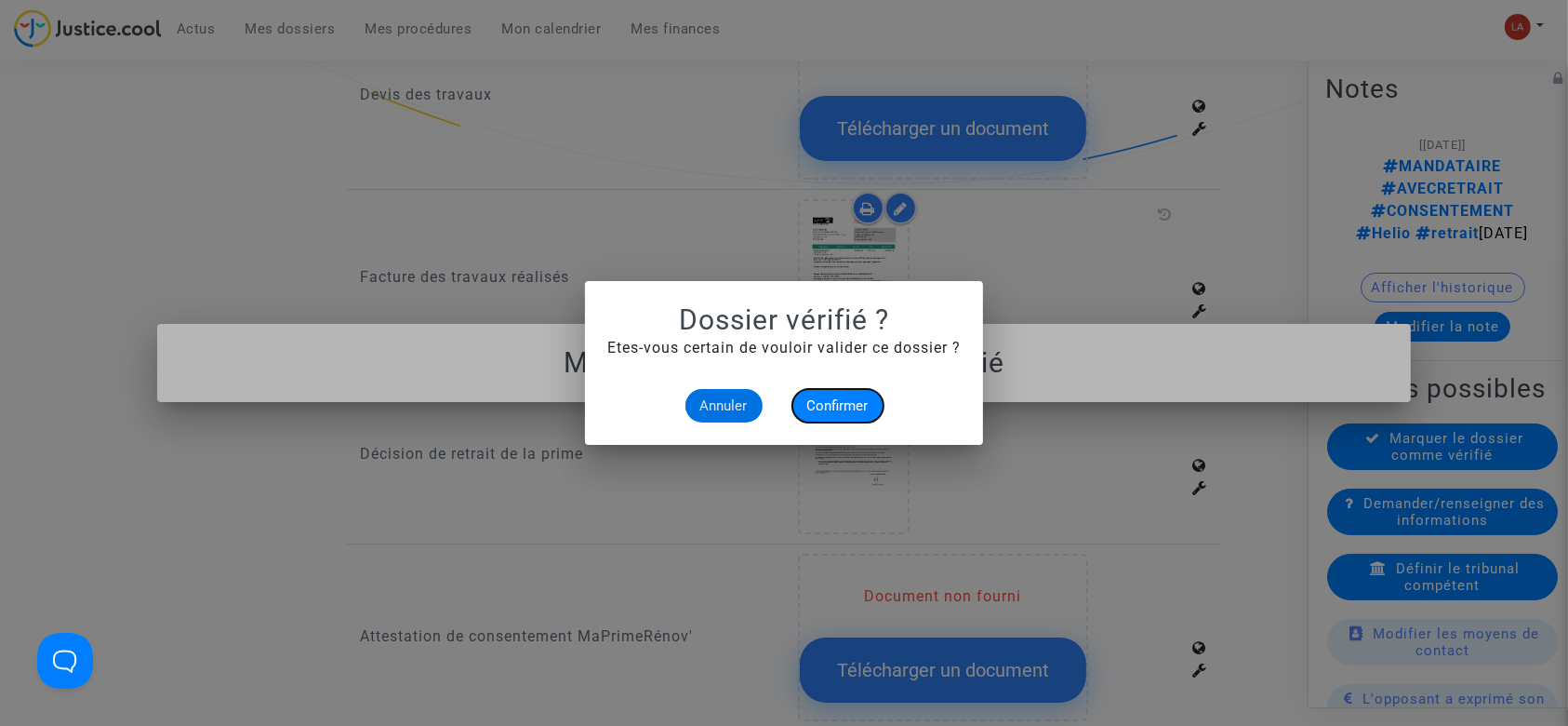
click at [811, 395] on button "Confirmer" at bounding box center [837, 405] width 91 height 34
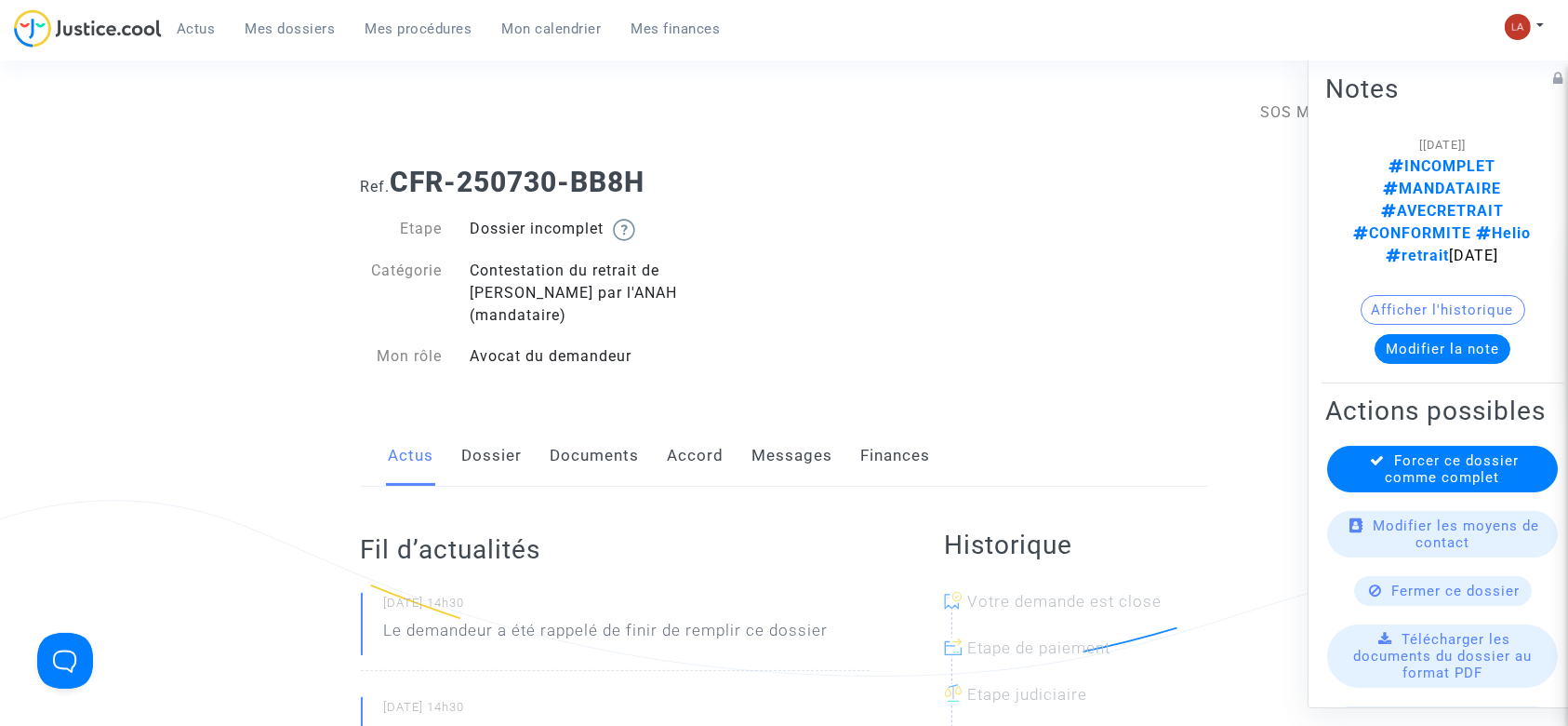
click at [559, 435] on link "Documents" at bounding box center [595, 456] width 89 height 62
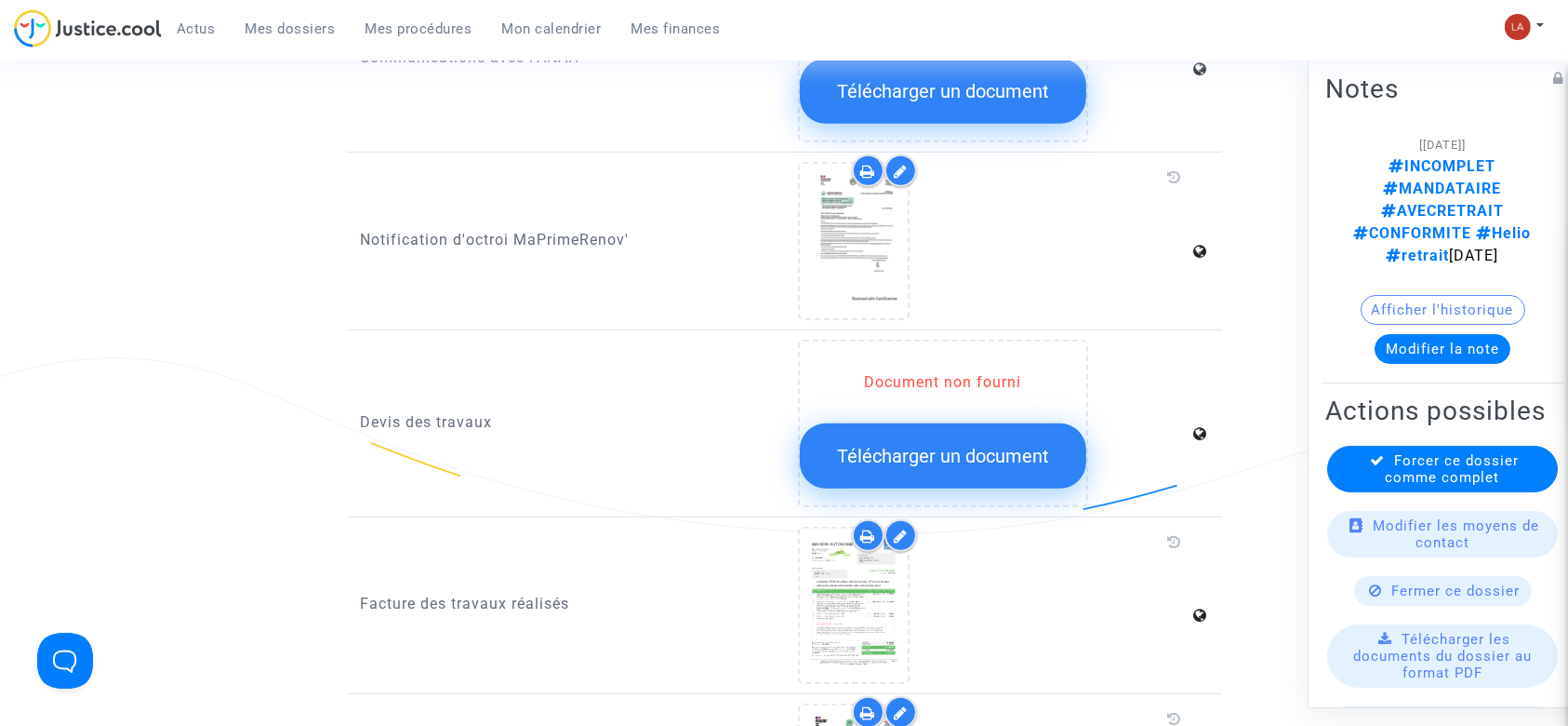
scroll to position [1240, 0]
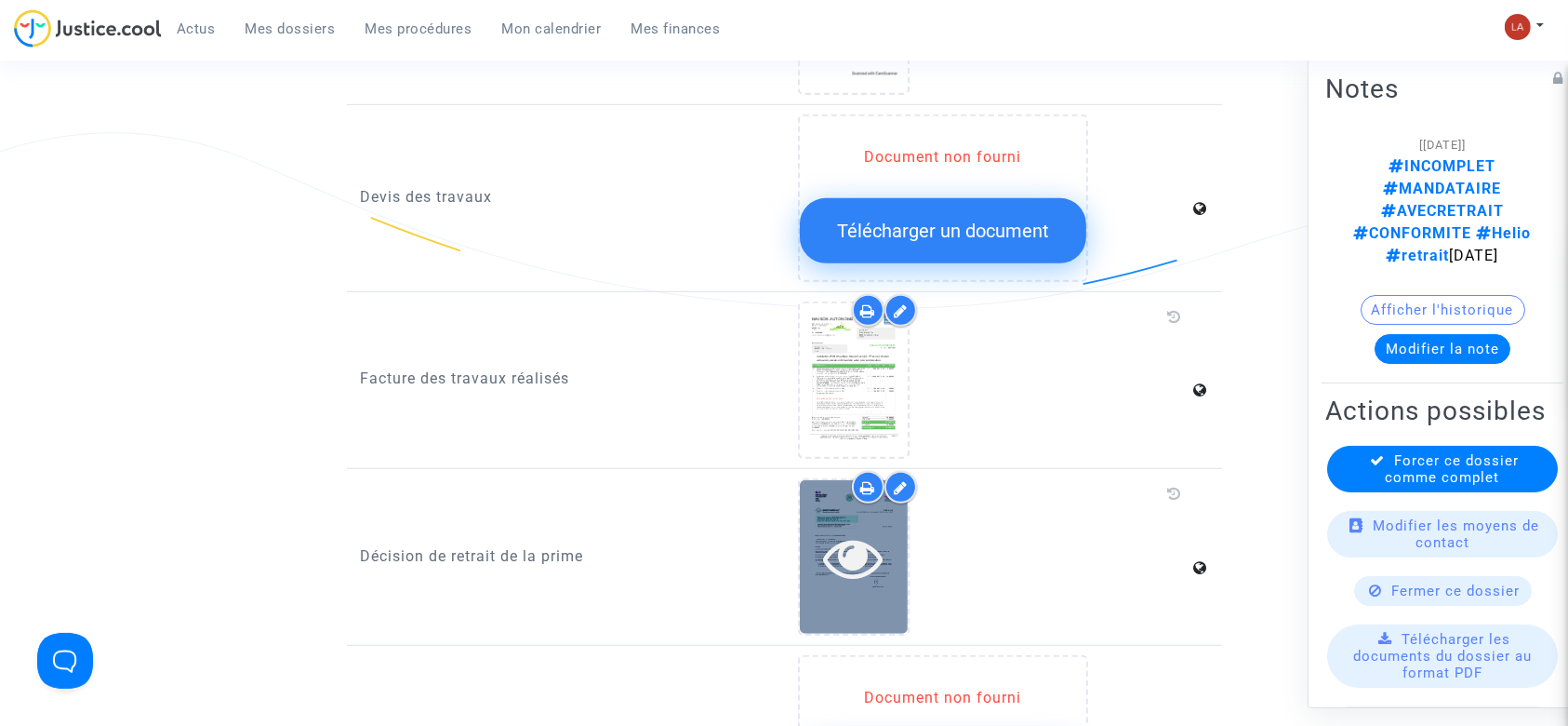
click at [892, 546] on div at bounding box center [854, 558] width 108 height 60
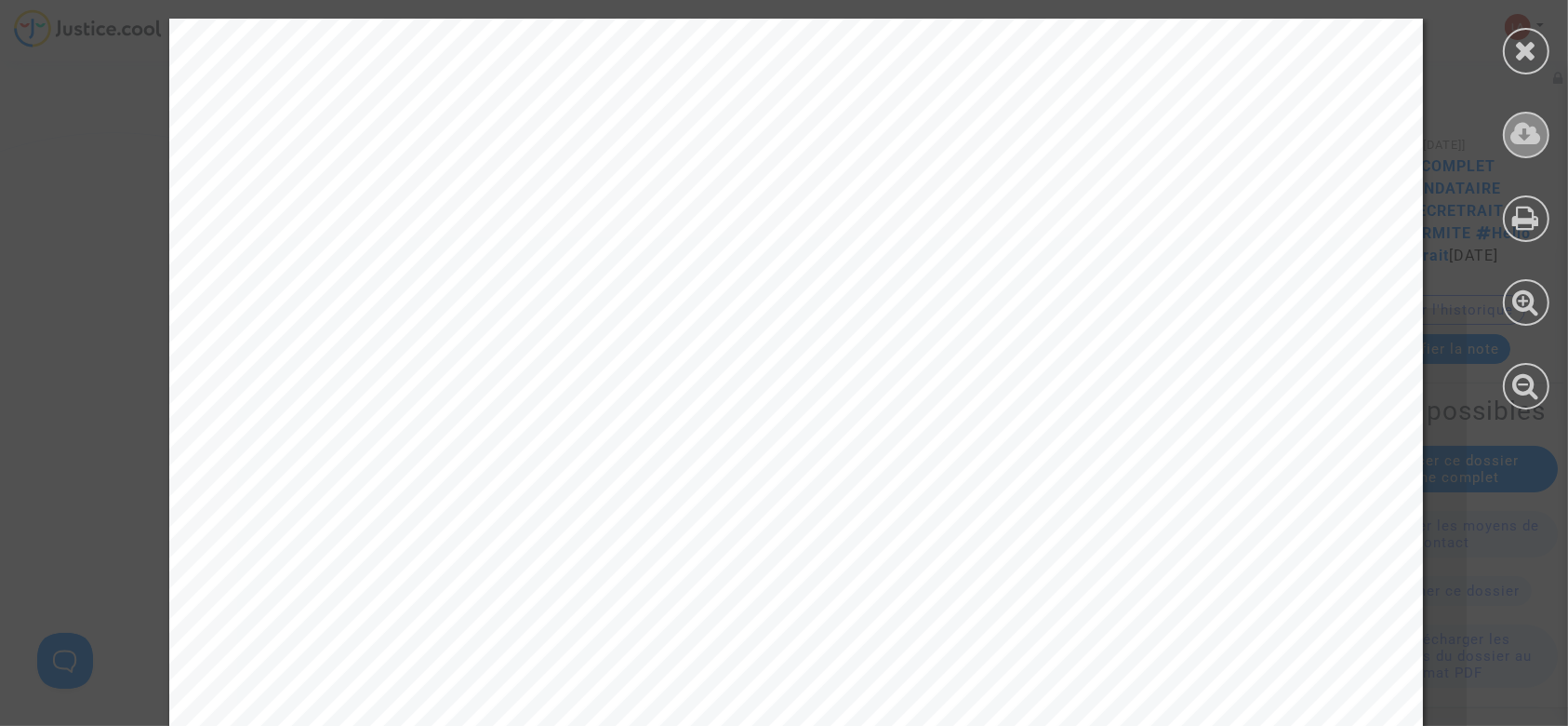
click at [1523, 138] on icon at bounding box center [1527, 134] width 31 height 28
click at [1527, 55] on icon at bounding box center [1527, 50] width 23 height 28
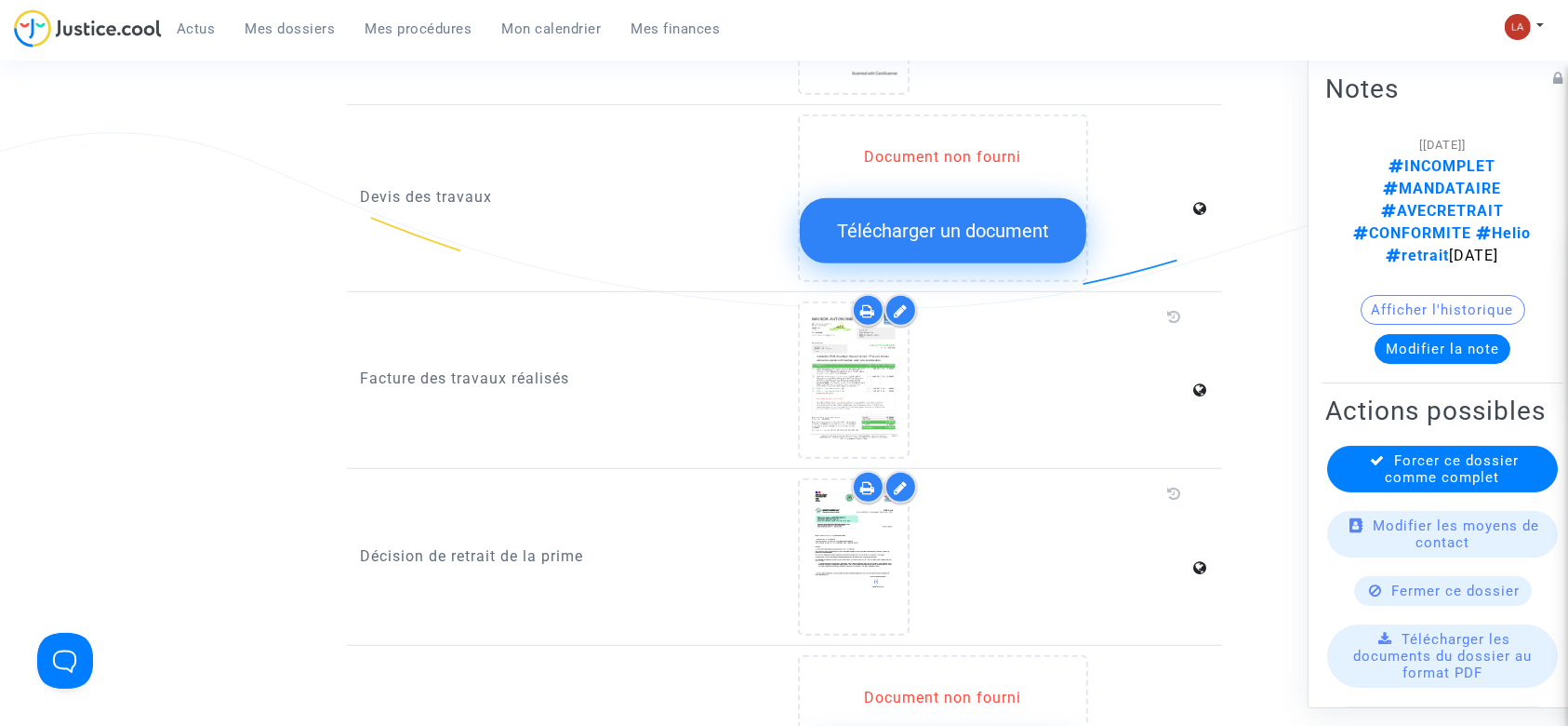
click at [1429, 334] on button "Modifier la note" at bounding box center [1442, 348] width 136 height 30
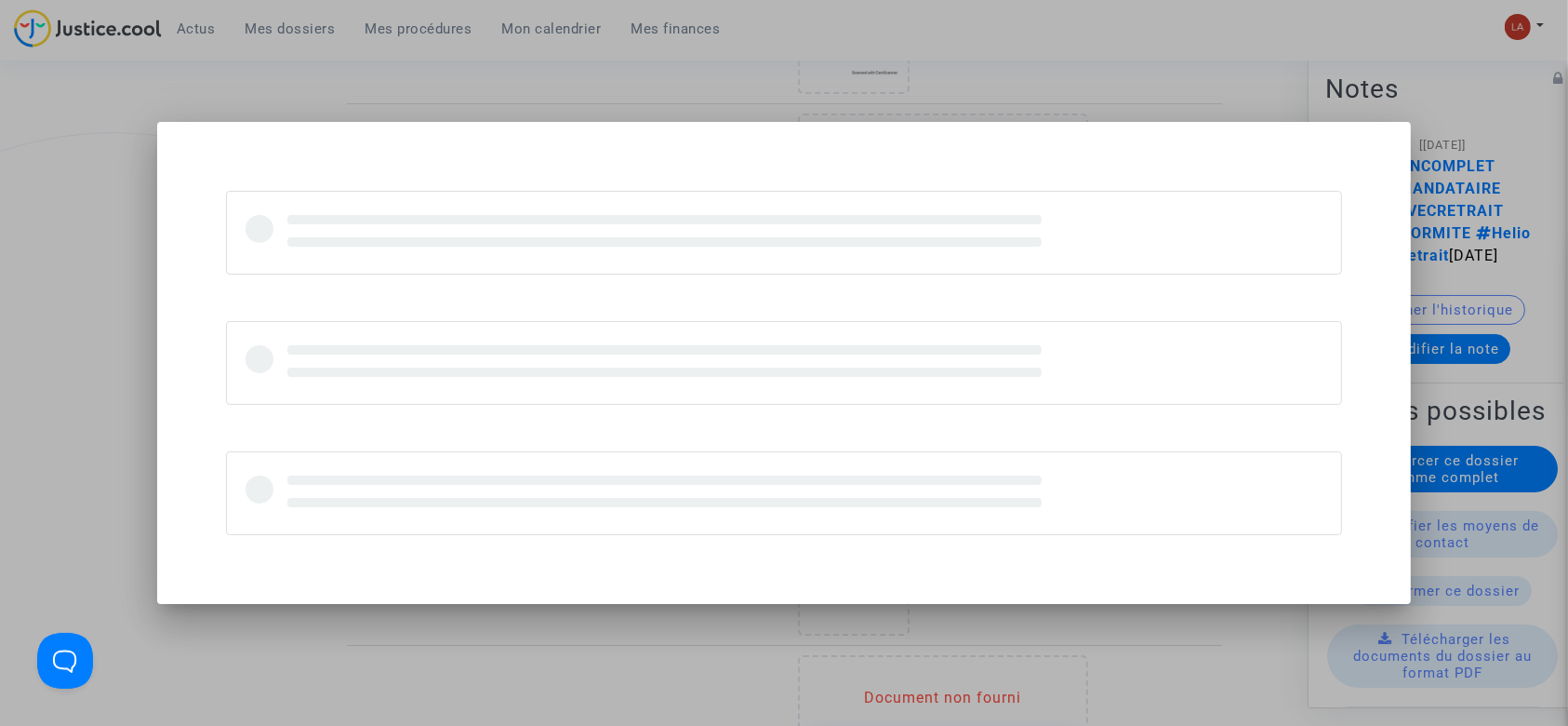
scroll to position [0, 0]
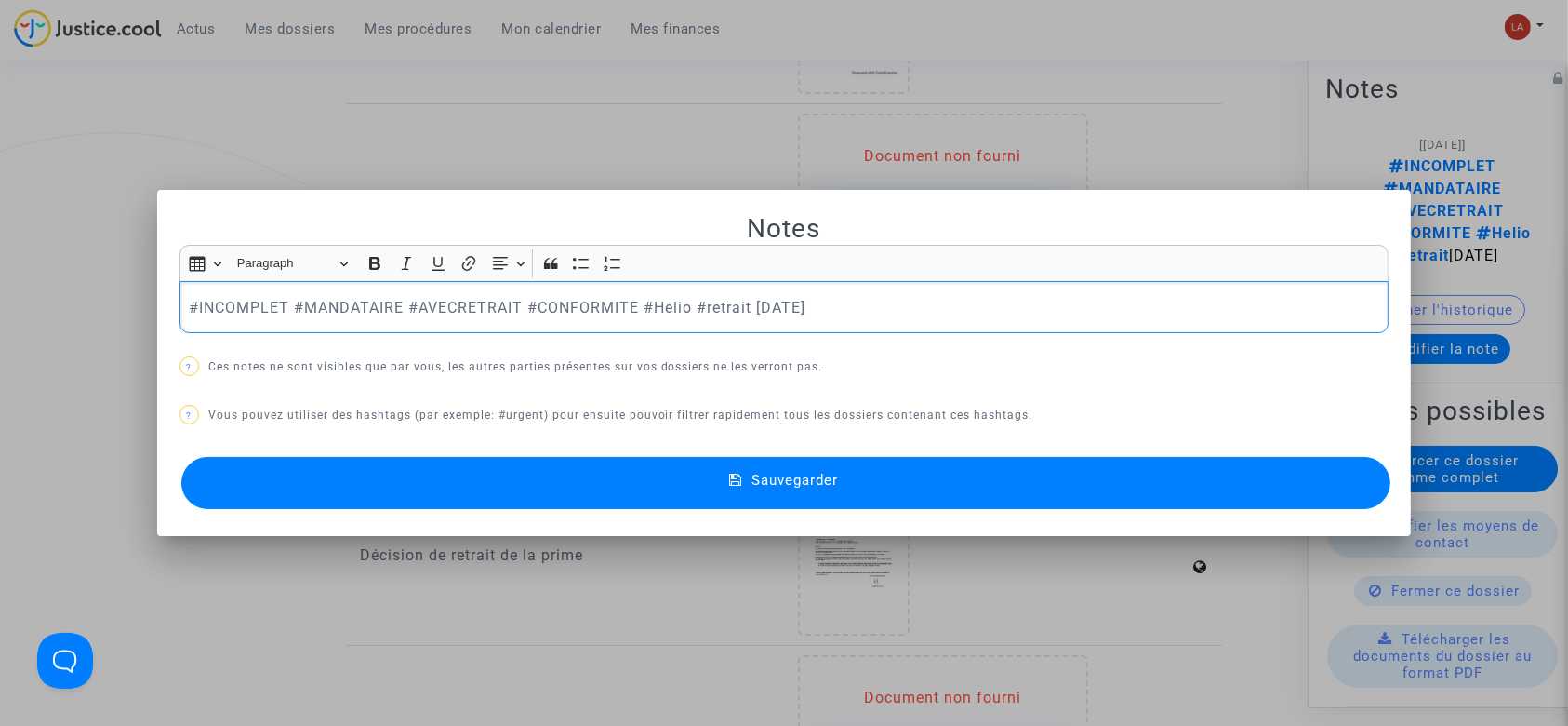
click at [288, 302] on p "#INCOMPLET #MANDATAIRE #AVECRETRAIT #CONFORMITE #Helio #retrait [DATE]" at bounding box center [784, 308] width 1190 height 23
click at [560, 115] on div at bounding box center [784, 363] width 1568 height 726
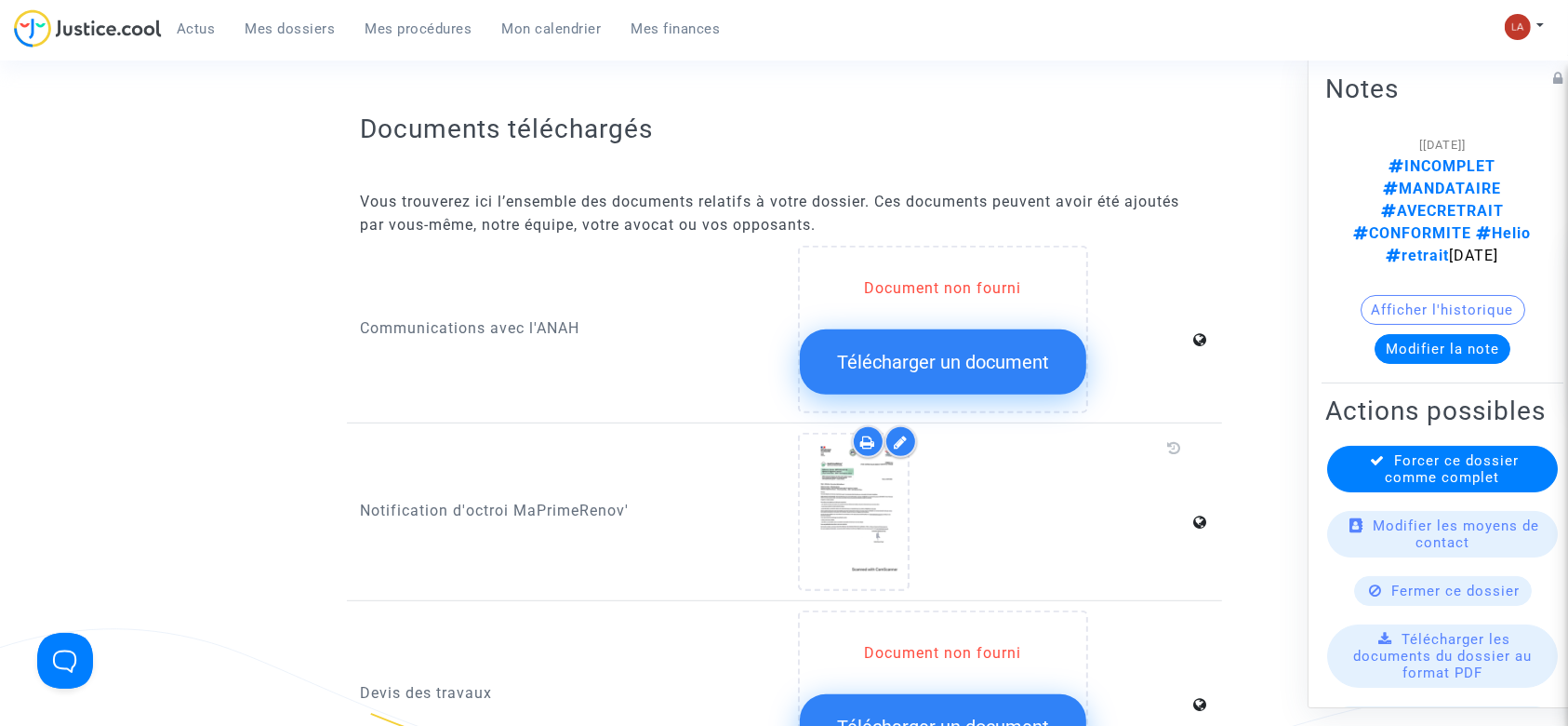
scroll to position [247, 0]
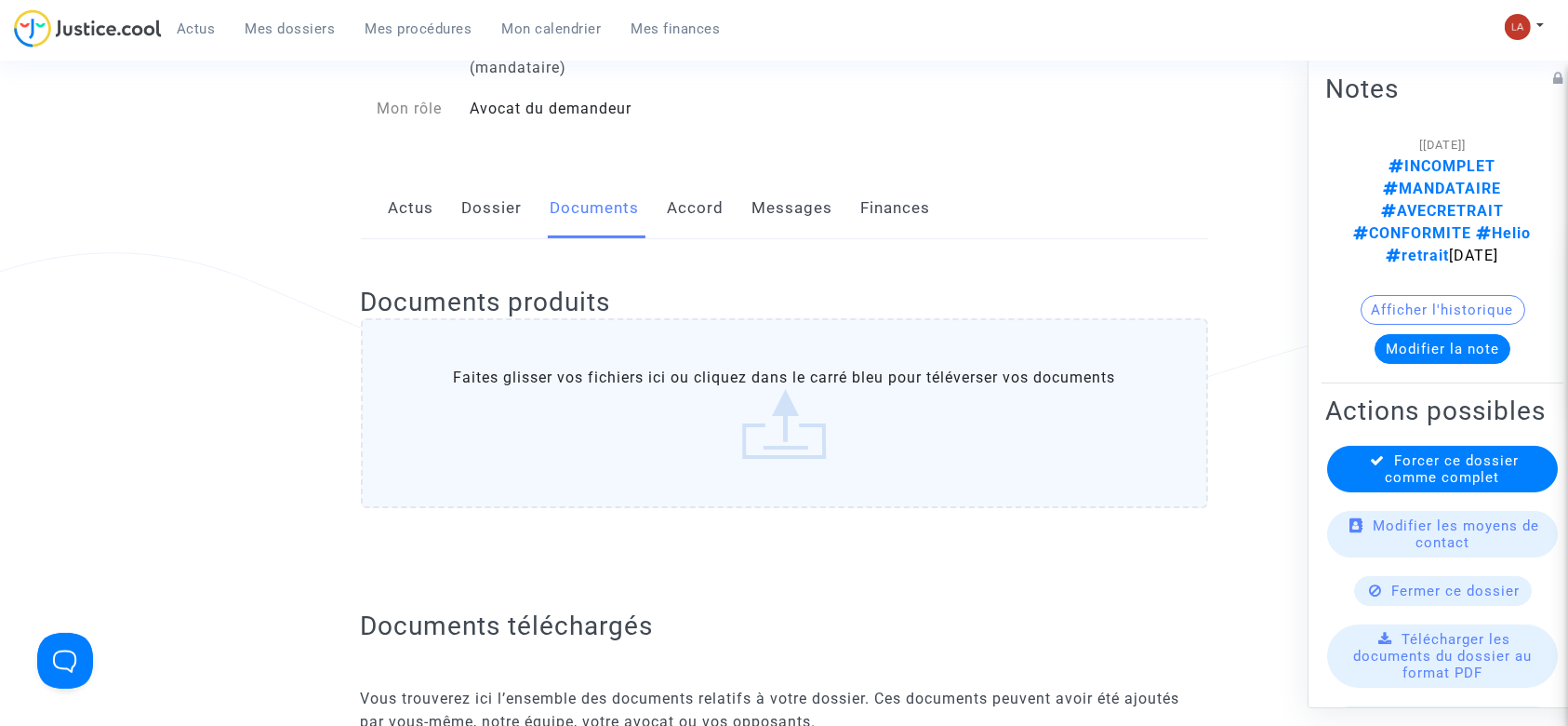
click at [1406, 334] on button "Modifier la note" at bounding box center [1442, 348] width 136 height 30
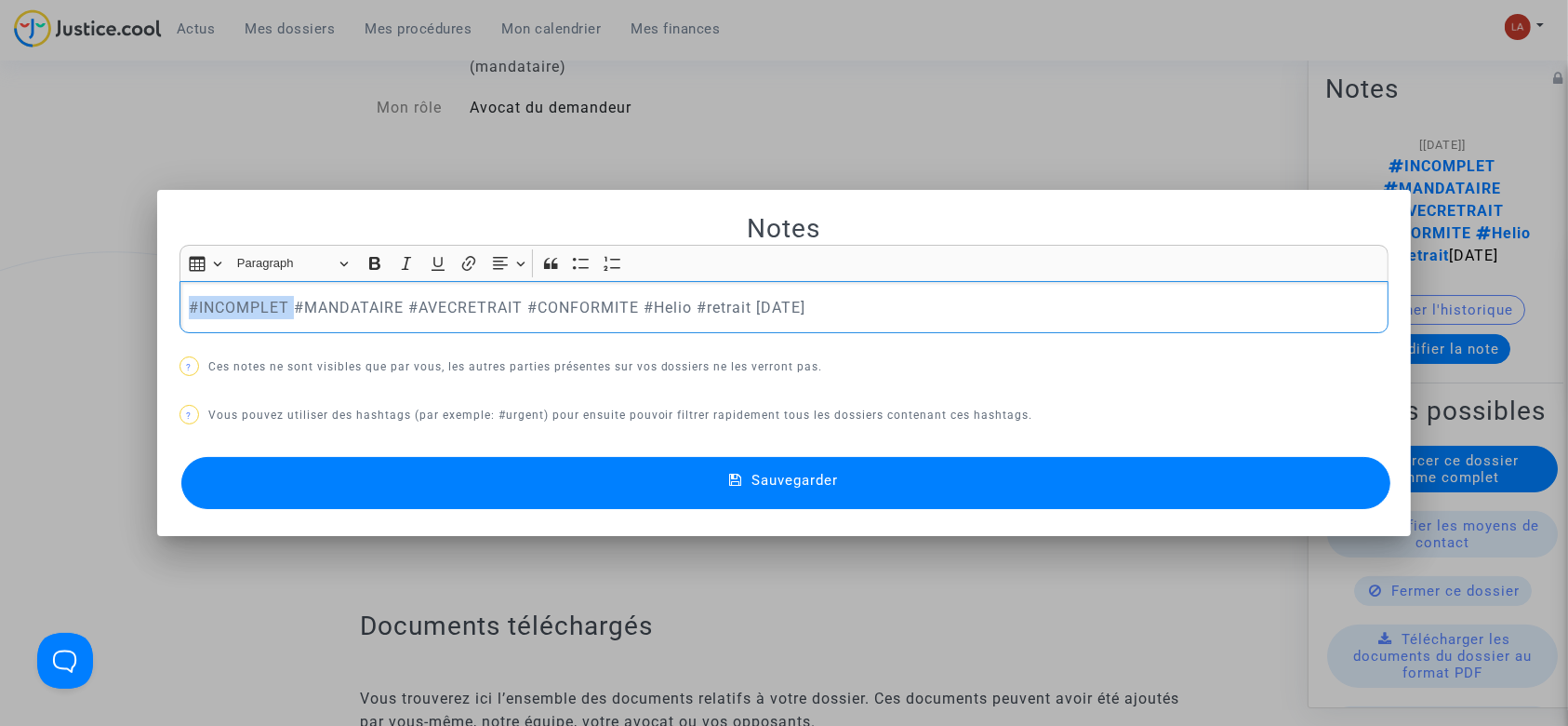
drag, startPoint x: 289, startPoint y: 309, endPoint x: -40, endPoint y: 309, distance: 329.0
click at [842, 472] on button "Sauvegarder" at bounding box center [786, 483] width 1210 height 52
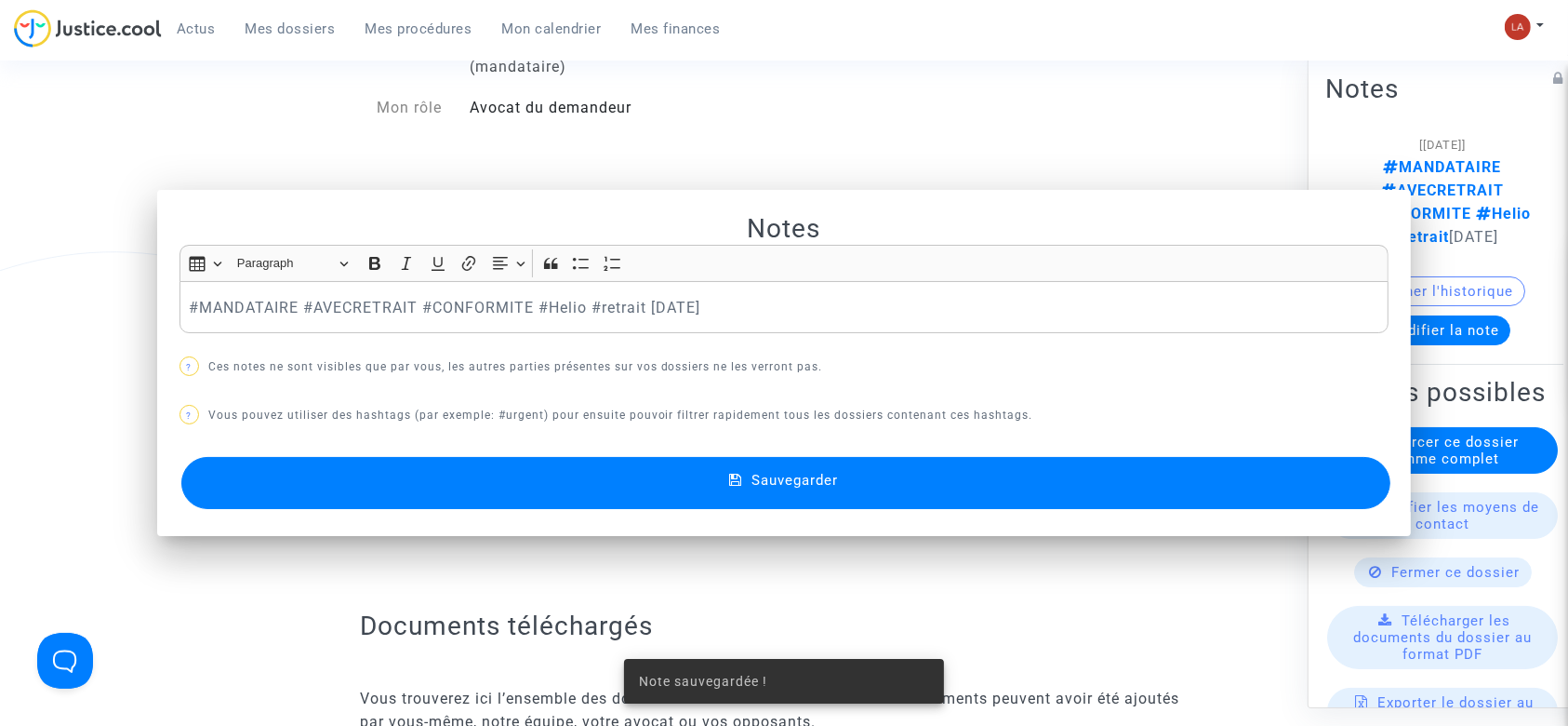
scroll to position [247, 0]
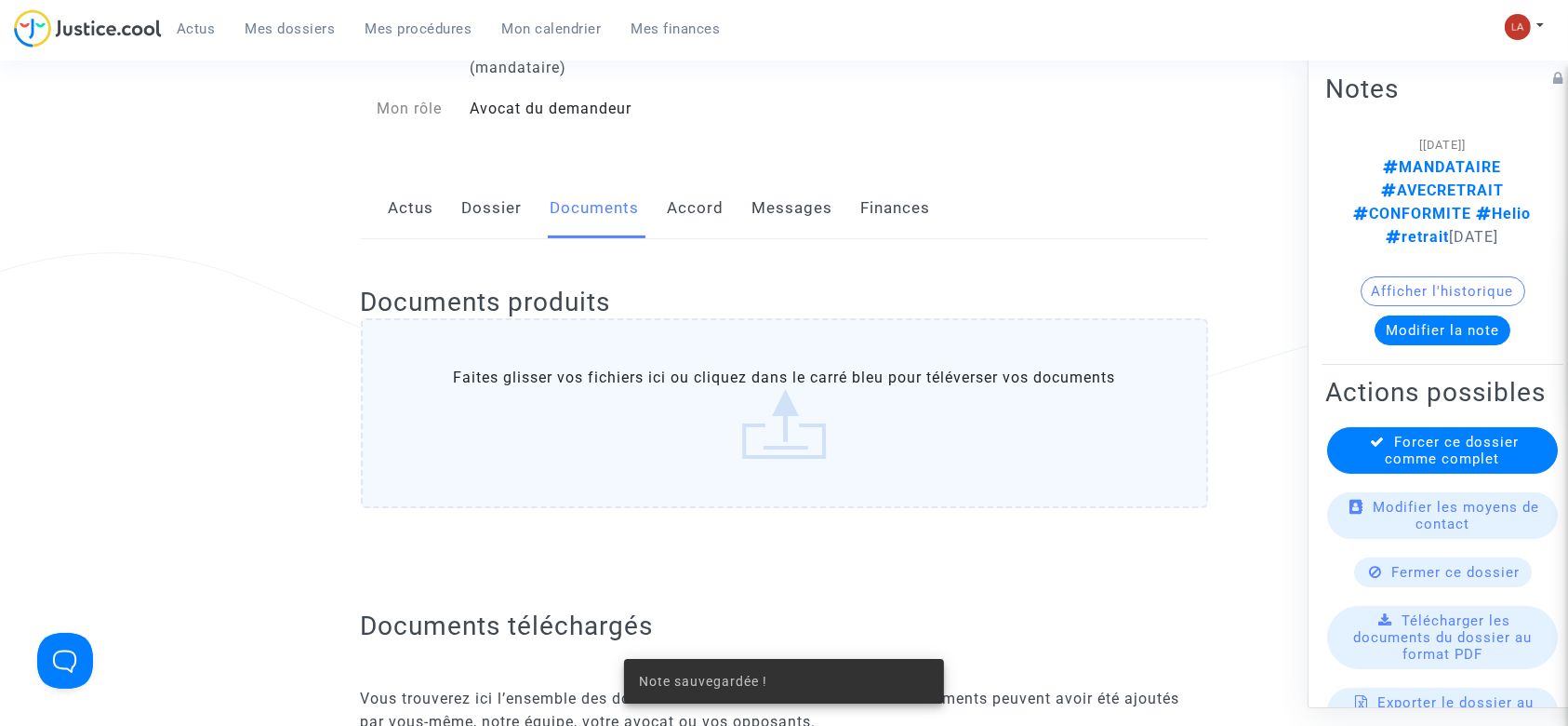
click at [1390, 434] on span "Forcer ce dossier comme complet" at bounding box center [1452, 450] width 134 height 34
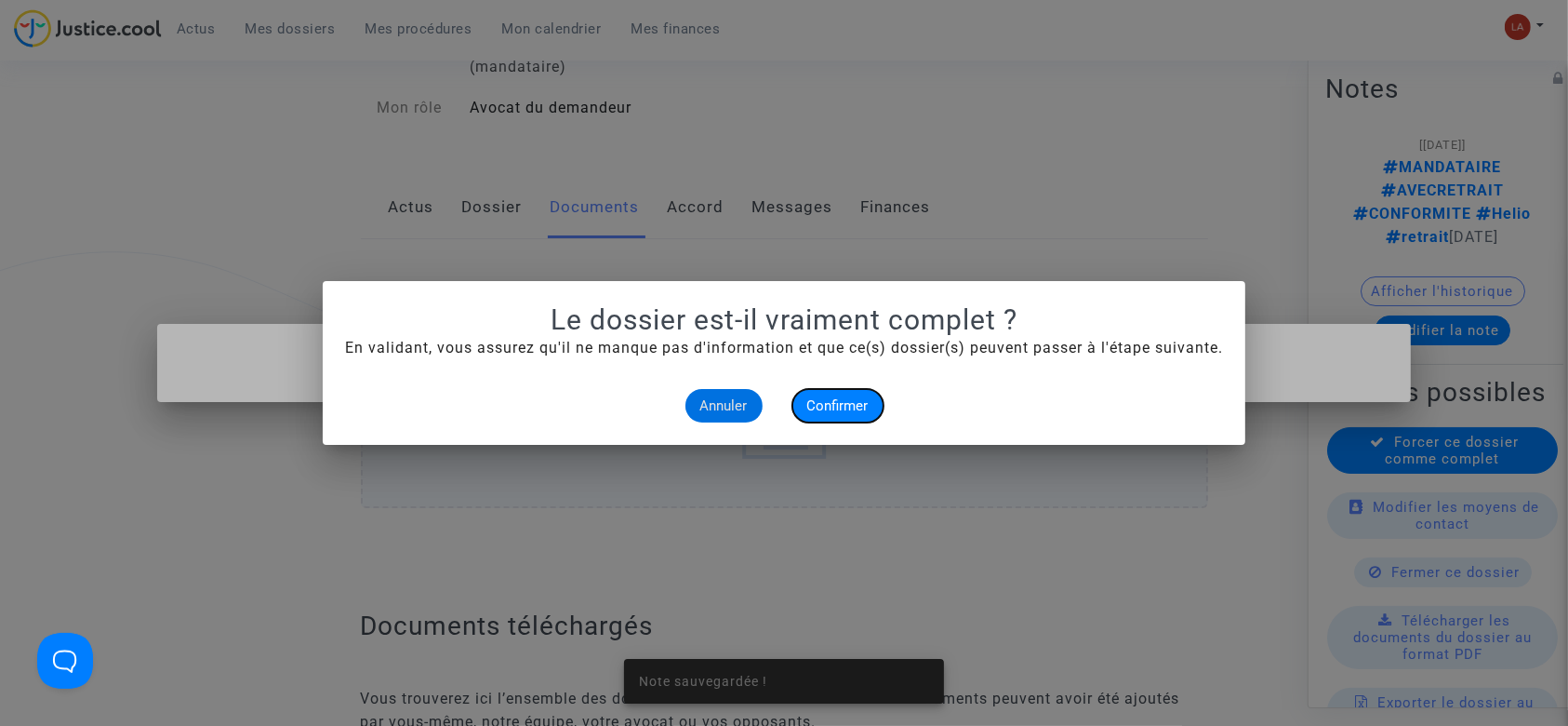
drag, startPoint x: 809, startPoint y: 403, endPoint x: 834, endPoint y: 399, distance: 25.3
click at [812, 403] on span "Confirmer" at bounding box center [838, 405] width 62 height 16
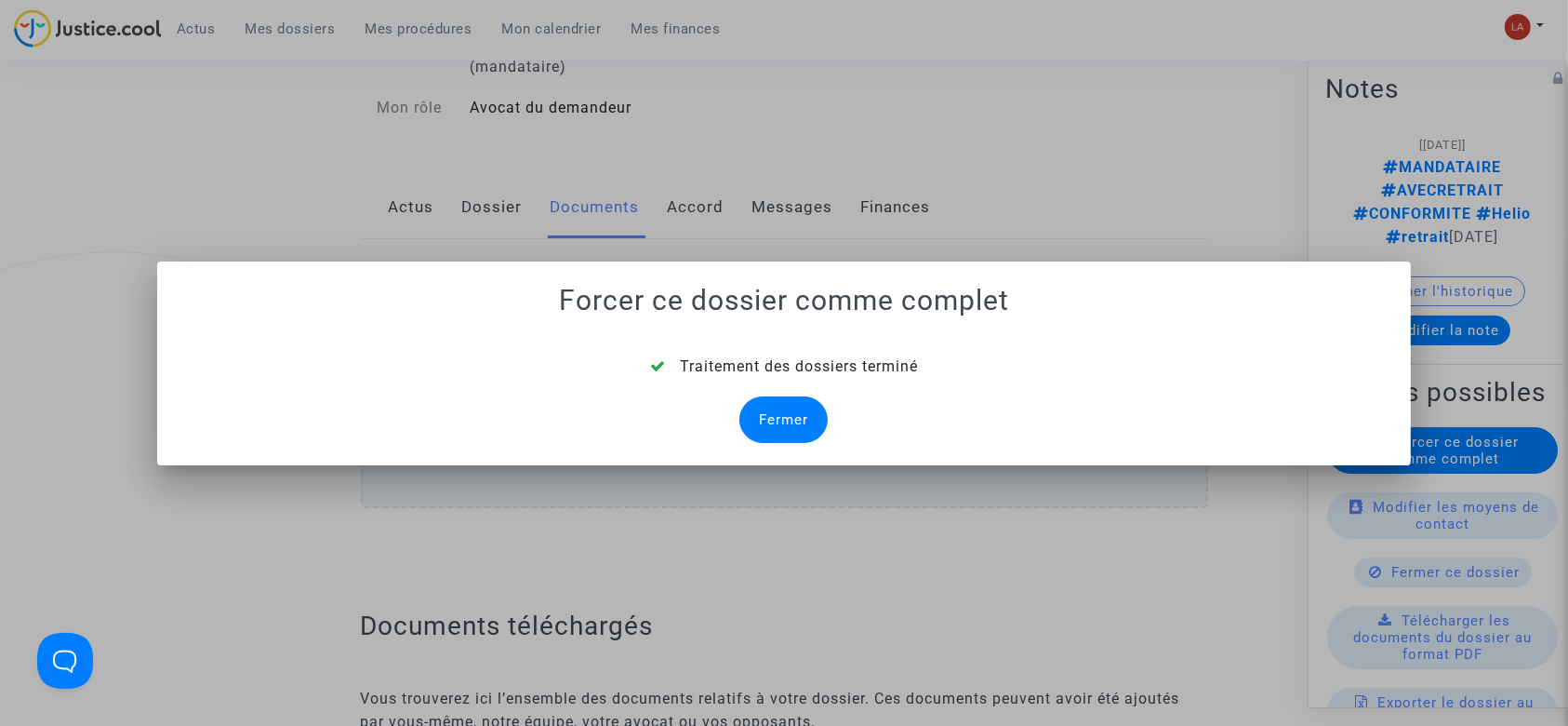
click at [759, 418] on div "Fermer" at bounding box center [784, 419] width 88 height 46
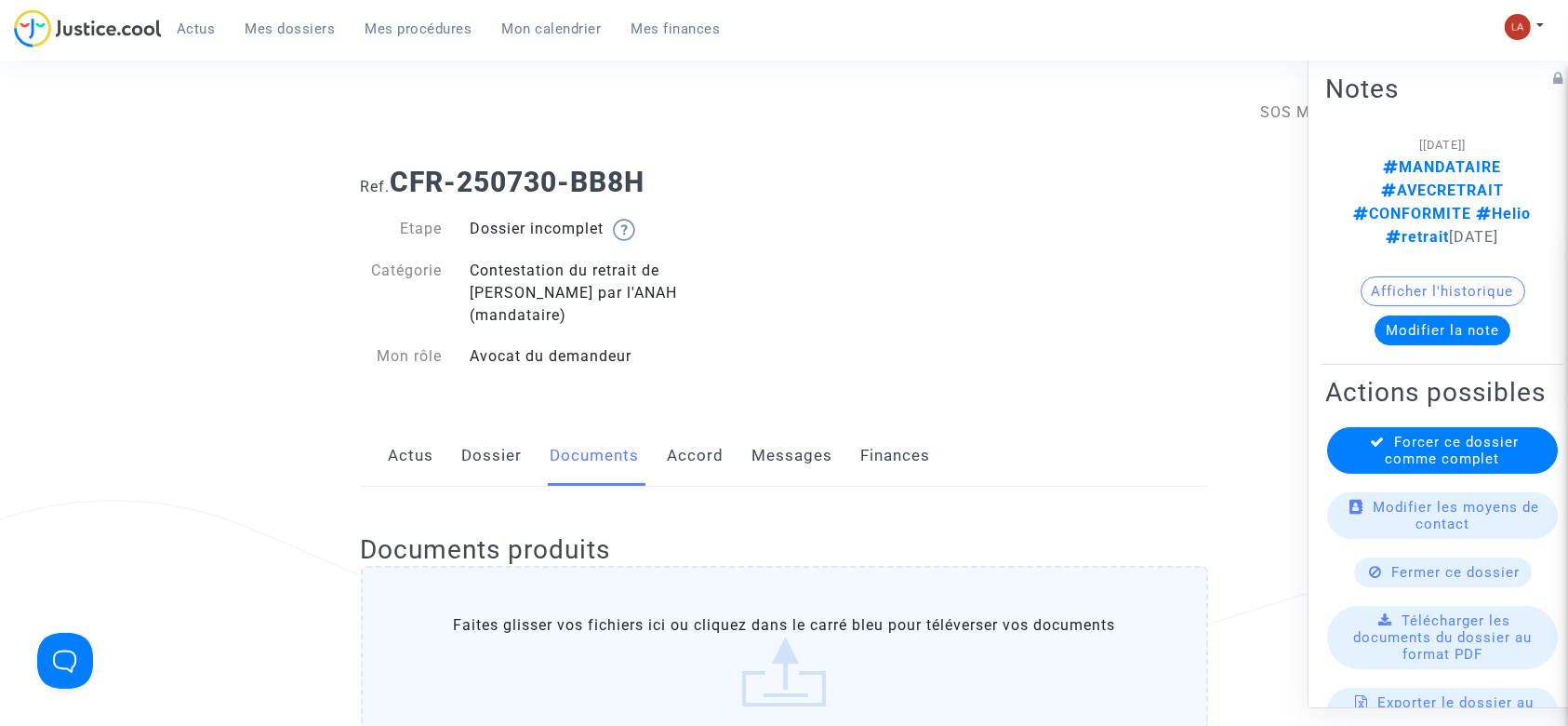
scroll to position [247, 0]
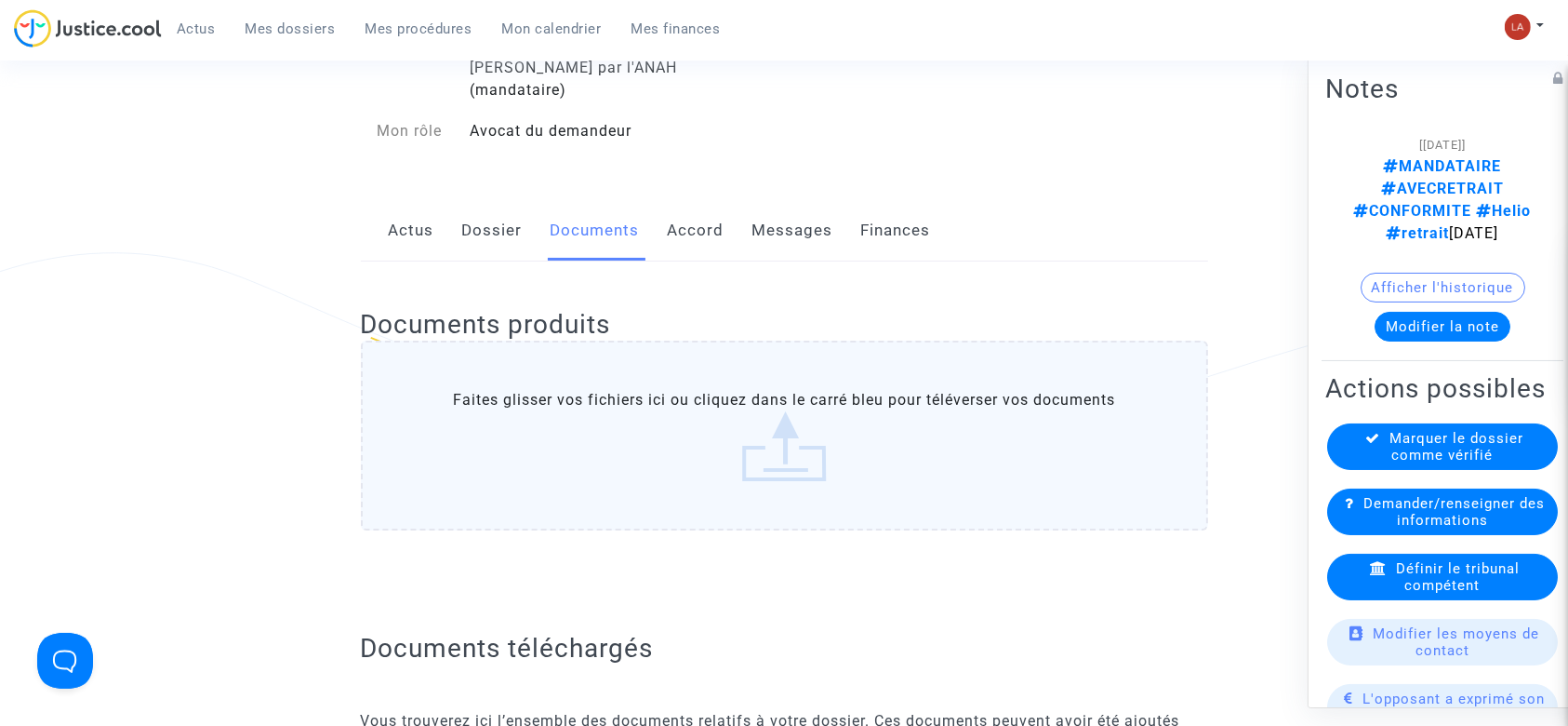
click at [1396, 560] on span "Définir le tribunal compétent" at bounding box center [1457, 576] width 124 height 34
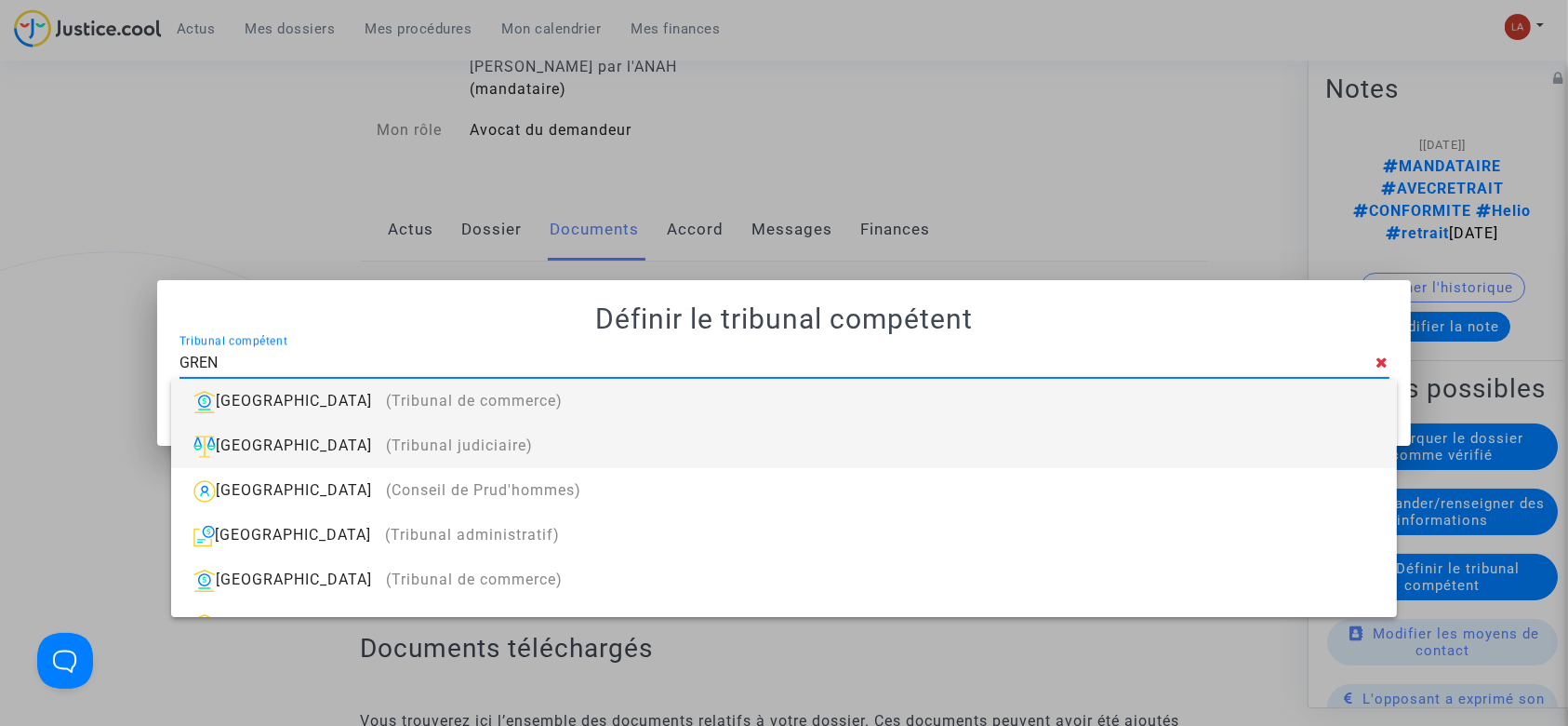
type input "GRENOBLE"
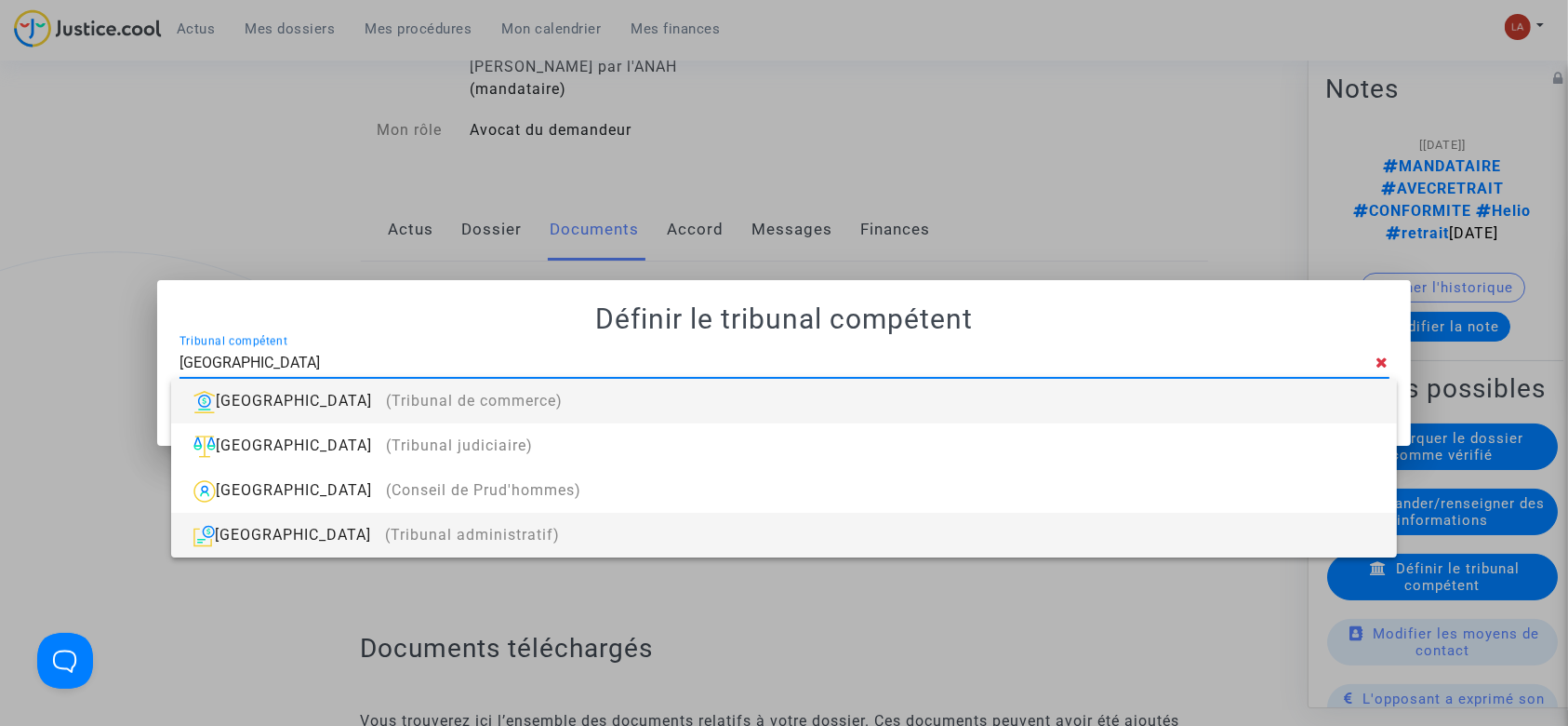
click at [386, 528] on span "(Tribunal administratif)" at bounding box center [473, 535] width 175 height 17
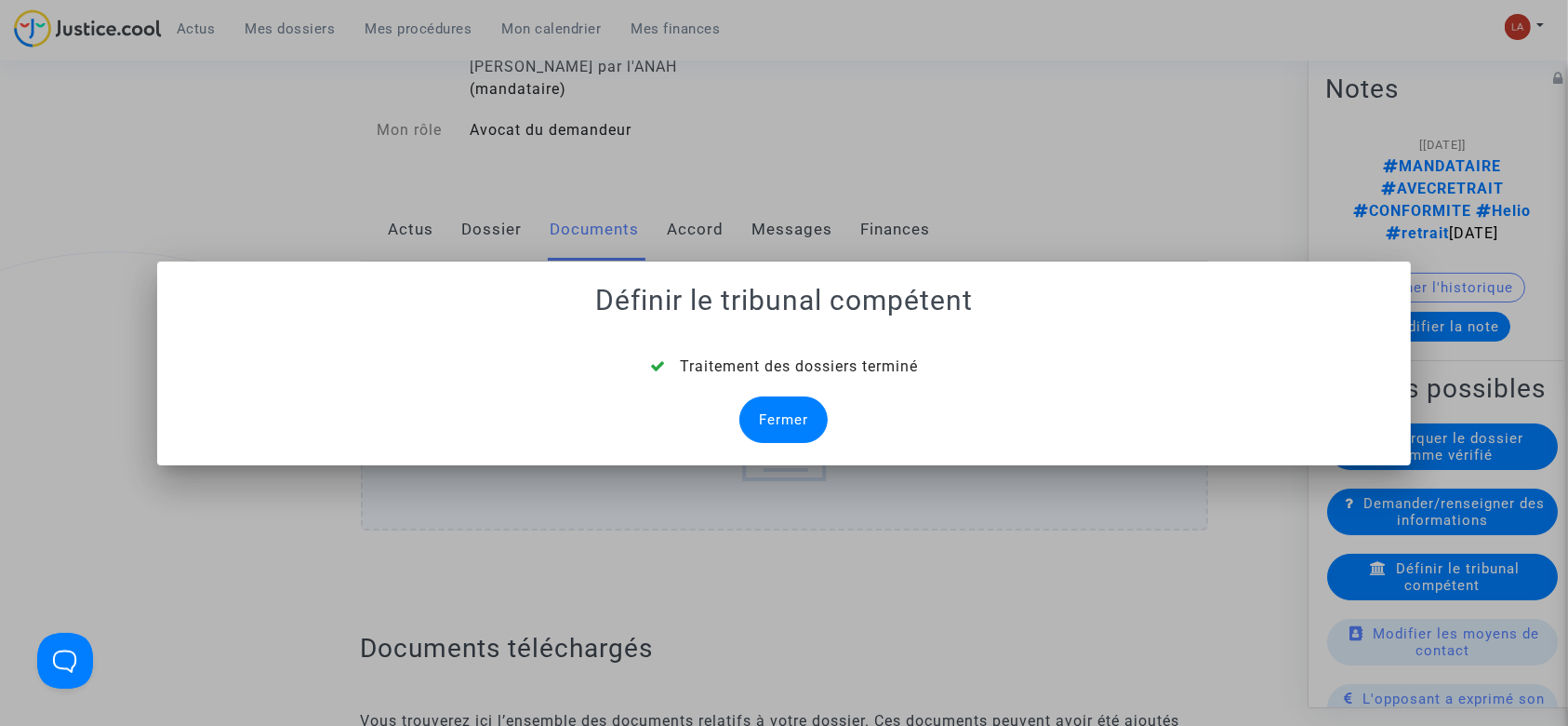
click at [778, 420] on div "Fermer" at bounding box center [784, 419] width 88 height 46
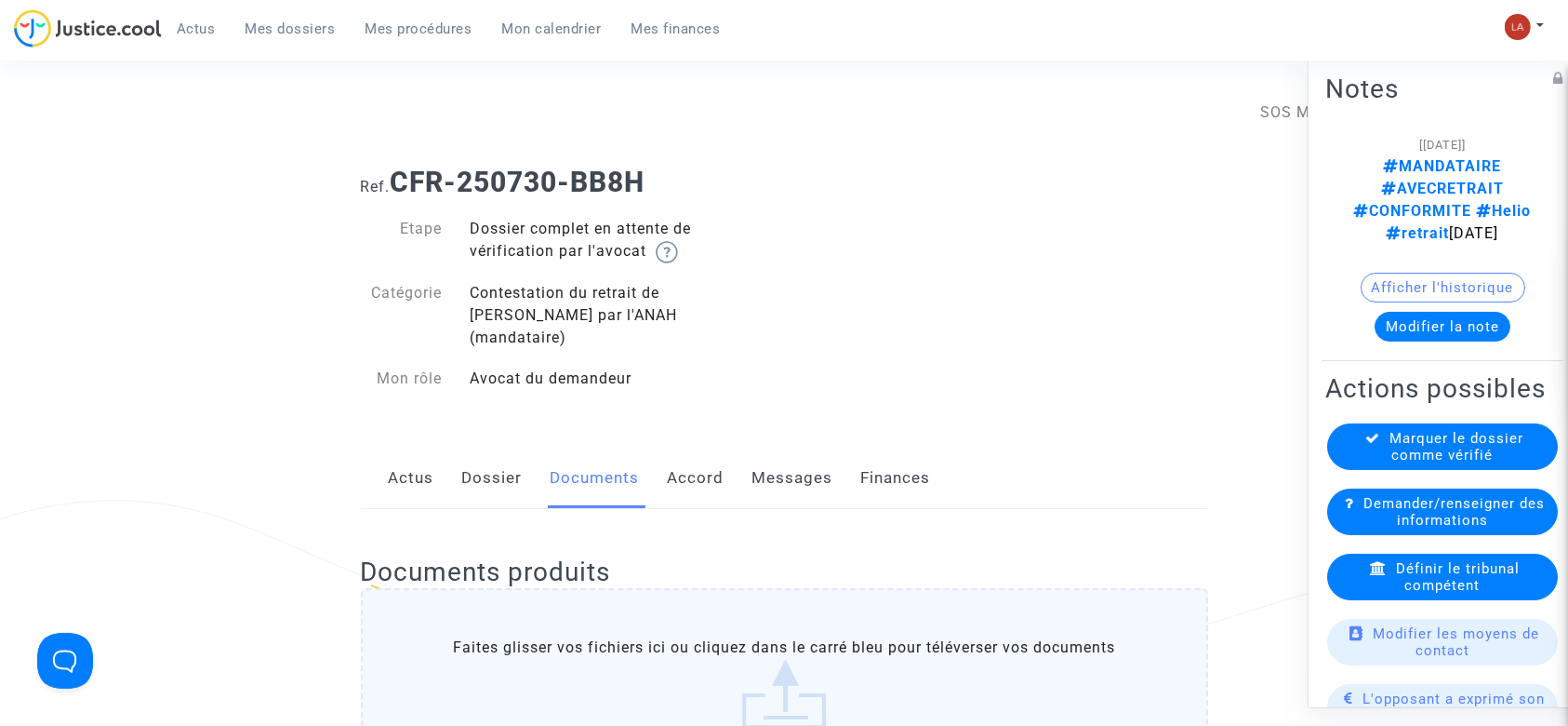
scroll to position [247, 0]
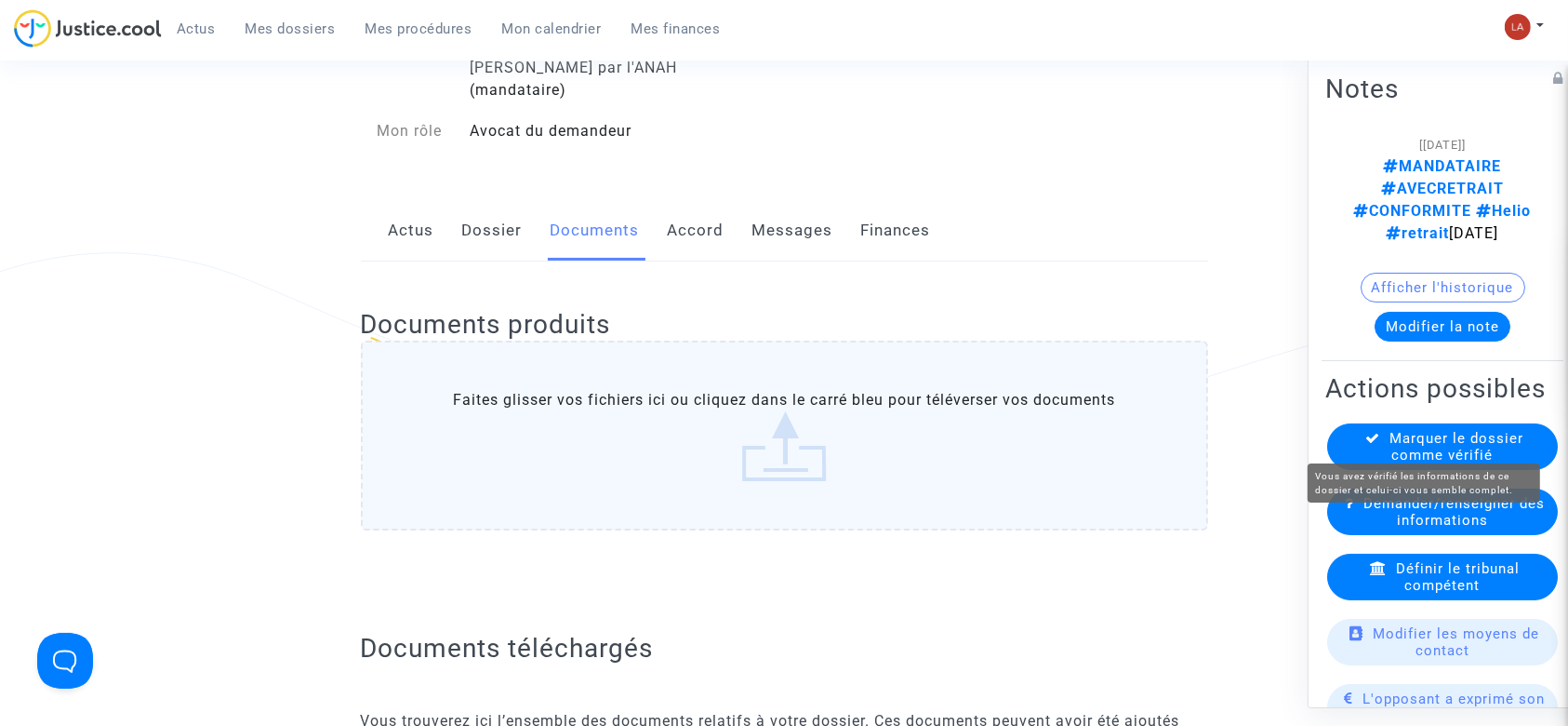
click at [1460, 430] on span "Marquer le dossier comme vérifié" at bounding box center [1456, 446] width 134 height 34
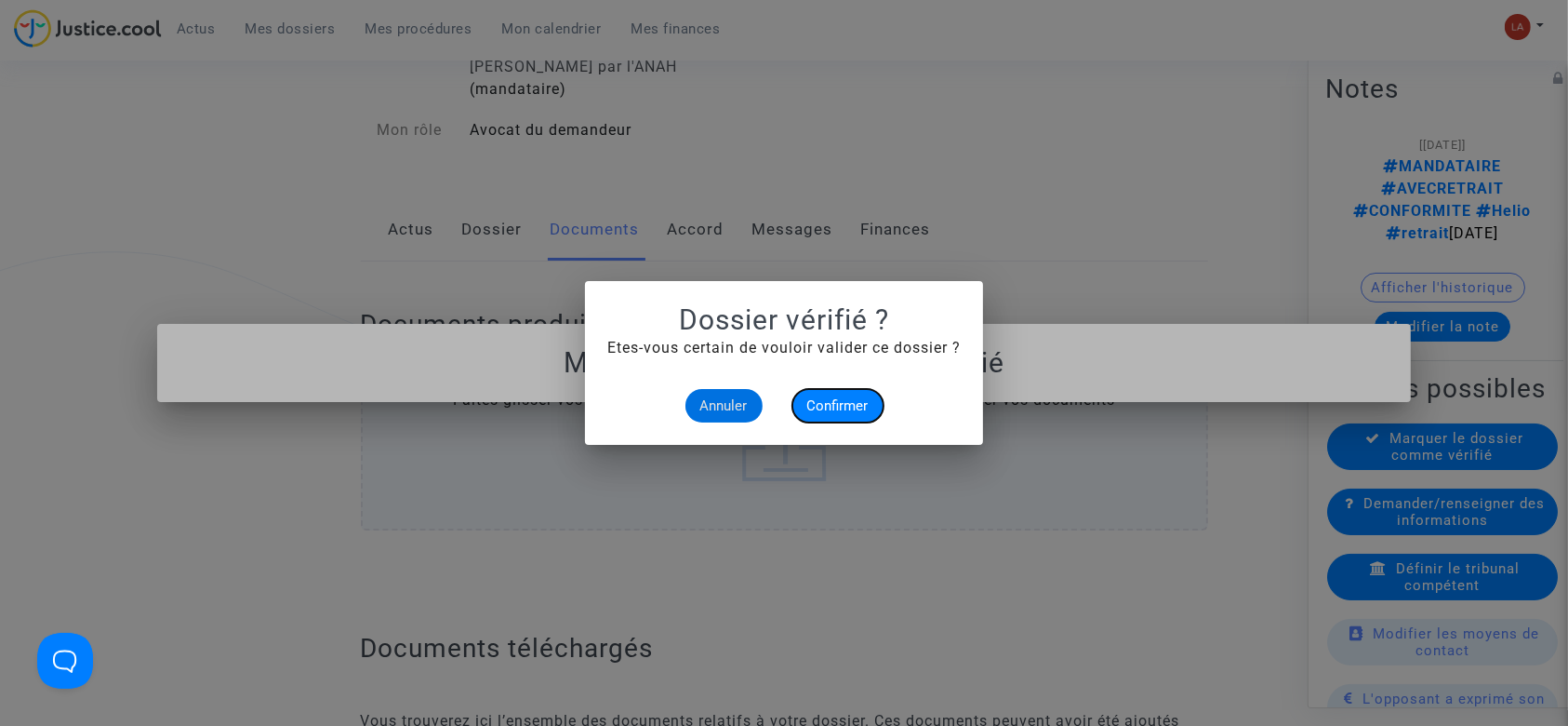
click at [863, 404] on span "Confirmer" at bounding box center [838, 405] width 62 height 16
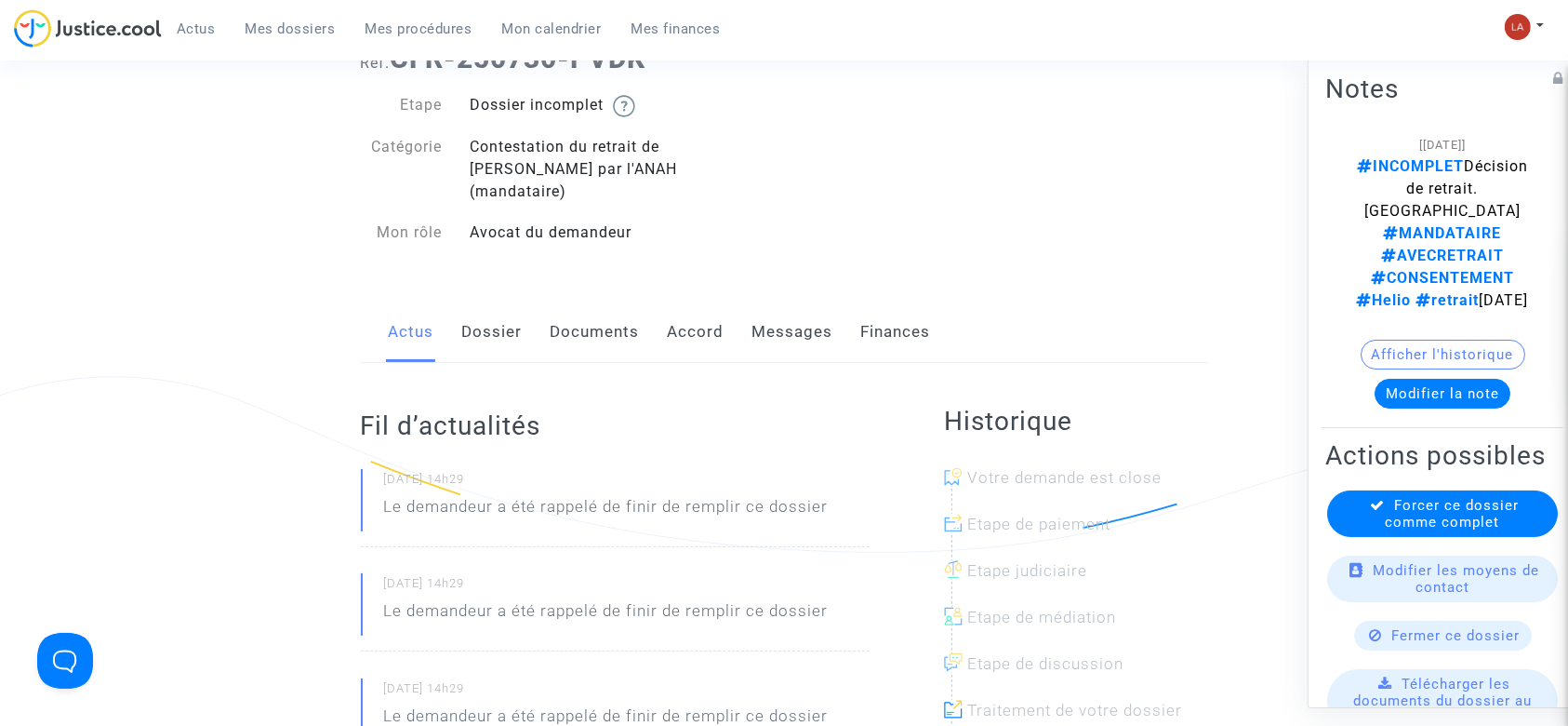
click at [605, 301] on link "Documents" at bounding box center [595, 332] width 89 height 62
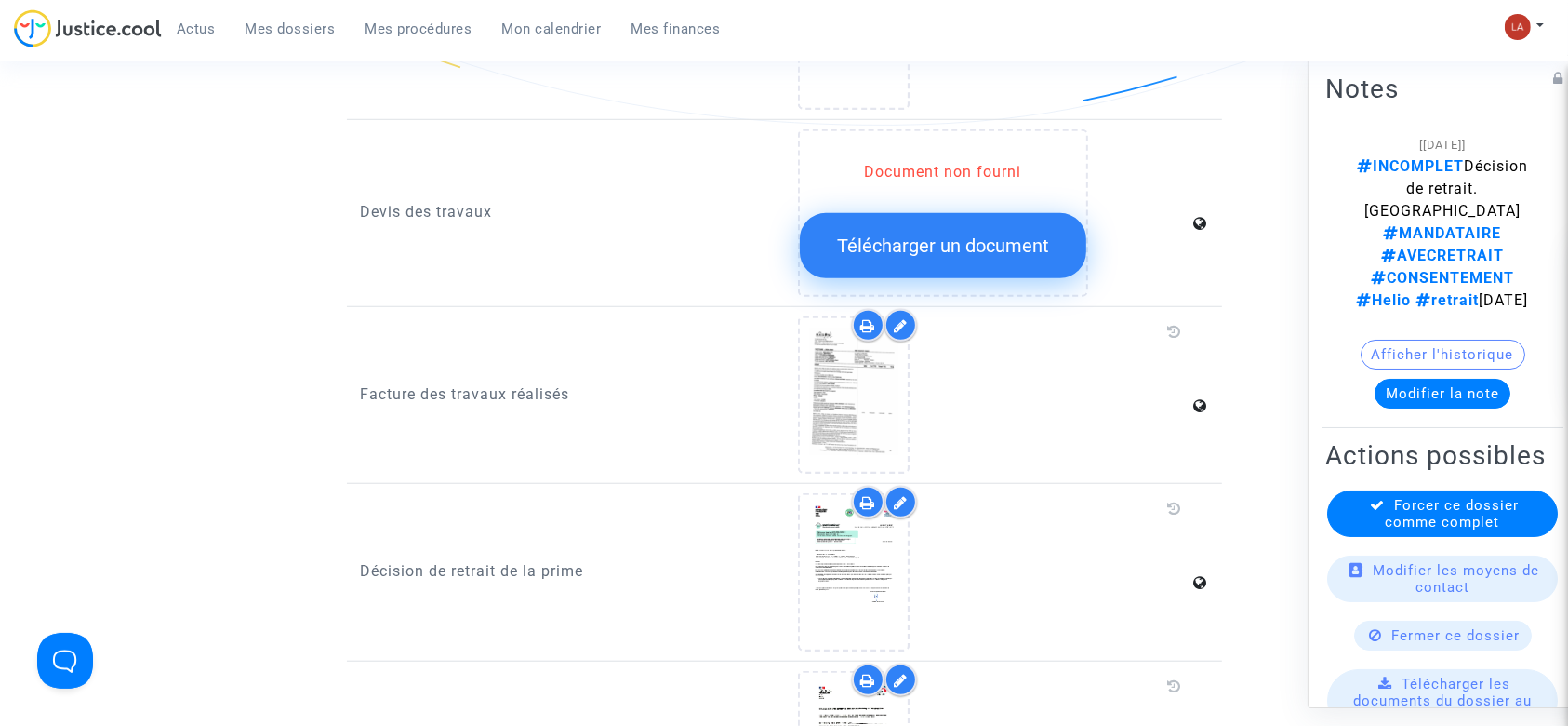
scroll to position [1613, 0]
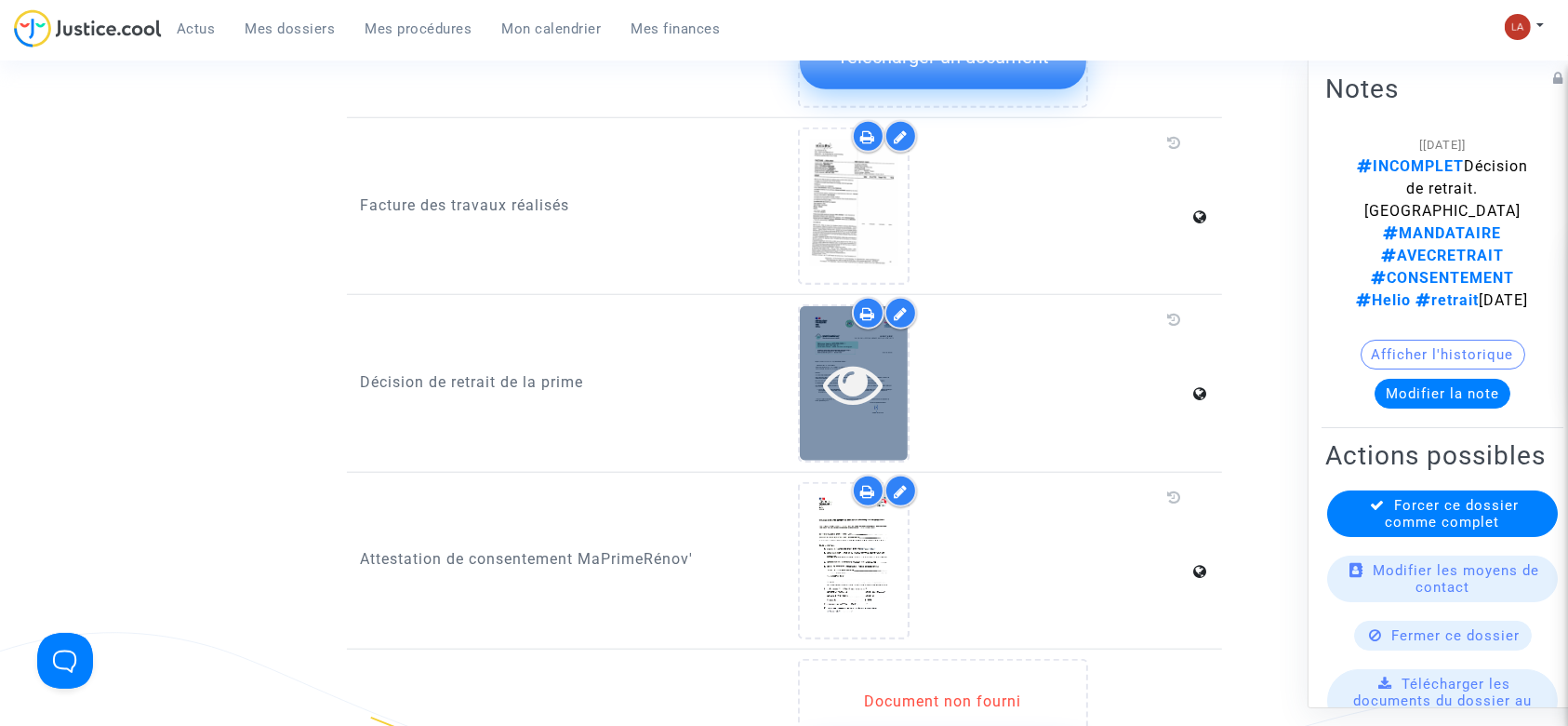
click at [870, 376] on icon at bounding box center [854, 384] width 61 height 60
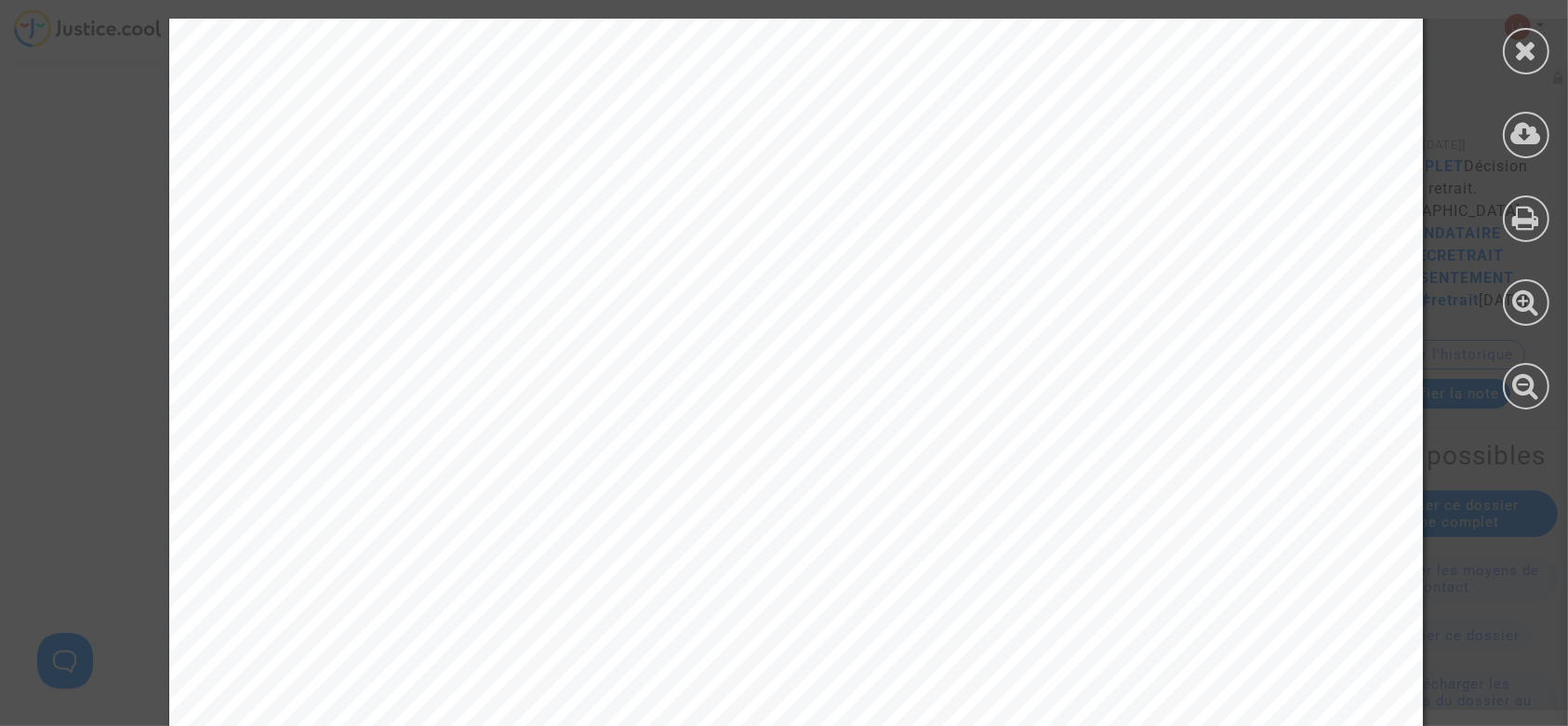
scroll to position [496, 0]
click at [1532, 63] on icon at bounding box center [1527, 50] width 23 height 28
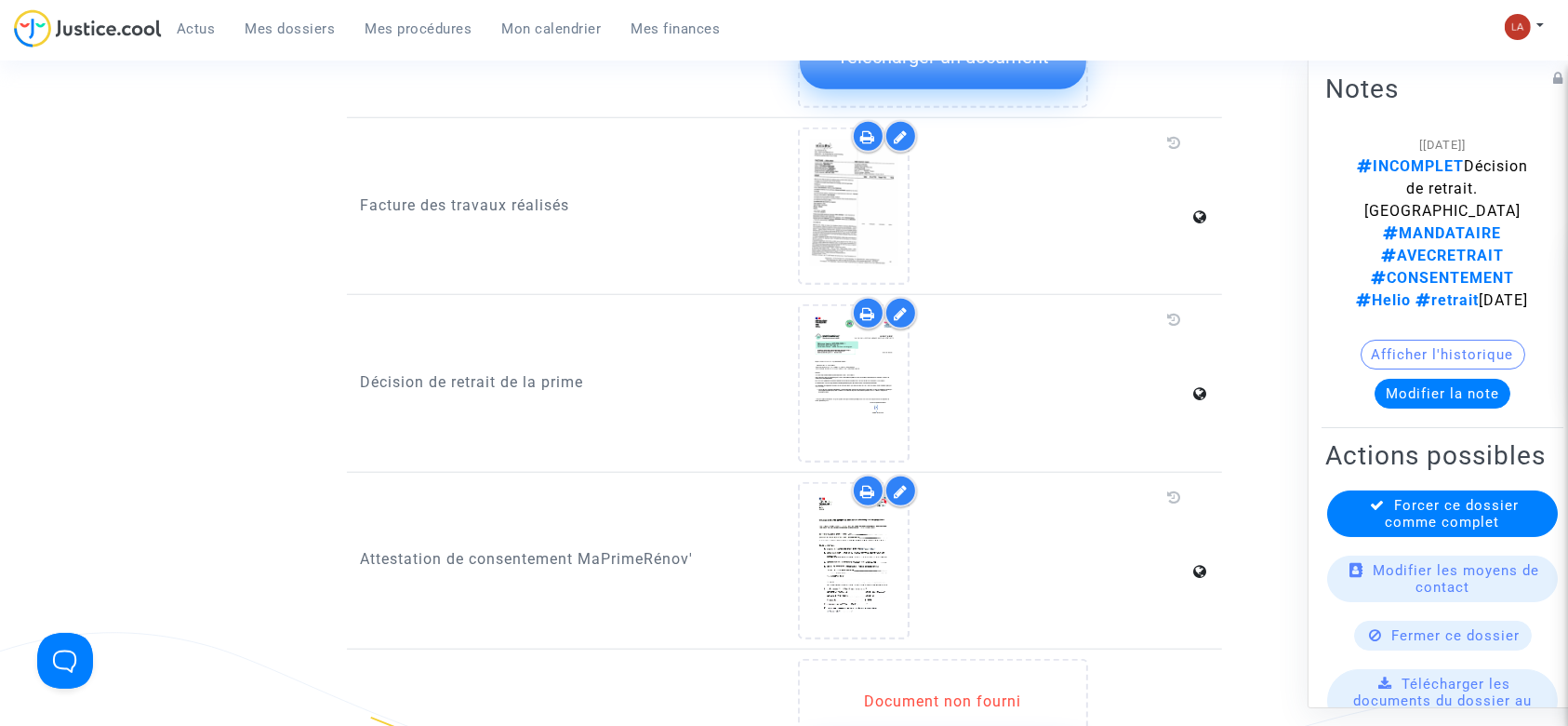
click at [1409, 339] on div "Afficher l'historique" at bounding box center [1443, 359] width 235 height 39
click at [1403, 379] on button "Modifier la note" at bounding box center [1442, 393] width 136 height 30
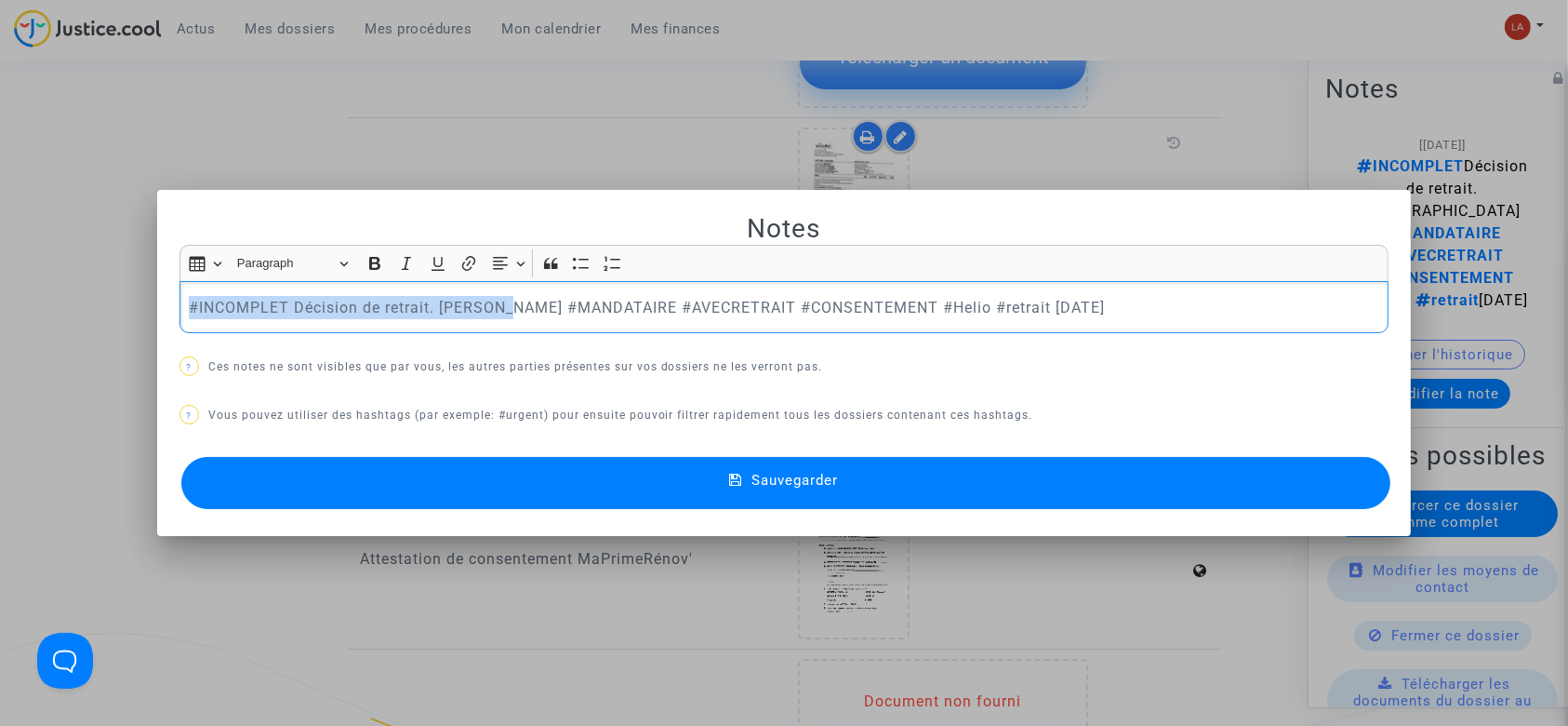
drag, startPoint x: 499, startPoint y: 307, endPoint x: 69, endPoint y: 271, distance: 431.5
click at [69, 271] on div "Notes Rich Text Editor Insert table Insert table Heading Paragraph Paragraph He…" at bounding box center [784, 363] width 1568 height 726
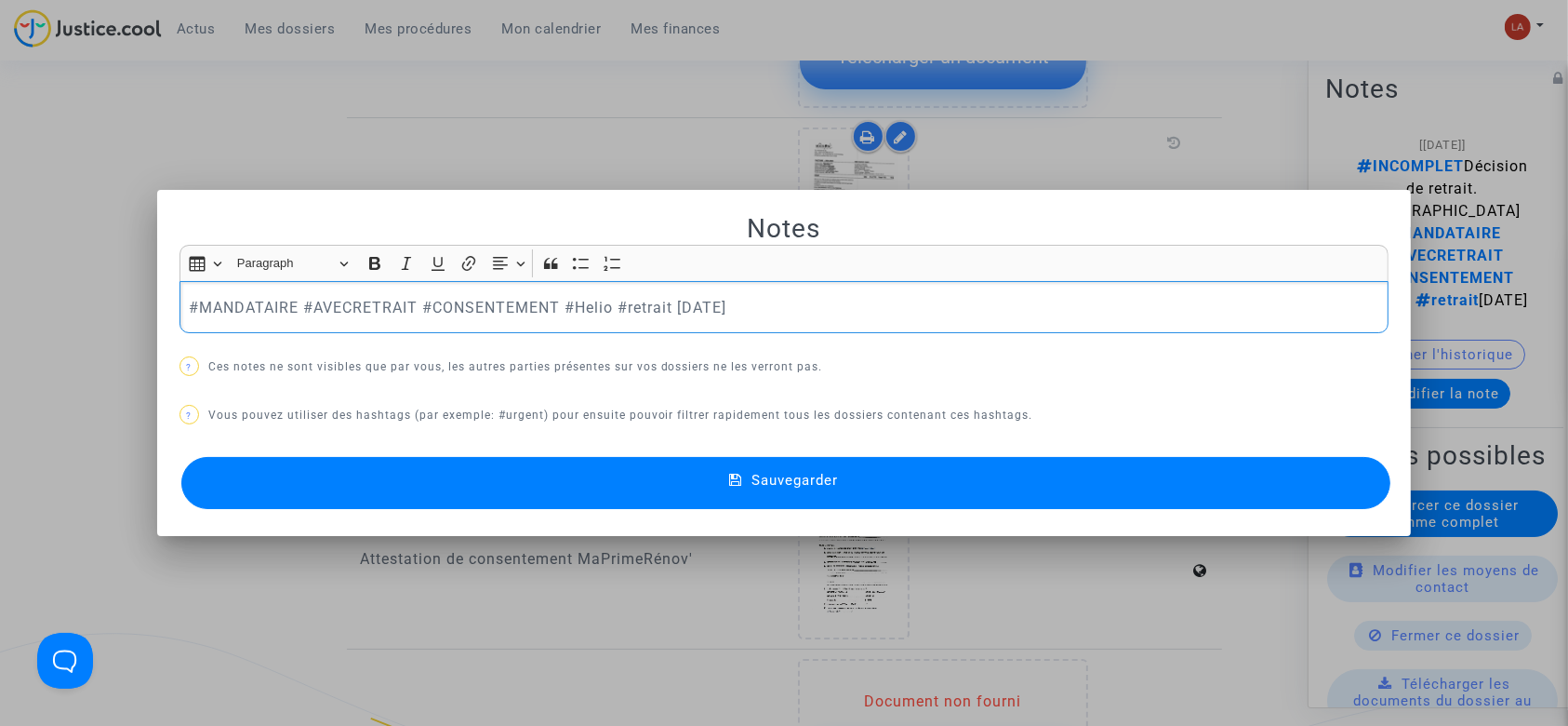
click at [577, 466] on button "Sauvegarder" at bounding box center [786, 483] width 1210 height 52
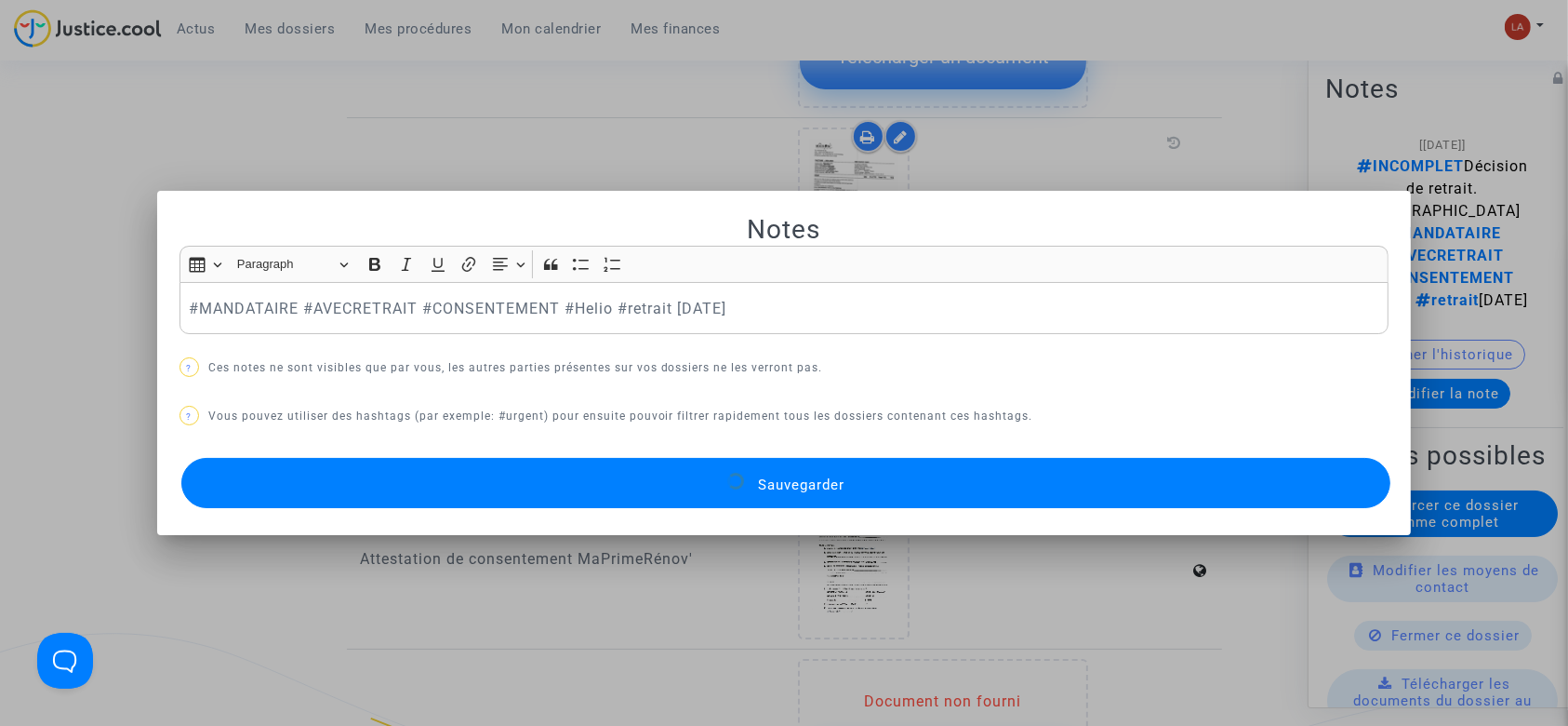
scroll to position [1613, 0]
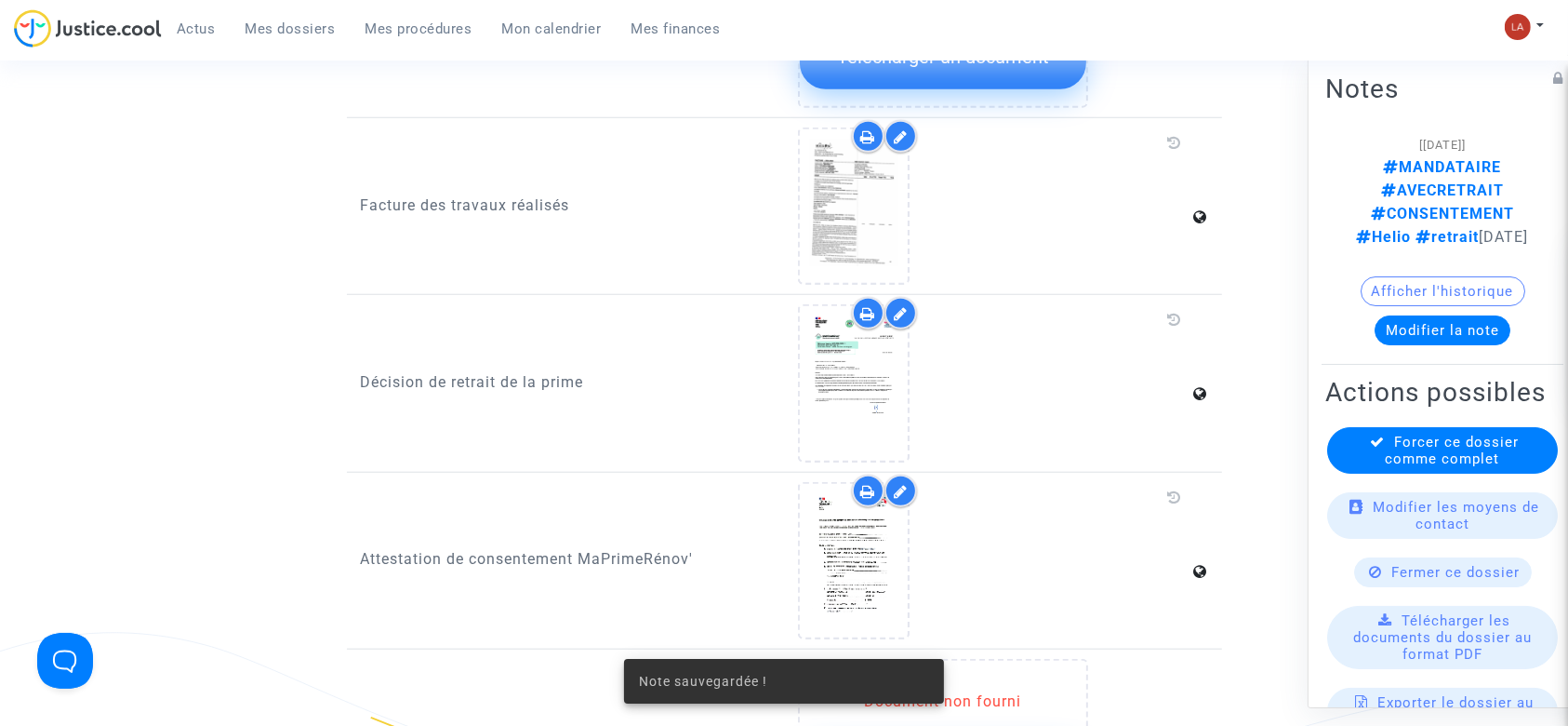
click at [1497, 471] on available-action-list "Forcer ce dossier comme complet Modifier les moyens de contact Fermer ce dossie…" at bounding box center [1443, 678] width 235 height 502
click at [1473, 446] on span "Forcer ce dossier comme complet" at bounding box center [1452, 450] width 134 height 34
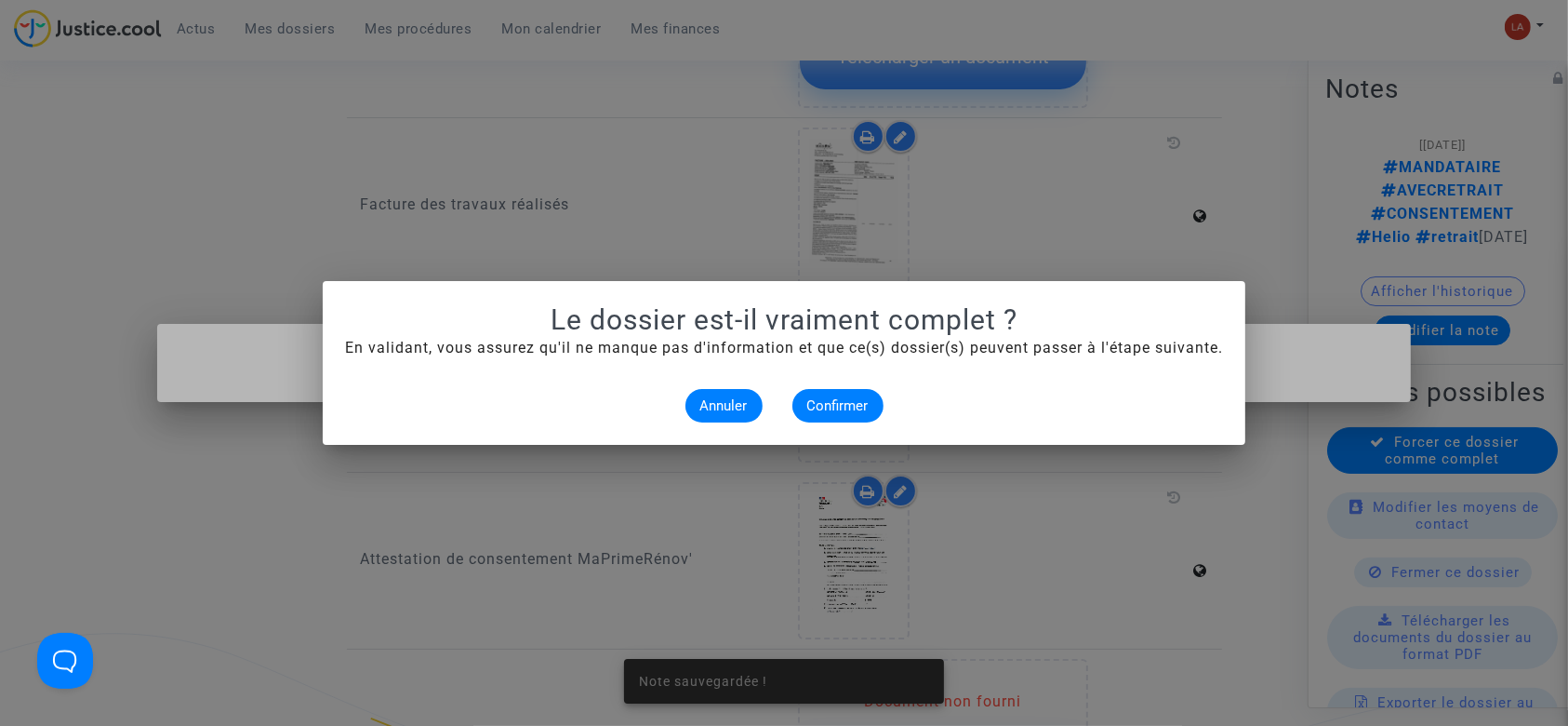
scroll to position [0, 0]
click at [872, 415] on button "Confirmer" at bounding box center [837, 405] width 91 height 34
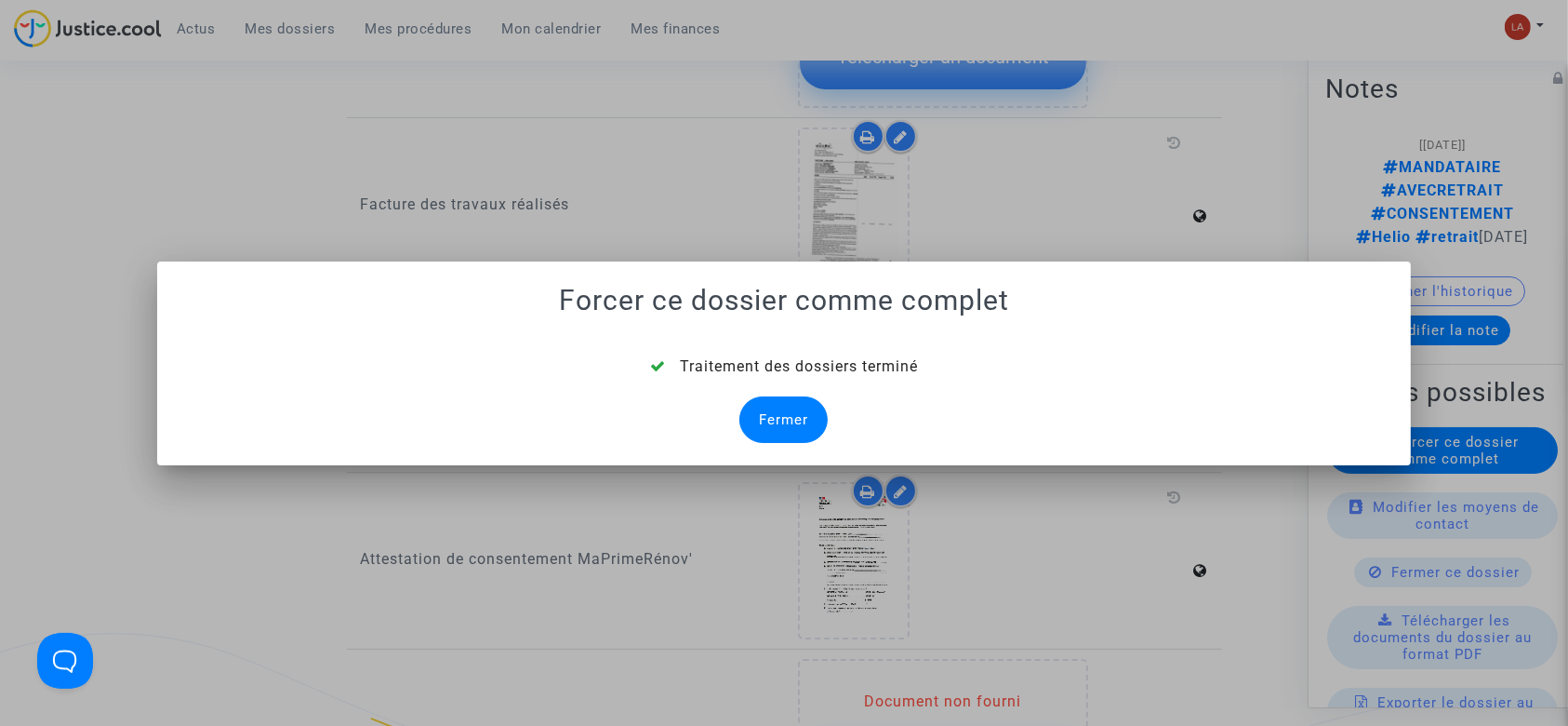
click at [771, 418] on div "Fermer" at bounding box center [784, 419] width 88 height 46
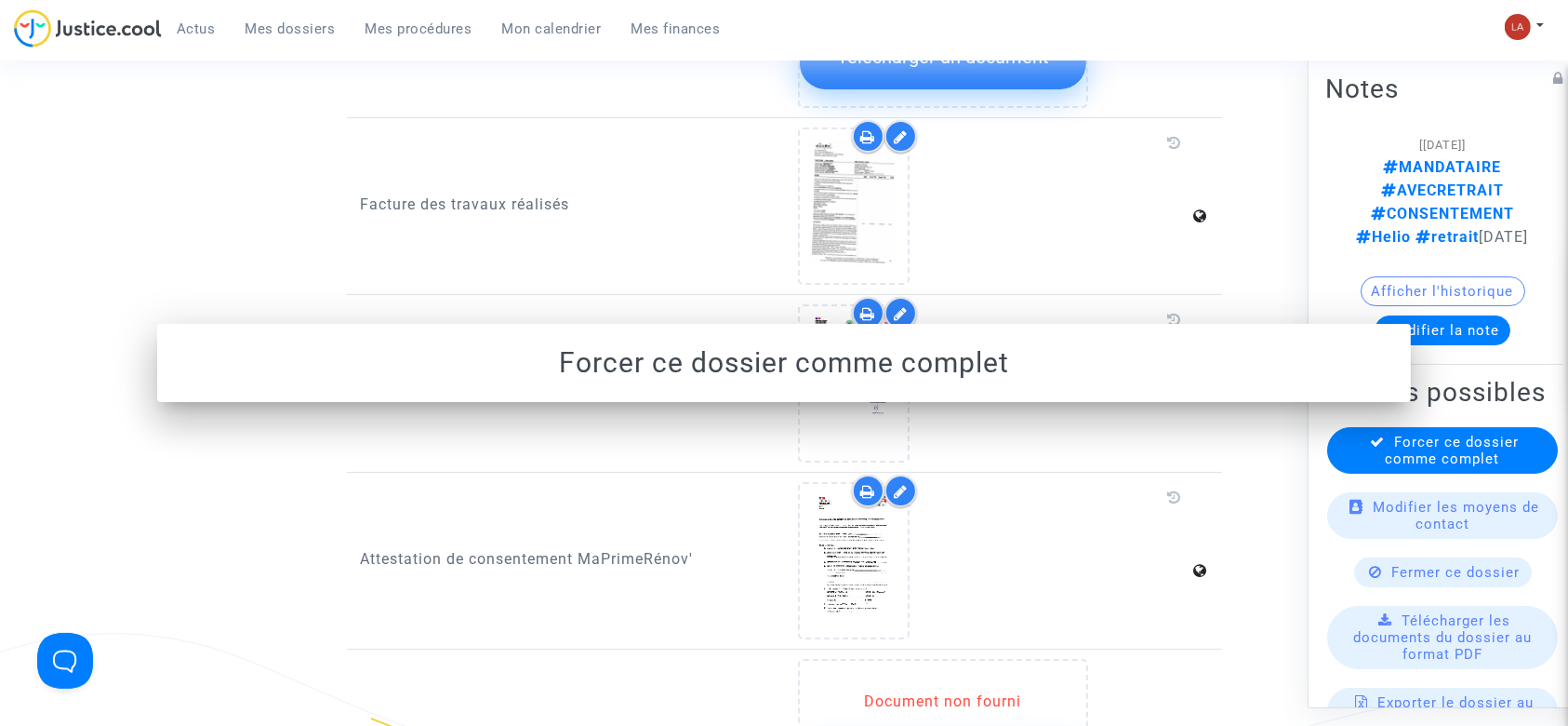
scroll to position [1613, 0]
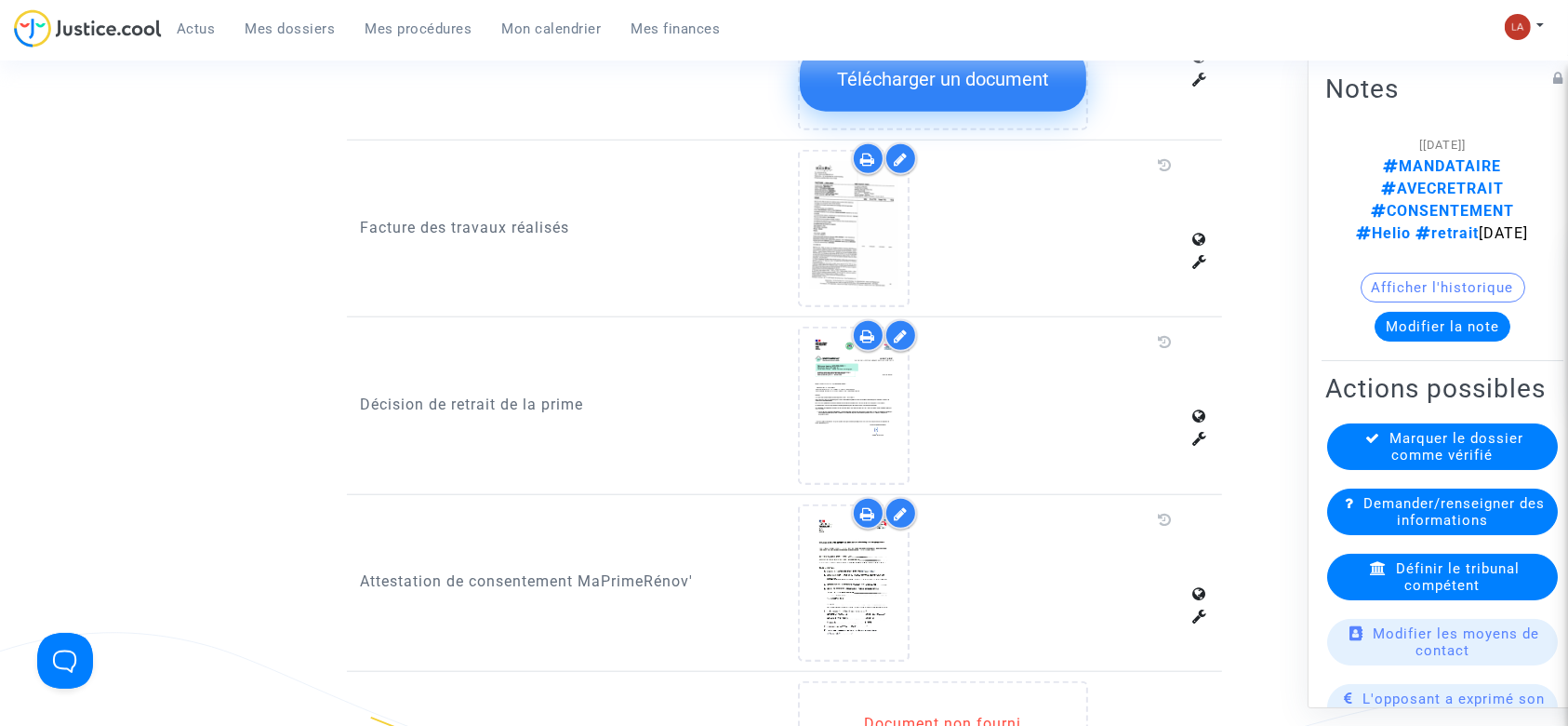
click at [1413, 560] on span "Définir le tribunal compétent" at bounding box center [1457, 576] width 124 height 34
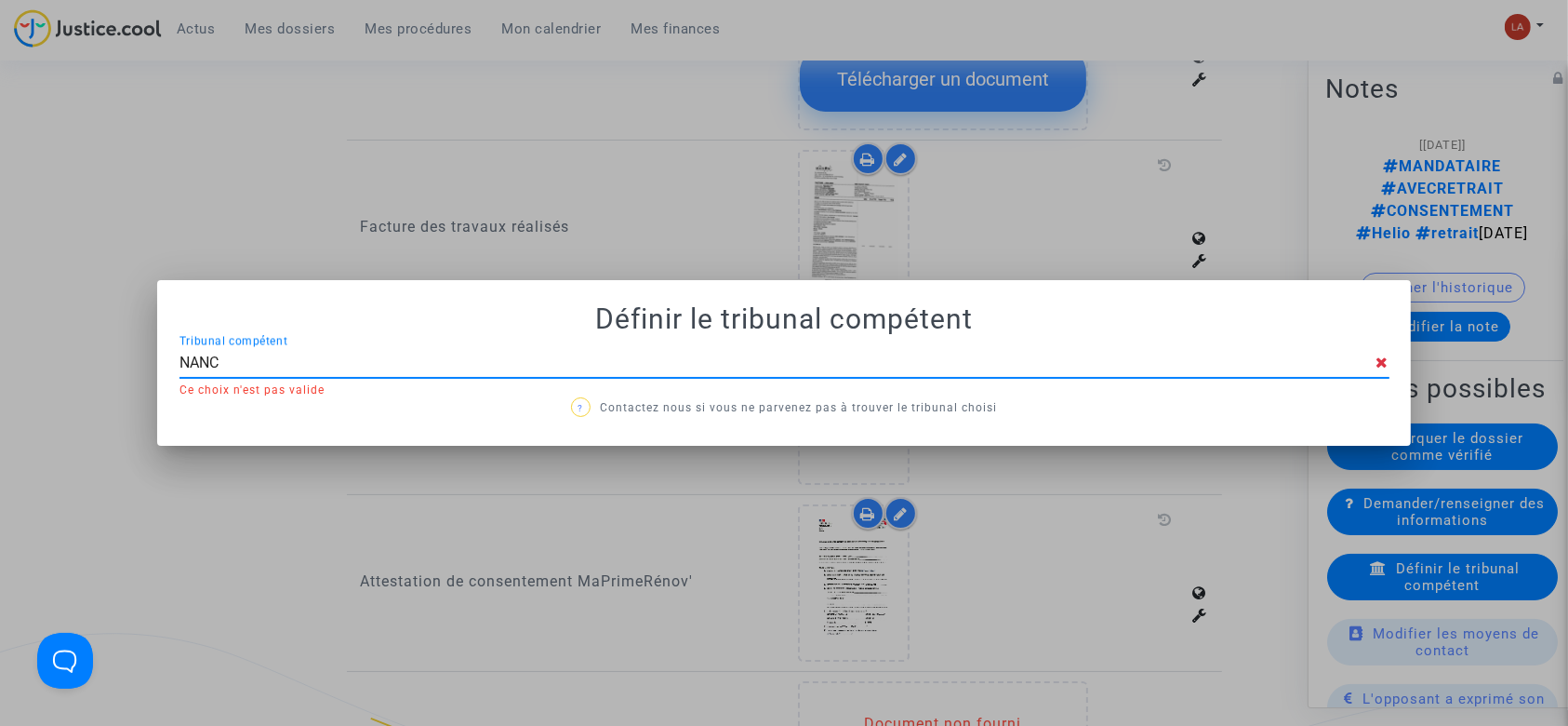
type input "NANCY"
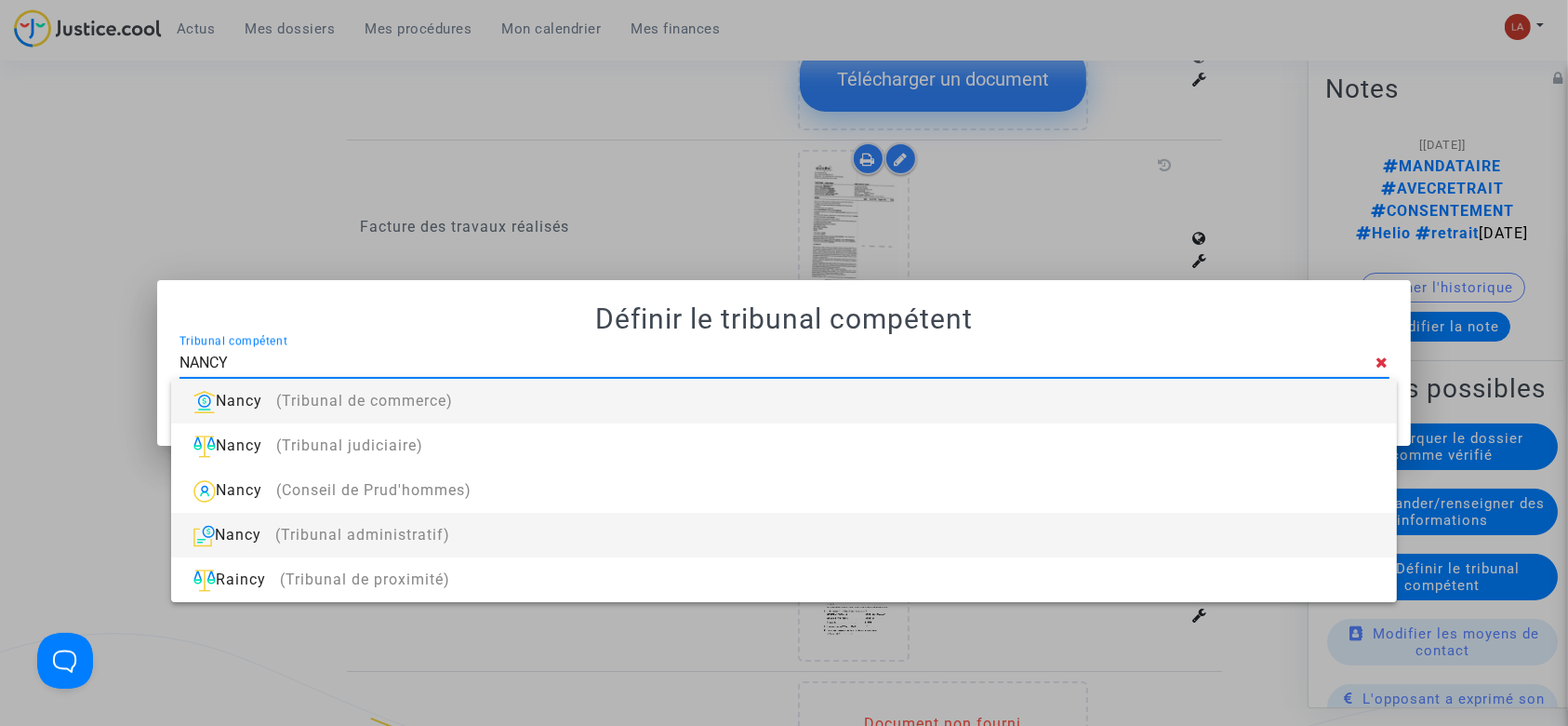
click at [930, 542] on div "Nancy (Tribunal administratif)" at bounding box center [783, 535] width 1195 height 44
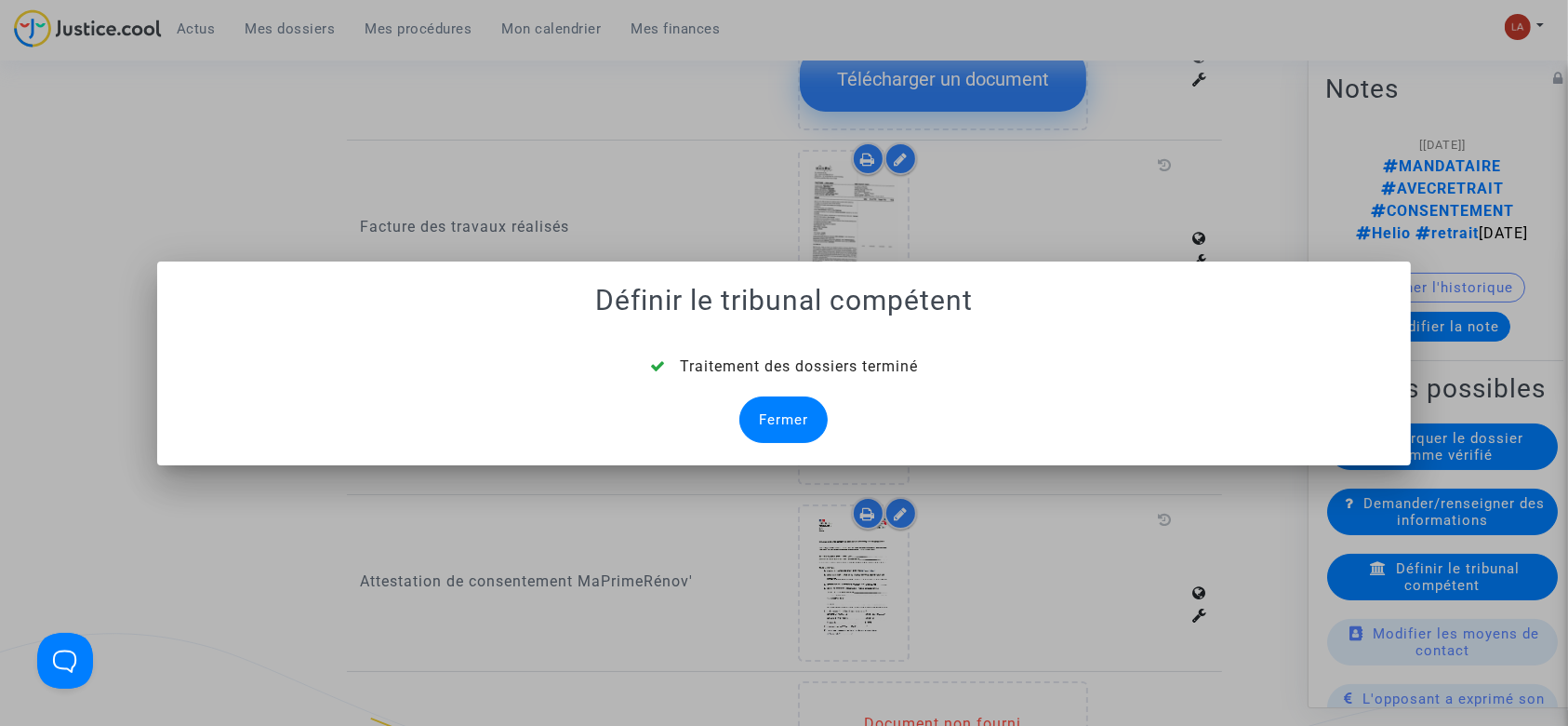
click at [788, 418] on div "Fermer" at bounding box center [784, 419] width 88 height 46
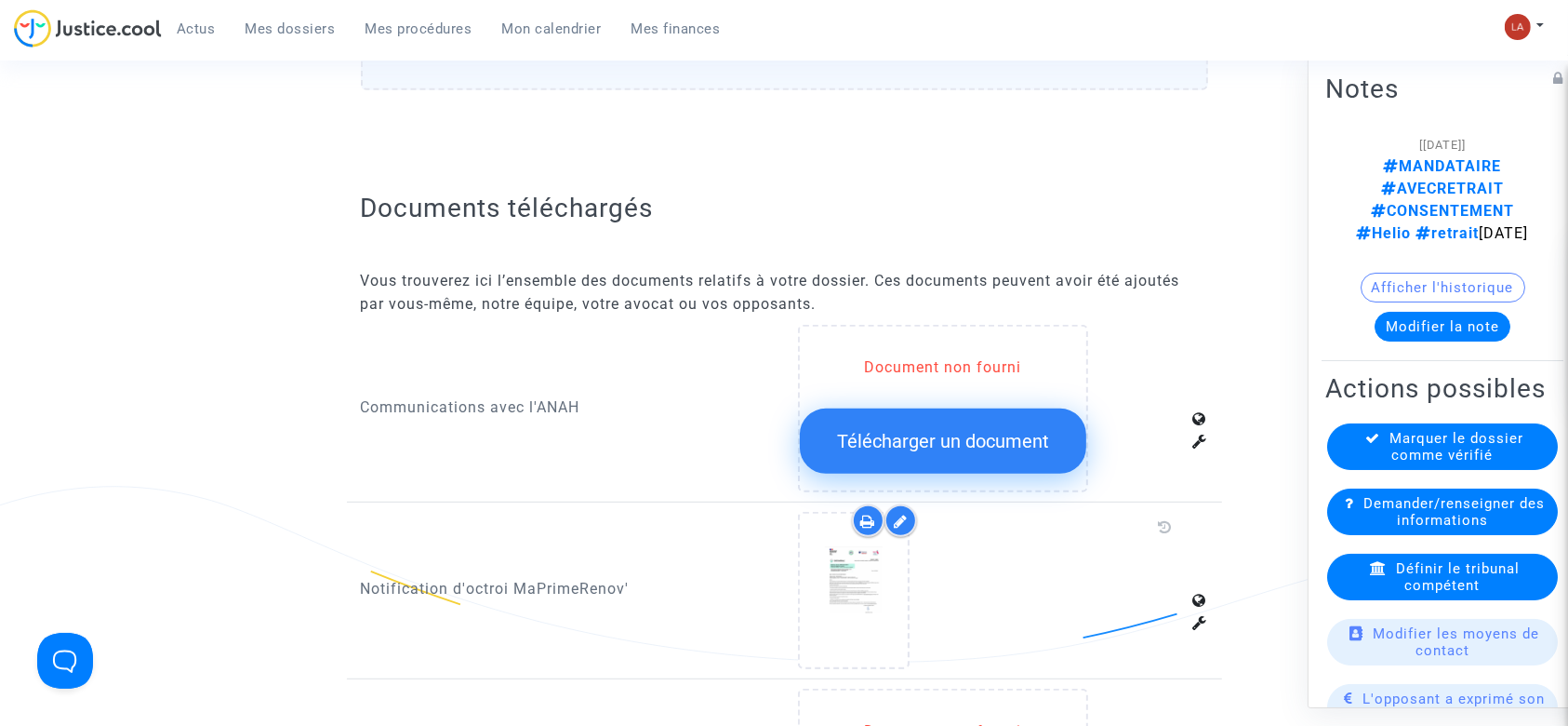
scroll to position [1613, 0]
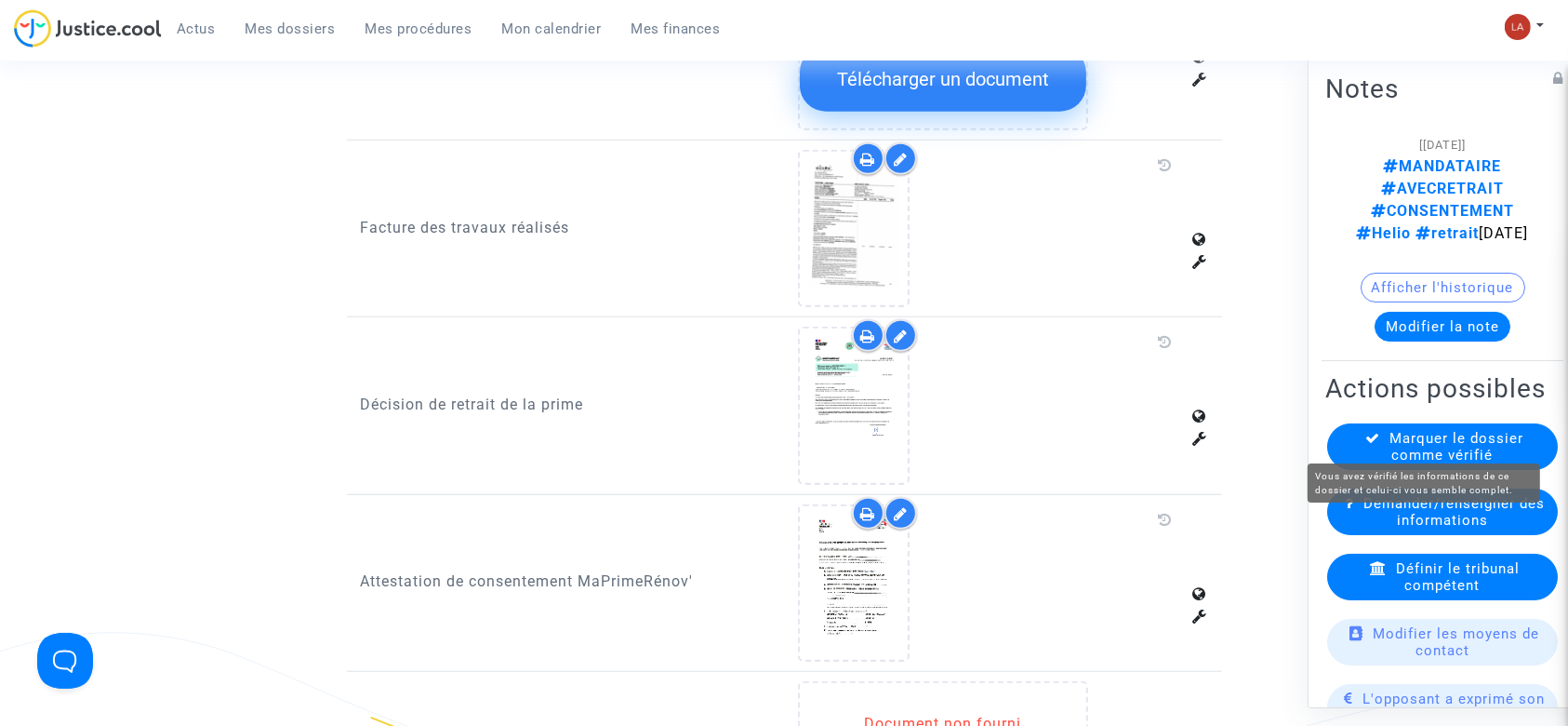
click at [1479, 430] on span "Marquer le dossier comme vérifié" at bounding box center [1456, 446] width 134 height 34
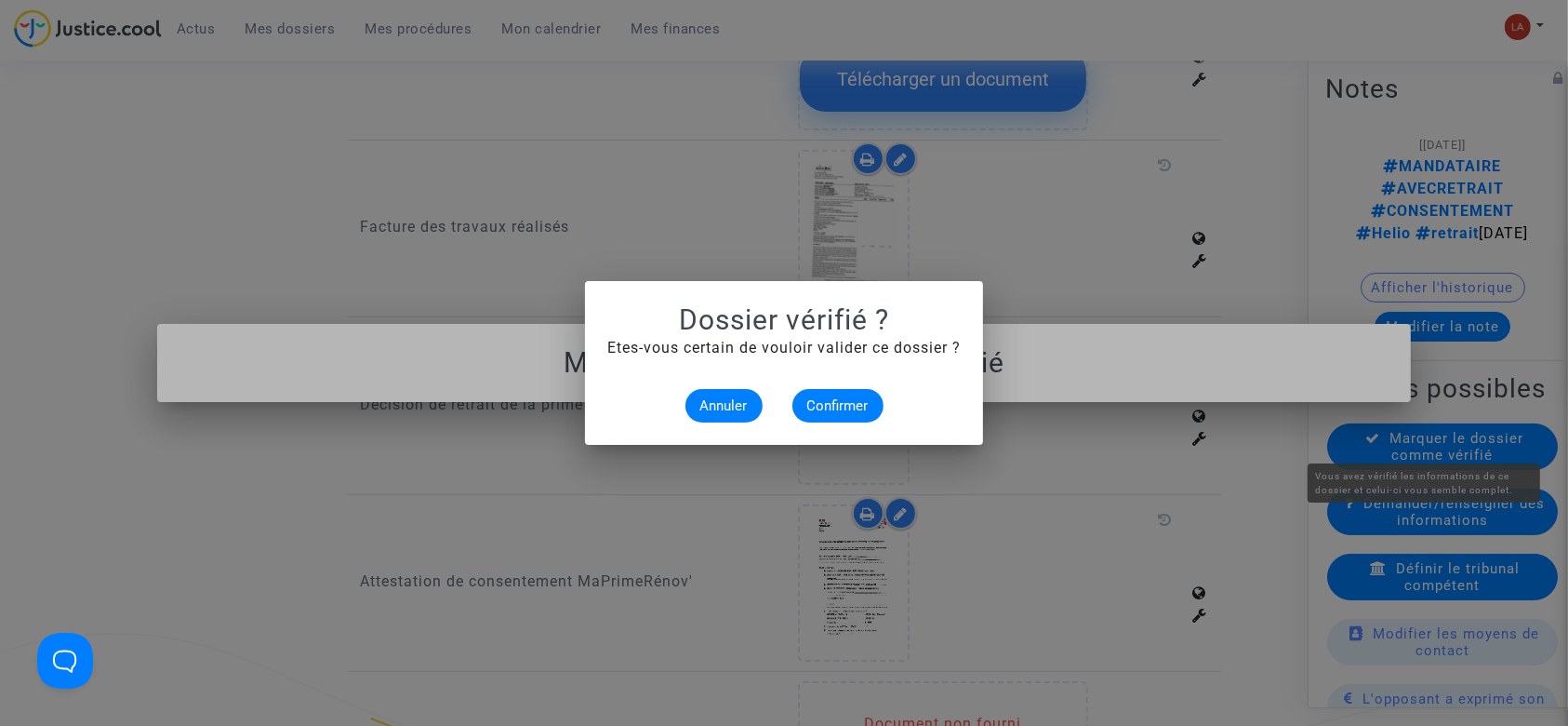
scroll to position [0, 0]
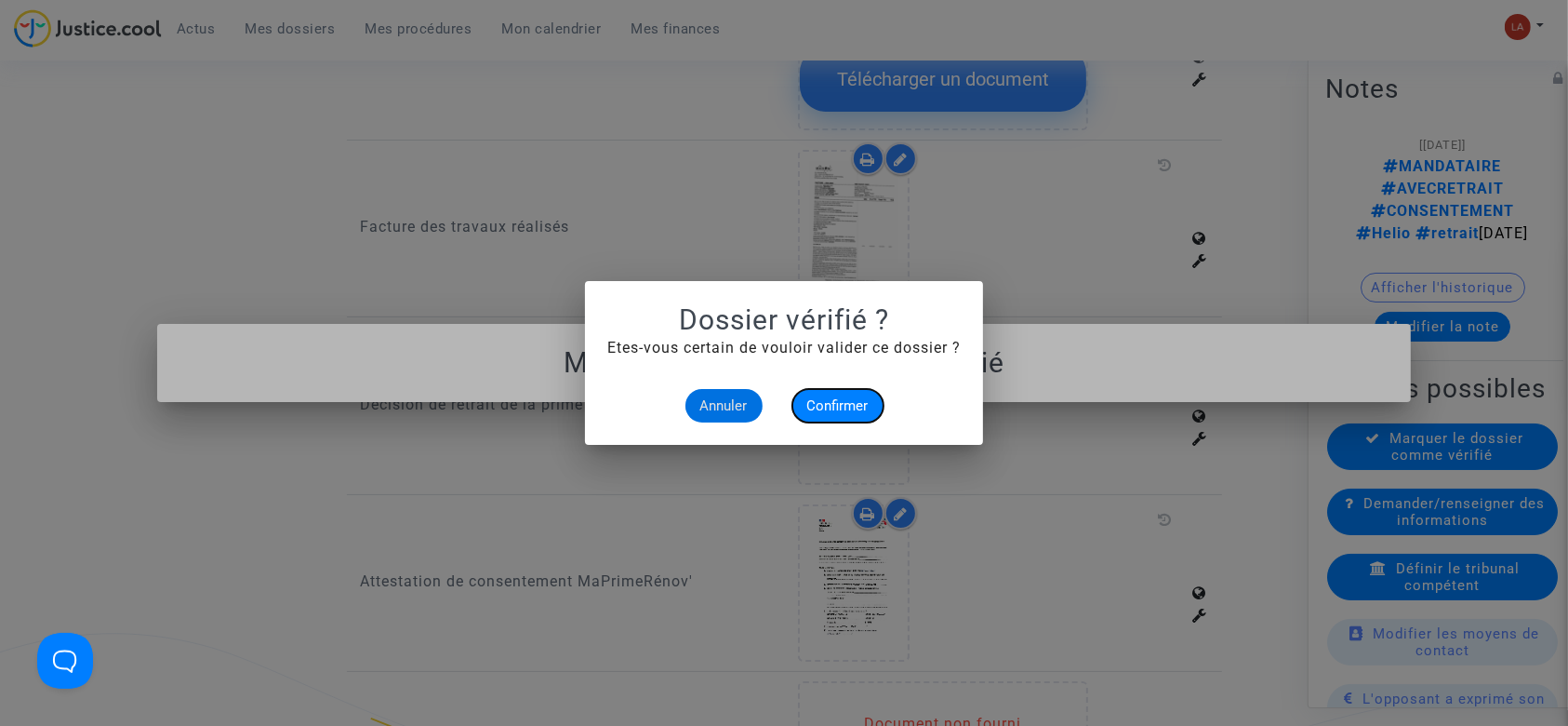
click at [839, 399] on span "Confirmer" at bounding box center [838, 405] width 62 height 16
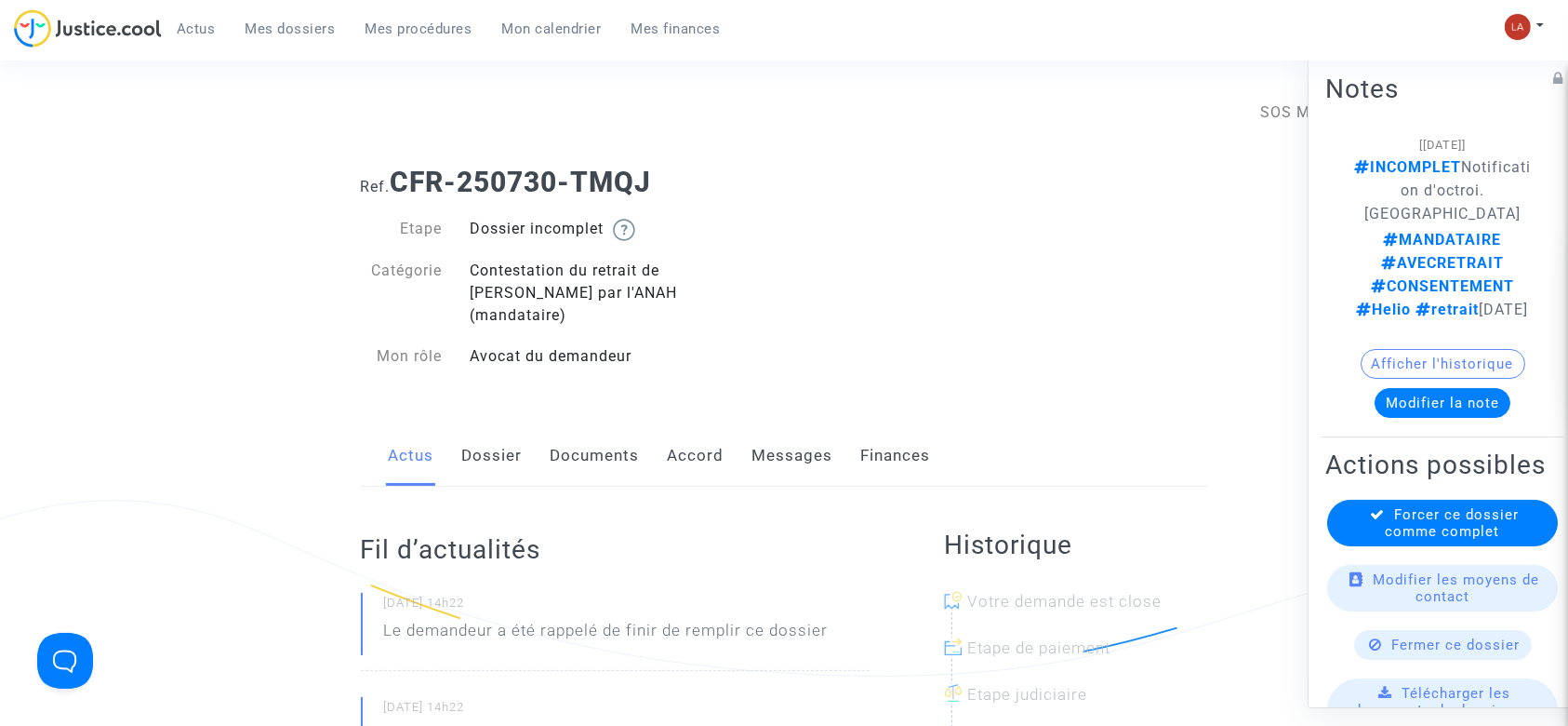
click at [595, 435] on link "Documents" at bounding box center [595, 456] width 89 height 62
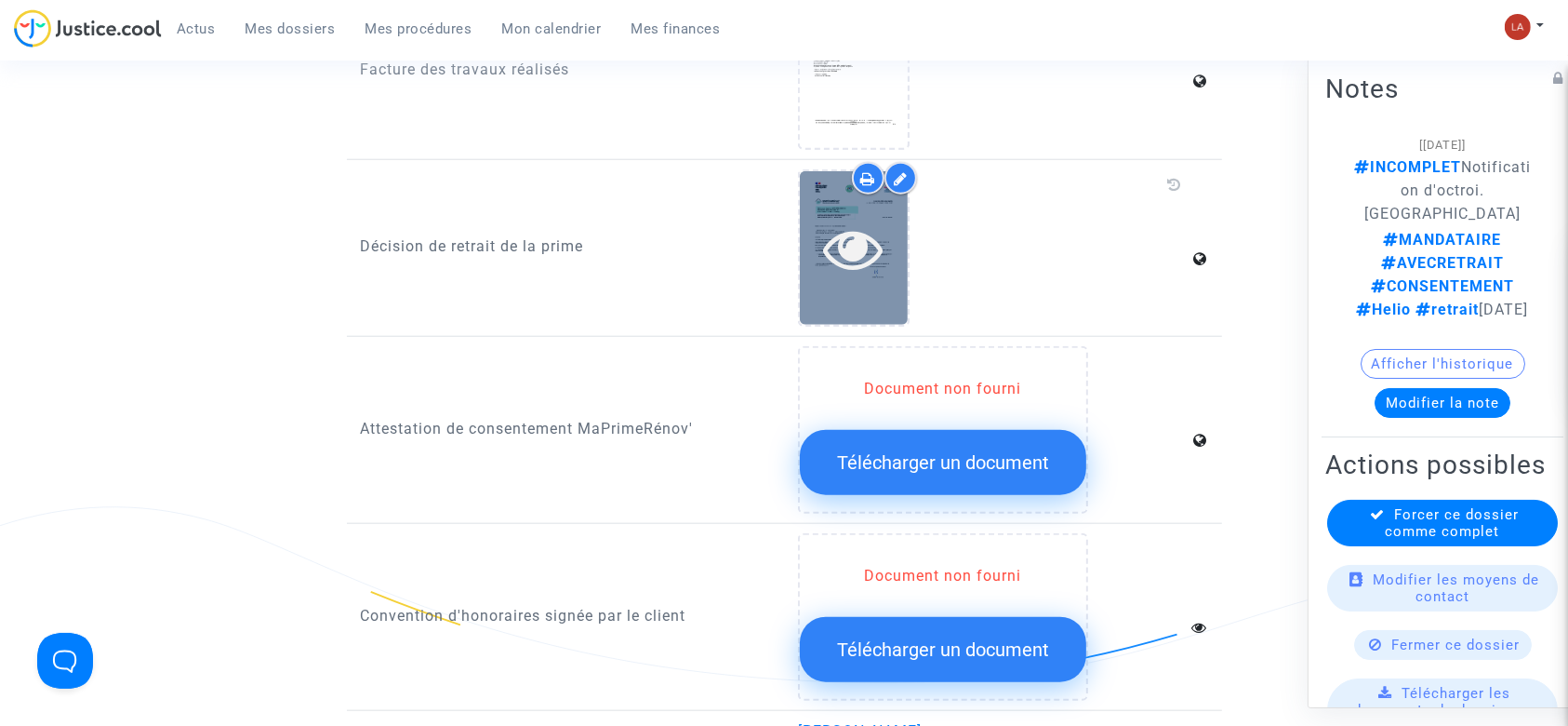
scroll to position [1736, 0]
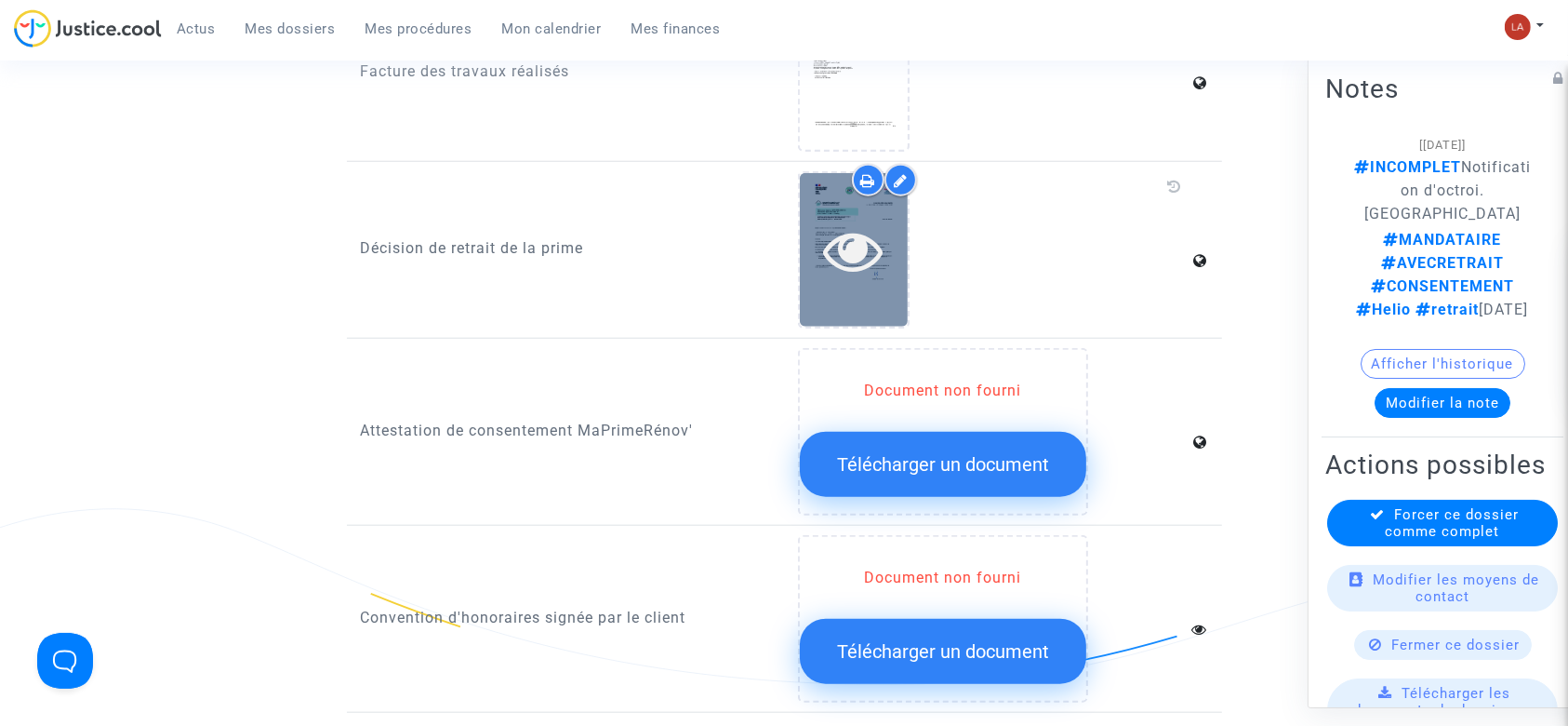
click at [830, 259] on div at bounding box center [854, 250] width 108 height 154
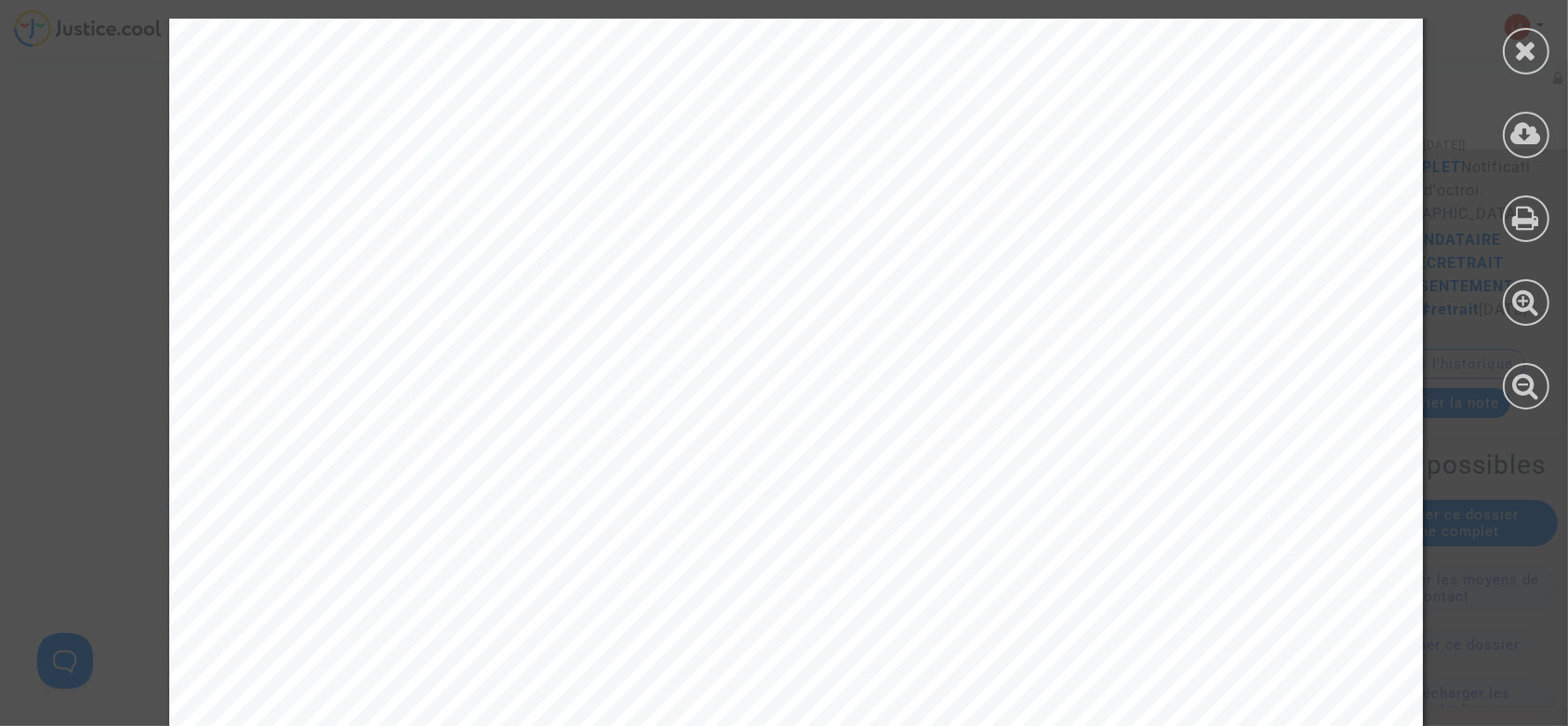
scroll to position [247, 0]
click at [1527, 26] on div at bounding box center [1526, 213] width 84 height 428
click at [1562, 44] on div at bounding box center [1526, 213] width 84 height 428
click at [1544, 56] on div at bounding box center [1526, 51] width 46 height 46
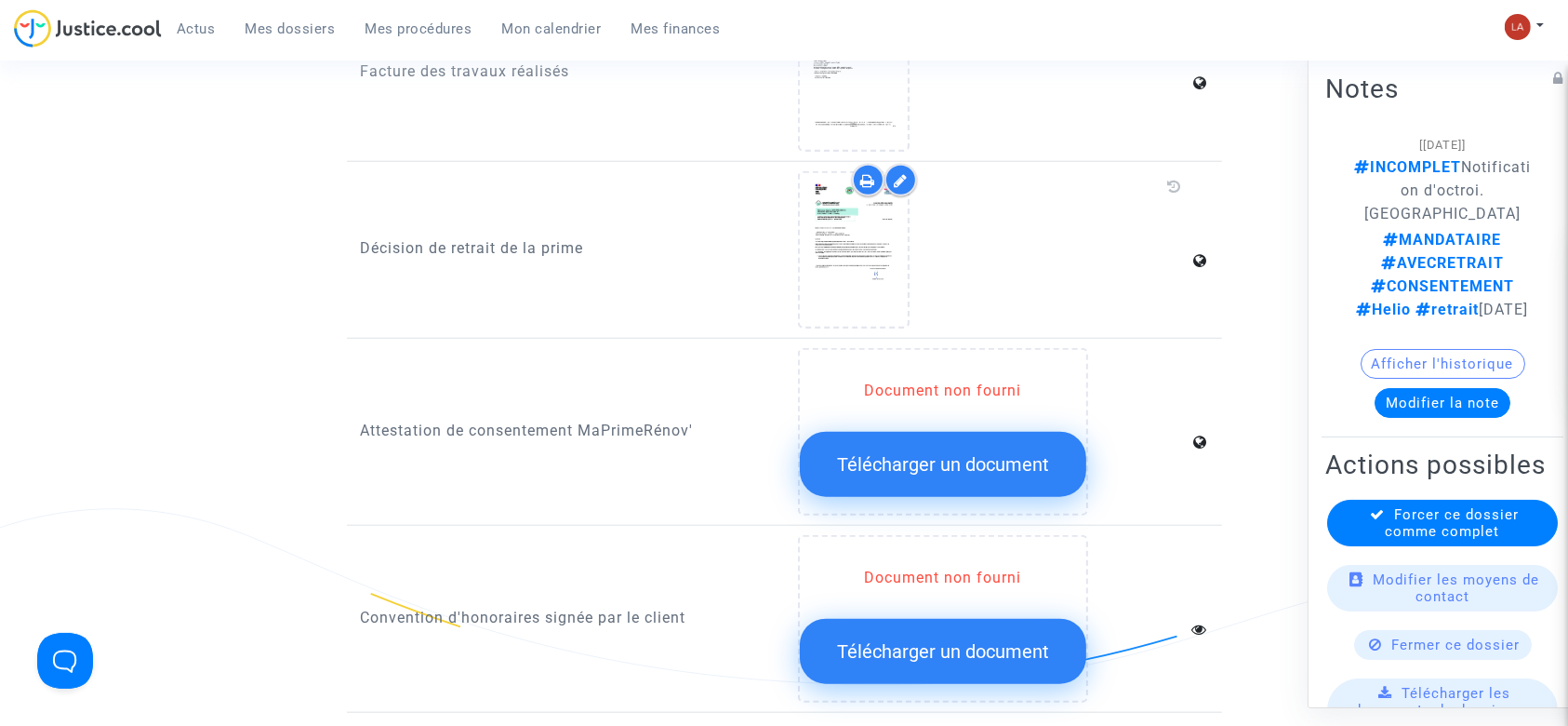
click at [1413, 388] on button "Modifier la note" at bounding box center [1442, 402] width 136 height 30
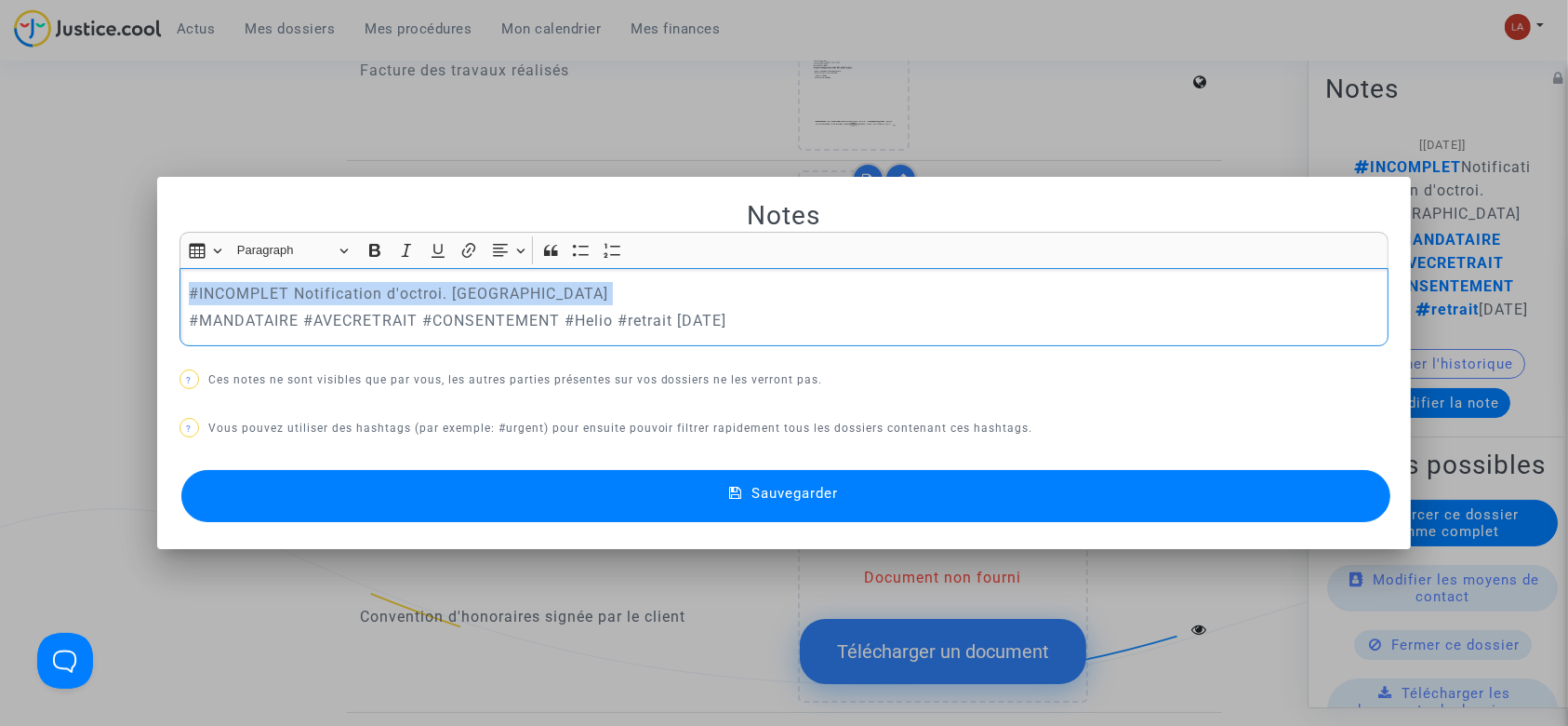
drag, startPoint x: 183, startPoint y: 326, endPoint x: 181, endPoint y: 280, distance: 46.0
click at [181, 281] on div "#INCOMPLET Notification d'octroi. [PERSON_NAME] #MANDATAIRE #AVECRETRAIT #CONSE…" at bounding box center [784, 307] width 1210 height 78
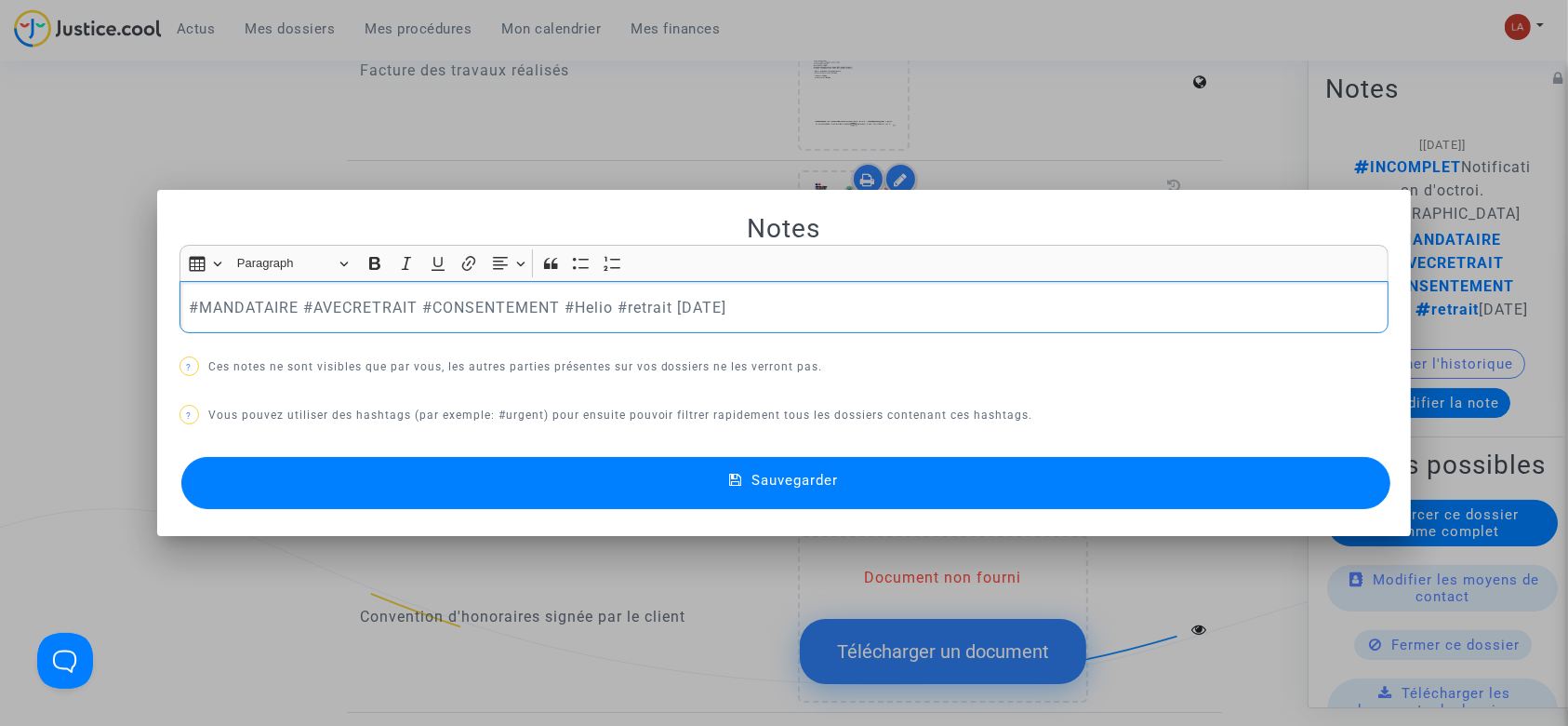
click at [655, 480] on button "Sauvegarder" at bounding box center [786, 483] width 1210 height 52
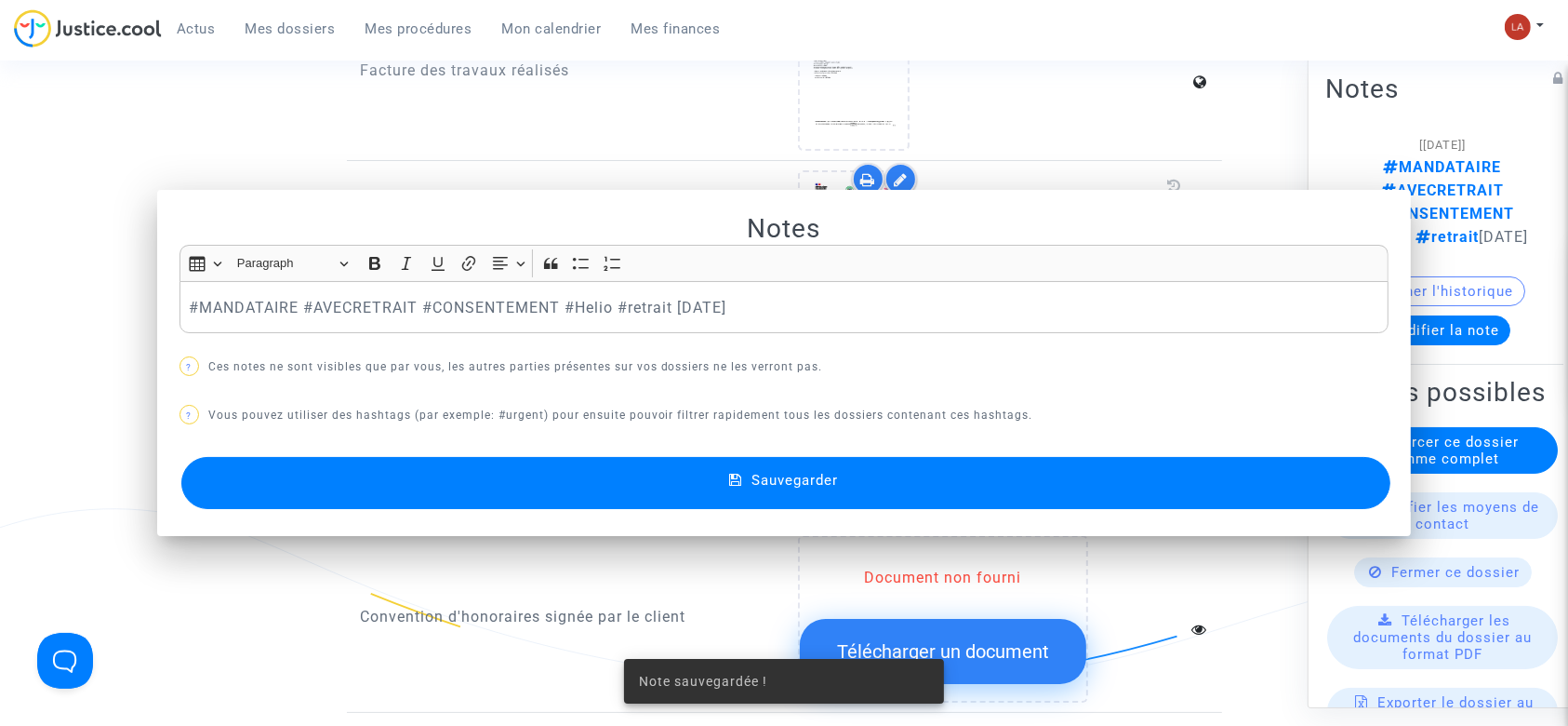
scroll to position [1736, 0]
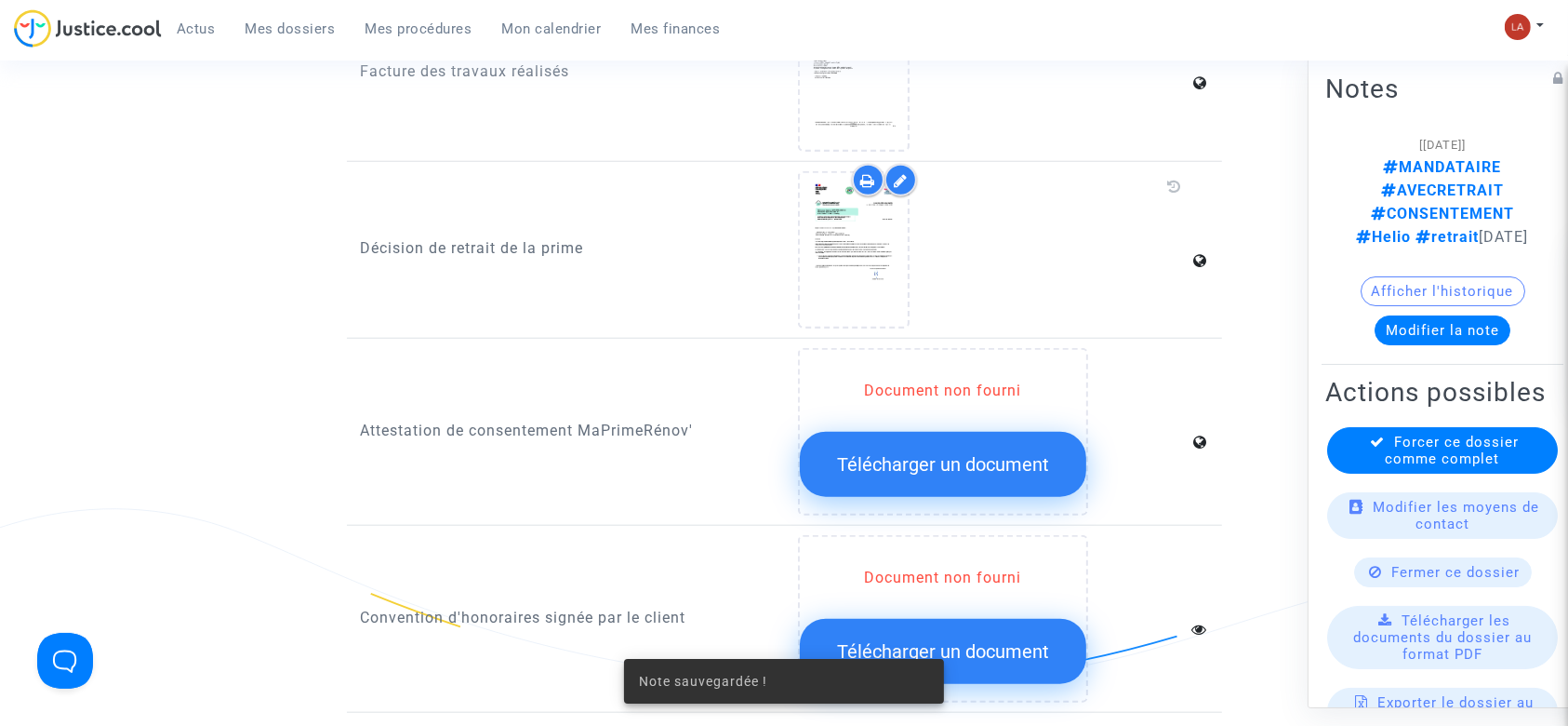
click at [1463, 440] on span "Forcer ce dossier comme complet" at bounding box center [1452, 450] width 134 height 34
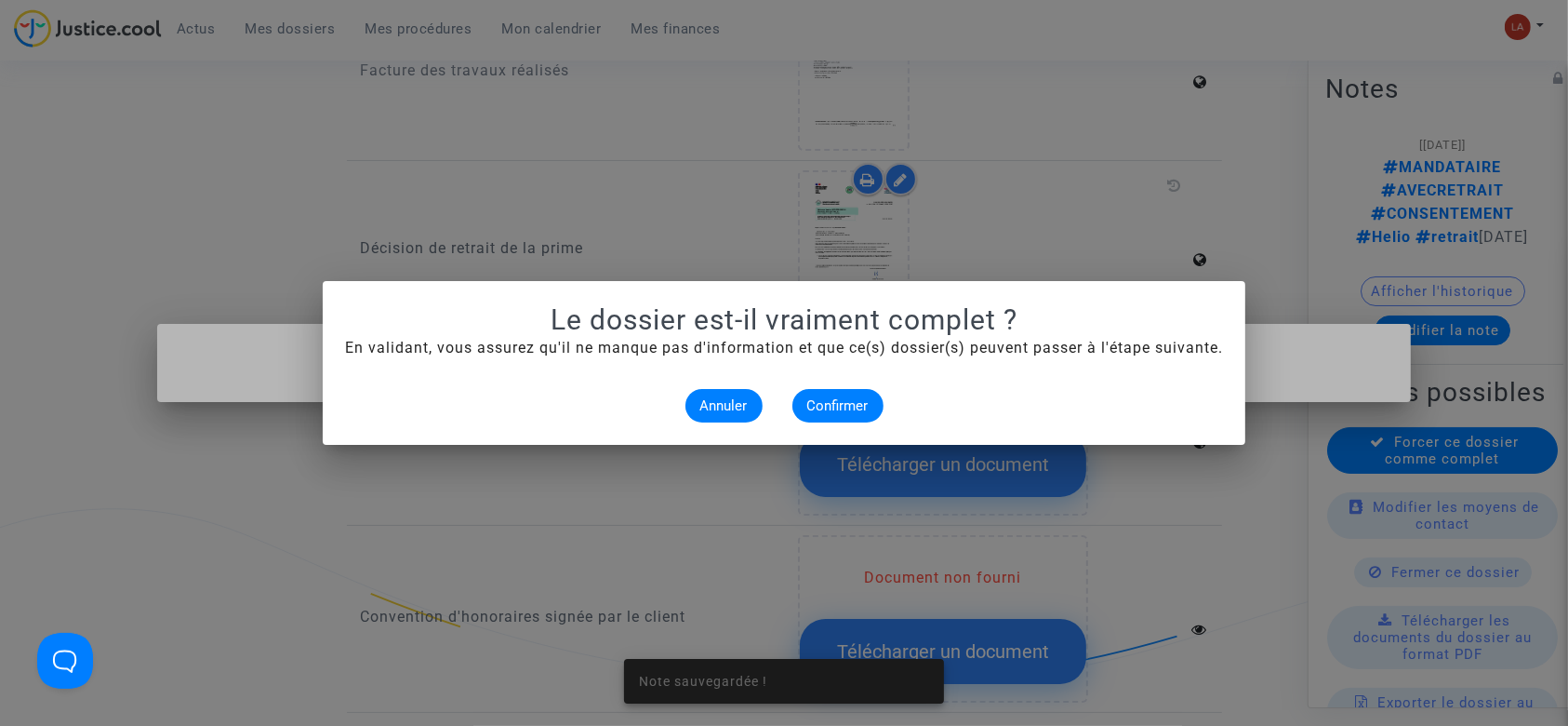
scroll to position [0, 0]
click at [853, 409] on span "Confirmer" at bounding box center [838, 405] width 62 height 16
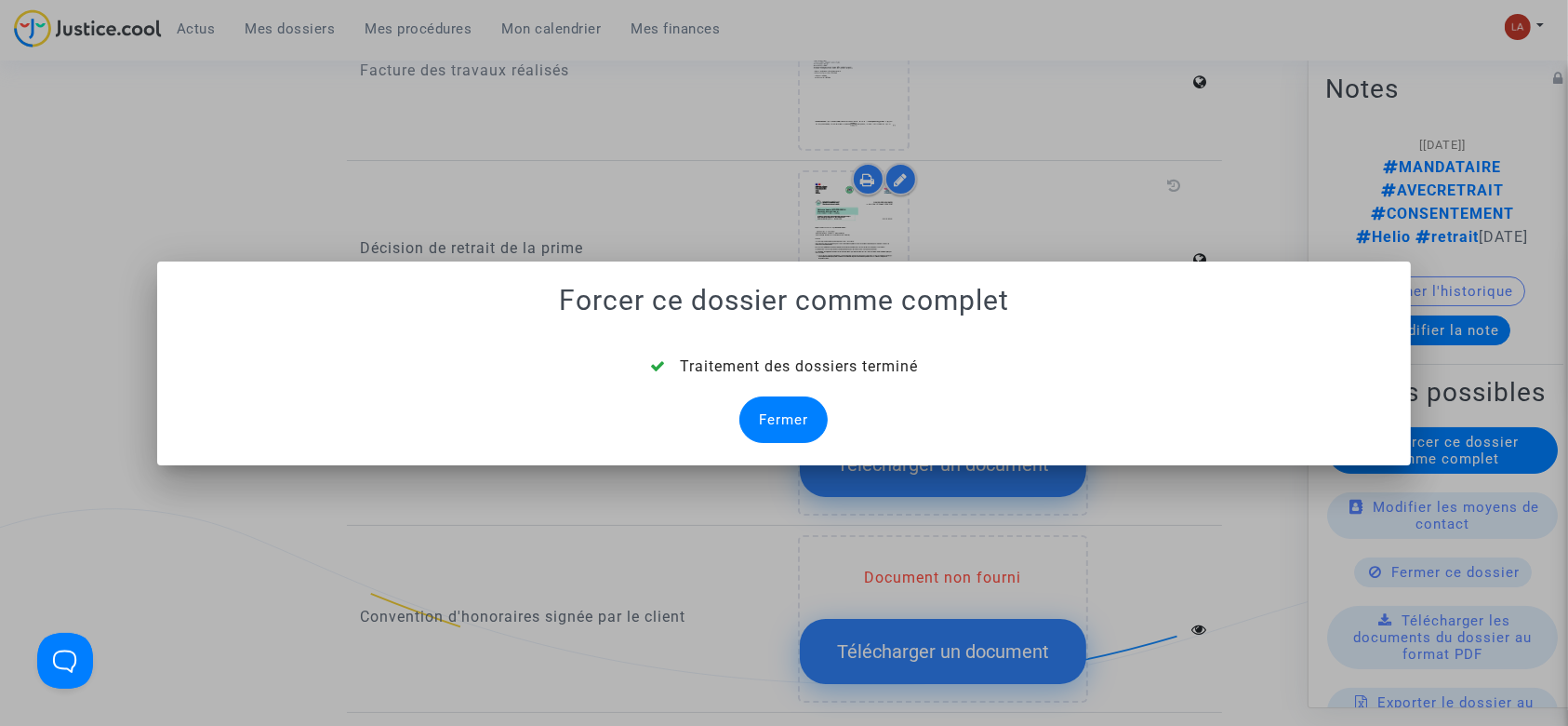
click at [757, 413] on div "Fermer" at bounding box center [784, 419] width 88 height 46
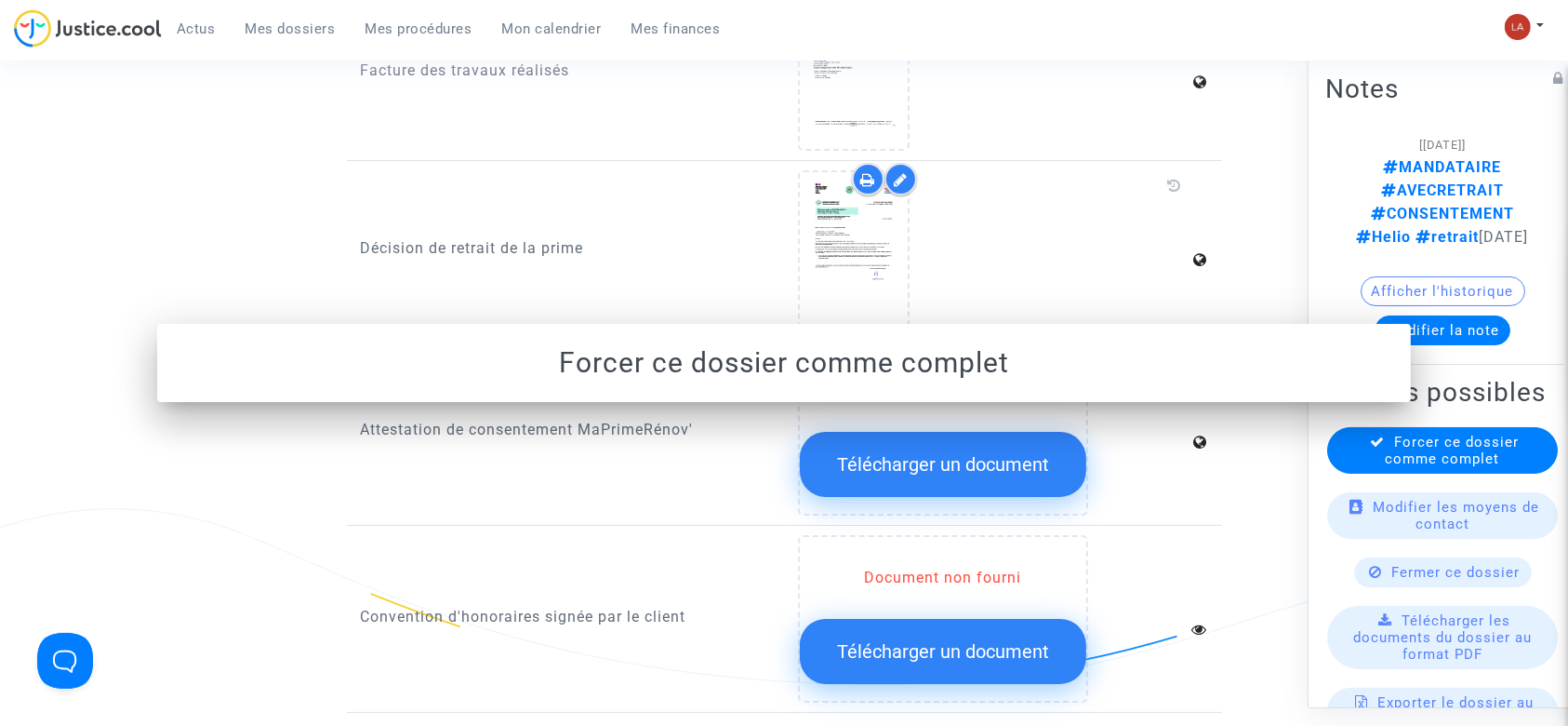
scroll to position [1736, 0]
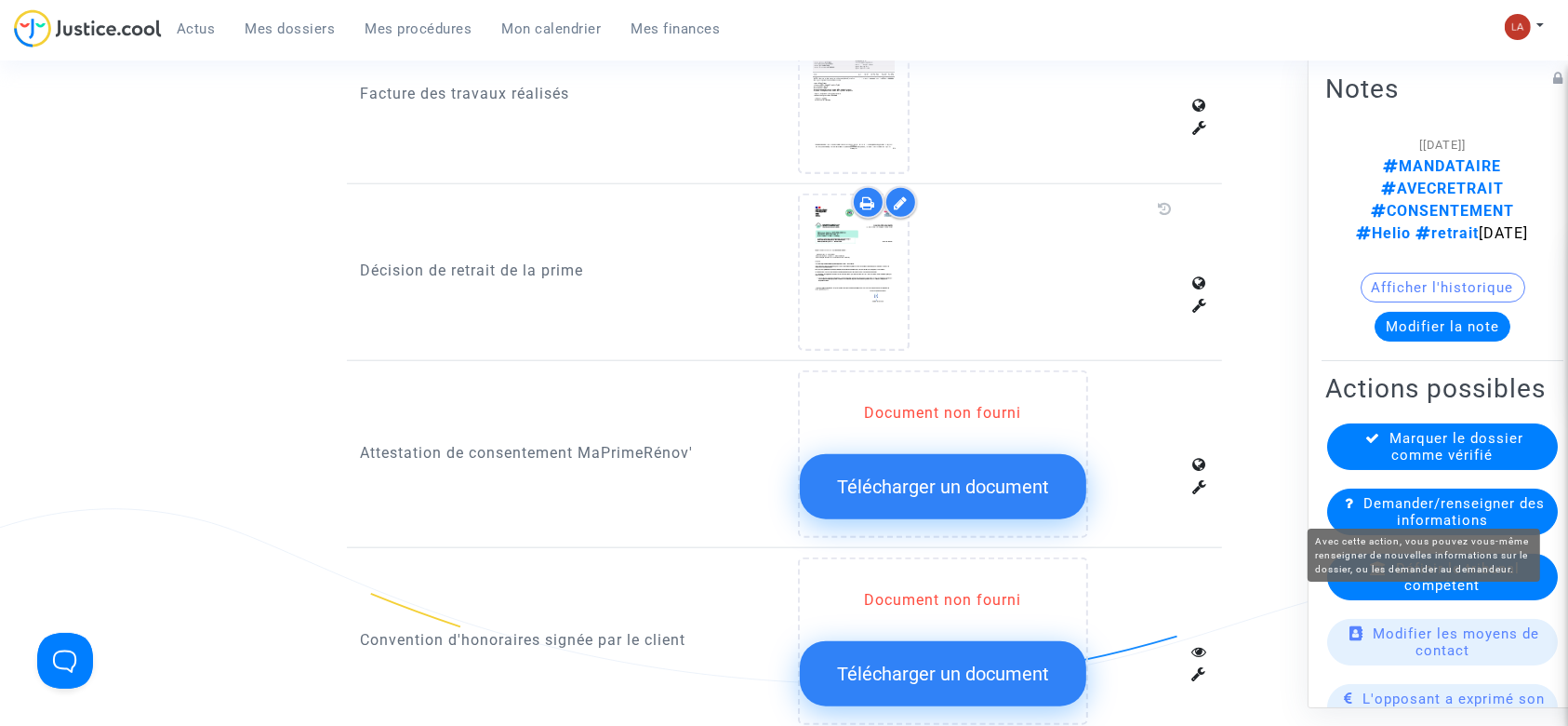
click at [1394, 566] on div "Définir le tribunal compétent" at bounding box center [1442, 577] width 231 height 46
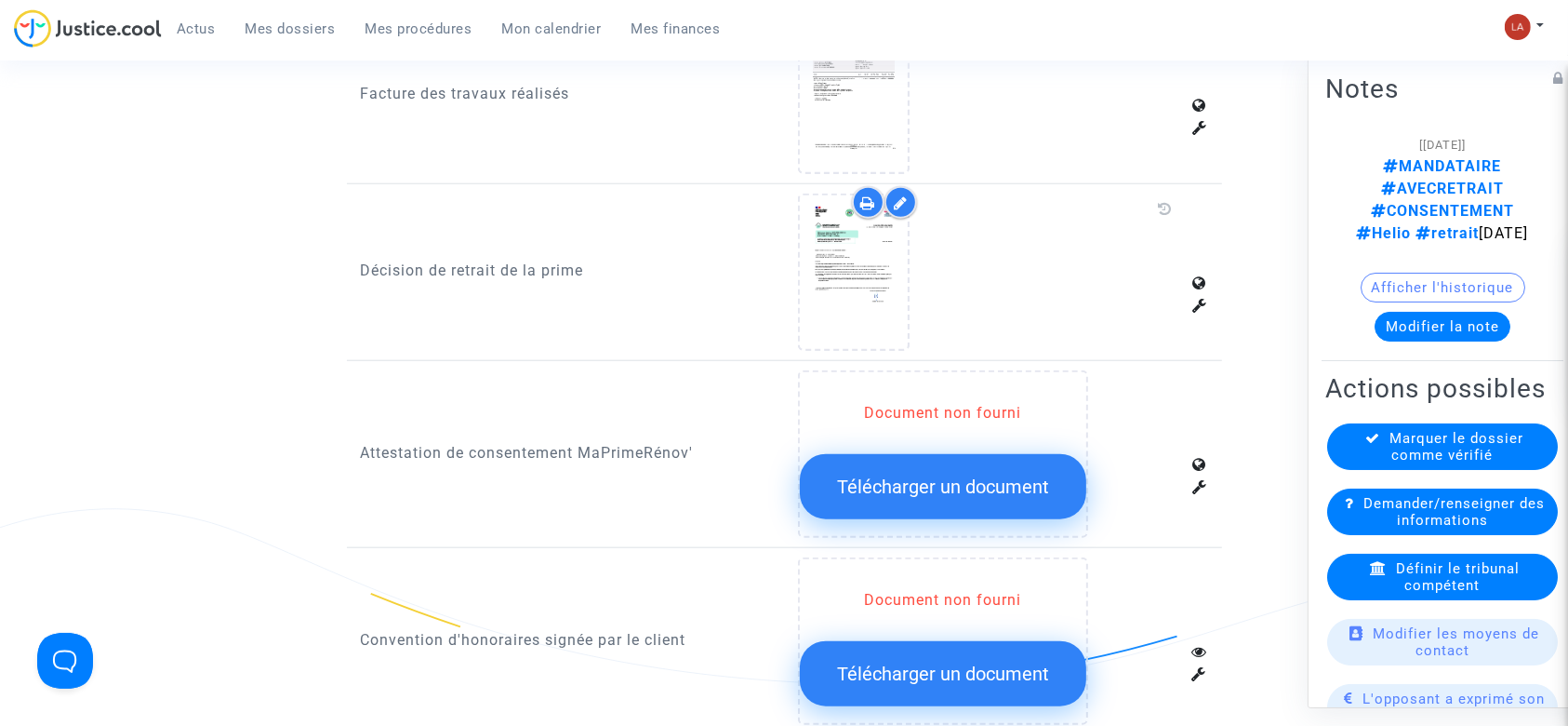
scroll to position [0, 0]
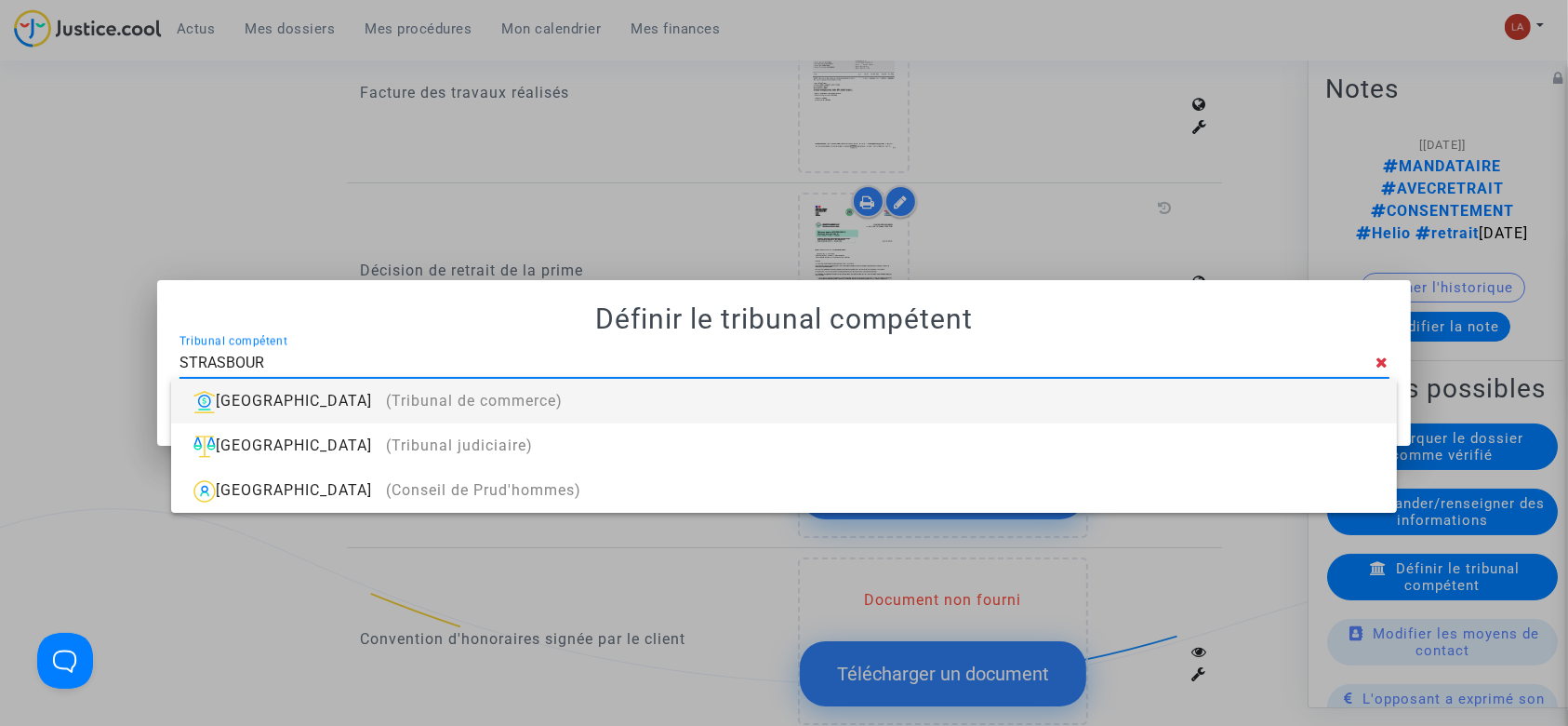
type input "[GEOGRAPHIC_DATA]"
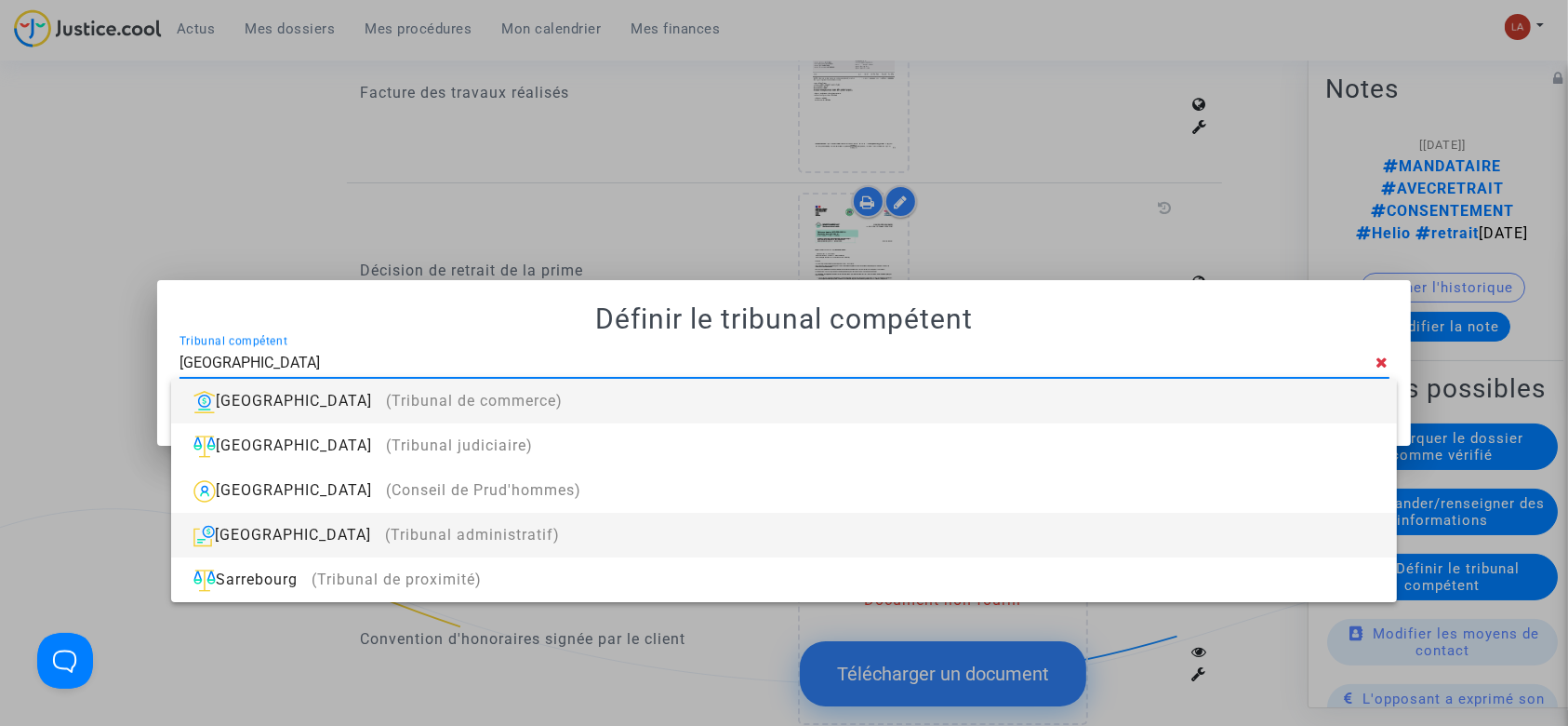
click at [922, 533] on div "[GEOGRAPHIC_DATA] (Tribunal administratif)" at bounding box center [783, 535] width 1195 height 44
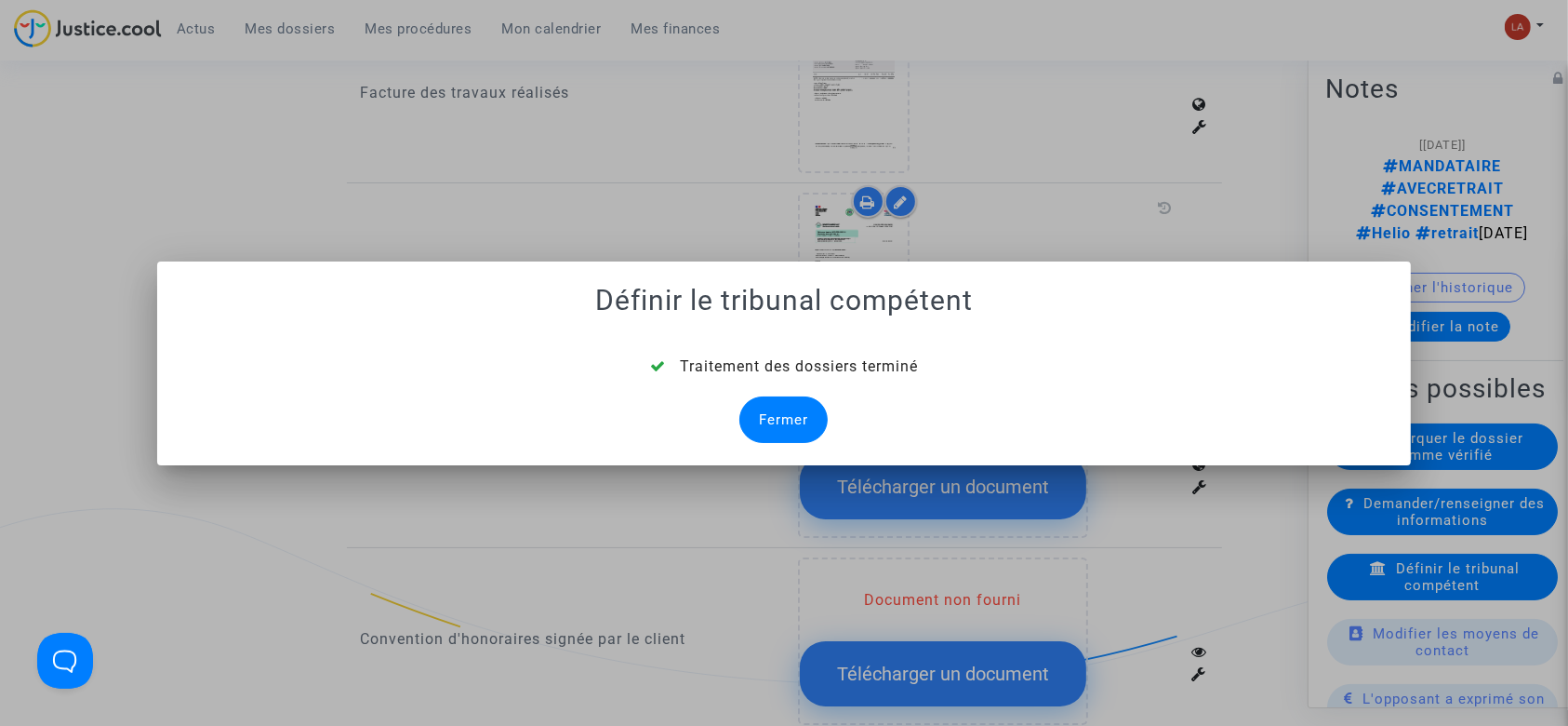
click at [784, 422] on div "Fermer" at bounding box center [784, 419] width 88 height 46
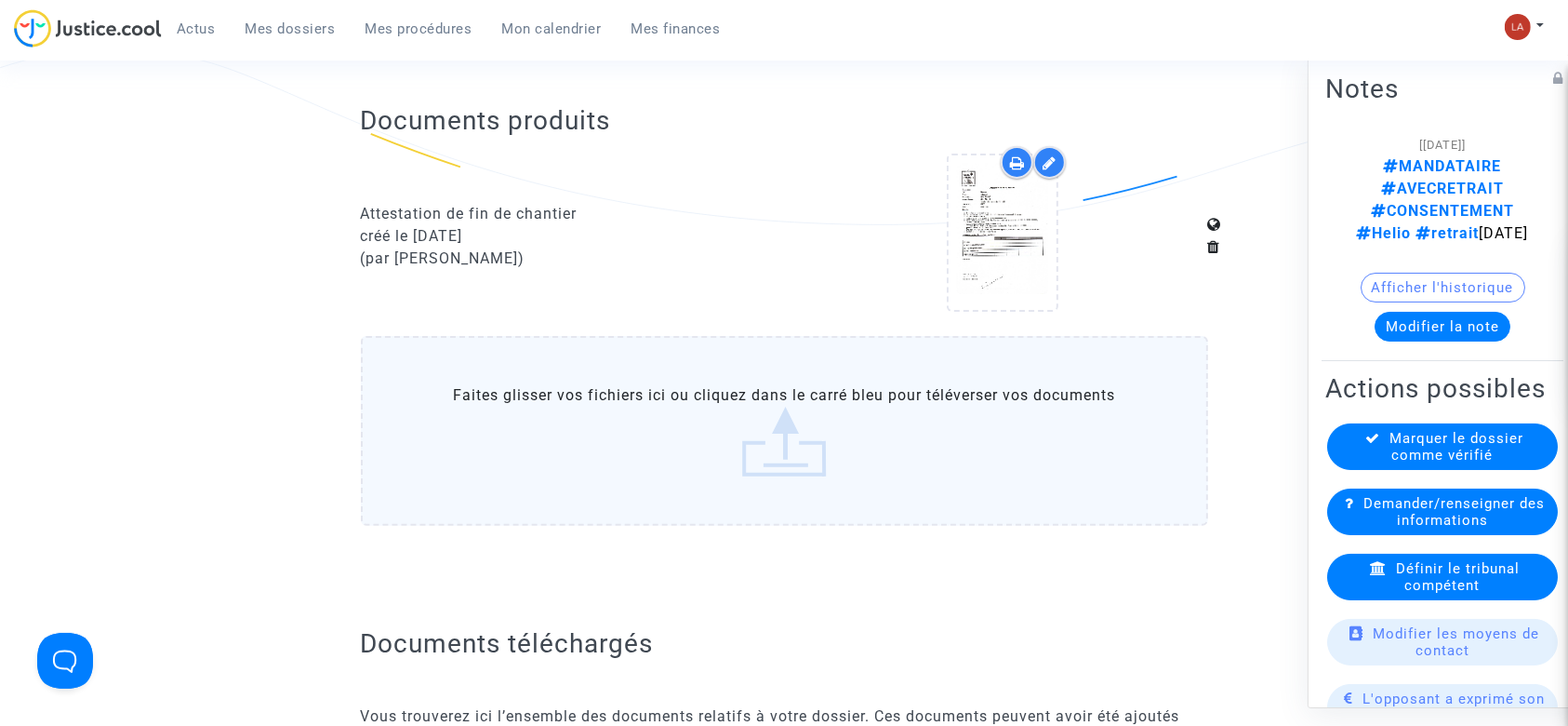
scroll to position [1736, 0]
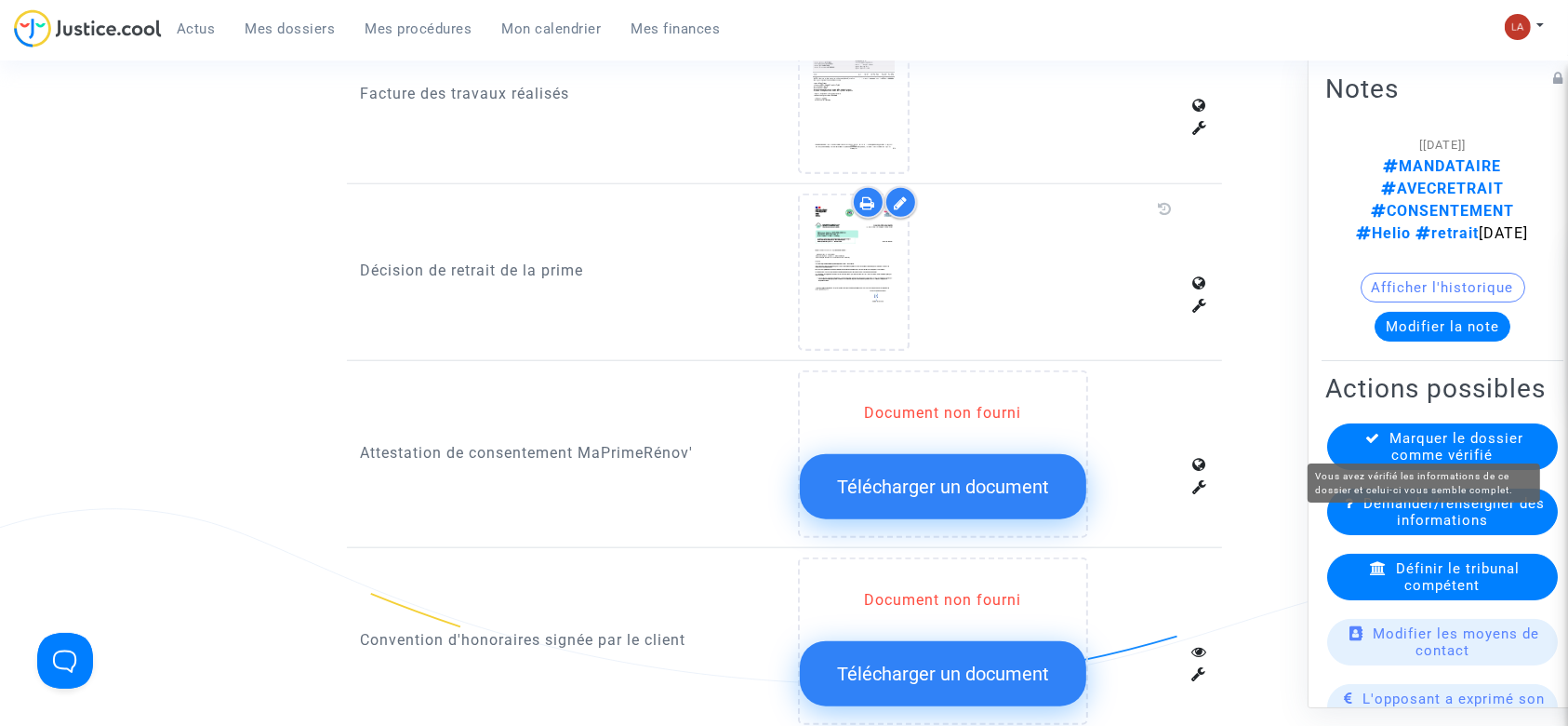
click at [1492, 430] on span "Marquer le dossier comme vérifié" at bounding box center [1456, 446] width 134 height 34
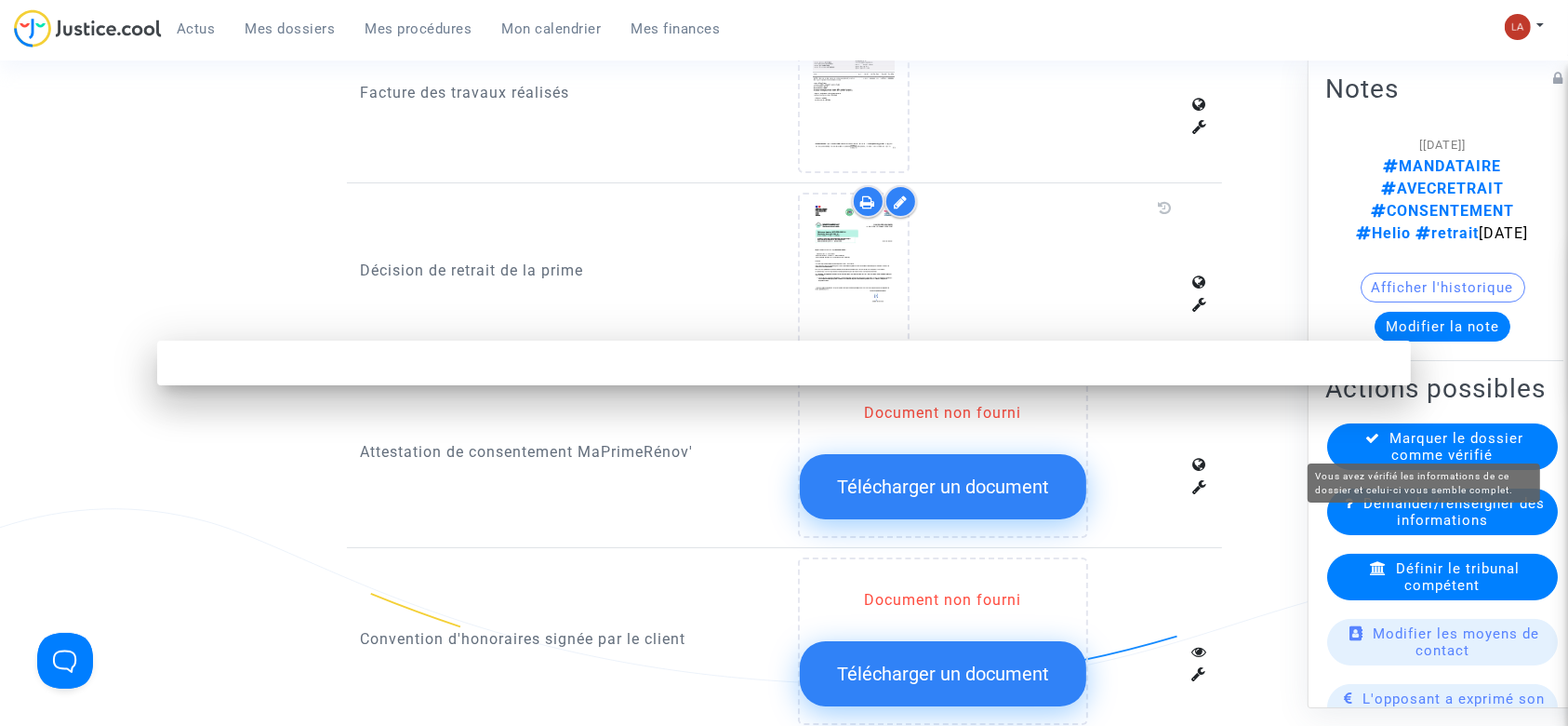
scroll to position [0, 0]
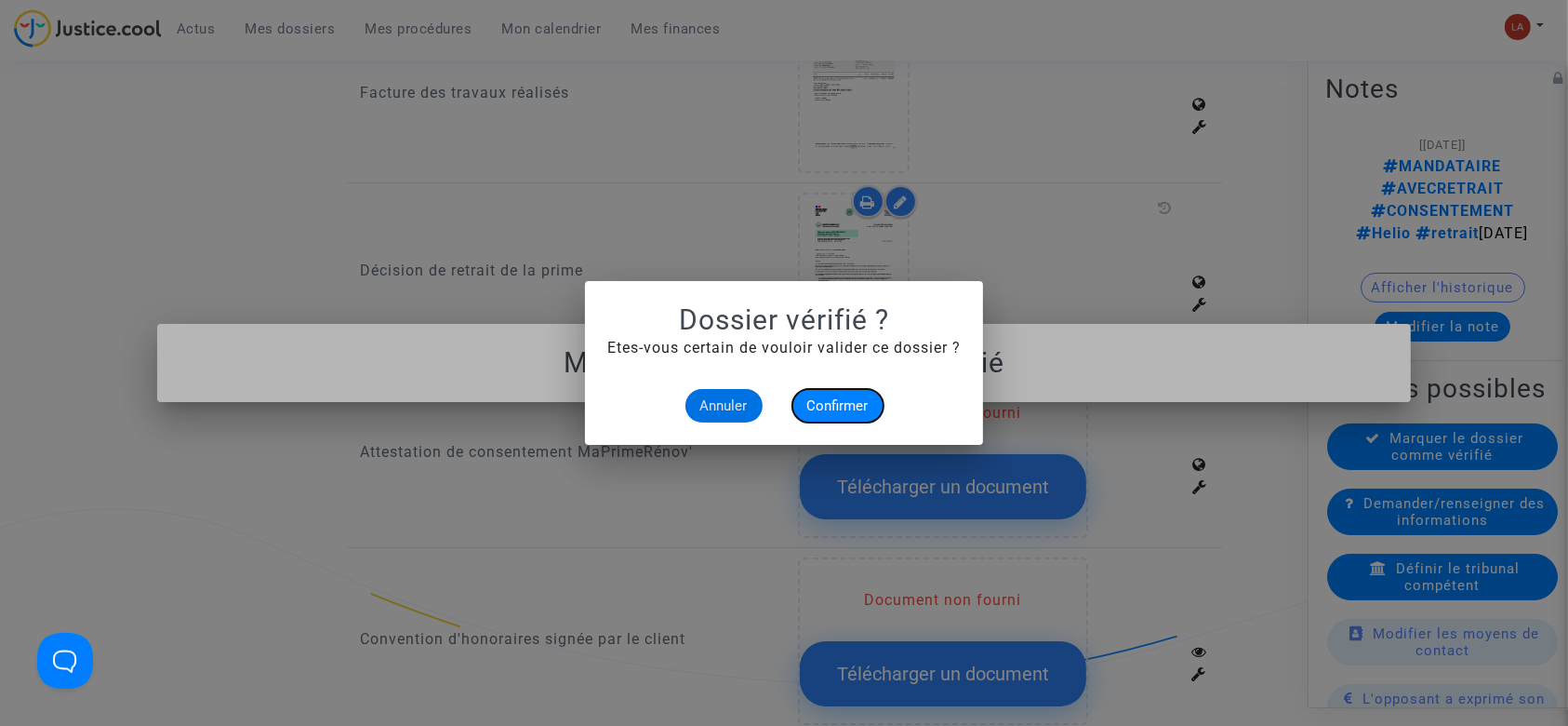
click at [852, 400] on span "Confirmer" at bounding box center [838, 405] width 62 height 16
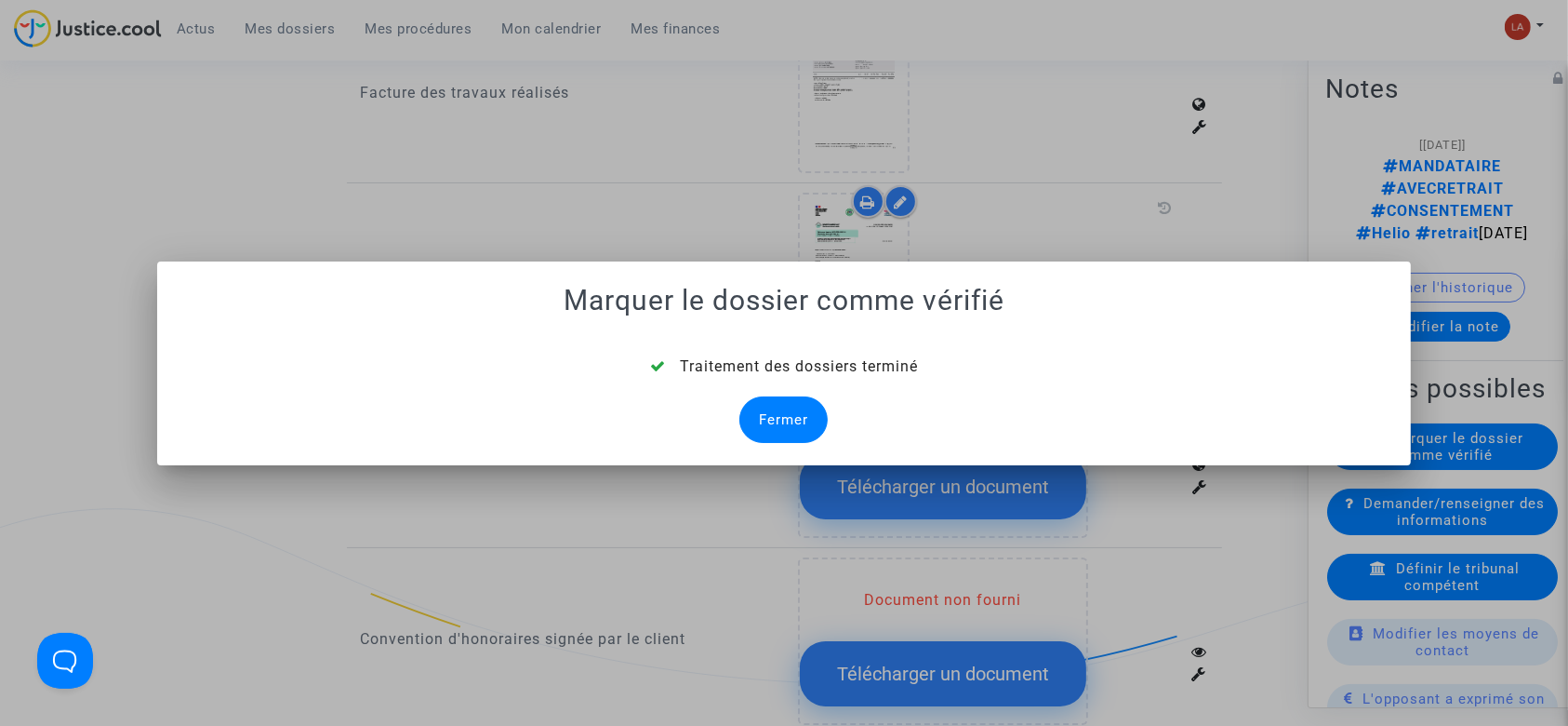
click at [779, 421] on div "Fermer" at bounding box center [784, 419] width 88 height 46
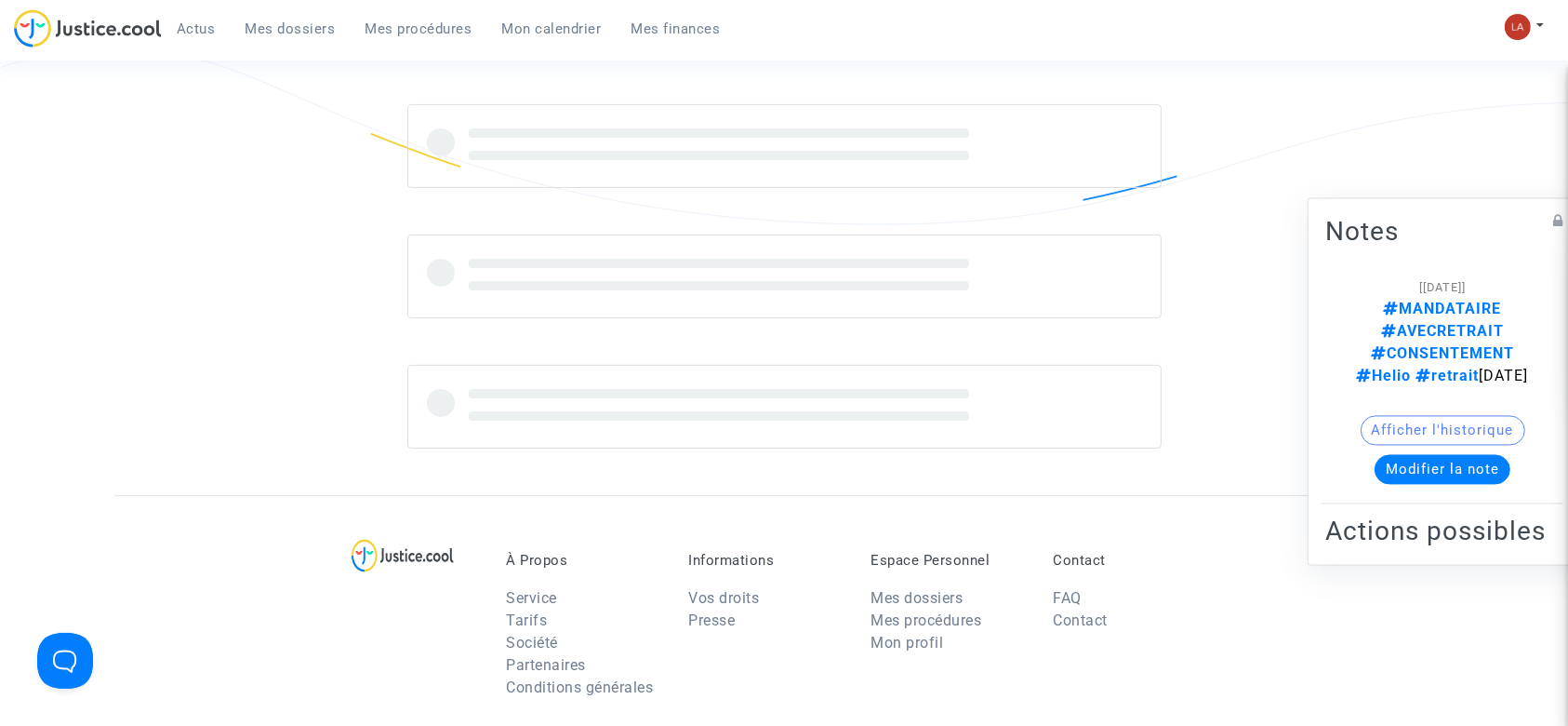
scroll to position [1736, 0]
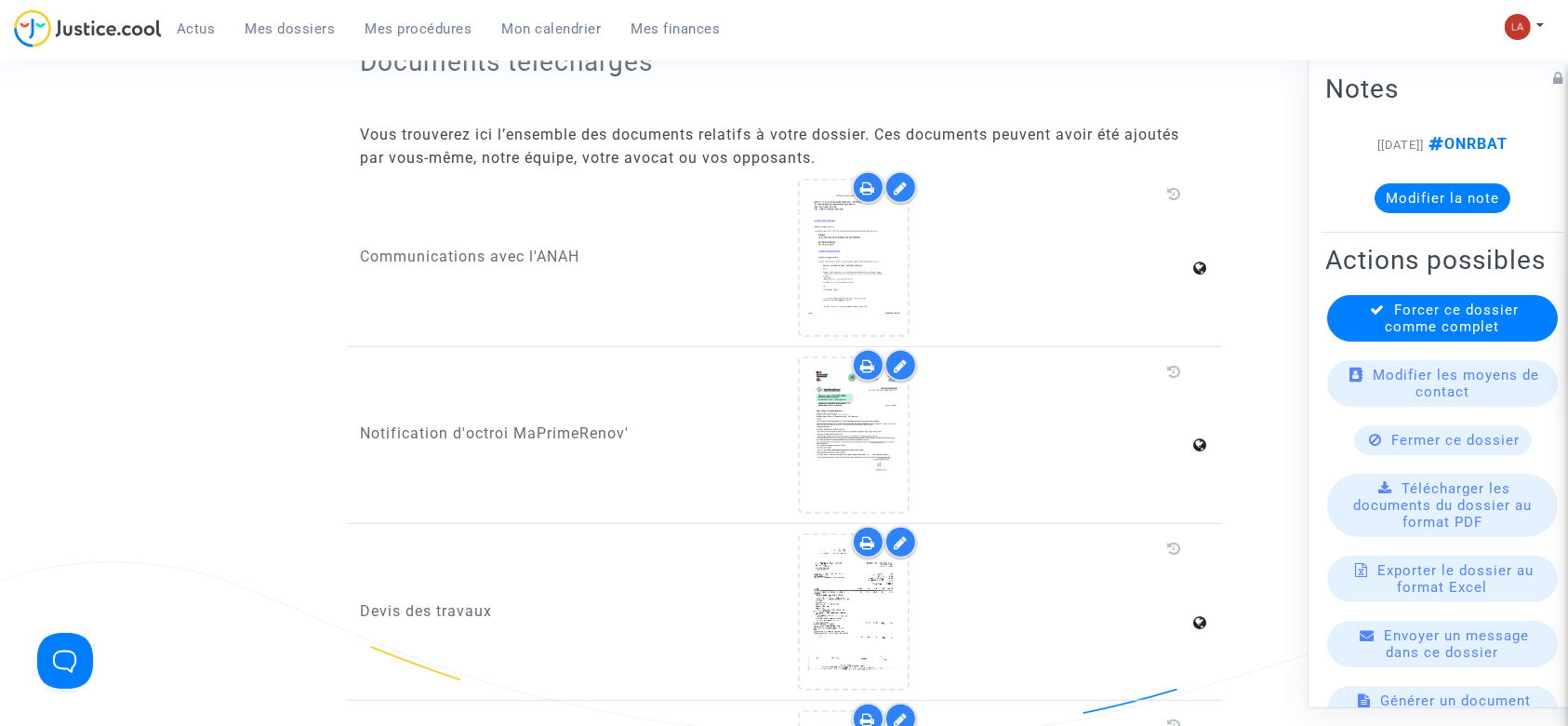
scroll to position [868, 0]
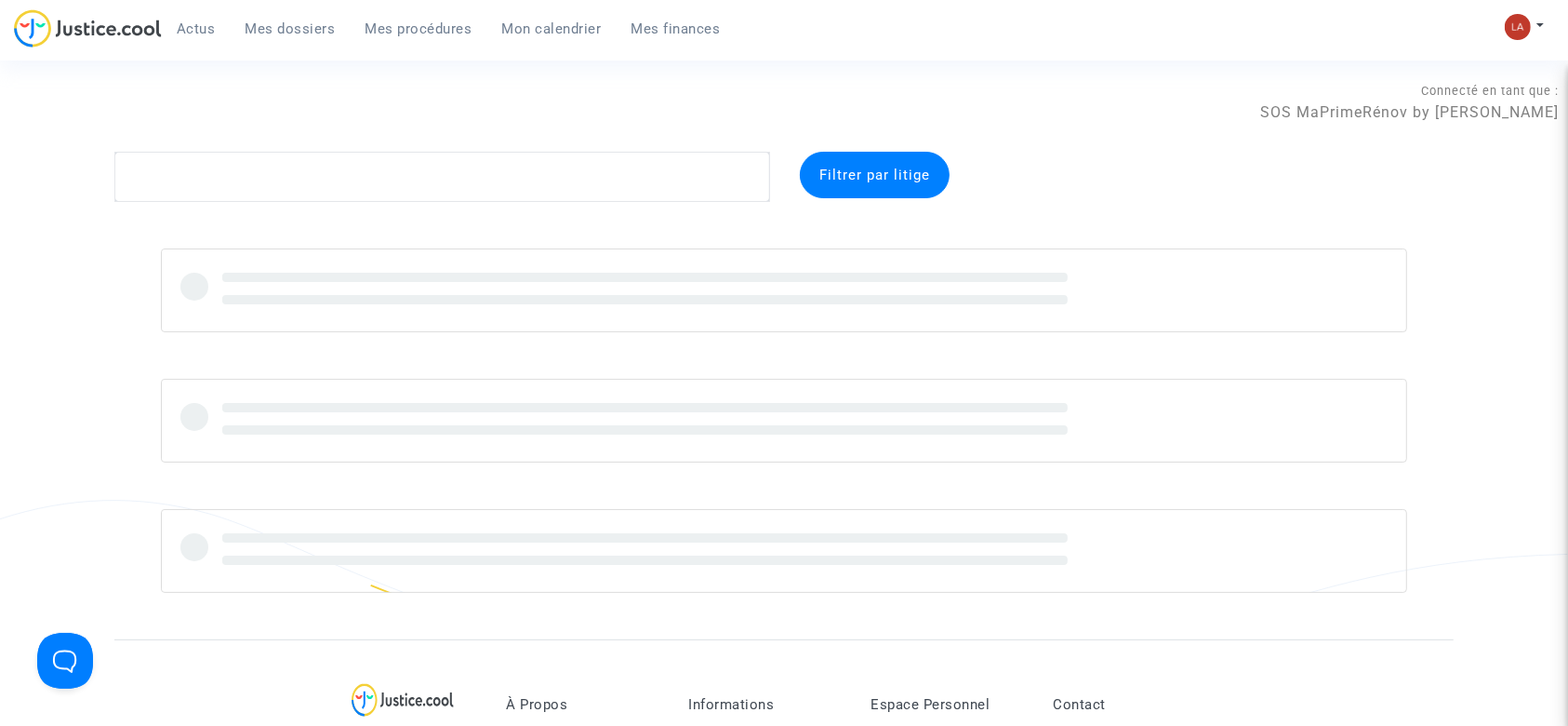
type textarea "§"
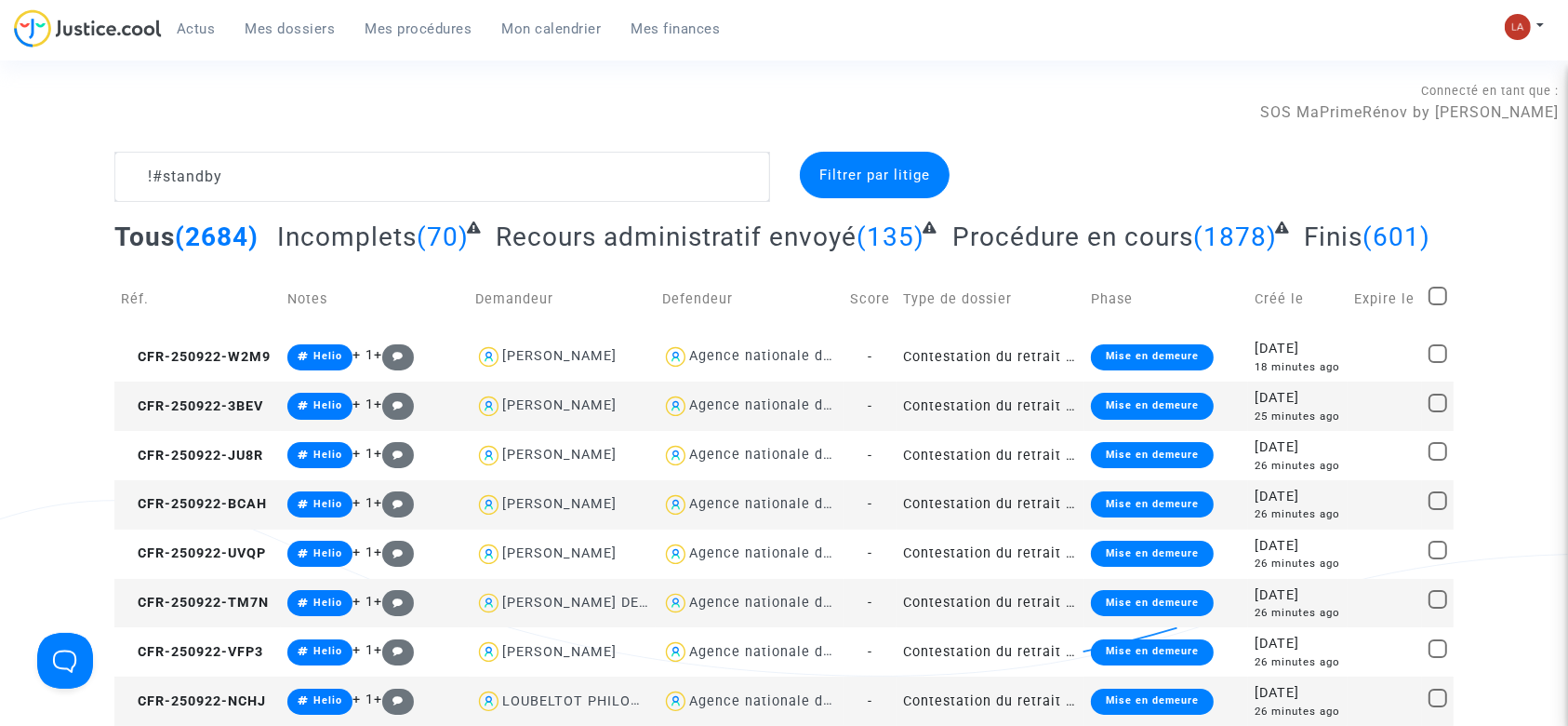
type textarea "!#standby"
click at [394, 32] on span "Mes procédures" at bounding box center [418, 28] width 107 height 16
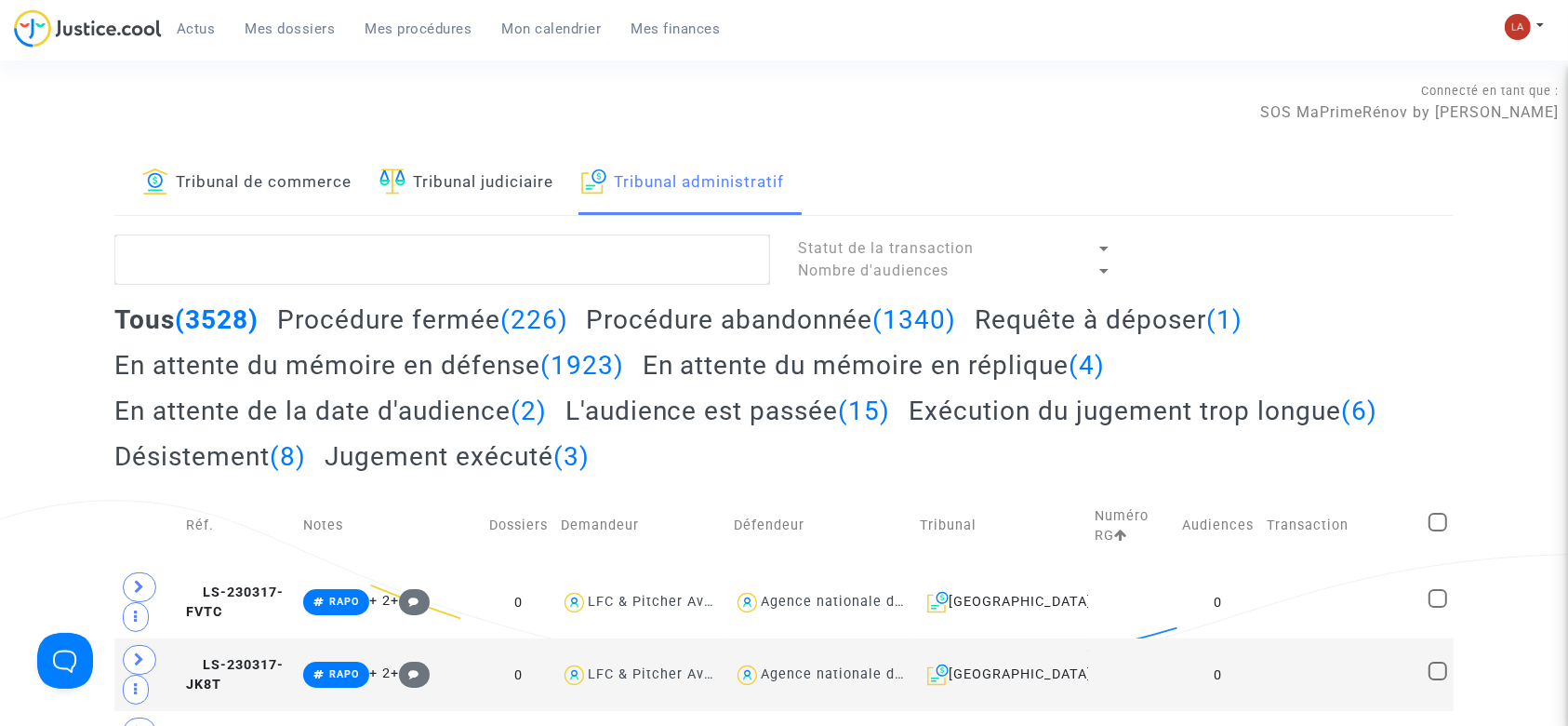
click at [1117, 323] on h2 "Requête à déposer (1)" at bounding box center [1108, 319] width 268 height 33
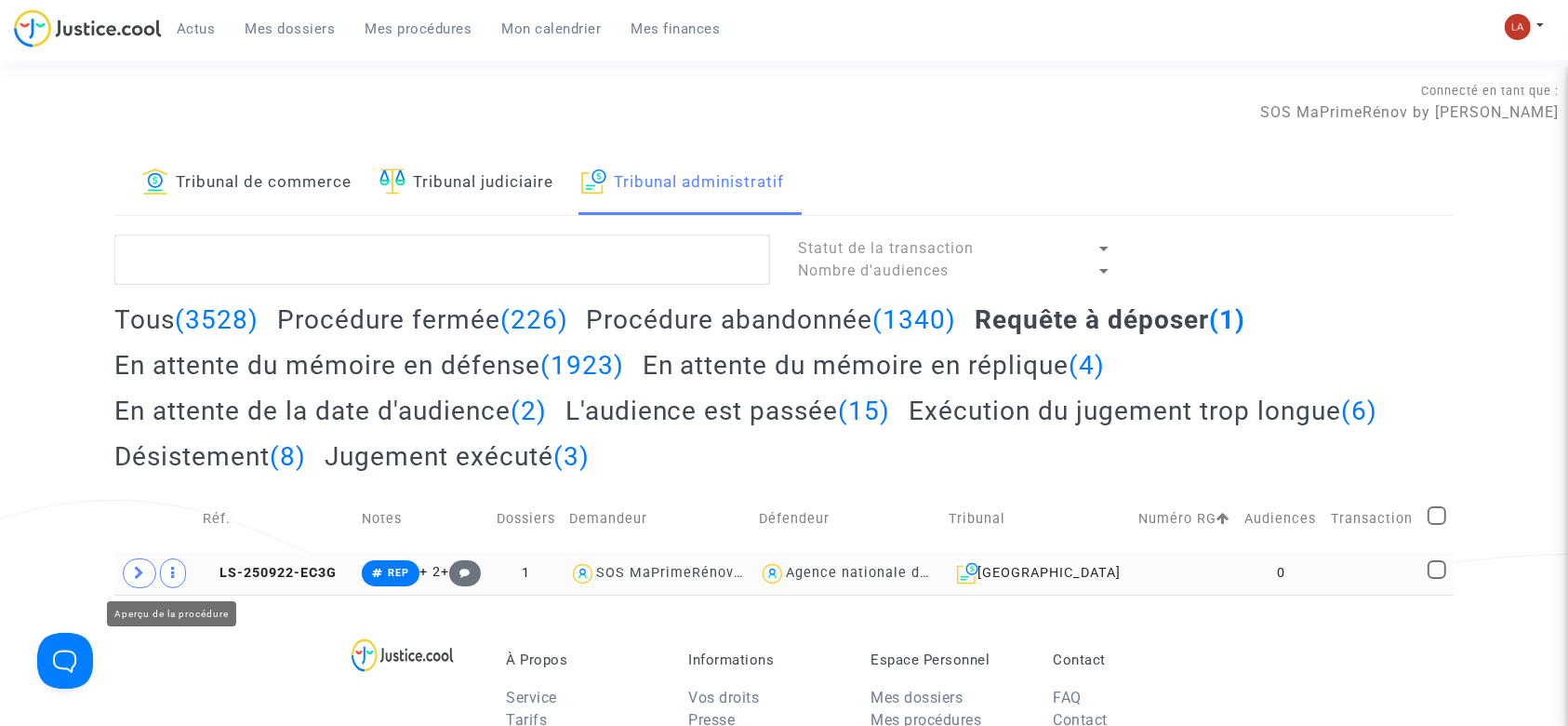
click at [144, 574] on icon at bounding box center [139, 572] width 12 height 14
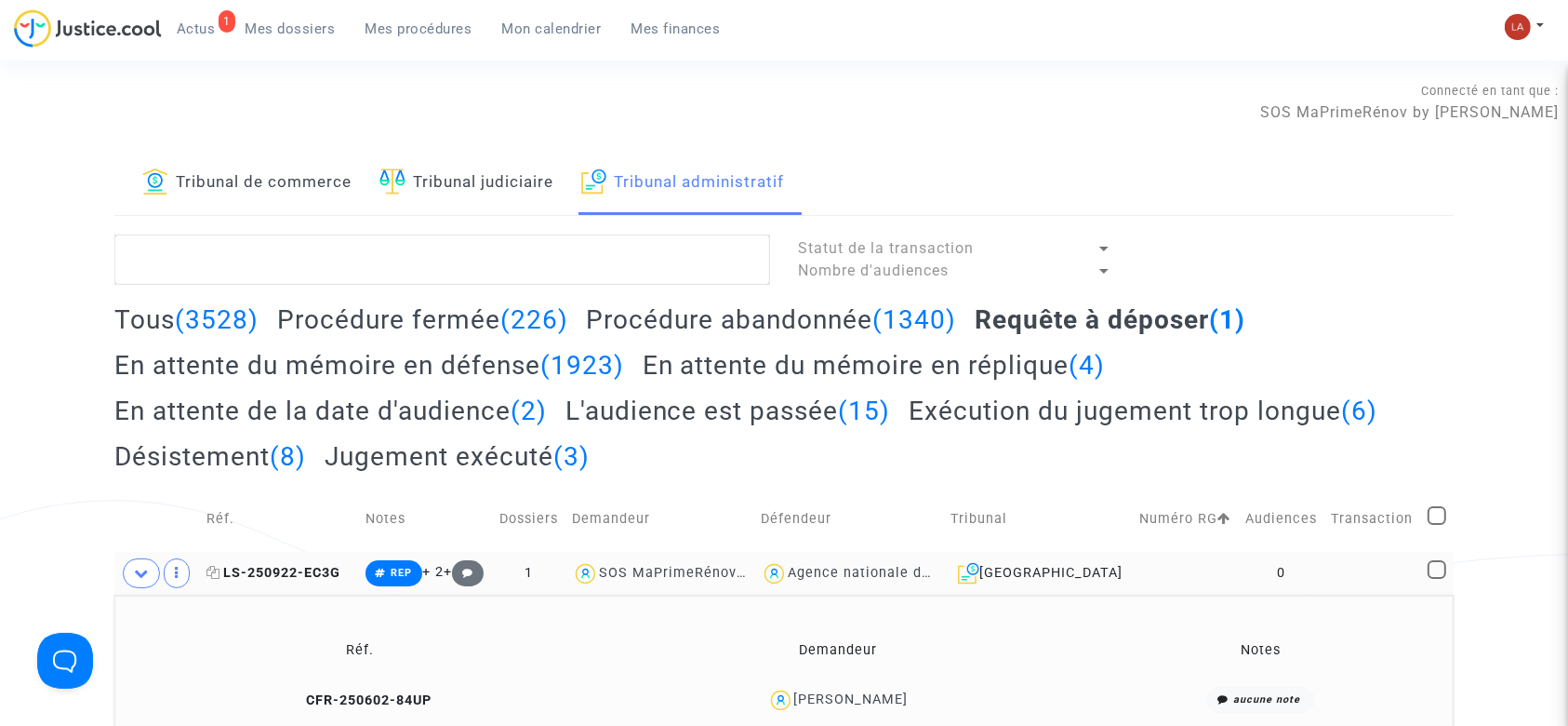
drag, startPoint x: 345, startPoint y: 578, endPoint x: 220, endPoint y: 569, distance: 125.3
click at [220, 569] on td "LS-250922-EC3G" at bounding box center [279, 573] width 159 height 43
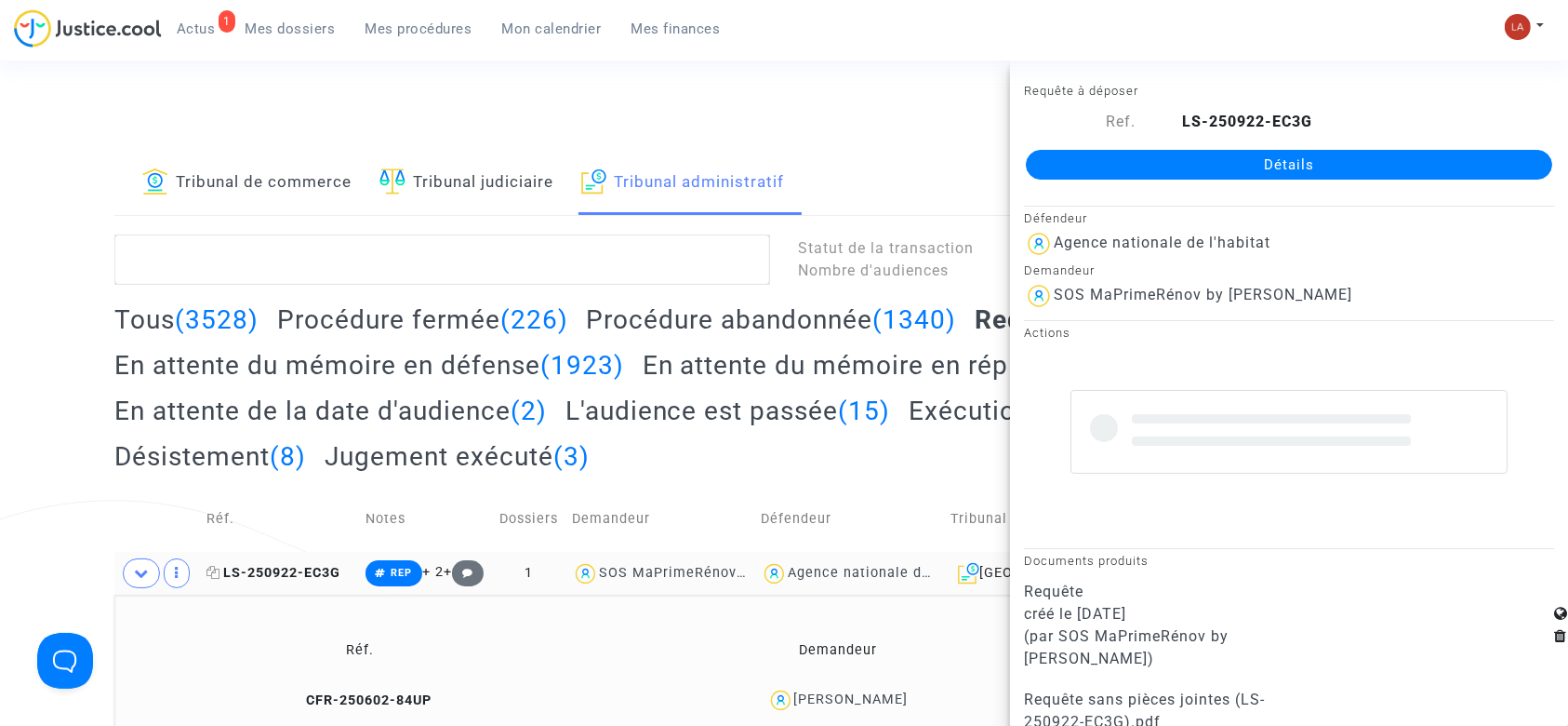
copy span "LS-250922-EC3G"
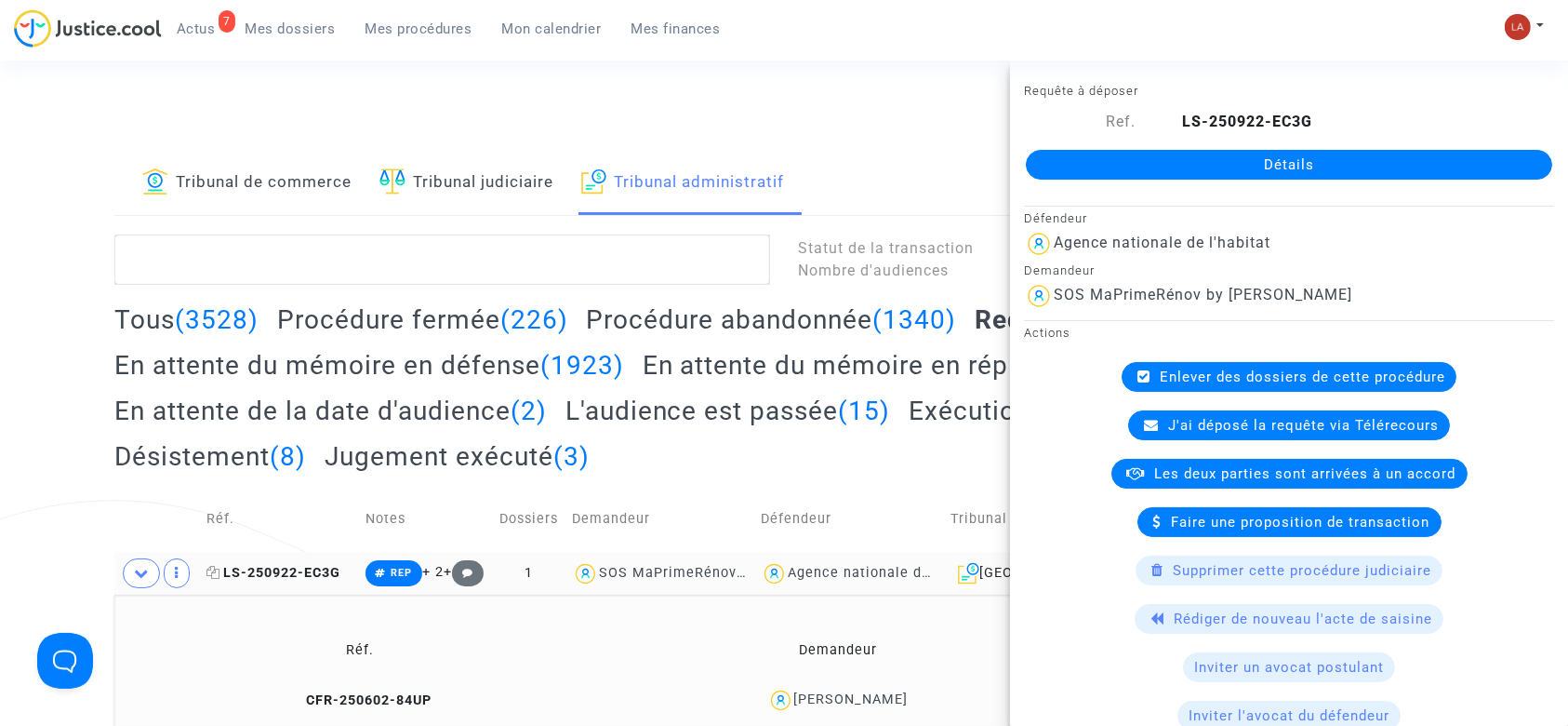
click at [216, 569] on icon at bounding box center [213, 572] width 14 height 13
copy span "LS-250922-EC3G"
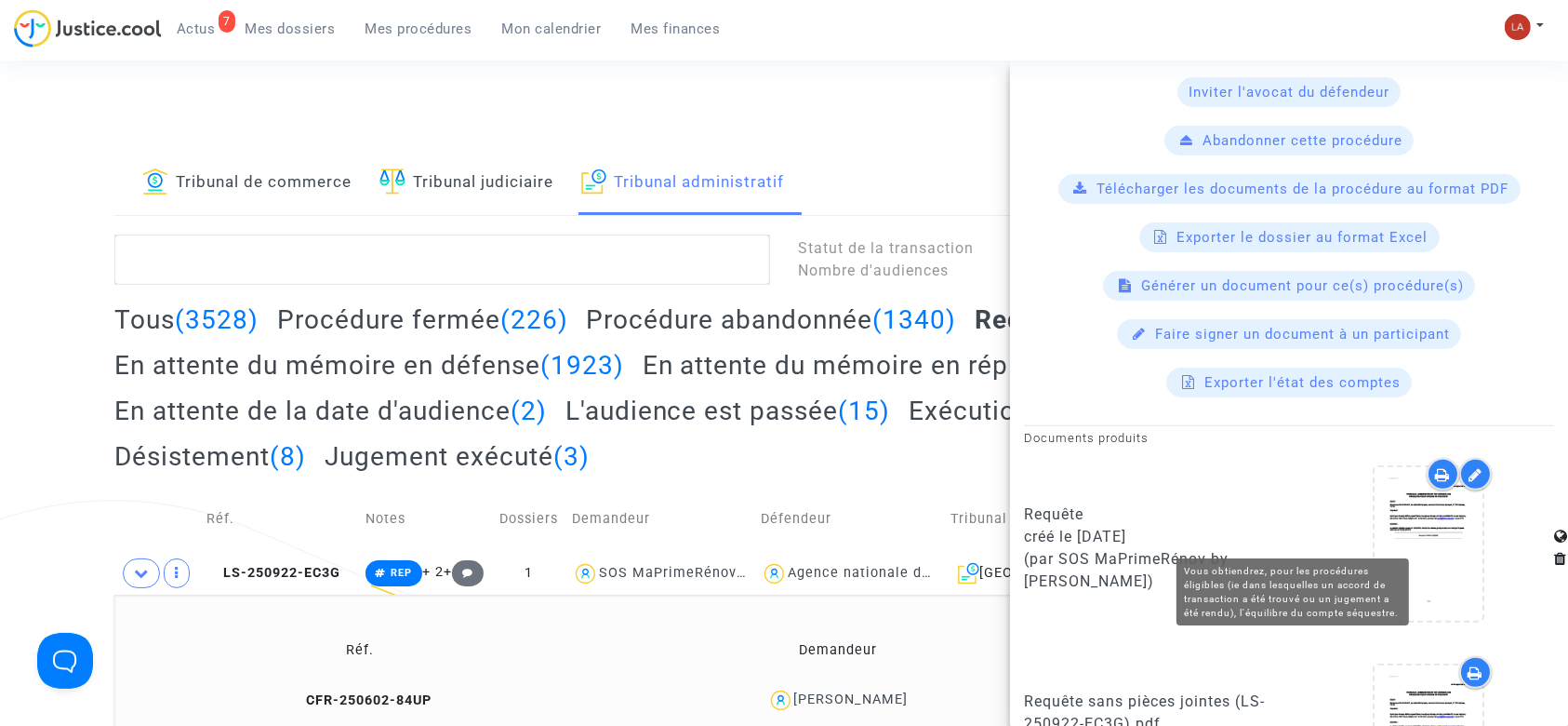
scroll to position [744, 0]
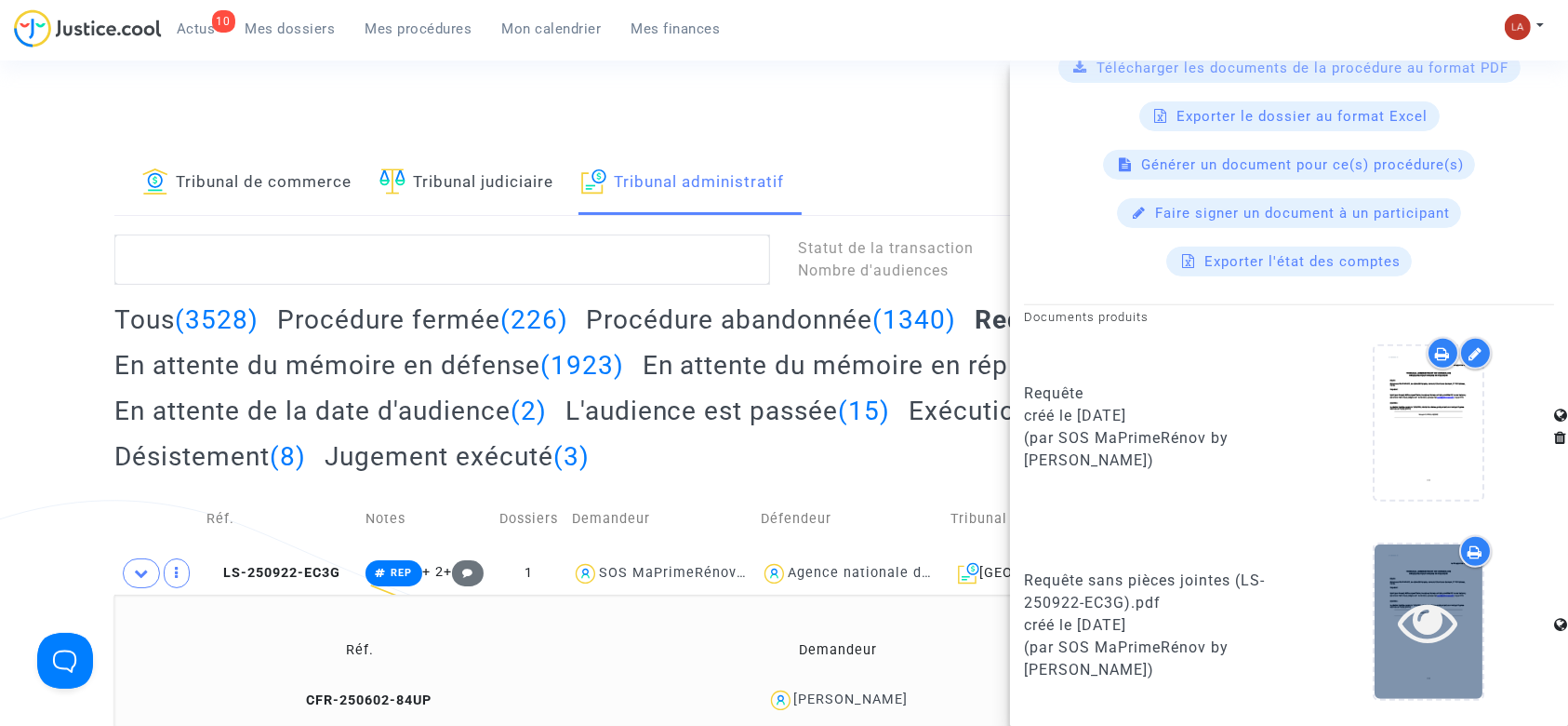
click at [1438, 651] on div at bounding box center [1429, 621] width 108 height 154
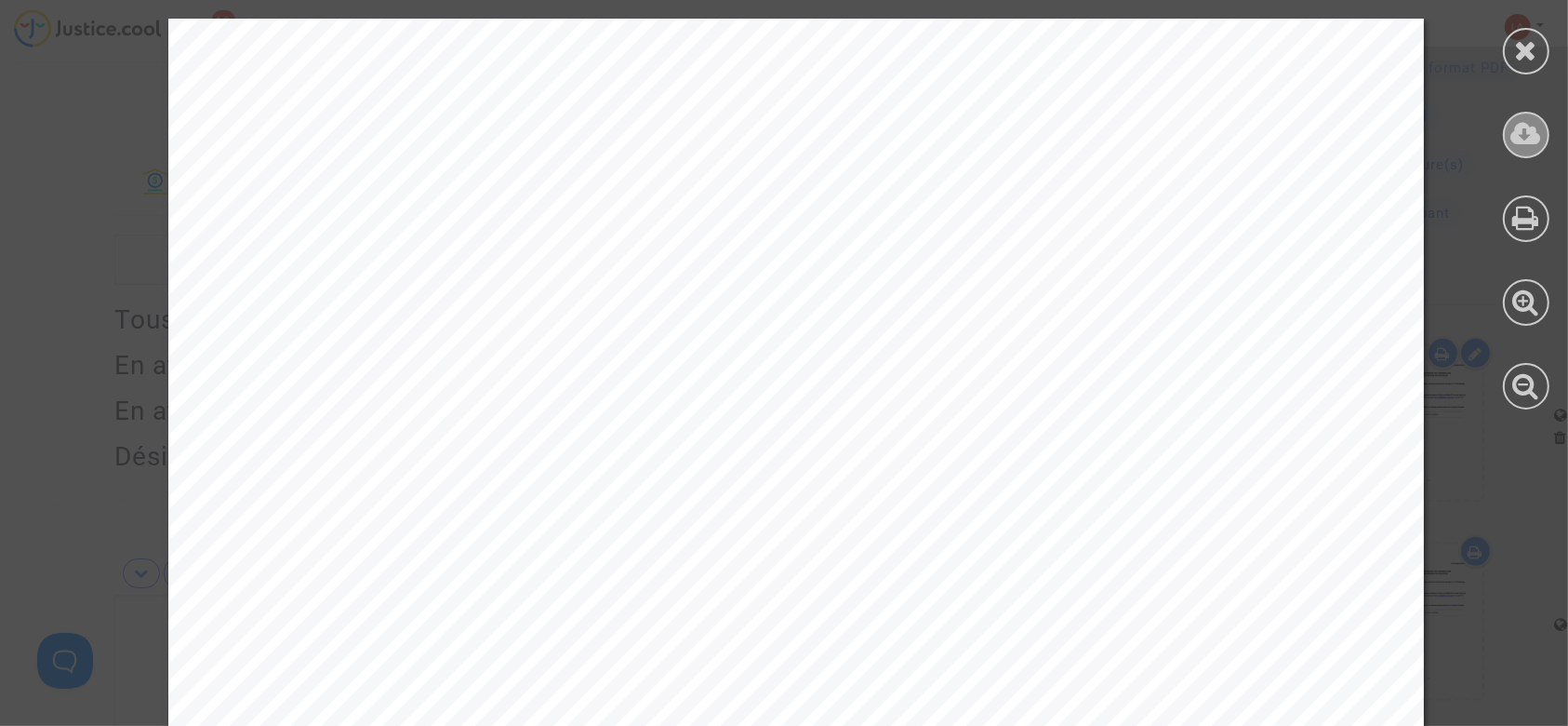
click at [1518, 141] on icon at bounding box center [1527, 134] width 31 height 28
click at [1537, 62] on icon at bounding box center [1527, 50] width 23 height 28
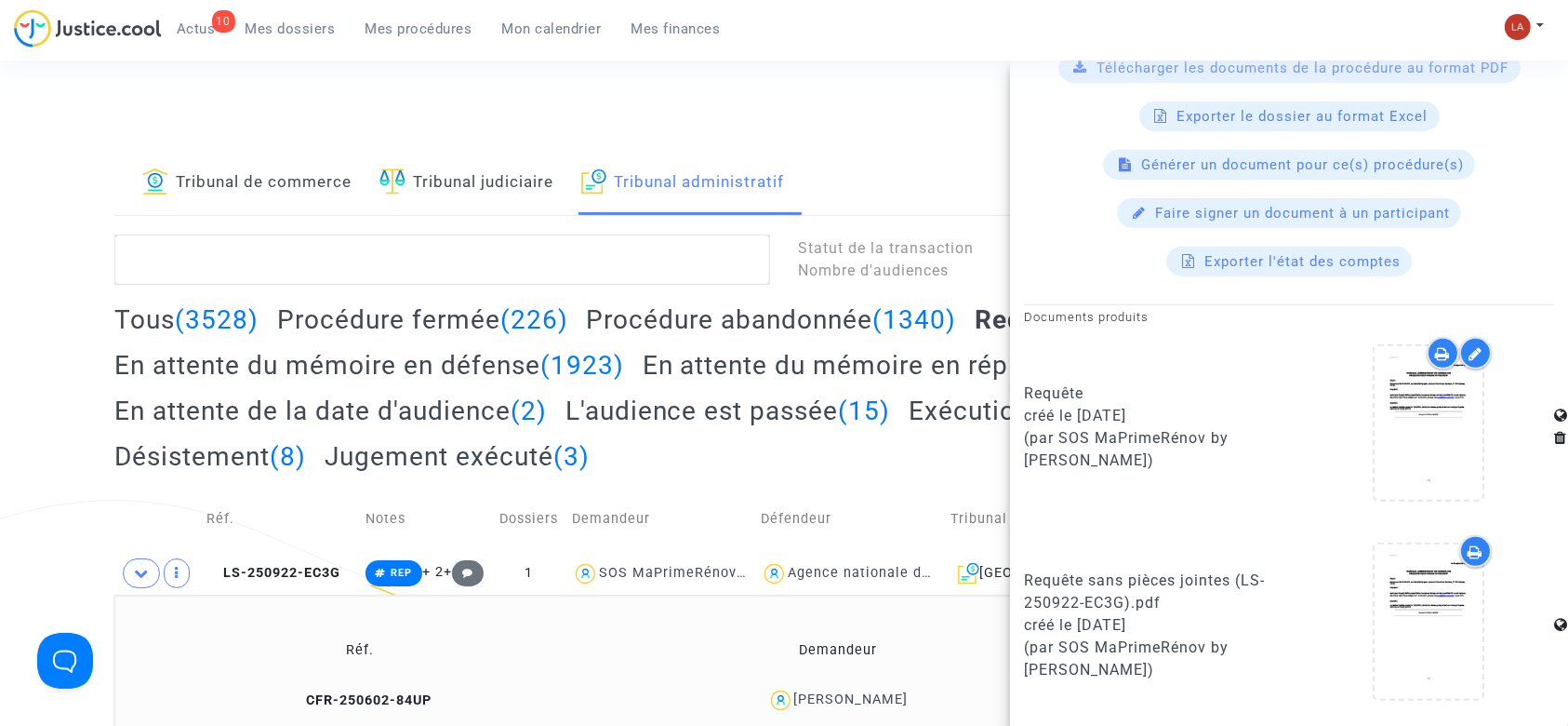
click at [391, 689] on td "CFR-250602-84UP" at bounding box center [361, 700] width 479 height 40
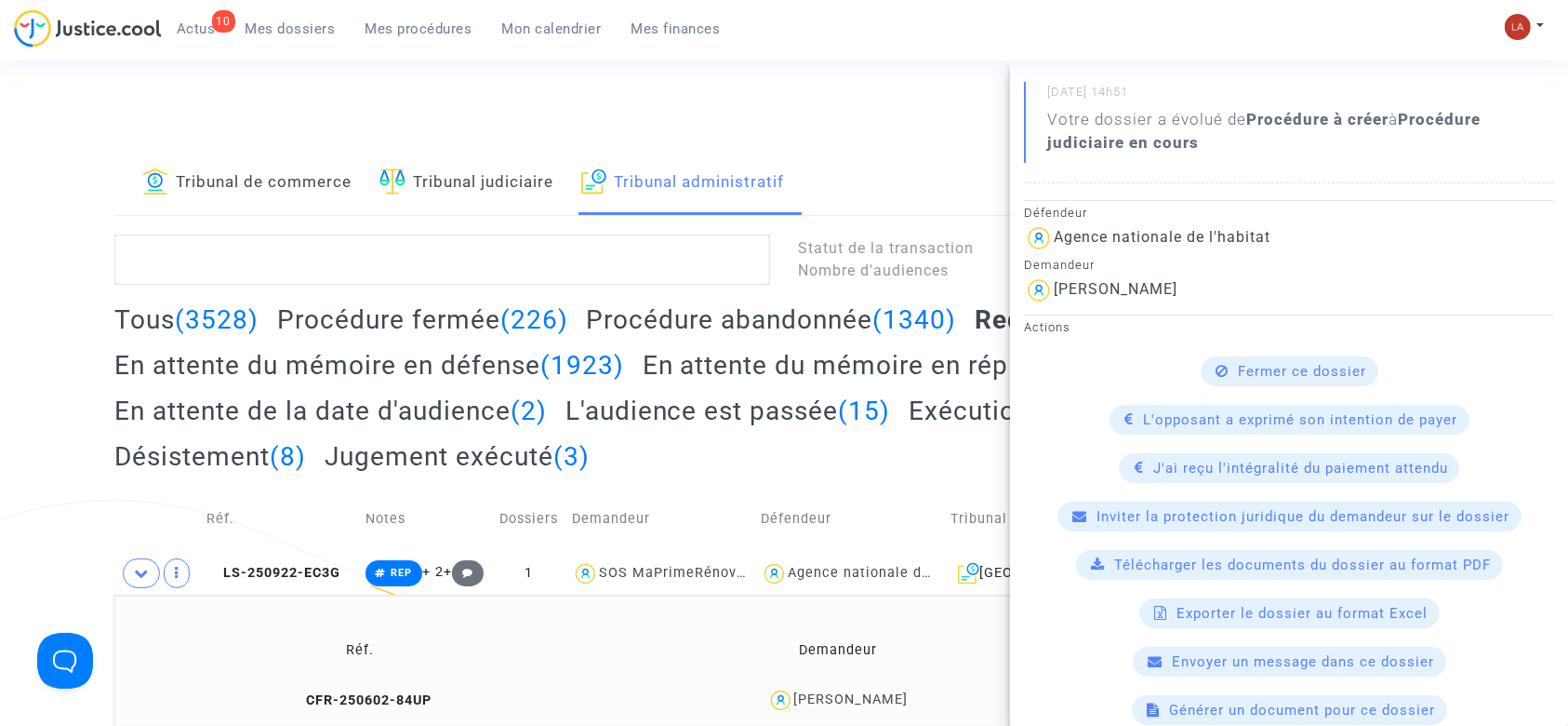
scroll to position [496, 0]
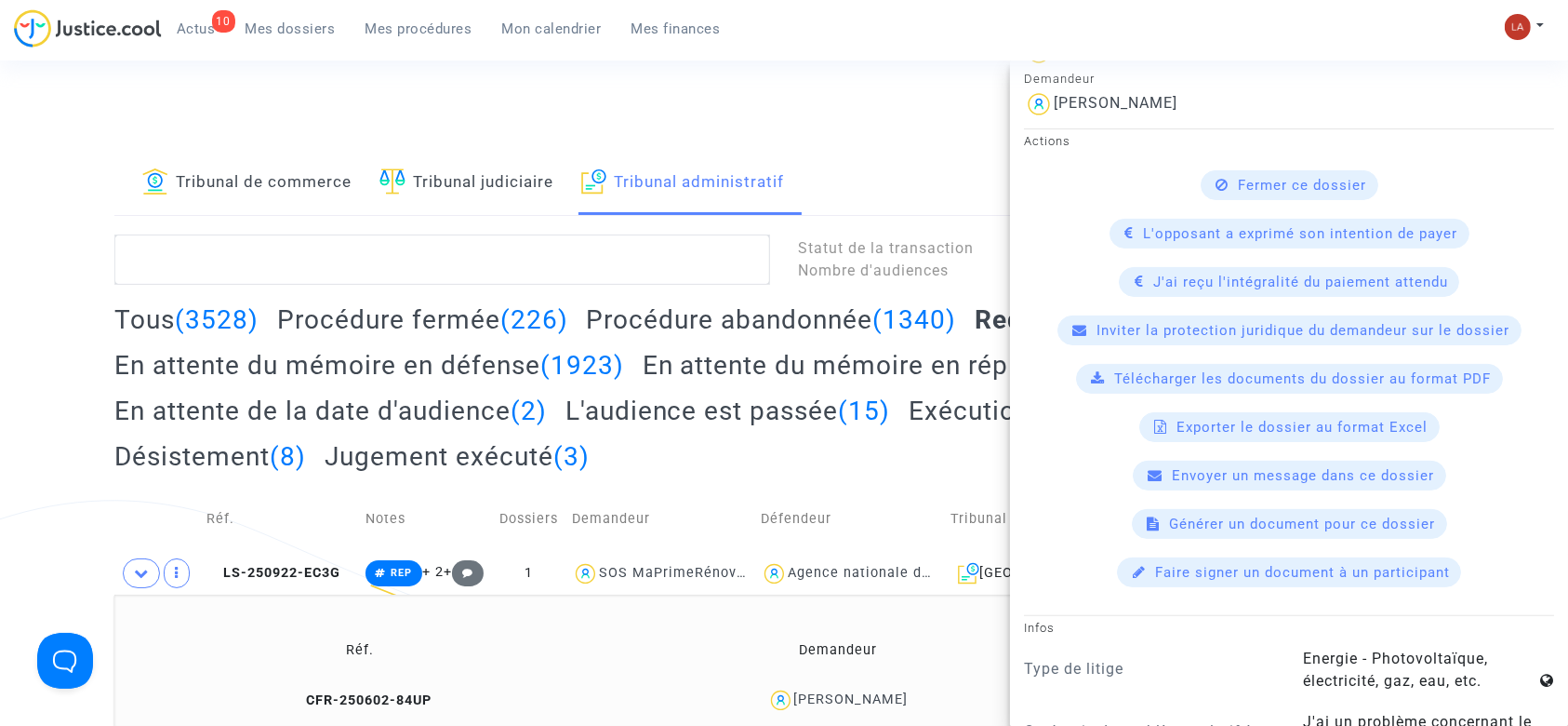
click at [1136, 378] on span "Télécharger les documents du dossier au format PDF" at bounding box center [1304, 378] width 377 height 16
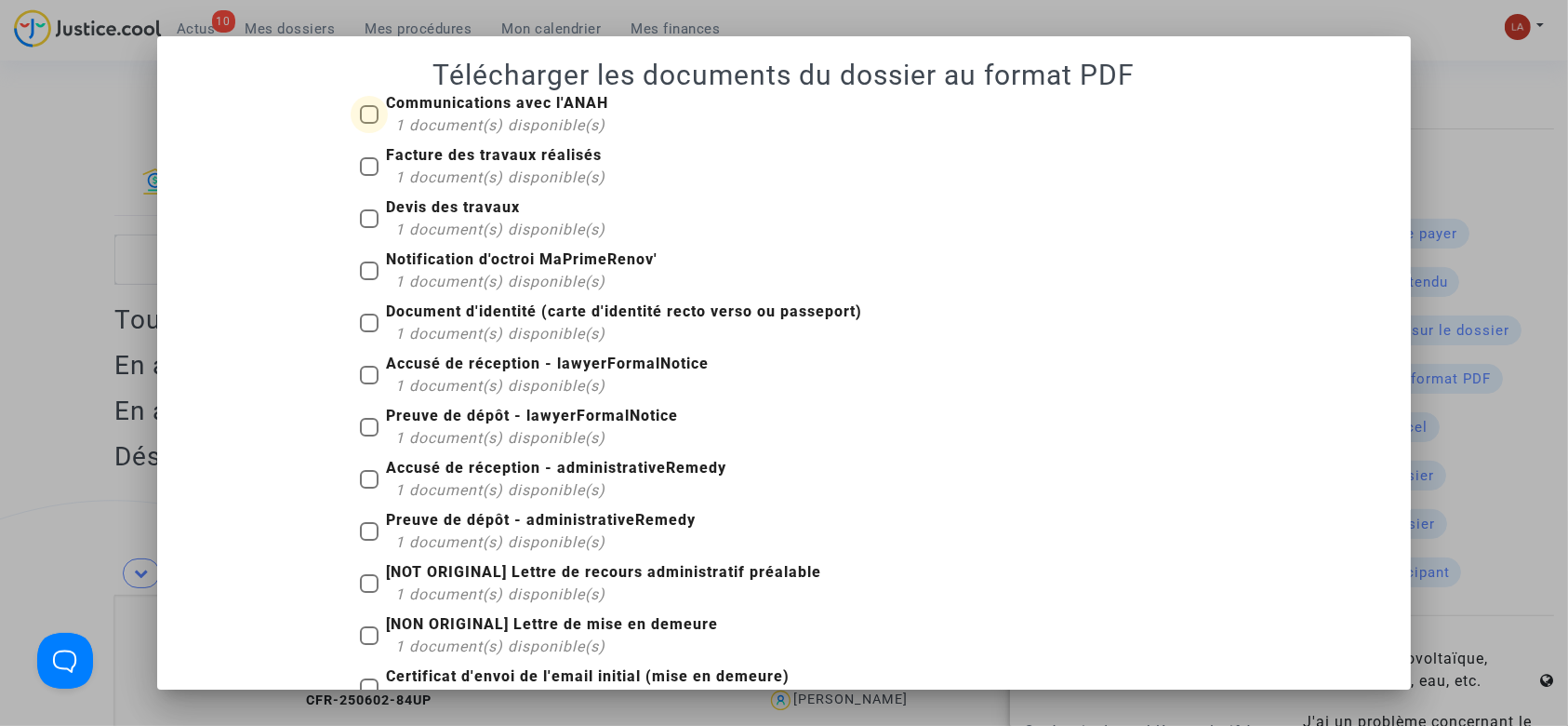
click at [446, 120] on span "1 document(s) disponible(s)" at bounding box center [500, 125] width 211 height 17
click at [369, 124] on input "Communications avec l'ANAH 1 document(s) disponible(s)" at bounding box center [368, 124] width 1 height 1
checkbox input "true"
click at [457, 157] on b "Facture des travaux réalisés" at bounding box center [493, 155] width 215 height 17
click at [369, 176] on input "Facture des travaux réalisés 1 document(s) disponible(s)" at bounding box center [368, 176] width 1 height 1
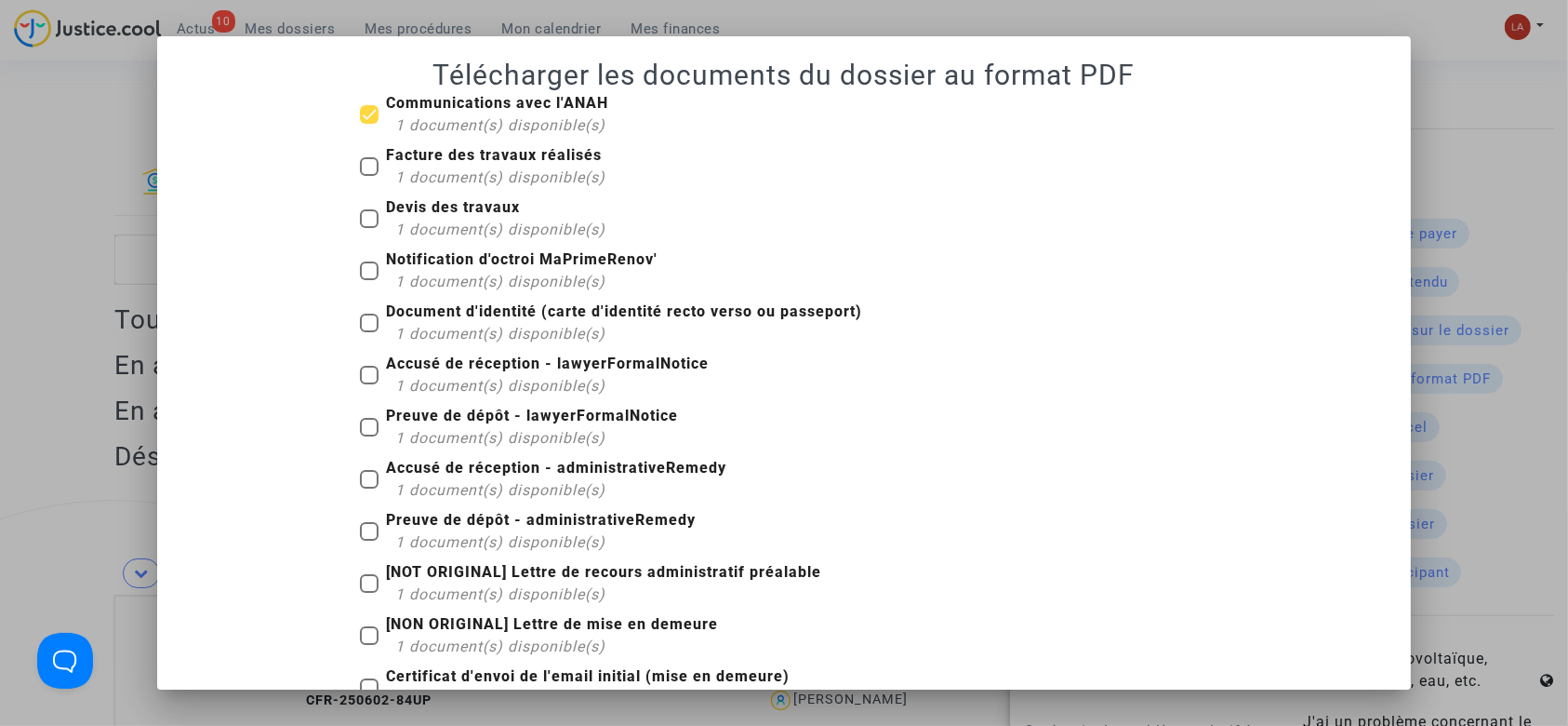
checkbox input "true"
click at [428, 204] on b "Devis des travaux" at bounding box center [452, 207] width 134 height 17
click at [369, 228] on input "Devis des travaux 1 document(s) disponible(s)" at bounding box center [368, 228] width 1 height 1
checkbox input "true"
click at [454, 271] on div "1 document(s) disponible(s)" at bounding box center [526, 282] width 262 height 22
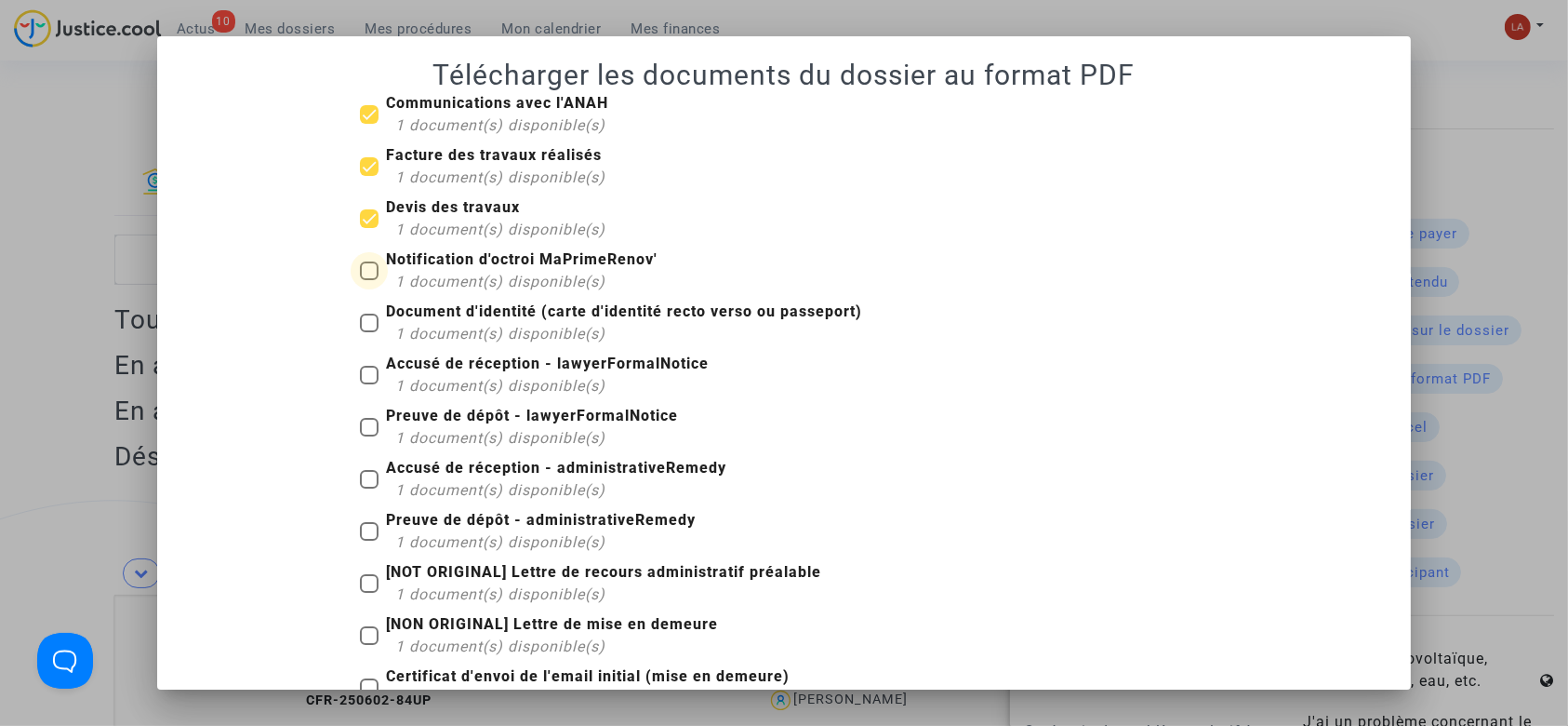
click at [369, 280] on input "Notification d'octroi MaPrimeRenov' 1 document(s) disponible(s)" at bounding box center [368, 280] width 1 height 1
checkbox input "true"
click at [469, 384] on span "1 document(s) disponible(s)" at bounding box center [500, 386] width 211 height 17
click at [369, 385] on input "Accusé de réception - lawyerFormalNotice 1 document(s) disponible(s)" at bounding box center [368, 385] width 1 height 1
checkbox input "true"
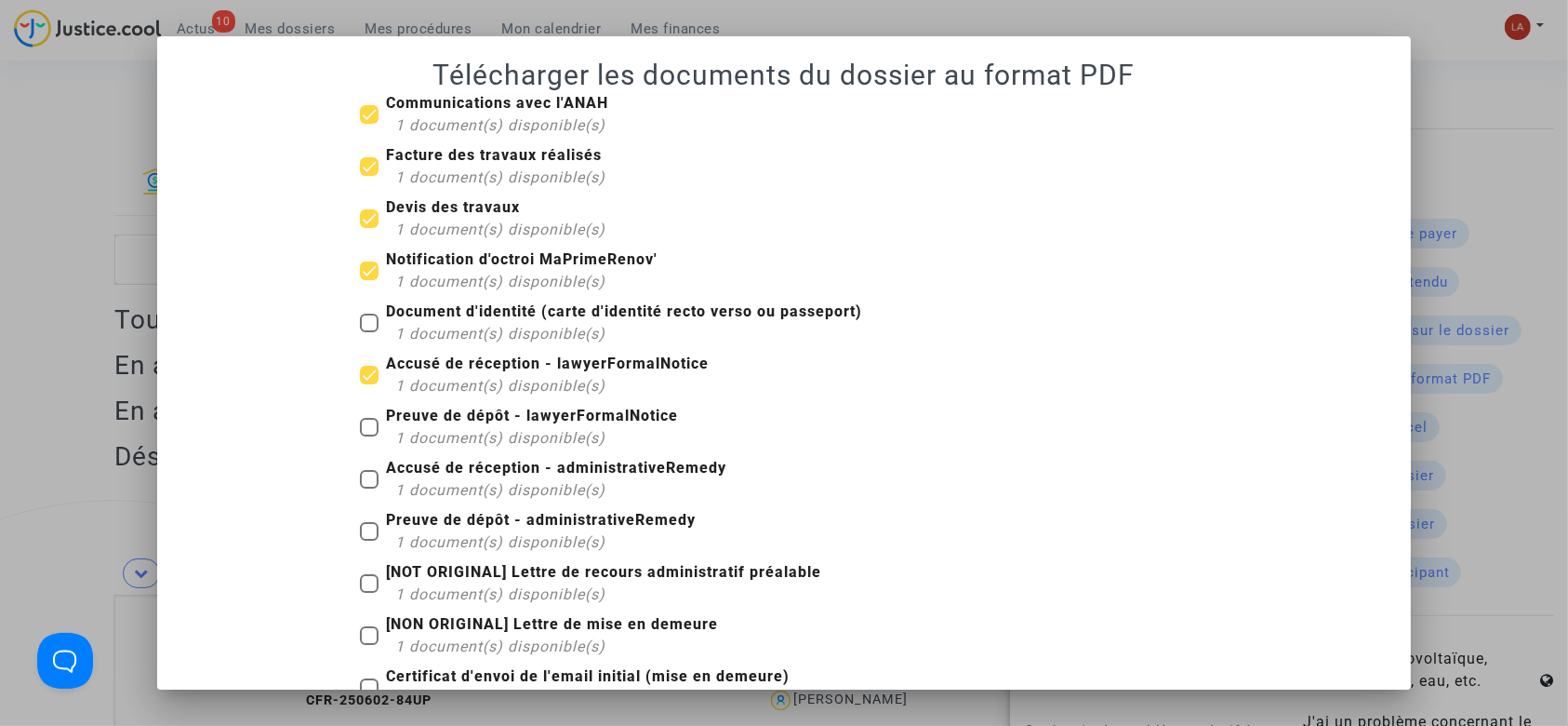
click at [439, 447] on div "1 document(s) disponible(s)" at bounding box center [536, 438] width 283 height 22
click at [369, 438] on input "Preuve de dépôt - lawyerFormalNotice 1 document(s) disponible(s)" at bounding box center [368, 437] width 1 height 1
click at [445, 415] on b "Preuve de dépôt - lawyerFormalNotice" at bounding box center [532, 415] width 292 height 17
click at [369, 437] on input "Preuve de dépôt - lawyerFormalNotice 1 document(s) disponible(s)" at bounding box center [368, 437] width 1 height 1
checkbox input "false"
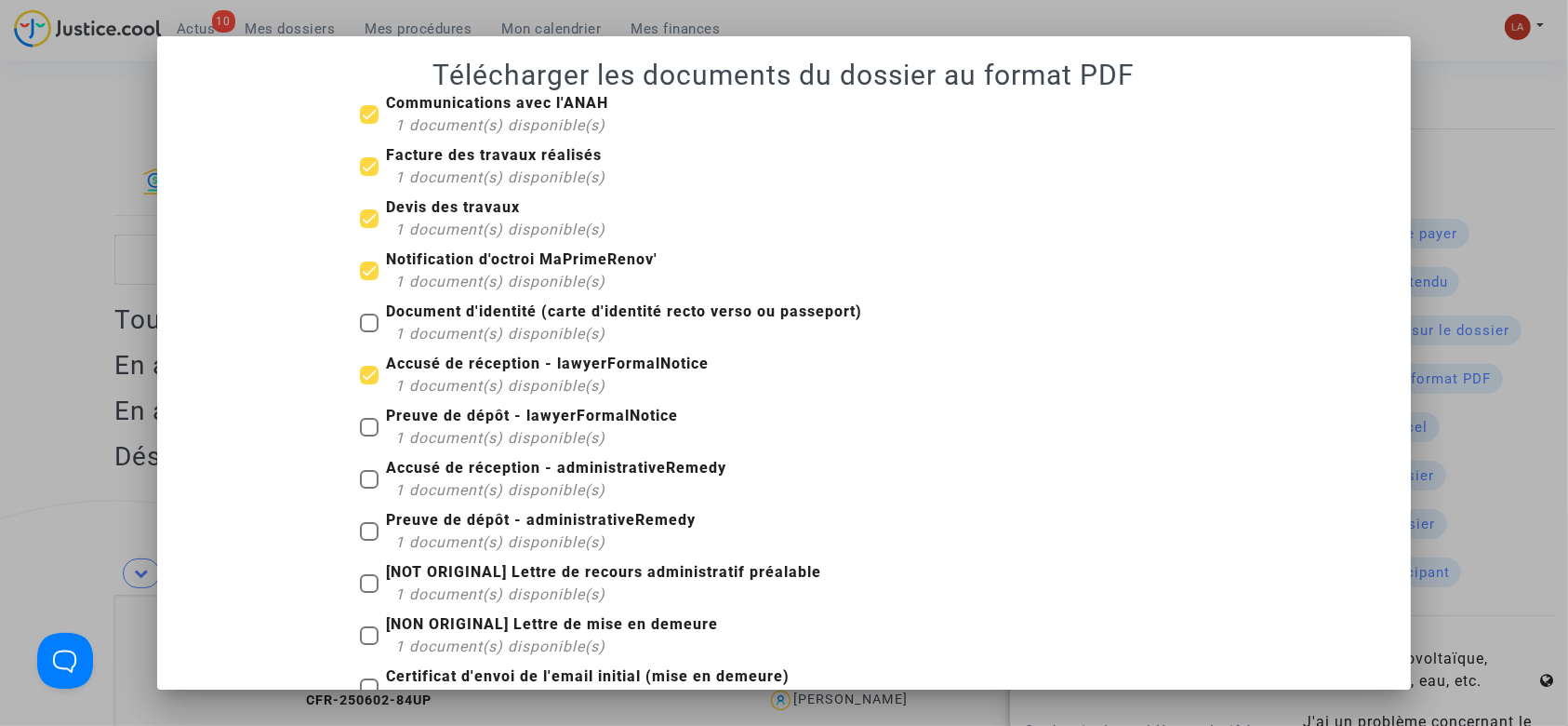
click at [434, 379] on span "1 document(s) disponible(s)" at bounding box center [500, 386] width 211 height 17
click at [369, 385] on input "Accusé de réception - lawyerFormalNotice 1 document(s) disponible(s)" at bounding box center [368, 385] width 1 height 1
checkbox input "false"
click at [481, 475] on b "Accusé de réception - administrativeRemedy" at bounding box center [556, 467] width 340 height 17
click at [369, 488] on input "Accusé de réception - administrativeRemedy 1 document(s) disponible(s)" at bounding box center [368, 488] width 1 height 1
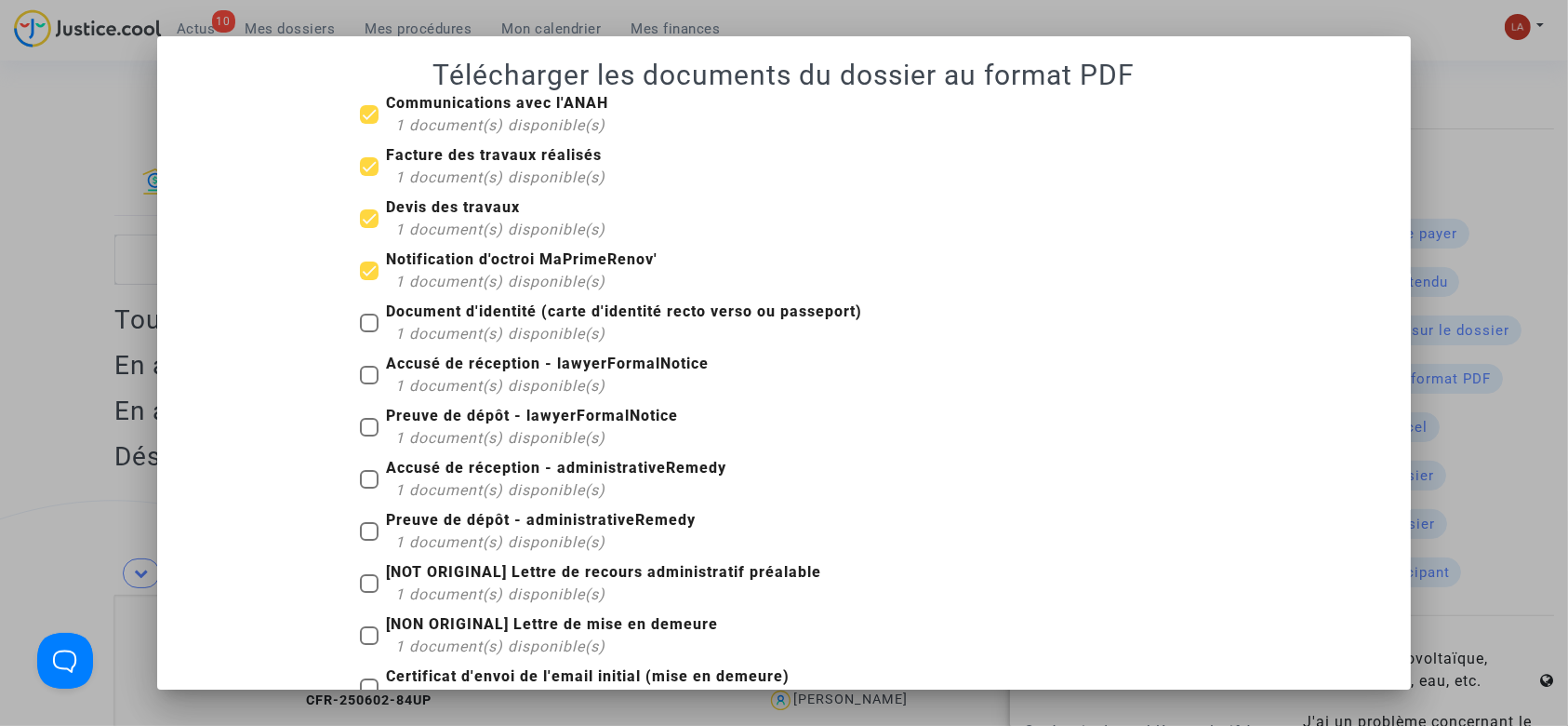
checkbox input "true"
click at [485, 513] on b "Preuve de dépôt - administrativeRemedy" at bounding box center [540, 519] width 310 height 17
click at [369, 540] on input "Preuve de dépôt - administrativeRemedy 1 document(s) disponible(s)" at bounding box center [368, 540] width 1 height 1
checkbox input "true"
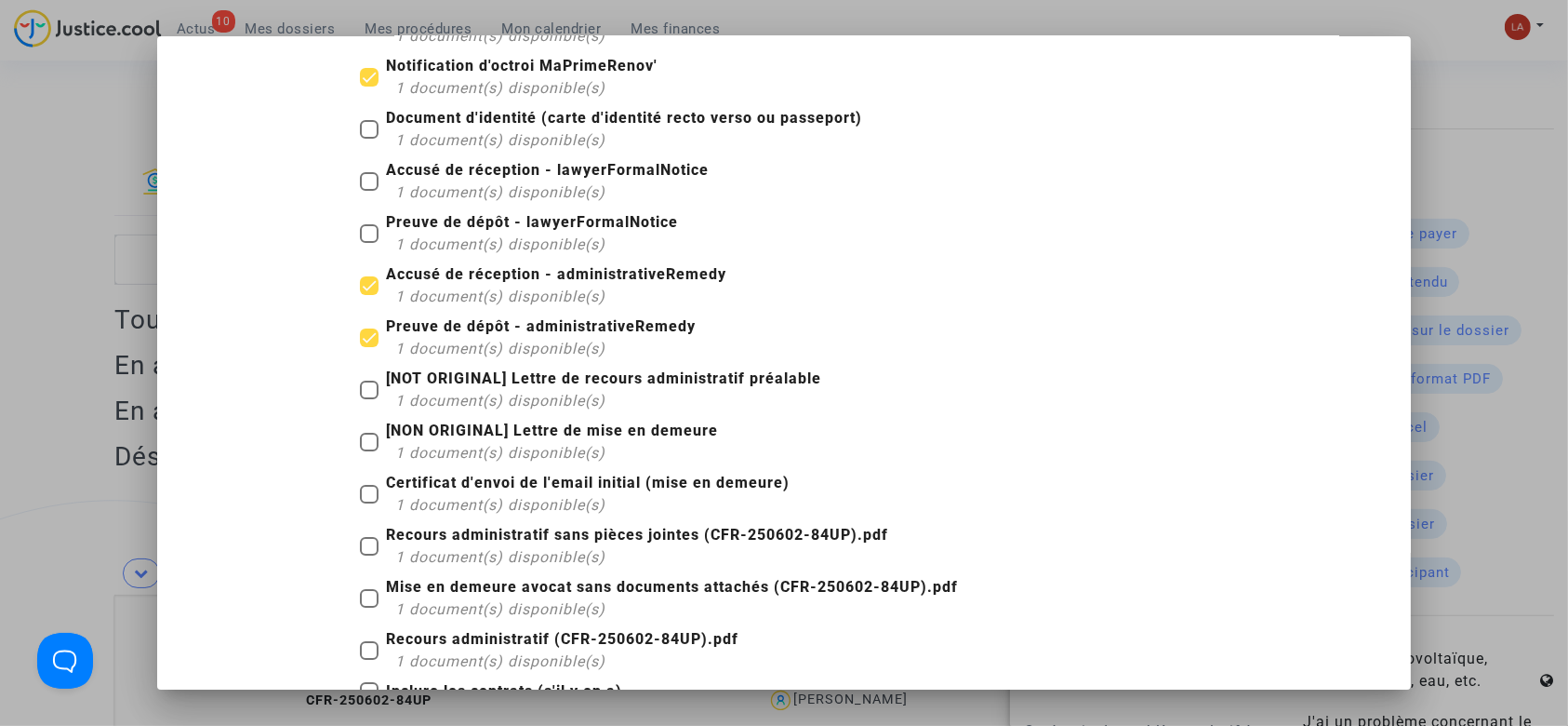
scroll to position [247, 0]
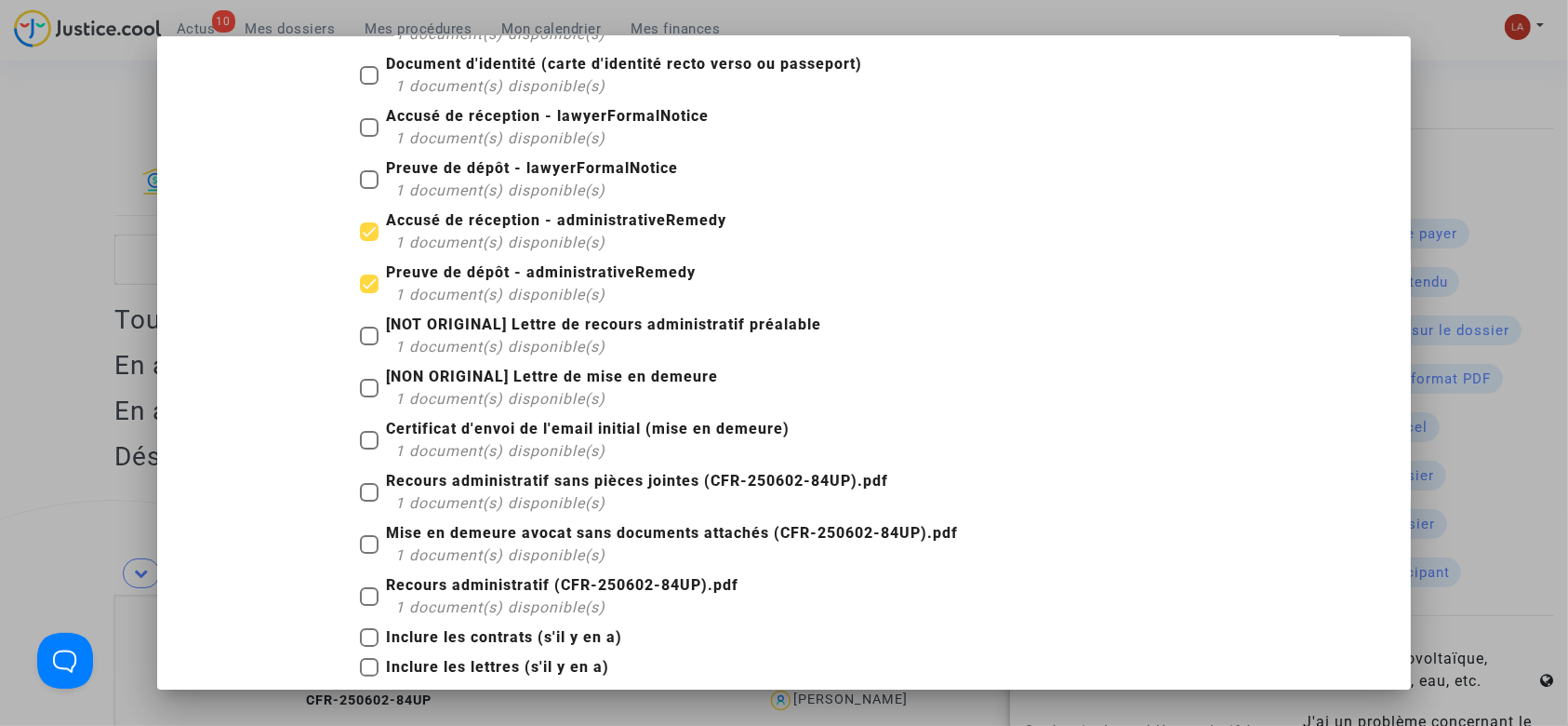
click at [574, 488] on b "Recours administratif sans pièces jointes (CFR-250602-84UP).pdf" at bounding box center [636, 480] width 502 height 17
click at [369, 501] on input "Recours administratif sans pièces jointes (CFR-250602-84UP).pdf 1 document(s) d…" at bounding box center [368, 501] width 1 height 1
checkbox input "true"
click at [543, 336] on div "1 document(s) disponible(s)" at bounding box center [608, 346] width 426 height 22
click at [369, 345] on input "[NOT ORIGINAL] Lettre de recours administratif préalable 1 document(s) disponib…" at bounding box center [368, 345] width 1 height 1
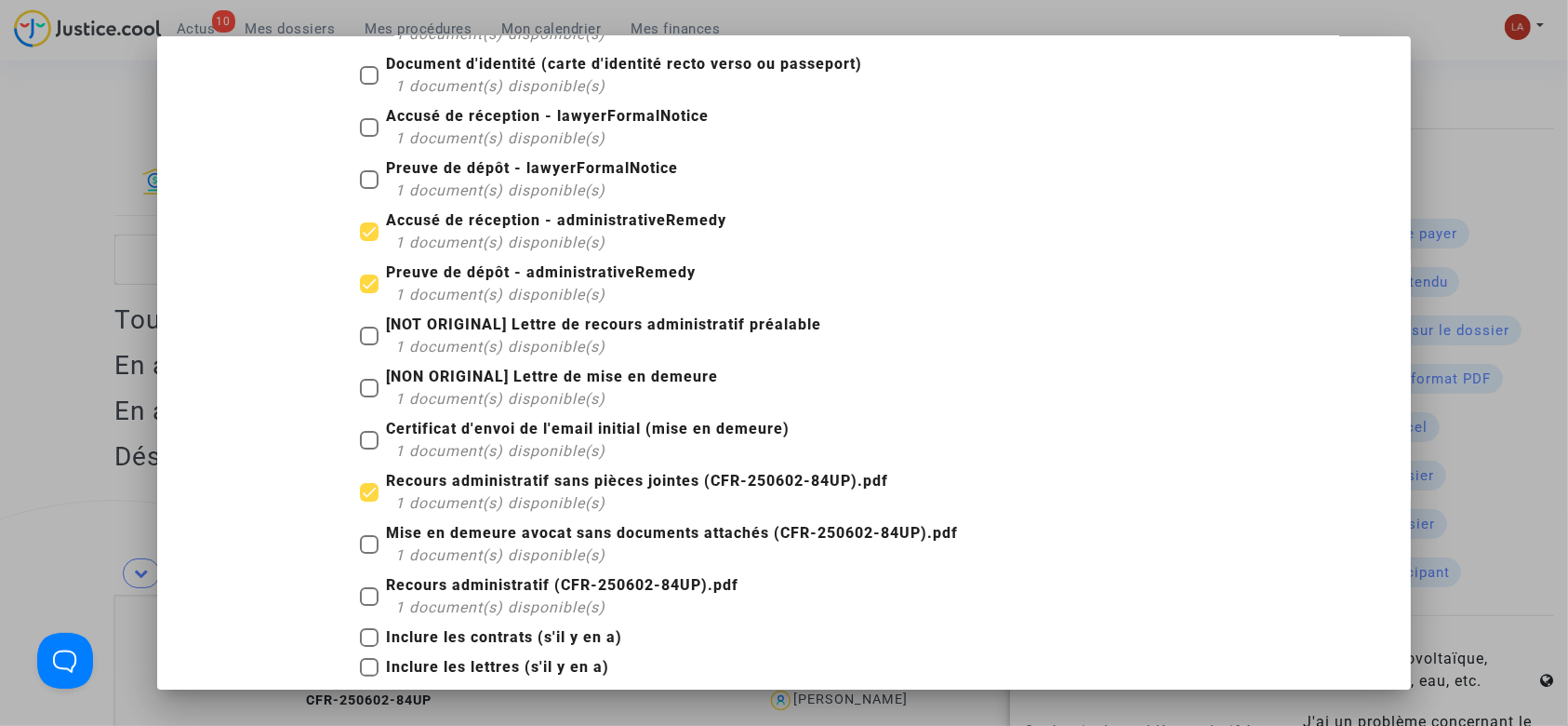
checkbox input "true"
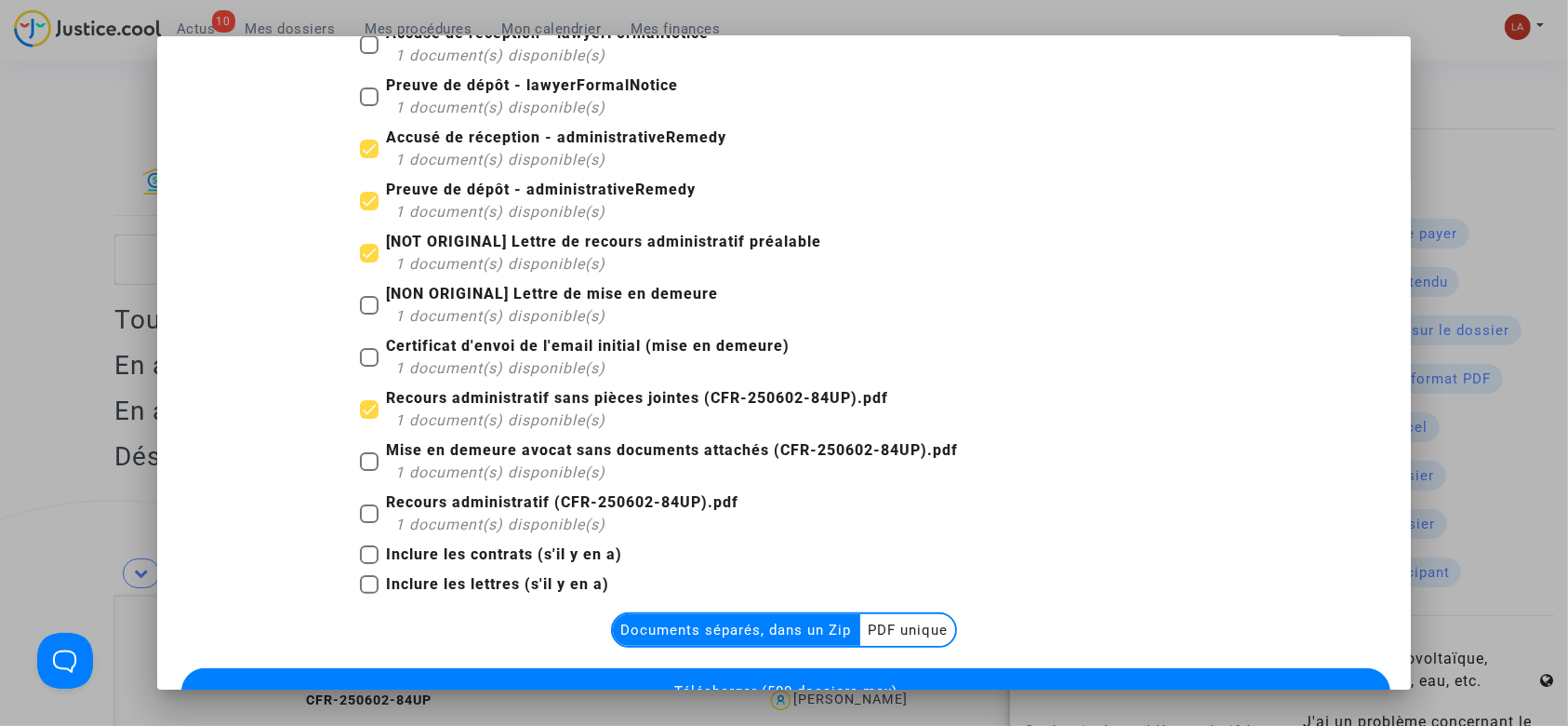
scroll to position [408, 0]
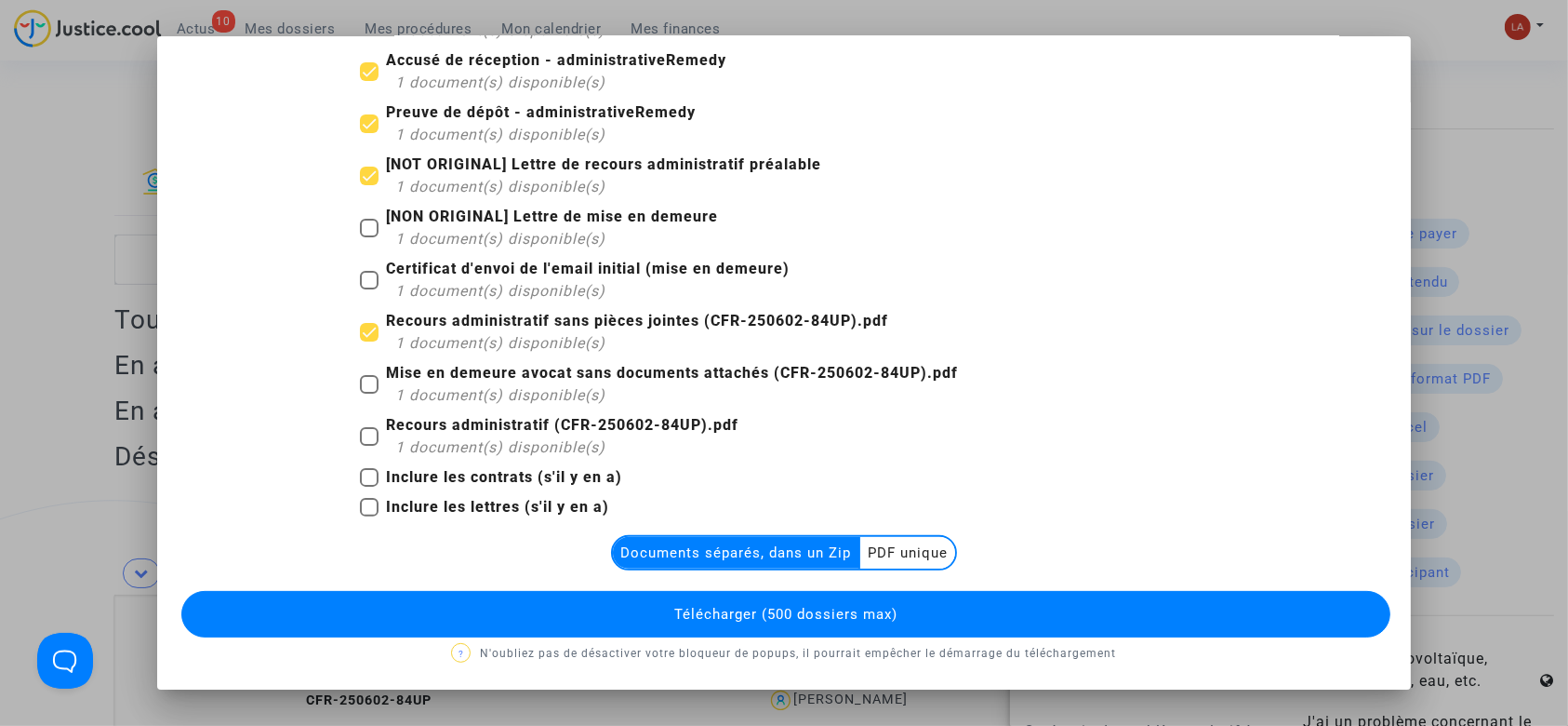
click at [459, 501] on b "Inclure les lettres (s'il y en a)" at bounding box center [497, 507] width 223 height 17
click at [369, 516] on input "Inclure les lettres (s'il y en a)" at bounding box center [368, 516] width 1 height 1
checkbox input "true"
click at [769, 615] on span "Télécharger (500 dossiers max)" at bounding box center [785, 613] width 223 height 16
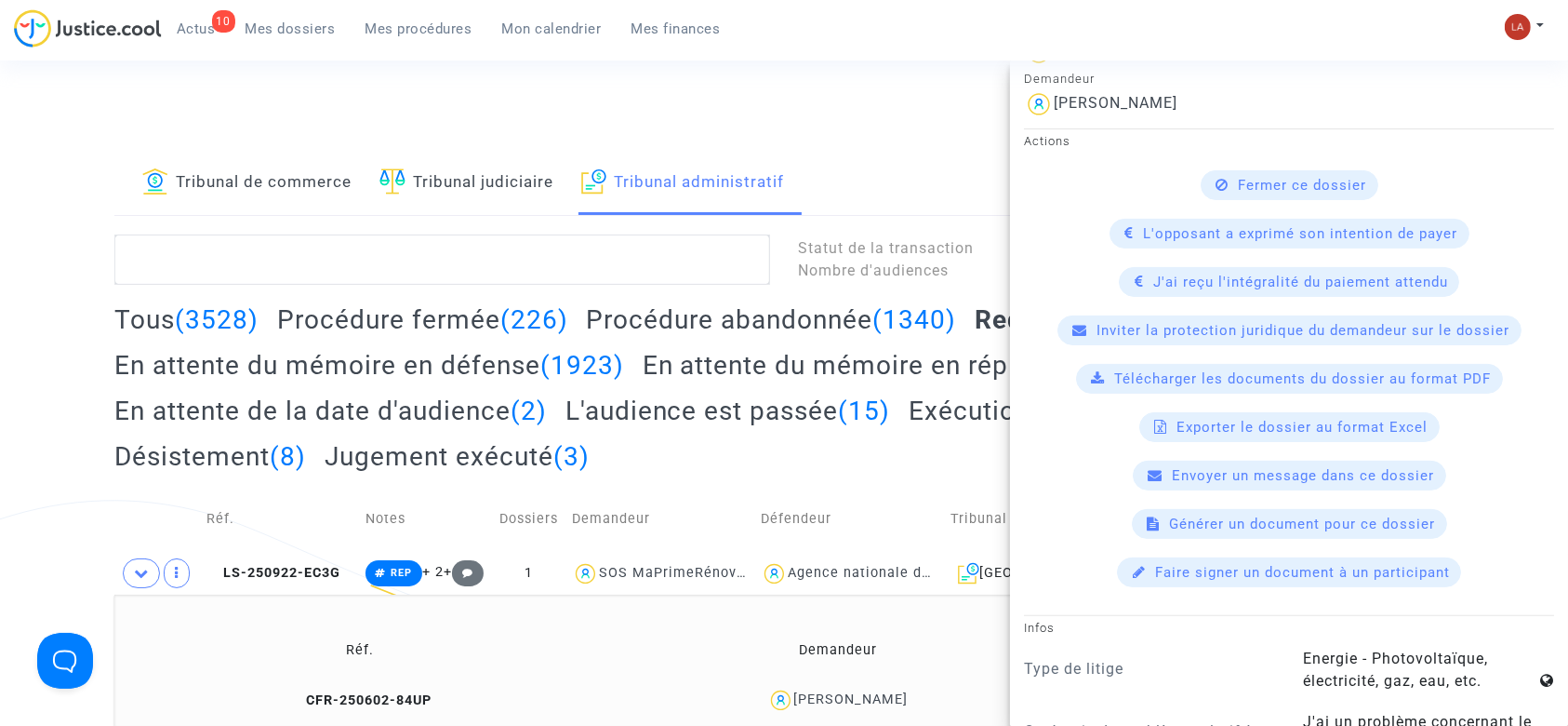
click at [843, 37] on div "10 Actus Mes dossiers Mes procédures Mon calendrier Mes finances Mon profil Cha…" at bounding box center [784, 35] width 1568 height 51
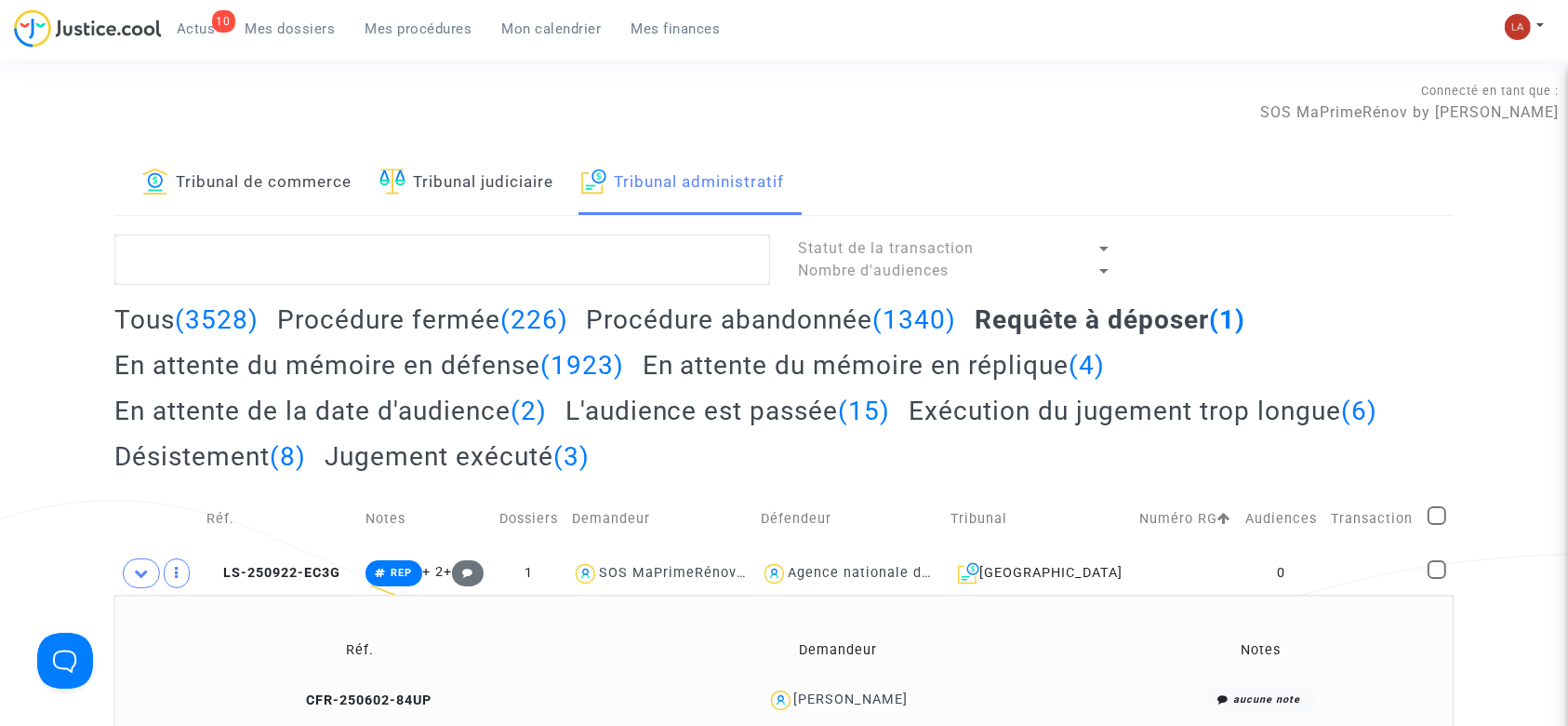
scroll to position [0, 0]
click at [212, 572] on icon at bounding box center [213, 572] width 14 height 13
click at [331, 559] on td "LS-250922-EC3G" at bounding box center [279, 573] width 159 height 43
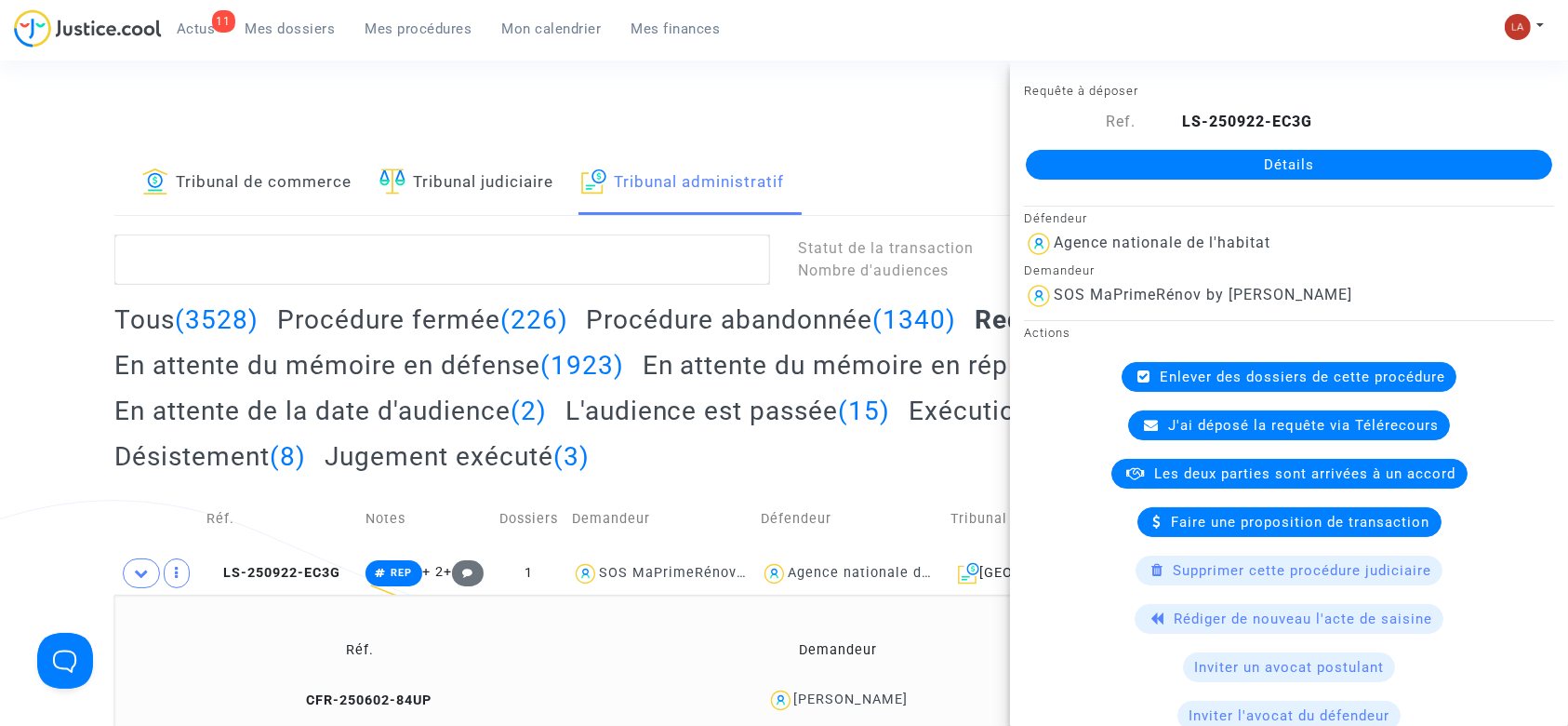
click at [1131, 162] on link "Détails" at bounding box center [1289, 164] width 527 height 30
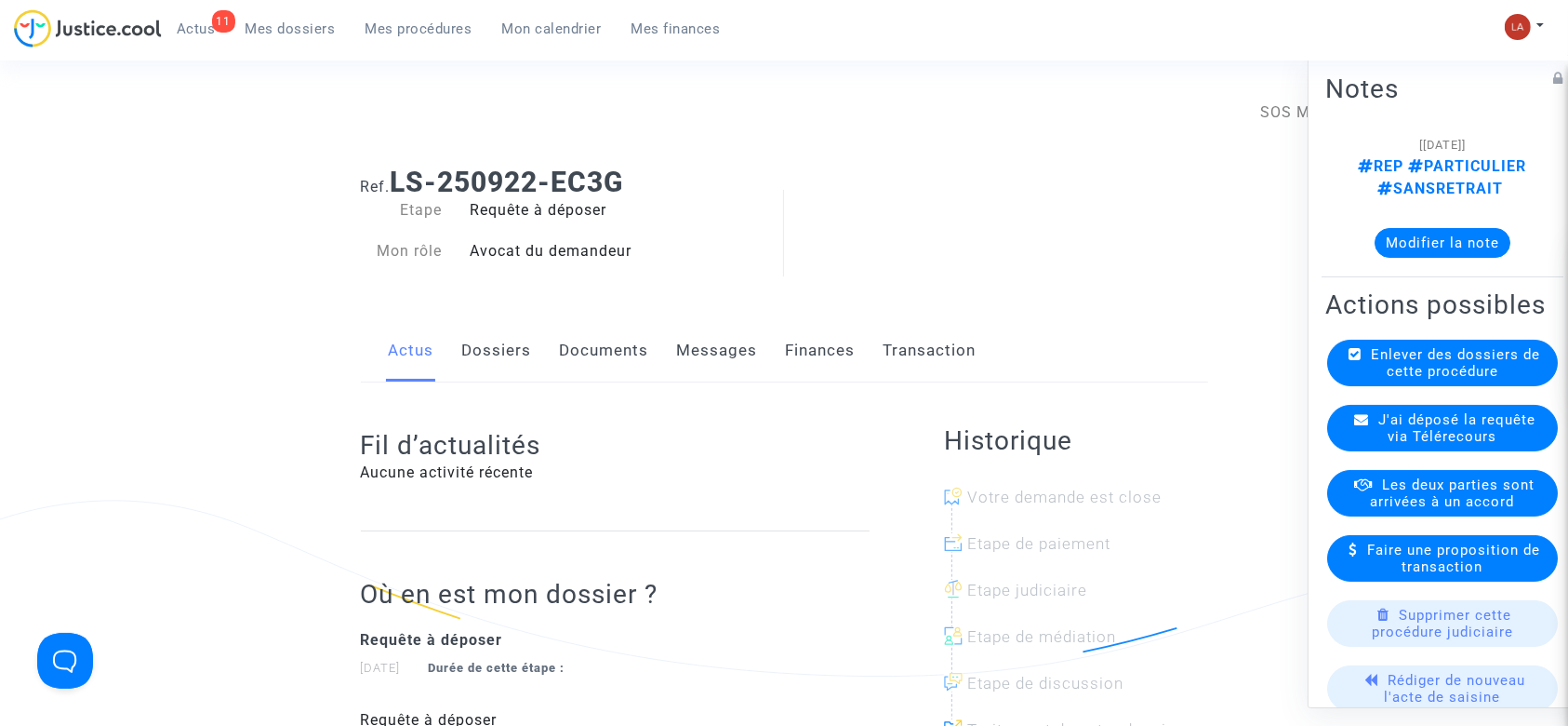
click at [612, 339] on link "Documents" at bounding box center [604, 351] width 89 height 62
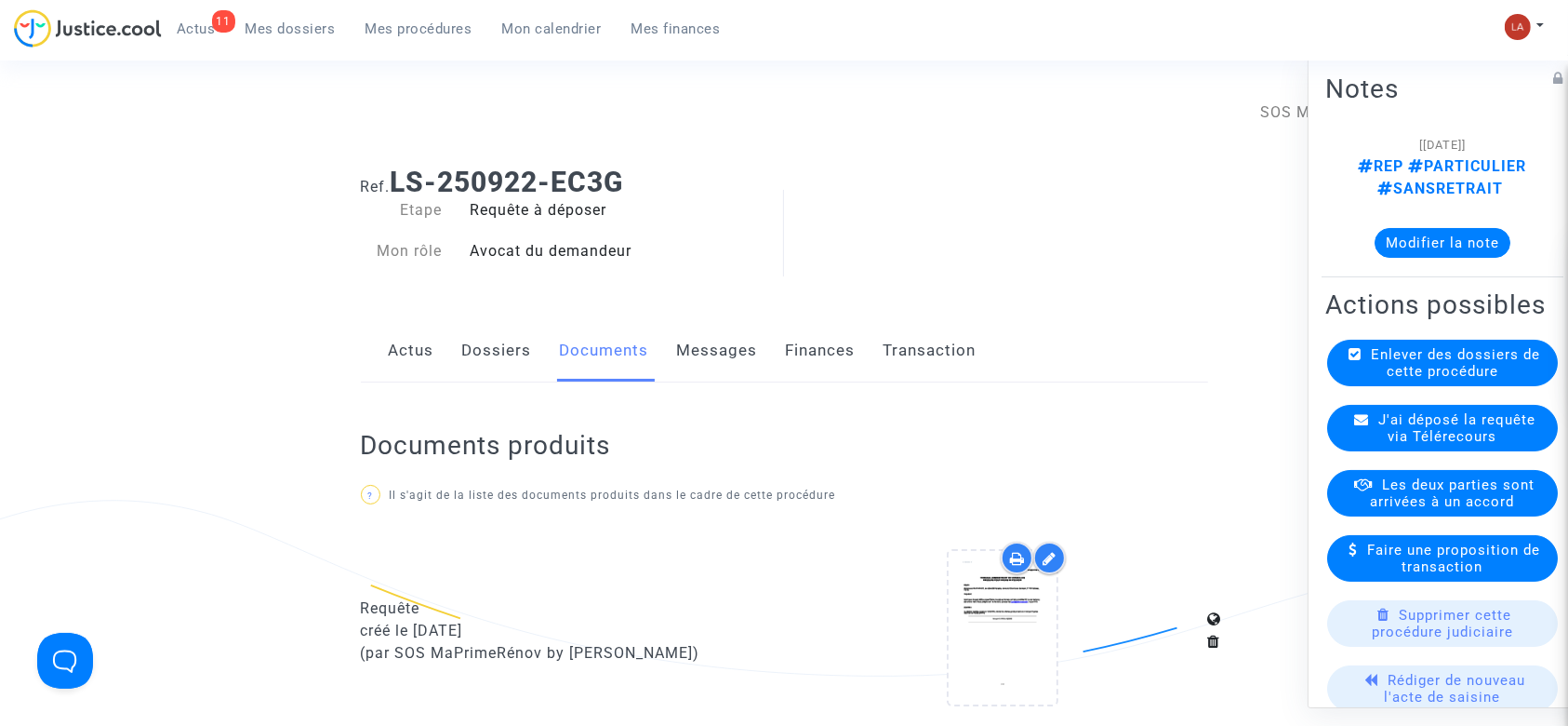
click at [728, 353] on link "Messages" at bounding box center [717, 351] width 81 height 62
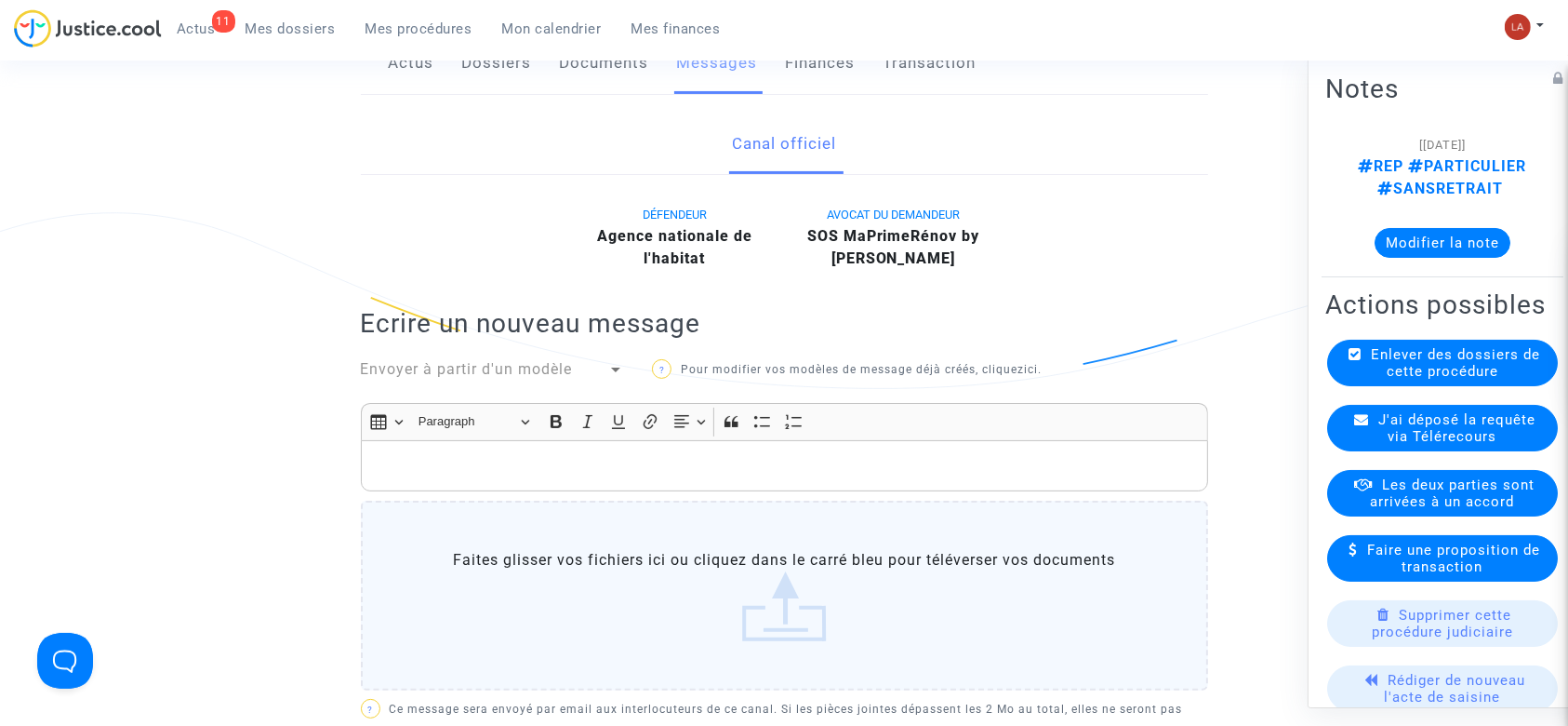
scroll to position [744, 0]
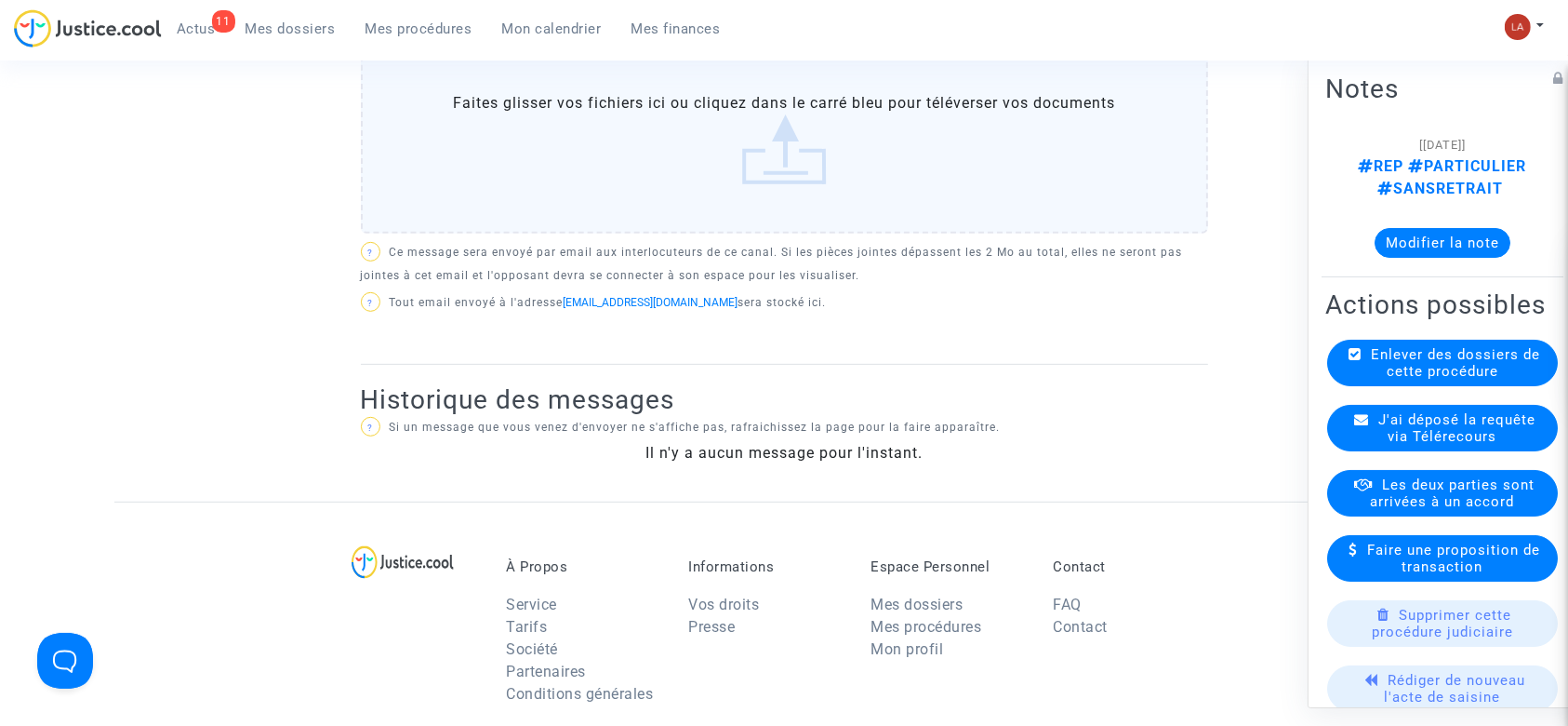
click at [1455, 444] on span "J'ai déposé la requête via Télérecours" at bounding box center [1456, 428] width 157 height 34
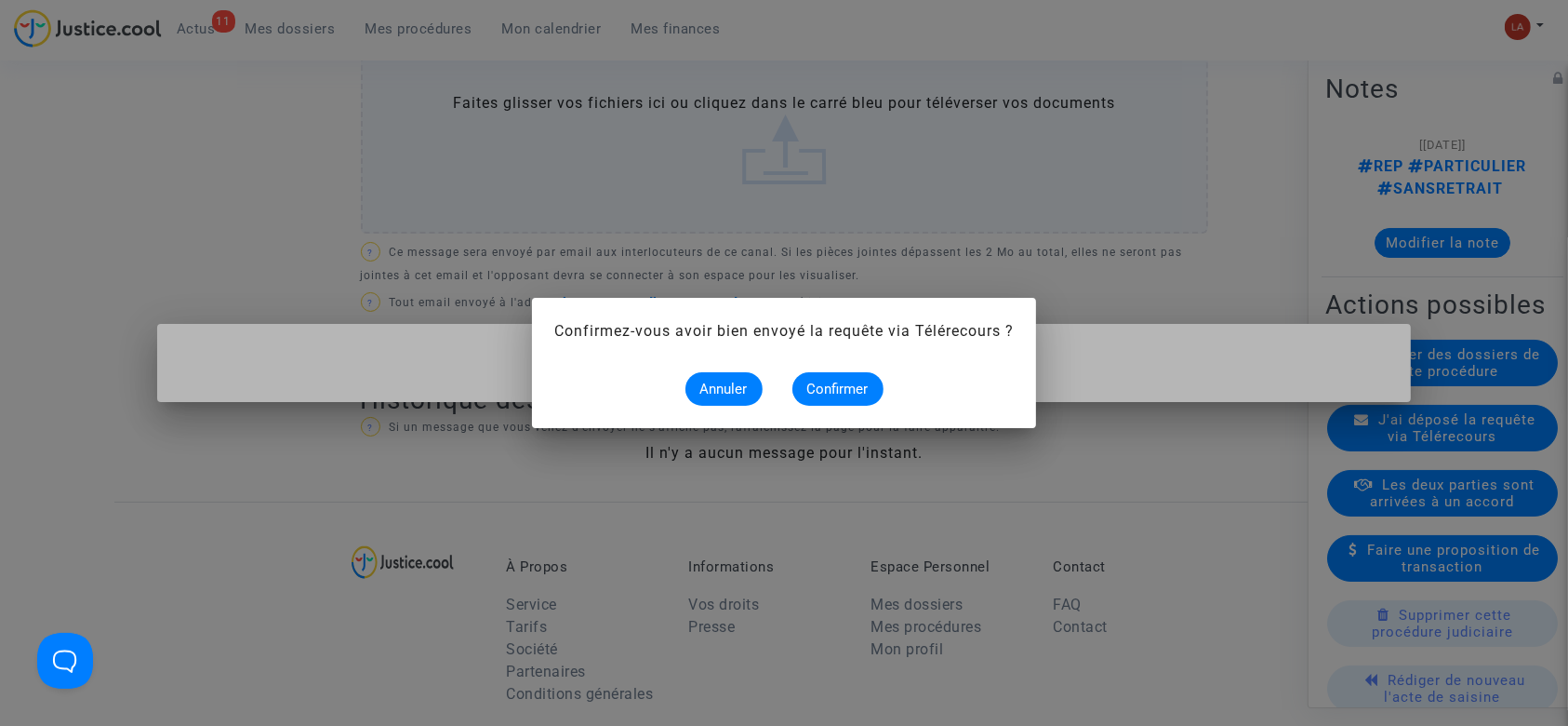
scroll to position [0, 0]
click at [843, 389] on span "Confirmer" at bounding box center [838, 388] width 62 height 16
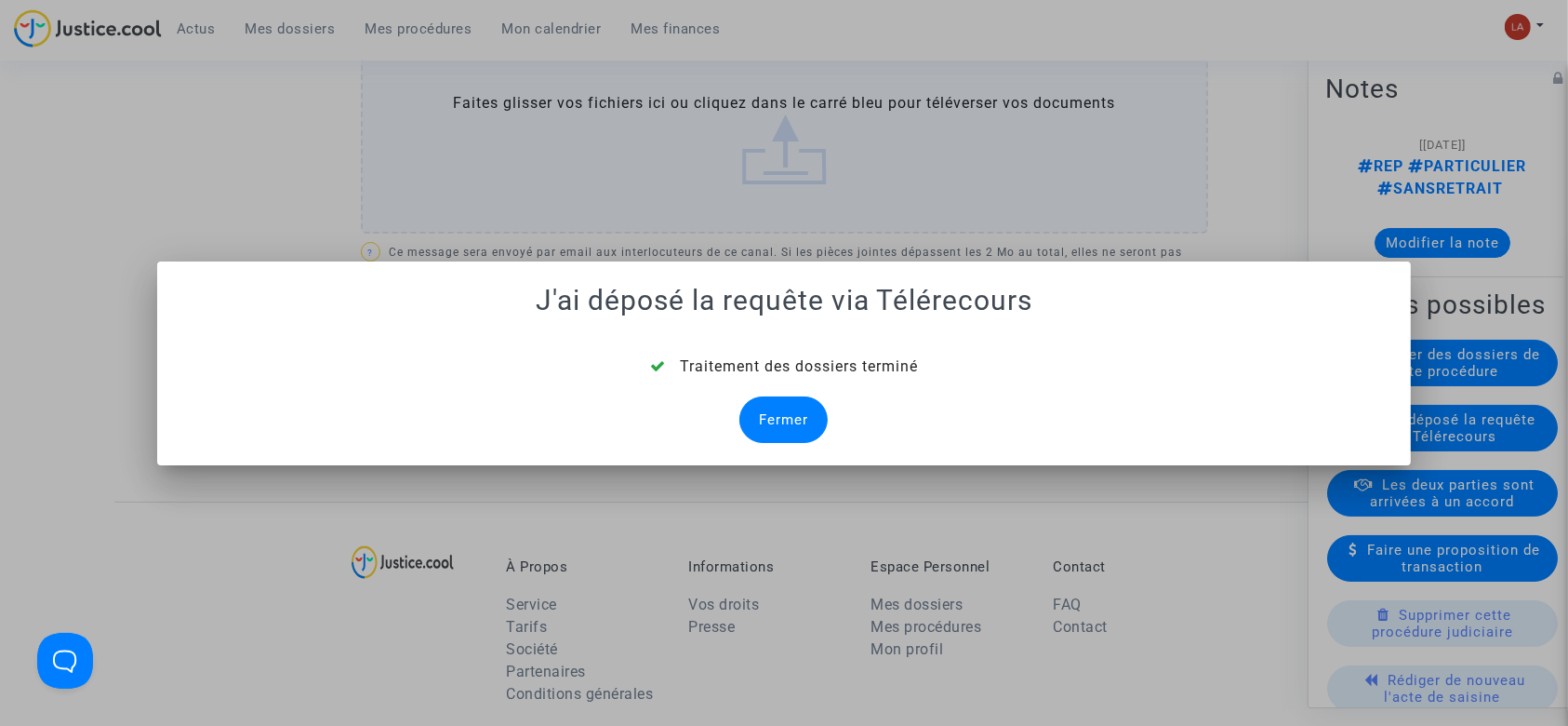
click at [766, 410] on div "Fermer" at bounding box center [784, 419] width 88 height 46
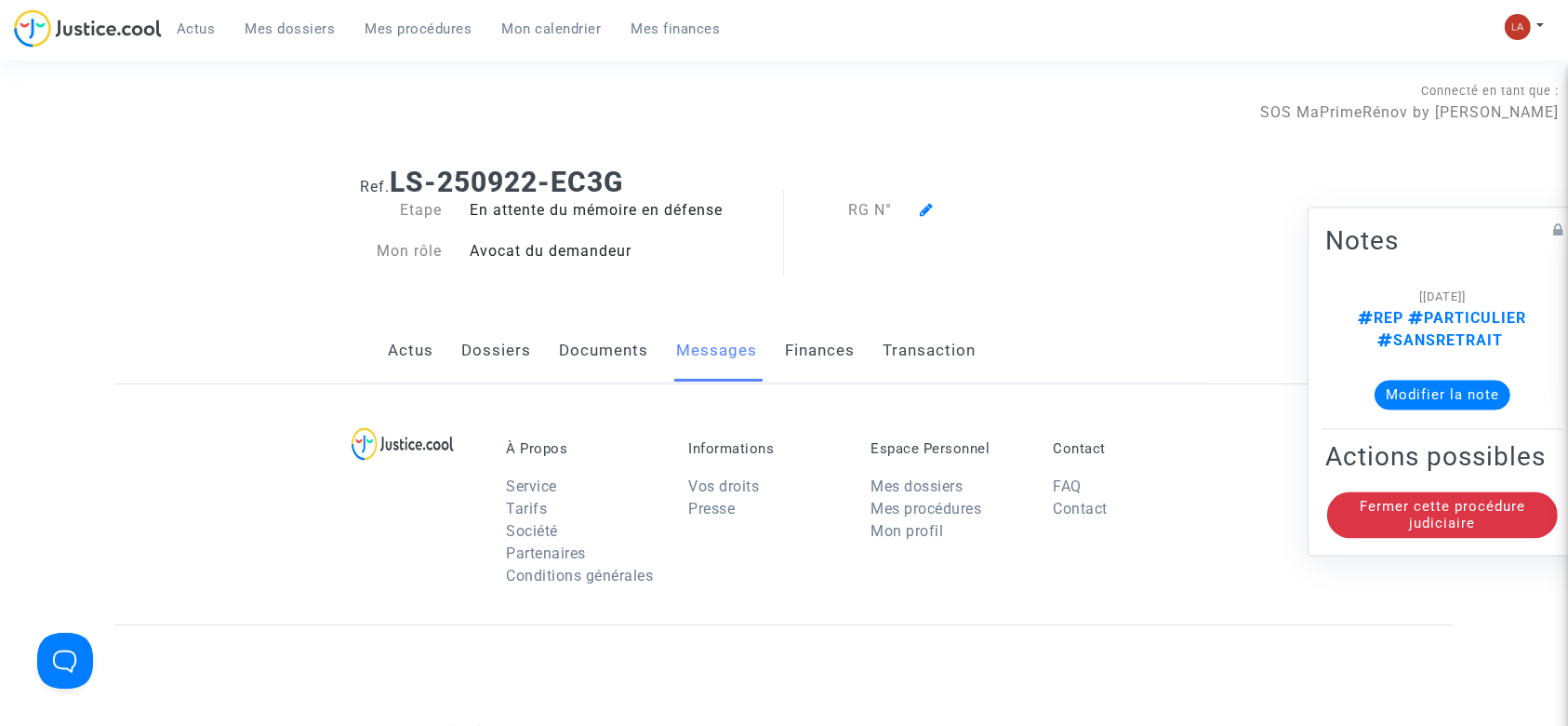
scroll to position [744, 0]
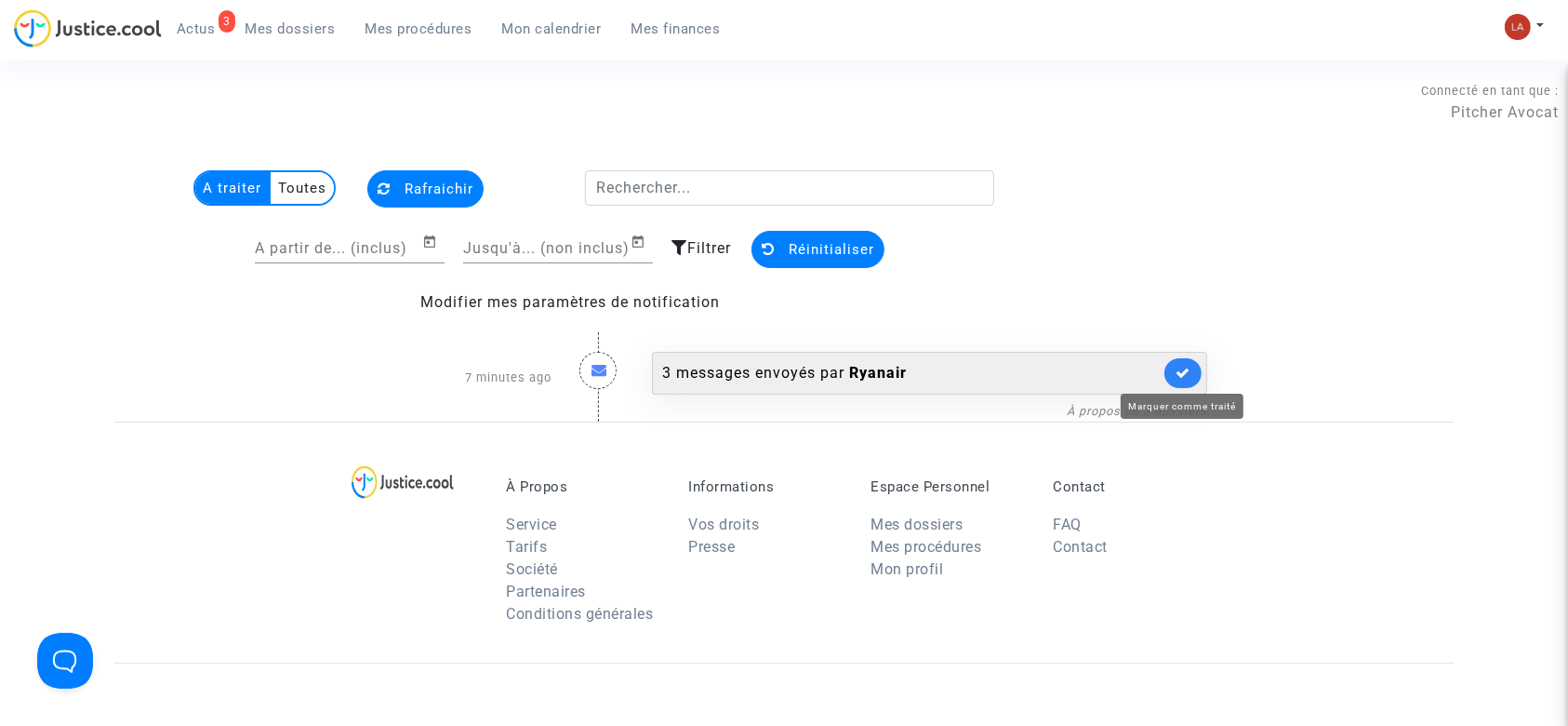
click at [1194, 372] on link at bounding box center [1182, 372] width 37 height 30
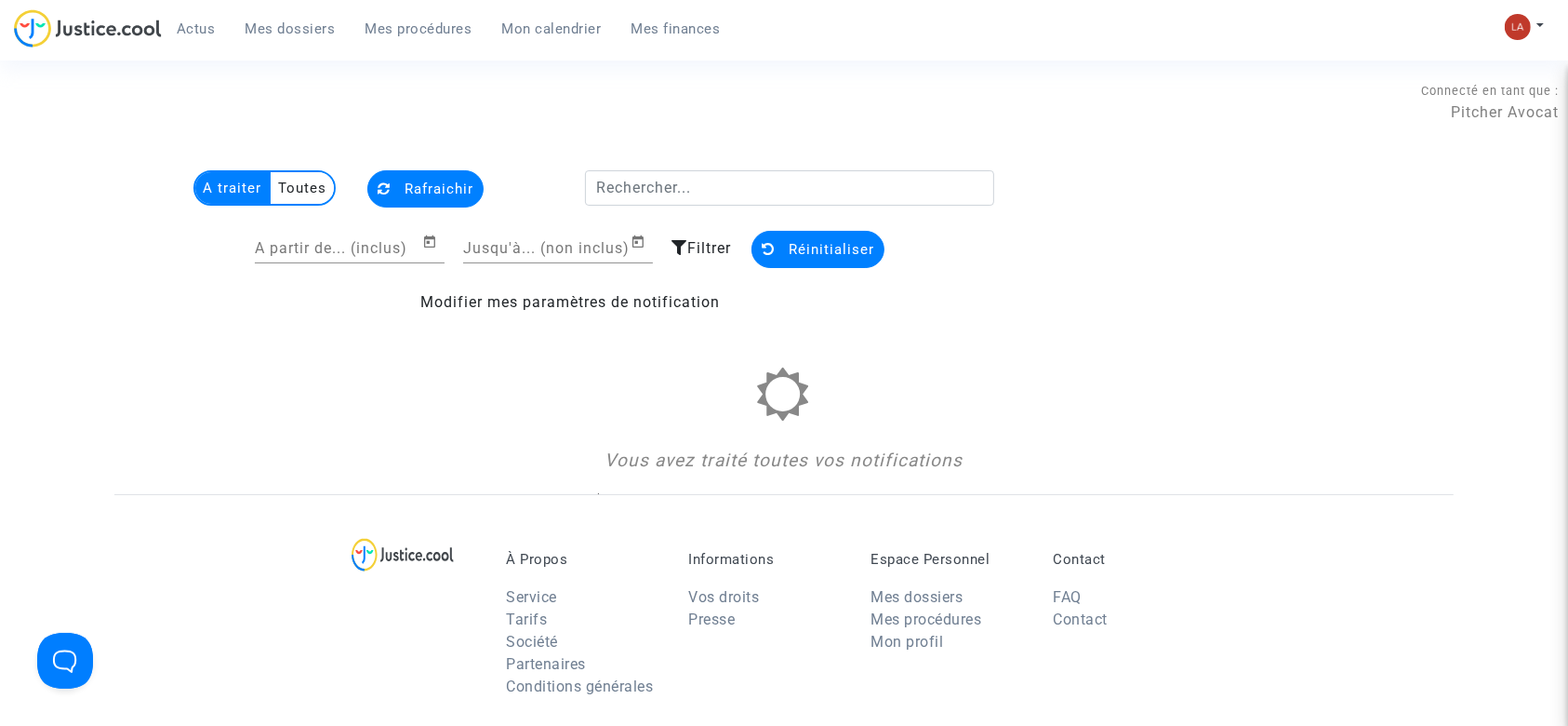
click at [313, 43] on div "Actus Mes dossiers Mes procédures Mon calendrier Mes finances" at bounding box center [375, 35] width 722 height 51
click at [319, 35] on span "Mes dossiers" at bounding box center [290, 28] width 90 height 16
